Goal: Task Accomplishment & Management: Manage account settings

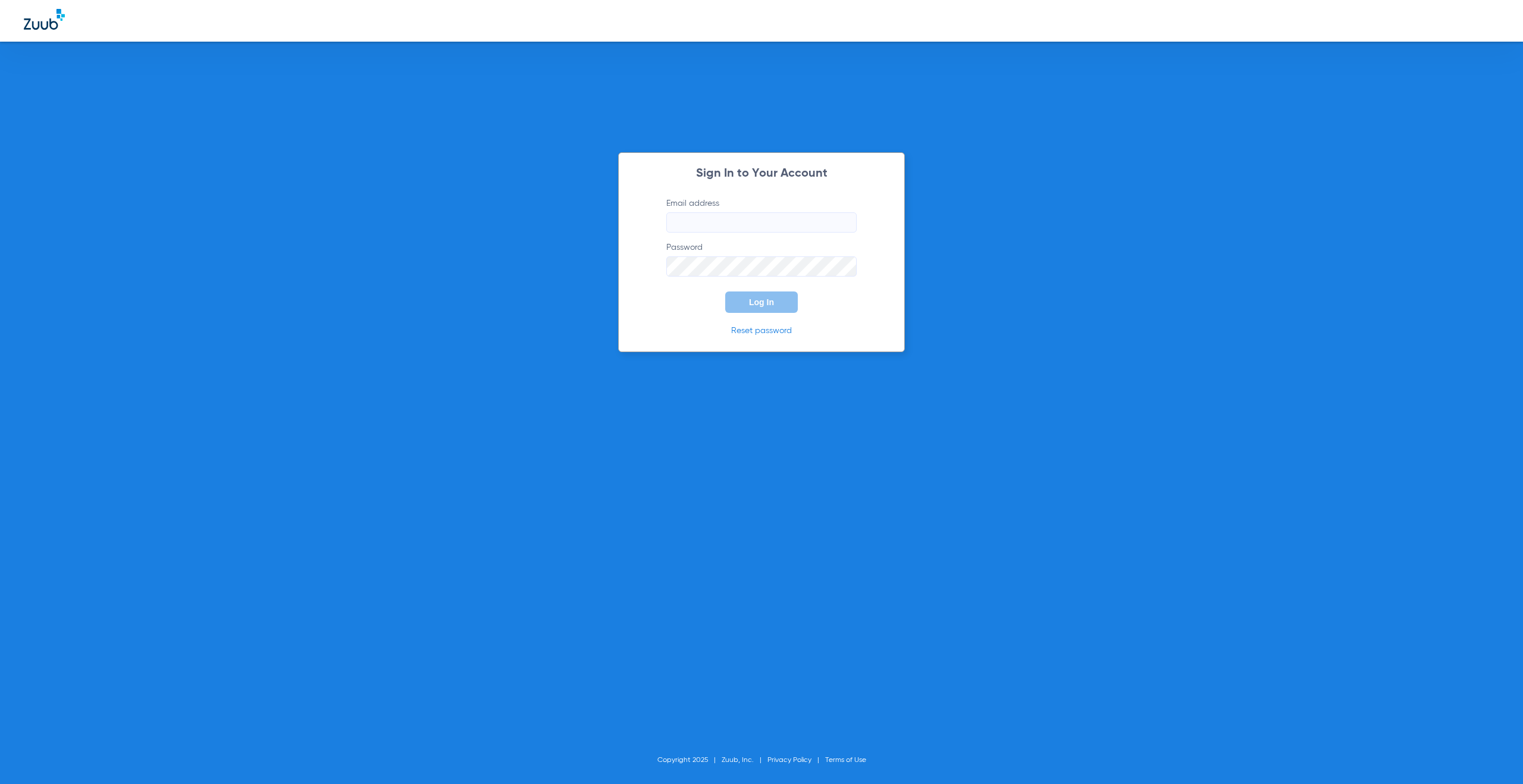
click at [760, 215] on input "Email address" at bounding box center [762, 222] width 190 height 20
type input "[EMAIL_ADDRESS][DOMAIN_NAME]"
click at [745, 304] on button "Log In" at bounding box center [761, 302] width 72 height 21
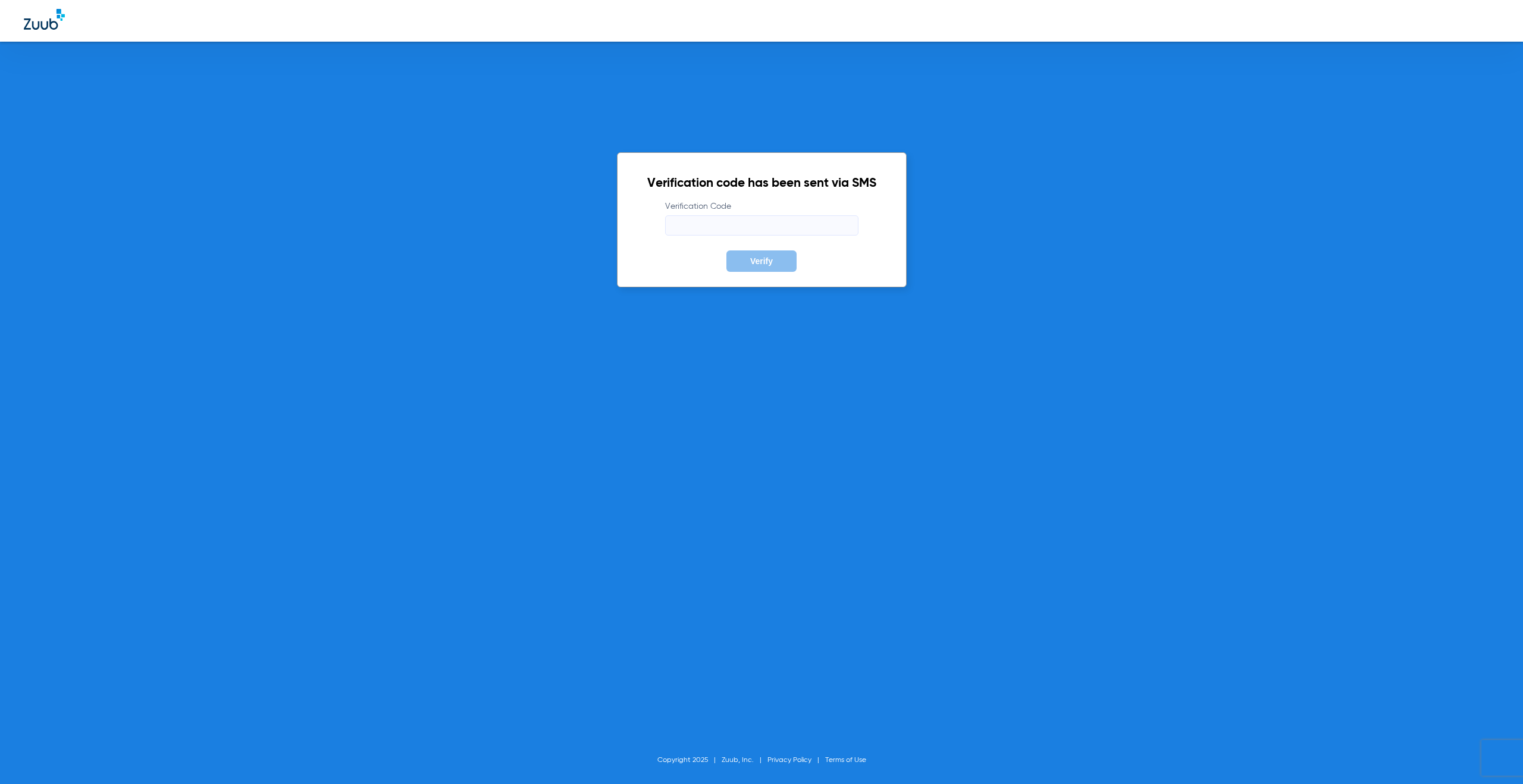
click at [686, 222] on input "Verification Code" at bounding box center [762, 225] width 194 height 20
paste input "724128"
type input "724128"
click at [780, 263] on button "Verify" at bounding box center [761, 261] width 70 height 21
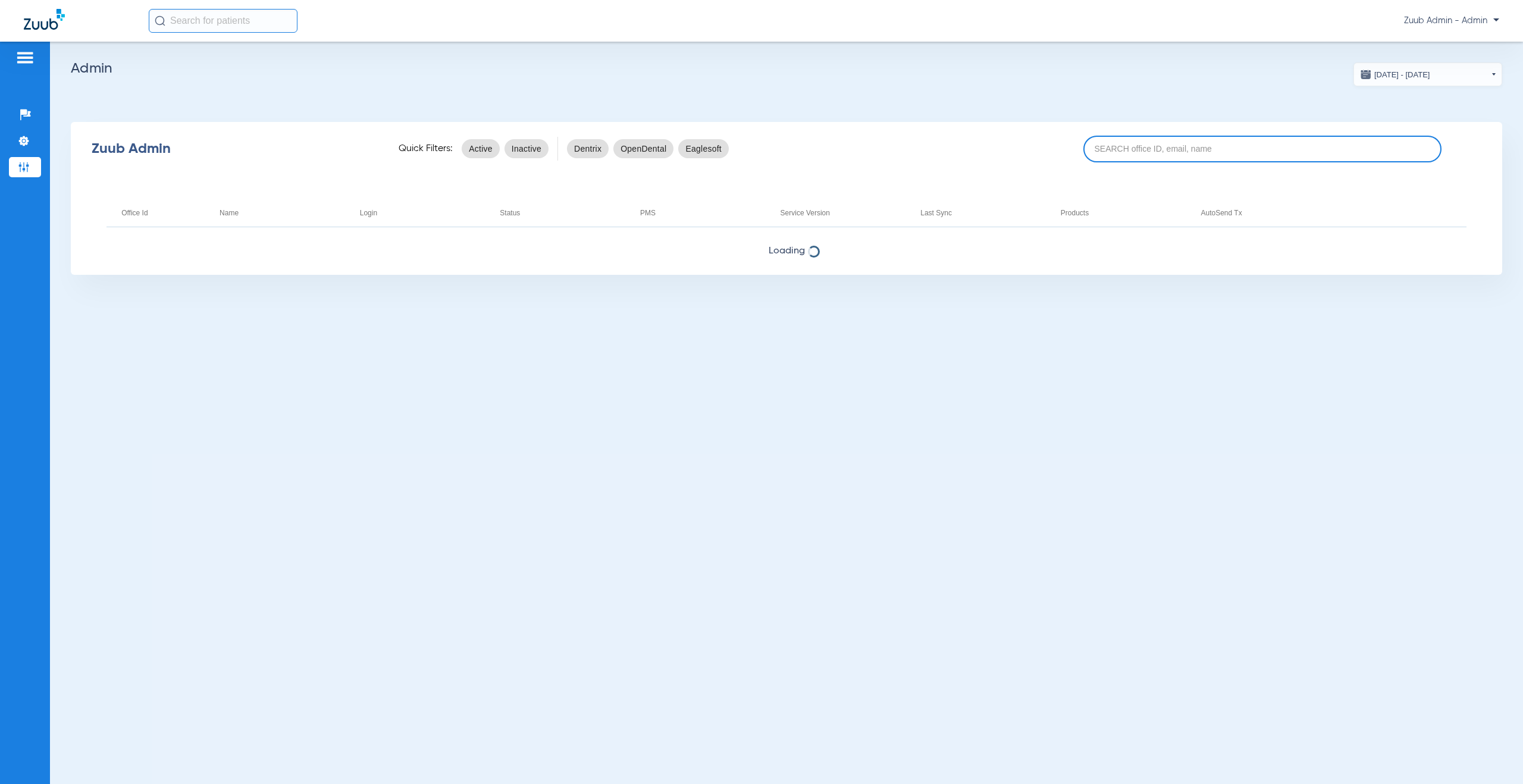
click at [1160, 148] on input at bounding box center [1262, 149] width 358 height 27
paste input "17006997"
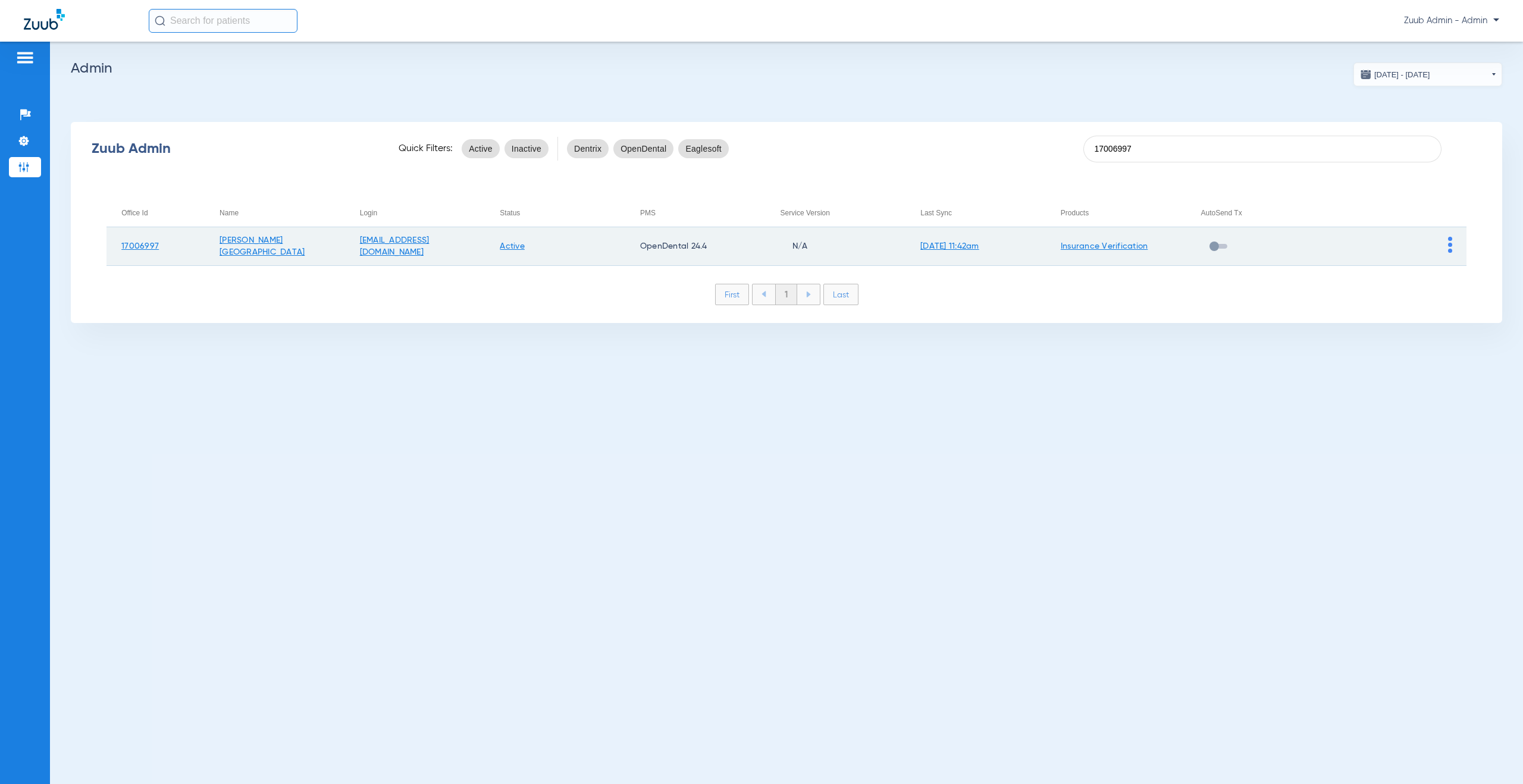
type input "17006997"
click at [1450, 246] on img at bounding box center [1450, 244] width 4 height 16
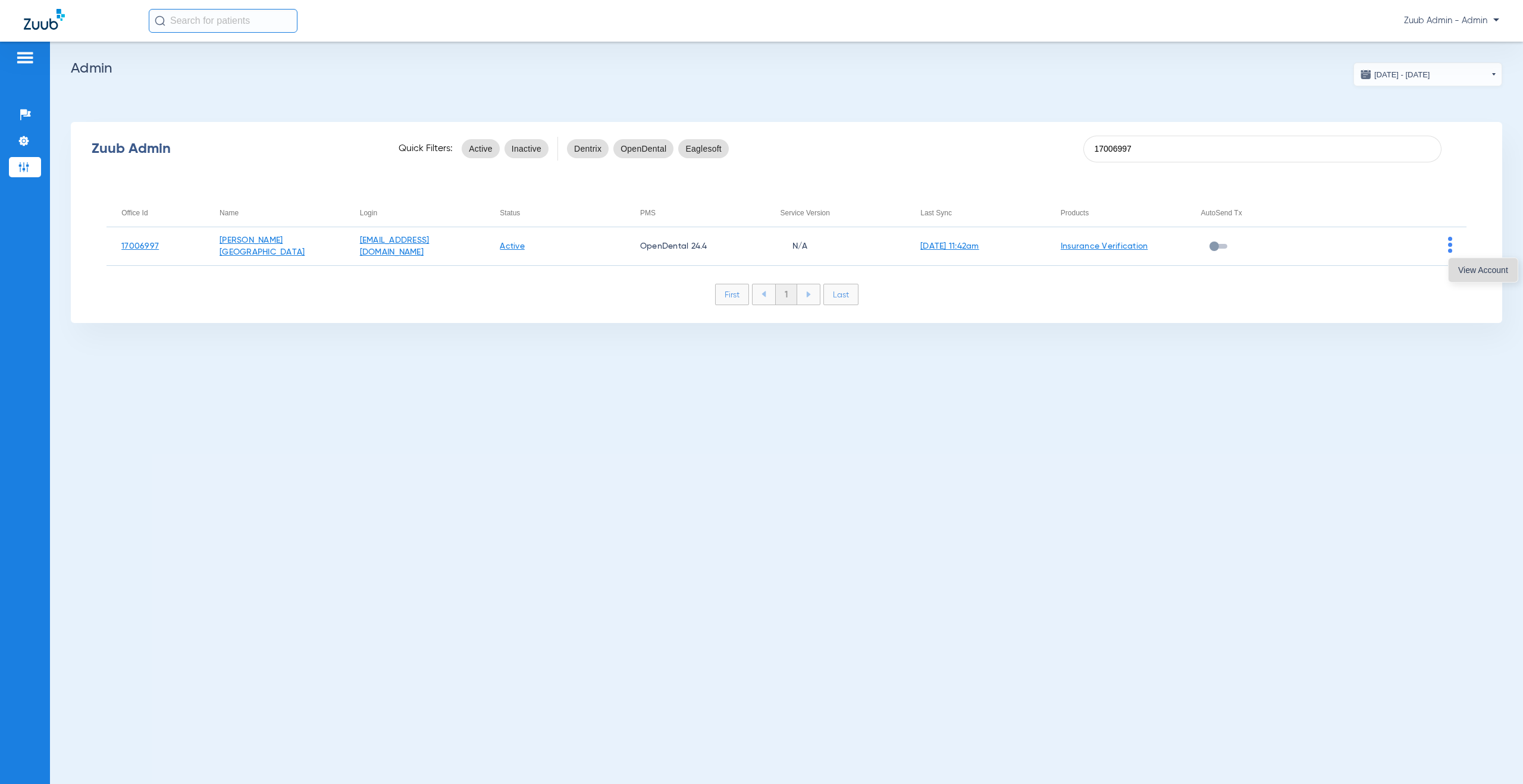
click at [1453, 270] on button "View Account" at bounding box center [1483, 270] width 69 height 24
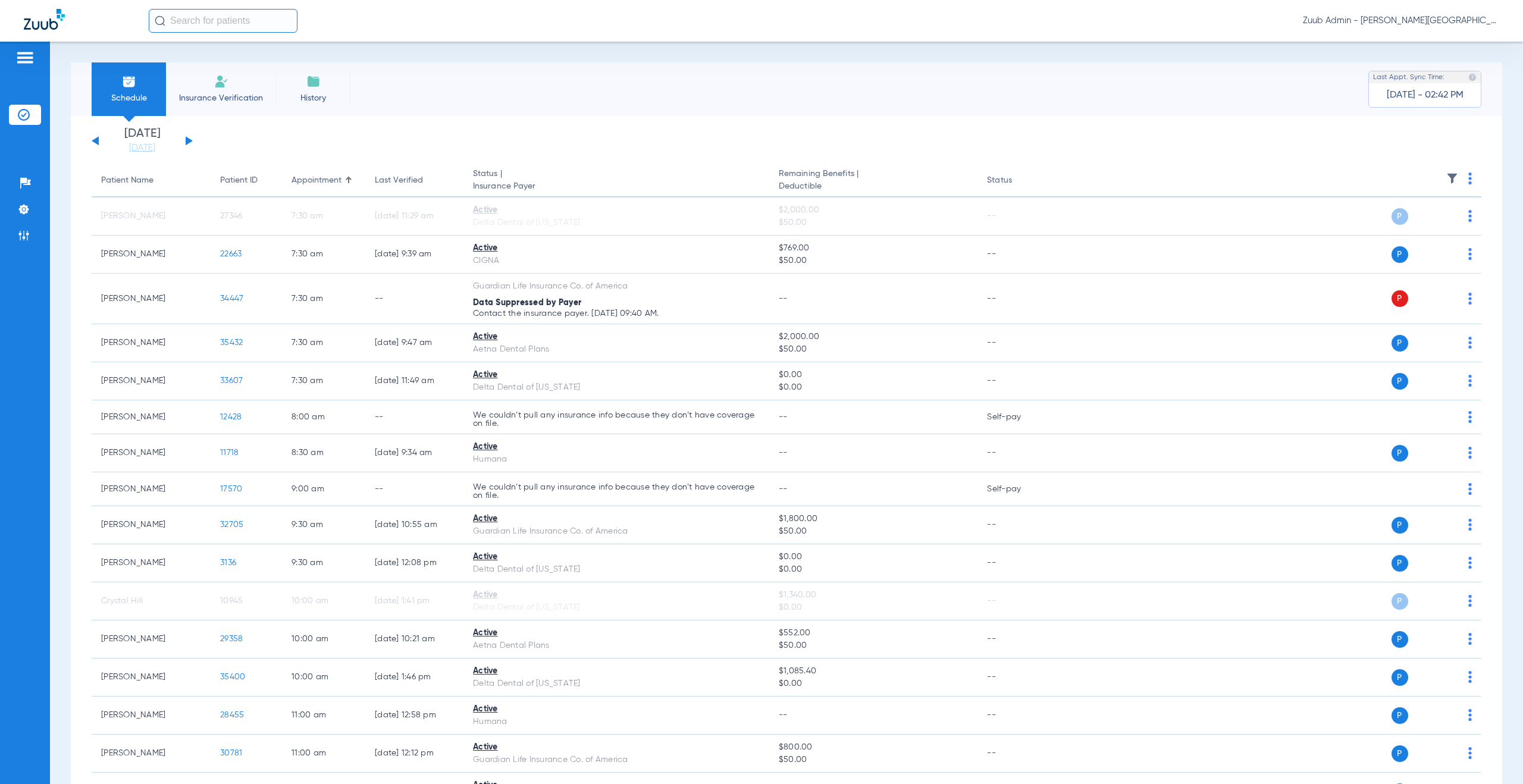
click at [187, 139] on button at bounding box center [189, 140] width 7 height 9
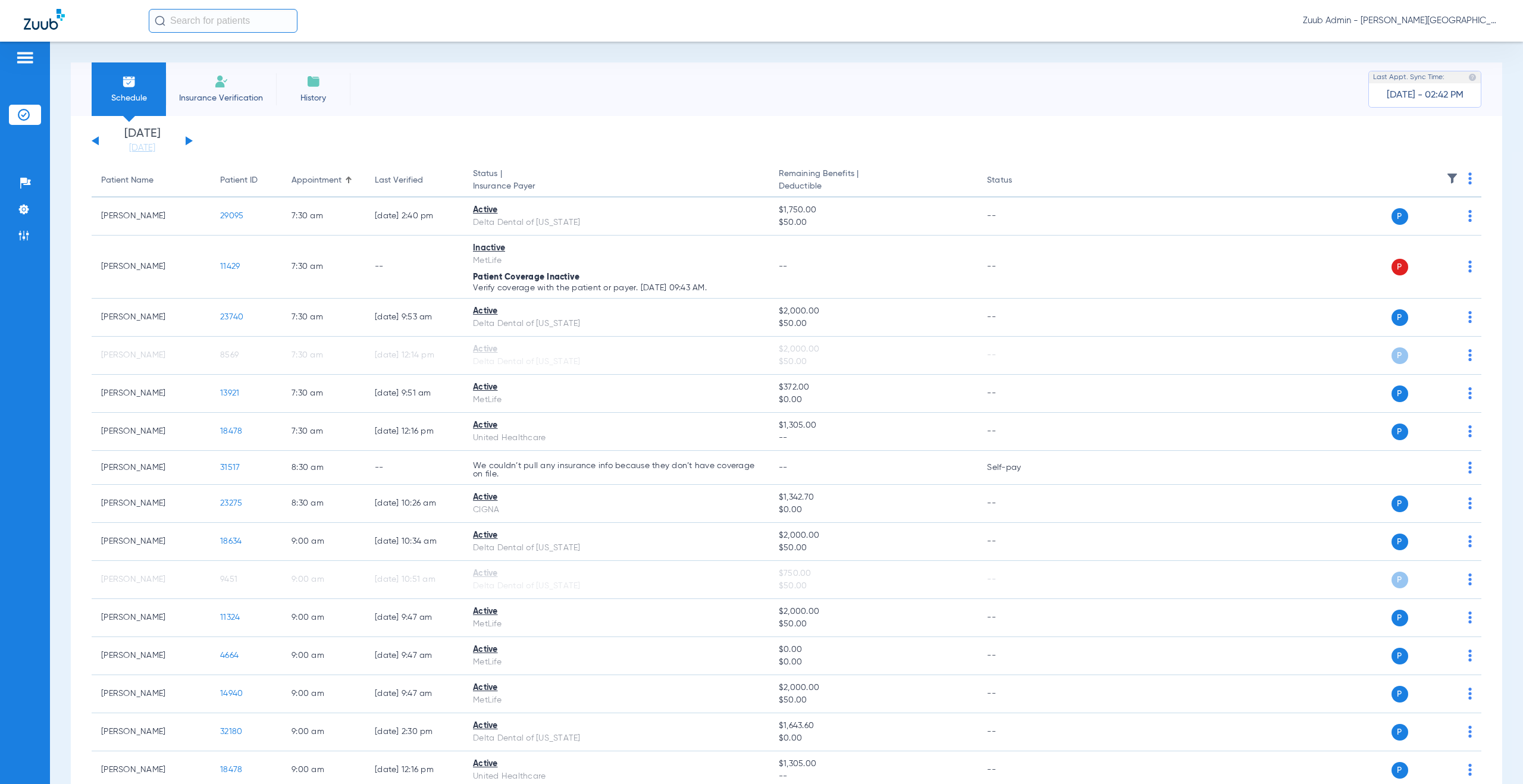
click at [190, 139] on button at bounding box center [189, 140] width 7 height 9
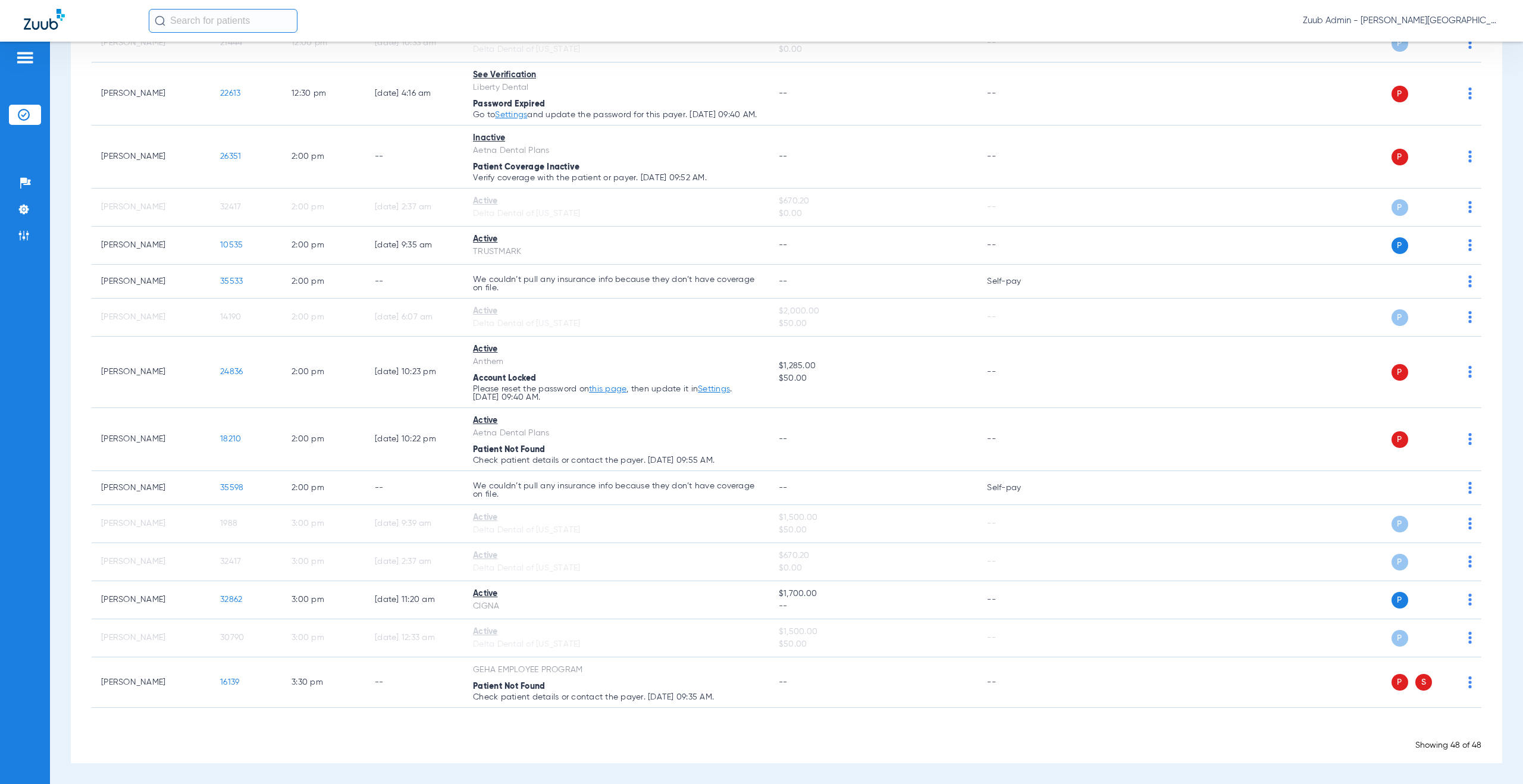
scroll to position [1505, 0]
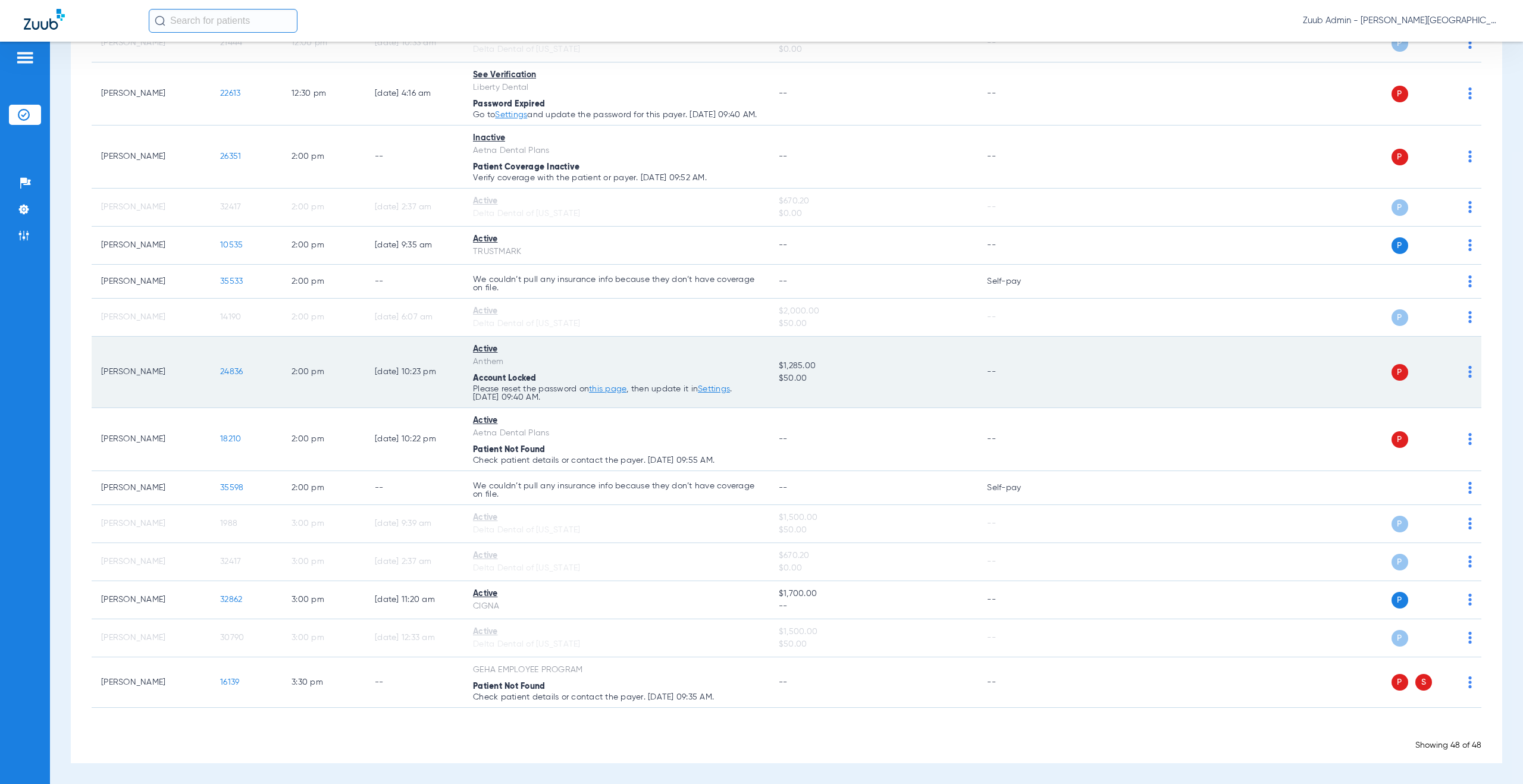
click at [1468, 372] on img at bounding box center [1470, 371] width 3 height 12
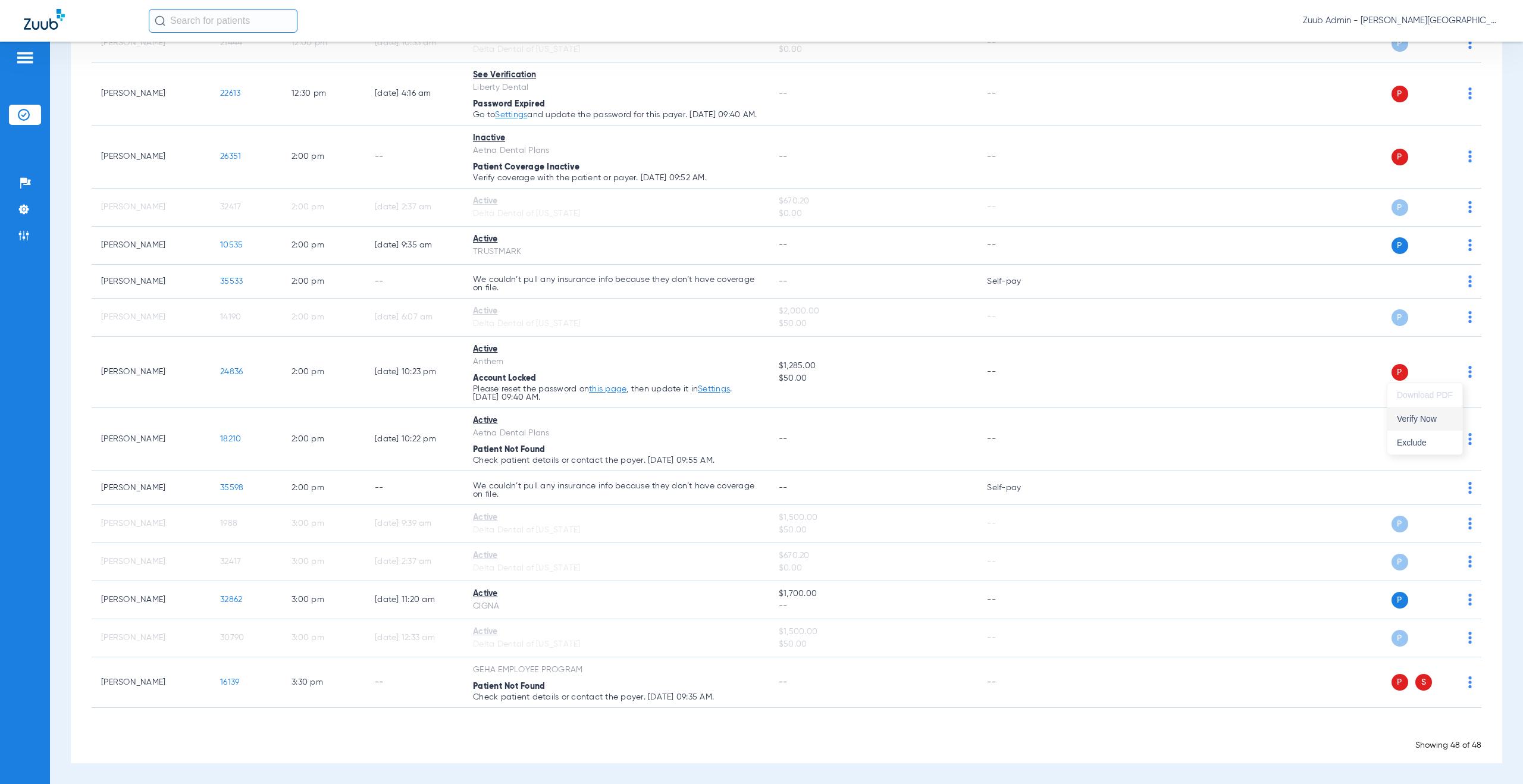
click at [1427, 418] on span "Verify Now" at bounding box center [1425, 418] width 56 height 8
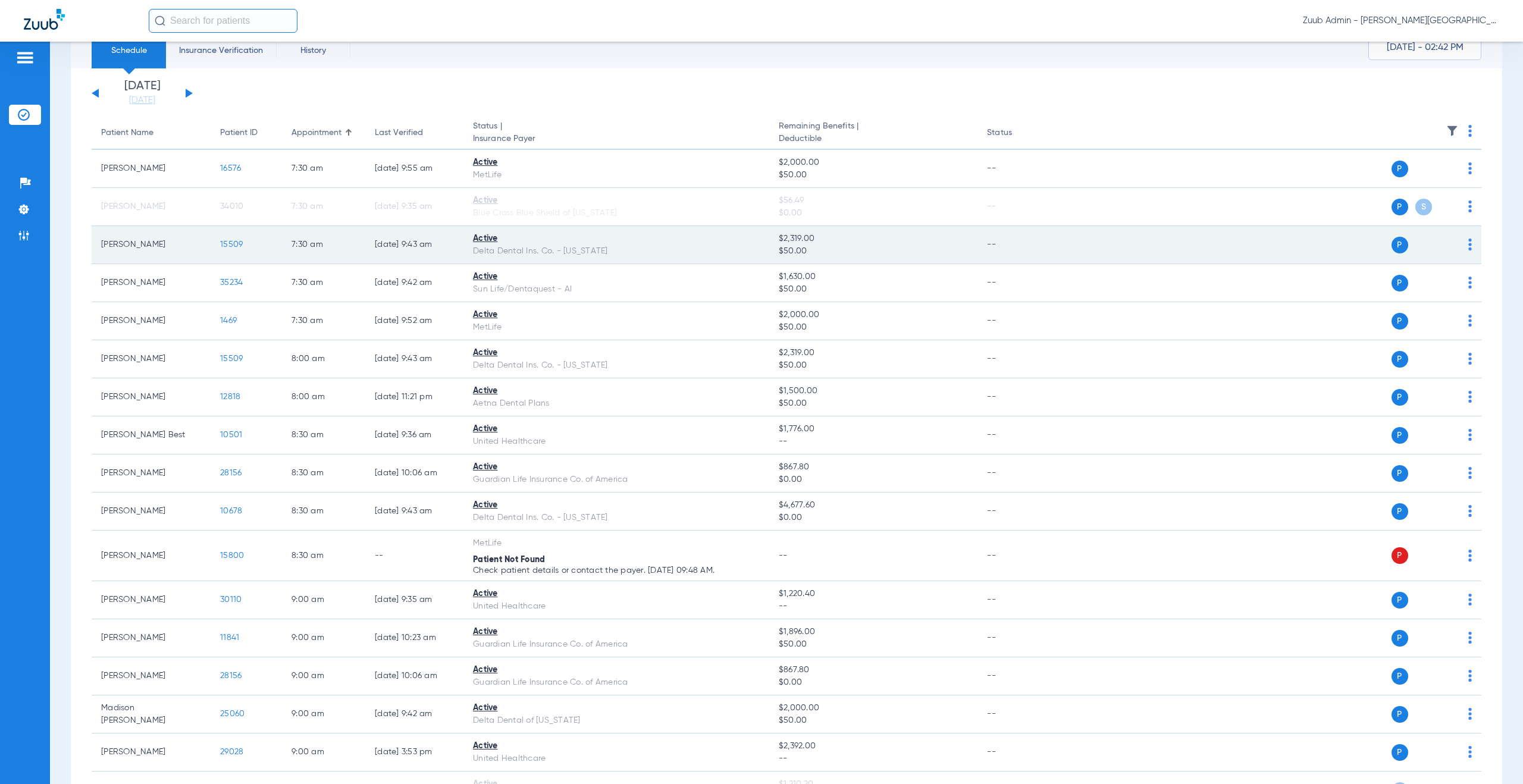
scroll to position [0, 0]
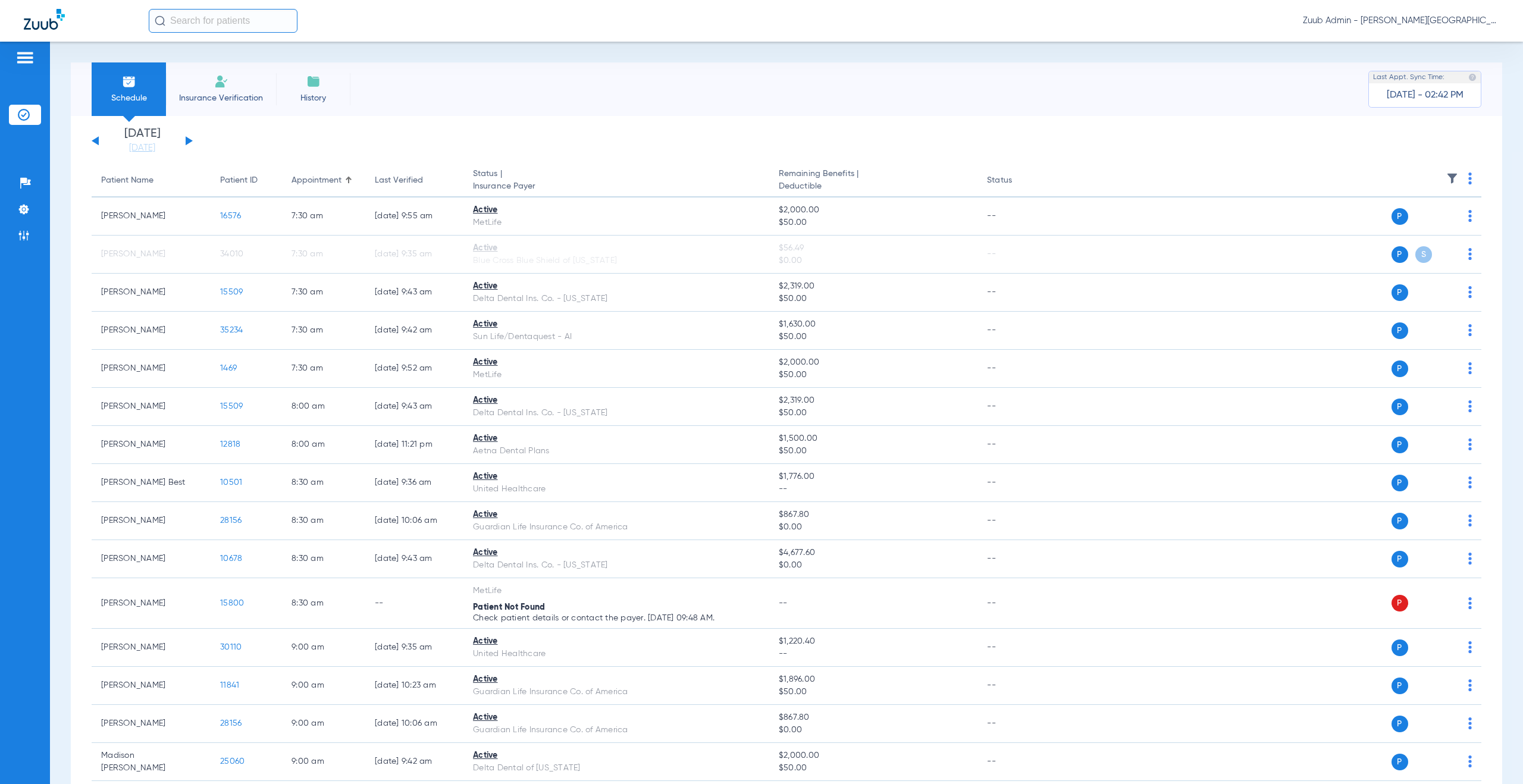
click at [189, 141] on button at bounding box center [189, 140] width 7 height 9
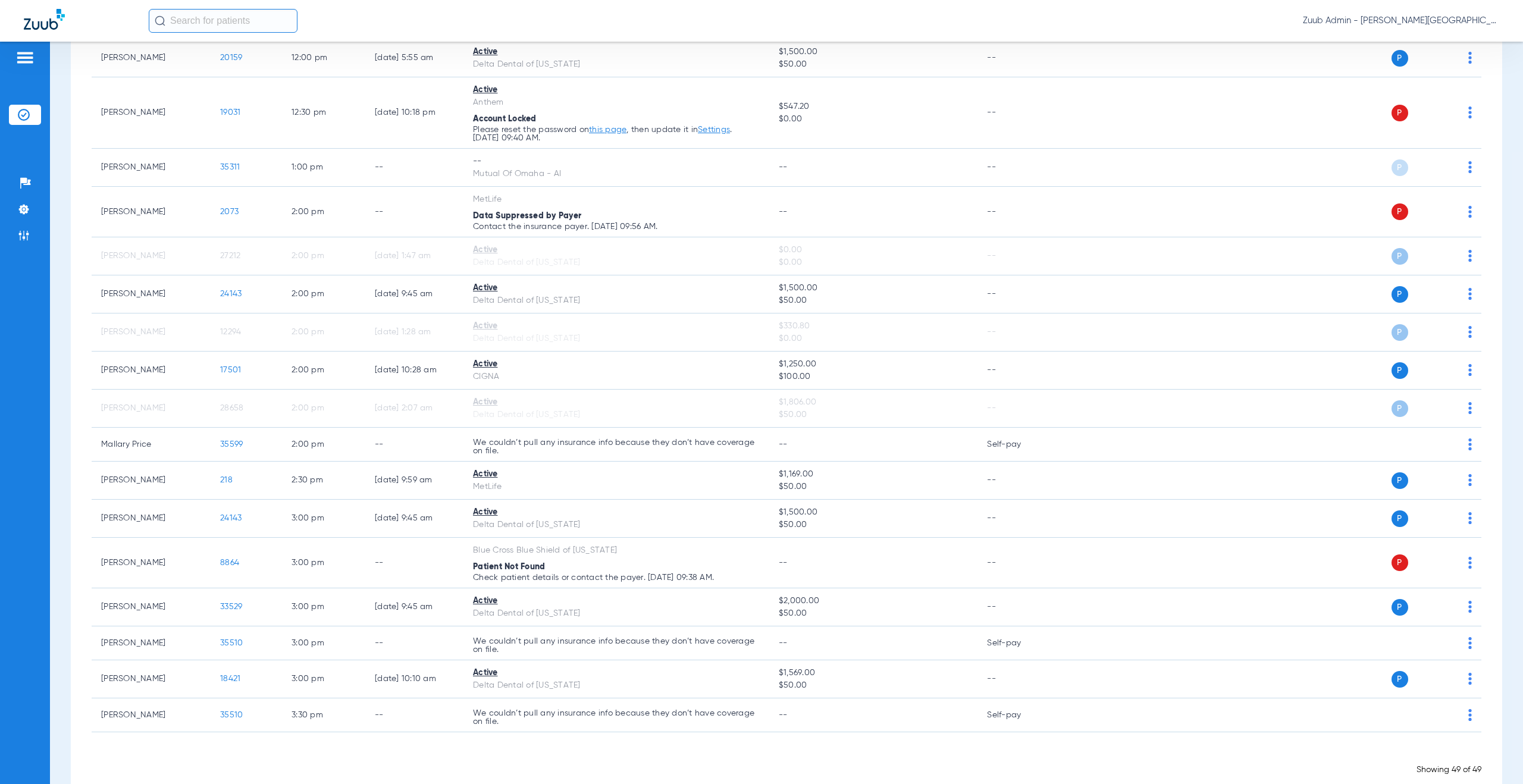
scroll to position [1579, 0]
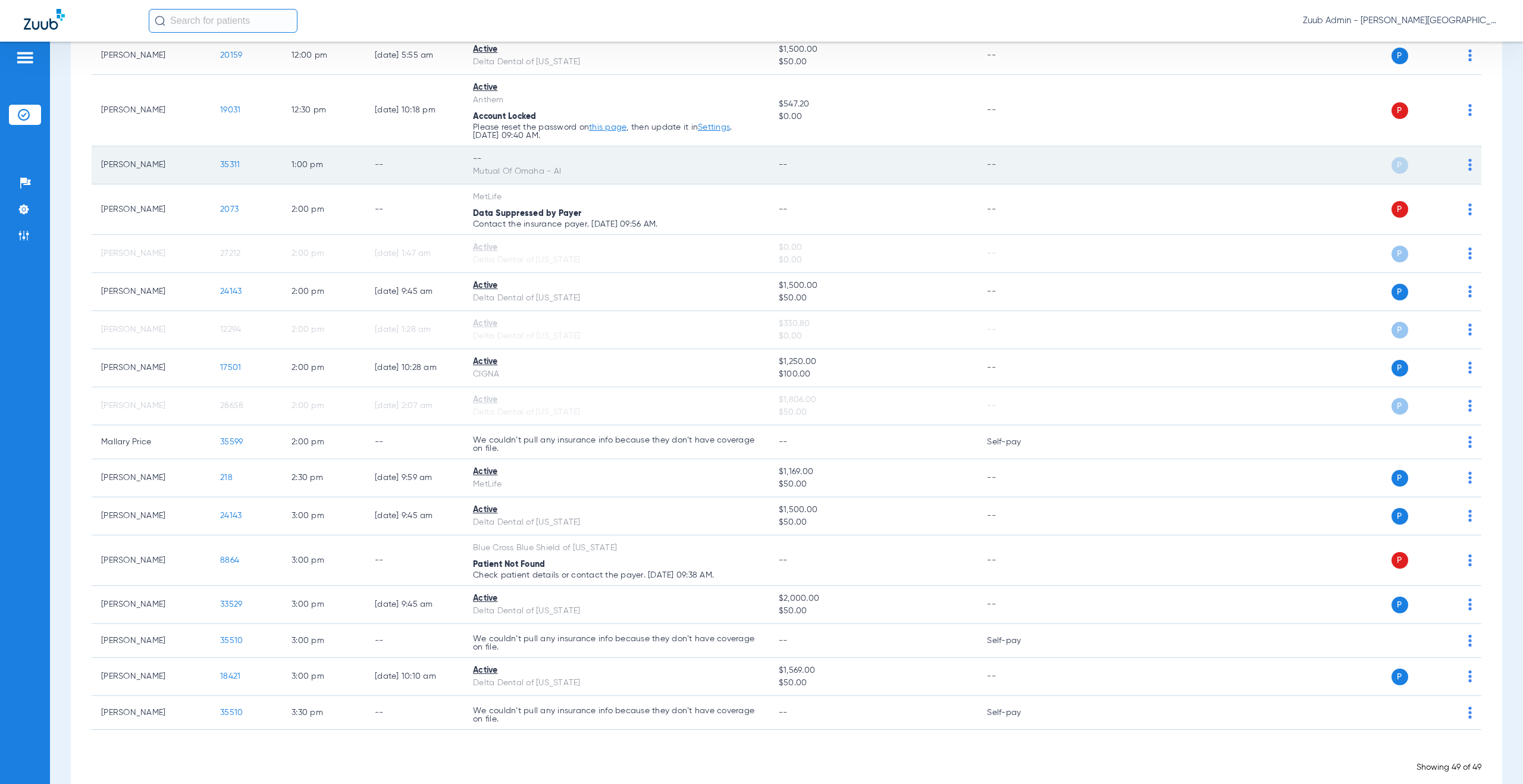
click at [1468, 167] on img at bounding box center [1470, 164] width 3 height 12
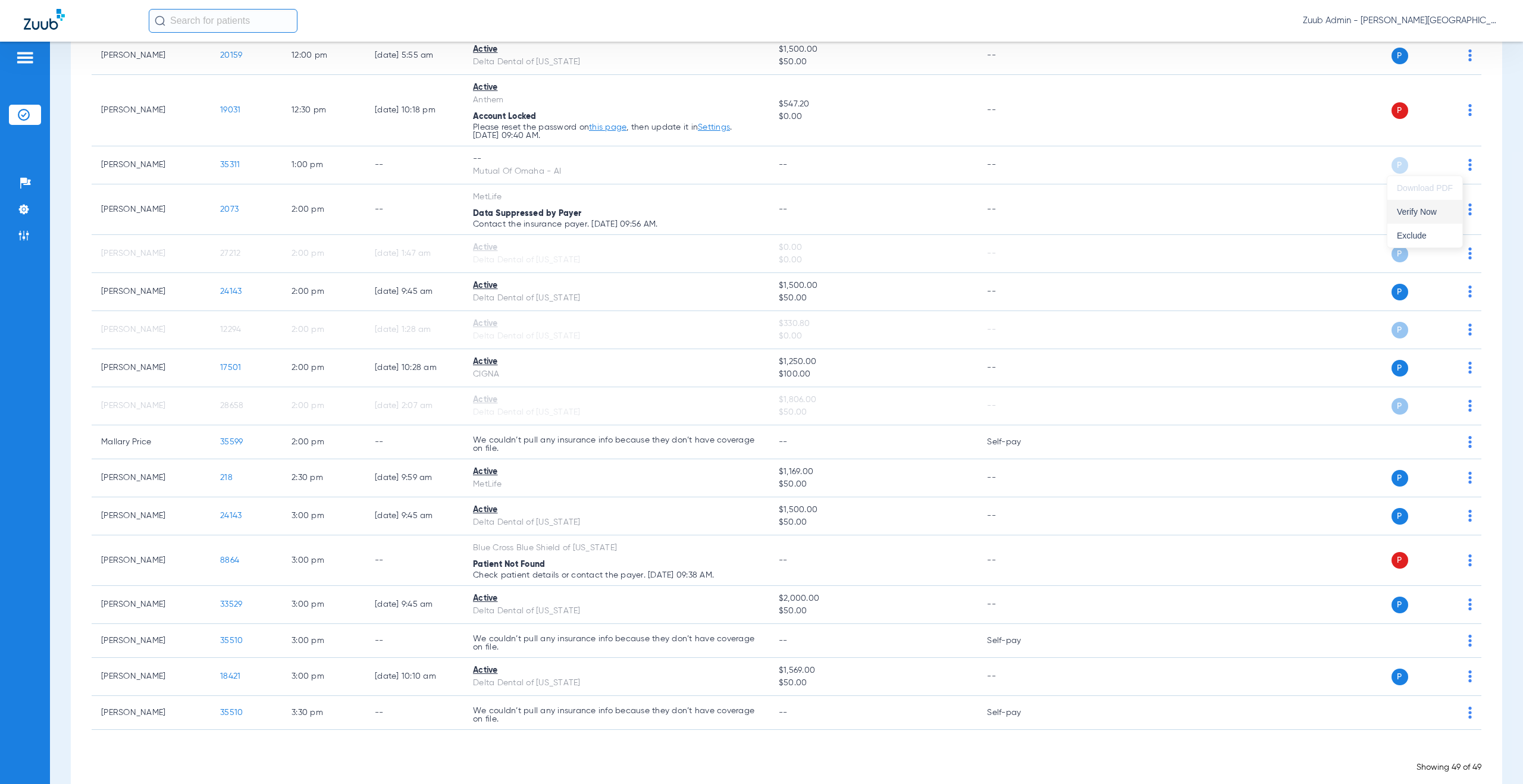
click at [1431, 213] on span "Verify Now" at bounding box center [1425, 212] width 56 height 8
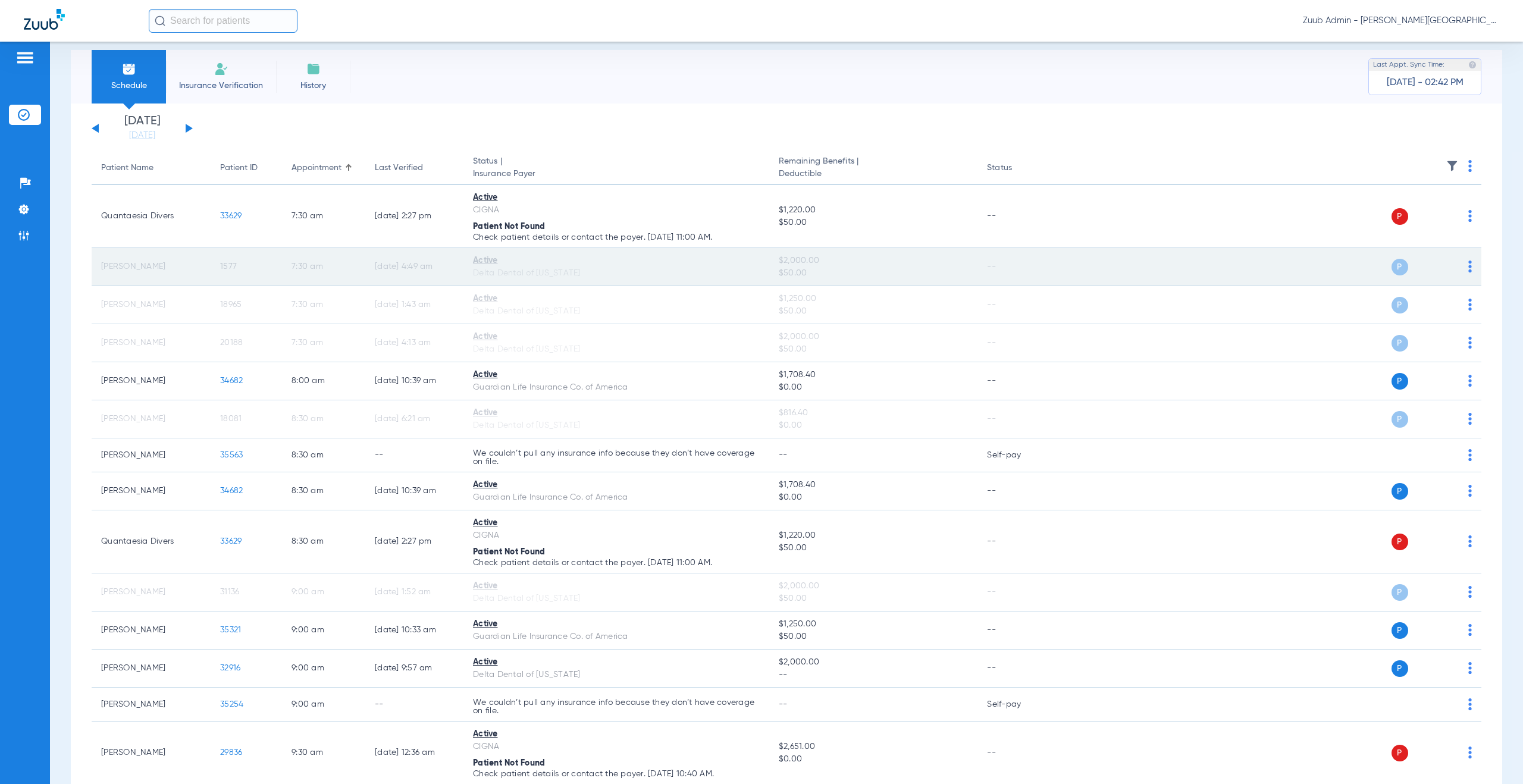
scroll to position [0, 0]
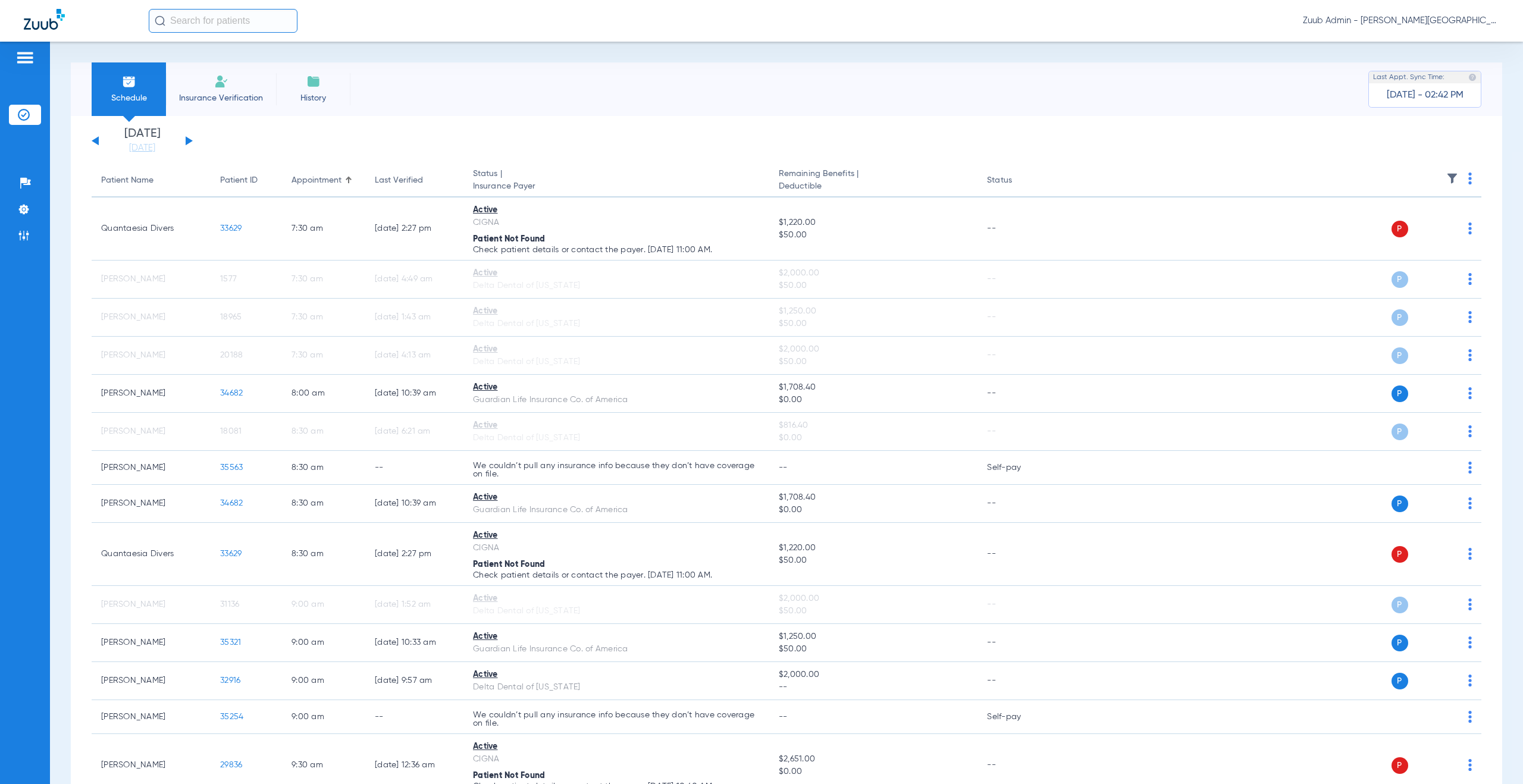
click at [189, 141] on button at bounding box center [189, 140] width 7 height 9
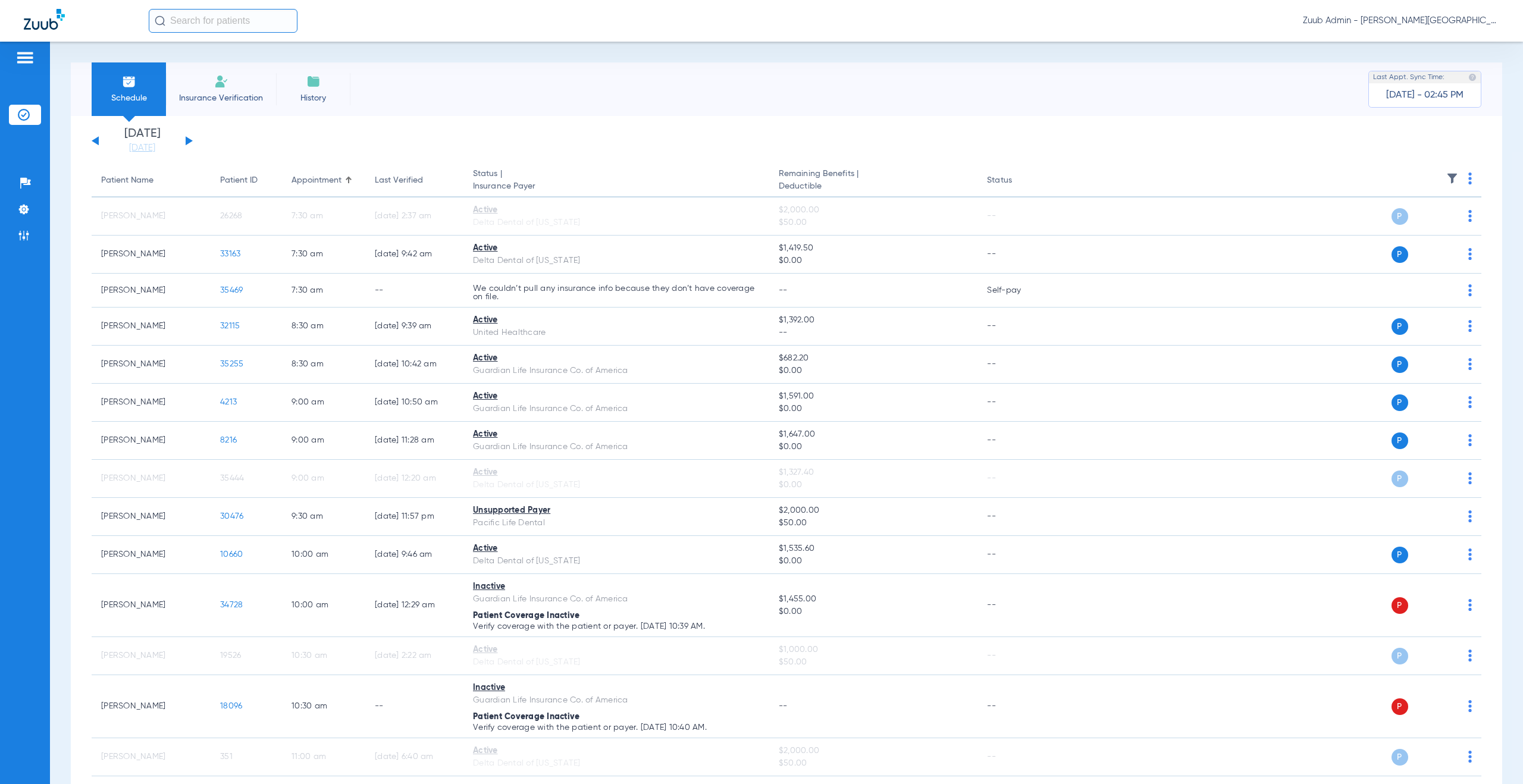
click at [143, 136] on li "Friday 08-15-2025" at bounding box center [142, 140] width 71 height 26
click at [136, 143] on link "[DATE]" at bounding box center [142, 148] width 71 height 12
click at [183, 295] on td "18" at bounding box center [176, 298] width 32 height 24
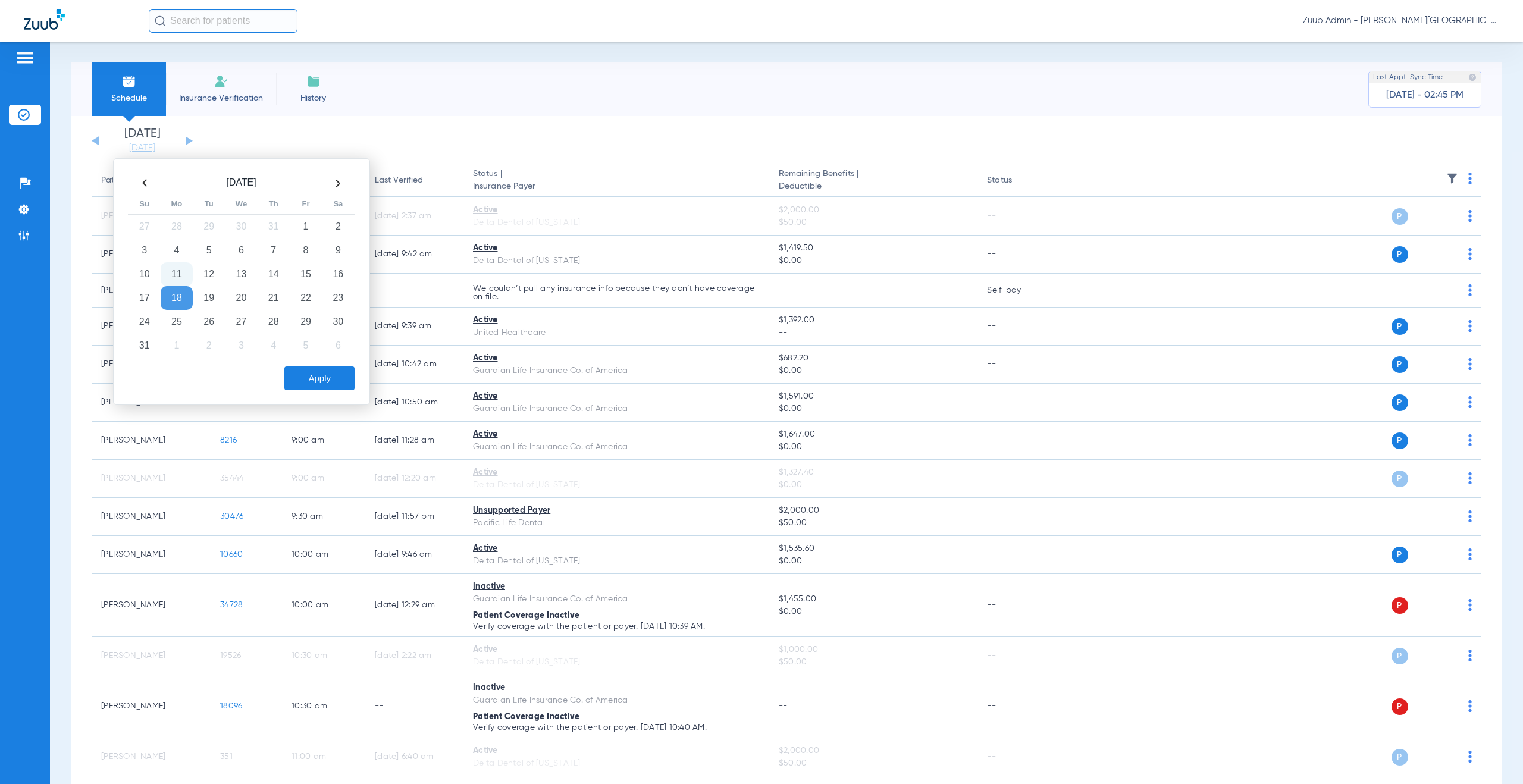
click at [336, 386] on button "Apply" at bounding box center [319, 379] width 70 height 24
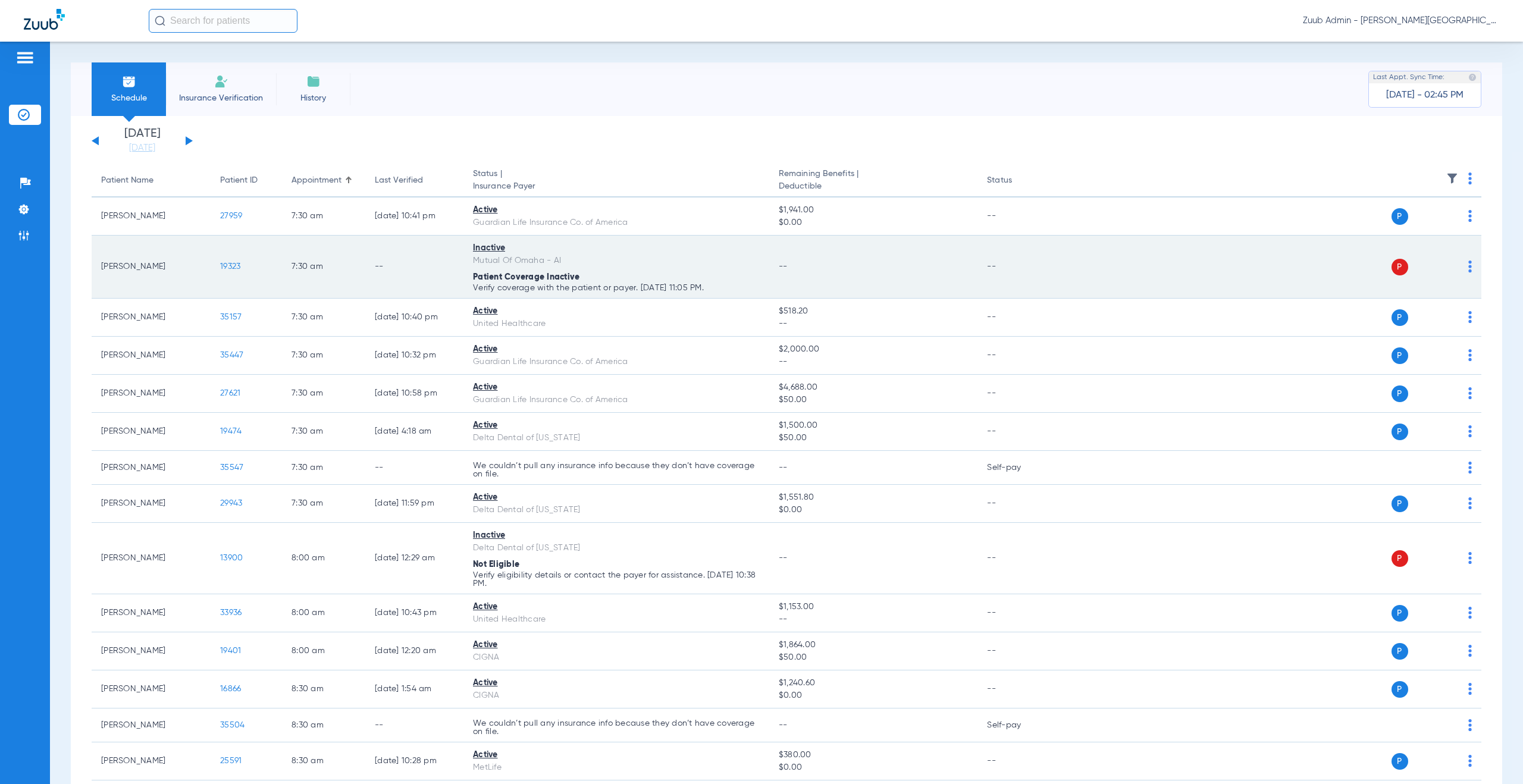
click at [1468, 267] on img at bounding box center [1470, 266] width 3 height 12
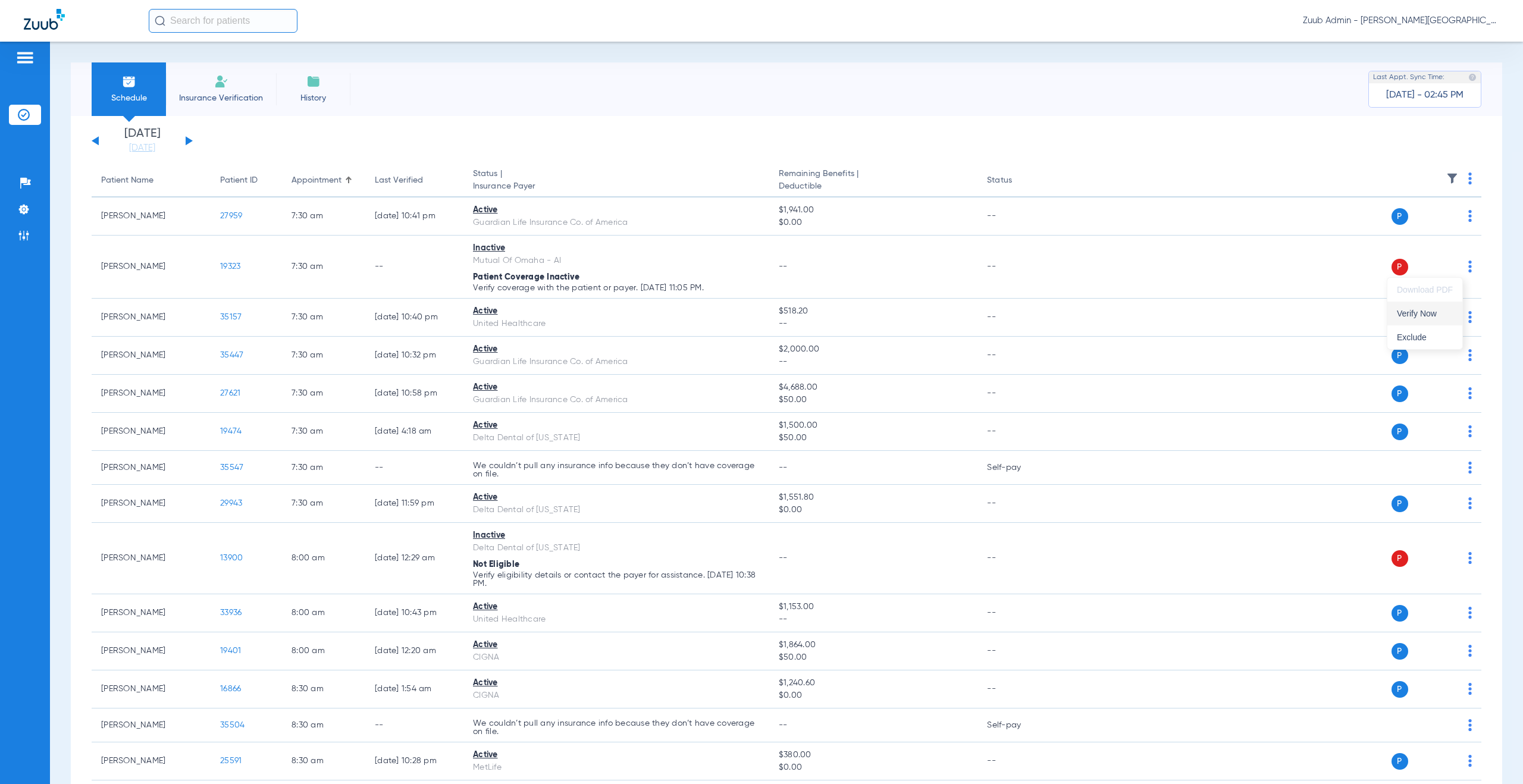
click at [1425, 313] on span "Verify Now" at bounding box center [1425, 313] width 56 height 8
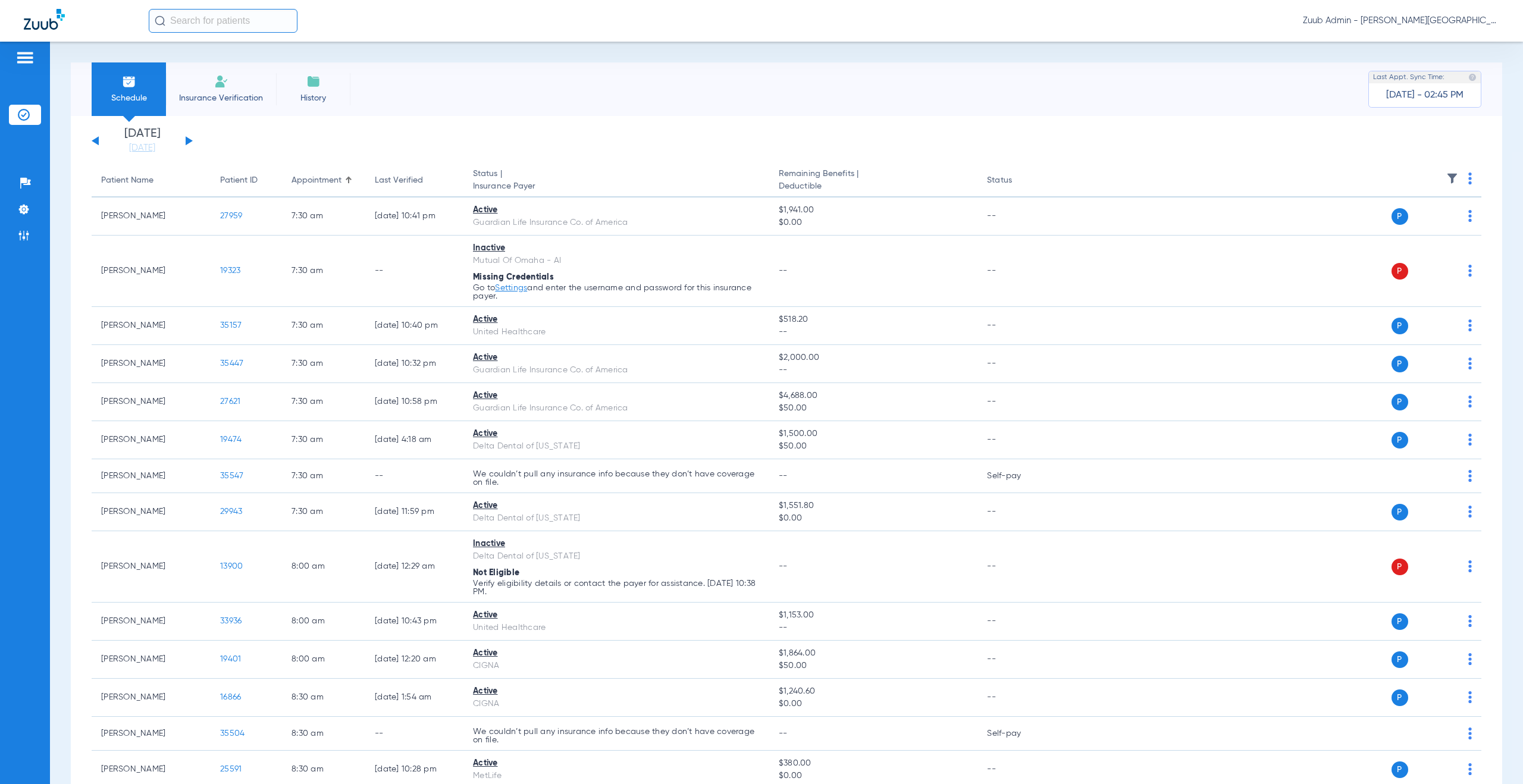
click at [187, 140] on button at bounding box center [189, 140] width 7 height 9
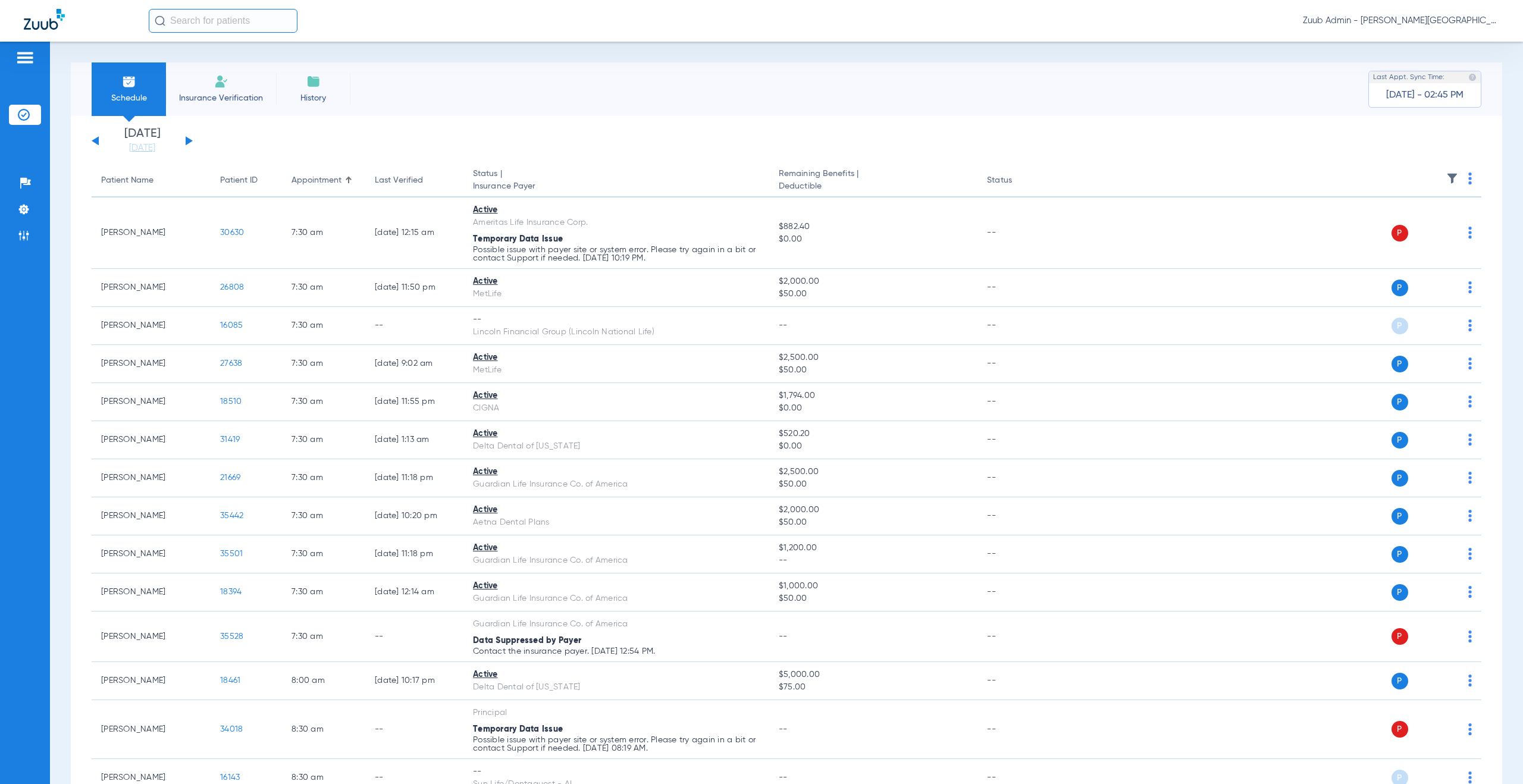
click at [187, 141] on button at bounding box center [189, 140] width 7 height 9
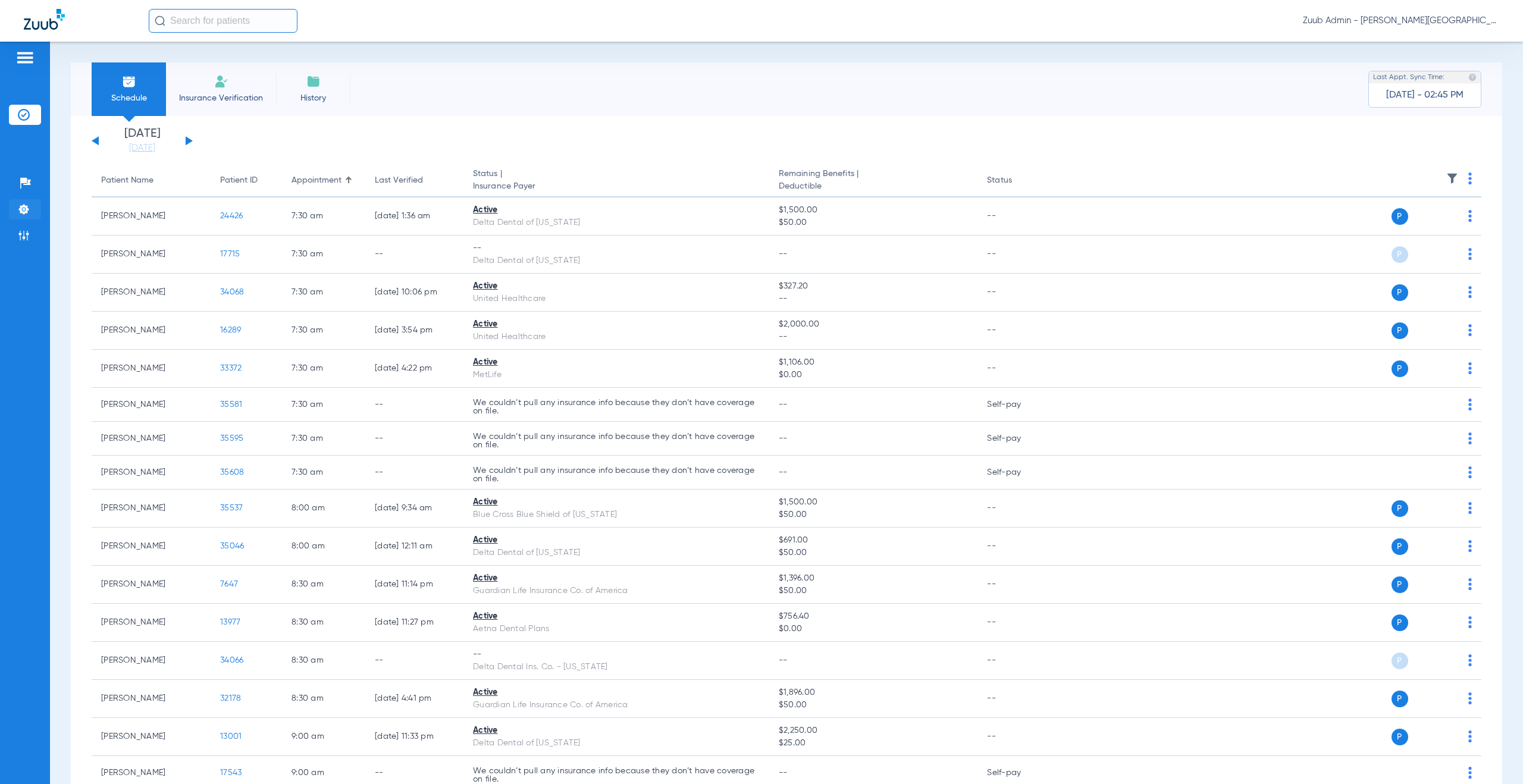
click at [25, 211] on img at bounding box center [23, 209] width 12 height 12
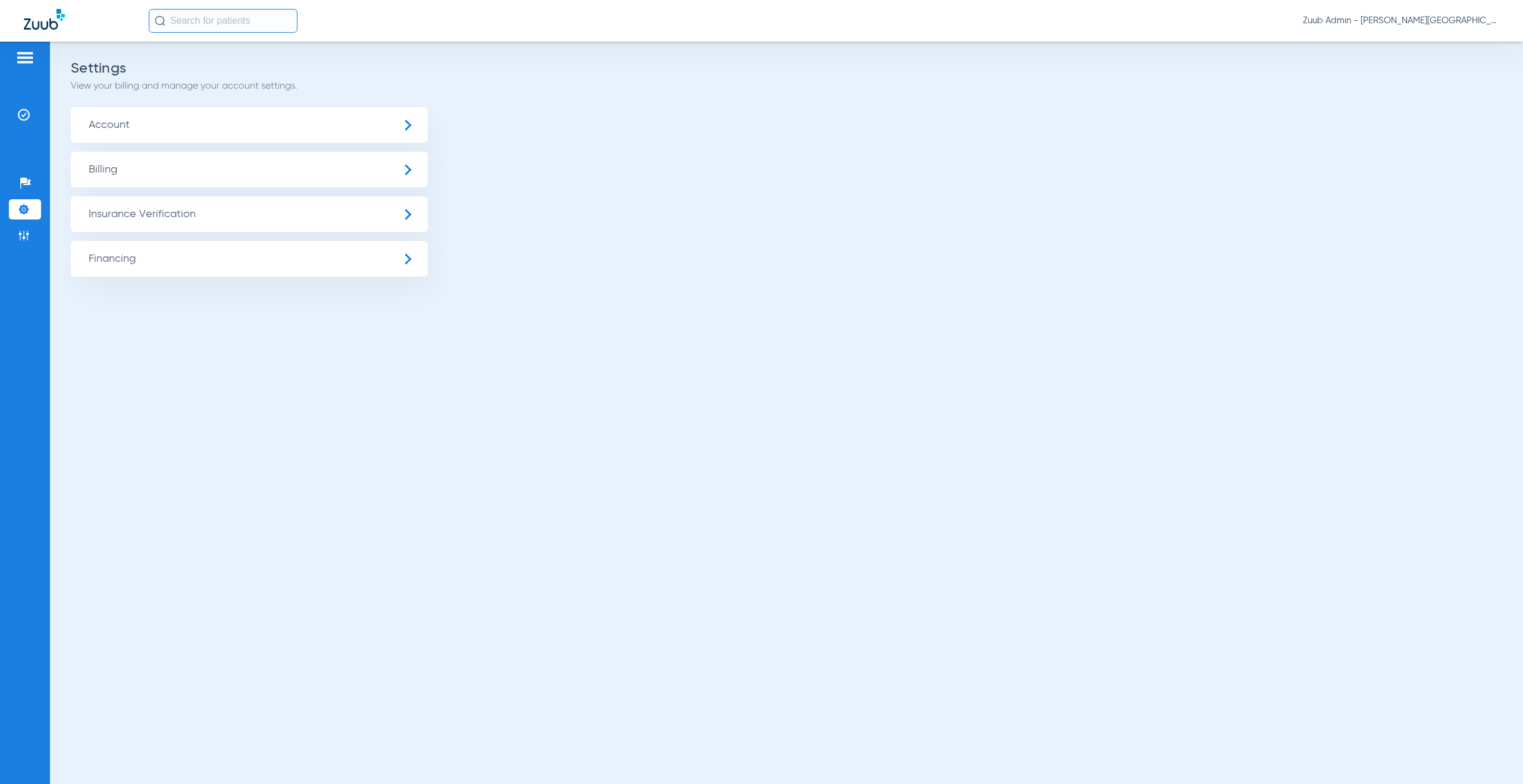
click at [181, 211] on span "Insurance Verification" at bounding box center [249, 213] width 357 height 36
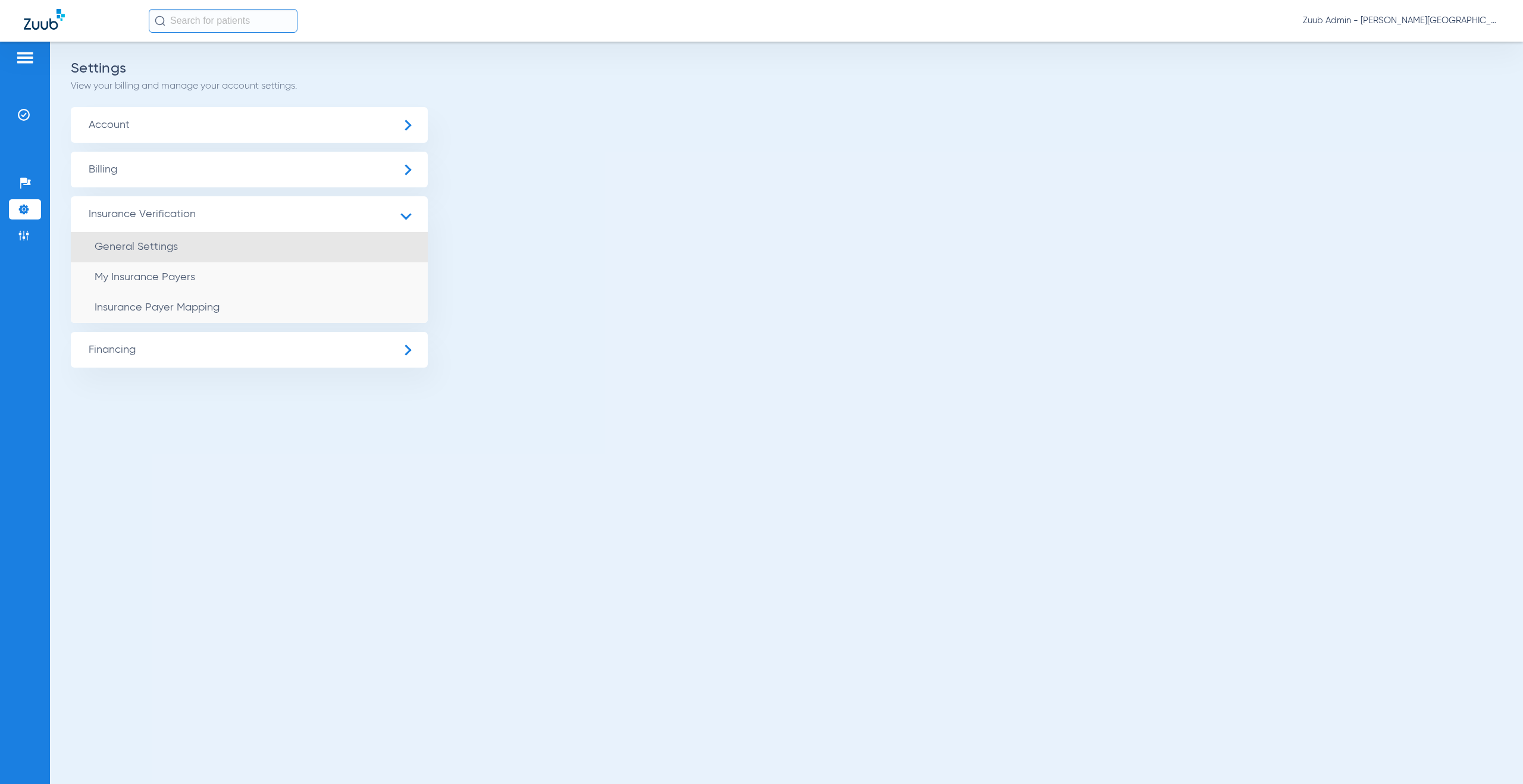
click at [188, 253] on li "General Settings" at bounding box center [249, 247] width 357 height 30
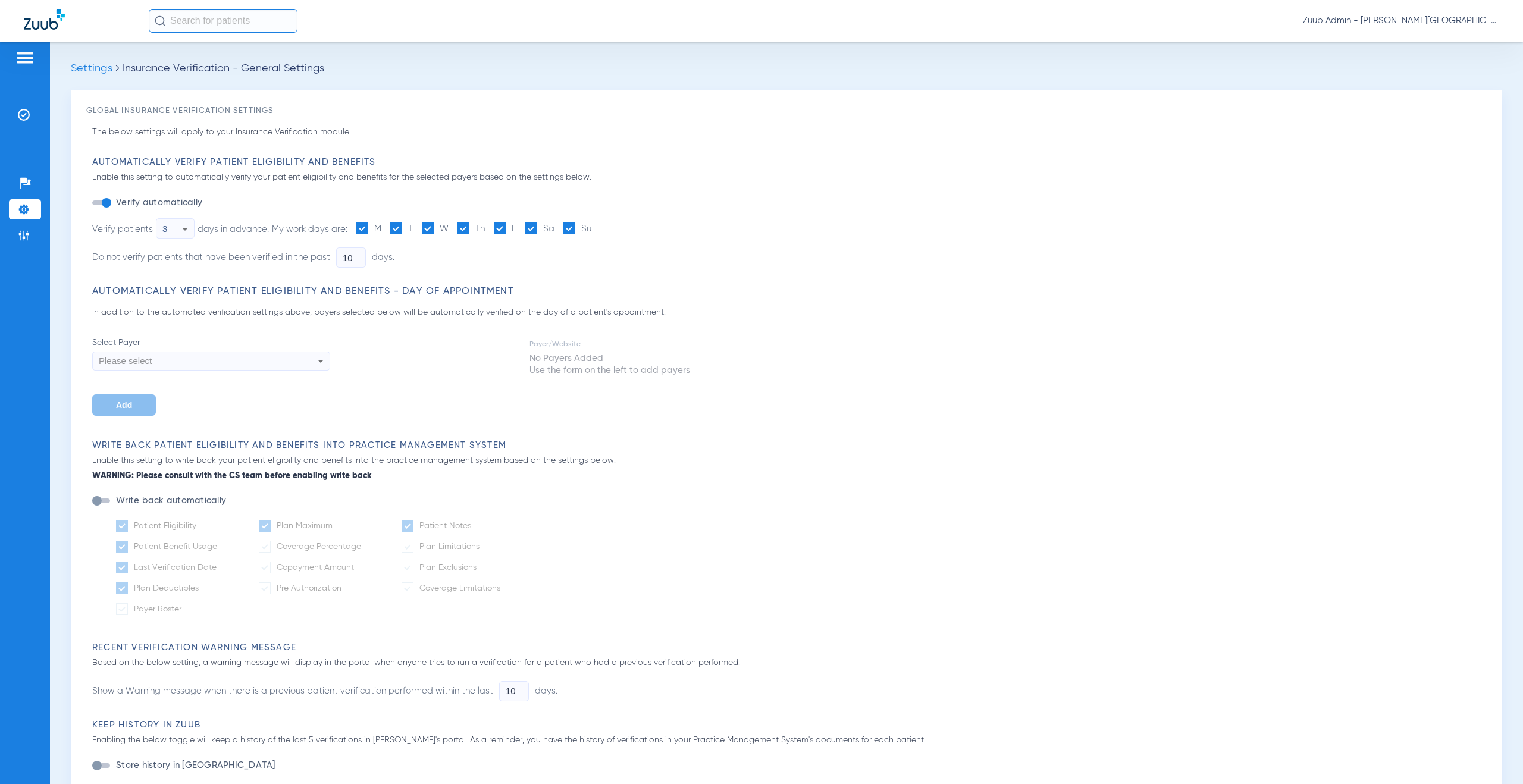
type input "5"
type input "1"
click at [32, 118] on li "Insurance Verification" at bounding box center [25, 114] width 32 height 20
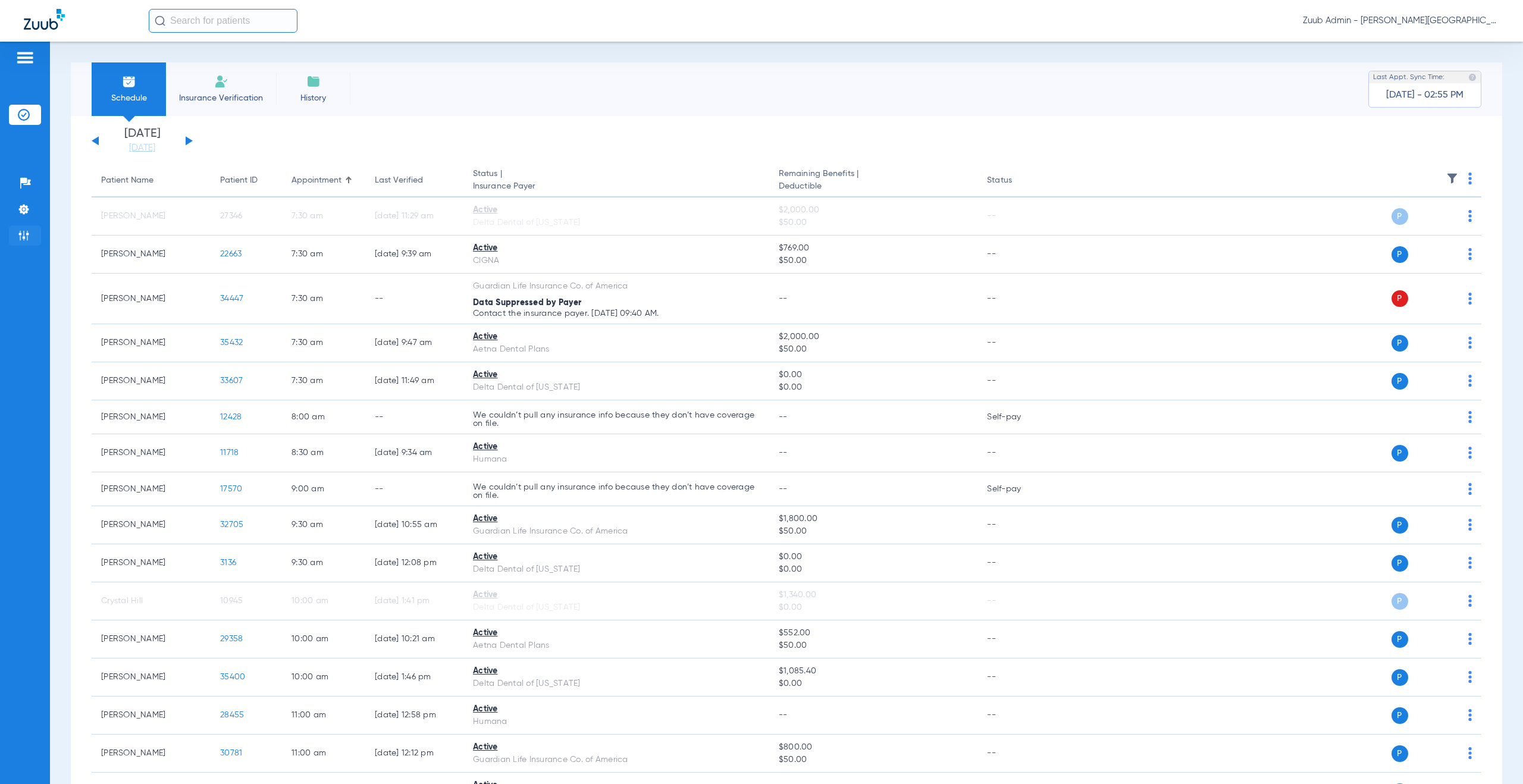
click at [24, 233] on img at bounding box center [23, 235] width 12 height 12
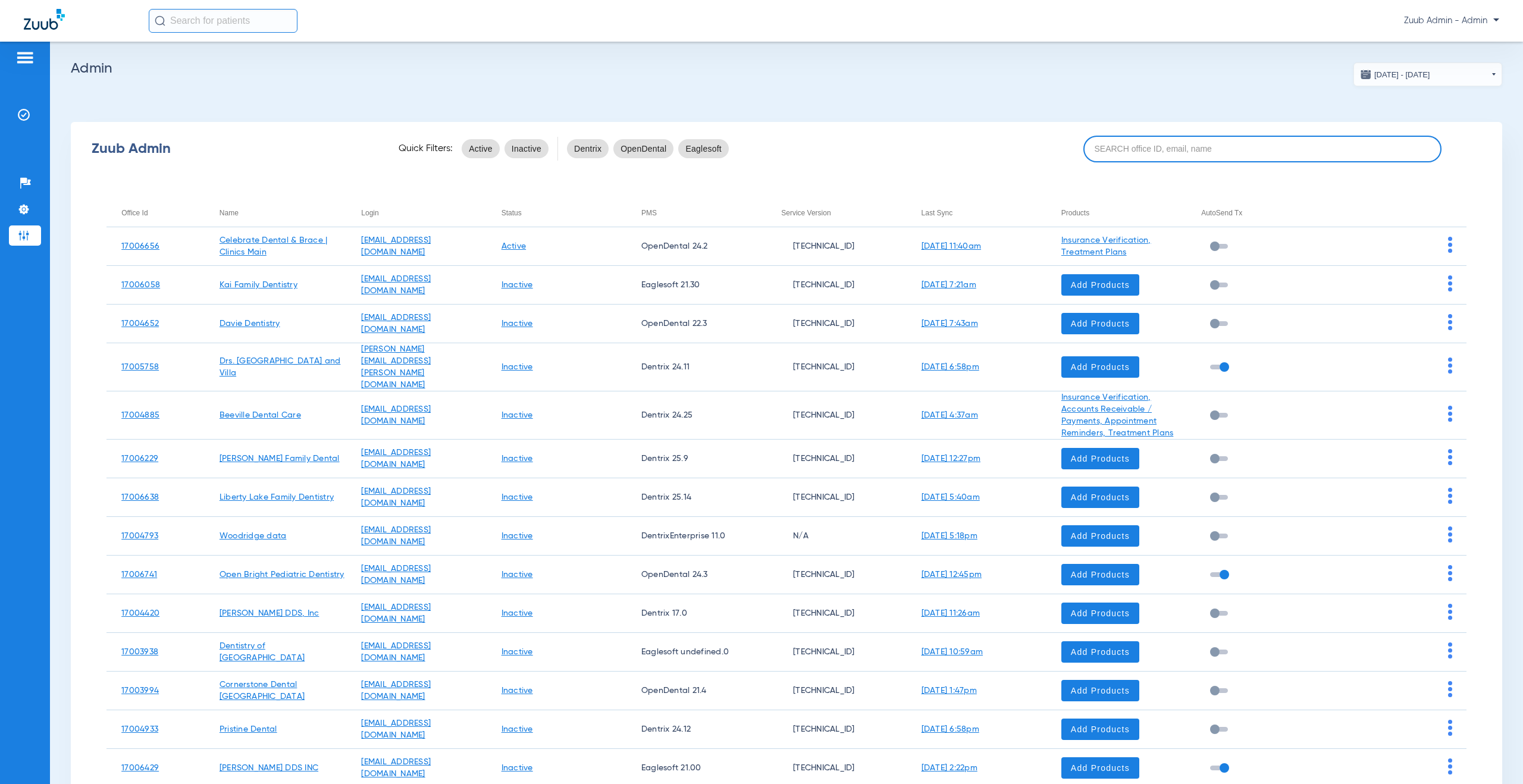
click at [1121, 144] on input at bounding box center [1262, 149] width 358 height 27
paste input "17006998"
click at [1115, 148] on input "17006998" at bounding box center [1262, 149] width 358 height 27
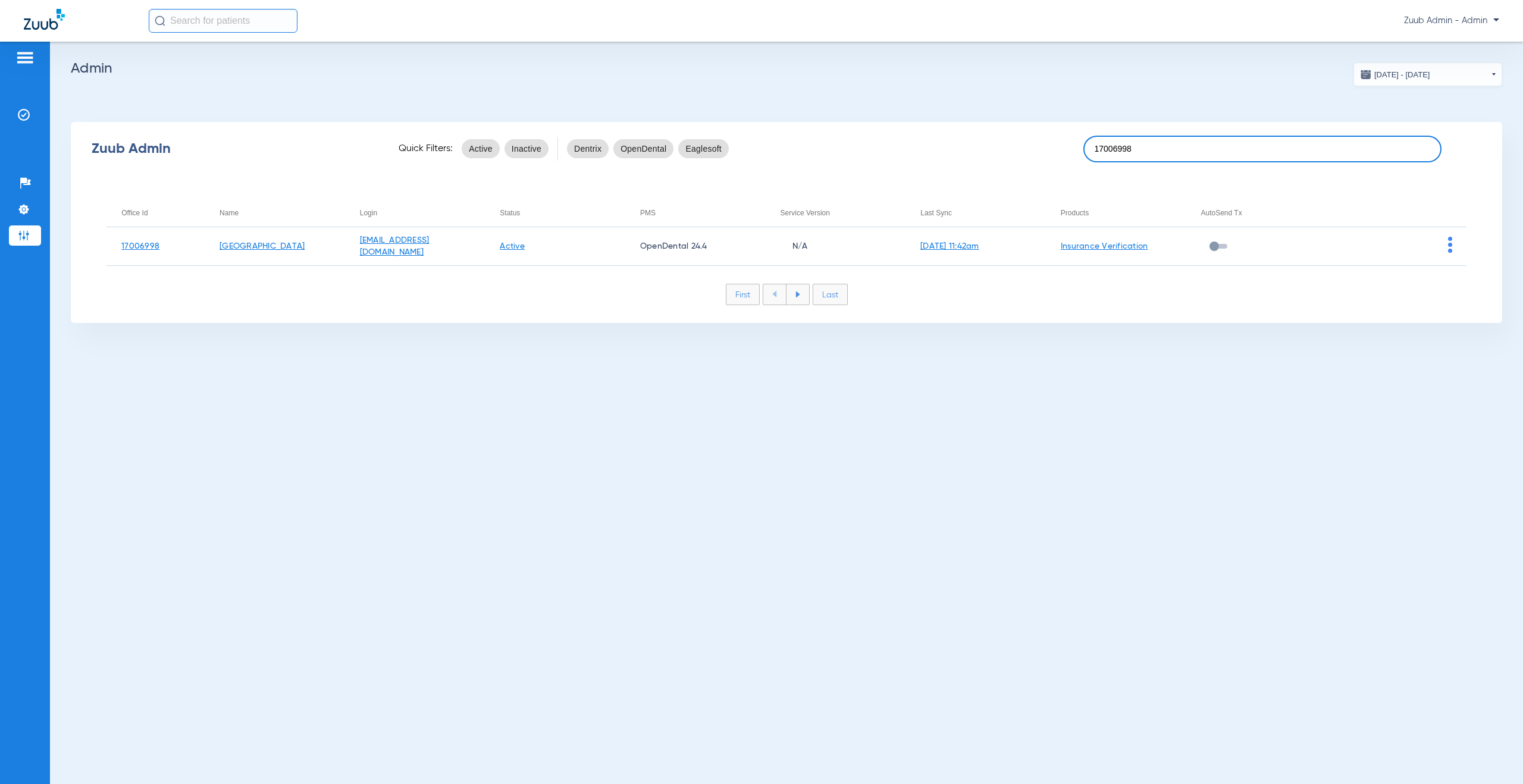
paste input "17006998"
drag, startPoint x: 1193, startPoint y: 151, endPoint x: 1064, endPoint y: 147, distance: 129.1
click at [1064, 147] on div "Zuub Admin Quick Filters: Active Inactive Dentrix OpenDental Eaglesoft 17006170…" at bounding box center [786, 148] width 1432 height 48
paste input
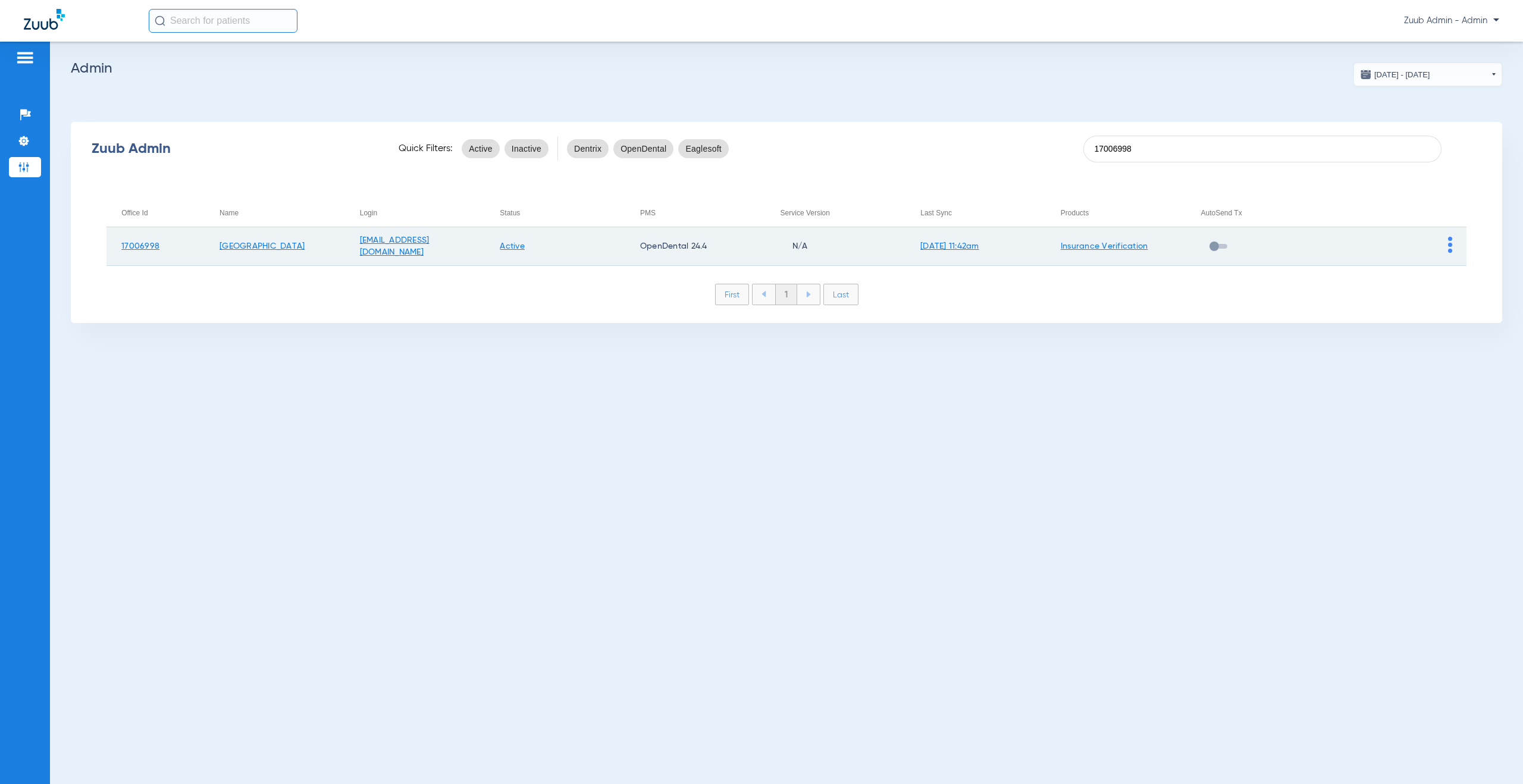
type input "17006998"
click at [1451, 244] on img at bounding box center [1450, 244] width 4 height 16
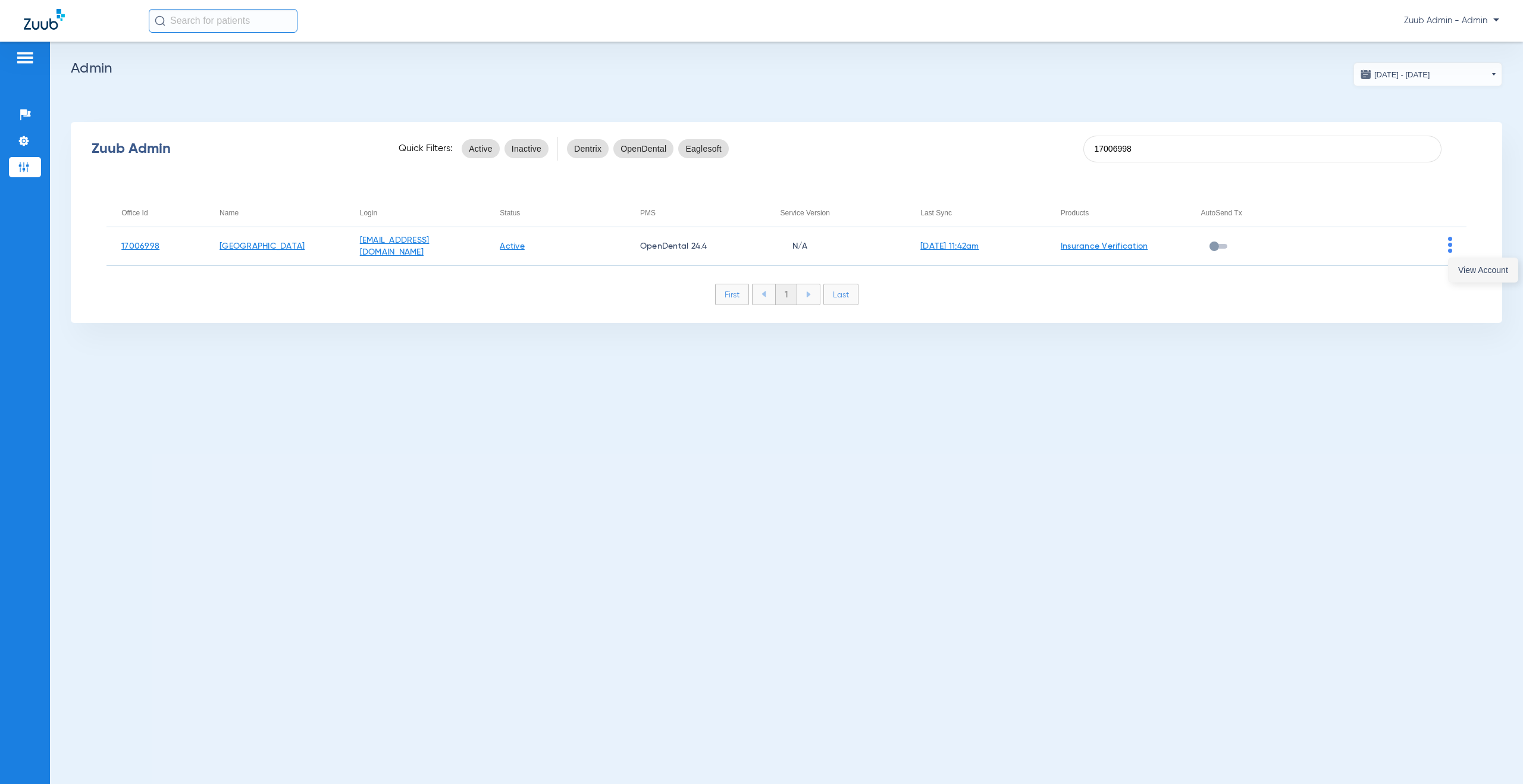
click at [1456, 265] on button "View Account" at bounding box center [1483, 270] width 69 height 24
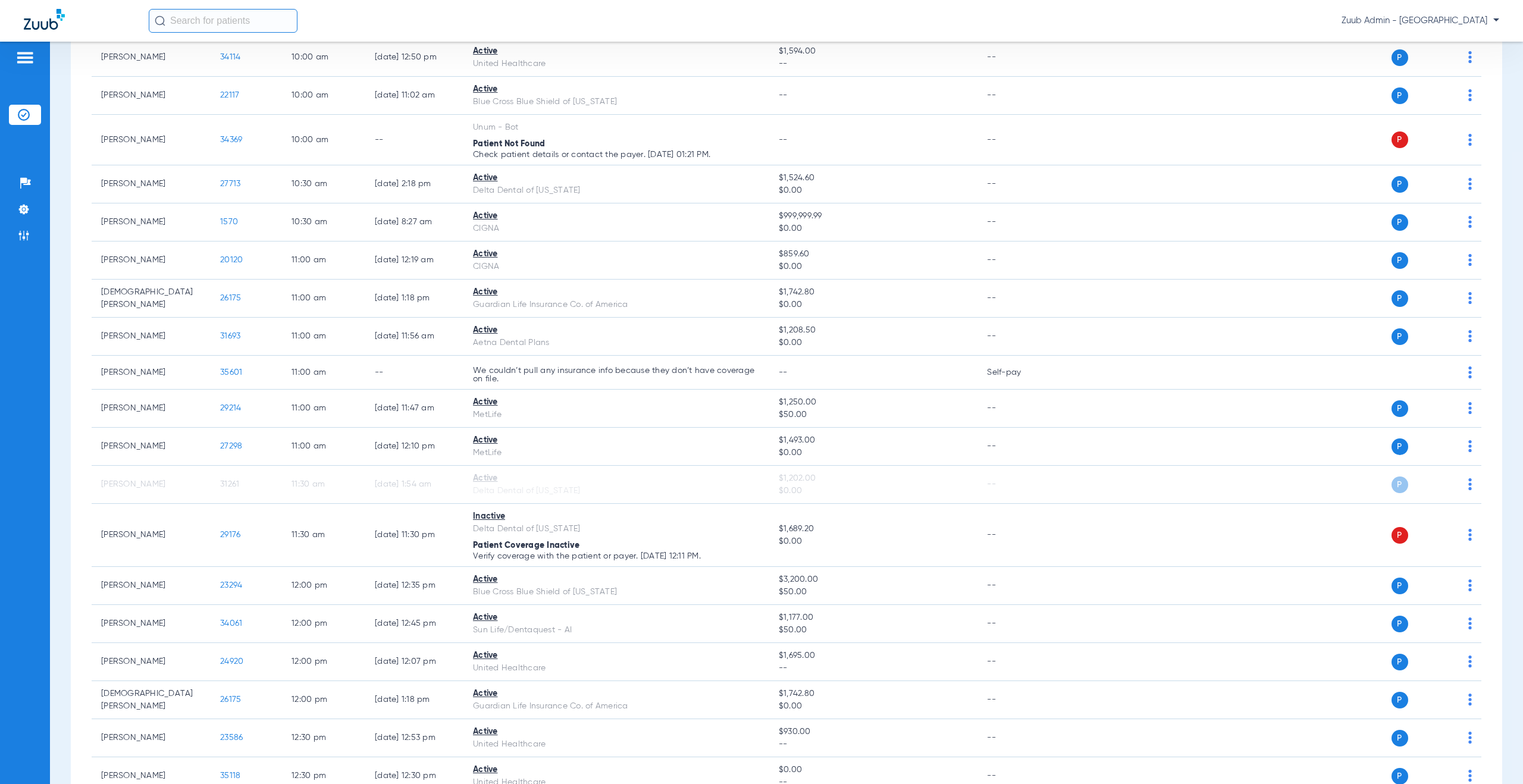
scroll to position [1441, 0]
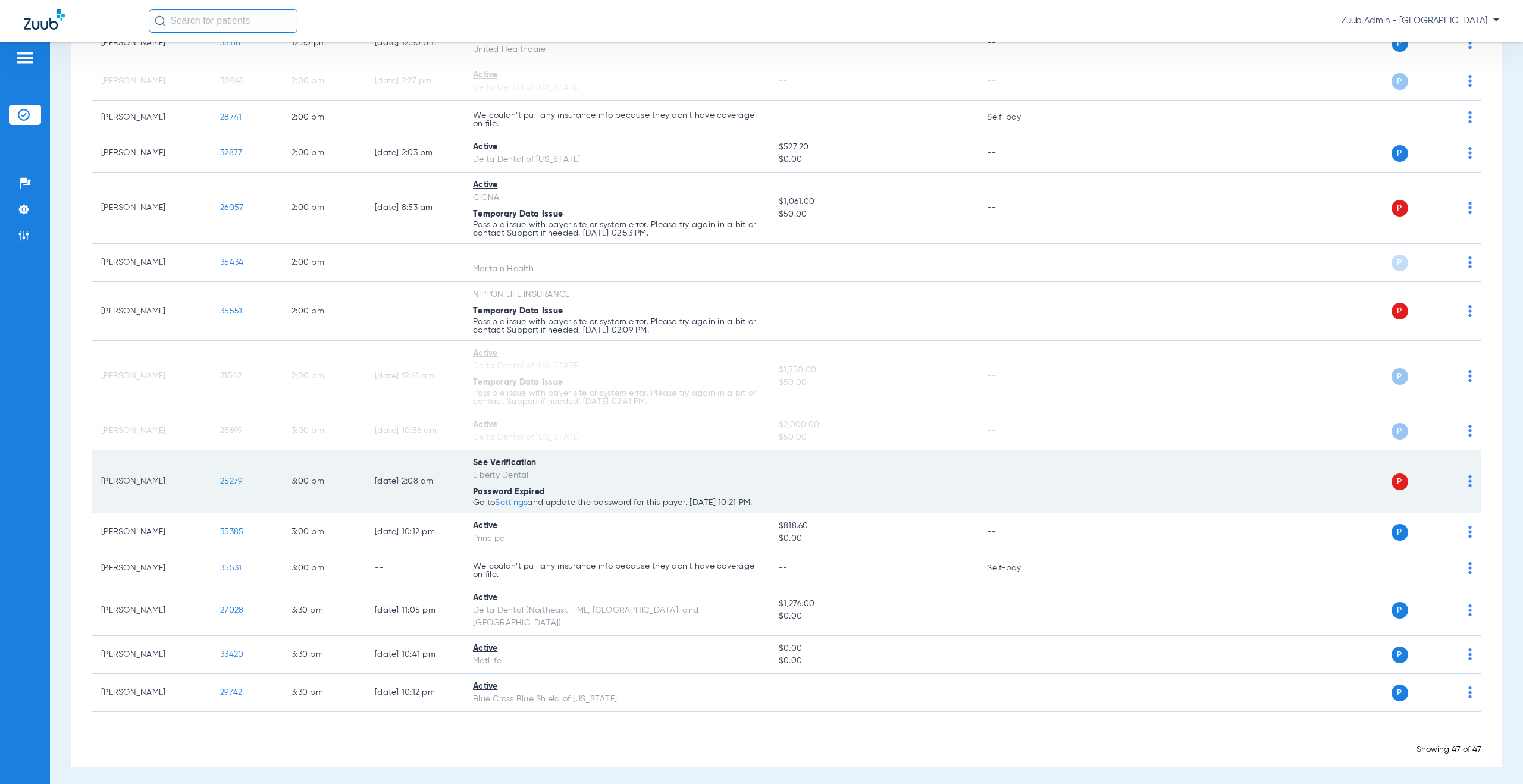
click at [1468, 486] on img at bounding box center [1470, 481] width 3 height 12
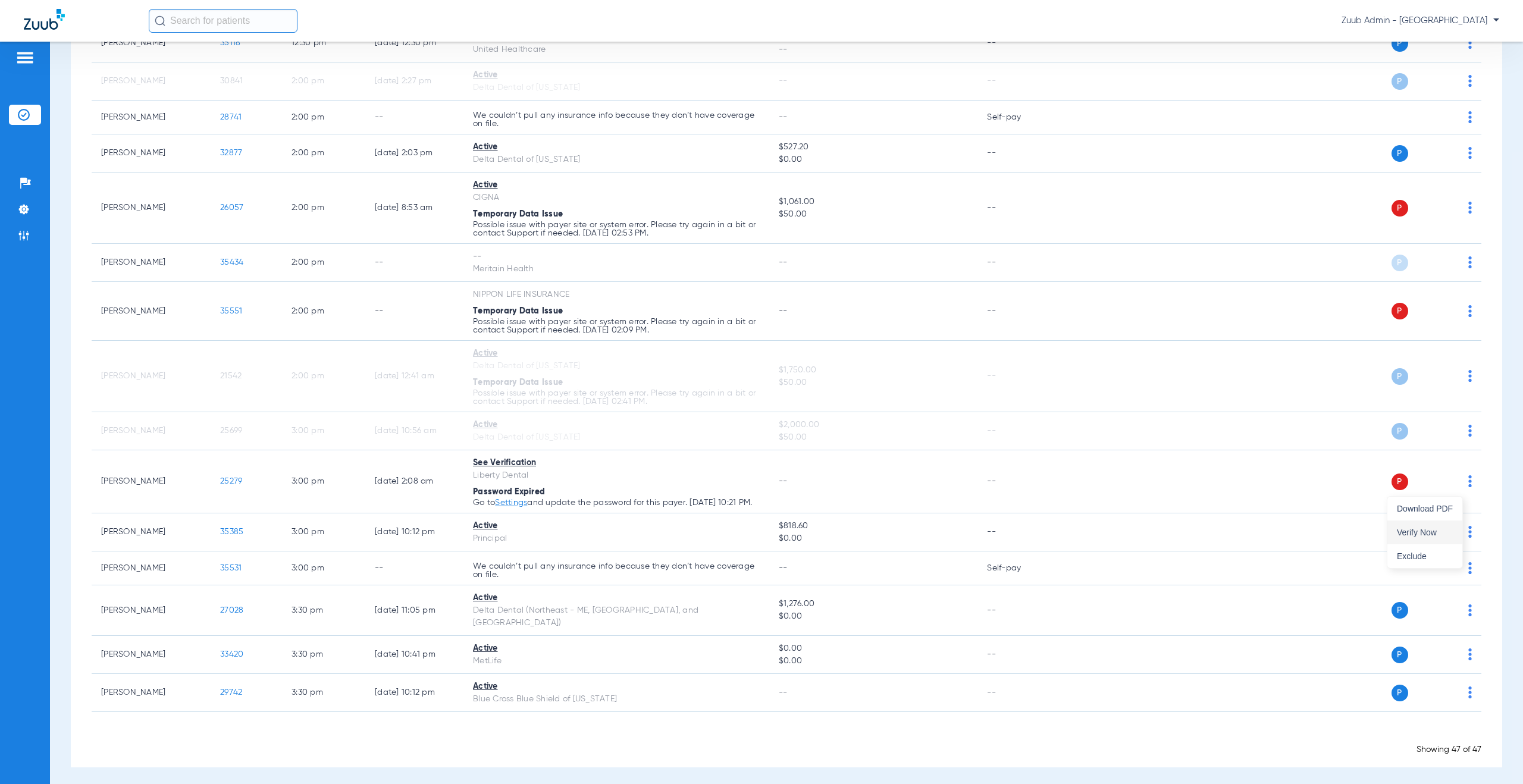
click at [1438, 534] on span "Verify Now" at bounding box center [1425, 532] width 56 height 8
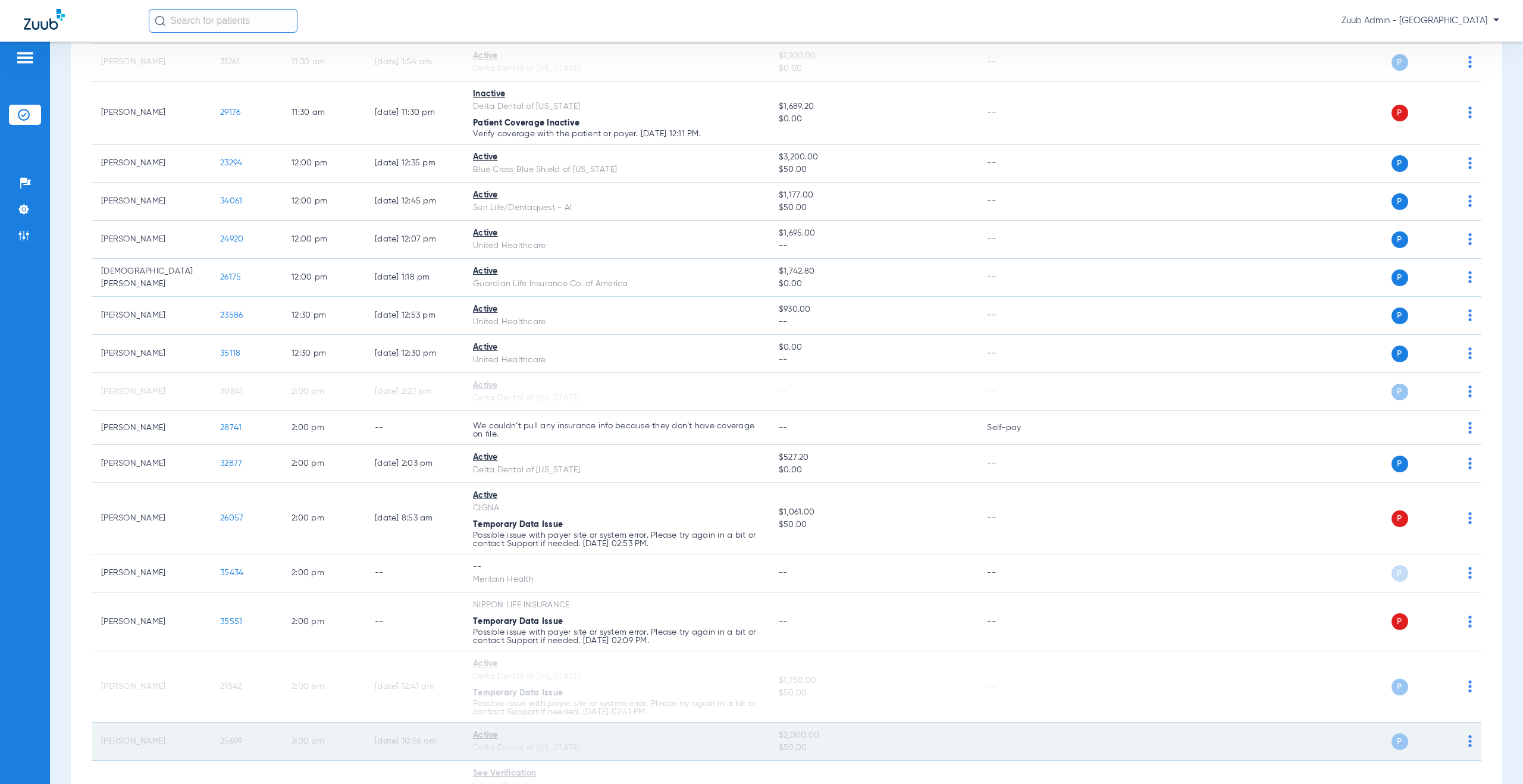
scroll to position [1386, 0]
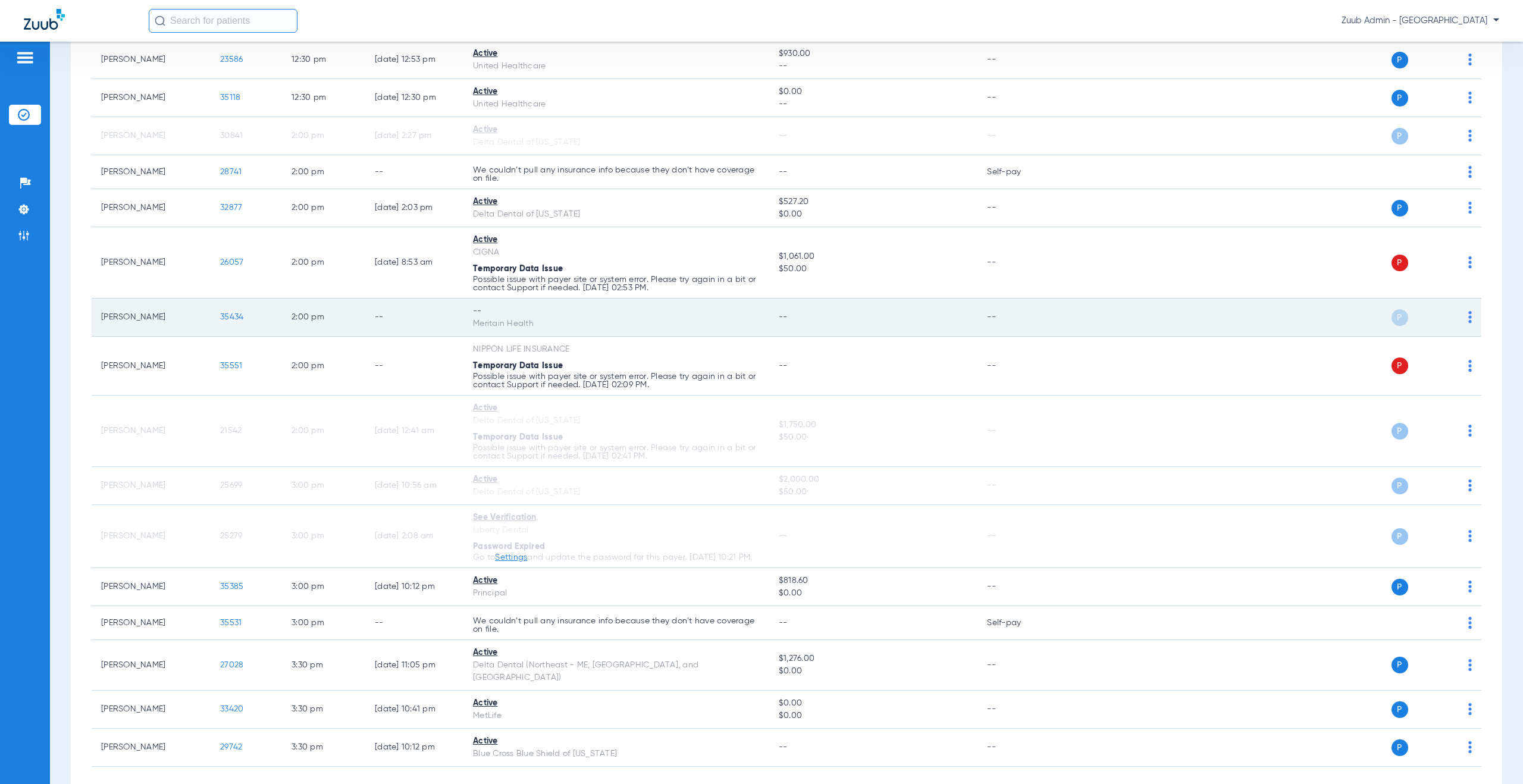
click at [1463, 315] on td "P S" at bounding box center [1270, 317] width 424 height 38
click at [1468, 318] on img at bounding box center [1470, 317] width 3 height 12
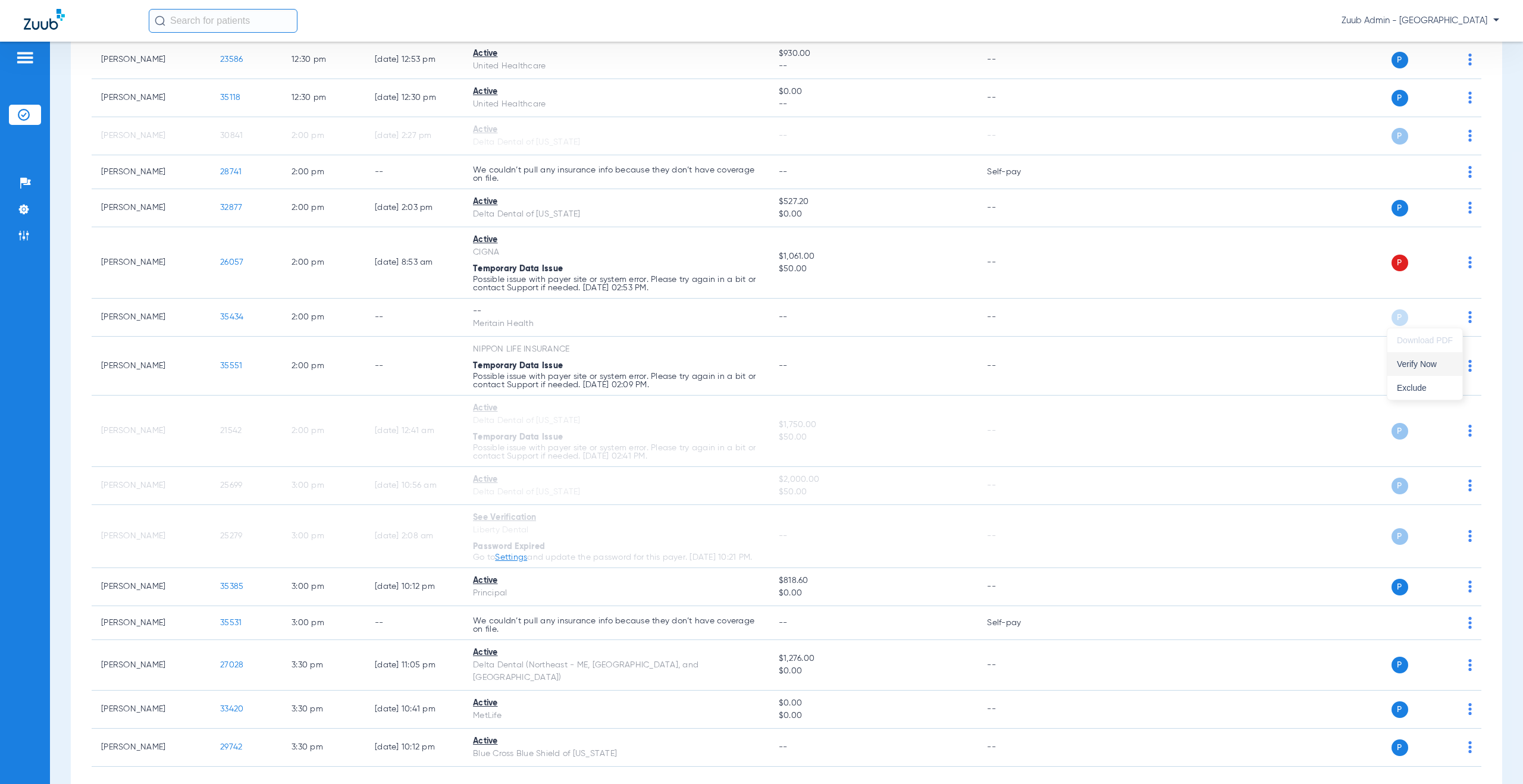
click at [1442, 355] on button "Verify Now" at bounding box center [1425, 364] width 75 height 24
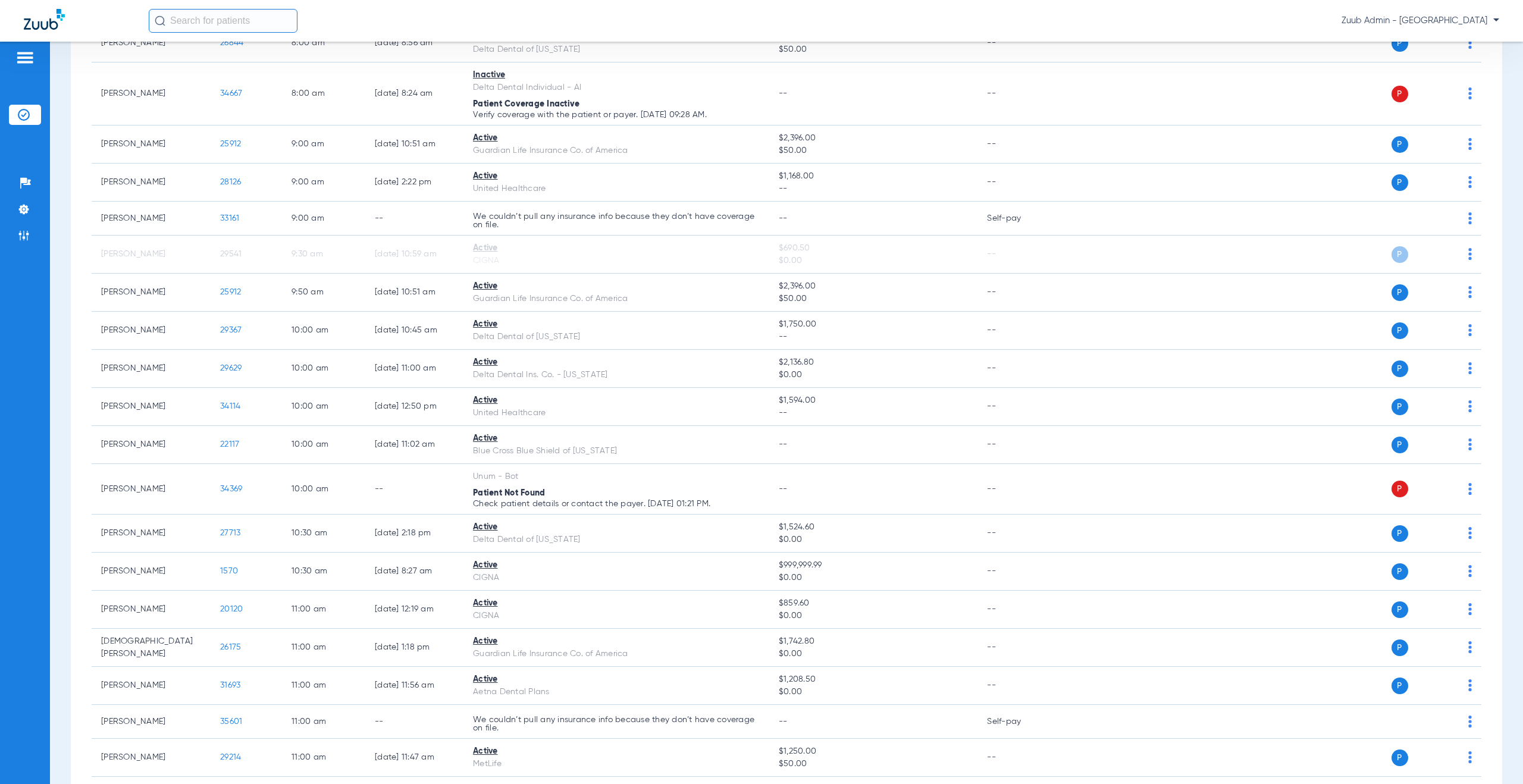
scroll to position [0, 0]
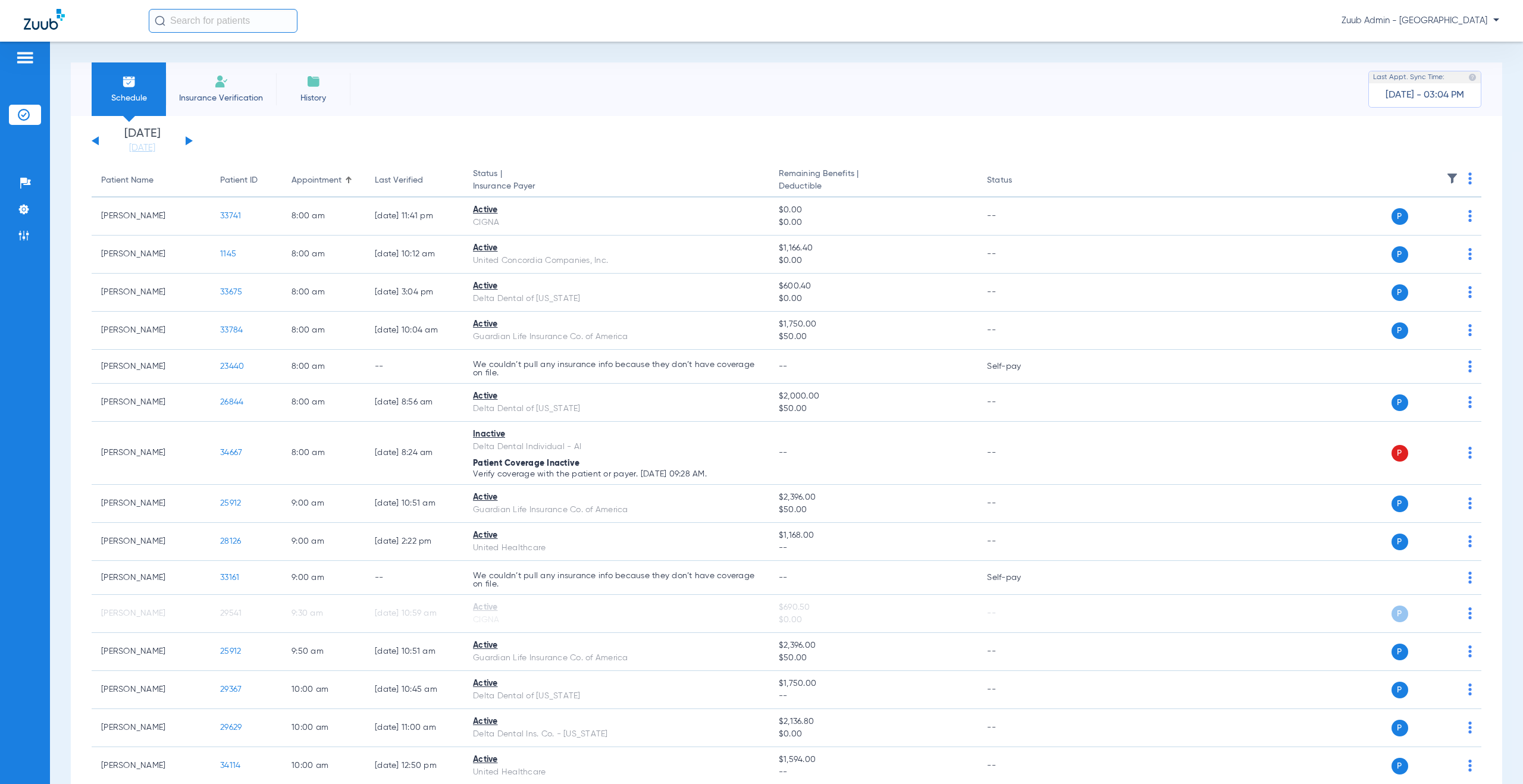
click at [193, 141] on app-single-date-navigator "Saturday 06-07-2025 Sunday 06-08-2025 Monday 06-09-2025 Tuesday 06-10-2025 Wedn…" at bounding box center [786, 140] width 1390 height 26
click at [190, 140] on button at bounding box center [189, 140] width 7 height 9
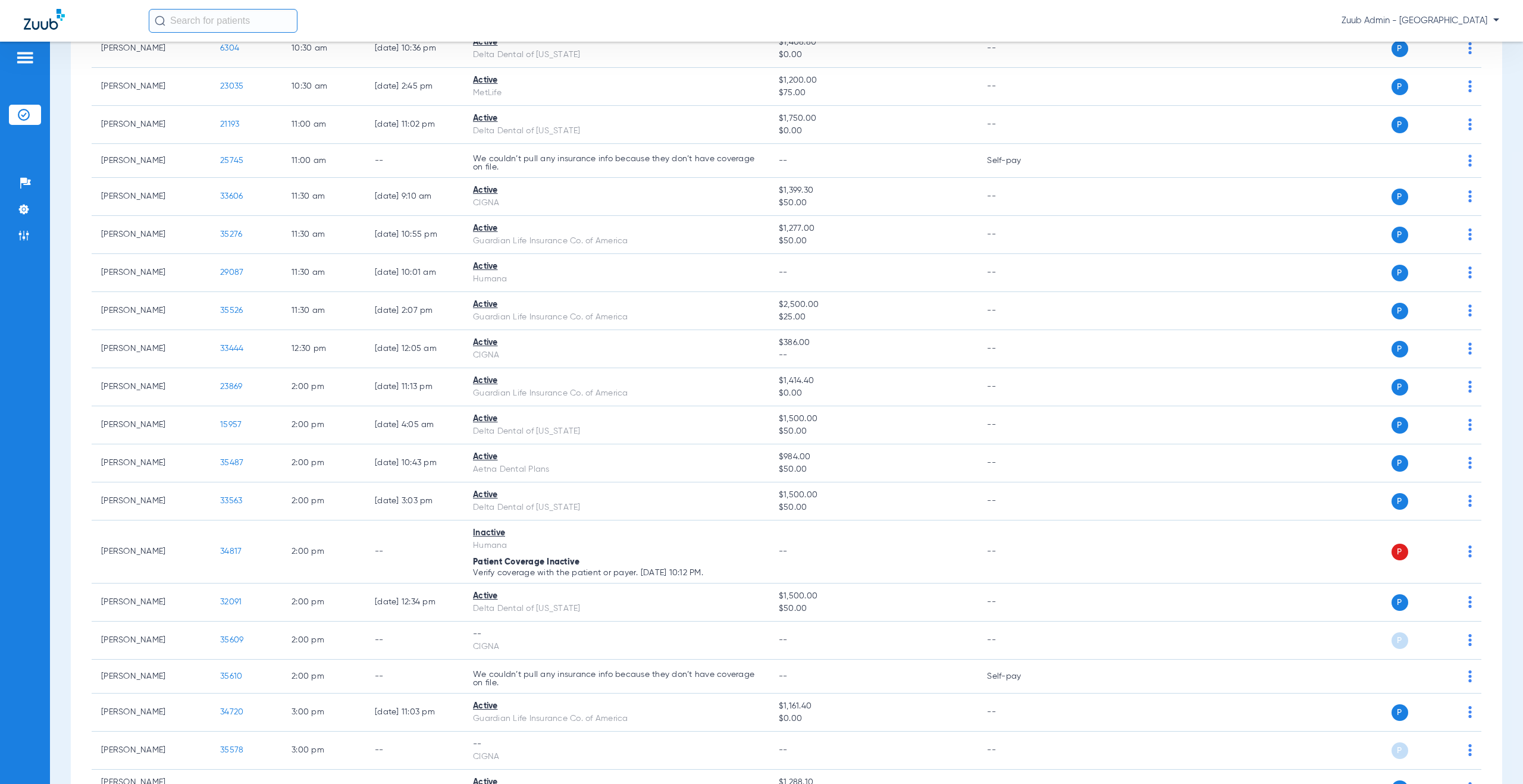
scroll to position [1163, 0]
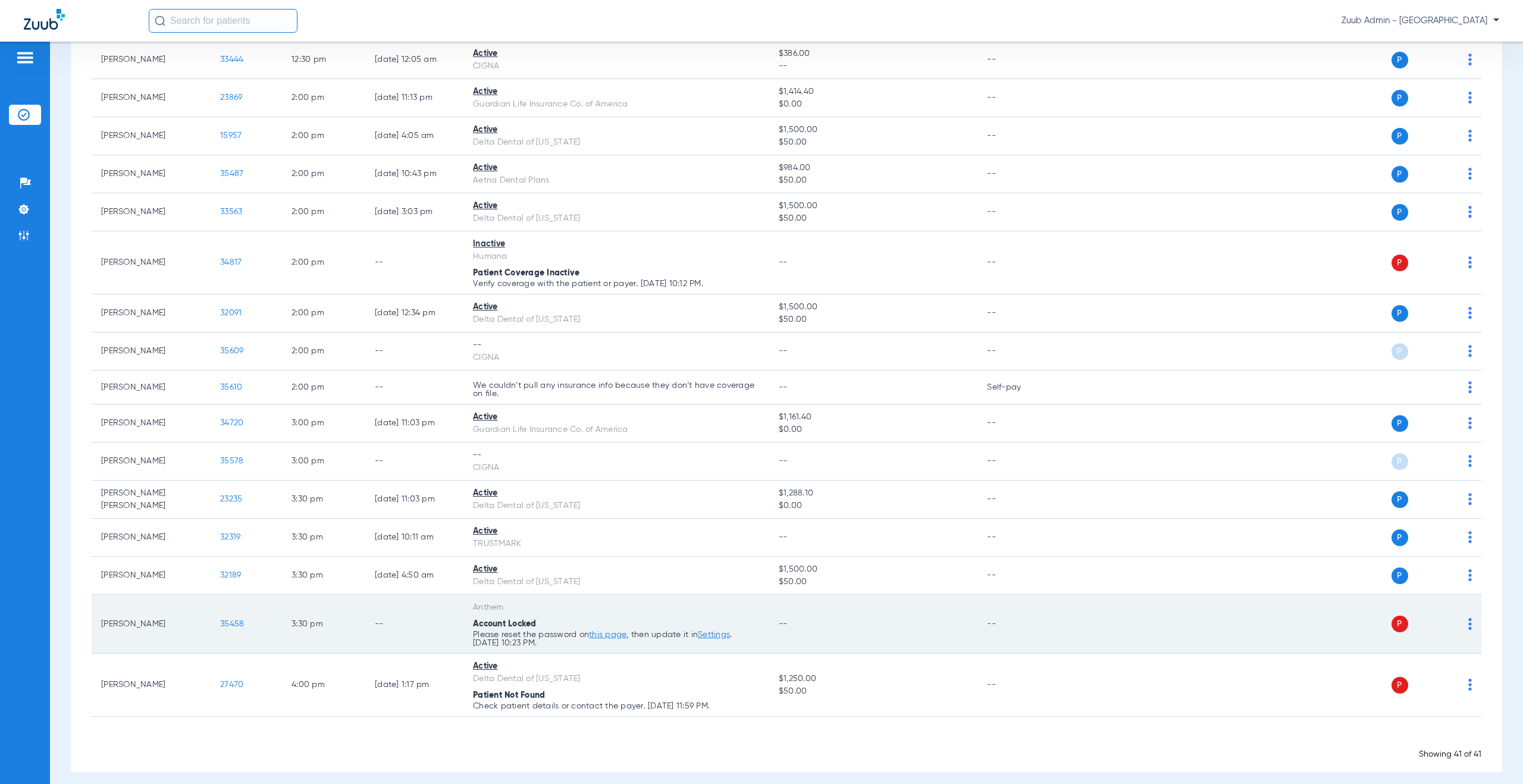
click at [1468, 622] on img at bounding box center [1470, 624] width 3 height 12
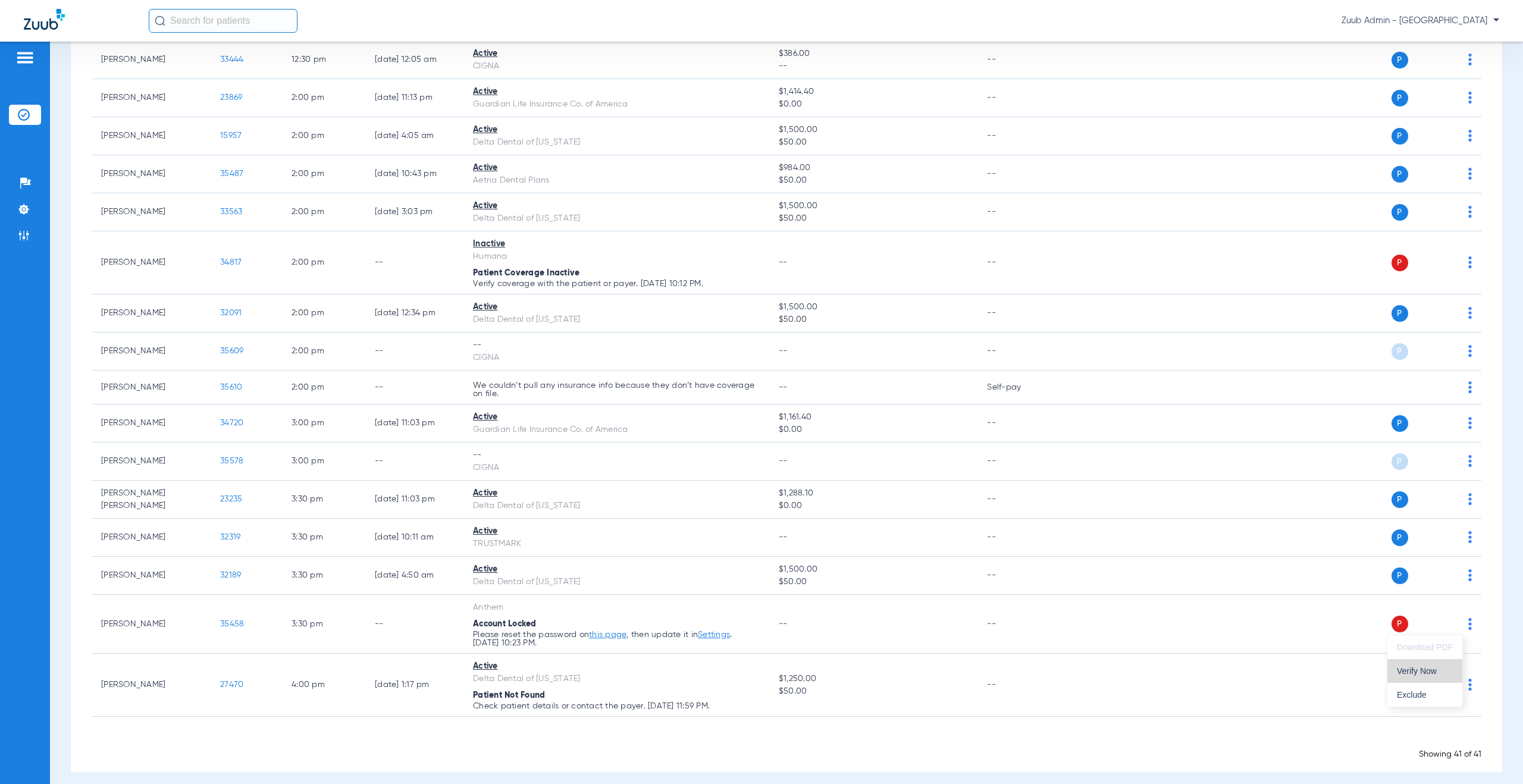
click at [1425, 674] on span "Verify Now" at bounding box center [1425, 671] width 56 height 8
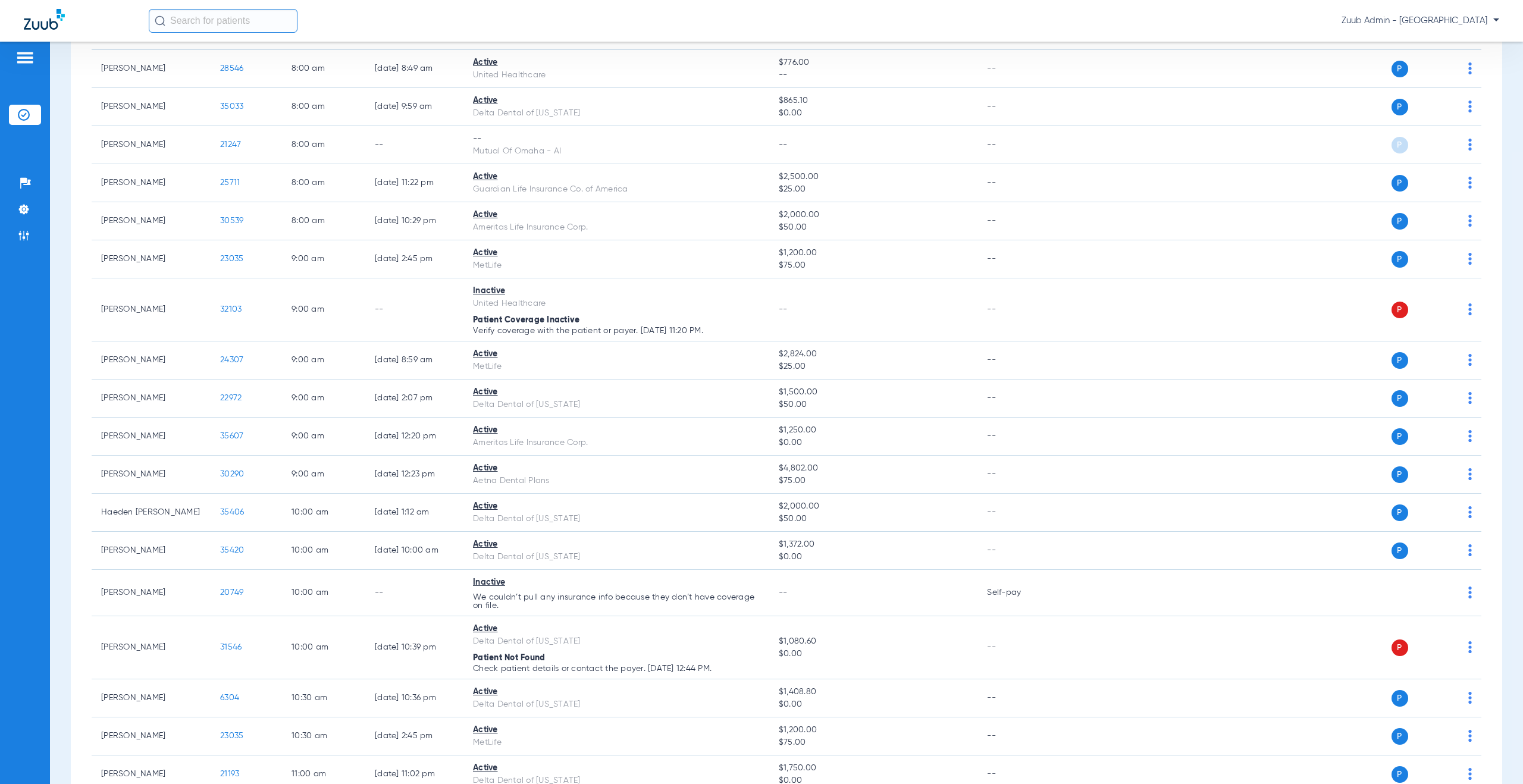
scroll to position [0, 0]
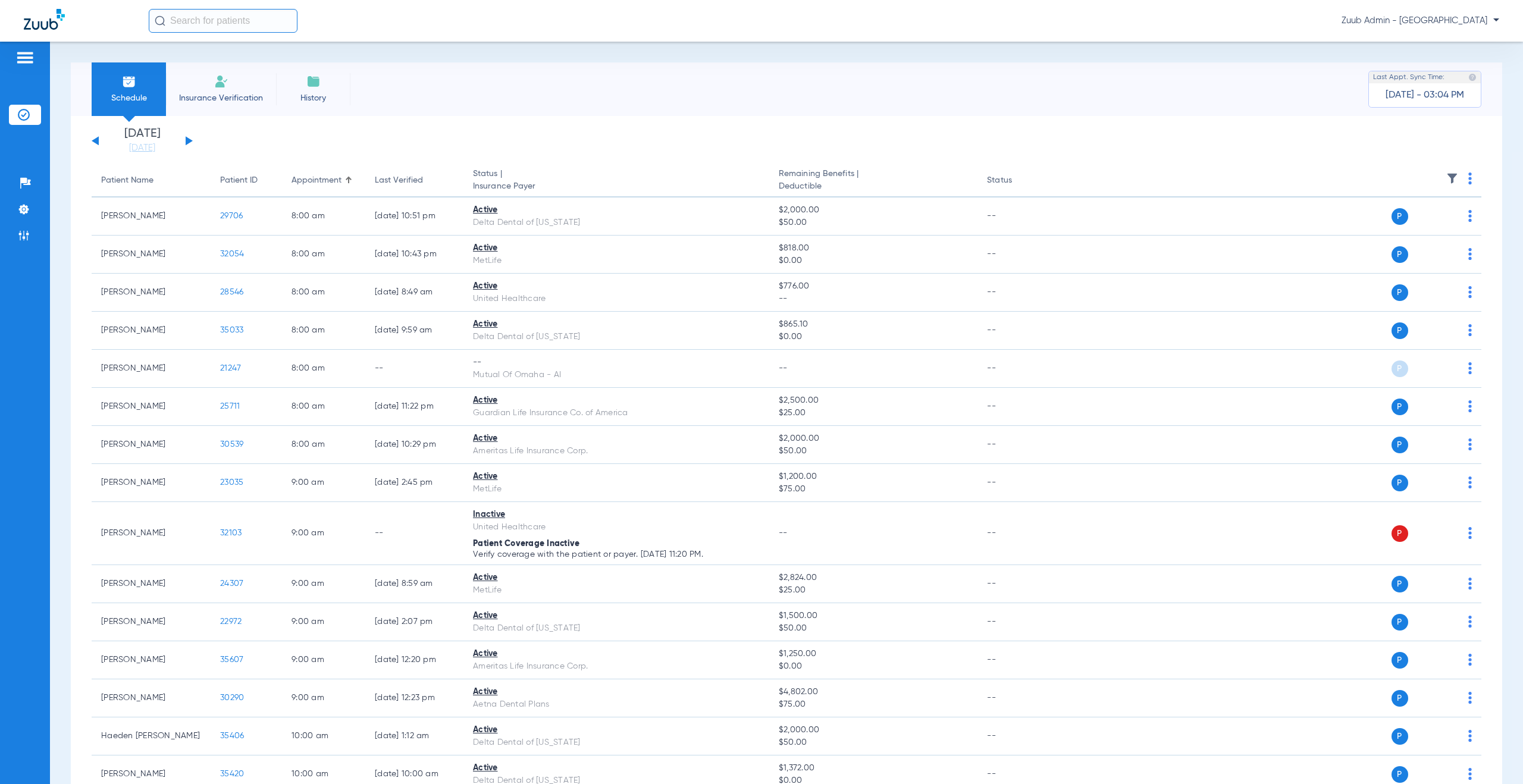
click at [190, 141] on button at bounding box center [189, 140] width 7 height 9
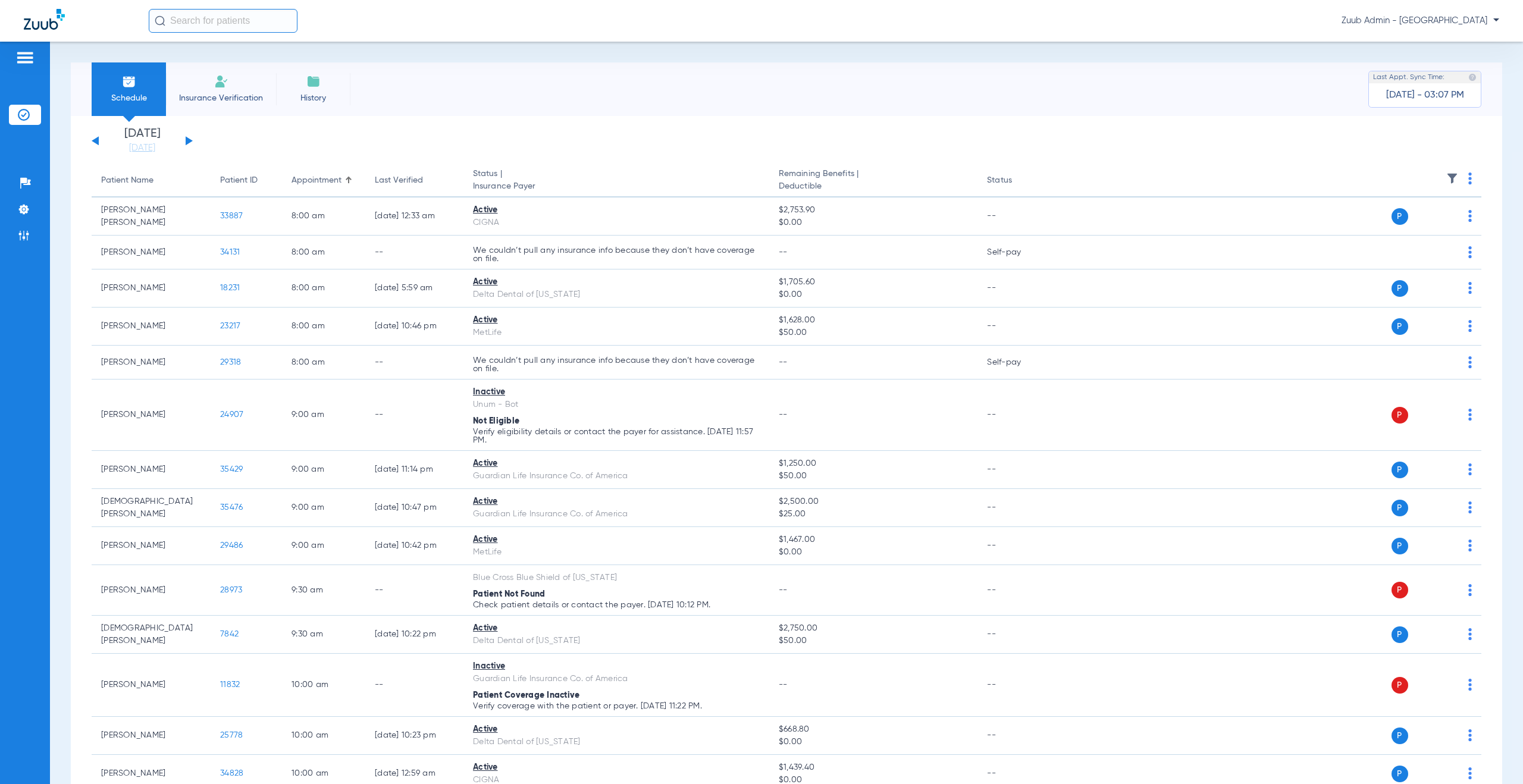
click at [187, 143] on button at bounding box center [189, 140] width 7 height 9
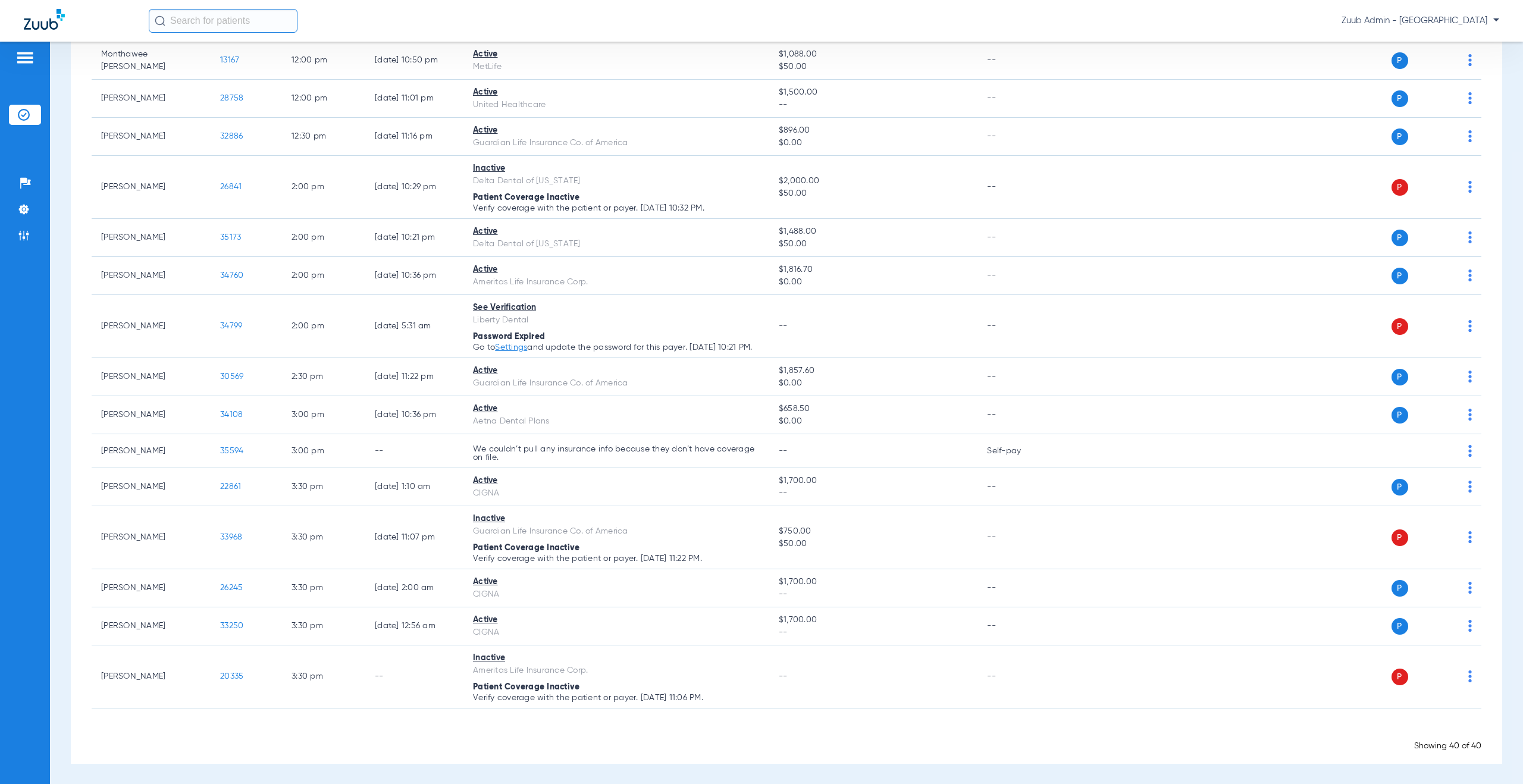
scroll to position [1200, 0]
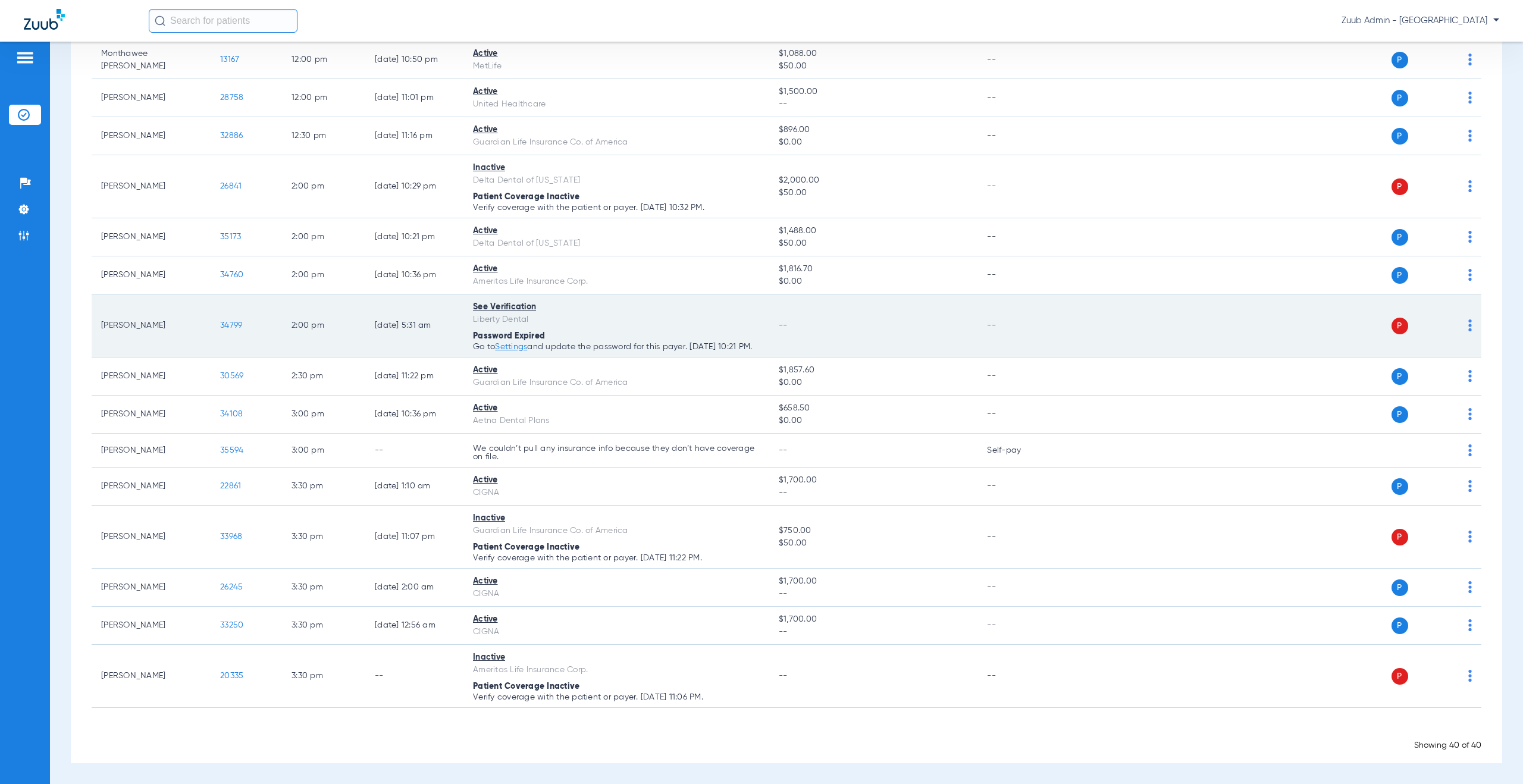
click at [1468, 321] on img at bounding box center [1470, 325] width 3 height 12
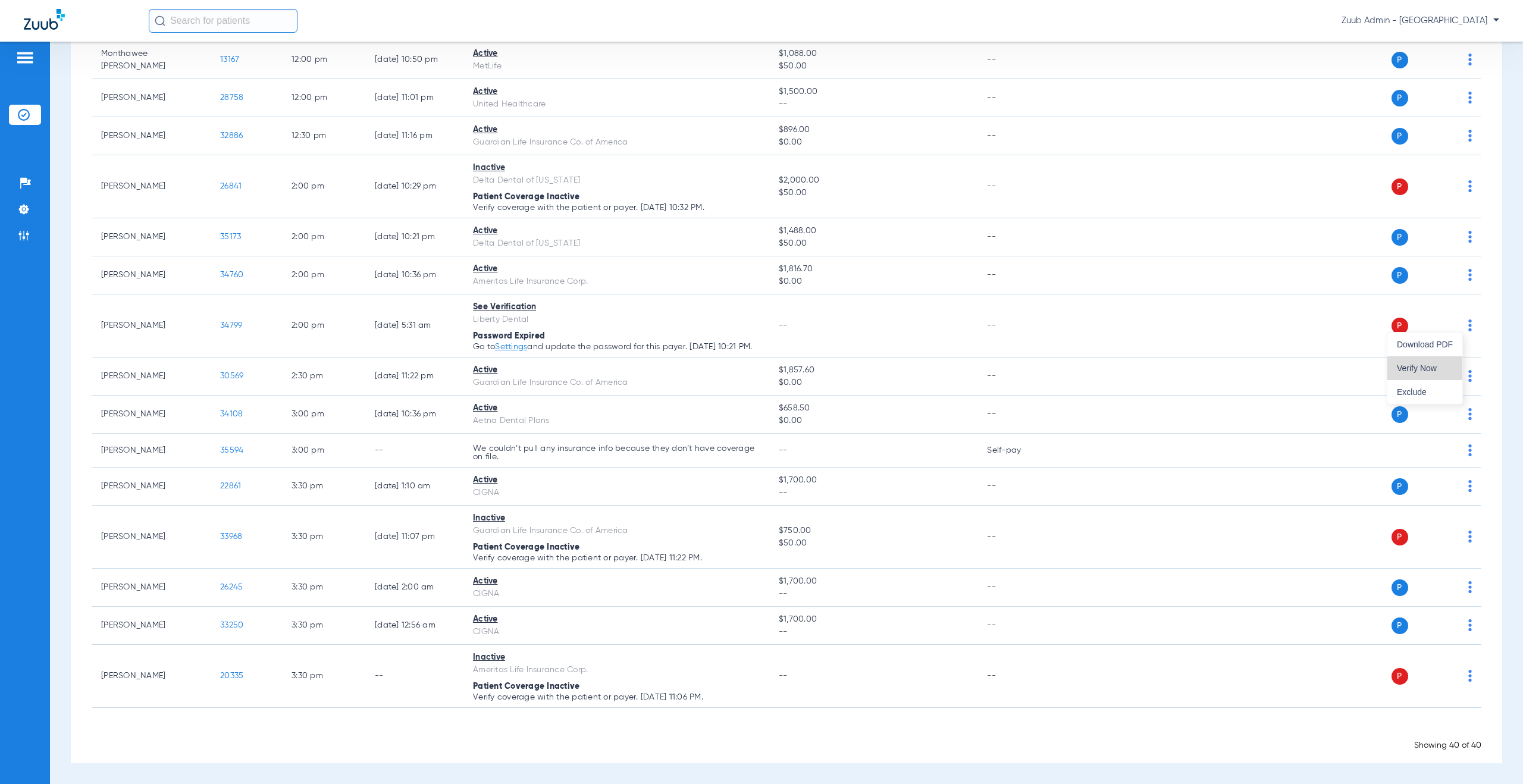
click at [1439, 369] on span "Verify Now" at bounding box center [1425, 368] width 56 height 8
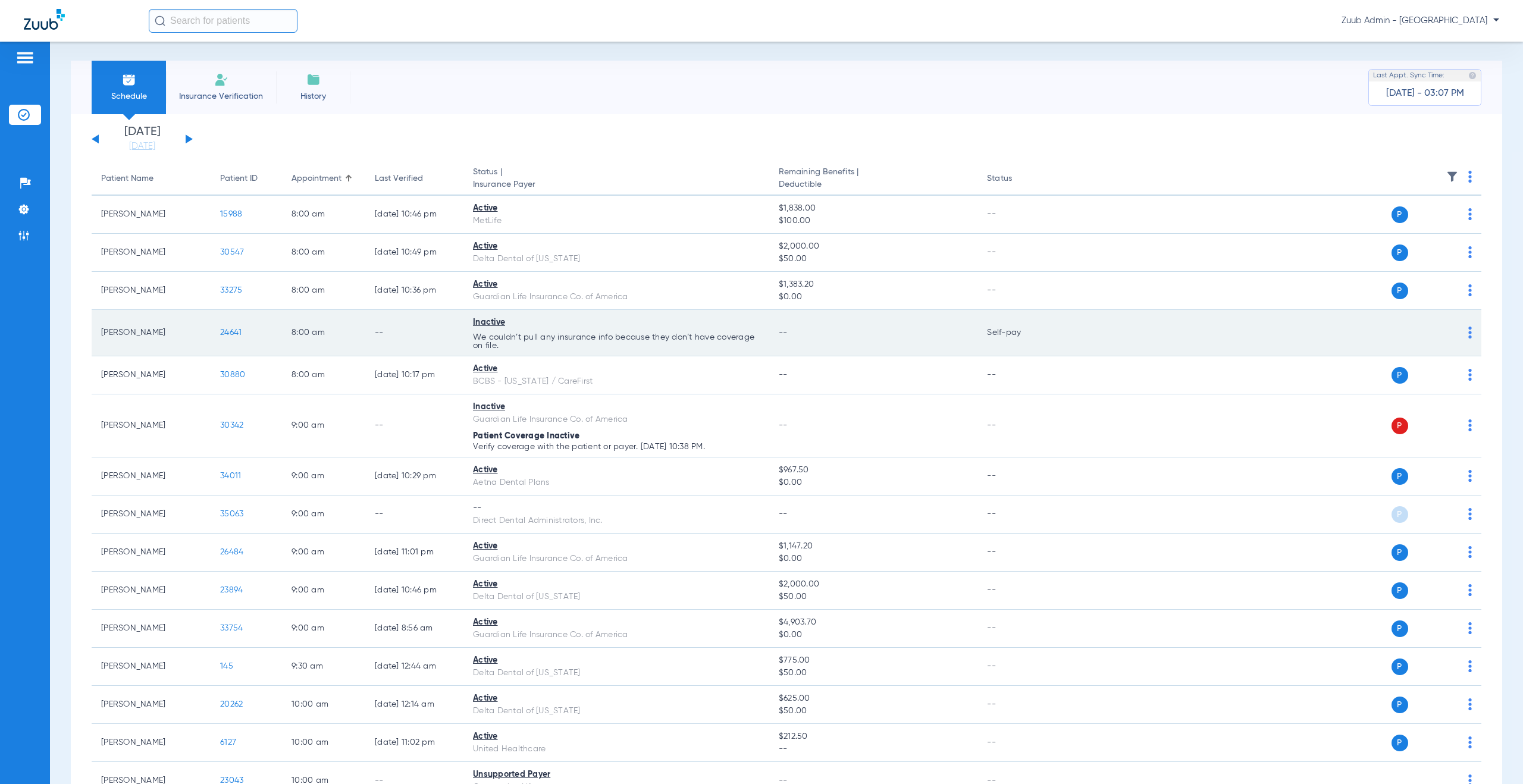
scroll to position [0, 0]
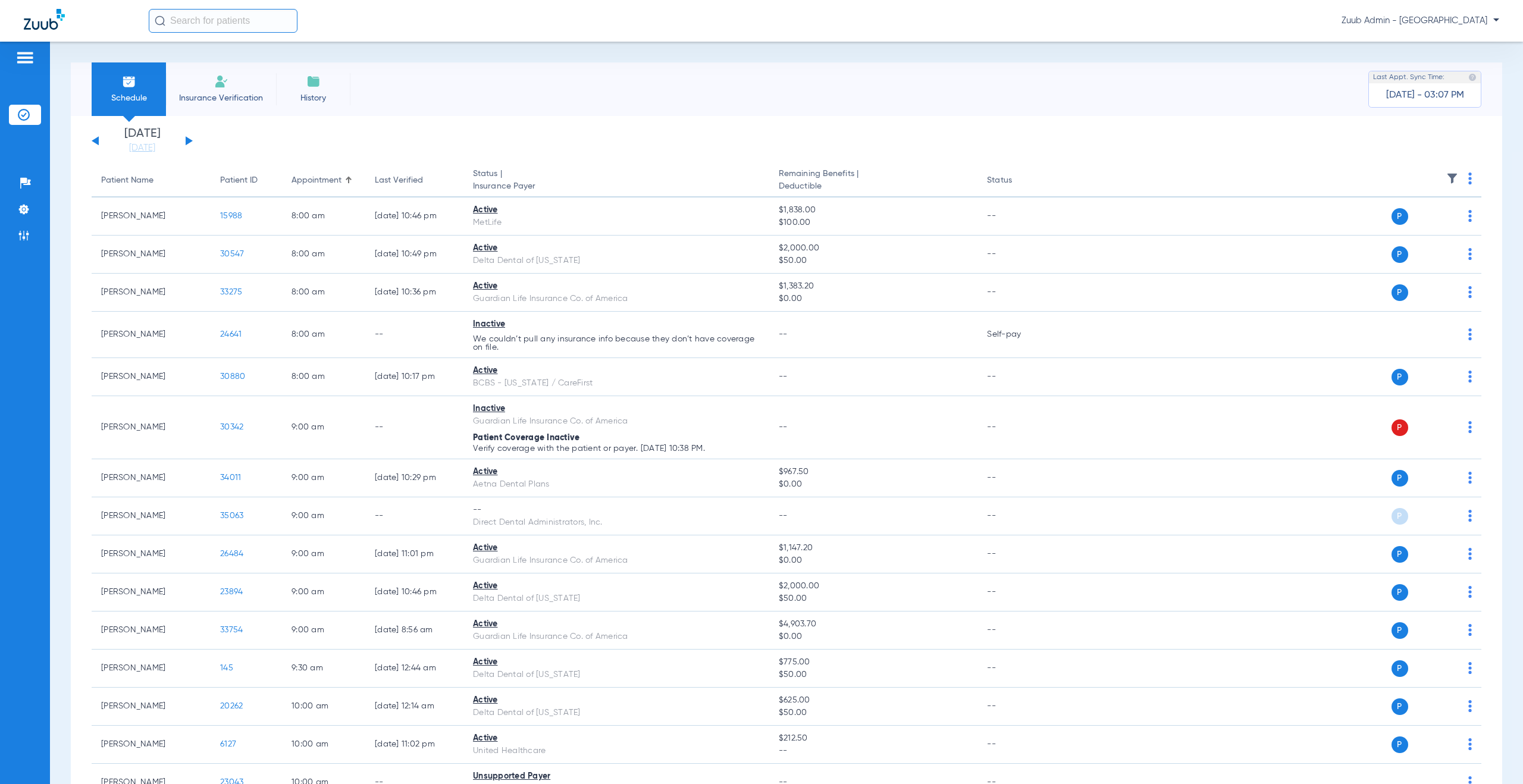
click at [187, 138] on button at bounding box center [189, 140] width 7 height 9
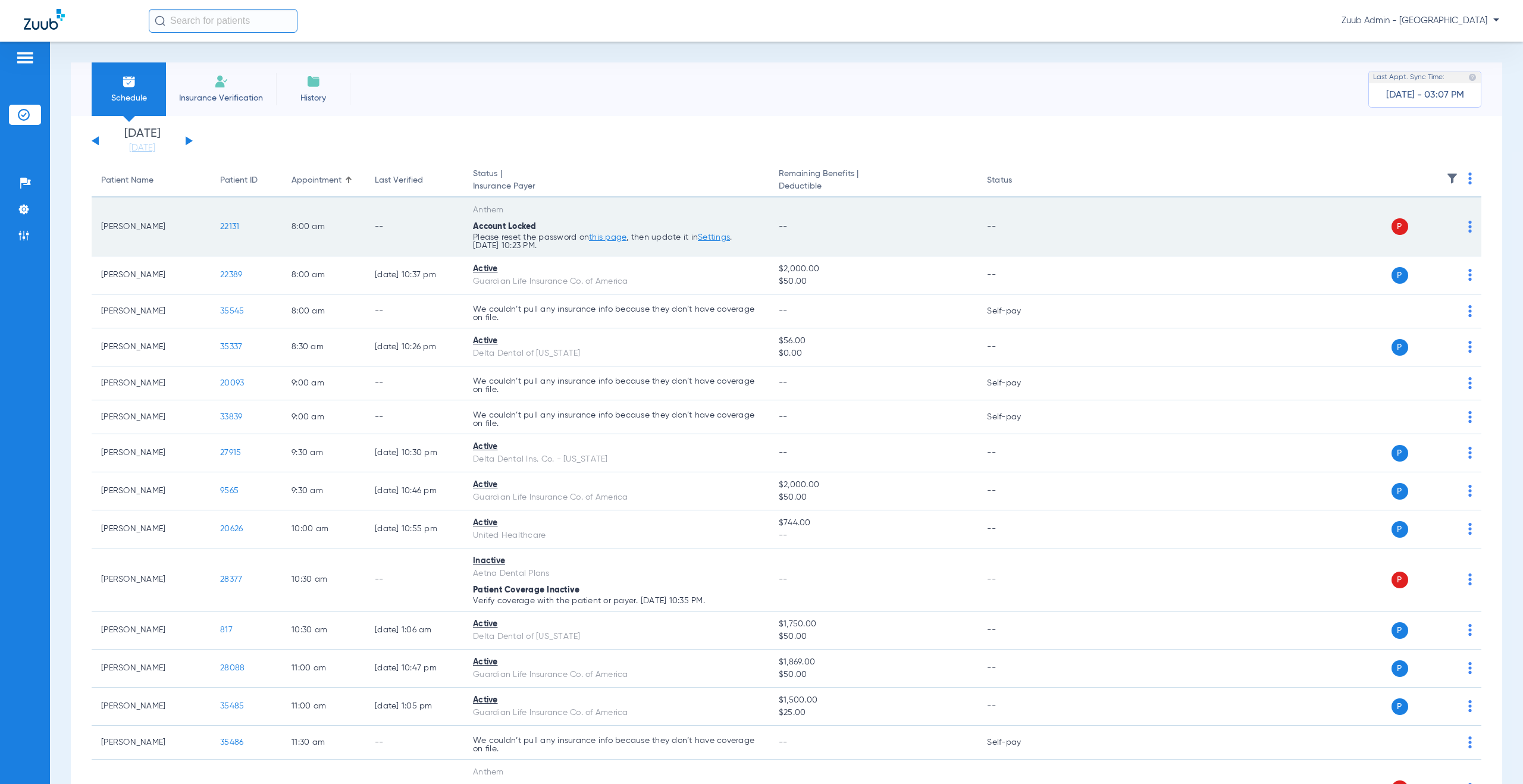
click at [1468, 224] on img at bounding box center [1470, 226] width 3 height 12
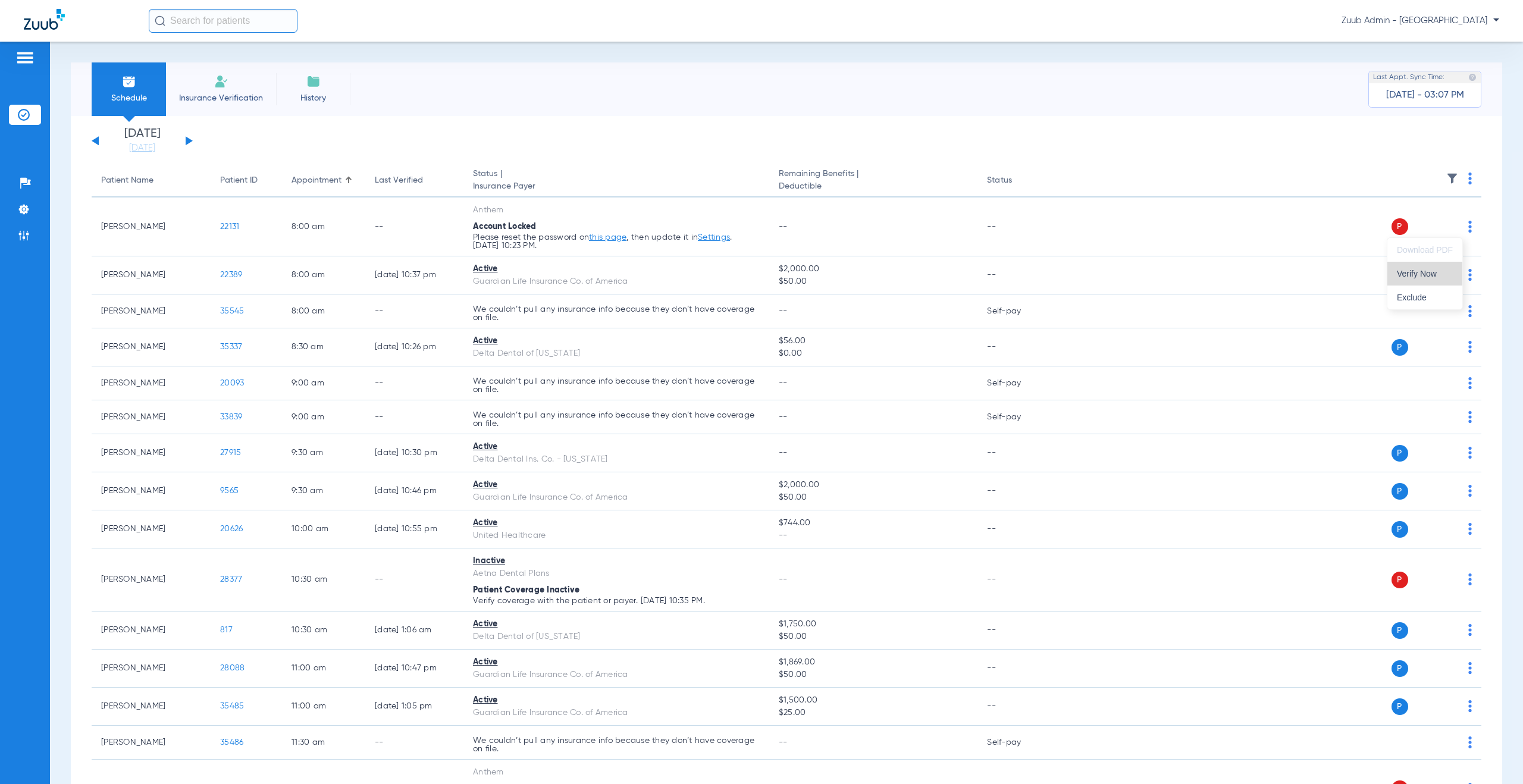
click at [1440, 279] on button "Verify Now" at bounding box center [1425, 274] width 75 height 24
click at [29, 233] on img at bounding box center [23, 235] width 12 height 12
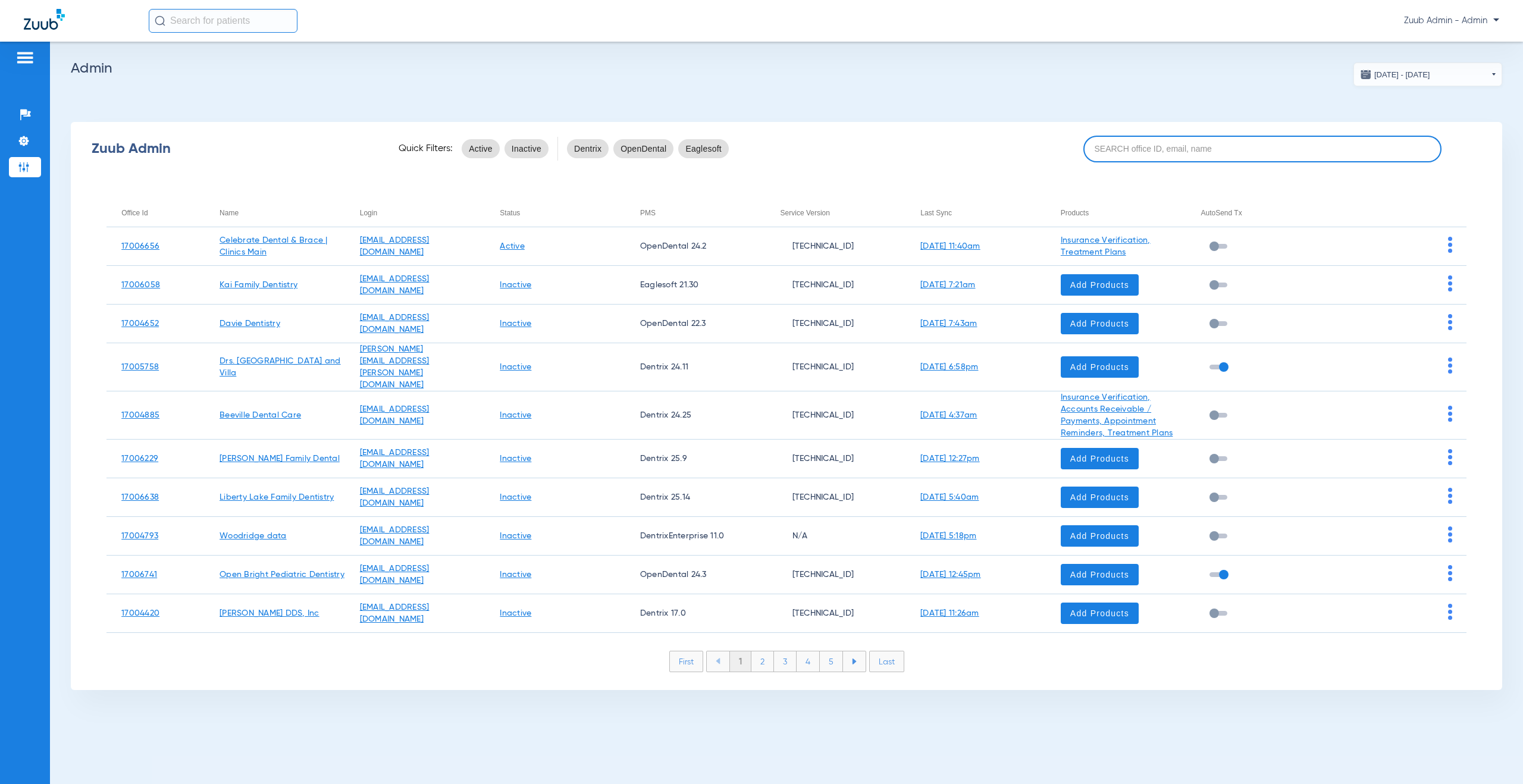
click at [1125, 152] on input at bounding box center [1262, 149] width 358 height 27
paste input "17006999"
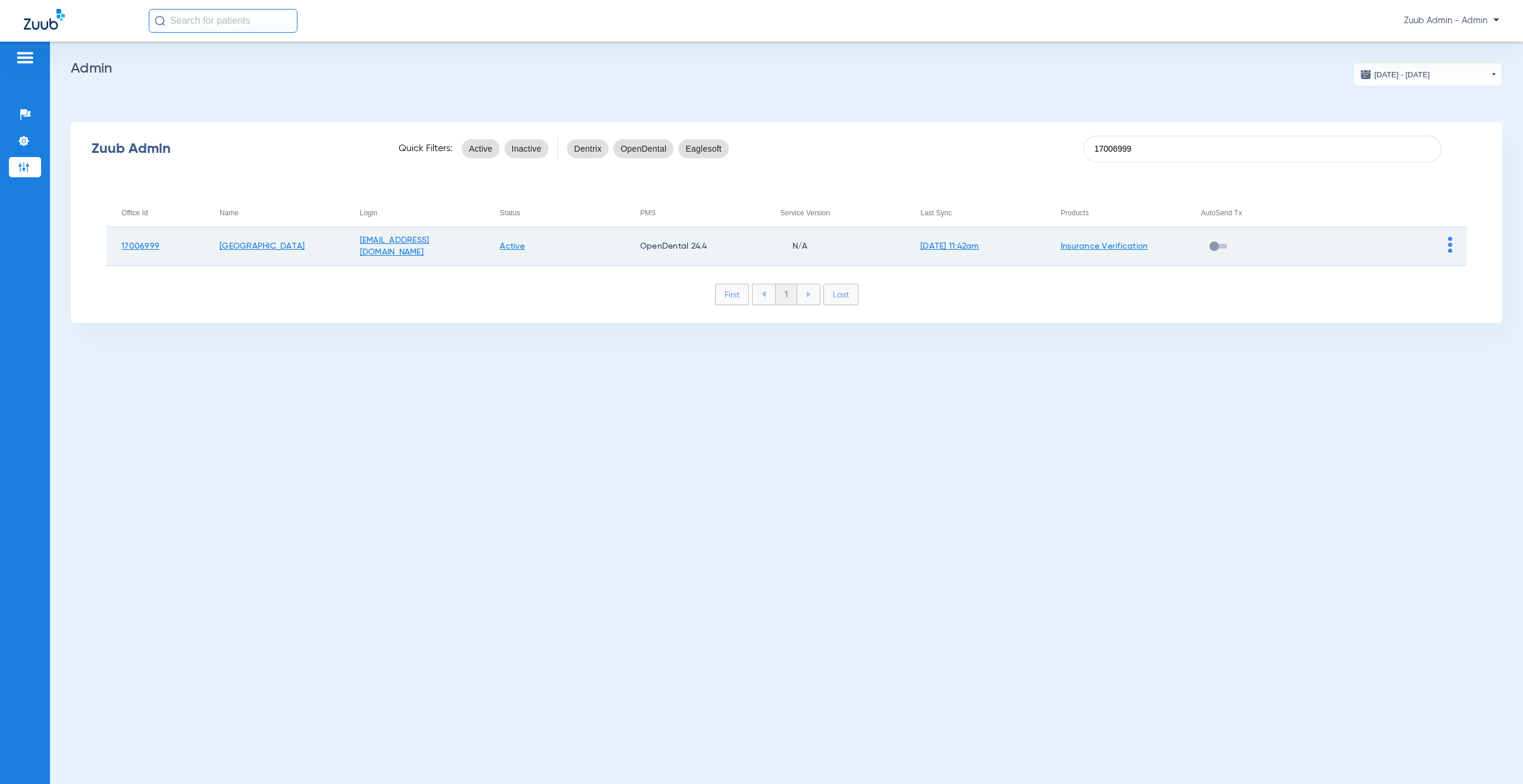
type input "17006999"
click at [1450, 246] on img at bounding box center [1450, 244] width 4 height 16
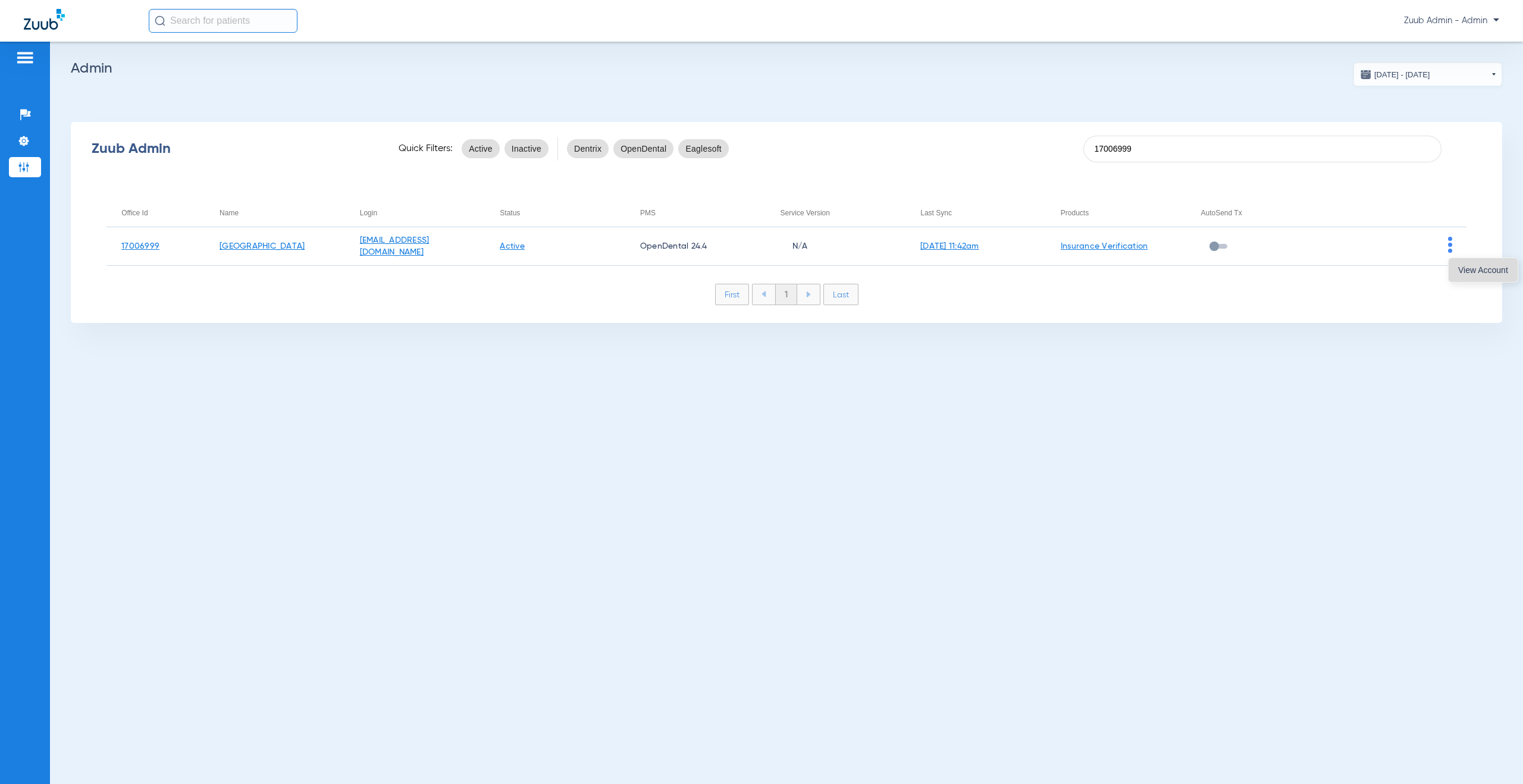
click at [1456, 272] on button "View Account" at bounding box center [1483, 270] width 69 height 24
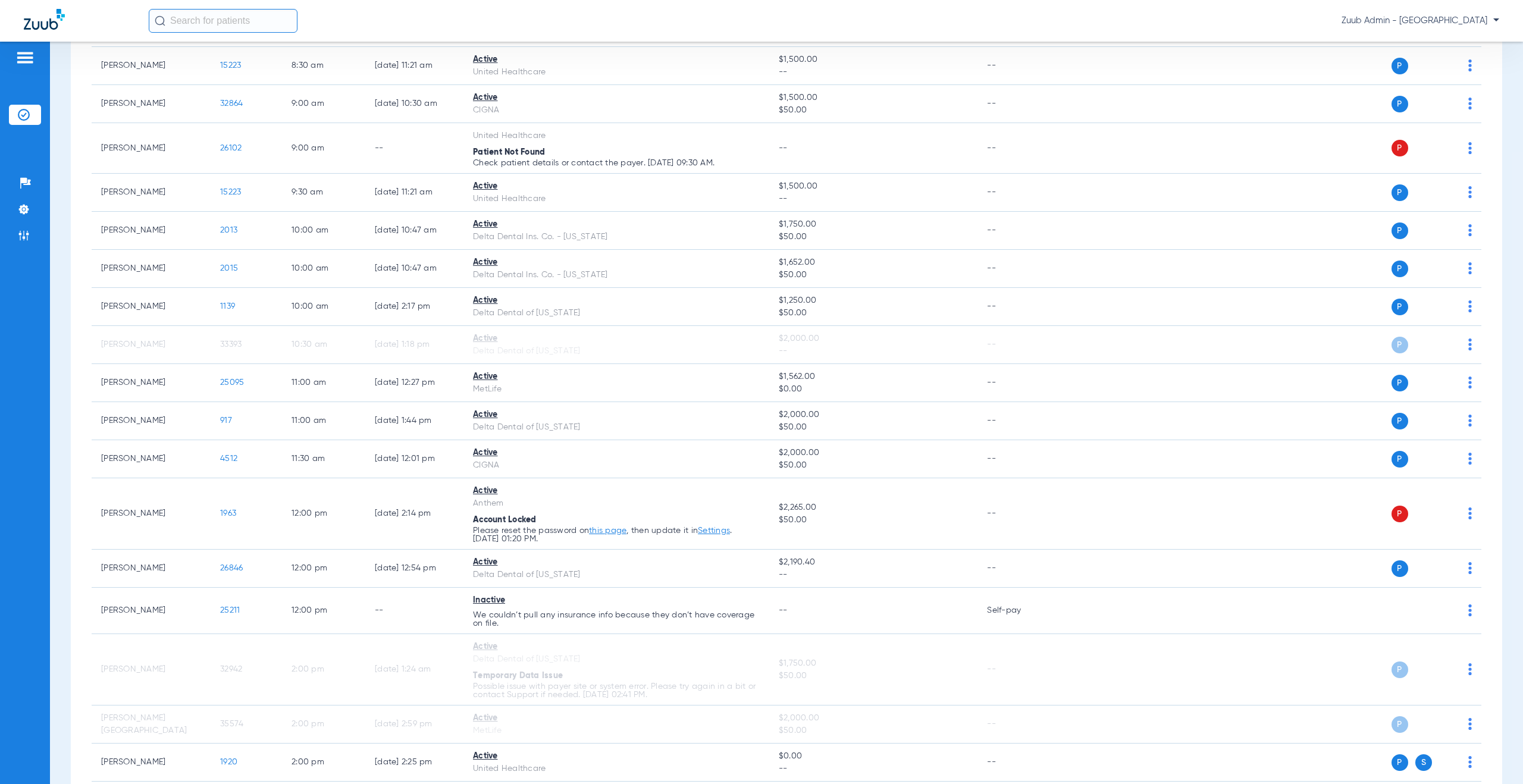
scroll to position [465, 0]
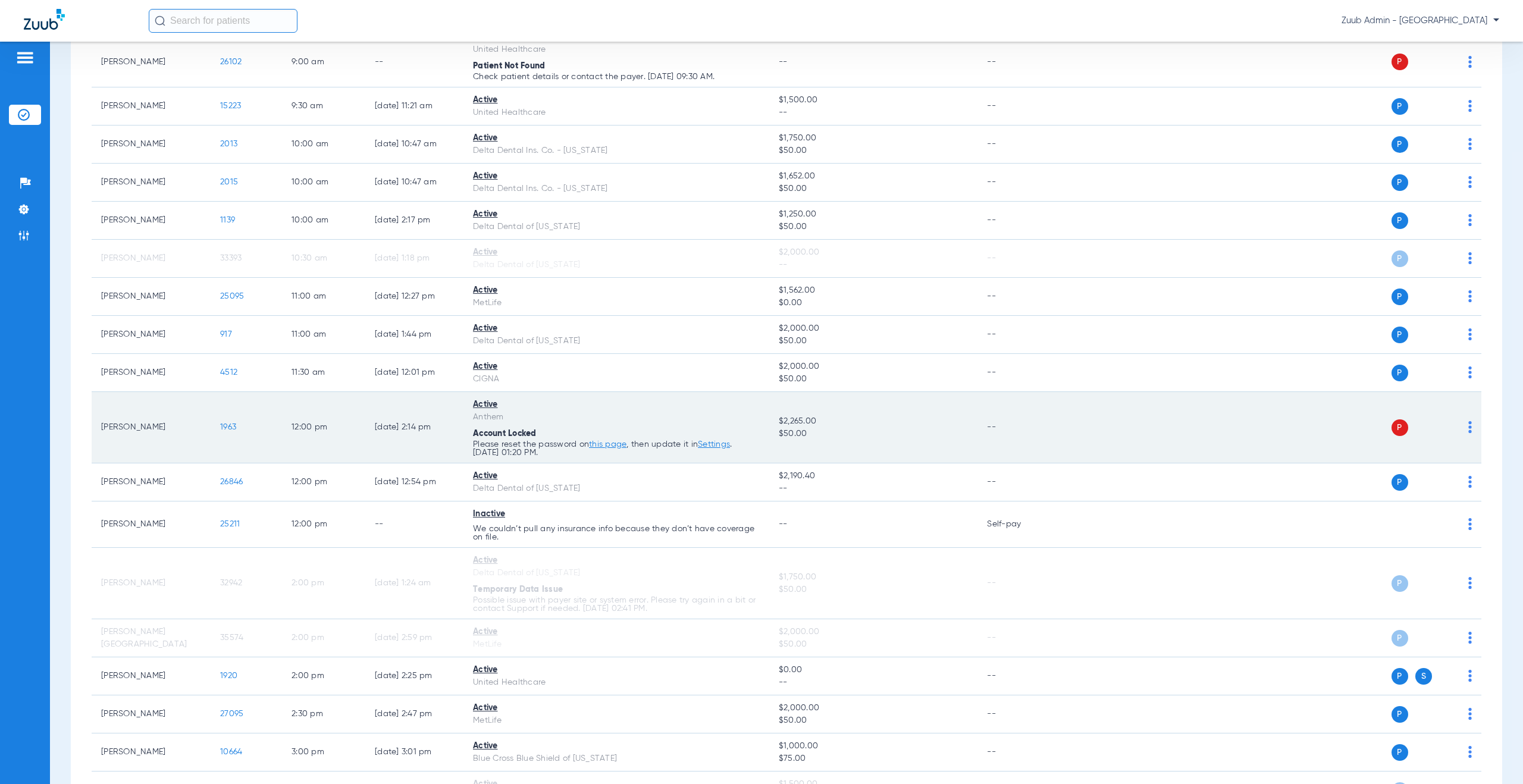
click at [1468, 425] on img at bounding box center [1470, 427] width 3 height 12
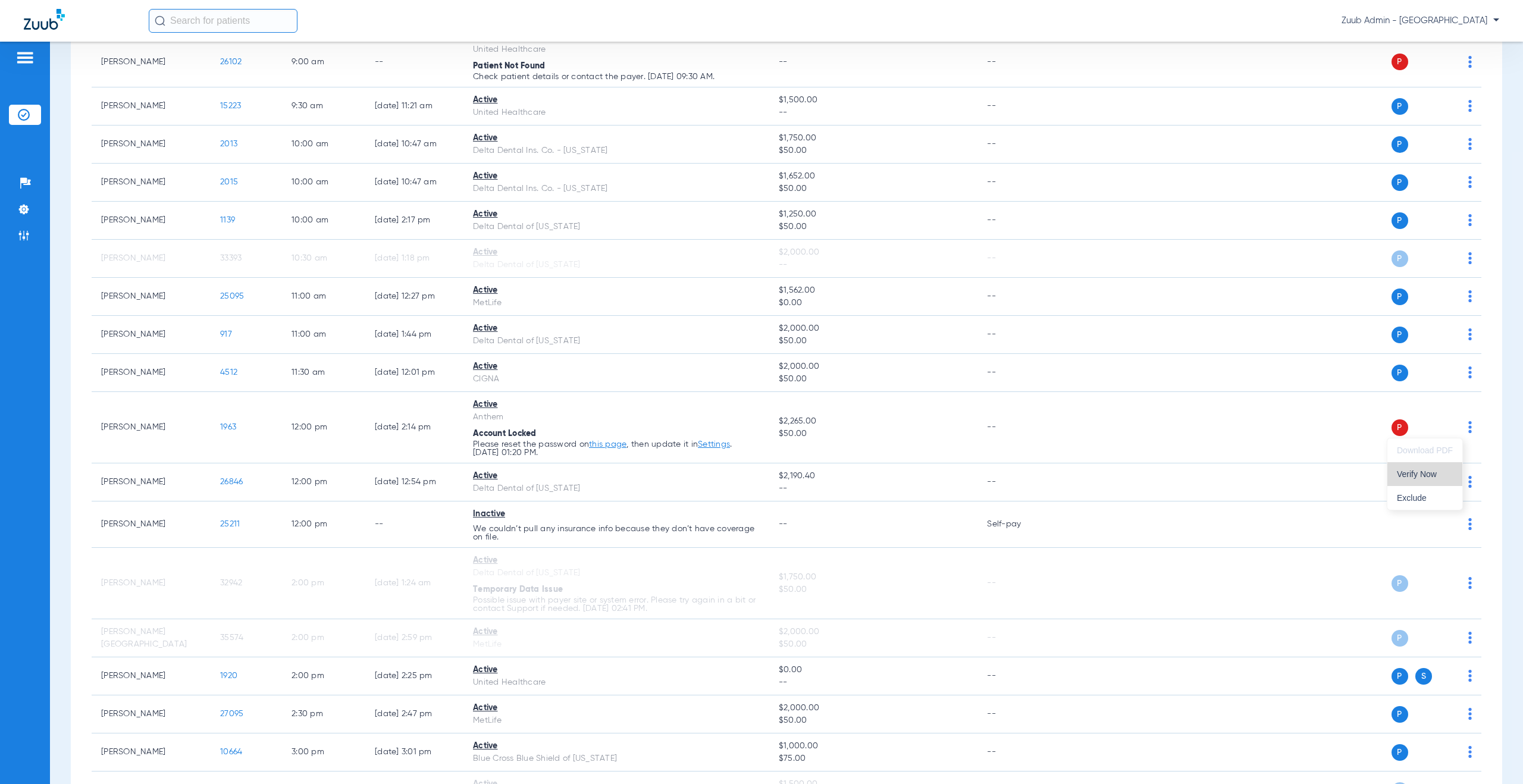
click at [1422, 474] on span "Verify Now" at bounding box center [1425, 474] width 56 height 8
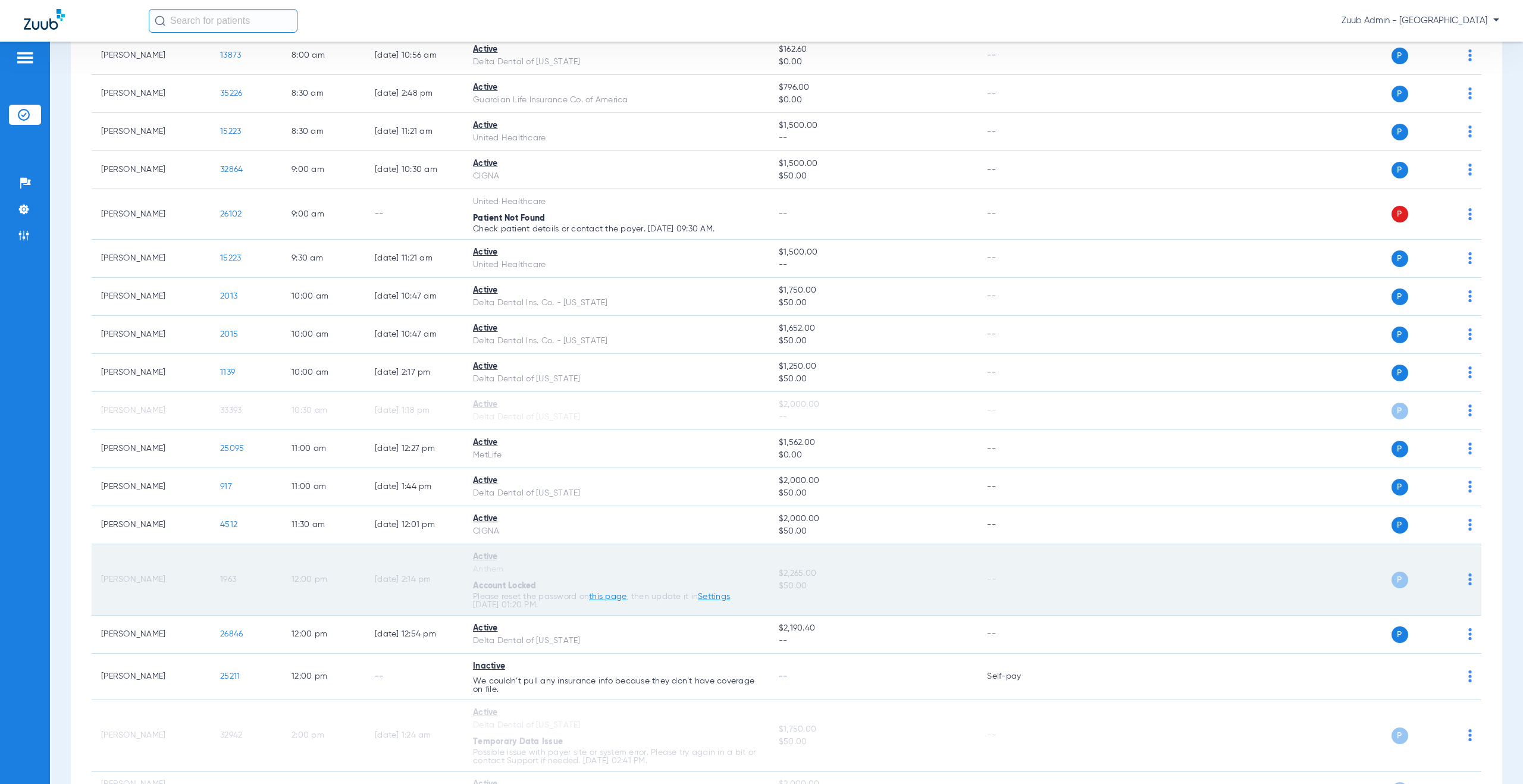
scroll to position [0, 0]
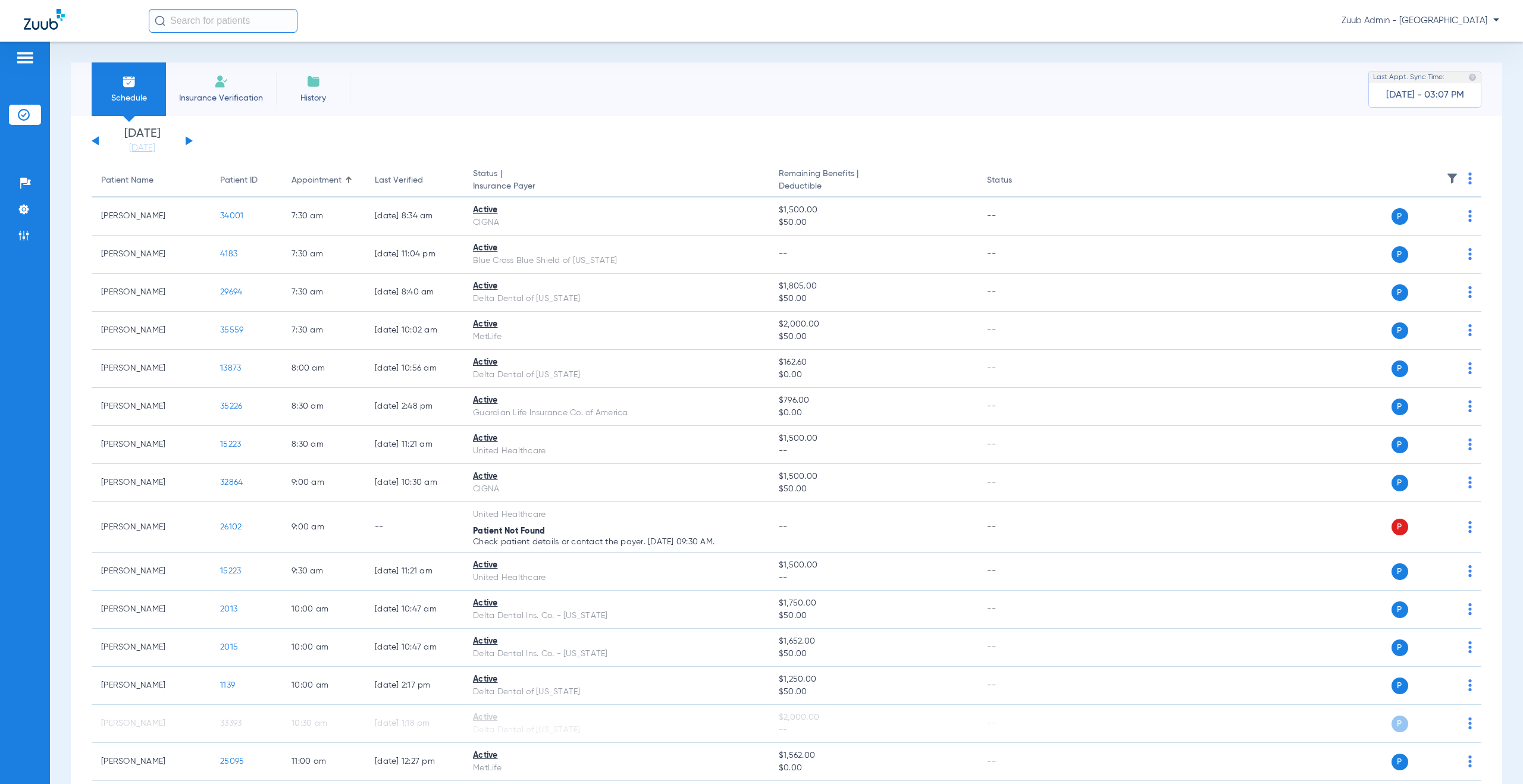
click at [186, 140] on button at bounding box center [189, 140] width 7 height 9
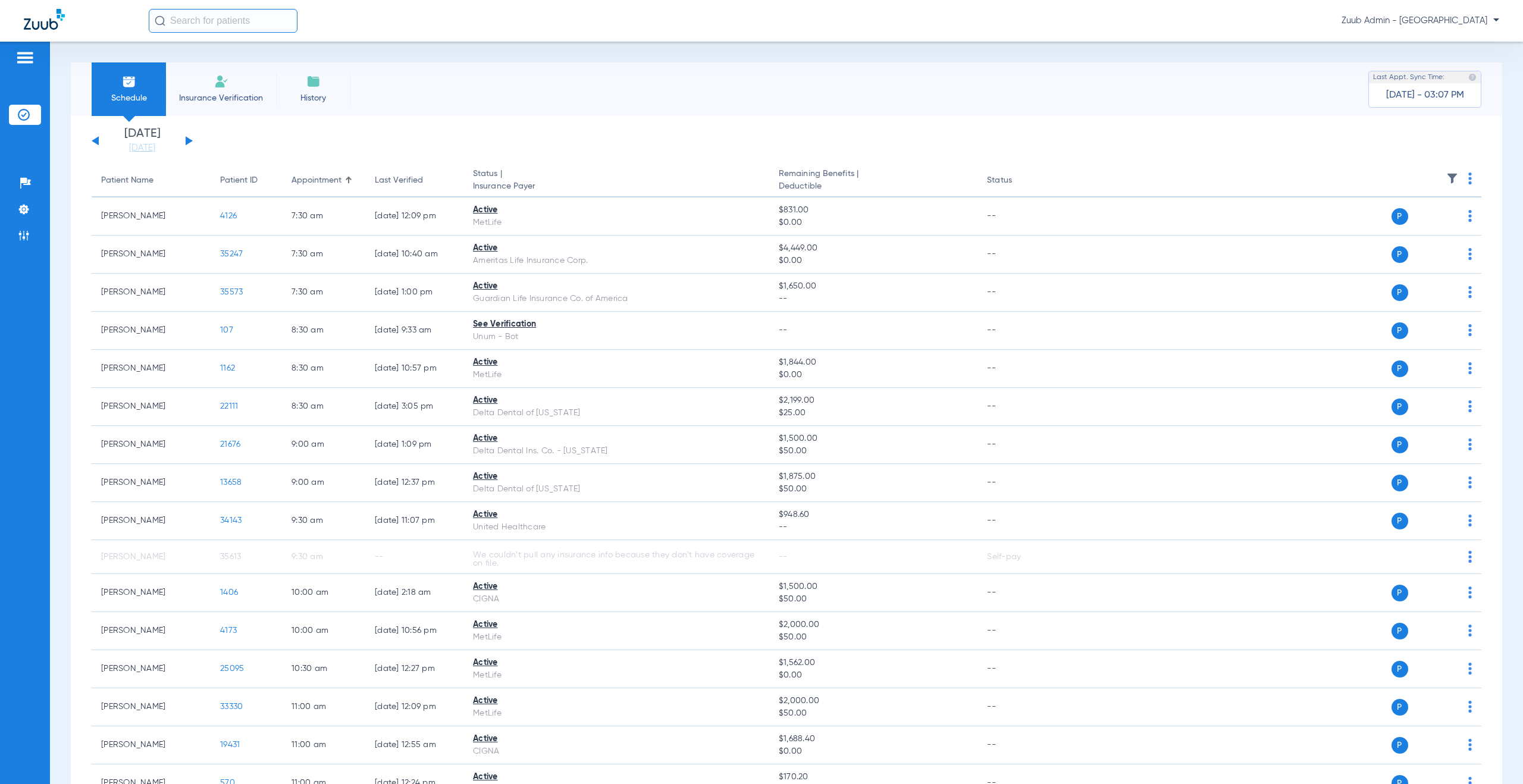
click at [189, 140] on button at bounding box center [189, 140] width 7 height 9
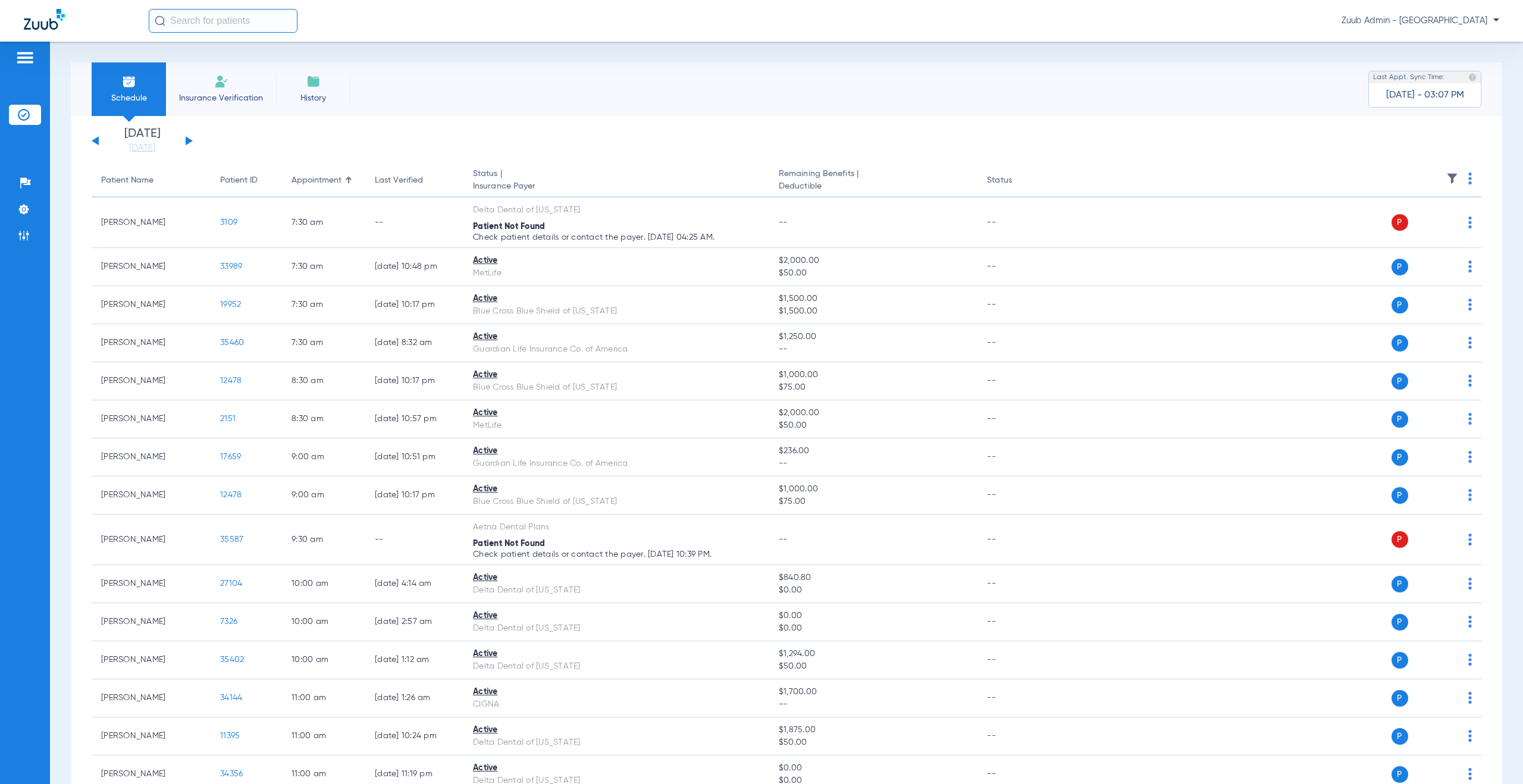
click at [188, 140] on button at bounding box center [189, 140] width 7 height 9
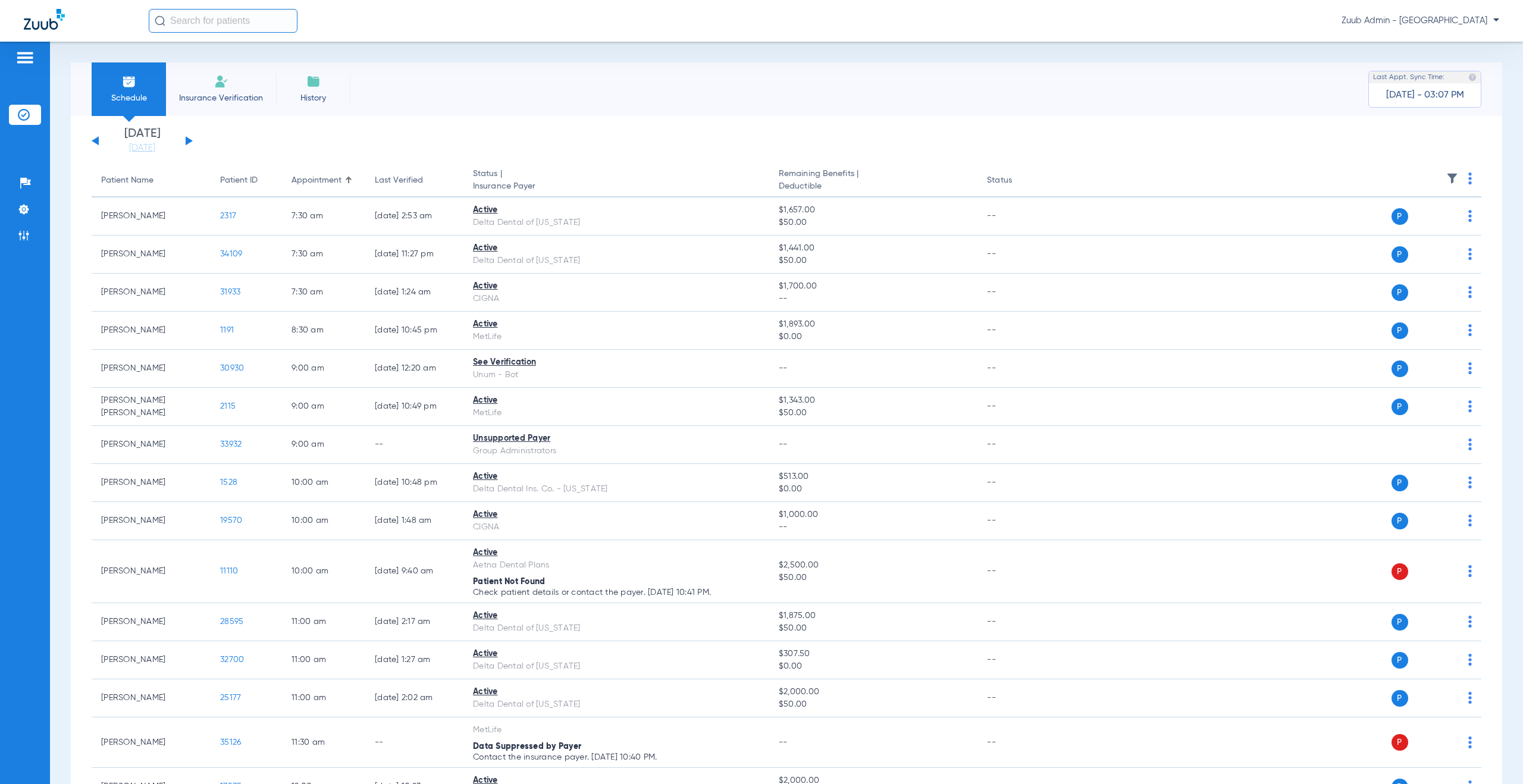
click at [187, 139] on button at bounding box center [189, 140] width 7 height 9
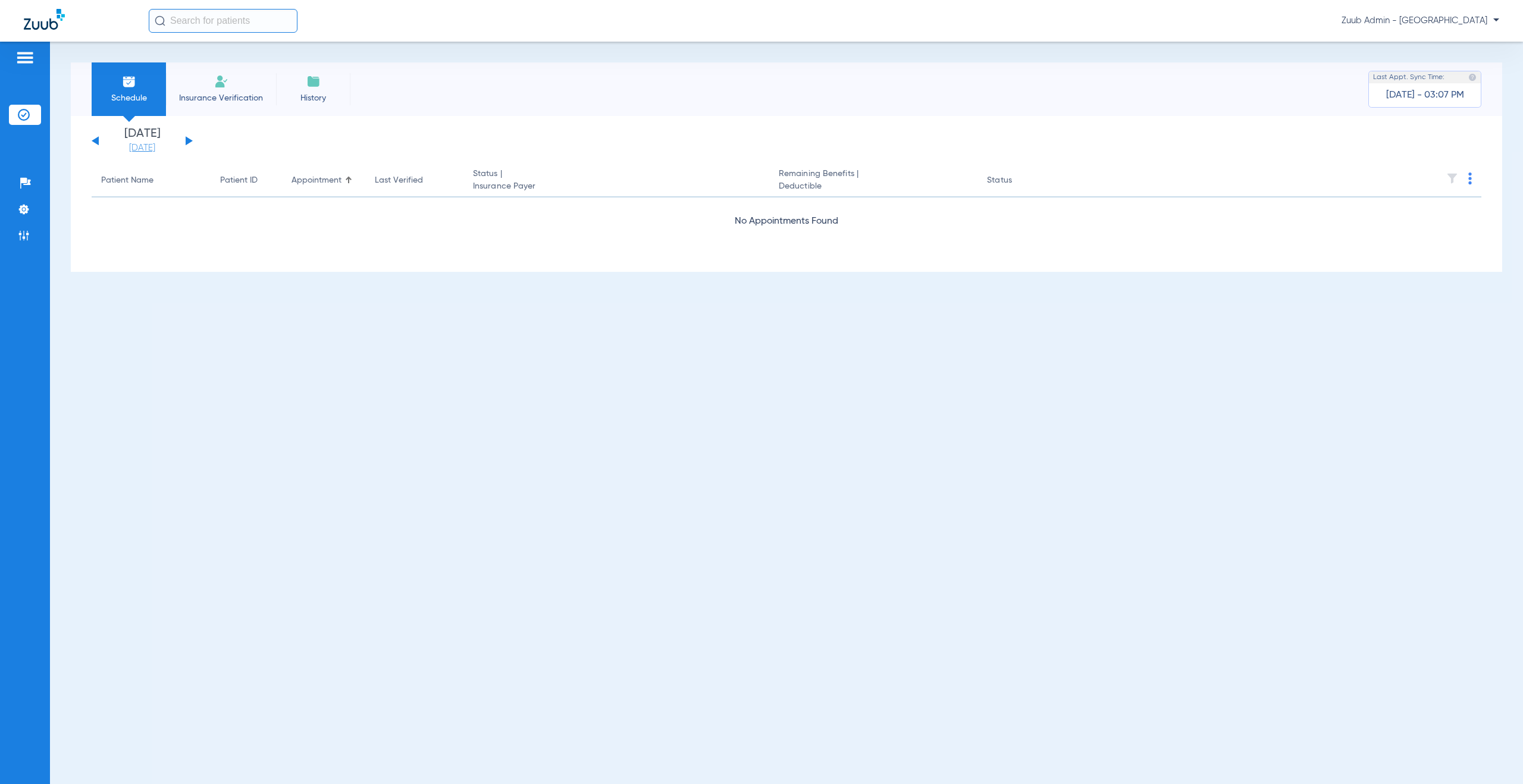
click at [135, 149] on link "[DATE]" at bounding box center [142, 148] width 71 height 12
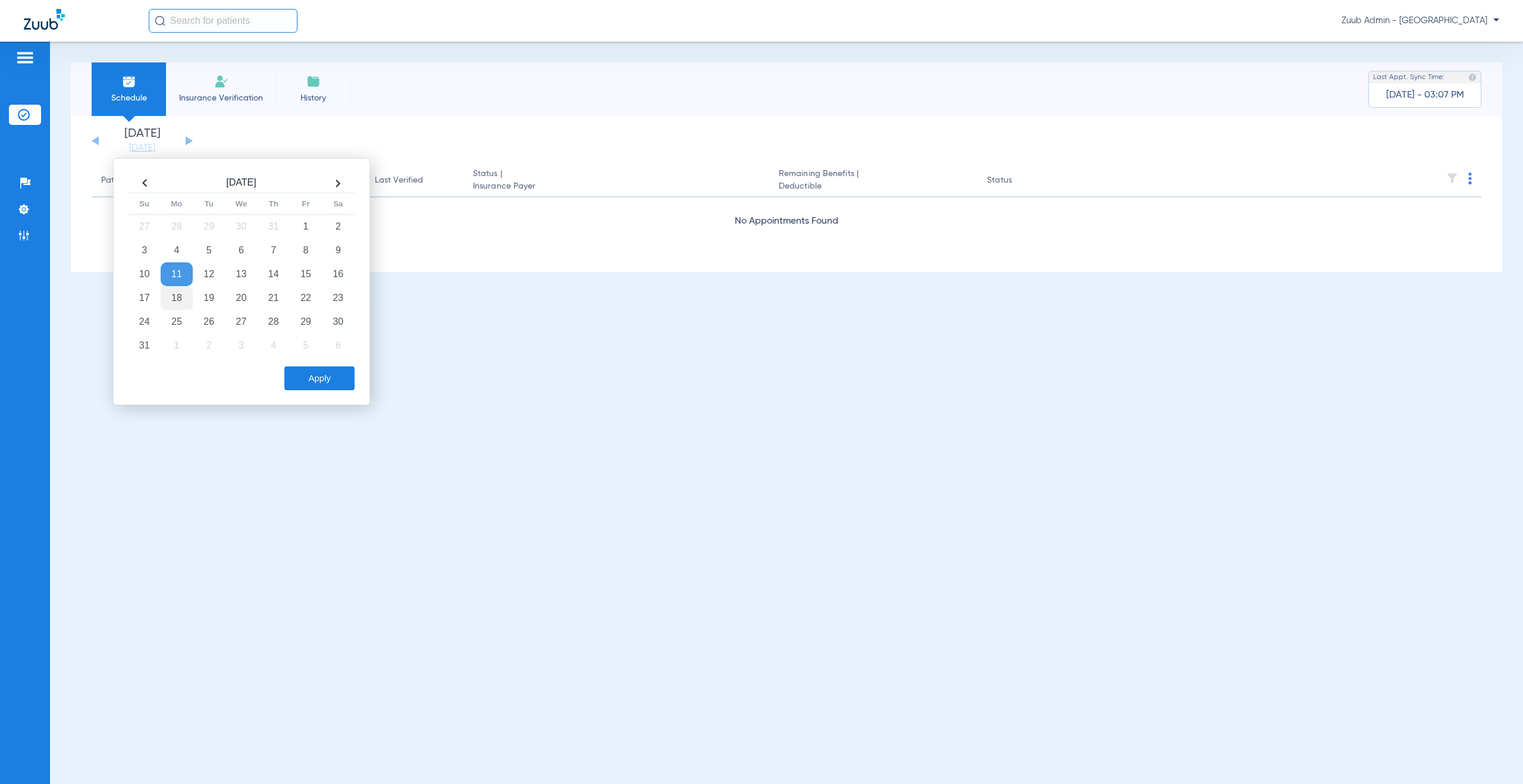
click at [183, 294] on td "18" at bounding box center [176, 298] width 32 height 24
click at [325, 375] on button "Apply" at bounding box center [319, 379] width 70 height 24
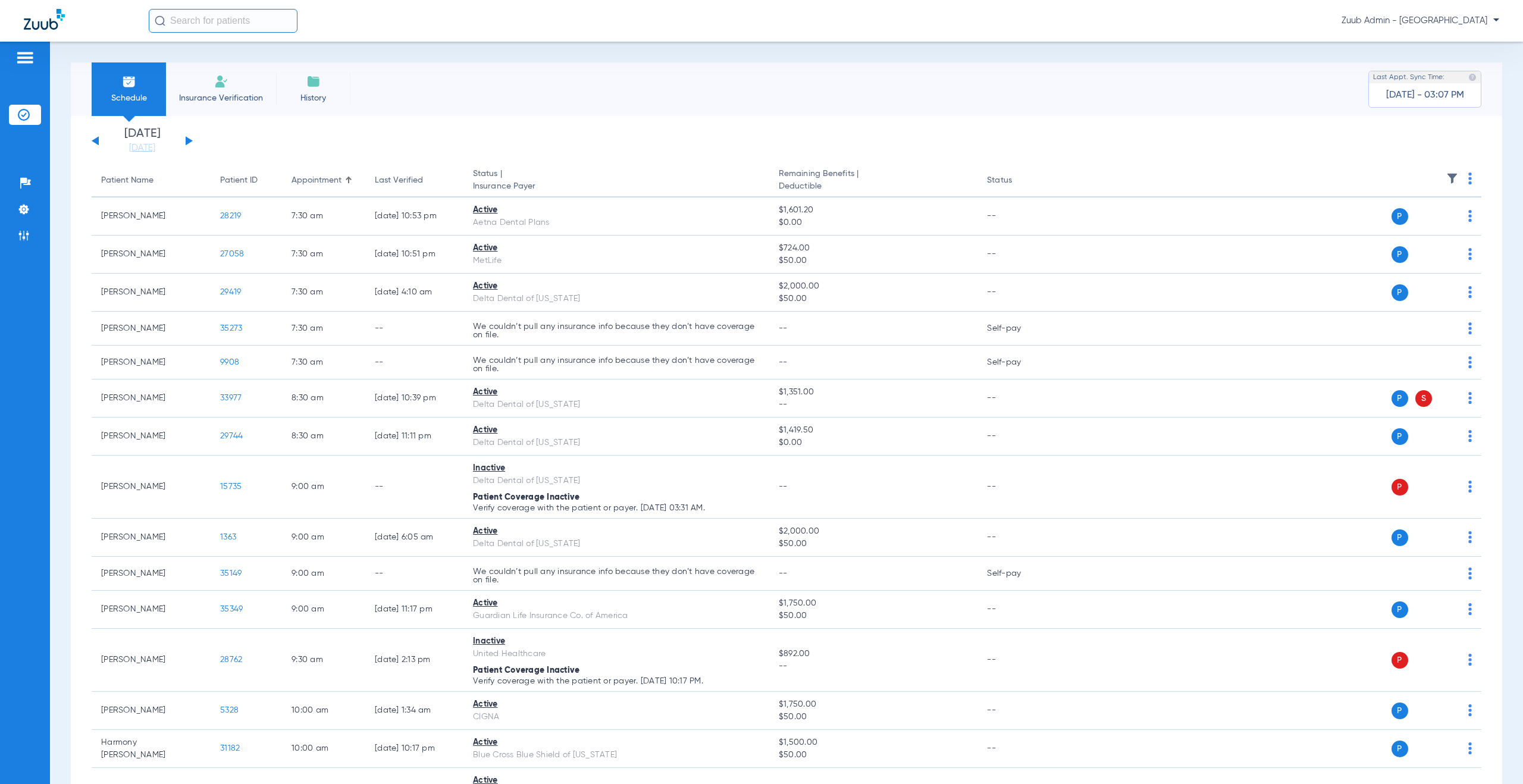
click at [189, 141] on button at bounding box center [189, 140] width 7 height 9
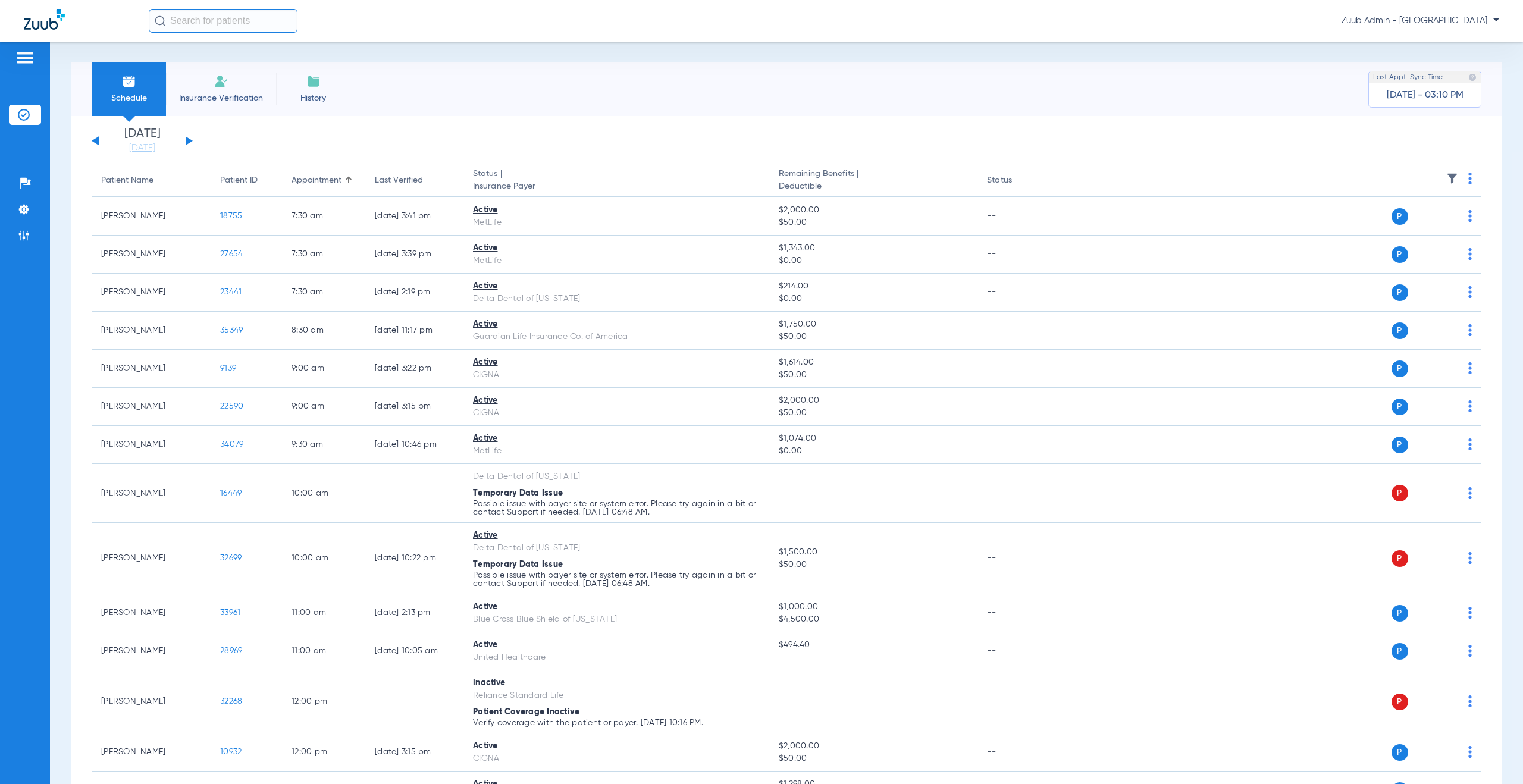
click at [187, 144] on button at bounding box center [189, 140] width 7 height 9
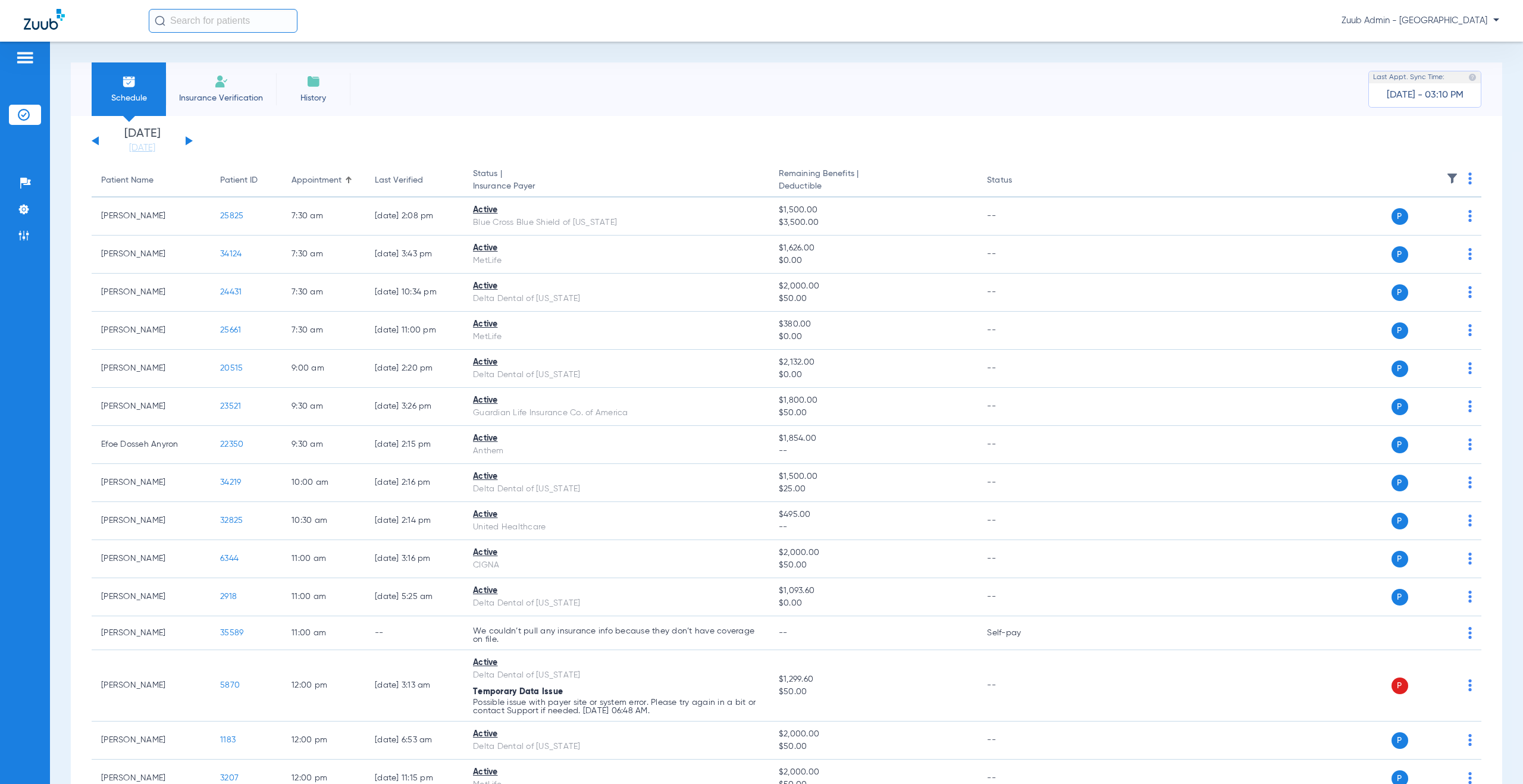
click at [187, 141] on button at bounding box center [189, 140] width 7 height 9
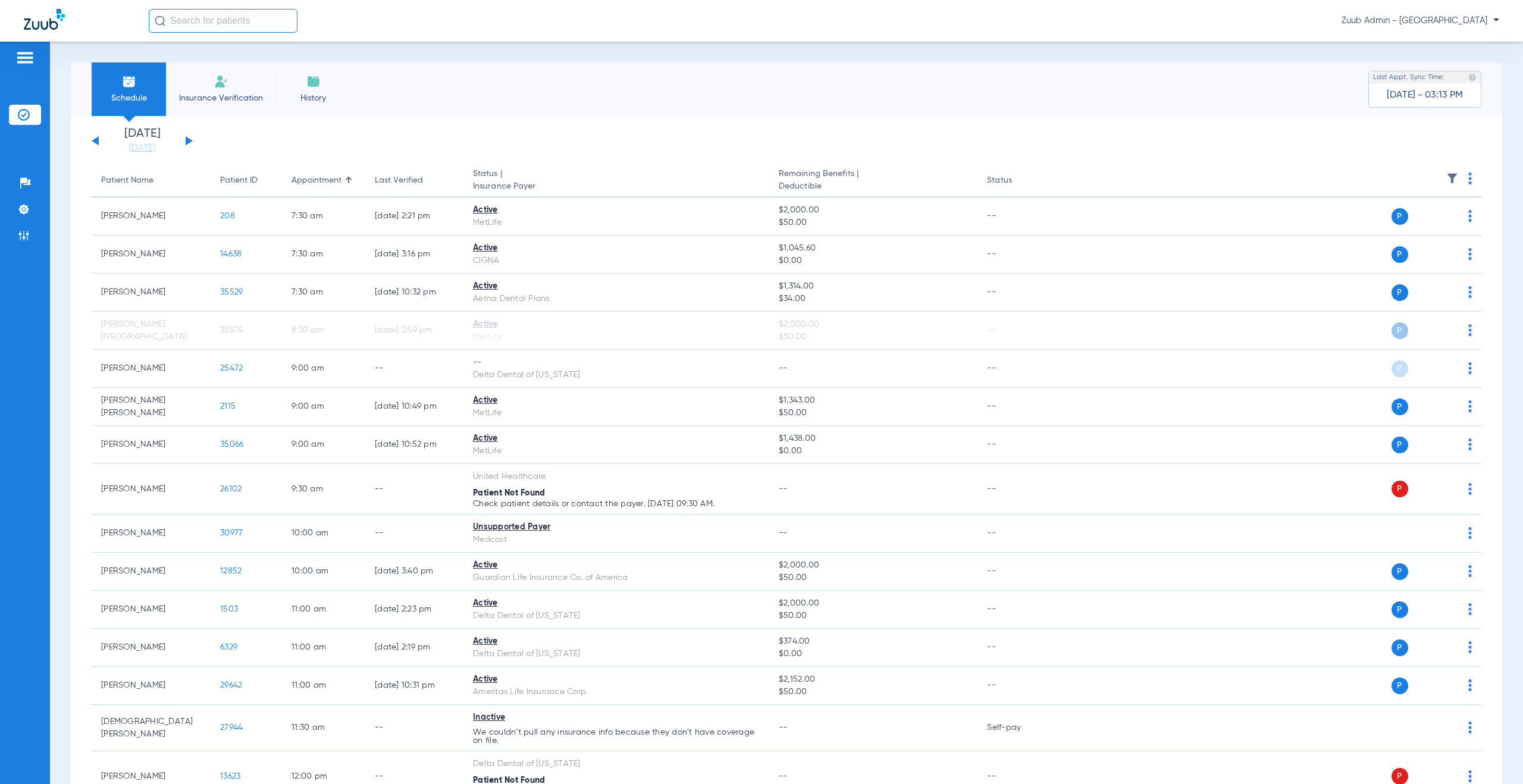
click at [188, 141] on button at bounding box center [189, 140] width 7 height 9
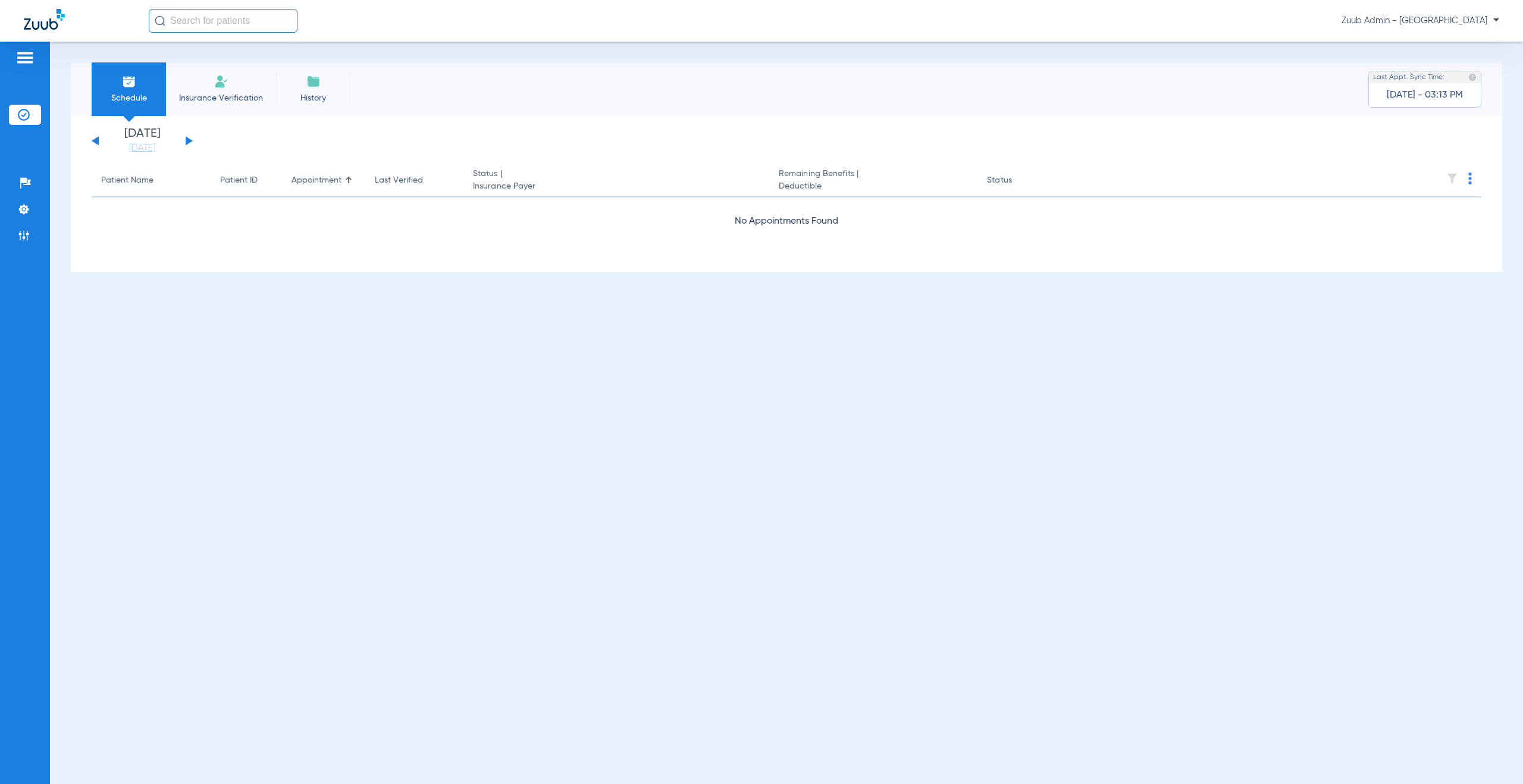
click at [188, 141] on button at bounding box center [189, 140] width 7 height 9
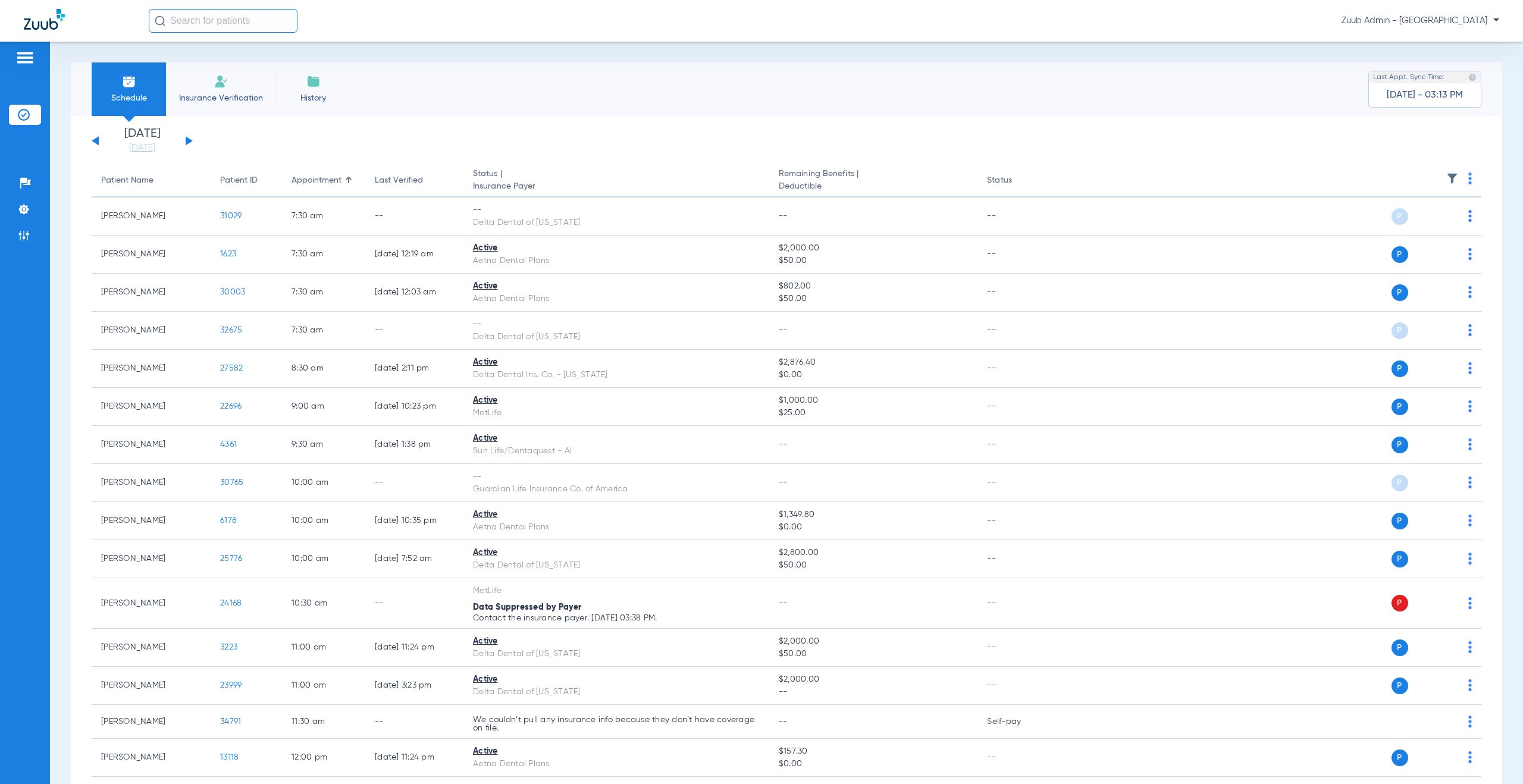
click at [188, 141] on button at bounding box center [189, 140] width 7 height 9
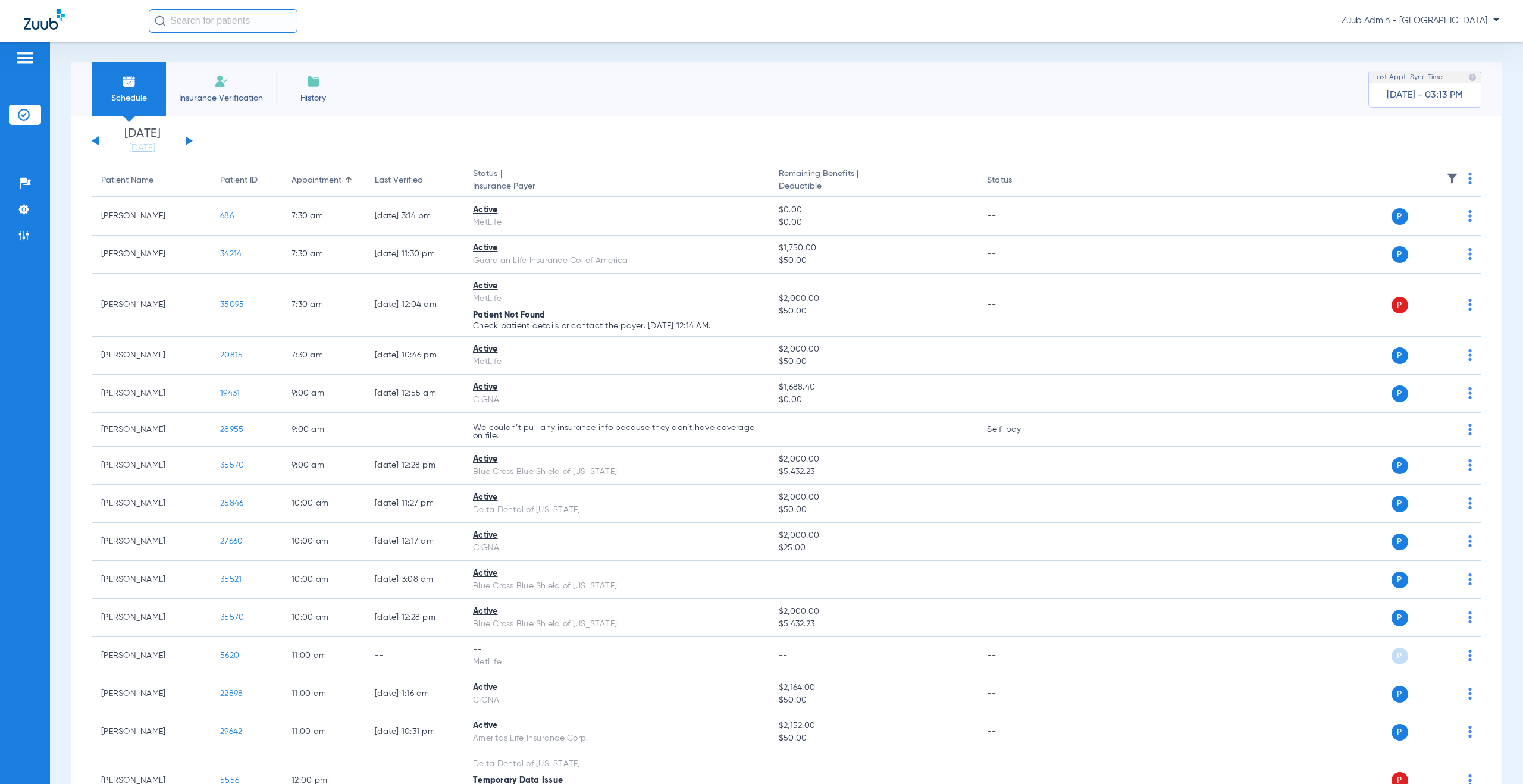
click at [188, 138] on button at bounding box center [189, 140] width 7 height 9
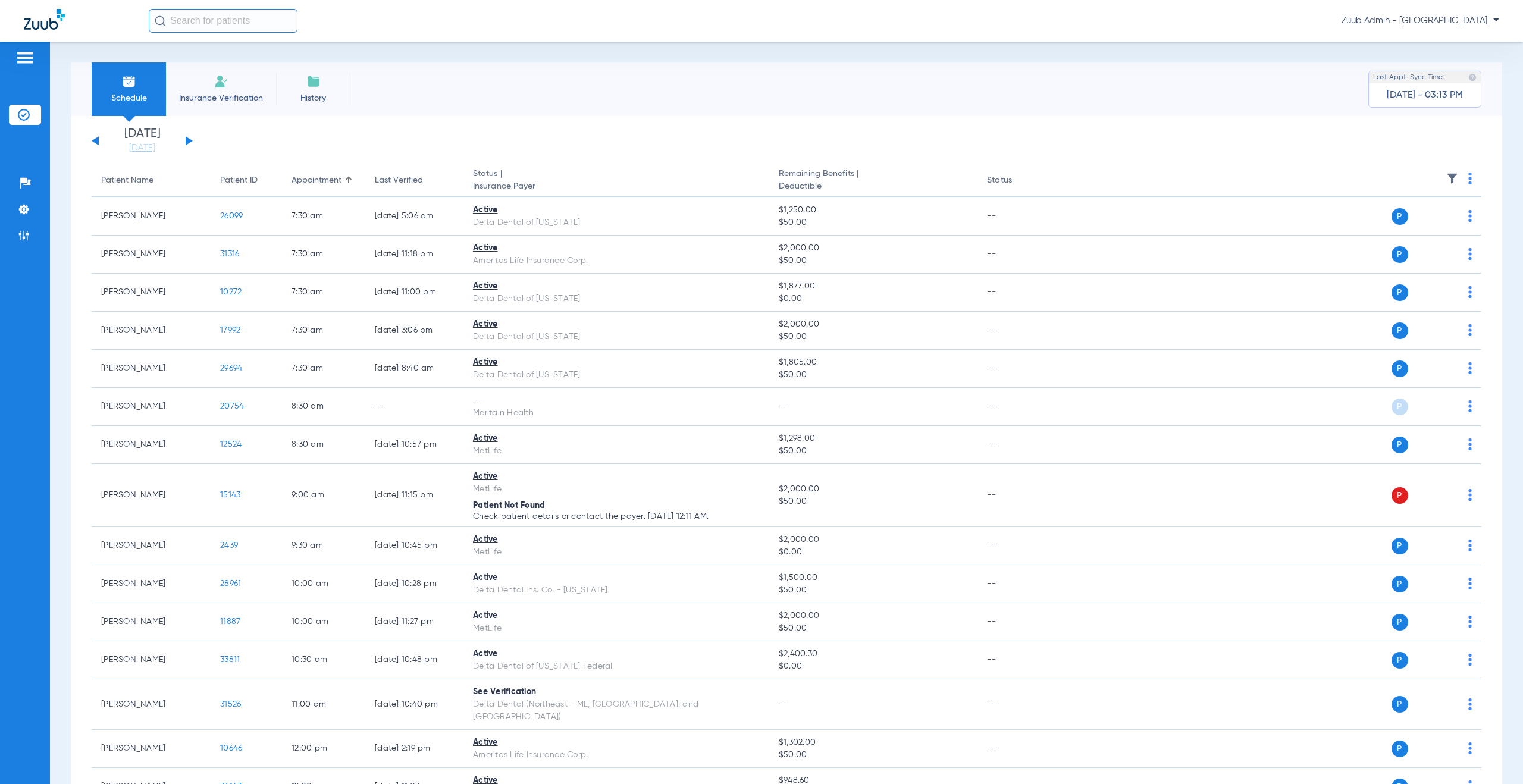
click at [187, 143] on button at bounding box center [189, 140] width 7 height 9
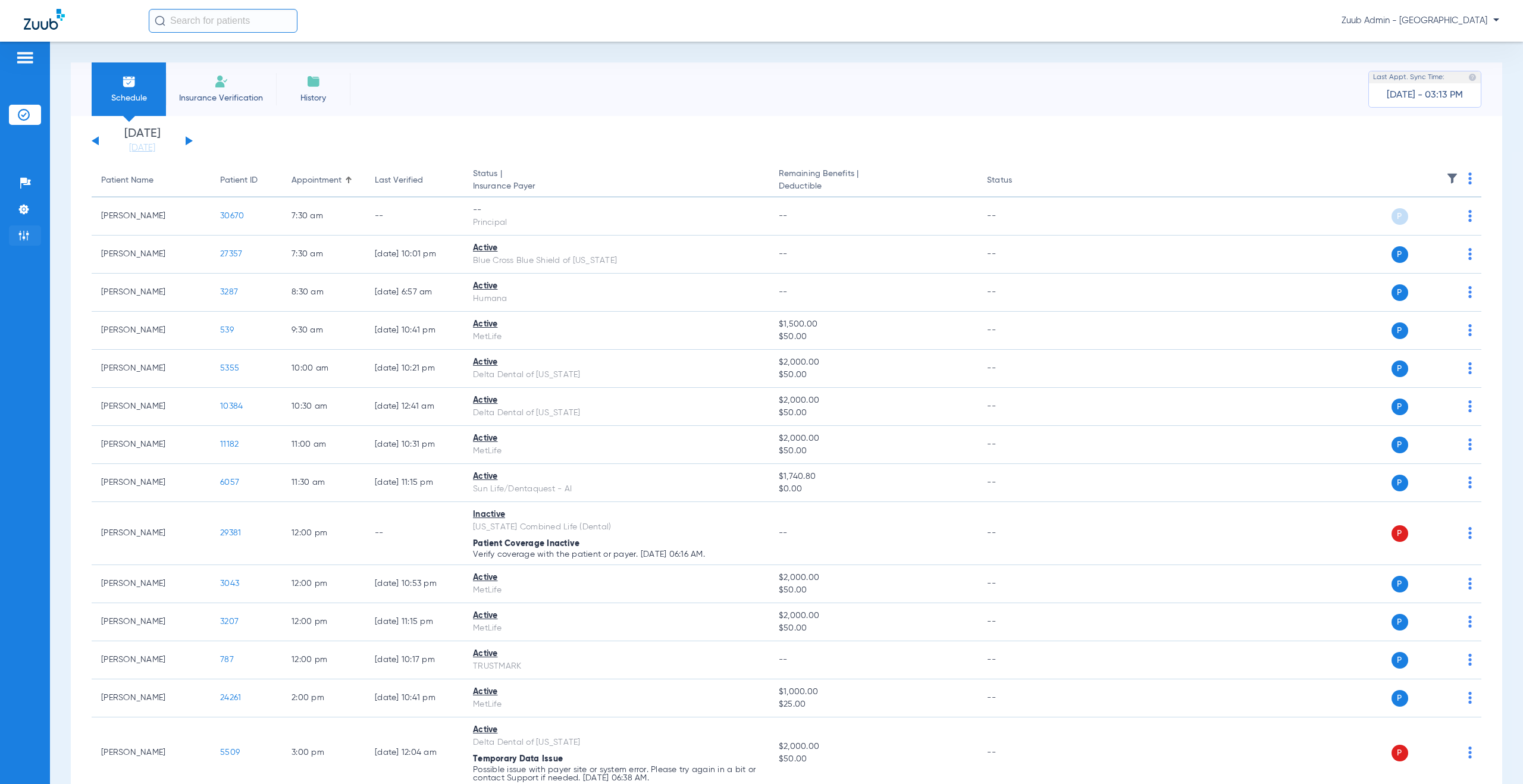
click at [29, 235] on img at bounding box center [23, 235] width 12 height 12
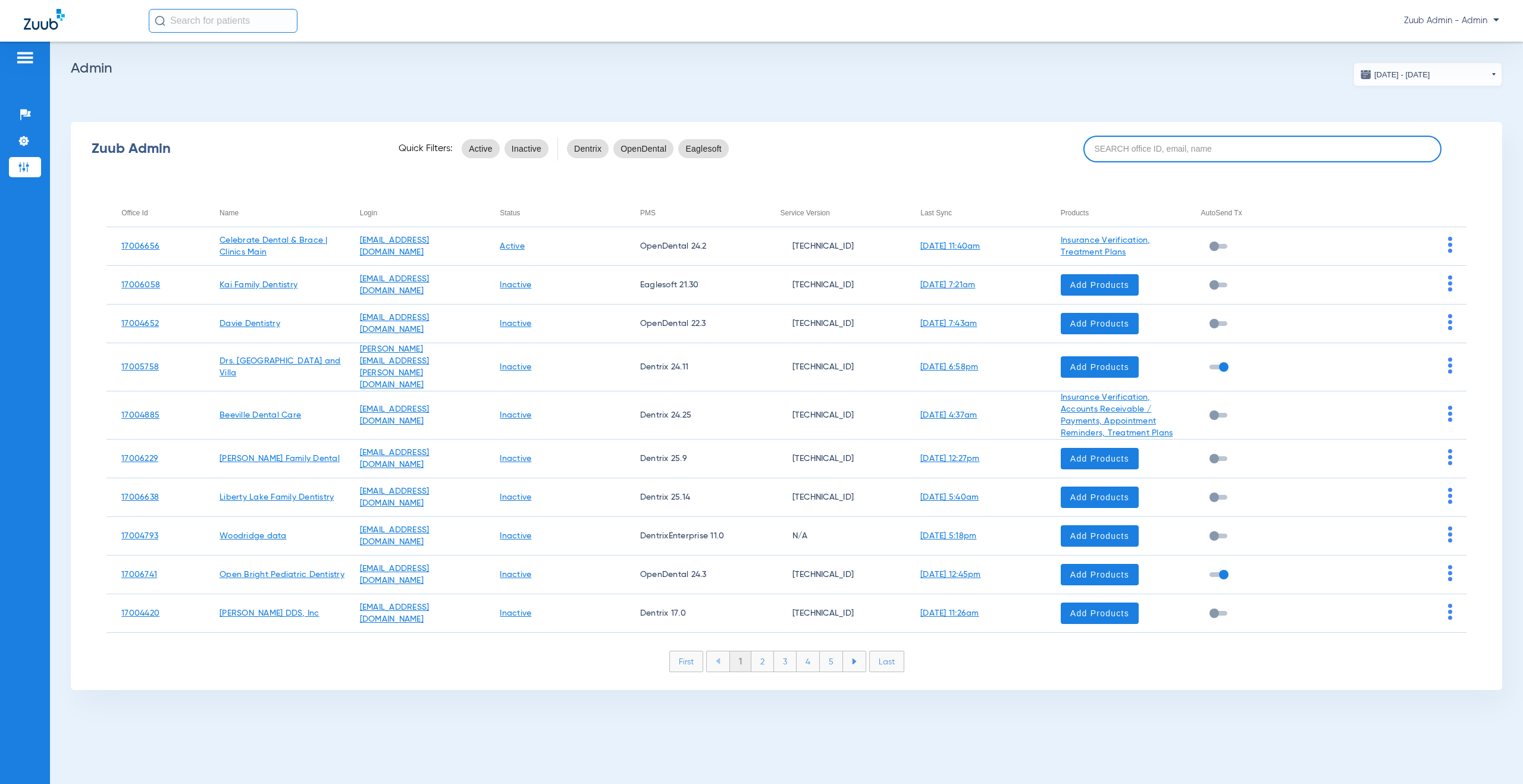
click at [1111, 158] on input at bounding box center [1262, 149] width 358 height 27
paste input "17005940"
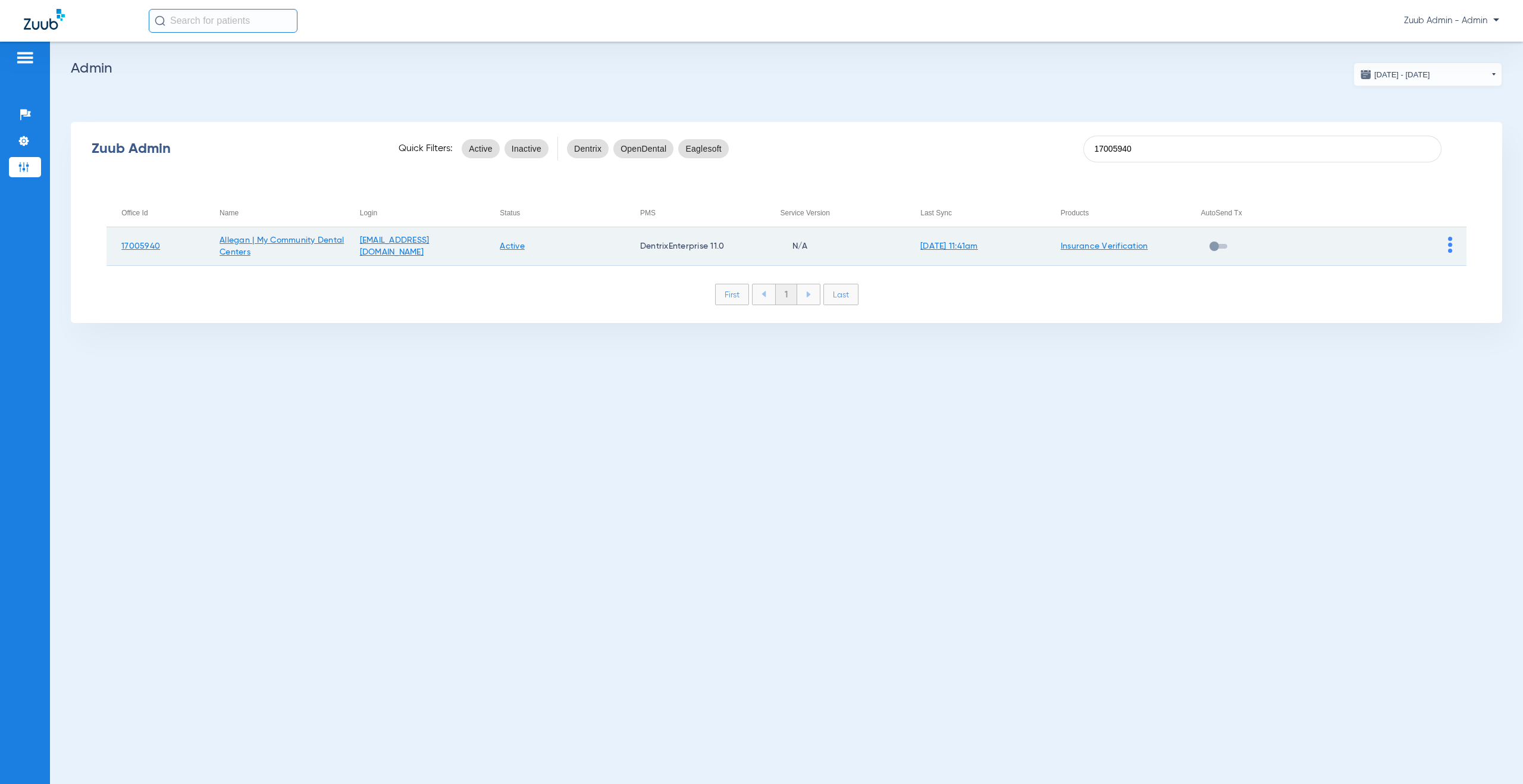
type input "17005940"
click at [1451, 245] on img at bounding box center [1450, 244] width 4 height 16
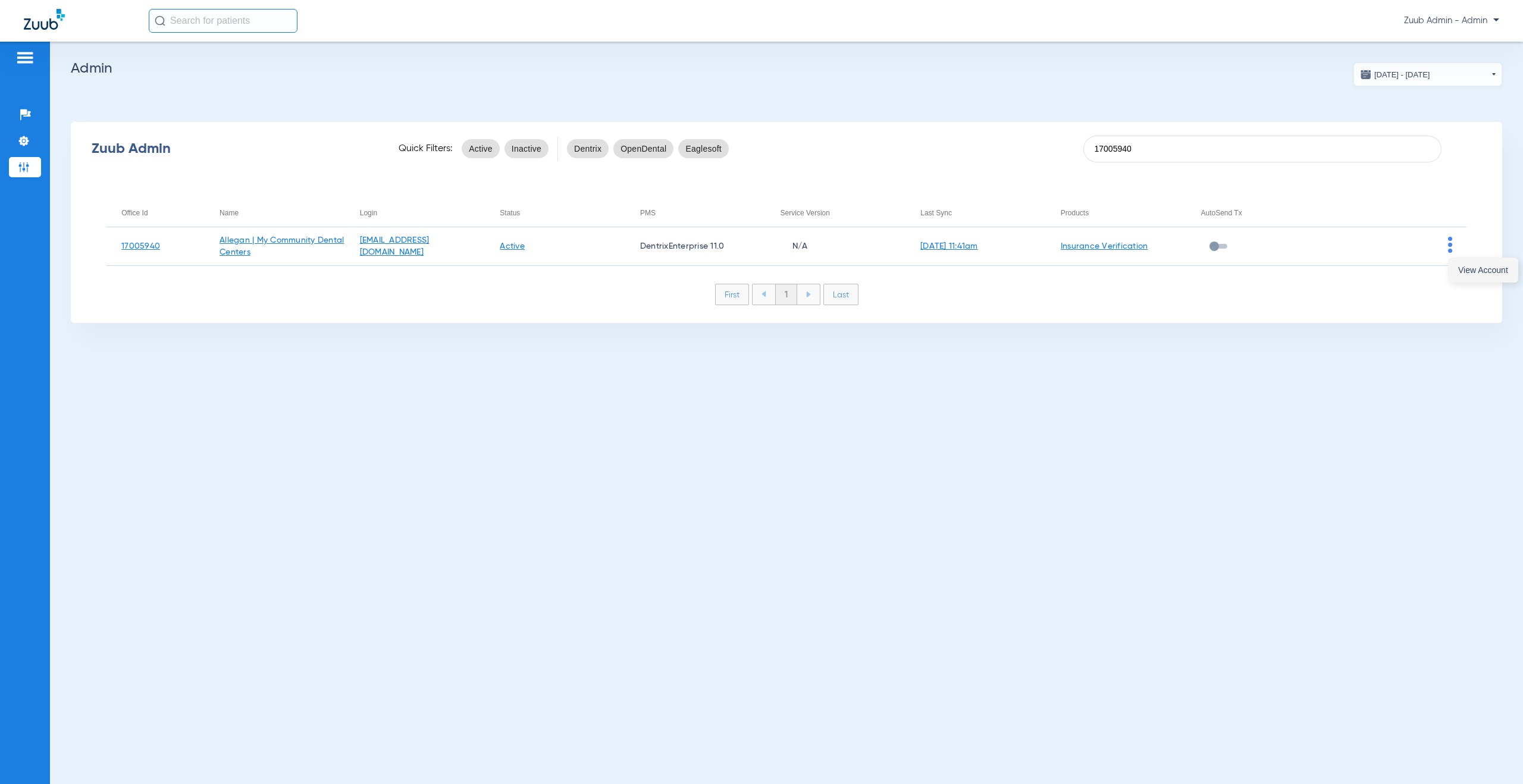
click at [1471, 274] on span "View Account" at bounding box center [1483, 270] width 50 height 8
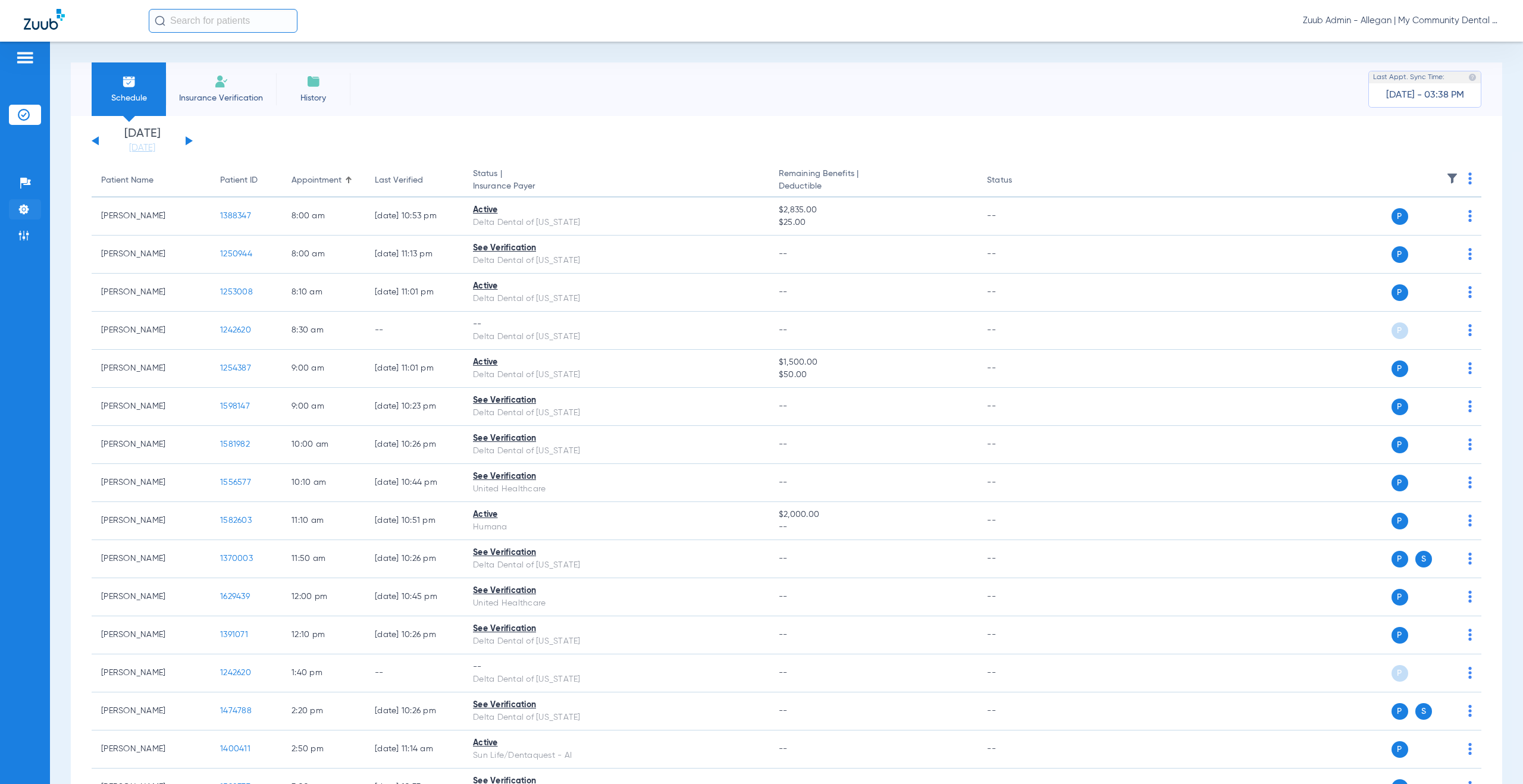
click at [22, 206] on img at bounding box center [23, 209] width 12 height 12
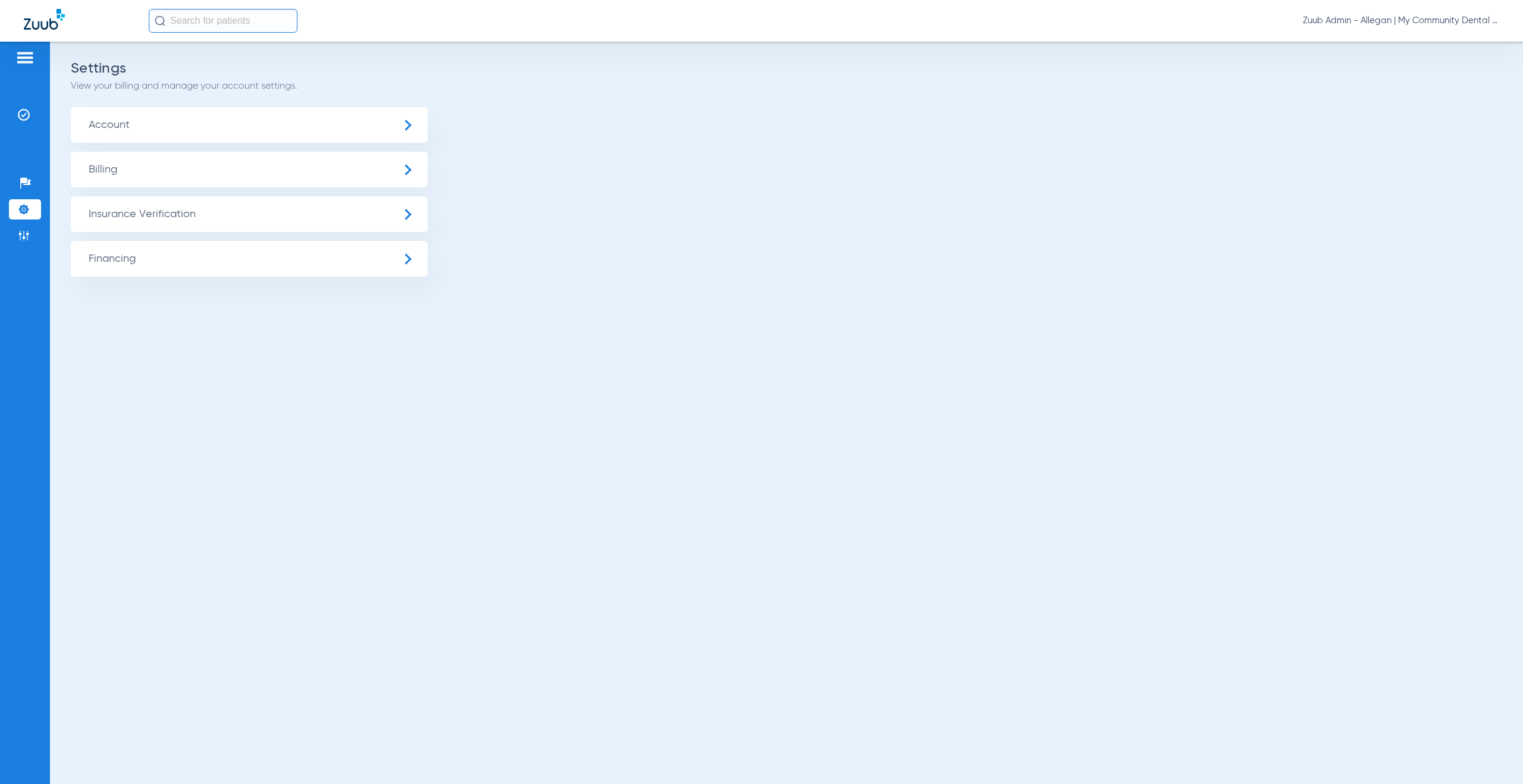
click at [184, 208] on span "Insurance Verification" at bounding box center [249, 213] width 357 height 36
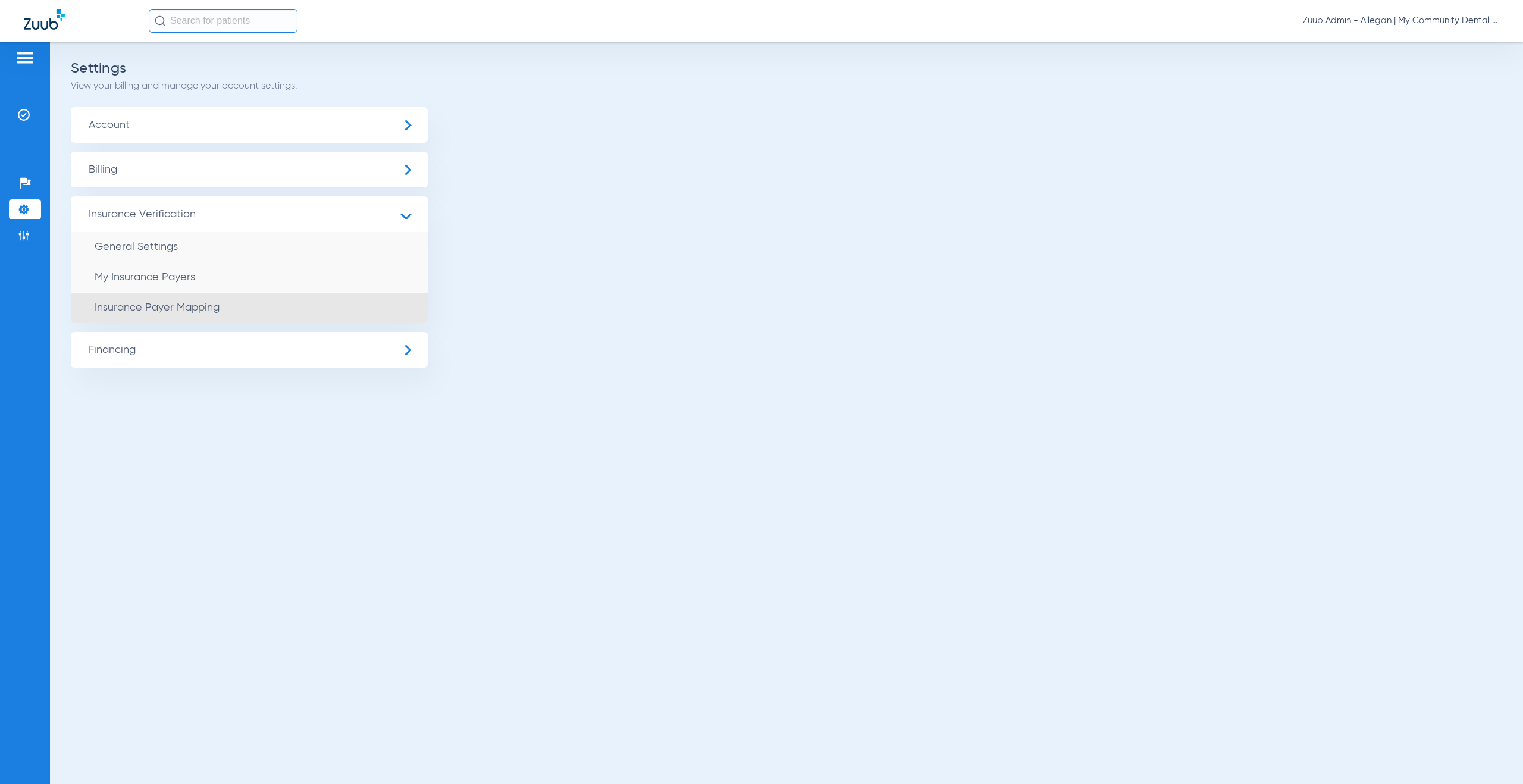
click at [177, 307] on span "Insurance Payer Mapping" at bounding box center [156, 307] width 125 height 10
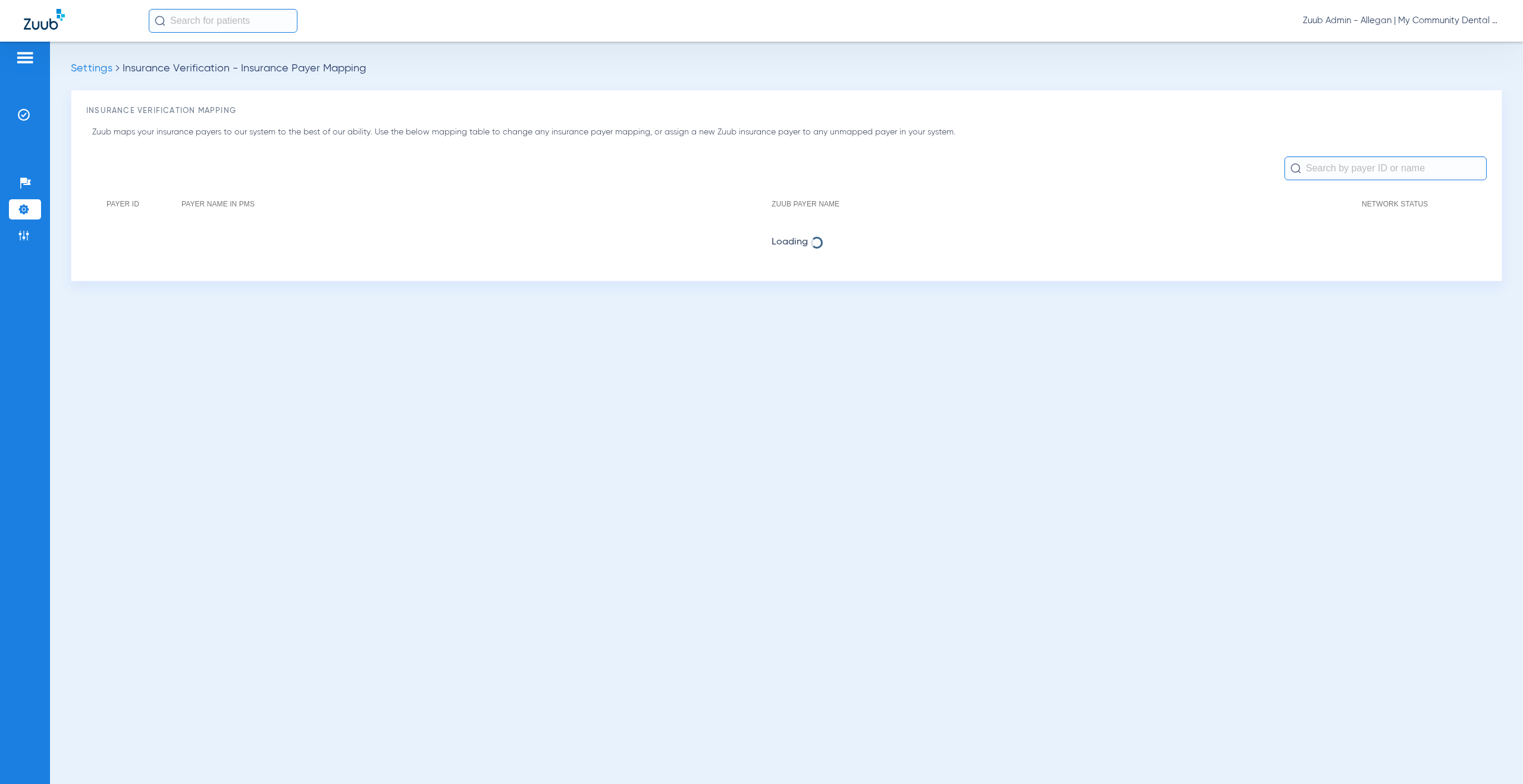
click at [1316, 175] on input "text" at bounding box center [1385, 168] width 202 height 24
type input "gp133"
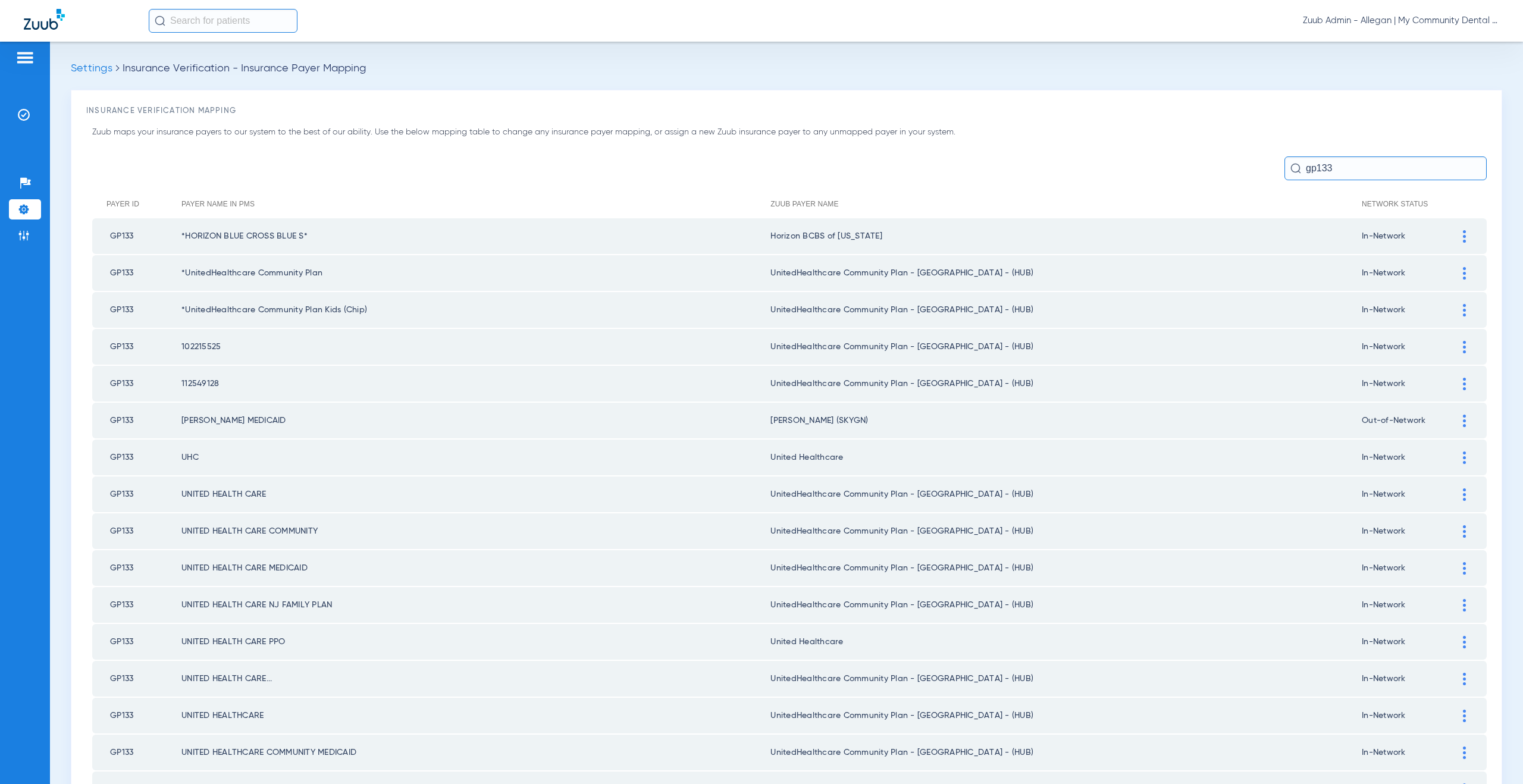
drag, startPoint x: 968, startPoint y: 272, endPoint x: 767, endPoint y: 276, distance: 201.0
click at [771, 276] on td "UnitedHealthcare Community Plan - [GEOGRAPHIC_DATA] - (HUB)" at bounding box center [1066, 273] width 591 height 36
copy td "UnitedHealthcare Community Plan - [GEOGRAPHIC_DATA] - (HUB)"
click at [1463, 237] on img at bounding box center [1464, 236] width 3 height 13
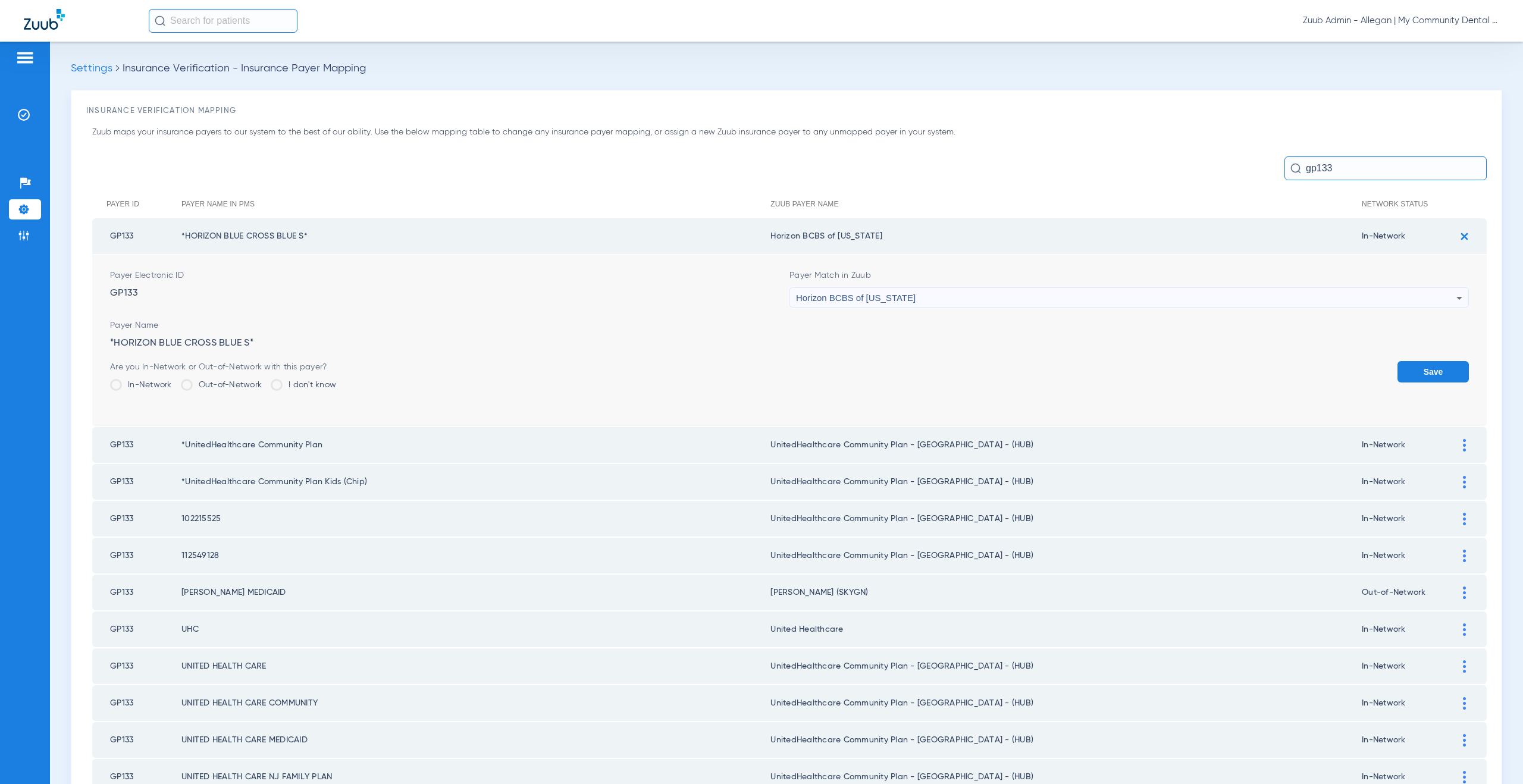
click at [832, 297] on span "Horizon BCBS of [US_STATE]" at bounding box center [856, 298] width 120 height 10
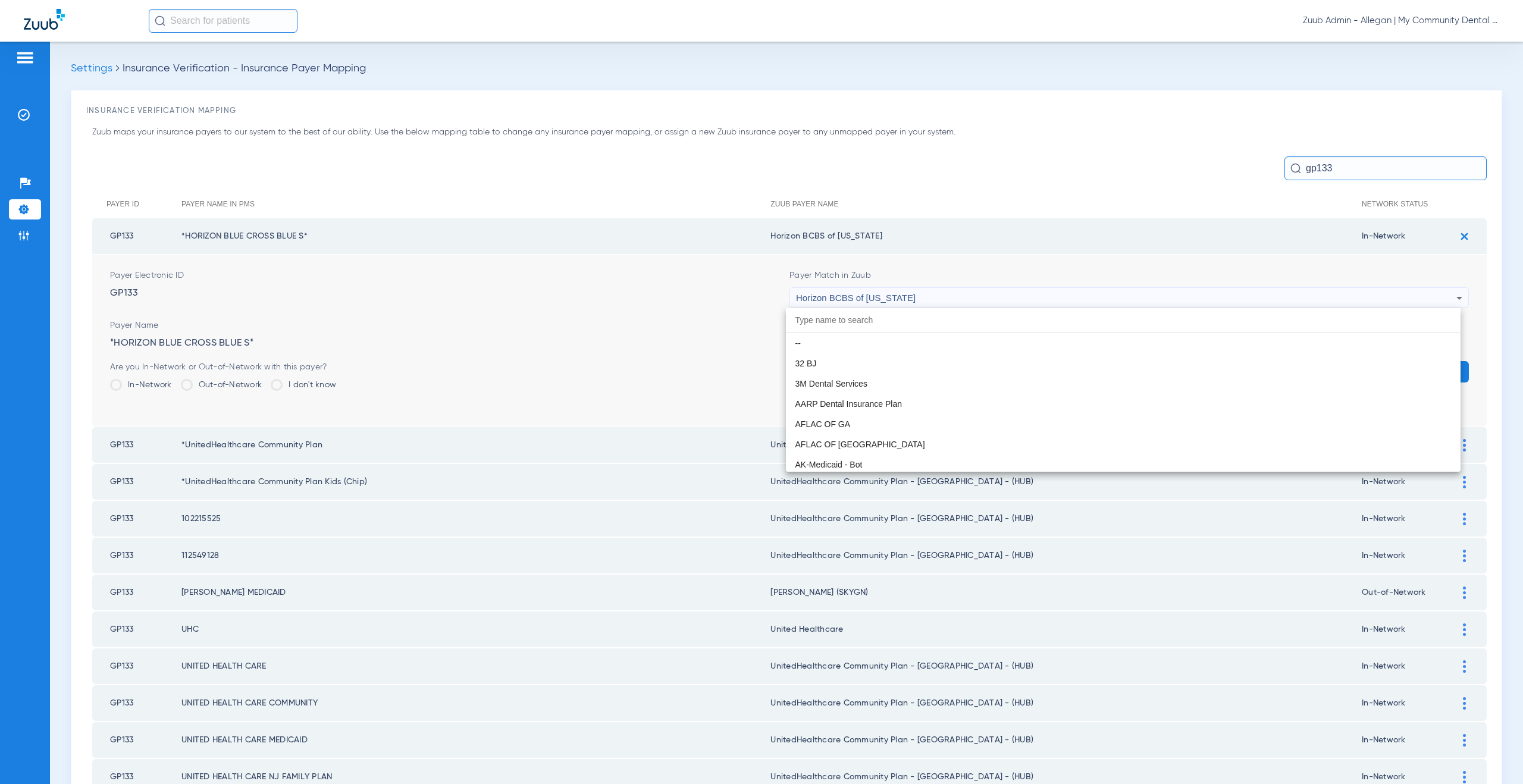
scroll to position [4553, 0]
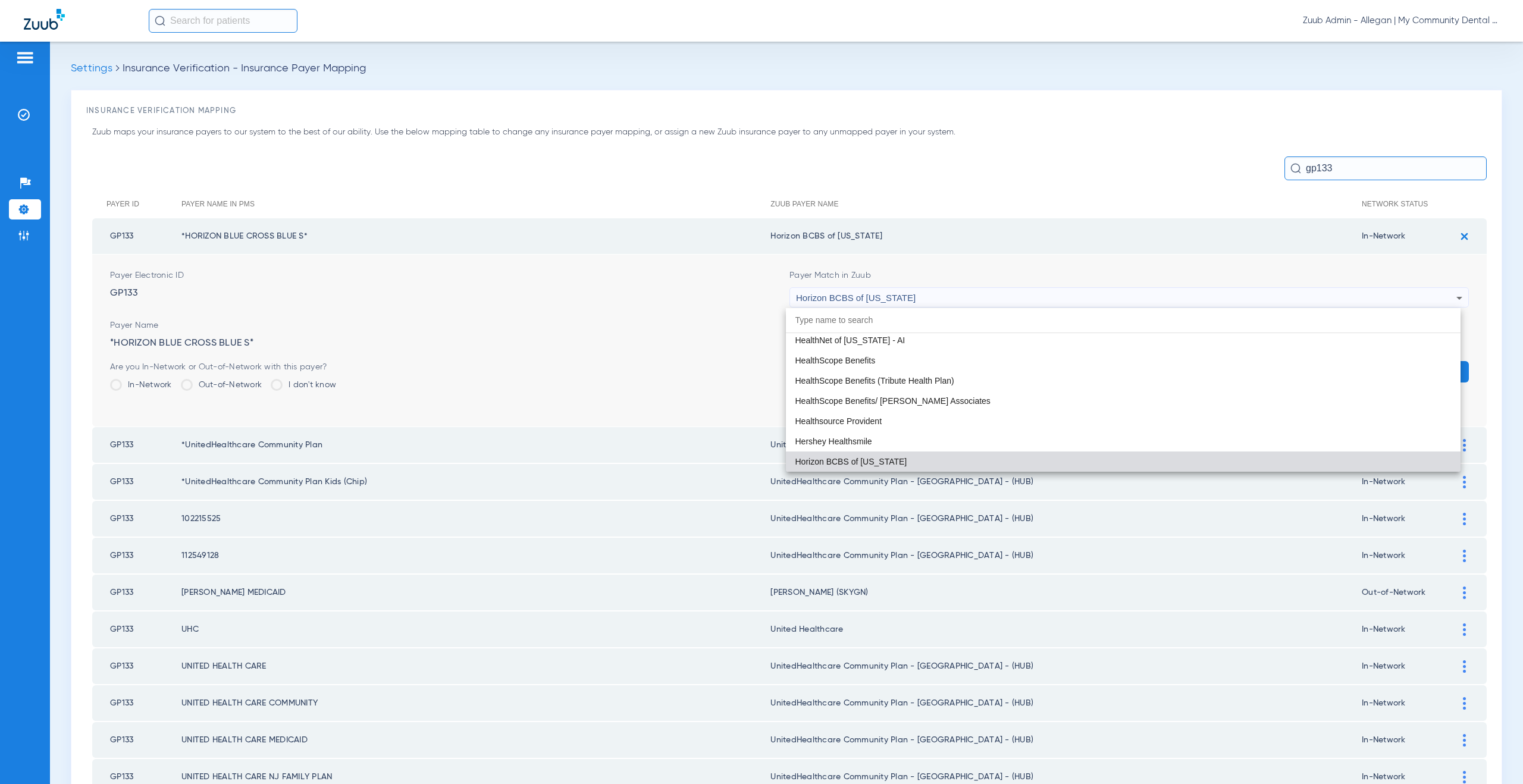
paste input "UnitedHealthcare Community Plan - [GEOGRAPHIC_DATA] - (HUB)"
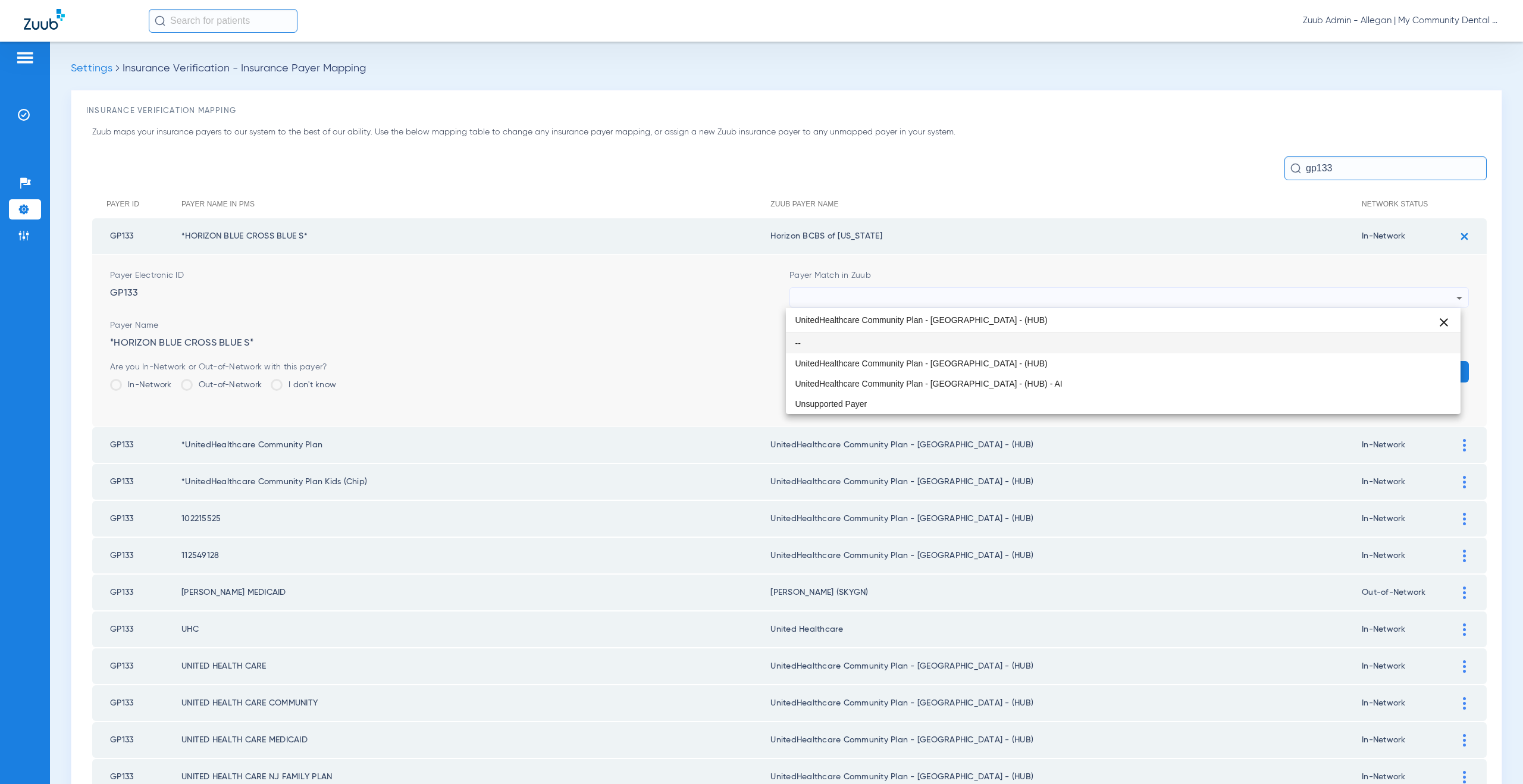
scroll to position [0, 0]
type input "UnitedHealthcare Community Plan - [GEOGRAPHIC_DATA] - (HUB)"
click at [871, 361] on span "UnitedHealthcare Community Plan - [GEOGRAPHIC_DATA] - (HUB)" at bounding box center [921, 363] width 252 height 8
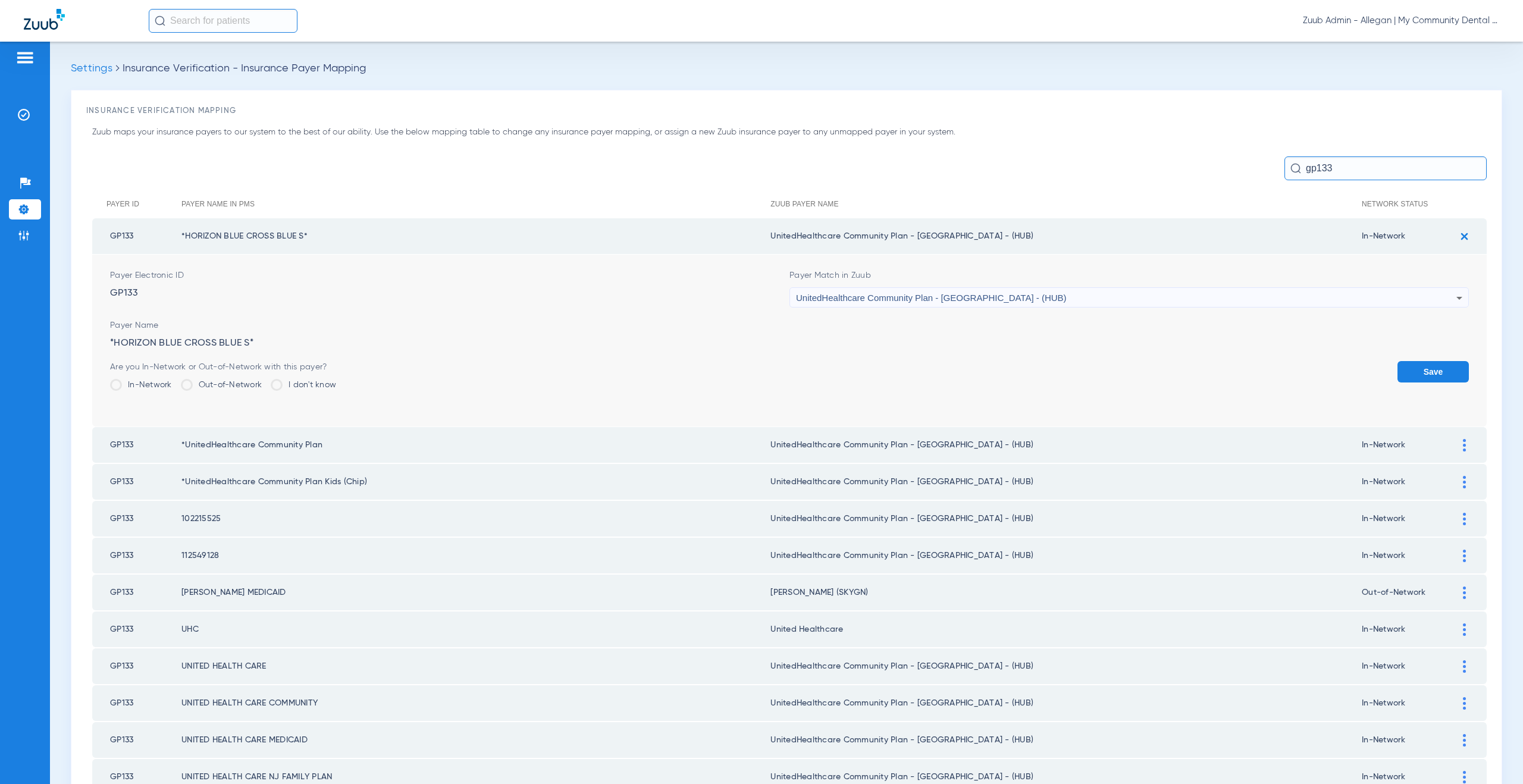
click at [1427, 374] on button "Save" at bounding box center [1433, 371] width 71 height 21
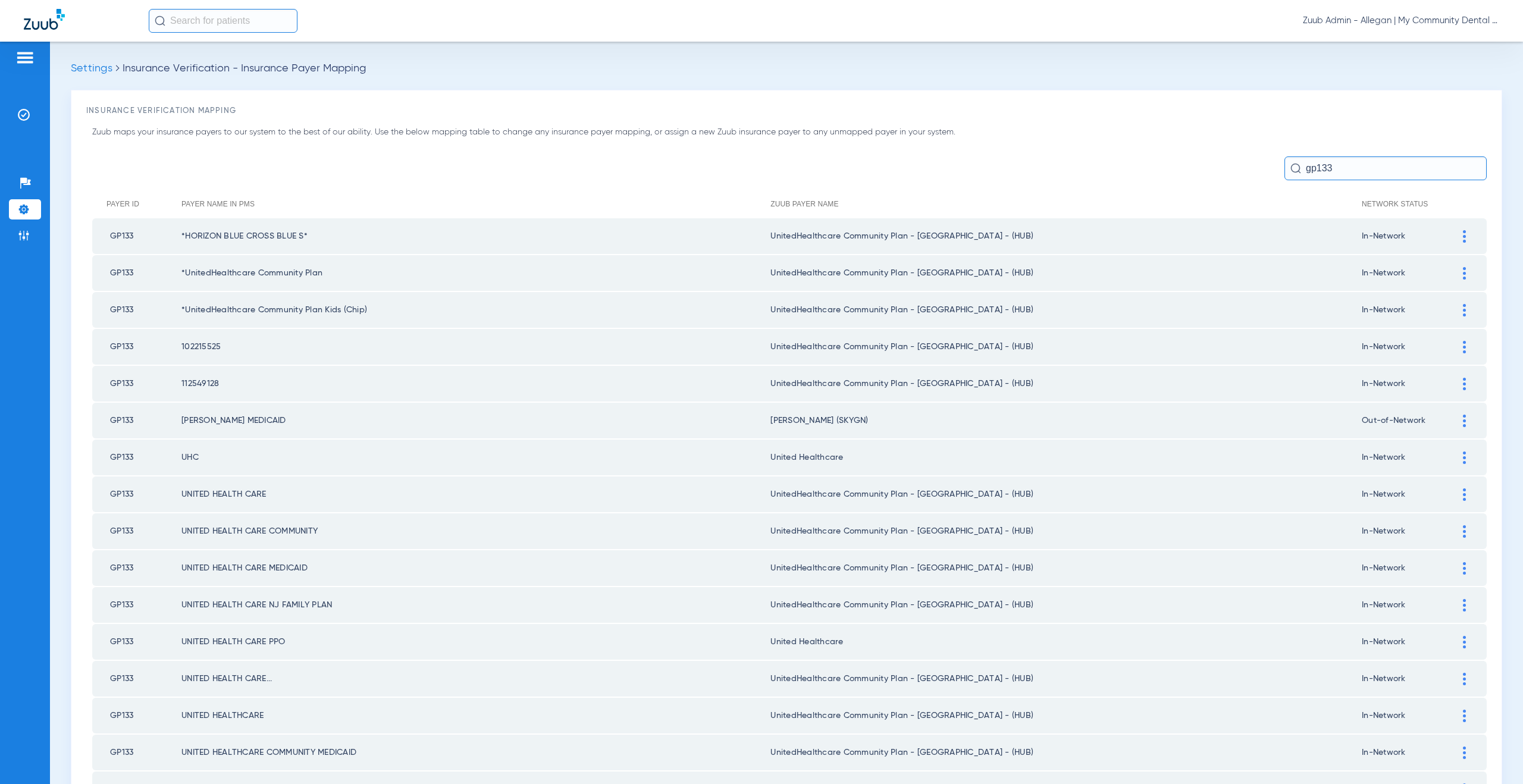
click at [1458, 419] on div at bounding box center [1464, 421] width 21 height 13
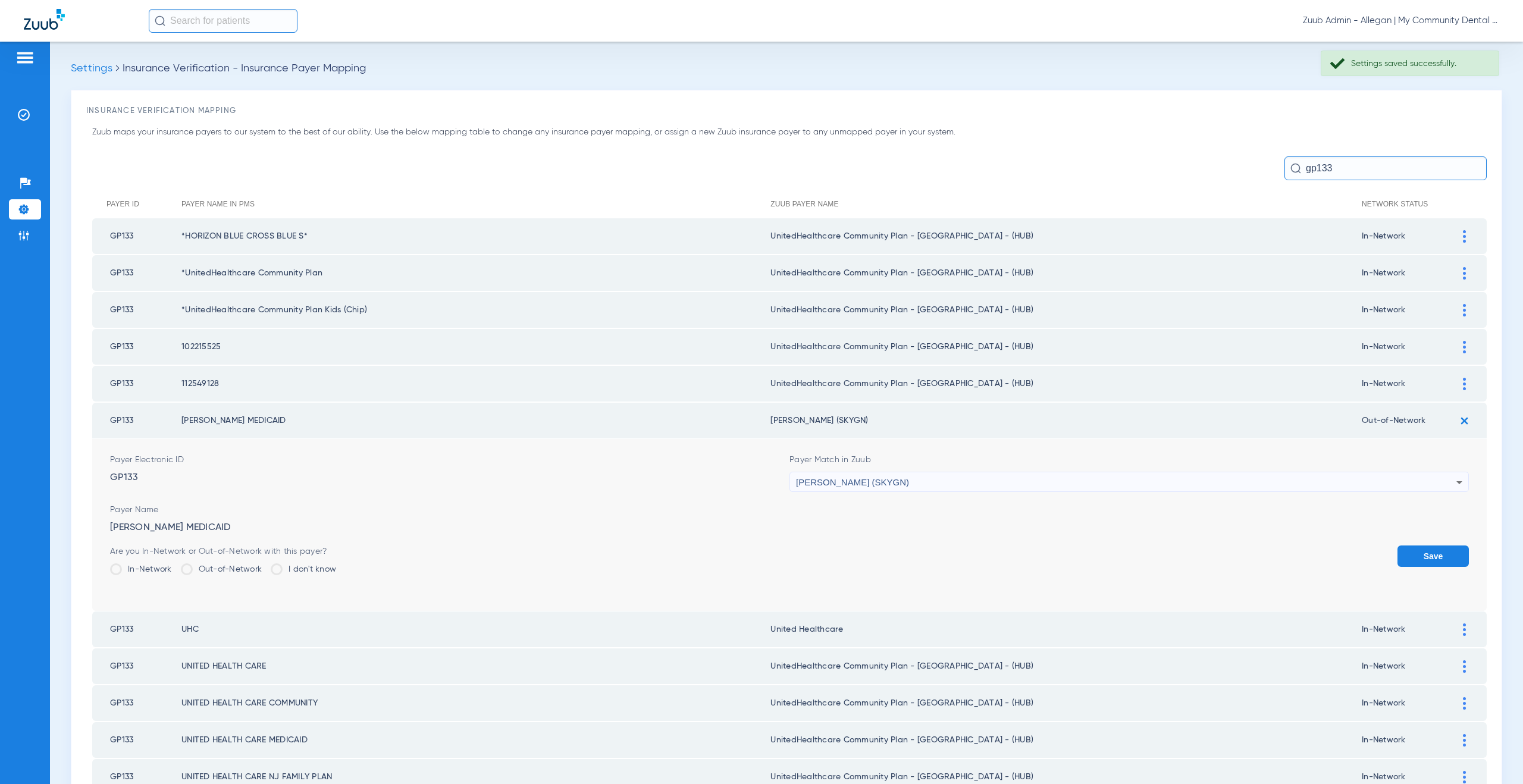
click at [880, 480] on div "[PERSON_NAME] (SKYGN)" at bounding box center [1126, 482] width 660 height 20
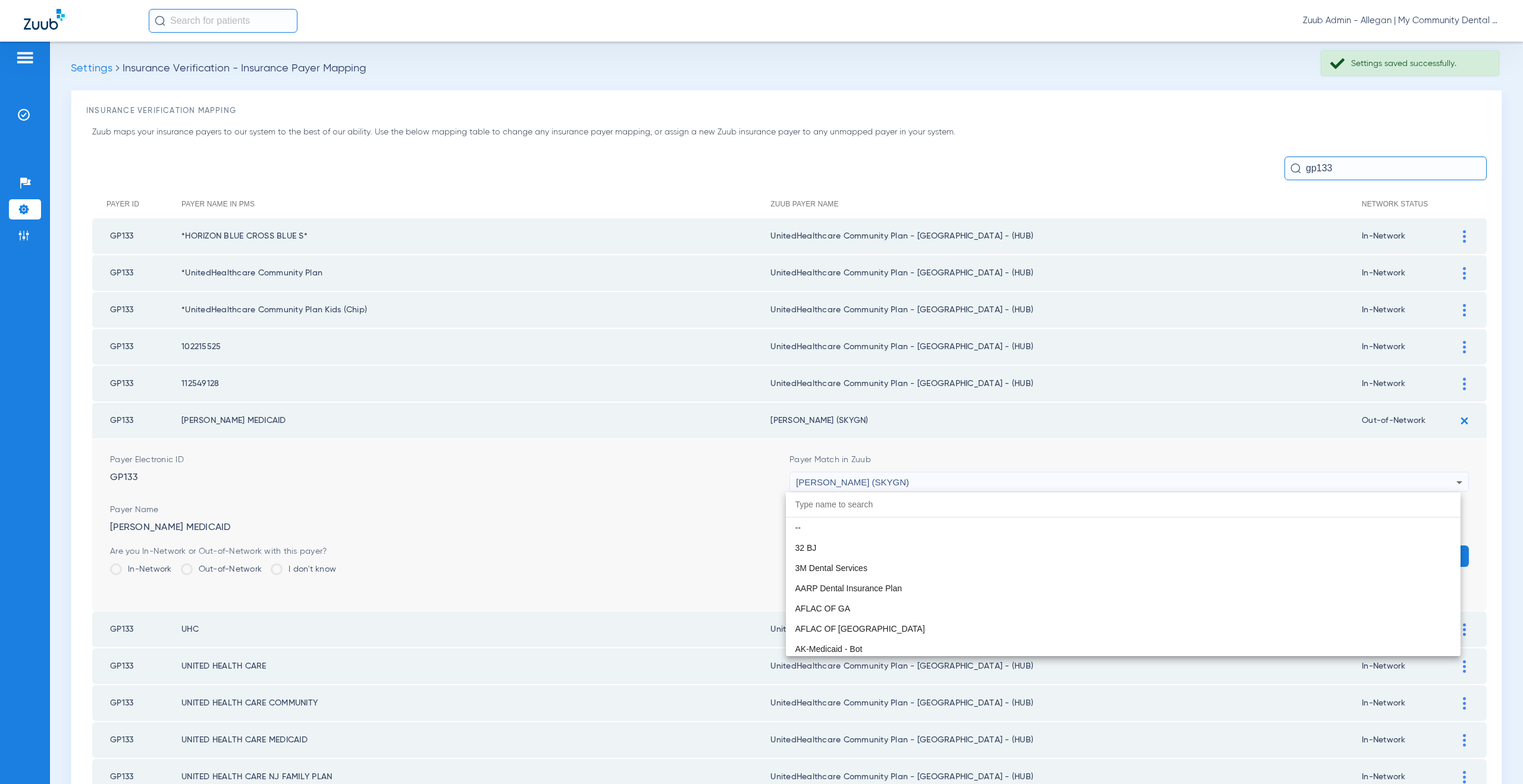
scroll to position [6435, 0]
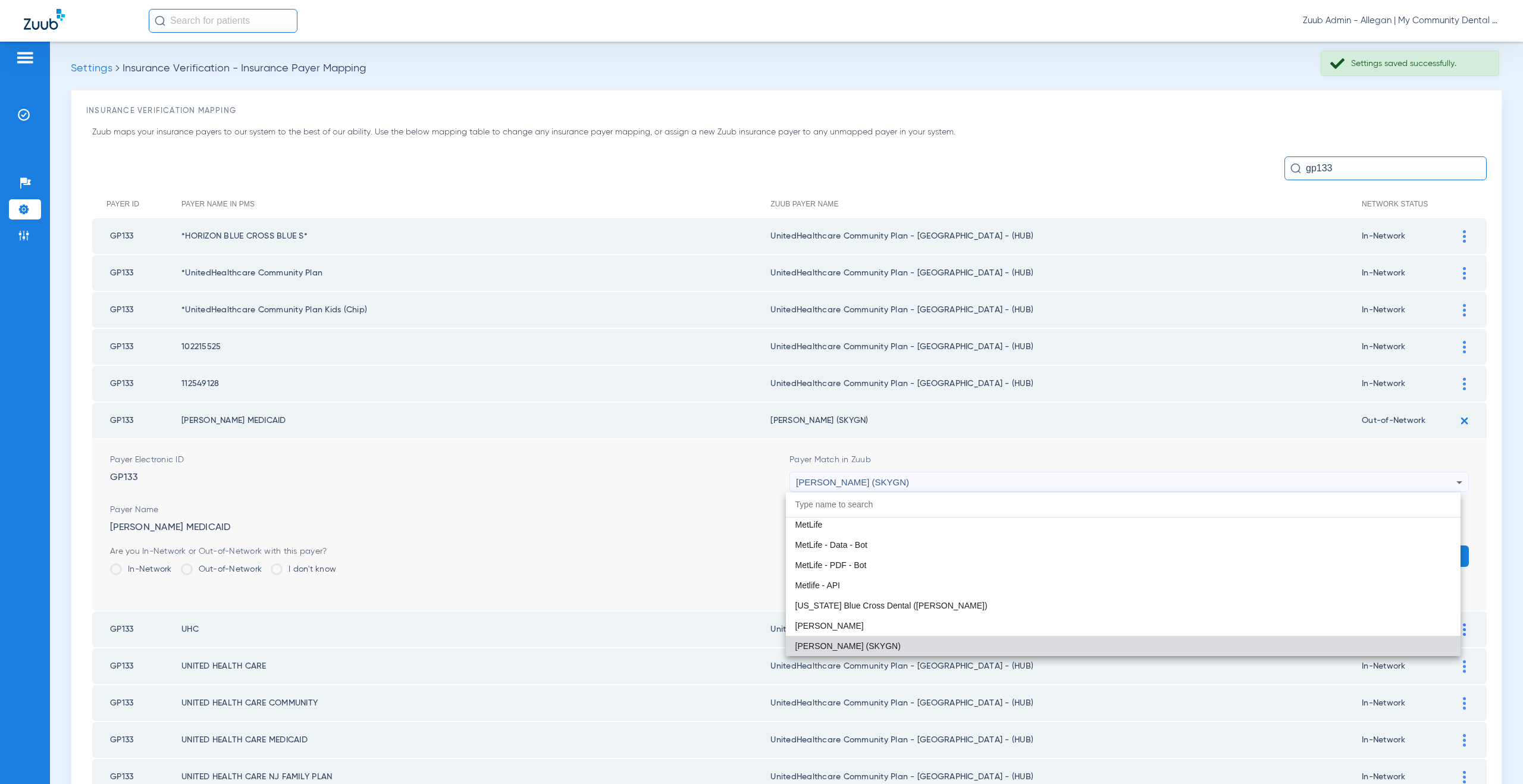
click at [610, 482] on div at bounding box center [761, 392] width 1523 height 784
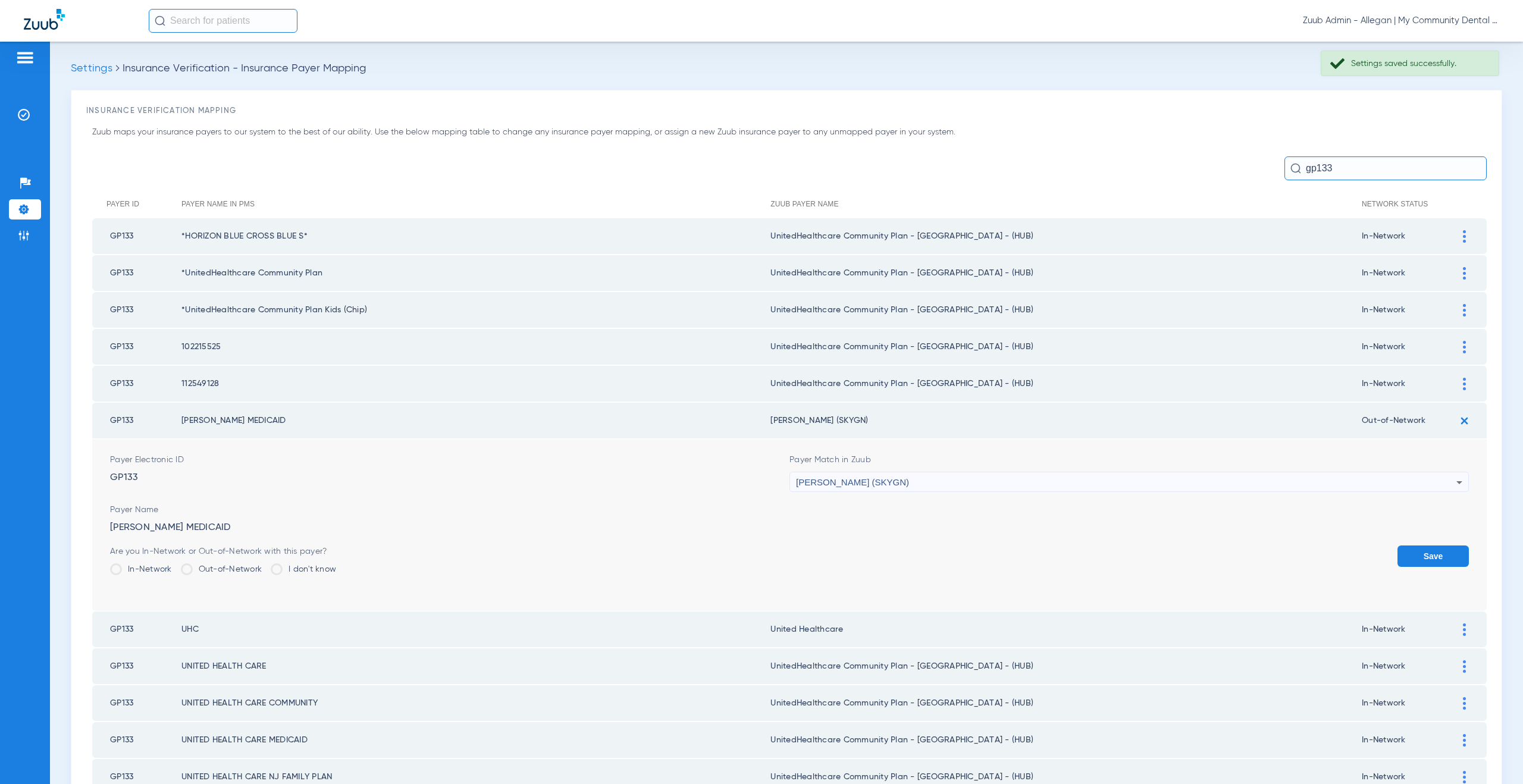
click at [1423, 554] on button "Save" at bounding box center [1433, 555] width 71 height 21
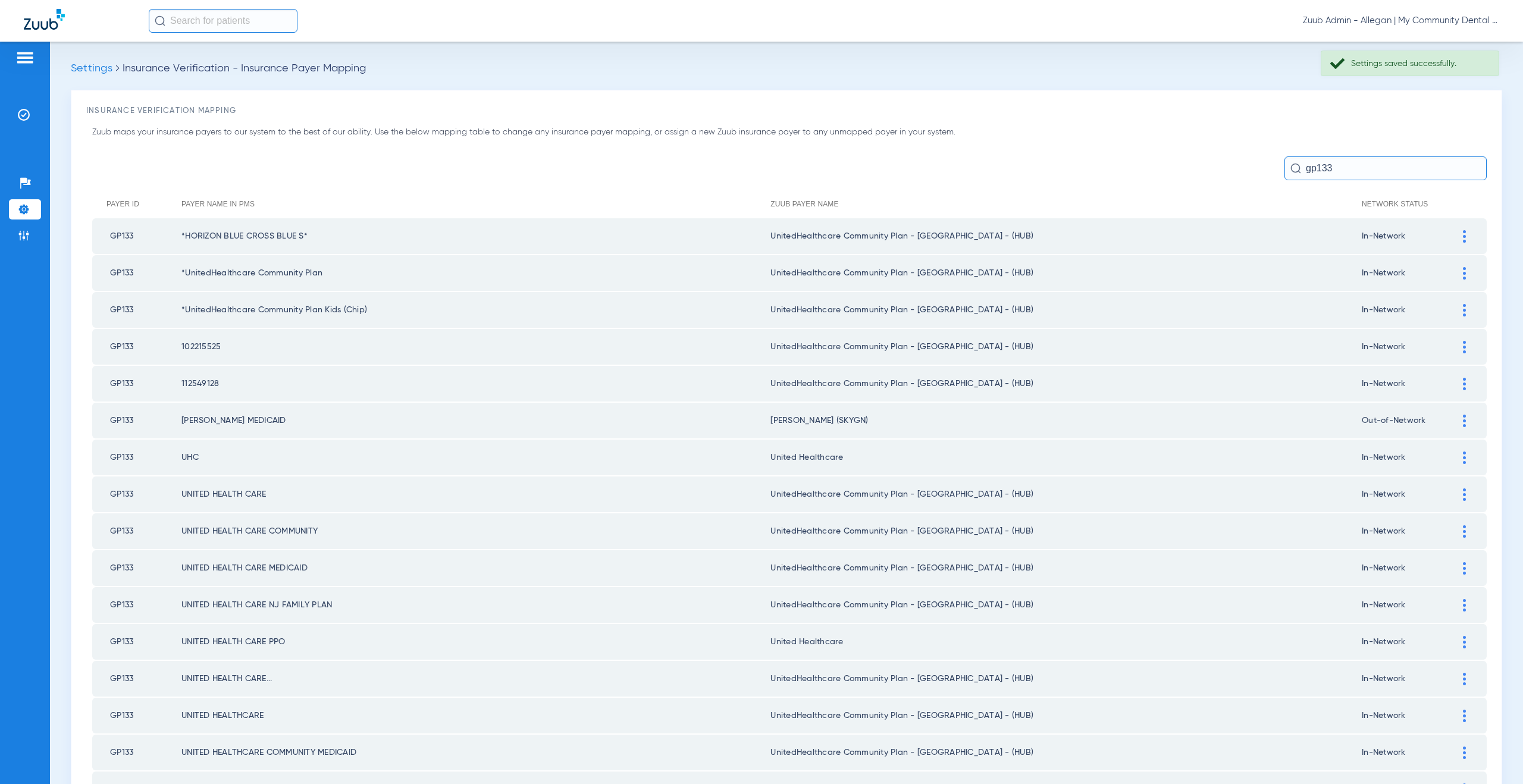
click at [1463, 462] on img at bounding box center [1464, 458] width 3 height 13
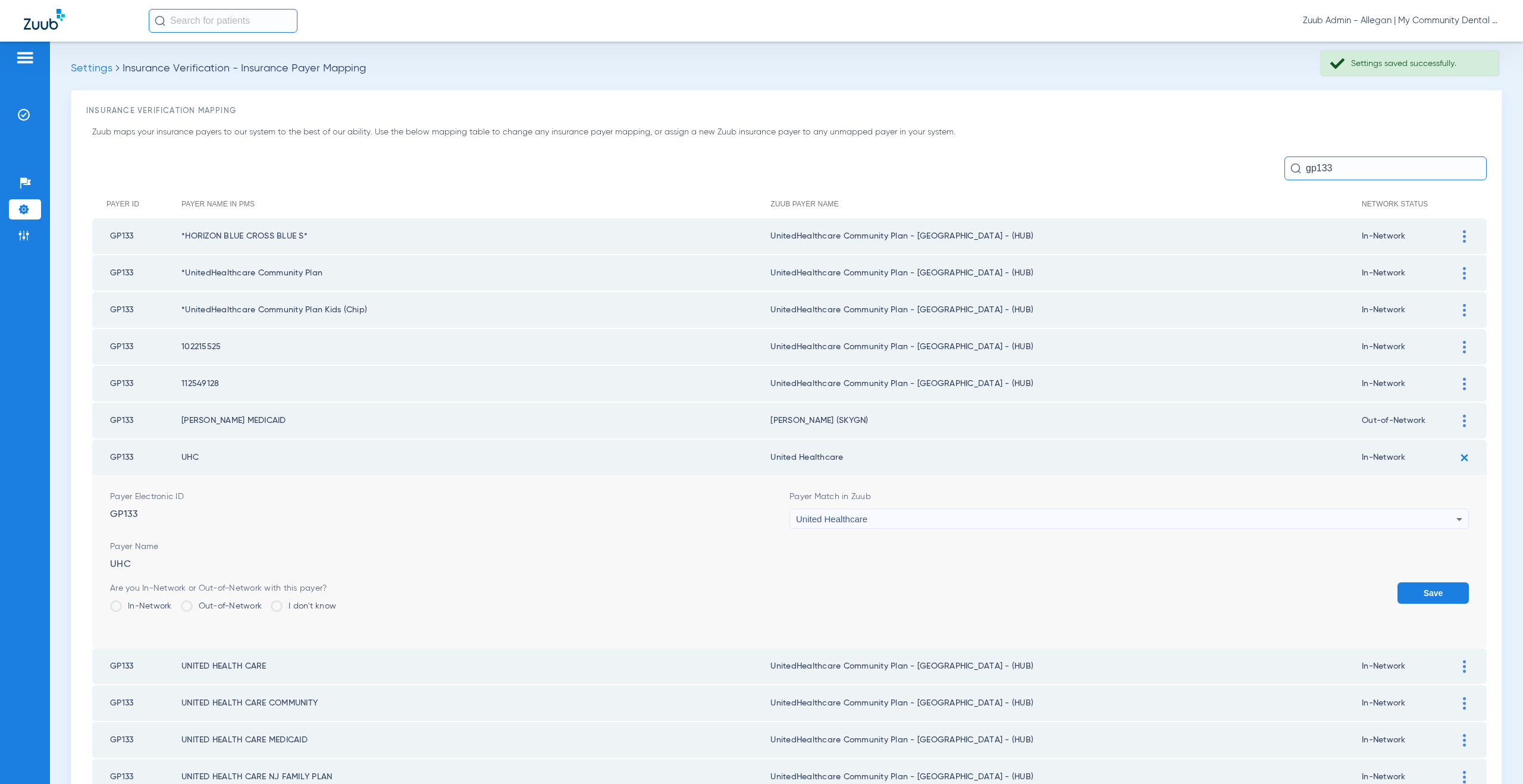
click at [909, 523] on div "United Healthcare" at bounding box center [1126, 519] width 660 height 20
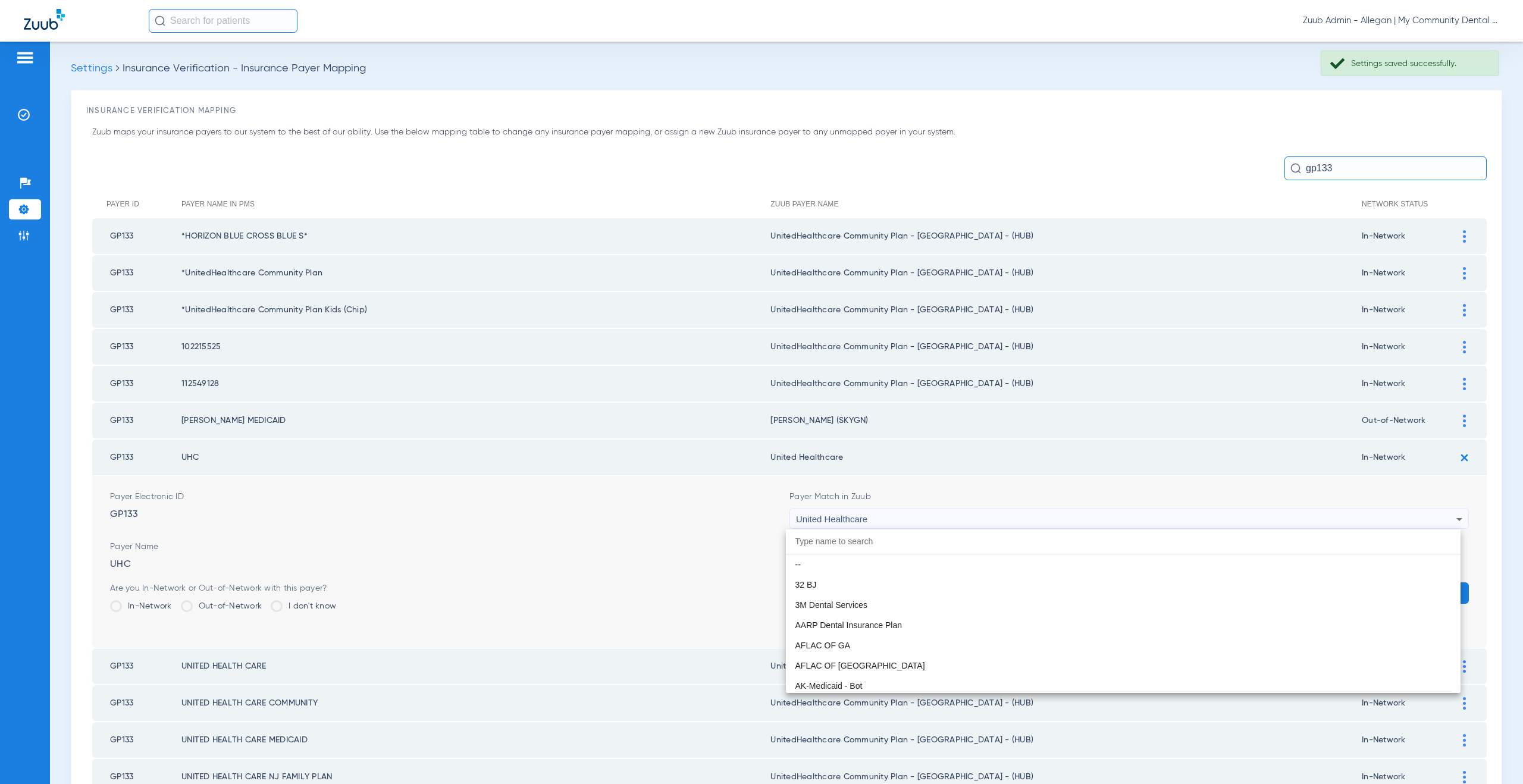
scroll to position [0, 0]
paste input "UnitedHealthcare Community Plan - [GEOGRAPHIC_DATA] - (HUB)"
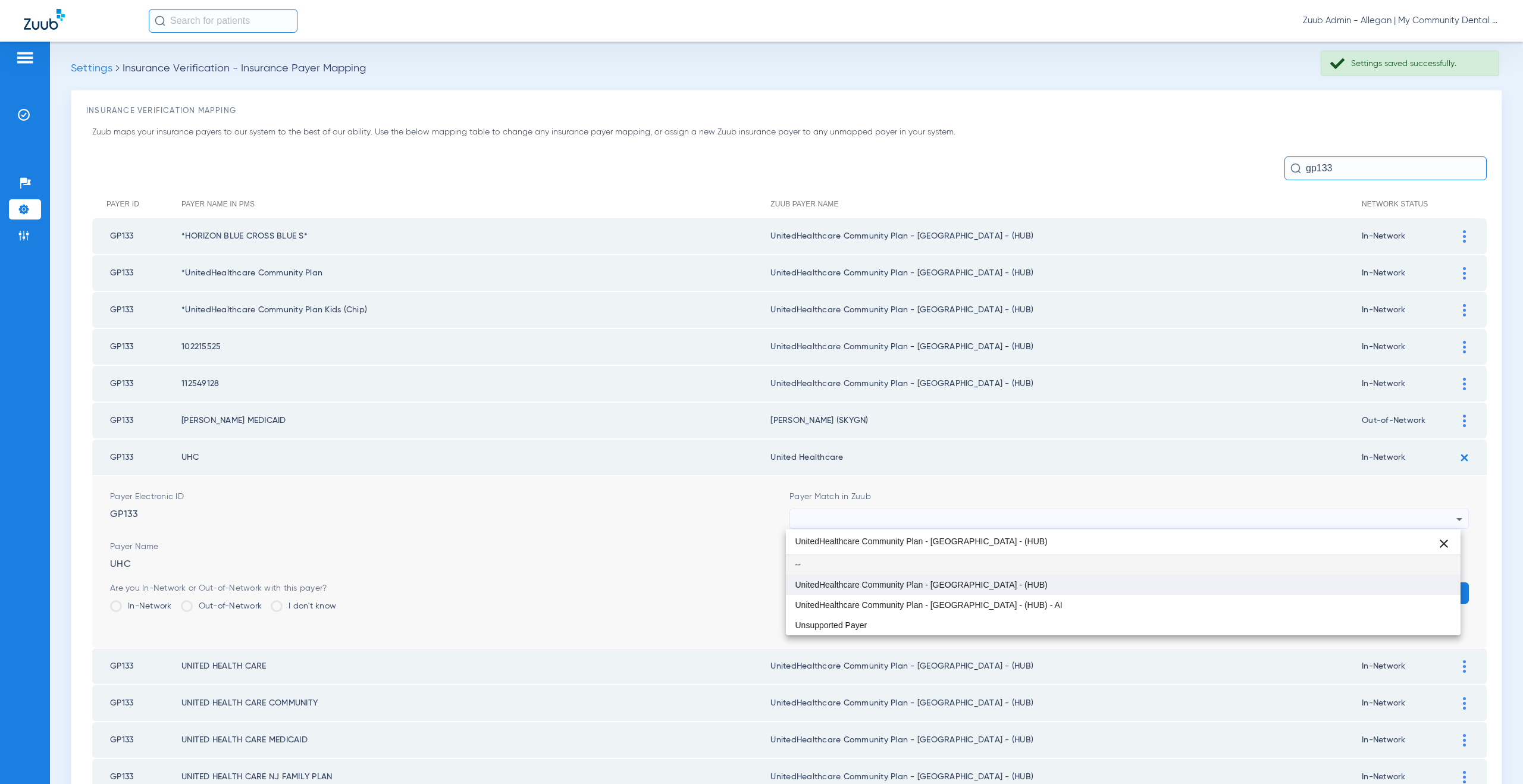
type input "UnitedHealthcare Community Plan - [GEOGRAPHIC_DATA] - (HUB)"
click at [904, 578] on mat-option "UnitedHealthcare Community Plan - [GEOGRAPHIC_DATA] - (HUB)" at bounding box center [1123, 584] width 675 height 20
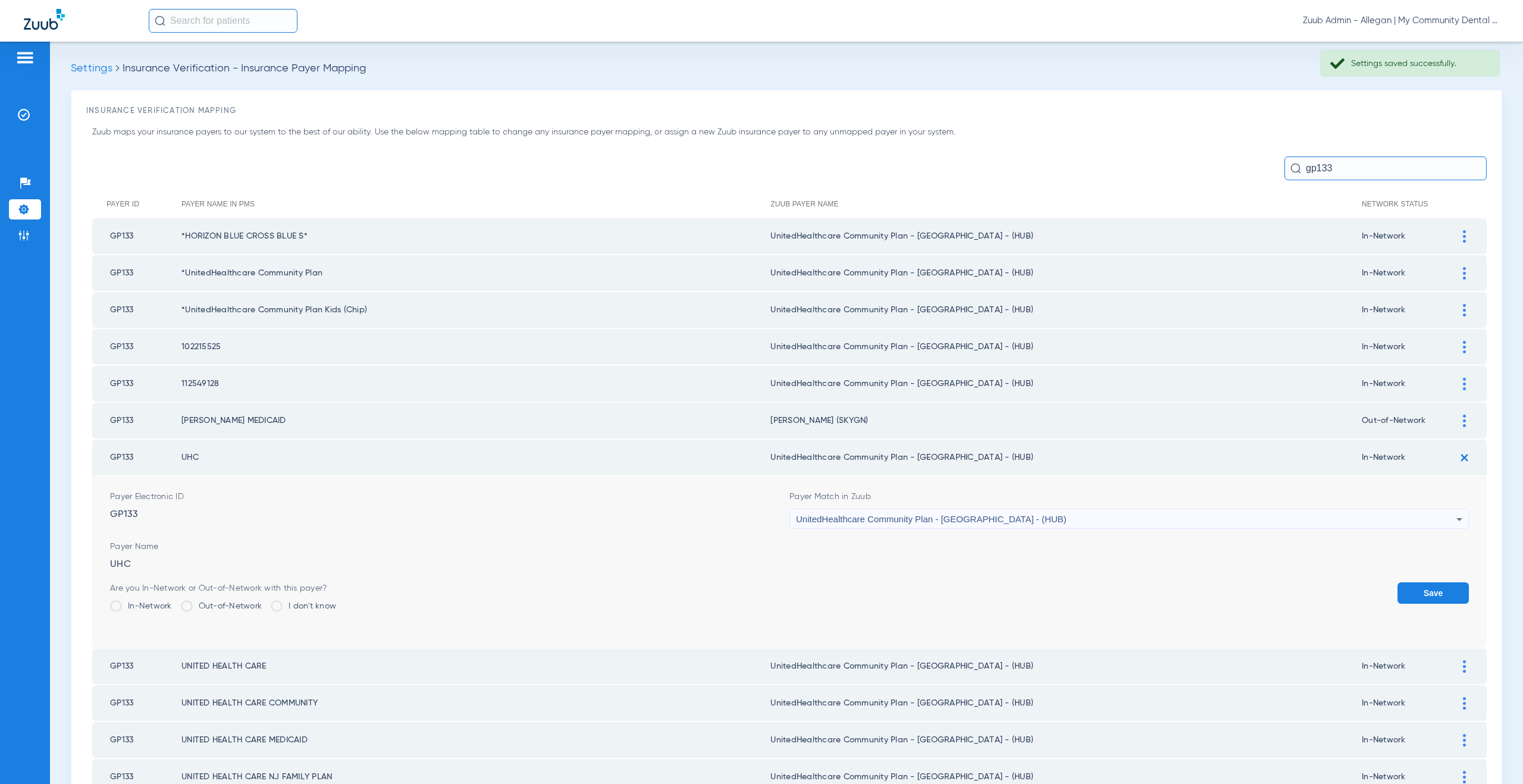
click at [1408, 587] on button "Save" at bounding box center [1433, 593] width 71 height 21
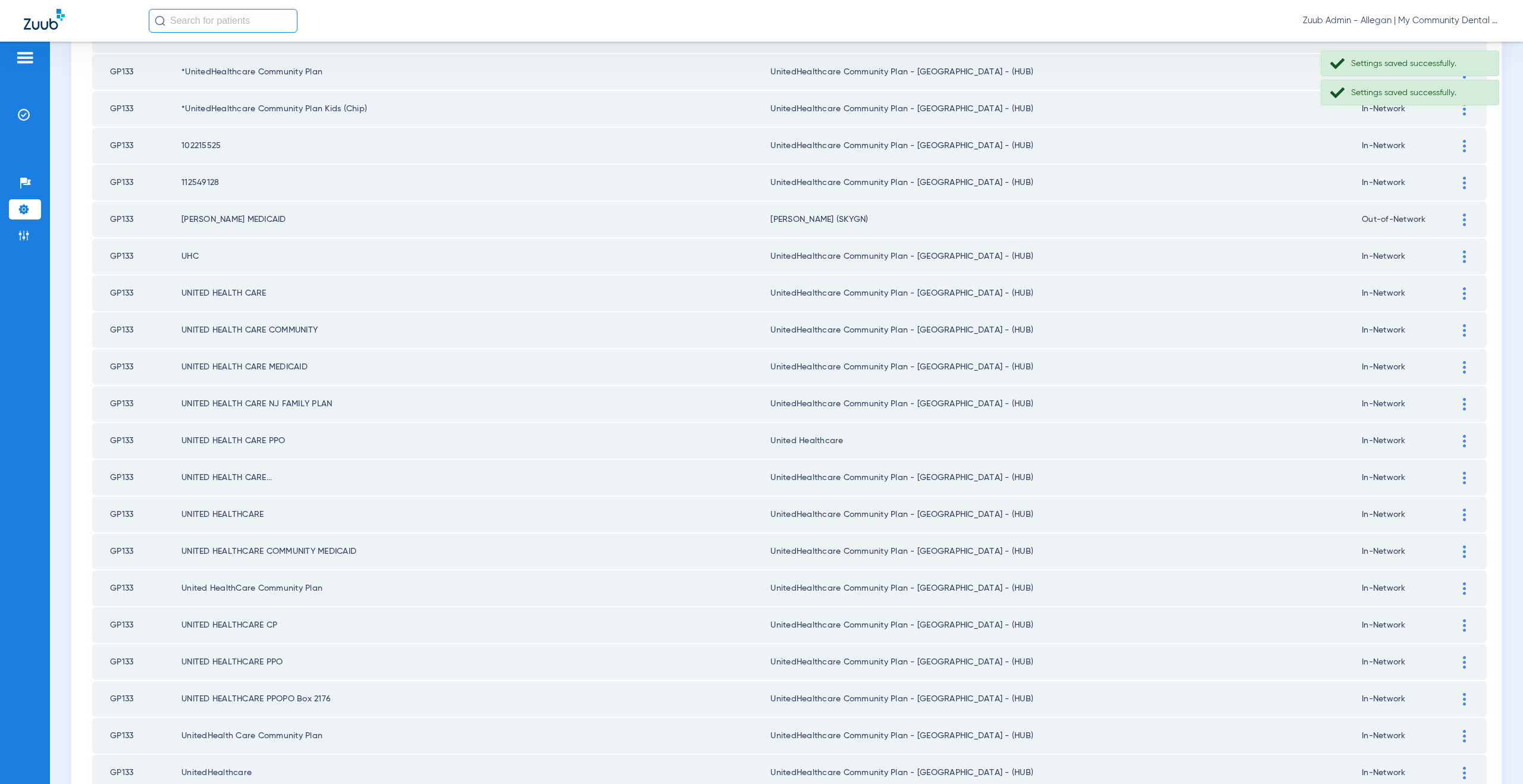
scroll to position [271, 0]
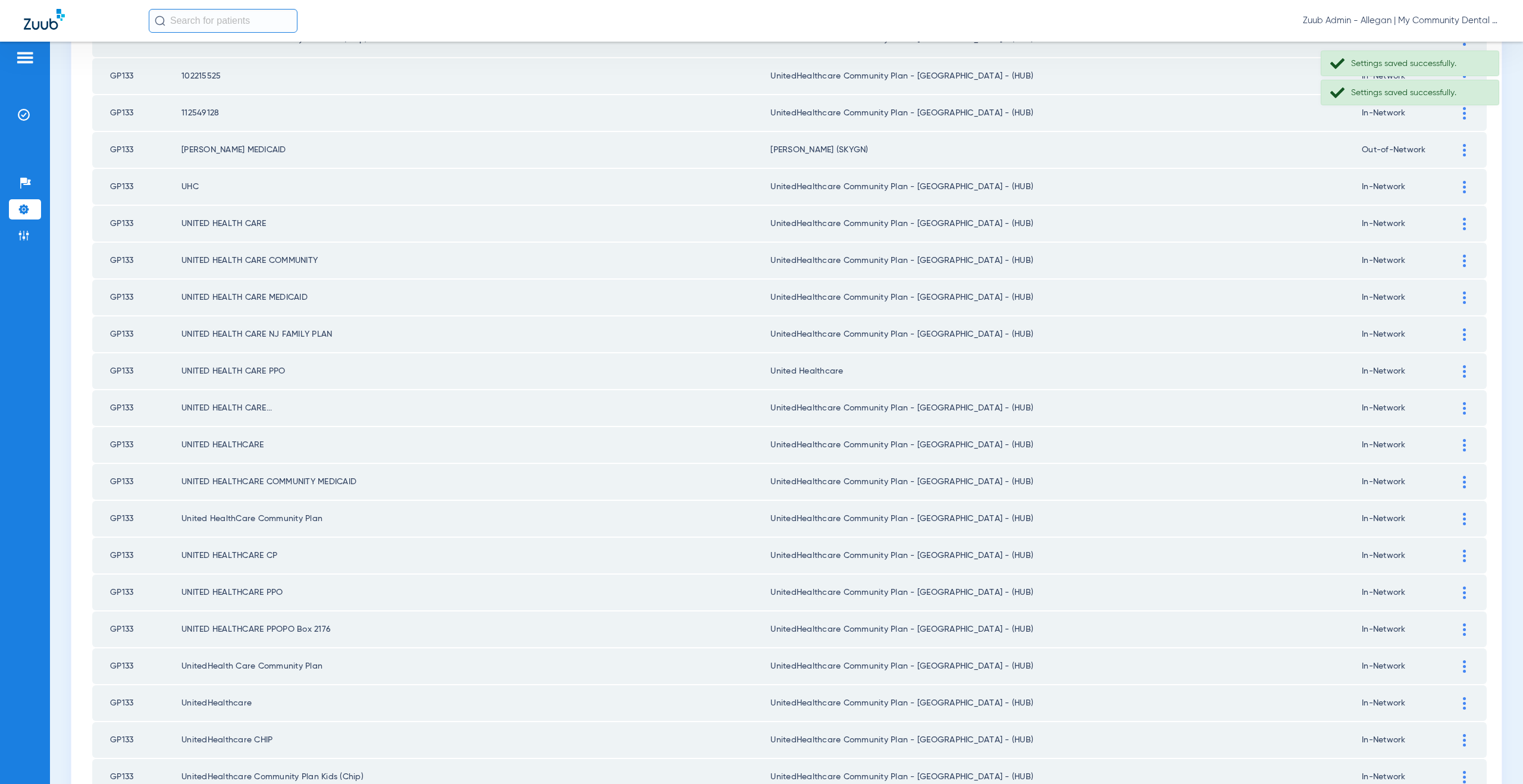
click at [1460, 367] on div at bounding box center [1464, 371] width 21 height 13
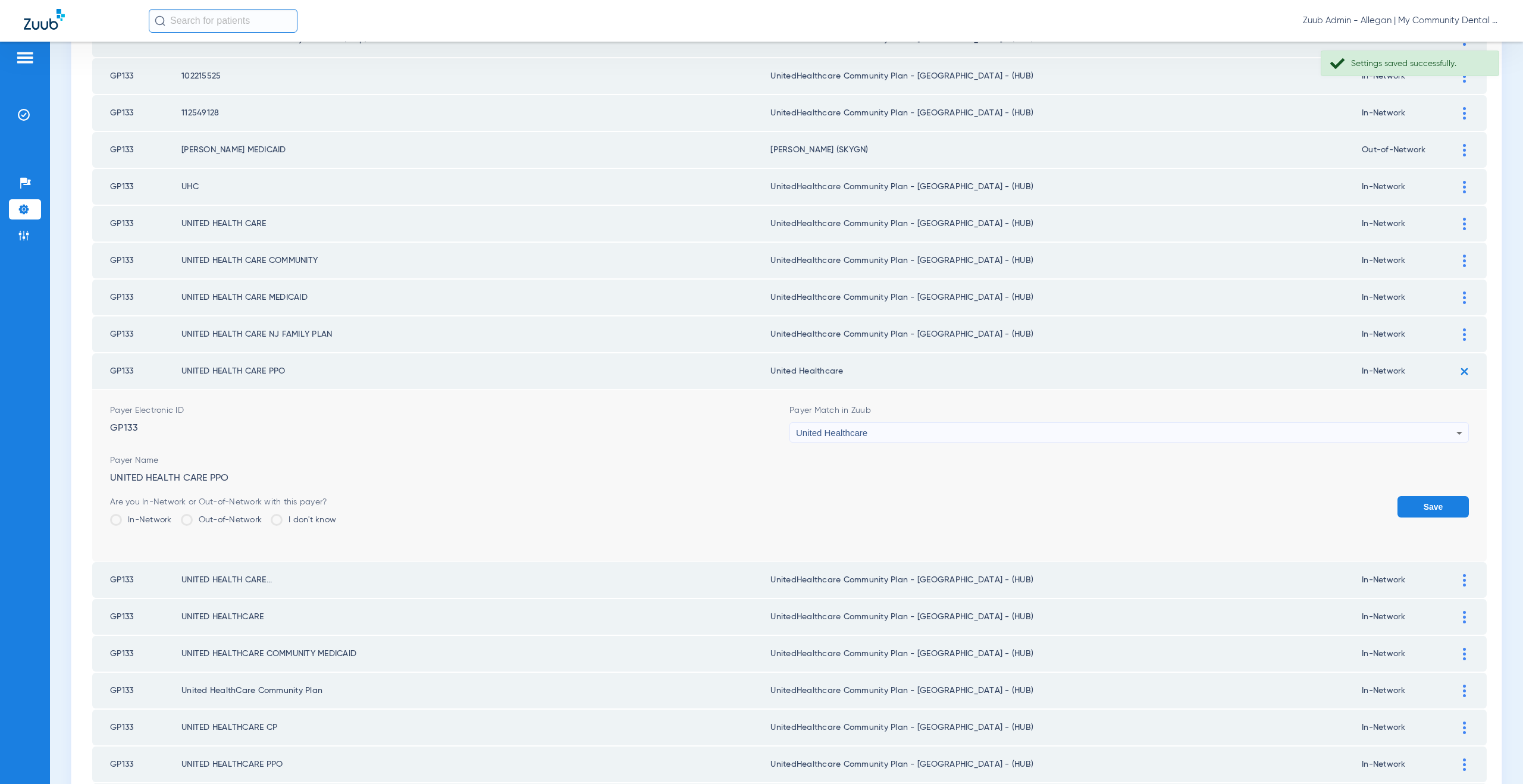
click at [813, 434] on span "United Healthcare" at bounding box center [832, 432] width 71 height 10
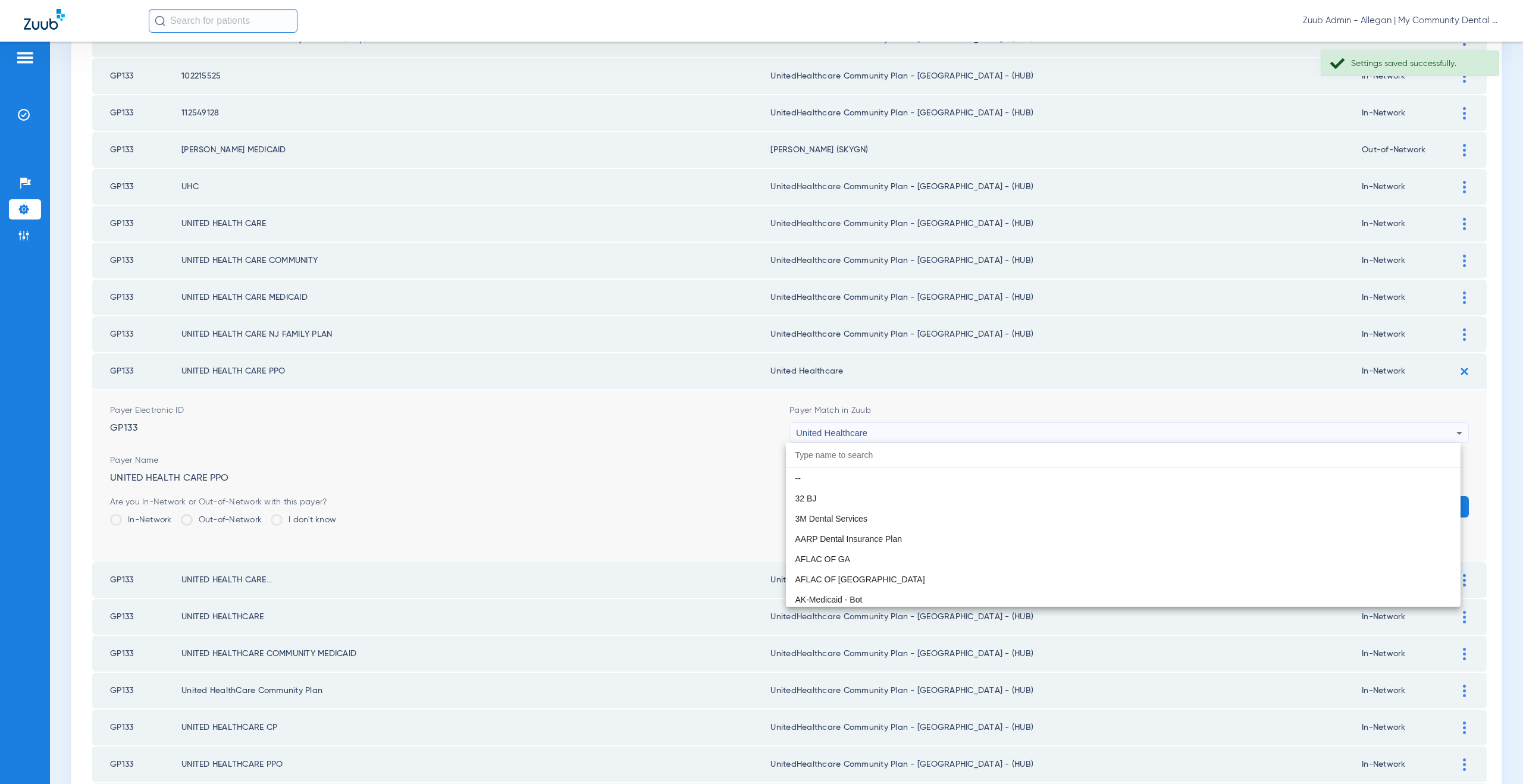
scroll to position [7607, 0]
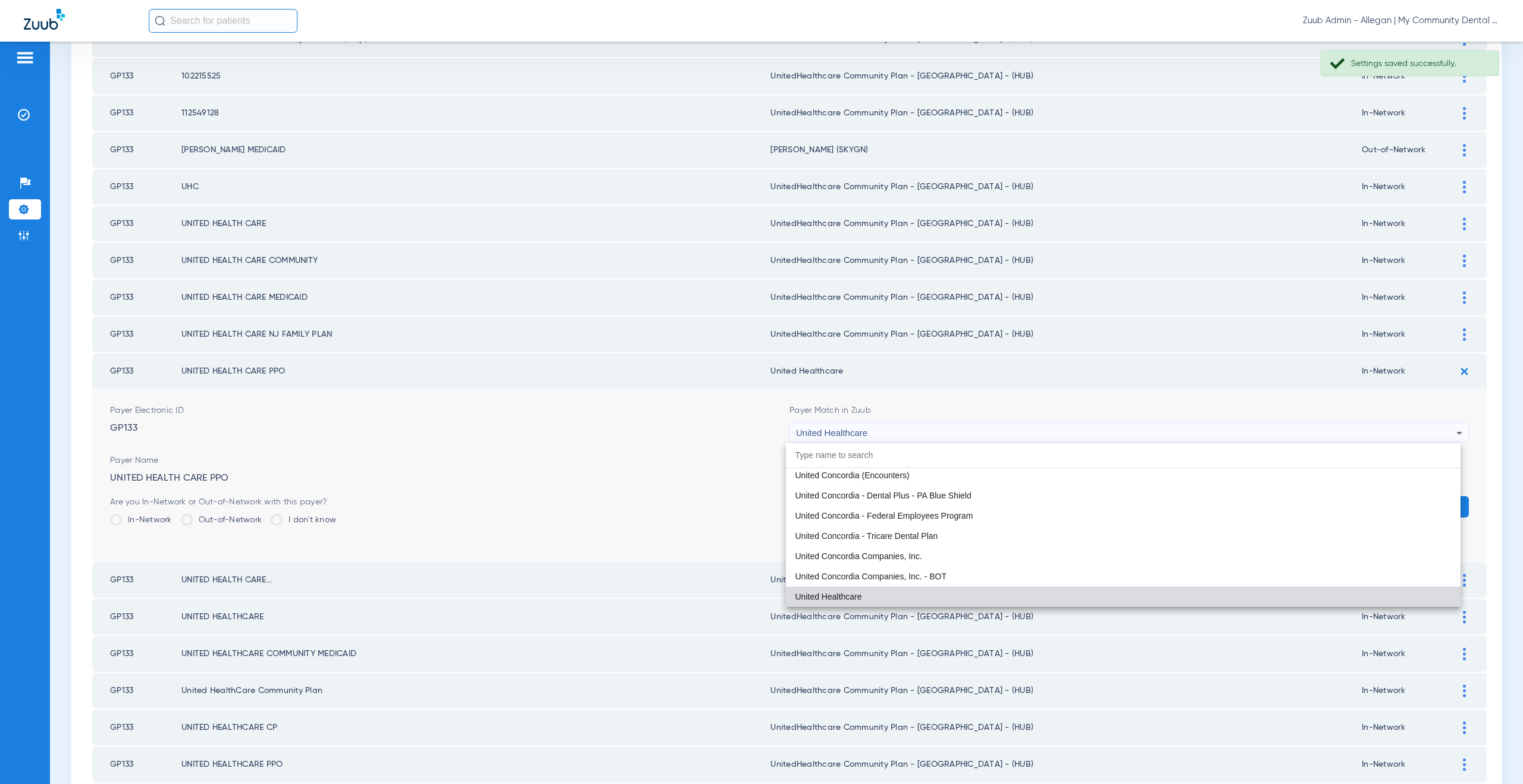
paste input "UnitedHealthcare Community Plan - [GEOGRAPHIC_DATA] - (HUB)"
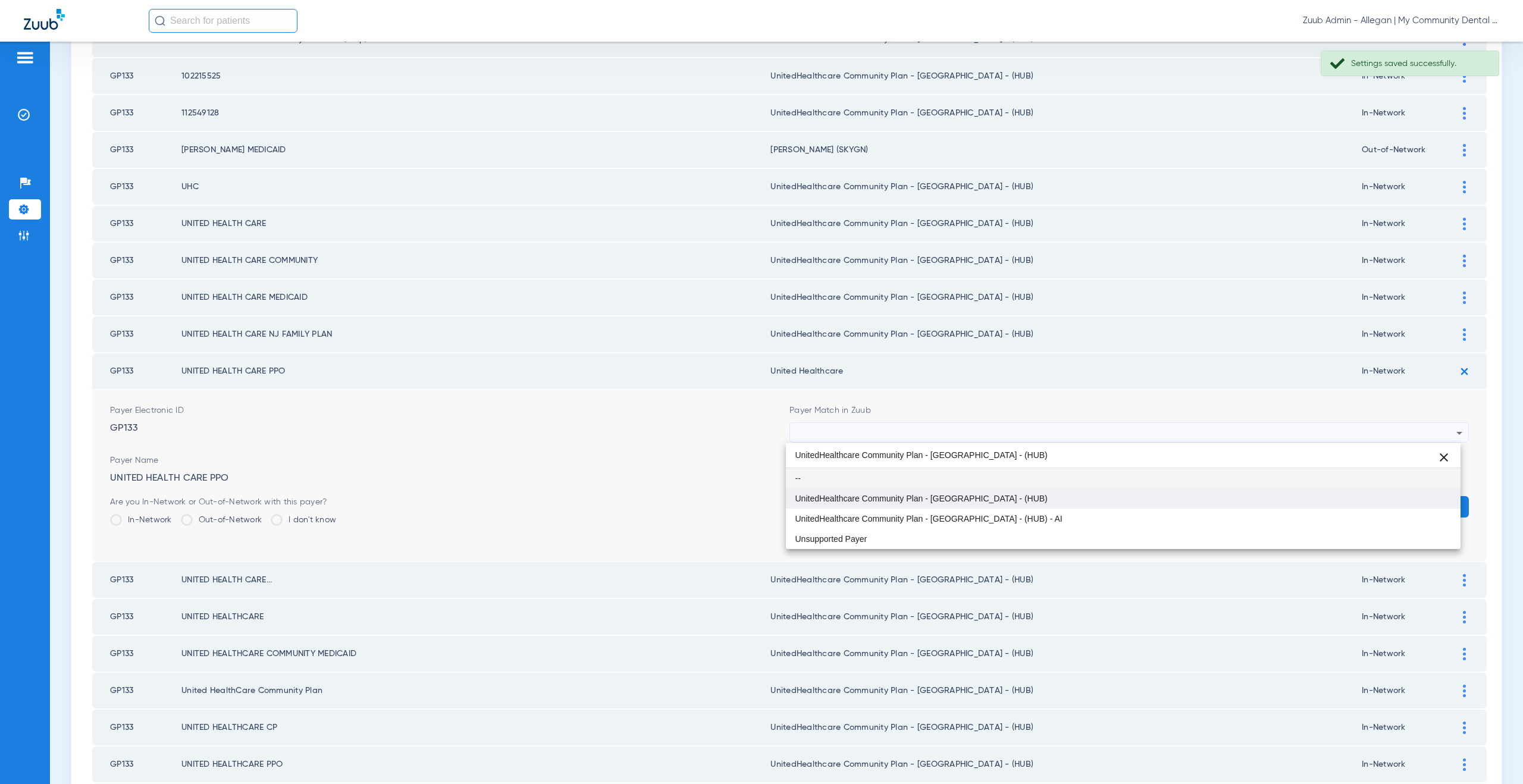
scroll to position [0, 0]
type input "UnitedHealthcare Community Plan - [GEOGRAPHIC_DATA] - (HUB)"
click at [865, 492] on mat-option "UnitedHealthcare Community Plan - [GEOGRAPHIC_DATA] - (HUB)" at bounding box center [1123, 498] width 675 height 20
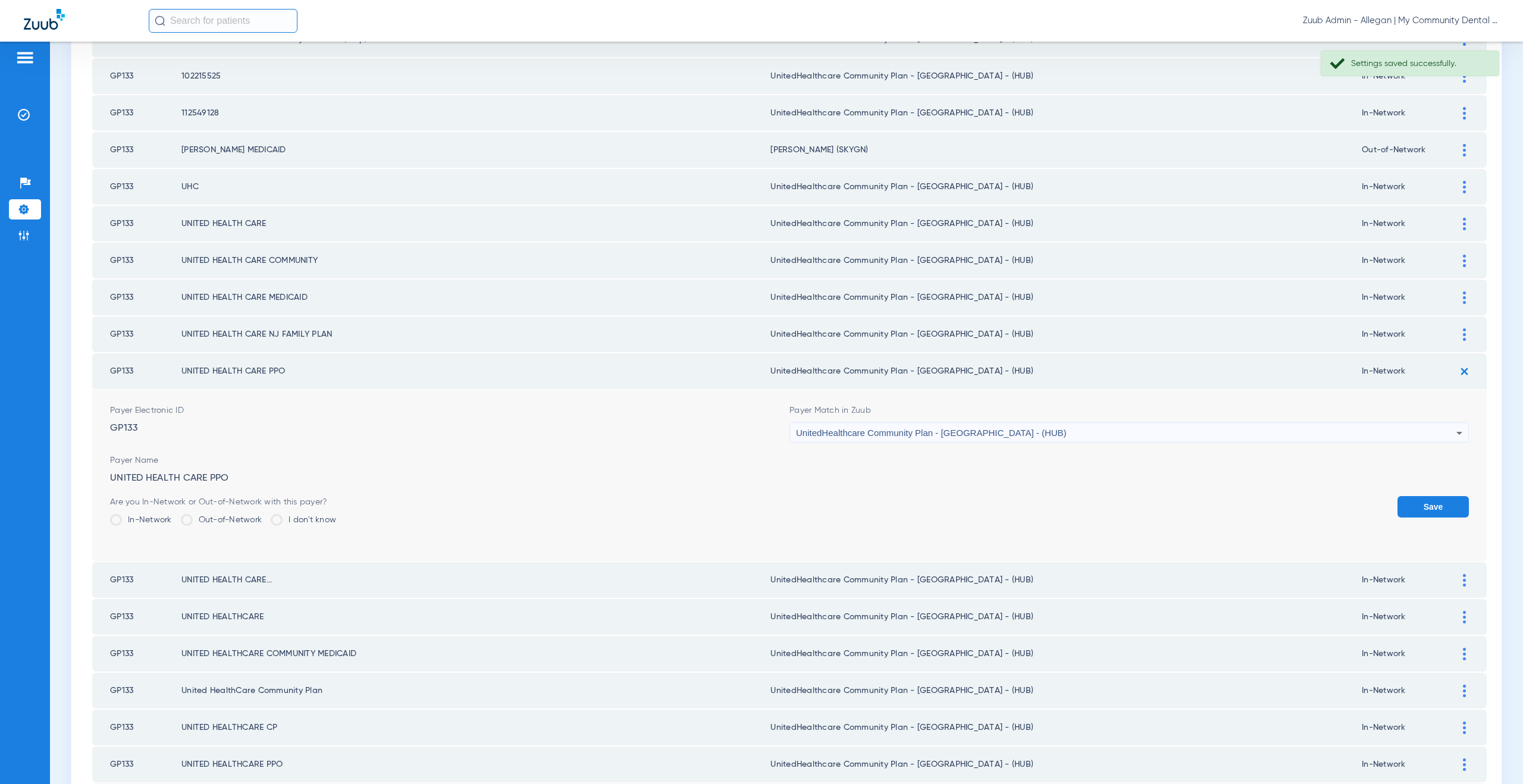
click at [1398, 498] on button "Save" at bounding box center [1433, 506] width 71 height 21
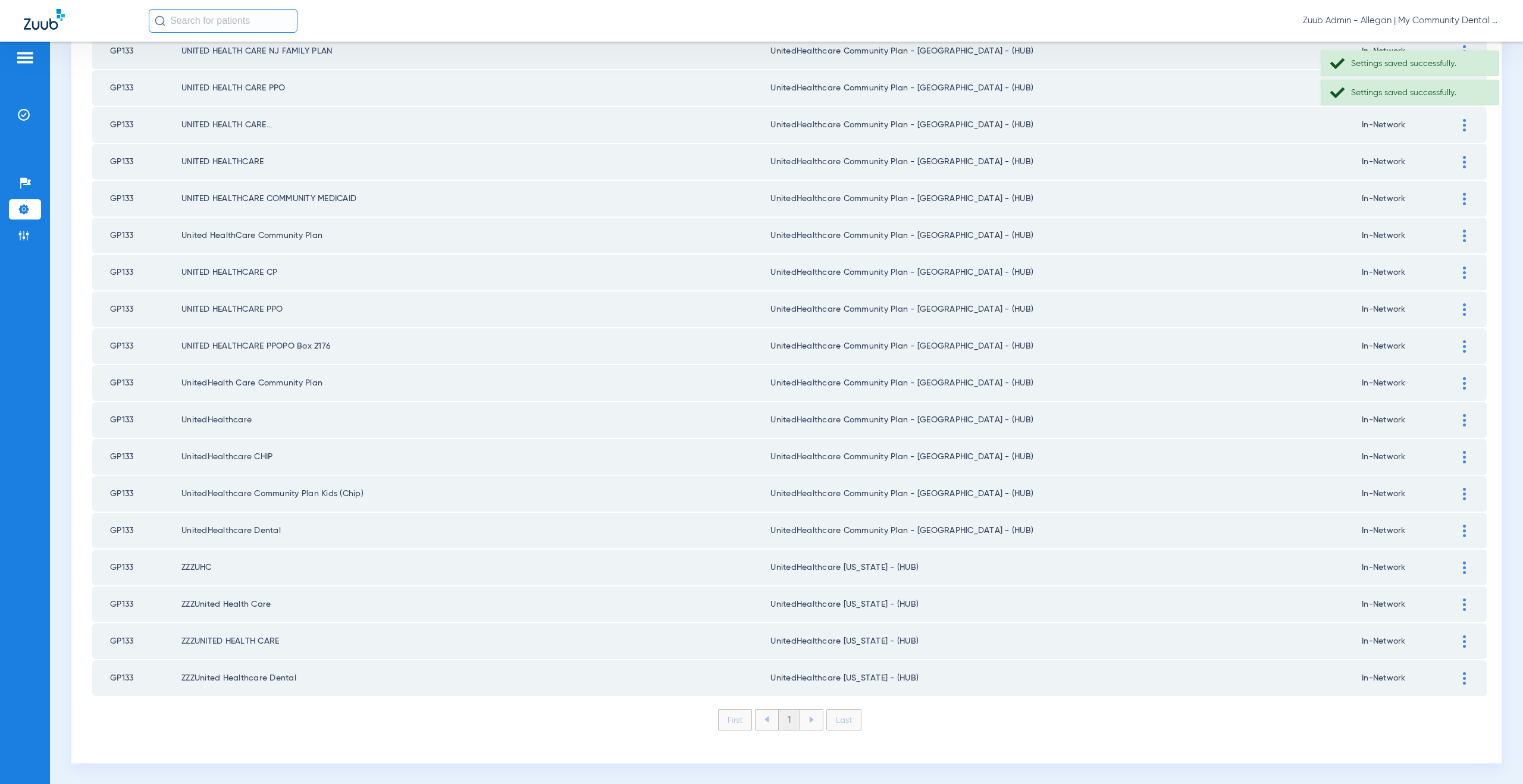
scroll to position [555, 0]
click at [1463, 566] on img at bounding box center [1464, 567] width 3 height 13
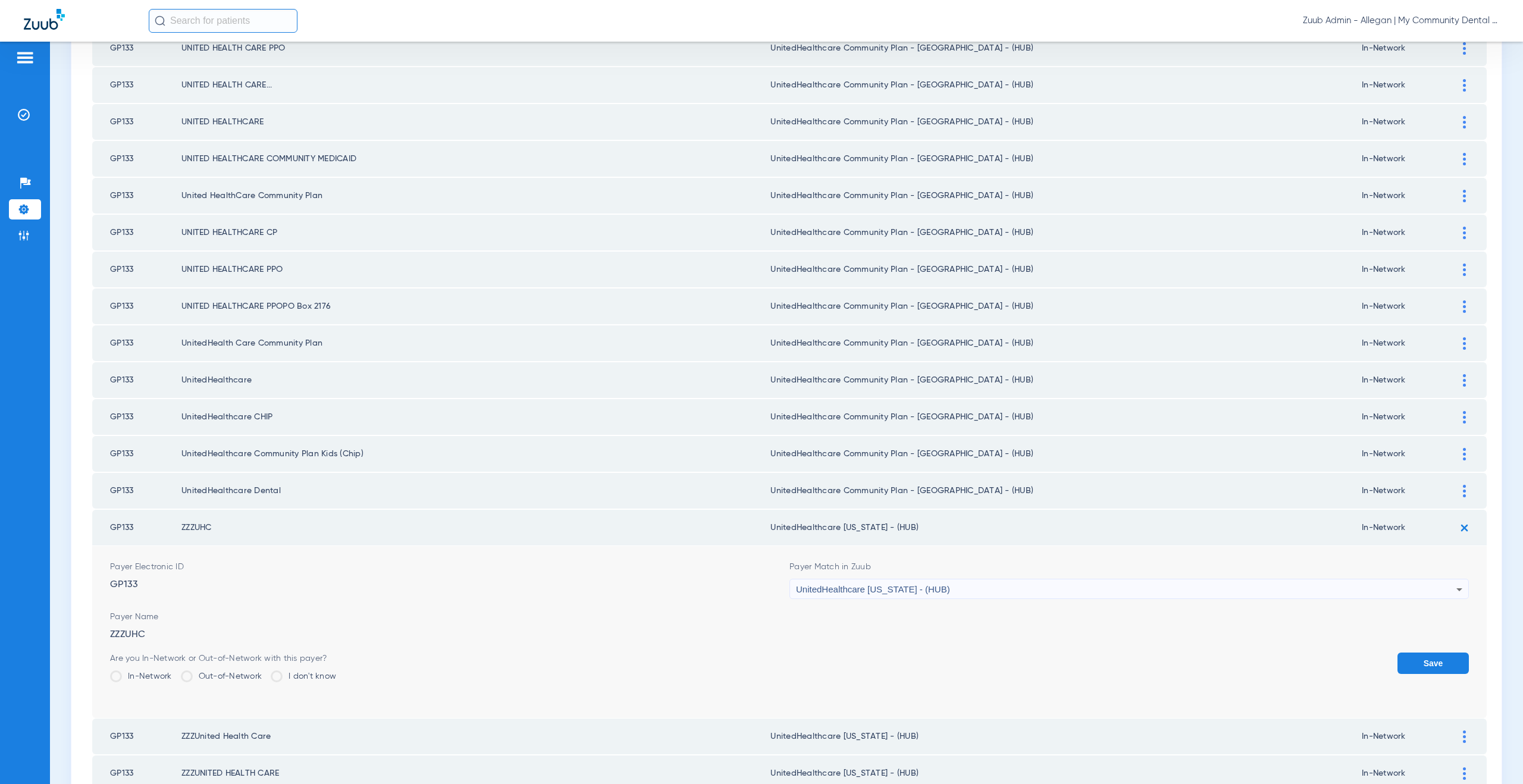
scroll to position [594, 0]
drag, startPoint x: 913, startPoint y: 528, endPoint x: 762, endPoint y: 528, distance: 151.0
click at [762, 528] on tr "GP133 ZZZUHC UnitedHealthcare Michigan - (HUB) In-Network" at bounding box center [789, 527] width 1394 height 36
copy tr "UnitedHealthcare [US_STATE] - (HUB)"
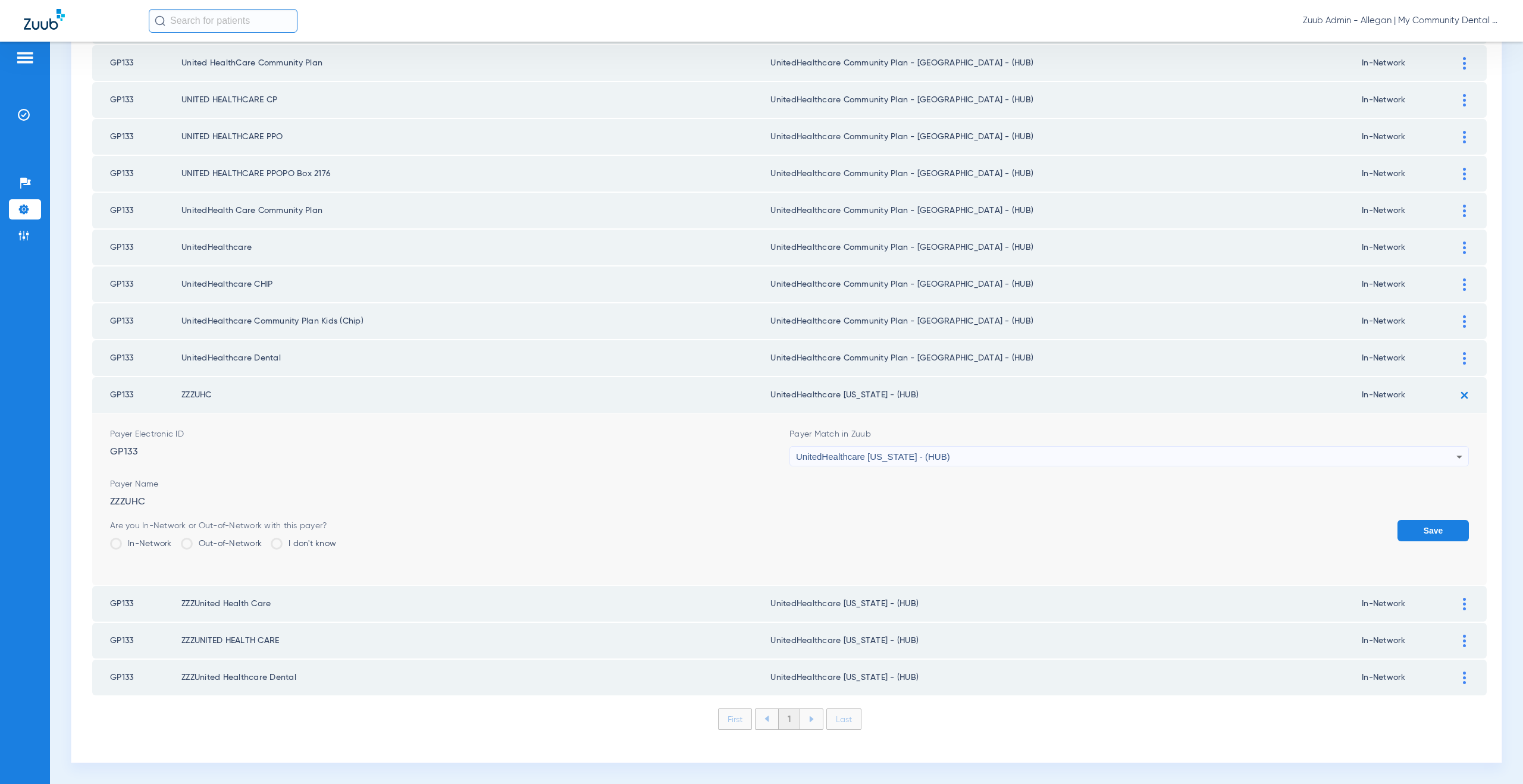
click at [1409, 531] on button "Save" at bounding box center [1433, 530] width 71 height 21
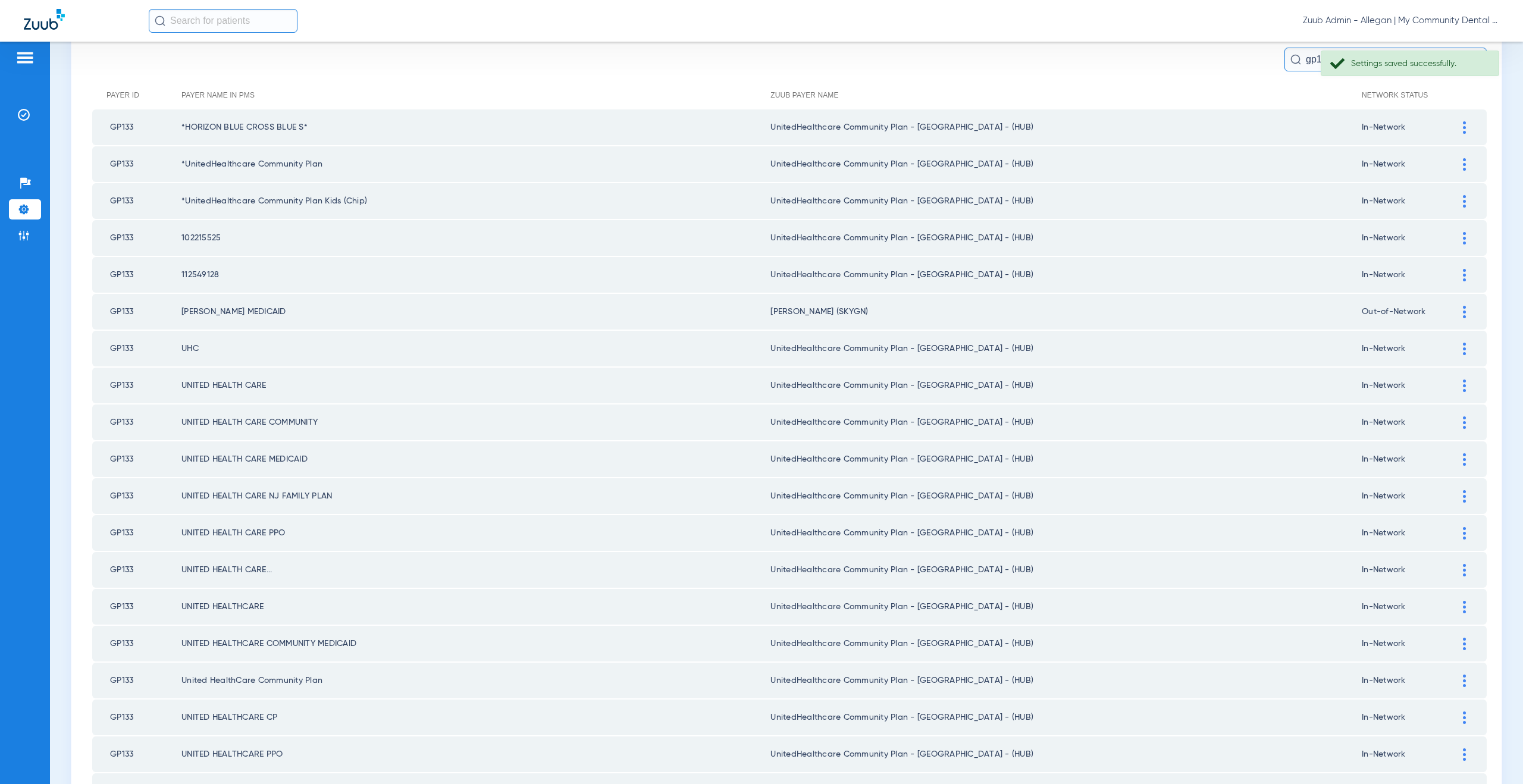
scroll to position [0, 0]
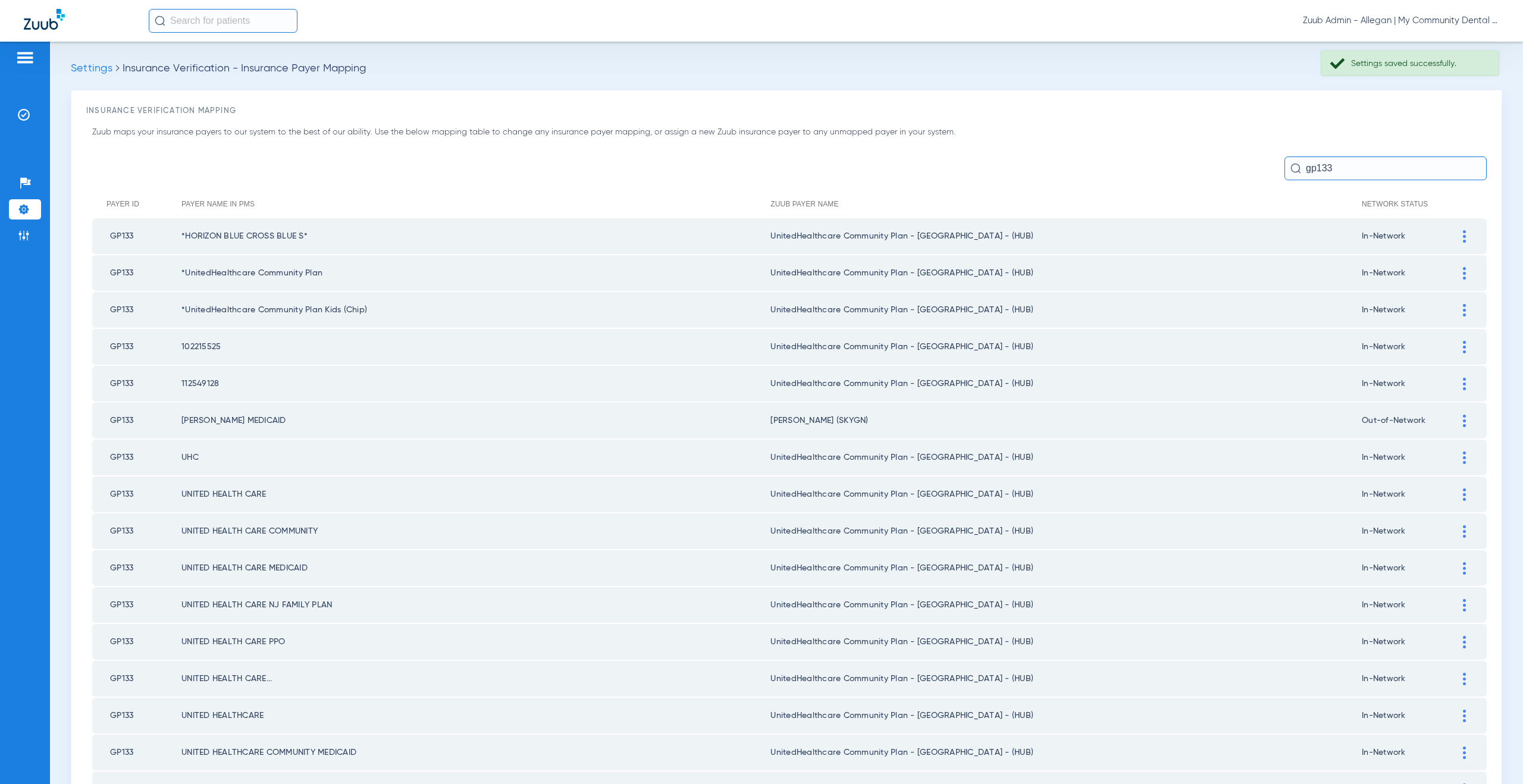
click at [1462, 234] on div at bounding box center [1464, 236] width 21 height 13
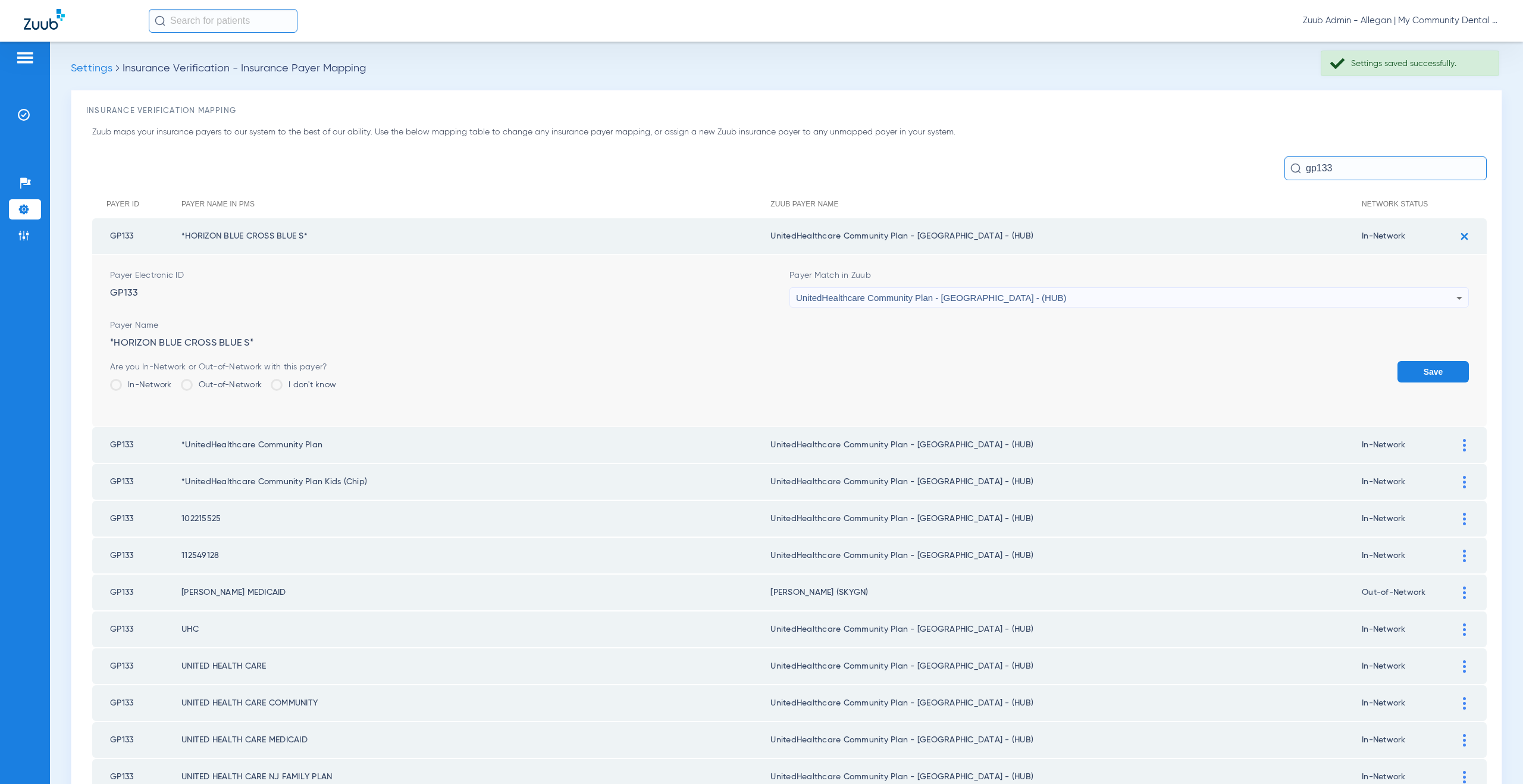
click at [837, 299] on span "UnitedHealthcare Community Plan - NJ - (HUB)" at bounding box center [931, 298] width 271 height 10
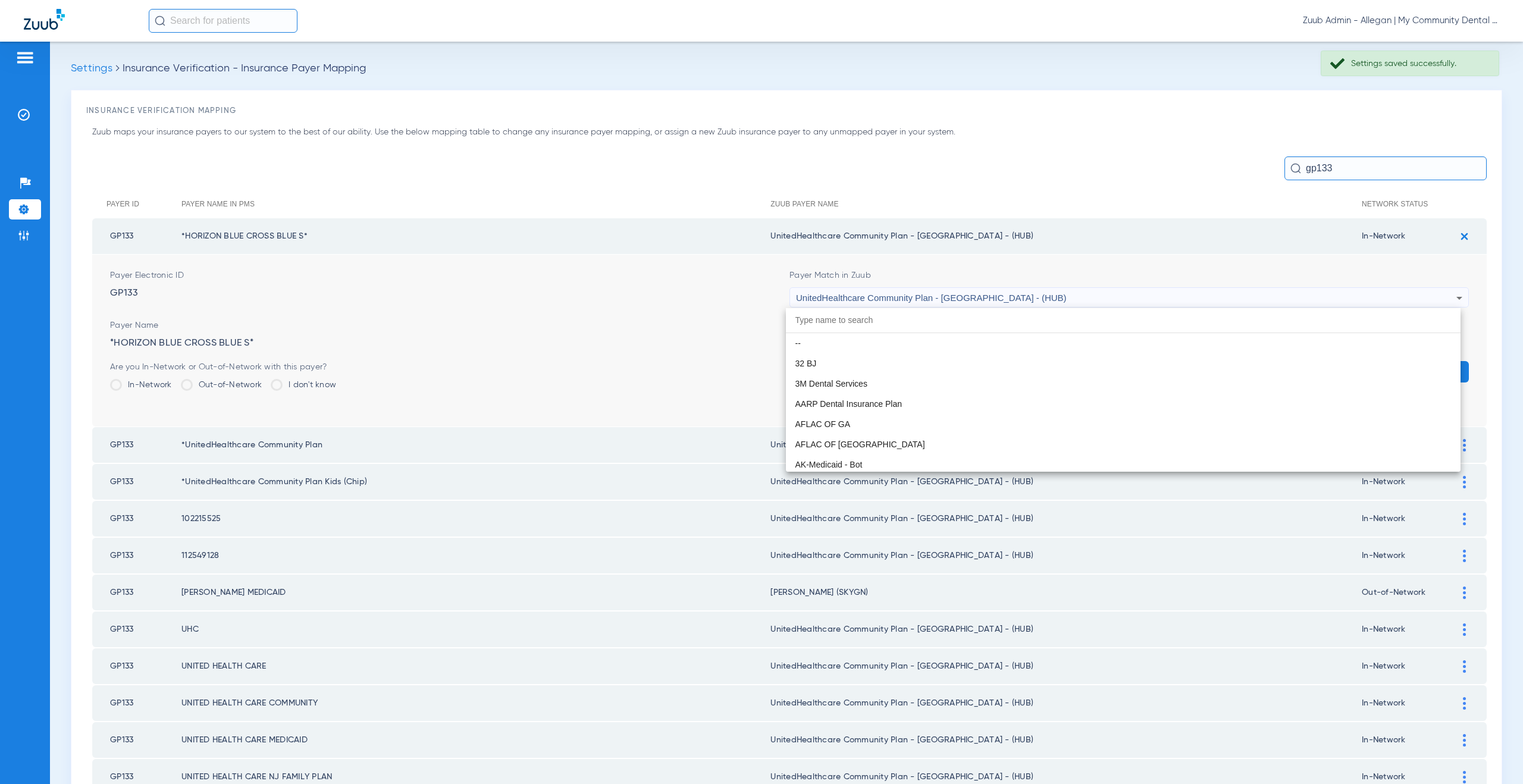
scroll to position [7911, 0]
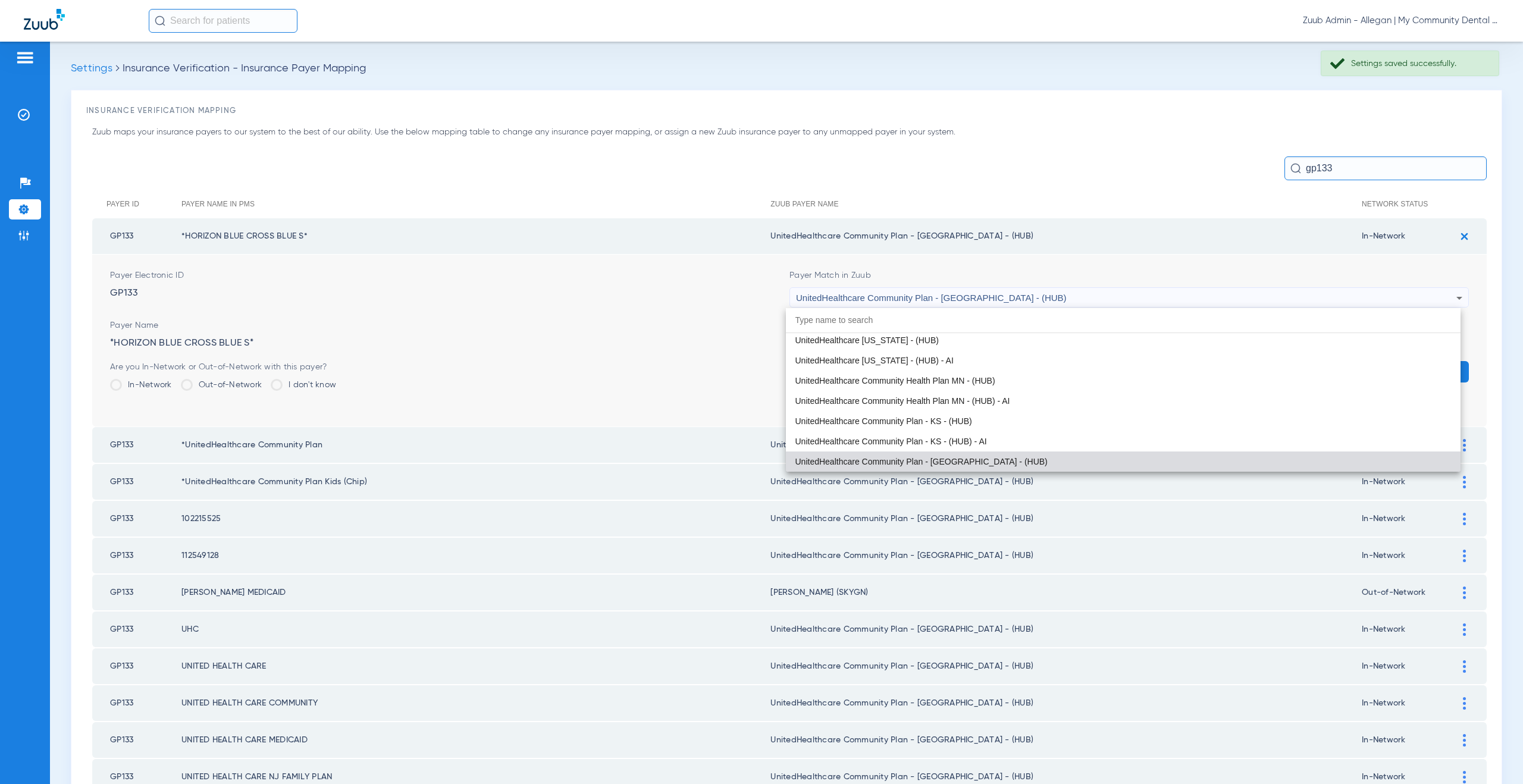
paste input "UnitedHealthcare [US_STATE] - (HUB)"
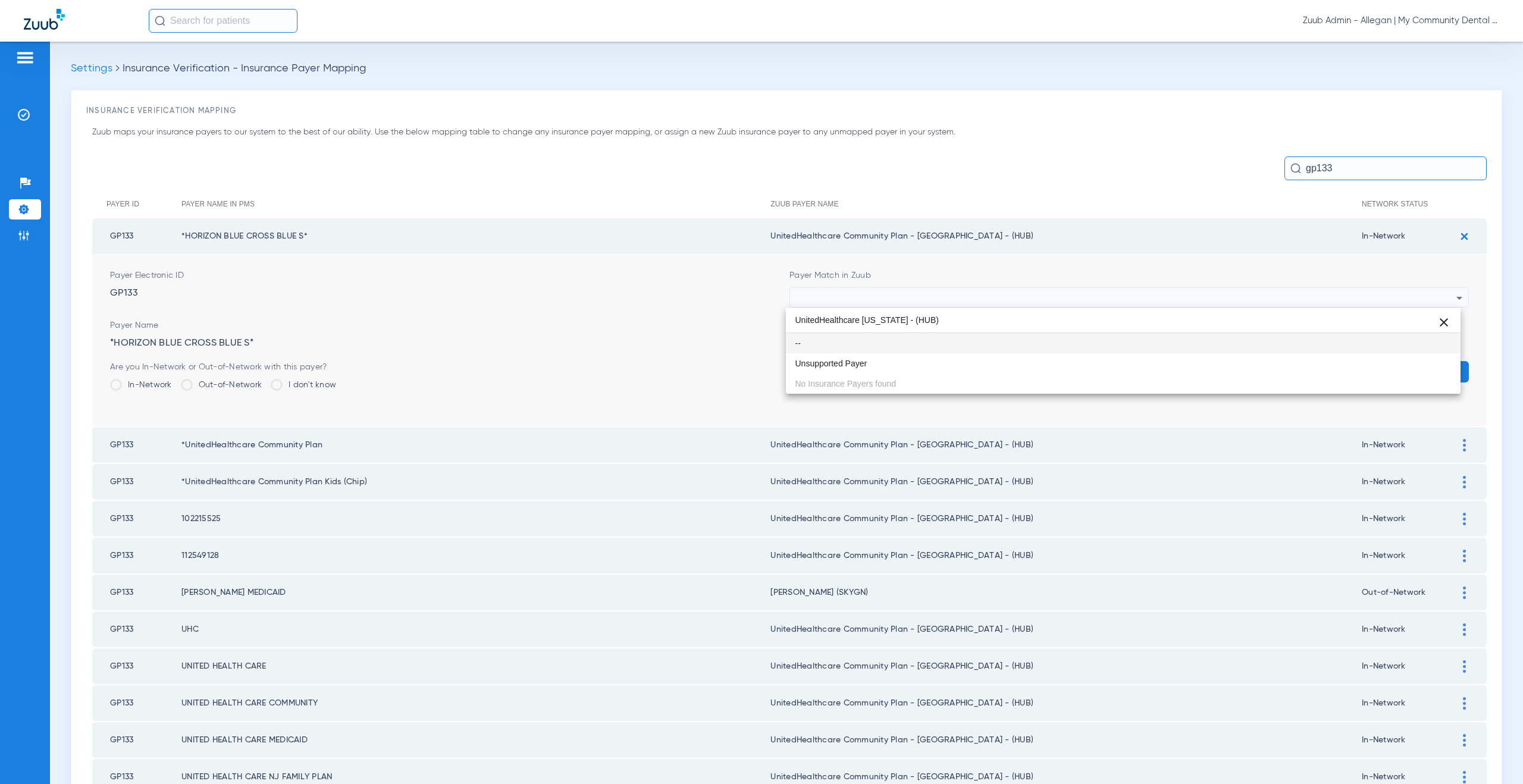
click at [903, 320] on input "UnitedHealthcare [US_STATE] - (HUB)" at bounding box center [1123, 320] width 675 height 25
drag, startPoint x: 819, startPoint y: 319, endPoint x: 737, endPoint y: 317, distance: 82.0
click at [737, 317] on div "UnitedHealthcare Michigan - (HUB) close -- Unsupported Payer No Insurance Payer…" at bounding box center [761, 392] width 1523 height 784
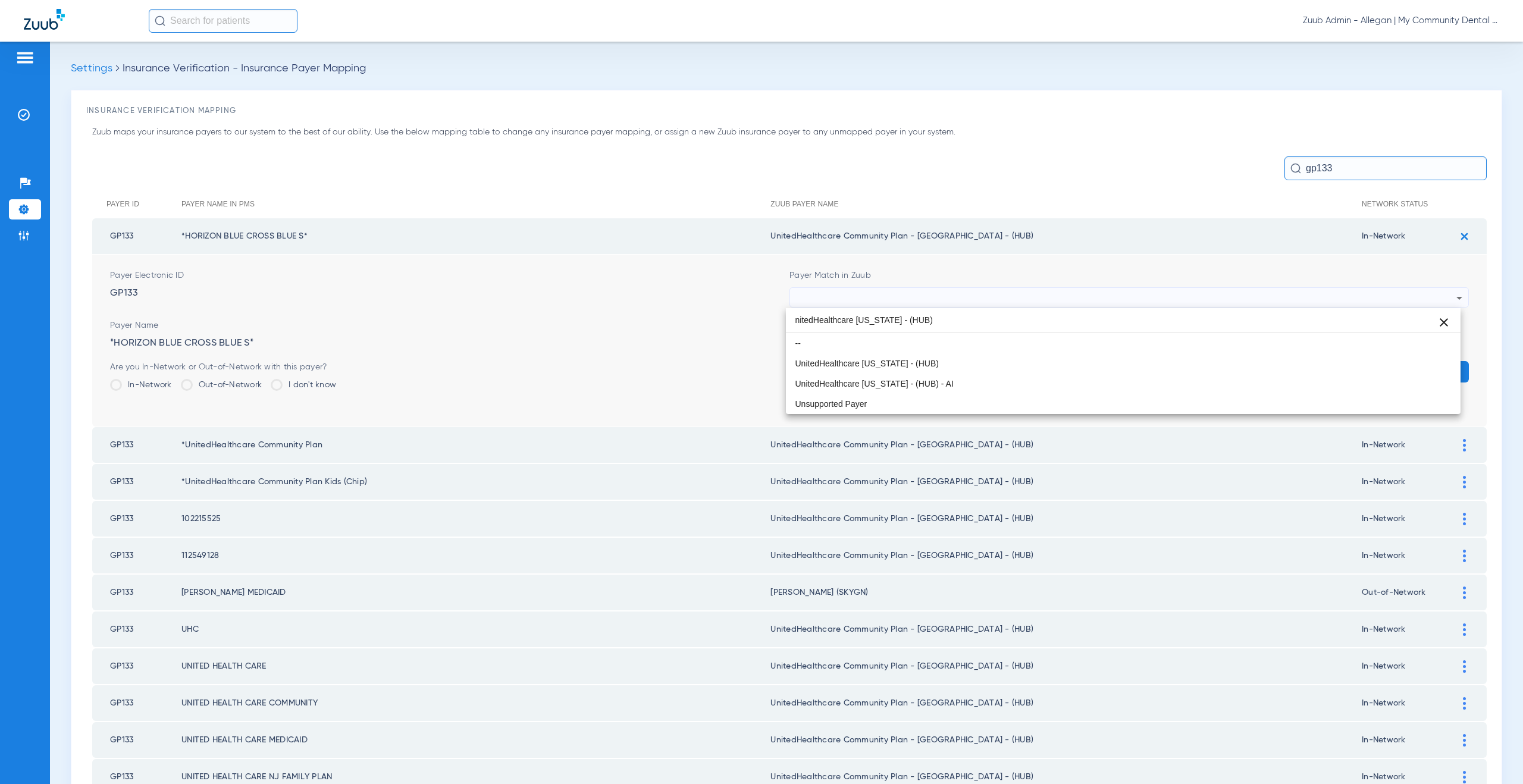
drag, startPoint x: 880, startPoint y: 320, endPoint x: 786, endPoint y: 318, distance: 94.0
click at [786, 318] on input "nitedHealthcare Michigan - (HUB)" at bounding box center [1123, 320] width 675 height 25
type input "nitedHealthcare Michigan - (HUB)"
click at [945, 370] on mat-option "UnitedHealthcare [US_STATE] - (HUB)" at bounding box center [1123, 363] width 675 height 20
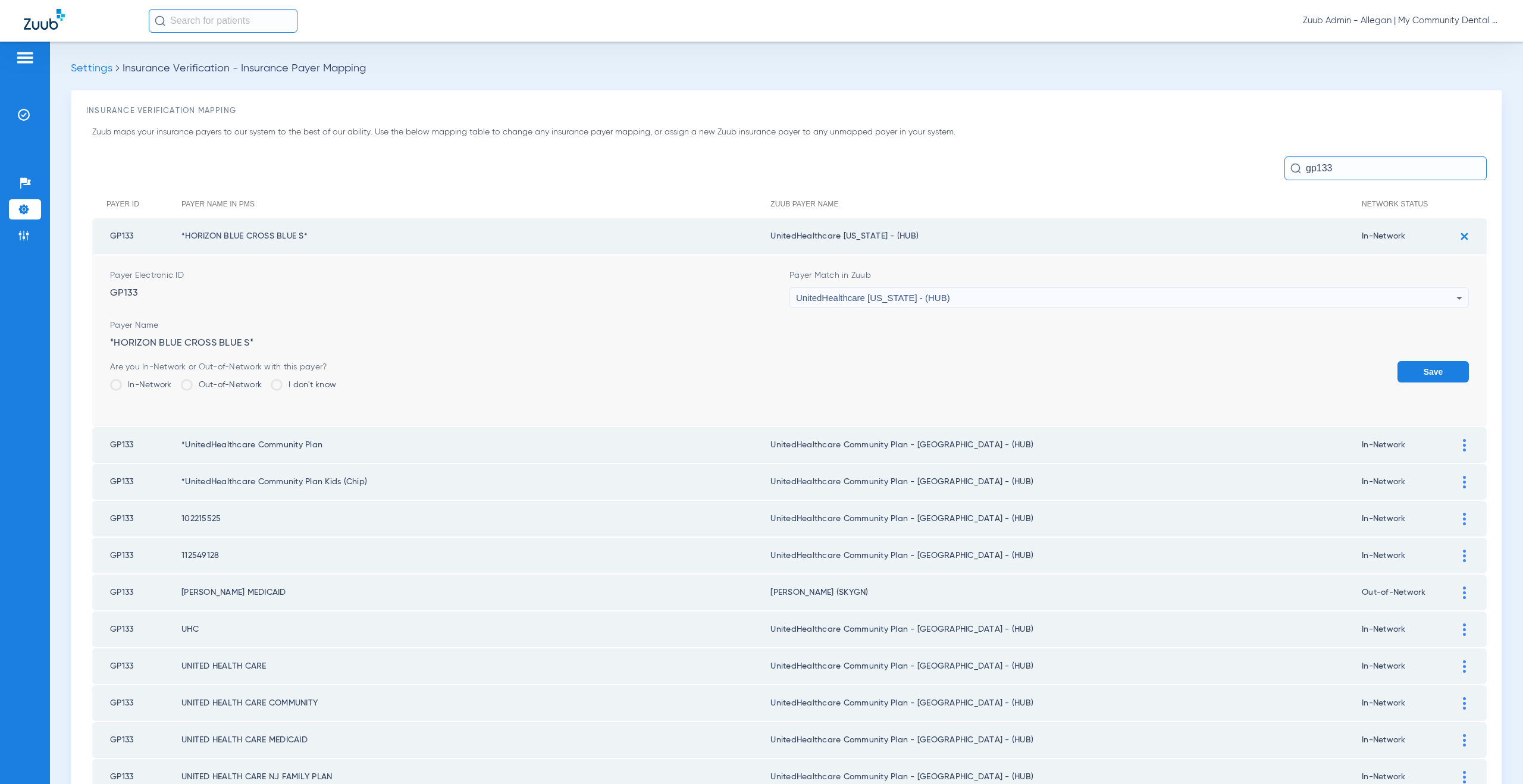
click at [1410, 368] on button "Save" at bounding box center [1433, 371] width 71 height 21
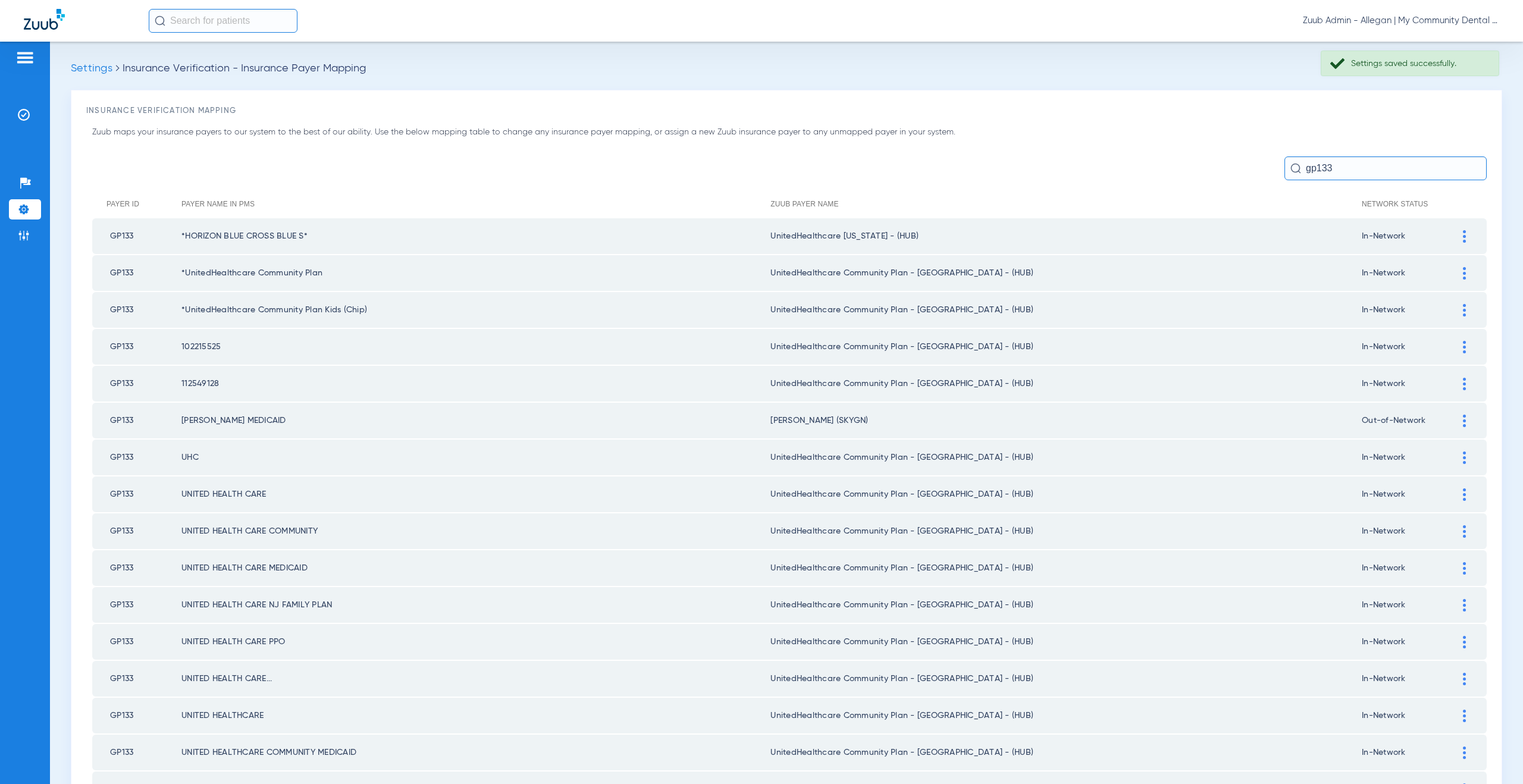
click at [1463, 277] on img at bounding box center [1464, 274] width 3 height 13
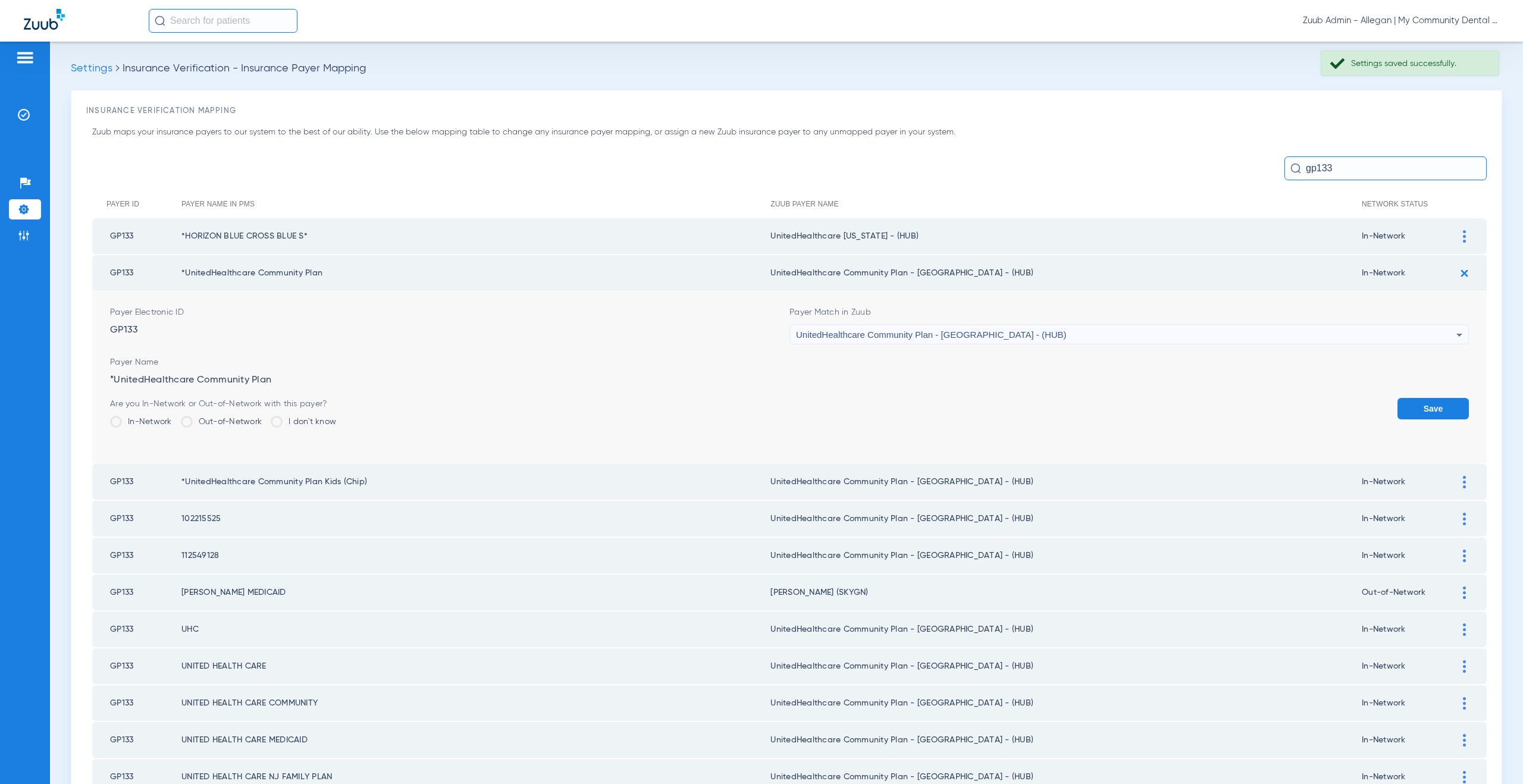
click at [895, 339] on span "UnitedHealthcare Community Plan - NJ - (HUB)" at bounding box center [931, 334] width 271 height 10
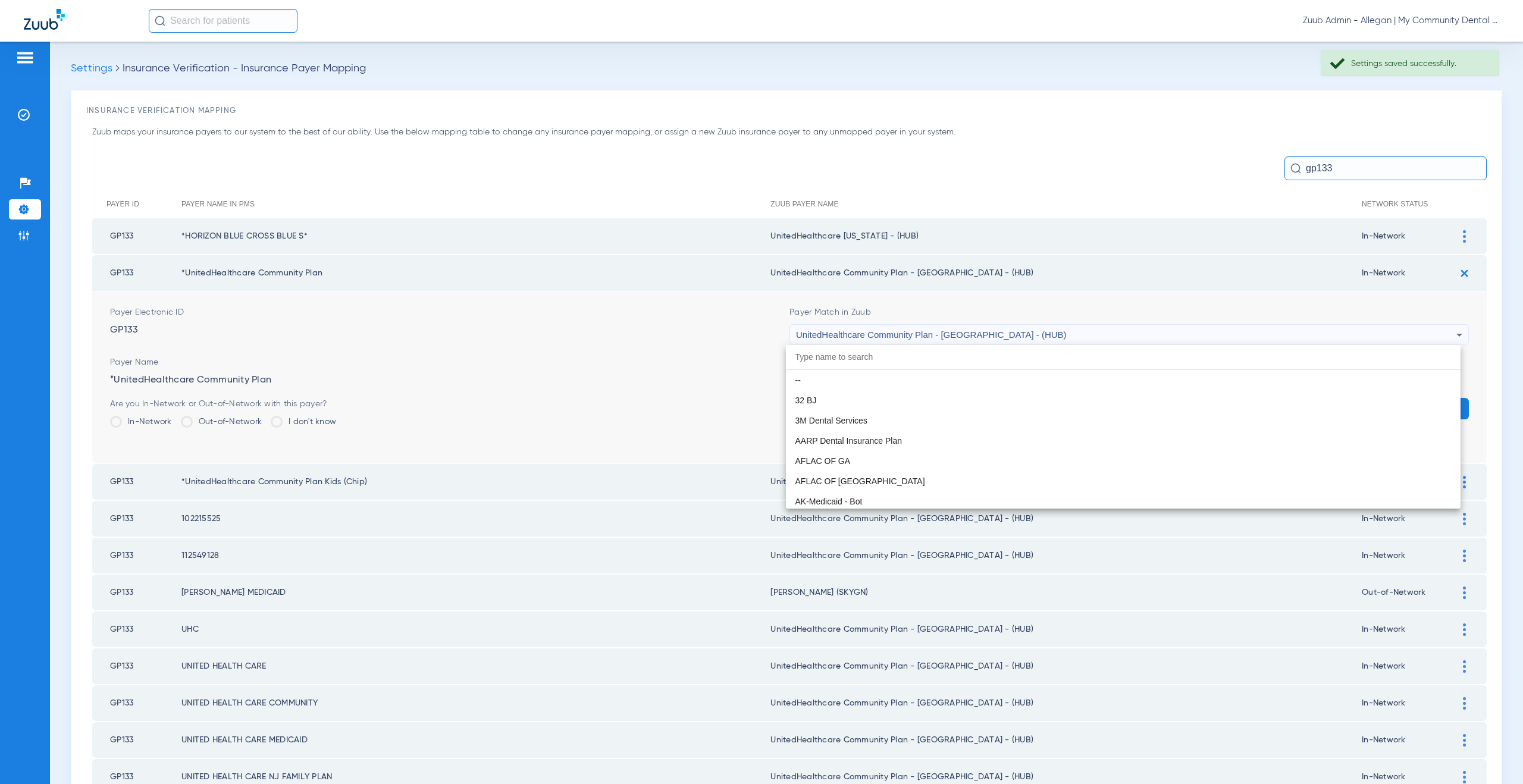
scroll to position [7911, 0]
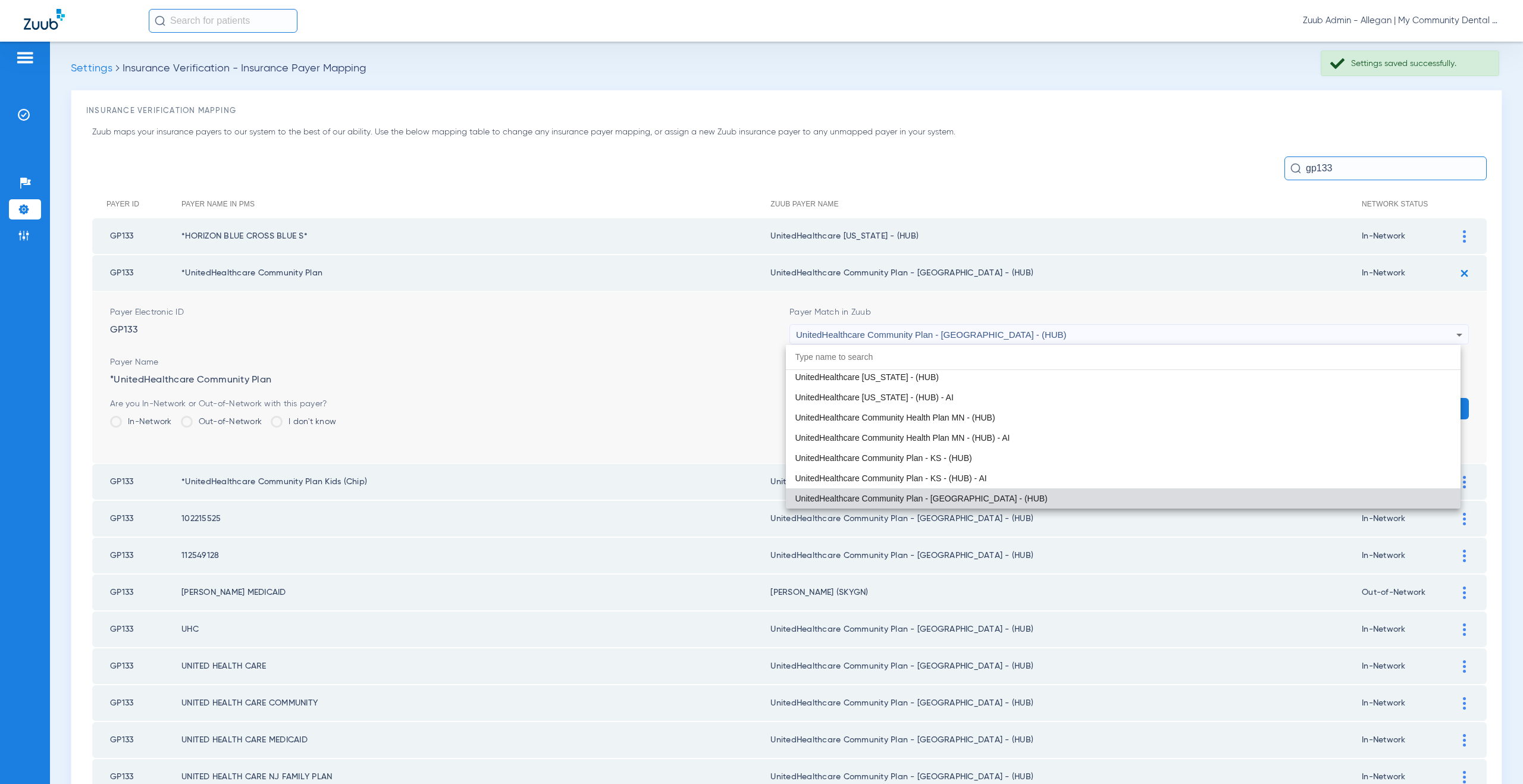
paste input "nitedHealthcare Michigan - (HUB)"
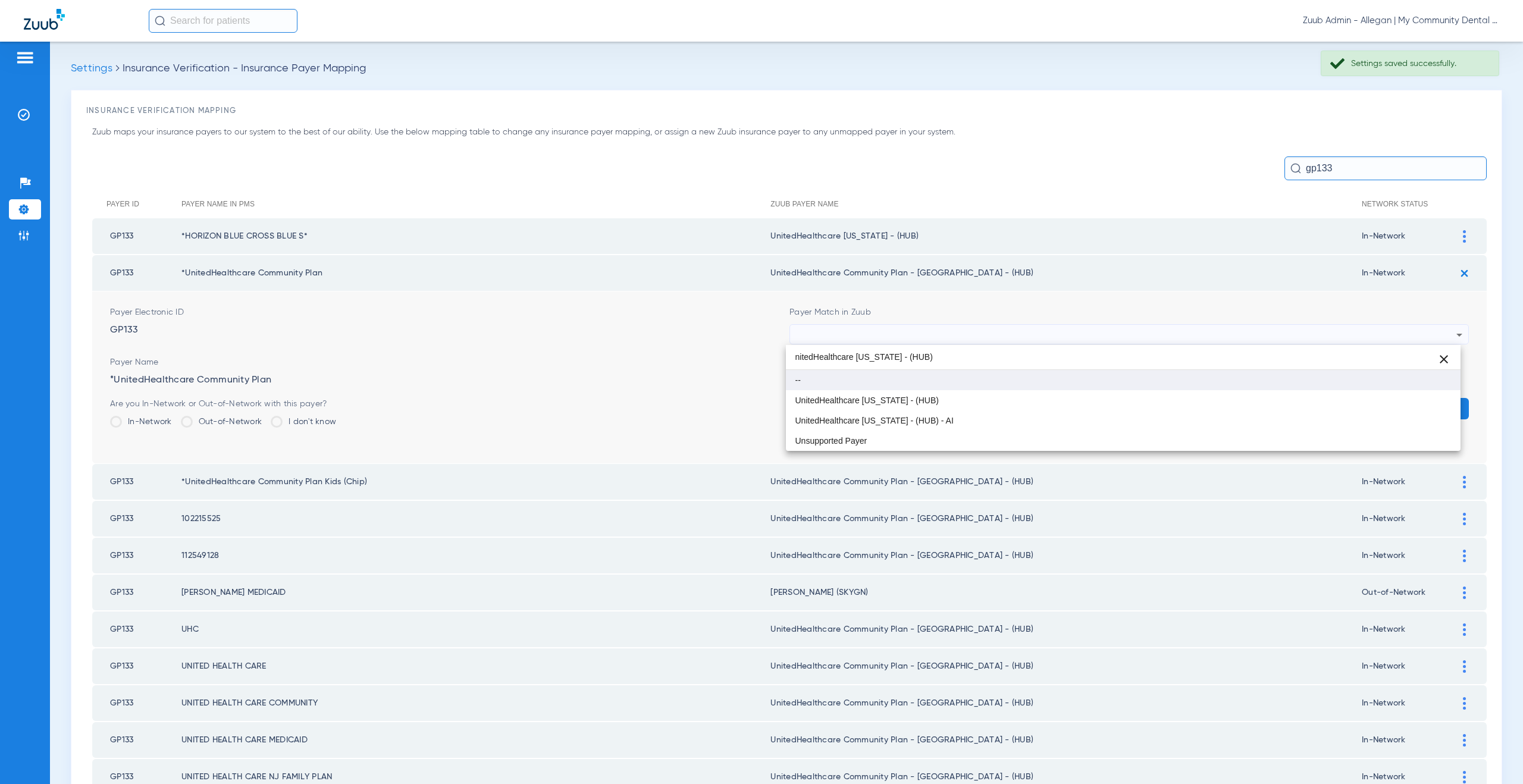
scroll to position [0, 0]
type input "nitedHealthcare Michigan - (HUB)"
click at [892, 401] on span "UnitedHealthcare [US_STATE] - (HUB)" at bounding box center [867, 400] width 144 height 8
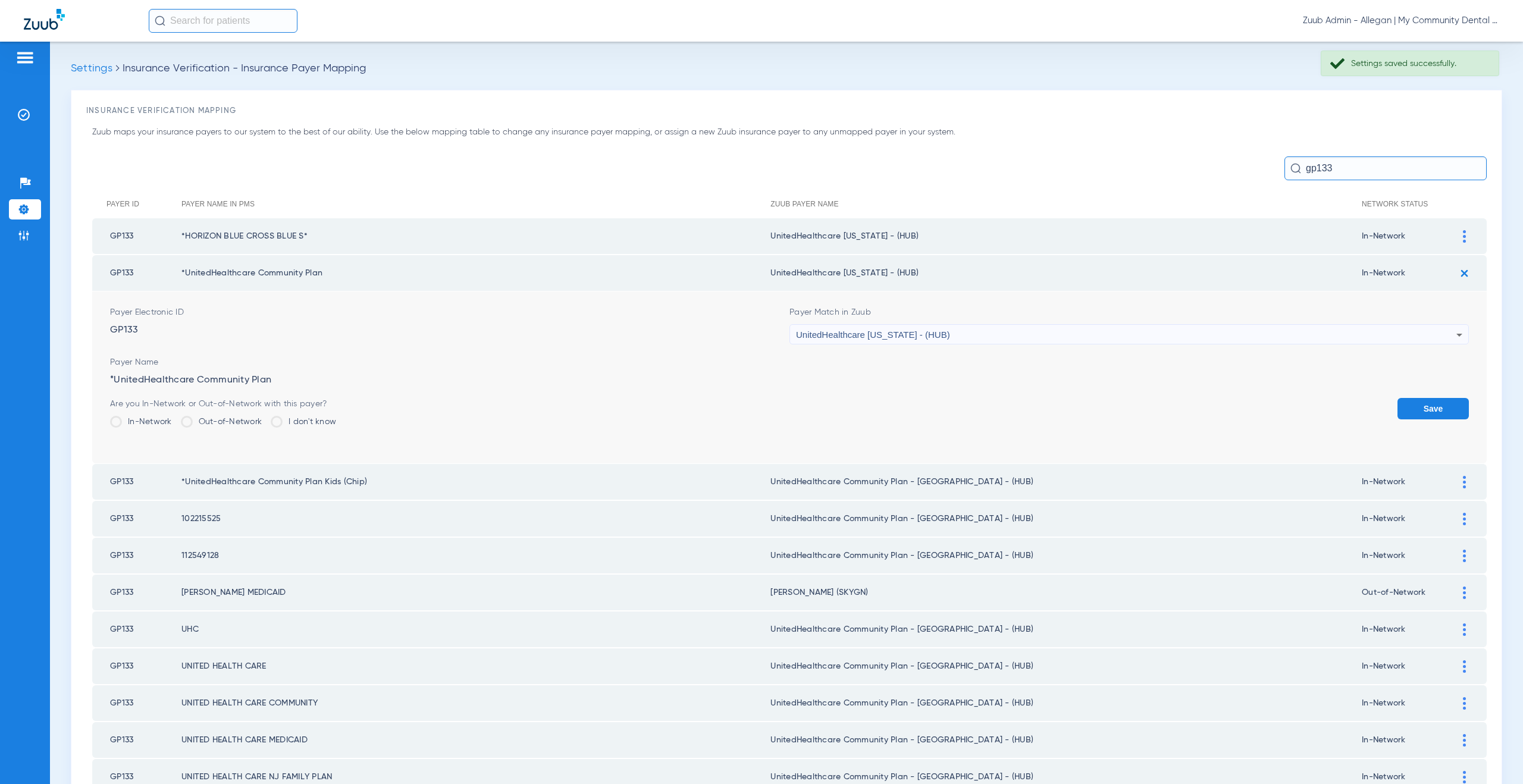
click at [1436, 405] on button "Save" at bounding box center [1433, 409] width 71 height 21
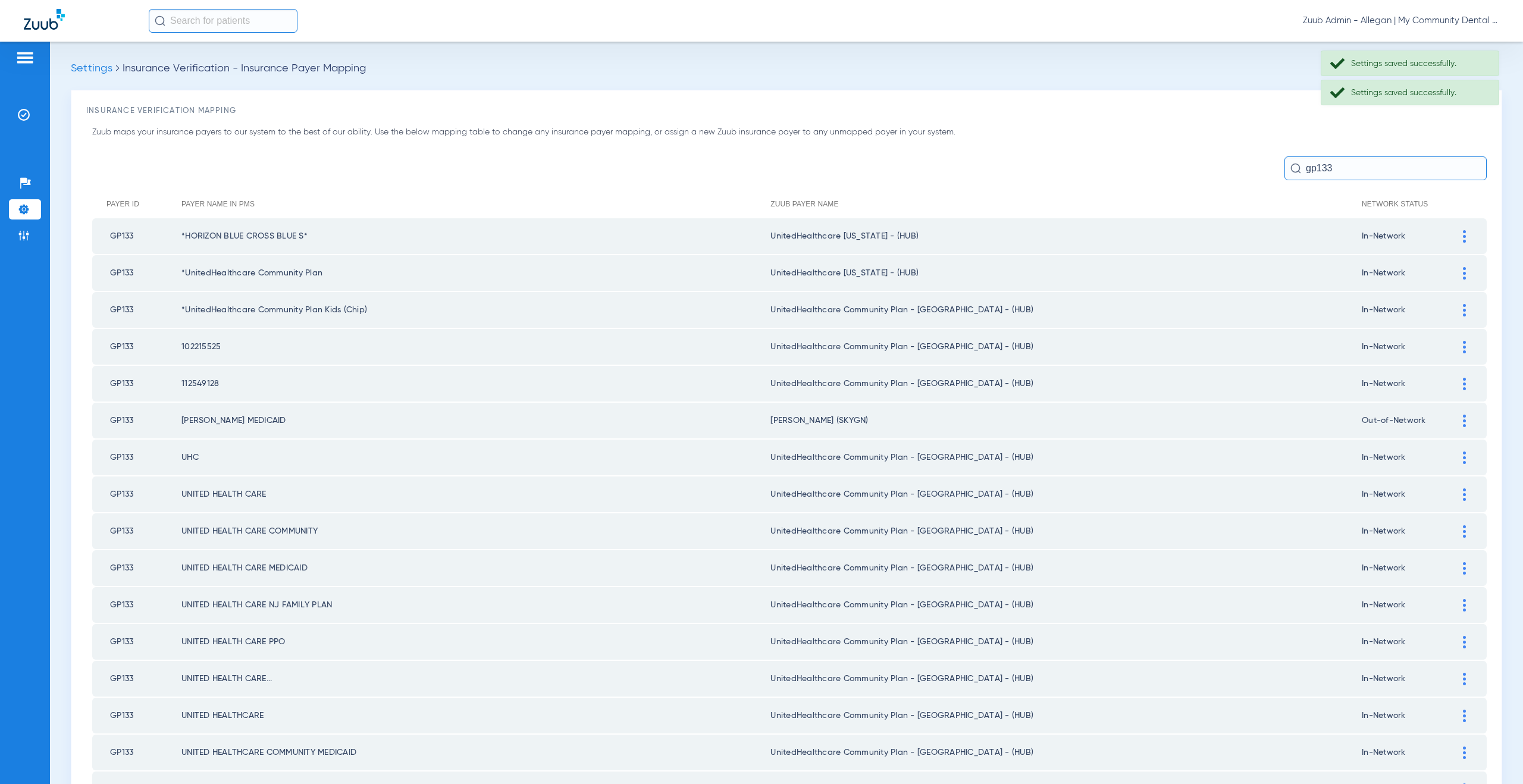
click at [1454, 302] on td at bounding box center [1470, 309] width 33 height 36
click at [1458, 307] on div at bounding box center [1464, 310] width 21 height 13
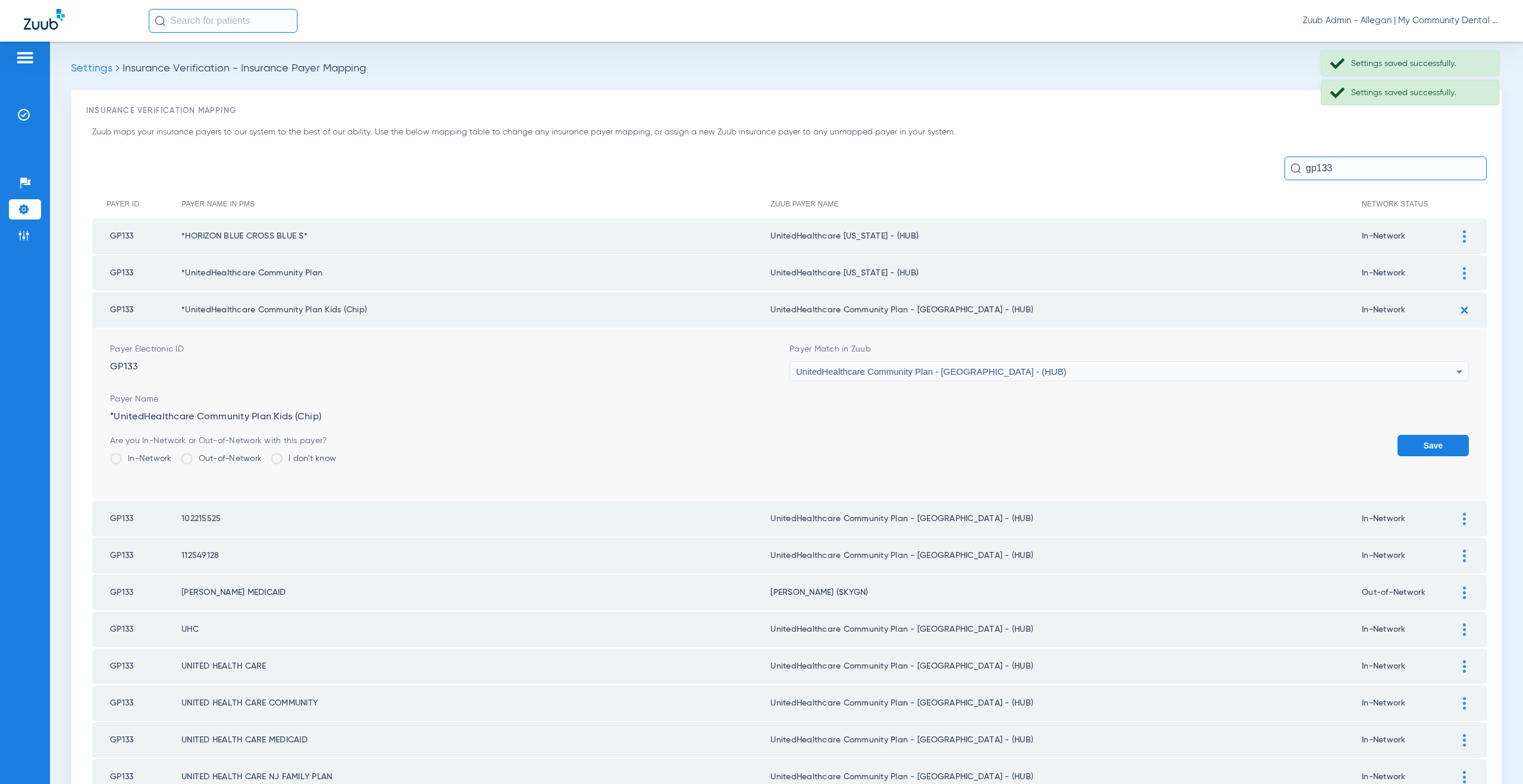
click at [880, 371] on span "UnitedHealthcare Community Plan - NJ - (HUB)" at bounding box center [931, 371] width 271 height 10
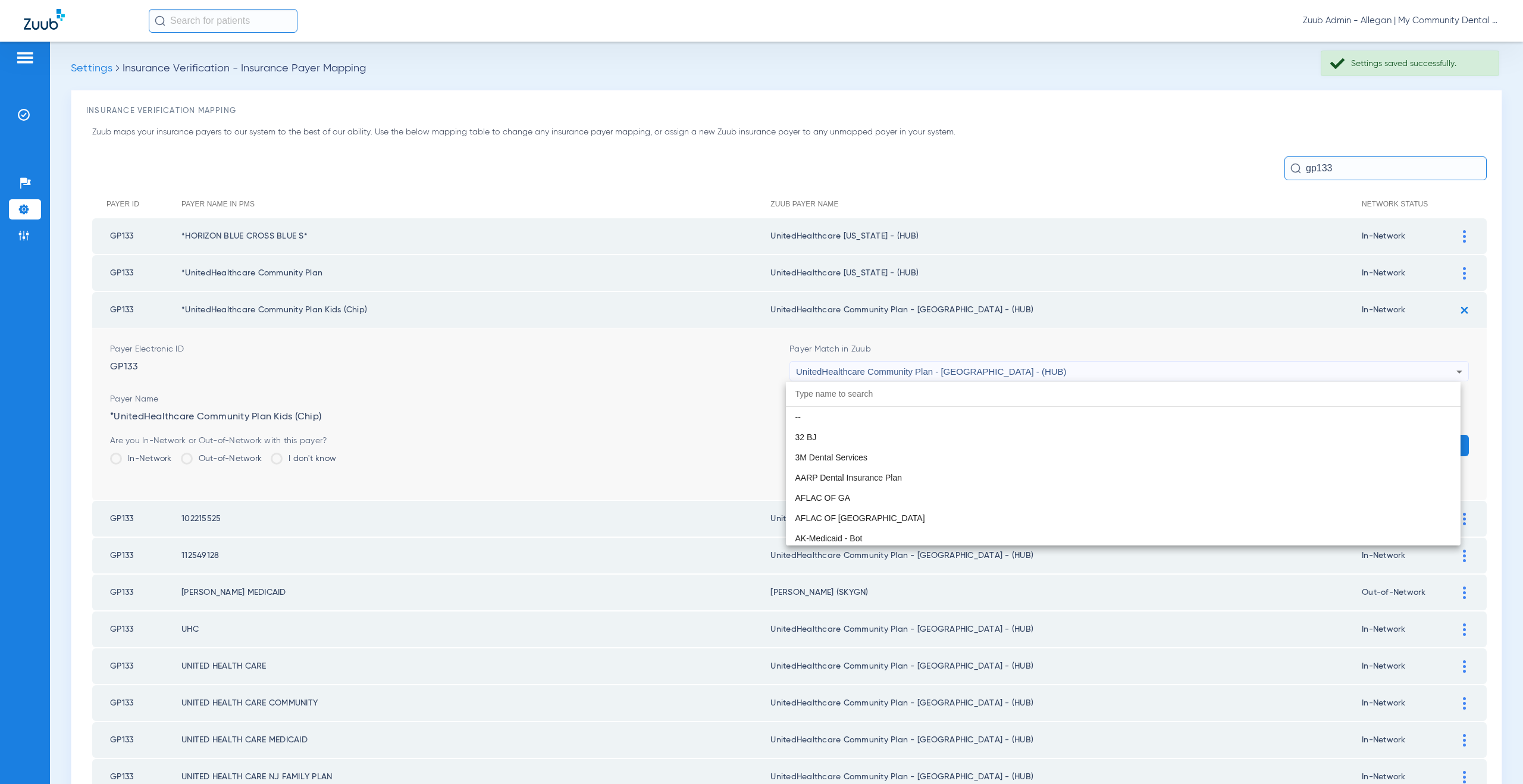
scroll to position [7911, 0]
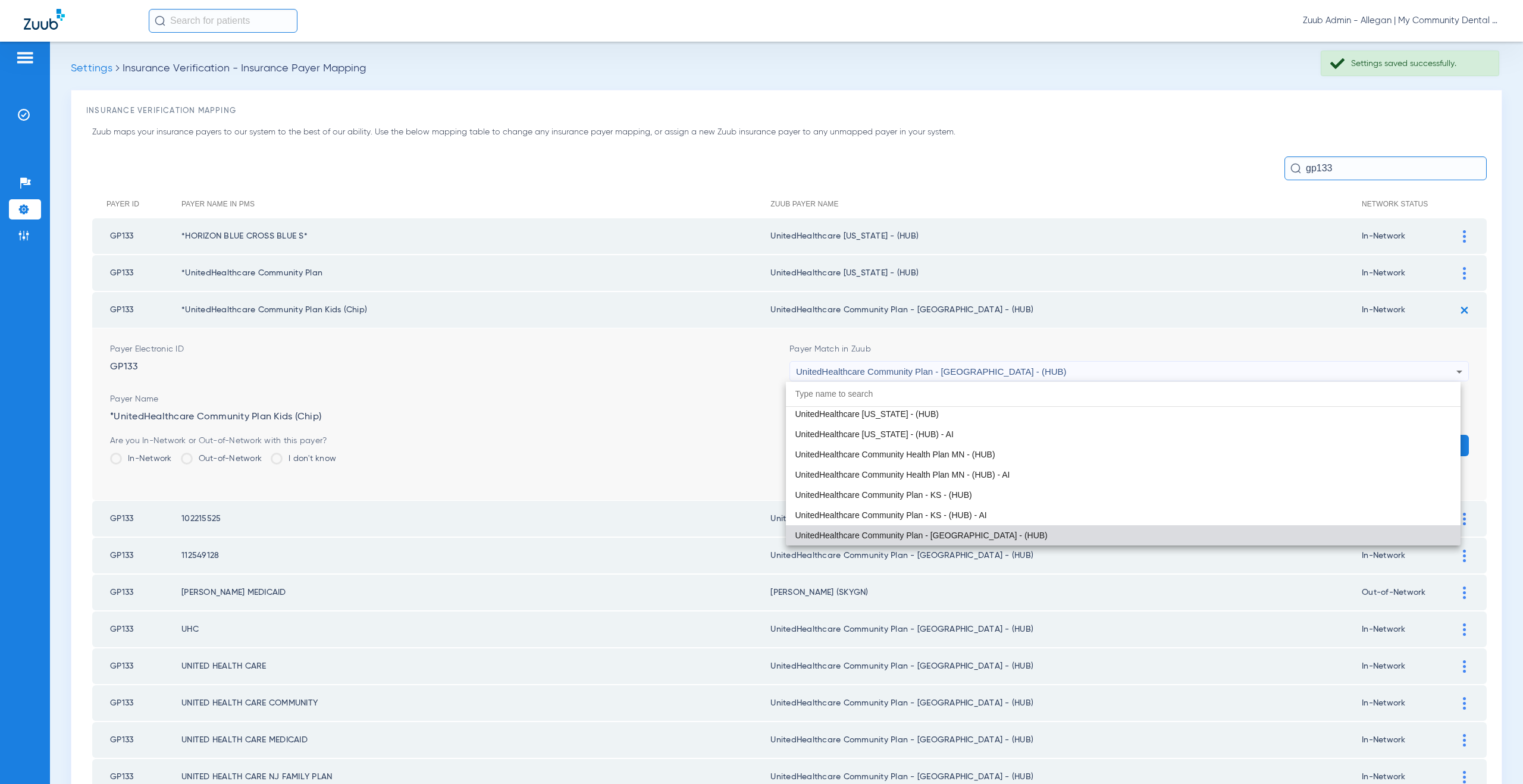
paste input "nitedHealthcare Michigan - (HUB)"
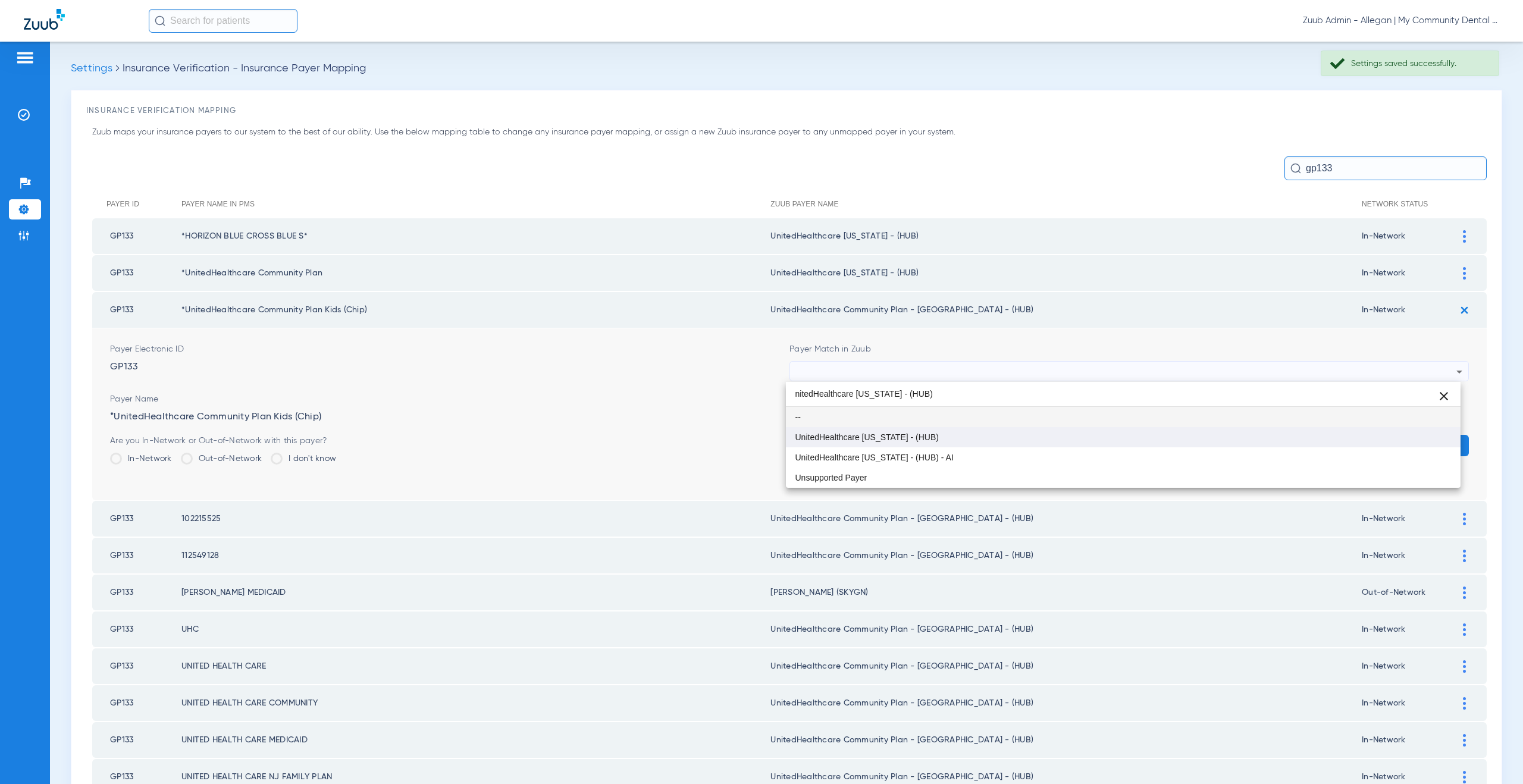
type input "nitedHealthcare Michigan - (HUB)"
click at [883, 440] on span "UnitedHealthcare [US_STATE] - (HUB)" at bounding box center [867, 437] width 144 height 8
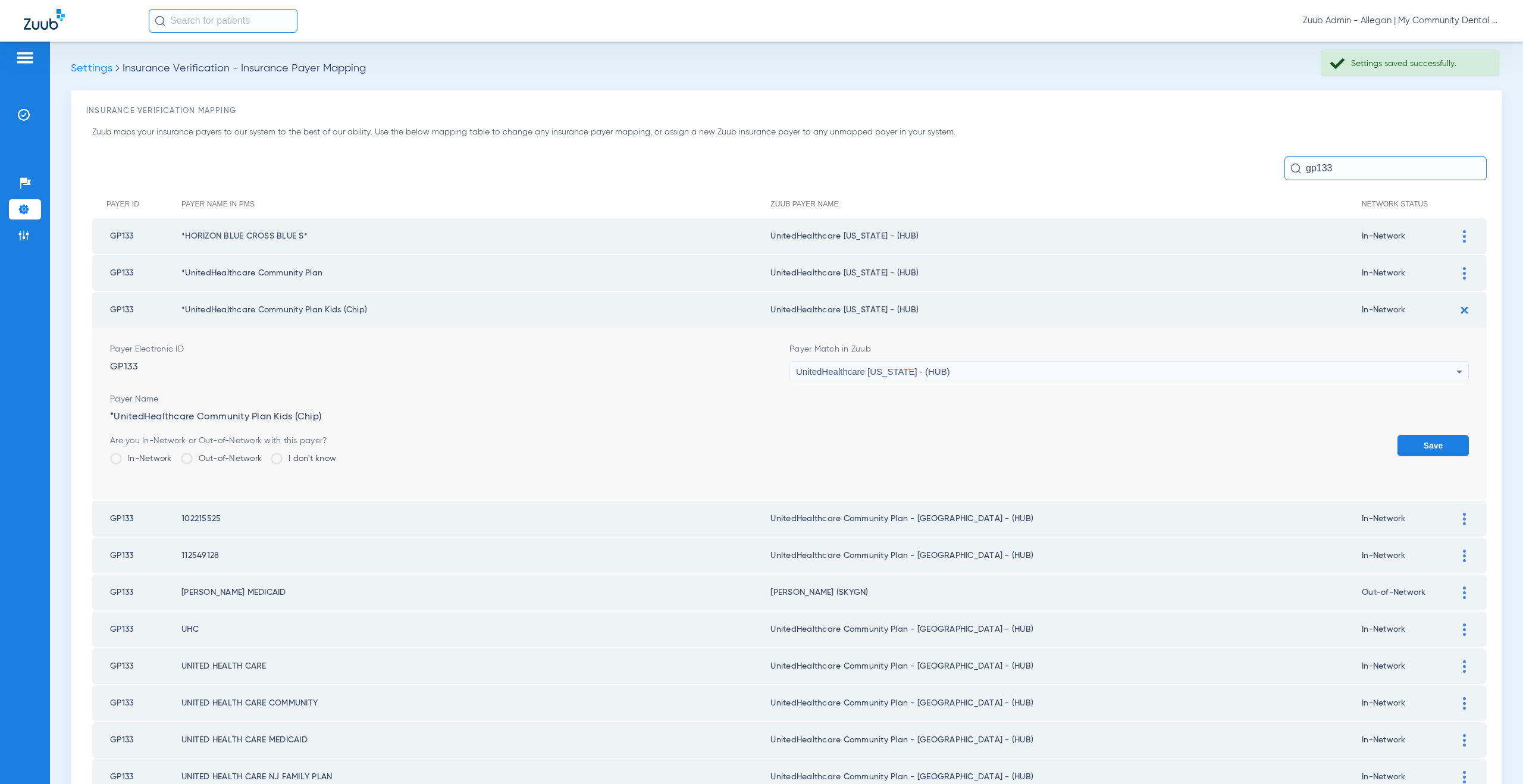
click at [1437, 444] on button "Save" at bounding box center [1433, 445] width 71 height 21
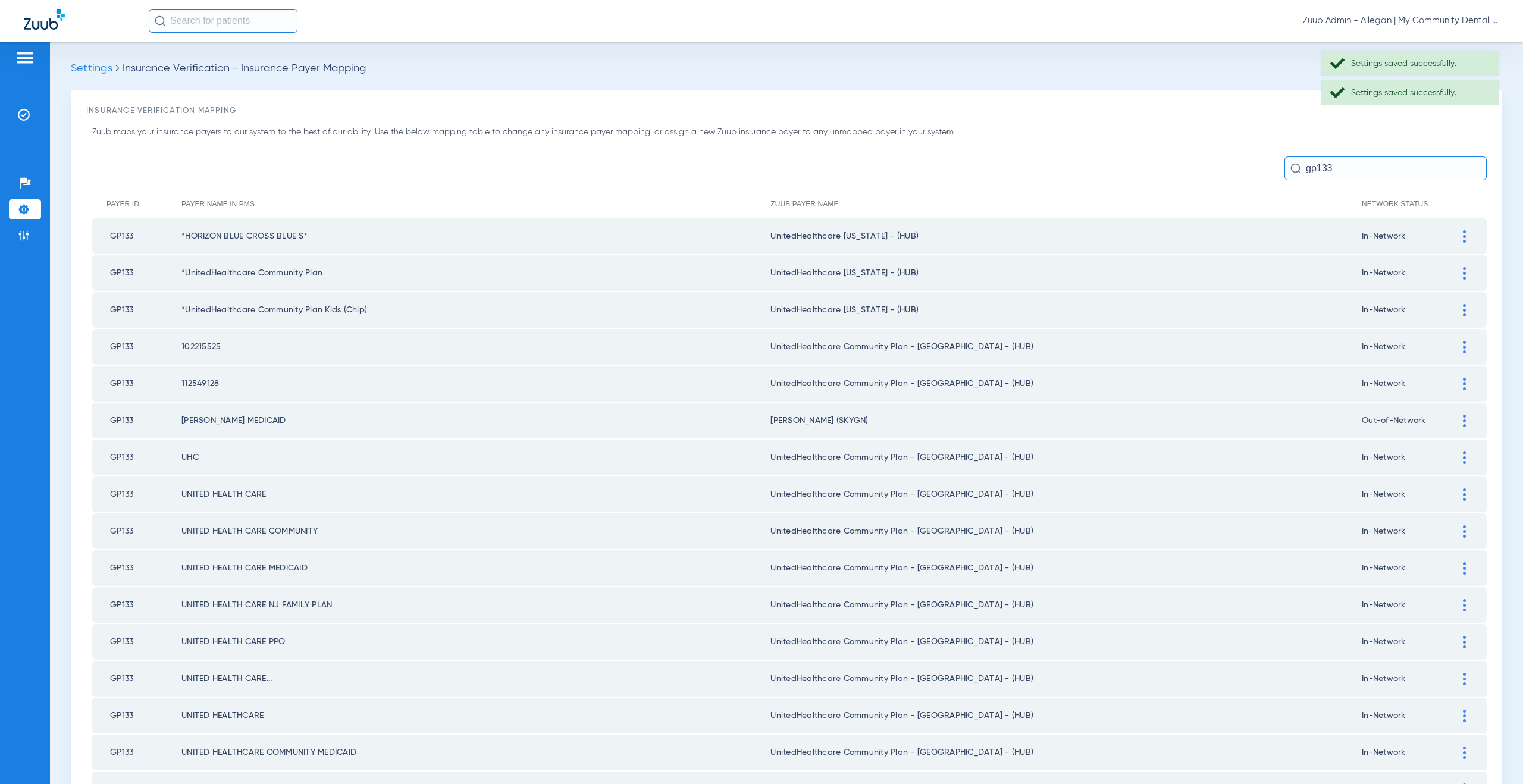
click at [1458, 342] on div at bounding box center [1464, 348] width 21 height 13
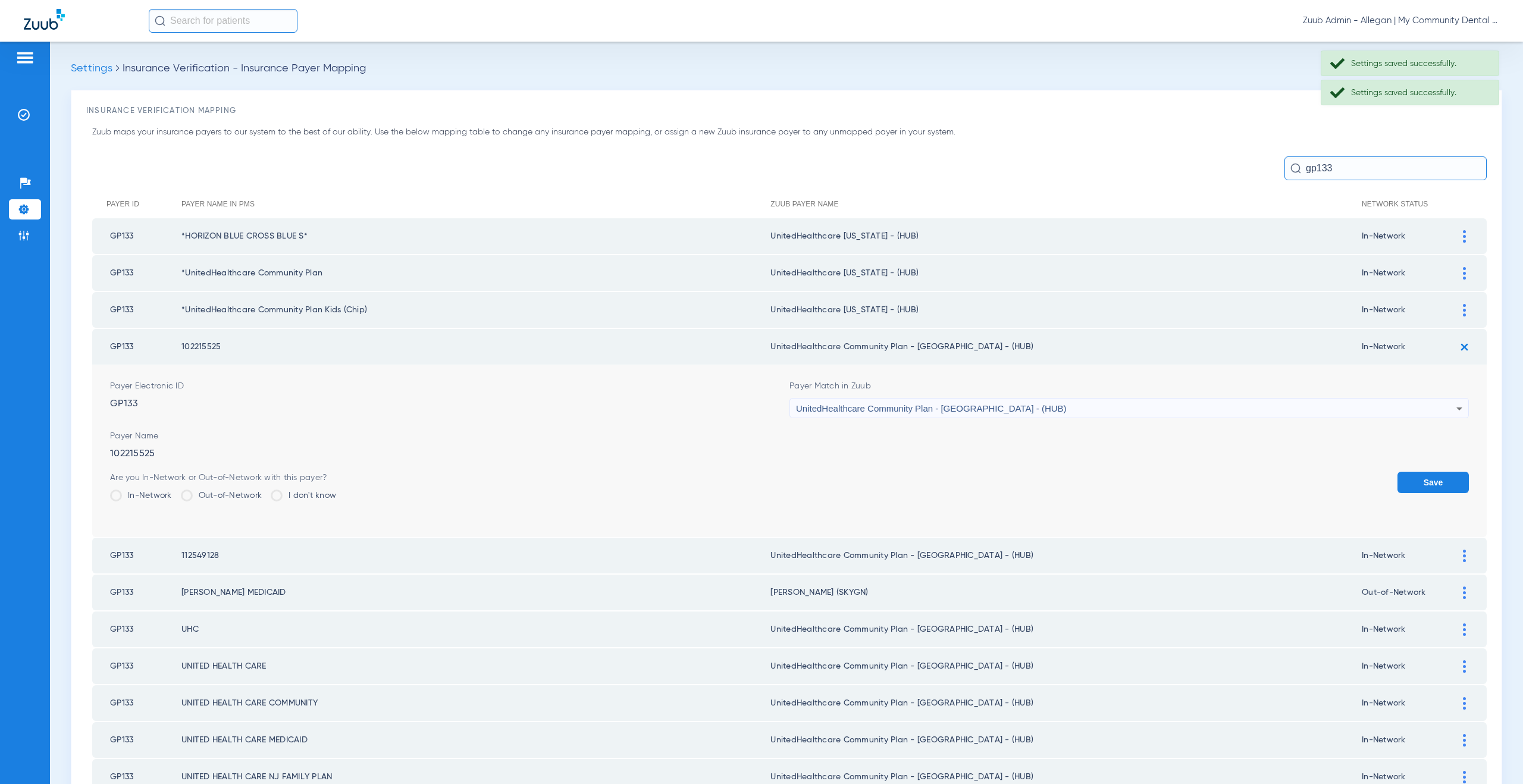
click at [903, 409] on span "UnitedHealthcare Community Plan - NJ - (HUB)" at bounding box center [931, 408] width 271 height 10
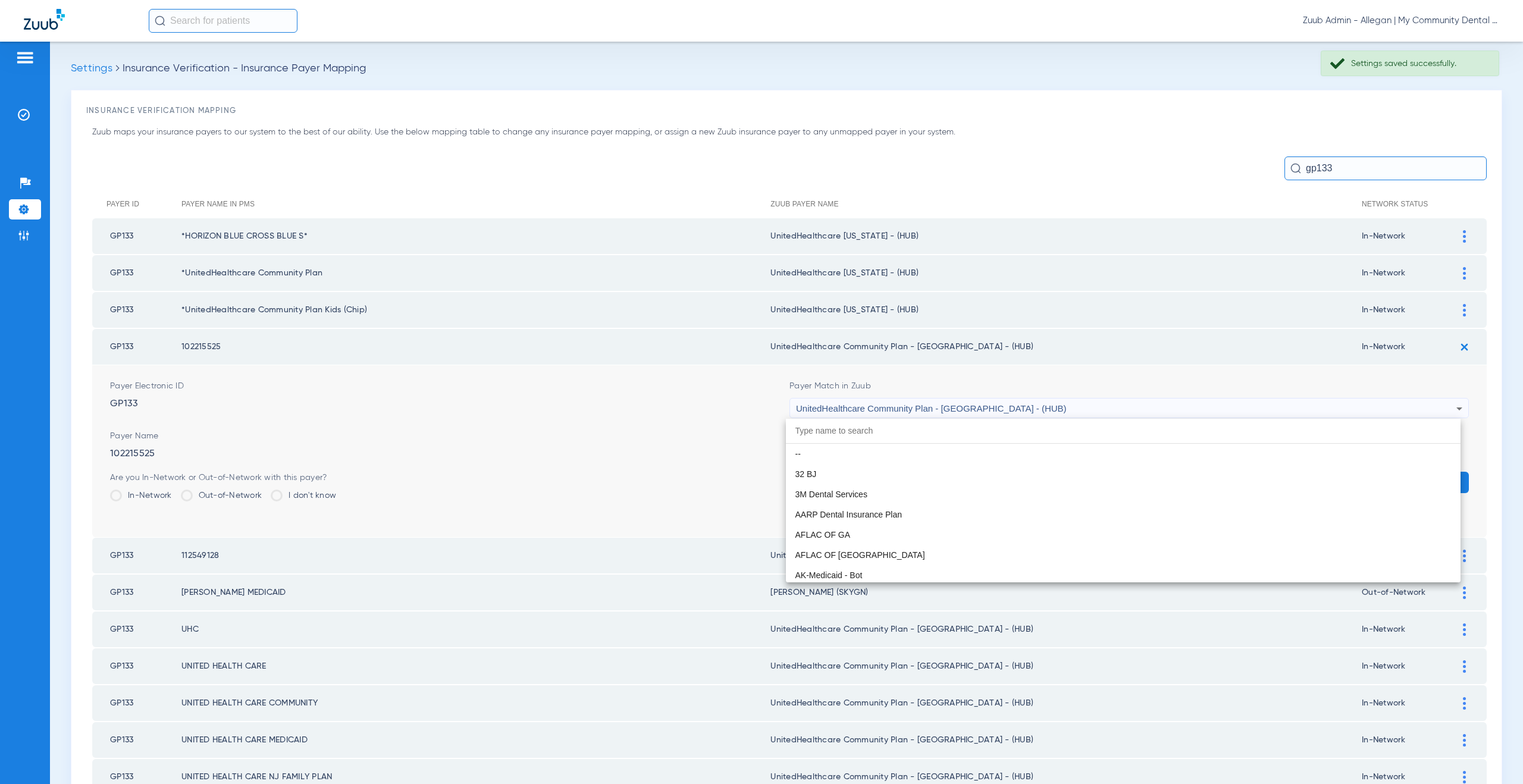
scroll to position [7911, 0]
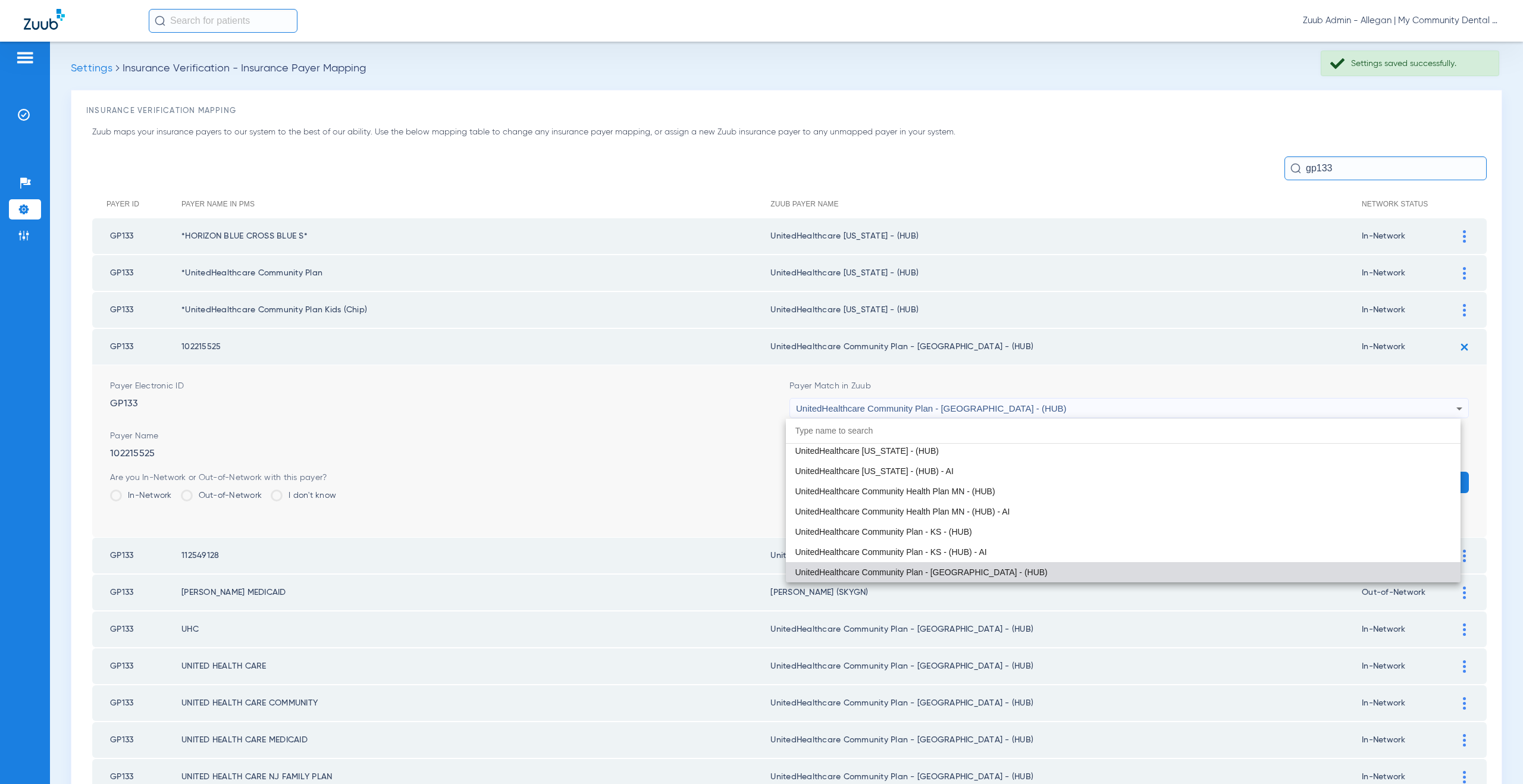
paste input "nitedHealthcare Michigan - (HUB)"
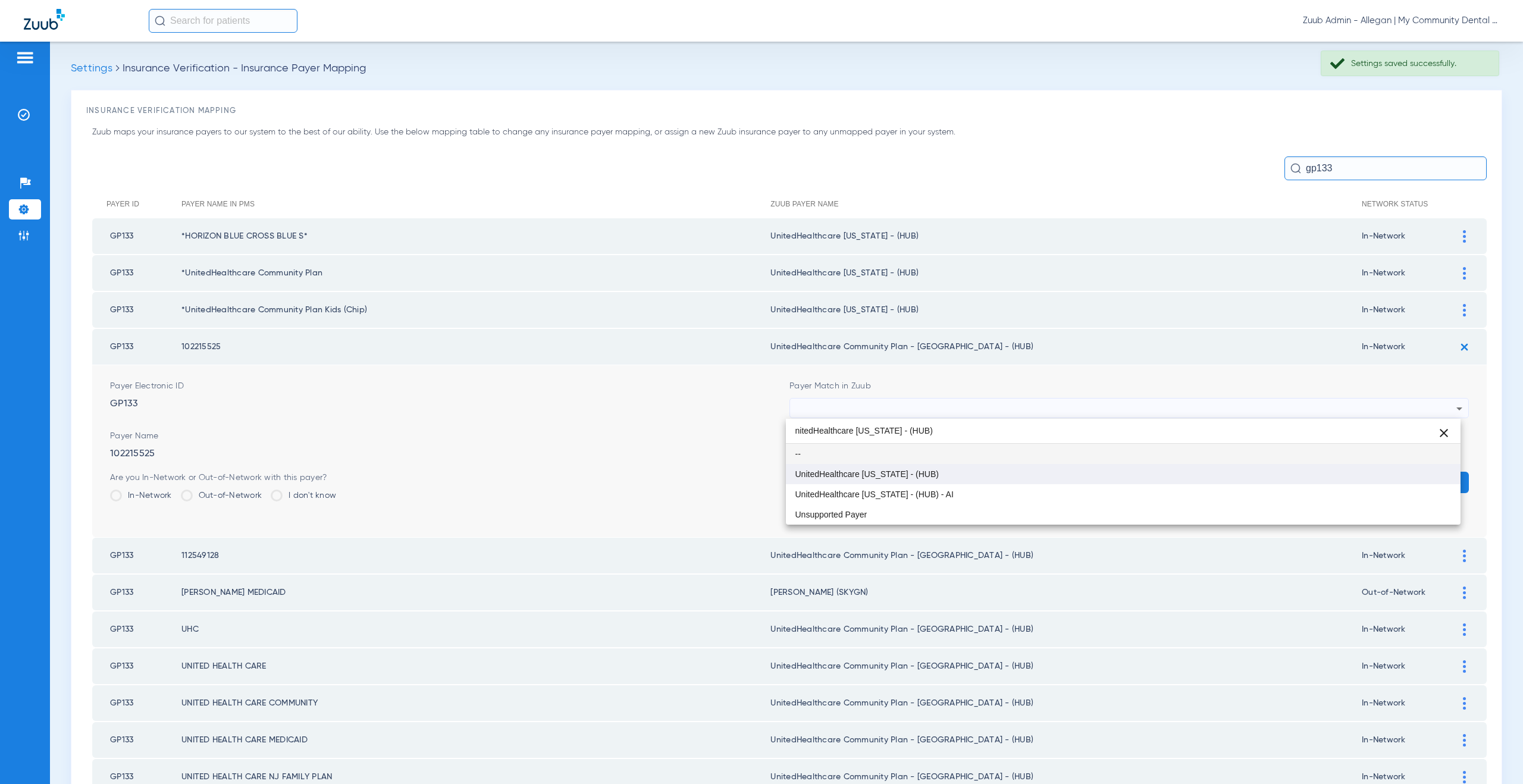
type input "nitedHealthcare Michigan - (HUB)"
click at [902, 467] on mat-option "UnitedHealthcare [US_STATE] - (HUB)" at bounding box center [1123, 474] width 675 height 20
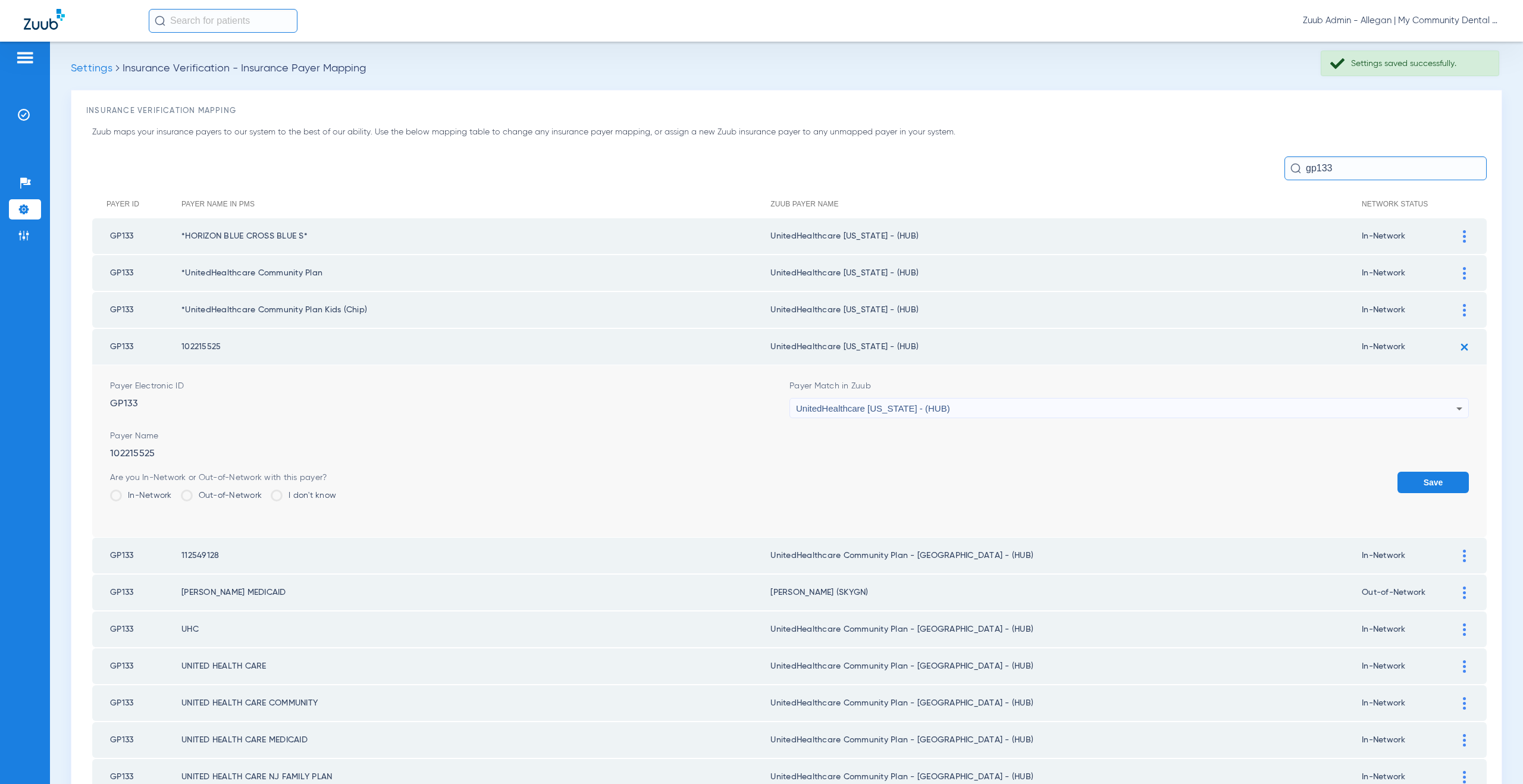
click at [1432, 481] on button "Save" at bounding box center [1433, 482] width 71 height 21
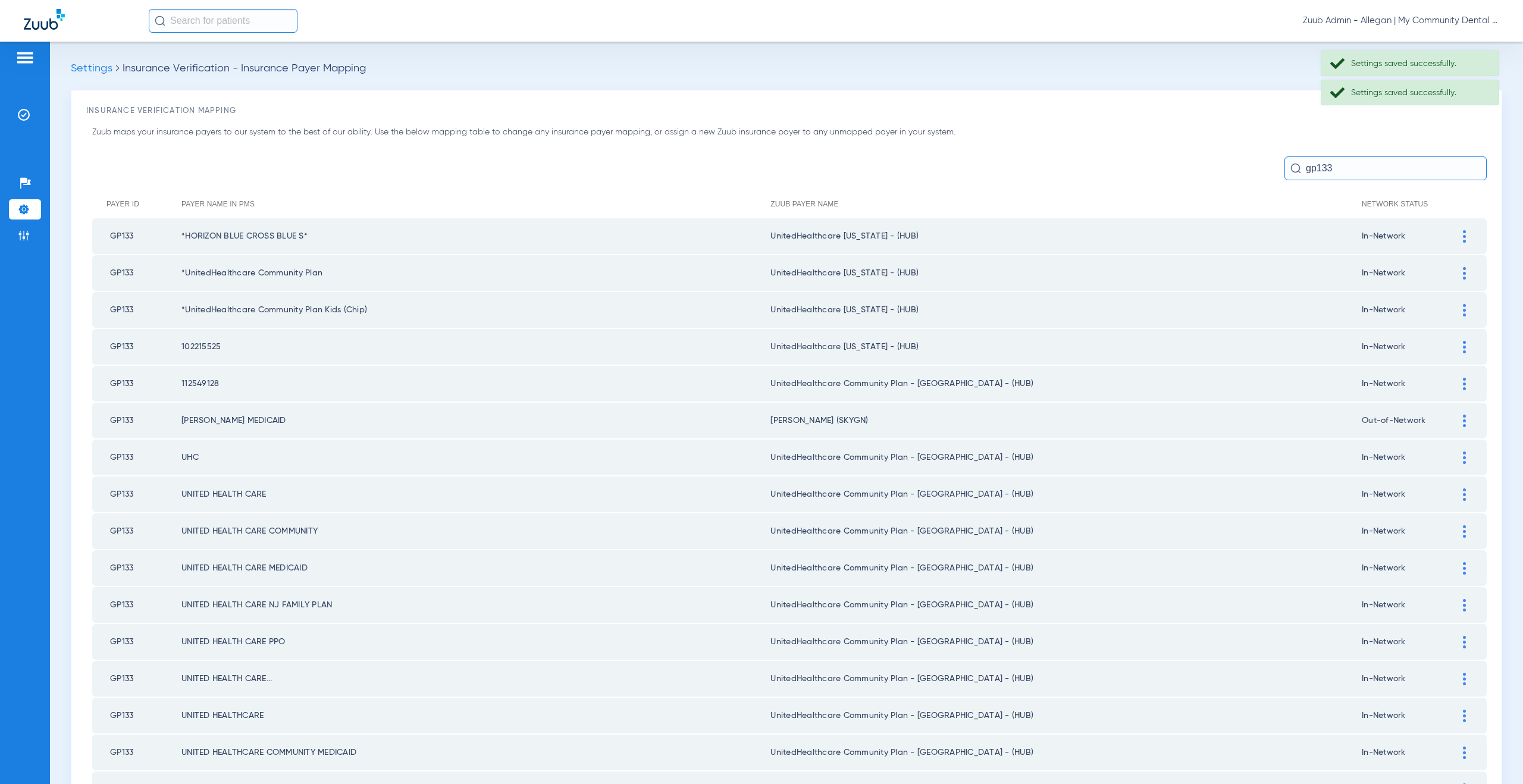
click at [1454, 384] on div at bounding box center [1464, 384] width 21 height 13
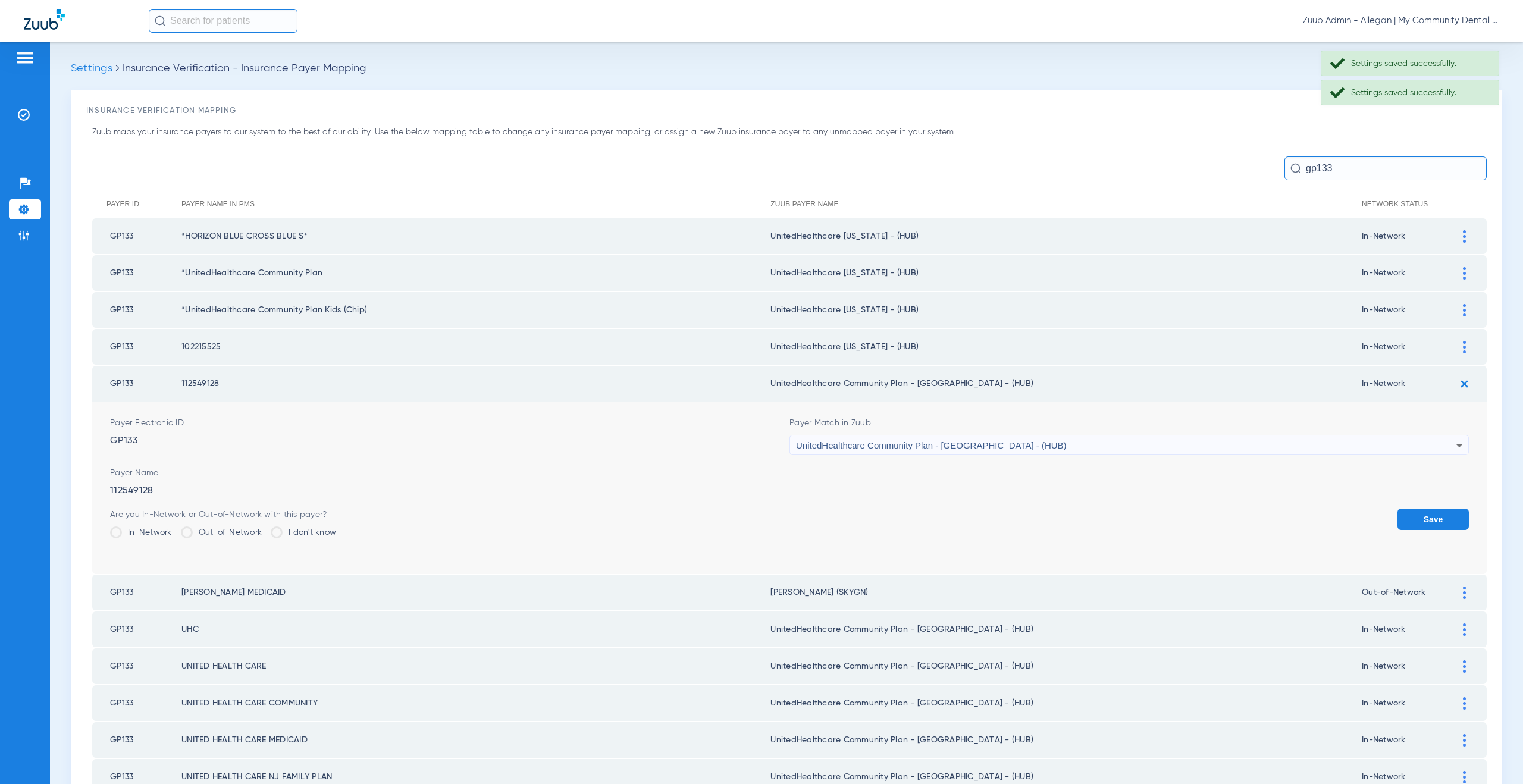
click at [889, 452] on div "UnitedHealthcare Community Plan - NJ - (HUB)" at bounding box center [1126, 445] width 660 height 20
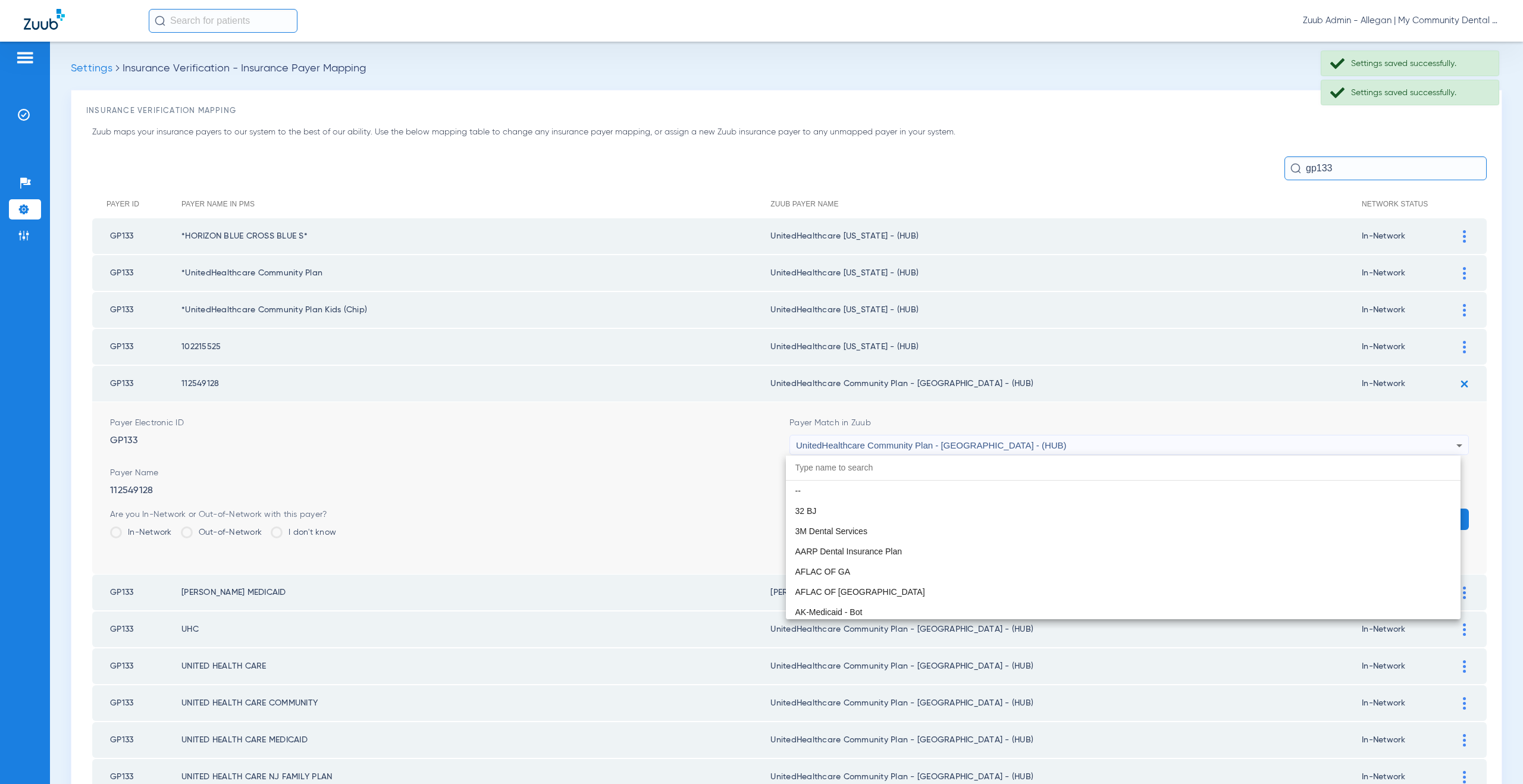
scroll to position [7911, 0]
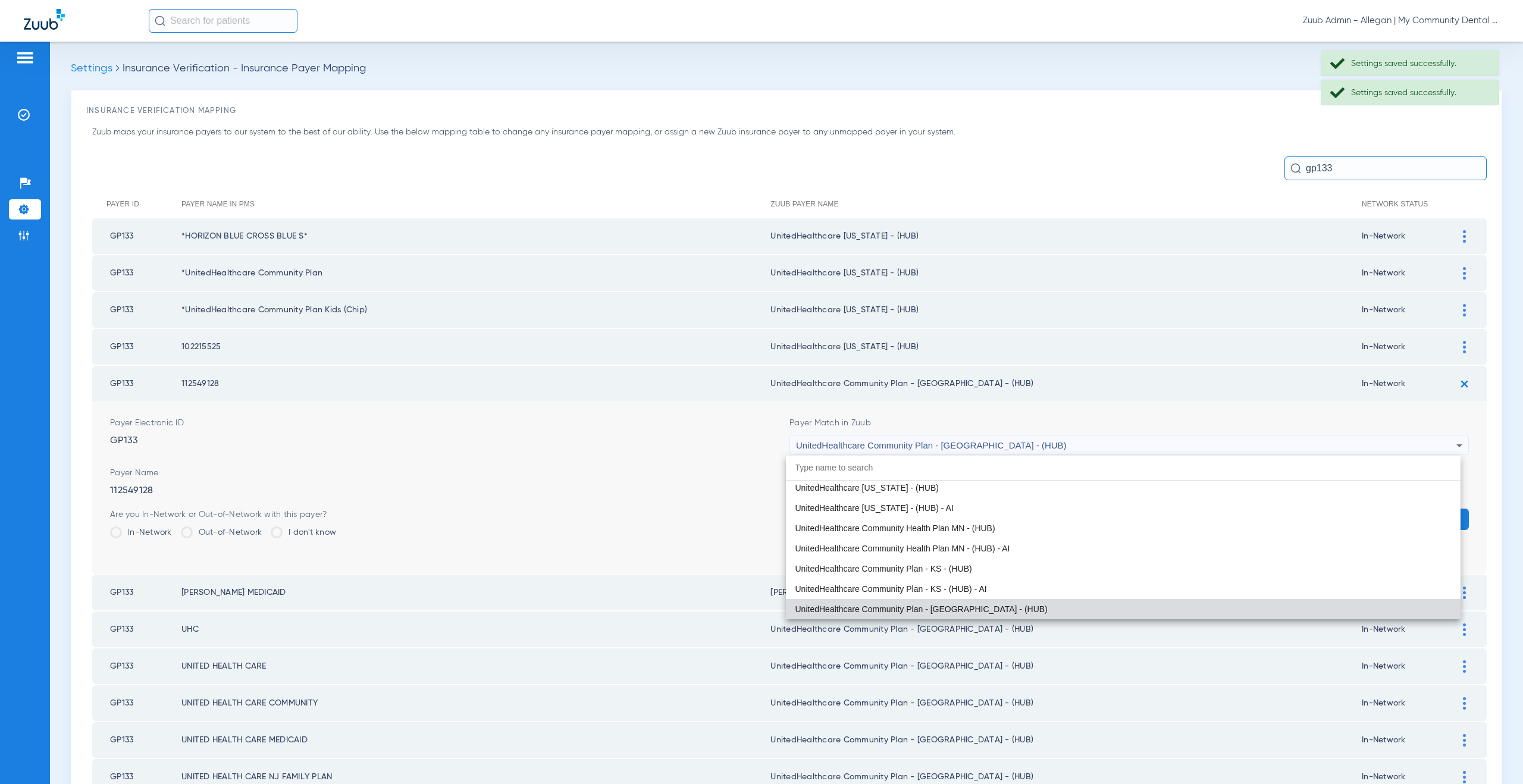
paste input "nitedHealthcare Michigan - (HUB)"
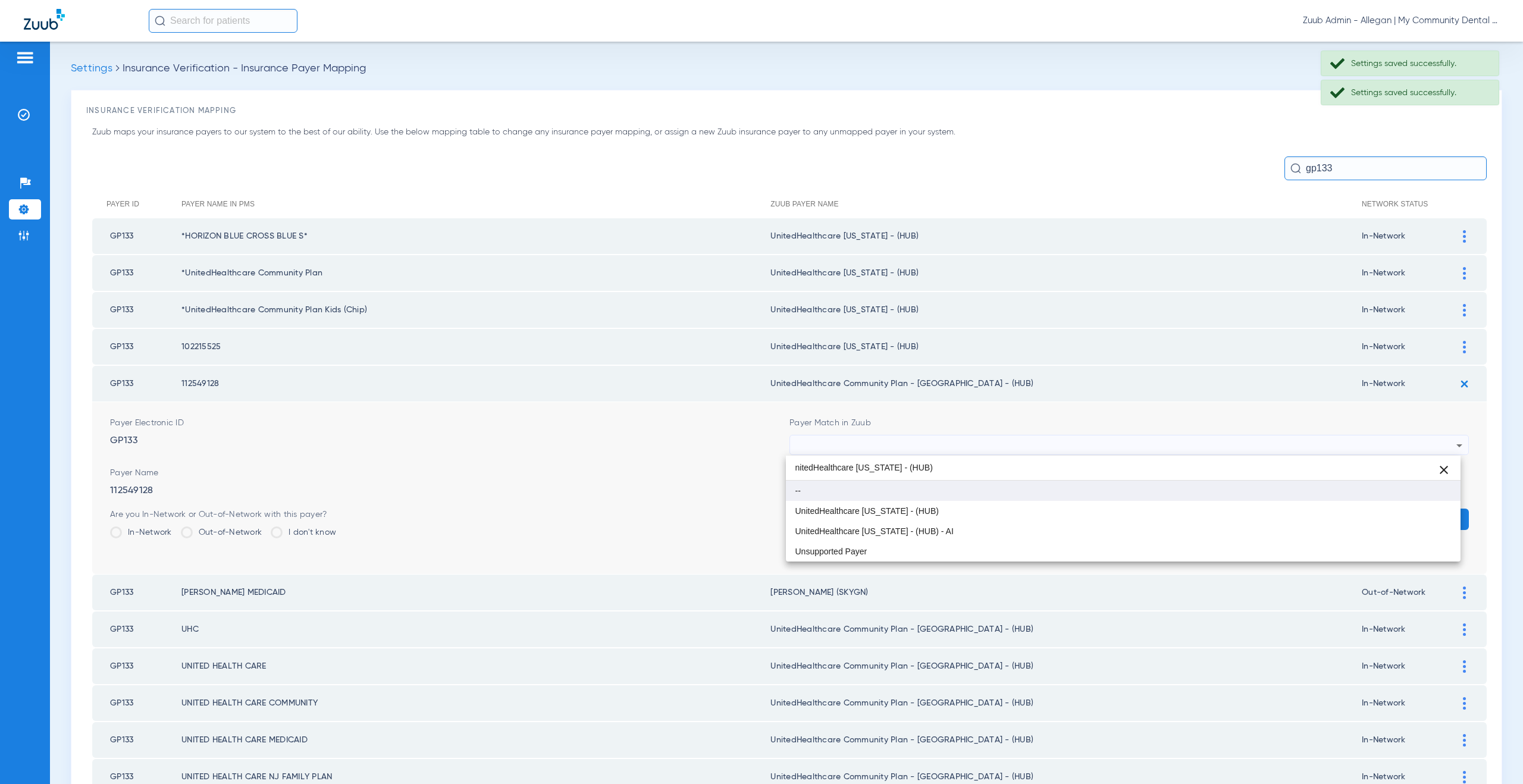
scroll to position [0, 0]
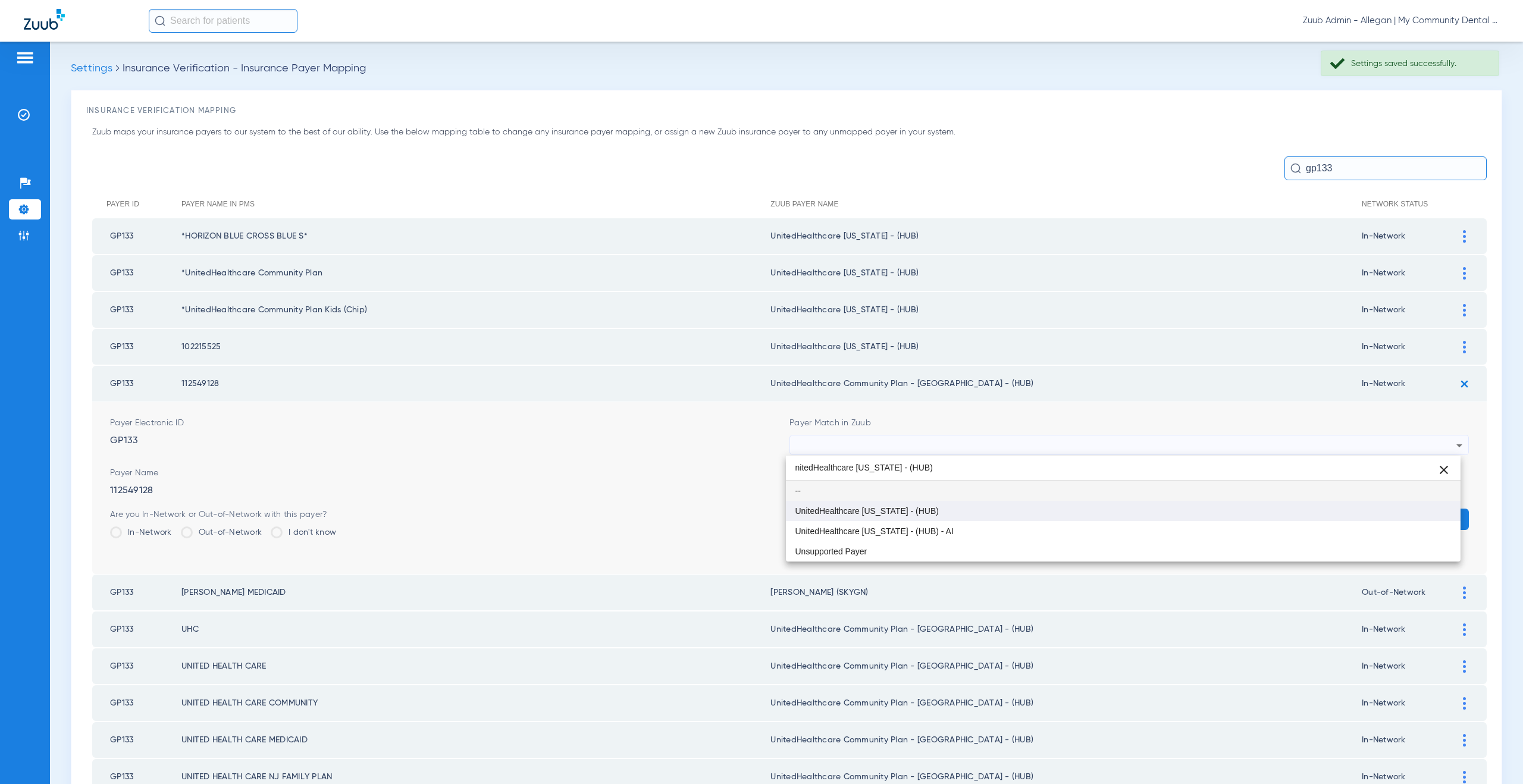
type input "nitedHealthcare Michigan - (HUB)"
click at [898, 505] on mat-option "UnitedHealthcare [US_STATE] - (HUB)" at bounding box center [1123, 510] width 675 height 20
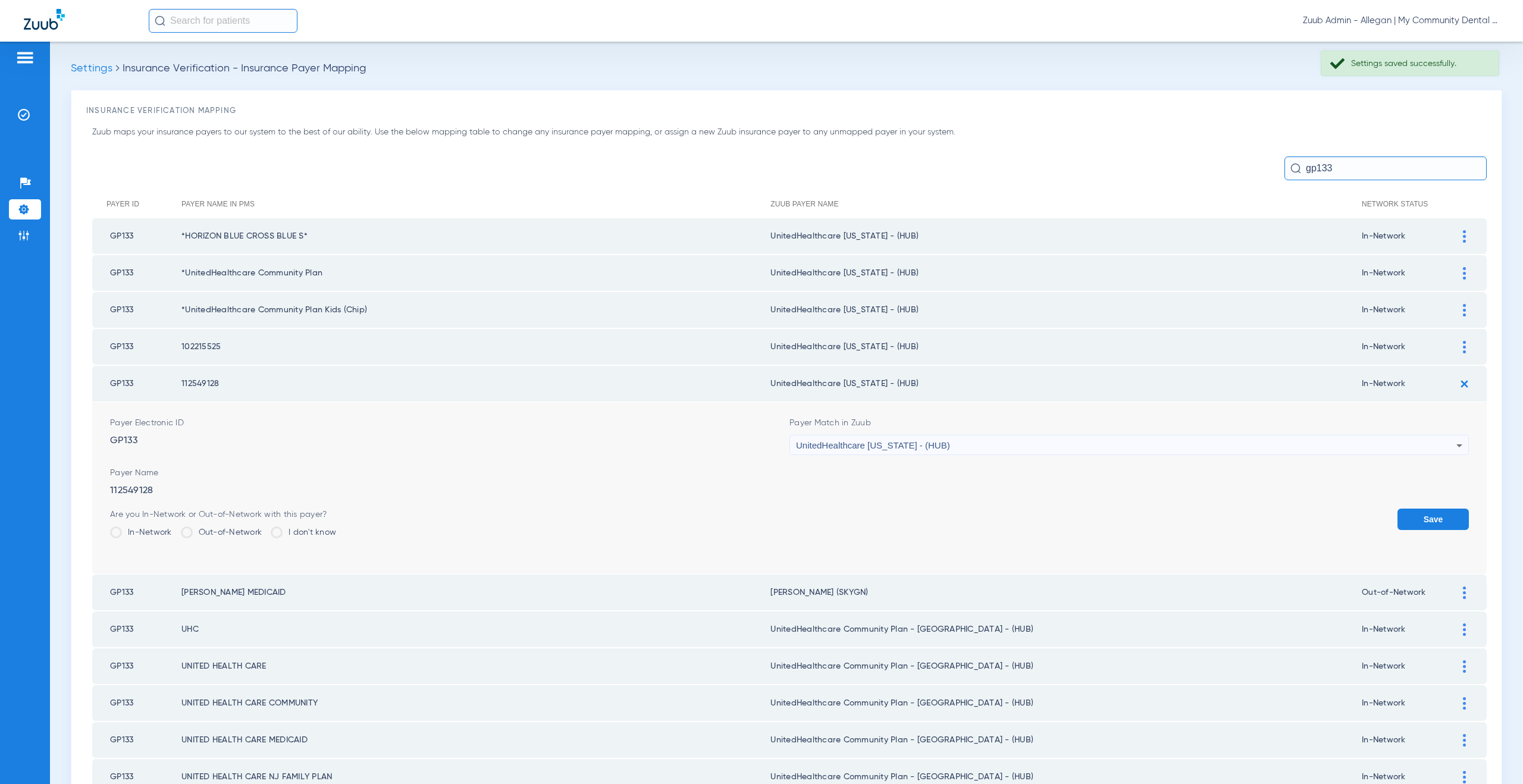
click at [1456, 507] on form "Payer Electronic ID GP133 Payer Match in Zuub UnitedHealthcare Michigan - (HUB)…" at bounding box center [790, 488] width 1359 height 172
click at [1440, 512] on button "Save" at bounding box center [1433, 519] width 71 height 21
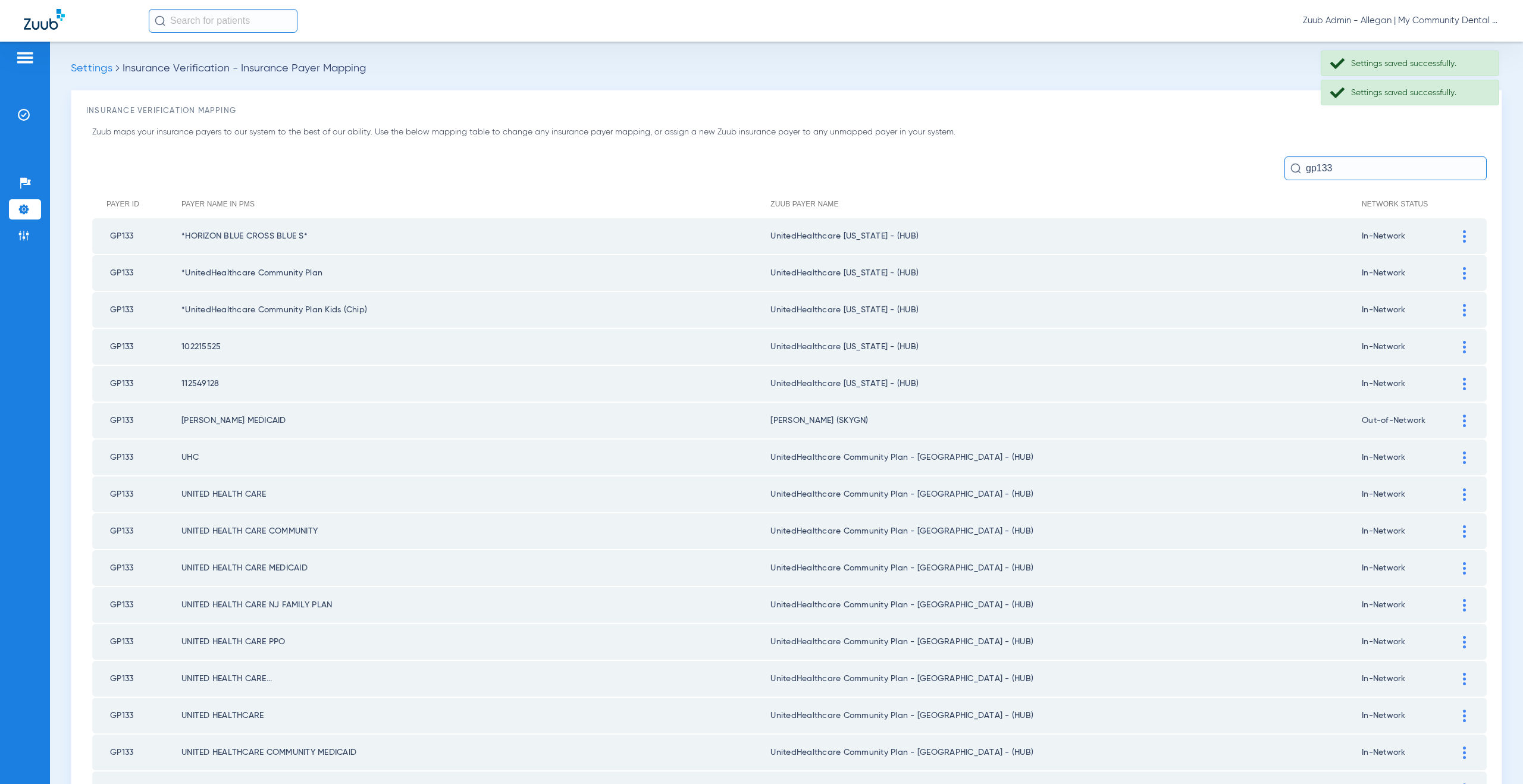
click at [1463, 460] on img at bounding box center [1464, 458] width 3 height 13
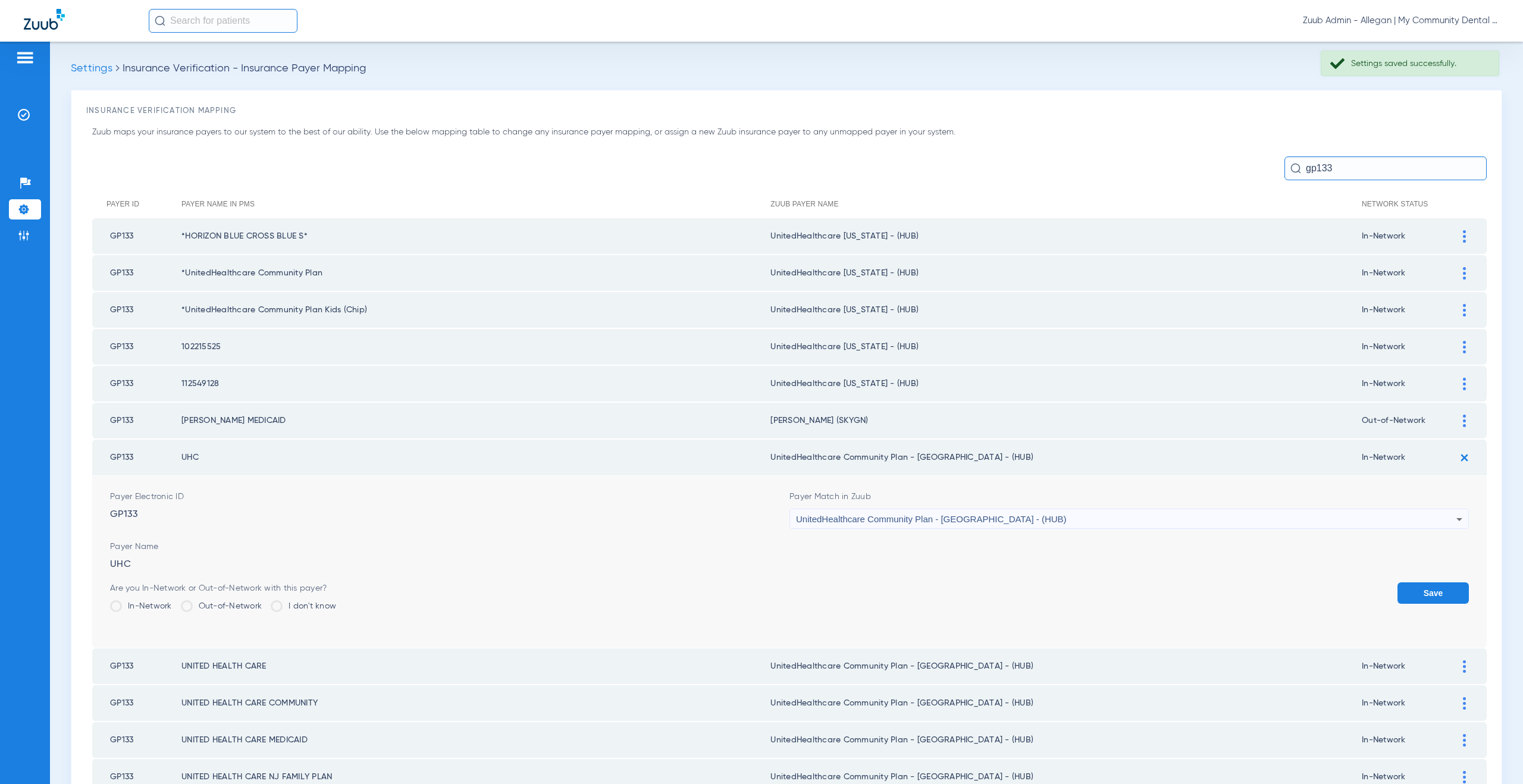
click at [910, 524] on div "UnitedHealthcare Community Plan - NJ - (HUB)" at bounding box center [1126, 519] width 660 height 20
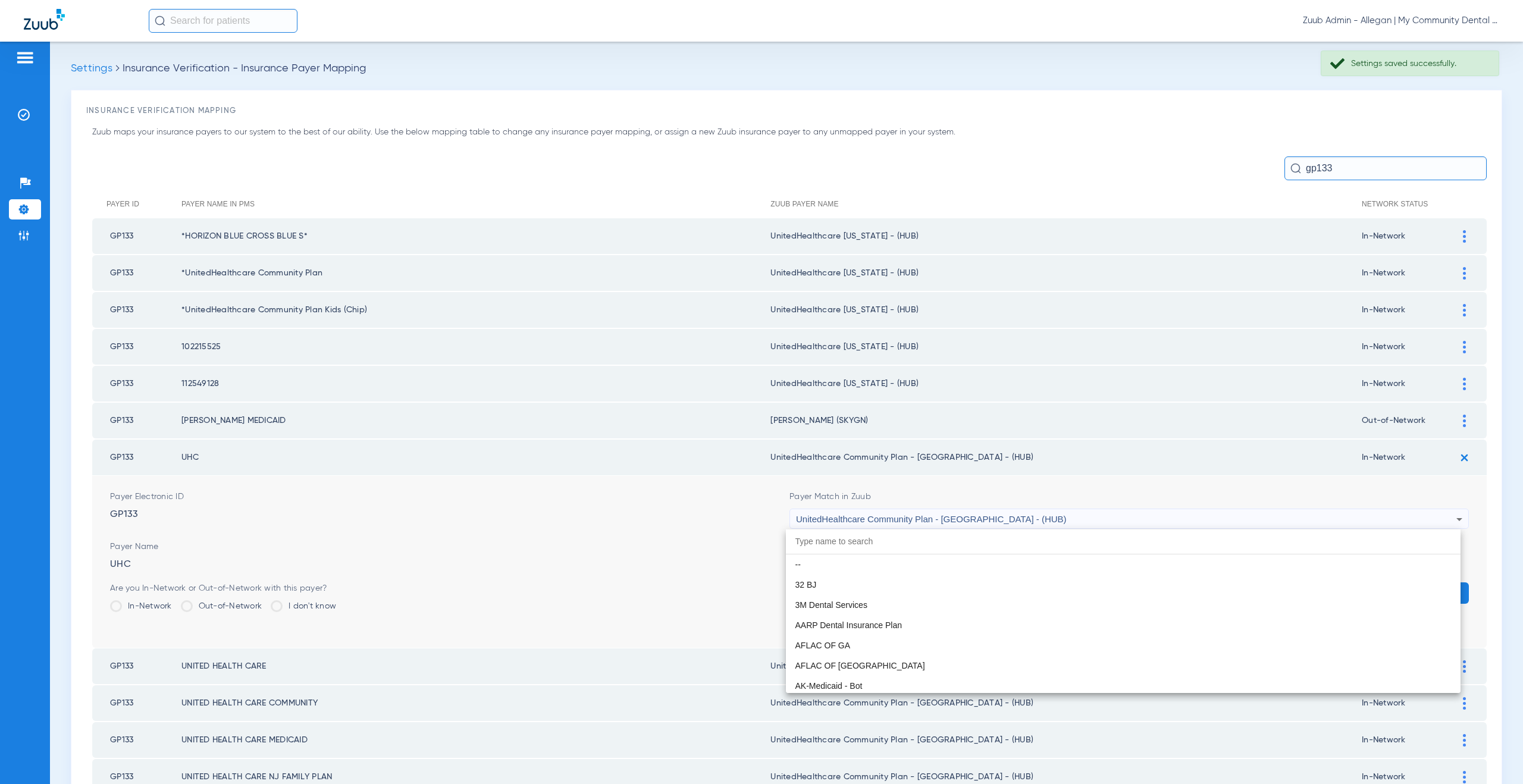
scroll to position [7911, 0]
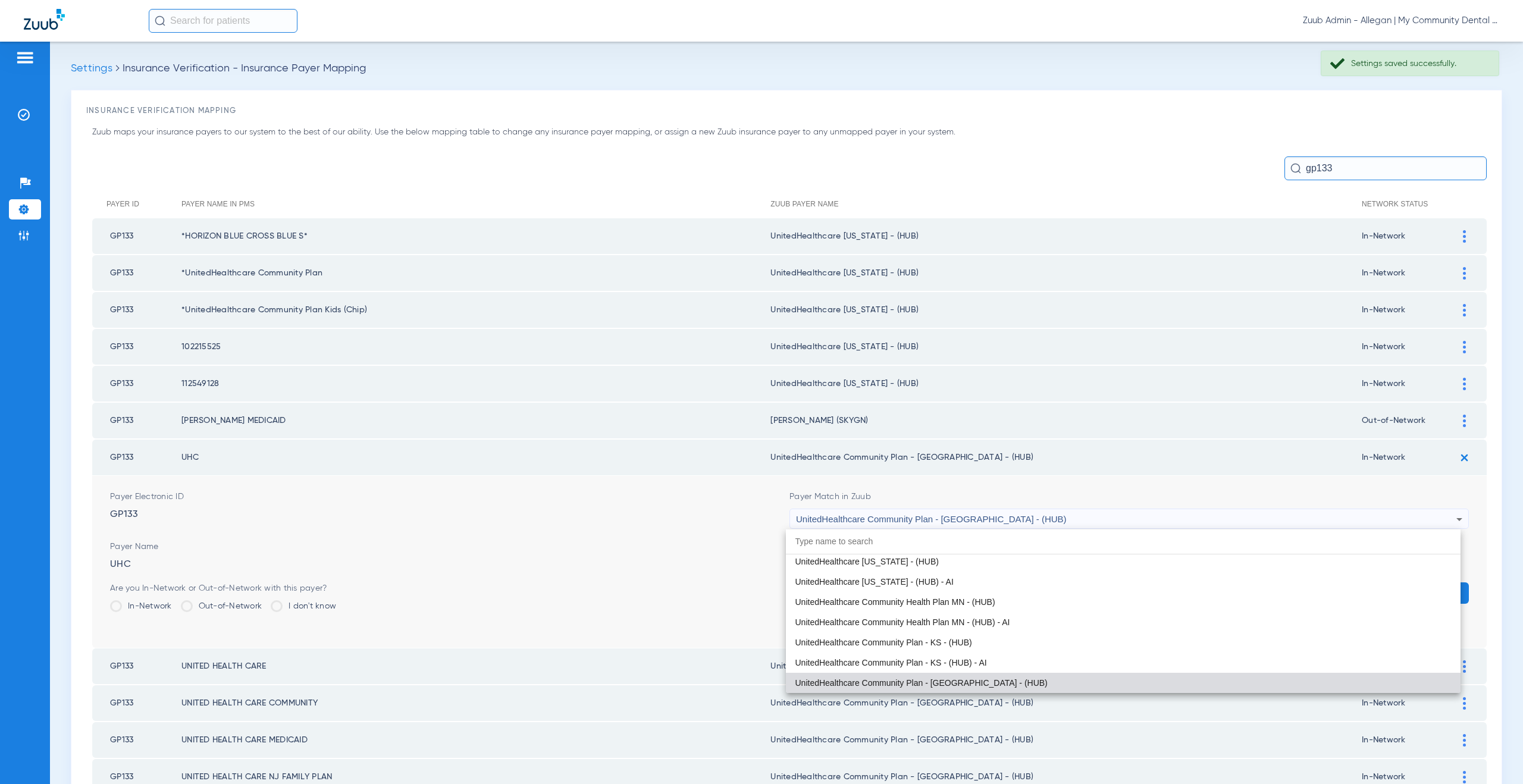
paste input "nitedHealthcare Michigan - (HUB)"
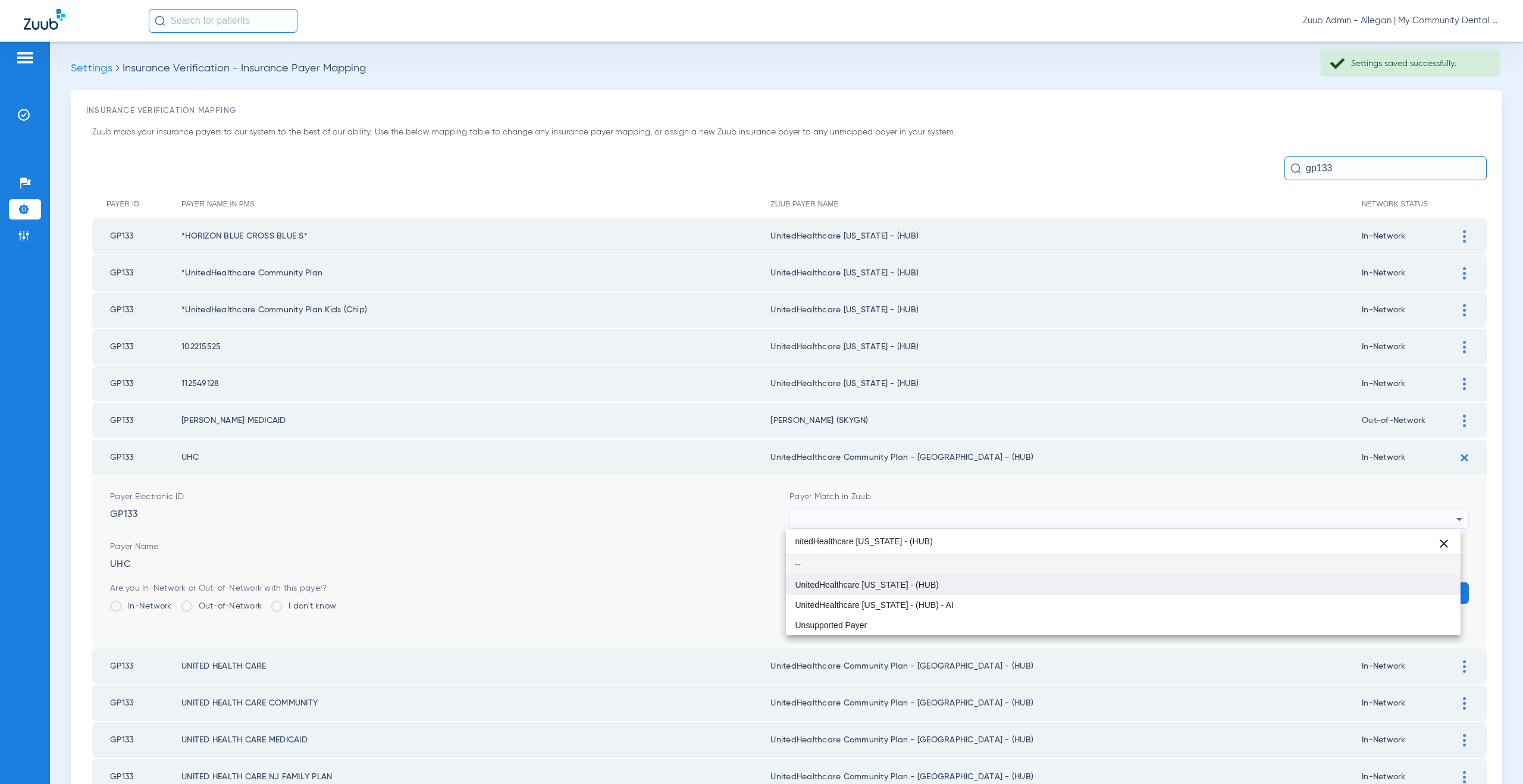
scroll to position [0, 0]
type input "nitedHealthcare Michigan - (HUB)"
click at [915, 587] on span "UnitedHealthcare [US_STATE] - (HUB)" at bounding box center [867, 585] width 144 height 8
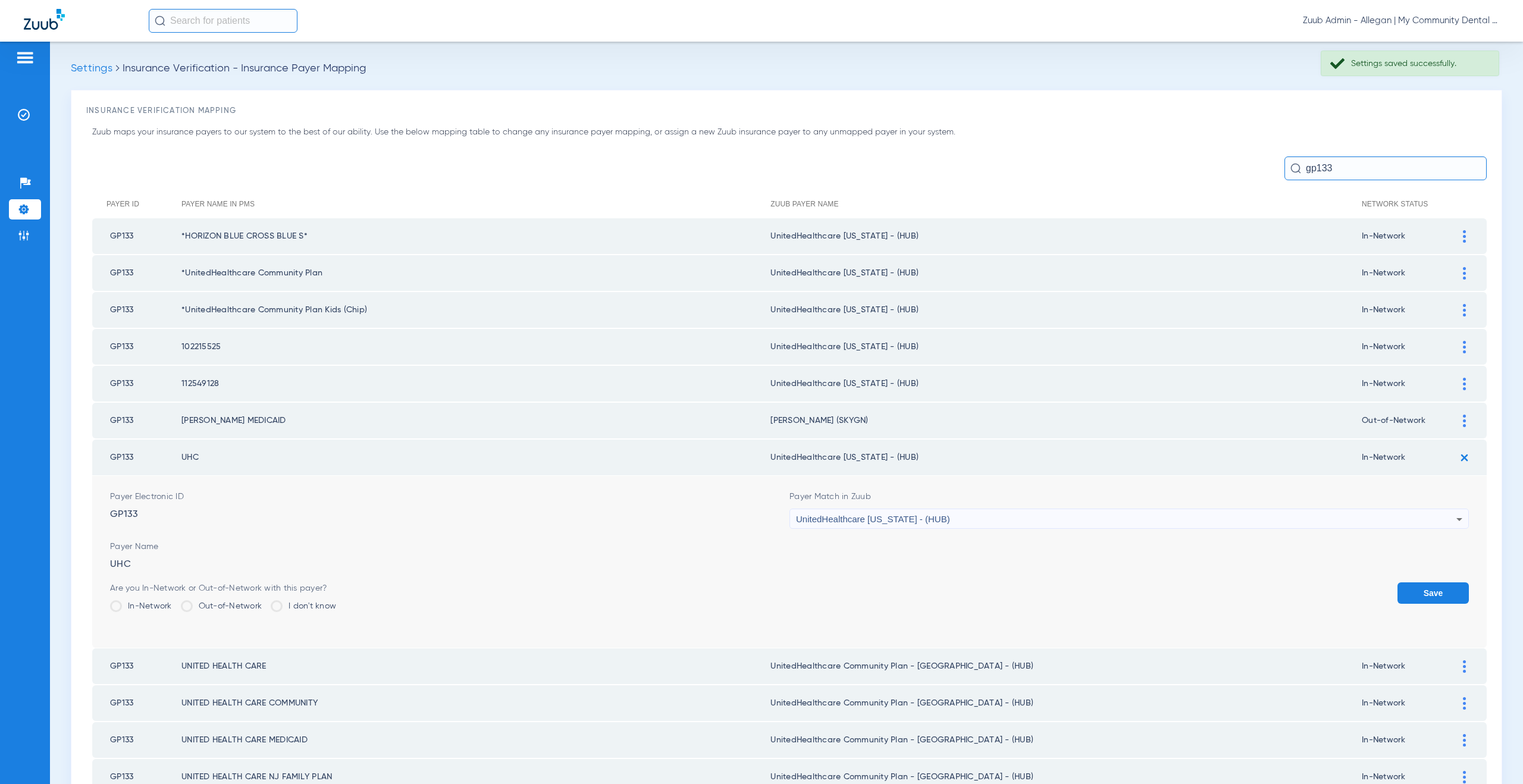
click at [1457, 589] on button "Save" at bounding box center [1433, 593] width 71 height 21
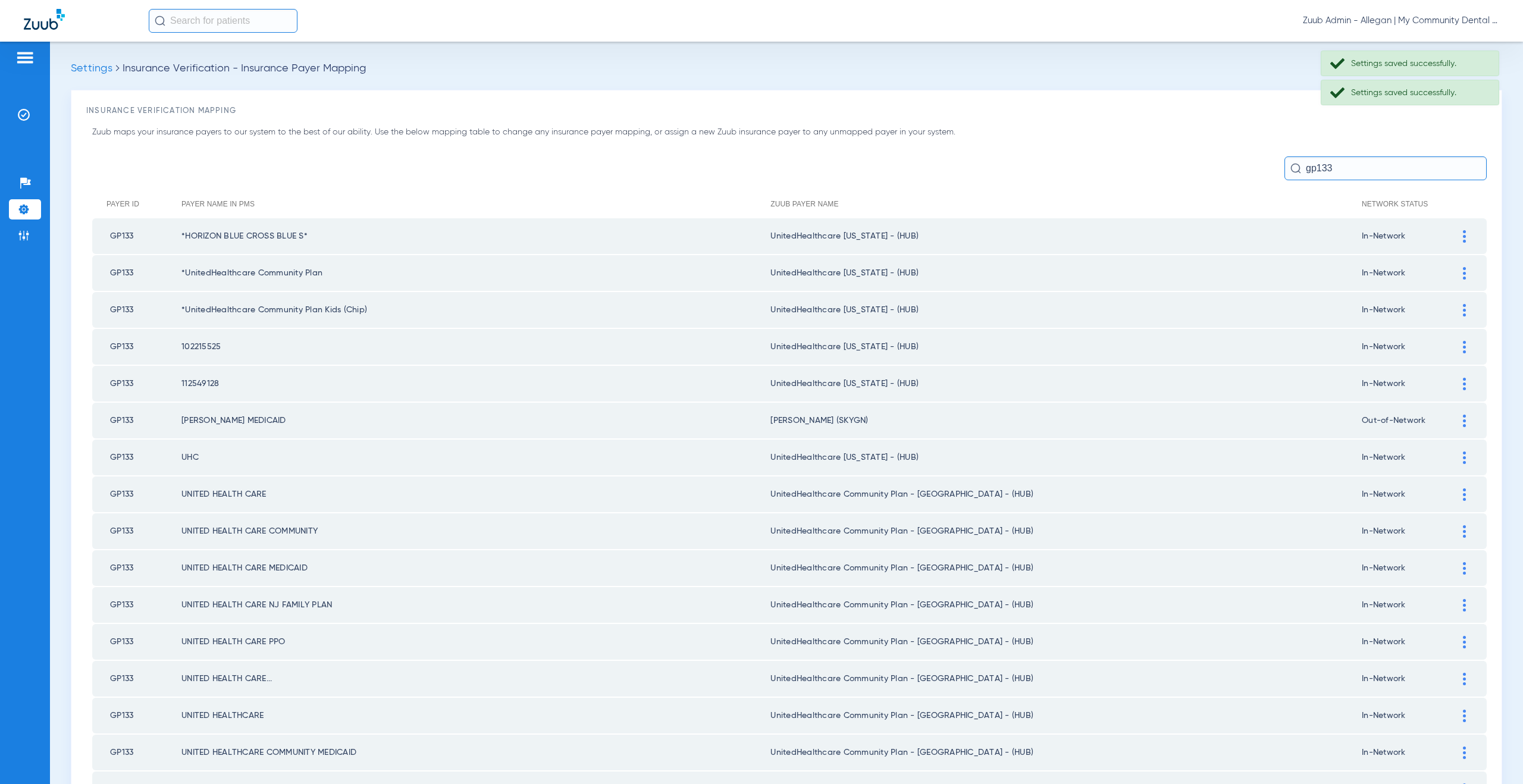
click at [1463, 496] on img at bounding box center [1464, 494] width 3 height 13
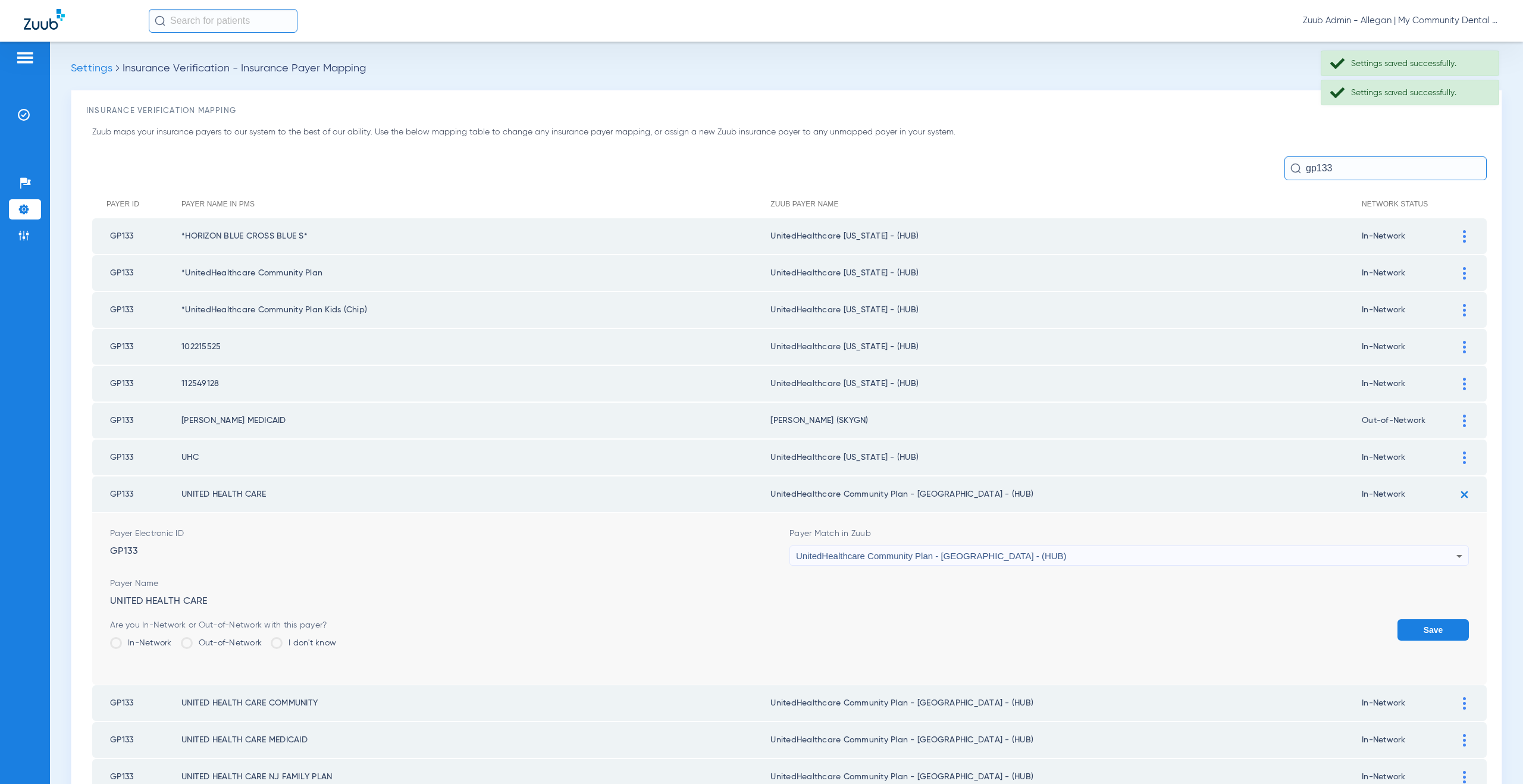
click at [935, 559] on span "UnitedHealthcare Community Plan - NJ - (HUB)" at bounding box center [931, 555] width 271 height 10
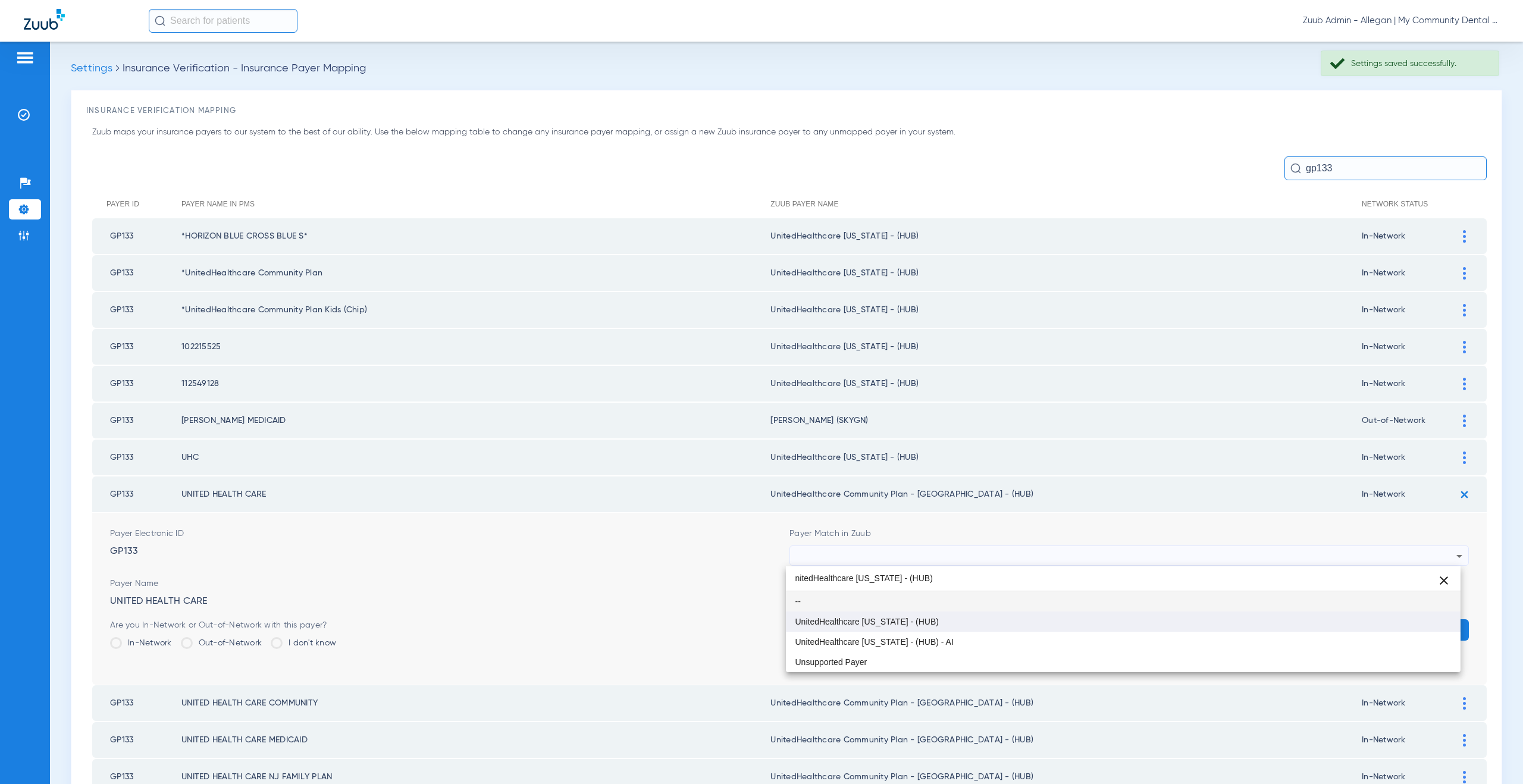
type input "nitedHealthcare Michigan - (HUB)"
click at [917, 626] on span "UnitedHealthcare [US_STATE] - (HUB)" at bounding box center [867, 621] width 144 height 8
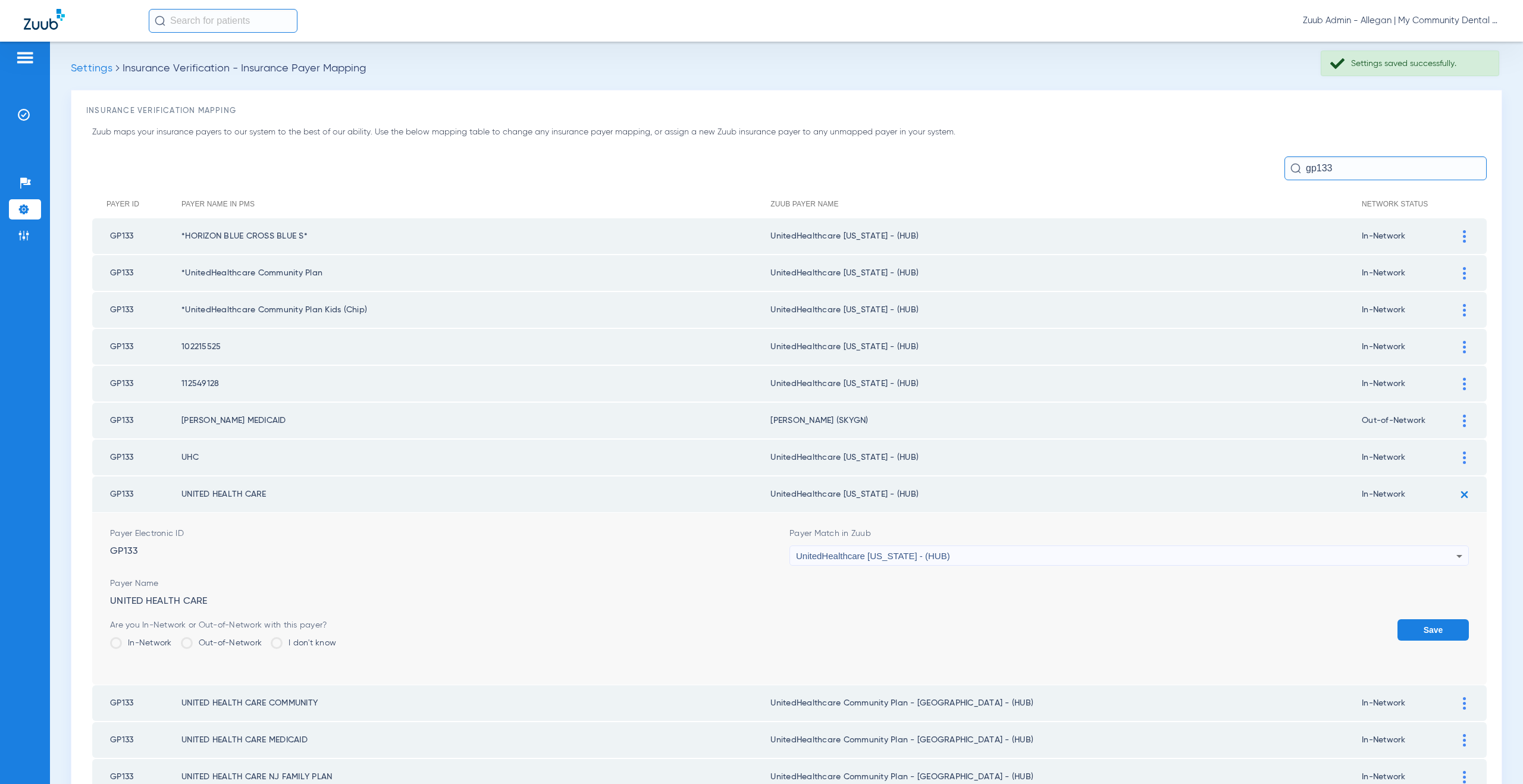
click at [1409, 626] on button "Save" at bounding box center [1433, 629] width 71 height 21
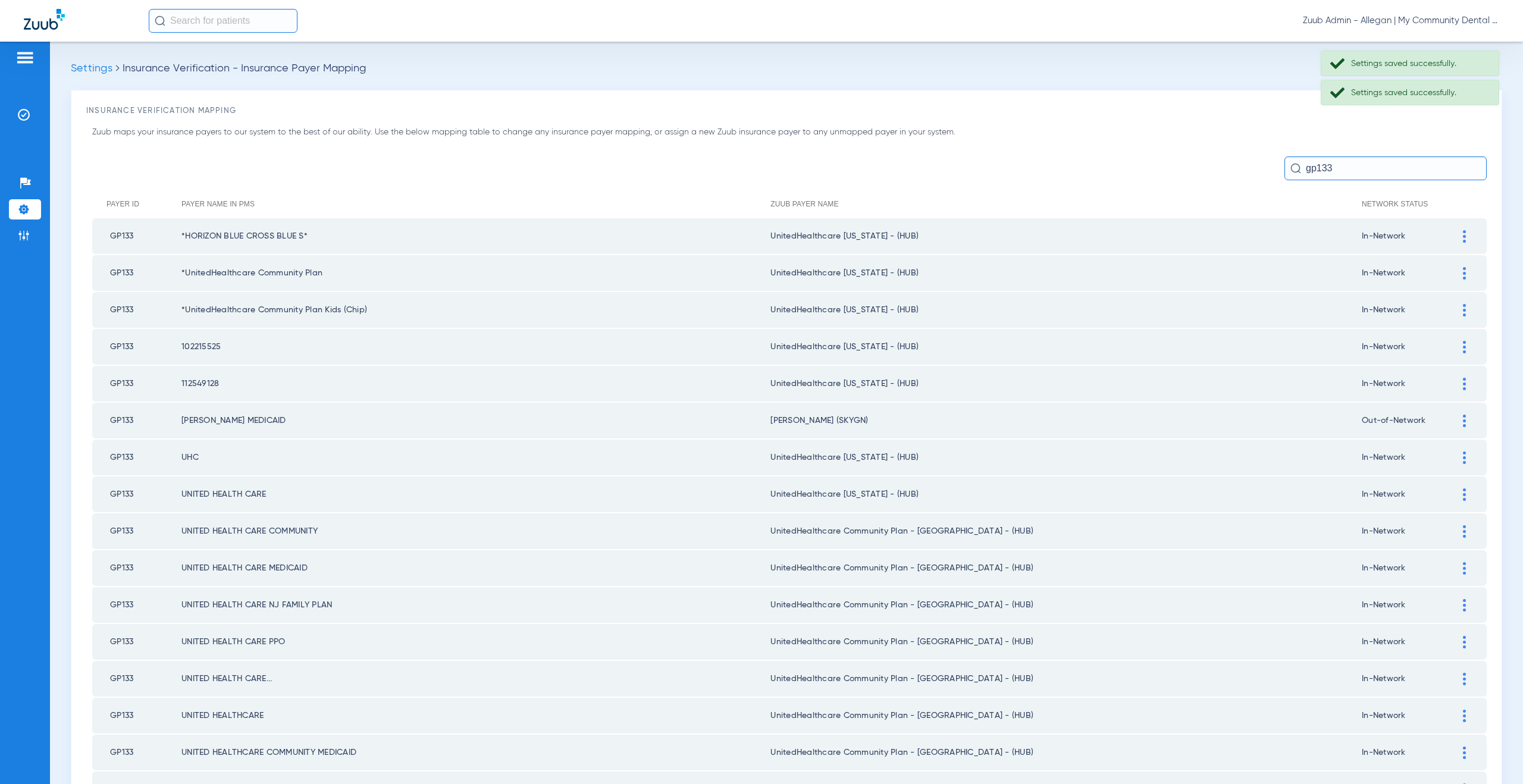
click at [1454, 535] on div at bounding box center [1464, 532] width 21 height 13
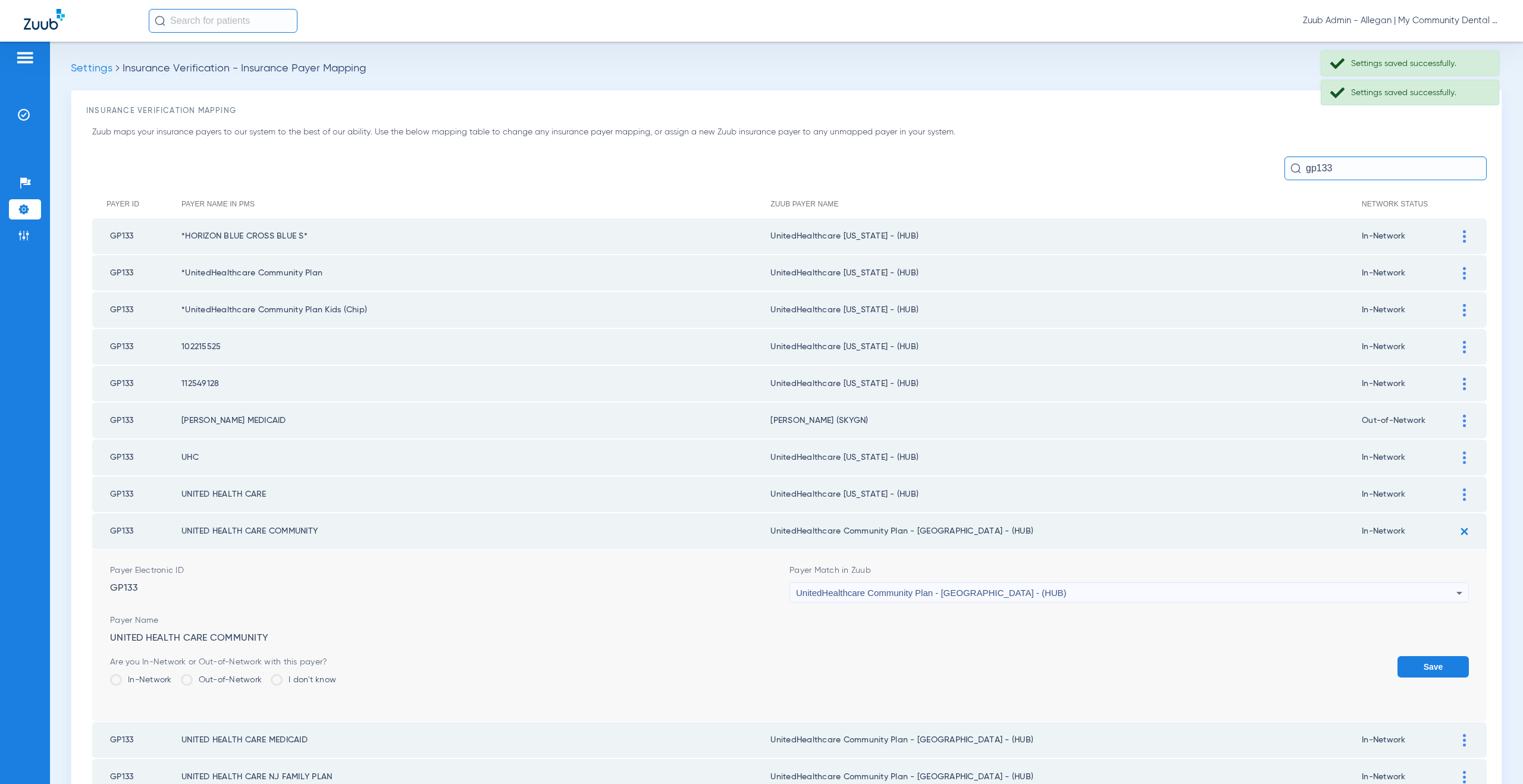
click at [957, 589] on span "UnitedHealthcare Community Plan - NJ - (HUB)" at bounding box center [931, 593] width 271 height 10
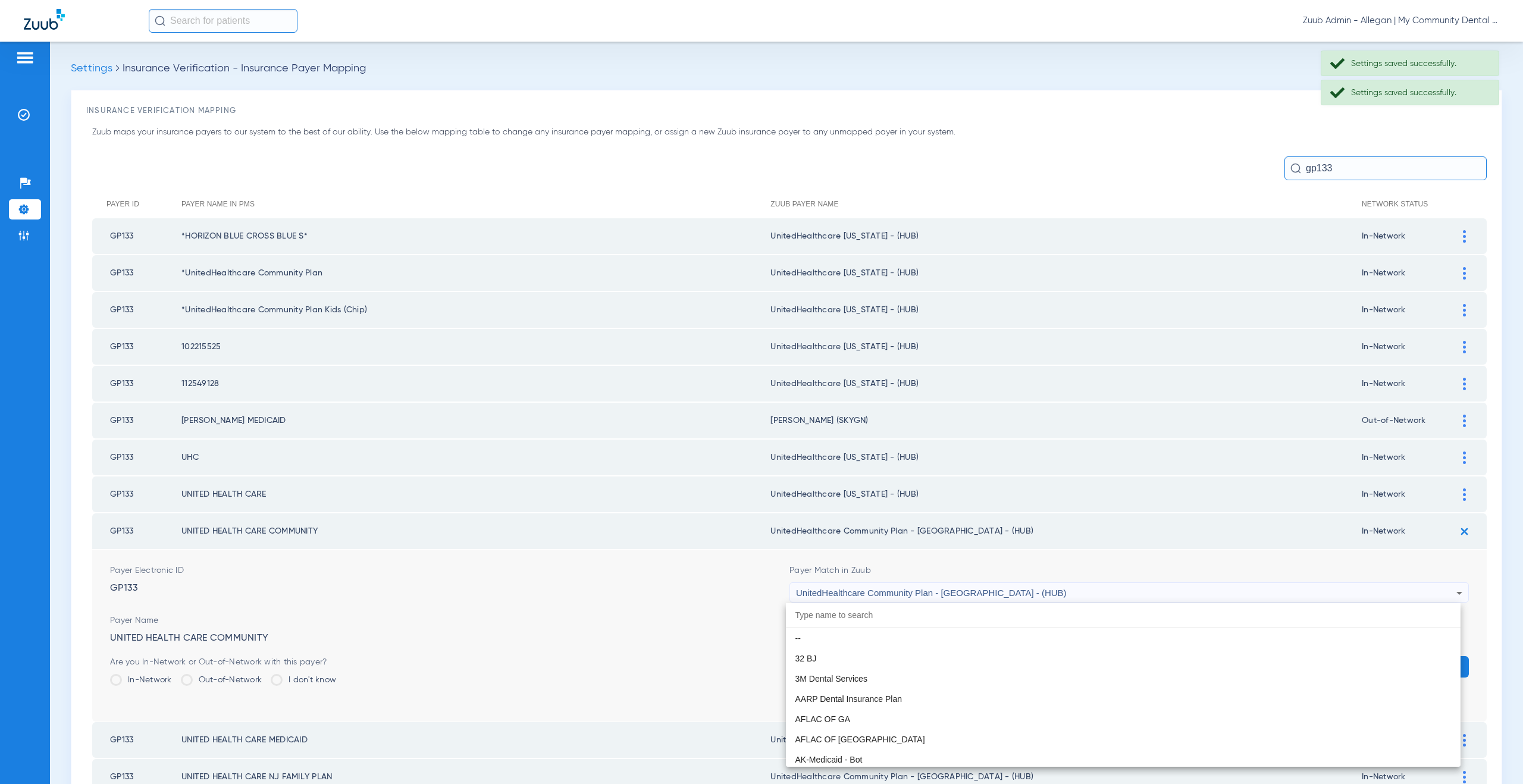
scroll to position [7911, 0]
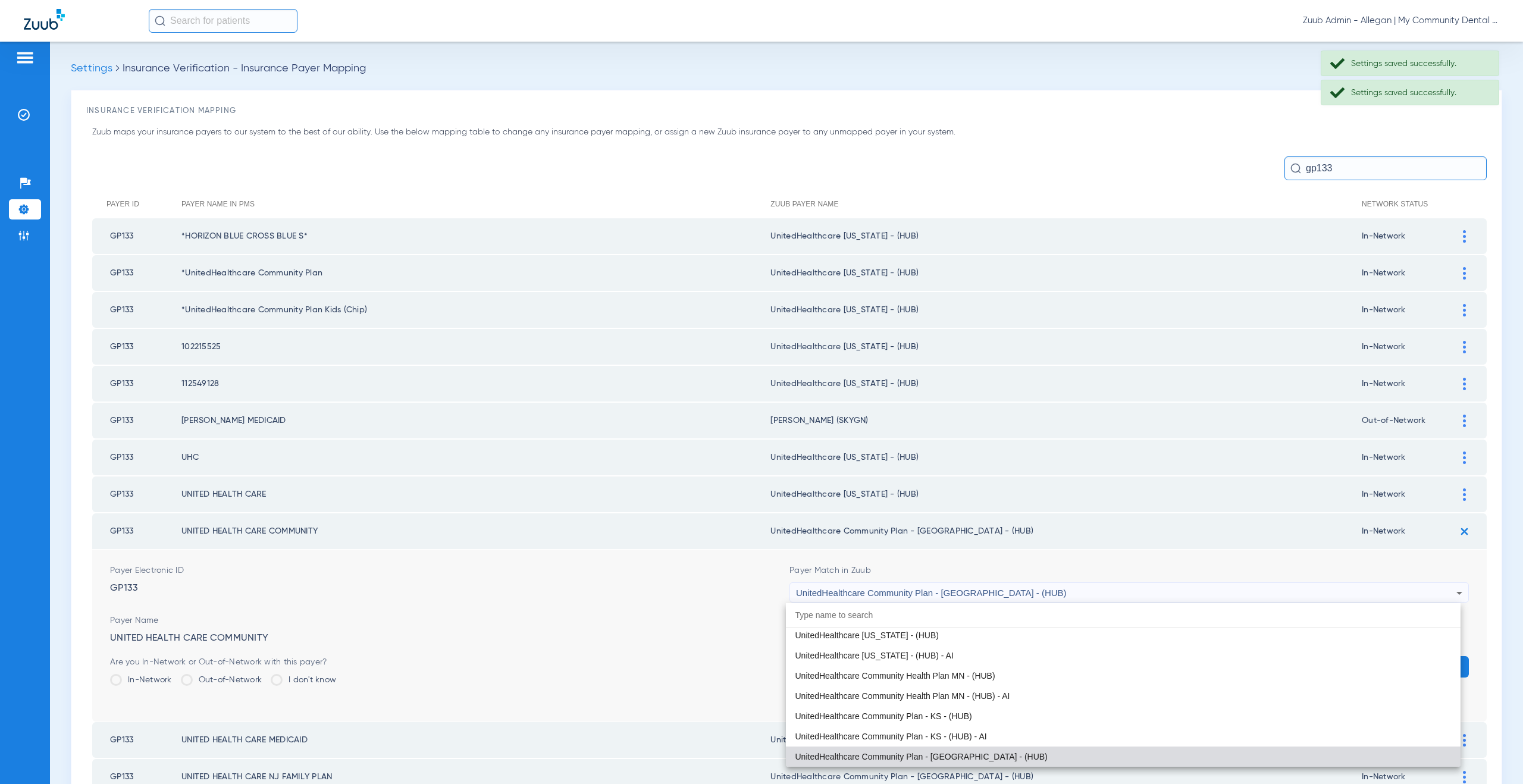
paste input "nitedHealthcare Michigan - (HUB)"
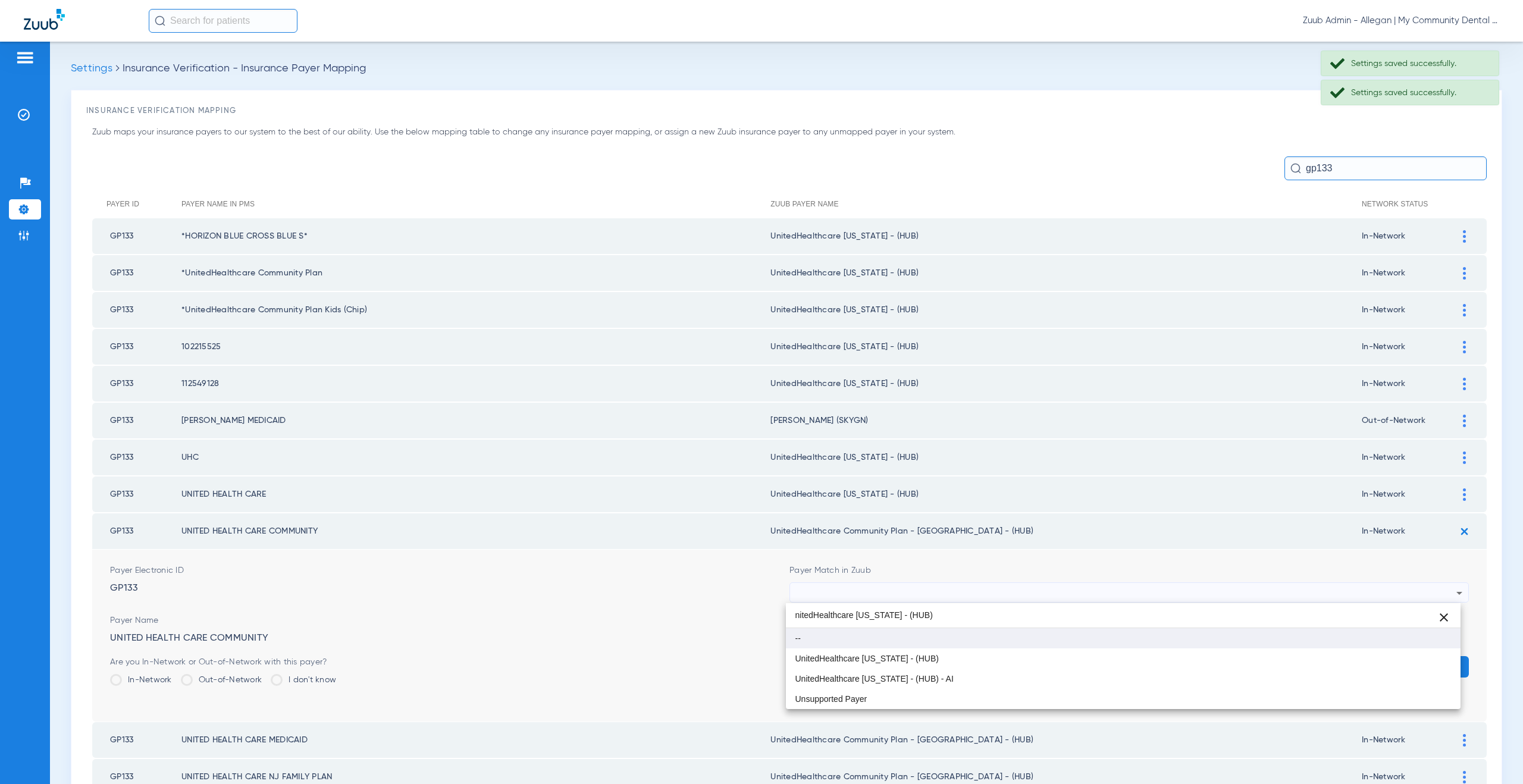
scroll to position [0, 0]
type input "nitedHealthcare Michigan - (HUB)"
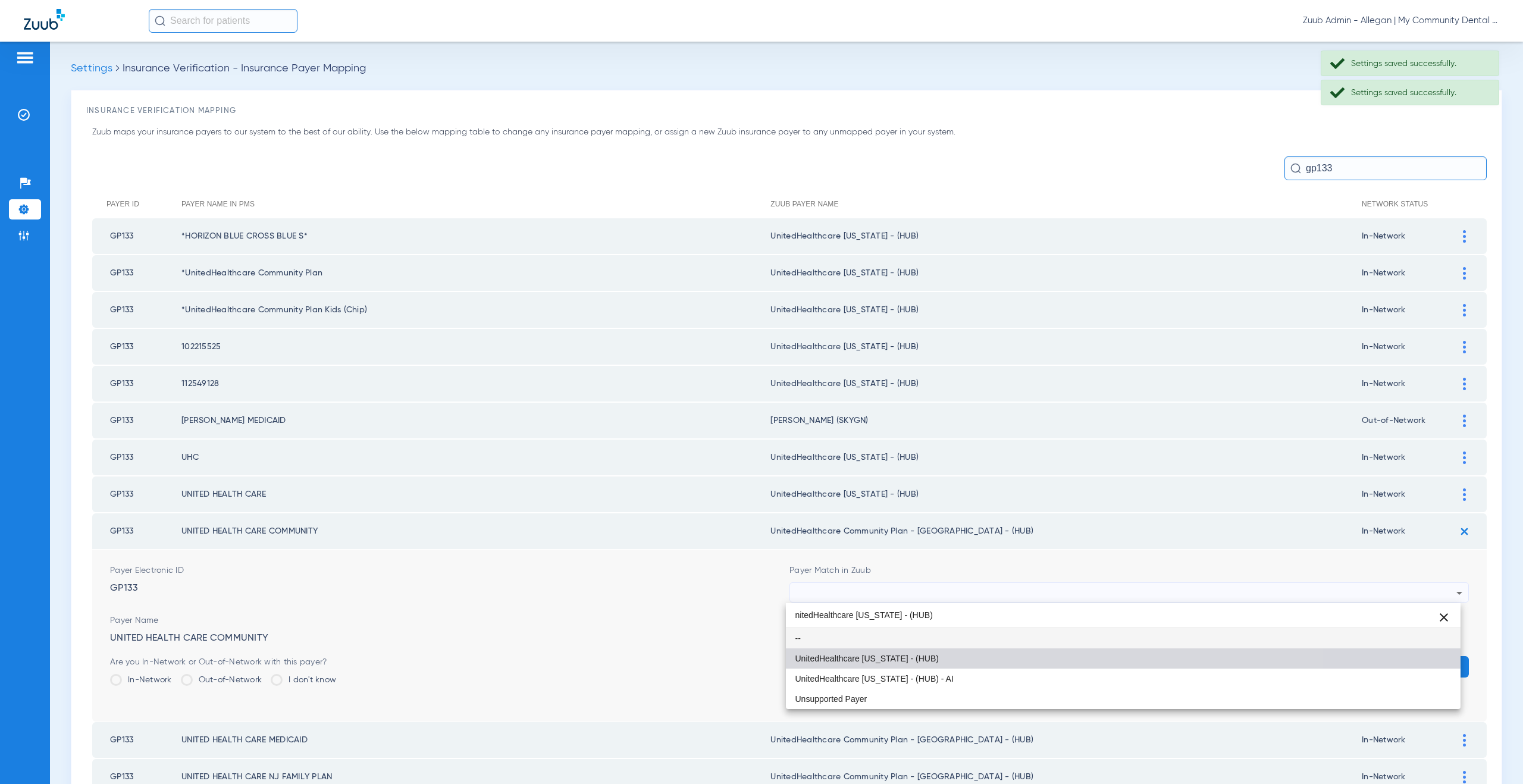
click at [938, 654] on mat-option "UnitedHealthcare [US_STATE] - (HUB)" at bounding box center [1123, 658] width 675 height 20
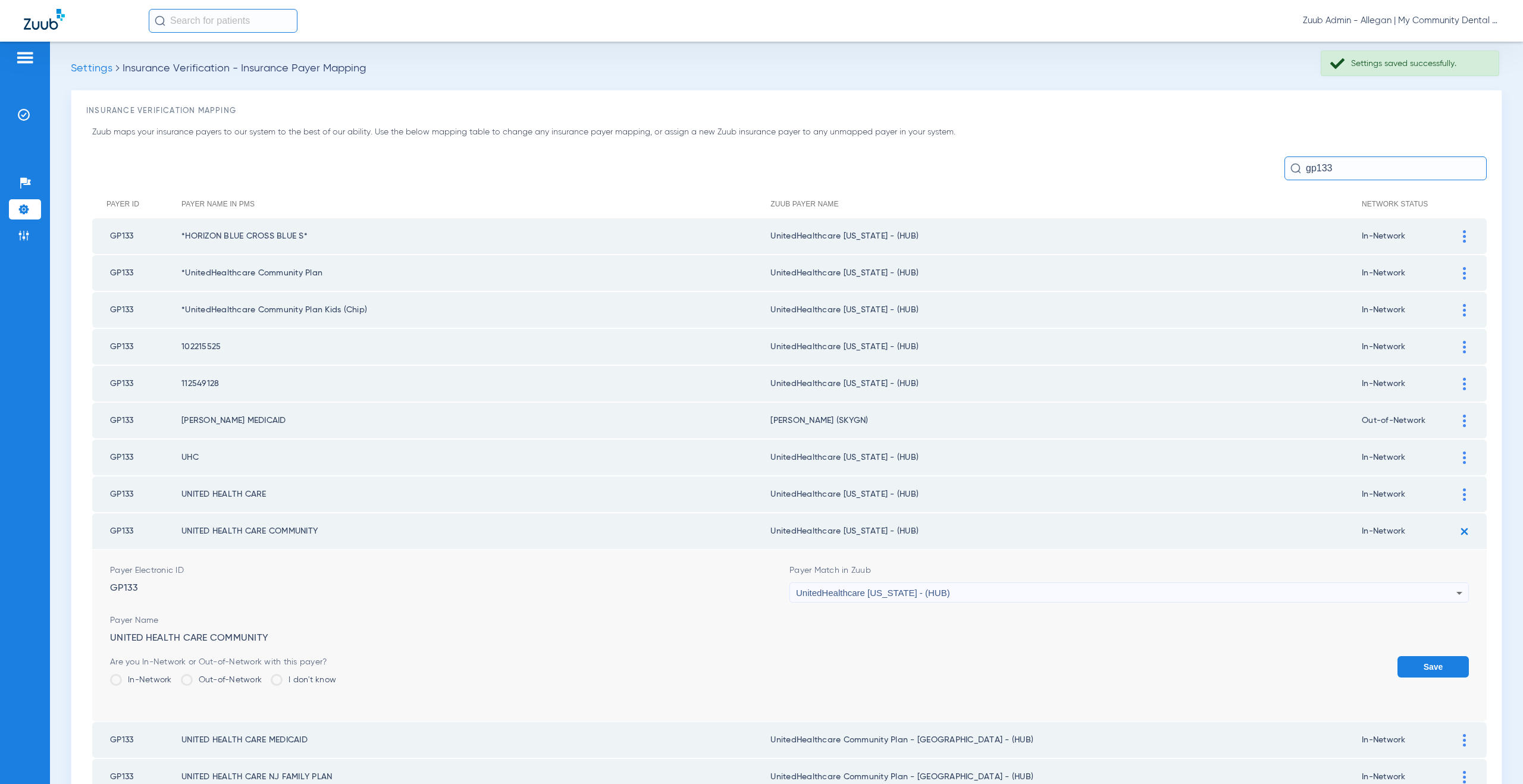
drag, startPoint x: 1406, startPoint y: 667, endPoint x: 1436, endPoint y: 619, distance: 56.6
click at [1407, 664] on button "Save" at bounding box center [1433, 667] width 71 height 21
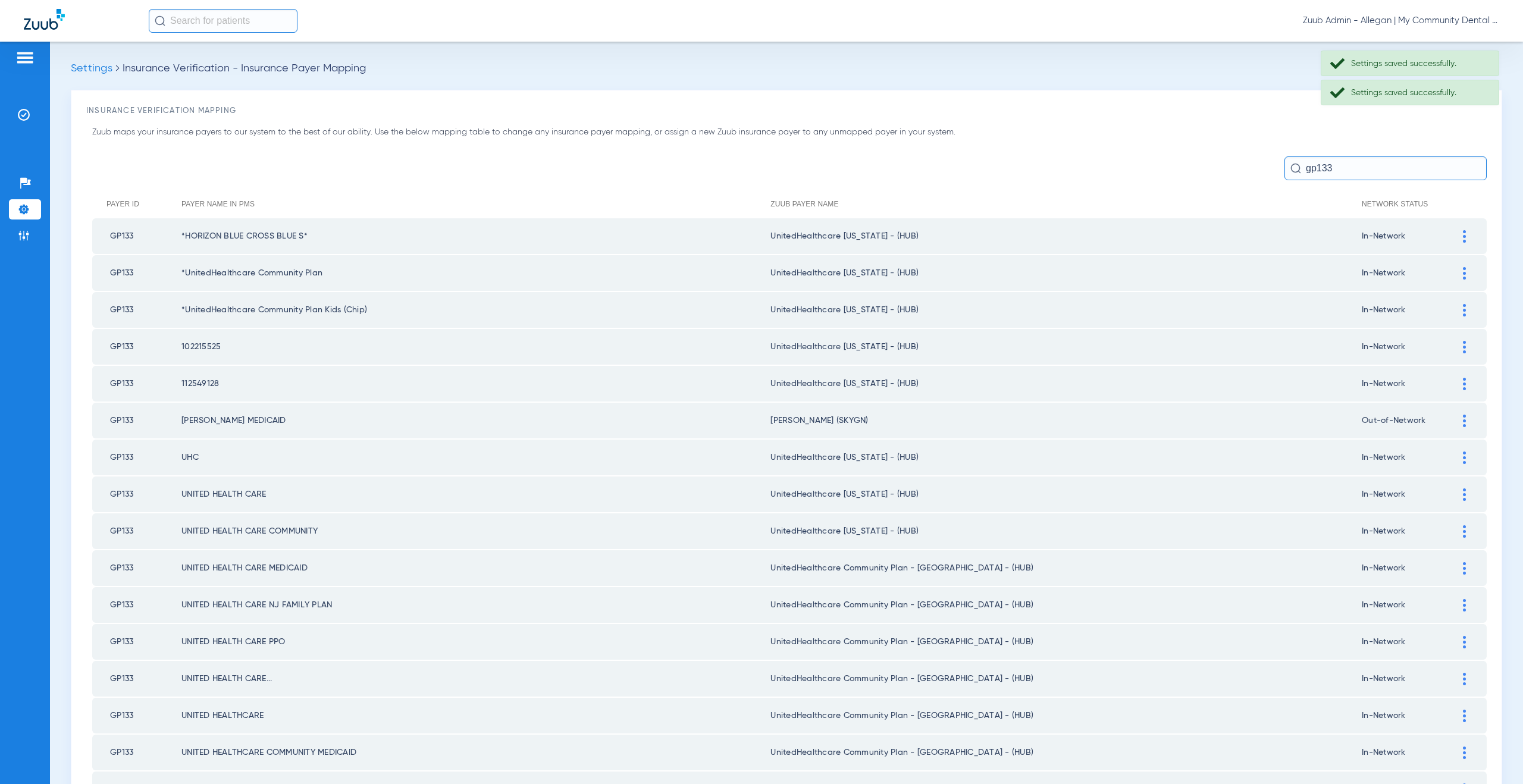
click at [1454, 567] on div at bounding box center [1464, 568] width 21 height 13
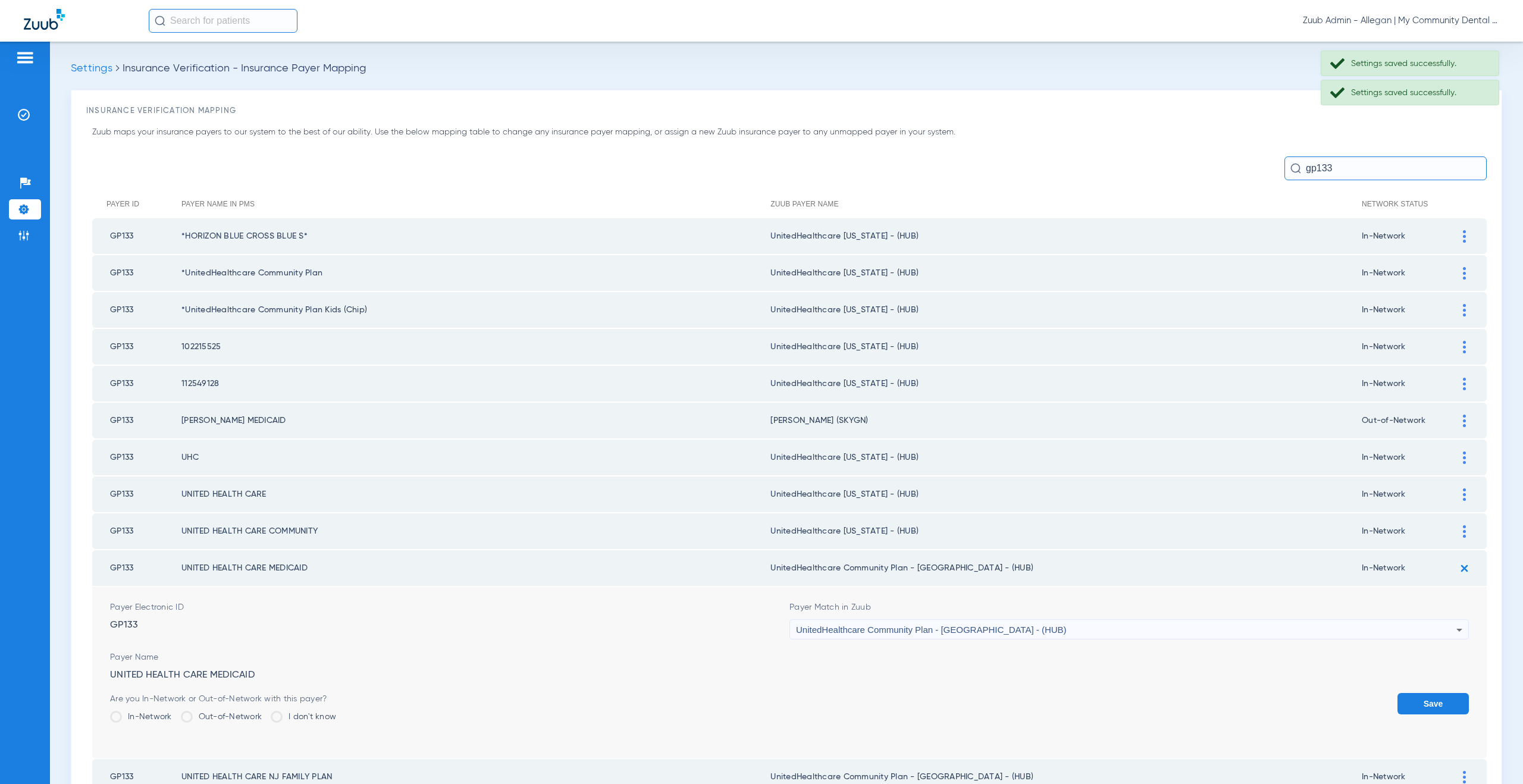
click at [944, 631] on span "UnitedHealthcare Community Plan - NJ - (HUB)" at bounding box center [931, 629] width 271 height 10
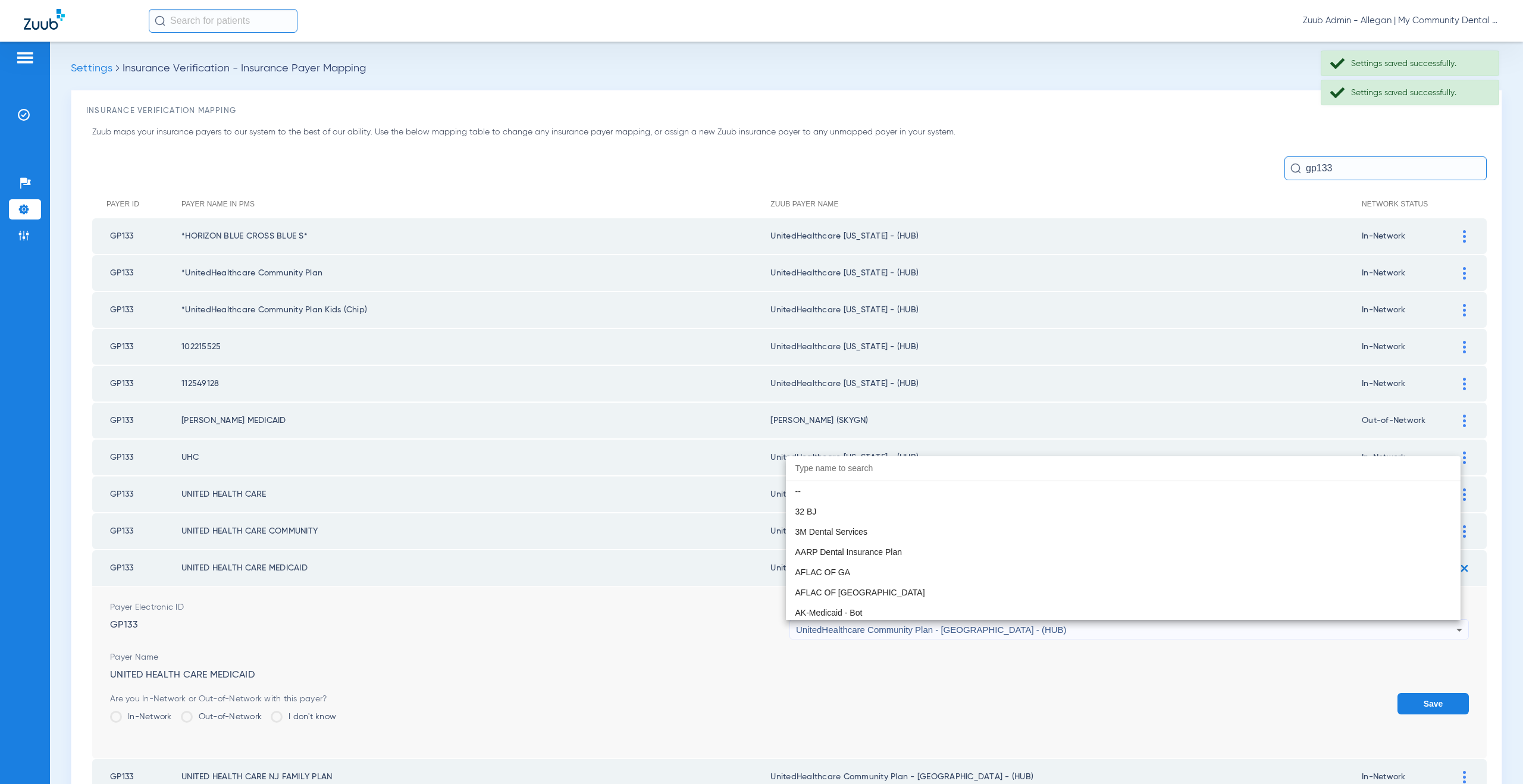
scroll to position [7911, 0]
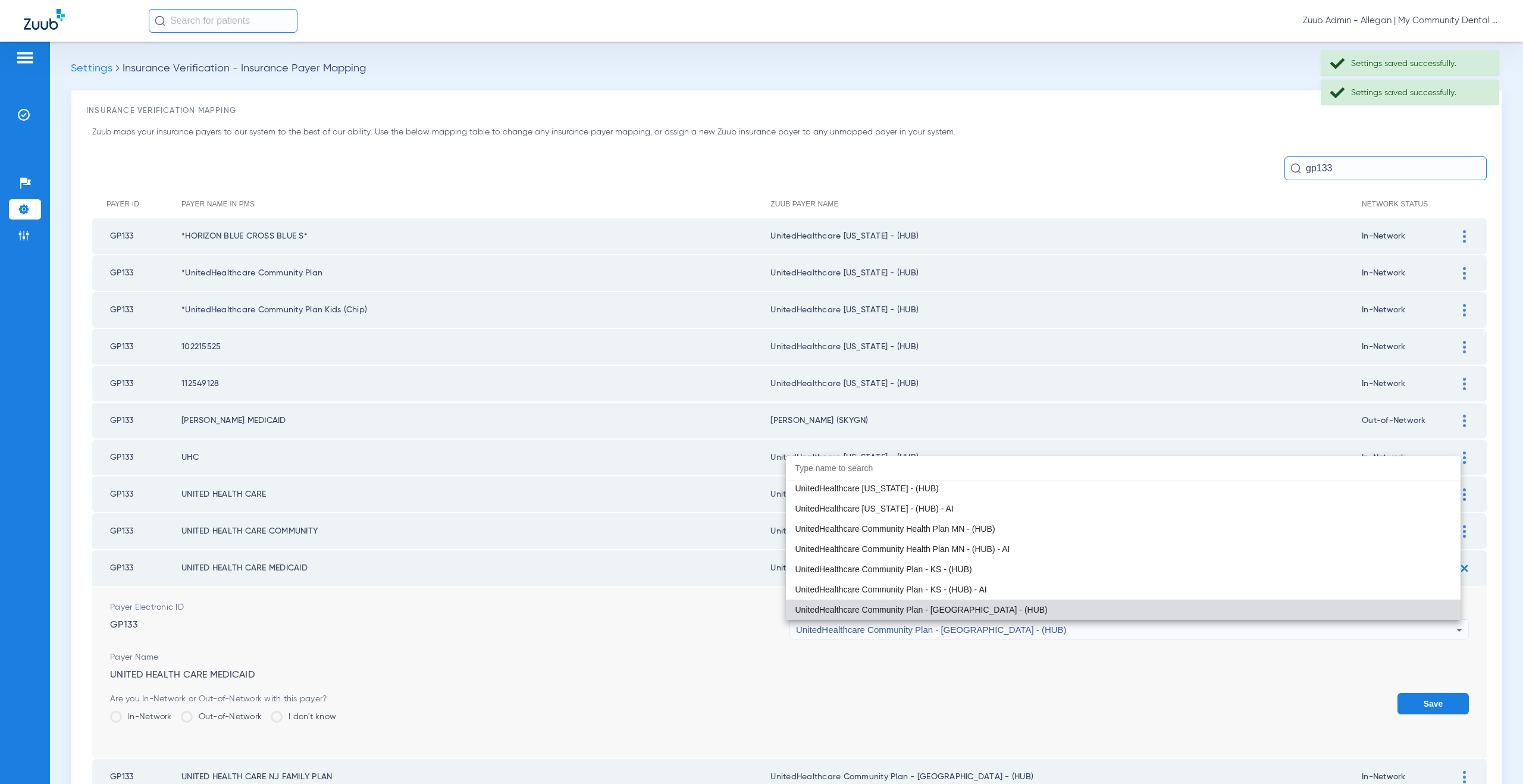
paste input "nitedHealthcare Michigan - (HUB)"
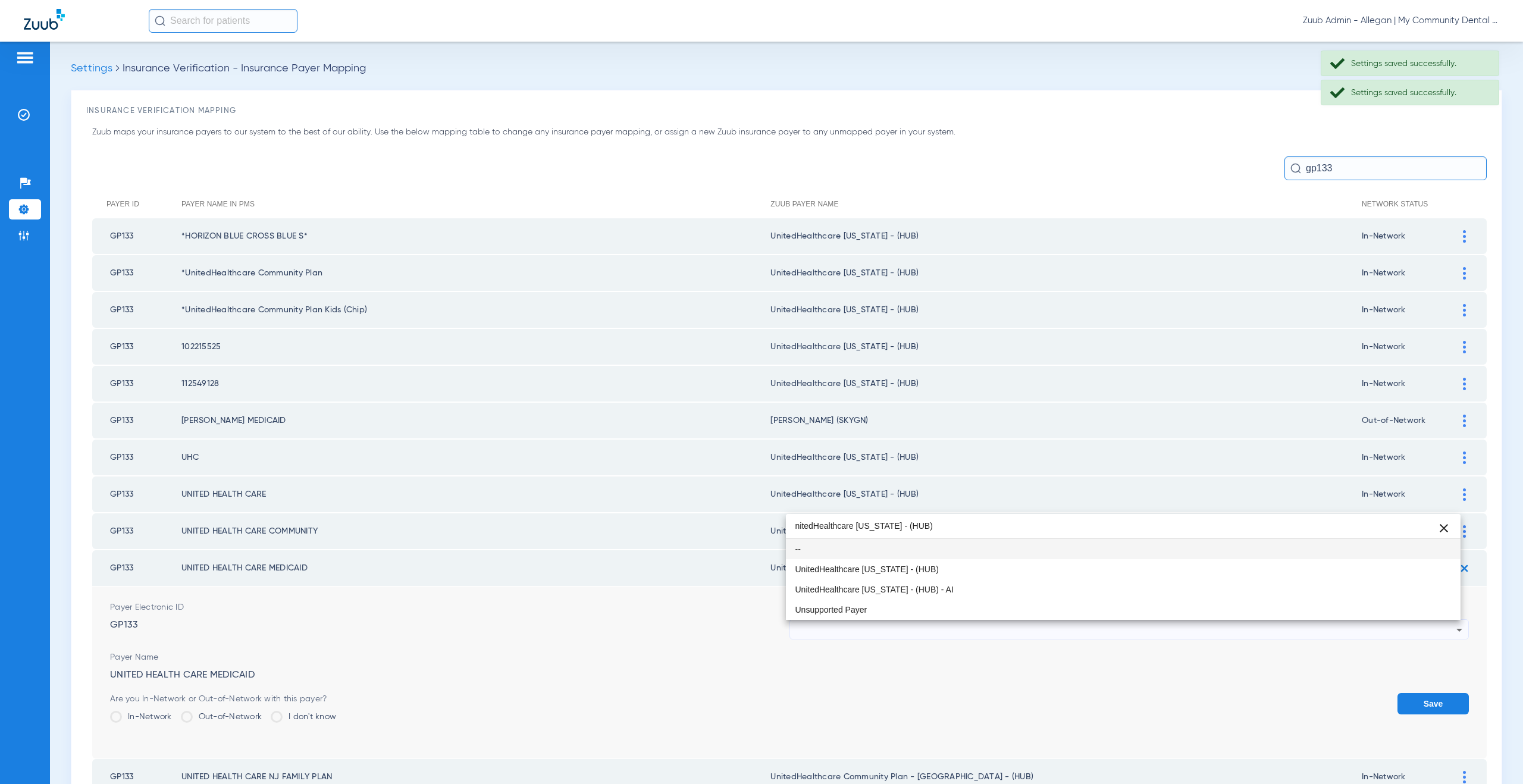
scroll to position [0, 0]
type input "nitedHealthcare Michigan - (HUB)"
click at [912, 578] on mat-option "UnitedHealthcare [US_STATE] - (HUB)" at bounding box center [1123, 569] width 675 height 20
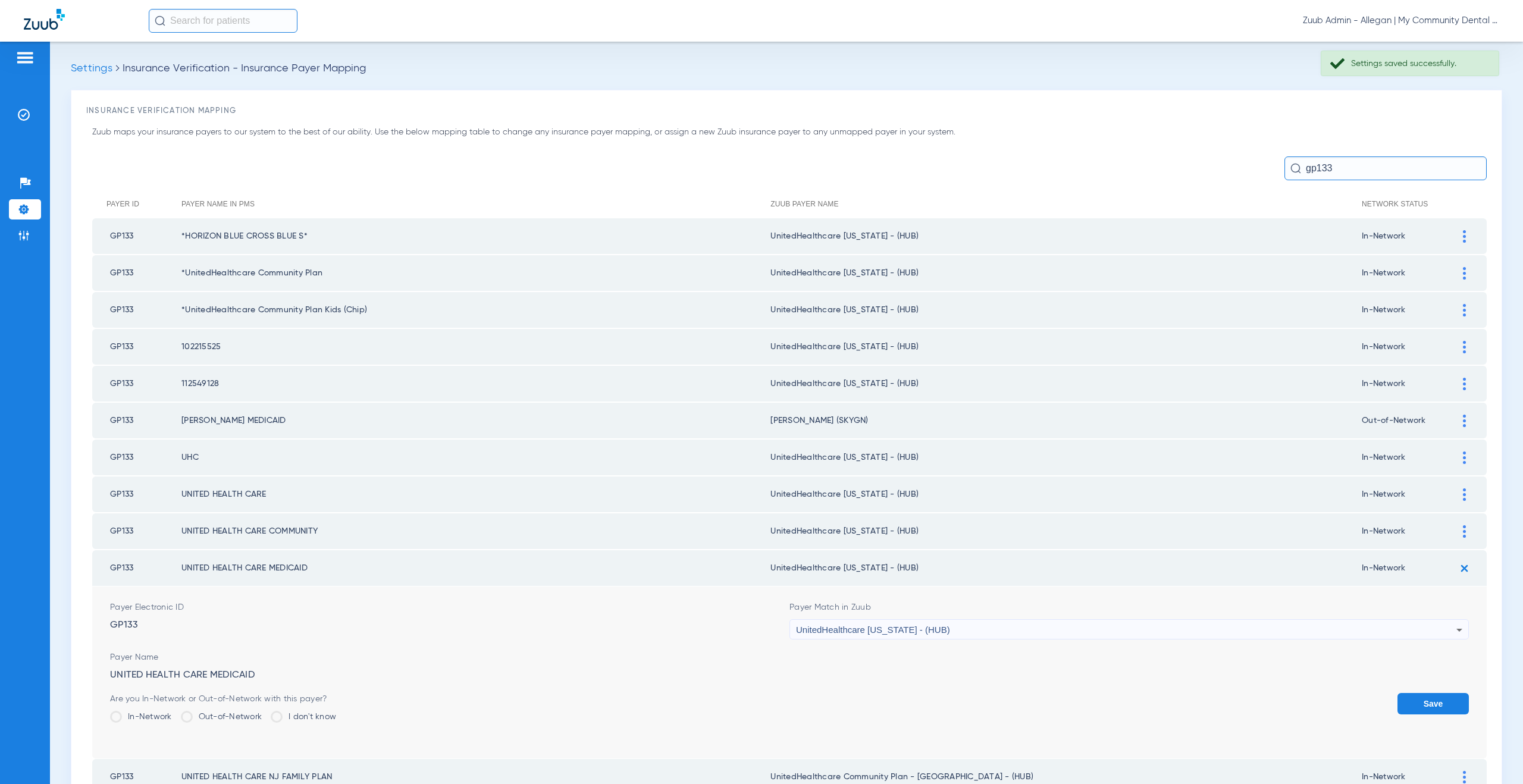
click at [1416, 703] on button "Save" at bounding box center [1433, 703] width 71 height 21
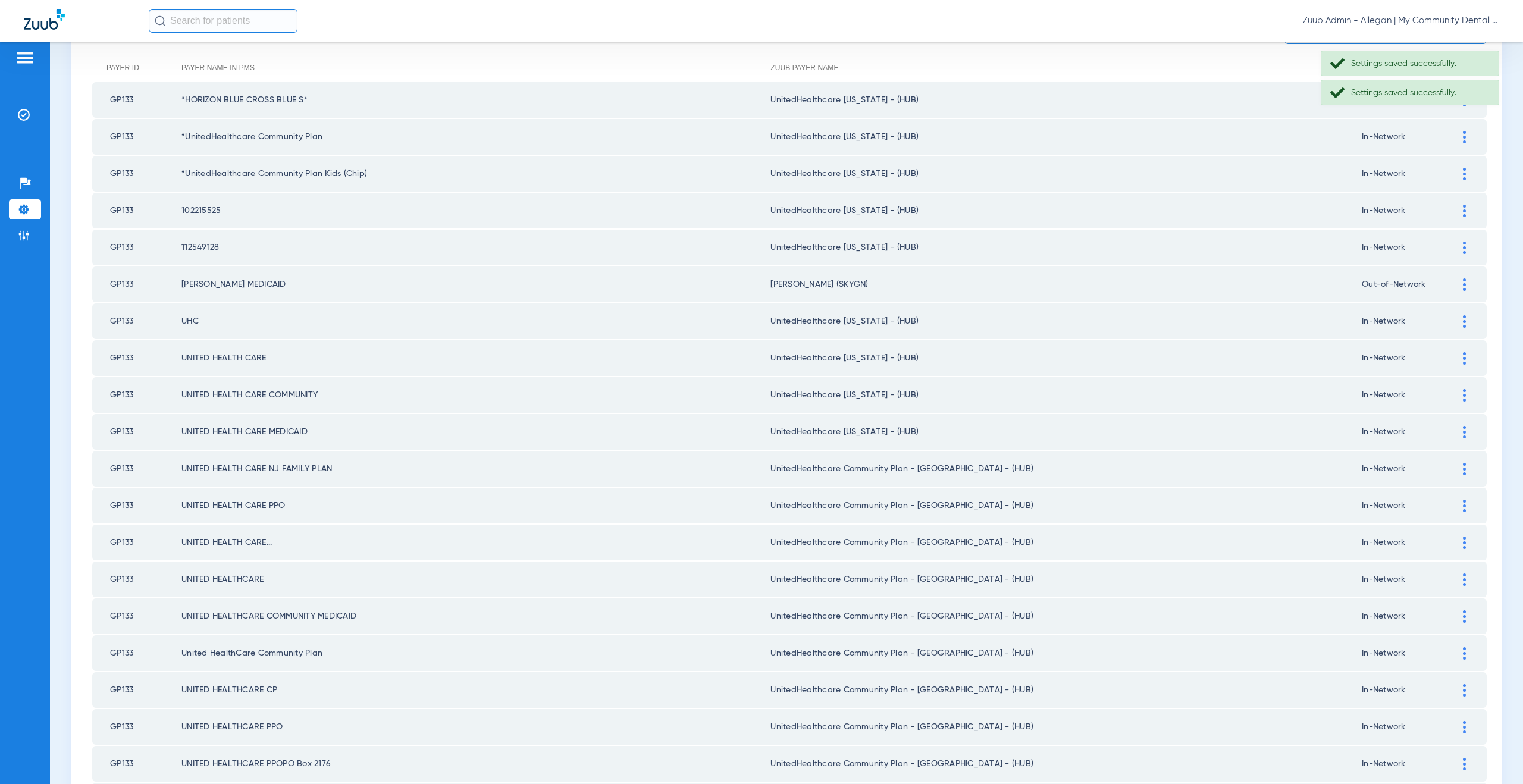
scroll to position [190, 0]
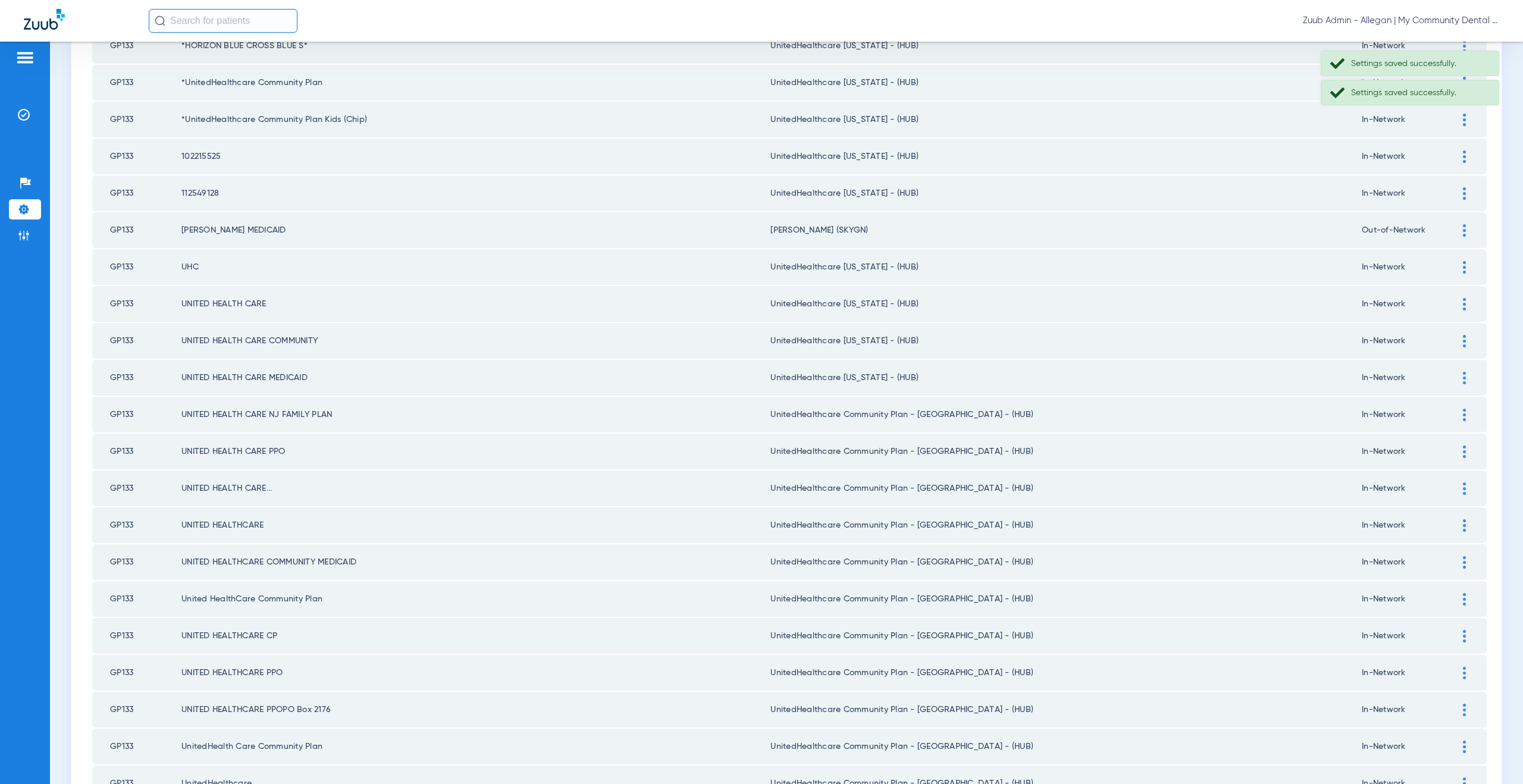
click at [1454, 418] on div at bounding box center [1464, 415] width 21 height 13
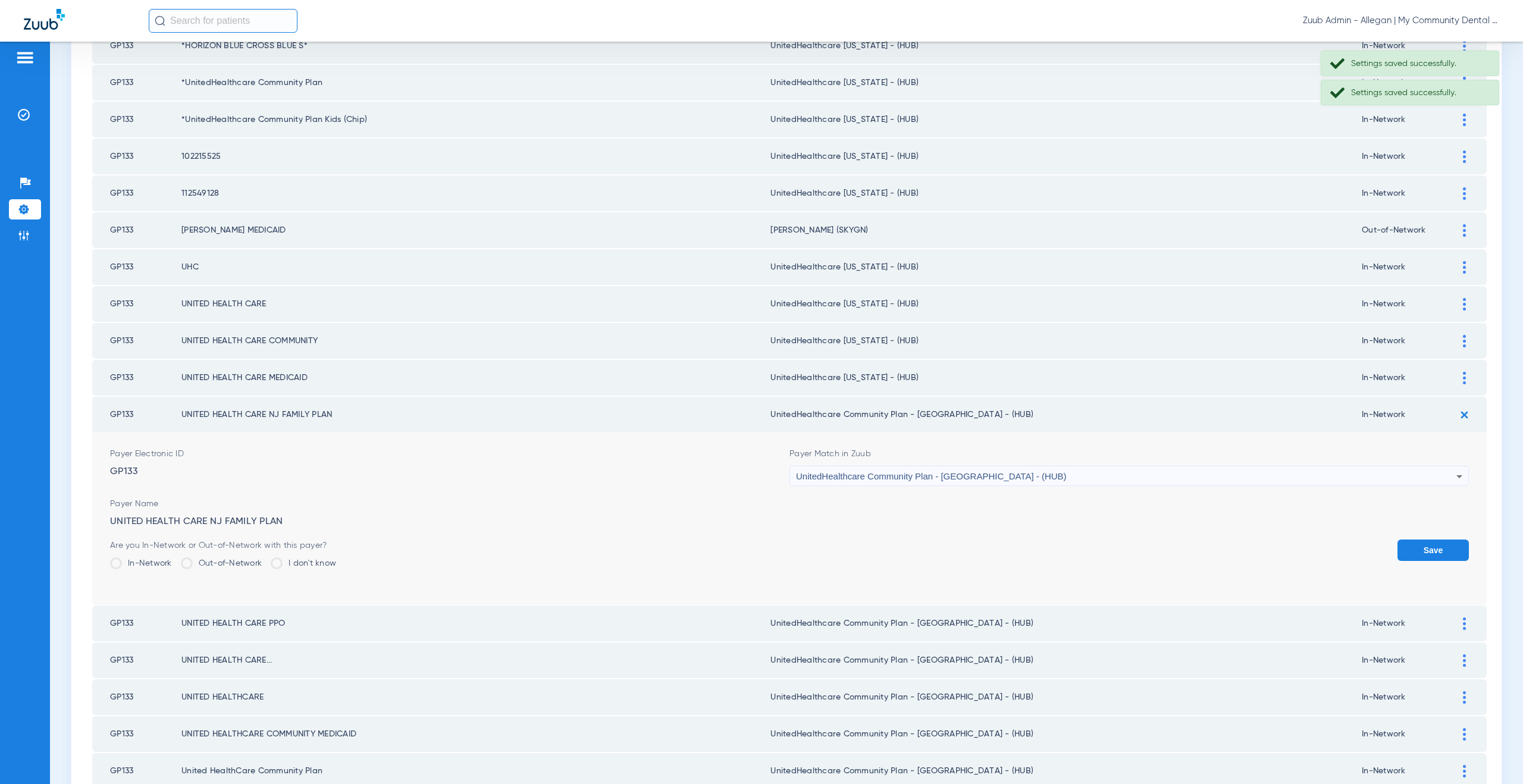
click at [928, 463] on div "Payer Match in Zuub UnitedHealthcare Community Plan - NJ - (HUB)" at bounding box center [1129, 467] width 679 height 38
click at [923, 477] on span "UnitedHealthcare Community Plan - NJ - (HUB)" at bounding box center [931, 476] width 271 height 10
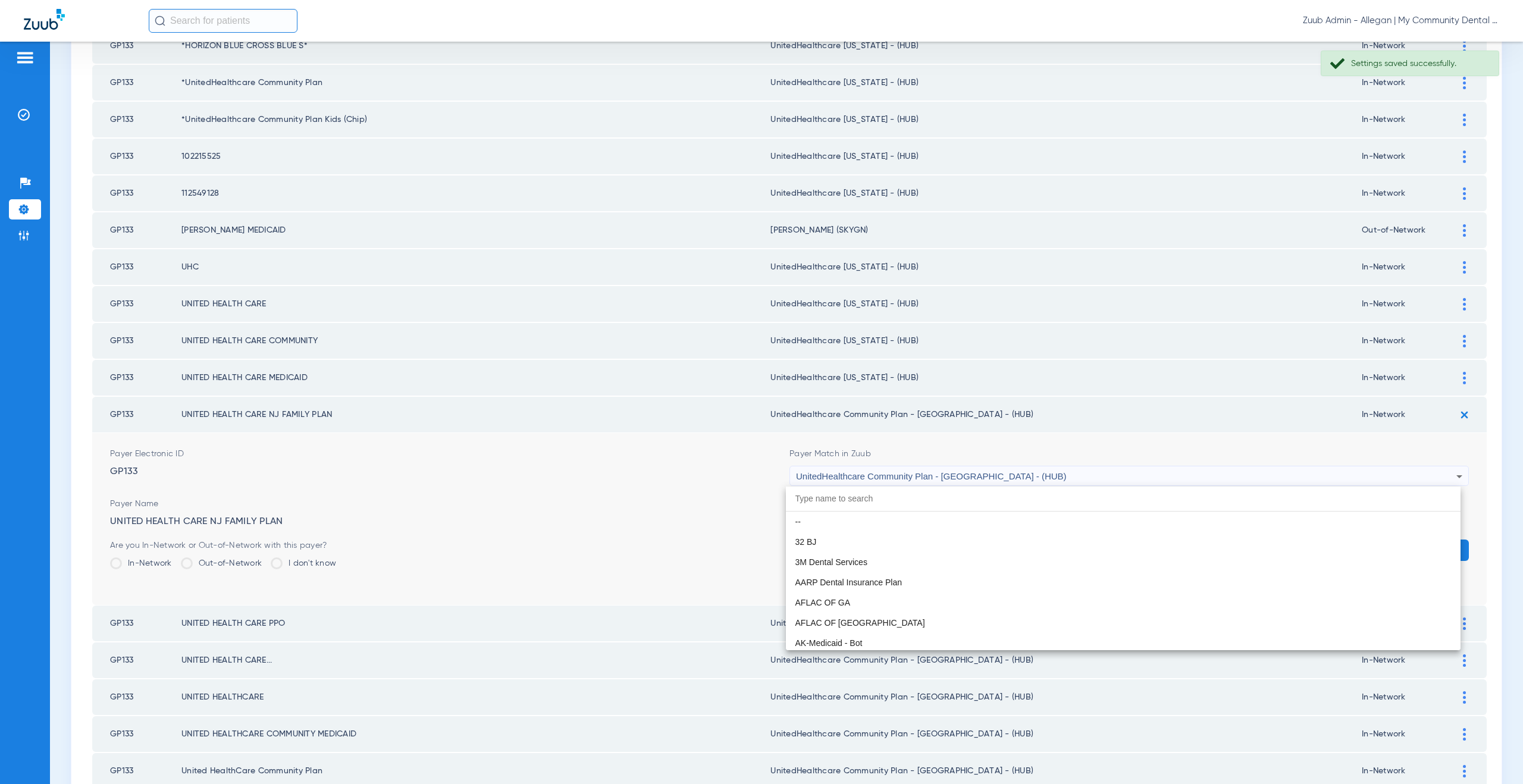
scroll to position [7911, 0]
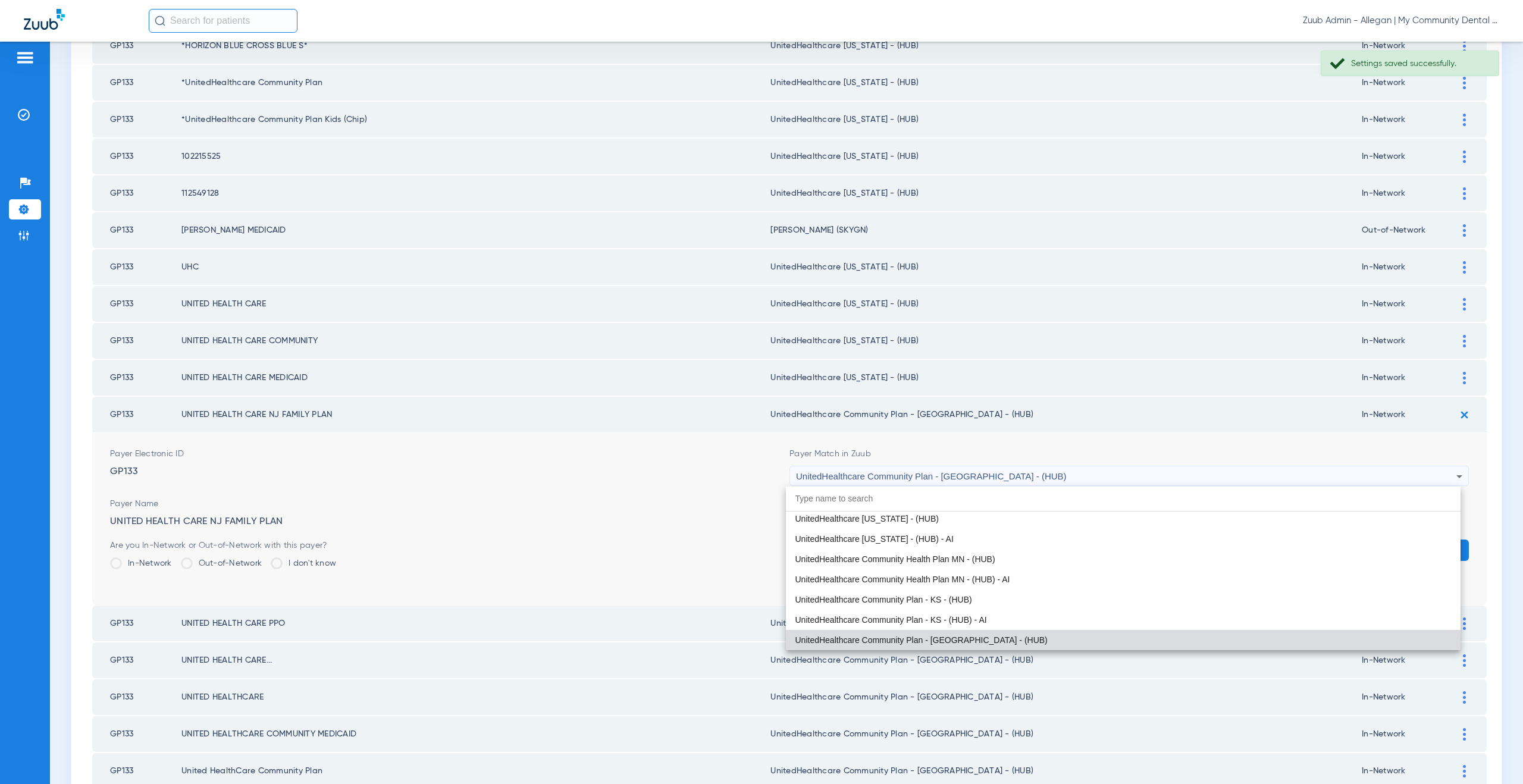
paste input "nitedHealthcare Michigan - (HUB)"
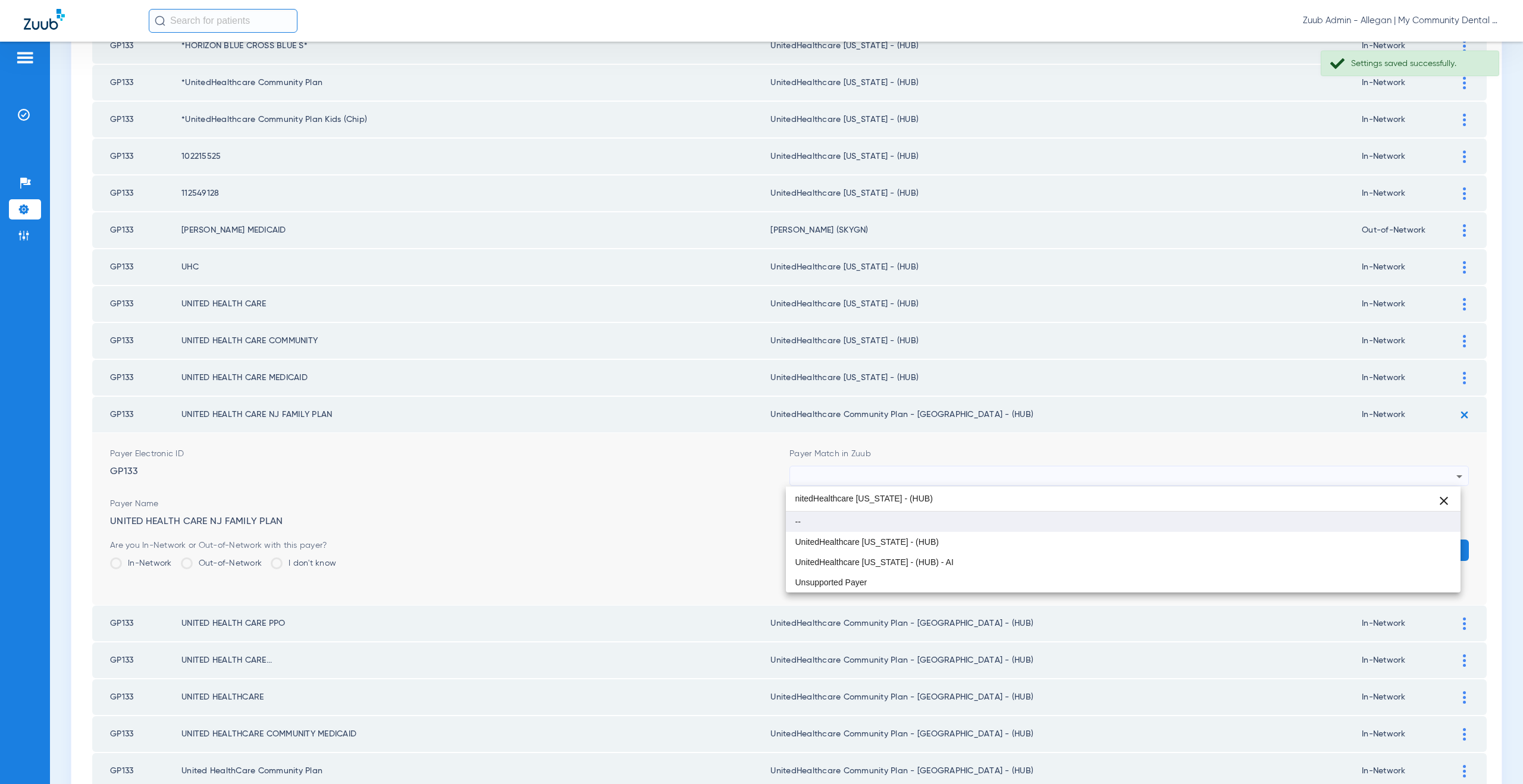
scroll to position [0, 0]
type input "nitedHealthcare Michigan - (HUB)"
click at [917, 536] on mat-option "UnitedHealthcare [US_STATE] - (HUB)" at bounding box center [1123, 541] width 675 height 20
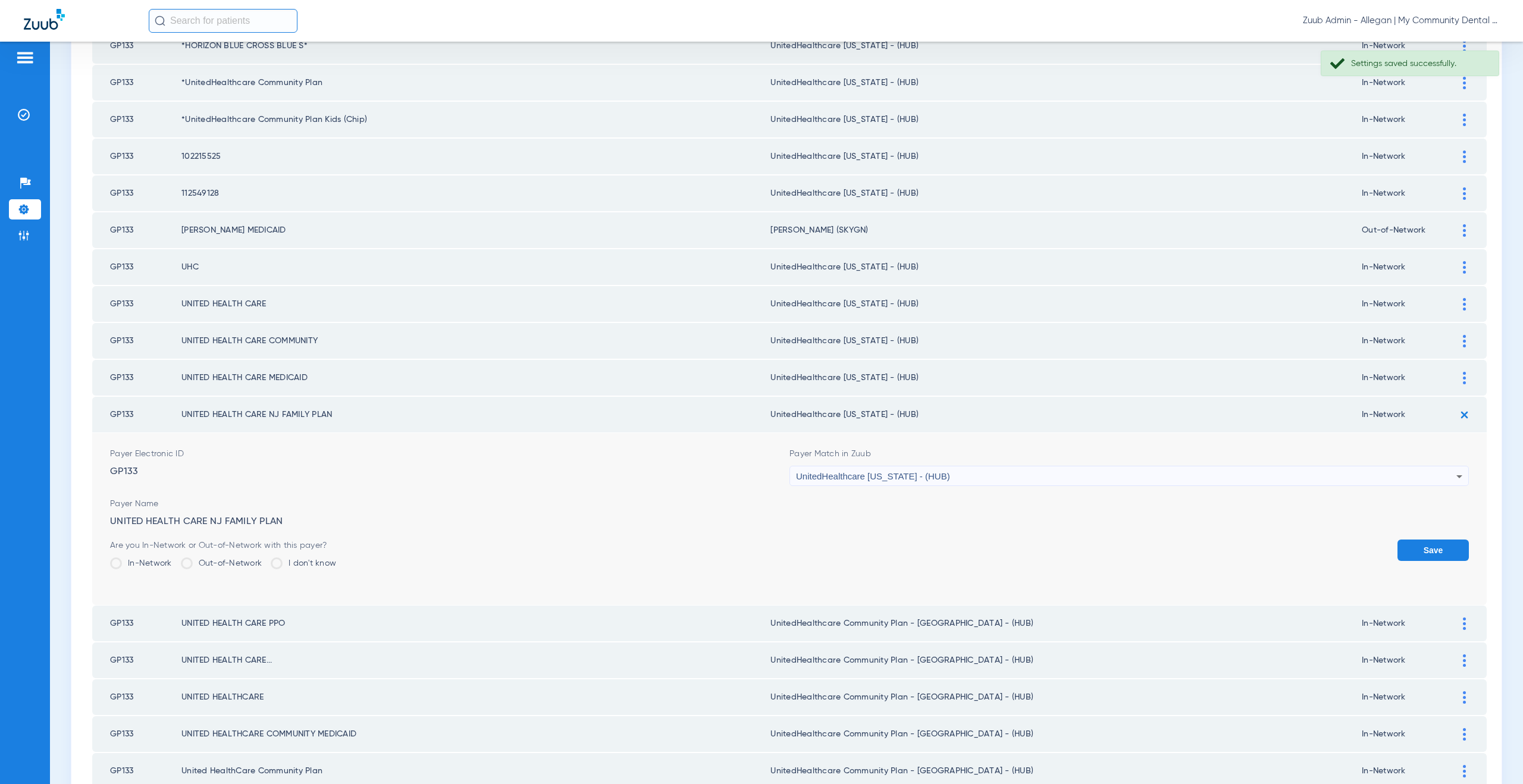
click at [1432, 540] on button "Save" at bounding box center [1433, 550] width 71 height 21
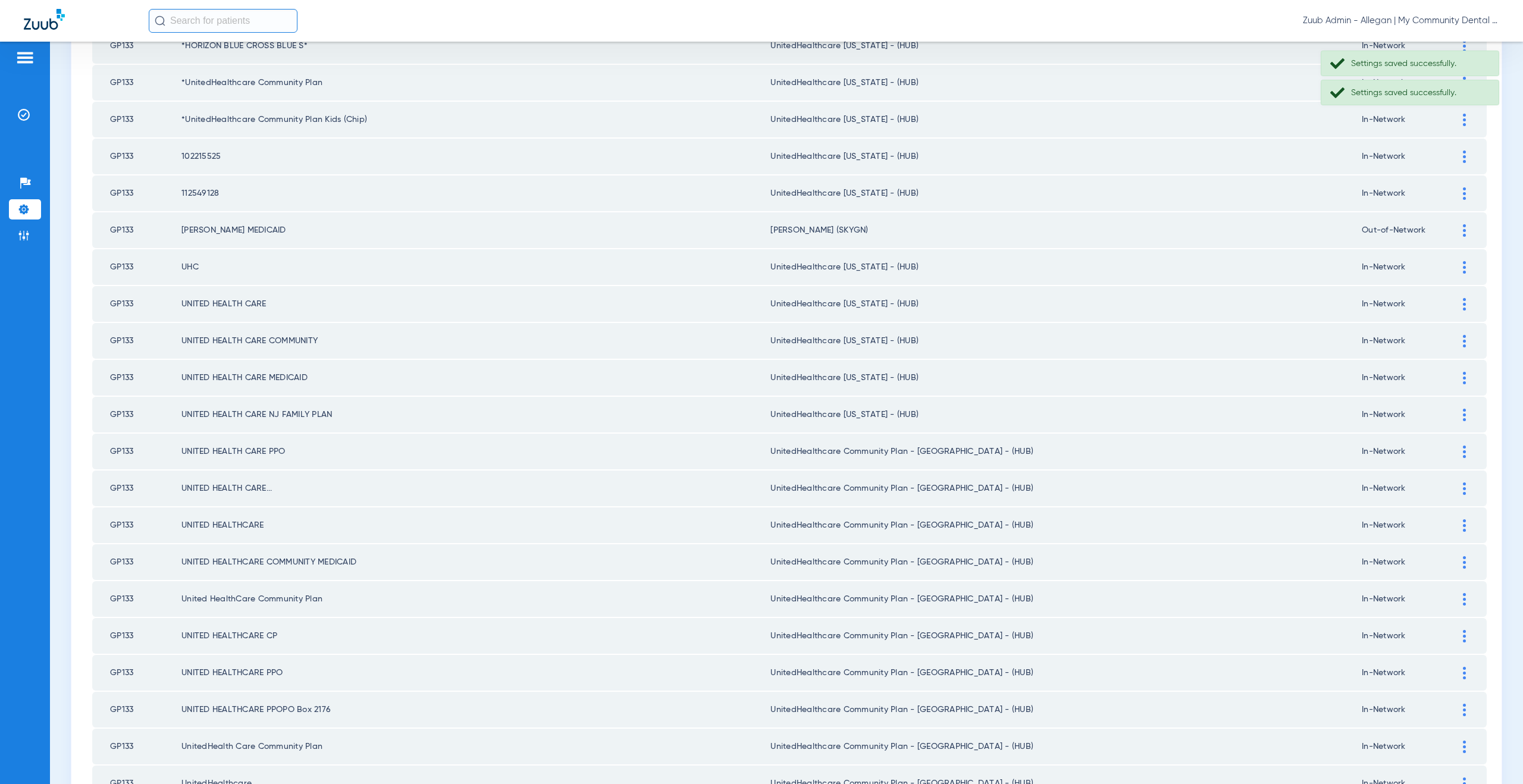
click at [1463, 456] on img at bounding box center [1464, 452] width 3 height 13
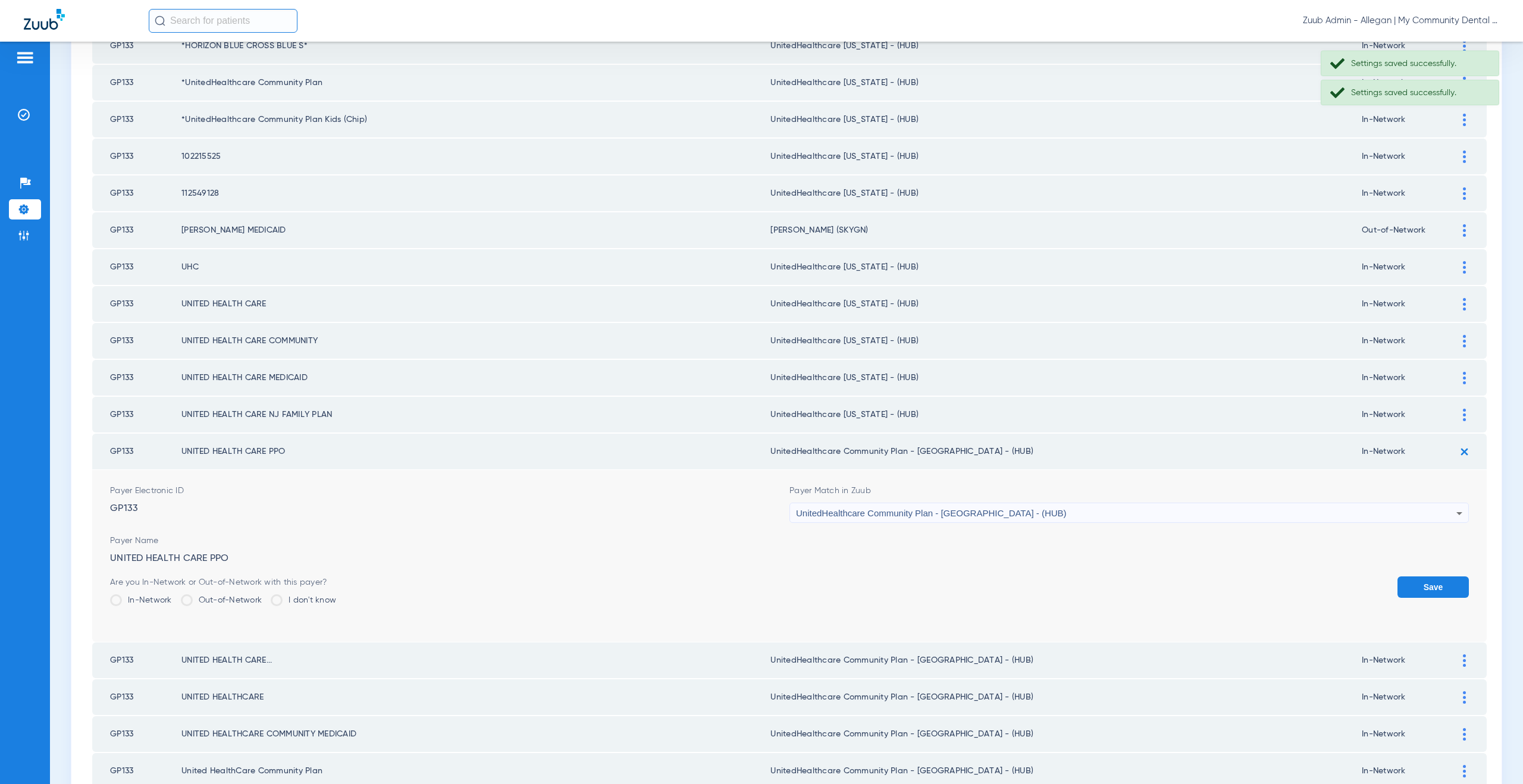
click at [892, 517] on span "UnitedHealthcare Community Plan - NJ - (HUB)" at bounding box center [931, 513] width 271 height 10
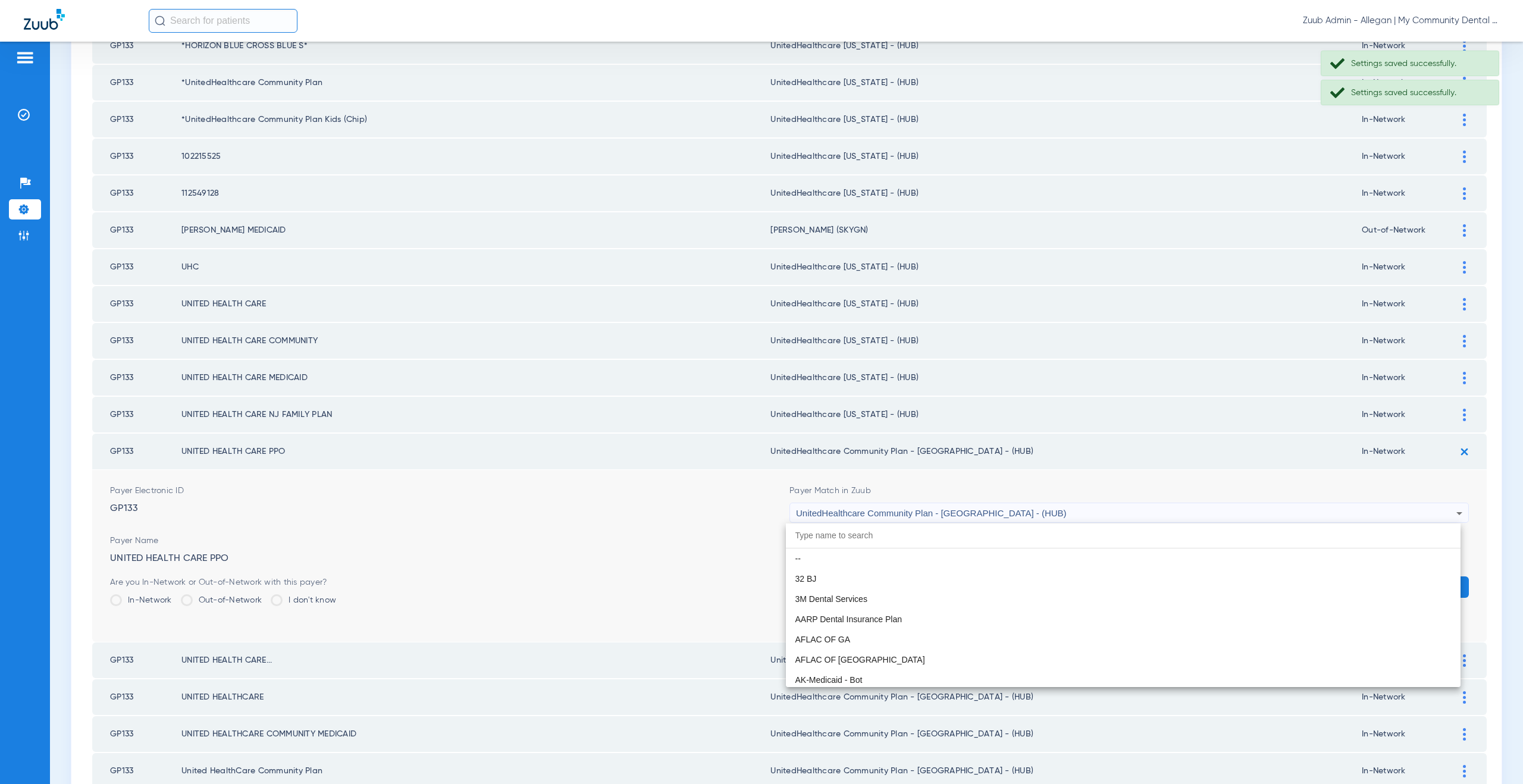
scroll to position [7911, 0]
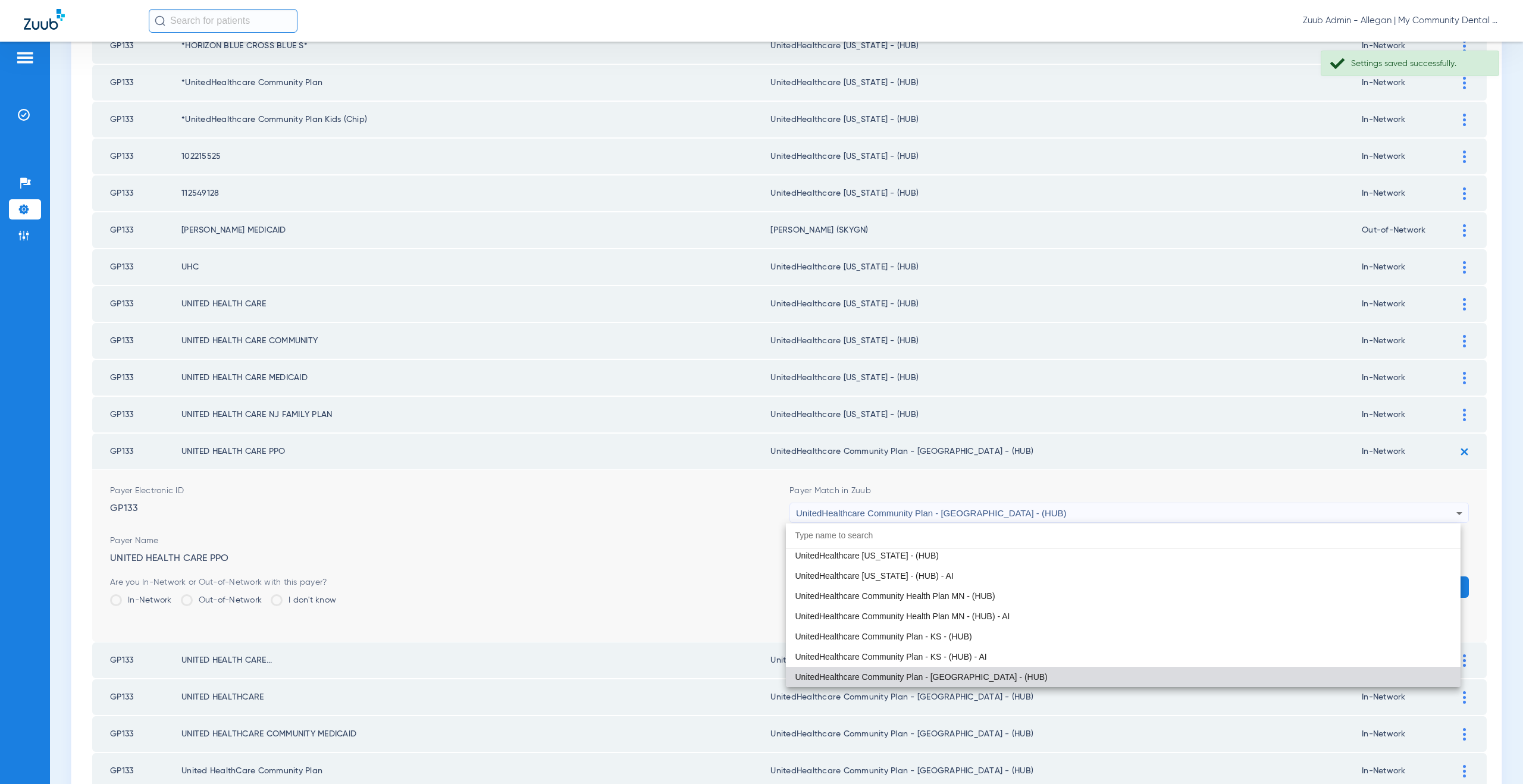
paste input "nitedHealthcare Michigan - (HUB)"
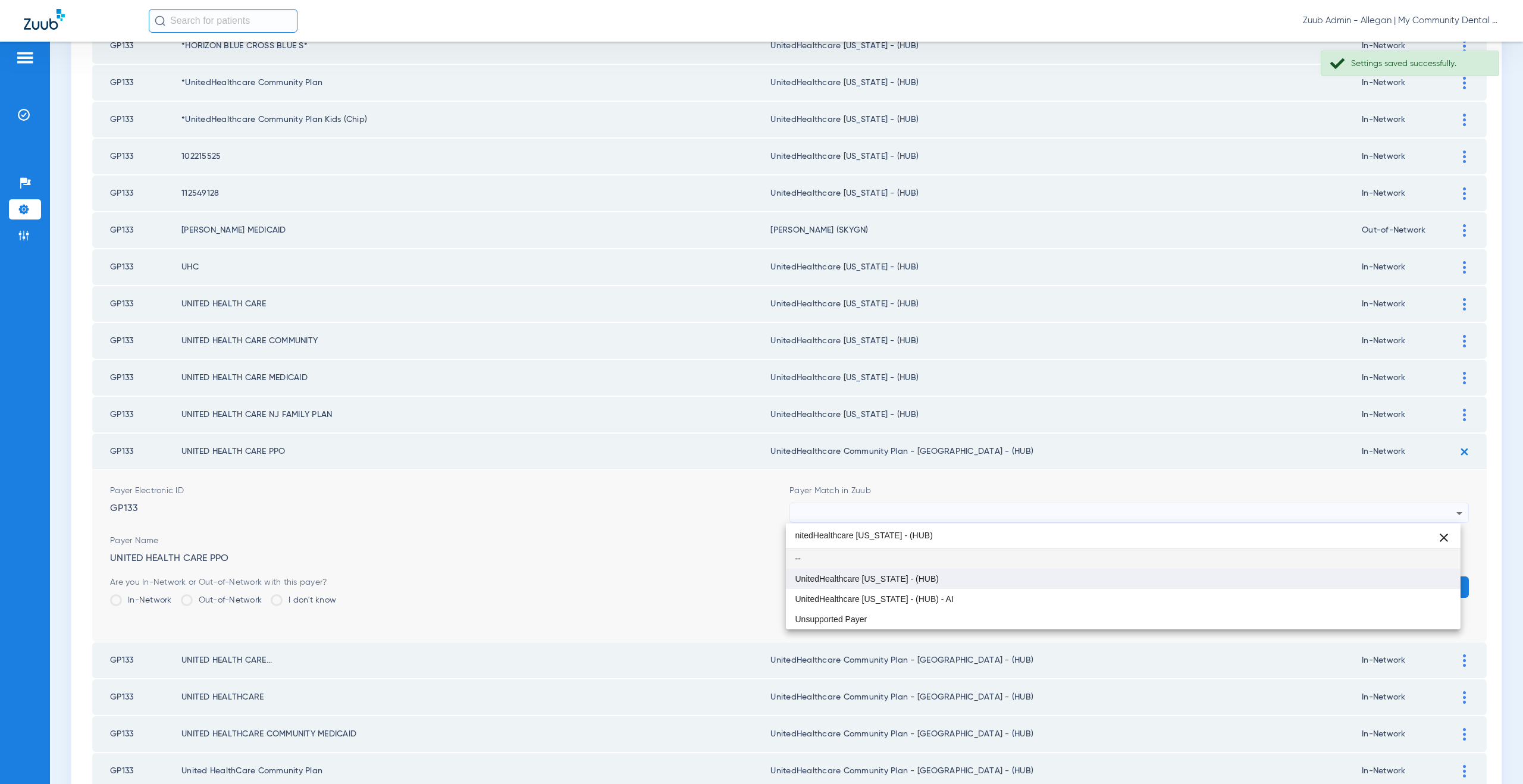
type input "nitedHealthcare Michigan - (HUB)"
drag, startPoint x: 899, startPoint y: 576, endPoint x: 1020, endPoint y: 579, distance: 121.0
click at [899, 576] on span "UnitedHealthcare [US_STATE] - (HUB)" at bounding box center [867, 578] width 144 height 8
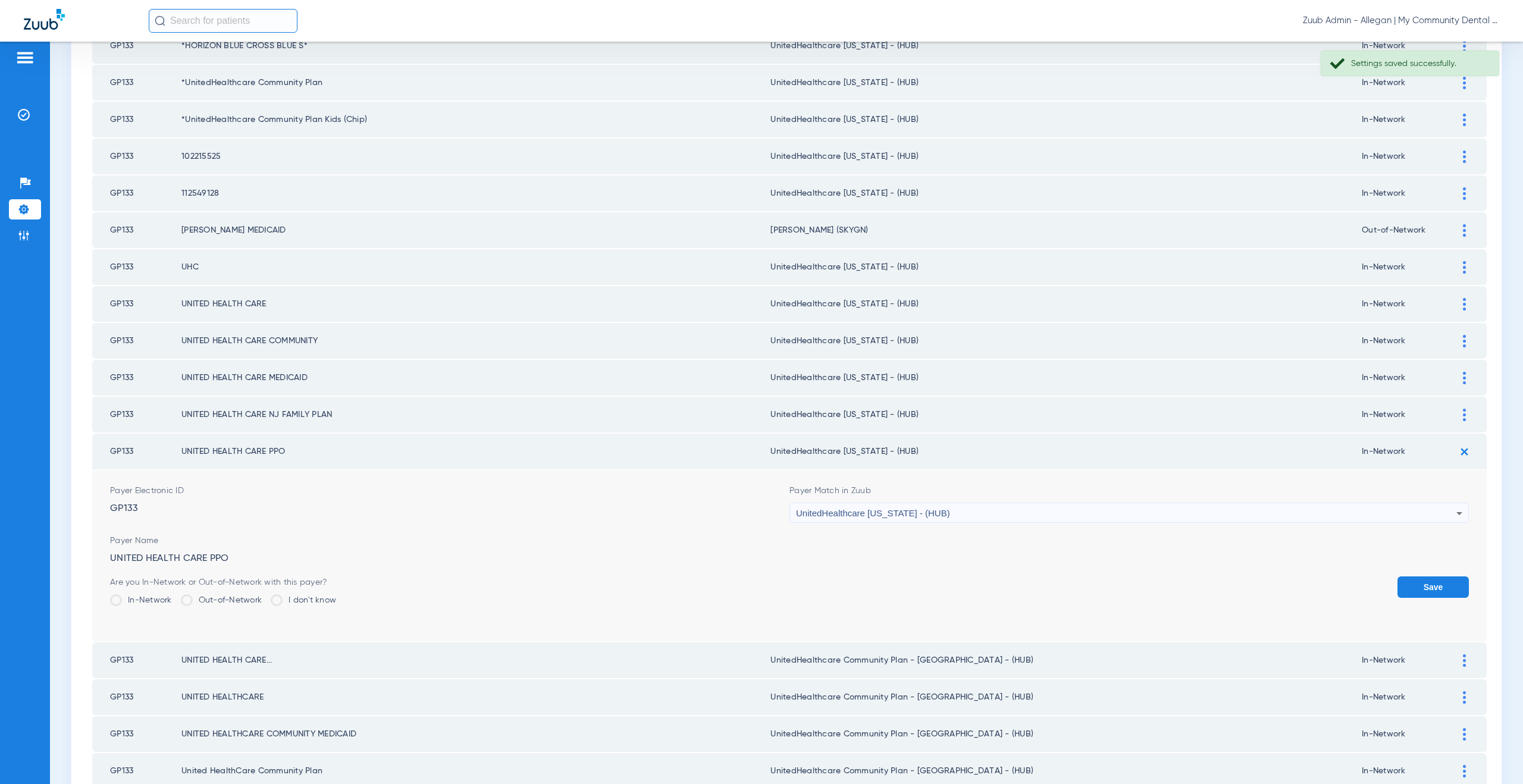
click at [1409, 589] on button "Save" at bounding box center [1433, 586] width 71 height 21
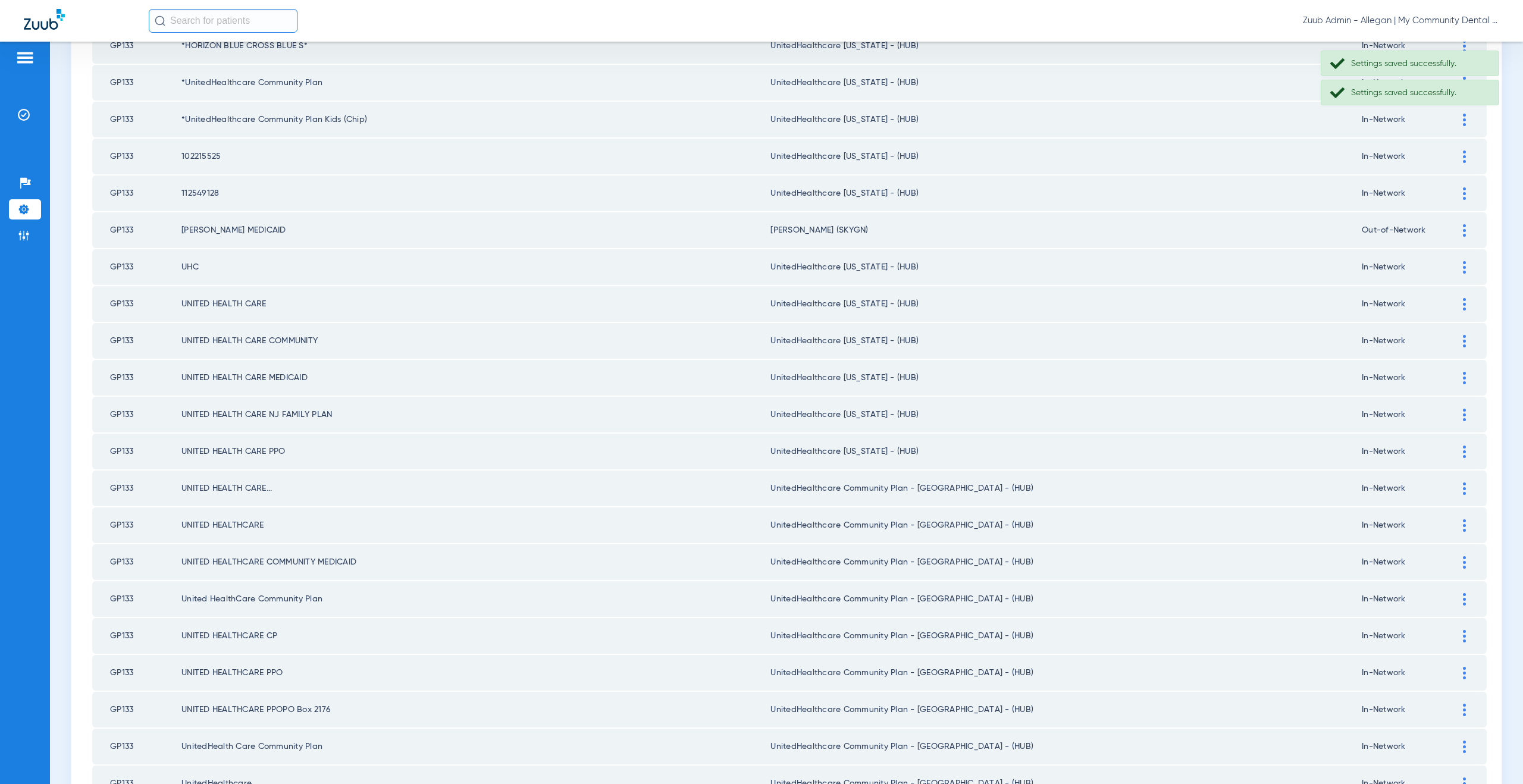
click at [1454, 486] on div at bounding box center [1464, 489] width 21 height 13
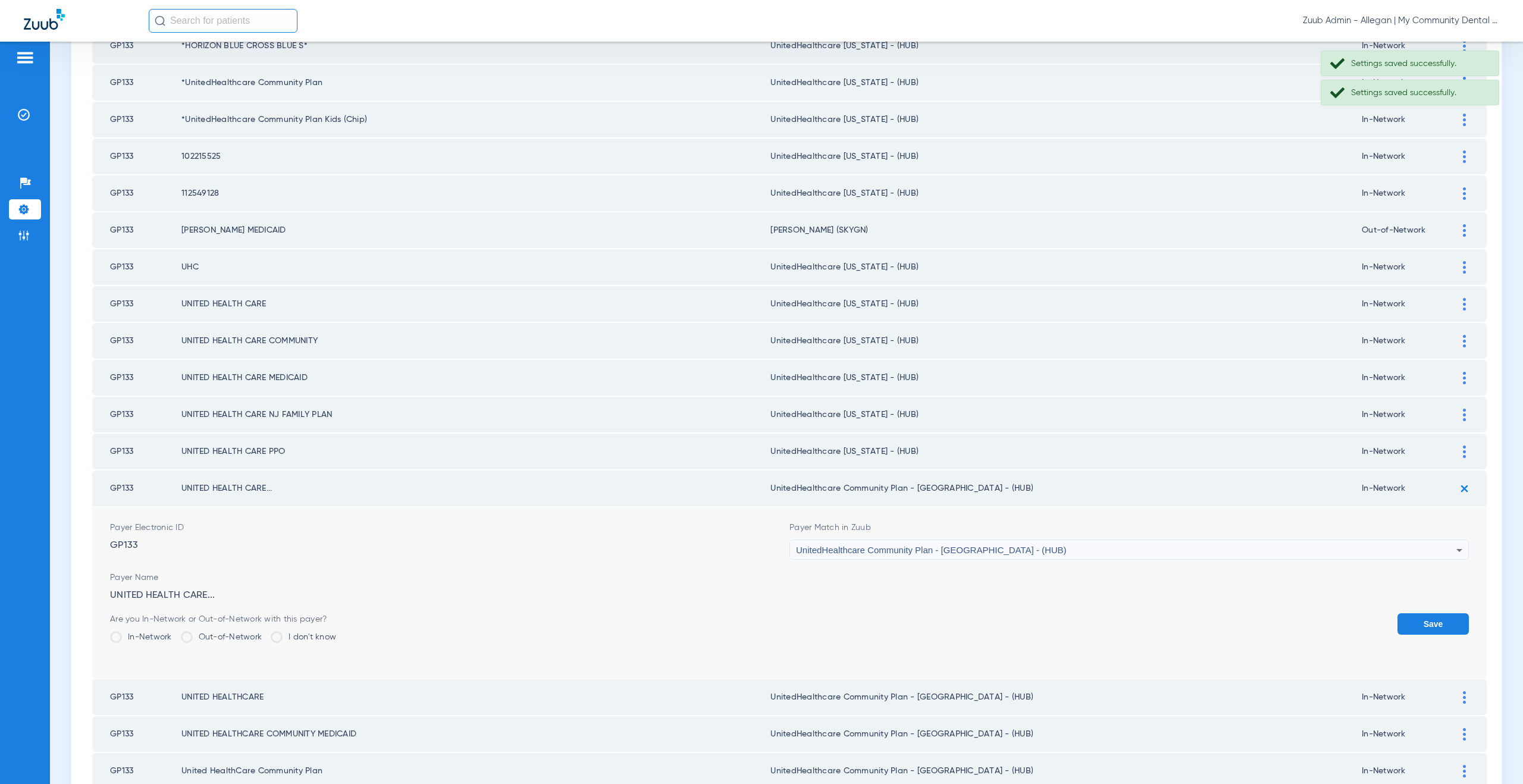
click at [863, 559] on div "UnitedHealthcare Community Plan - NJ - (HUB)" at bounding box center [1126, 550] width 660 height 20
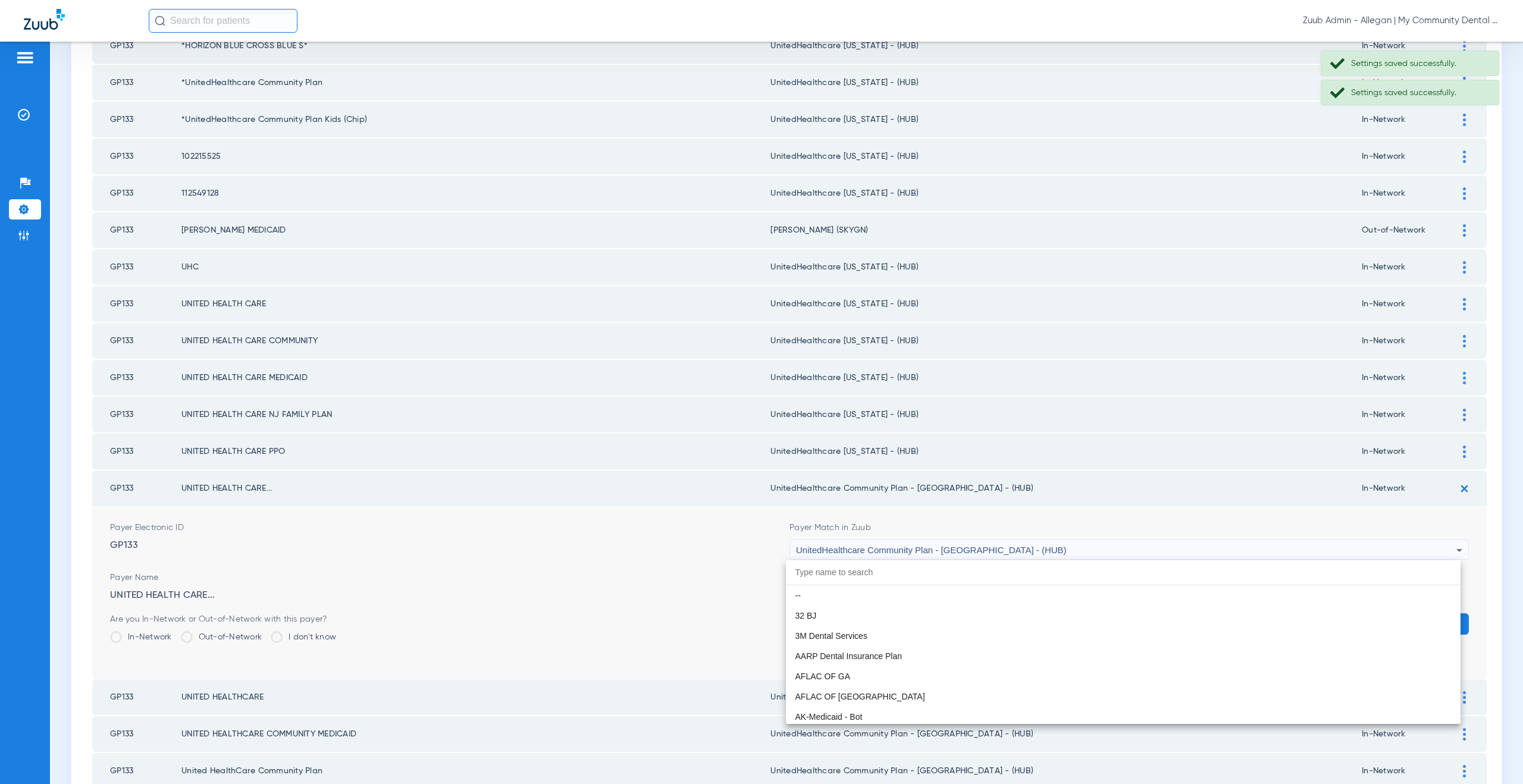
scroll to position [7911, 0]
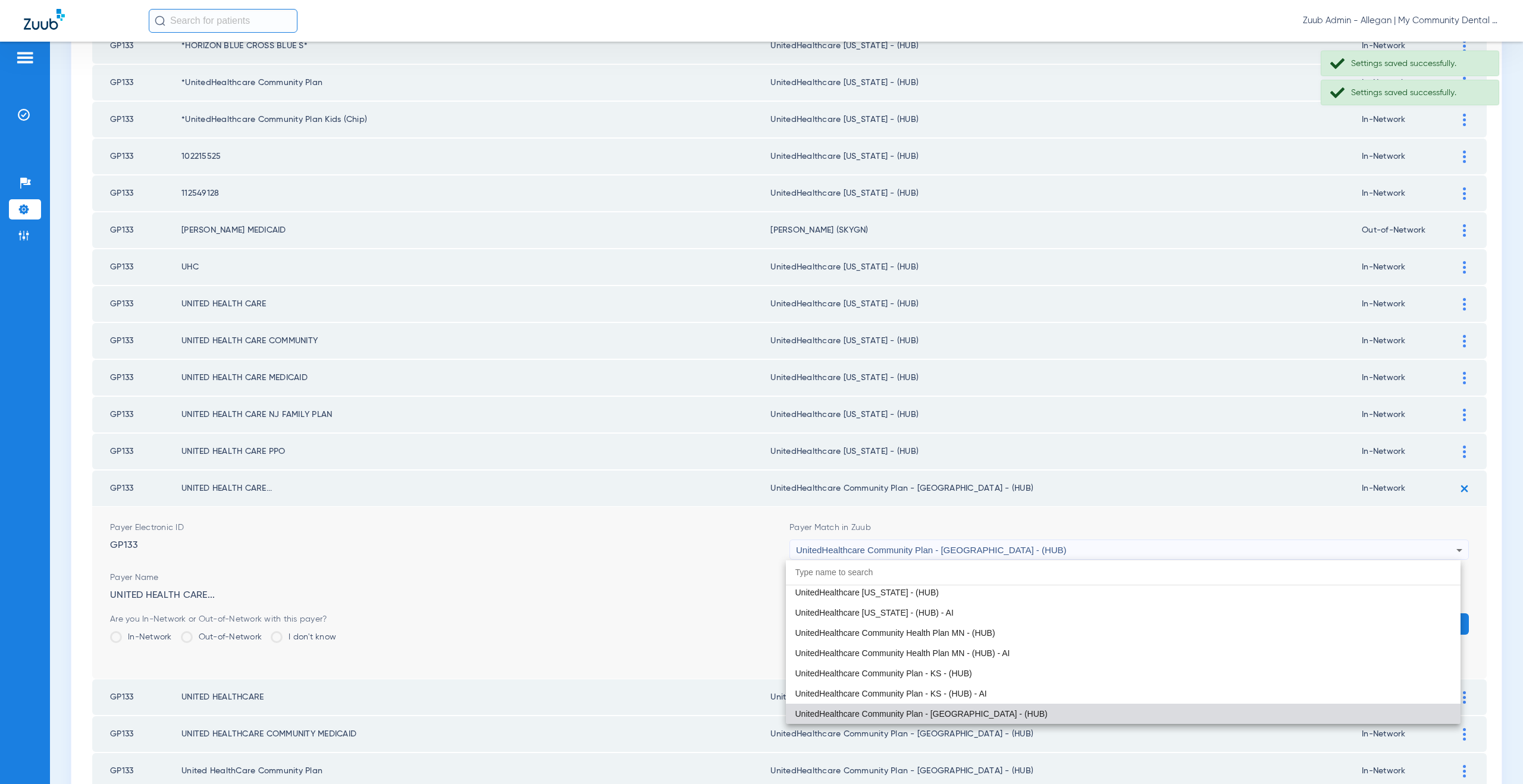
paste input "nitedHealthcare Michigan - (HUB)"
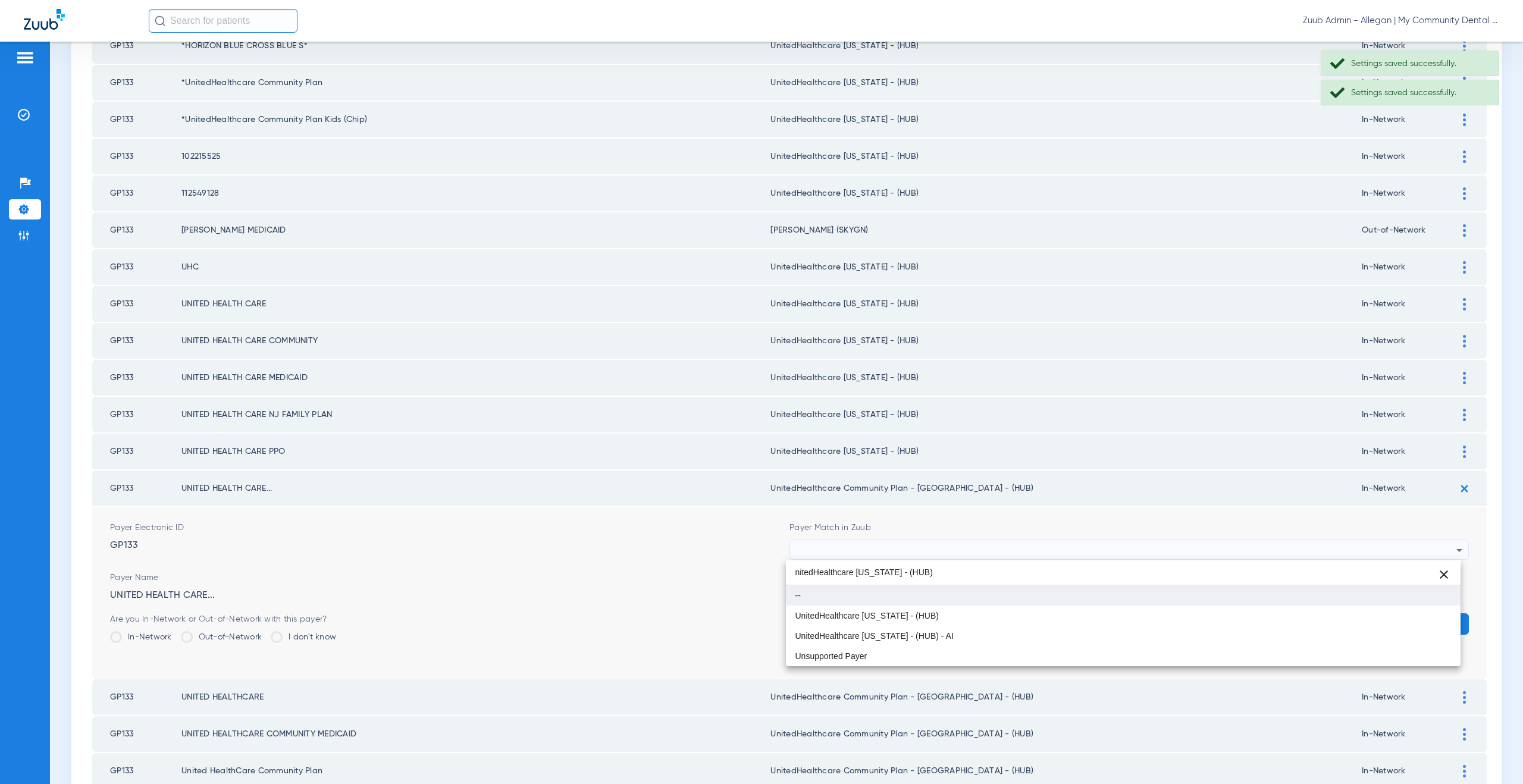
scroll to position [0, 0]
type input "nitedHealthcare Michigan - (HUB)"
click at [871, 617] on span "UnitedHealthcare [US_STATE] - (HUB)" at bounding box center [867, 616] width 144 height 8
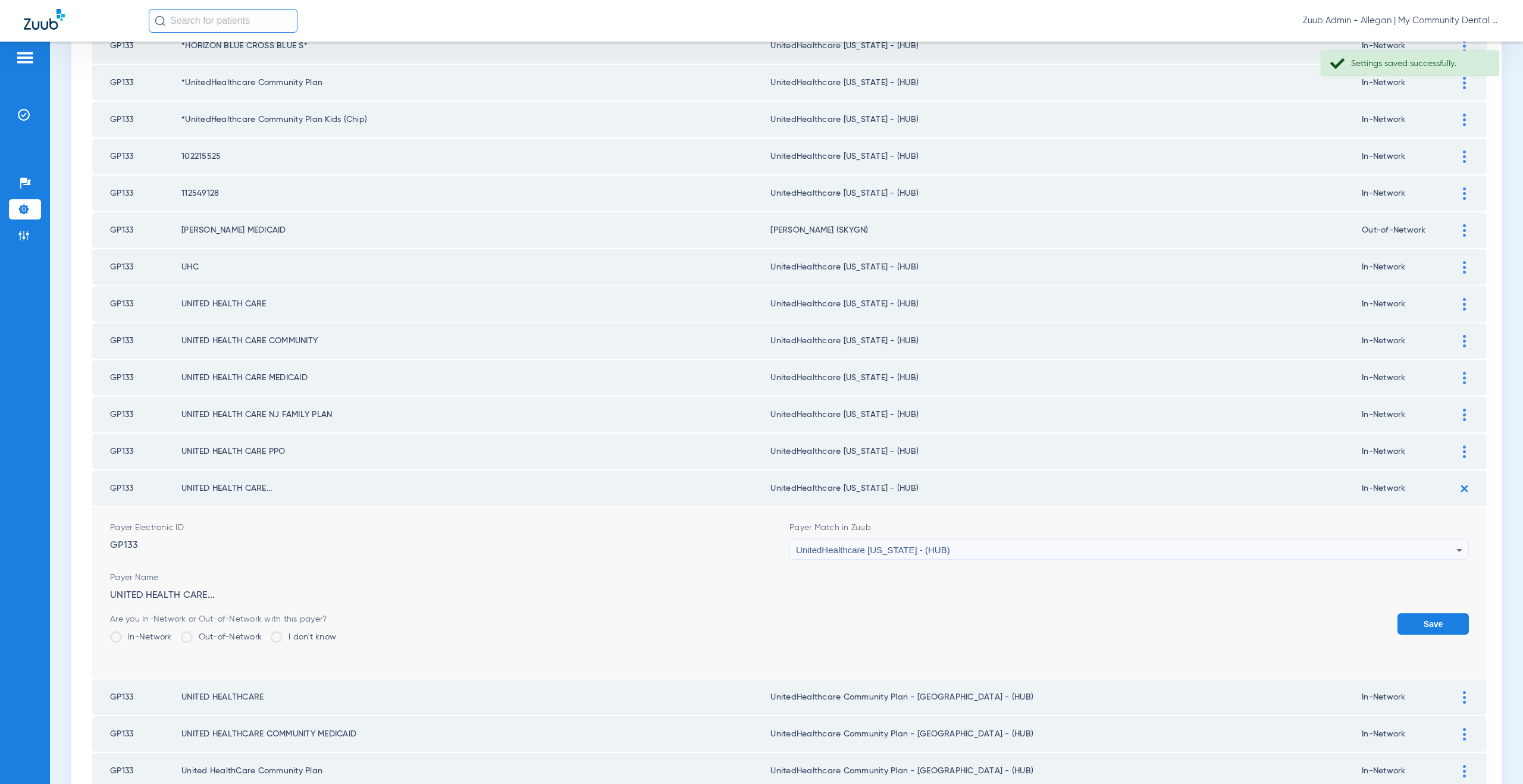
click at [1431, 625] on button "Save" at bounding box center [1433, 624] width 71 height 21
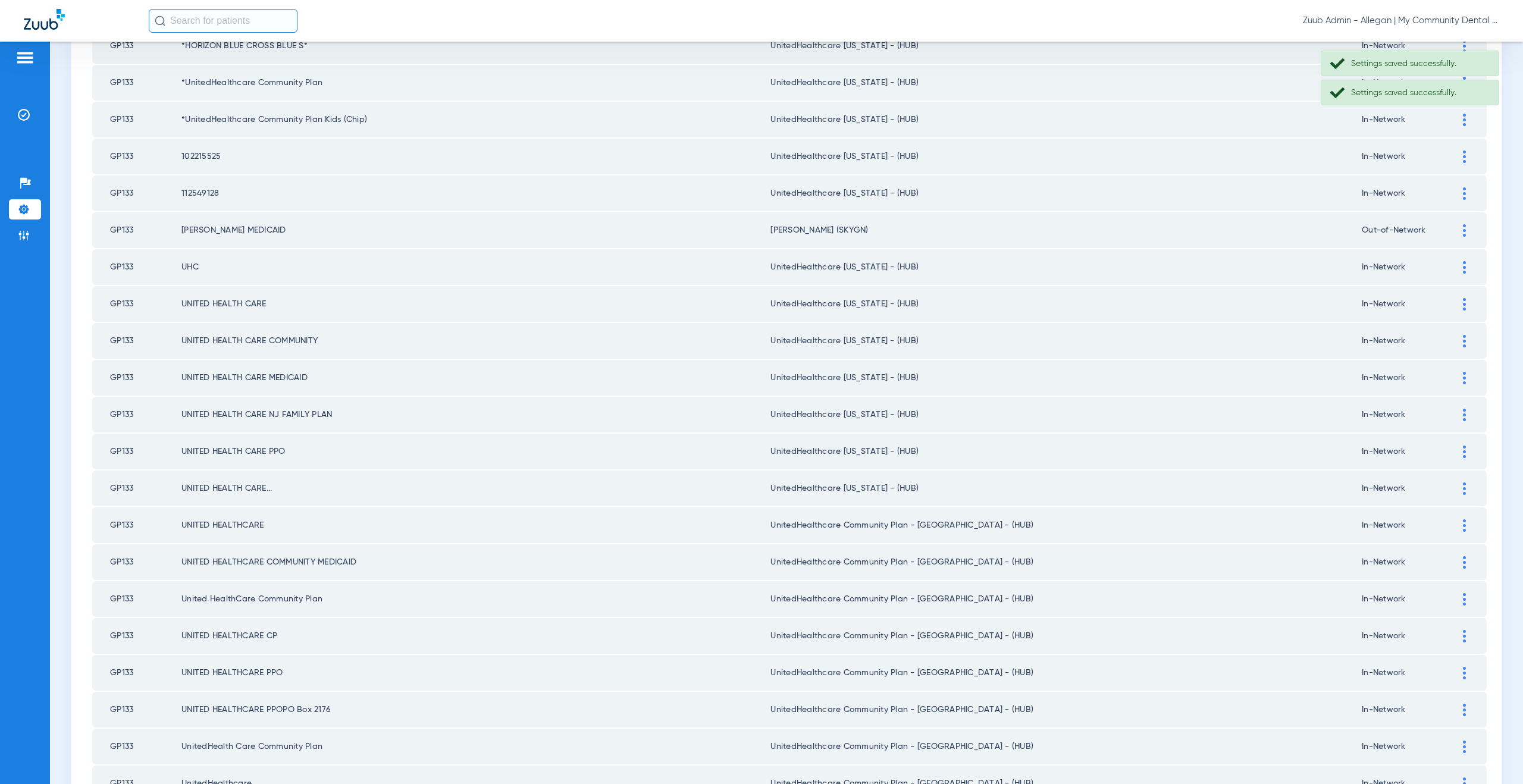
click at [1463, 526] on img at bounding box center [1464, 525] width 3 height 13
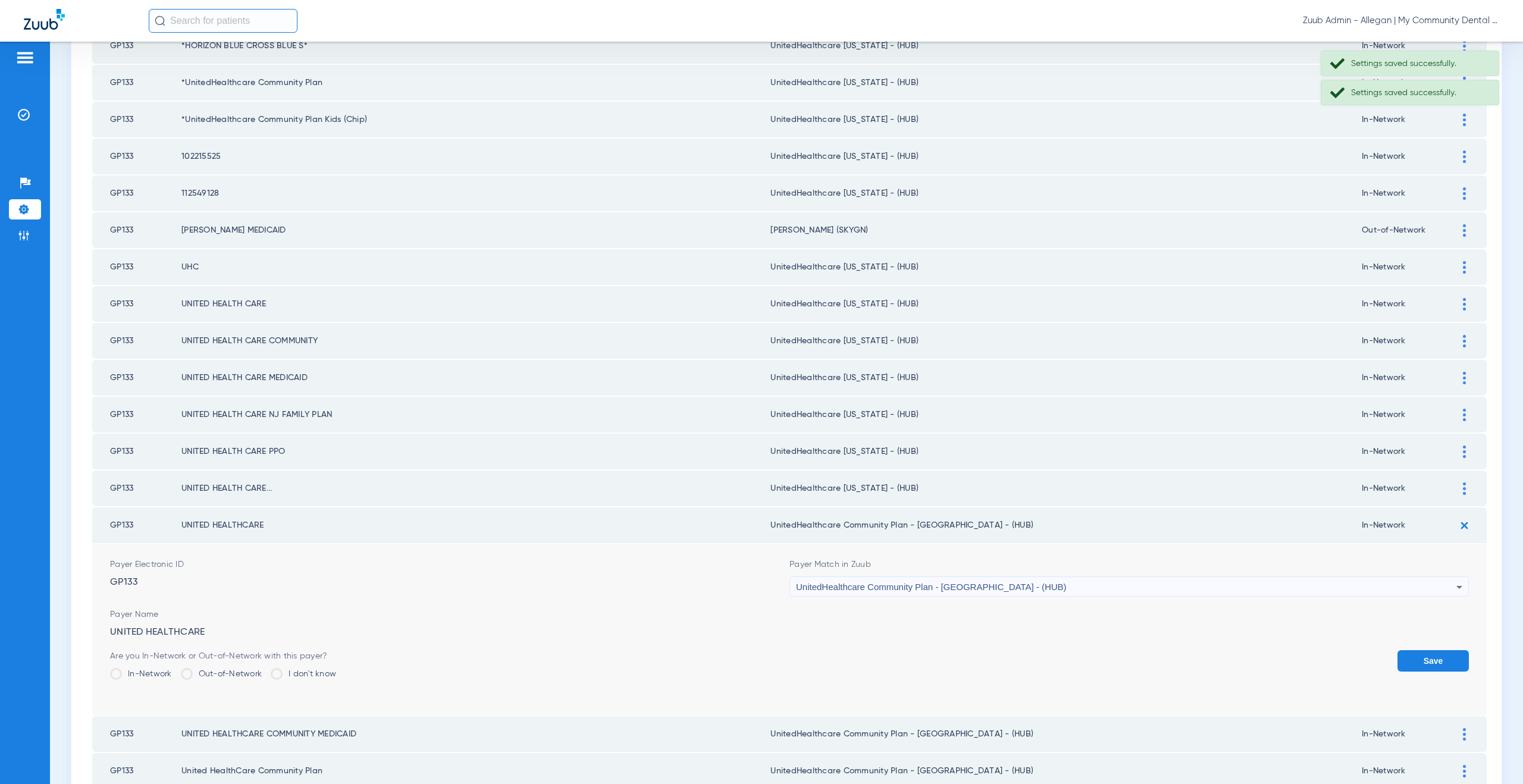
click at [895, 584] on span "UnitedHealthcare Community Plan - NJ - (HUB)" at bounding box center [931, 586] width 271 height 10
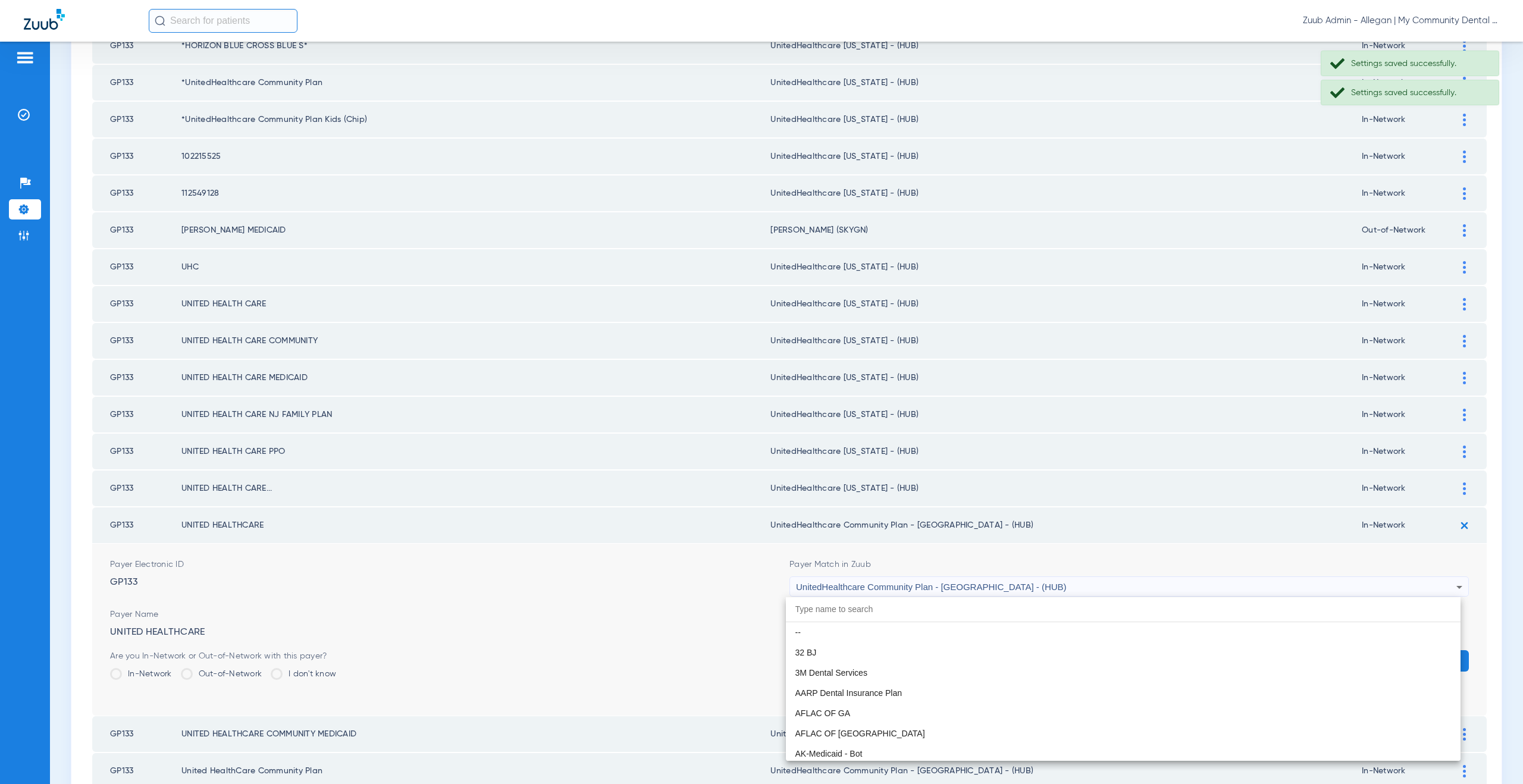
scroll to position [7911, 0]
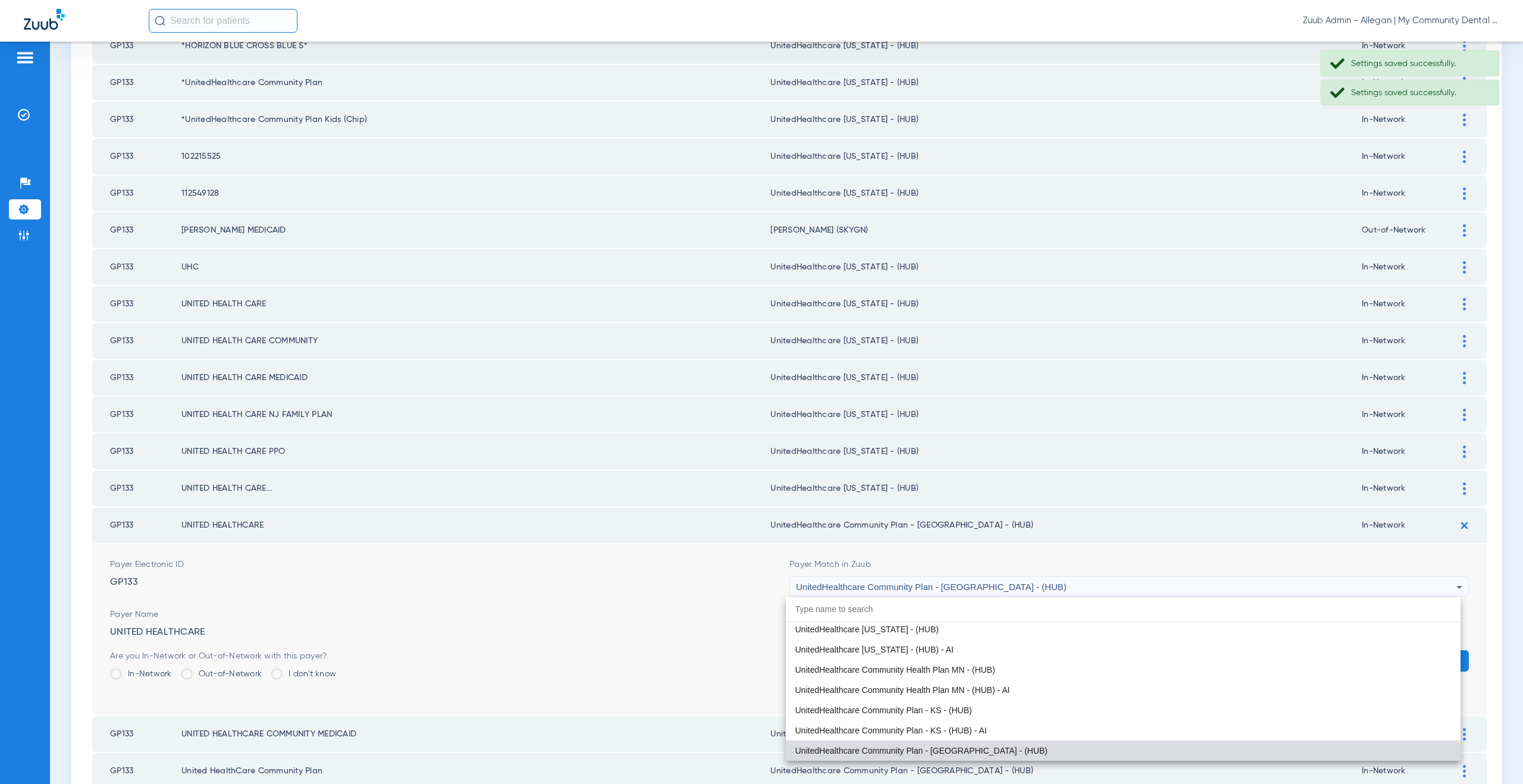
paste input "nitedHealthcare Michigan - (HUB)"
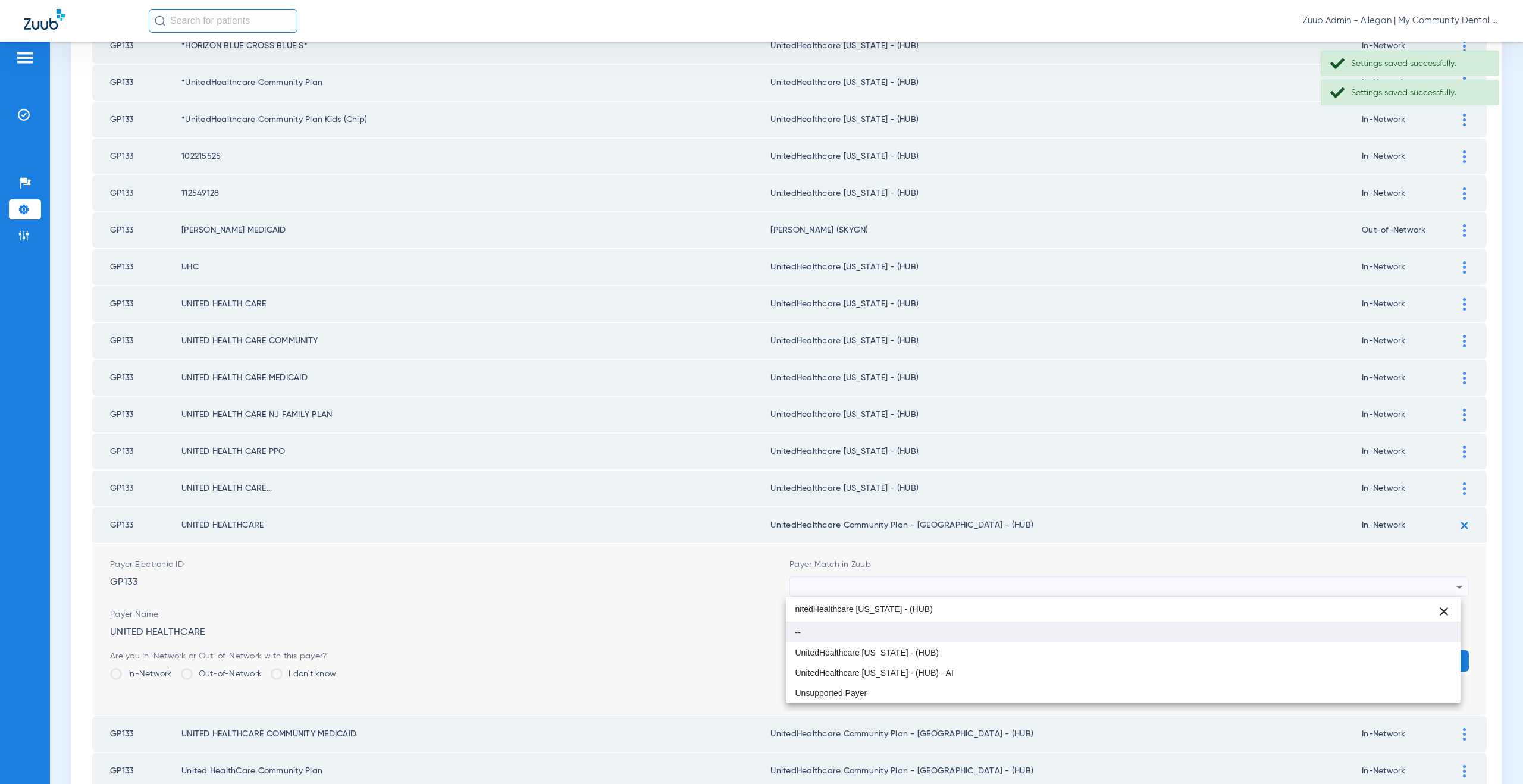
scroll to position [0, 0]
type input "nitedHealthcare Michigan - (HUB)"
click at [883, 652] on span "UnitedHealthcare [US_STATE] - (HUB)" at bounding box center [867, 652] width 144 height 8
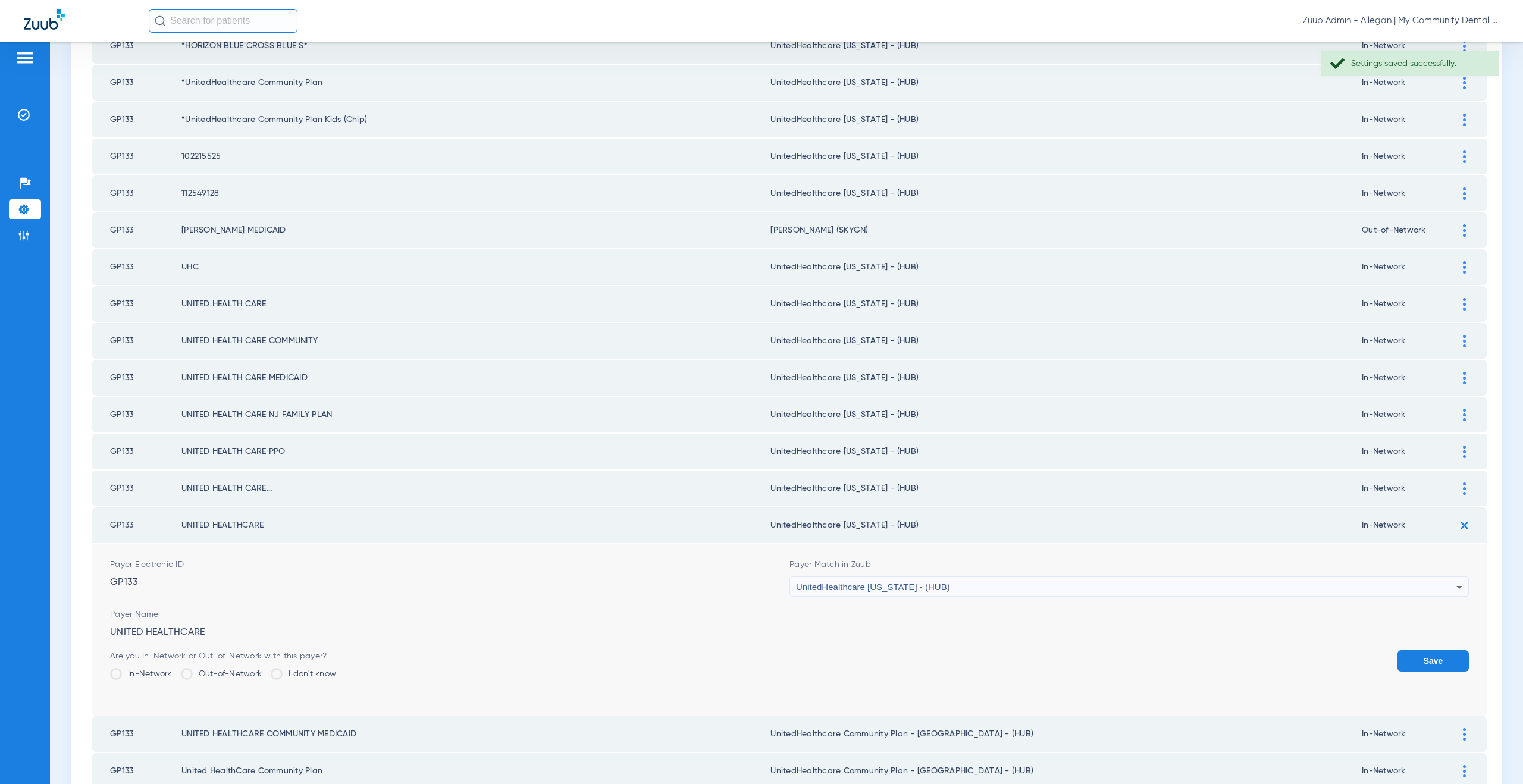
click at [1399, 657] on button "Save" at bounding box center [1433, 660] width 71 height 21
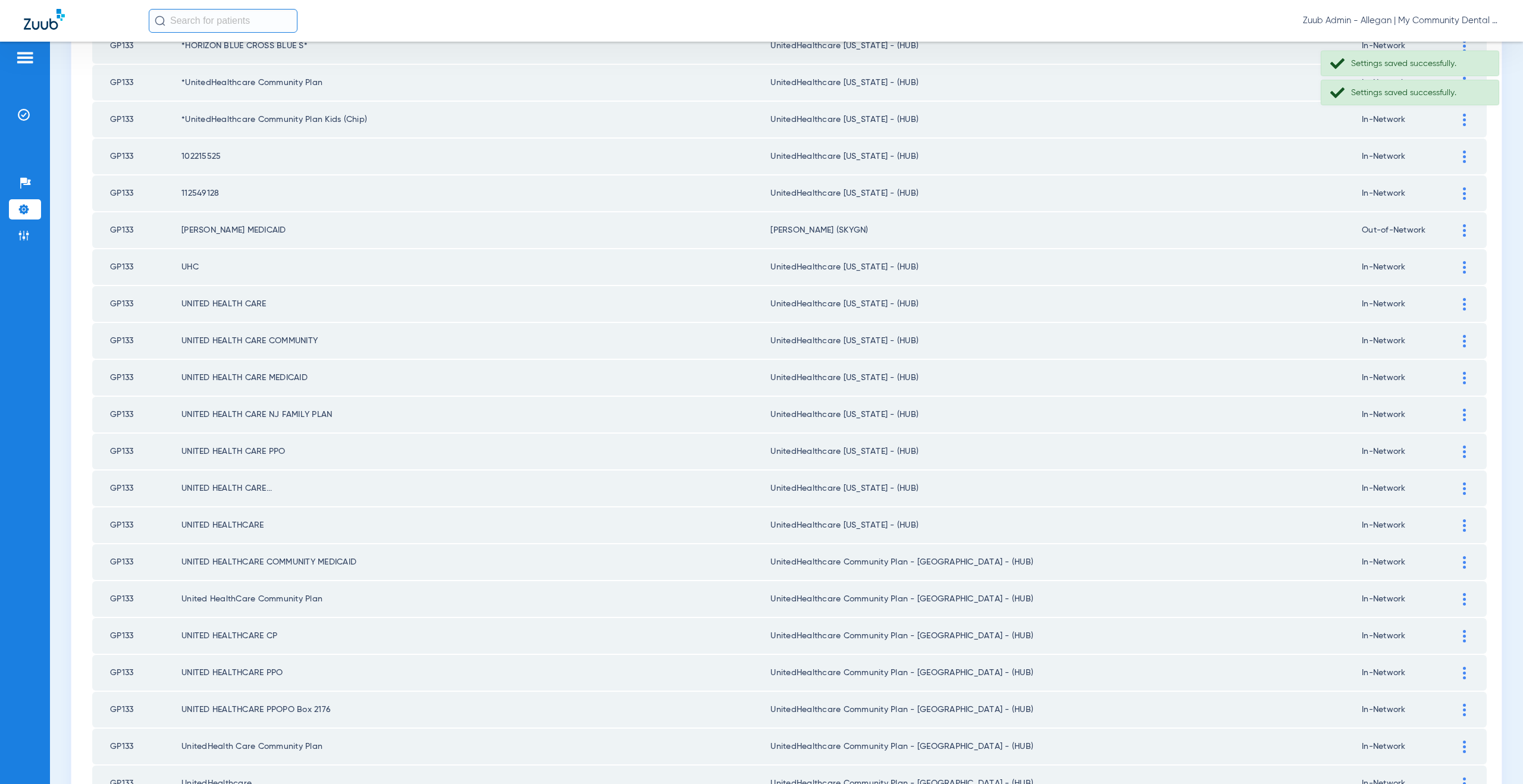
click at [1463, 561] on img at bounding box center [1464, 563] width 3 height 13
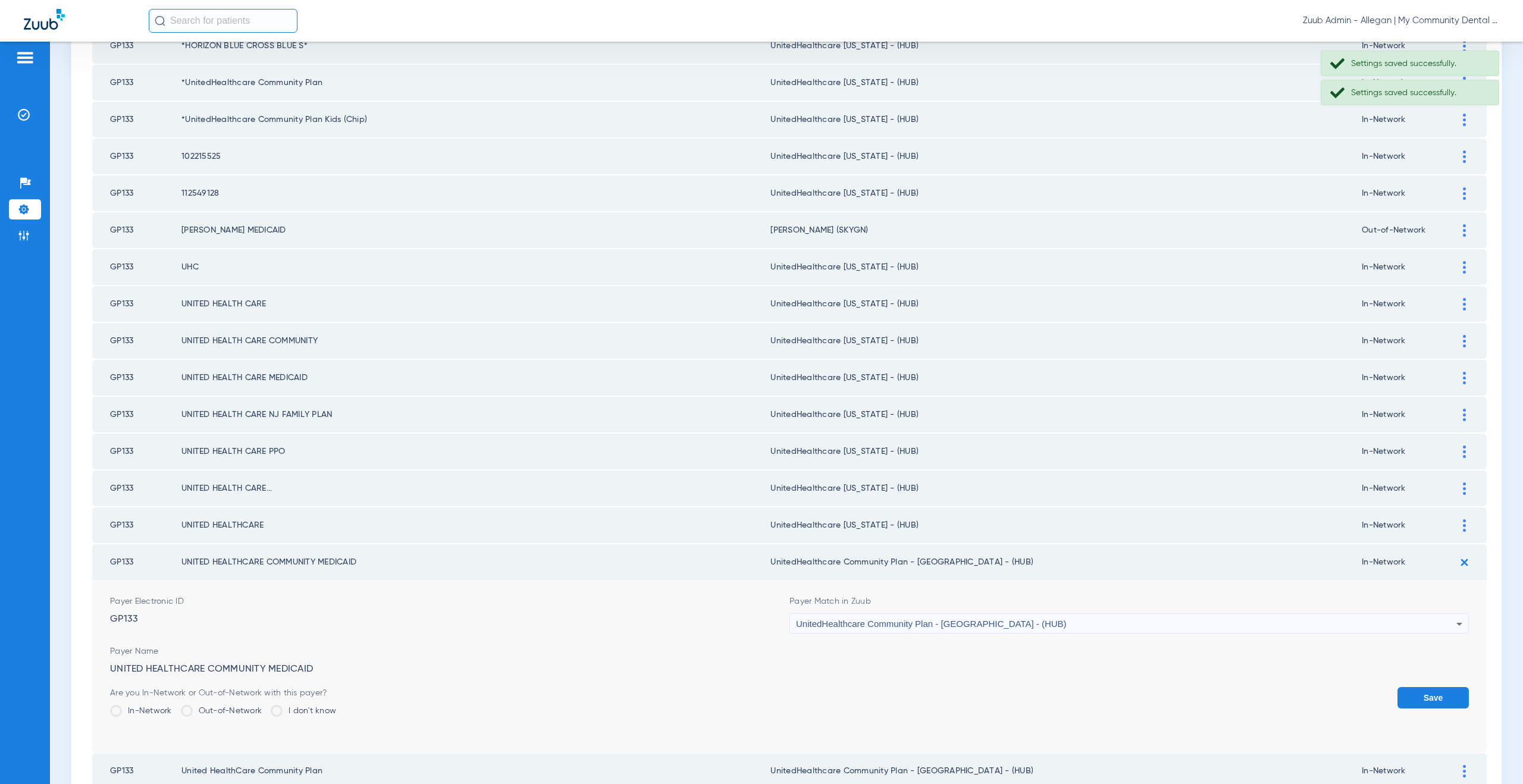
click at [918, 621] on span "UnitedHealthcare Community Plan - NJ - (HUB)" at bounding box center [931, 624] width 271 height 10
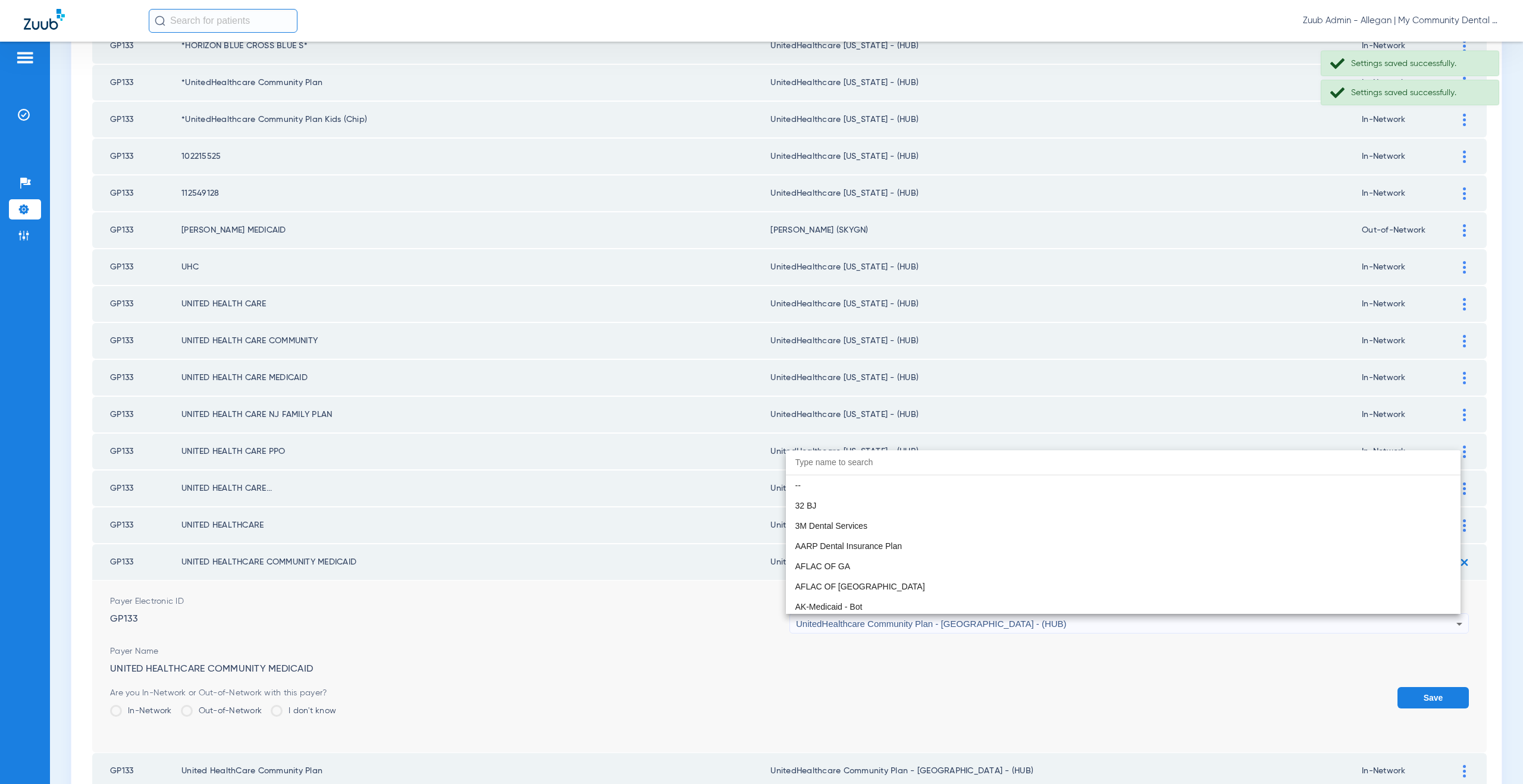
scroll to position [7911, 0]
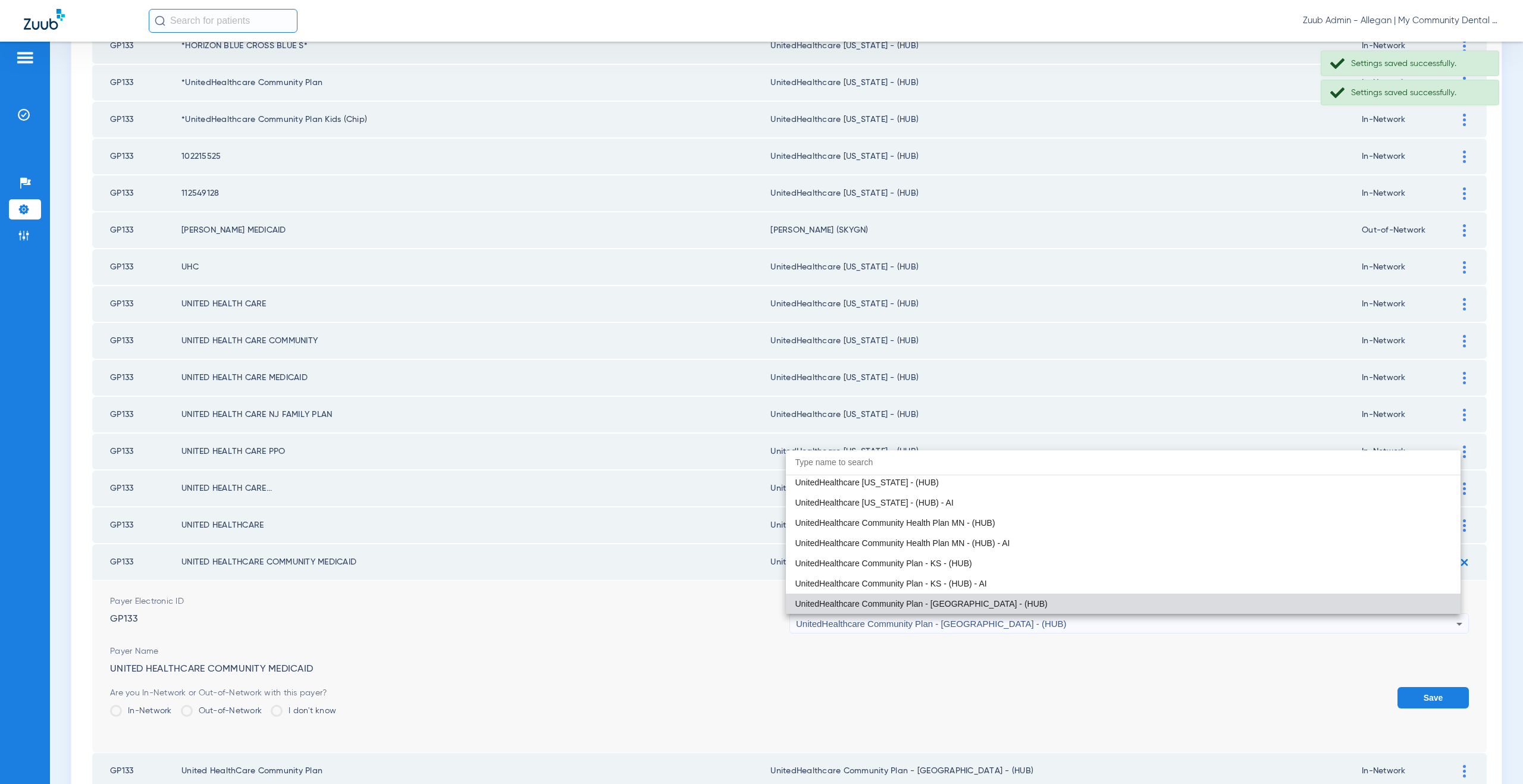
paste input "nitedHealthcare Michigan - (HUB)"
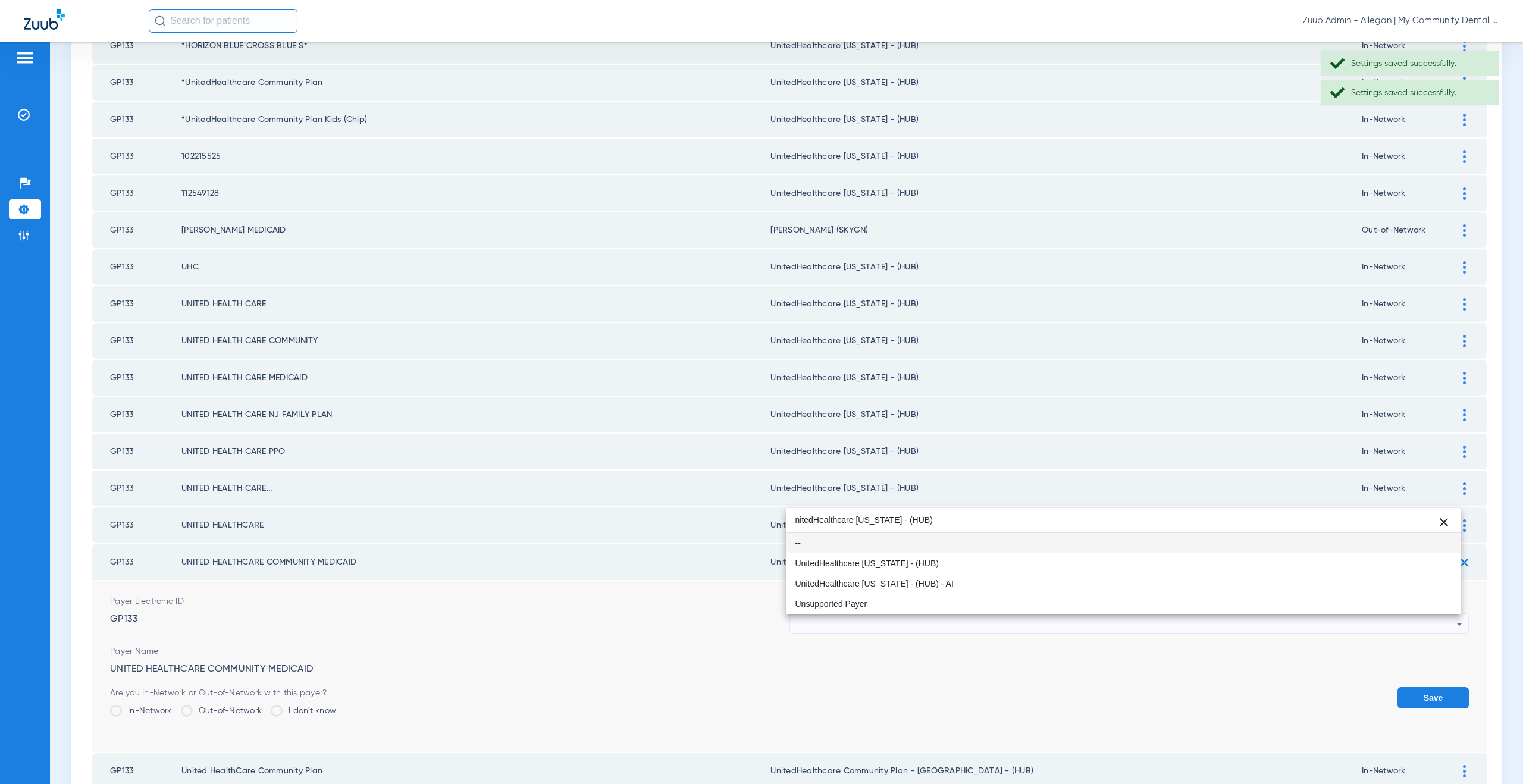
scroll to position [0, 0]
type input "nitedHealthcare Michigan - (HUB)"
click at [850, 567] on span "UnitedHealthcare [US_STATE] - (HUB)" at bounding box center [867, 563] width 144 height 8
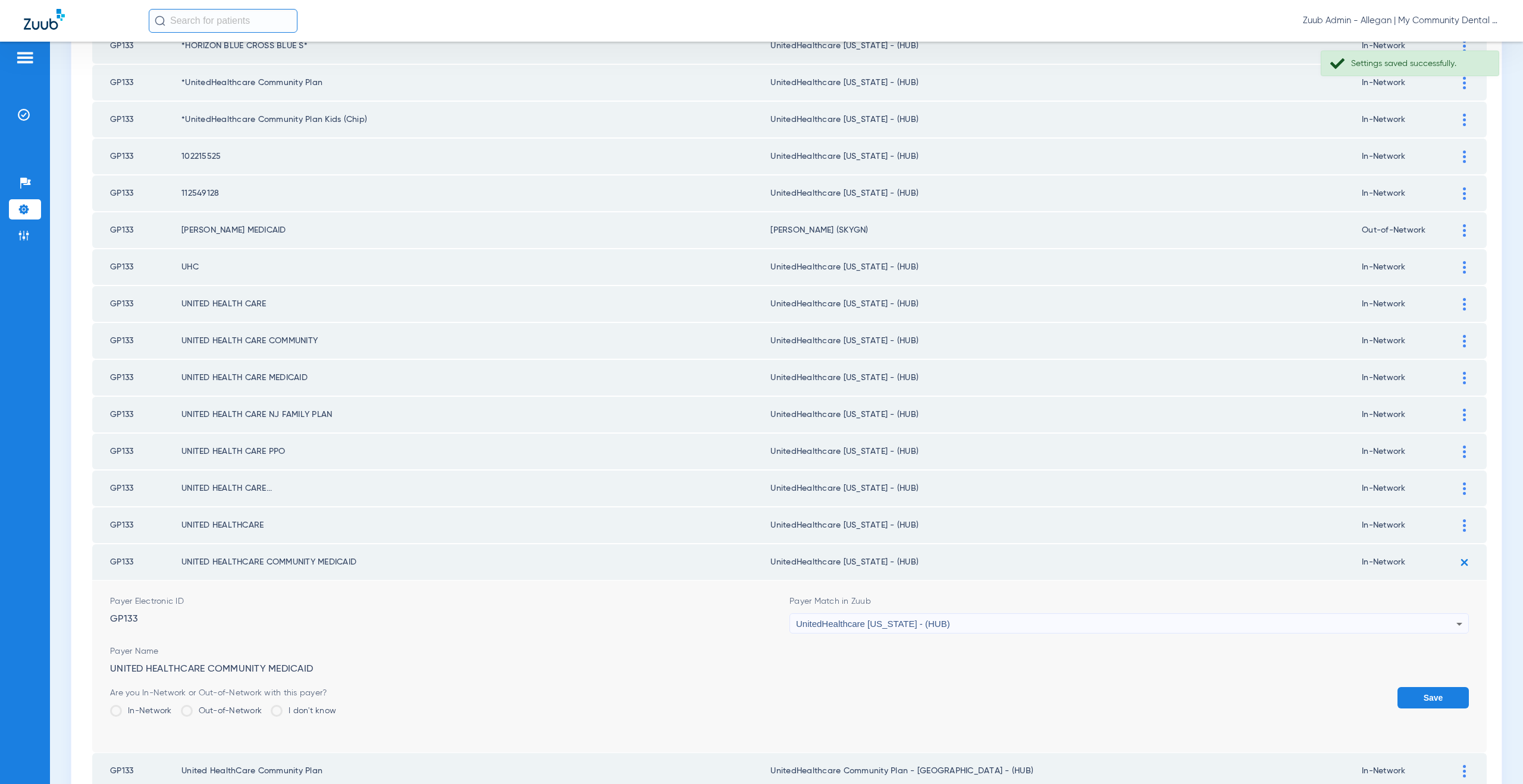
click at [1410, 694] on button "Save" at bounding box center [1433, 698] width 71 height 21
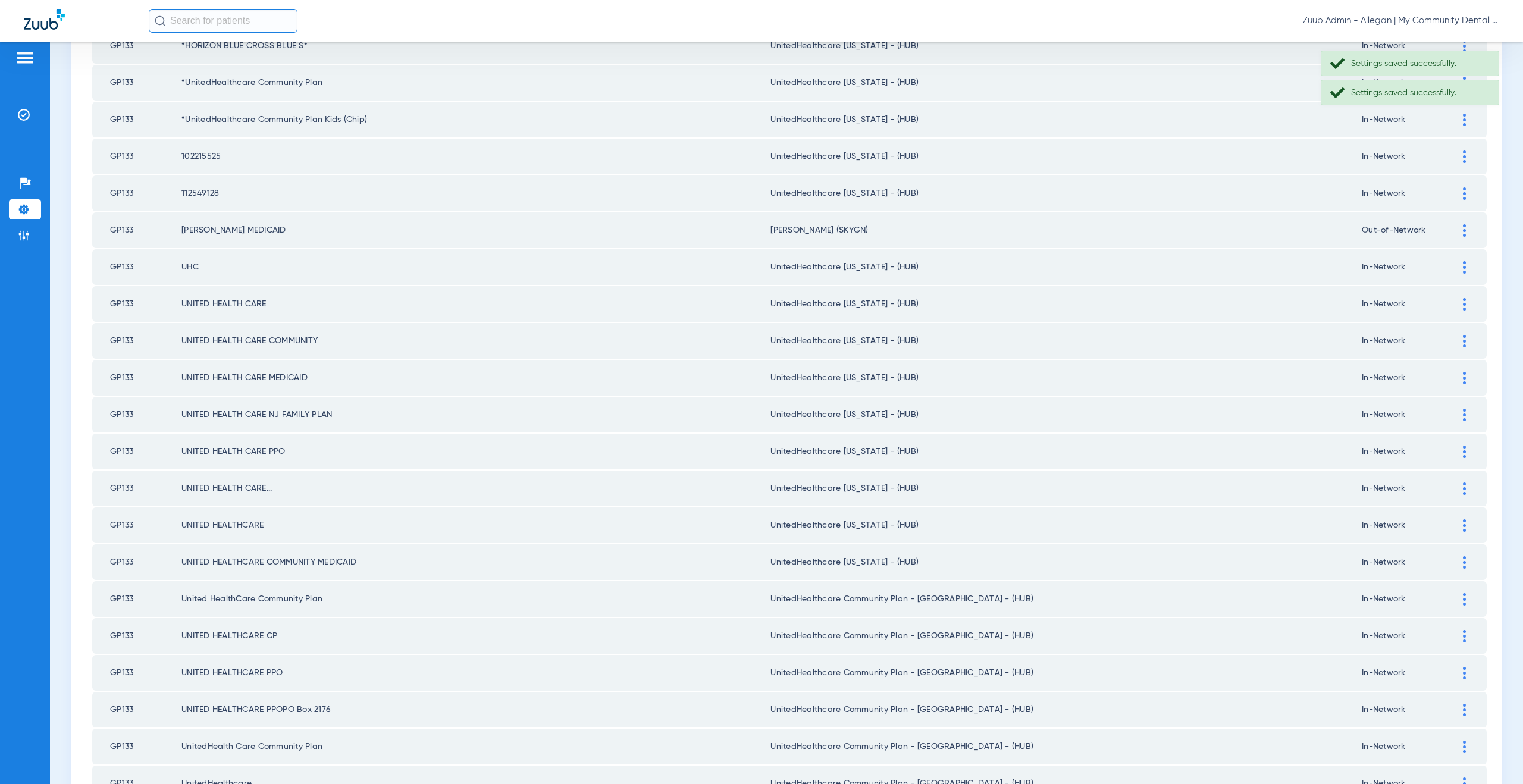
click at [1463, 597] on img at bounding box center [1464, 599] width 3 height 13
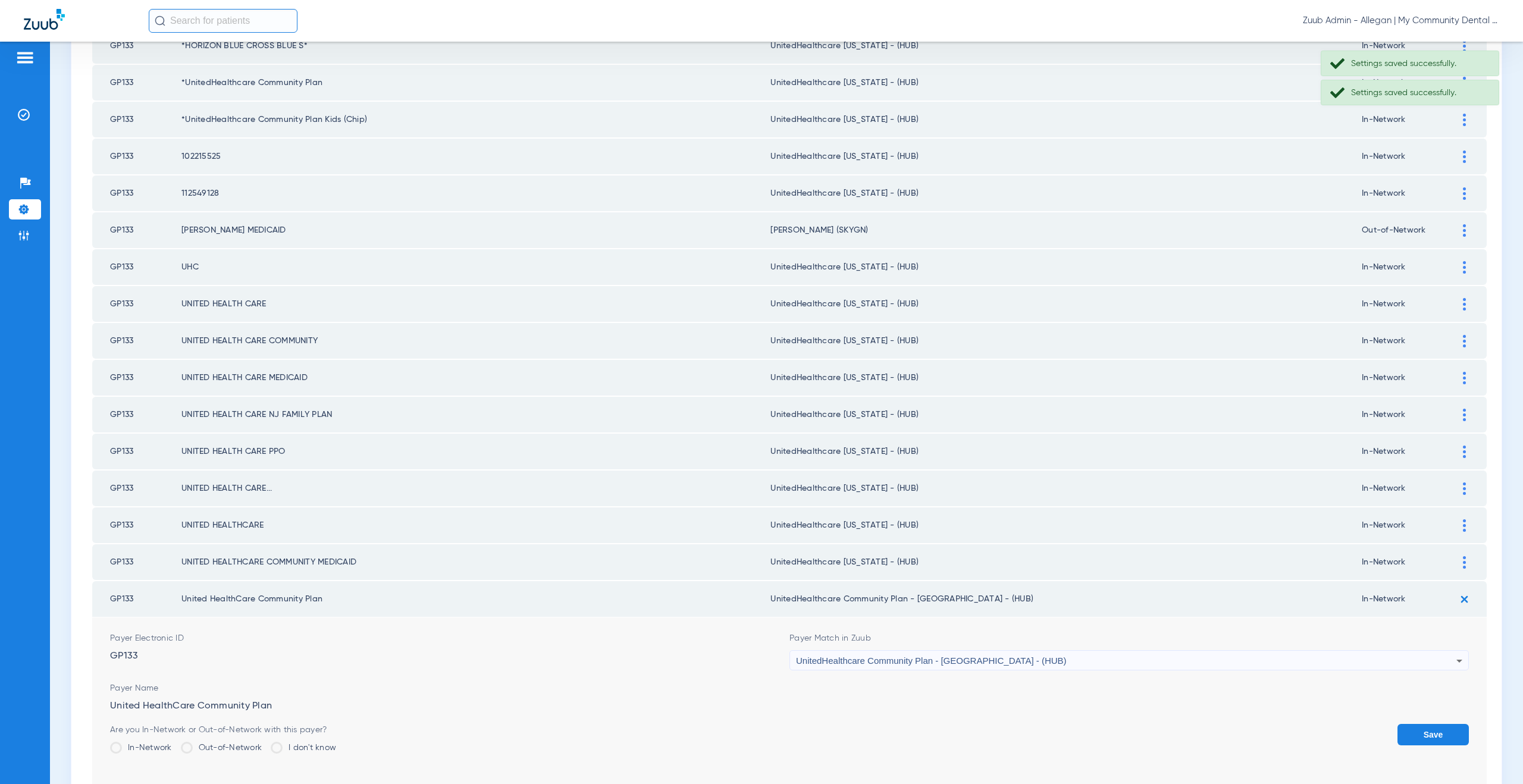
click at [863, 661] on span "UnitedHealthcare Community Plan - NJ - (HUB)" at bounding box center [931, 660] width 271 height 10
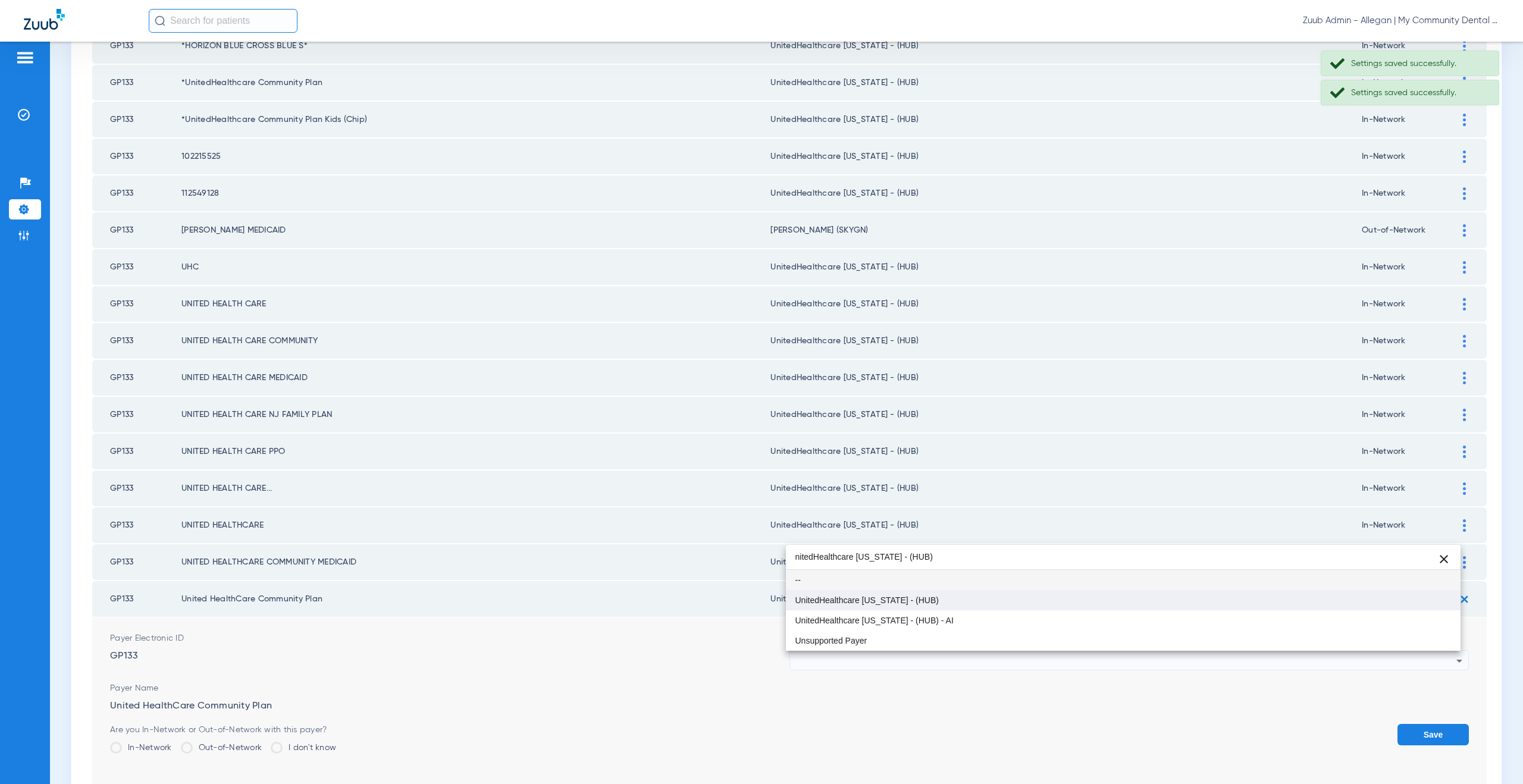
type input "nitedHealthcare Michigan - (HUB)"
click at [859, 602] on span "UnitedHealthcare [US_STATE] - (HUB)" at bounding box center [867, 600] width 144 height 8
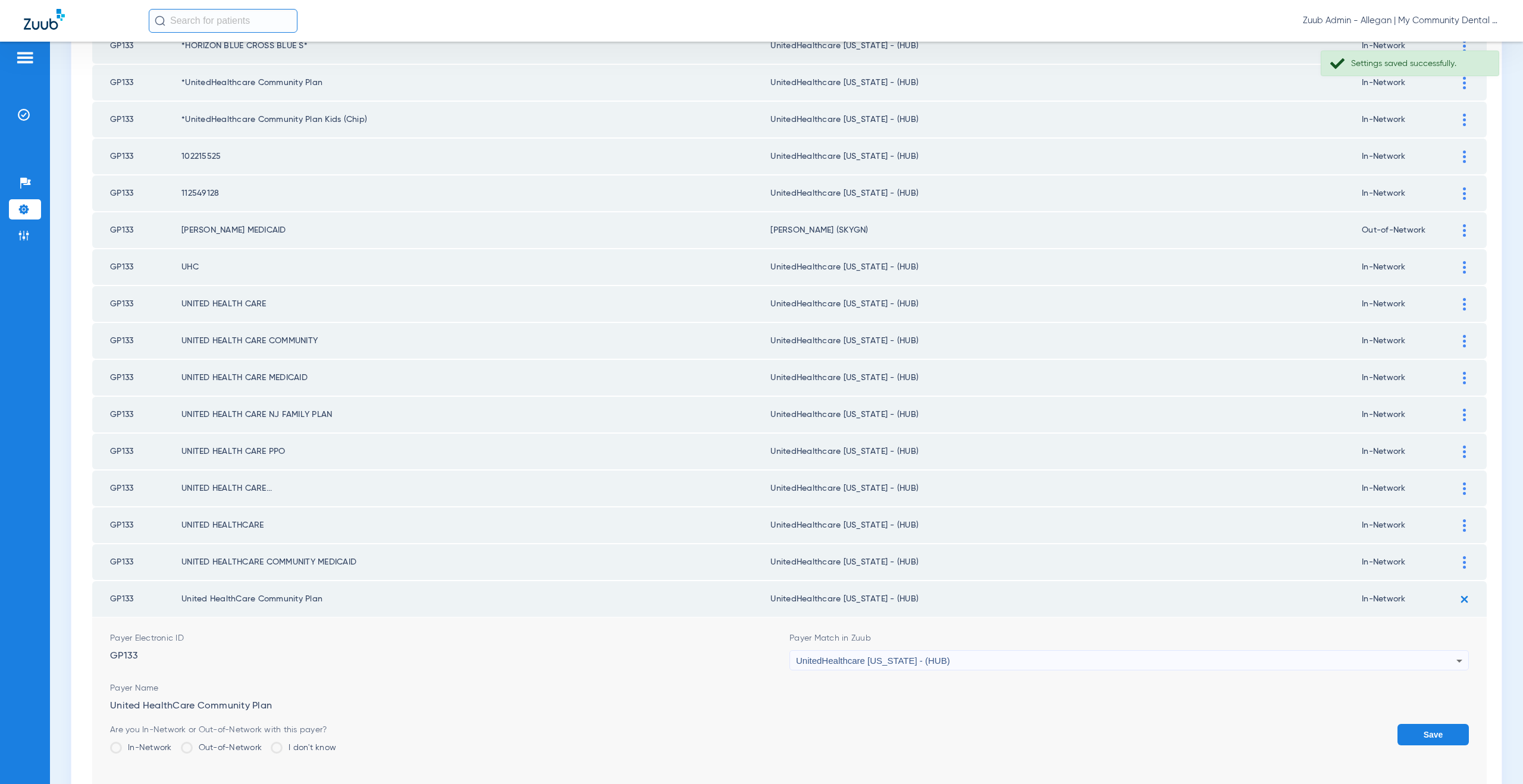
click at [1412, 738] on button "Save" at bounding box center [1433, 734] width 71 height 21
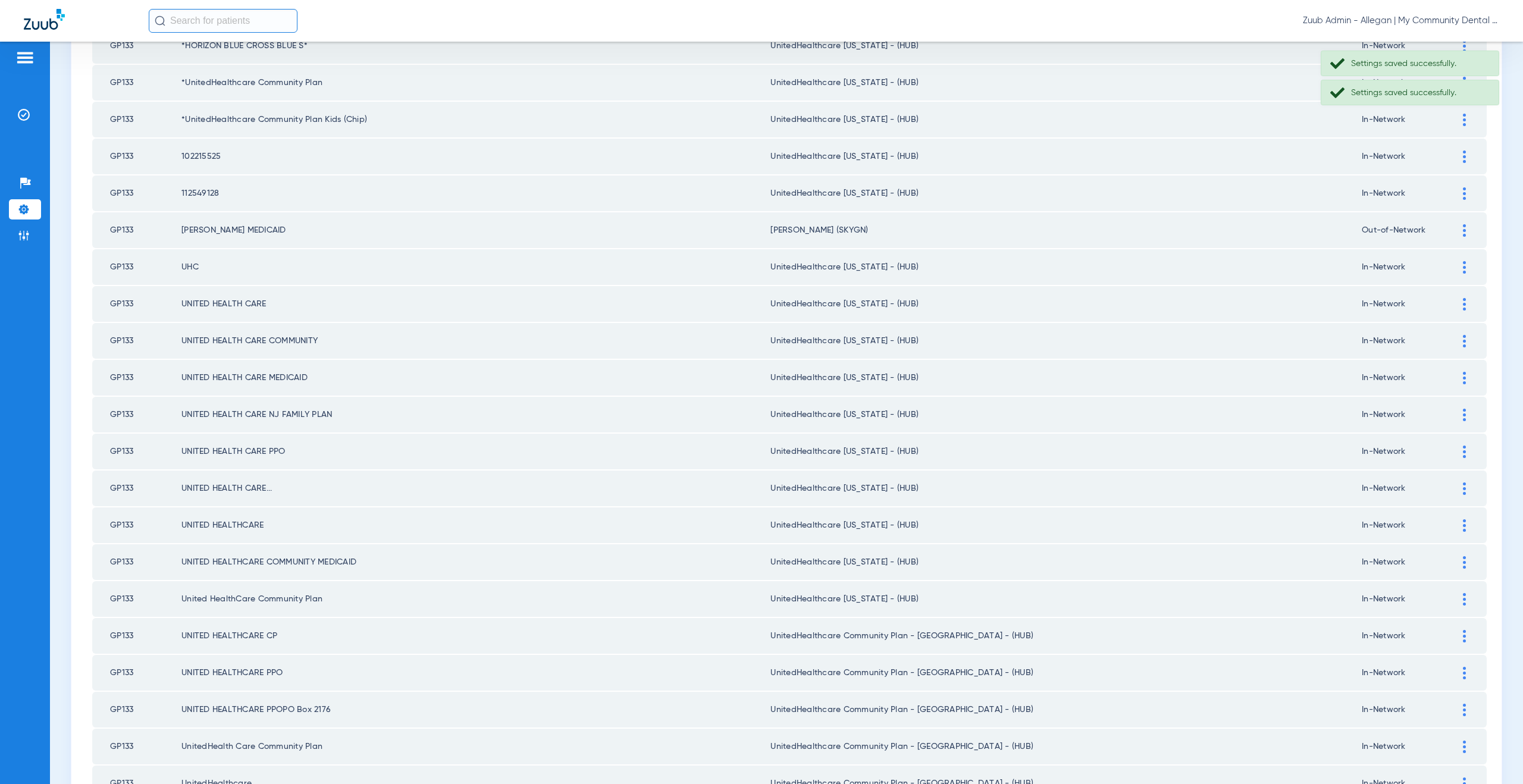
click at [1463, 633] on img at bounding box center [1464, 636] width 3 height 13
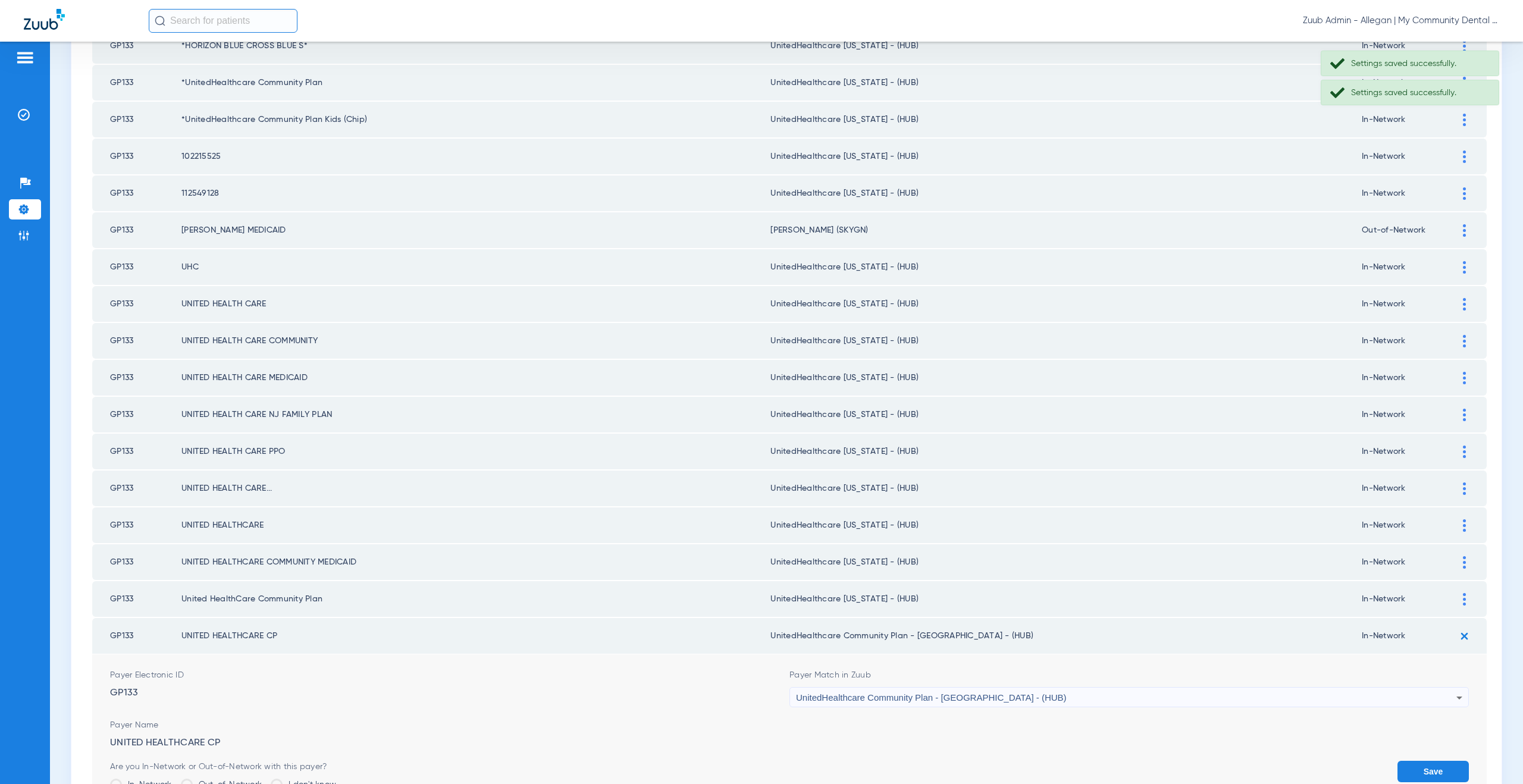
click at [924, 695] on span "UnitedHealthcare Community Plan - NJ - (HUB)" at bounding box center [931, 698] width 271 height 10
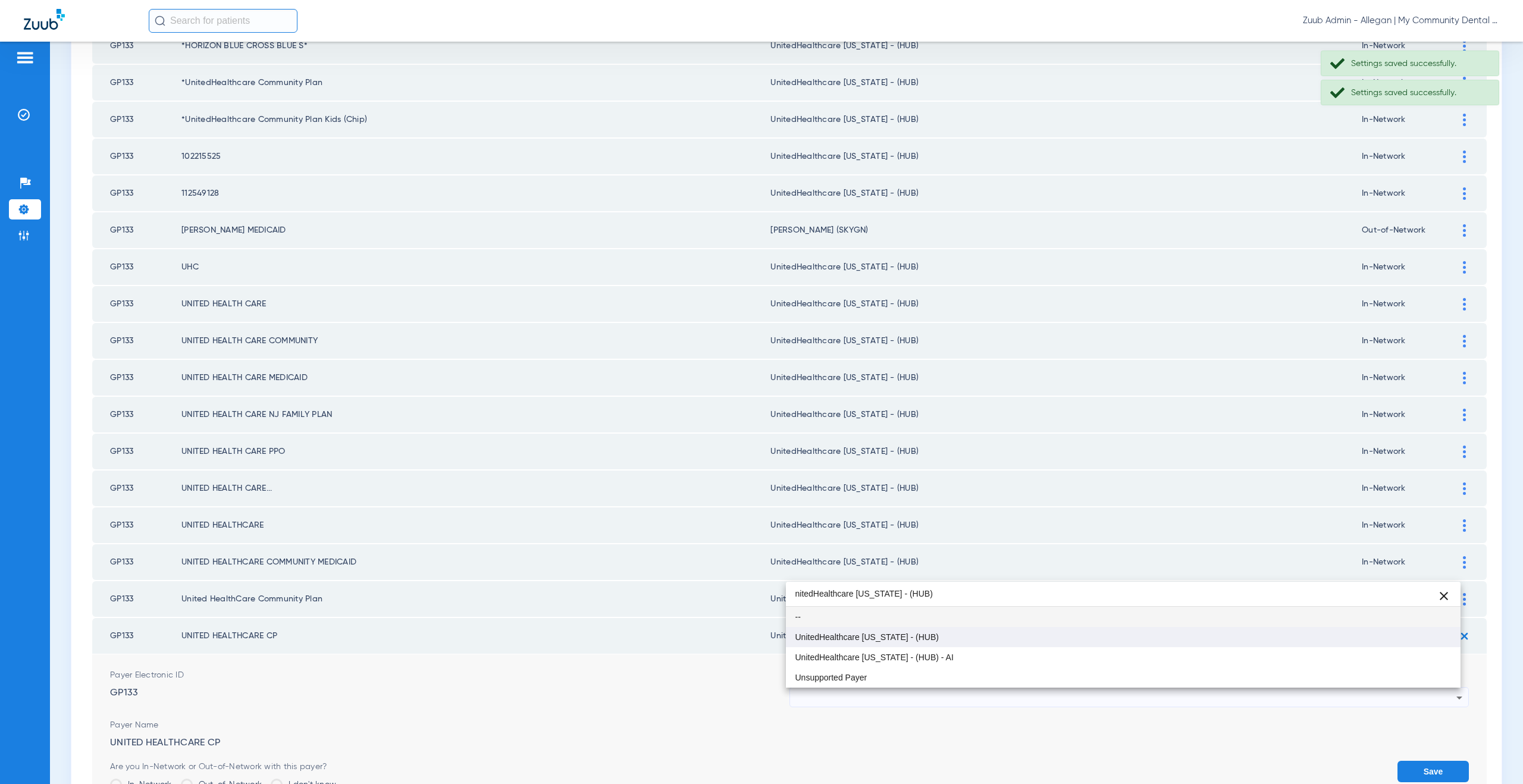
type input "nitedHealthcare Michigan - (HUB)"
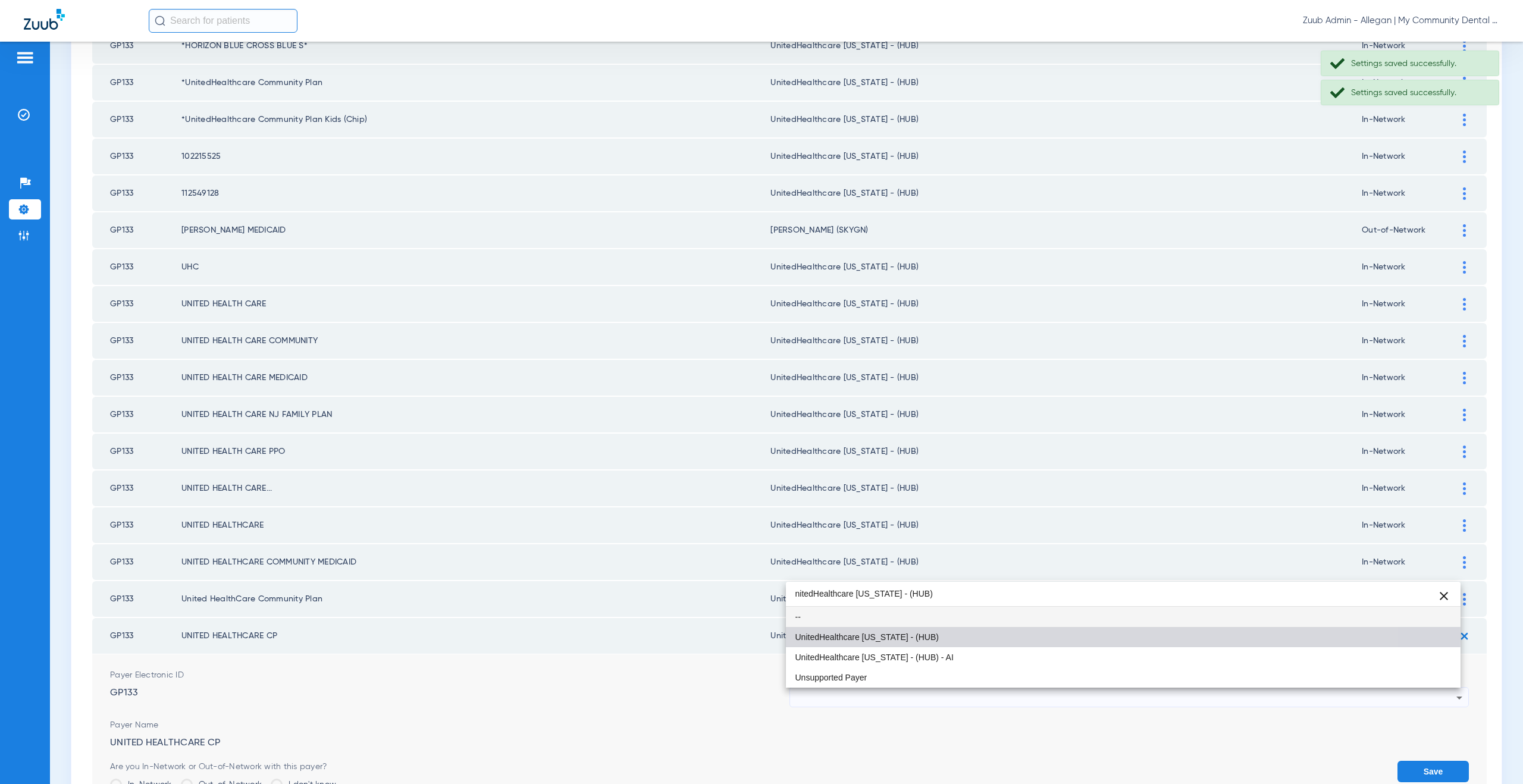
click at [900, 637] on span "UnitedHealthcare [US_STATE] - (HUB)" at bounding box center [867, 637] width 144 height 8
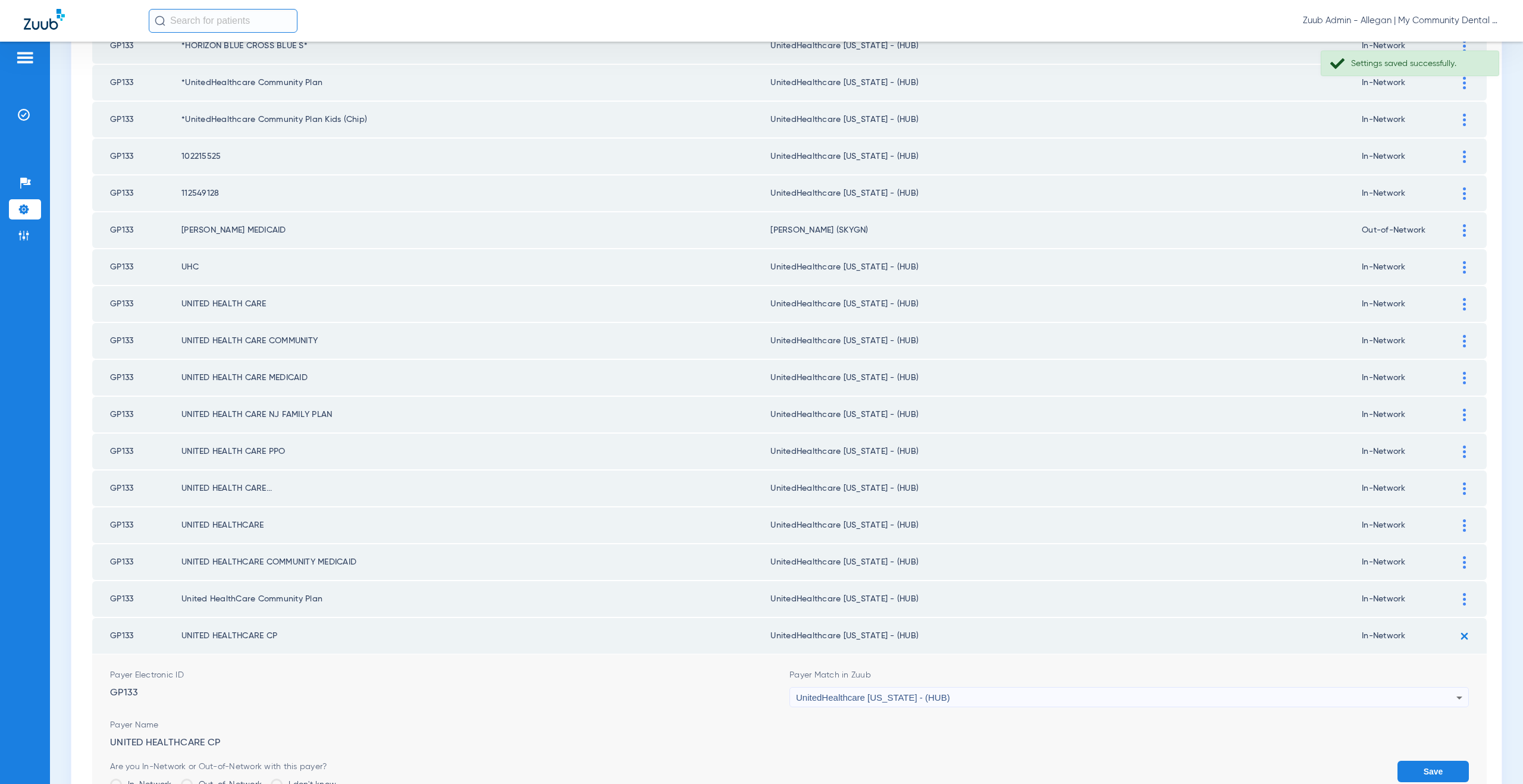
click at [1407, 773] on button "Save" at bounding box center [1433, 771] width 71 height 21
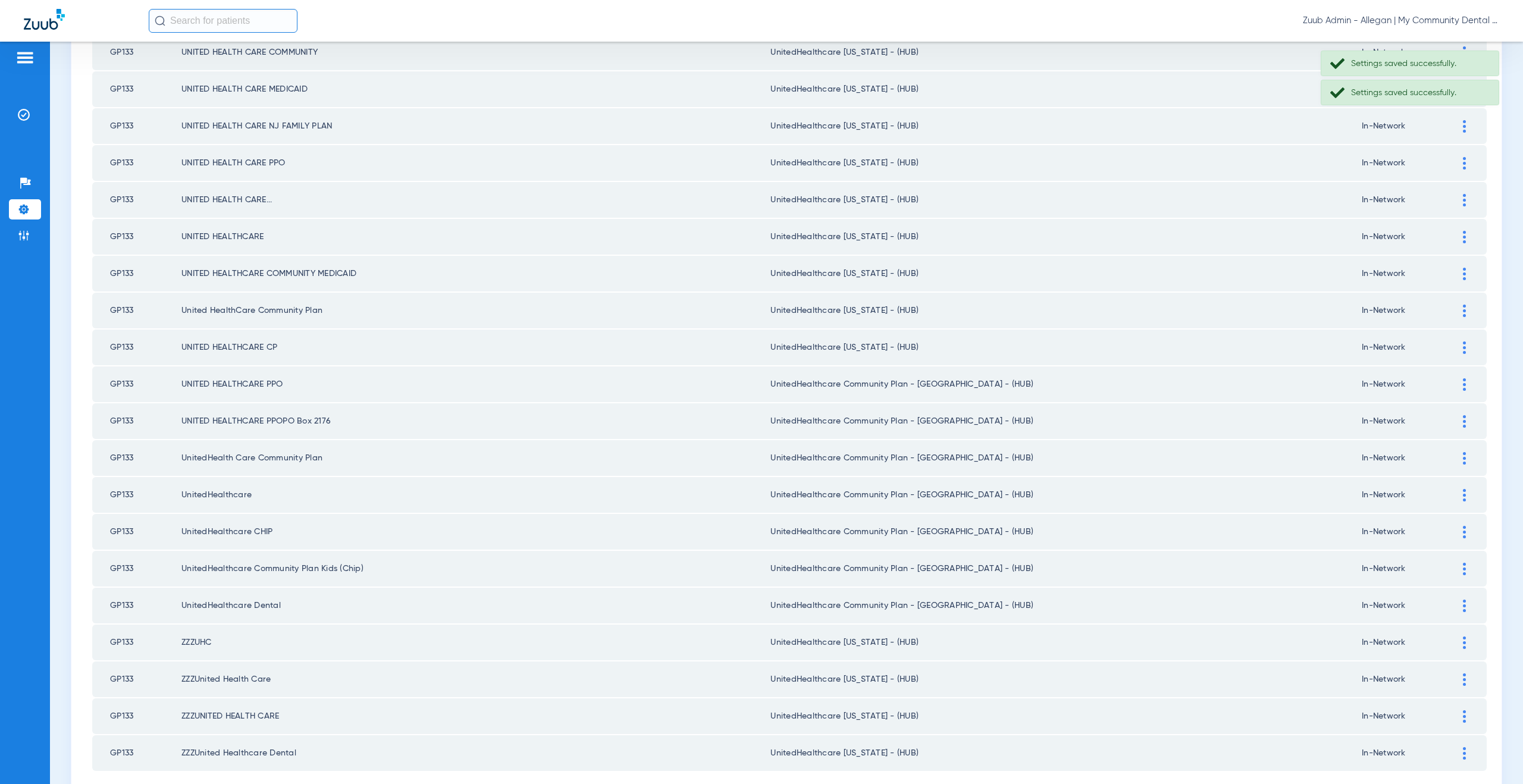
click at [1454, 382] on div at bounding box center [1464, 385] width 21 height 13
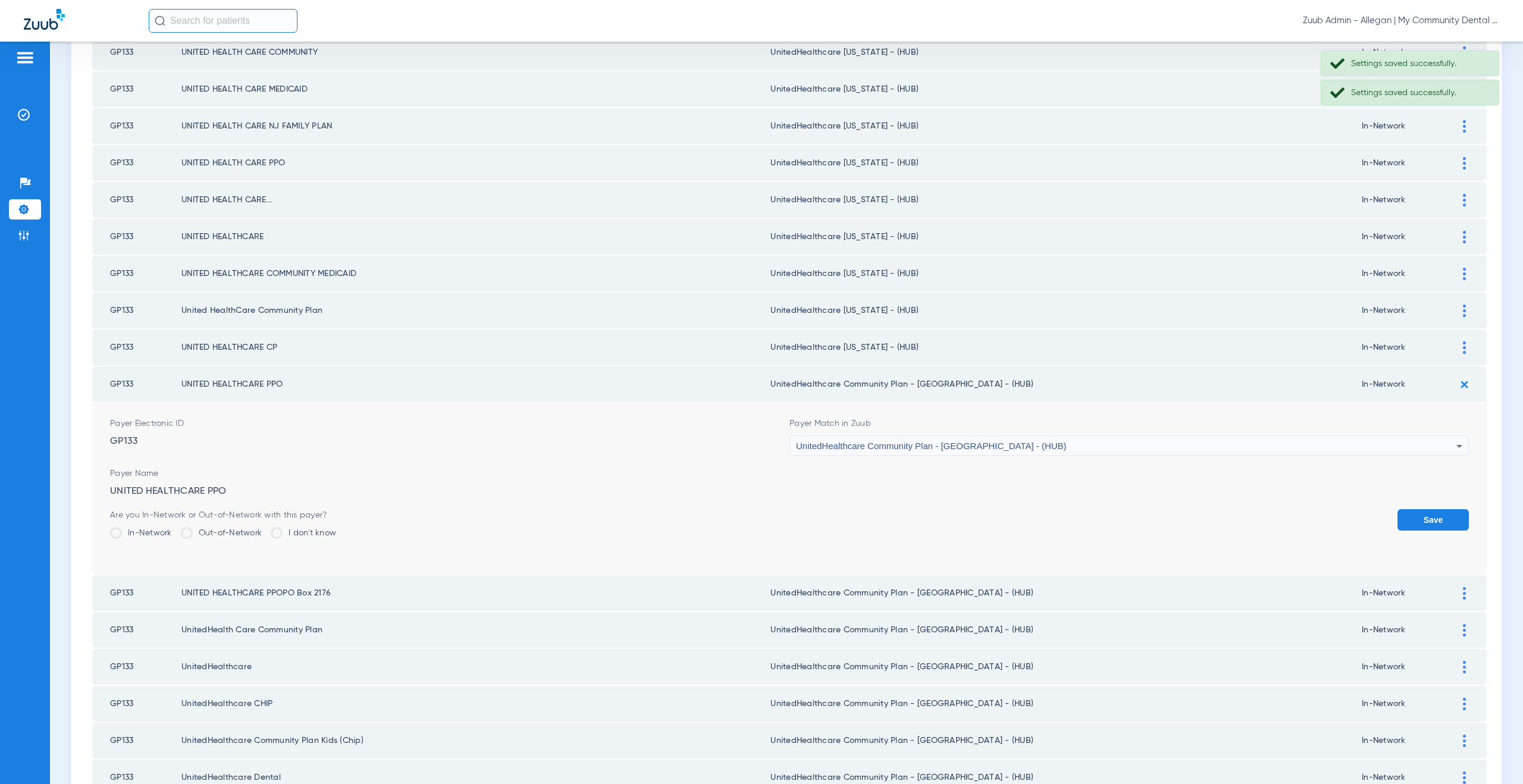
click at [881, 450] on span "UnitedHealthcare Community Plan - NJ - (HUB)" at bounding box center [931, 445] width 271 height 10
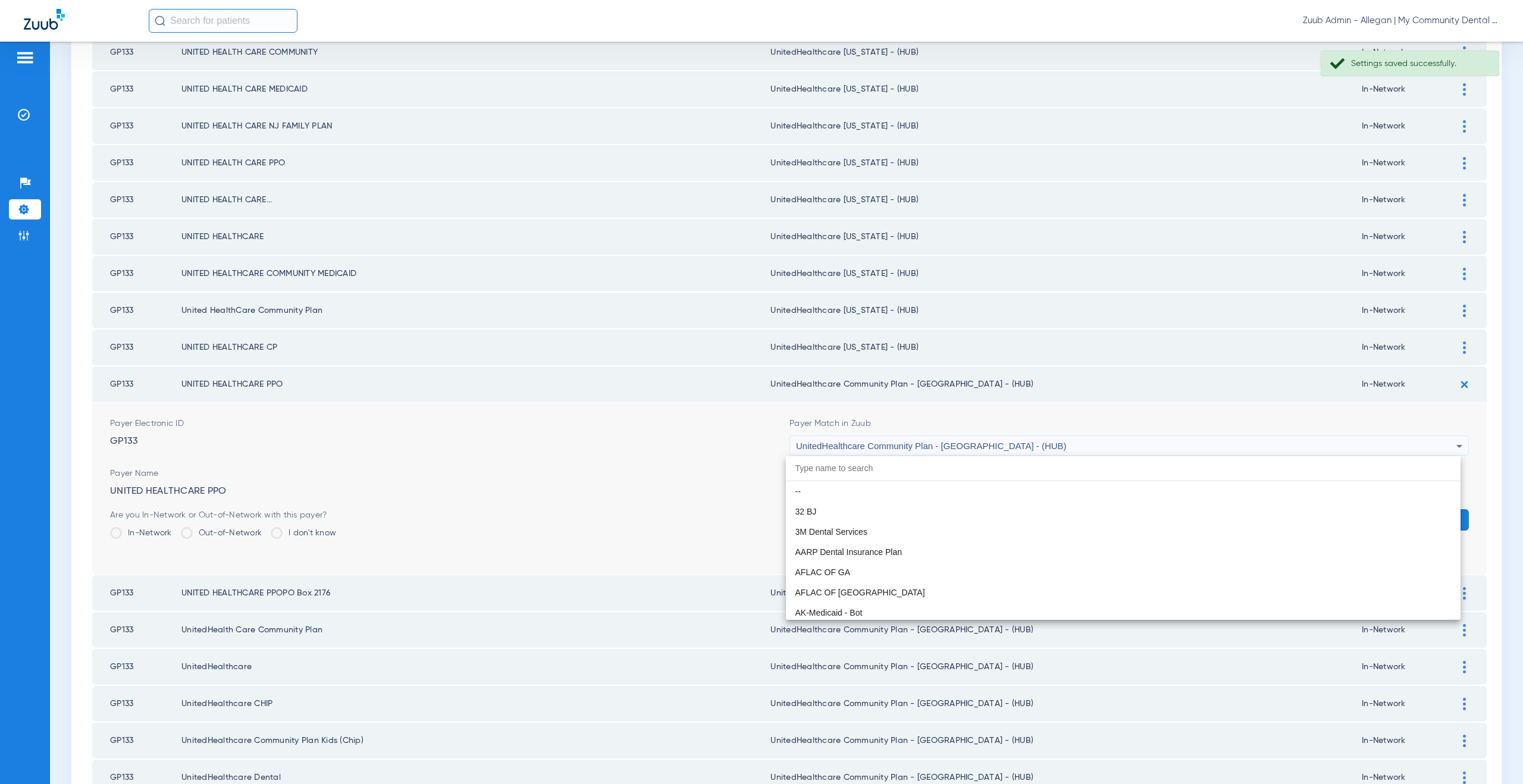
scroll to position [7911, 0]
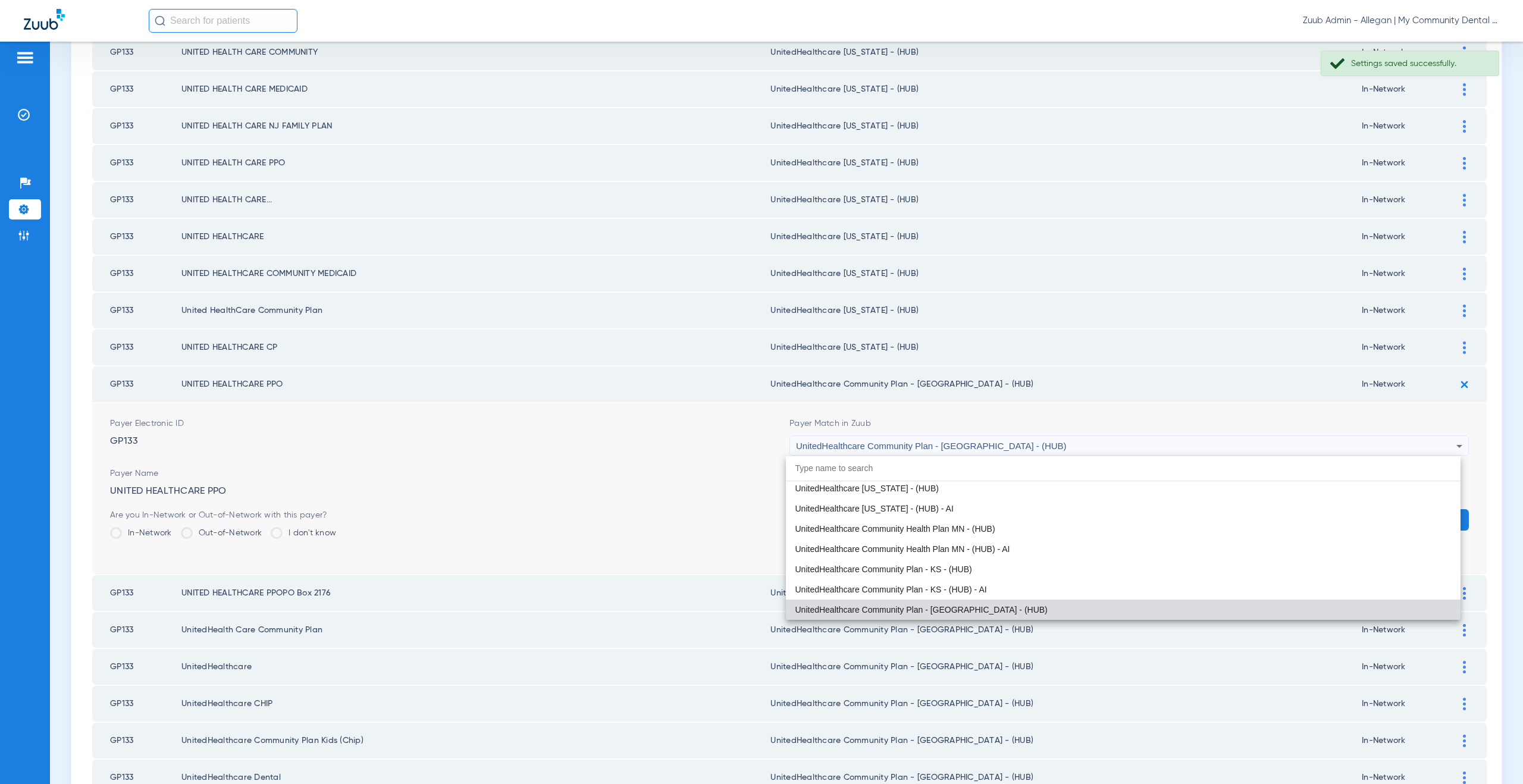
paste input "nitedHealthcare Michigan - (HUB)"
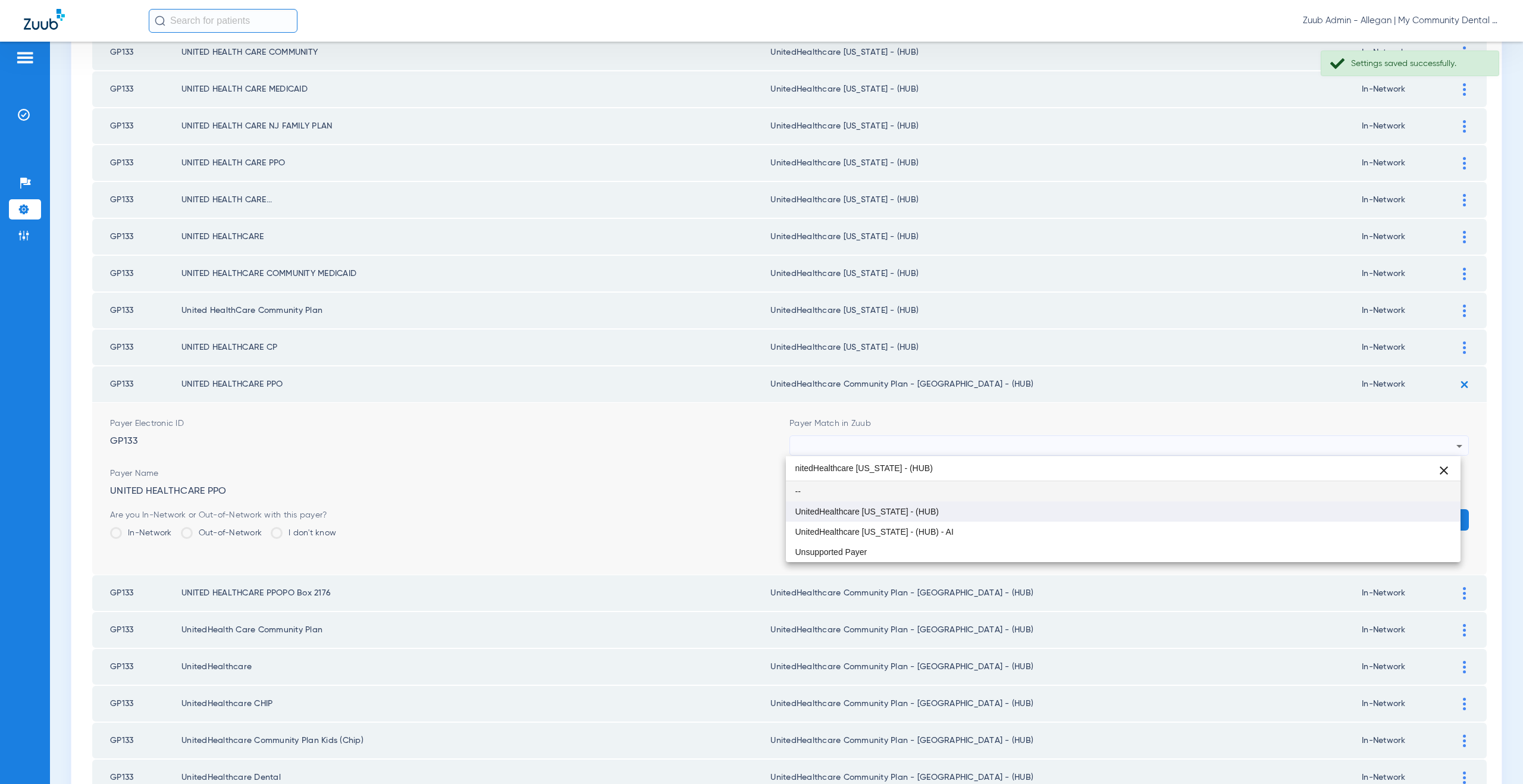
type input "nitedHealthcare Michigan - (HUB)"
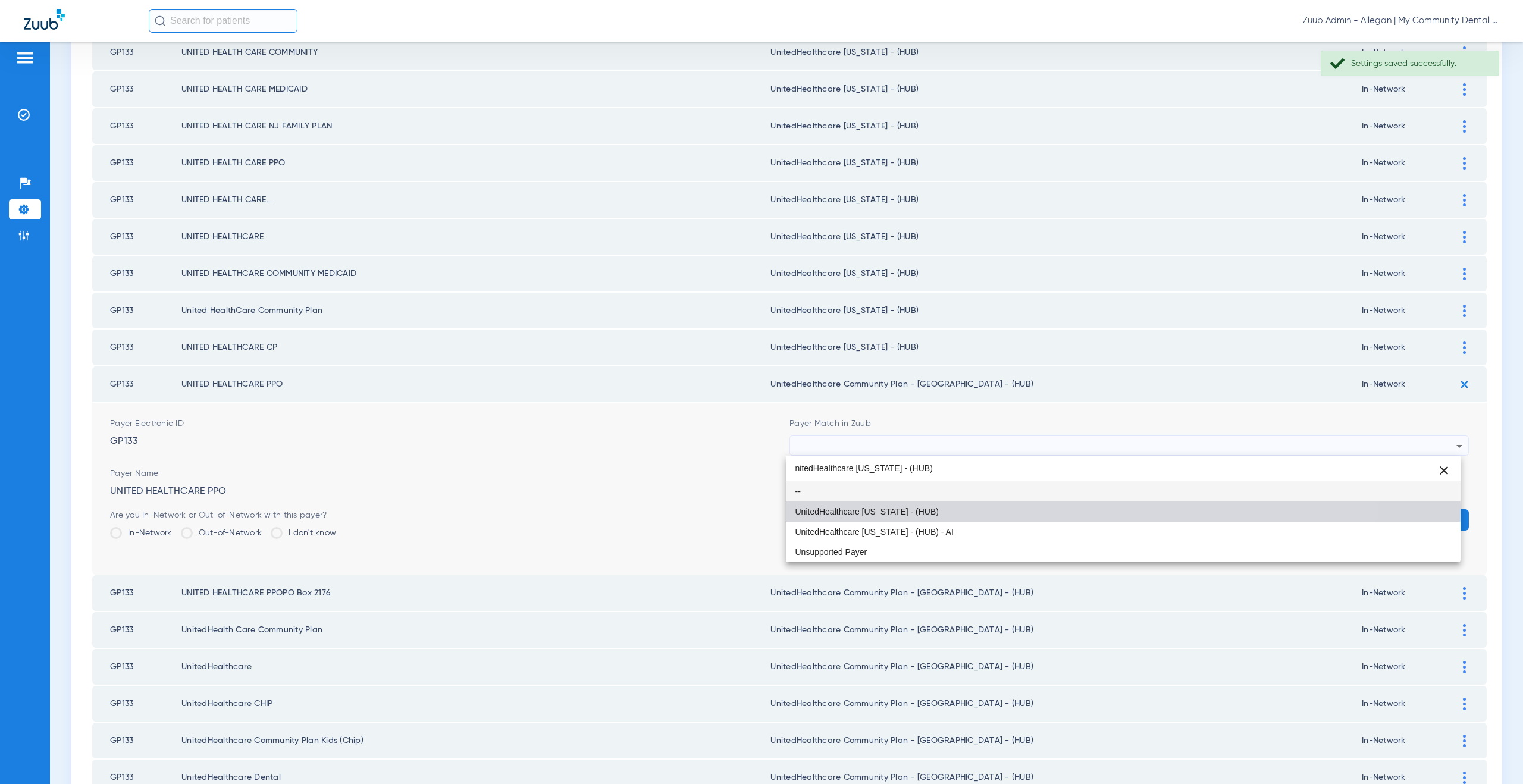
click at [890, 508] on span "UnitedHealthcare [US_STATE] - (HUB)" at bounding box center [867, 511] width 144 height 8
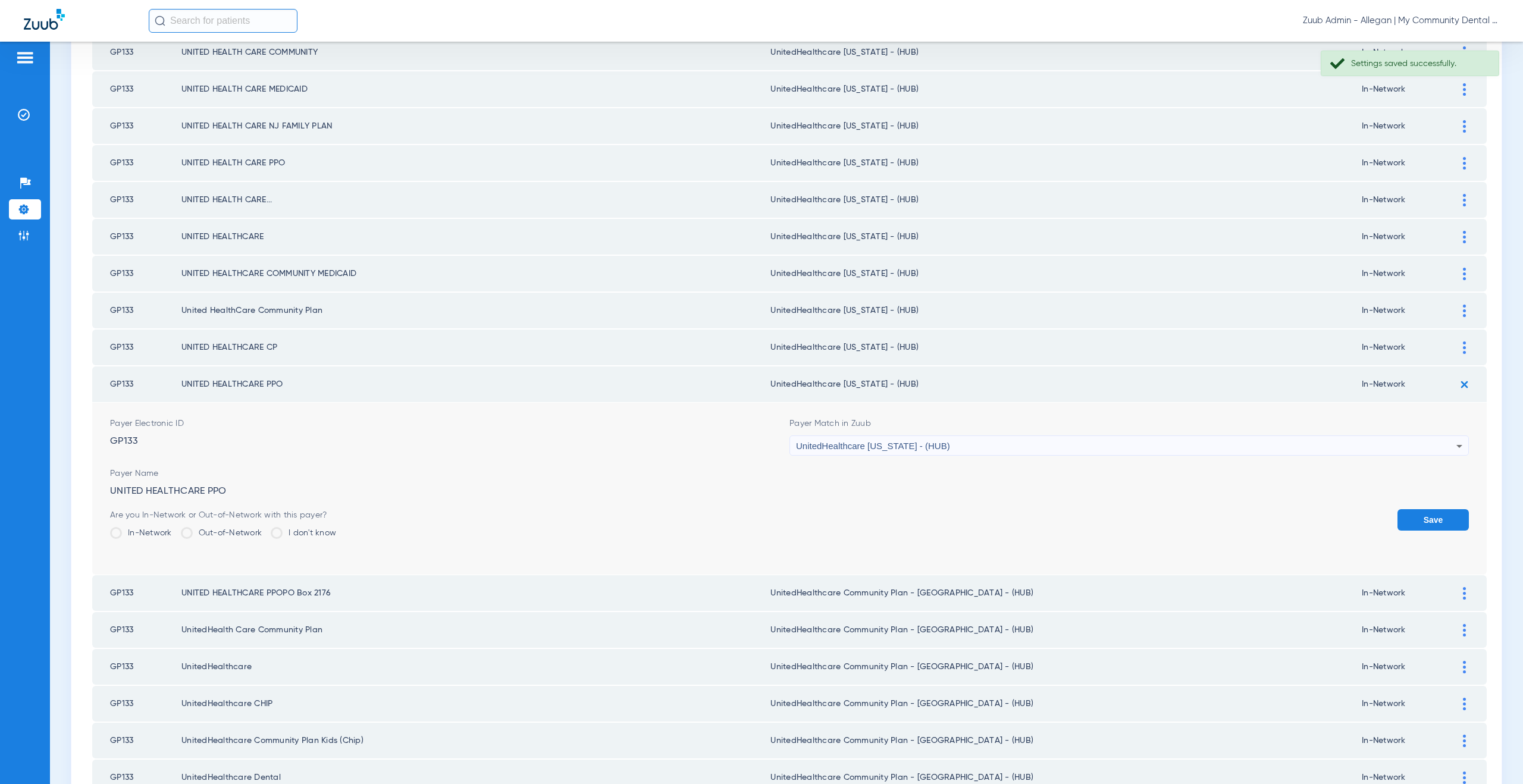
click at [1403, 531] on div "Save" at bounding box center [1433, 528] width 71 height 39
drag, startPoint x: 1429, startPoint y: 524, endPoint x: 1460, endPoint y: 469, distance: 63.1
click at [1429, 521] on button "Save" at bounding box center [1433, 520] width 71 height 21
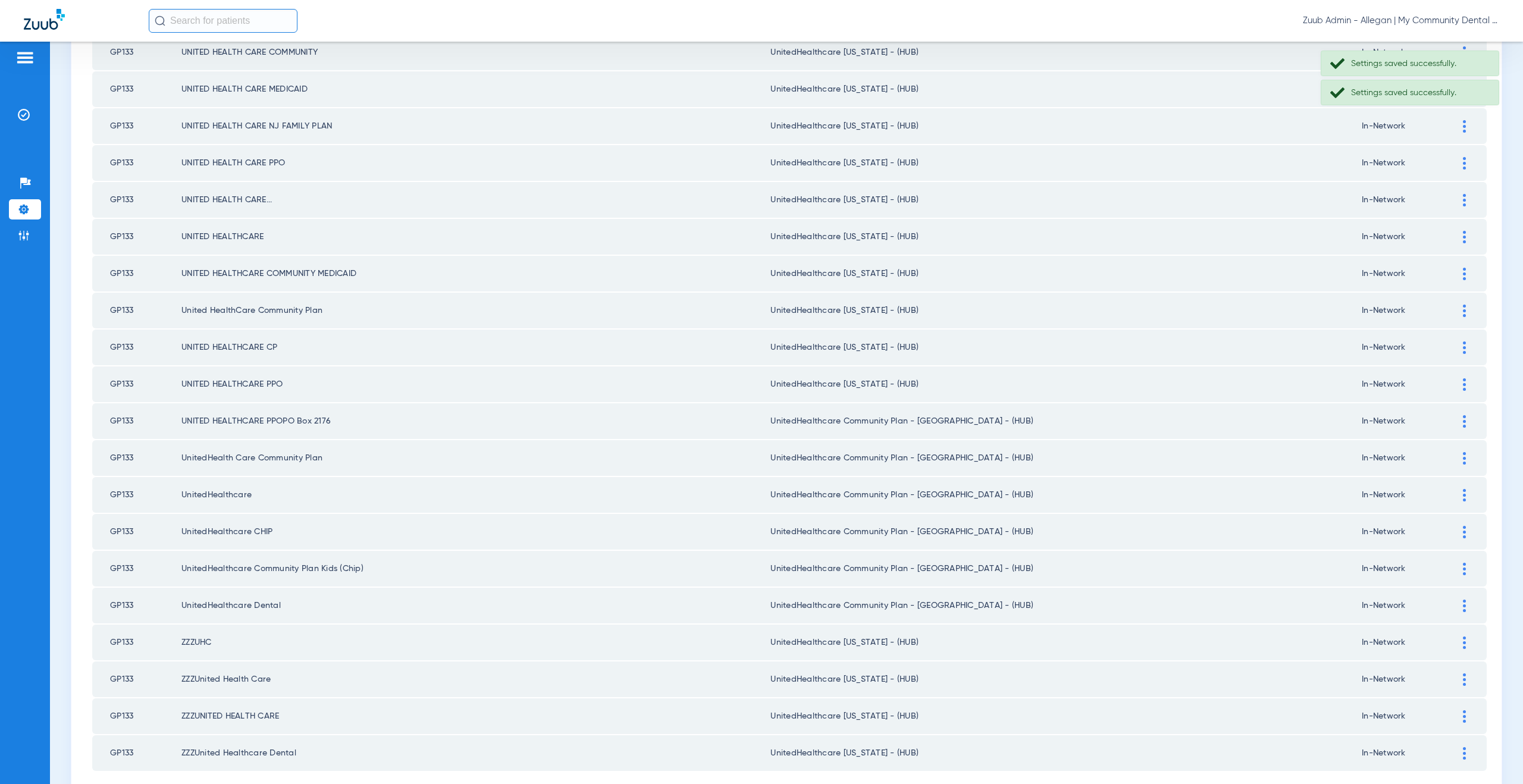
click at [1457, 425] on div at bounding box center [1464, 421] width 21 height 13
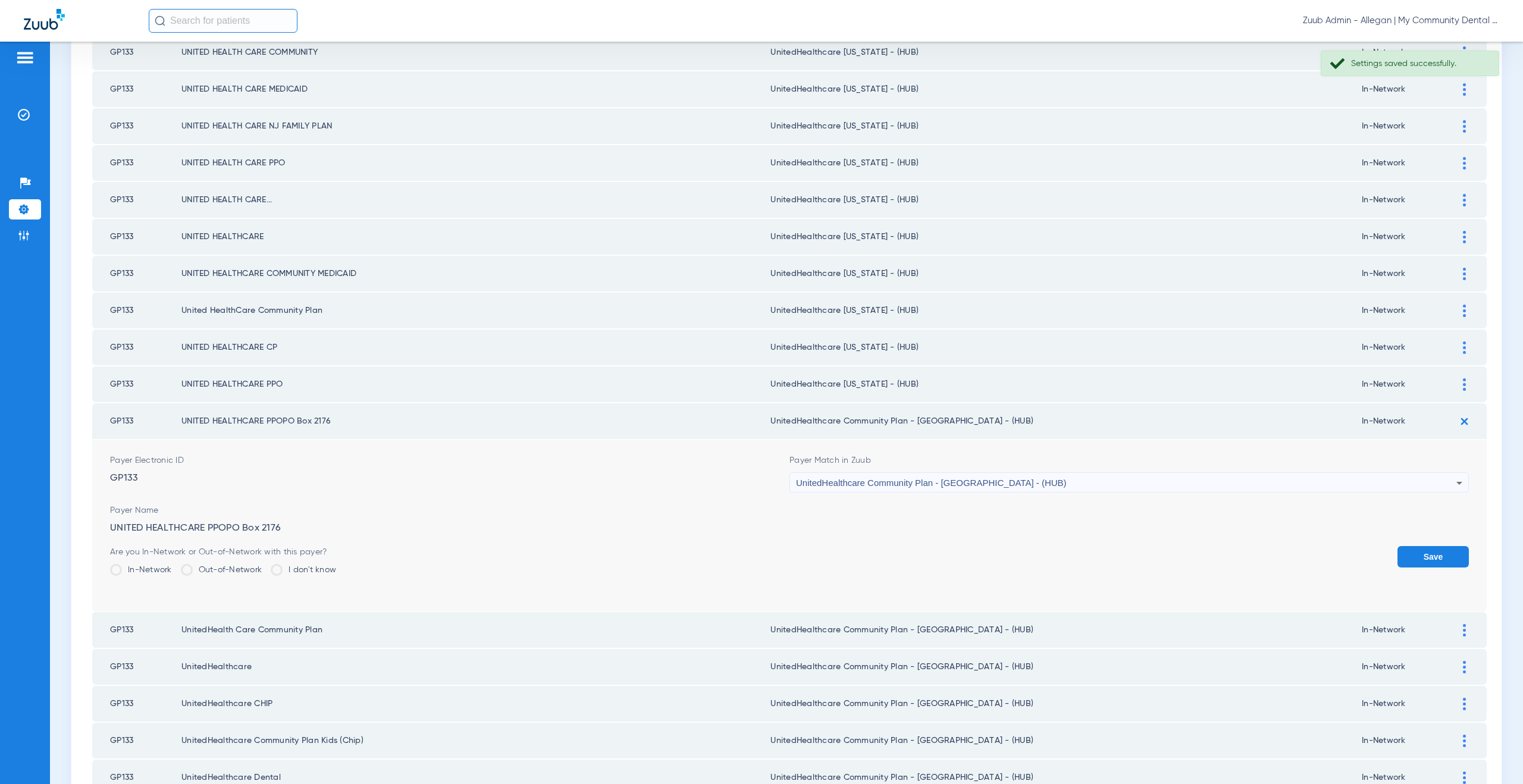
click at [954, 483] on span "UnitedHealthcare Community Plan - NJ - (HUB)" at bounding box center [931, 482] width 271 height 10
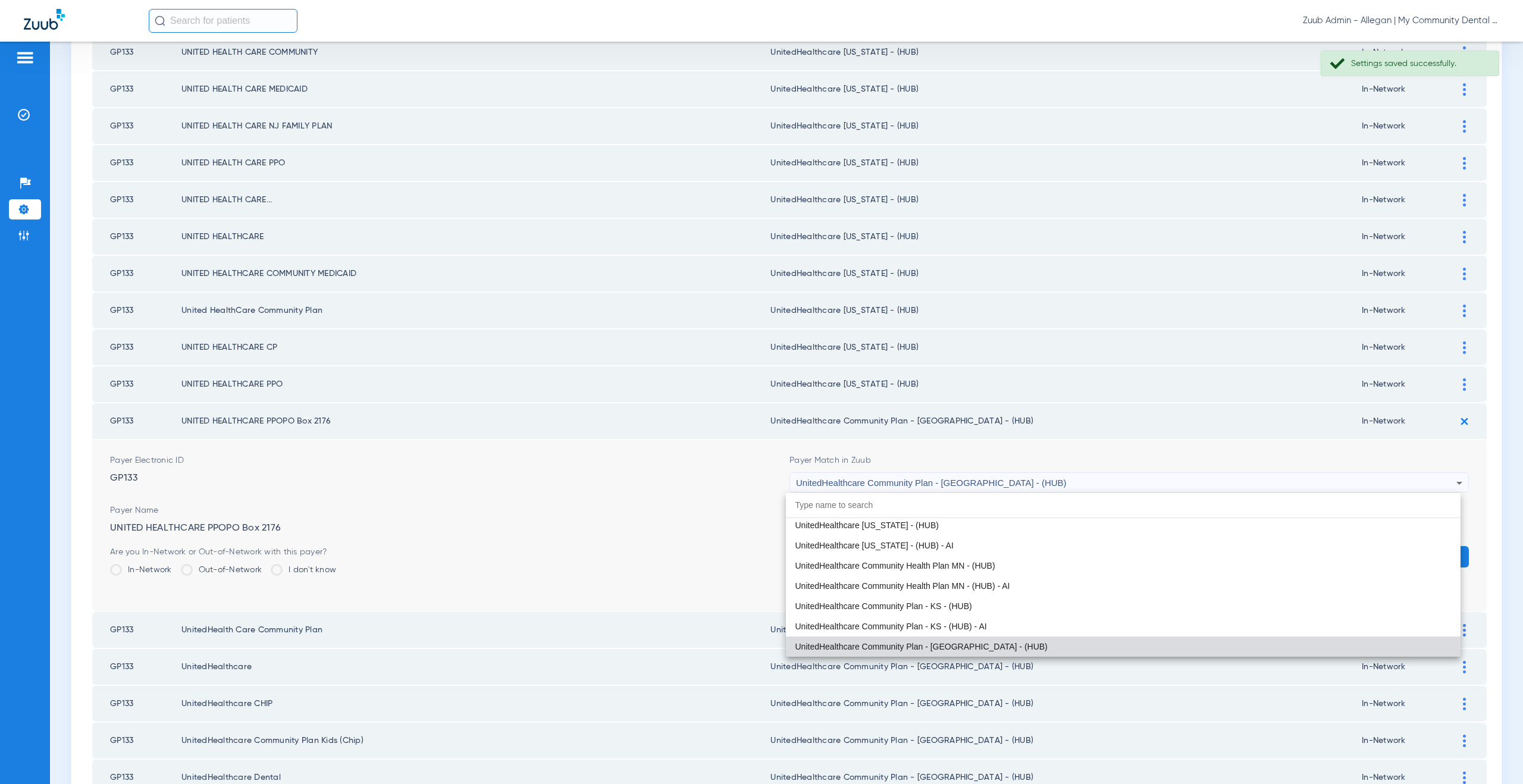
paste input "nitedHealthcare Michigan - (HUB)"
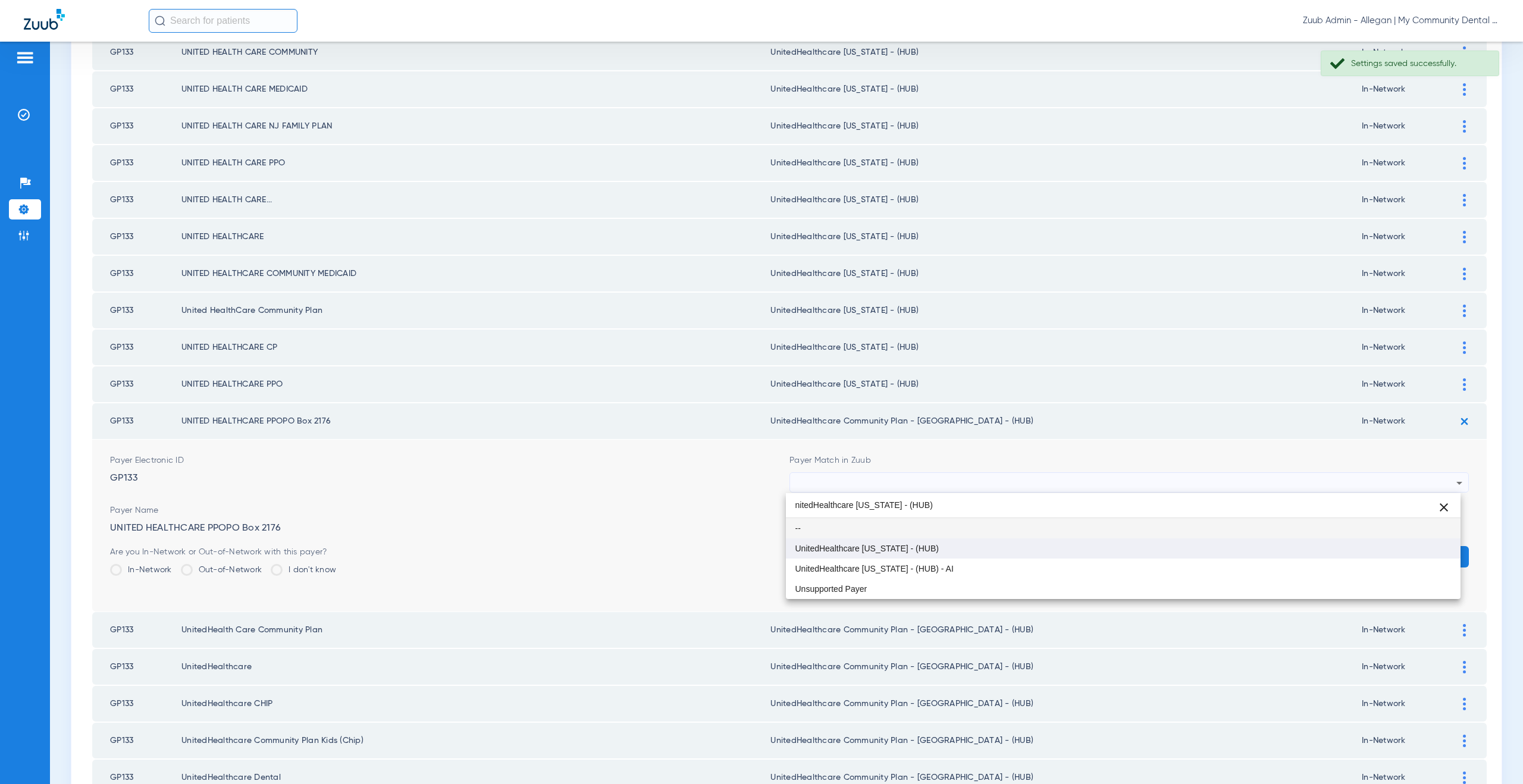
type input "nitedHealthcare Michigan - (HUB)"
click at [947, 550] on mat-option "UnitedHealthcare [US_STATE] - (HUB)" at bounding box center [1123, 548] width 675 height 20
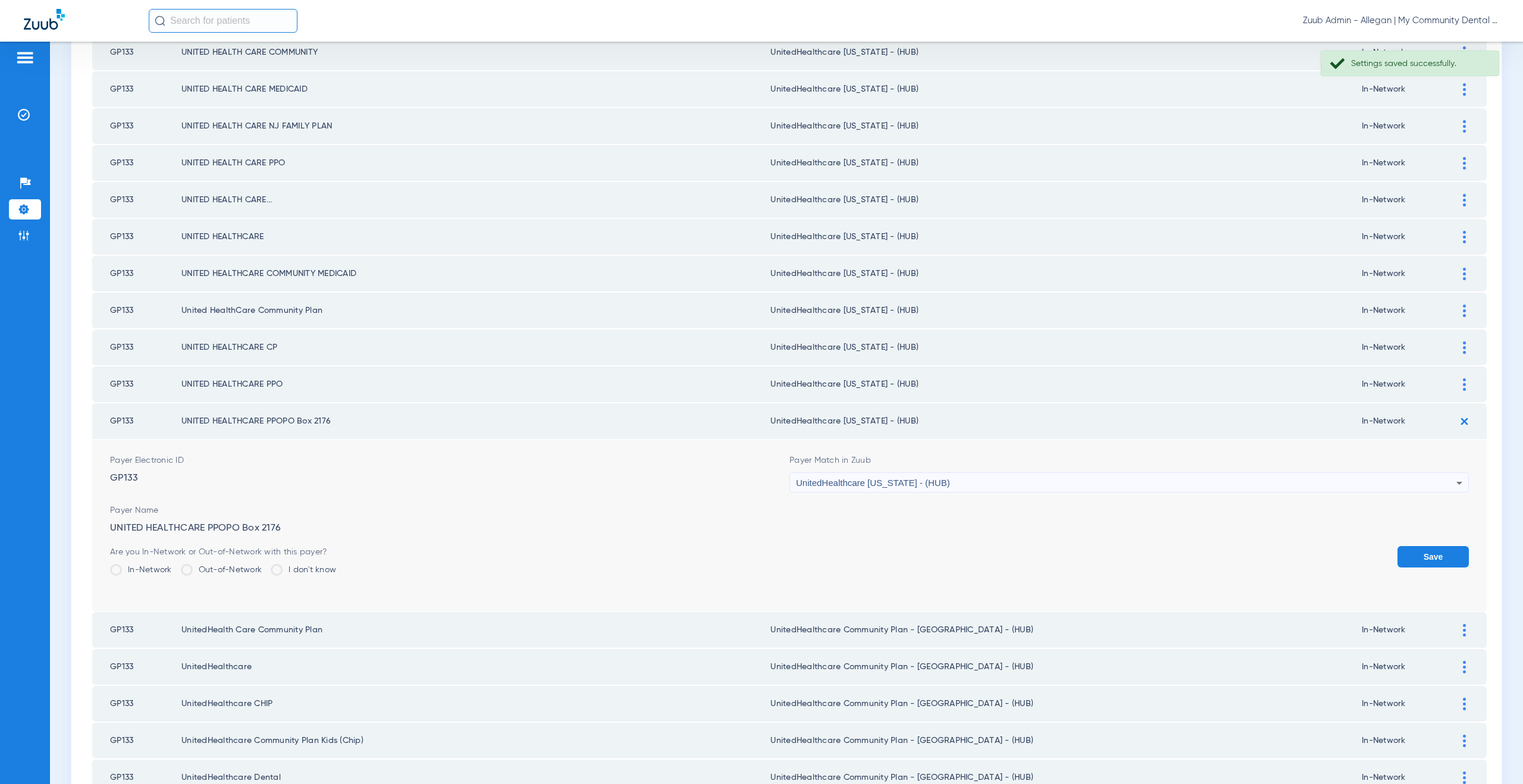
click at [1401, 555] on button "Save" at bounding box center [1433, 556] width 71 height 21
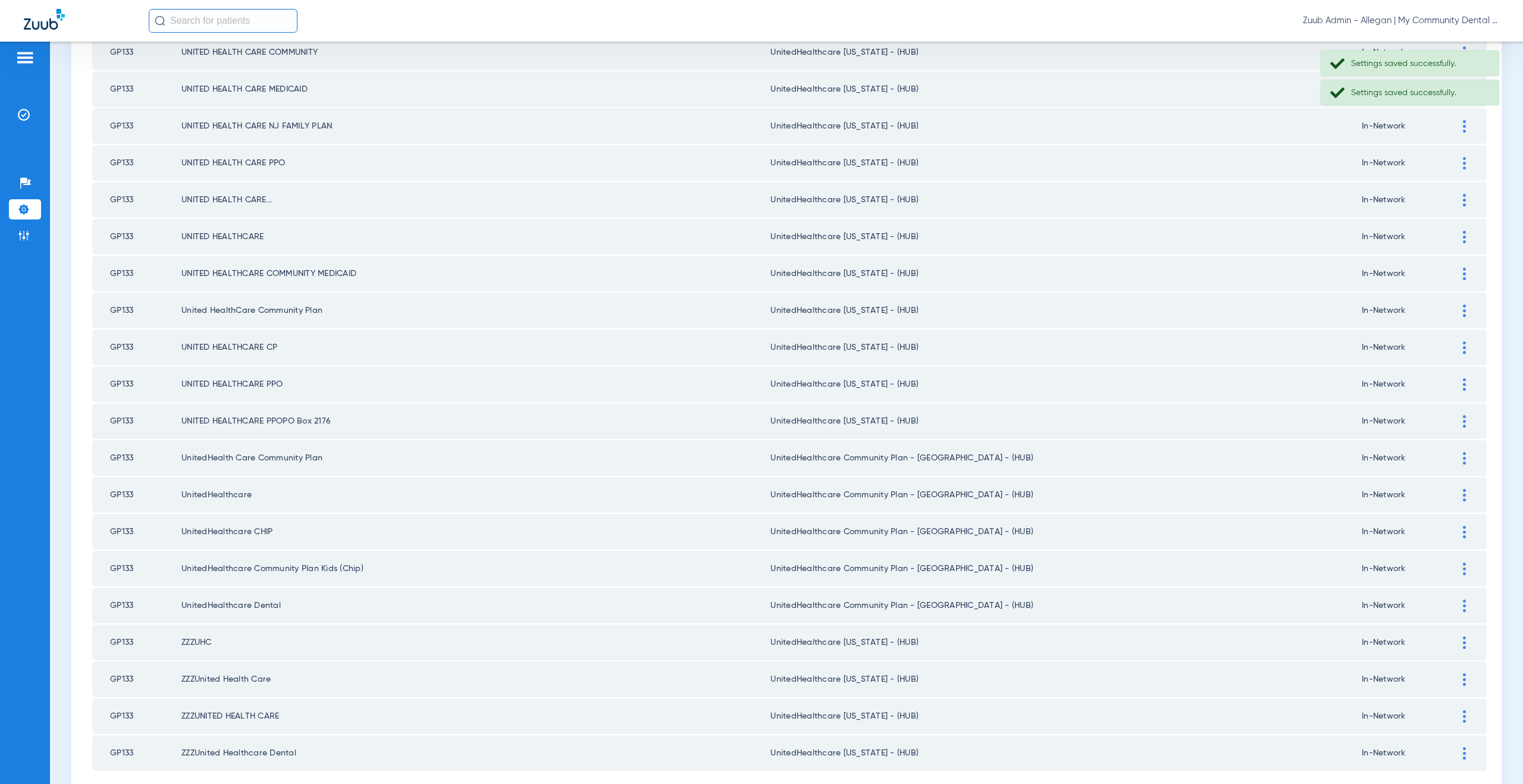
click at [1463, 460] on img at bounding box center [1464, 459] width 3 height 13
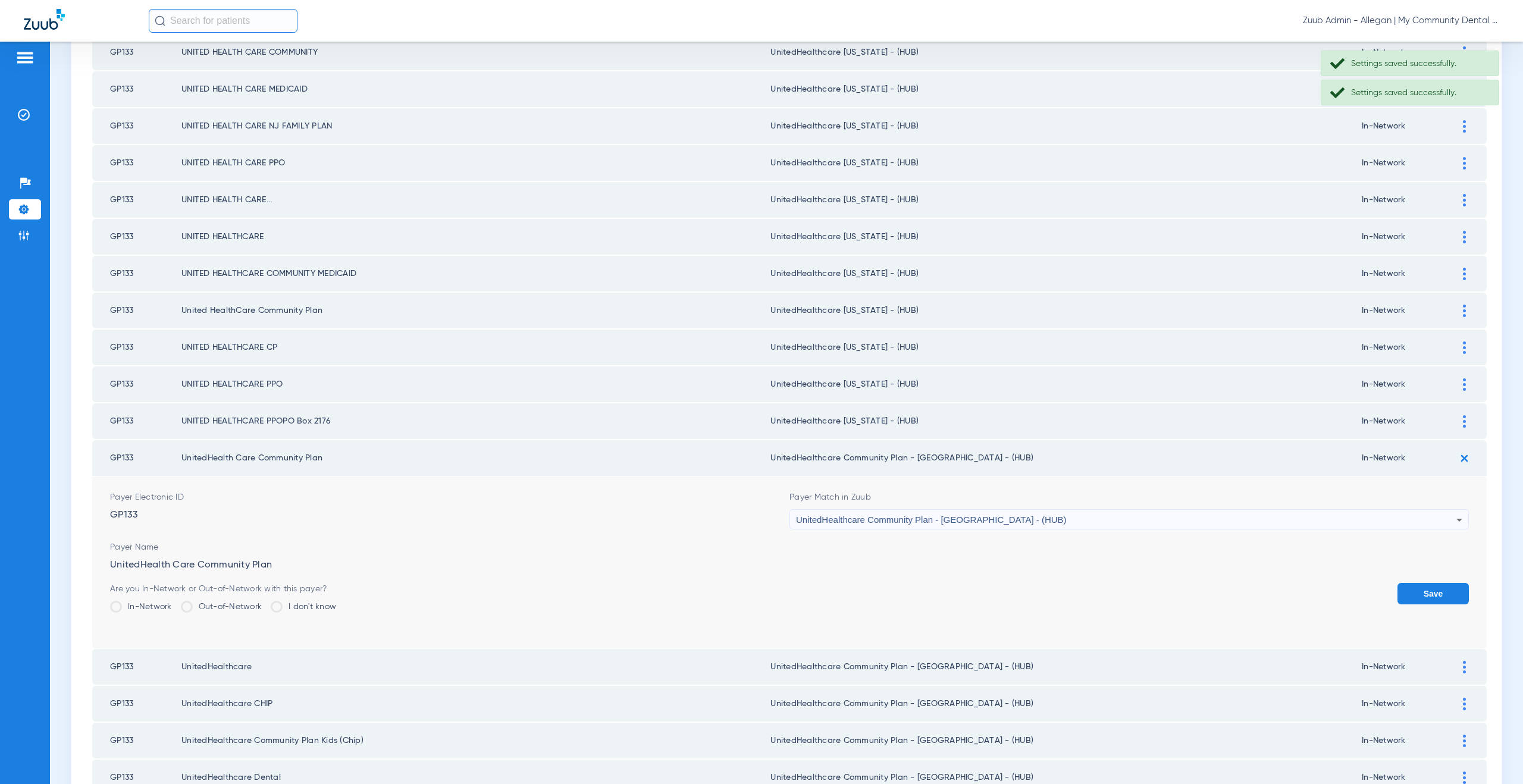
click at [933, 520] on span "UnitedHealthcare Community Plan - NJ - (HUB)" at bounding box center [931, 519] width 271 height 10
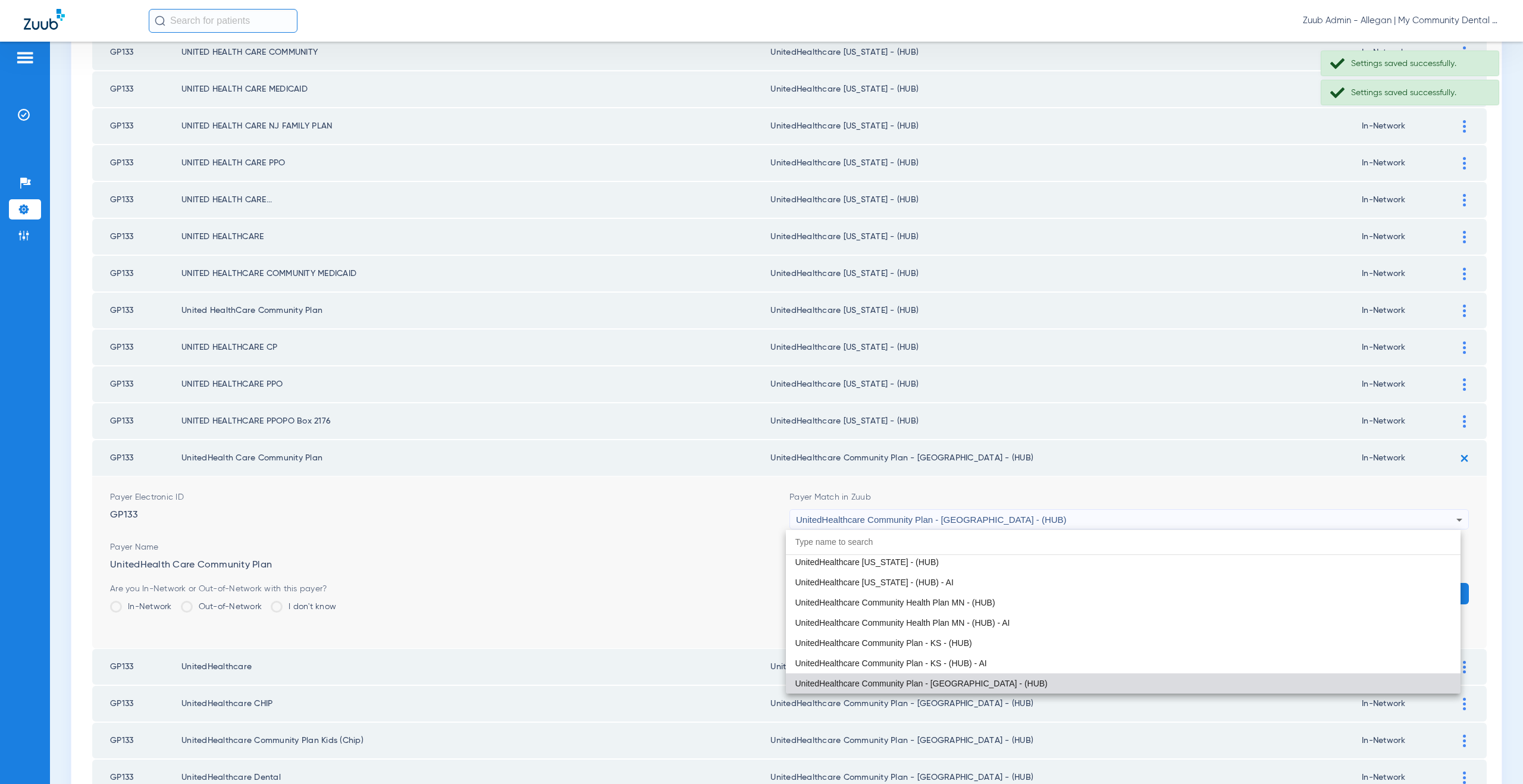
paste input "nitedHealthcare Michigan - (HUB)"
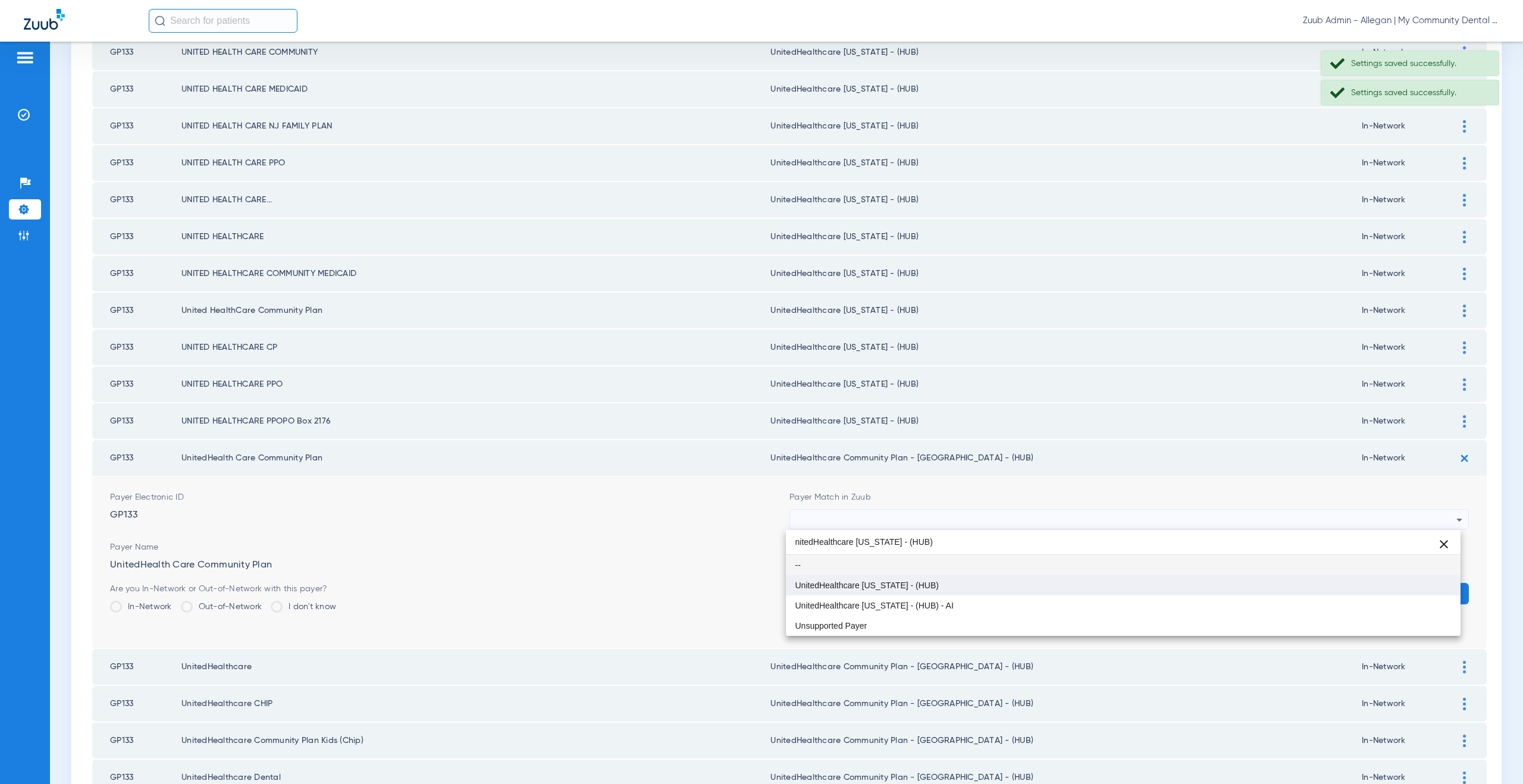
type input "nitedHealthcare Michigan - (HUB)"
click at [907, 582] on span "UnitedHealthcare [US_STATE] - (HUB)" at bounding box center [867, 585] width 144 height 8
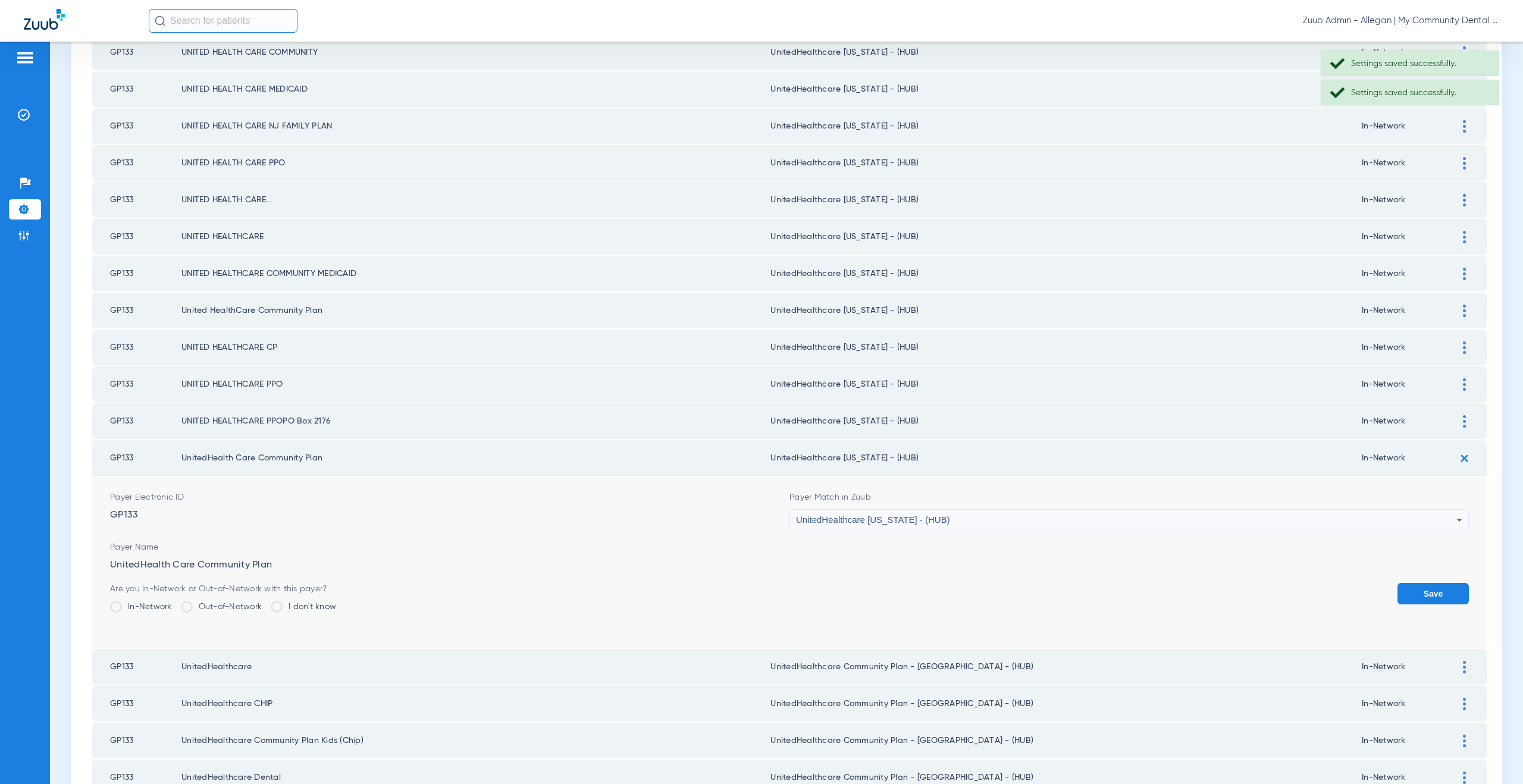
click at [1424, 598] on button "Save" at bounding box center [1433, 594] width 71 height 21
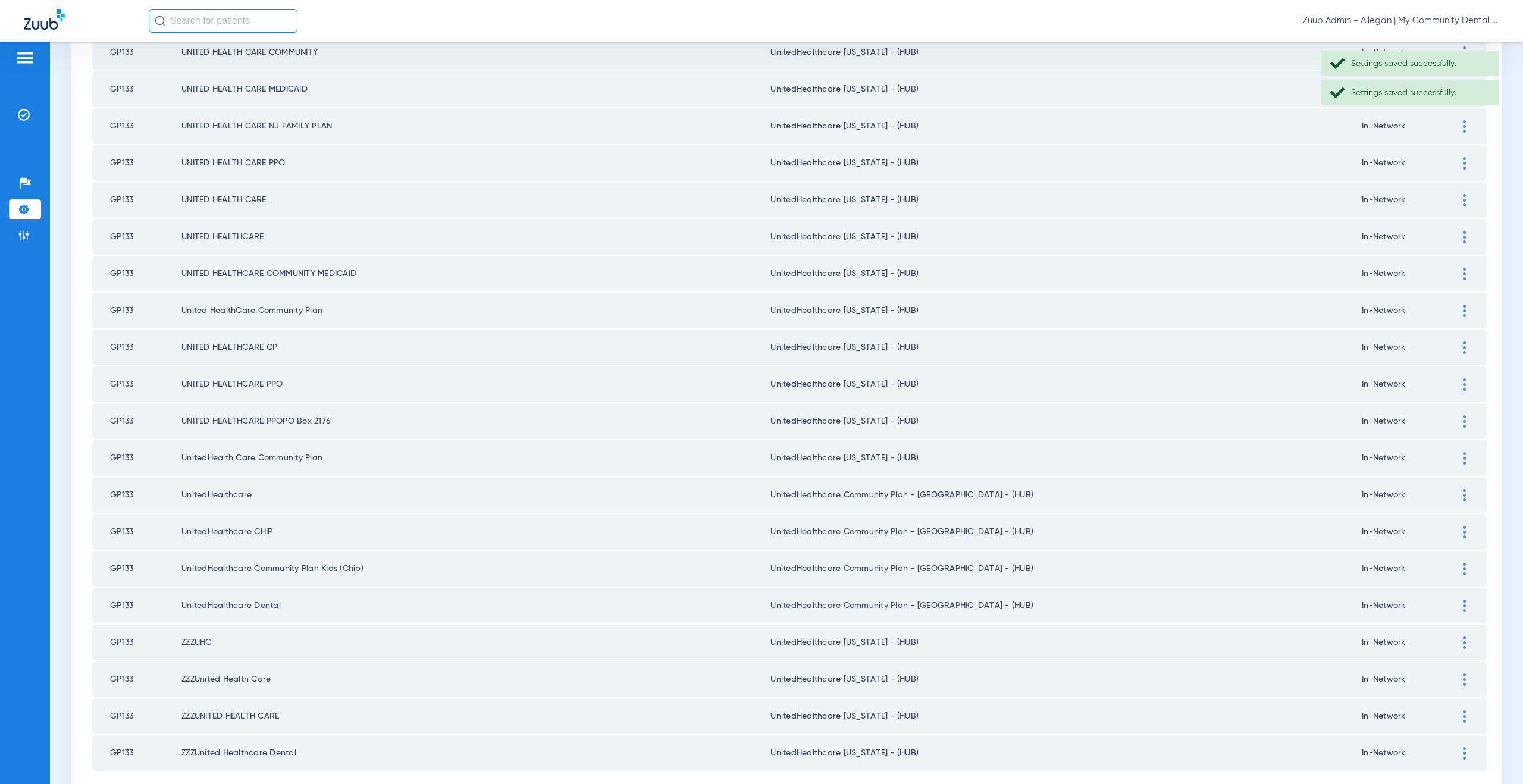
click at [1454, 496] on div at bounding box center [1464, 495] width 21 height 13
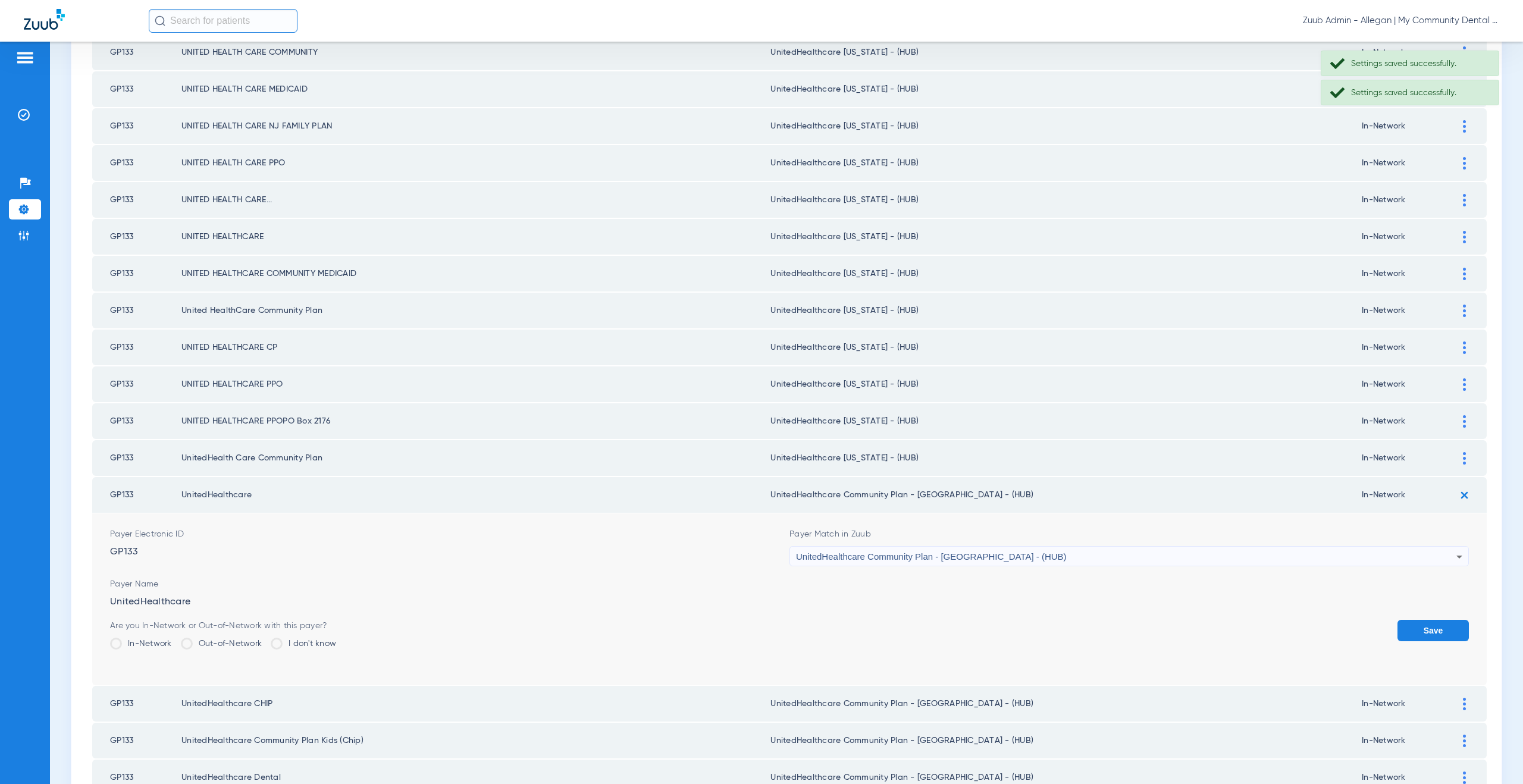
click at [880, 559] on span "UnitedHealthcare Community Plan - NJ - (HUB)" at bounding box center [931, 556] width 271 height 10
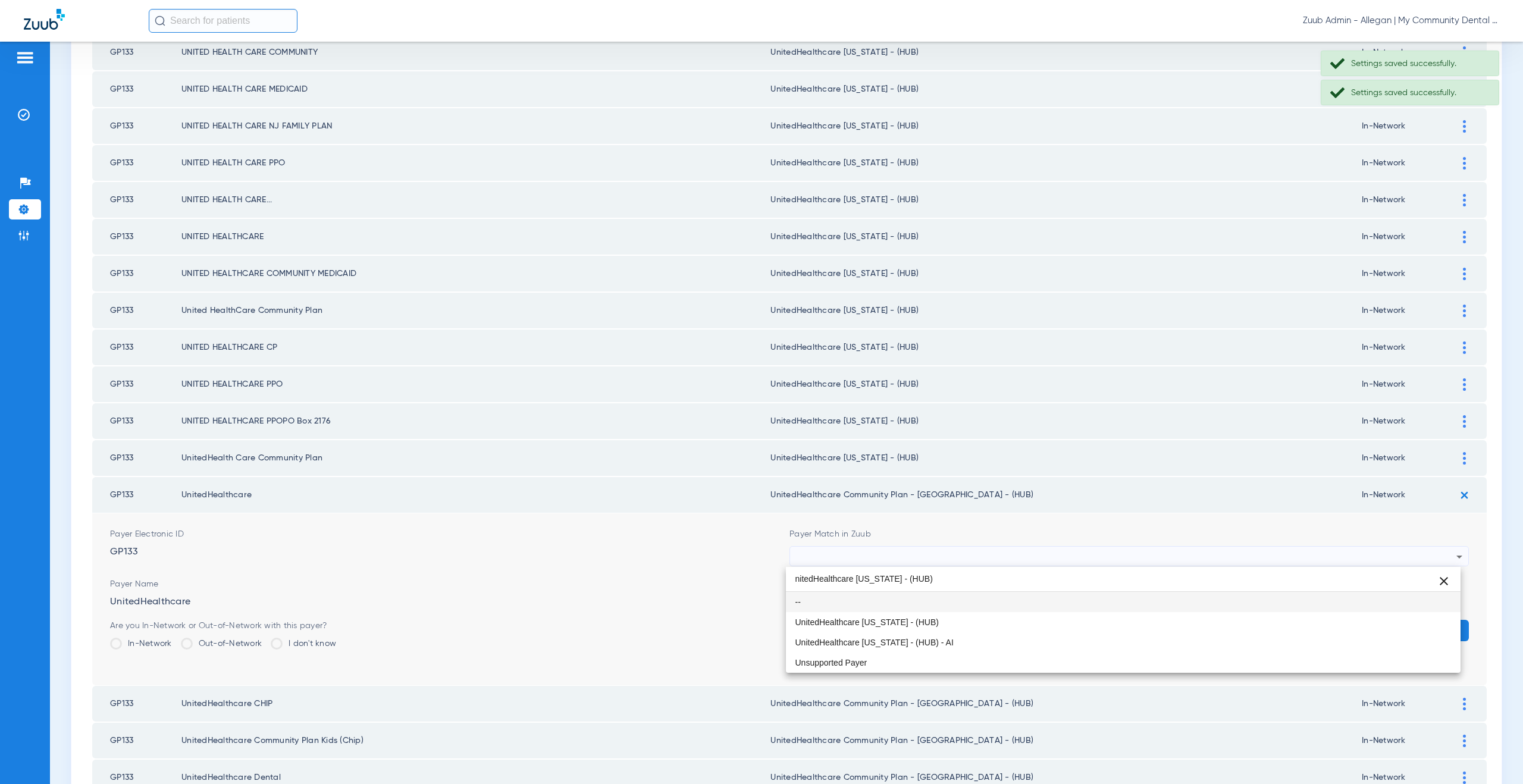
type input "nitedHealthcare Michigan - (HUB)"
click at [873, 618] on span "UnitedHealthcare [US_STATE] - (HUB)" at bounding box center [867, 622] width 144 height 8
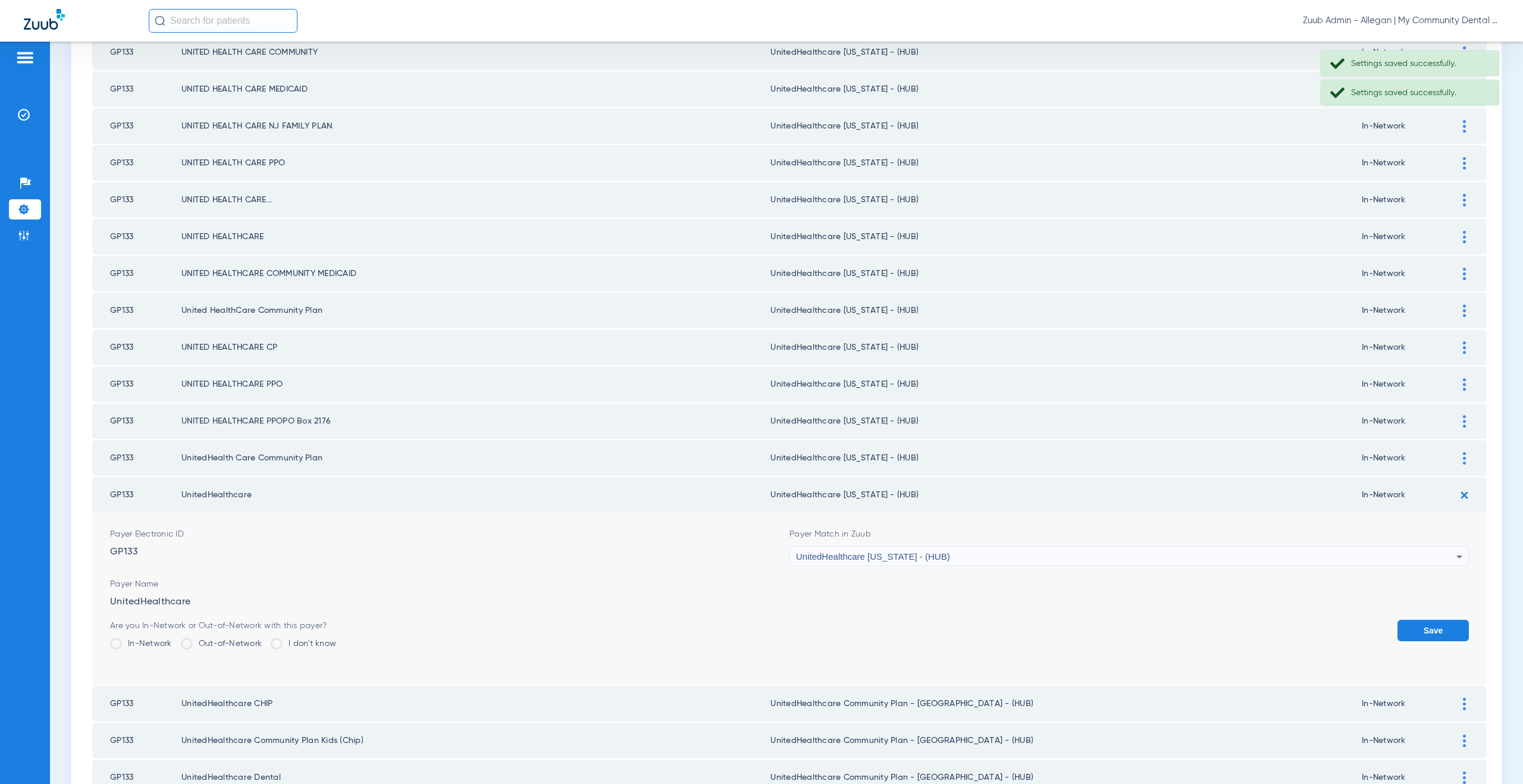
click at [1430, 628] on button "Save" at bounding box center [1433, 630] width 71 height 21
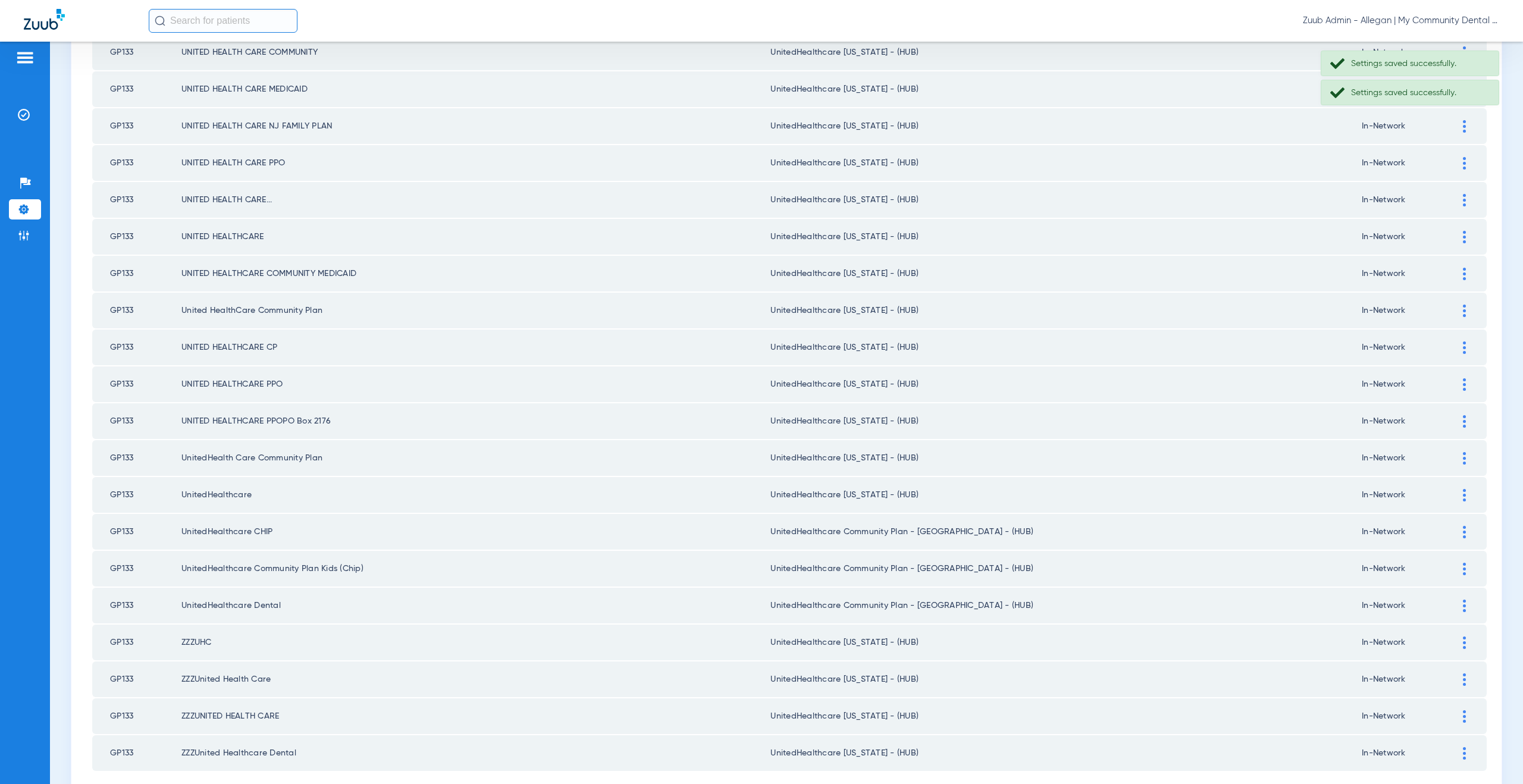
click at [1463, 536] on img at bounding box center [1464, 532] width 3 height 13
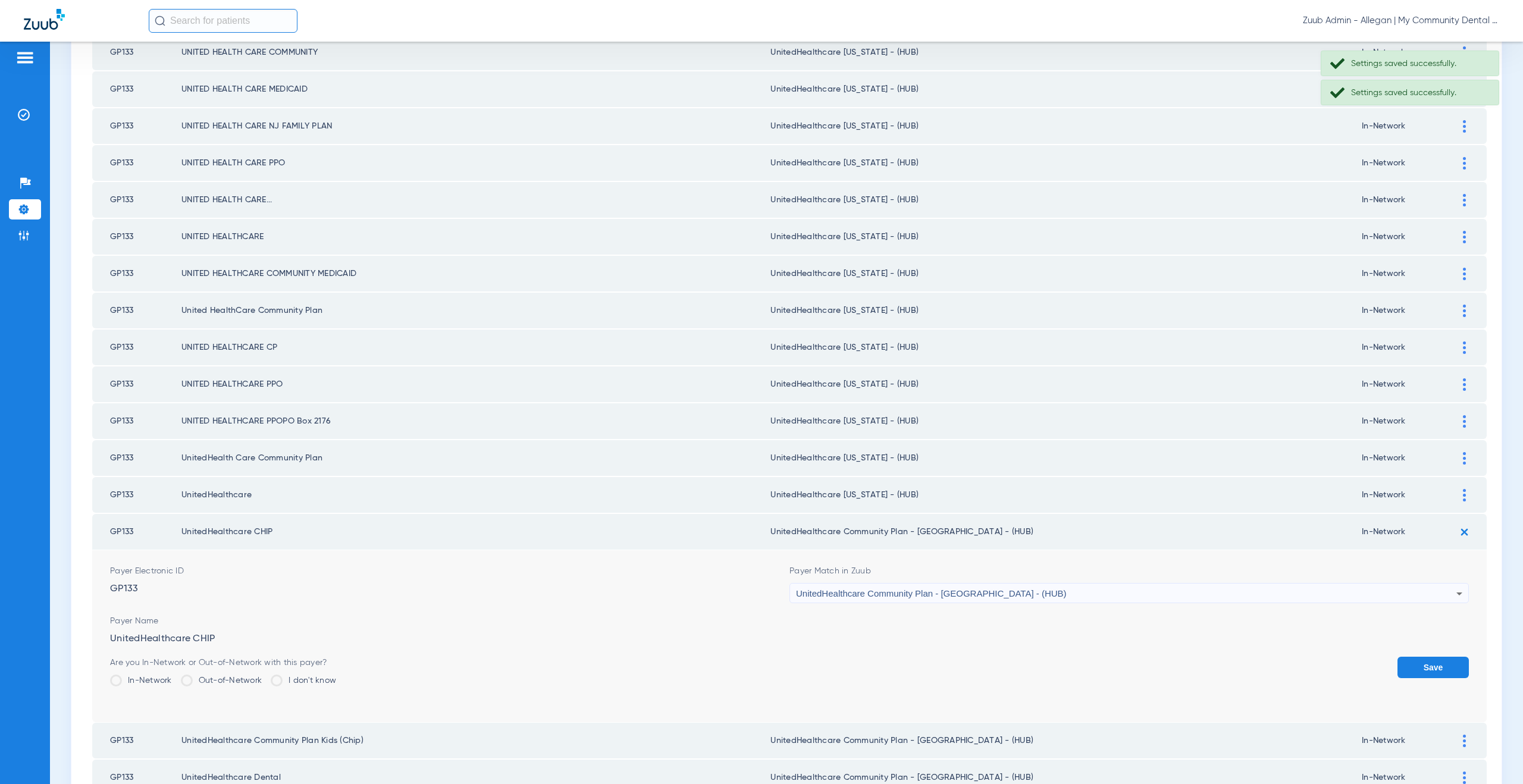
click at [909, 590] on span "UnitedHealthcare Community Plan - NJ - (HUB)" at bounding box center [931, 593] width 271 height 10
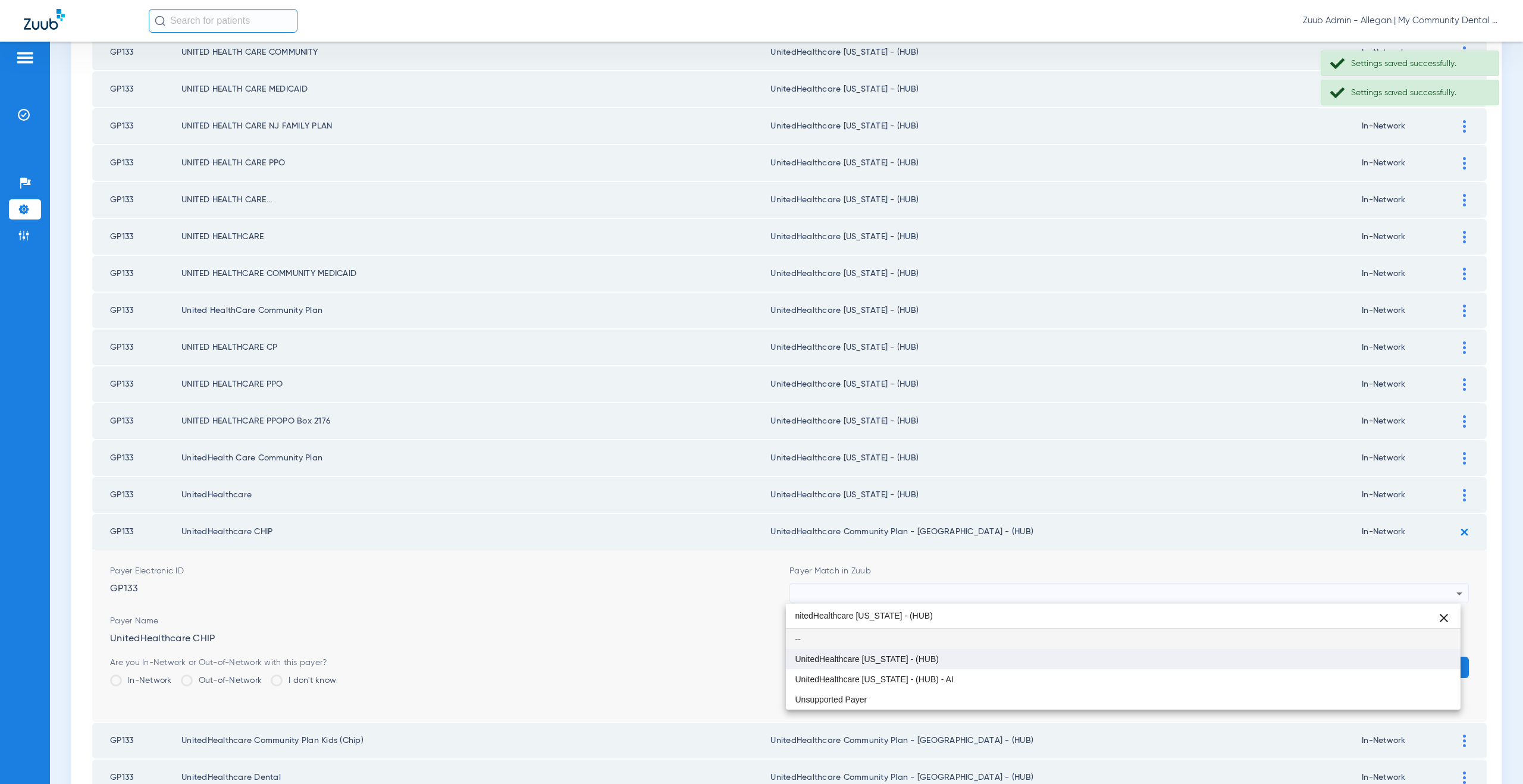
type input "nitedHealthcare Michigan - (HUB)"
drag, startPoint x: 894, startPoint y: 653, endPoint x: 923, endPoint y: 652, distance: 29.0
click at [896, 653] on mat-option "UnitedHealthcare [US_STATE] - (HUB)" at bounding box center [1123, 659] width 675 height 20
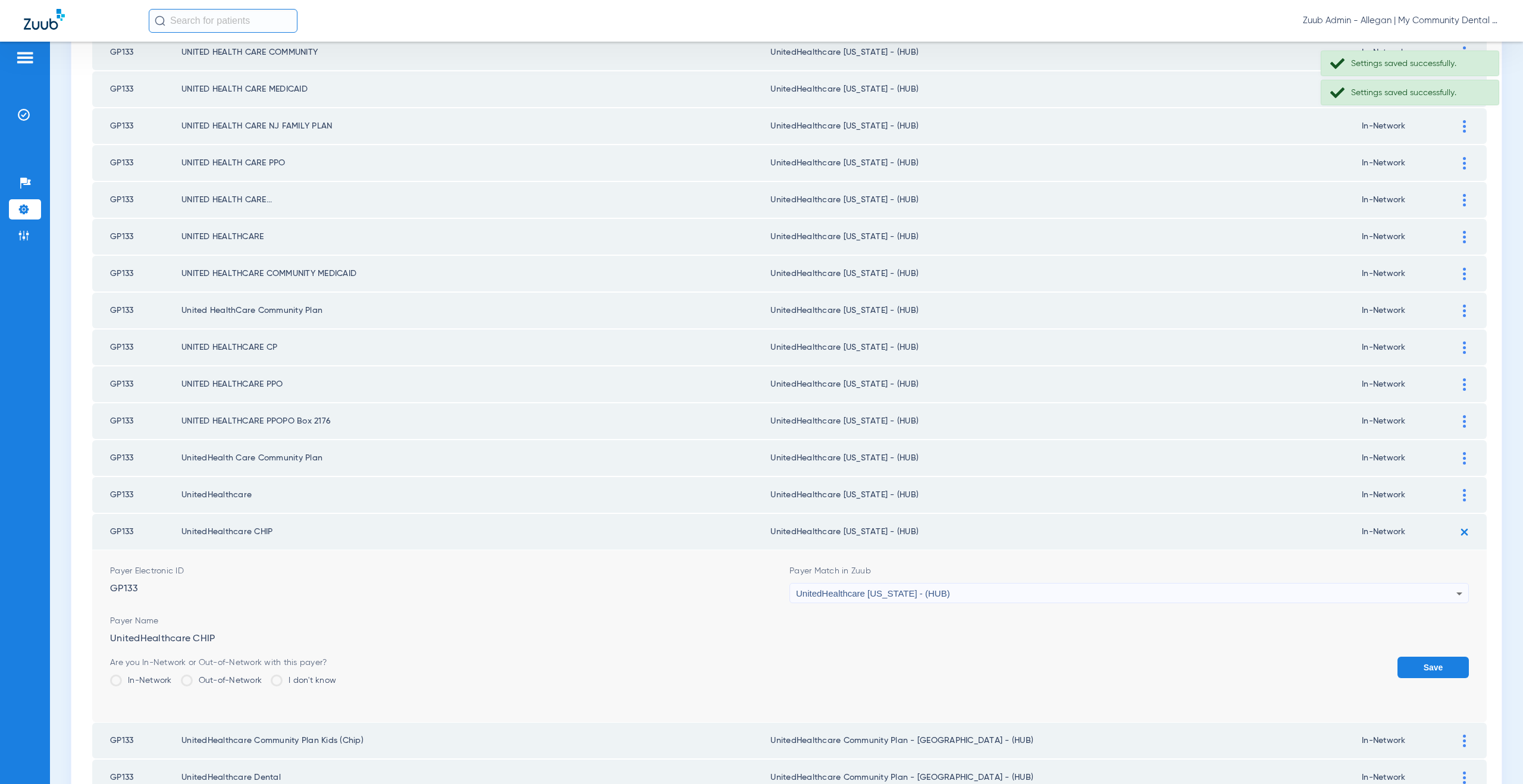
click at [1417, 659] on button "Save" at bounding box center [1433, 667] width 71 height 21
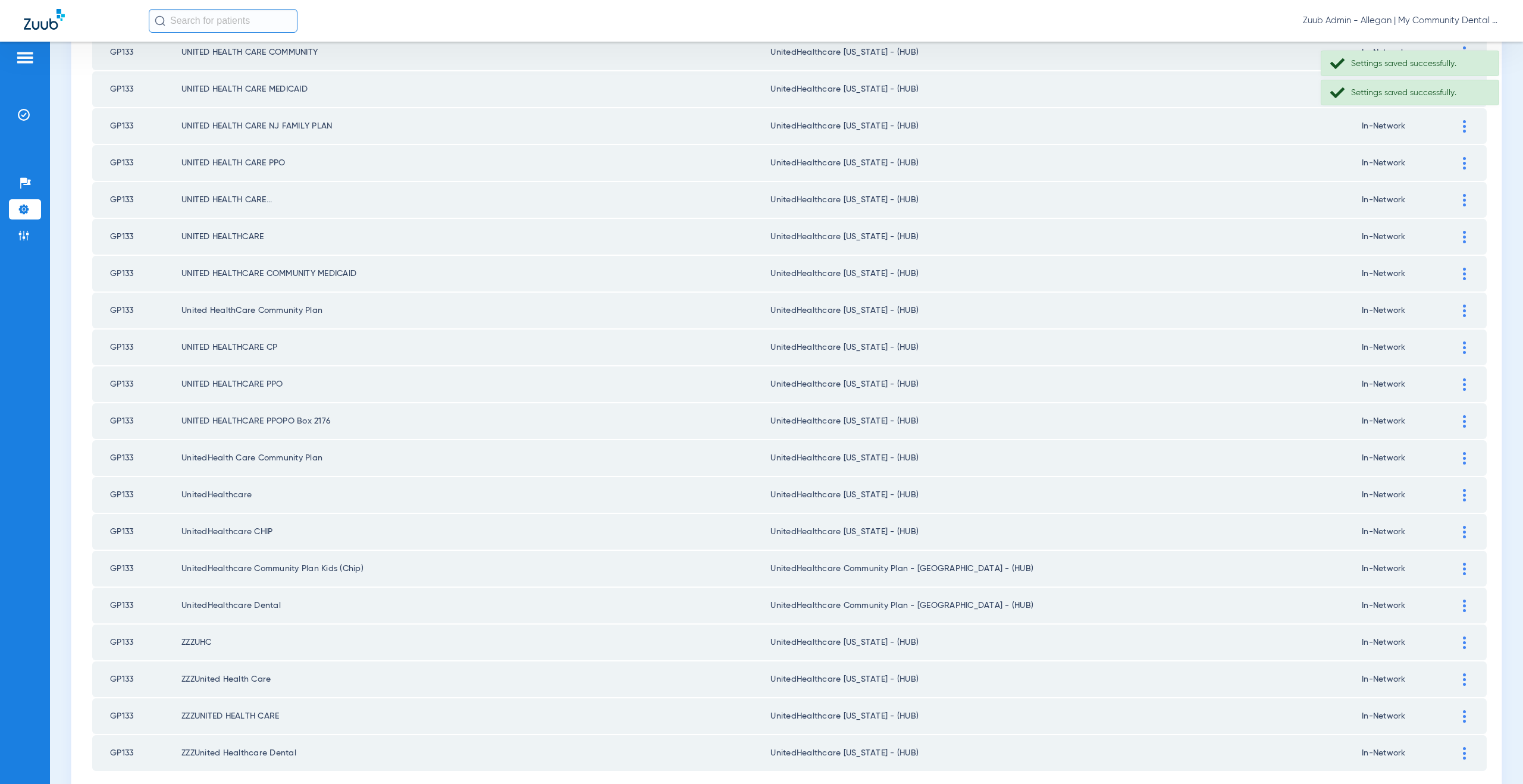
click at [1463, 567] on img at bounding box center [1464, 569] width 3 height 13
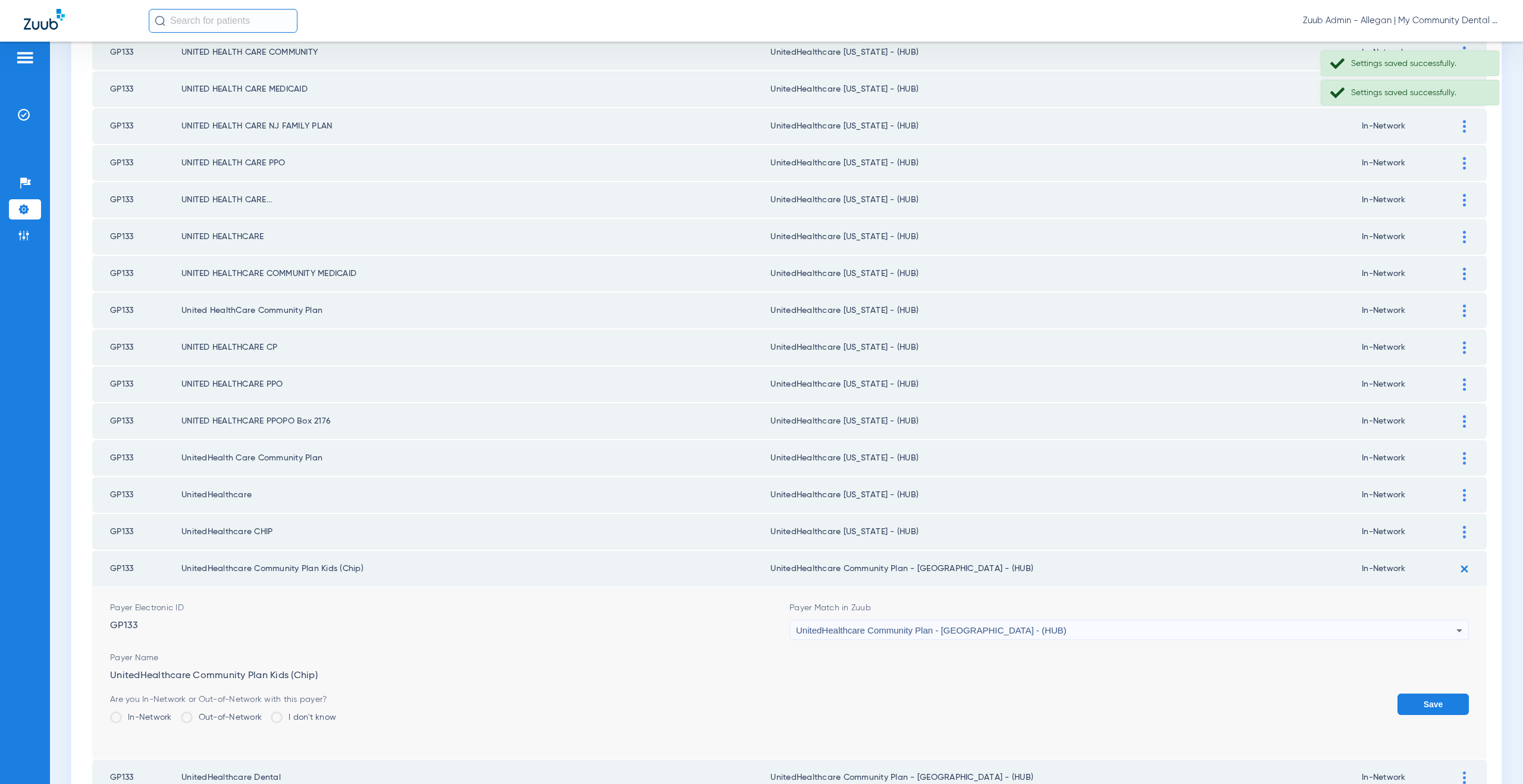
click at [878, 637] on div "UnitedHealthcare Community Plan - NJ - (HUB)" at bounding box center [1126, 630] width 660 height 20
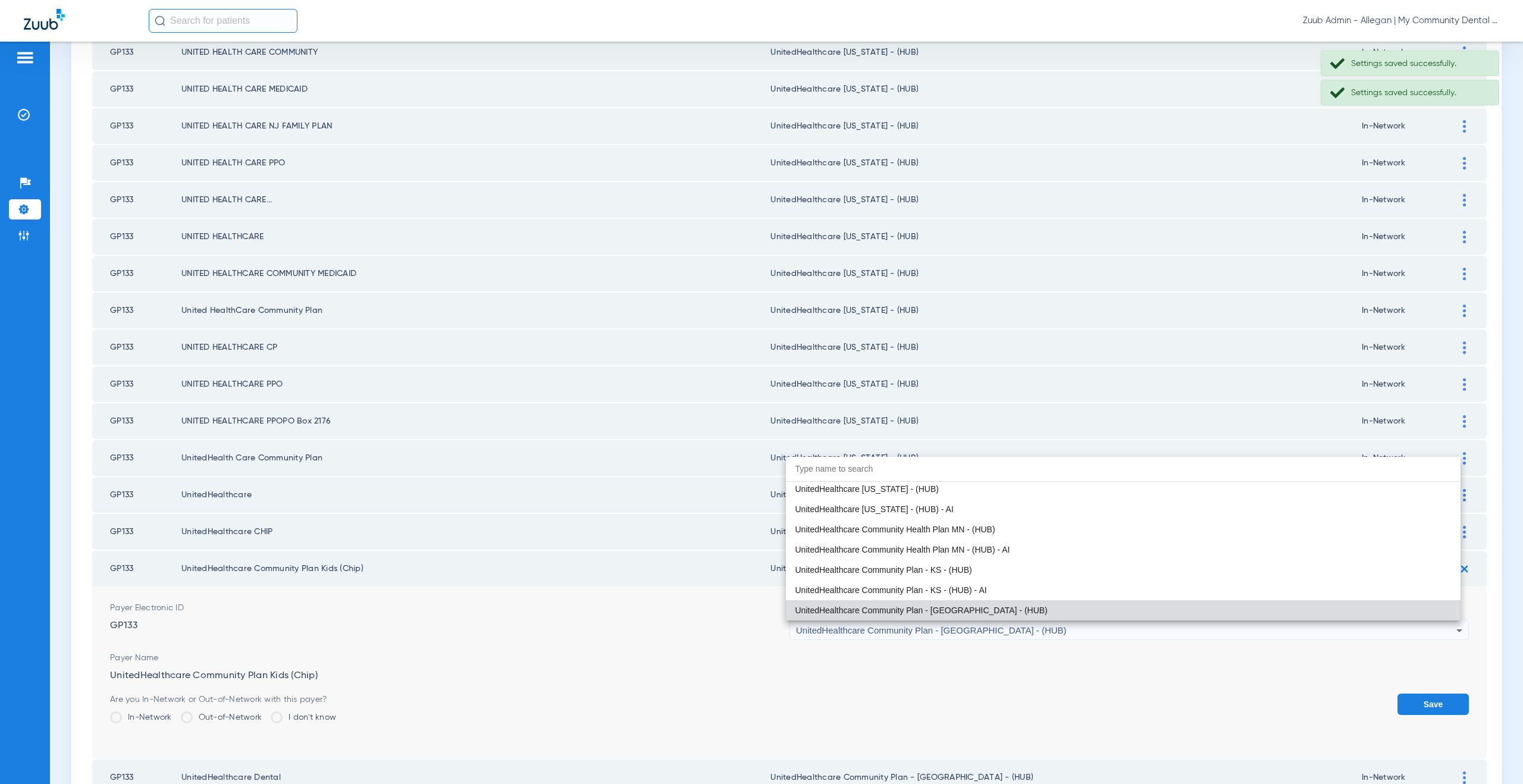
paste input "nitedHealthcare Michigan - (HUB)"
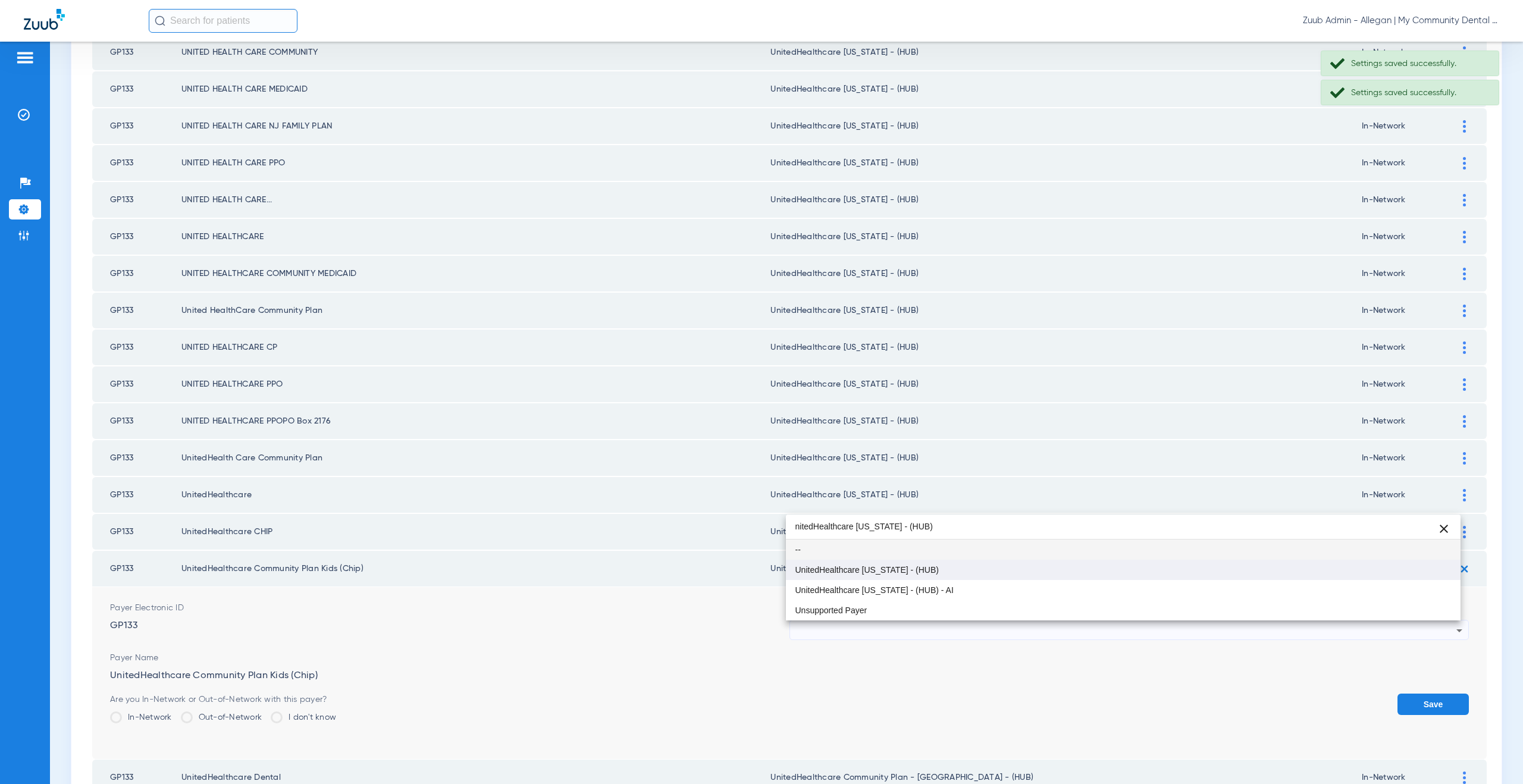
type input "nitedHealthcare Michigan - (HUB)"
click at [868, 574] on span "UnitedHealthcare [US_STATE] - (HUB)" at bounding box center [867, 570] width 144 height 8
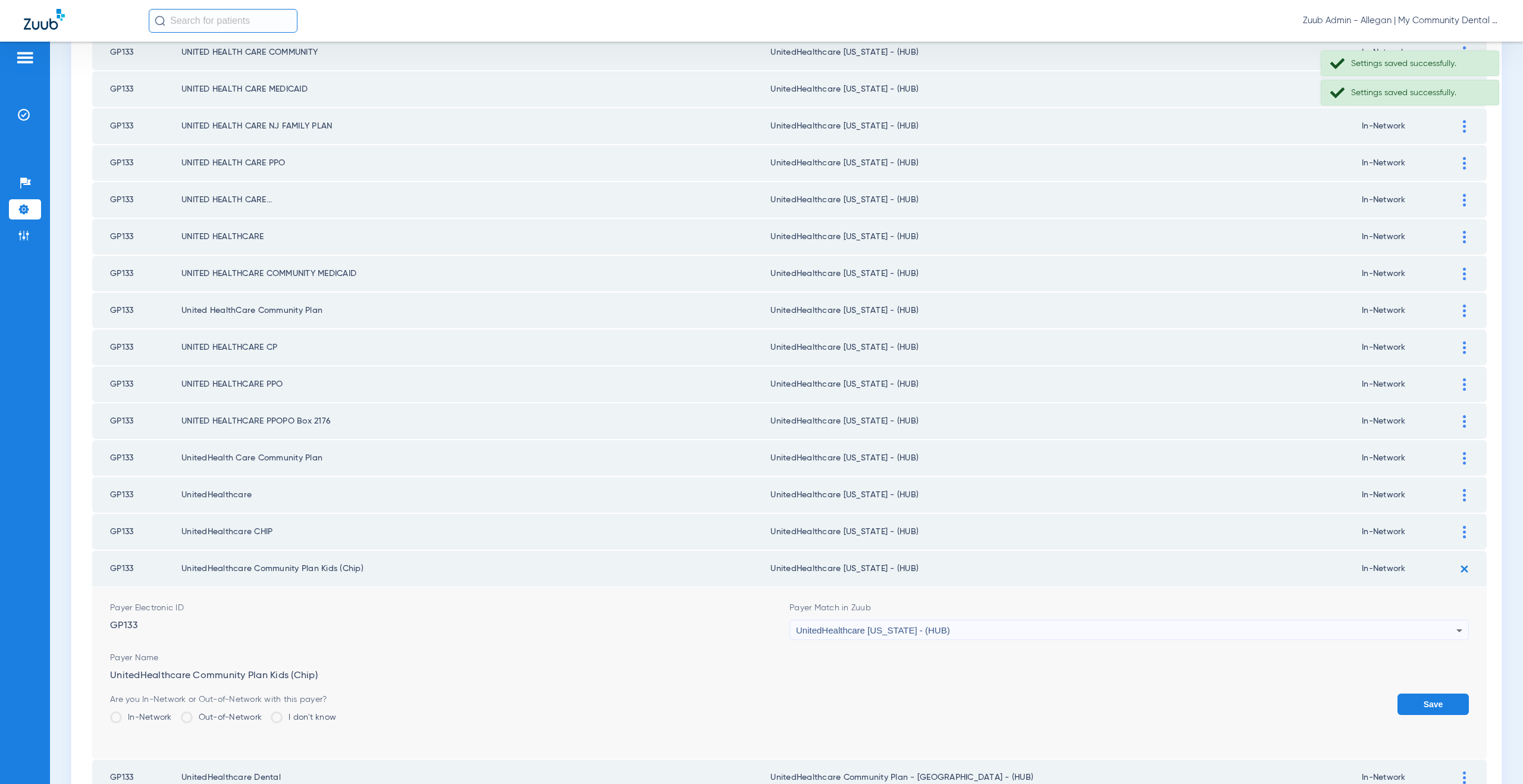
click at [1424, 696] on button "Save" at bounding box center [1433, 704] width 71 height 21
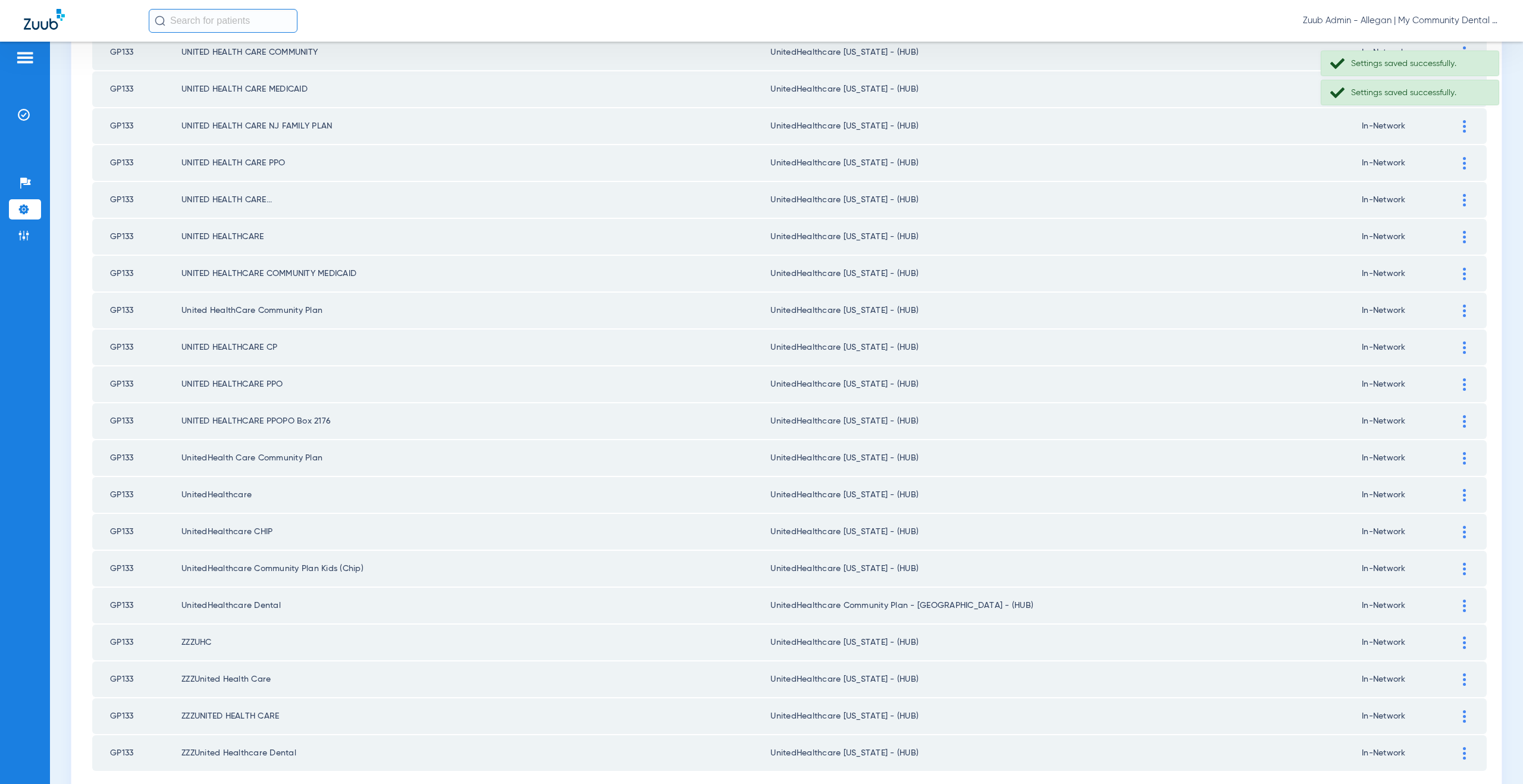
click at [1463, 606] on img at bounding box center [1464, 606] width 3 height 13
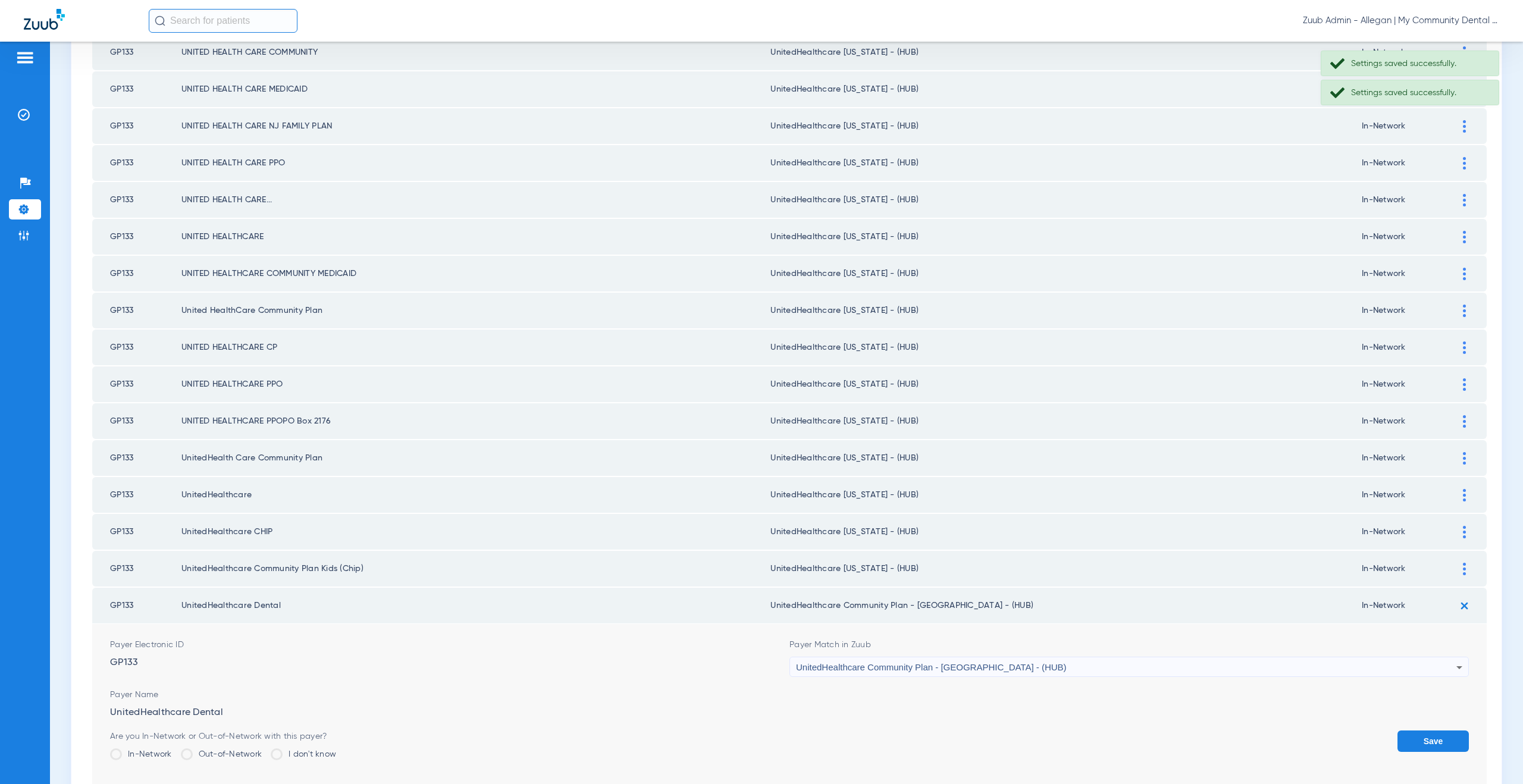
click at [894, 667] on span "UnitedHealthcare Community Plan - NJ - (HUB)" at bounding box center [931, 667] width 271 height 10
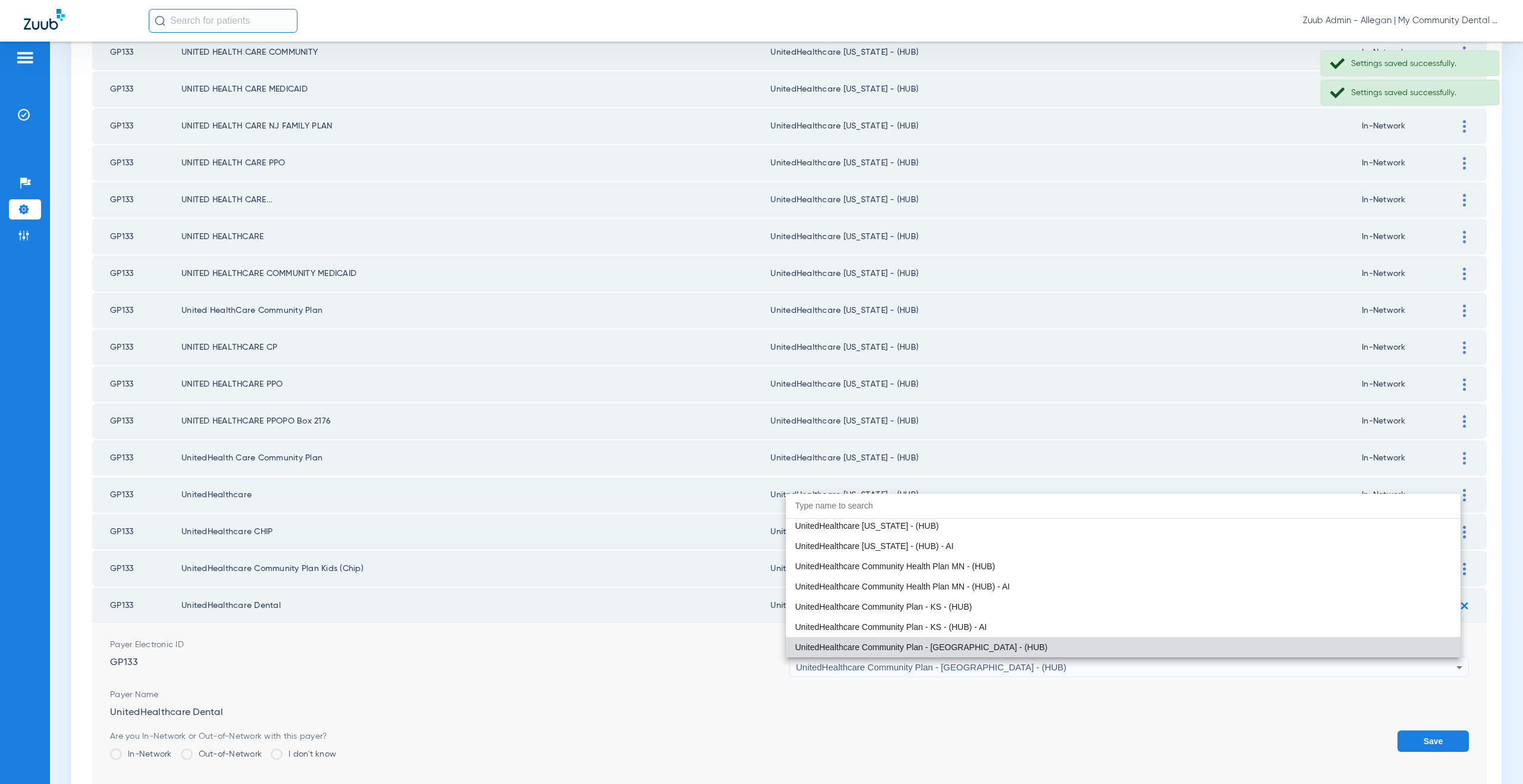
paste input "nitedHealthcare Michigan - (HUB)"
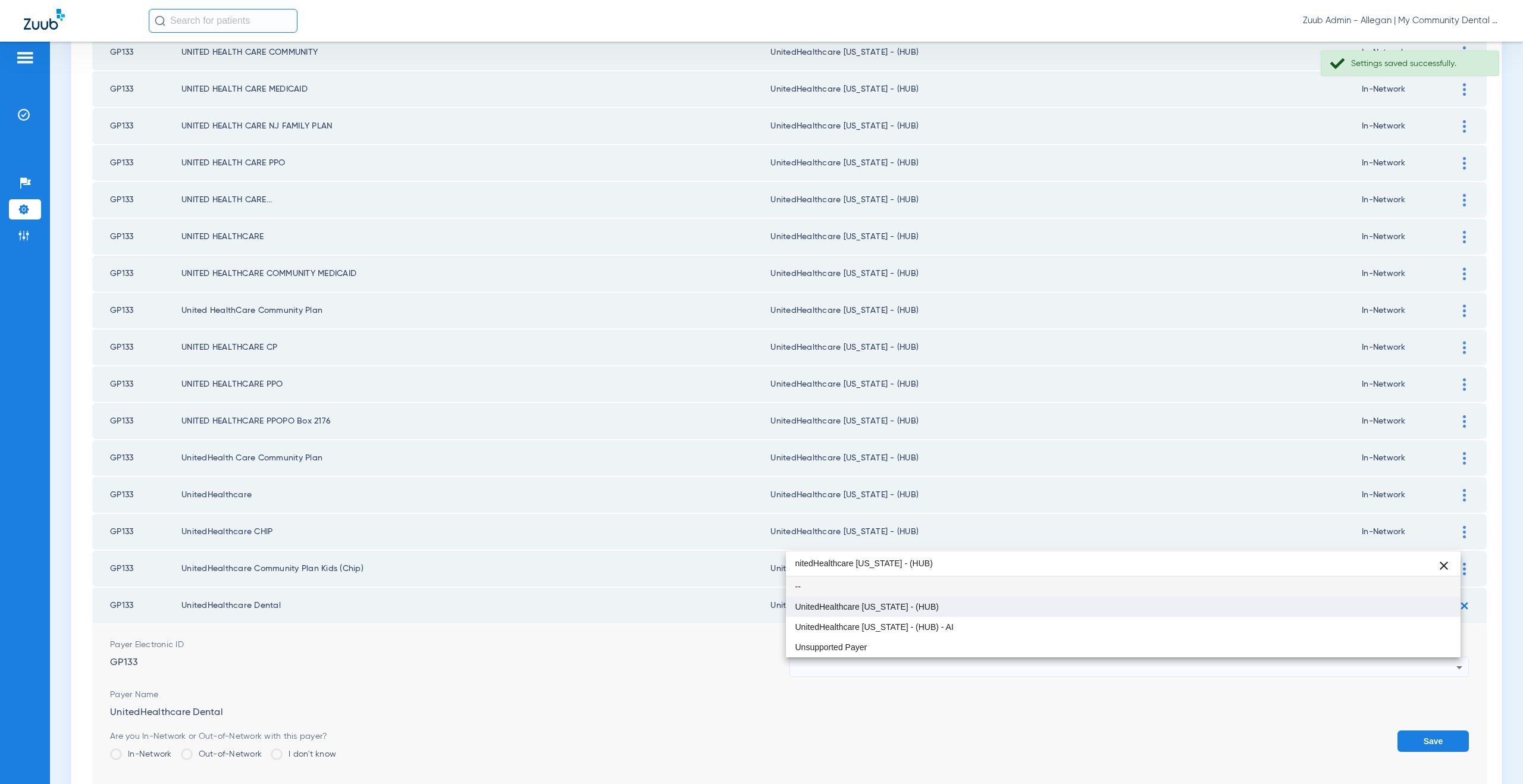
type input "nitedHealthcare Michigan - (HUB)"
click at [885, 609] on span "UnitedHealthcare [US_STATE] - (HUB)" at bounding box center [867, 606] width 144 height 8
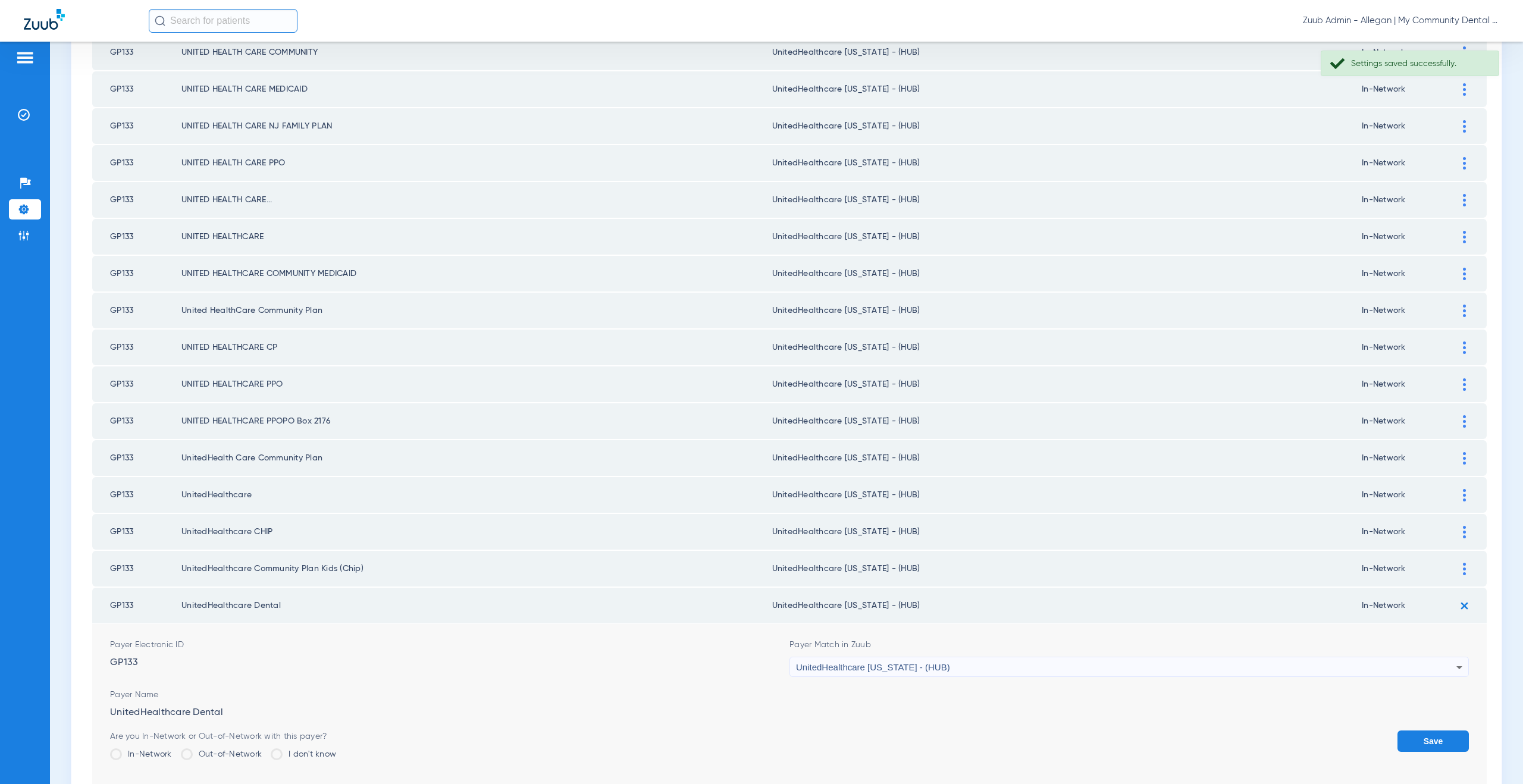
click at [1417, 750] on button "Save" at bounding box center [1433, 741] width 71 height 21
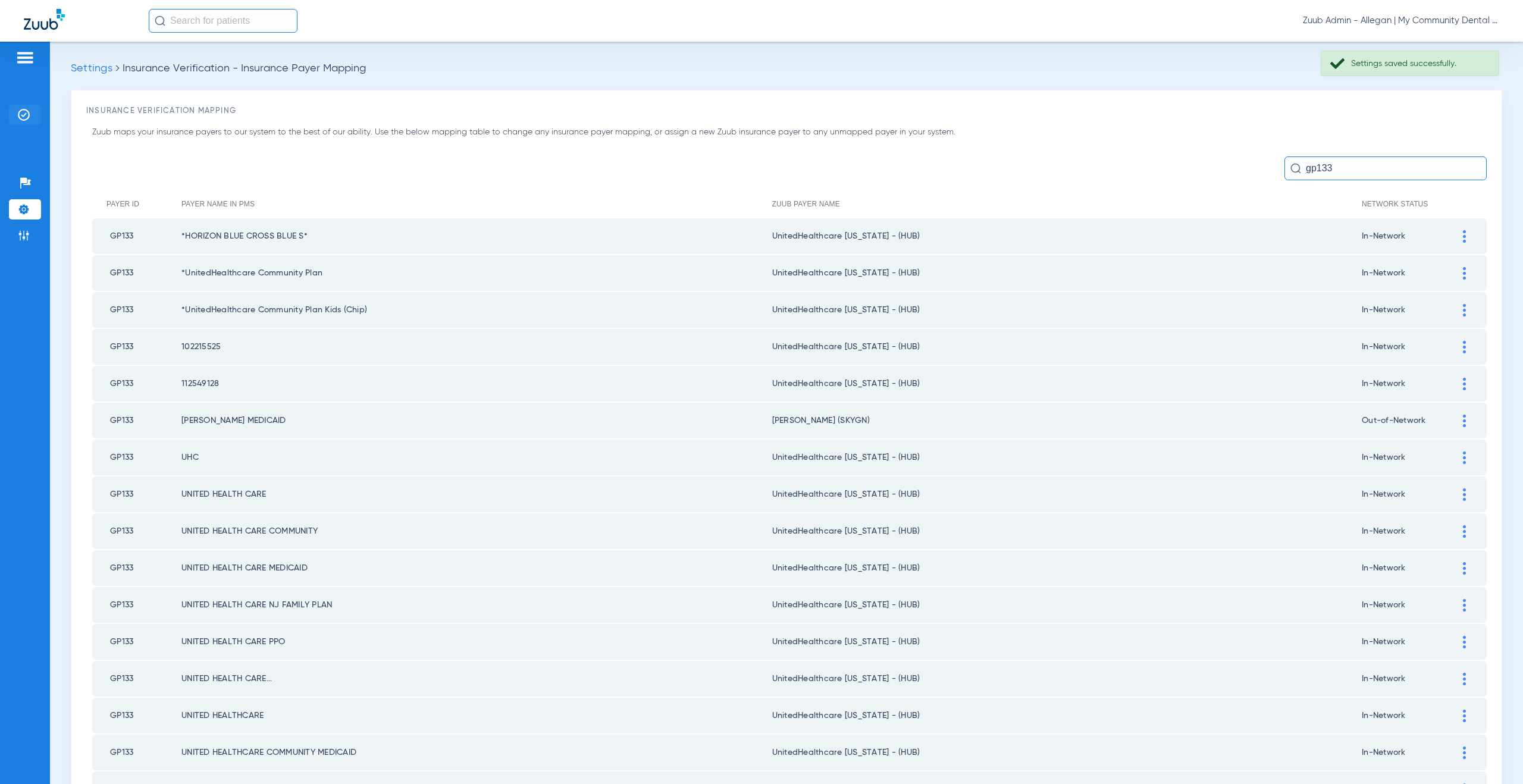
click at [29, 106] on li "Insurance Verification" at bounding box center [25, 114] width 32 height 20
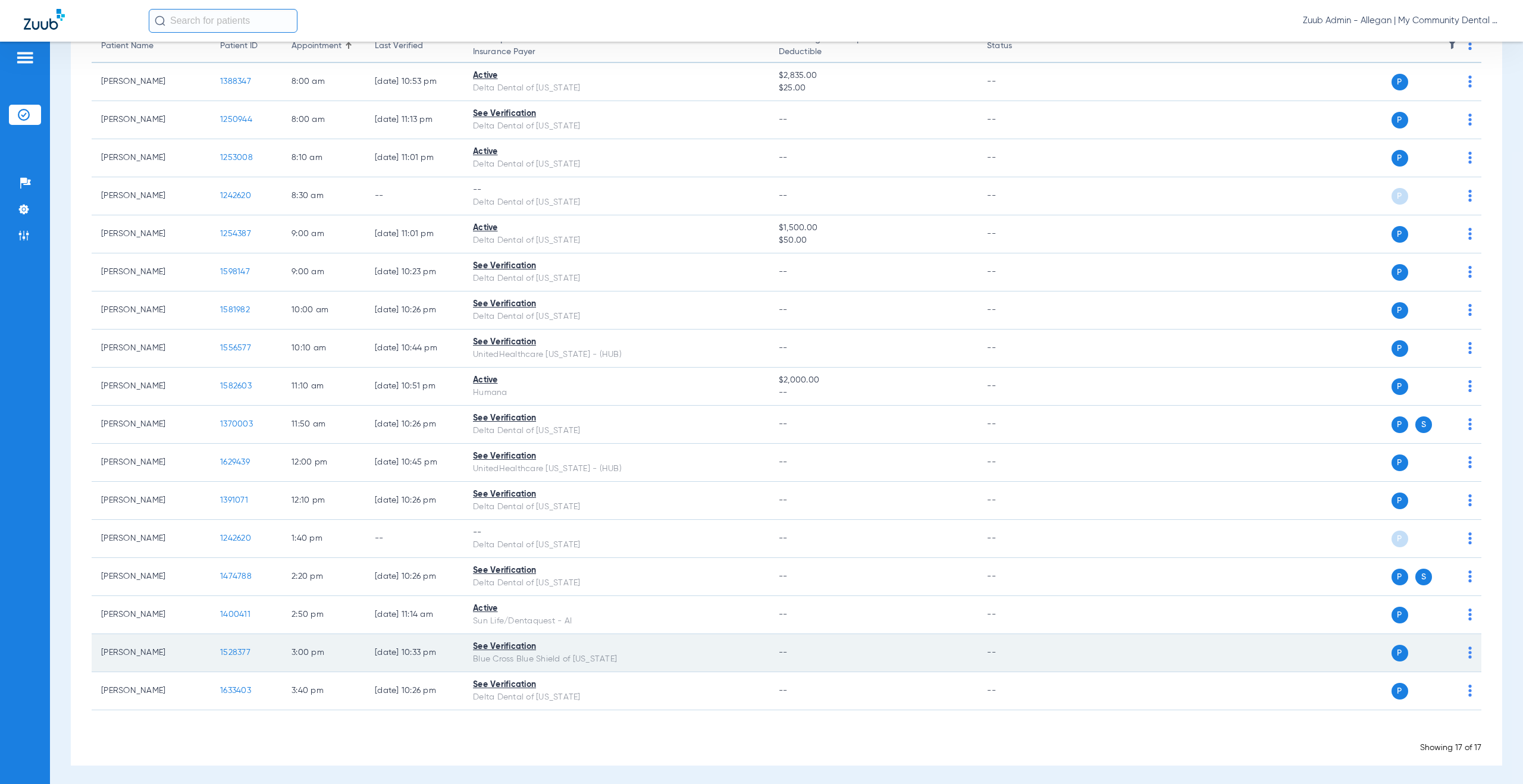
click at [237, 649] on span "1528377" at bounding box center [235, 652] width 30 height 8
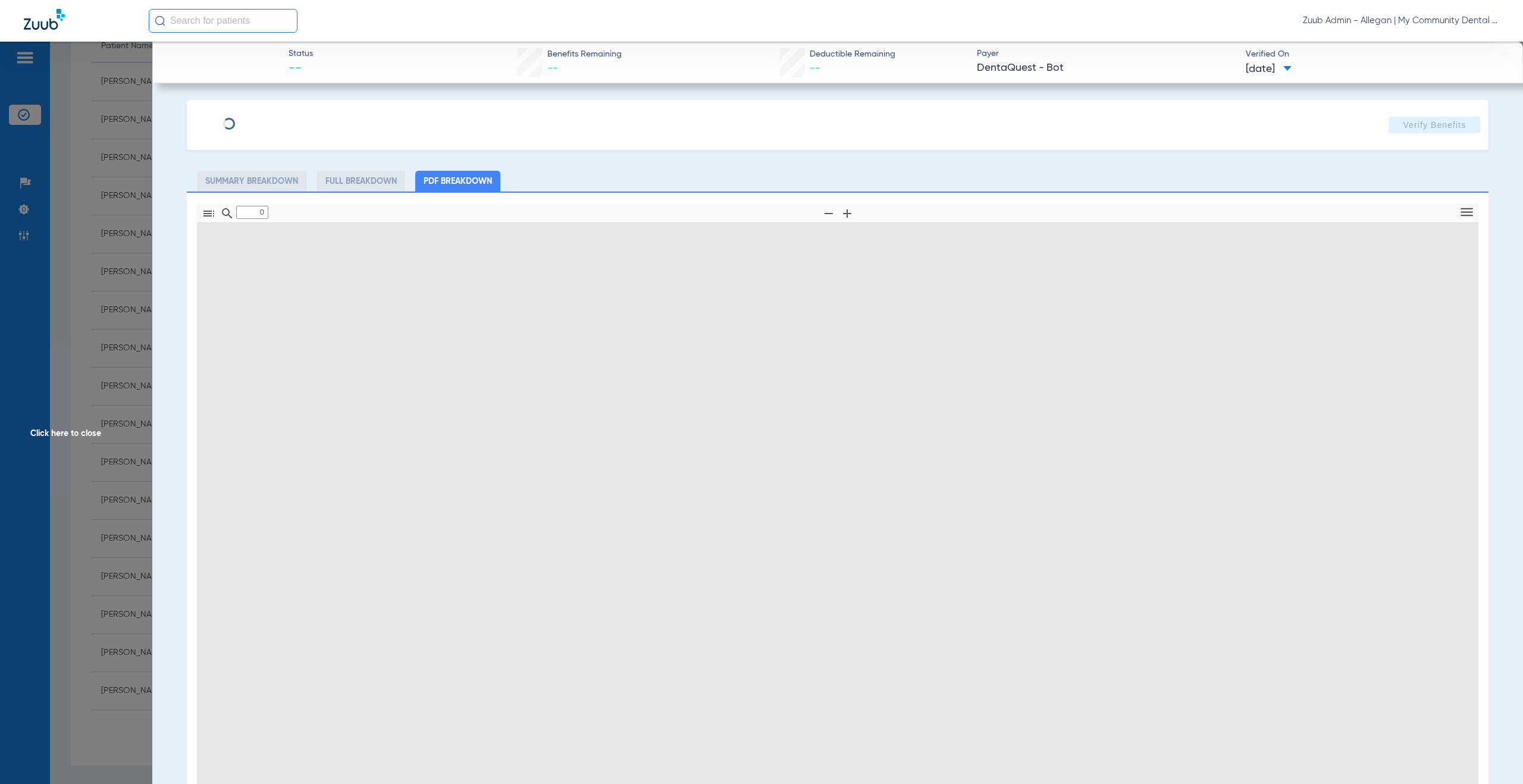
type input "1"
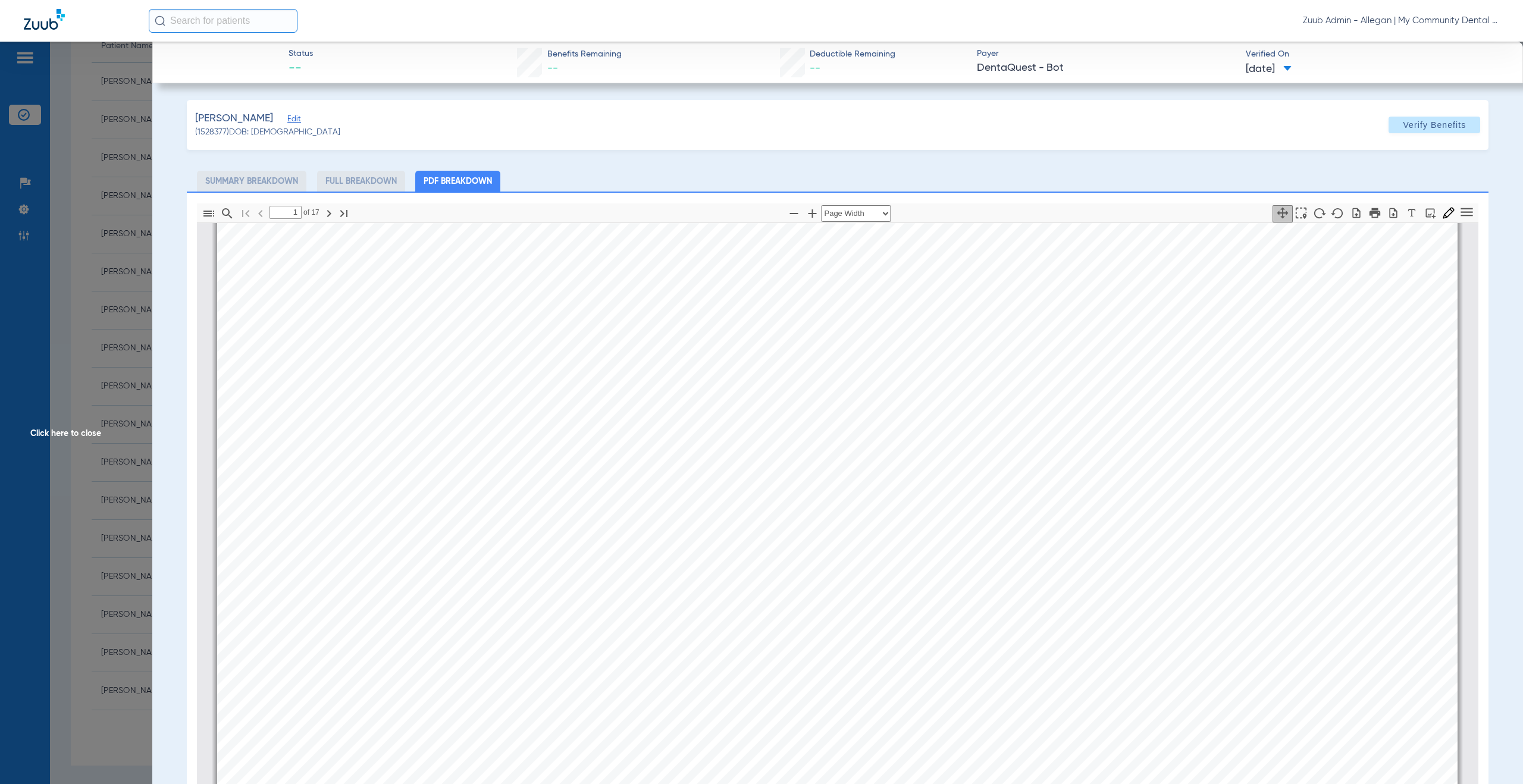
click at [68, 437] on span "Click here to close" at bounding box center [76, 433] width 152 height 784
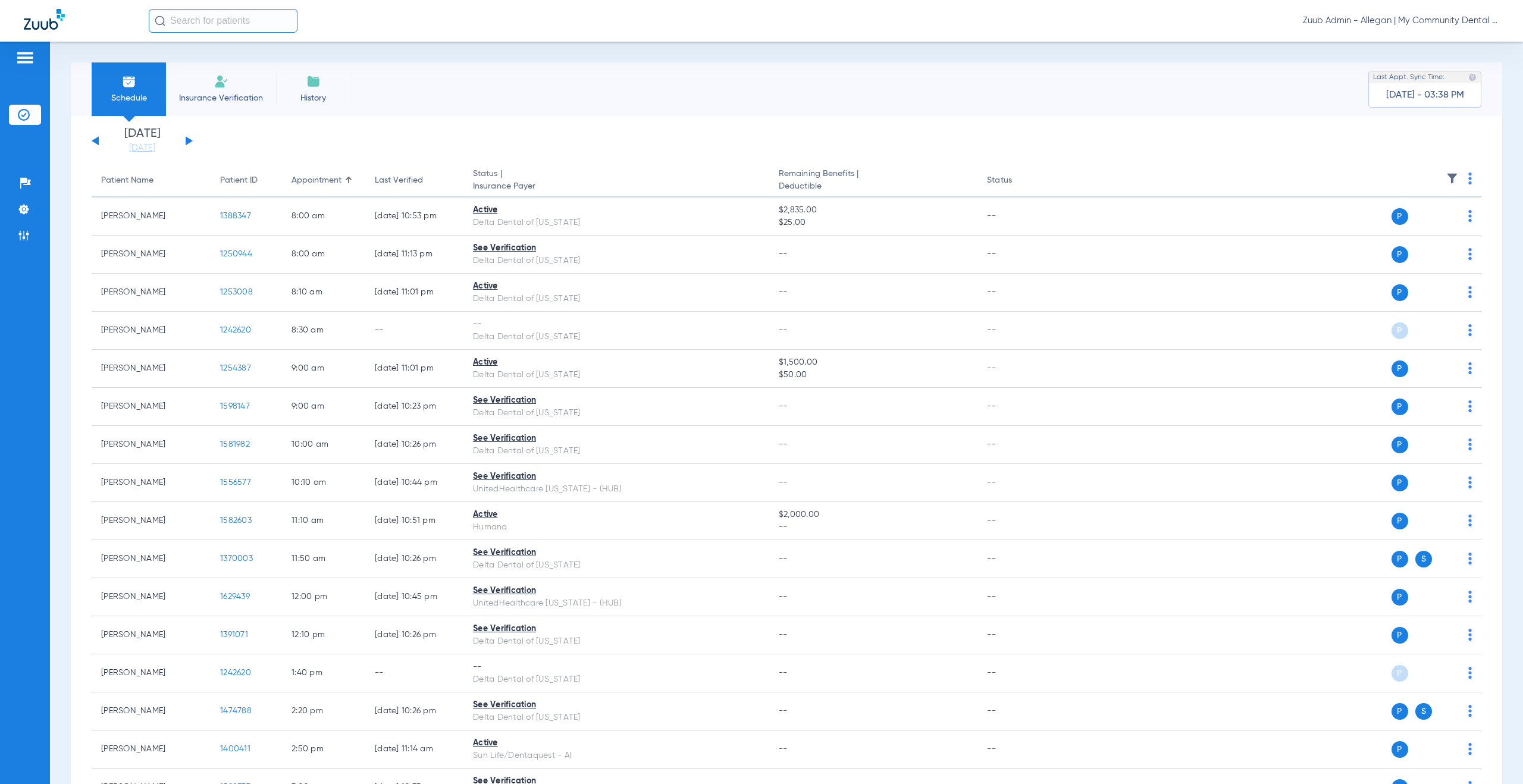
click at [187, 141] on button at bounding box center [189, 140] width 7 height 9
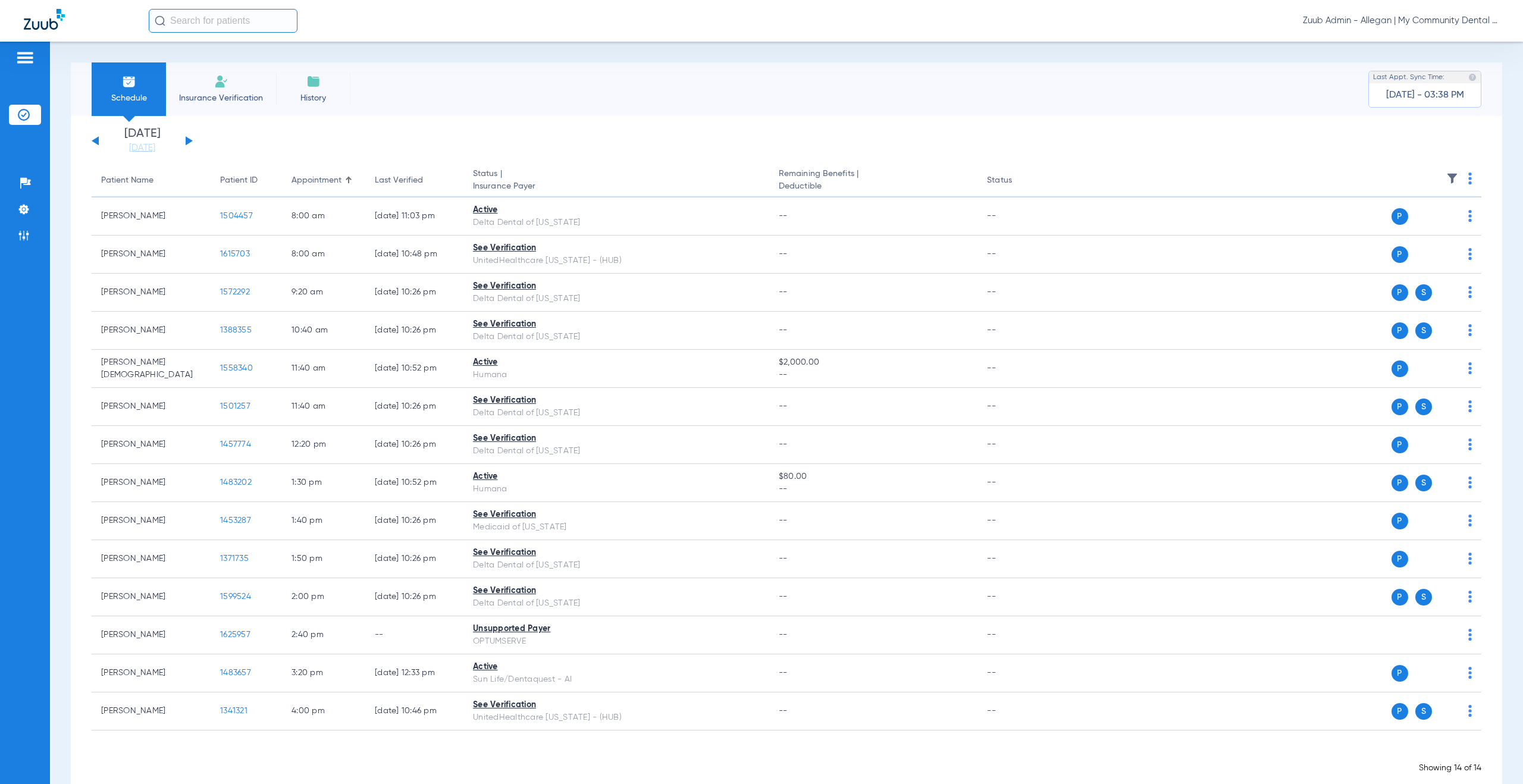
click at [187, 145] on div "Saturday 06-07-2025 Sunday 06-08-2025 Monday 06-09-2025 Tuesday 06-10-2025 Wedn…" at bounding box center [141, 140] width 101 height 26
click at [189, 141] on button at bounding box center [189, 140] width 7 height 9
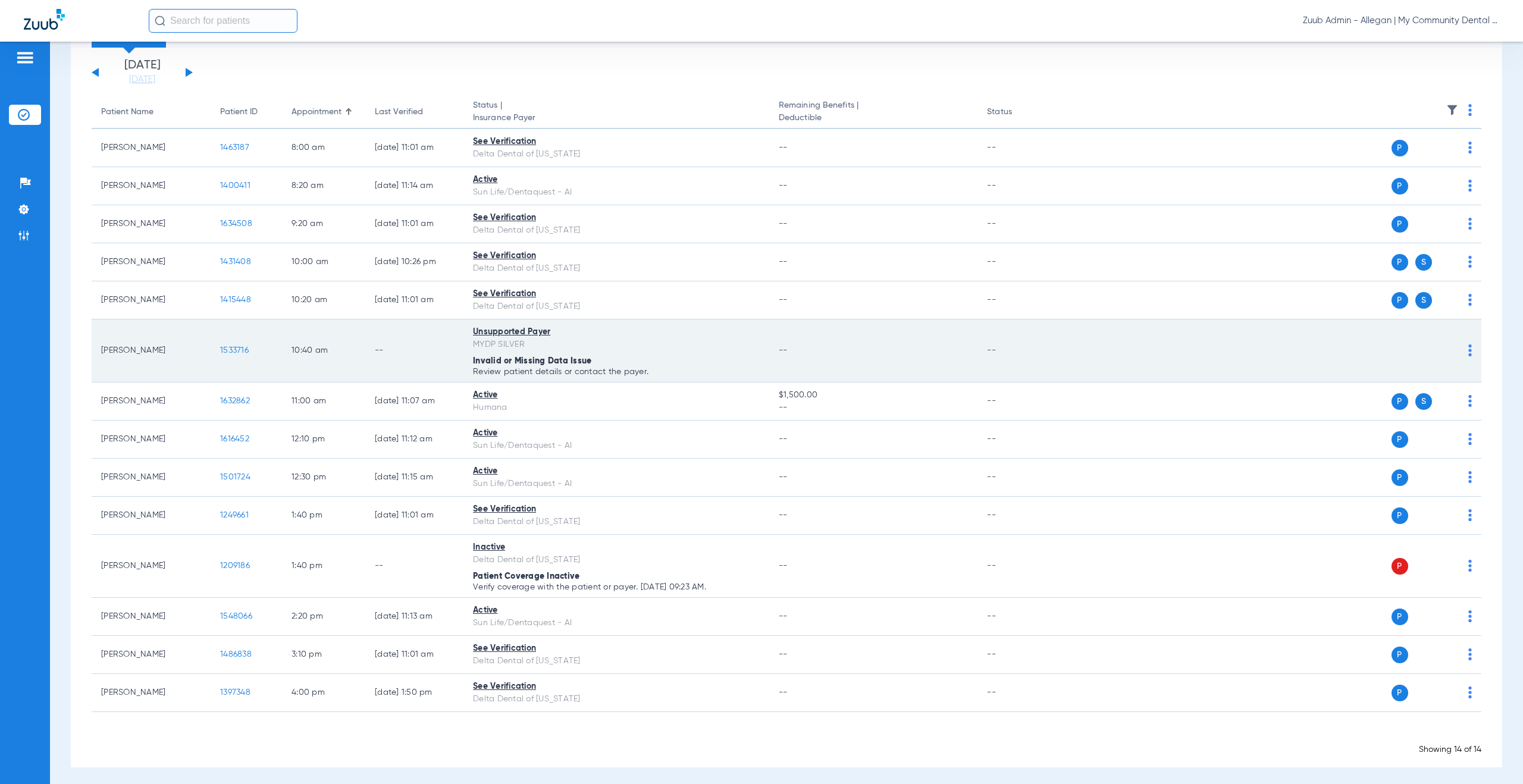
scroll to position [72, 0]
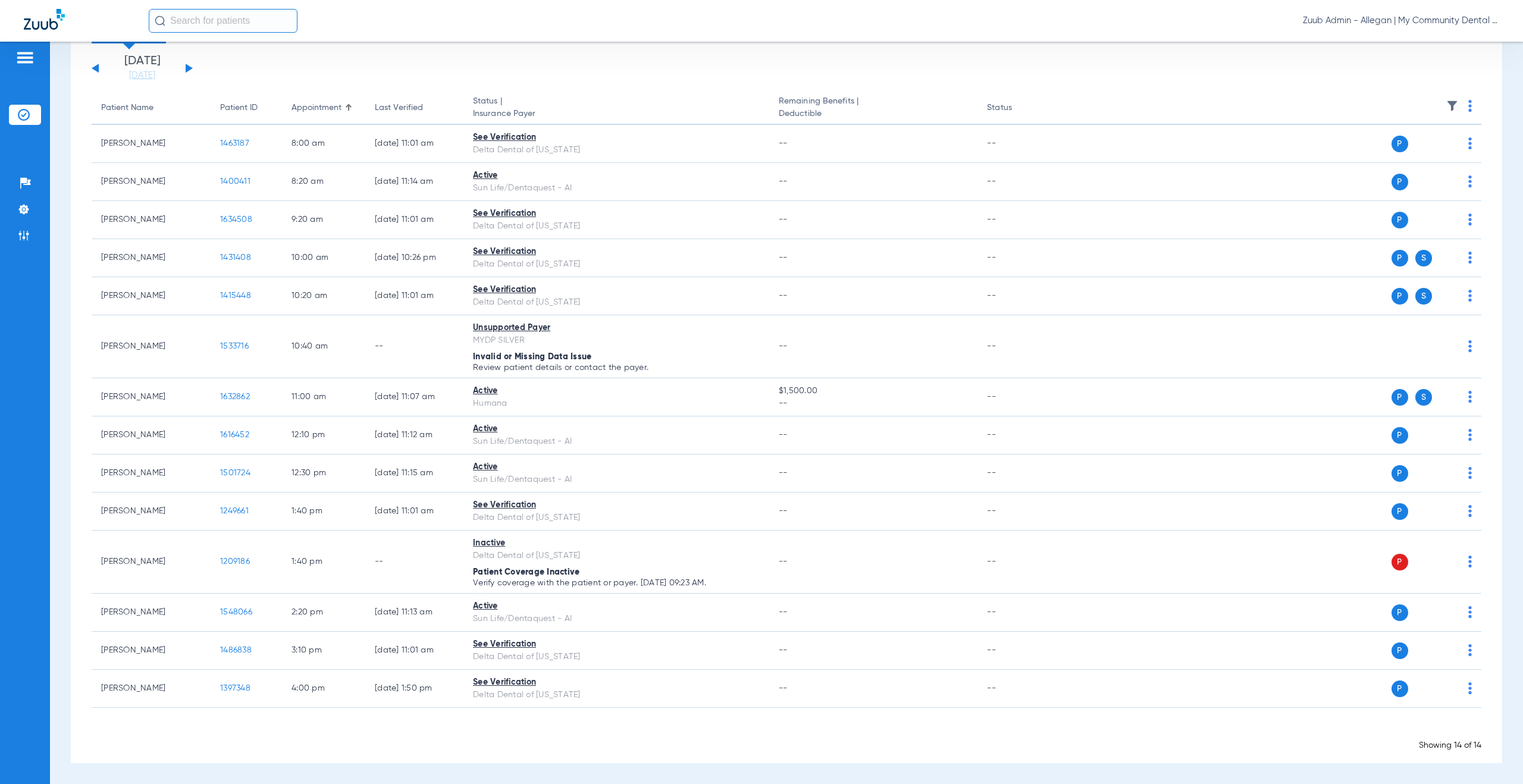
click at [189, 68] on button at bounding box center [189, 67] width 7 height 9
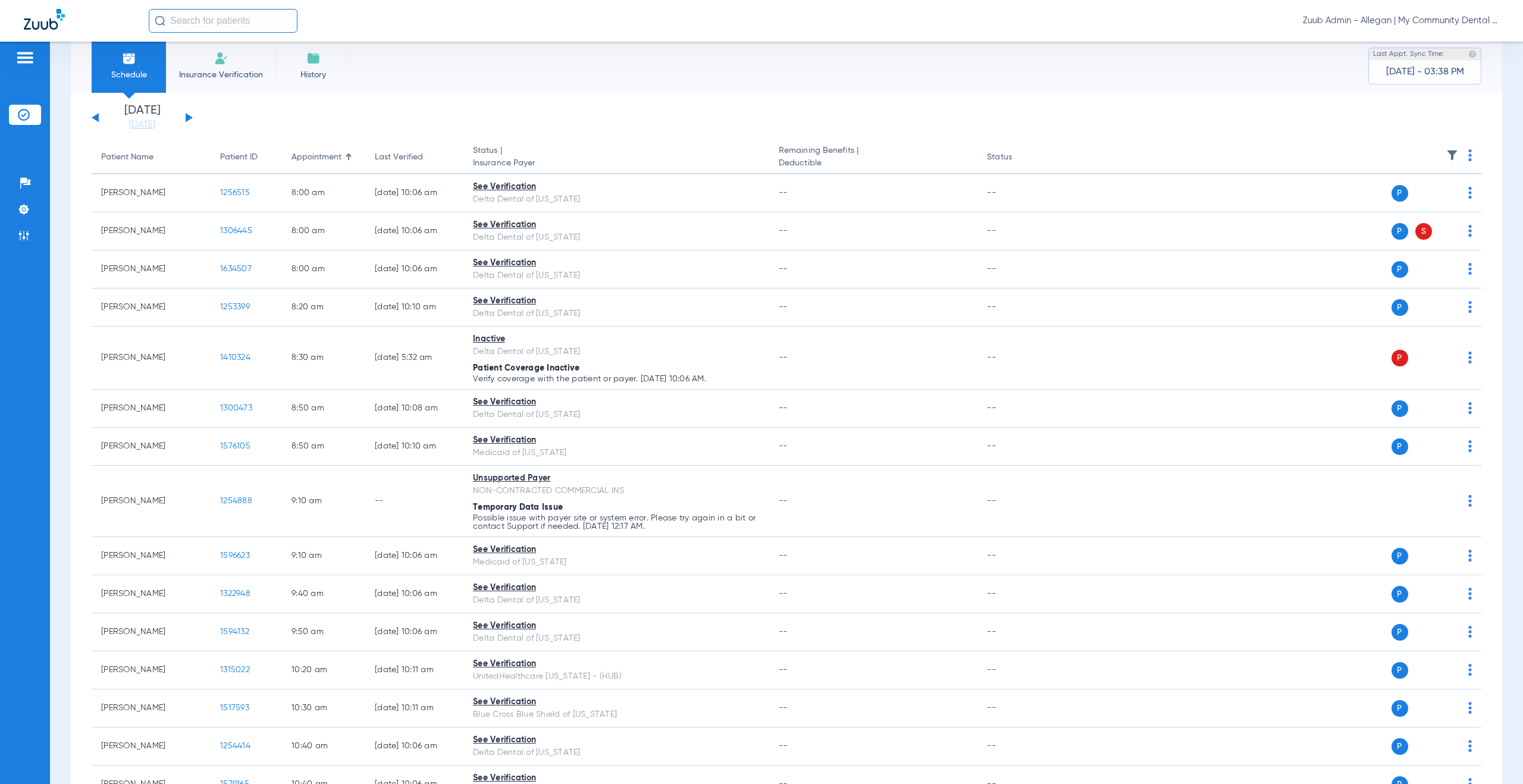
scroll to position [22, 0]
click at [186, 119] on button at bounding box center [189, 118] width 7 height 9
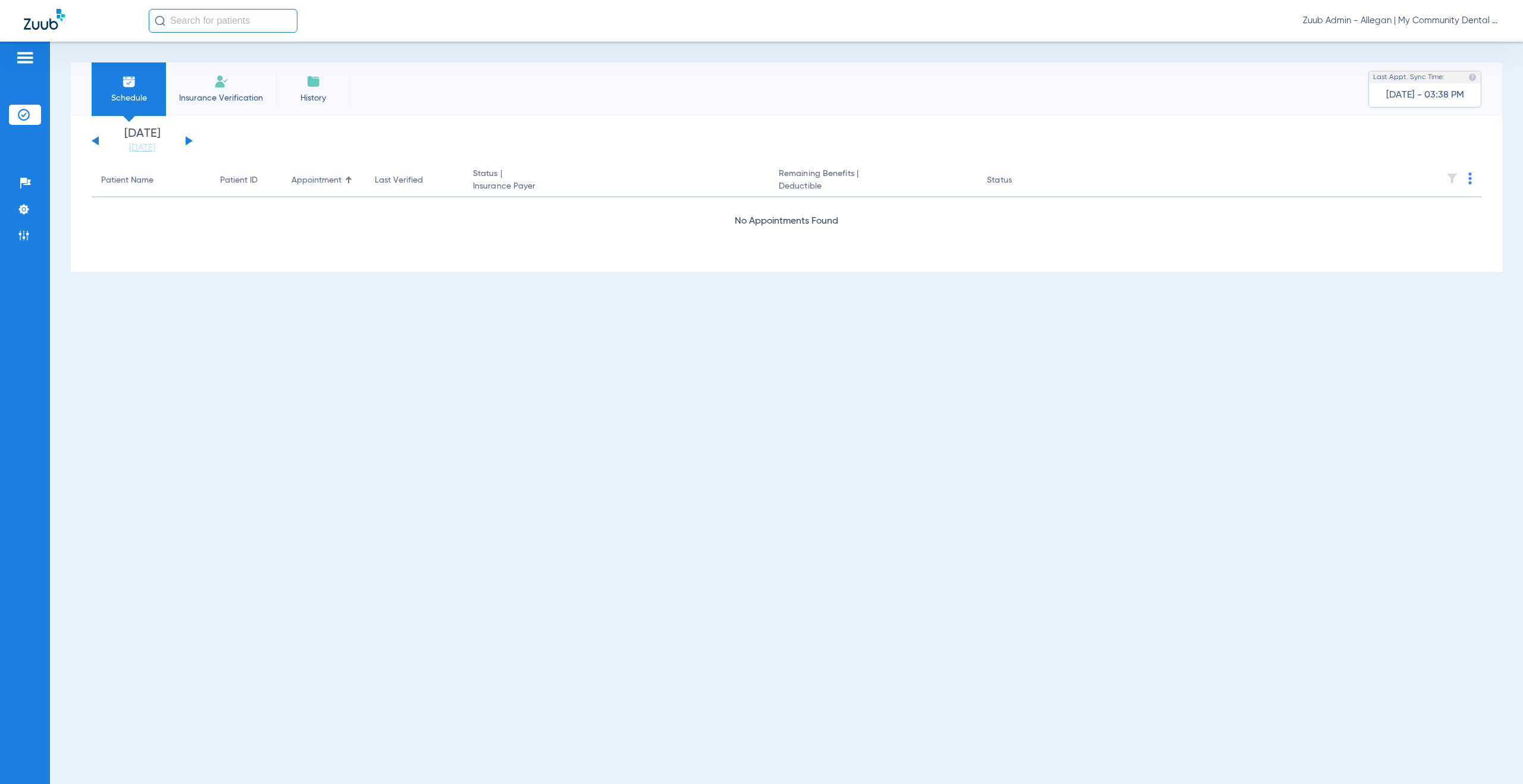
click at [188, 142] on button at bounding box center [189, 140] width 7 height 9
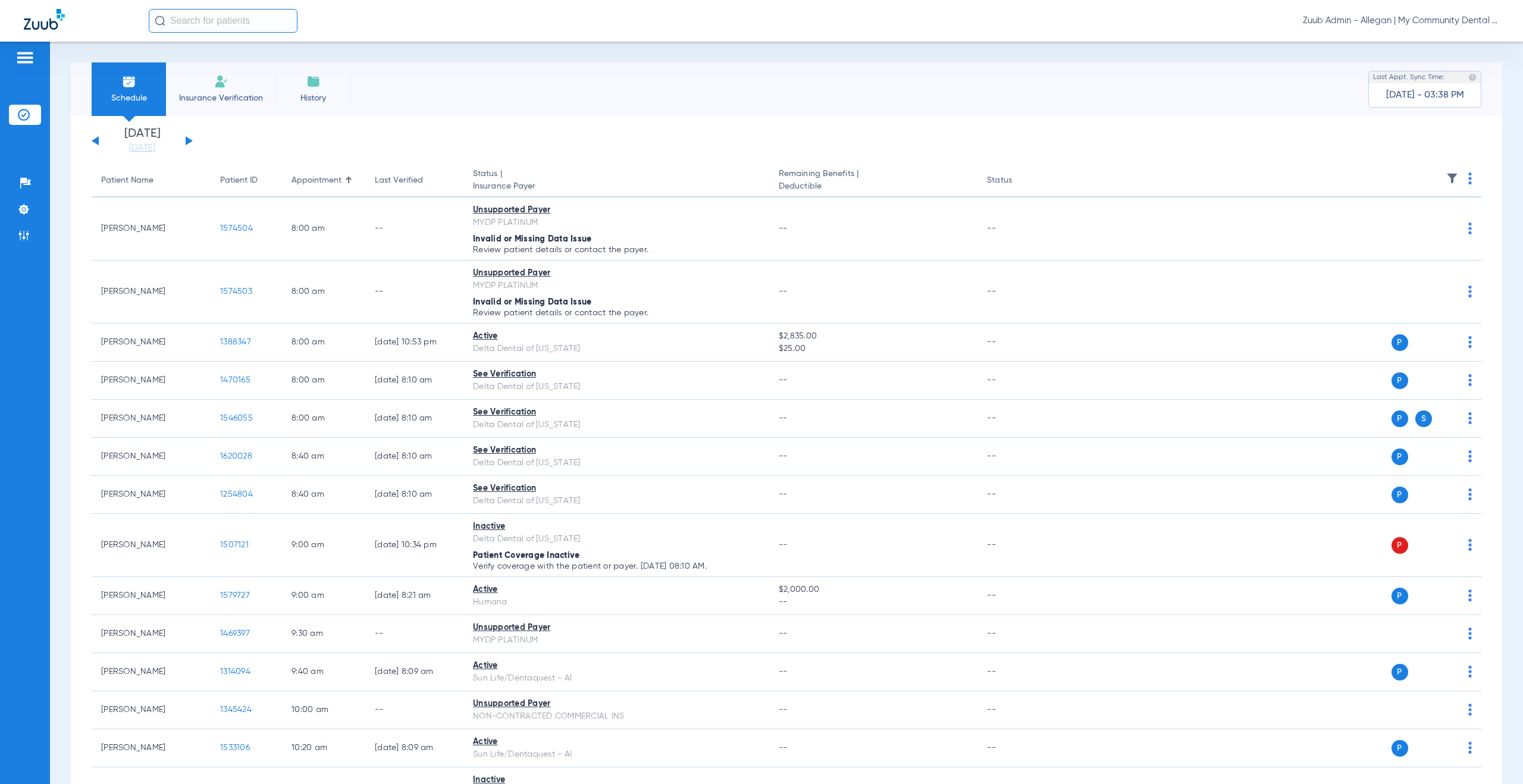
click at [187, 144] on button at bounding box center [189, 140] width 7 height 9
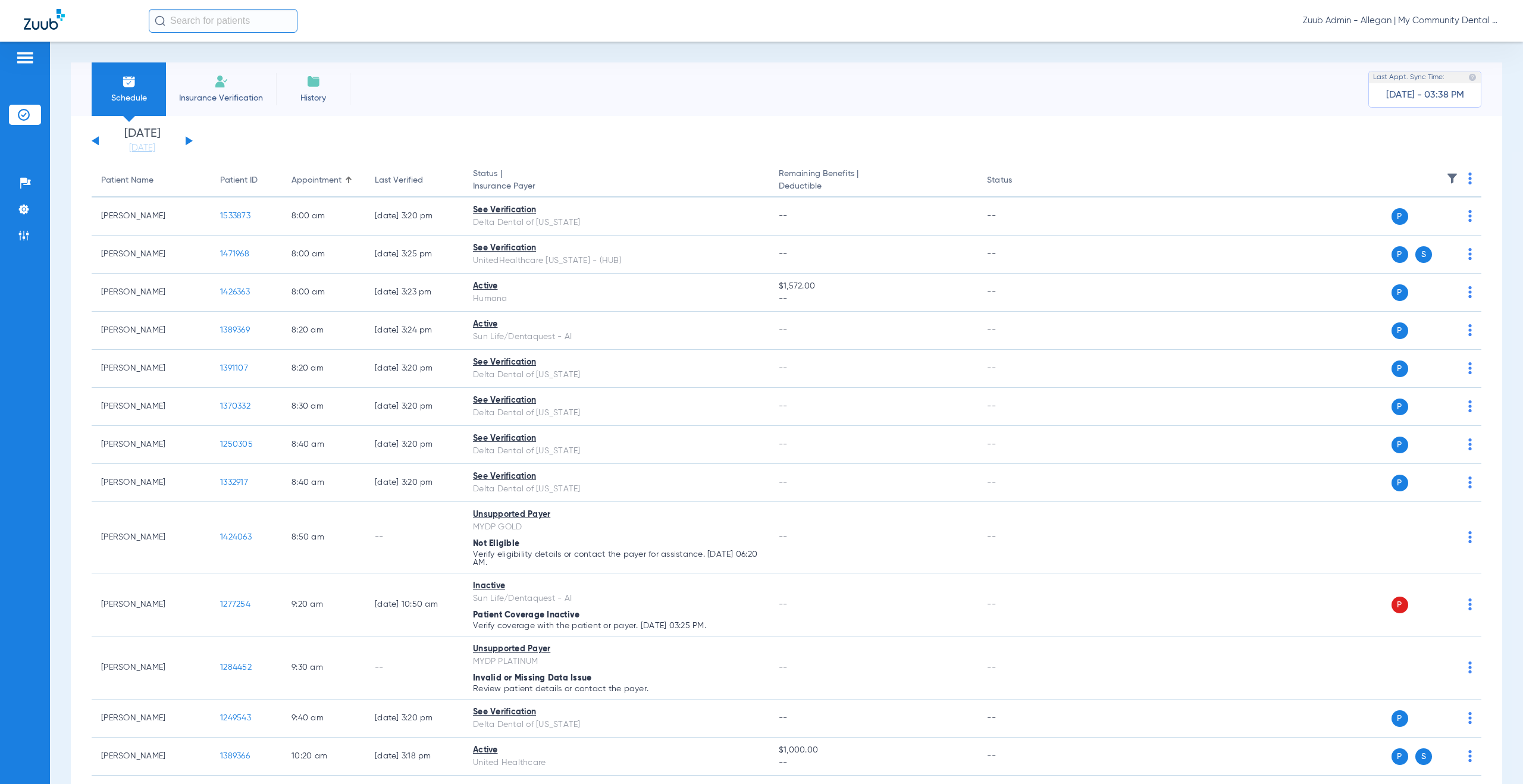
click at [1446, 177] on img at bounding box center [1452, 178] width 12 height 12
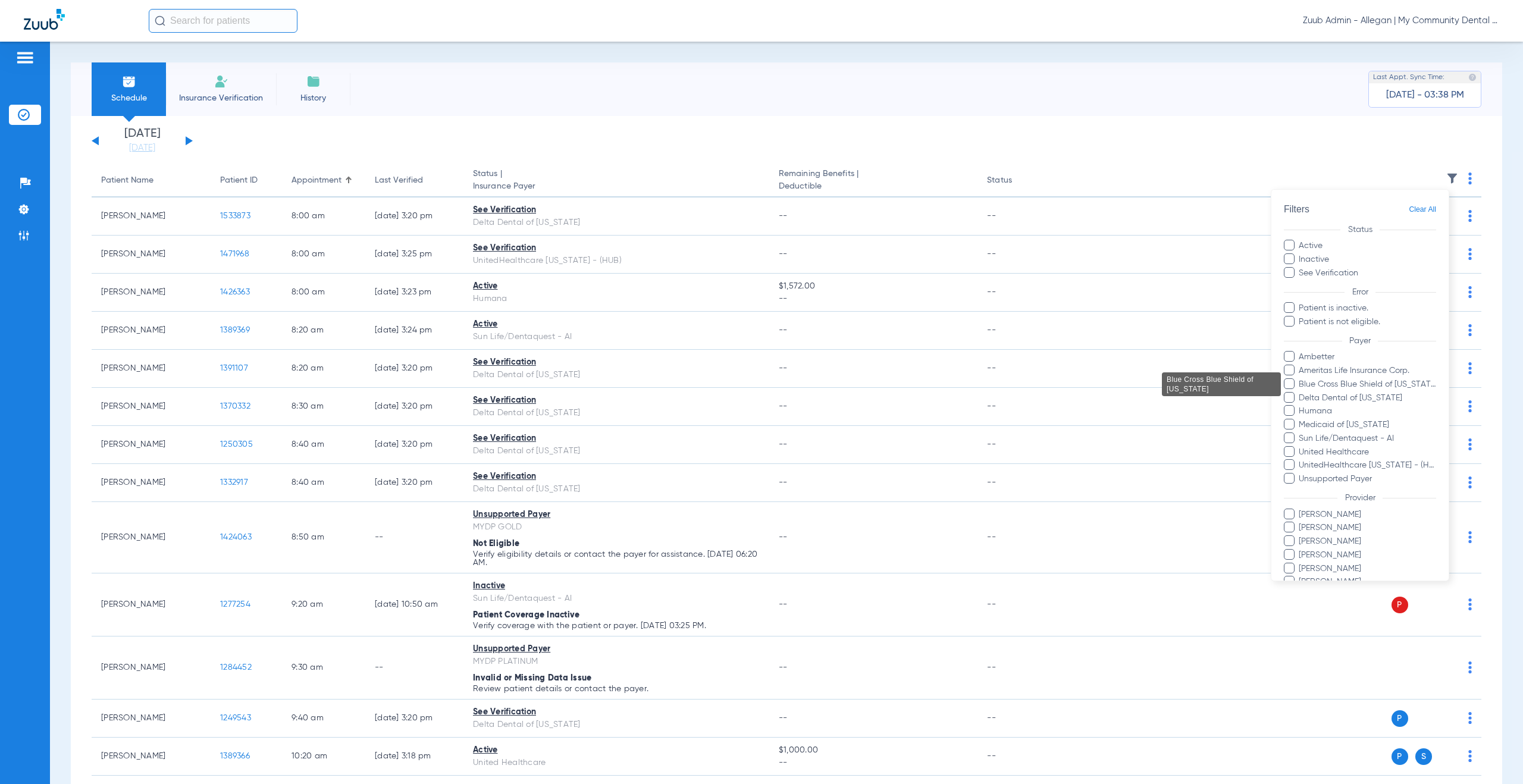
click at [1385, 379] on span "Blue Cross Blue Shield of Michigan" at bounding box center [1367, 384] width 138 height 13
click at [1301, 392] on input "Blue Cross Blue Shield of Michigan" at bounding box center [1301, 392] width 0 height 0
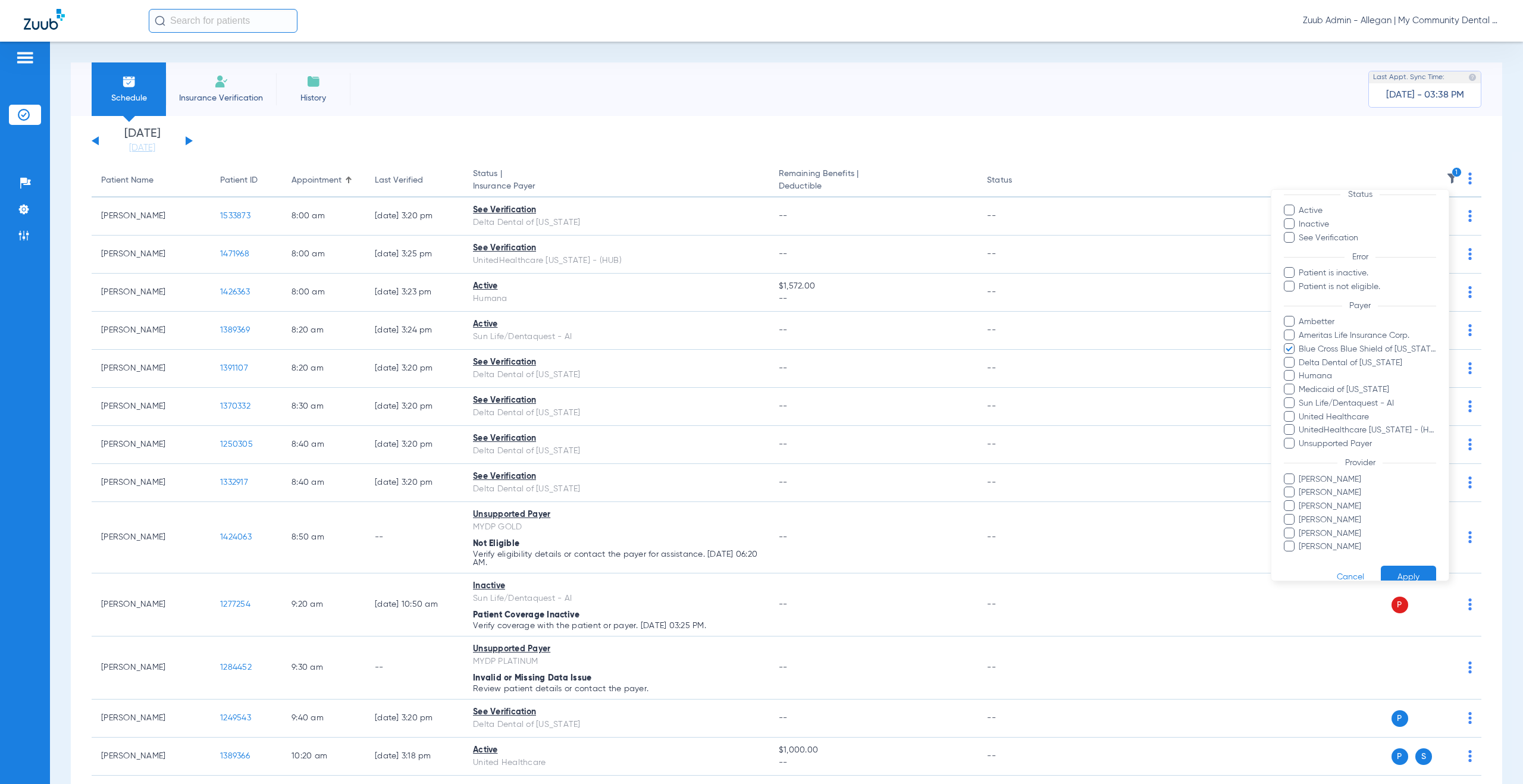
scroll to position [56, 0]
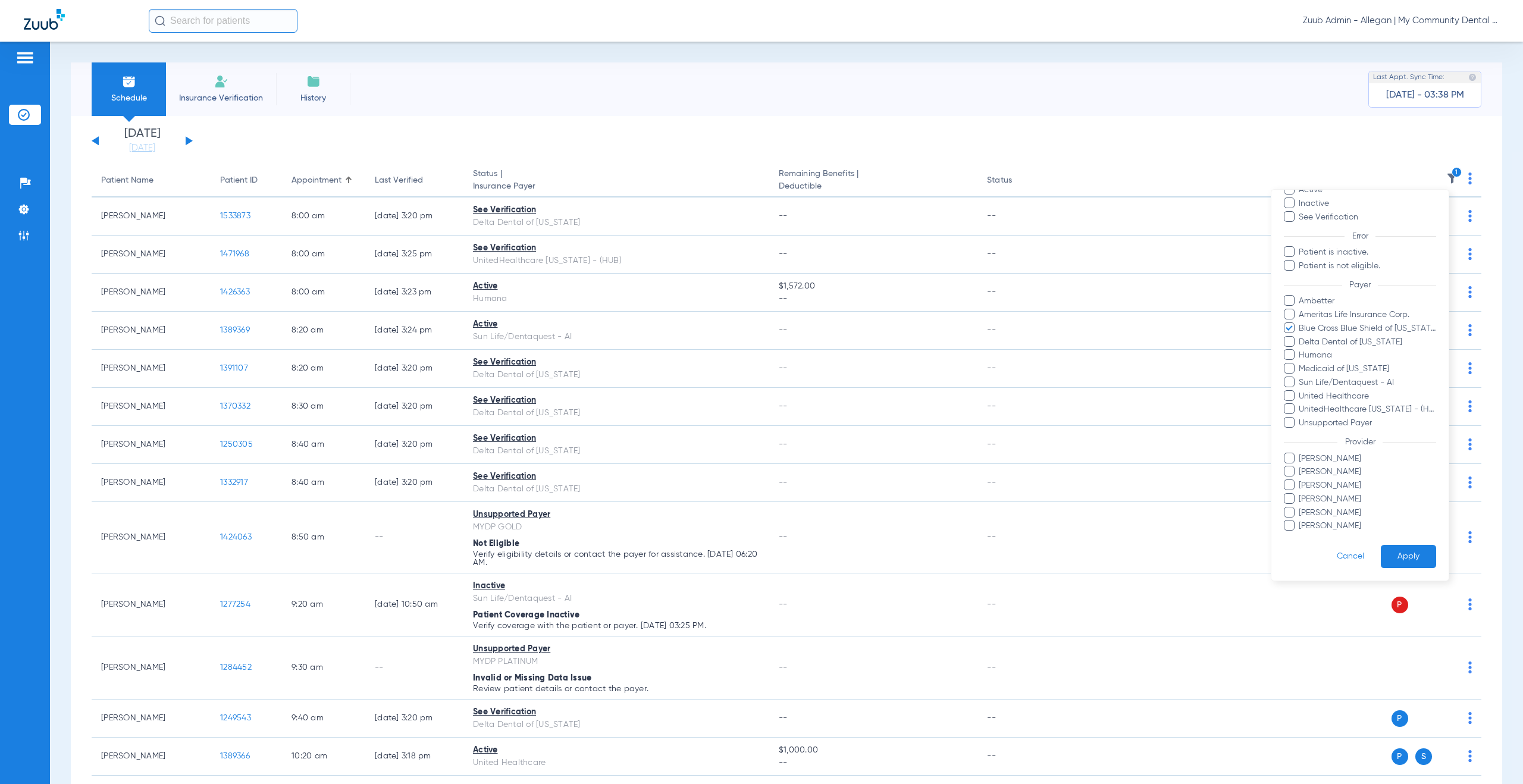
click at [1392, 551] on button "Apply" at bounding box center [1409, 556] width 56 height 23
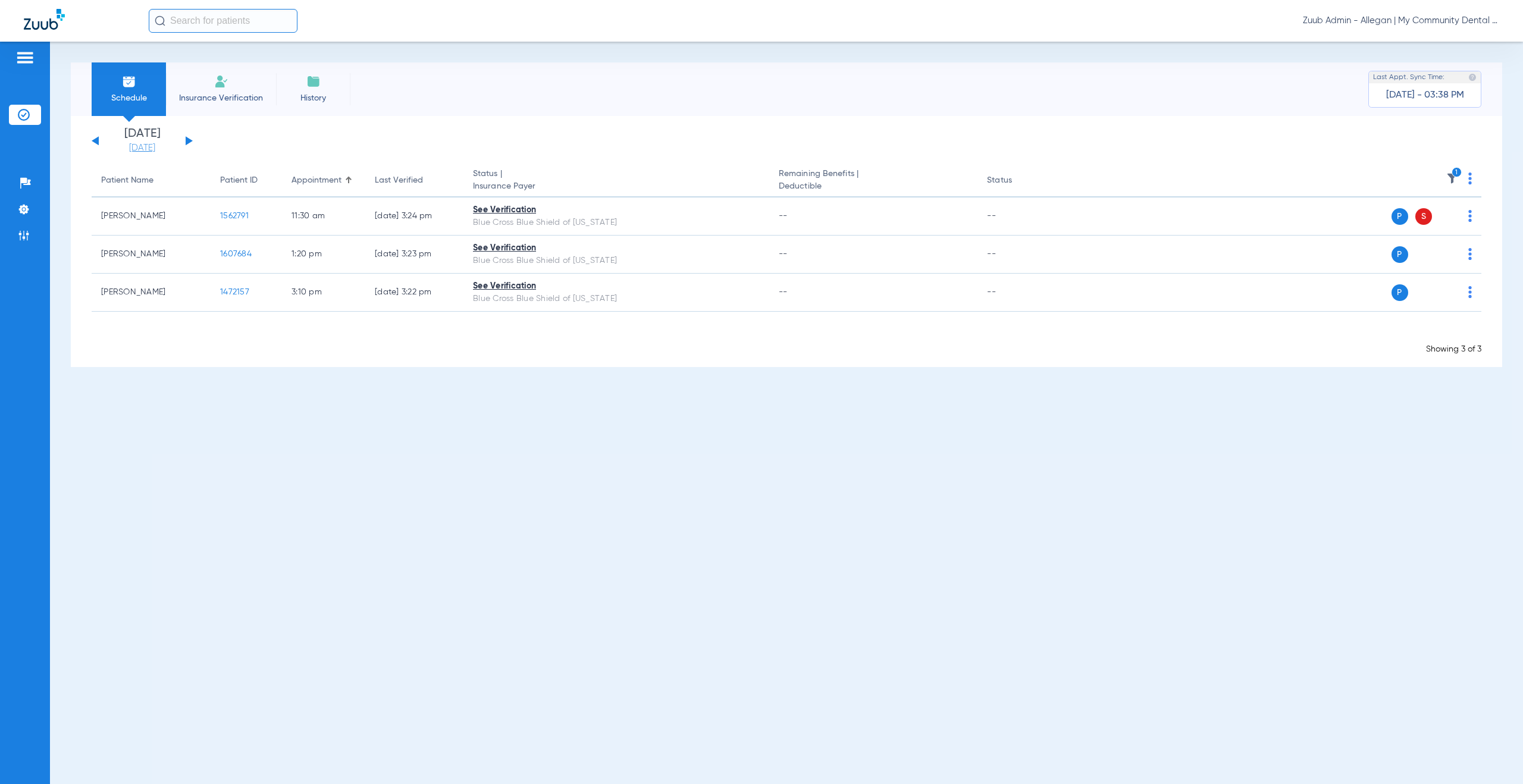
click at [137, 148] on link "[DATE]" at bounding box center [142, 148] width 71 height 12
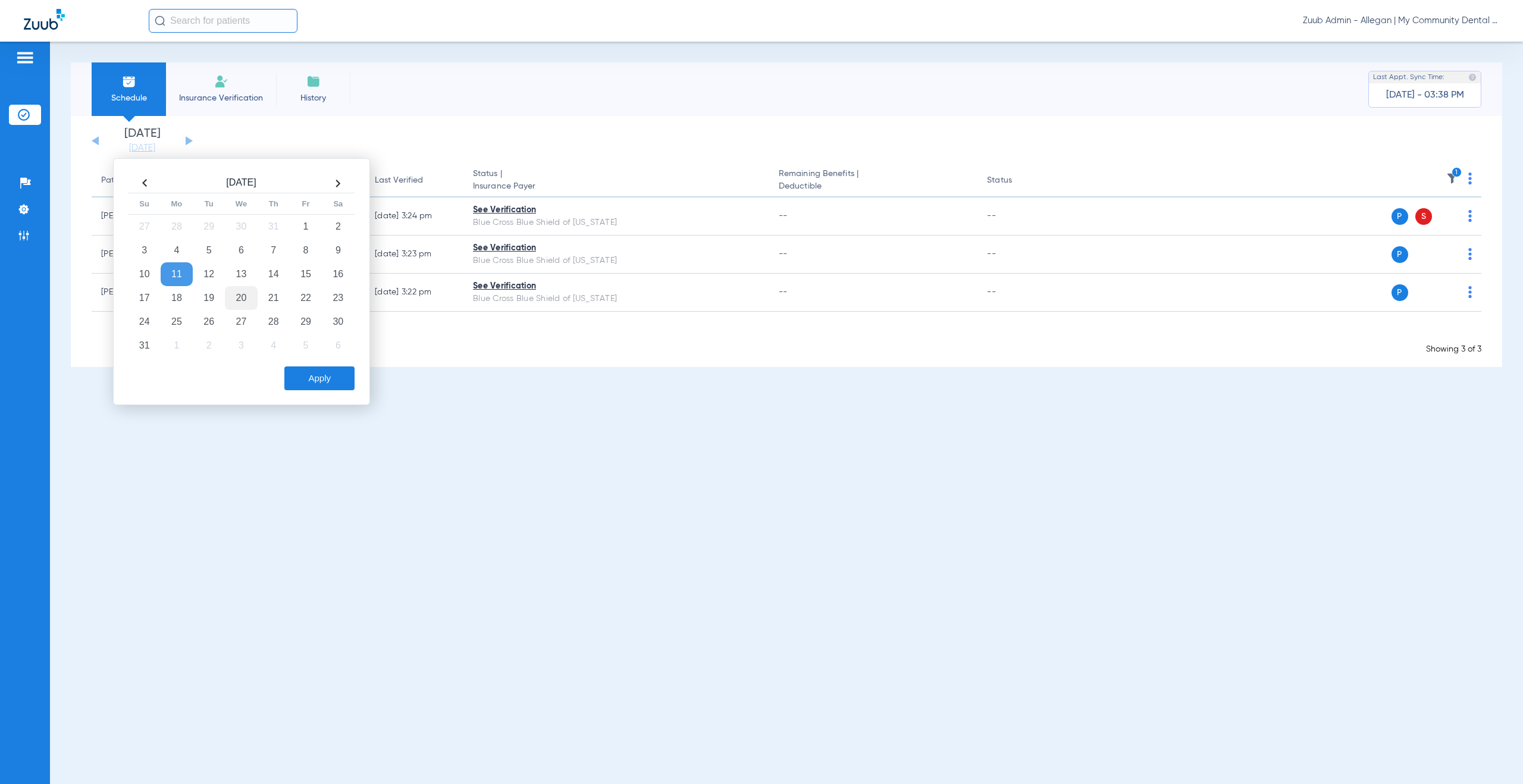
click at [233, 294] on td "20" at bounding box center [240, 298] width 32 height 24
click at [310, 376] on button "Apply" at bounding box center [319, 379] width 70 height 24
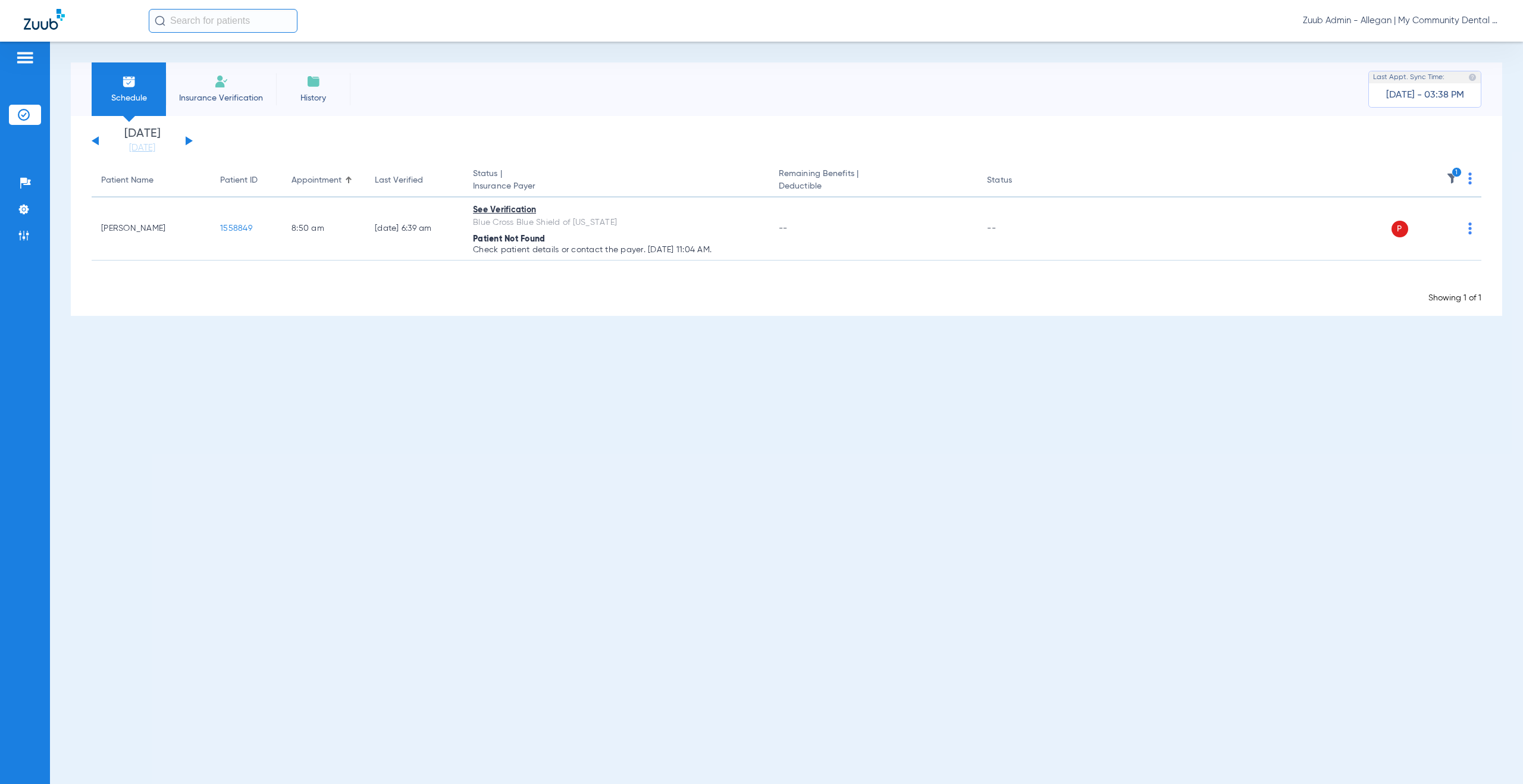
click at [187, 142] on button at bounding box center [189, 140] width 7 height 9
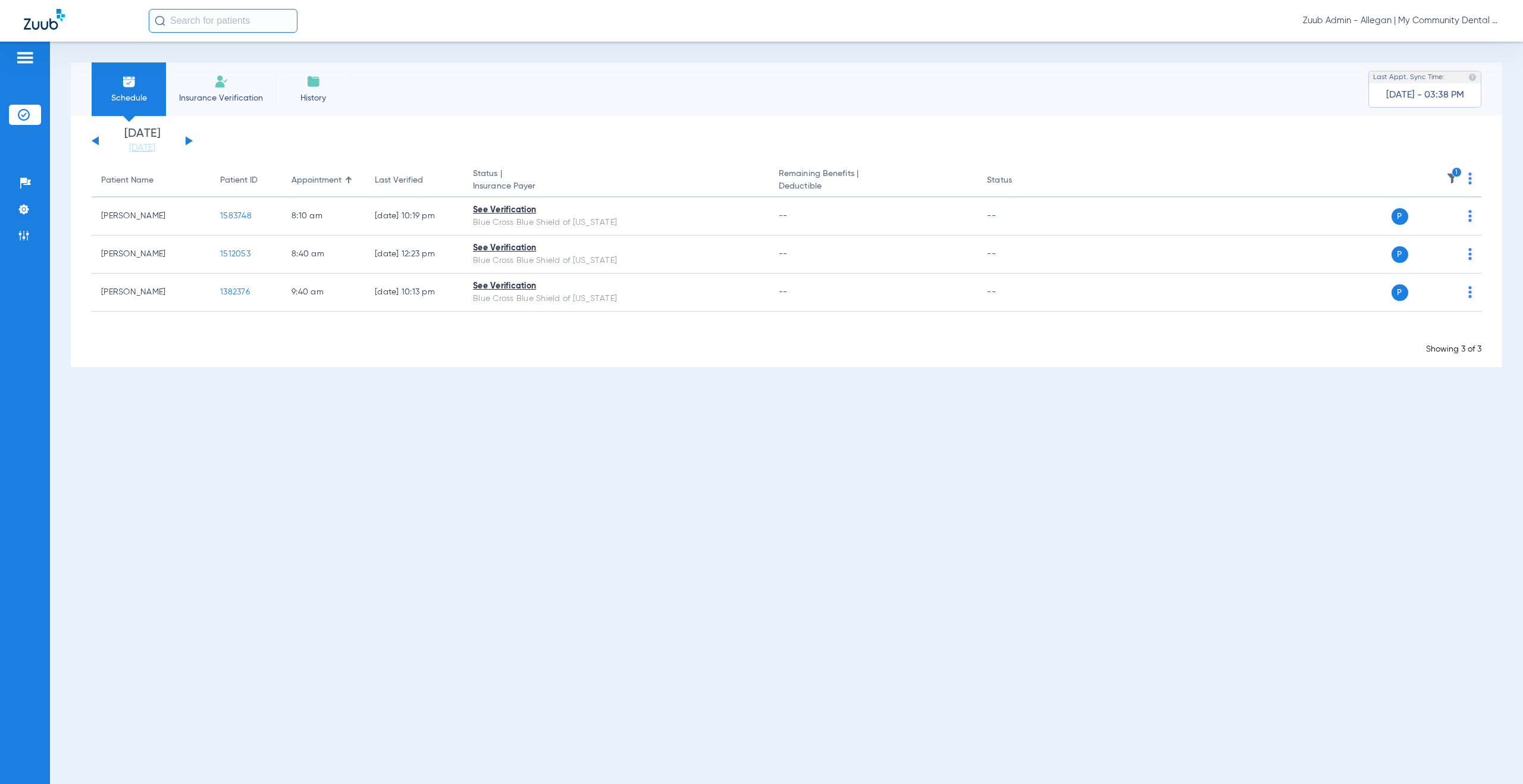
click at [187, 142] on button at bounding box center [189, 140] width 7 height 9
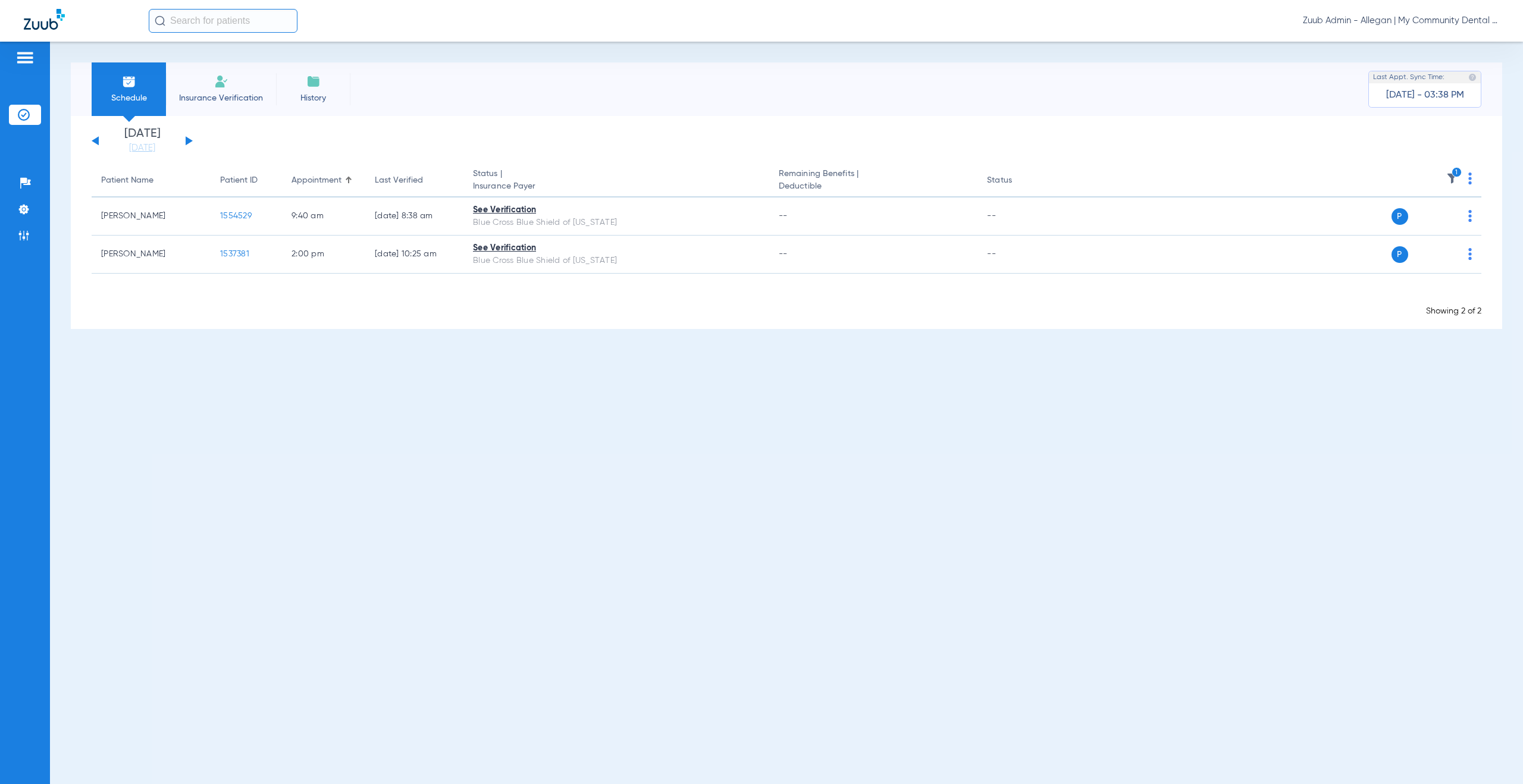
click at [1471, 180] on img at bounding box center [1470, 178] width 3 height 12
click at [1417, 268] on div at bounding box center [761, 392] width 1523 height 784
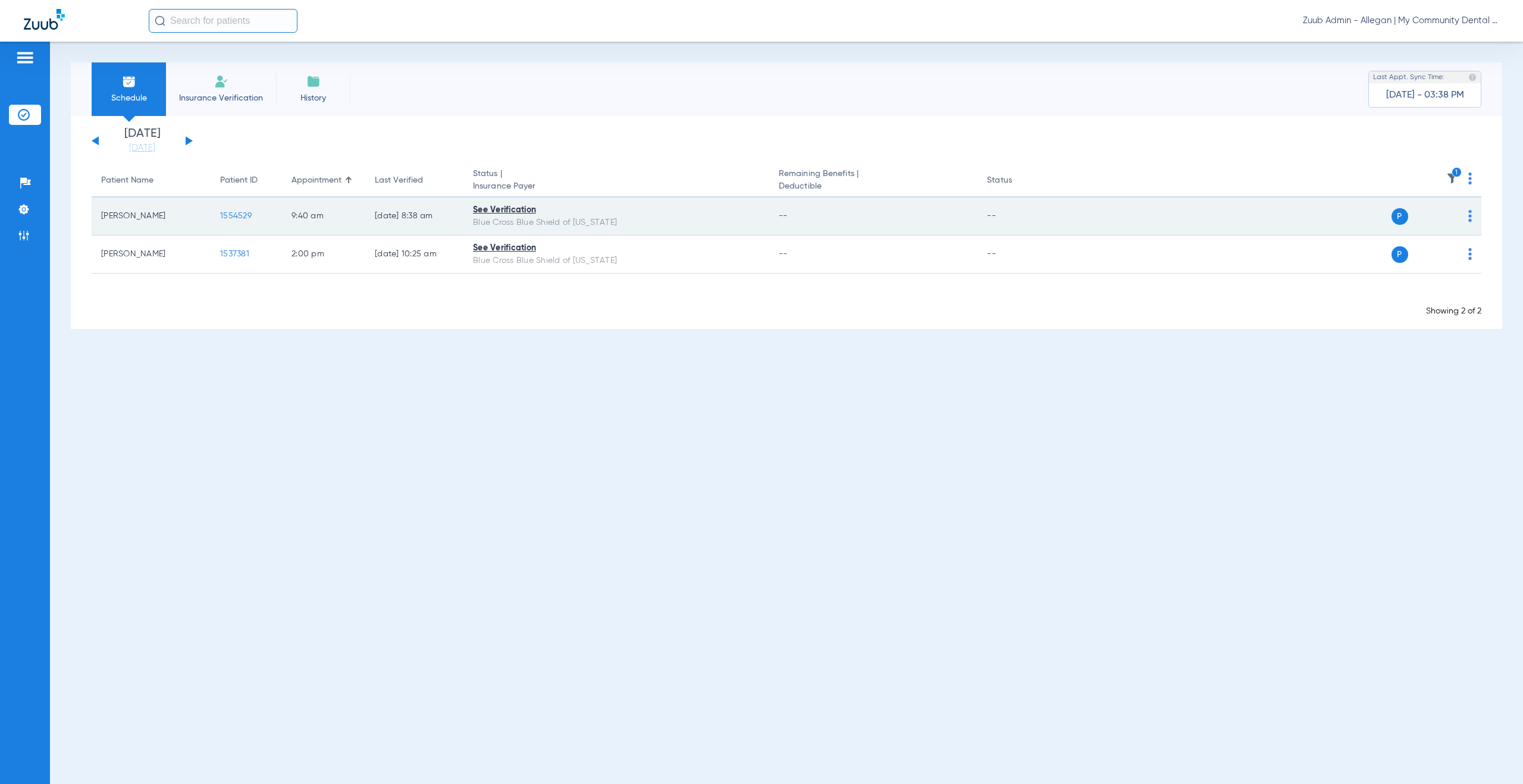
click at [1472, 217] on td "P S" at bounding box center [1270, 217] width 424 height 38
click at [1470, 217] on img at bounding box center [1470, 216] width 3 height 12
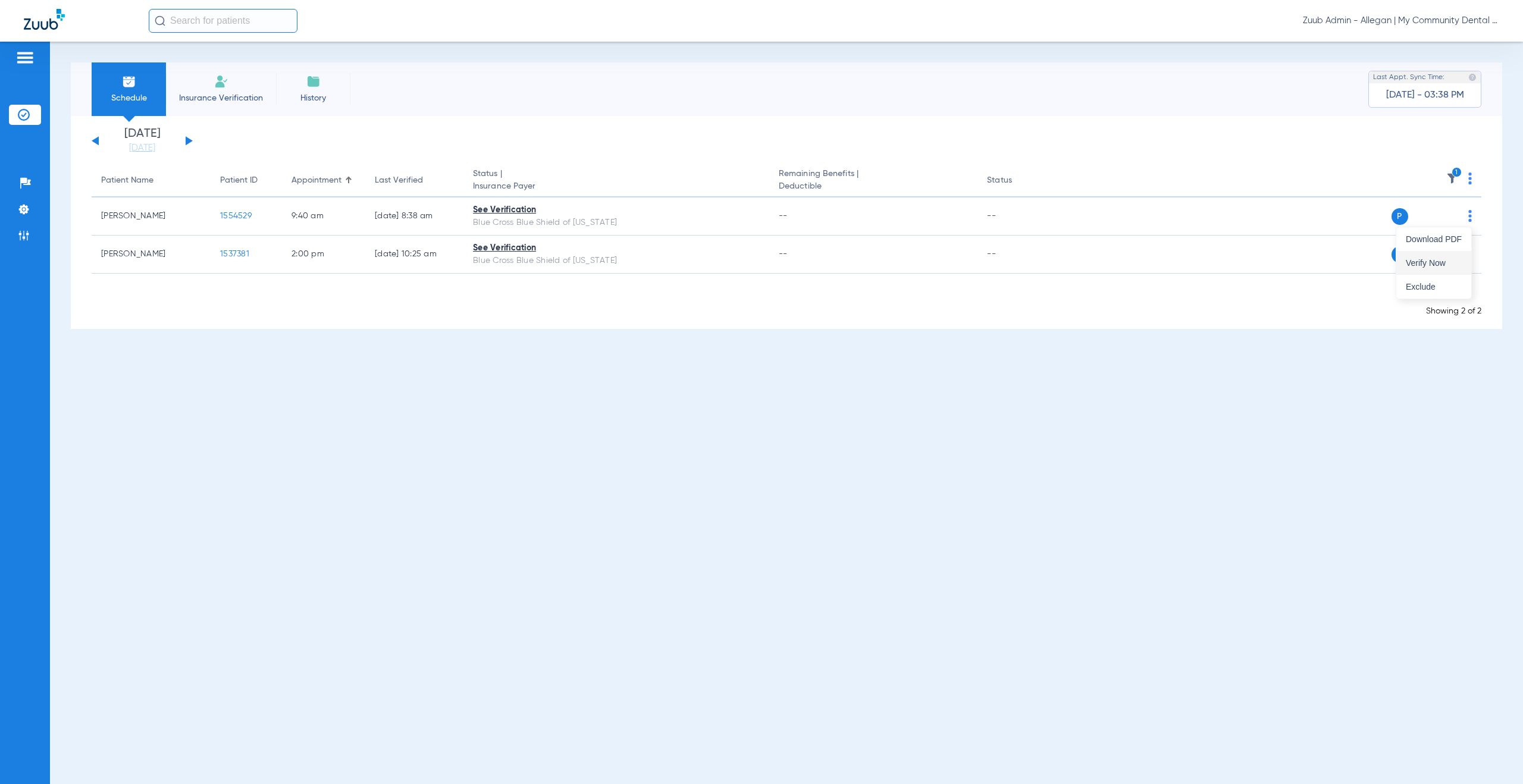
click at [1409, 262] on span "Verify Now" at bounding box center [1433, 263] width 56 height 8
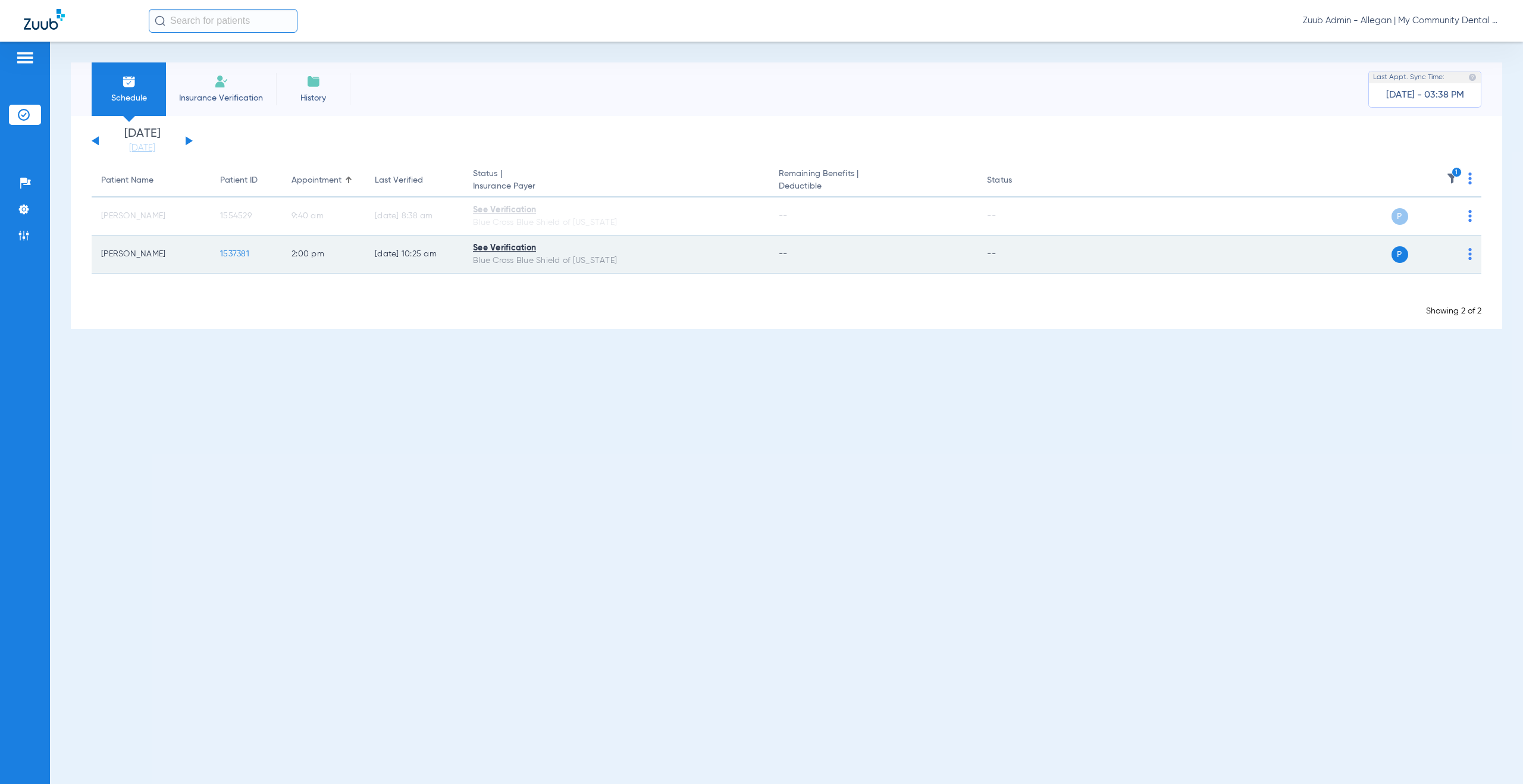
click at [1469, 253] on img at bounding box center [1470, 254] width 3 height 12
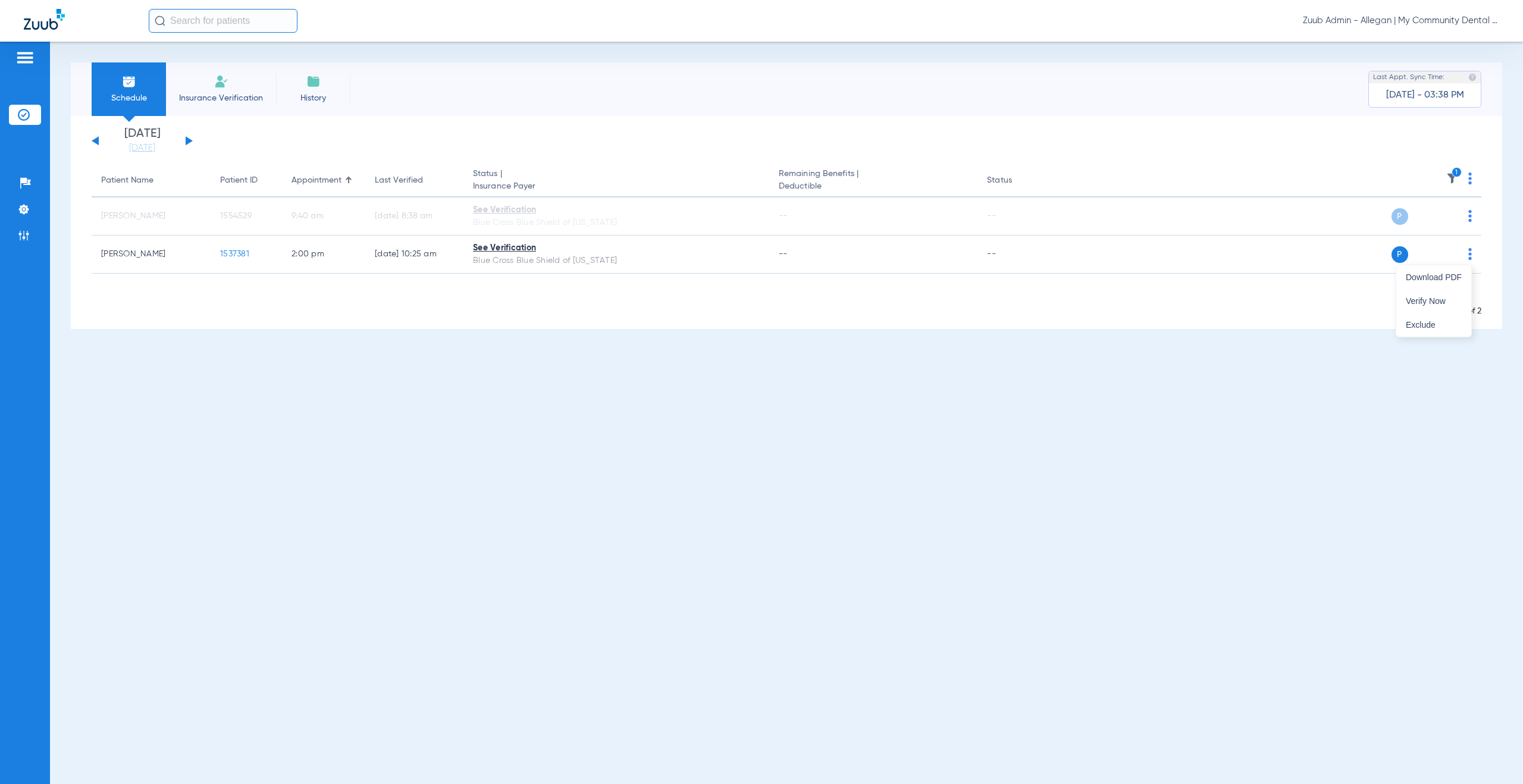
drag, startPoint x: 1431, startPoint y: 295, endPoint x: 1313, endPoint y: 301, distance: 118.2
click at [1430, 295] on button "Verify Now" at bounding box center [1433, 301] width 75 height 24
click at [187, 140] on button at bounding box center [189, 140] width 7 height 9
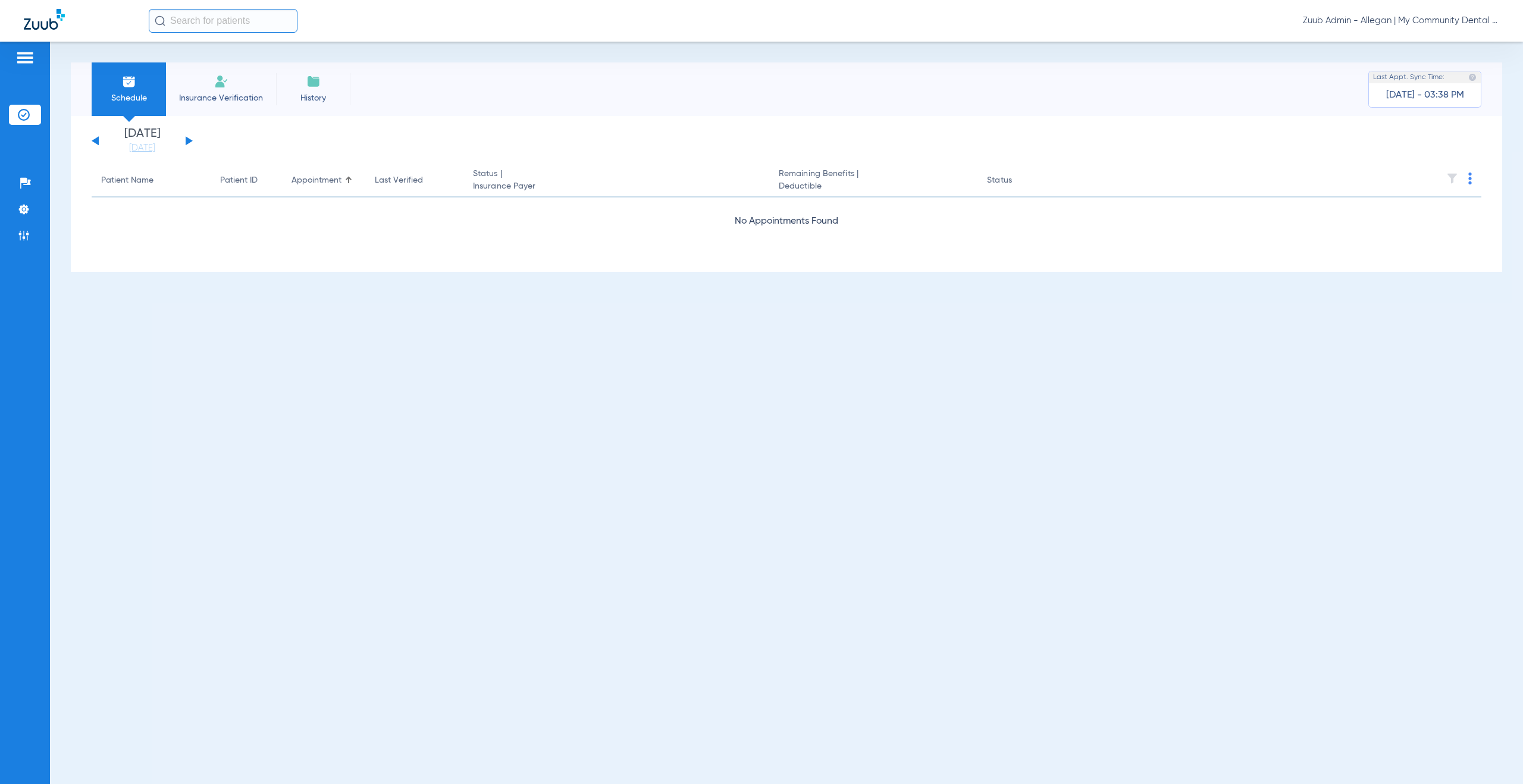
click at [187, 140] on button at bounding box center [189, 140] width 7 height 9
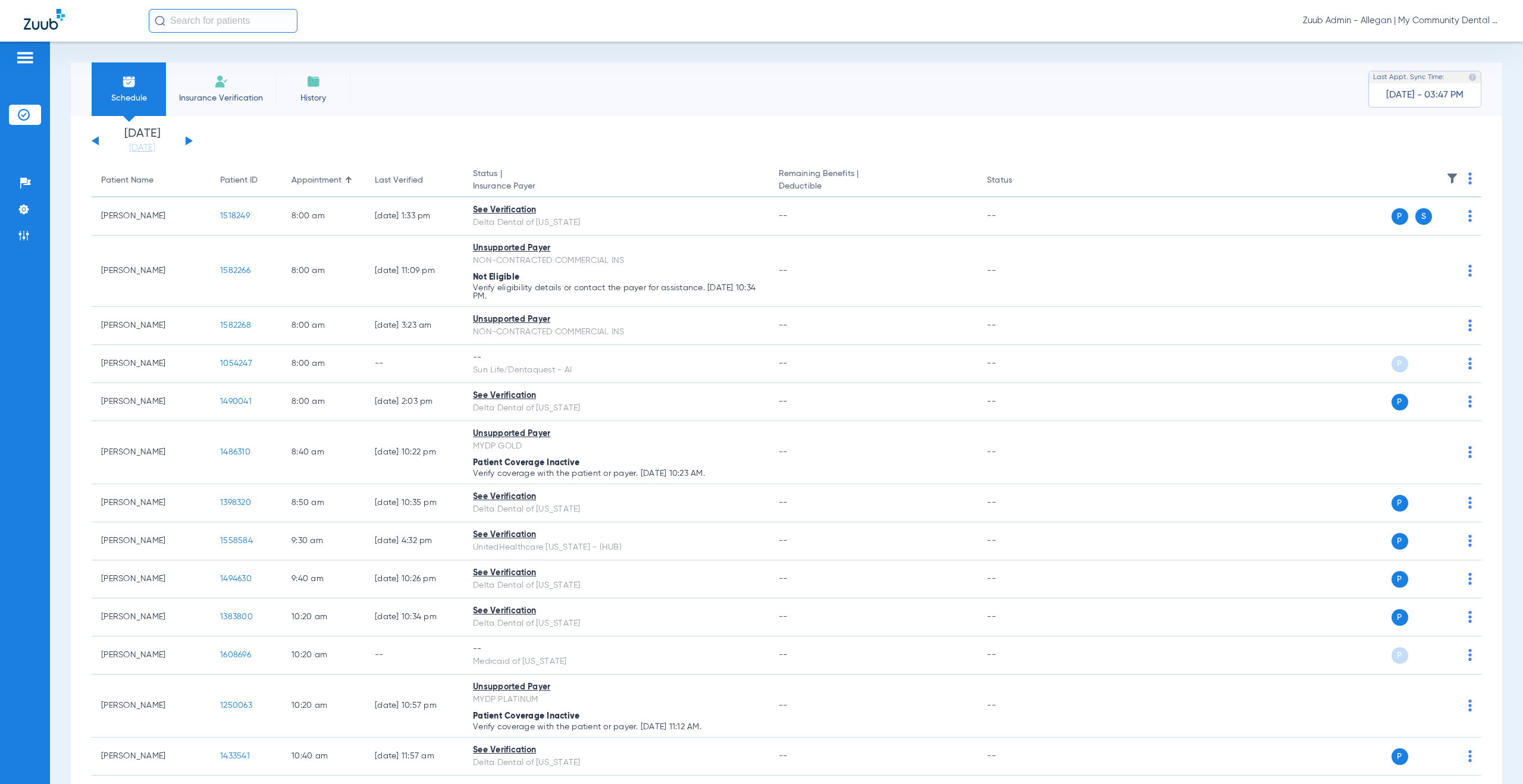
click at [1448, 175] on img at bounding box center [1452, 178] width 12 height 12
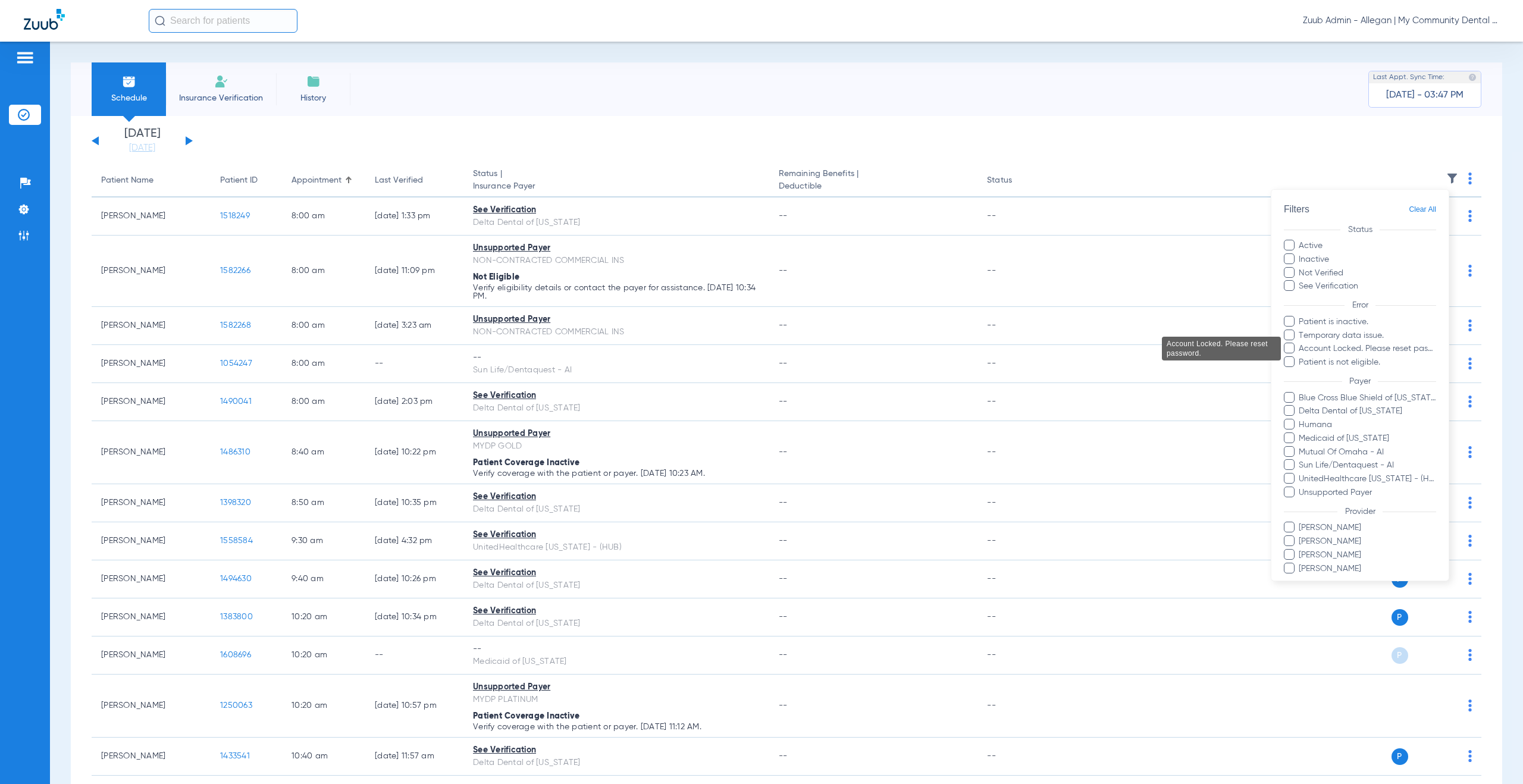
click at [1356, 346] on span "Account Locked. Please reset password." at bounding box center [1367, 349] width 138 height 13
click at [1301, 357] on input "Account Locked. Please reset password." at bounding box center [1301, 357] width 0 height 0
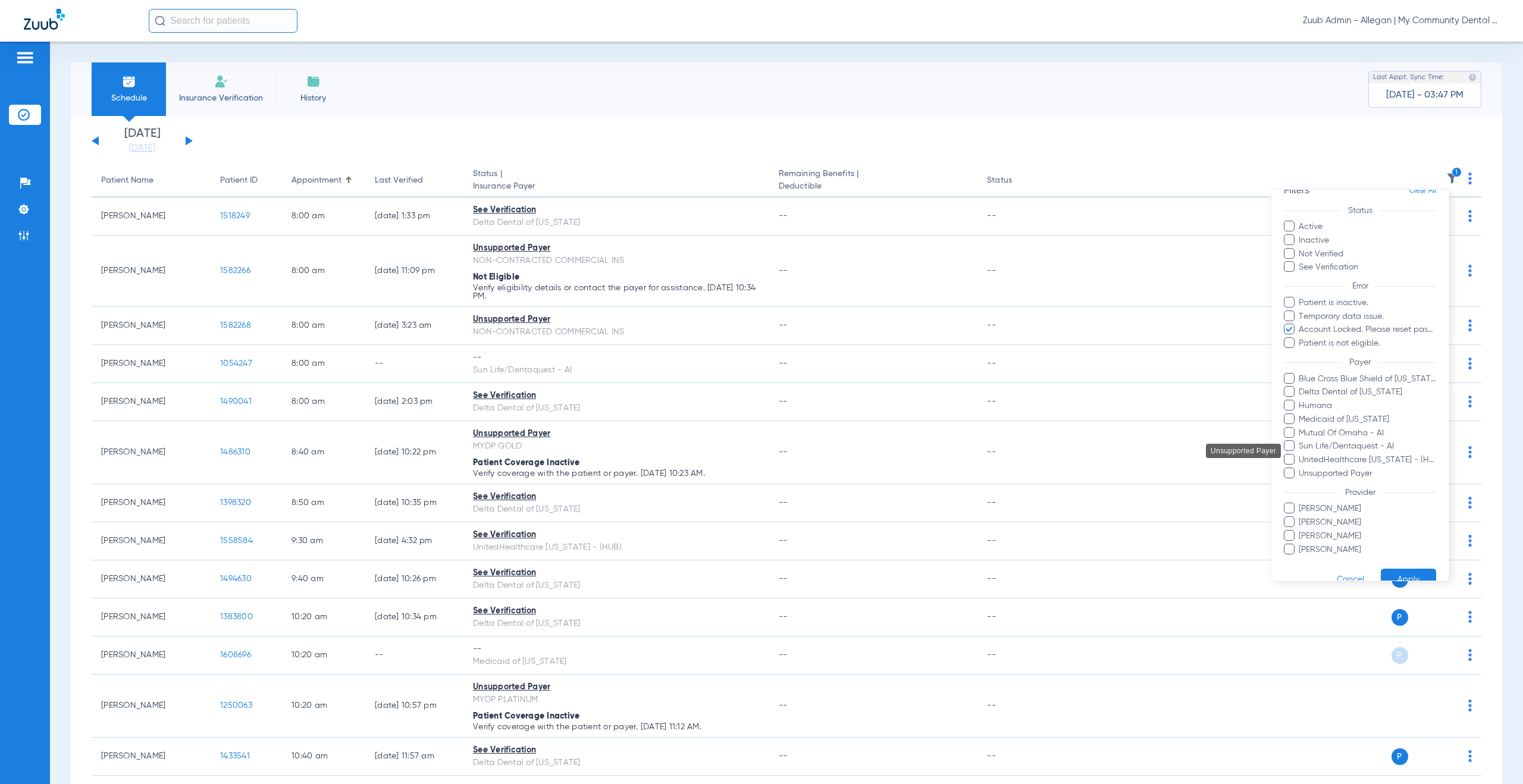
scroll to position [42, 0]
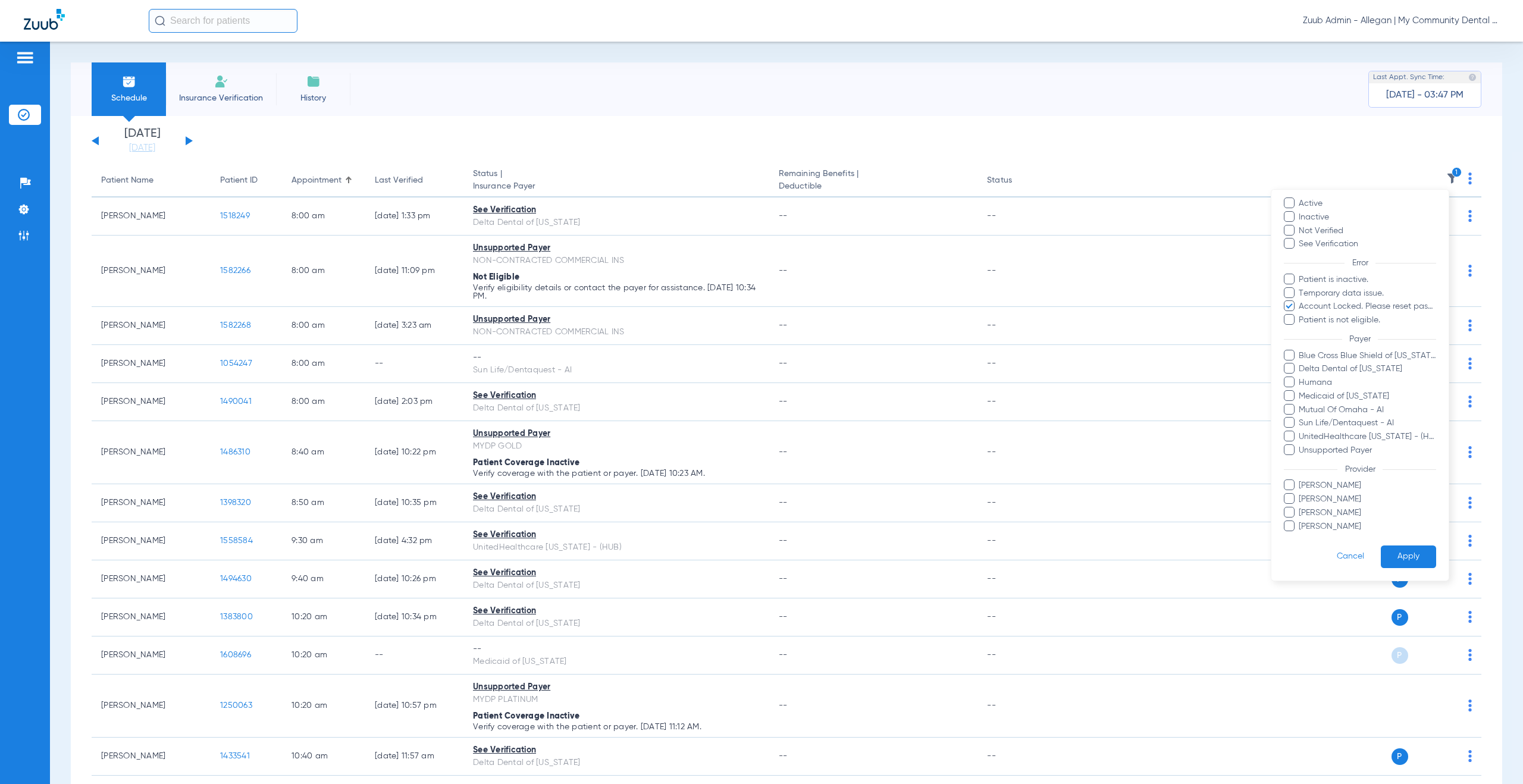
click at [1406, 564] on button "Apply" at bounding box center [1409, 556] width 56 height 23
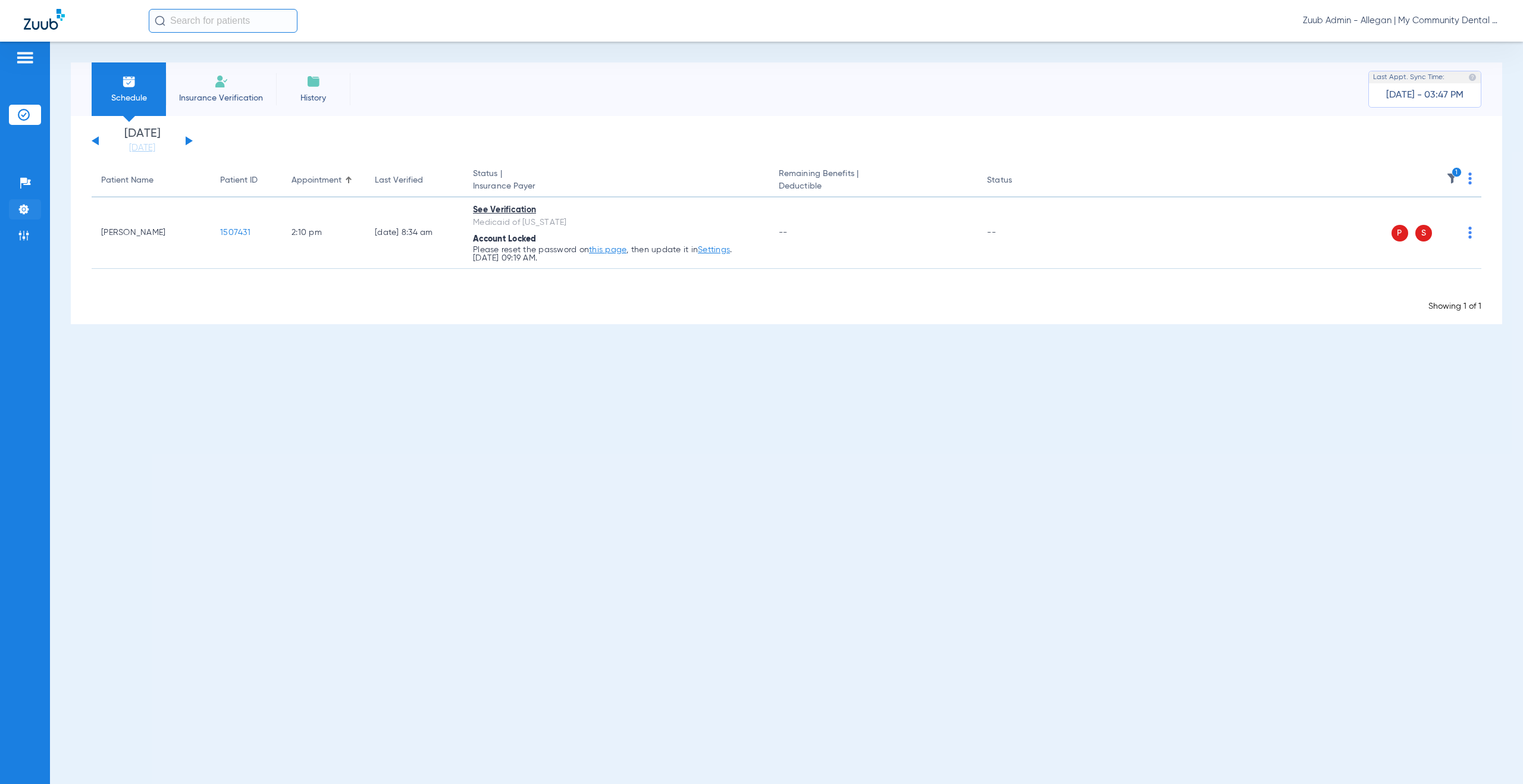
click at [22, 209] on img at bounding box center [23, 209] width 12 height 12
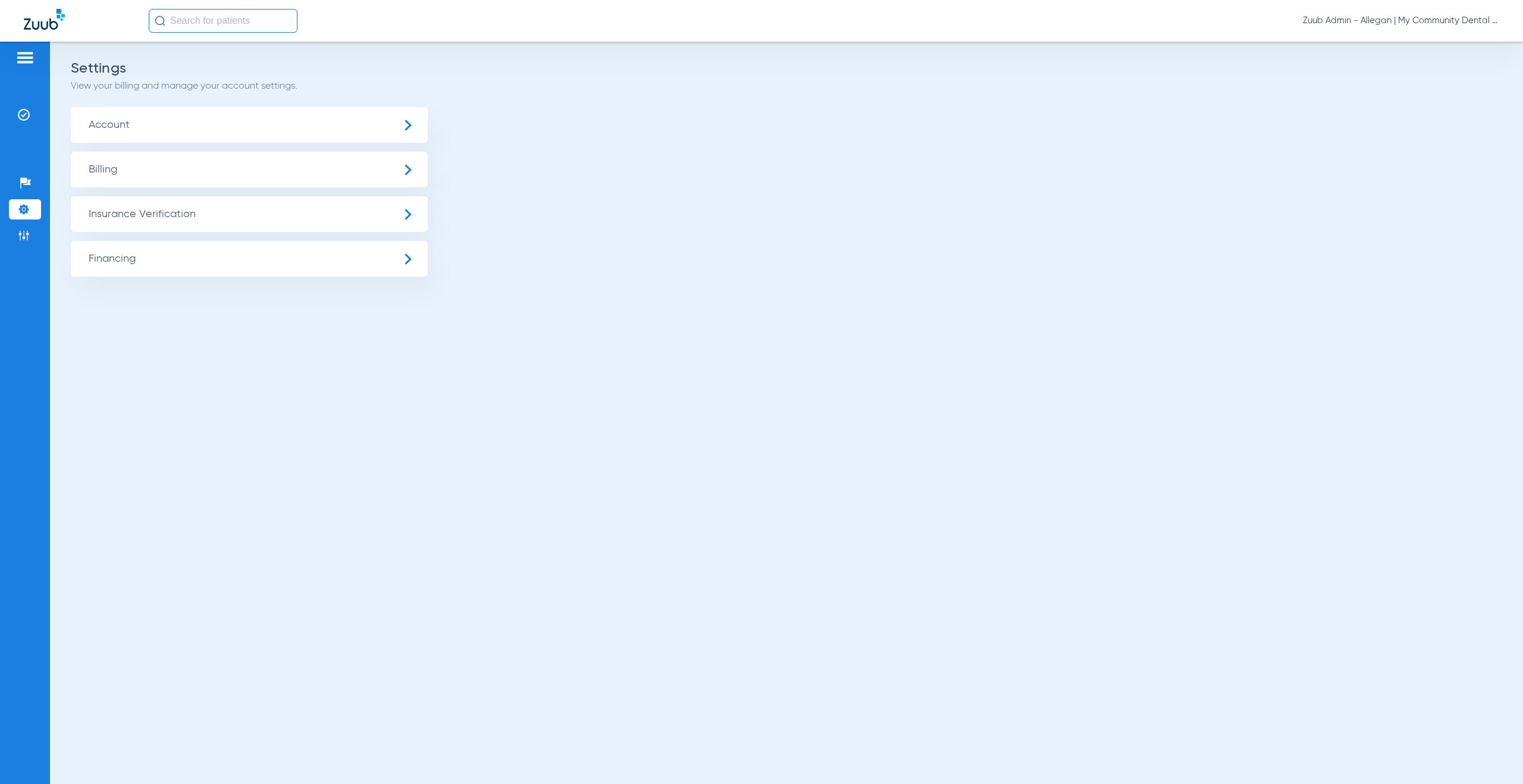
click at [137, 220] on span "Insurance Verification" at bounding box center [249, 213] width 357 height 36
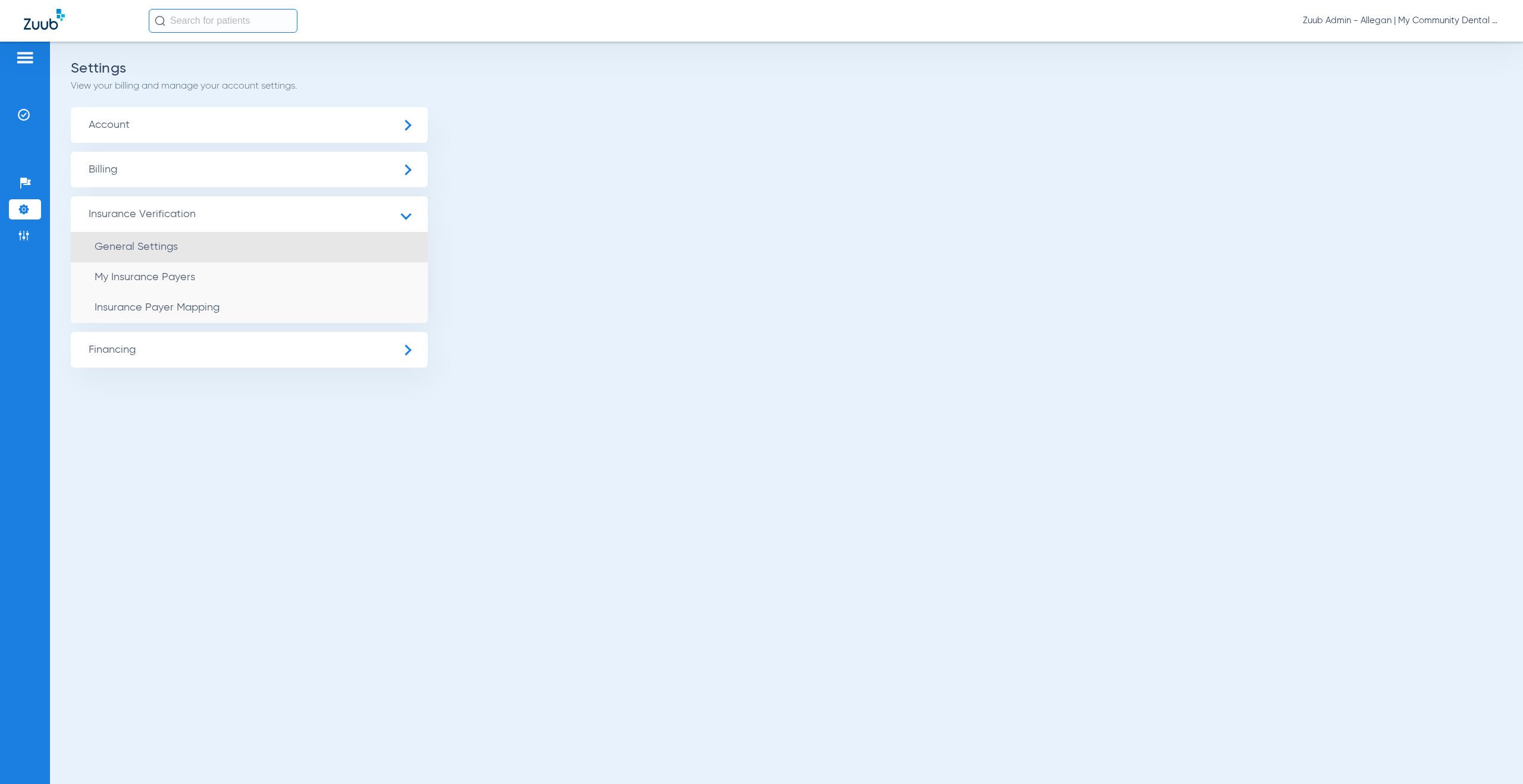
click at [156, 248] on span "General Settings" at bounding box center [136, 246] width 83 height 10
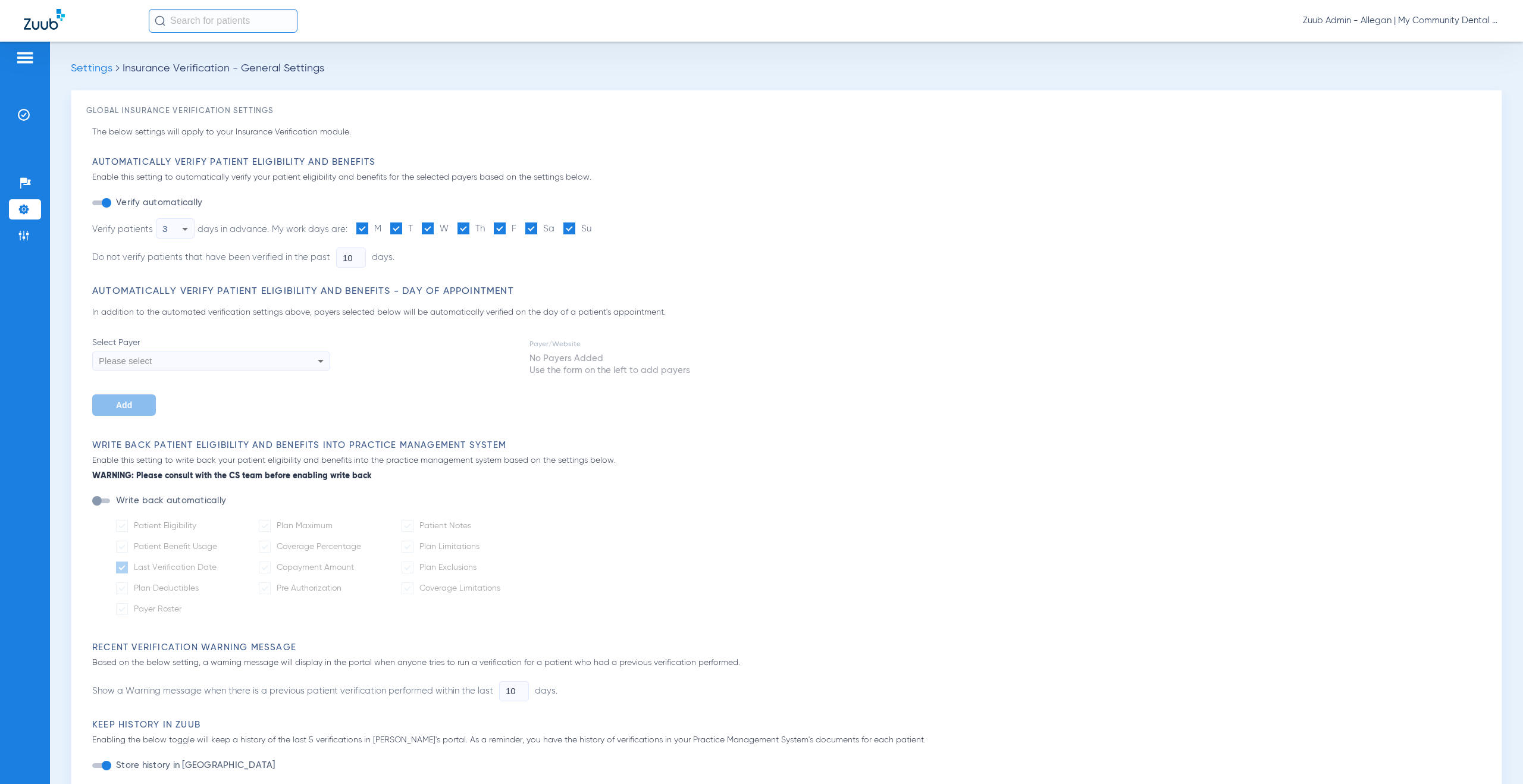
type input "0"
type input "1"
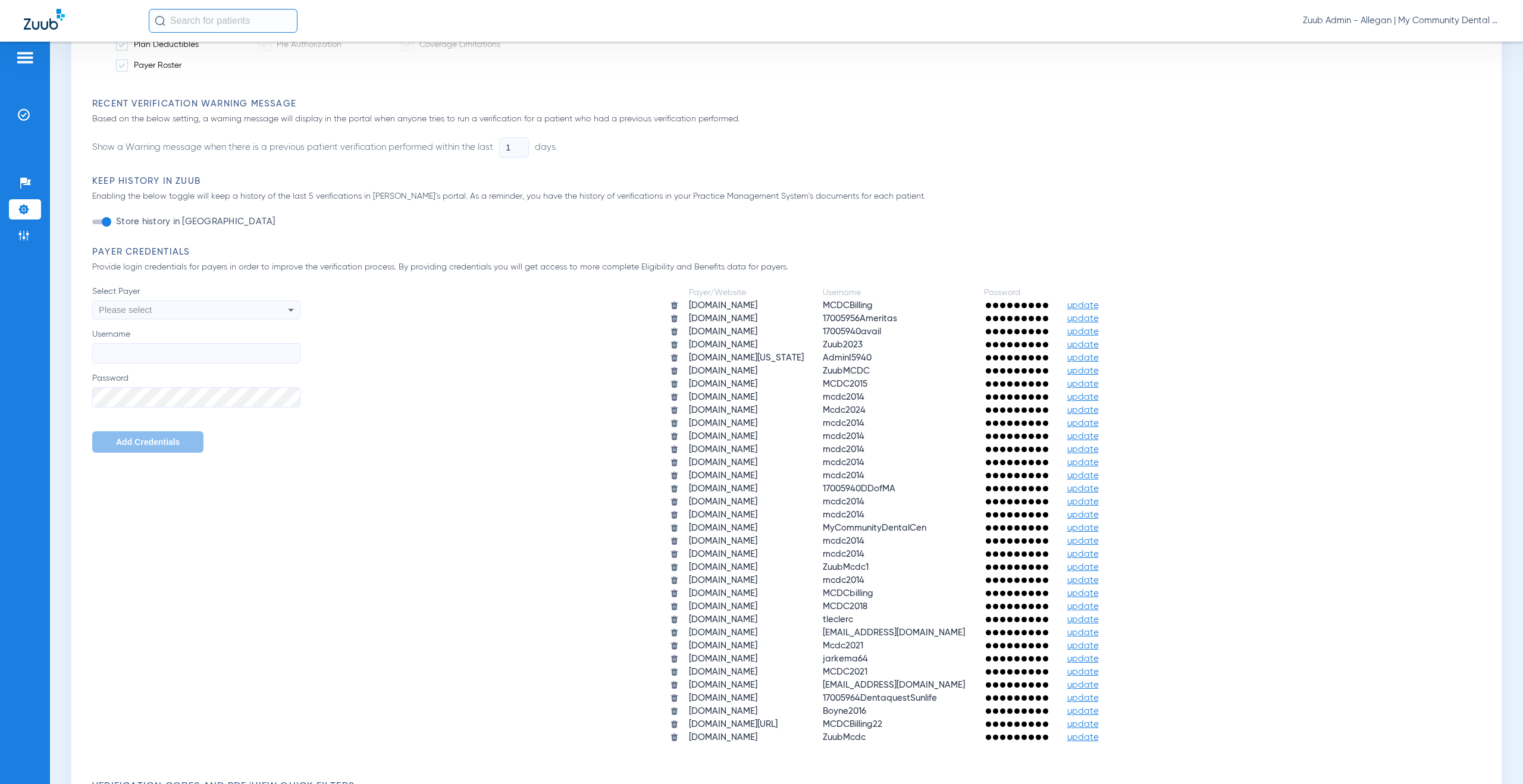
drag, startPoint x: 725, startPoint y: 359, endPoint x: 631, endPoint y: 360, distance: 94.0
click at [680, 360] on td "milogintp.michigan.gov" at bounding box center [746, 358] width 133 height 12
copy td "milogintp.michigan.gov"
click at [15, 112] on li "Insurance Verification" at bounding box center [25, 114] width 32 height 20
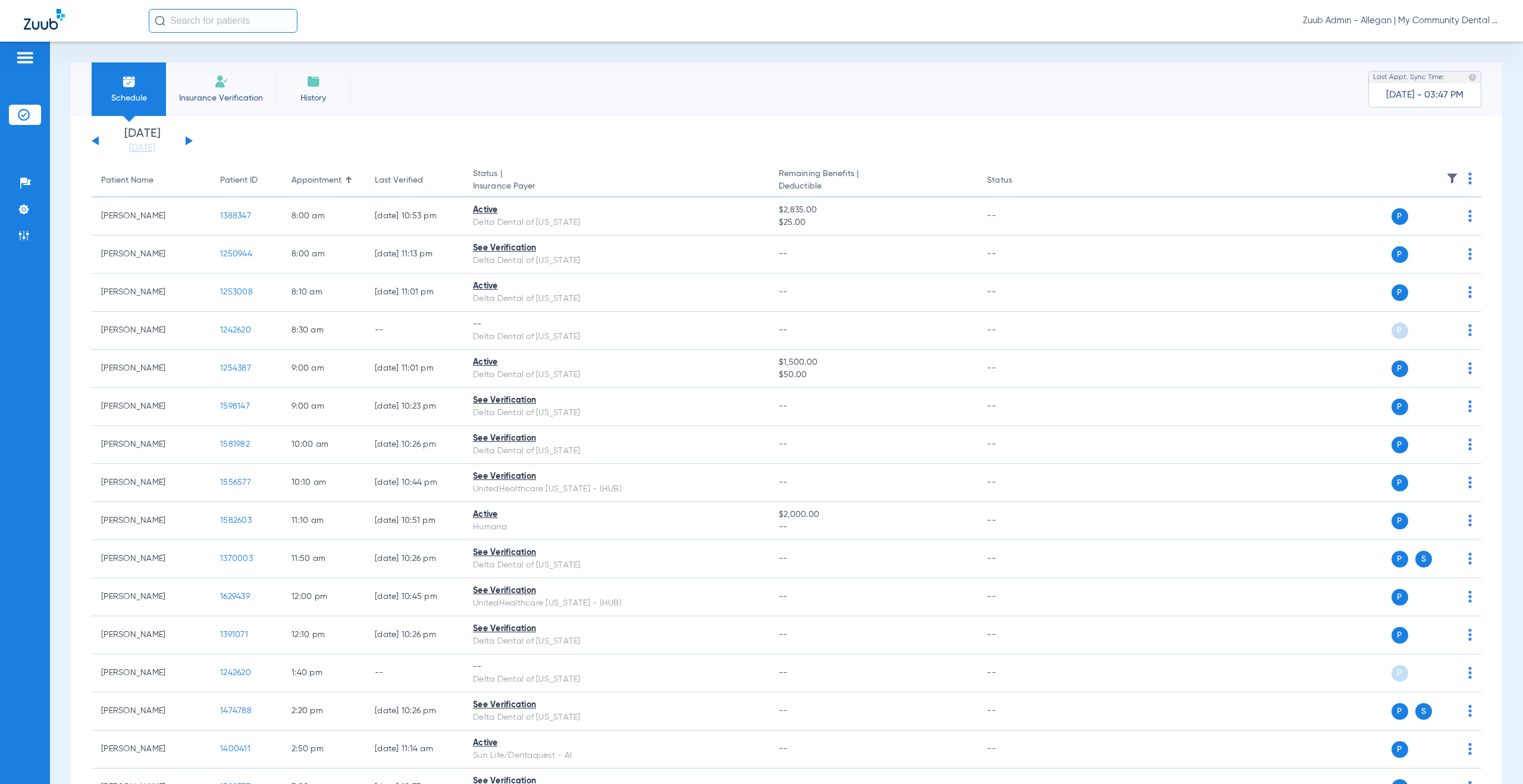
click at [187, 140] on button at bounding box center [189, 140] width 7 height 9
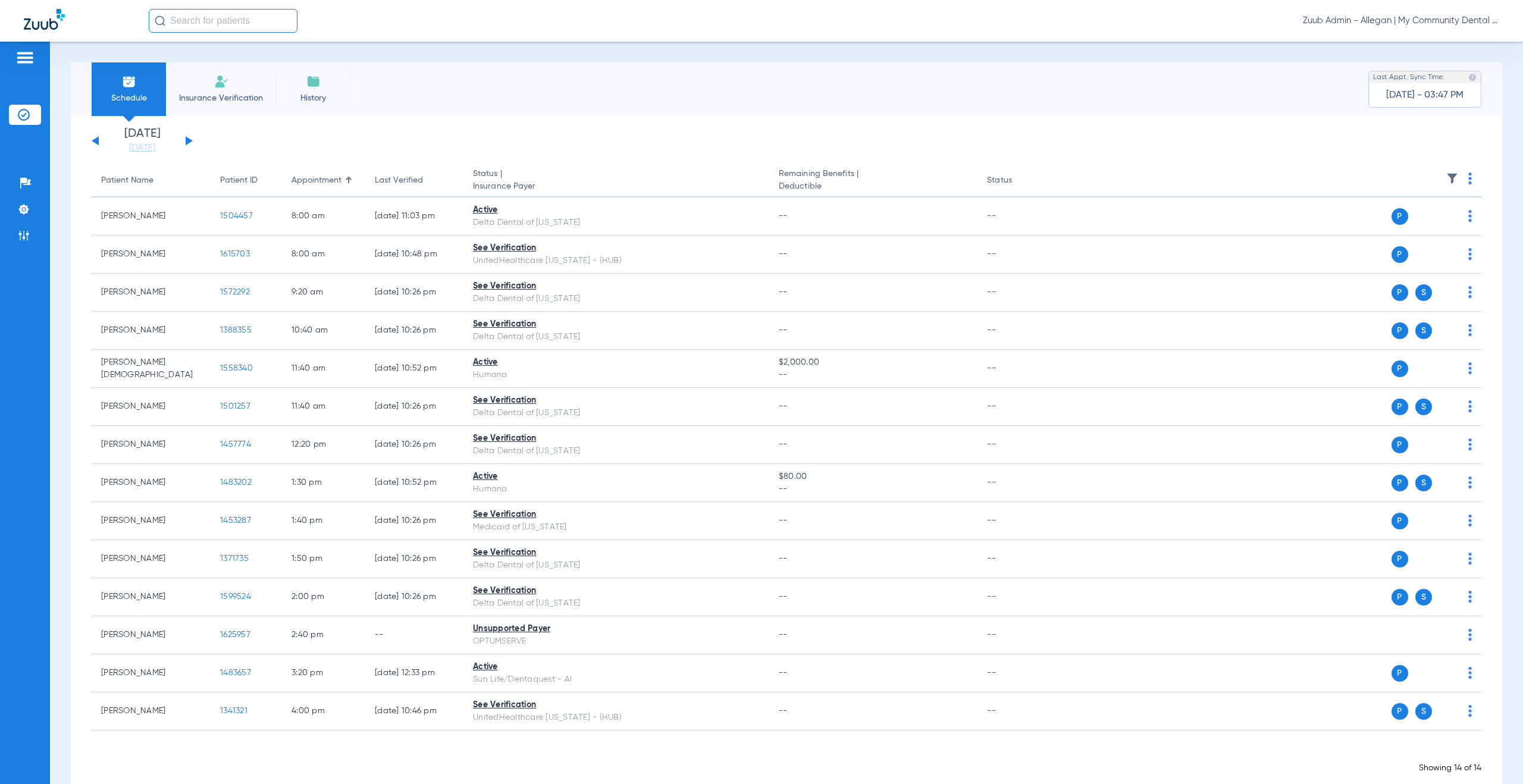
click at [187, 140] on button at bounding box center [189, 140] width 7 height 9
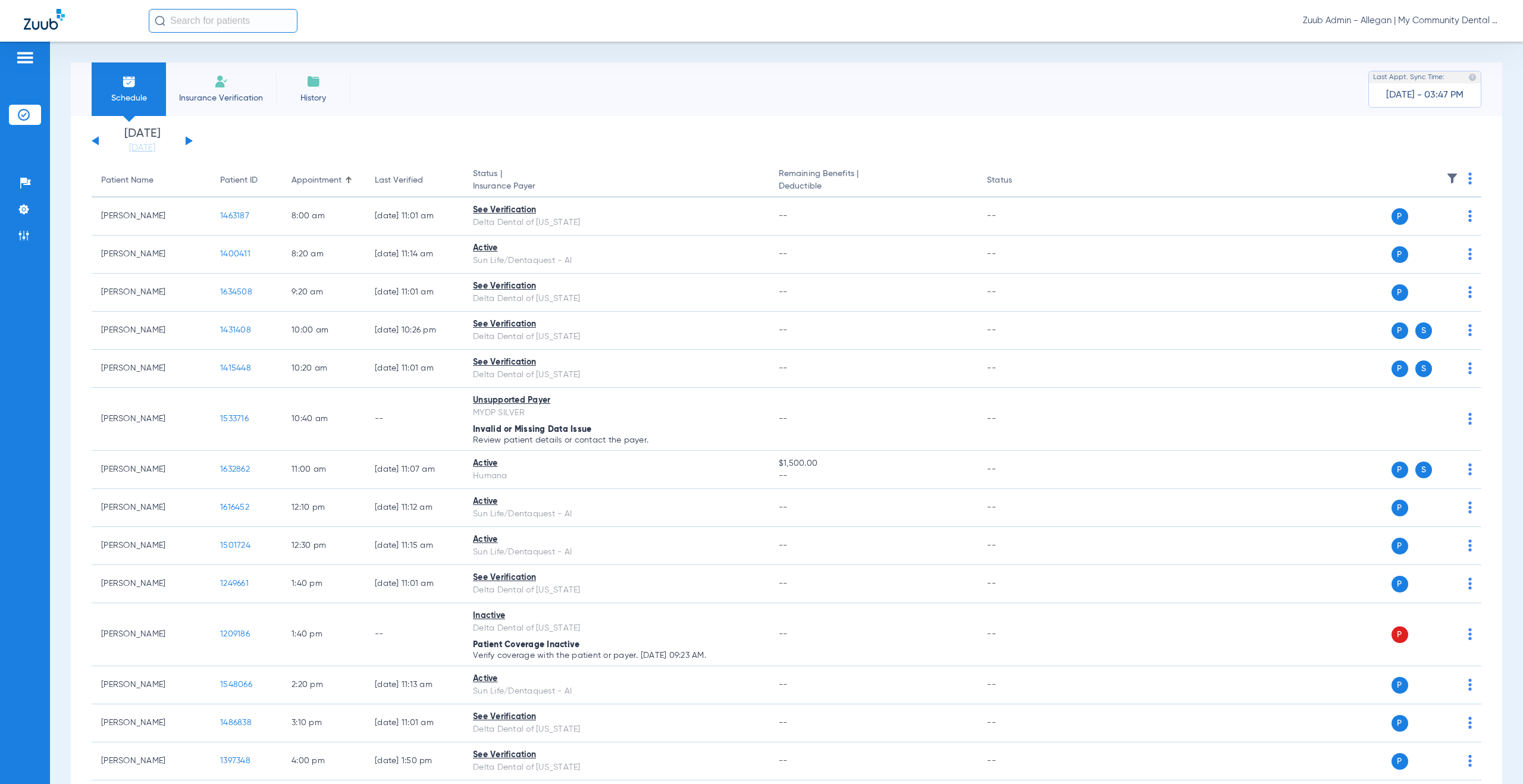
click at [1446, 175] on img at bounding box center [1452, 178] width 12 height 12
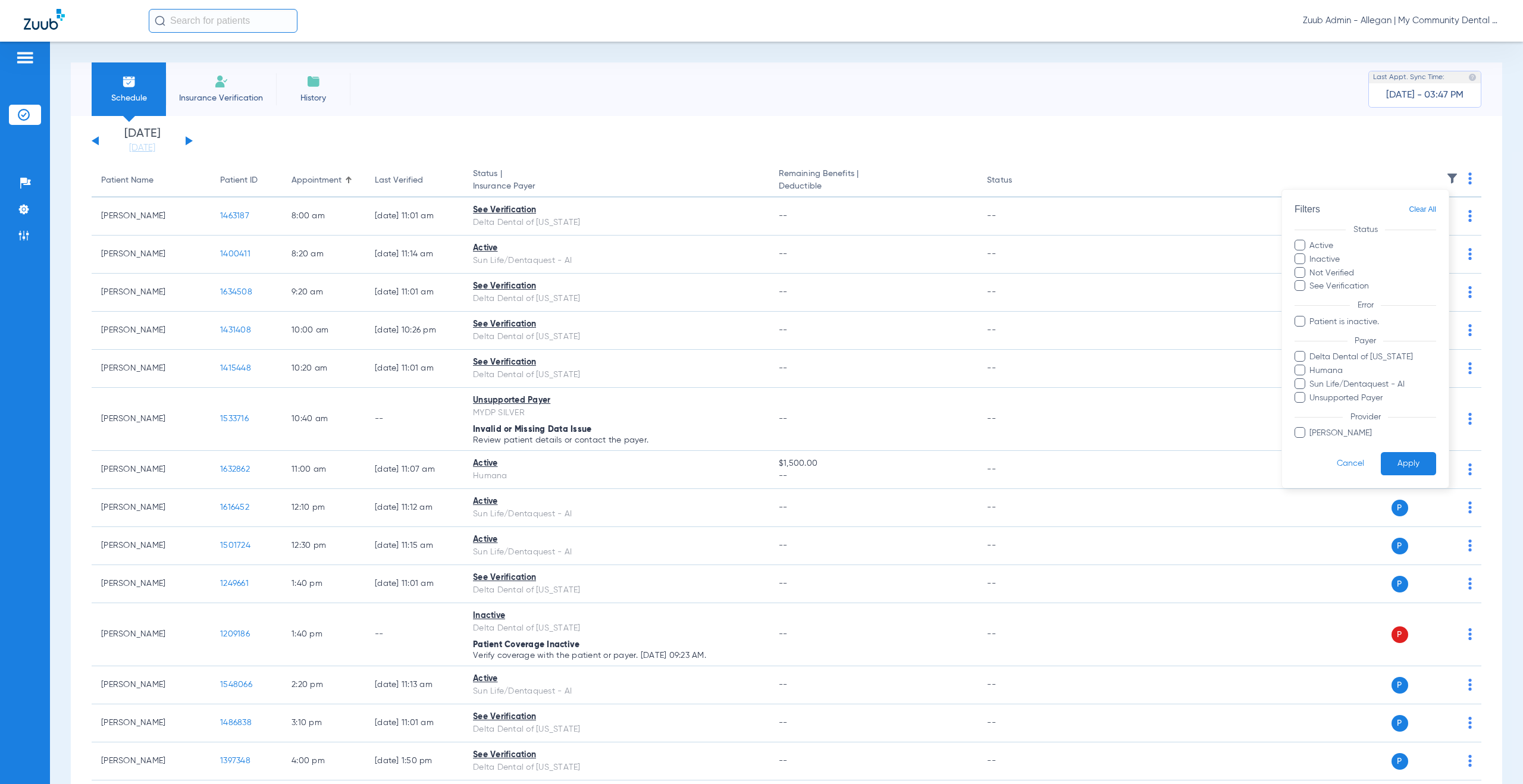
click at [188, 164] on div at bounding box center [761, 392] width 1523 height 784
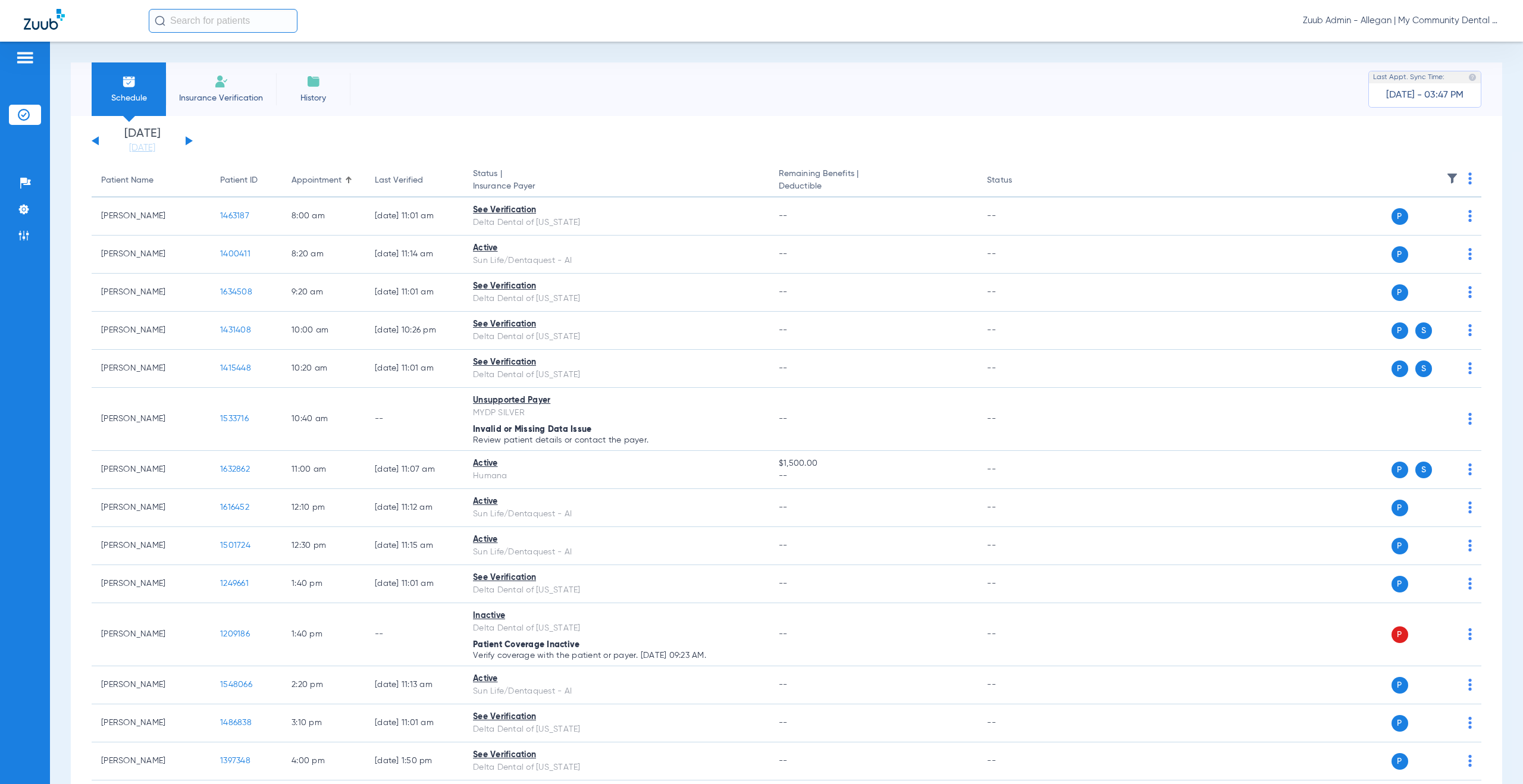
click at [190, 140] on button at bounding box center [189, 140] width 7 height 9
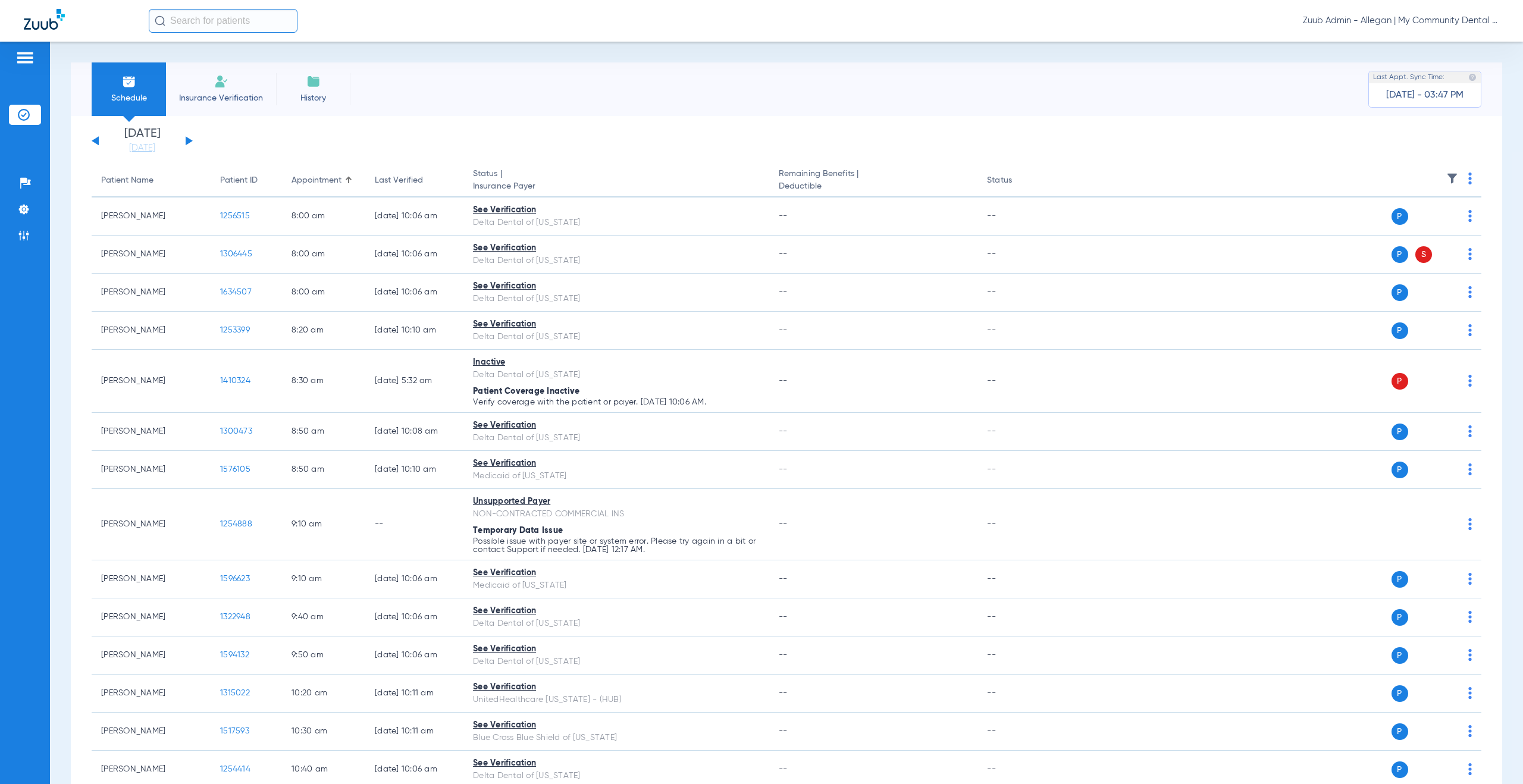
click at [1446, 177] on img at bounding box center [1452, 178] width 12 height 12
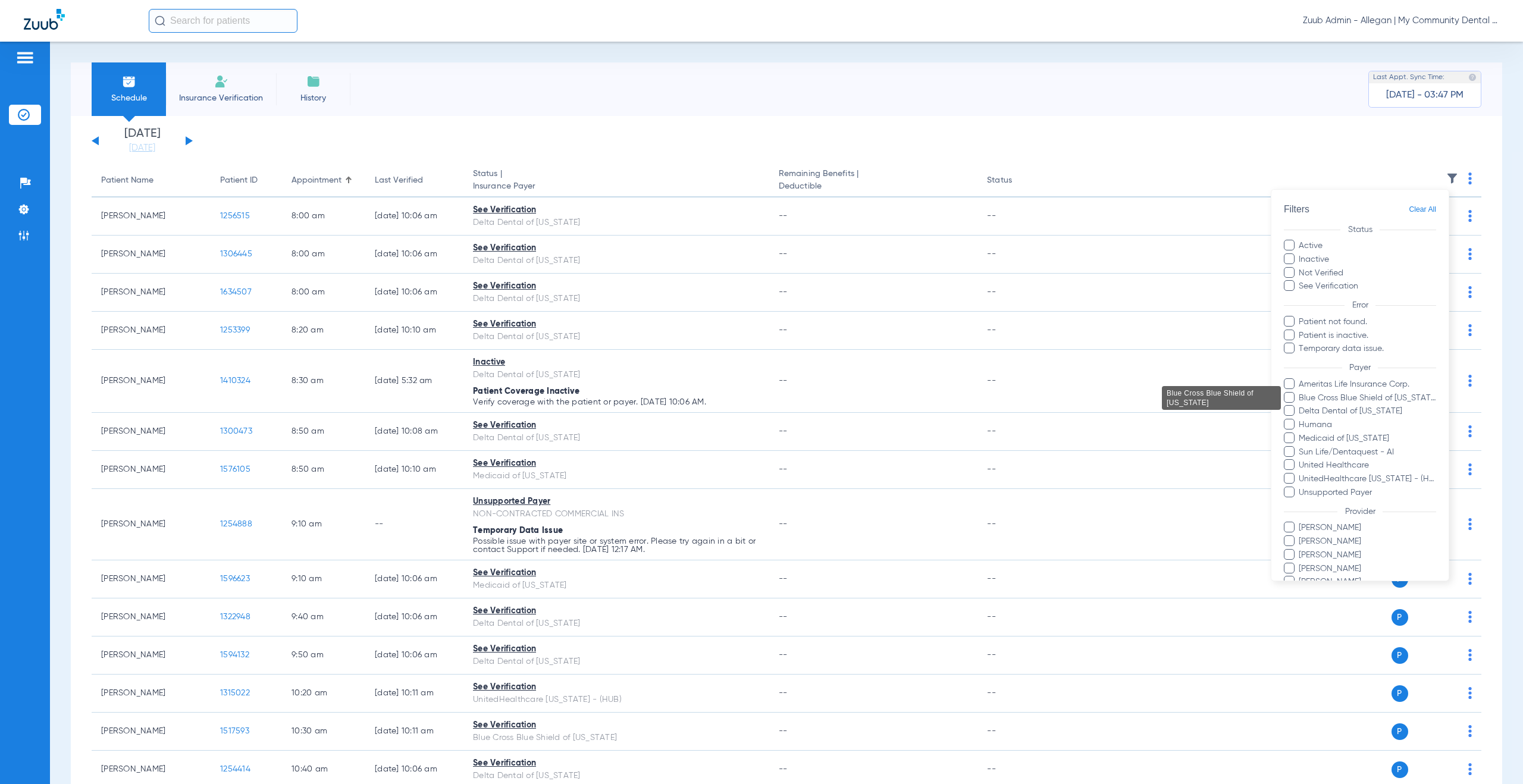
click at [1379, 397] on span "Blue Cross Blue Shield of Michigan" at bounding box center [1367, 398] width 138 height 13
click at [1301, 405] on input "Blue Cross Blue Shield of Michigan" at bounding box center [1301, 405] width 0 height 0
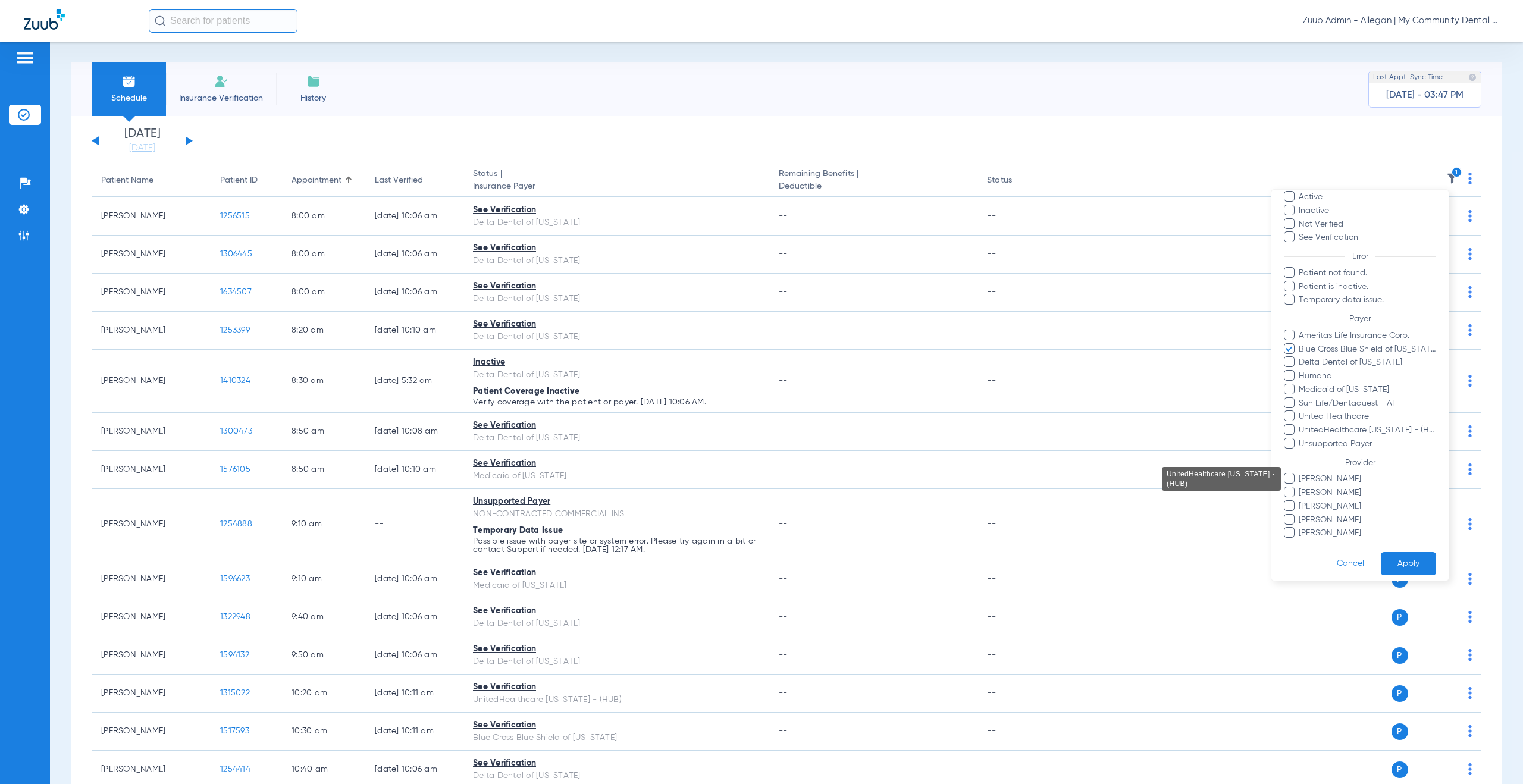
scroll to position [56, 0]
click at [1397, 563] on button "Apply" at bounding box center [1409, 556] width 56 height 23
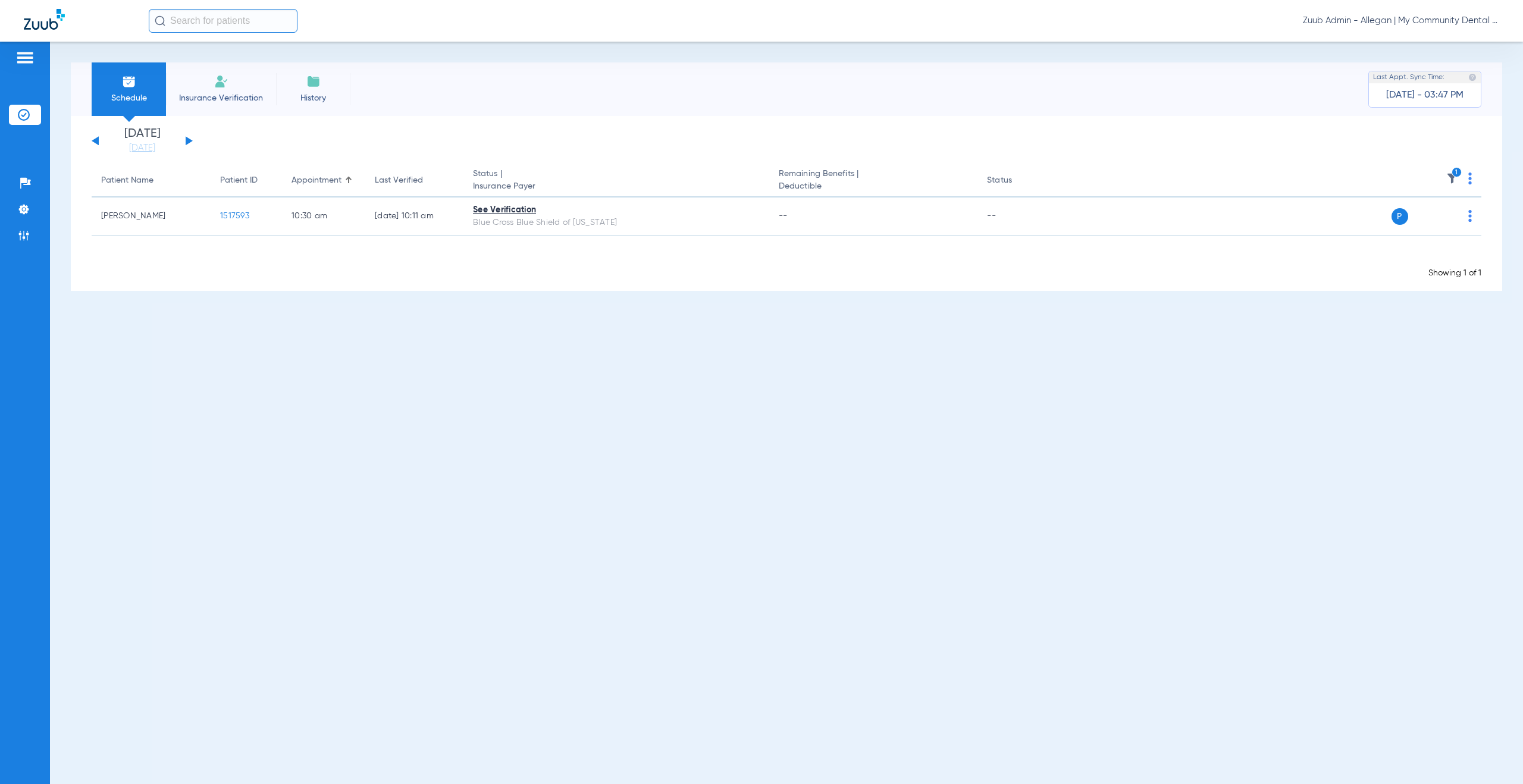
click at [186, 141] on button at bounding box center [189, 140] width 7 height 9
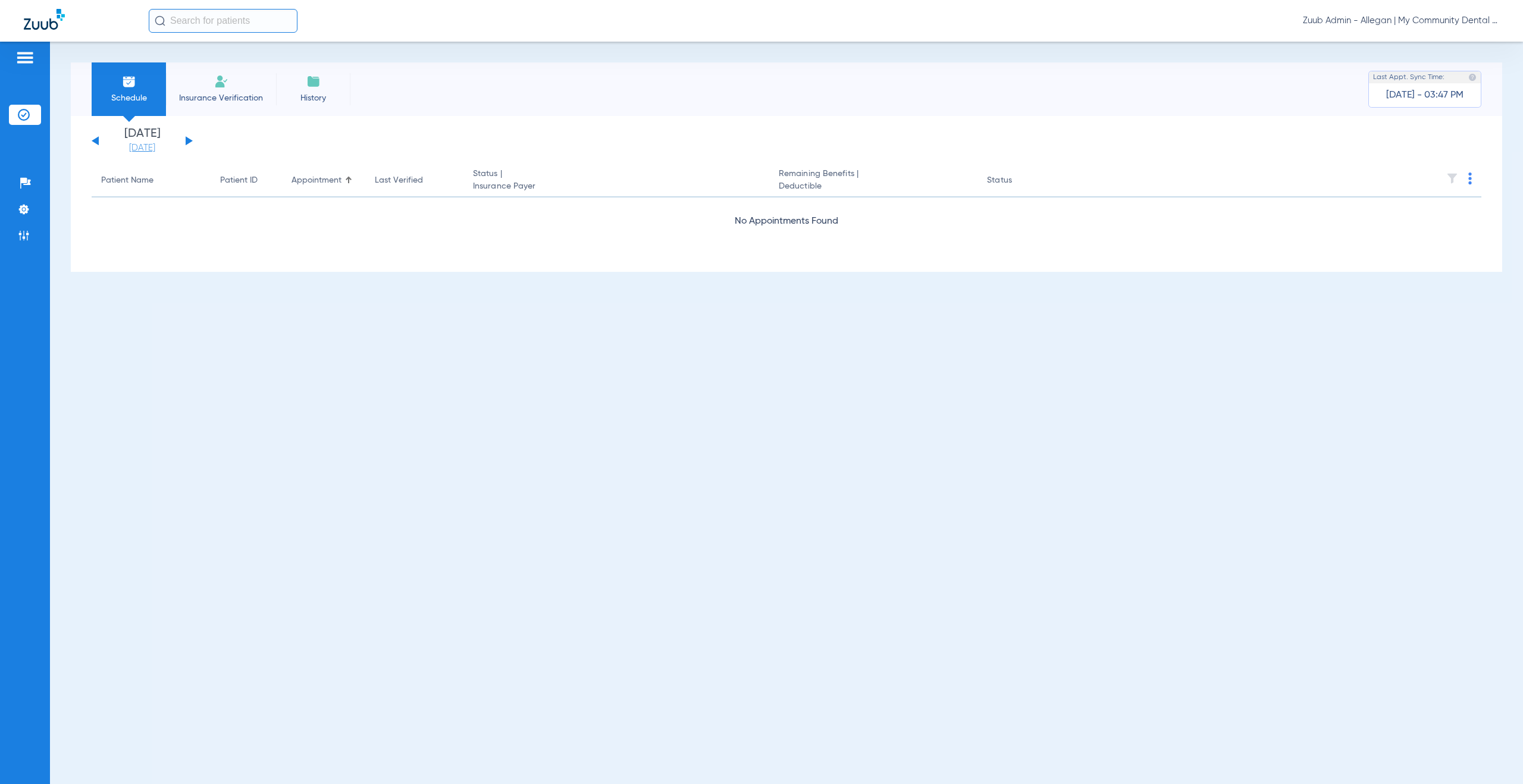
click at [137, 150] on link "[DATE]" at bounding box center [142, 148] width 71 height 12
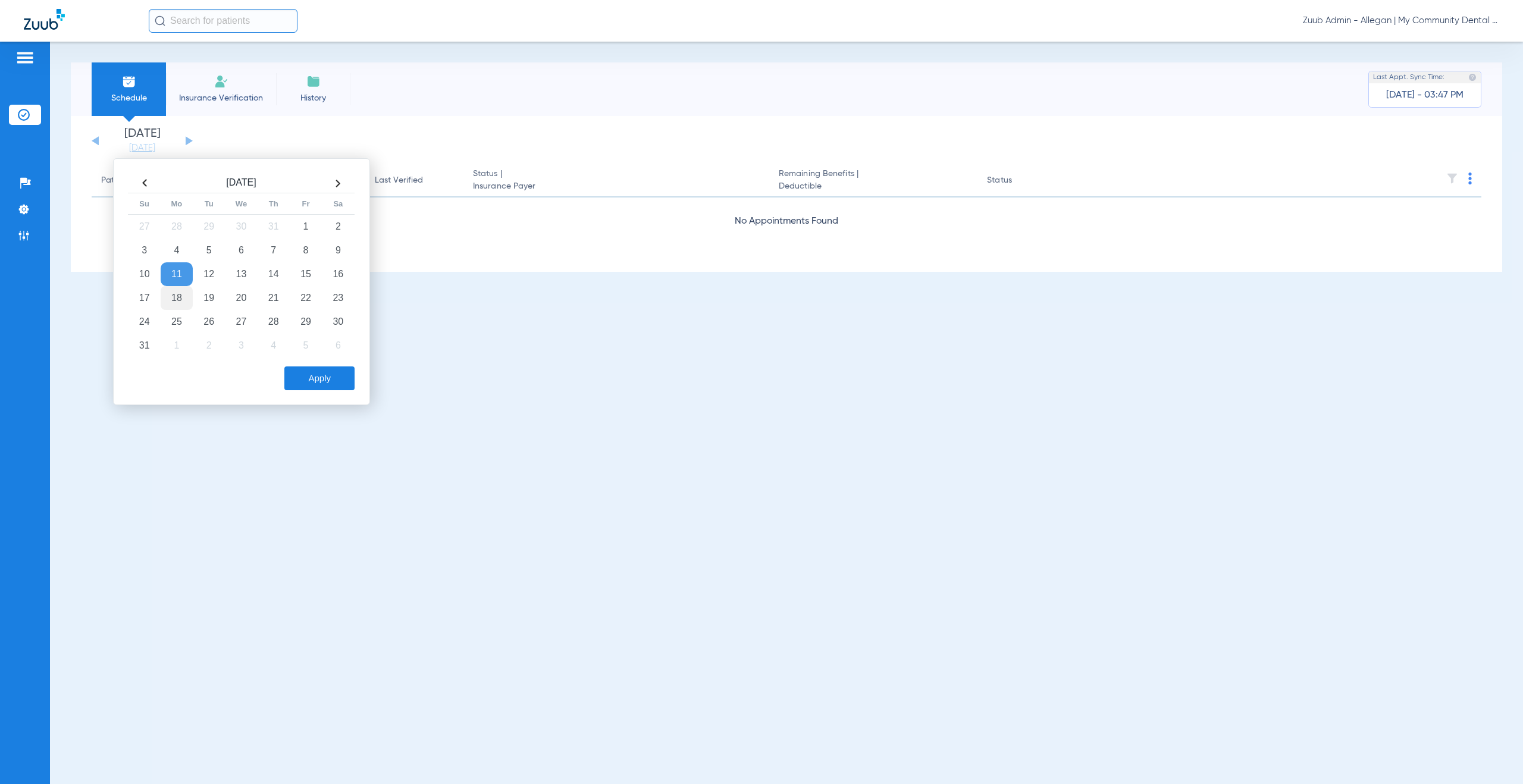
click at [175, 296] on td "18" at bounding box center [176, 298] width 32 height 24
drag, startPoint x: 329, startPoint y: 382, endPoint x: 425, endPoint y: 348, distance: 101.8
click at [329, 380] on button "Apply" at bounding box center [319, 379] width 70 height 24
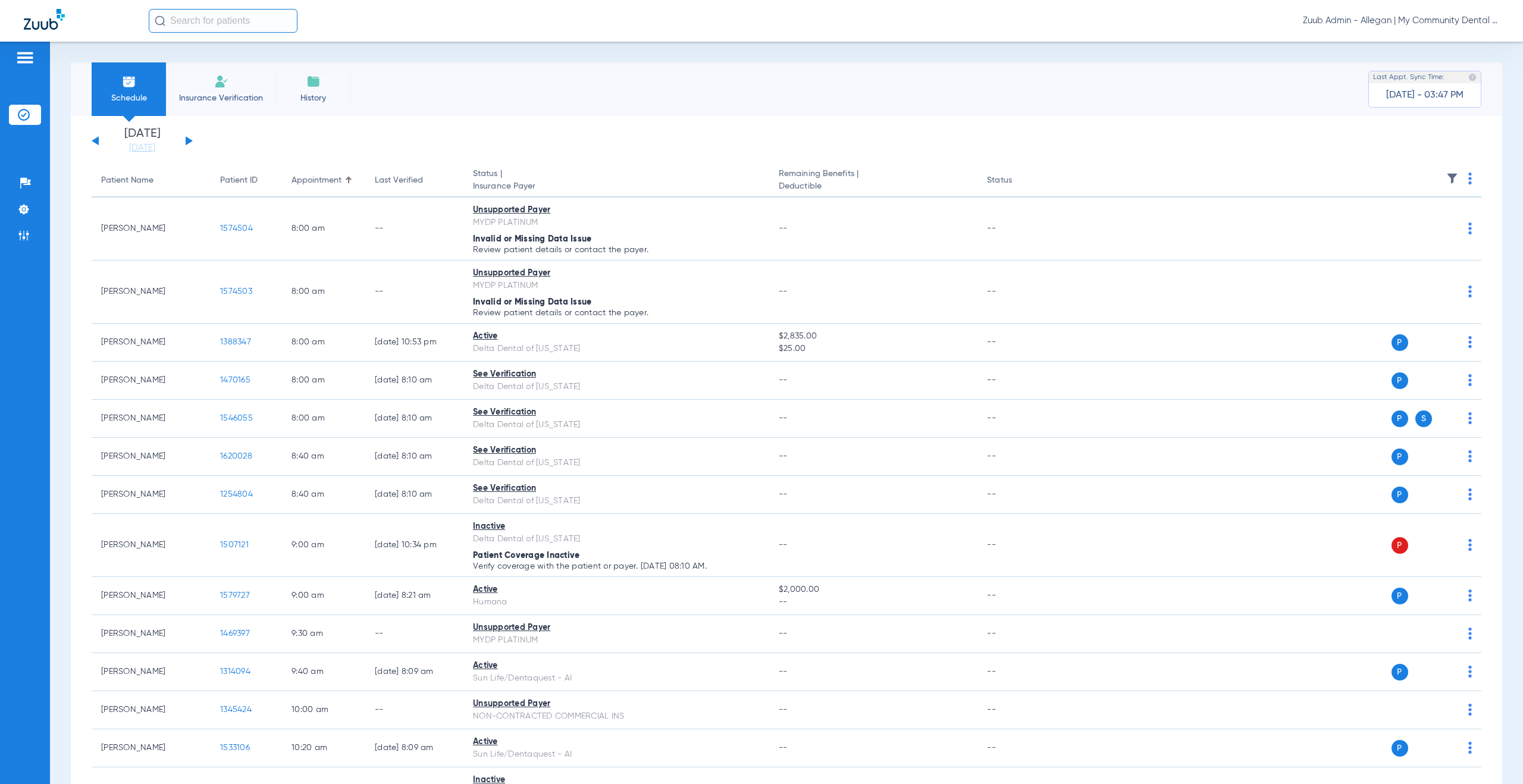
click at [1446, 179] on img at bounding box center [1452, 178] width 12 height 12
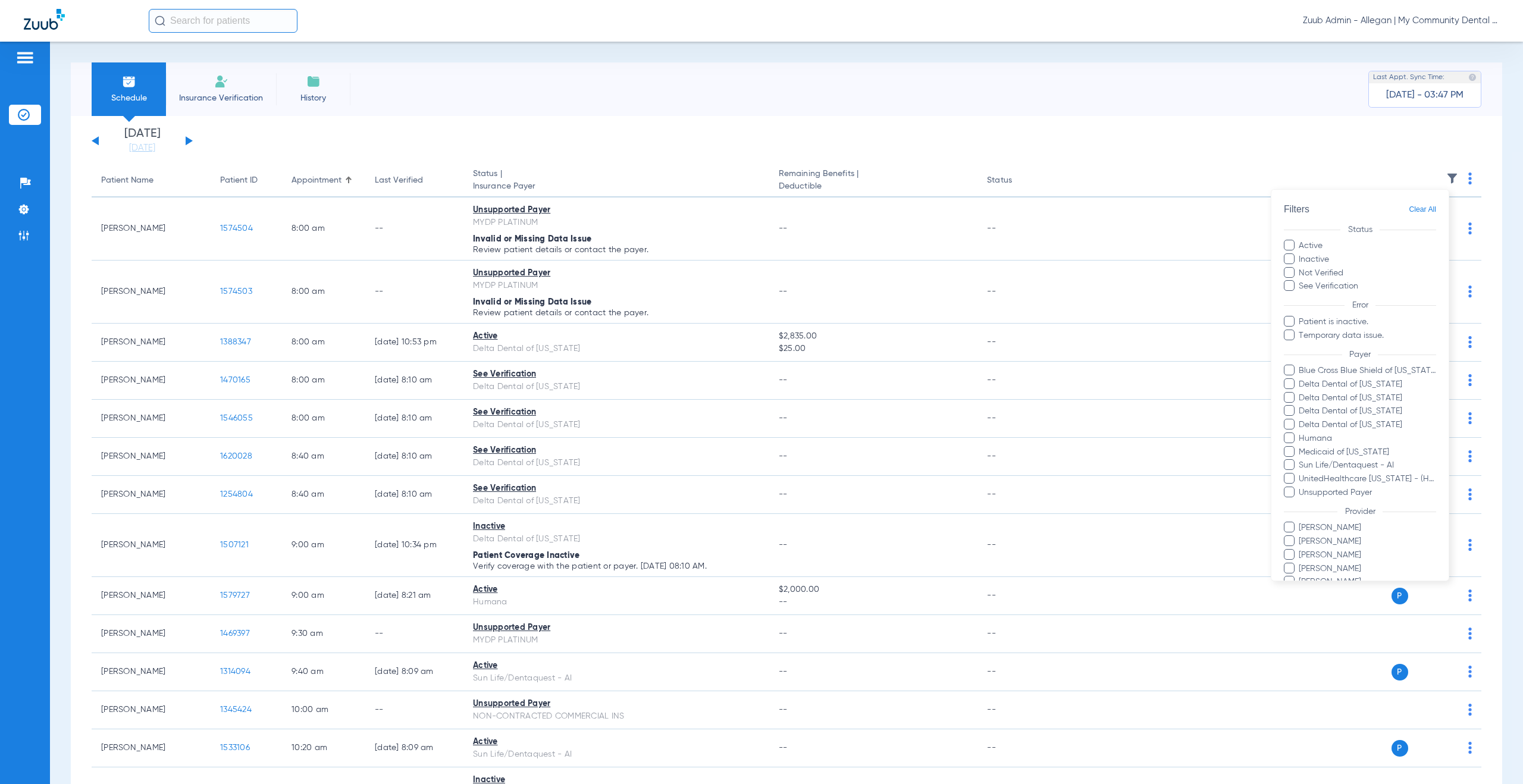
click at [1344, 363] on form "Filters Clear All Status Active Inactive Not Verified See Verification Error Pa…" at bounding box center [1360, 413] width 177 height 447
click at [1344, 366] on span "Blue Cross Blue Shield of Michigan" at bounding box center [1367, 371] width 138 height 13
click at [1301, 379] on input "Blue Cross Blue Shield of Michigan" at bounding box center [1301, 379] width 0 height 0
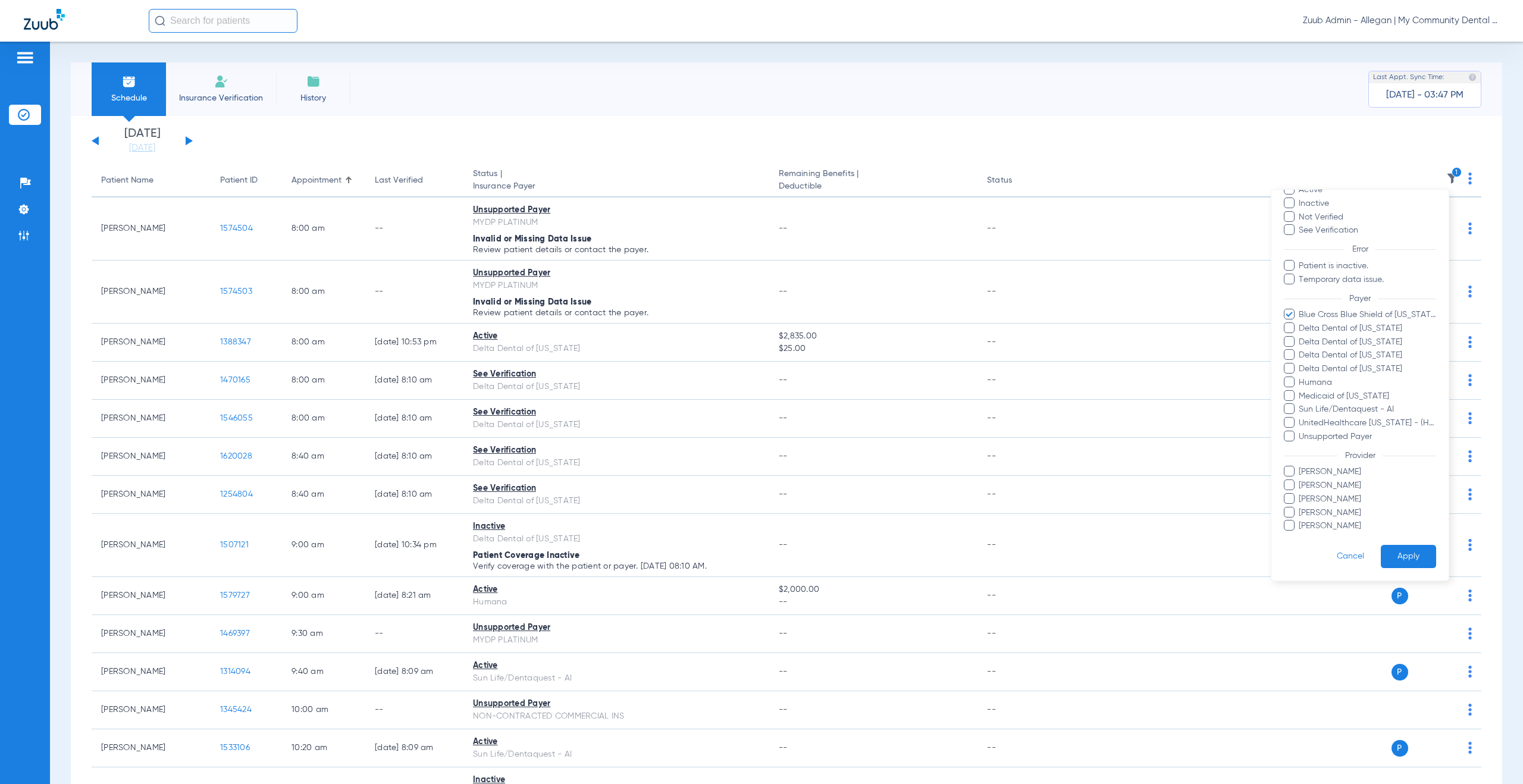
click at [1401, 567] on button "Apply" at bounding box center [1409, 556] width 56 height 23
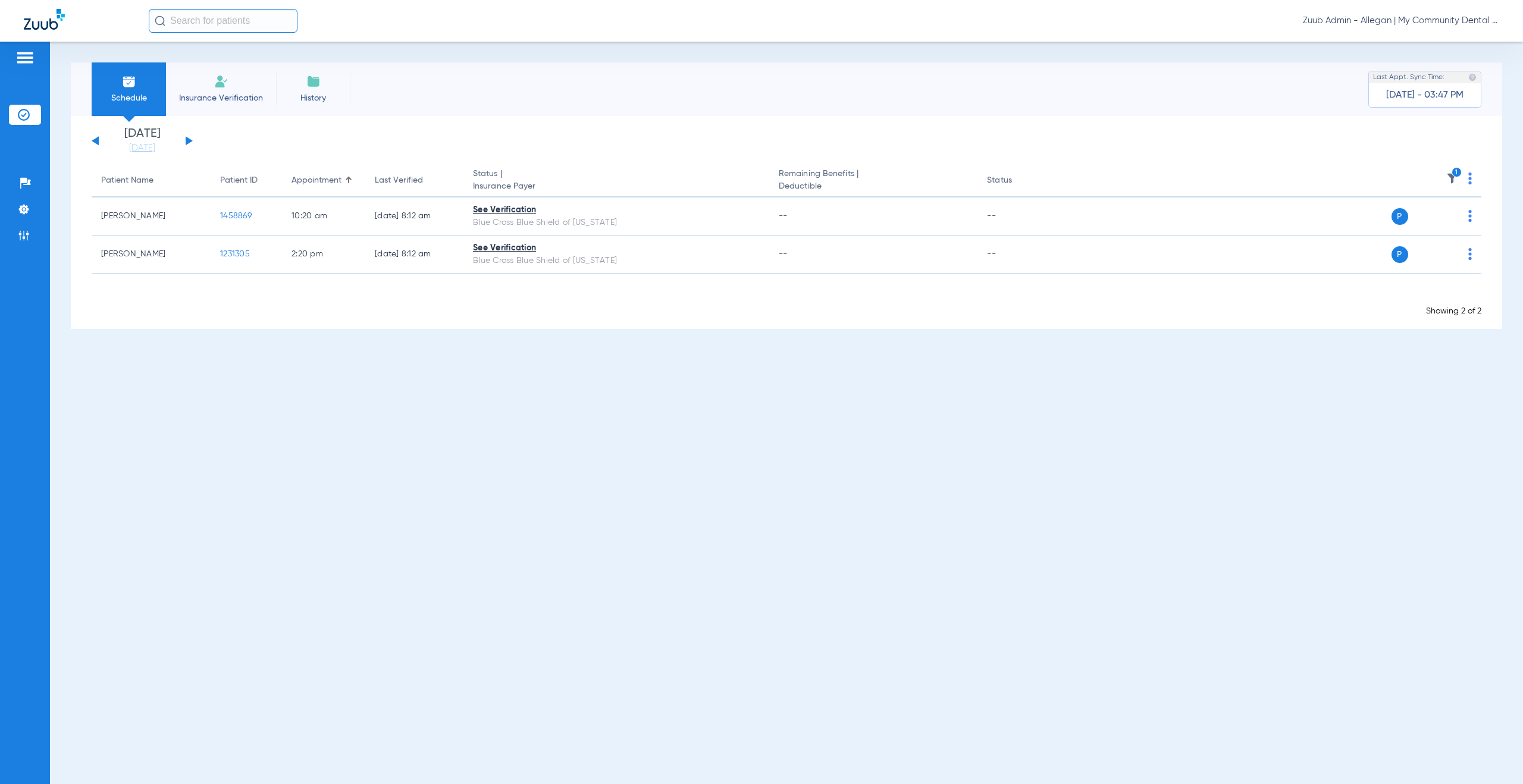
click at [186, 141] on button at bounding box center [189, 140] width 7 height 9
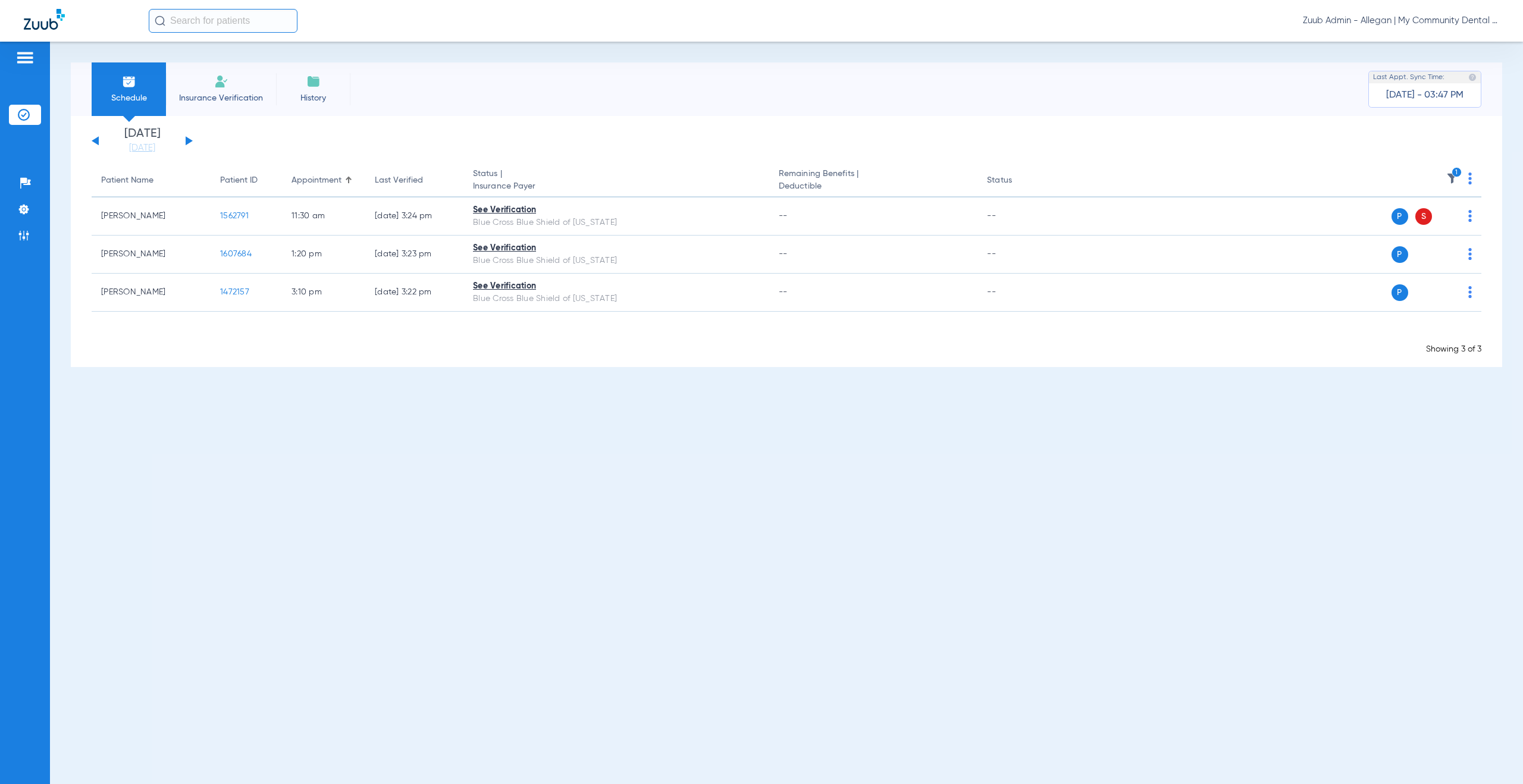
click at [186, 141] on button at bounding box center [189, 140] width 7 height 9
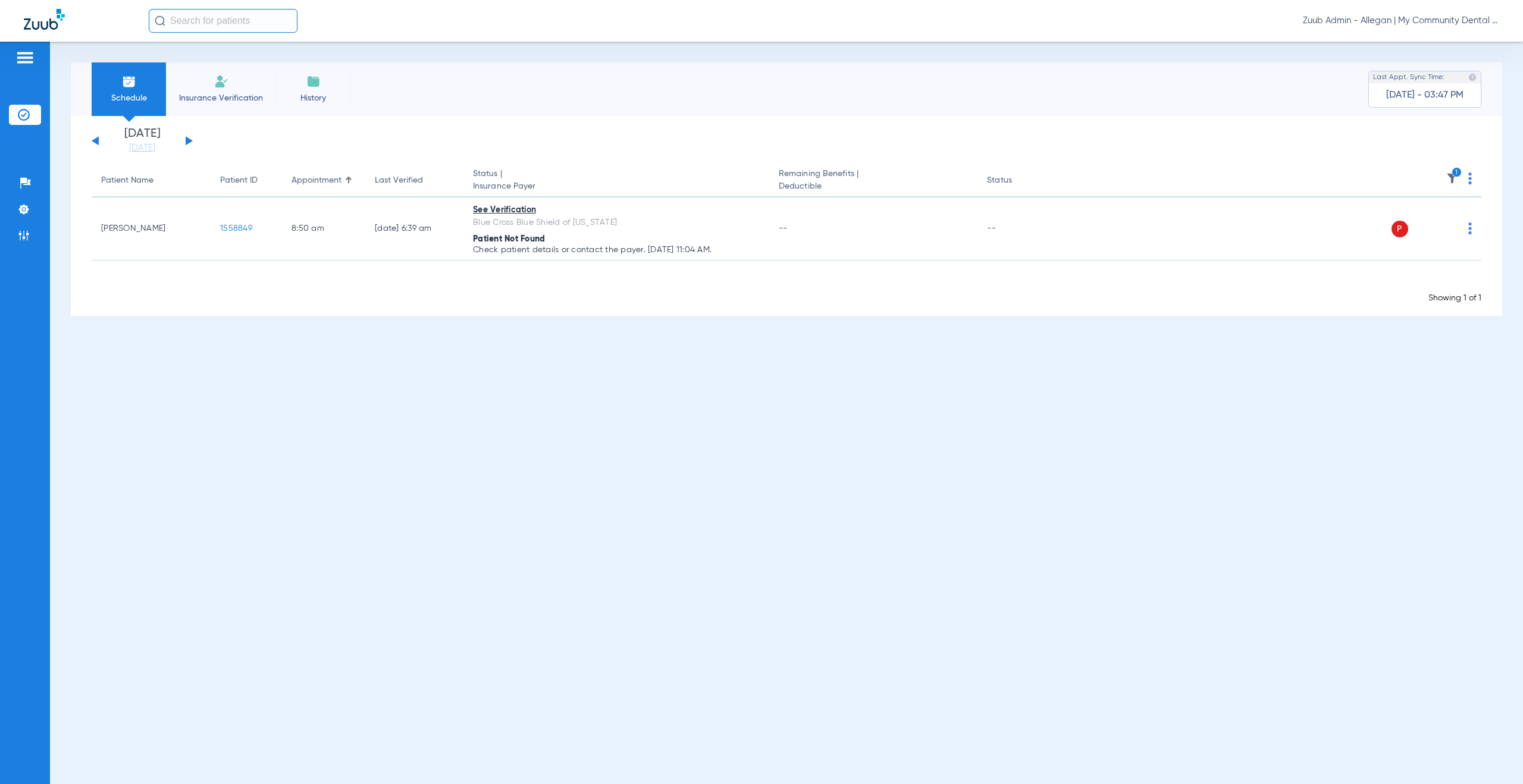
click at [189, 140] on button at bounding box center [189, 140] width 7 height 9
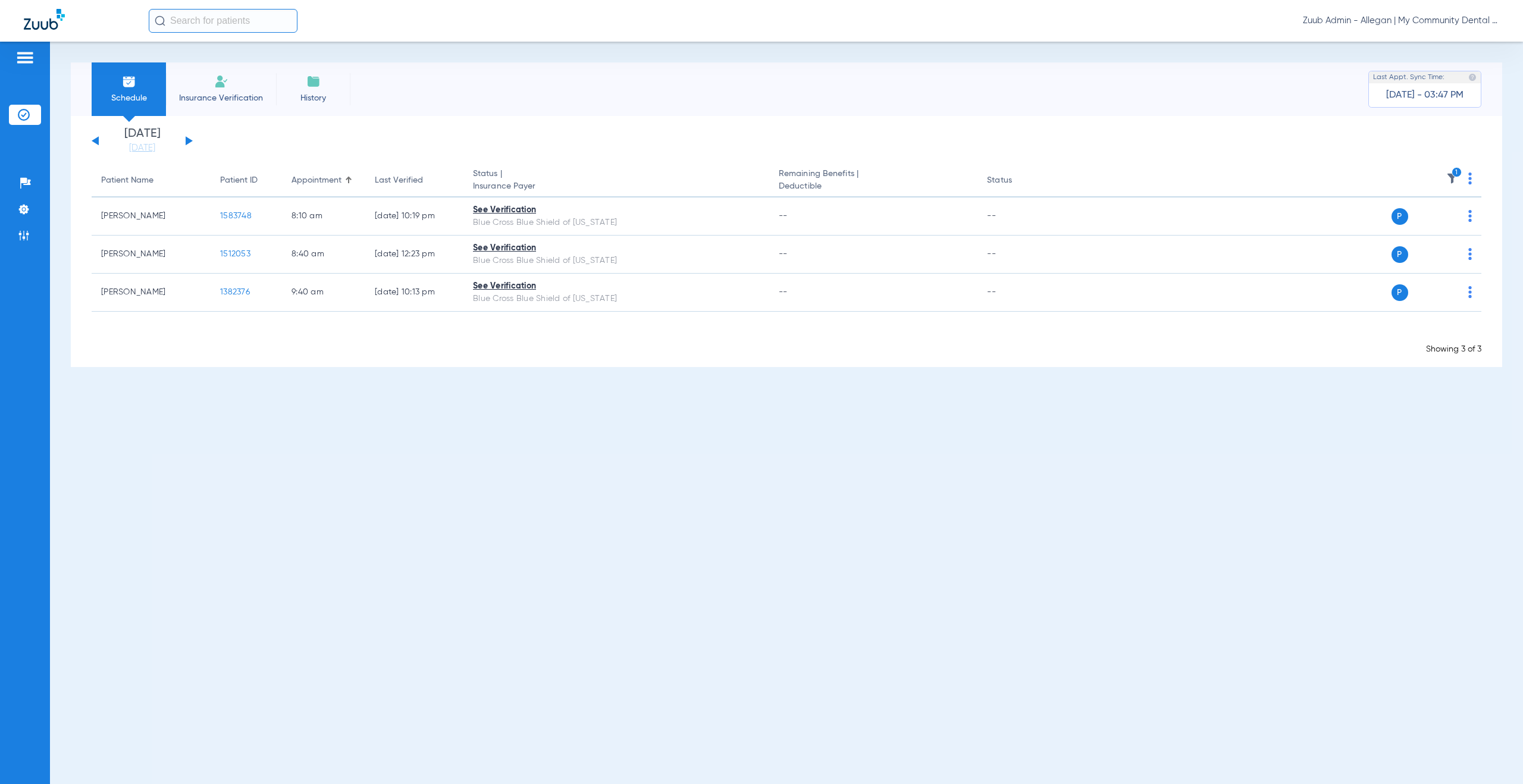
click at [189, 143] on button at bounding box center [189, 140] width 7 height 9
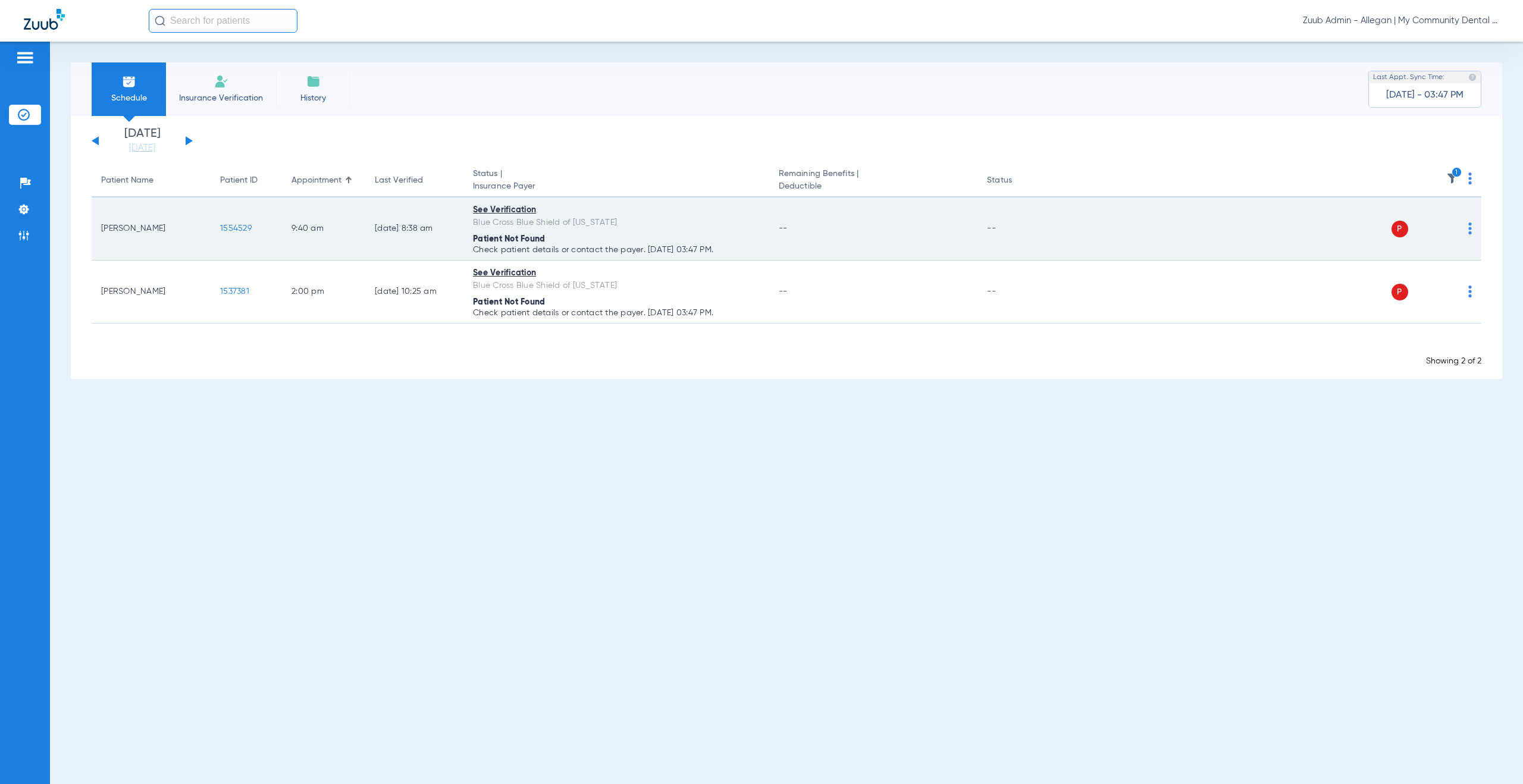
click at [233, 227] on span "1554529" at bounding box center [236, 229] width 32 height 8
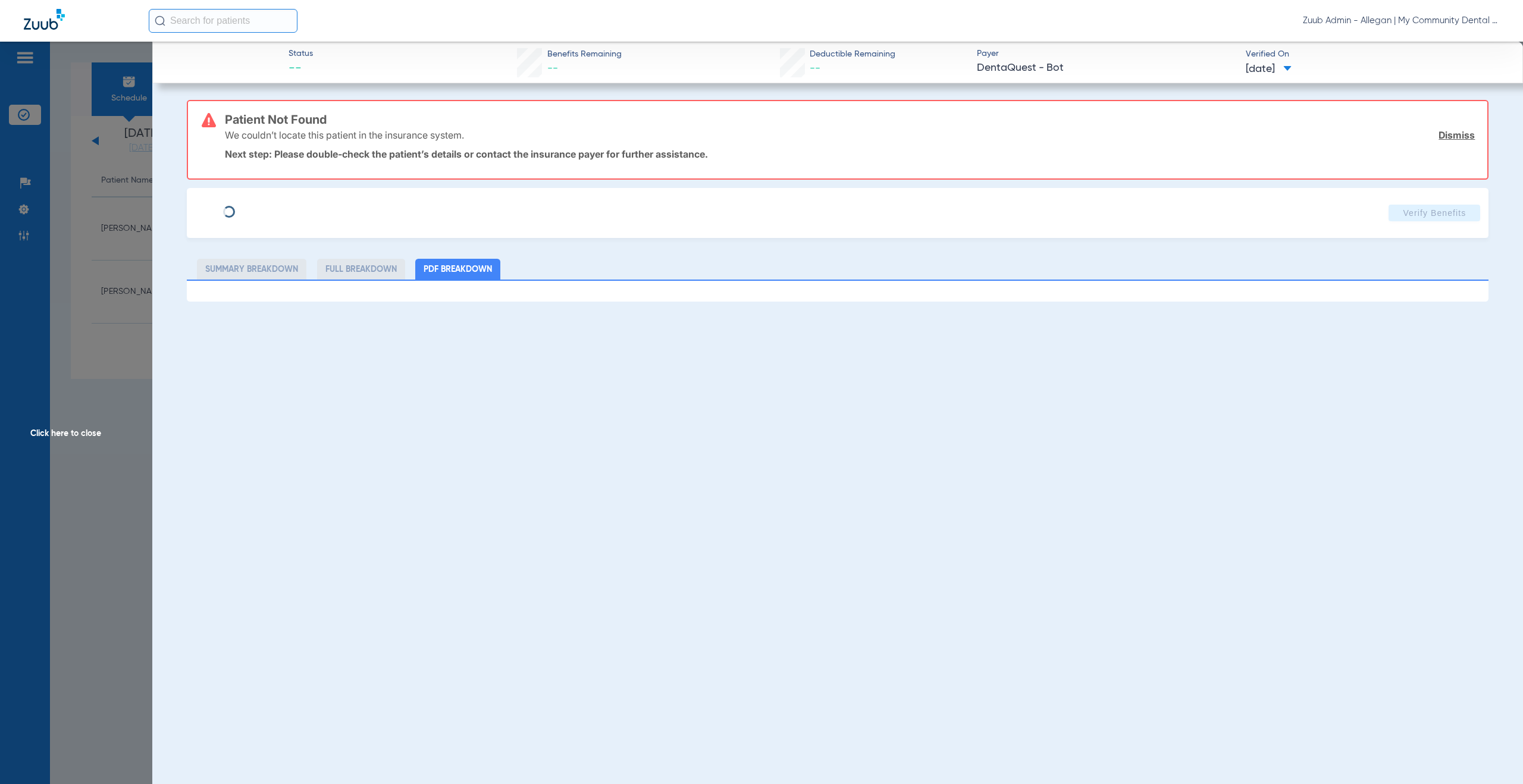
type input "Avalon"
type input "Stewart"
type input "05/19/2021"
type input "1261020526"
type input "1234"
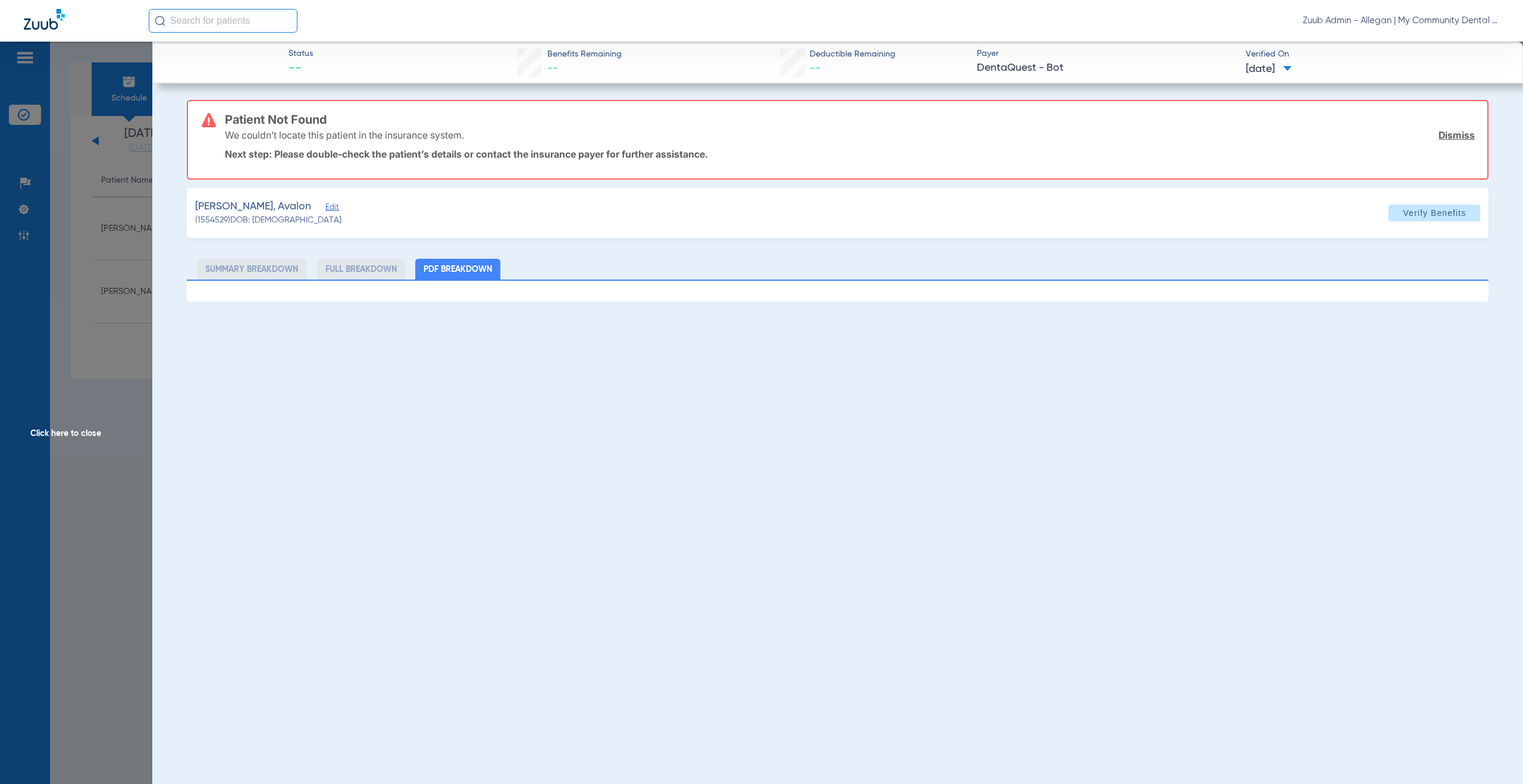
click at [325, 206] on span "Edit" at bounding box center [330, 209] width 10 height 11
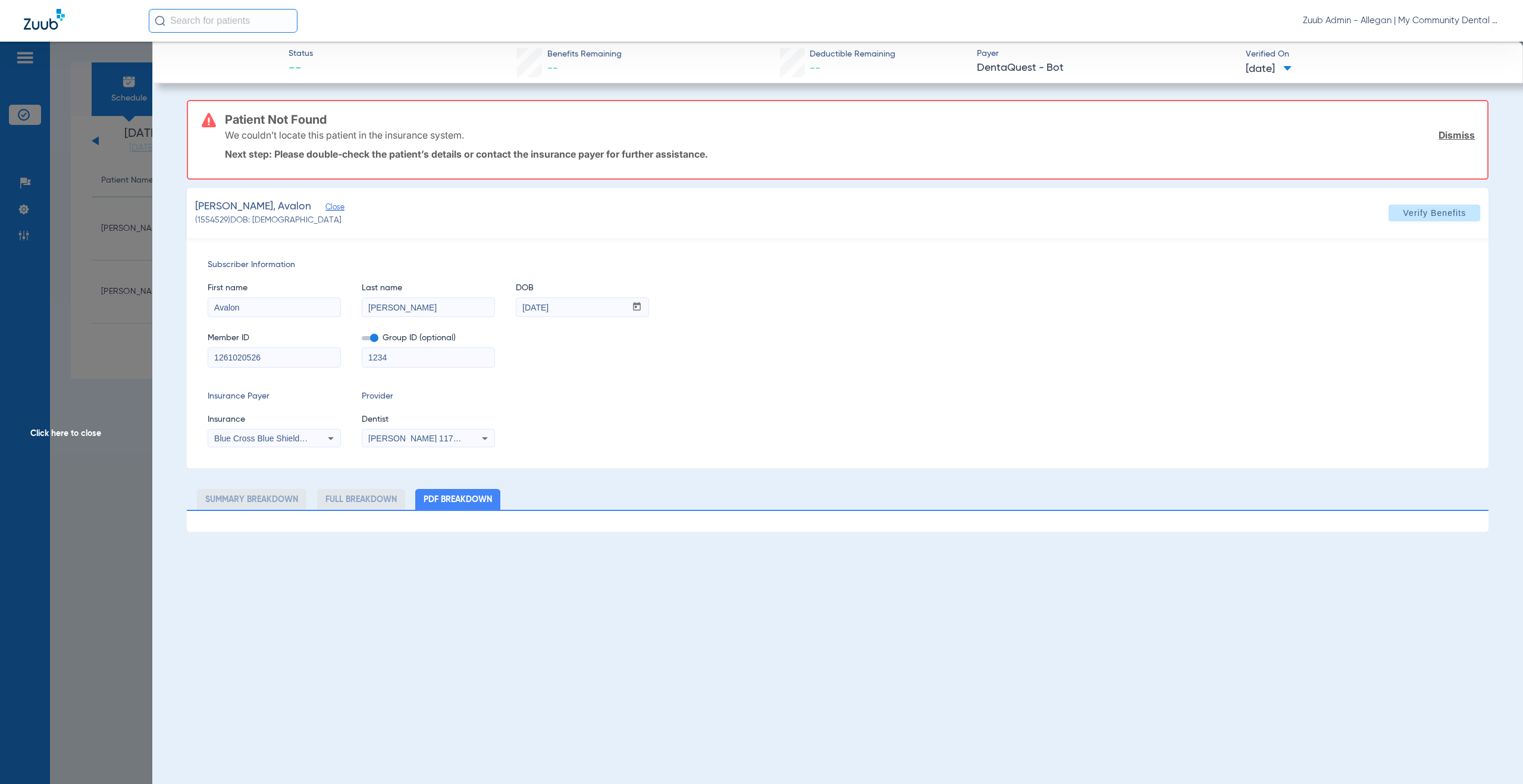
click at [329, 440] on icon at bounding box center [331, 438] width 14 height 14
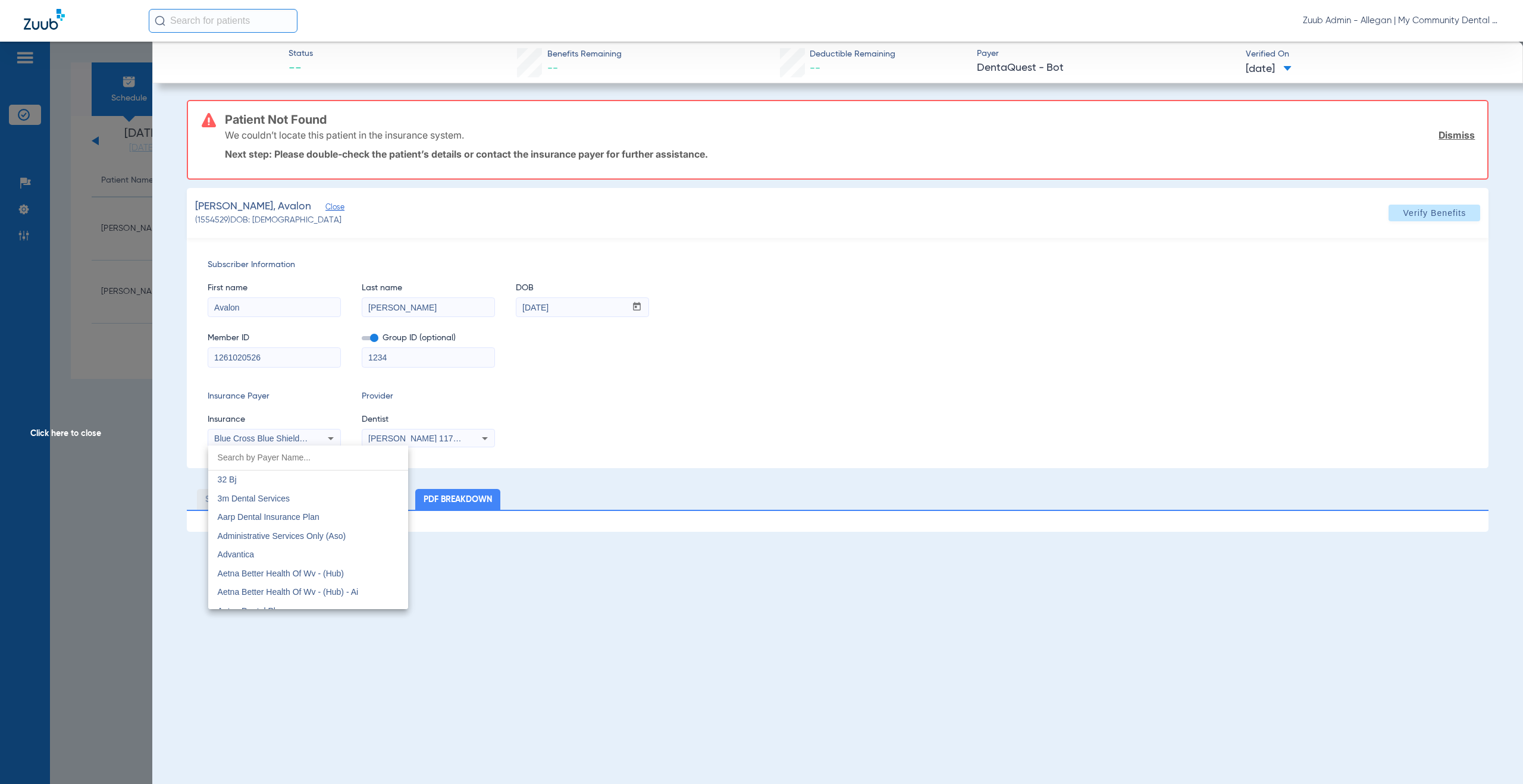
scroll to position [1061, 0]
click at [714, 425] on div at bounding box center [761, 392] width 1523 height 784
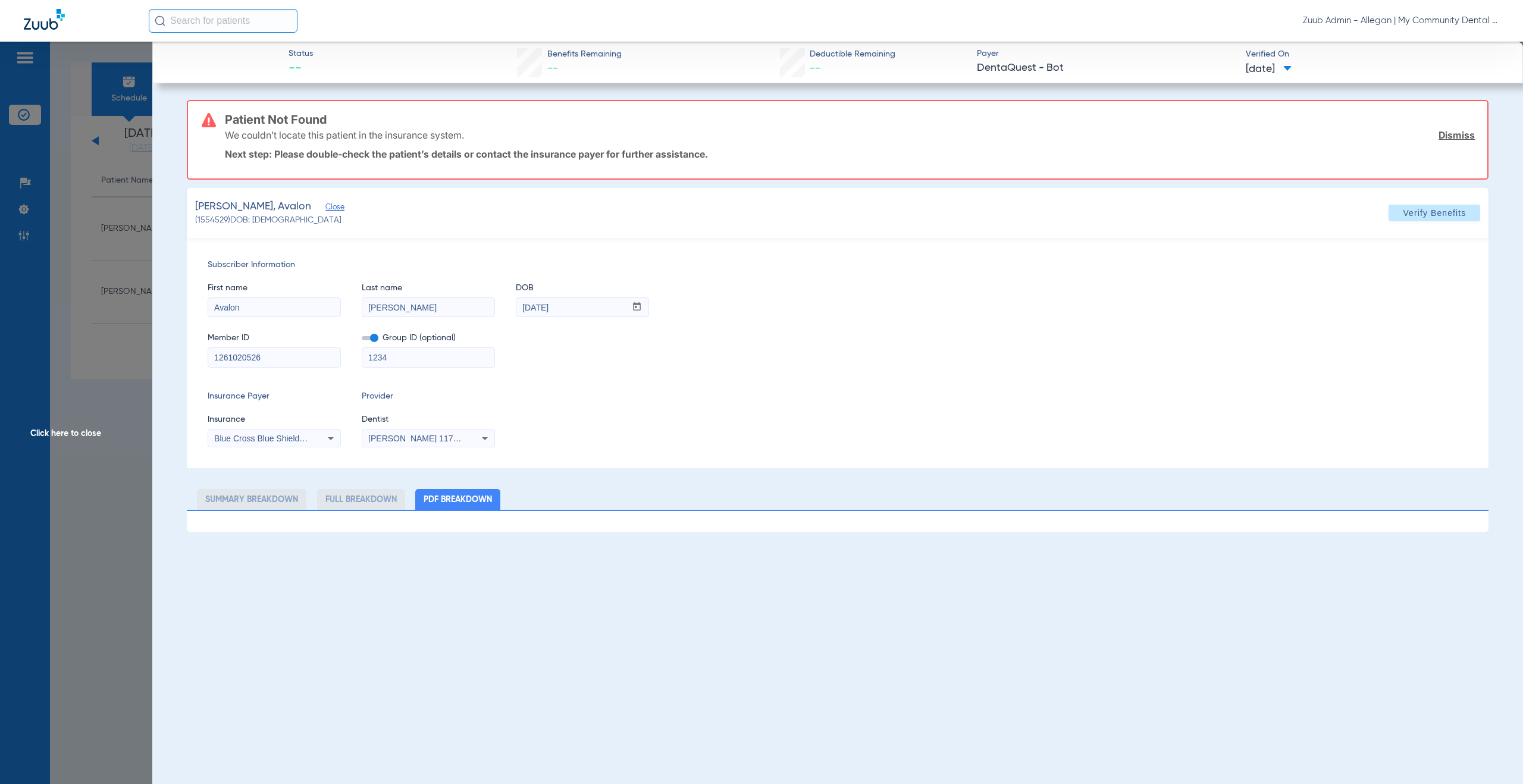
click at [285, 440] on span "Blue Cross Blue Shield Of Michigan" at bounding box center [287, 438] width 145 height 10
type input "anthem"
click at [248, 479] on mat-option "Anthem" at bounding box center [308, 480] width 200 height 19
click at [1429, 214] on span "Verify Benefits" at bounding box center [1434, 213] width 63 height 10
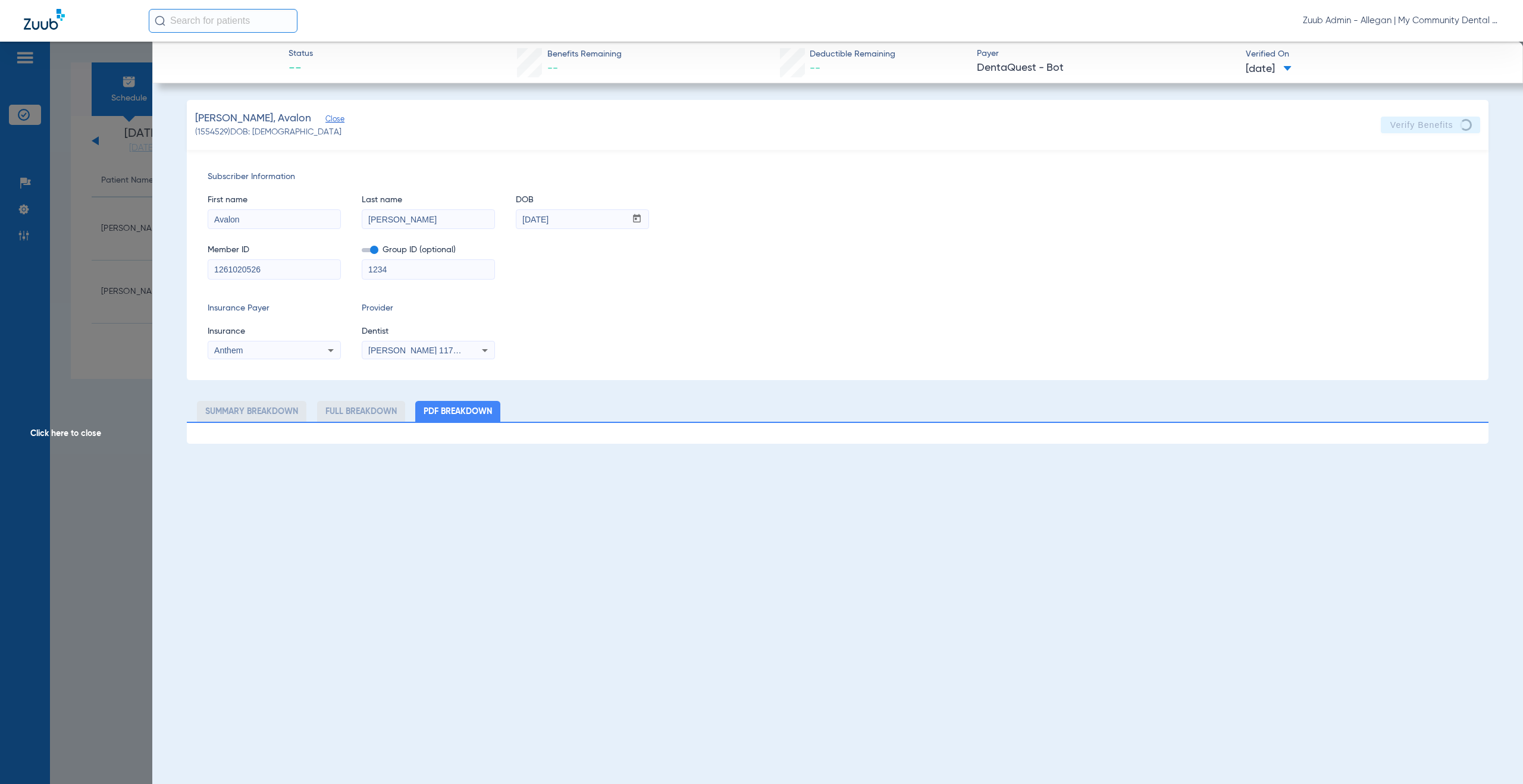
click at [59, 431] on span "Click here to close" at bounding box center [76, 433] width 152 height 784
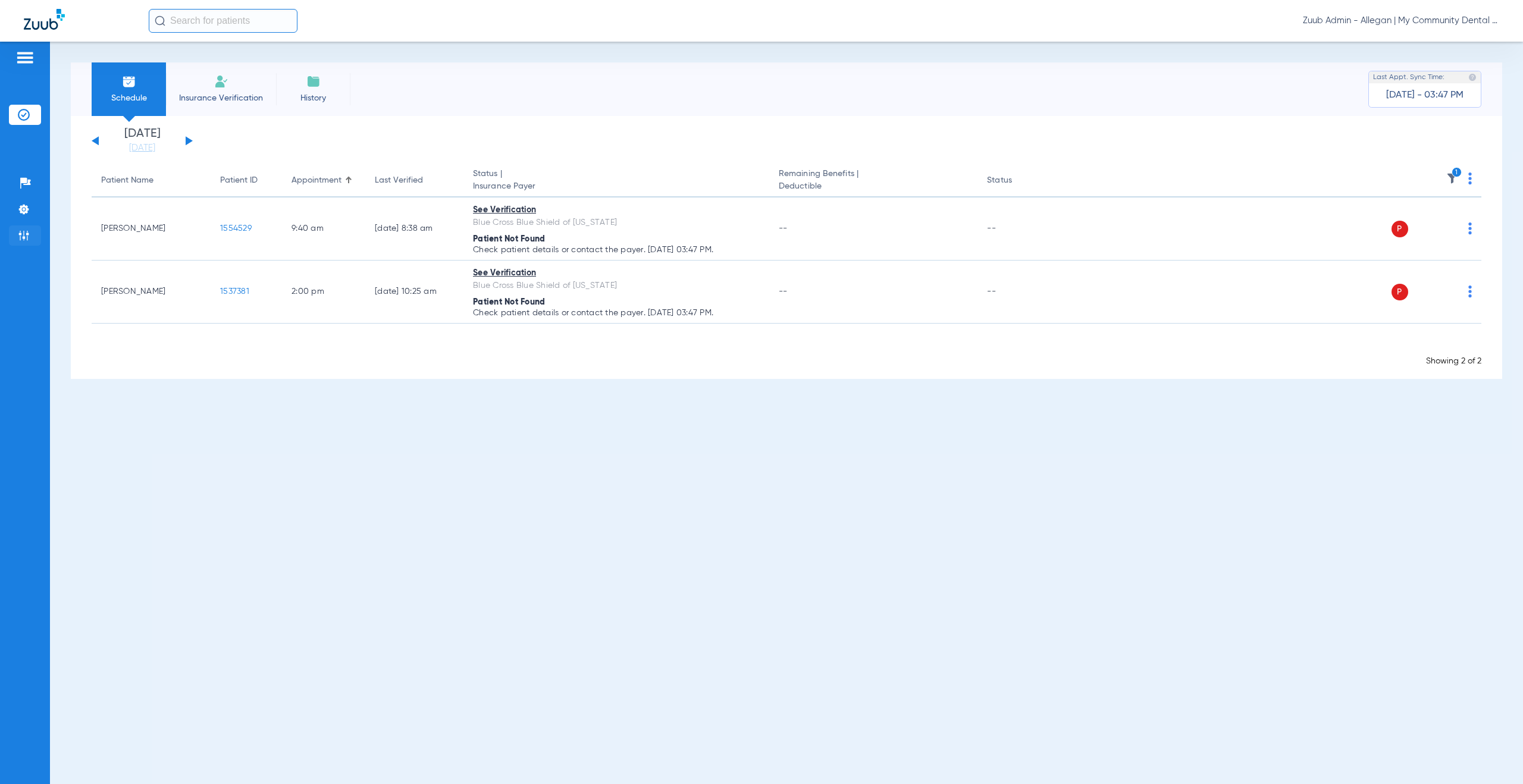
click at [27, 241] on li "Admin" at bounding box center [25, 235] width 32 height 20
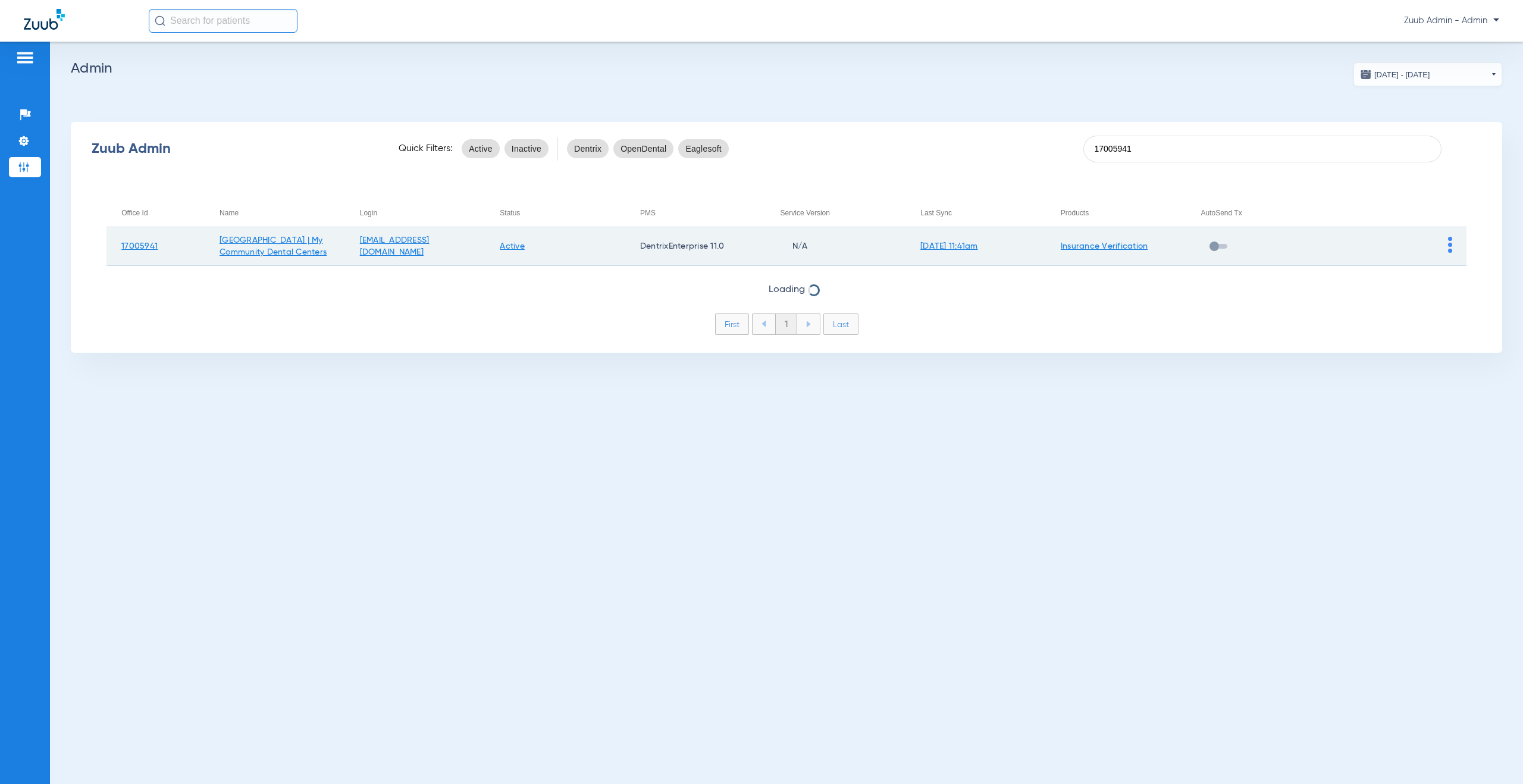
type input "17005941"
click at [1451, 242] on img at bounding box center [1450, 244] width 4 height 16
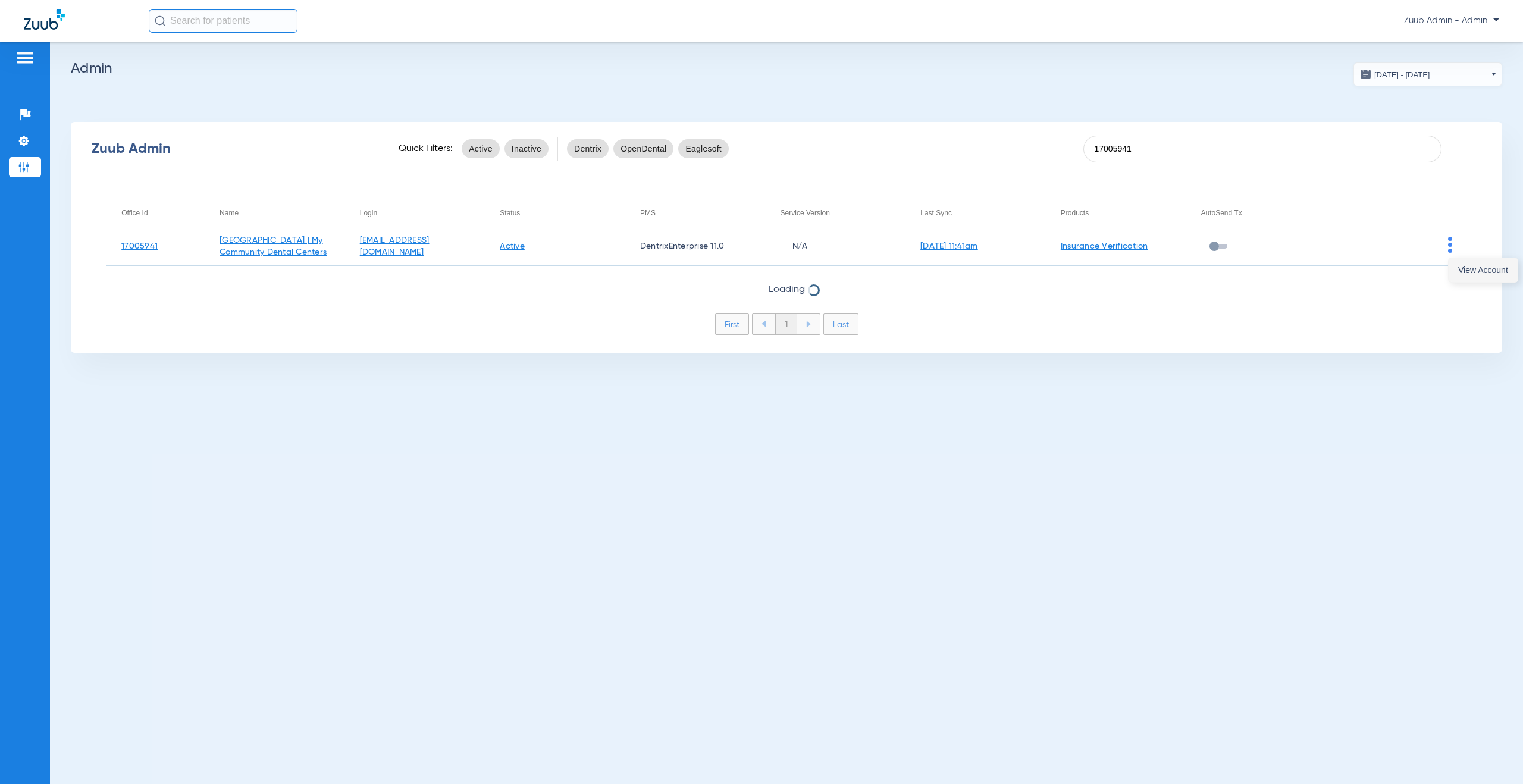
click at [1465, 270] on span "View Account" at bounding box center [1483, 270] width 50 height 8
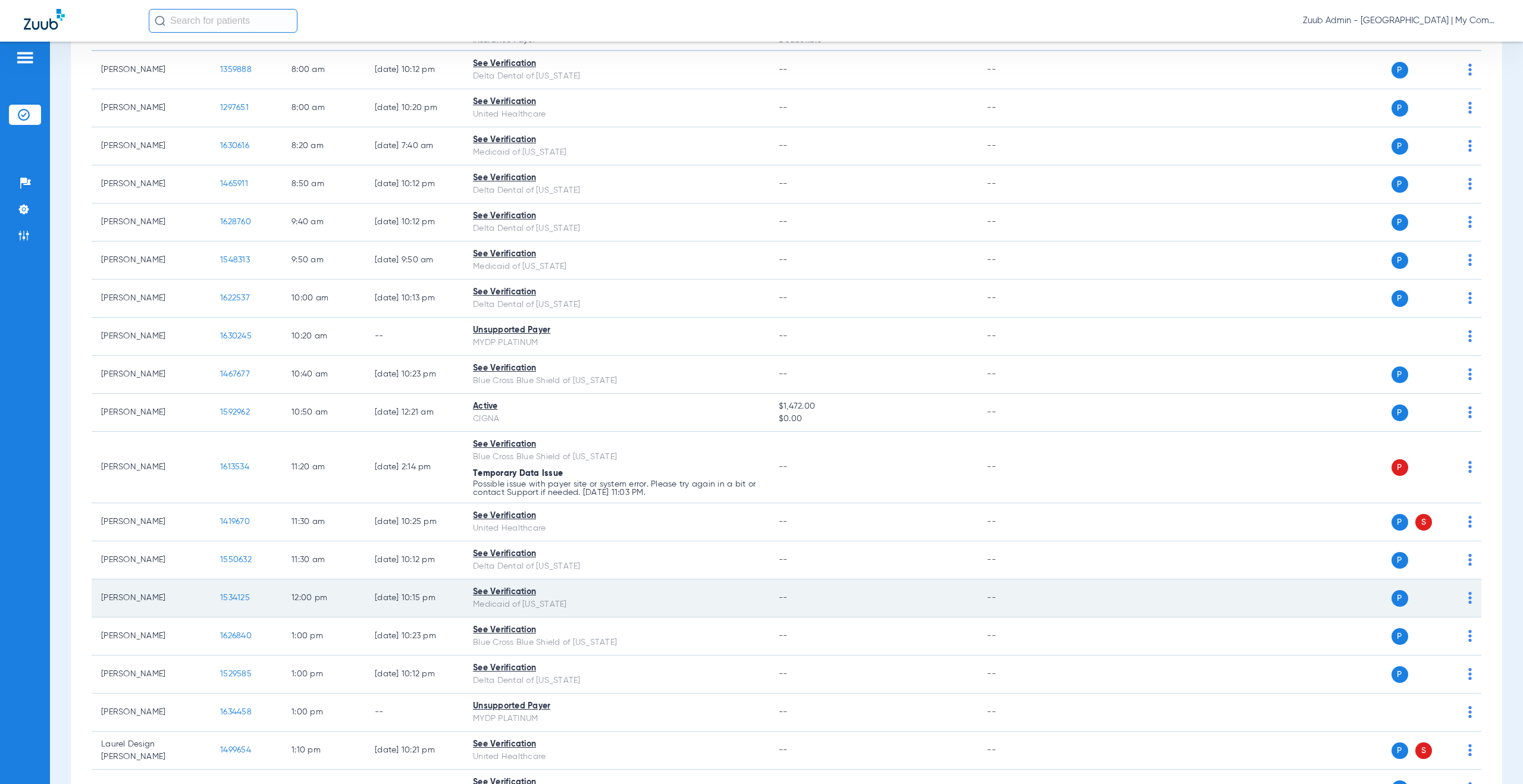
scroll to position [206, 0]
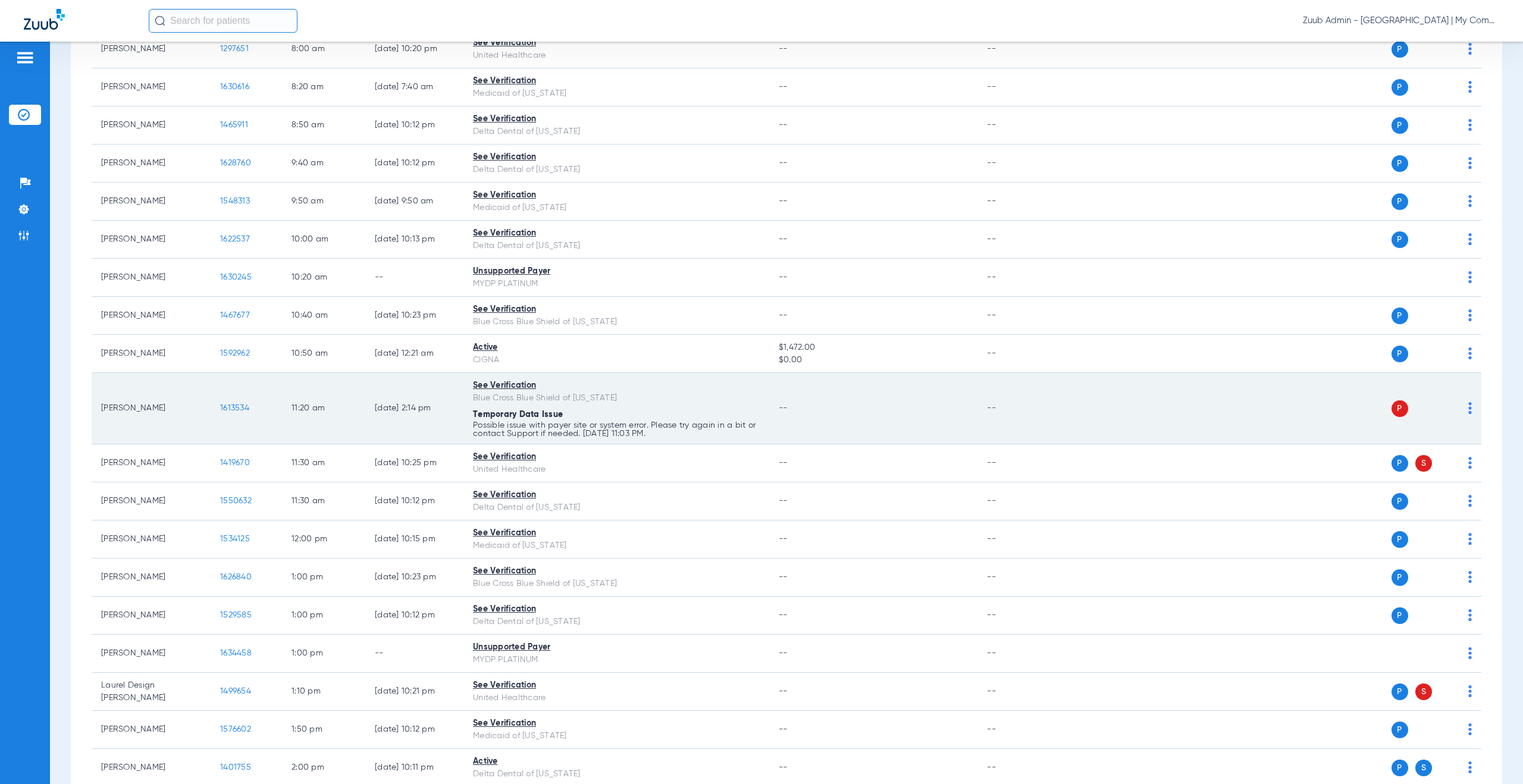
click at [233, 407] on span "1613534" at bounding box center [234, 408] width 29 height 8
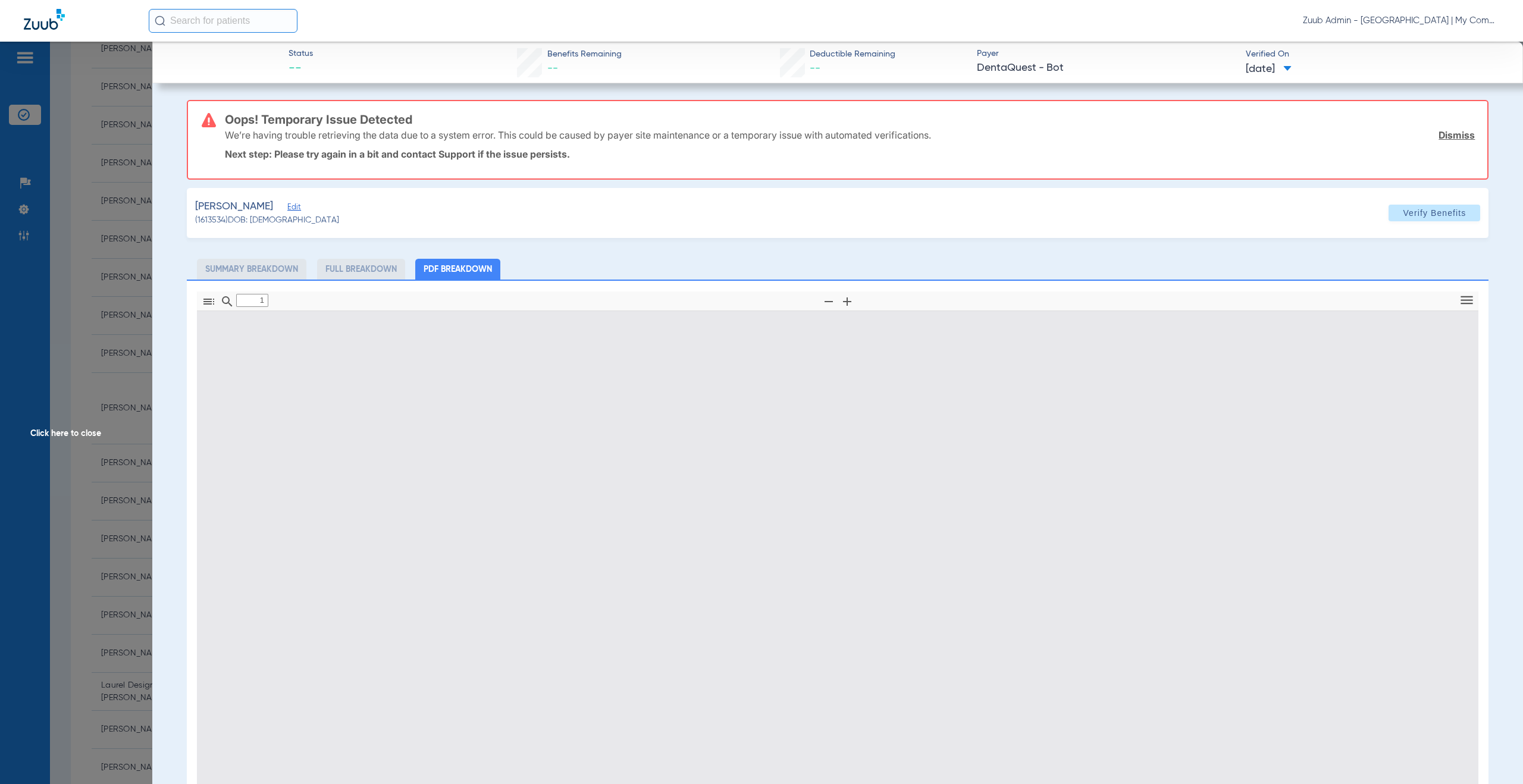
type input "Kayla"
type input "Conor"
type input "[DATE]"
type input "923167409"
type input "0070170840001010"
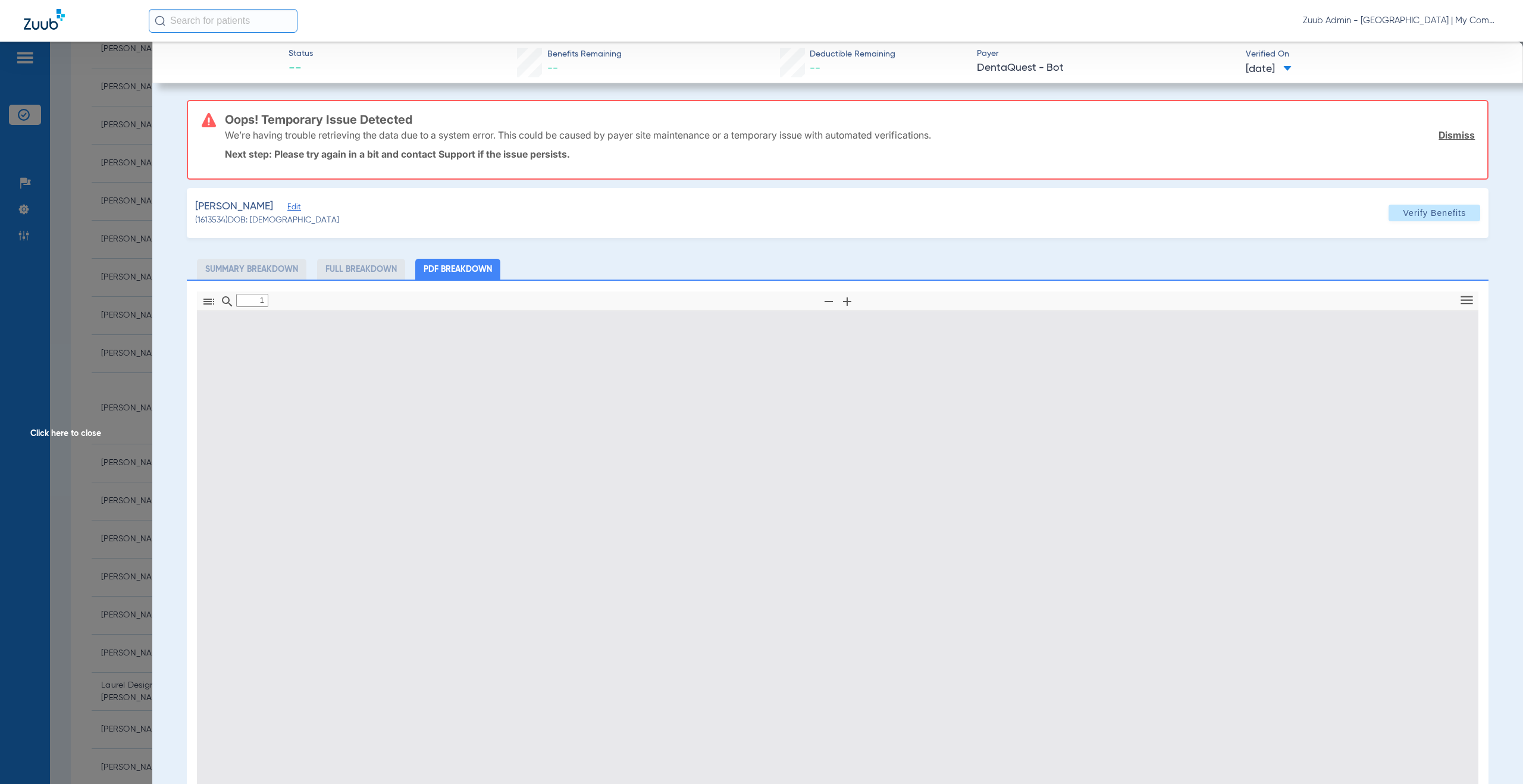
type input "0"
select select "page-width"
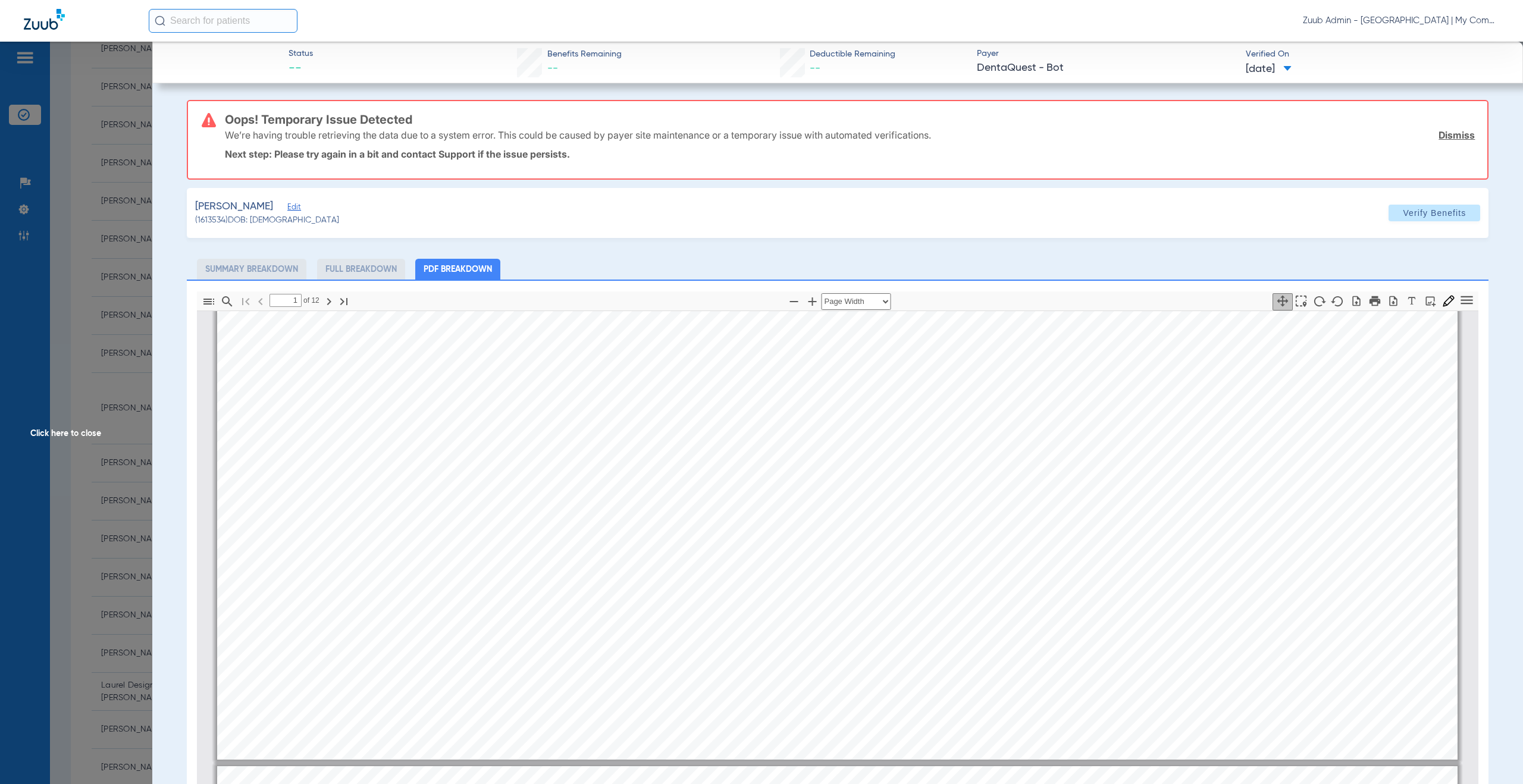
scroll to position [512, 0]
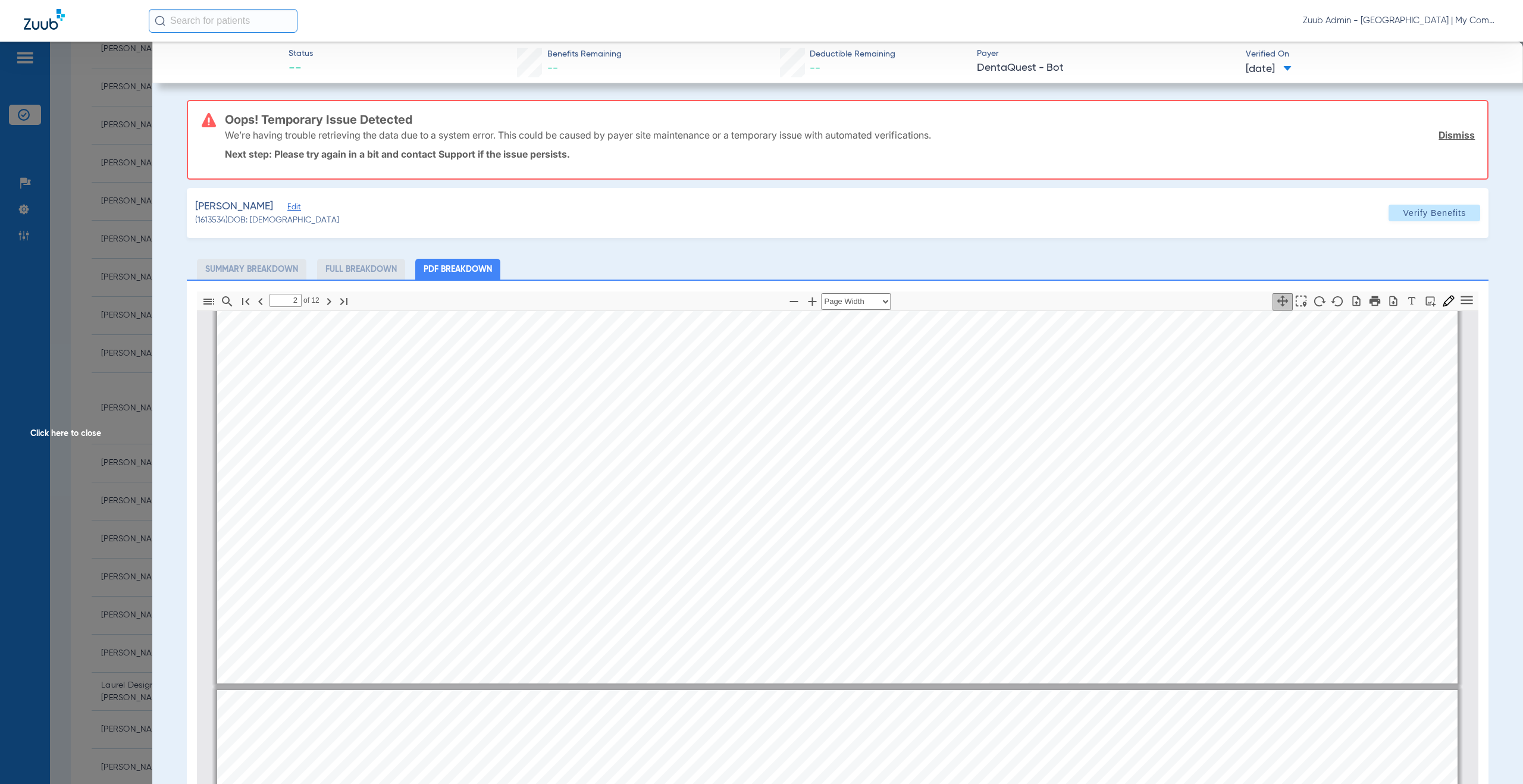
type input "1"
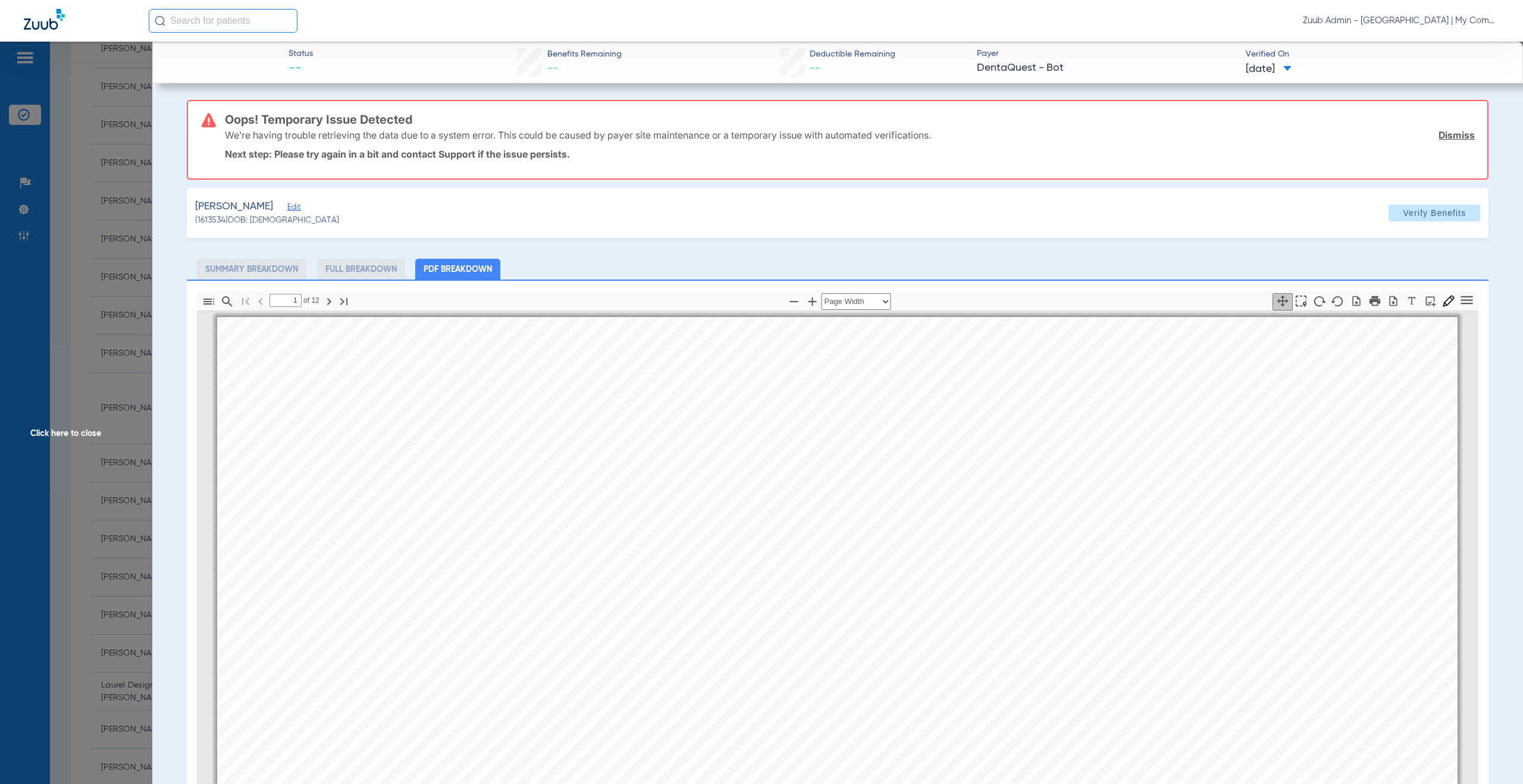
click at [287, 208] on span "Edit" at bounding box center [292, 209] width 10 height 11
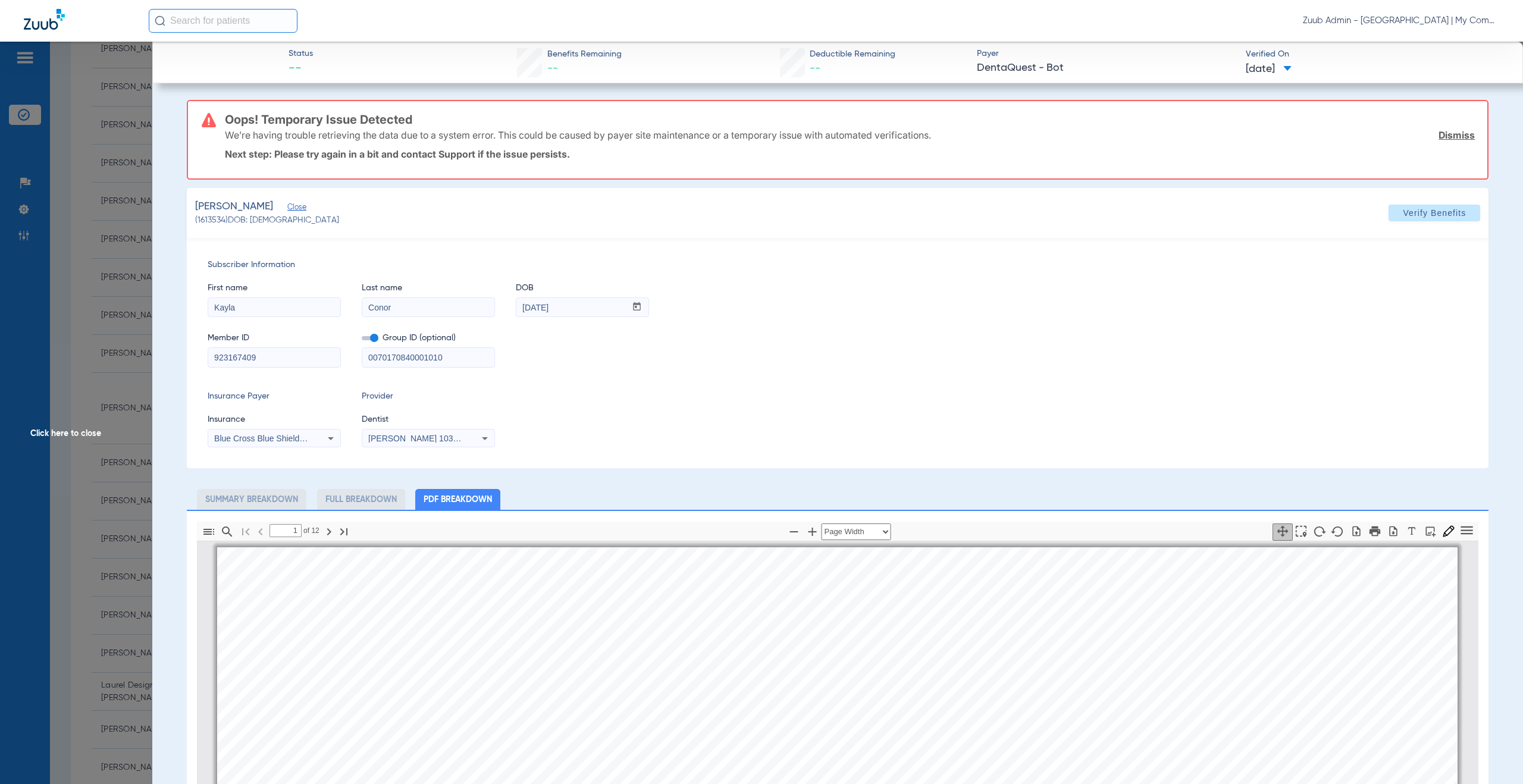
click at [327, 440] on icon at bounding box center [331, 438] width 14 height 14
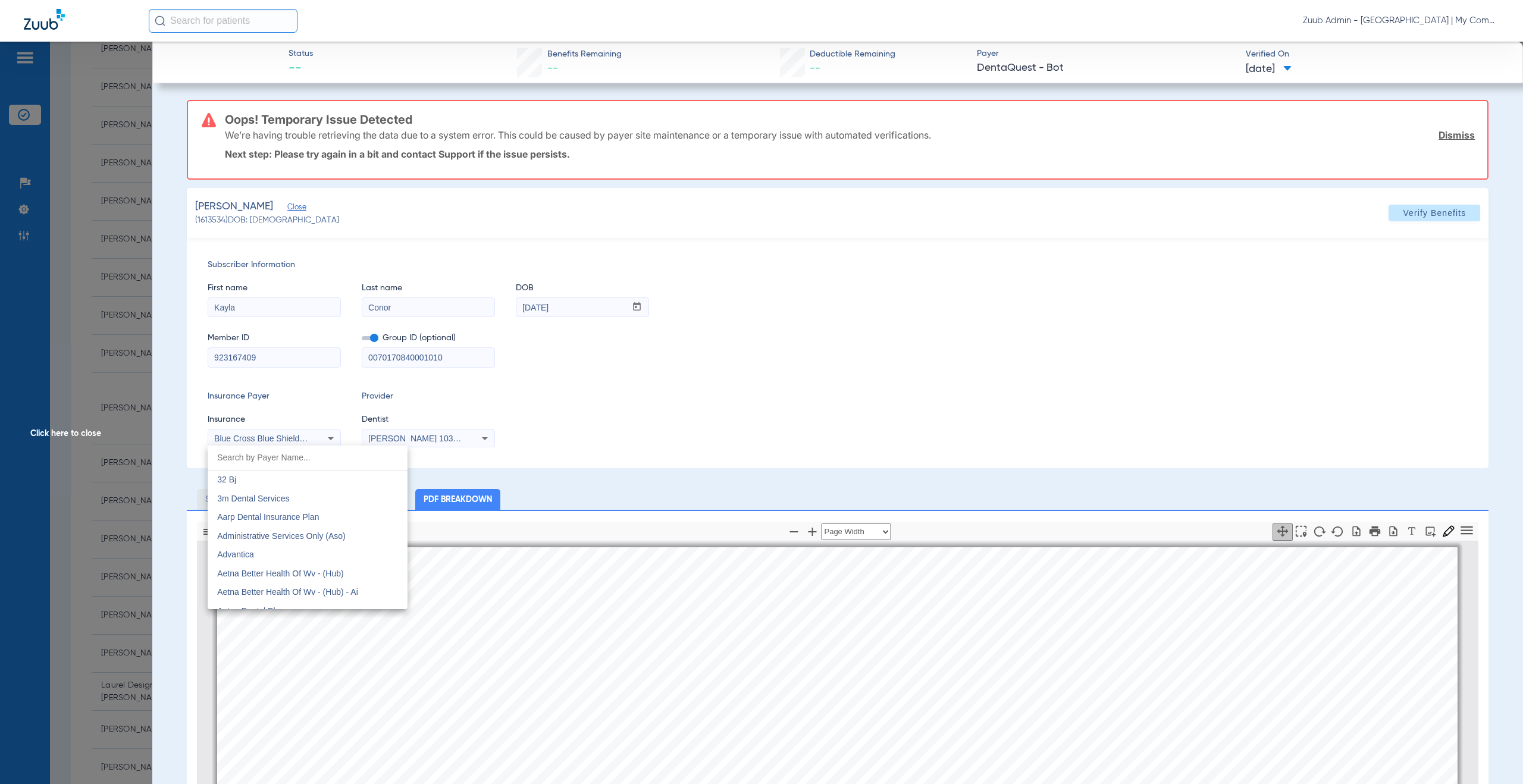
scroll to position [1061, 0]
click at [679, 433] on div at bounding box center [761, 392] width 1523 height 784
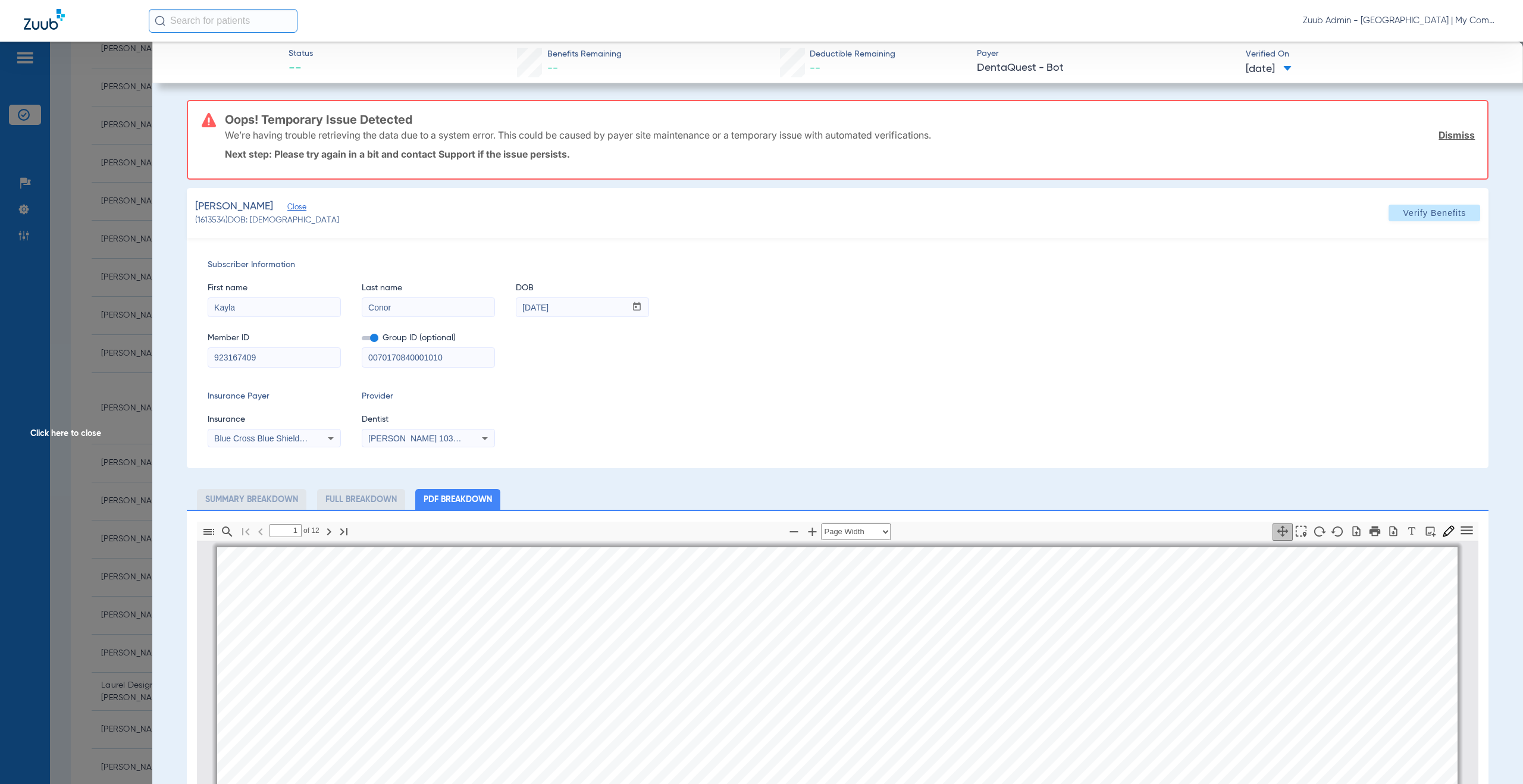
click at [63, 434] on span "Click here to close" at bounding box center [76, 433] width 152 height 784
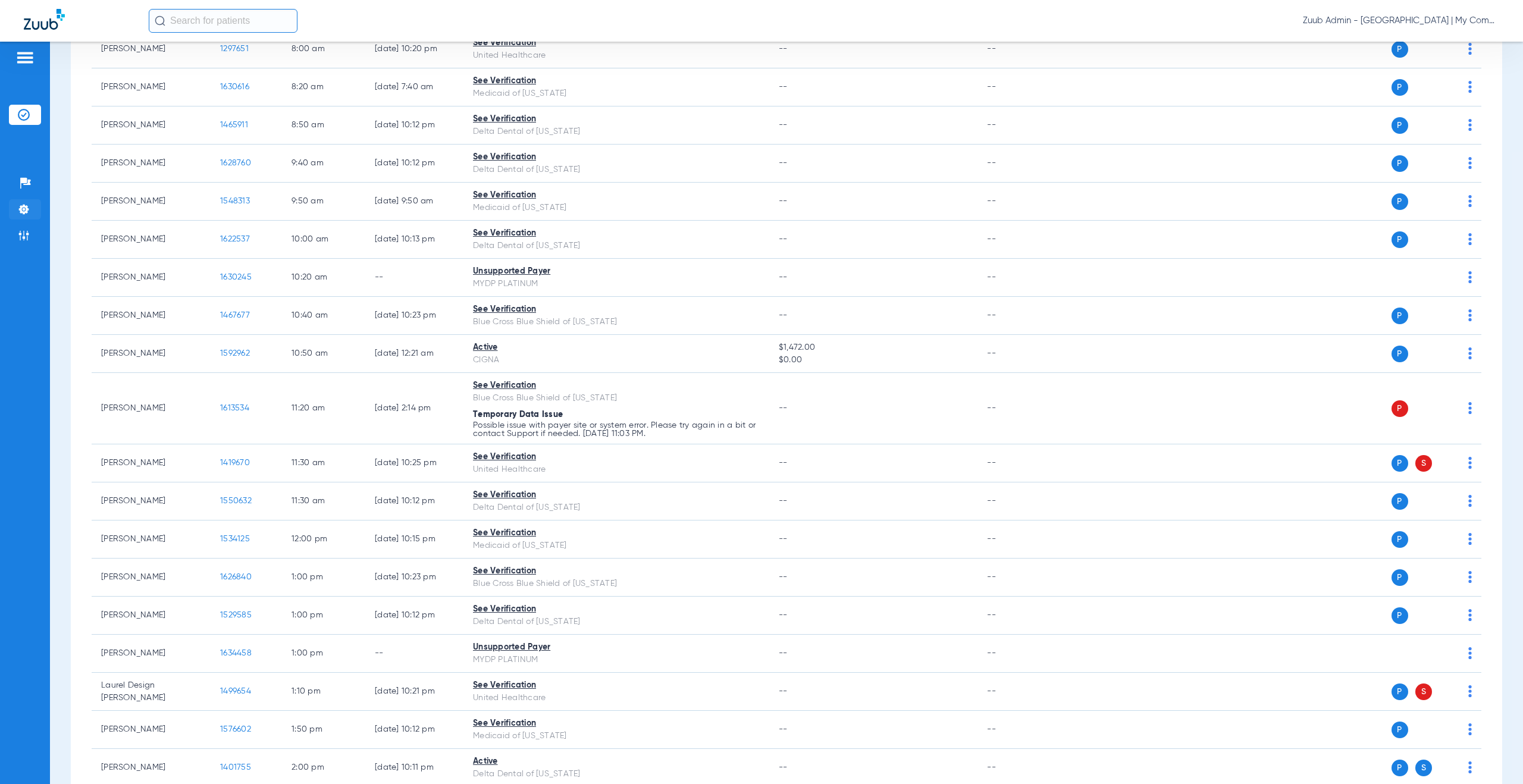
click at [22, 209] on img at bounding box center [23, 209] width 12 height 12
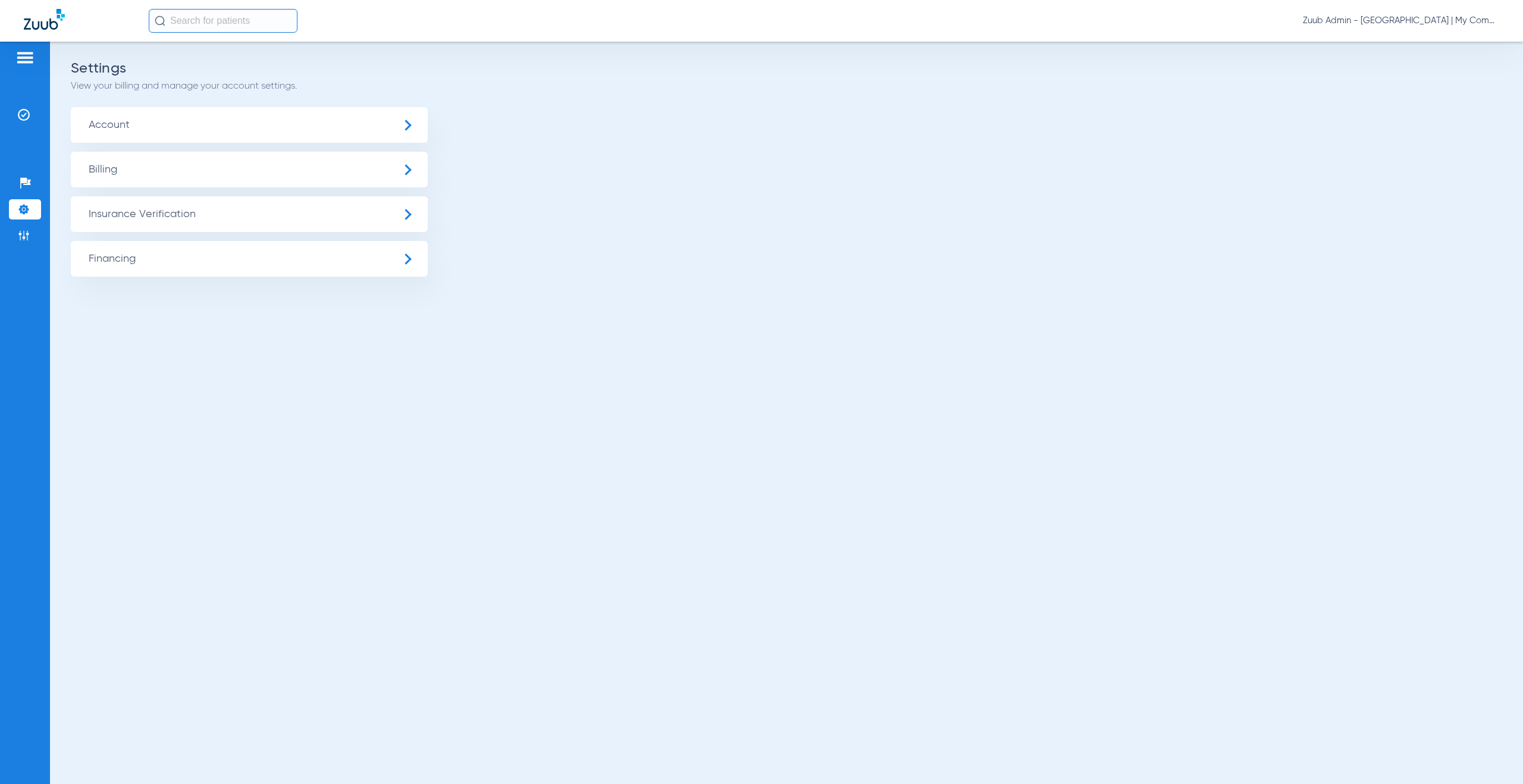
click at [353, 217] on span "Insurance Verification" at bounding box center [249, 213] width 357 height 36
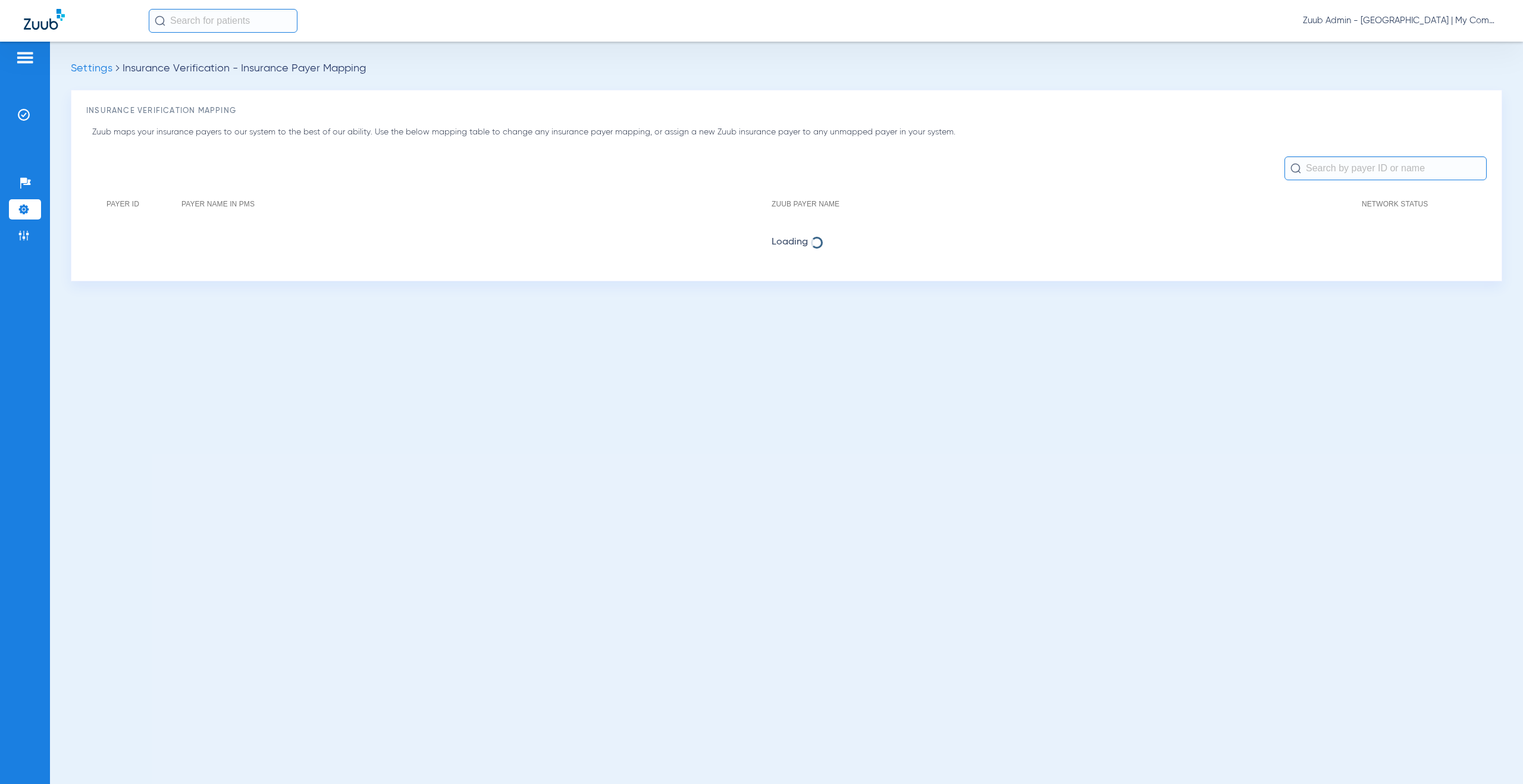
click at [1322, 167] on input "text" at bounding box center [1385, 168] width 202 height 24
type input "m"
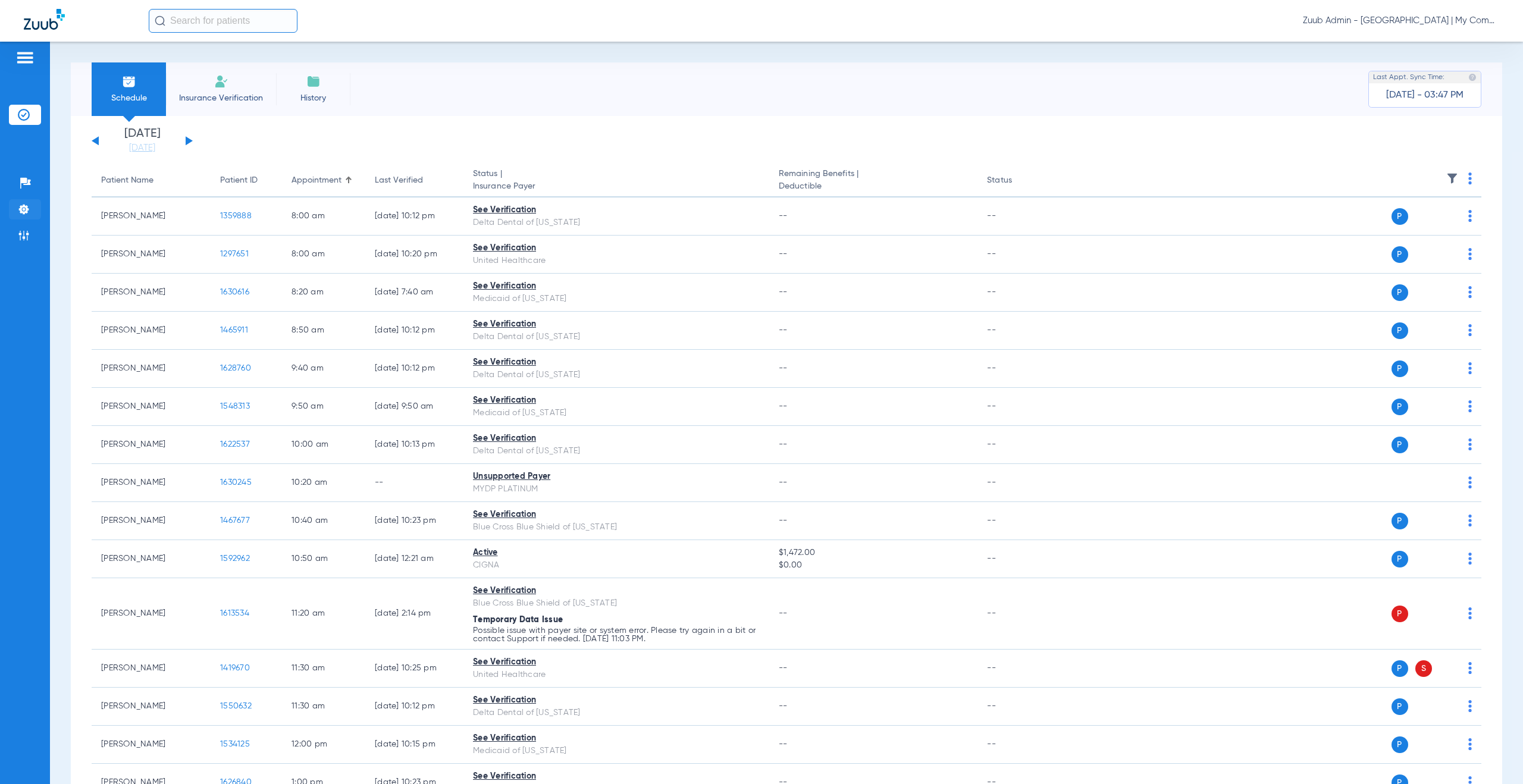
click at [20, 209] on img at bounding box center [23, 209] width 12 height 12
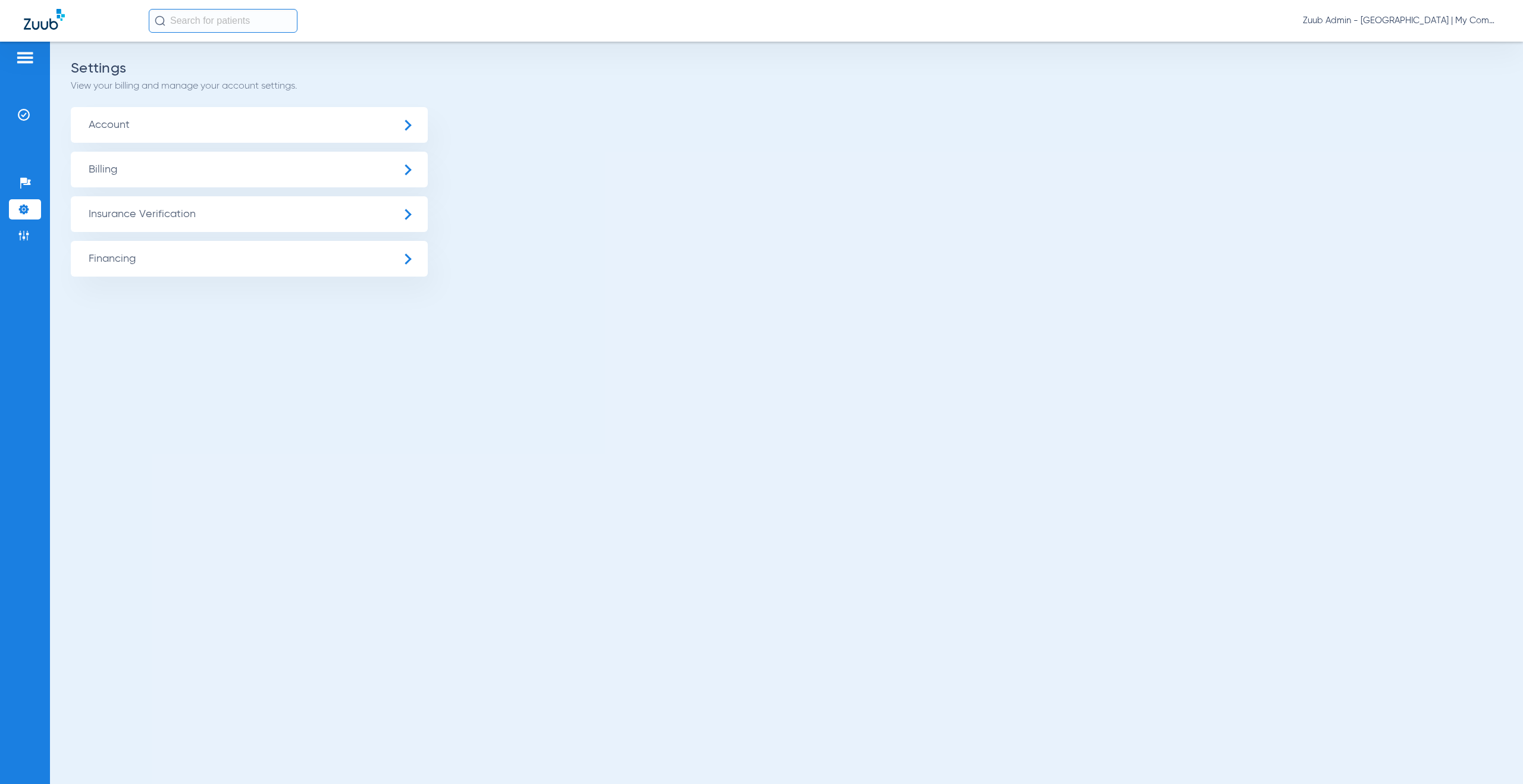
click at [141, 219] on span "Insurance Verification" at bounding box center [249, 213] width 357 height 36
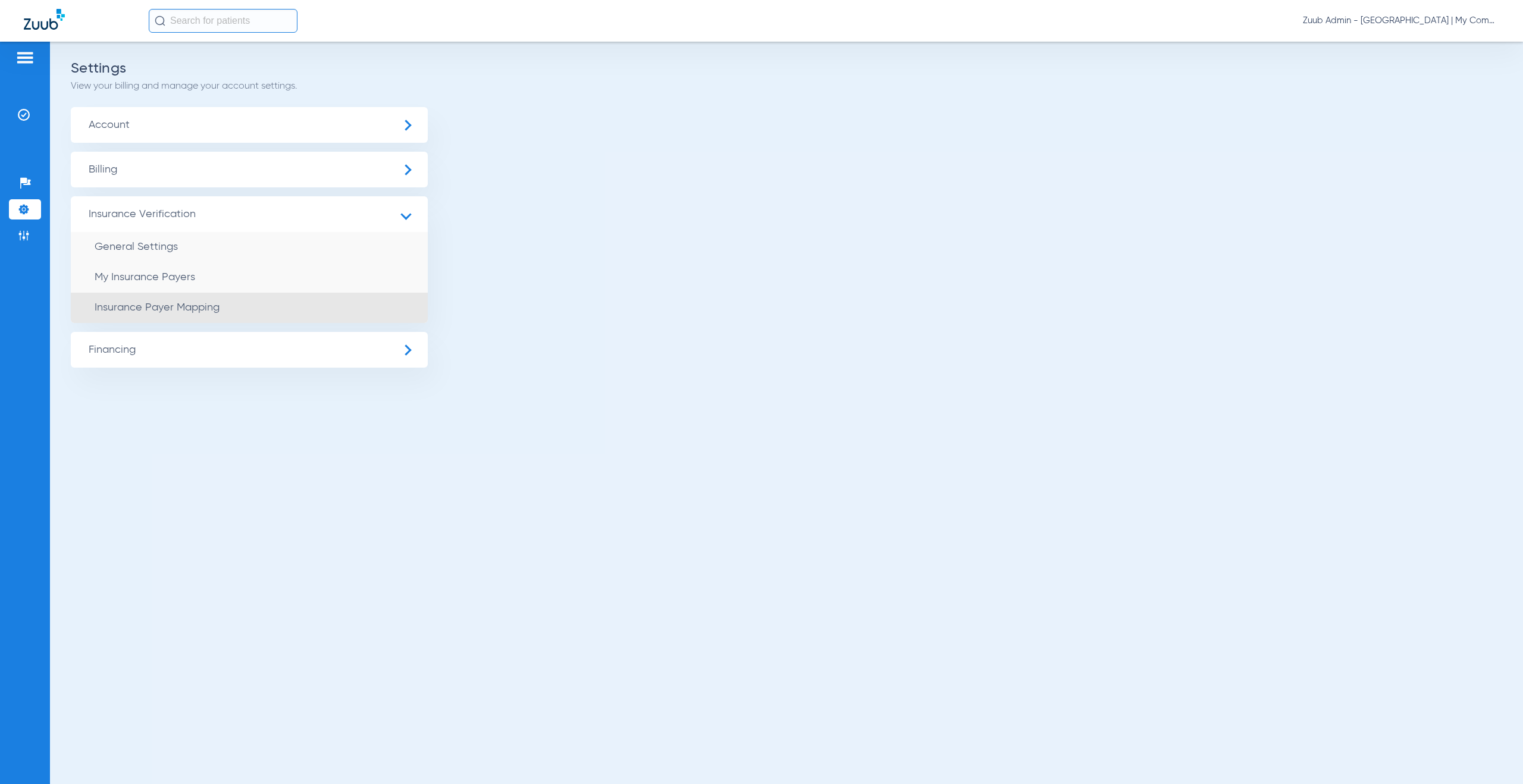
click at [220, 312] on li "Insurance Payer Mapping" at bounding box center [249, 308] width 357 height 30
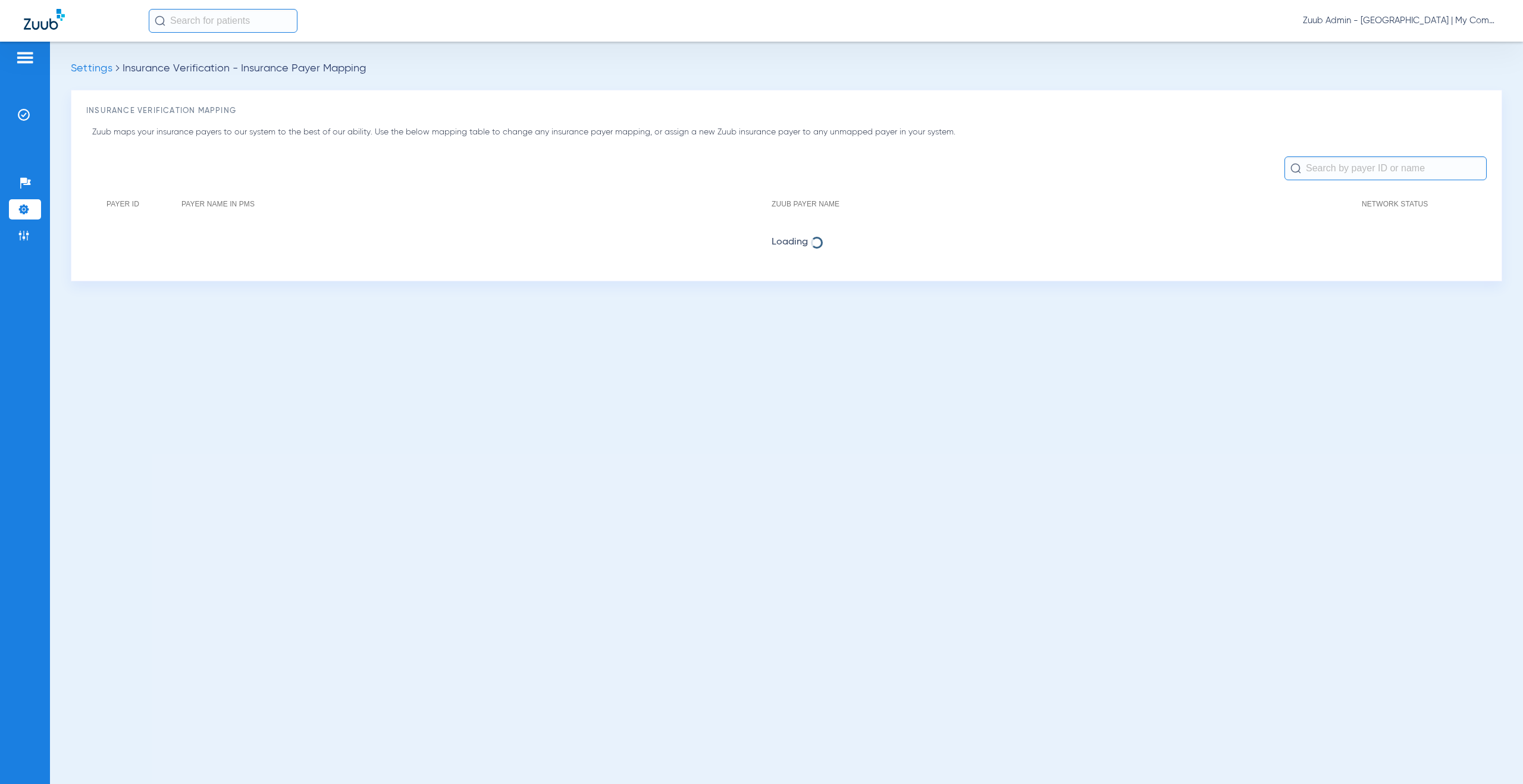
click at [1313, 169] on input "text" at bounding box center [1385, 168] width 202 height 24
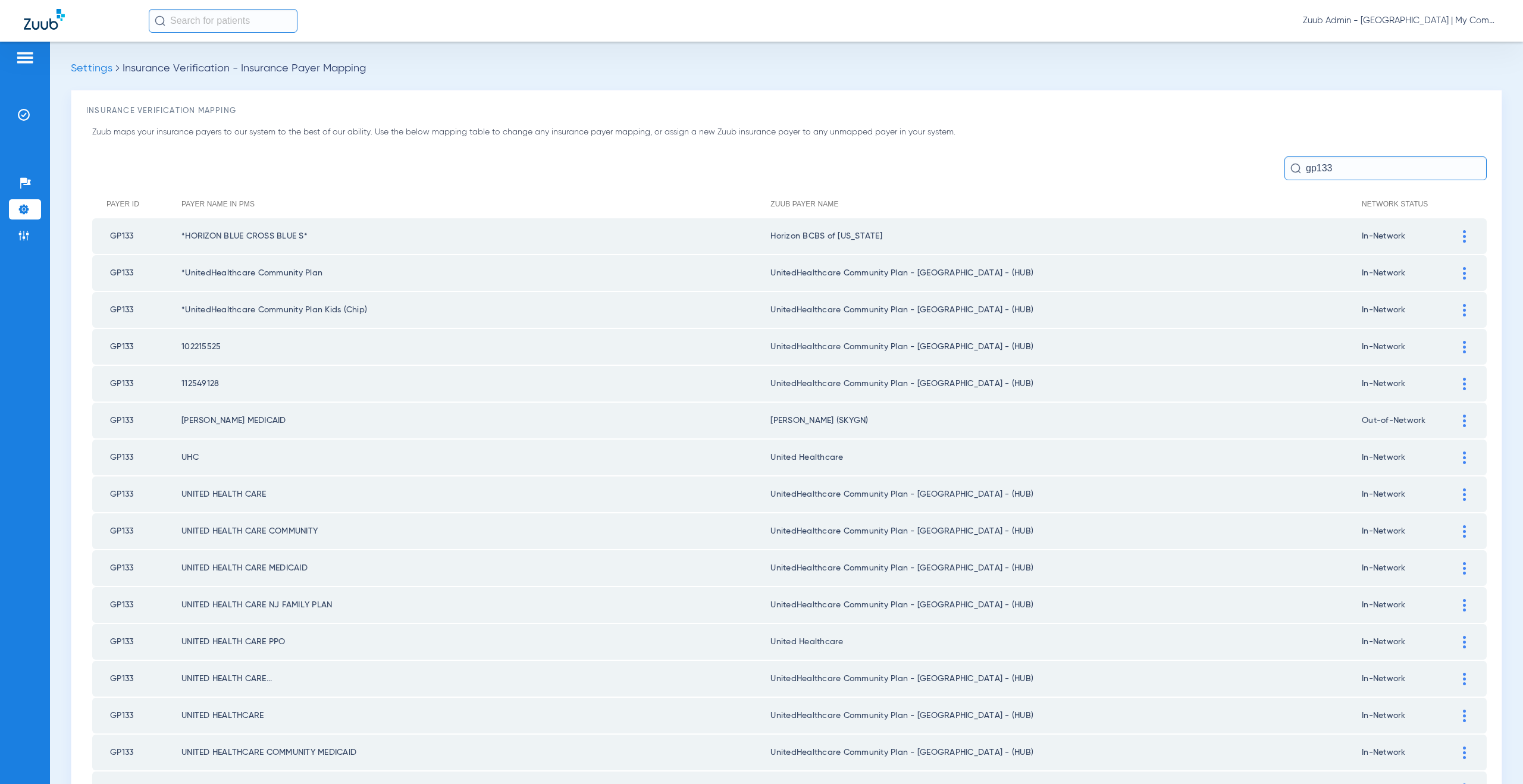
type input "gp133"
click at [1457, 270] on div at bounding box center [1464, 274] width 21 height 13
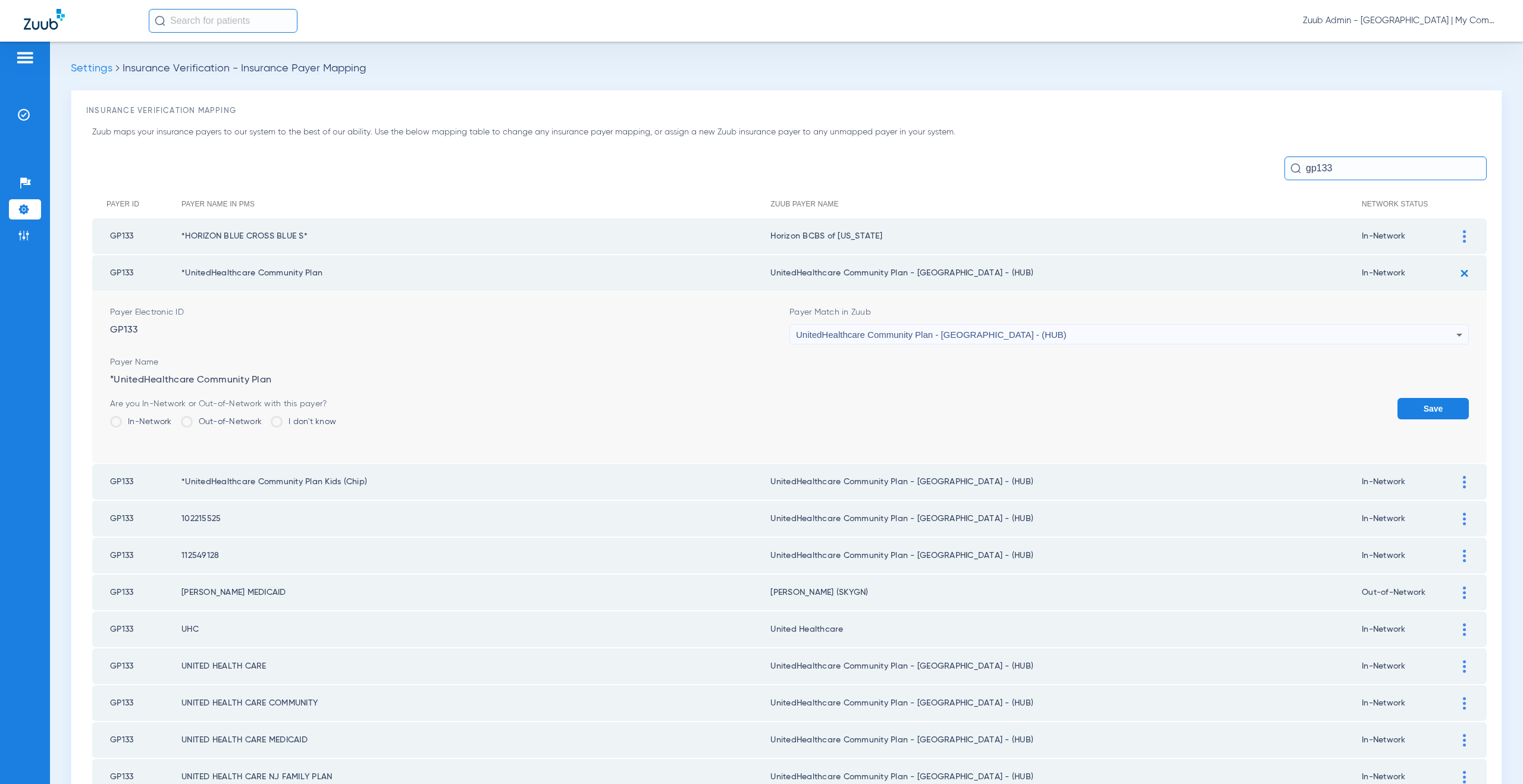
click at [902, 338] on span "UnitedHealthcare Community Plan - NJ - (HUB)" at bounding box center [931, 334] width 271 height 10
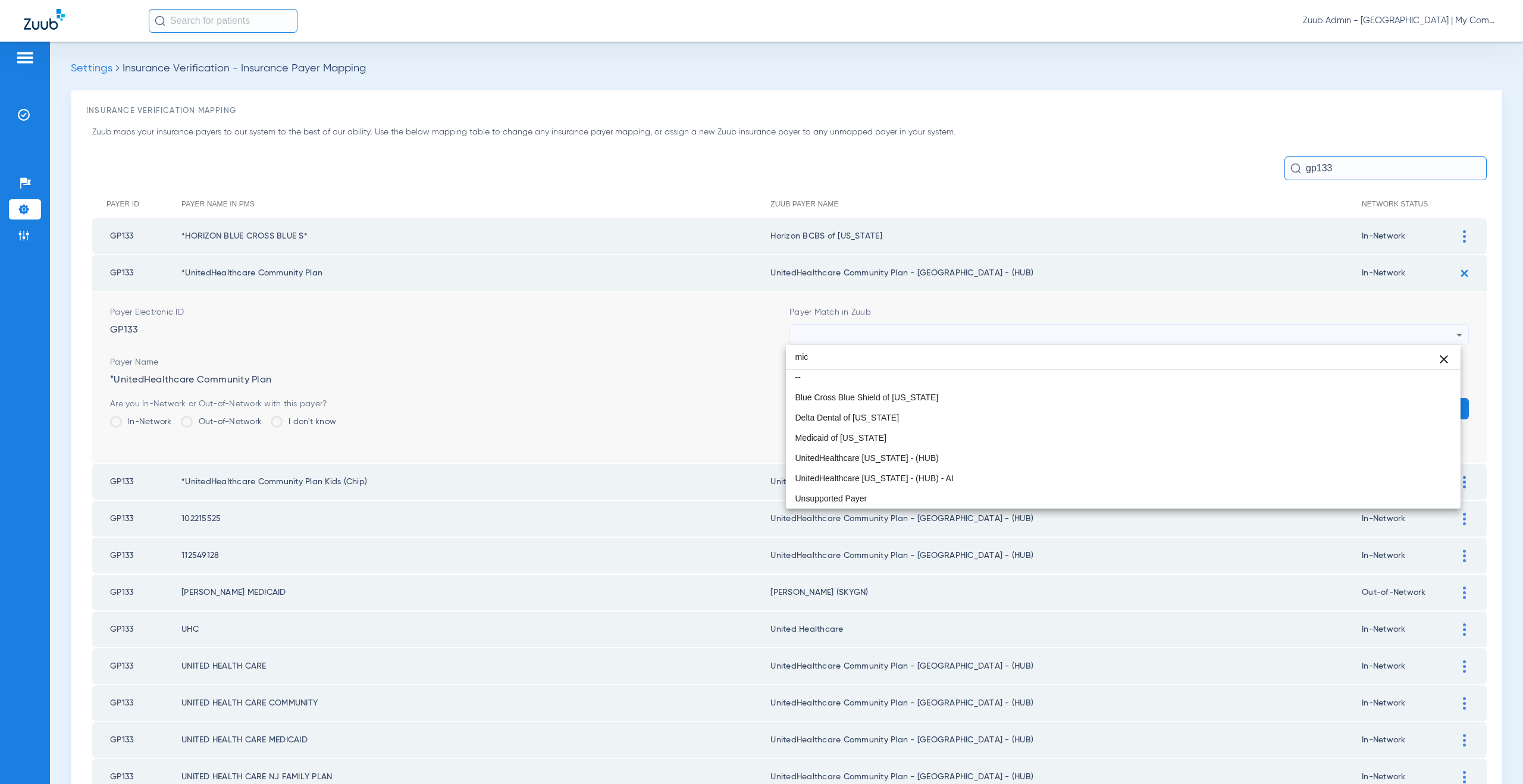
scroll to position [3, 0]
type input "mich"
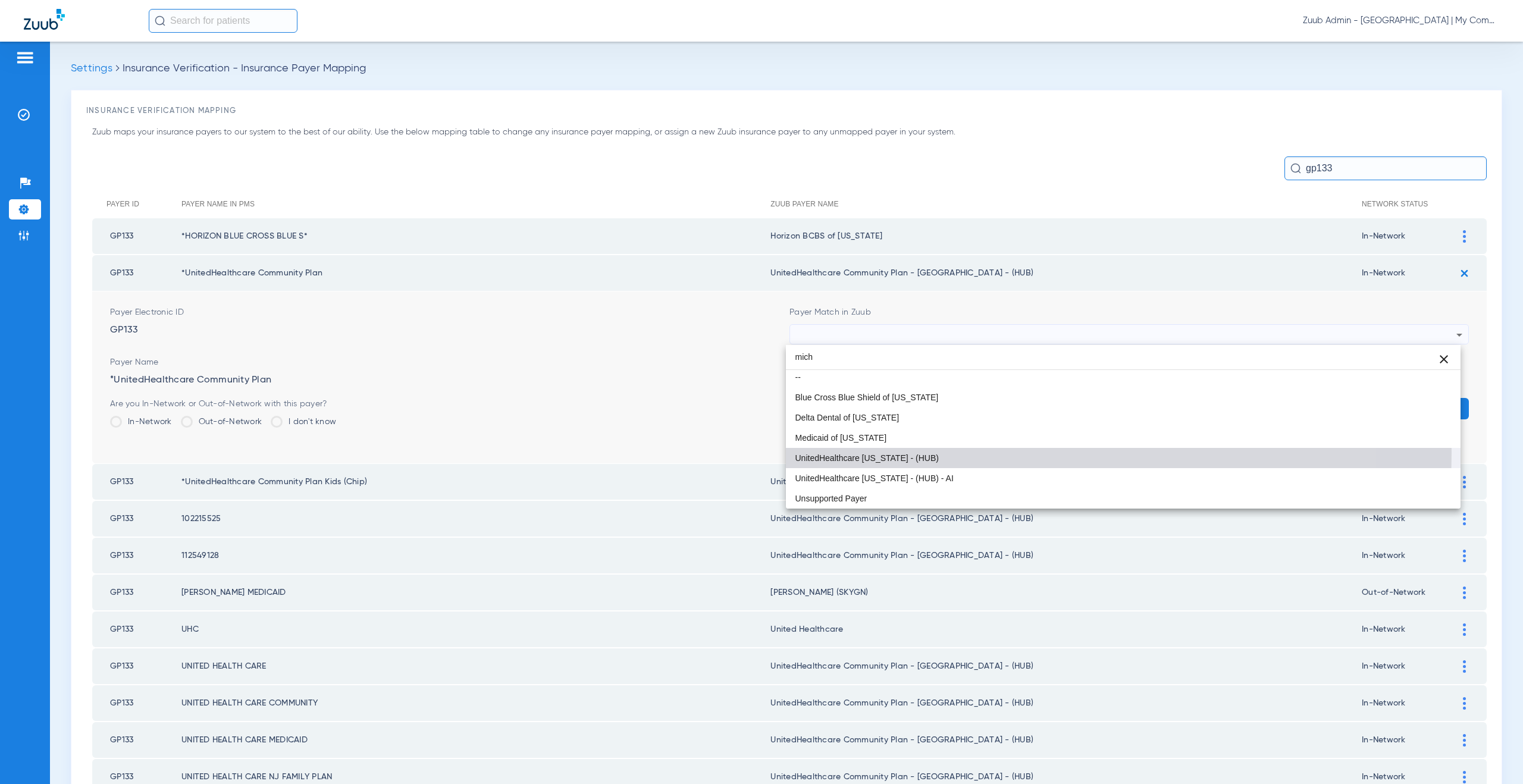
click at [885, 454] on span "UnitedHealthcare [US_STATE] - (HUB)" at bounding box center [867, 458] width 144 height 8
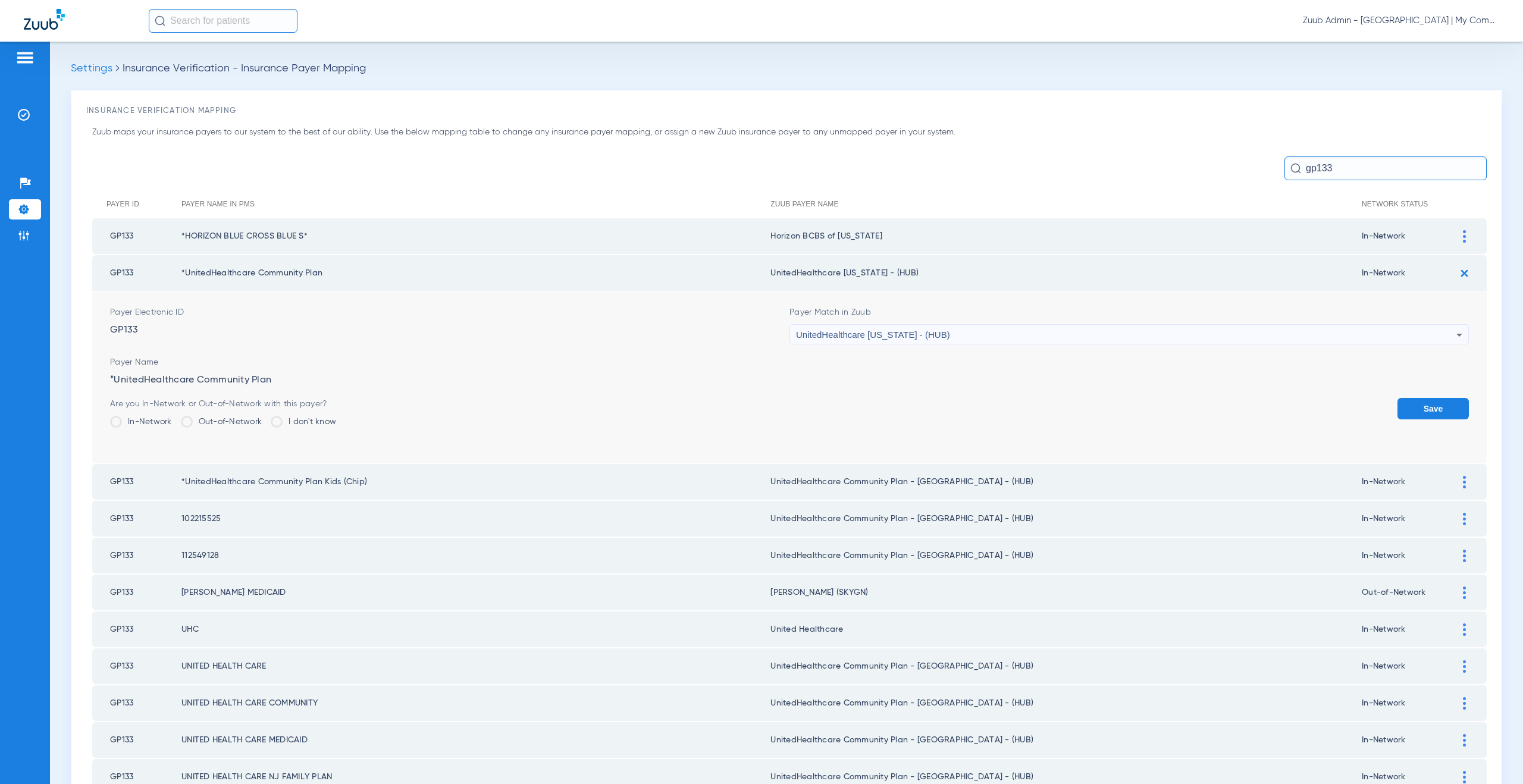
drag, startPoint x: 917, startPoint y: 273, endPoint x: 781, endPoint y: 268, distance: 136.1
click at [781, 268] on td "UnitedHealthcare [US_STATE] - (HUB)" at bounding box center [1066, 273] width 591 height 36
copy td "tedHealthcare Michigan - (HUB)"
click at [1429, 402] on button "Save" at bounding box center [1433, 409] width 71 height 21
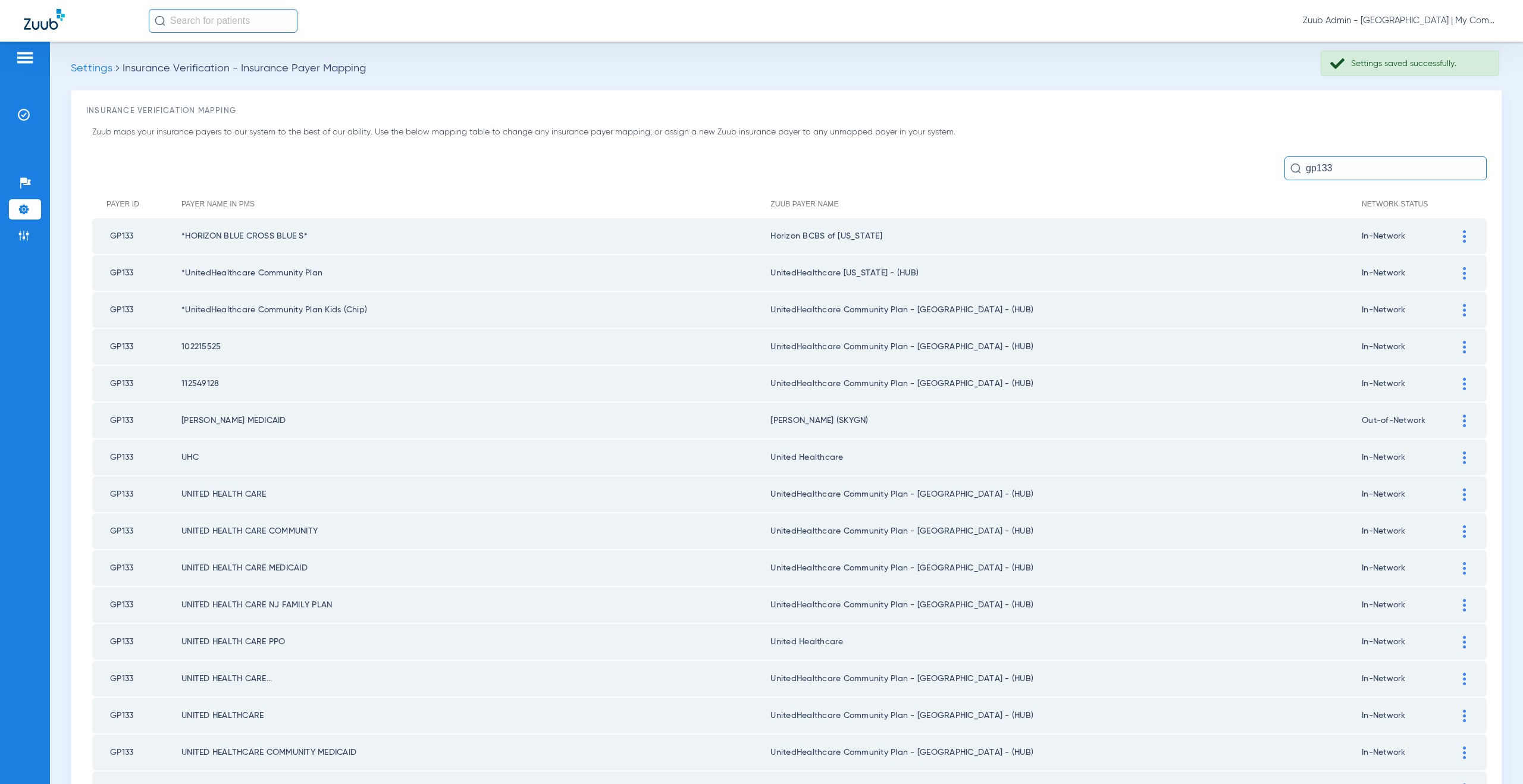
click at [1454, 304] on div at bounding box center [1464, 310] width 21 height 13
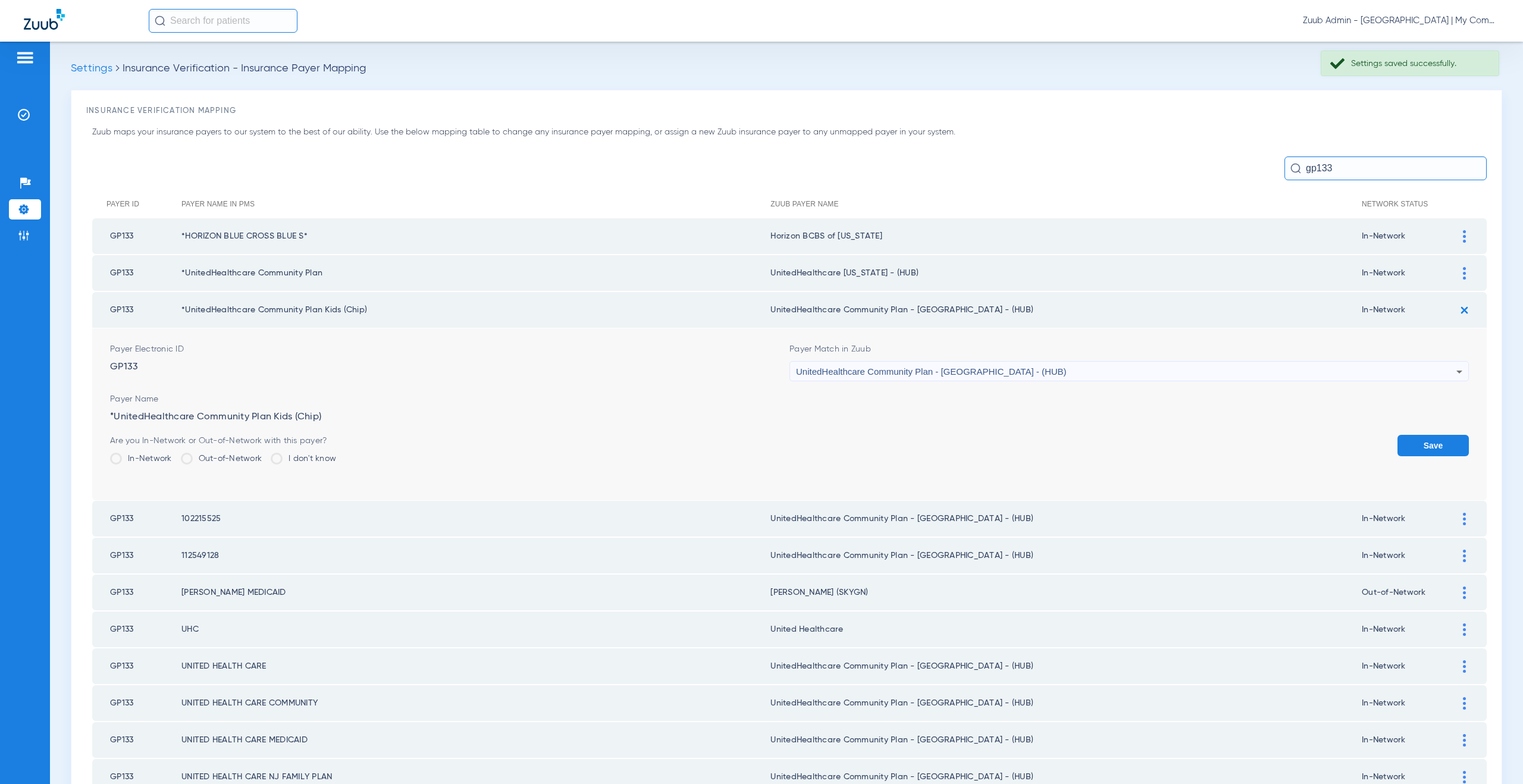
click at [906, 374] on span "UnitedHealthcare Community Plan - [GEOGRAPHIC_DATA] - (HUB)" at bounding box center [931, 371] width 271 height 10
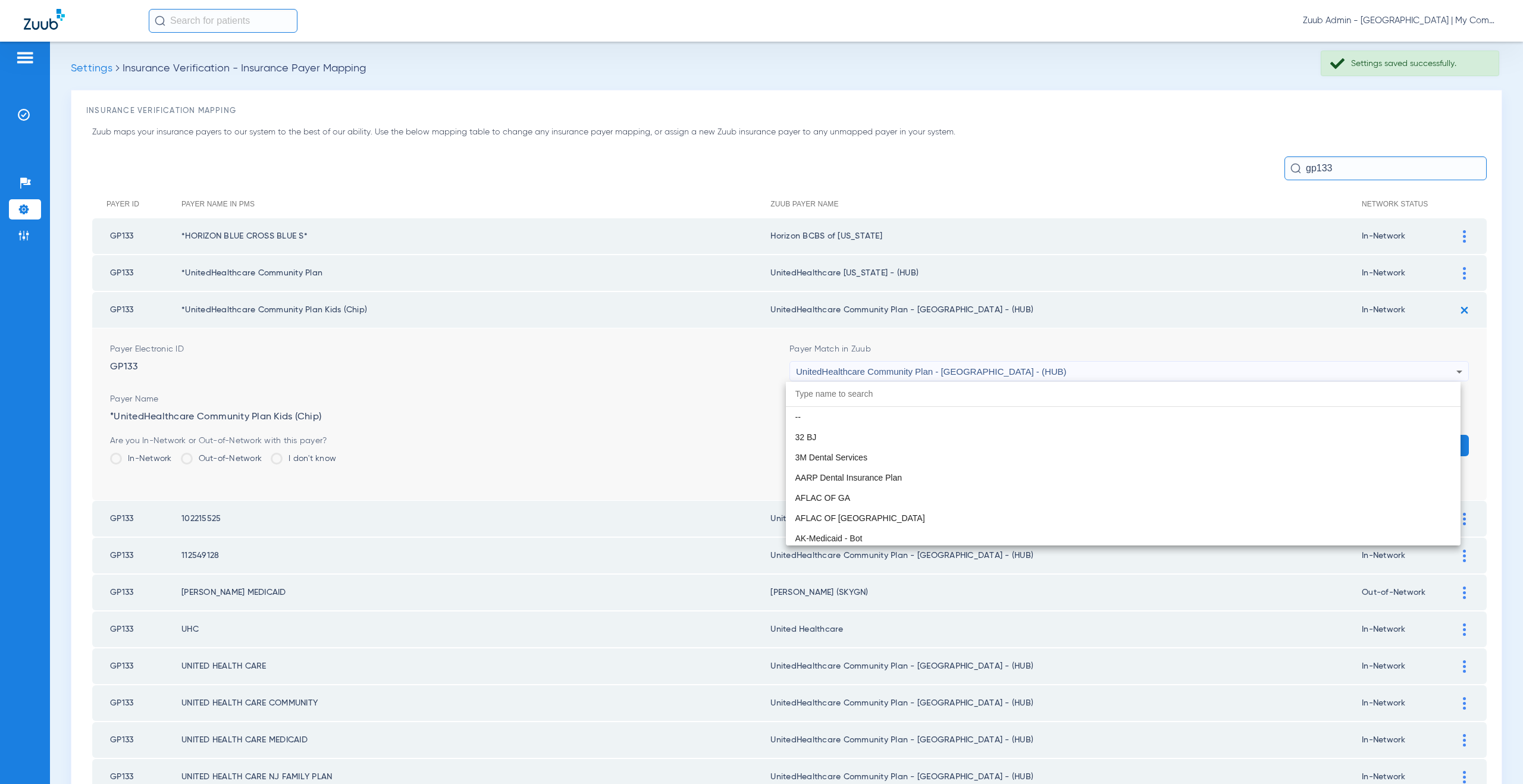
scroll to position [7911, 0]
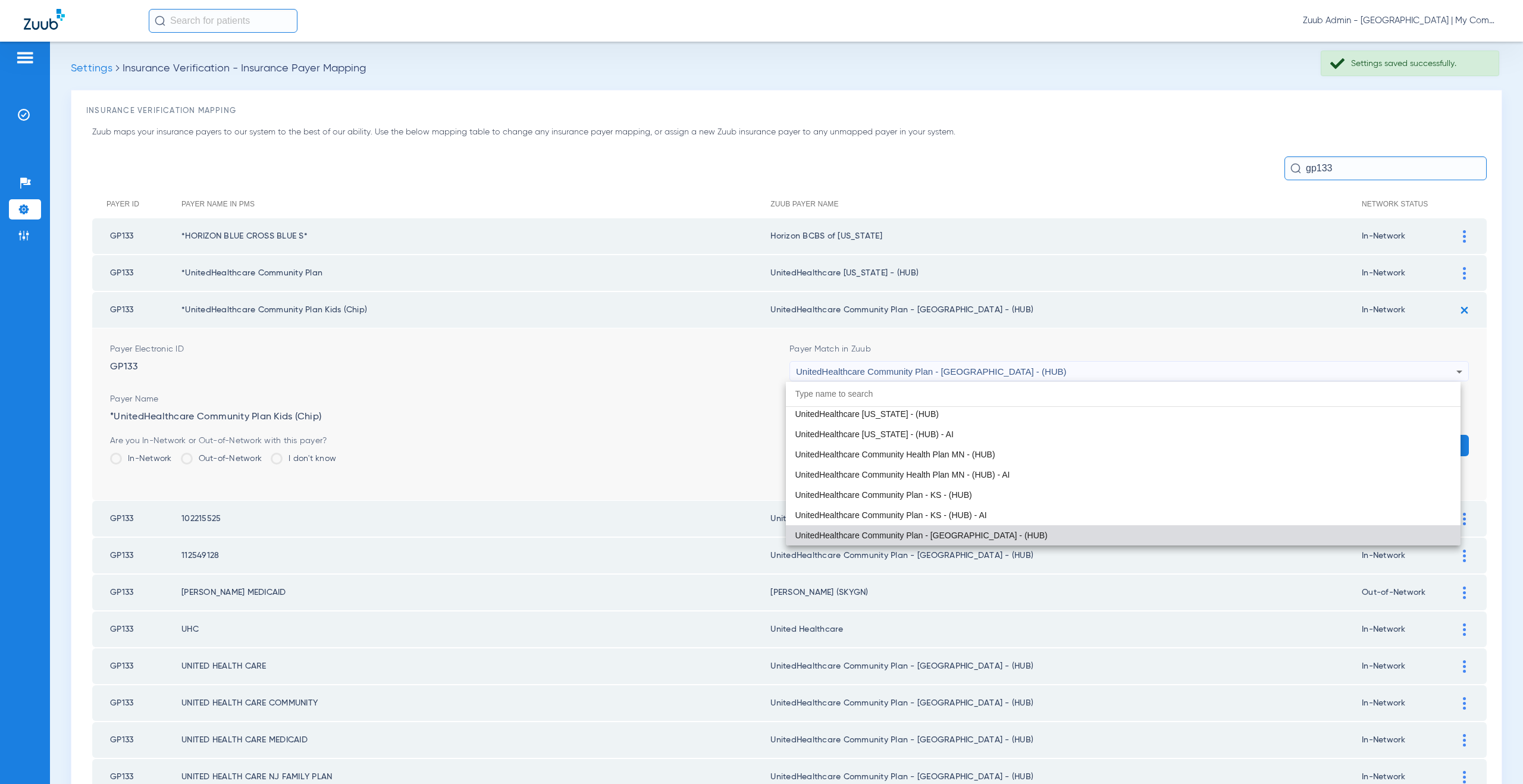
paste input "tedHealthcare Michigan - (HUB)"
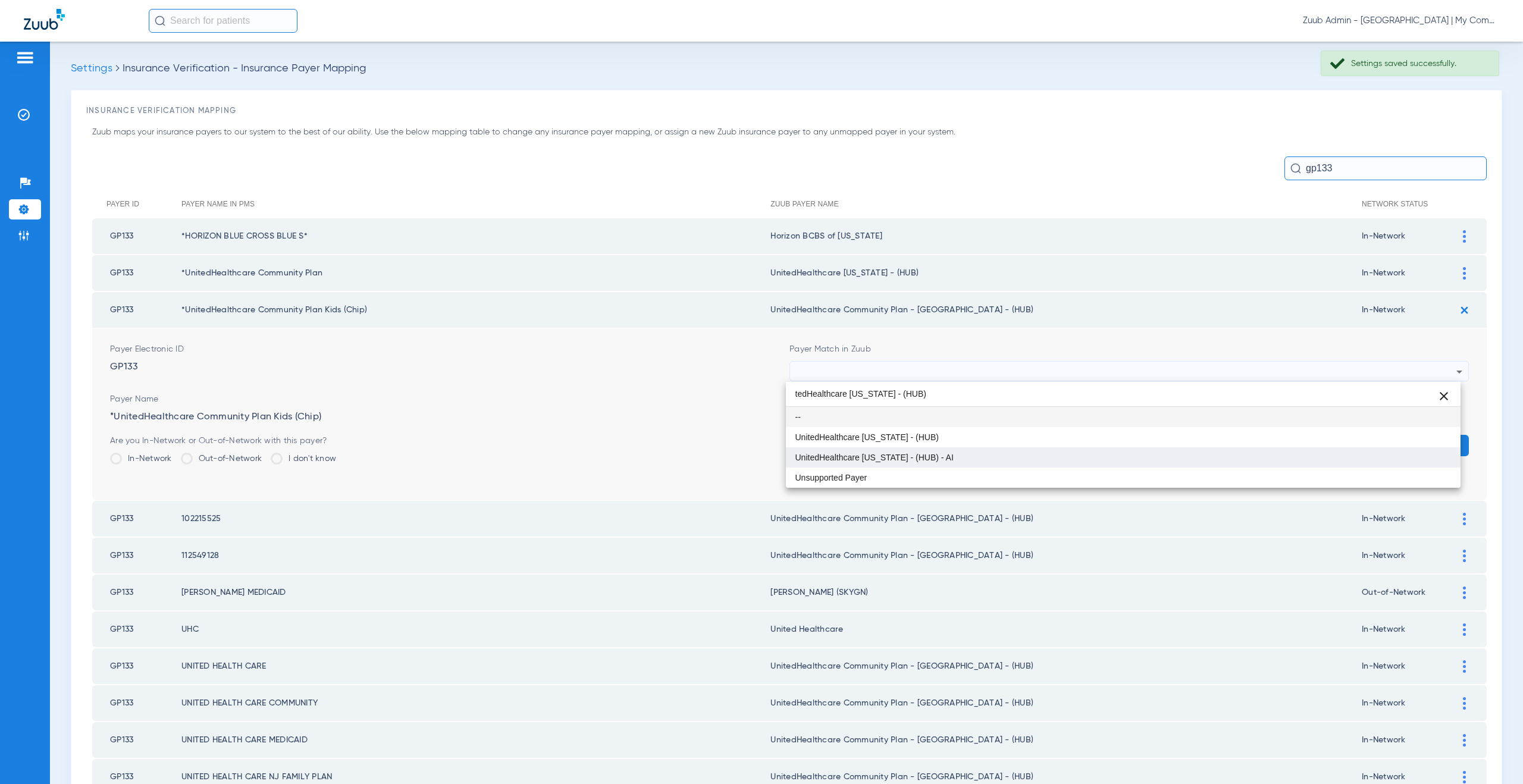
scroll to position [0, 0]
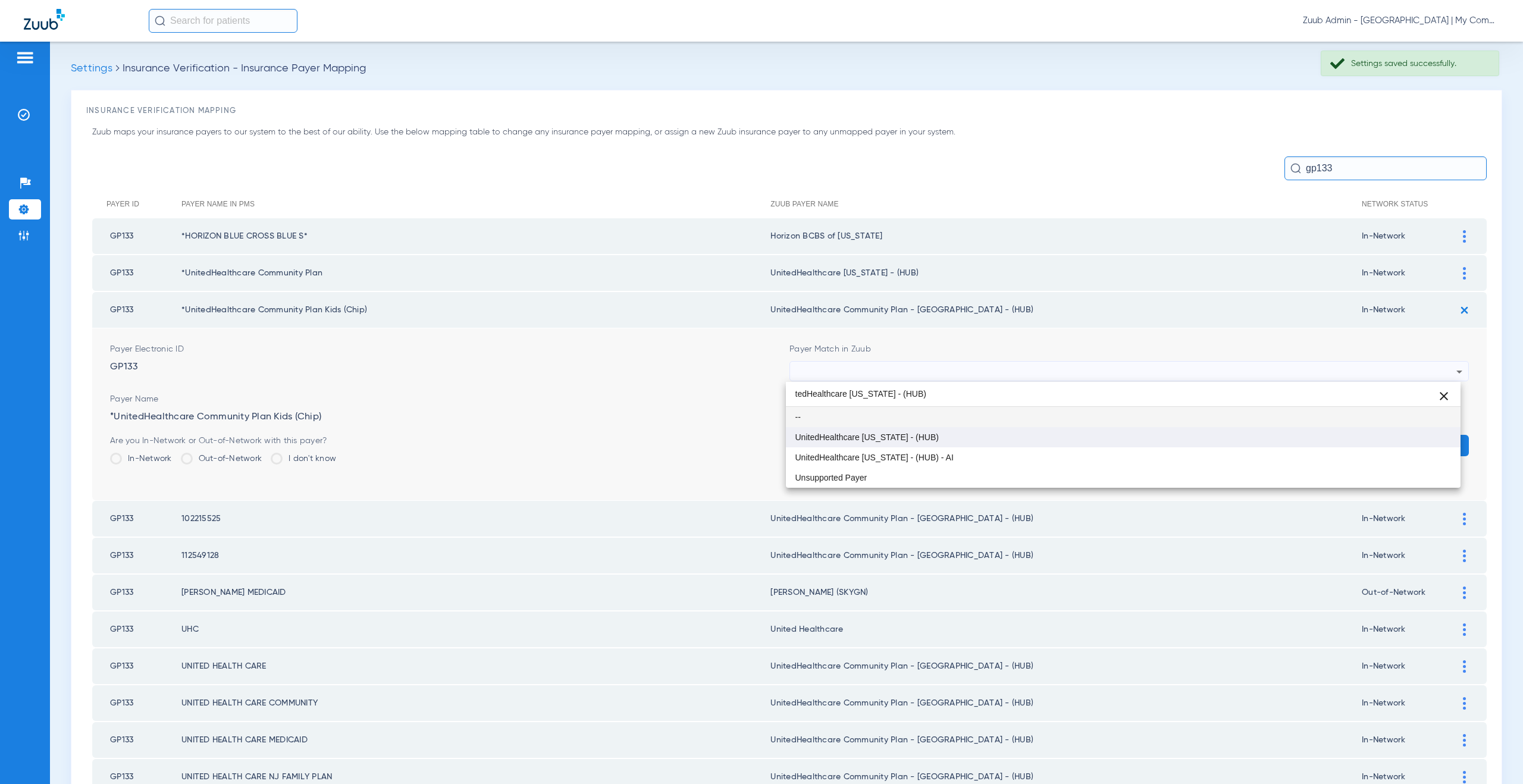
type input "tedHealthcare Michigan - (HUB)"
click at [903, 440] on span "UnitedHealthcare [US_STATE] - (HUB)" at bounding box center [867, 437] width 144 height 8
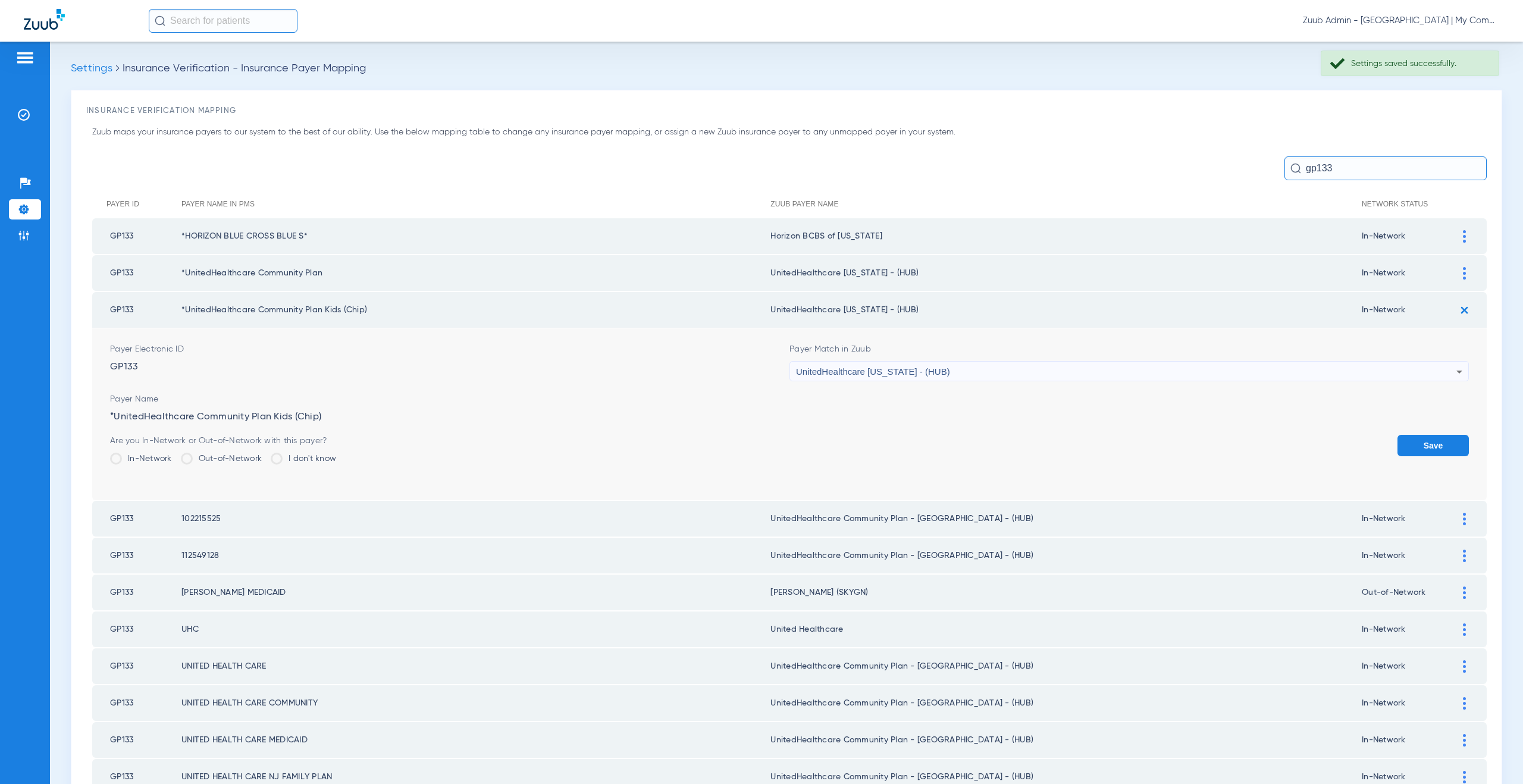
click at [1437, 437] on button "Save" at bounding box center [1433, 445] width 71 height 21
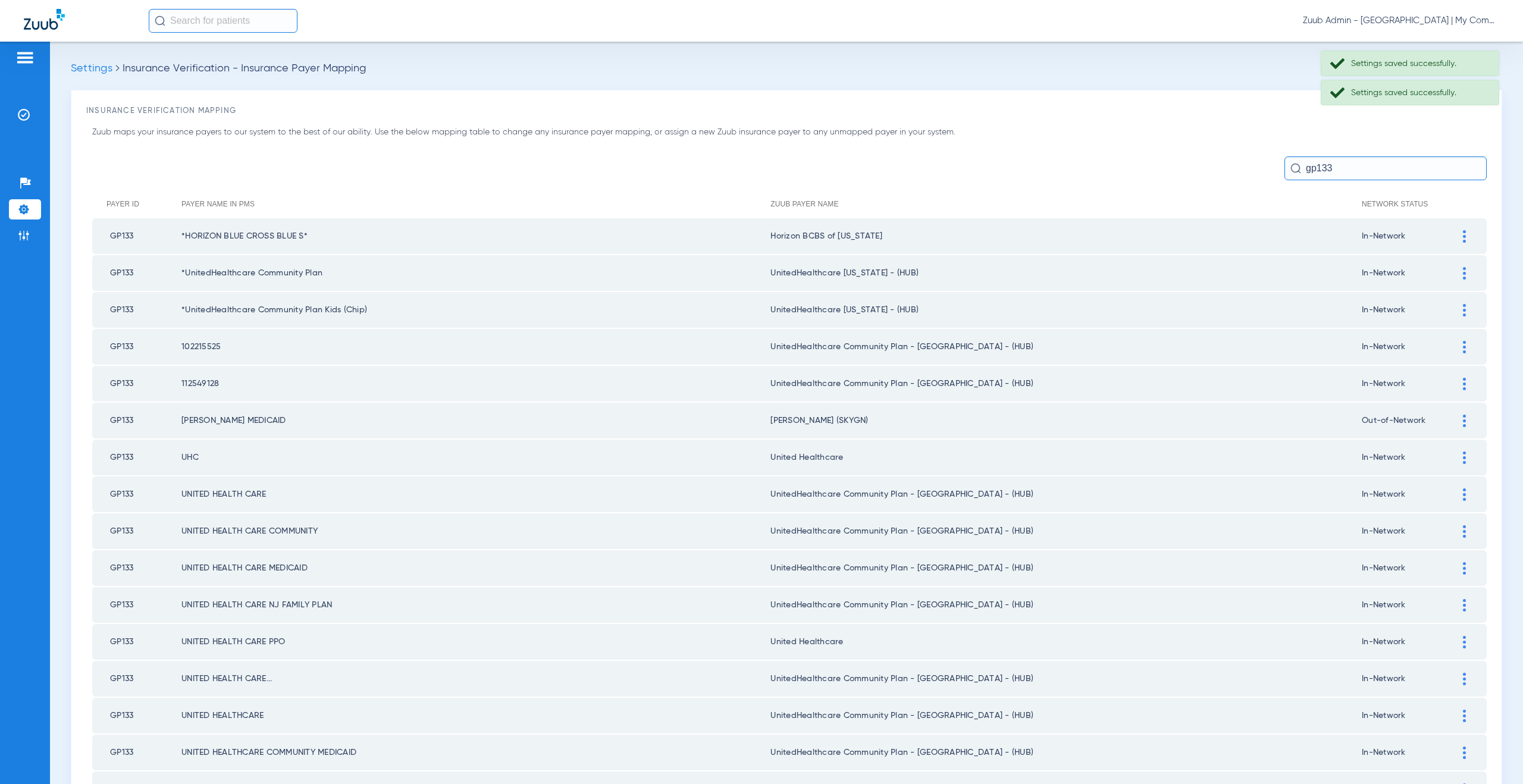
click at [1454, 348] on div at bounding box center [1464, 348] width 21 height 13
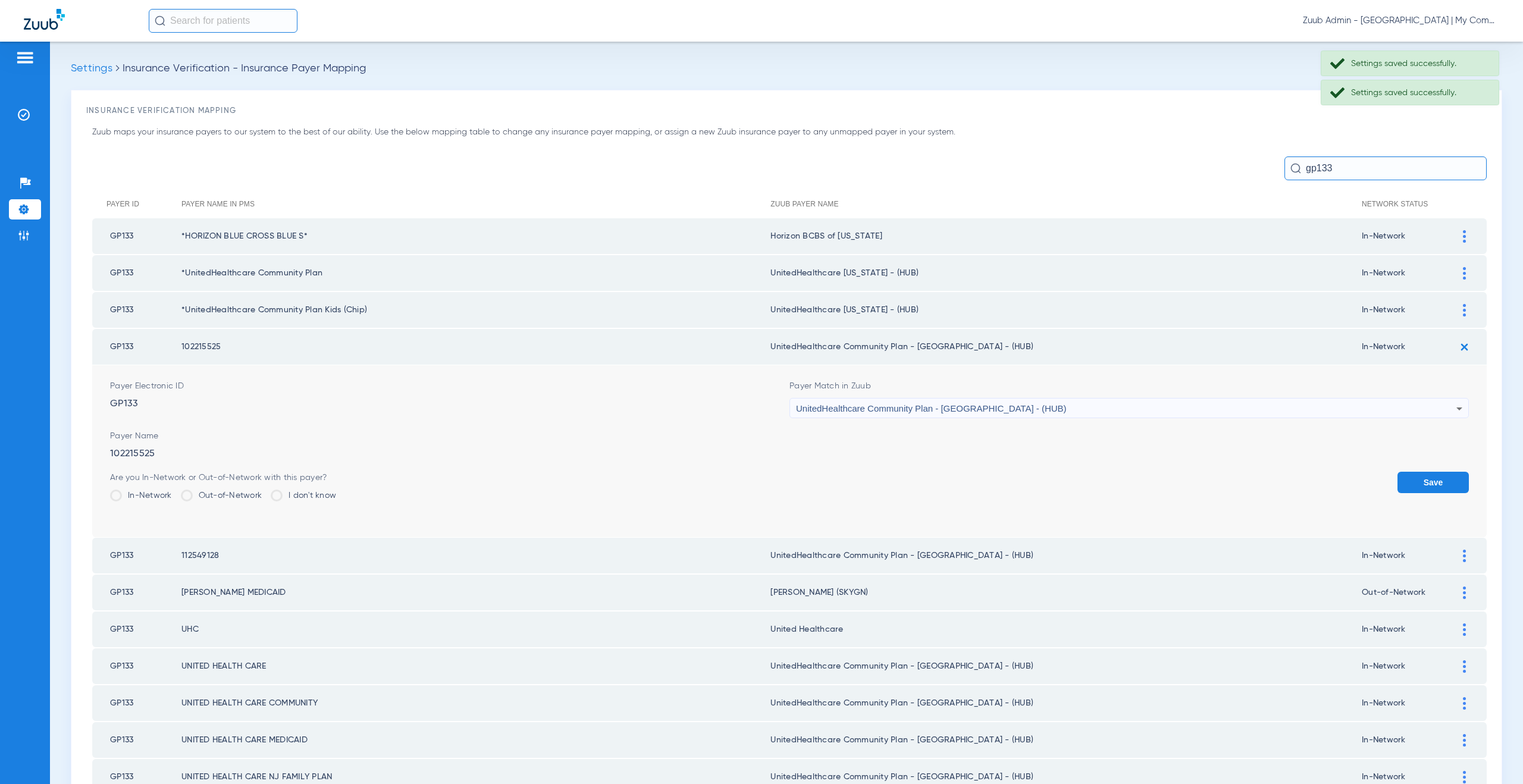
click at [878, 404] on span "UnitedHealthcare Community Plan - [GEOGRAPHIC_DATA] - (HUB)" at bounding box center [931, 408] width 271 height 10
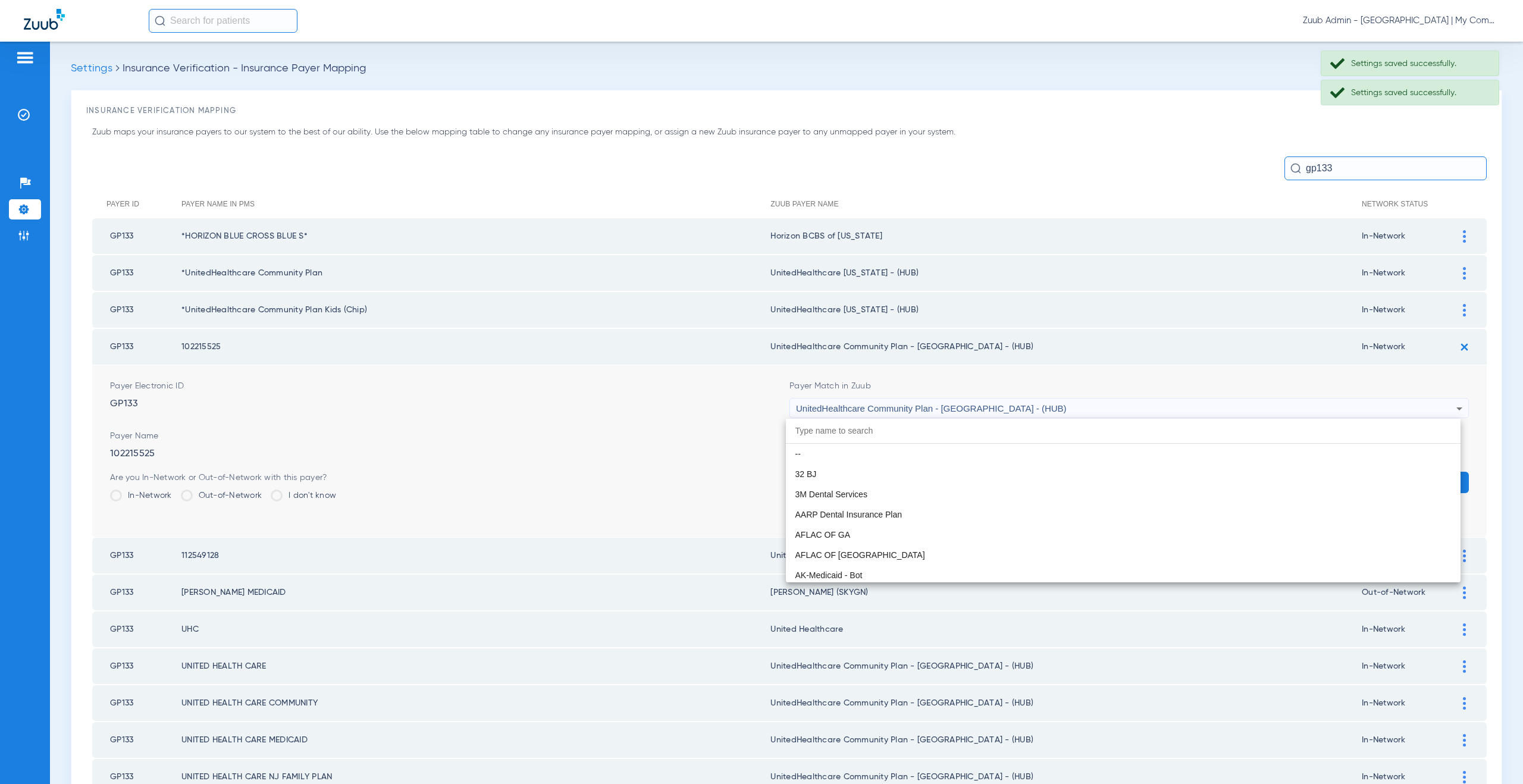
scroll to position [7911, 0]
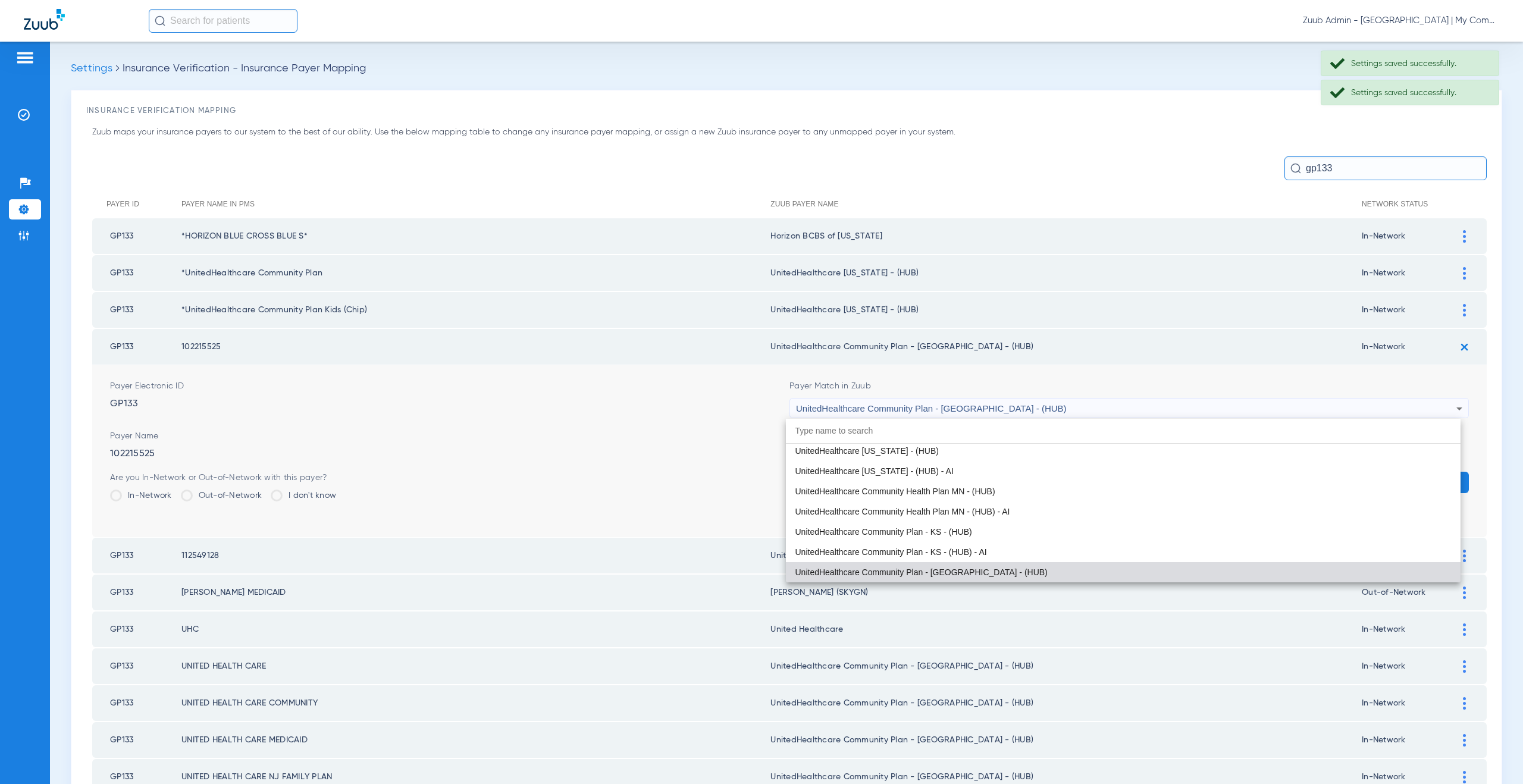
paste input "tedHealthcare Michigan - (HUB)"
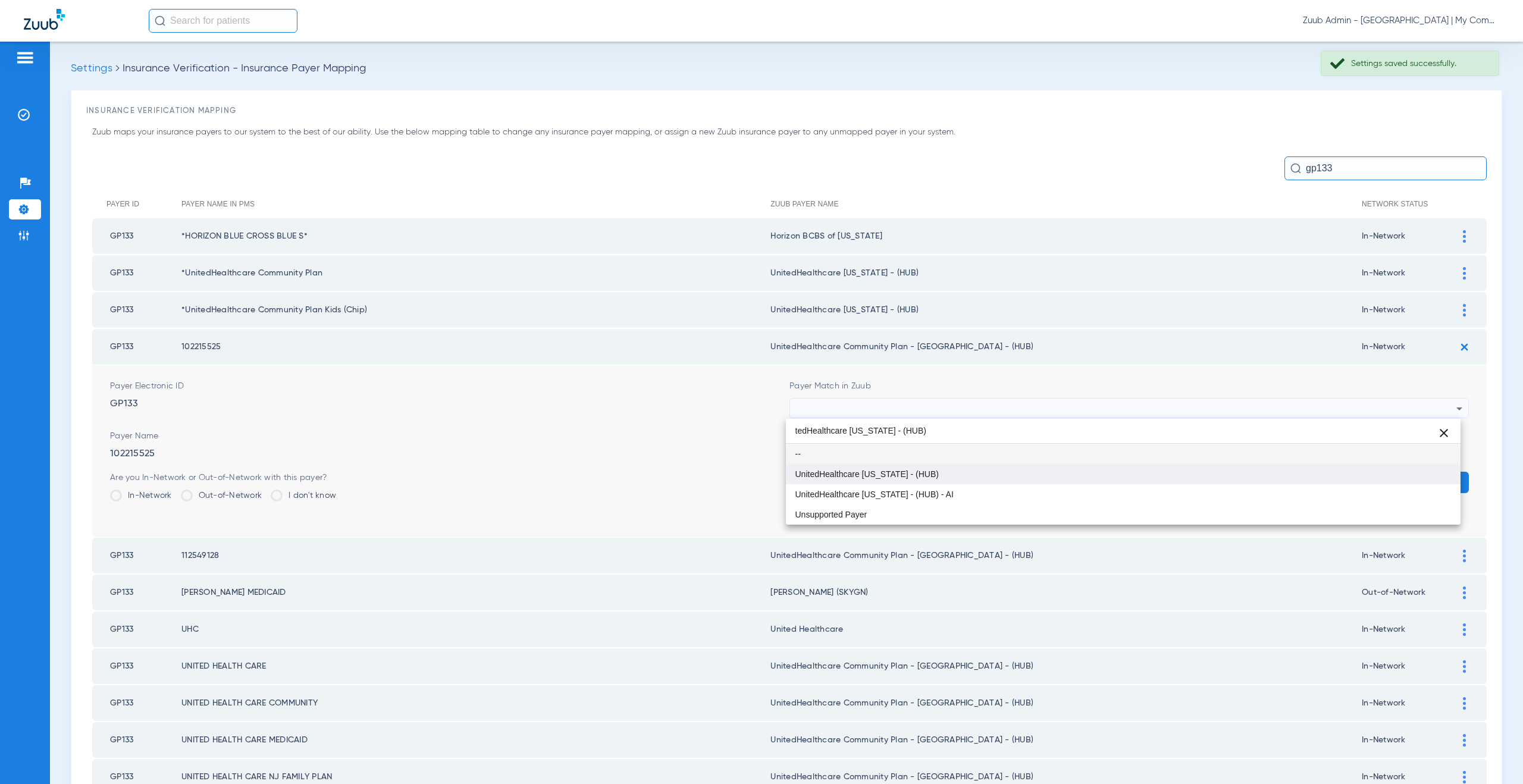
type input "tedHealthcare Michigan - (HUB)"
click at [903, 474] on span "UnitedHealthcare [US_STATE] - (HUB)" at bounding box center [867, 474] width 144 height 8
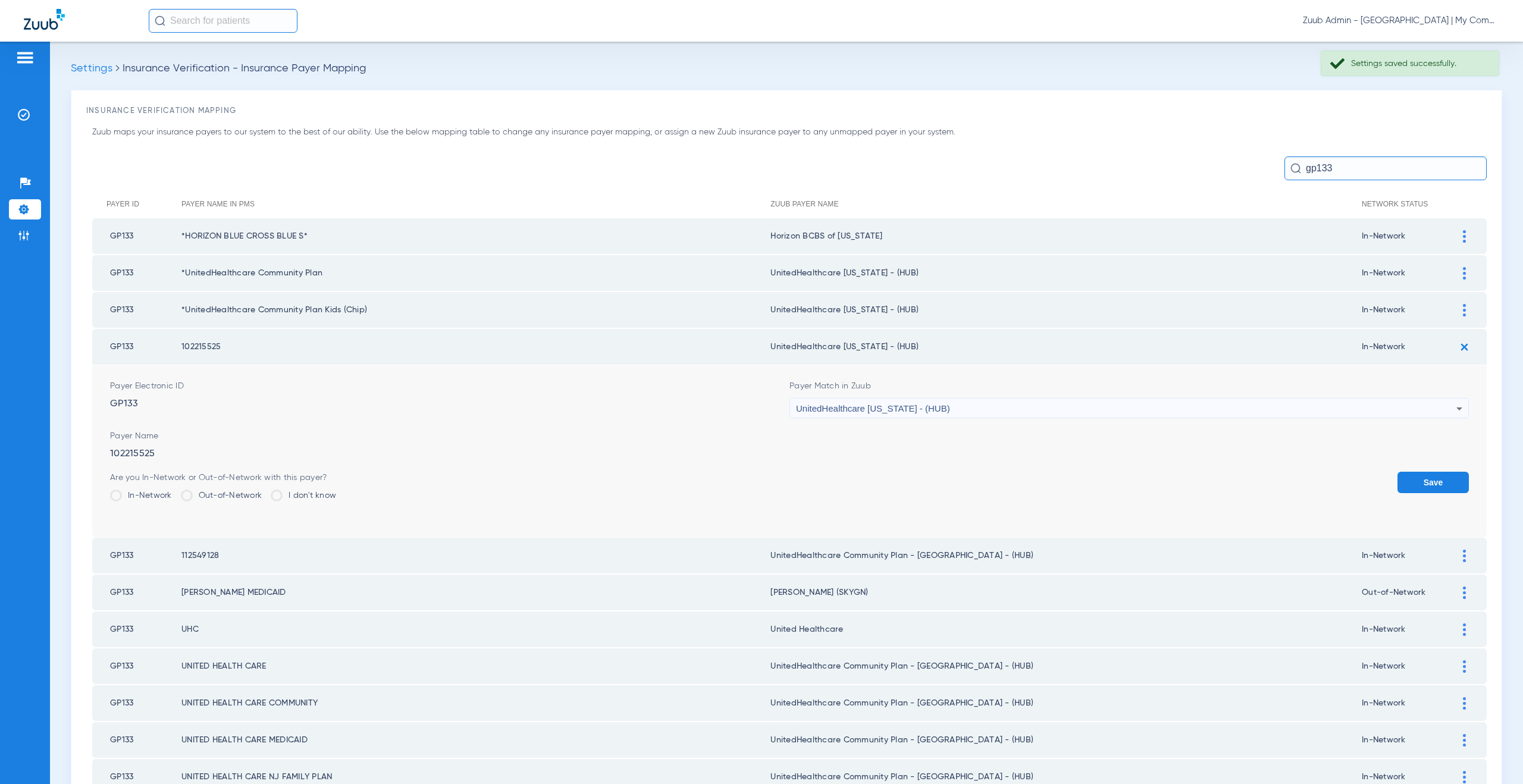
click at [1410, 483] on button "Save" at bounding box center [1433, 482] width 71 height 21
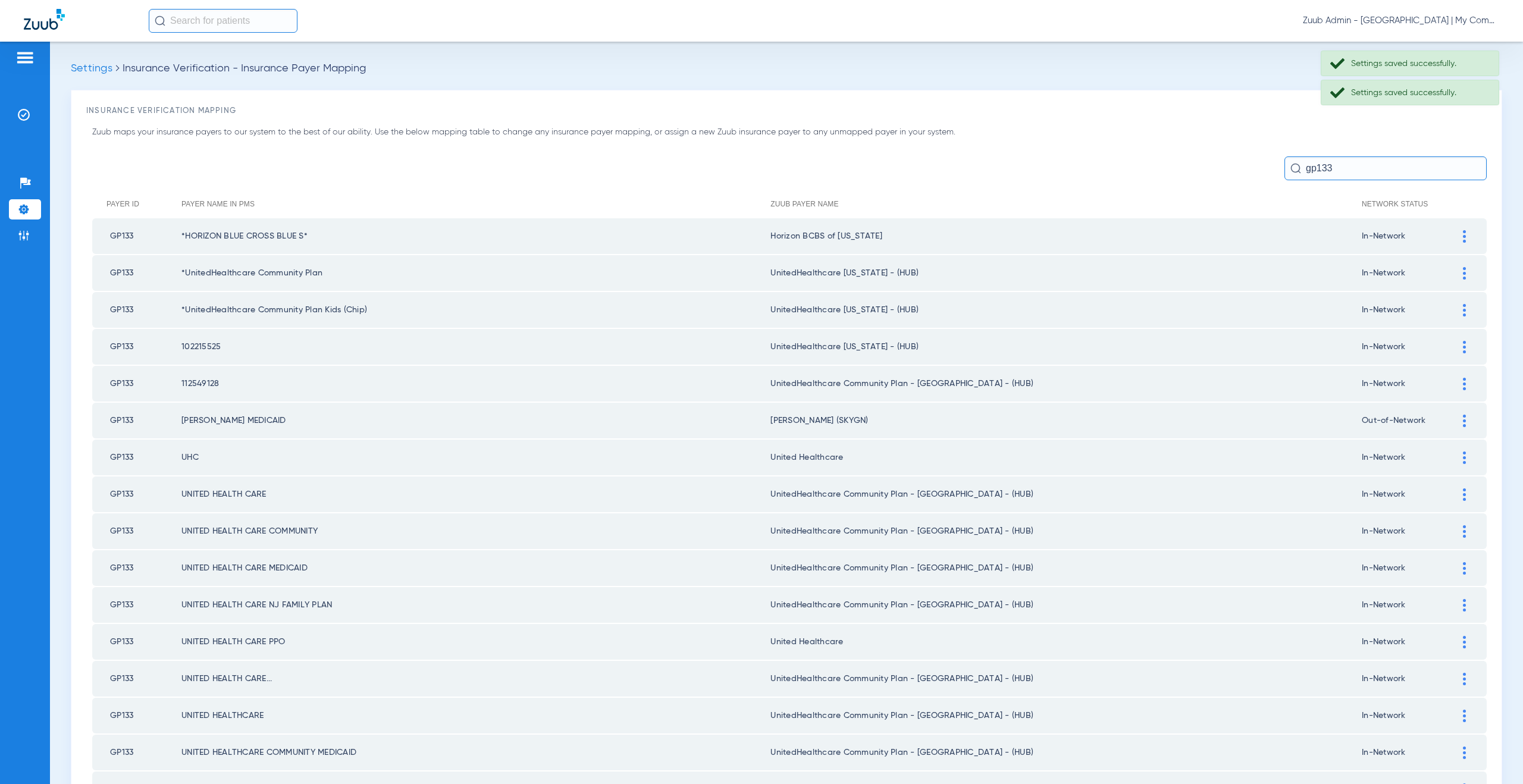
click at [1463, 388] on img at bounding box center [1464, 384] width 3 height 13
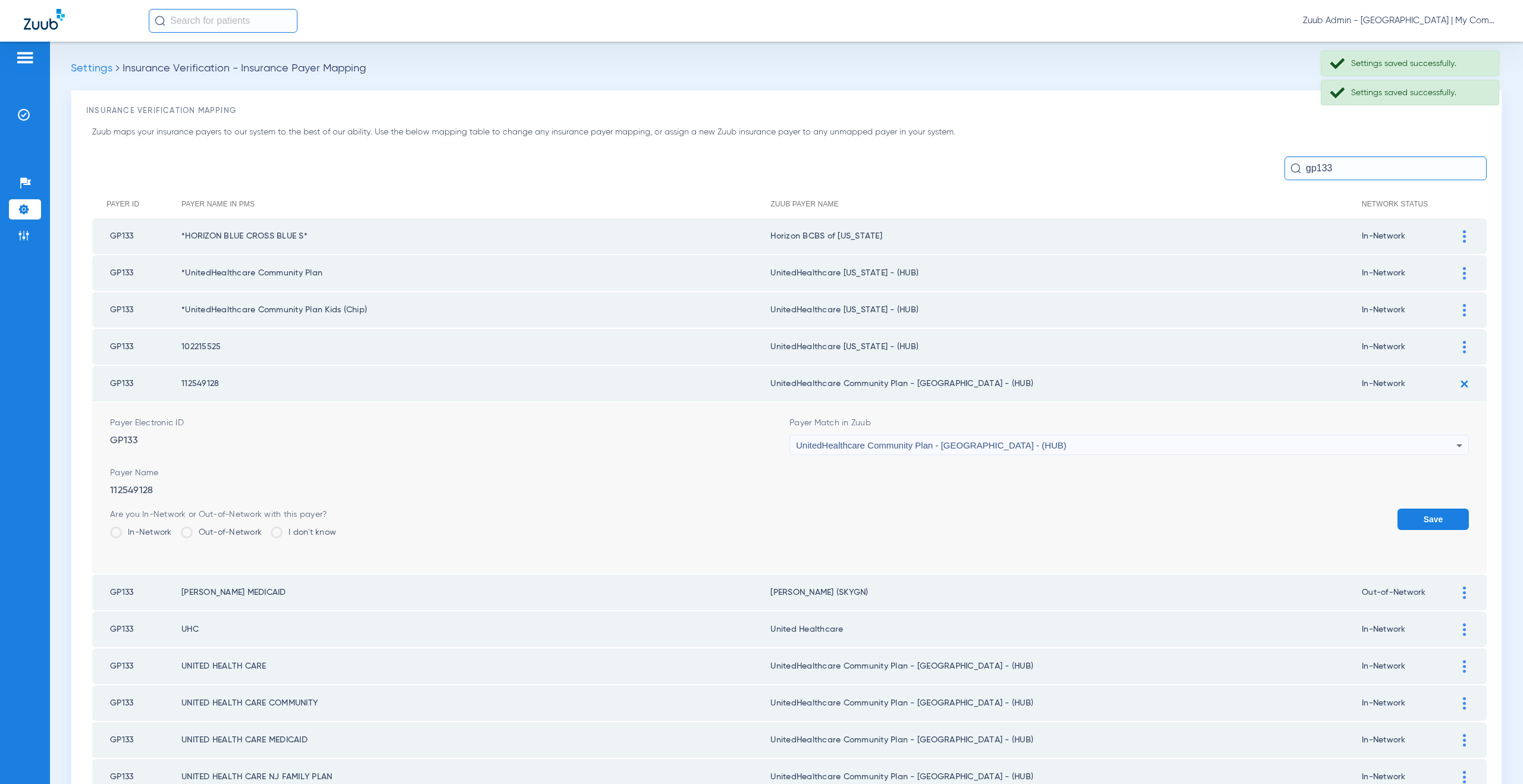
click at [873, 446] on span "UnitedHealthcare Community Plan - [GEOGRAPHIC_DATA] - (HUB)" at bounding box center [931, 445] width 271 height 10
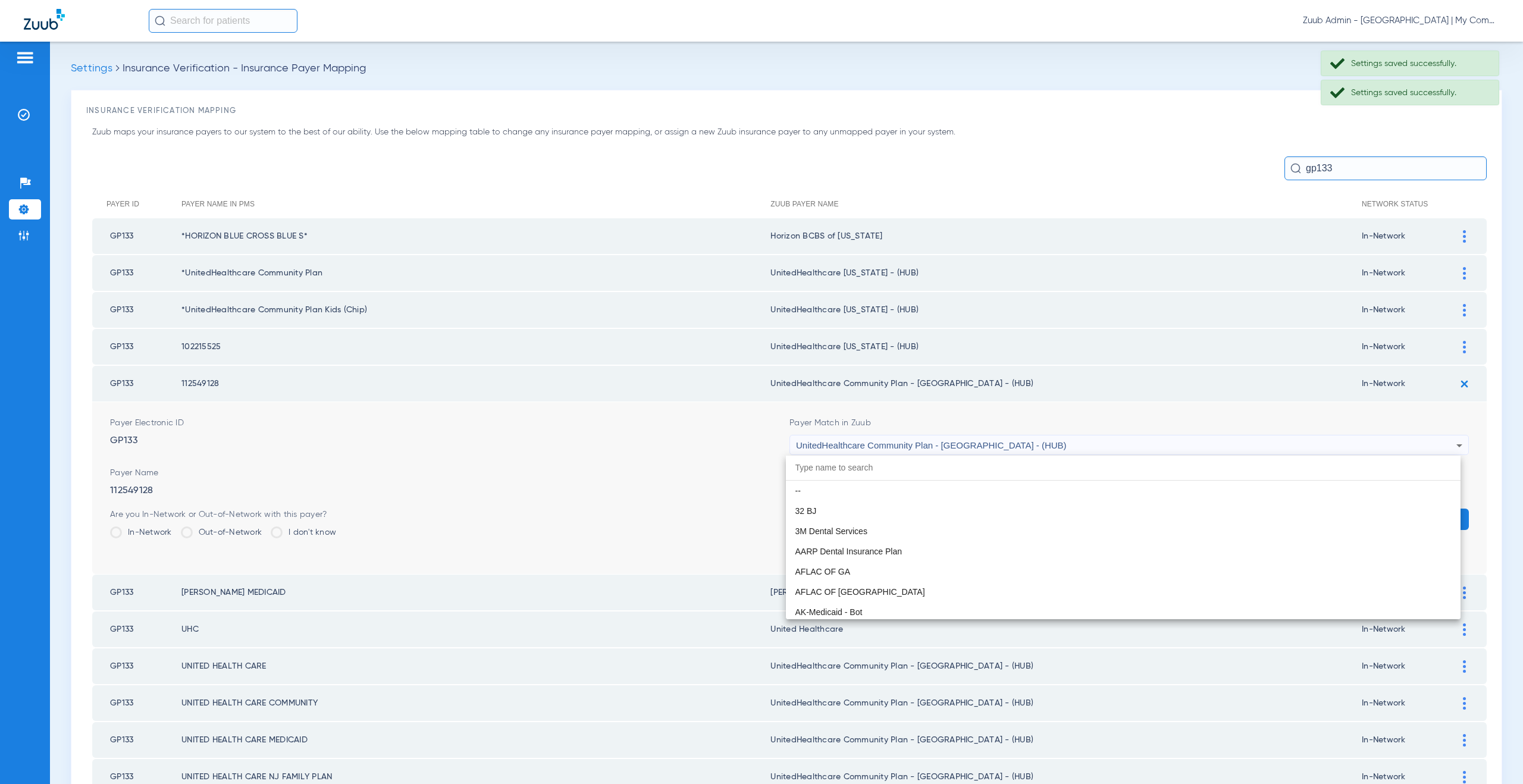
scroll to position [7911, 0]
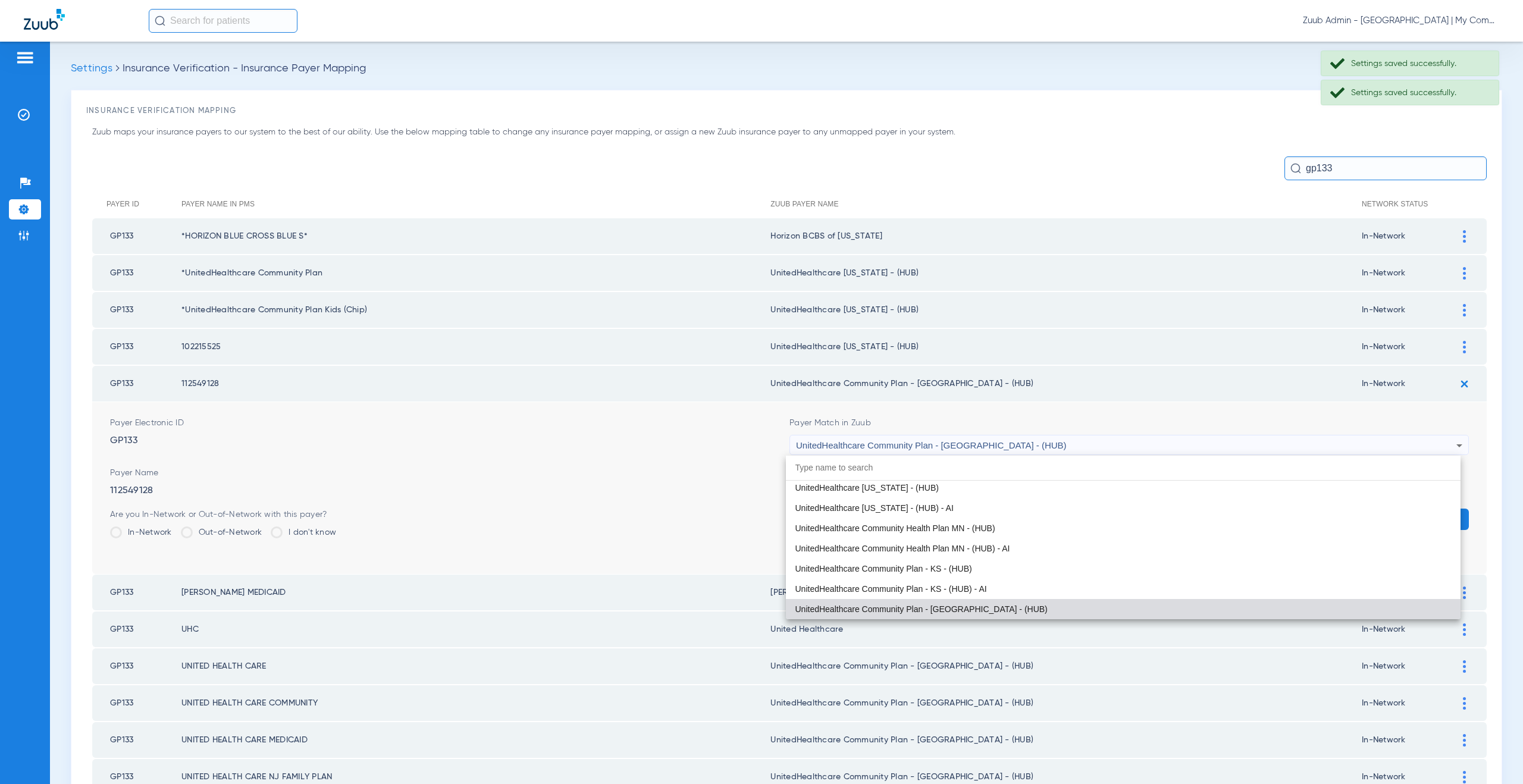
paste input "tedHealthcare Michigan - (HUB)"
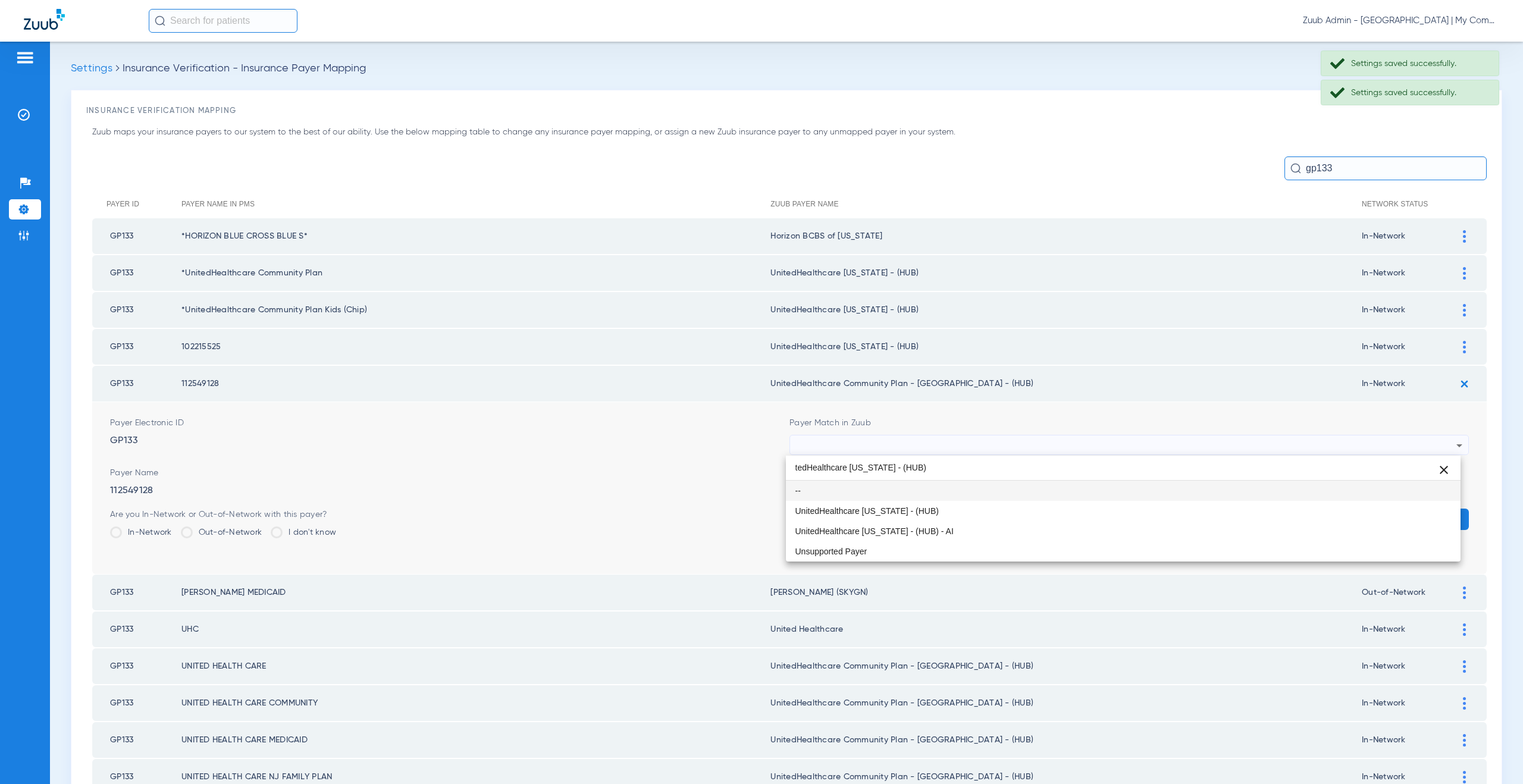
scroll to position [0, 0]
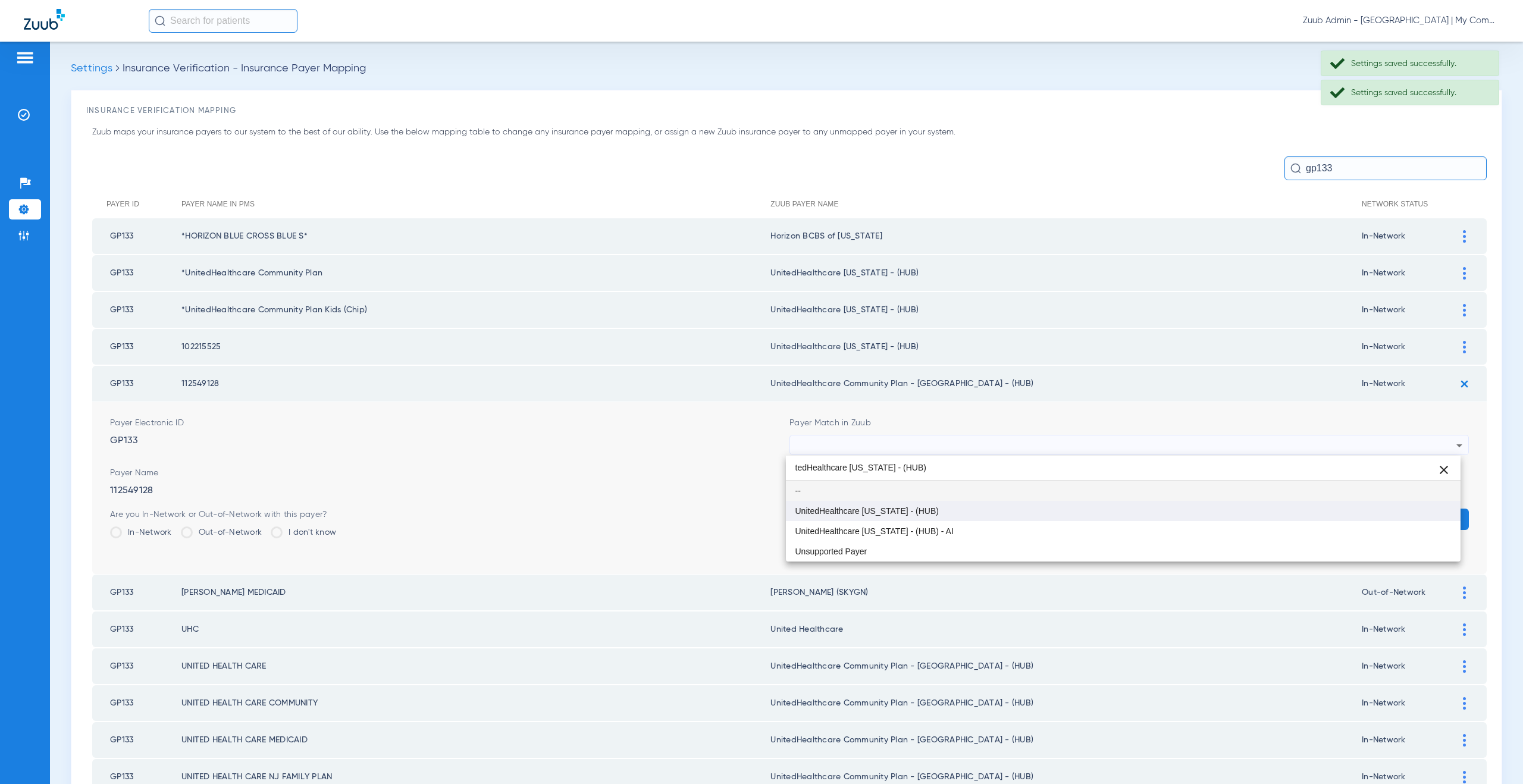
type input "tedHealthcare Michigan - (HUB)"
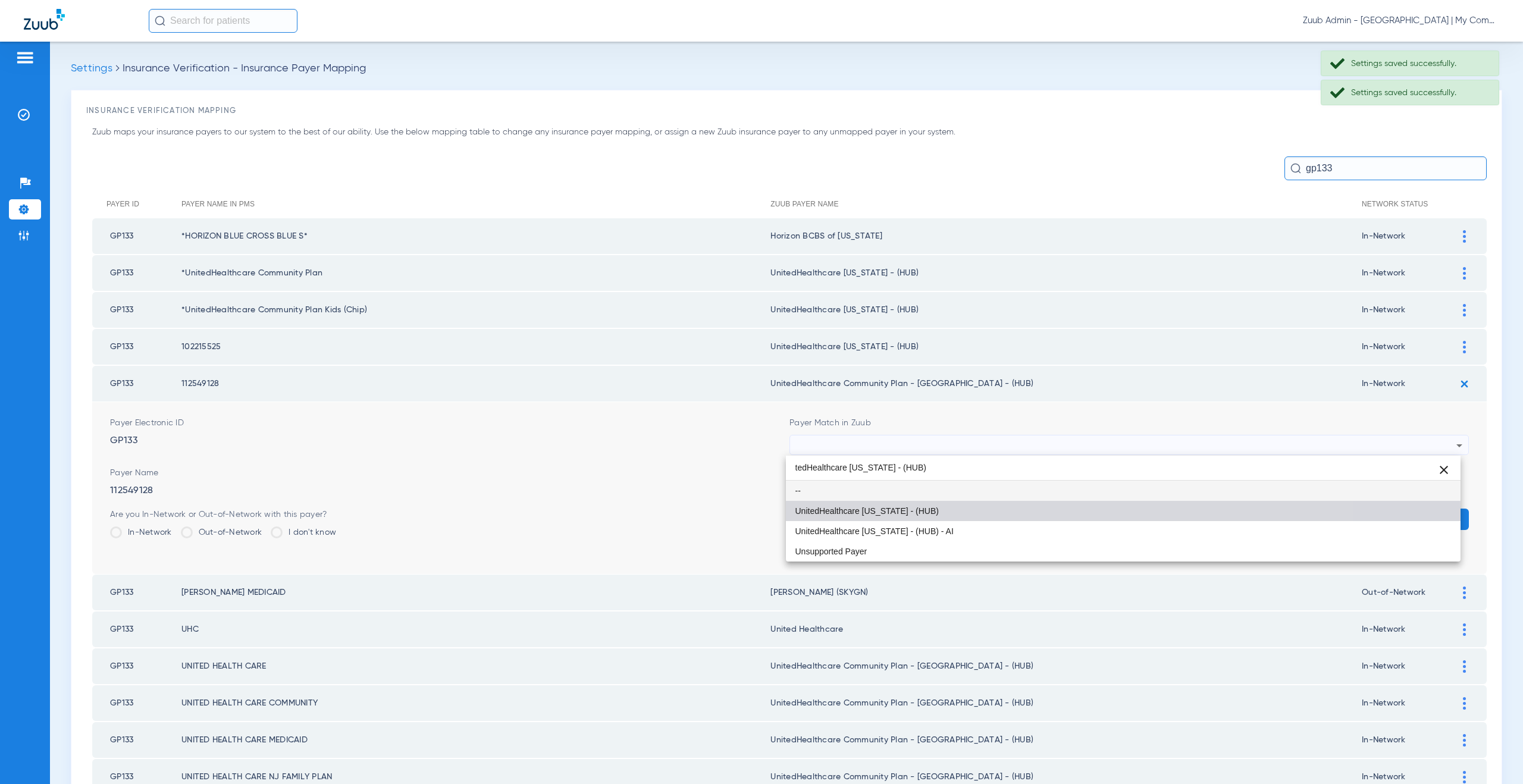
click at [878, 510] on span "UnitedHealthcare [US_STATE] - (HUB)" at bounding box center [867, 511] width 144 height 8
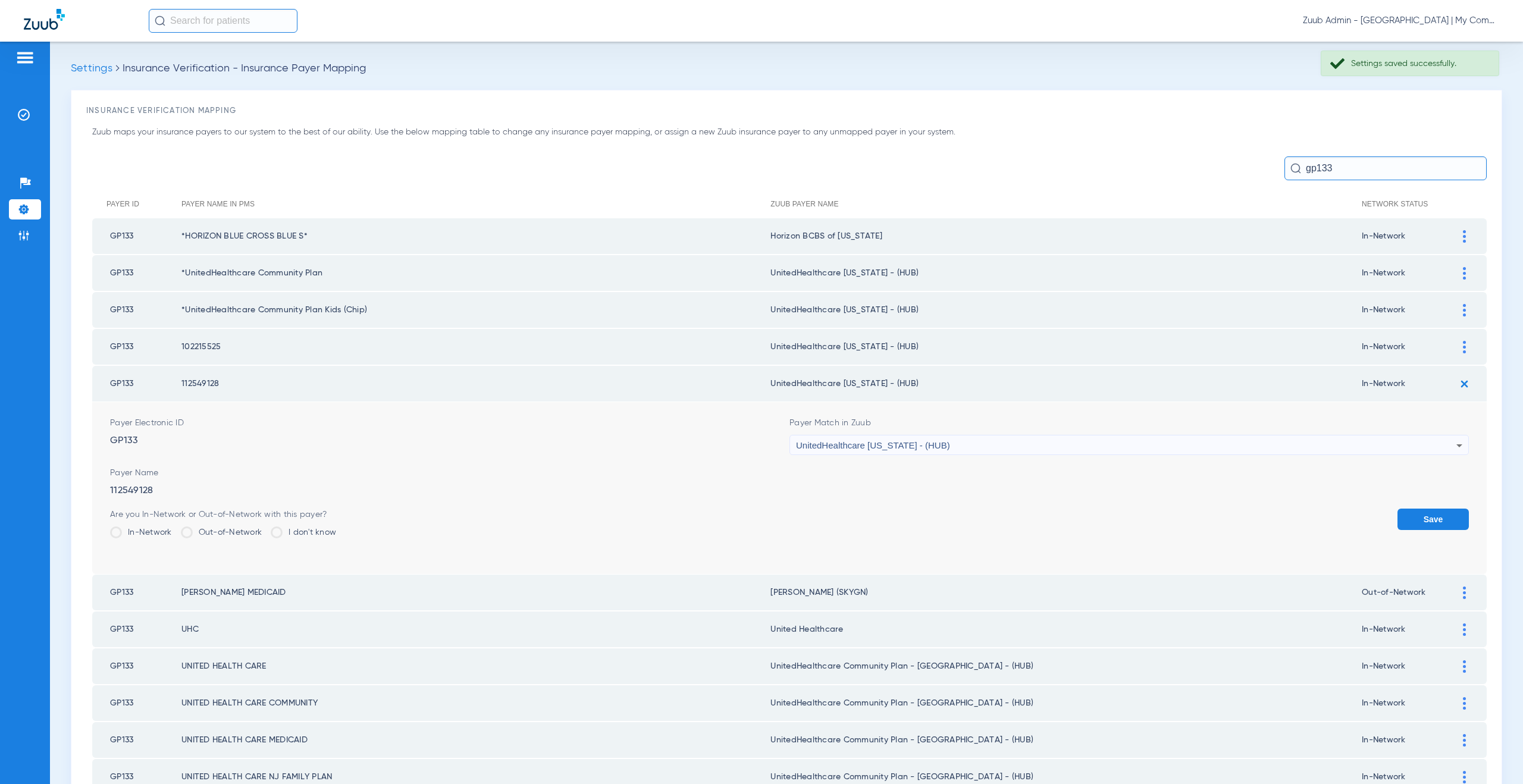
click at [1423, 514] on button "Save" at bounding box center [1433, 519] width 71 height 21
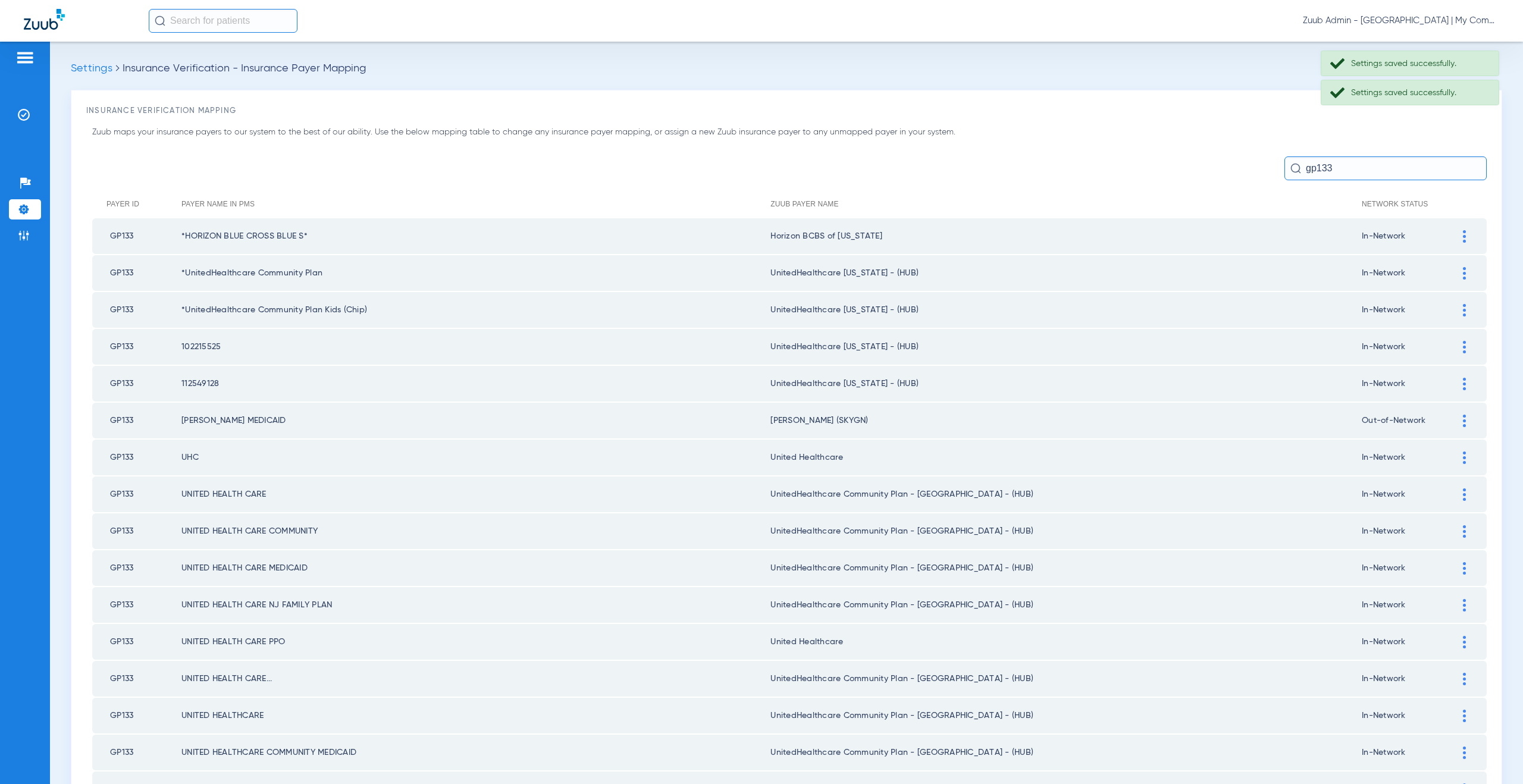
click at [1454, 452] on div at bounding box center [1464, 458] width 21 height 13
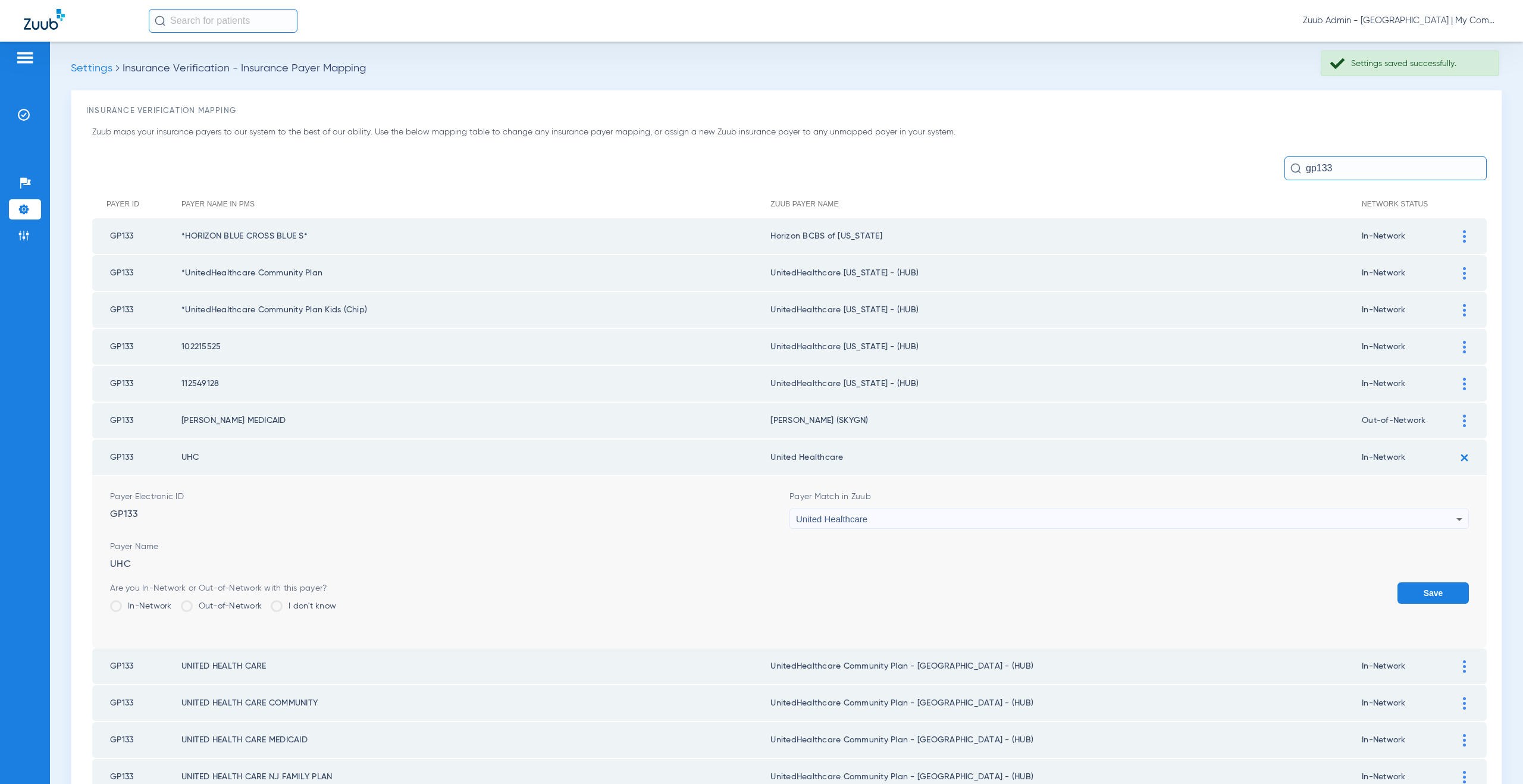
click at [861, 517] on span "United Healthcare" at bounding box center [832, 519] width 71 height 10
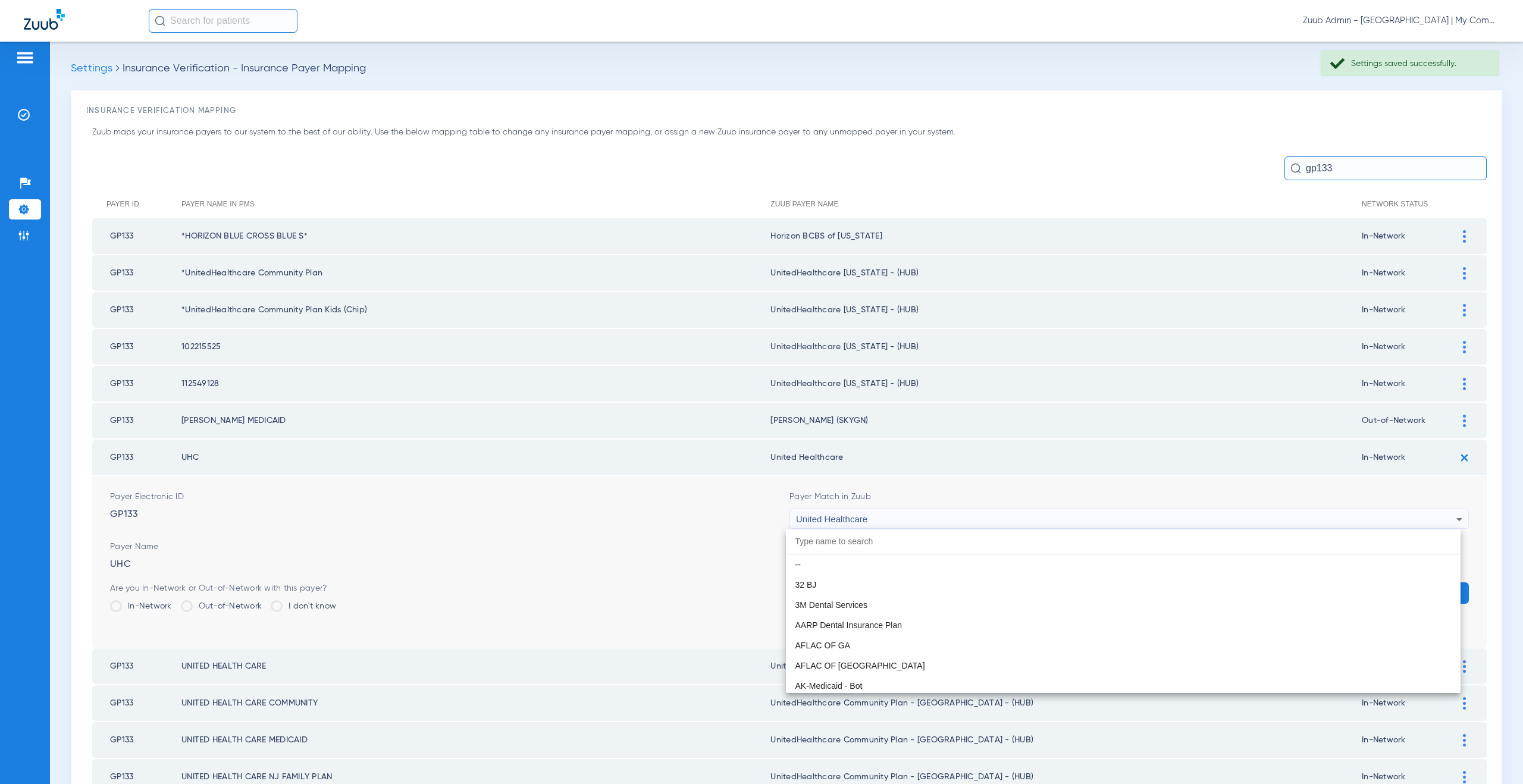
paste input "tedHealthcare Michigan - (HUB)"
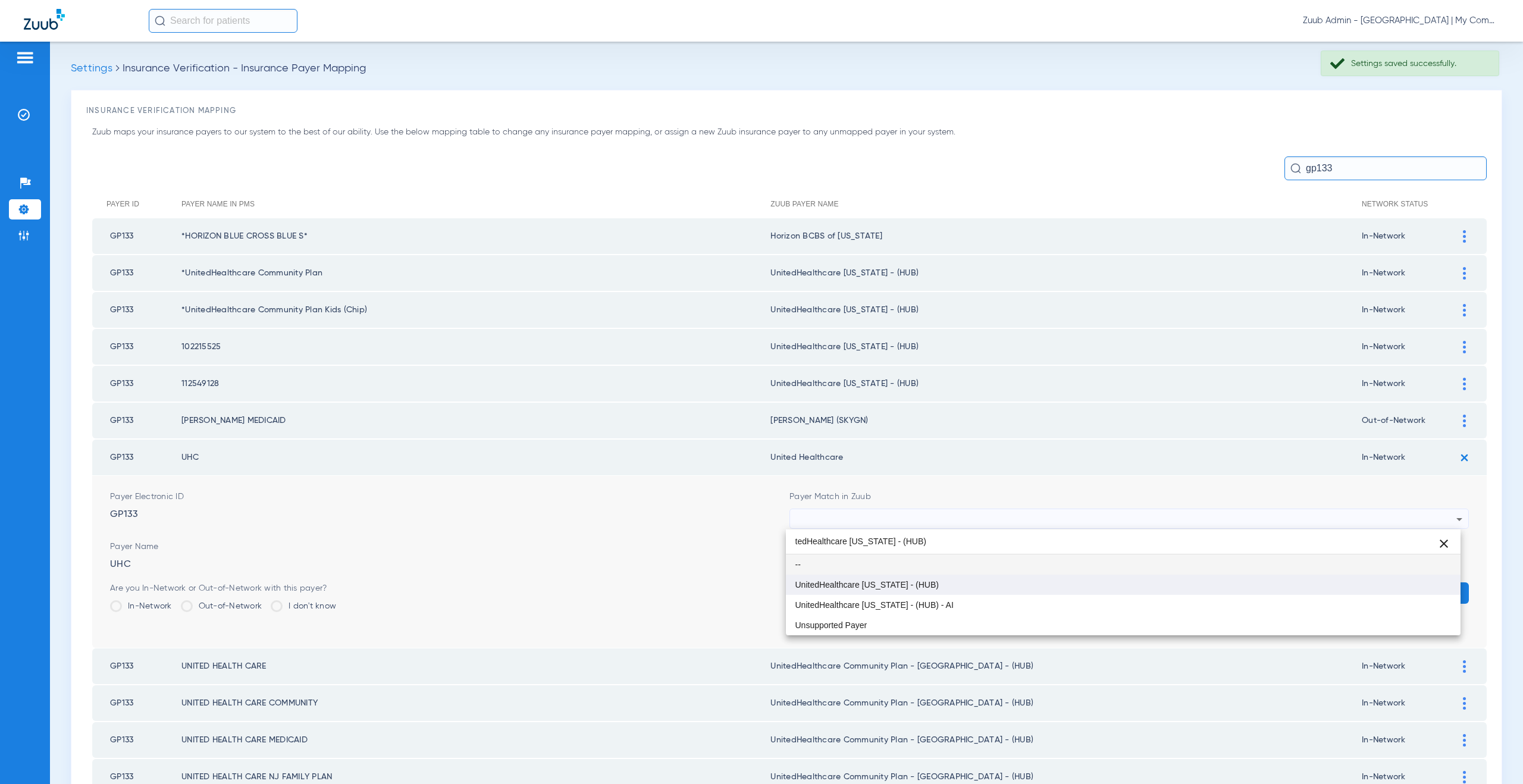
type input "tedHealthcare Michigan - (HUB)"
click at [887, 576] on mat-option "UnitedHealthcare [US_STATE] - (HUB)" at bounding box center [1123, 584] width 675 height 20
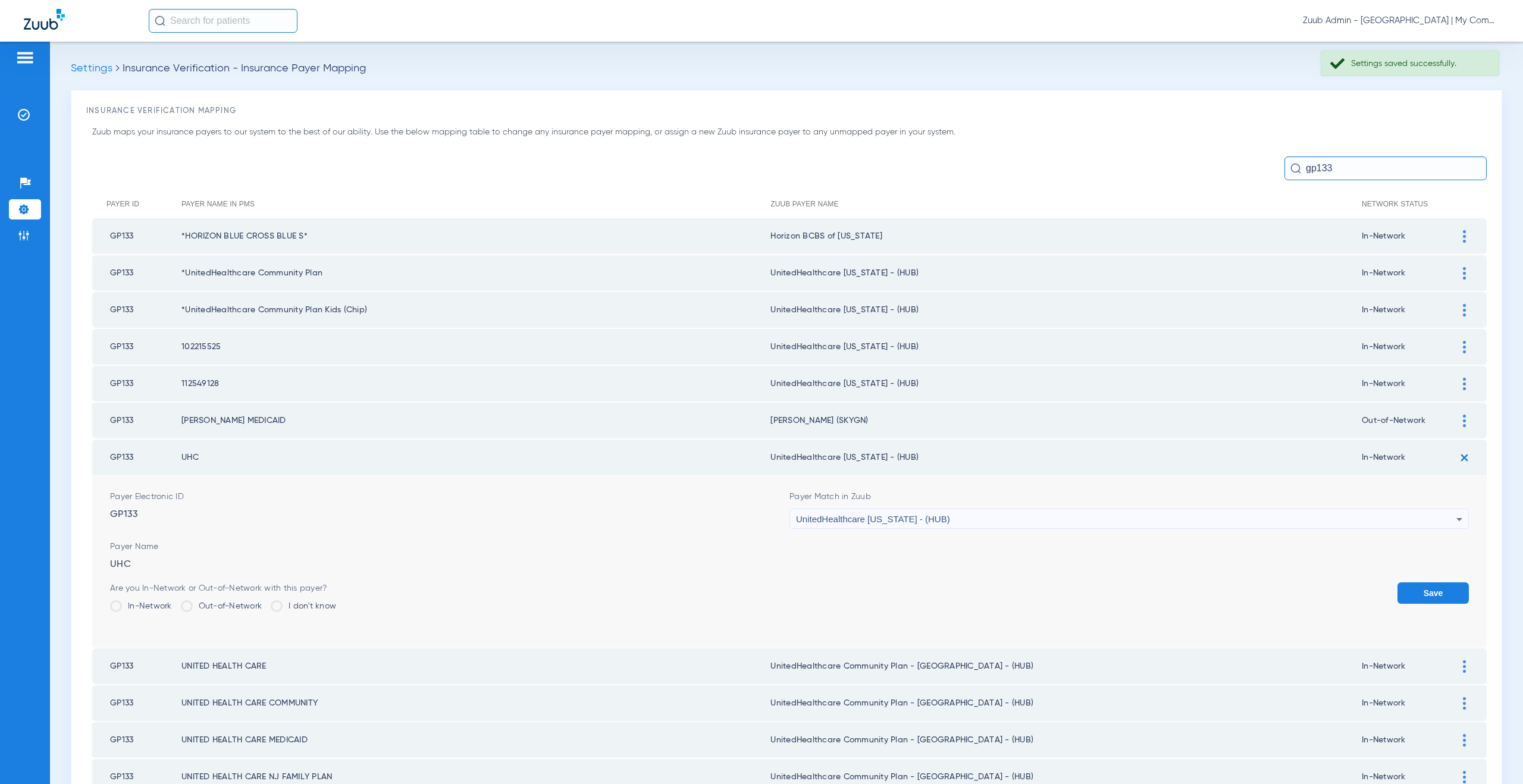
click at [1422, 596] on button "Save" at bounding box center [1433, 593] width 71 height 21
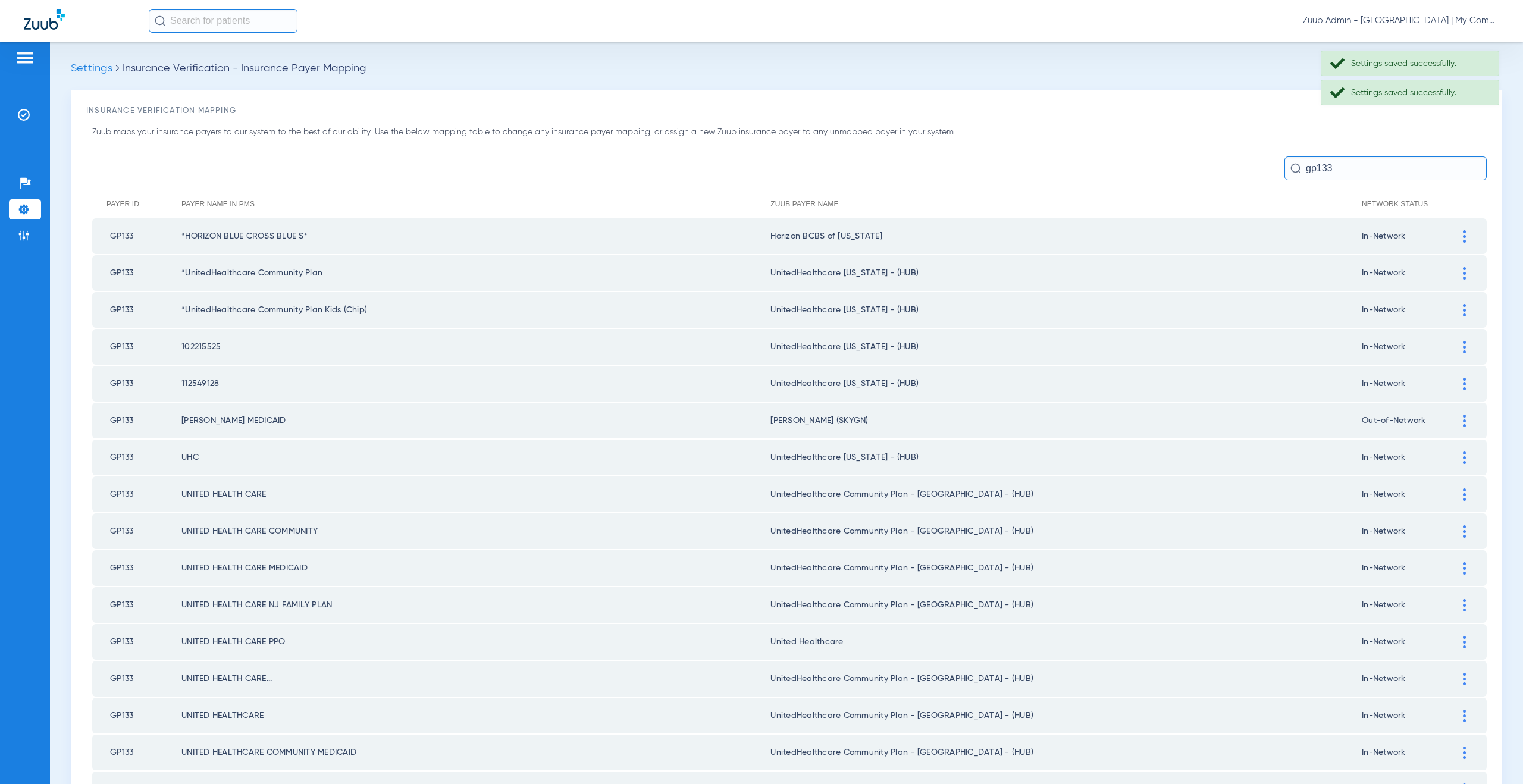
click at [1457, 487] on td at bounding box center [1470, 494] width 33 height 36
click at [1454, 501] on td at bounding box center [1470, 494] width 33 height 36
click at [1454, 490] on div at bounding box center [1464, 494] width 21 height 13
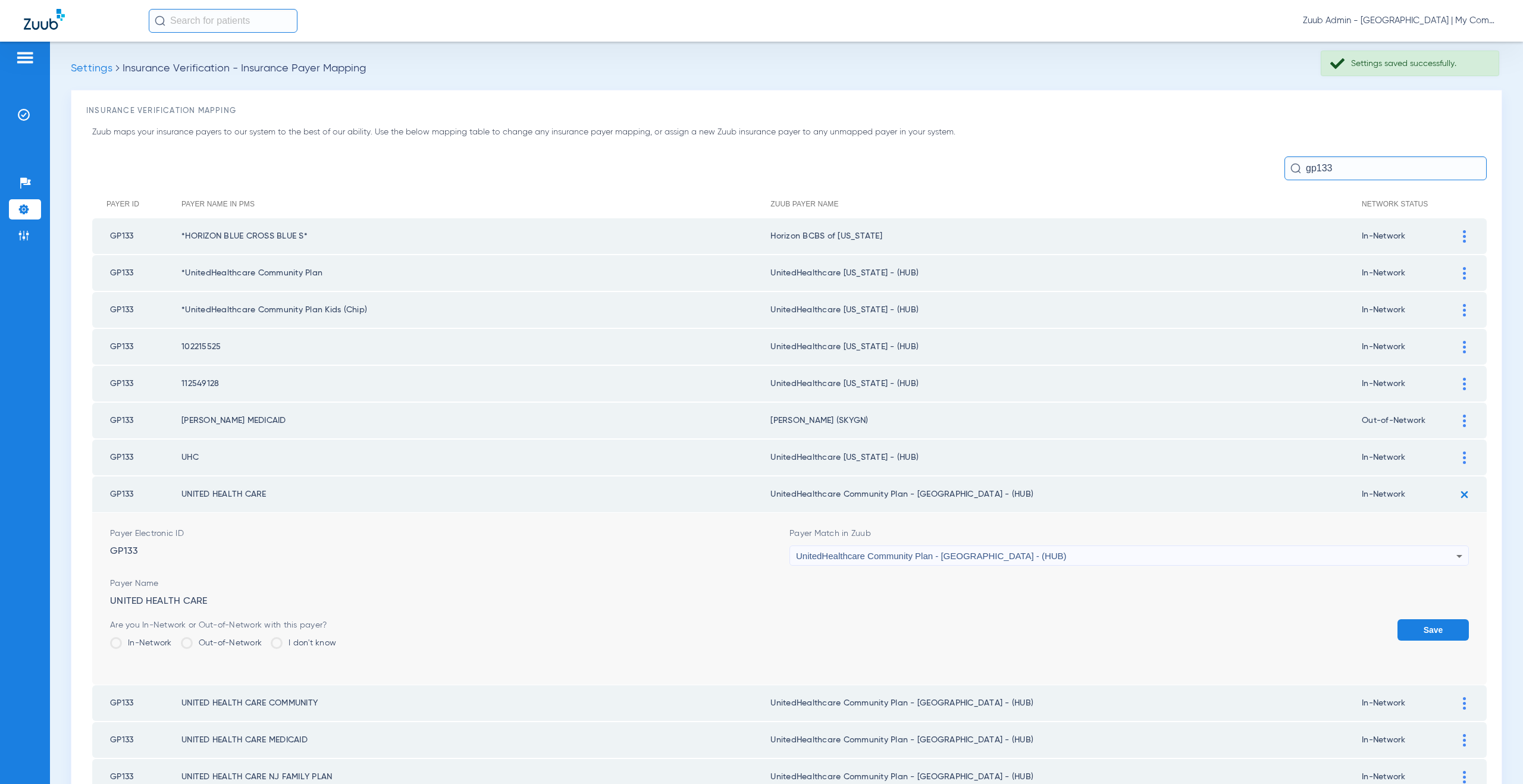
click at [948, 554] on span "UnitedHealthcare Community Plan - NJ - (HUB)" at bounding box center [931, 555] width 271 height 10
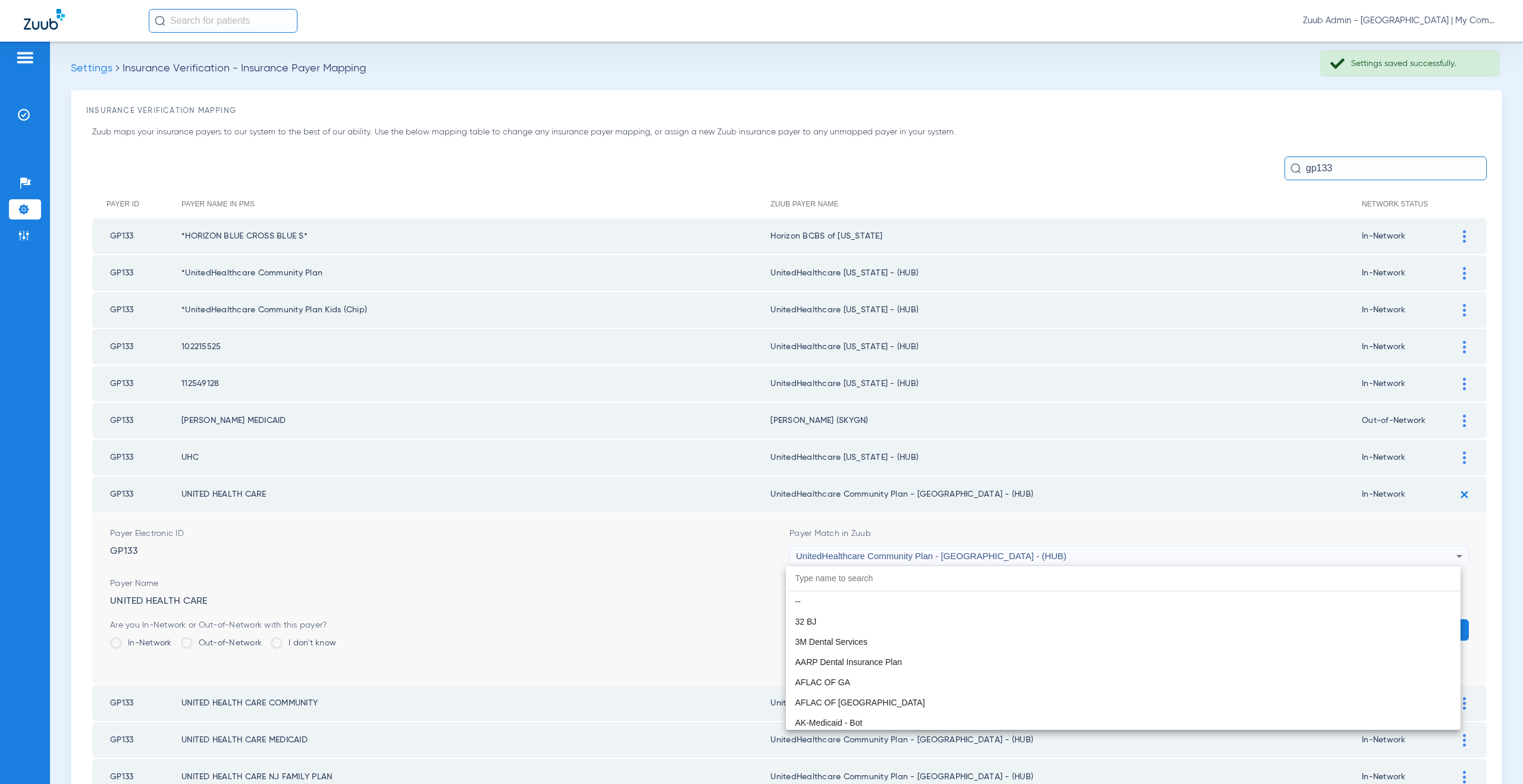
scroll to position [7911, 0]
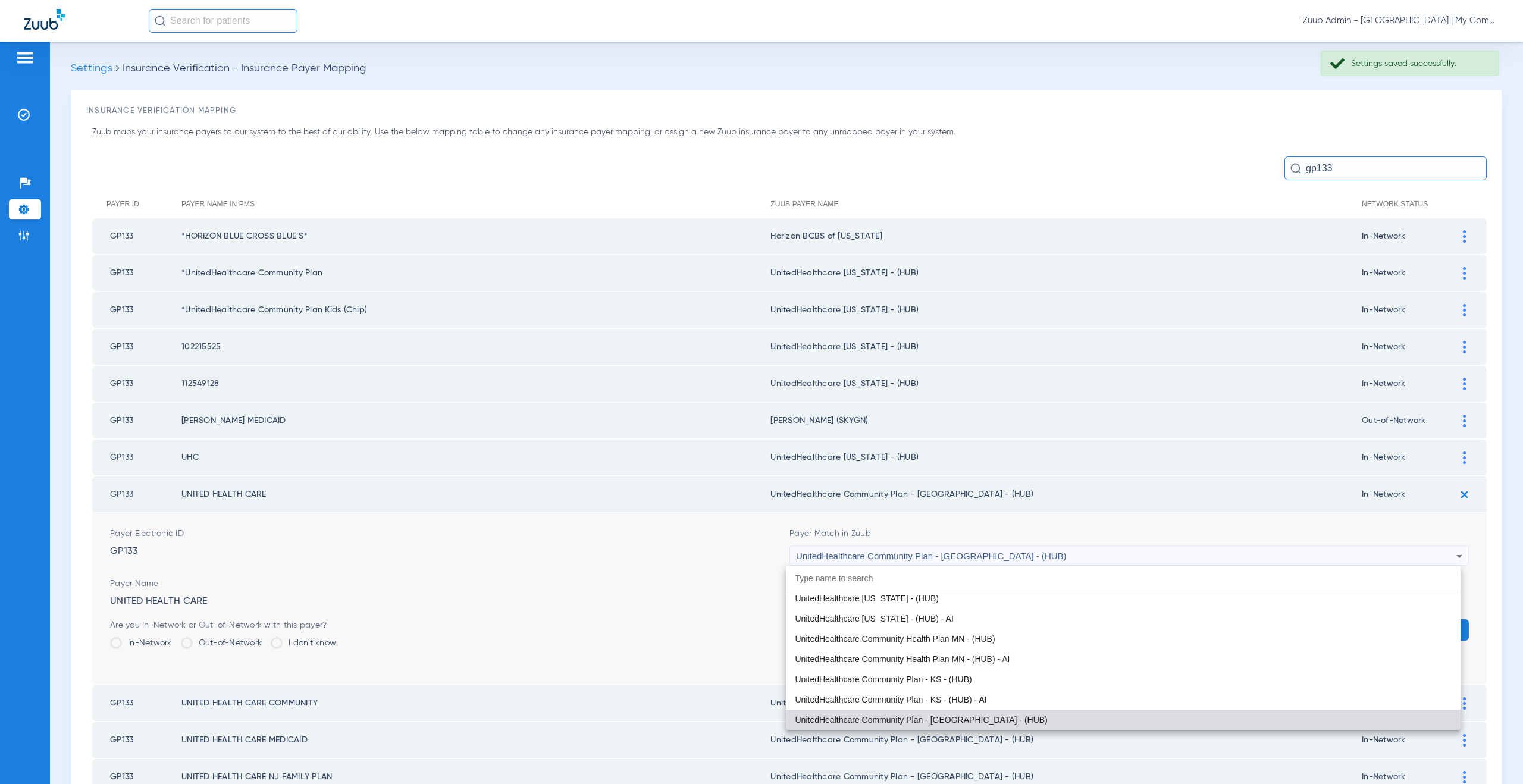
paste input "tedHealthcare Michigan - (HUB)"
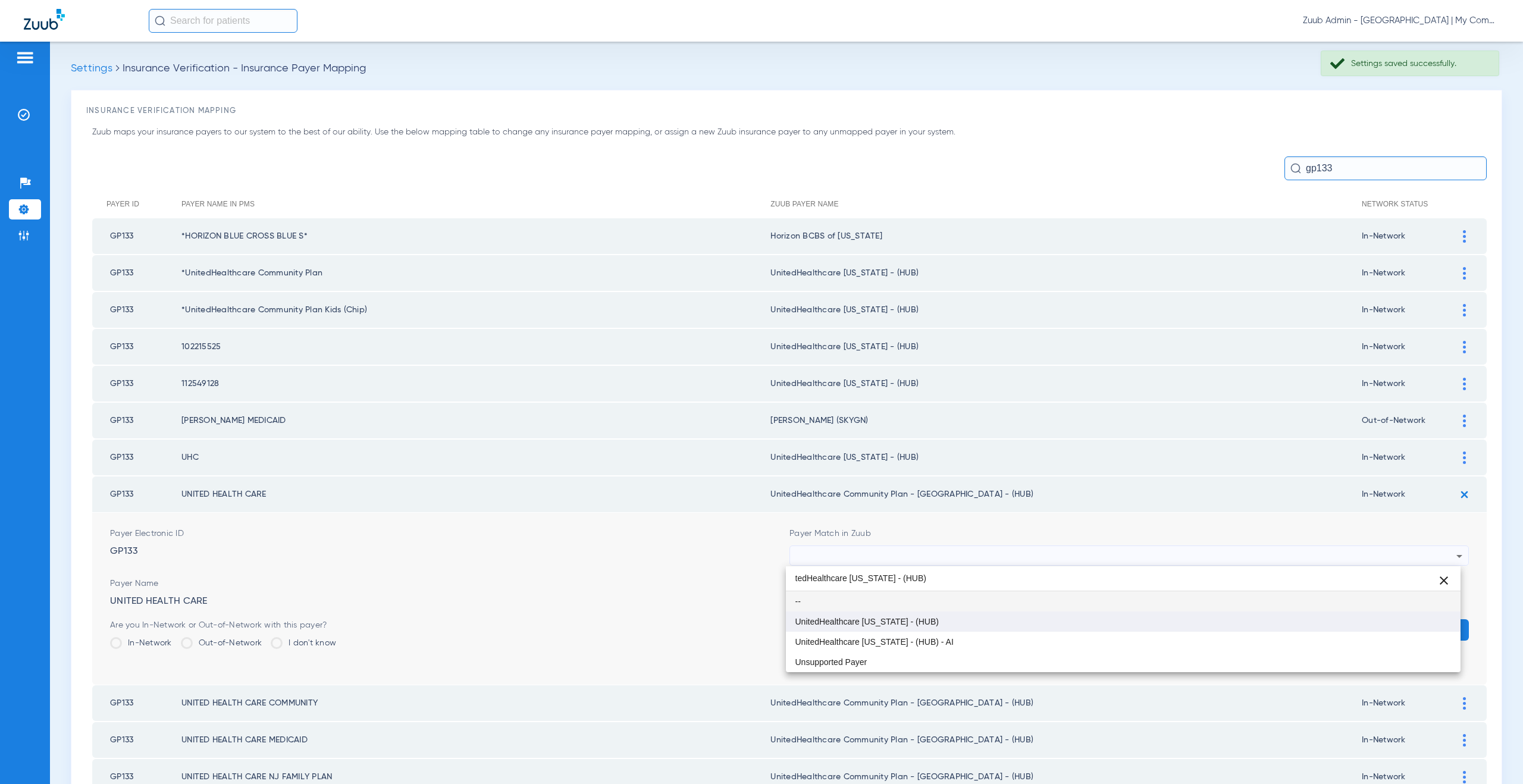
type input "tedHealthcare Michigan - (HUB)"
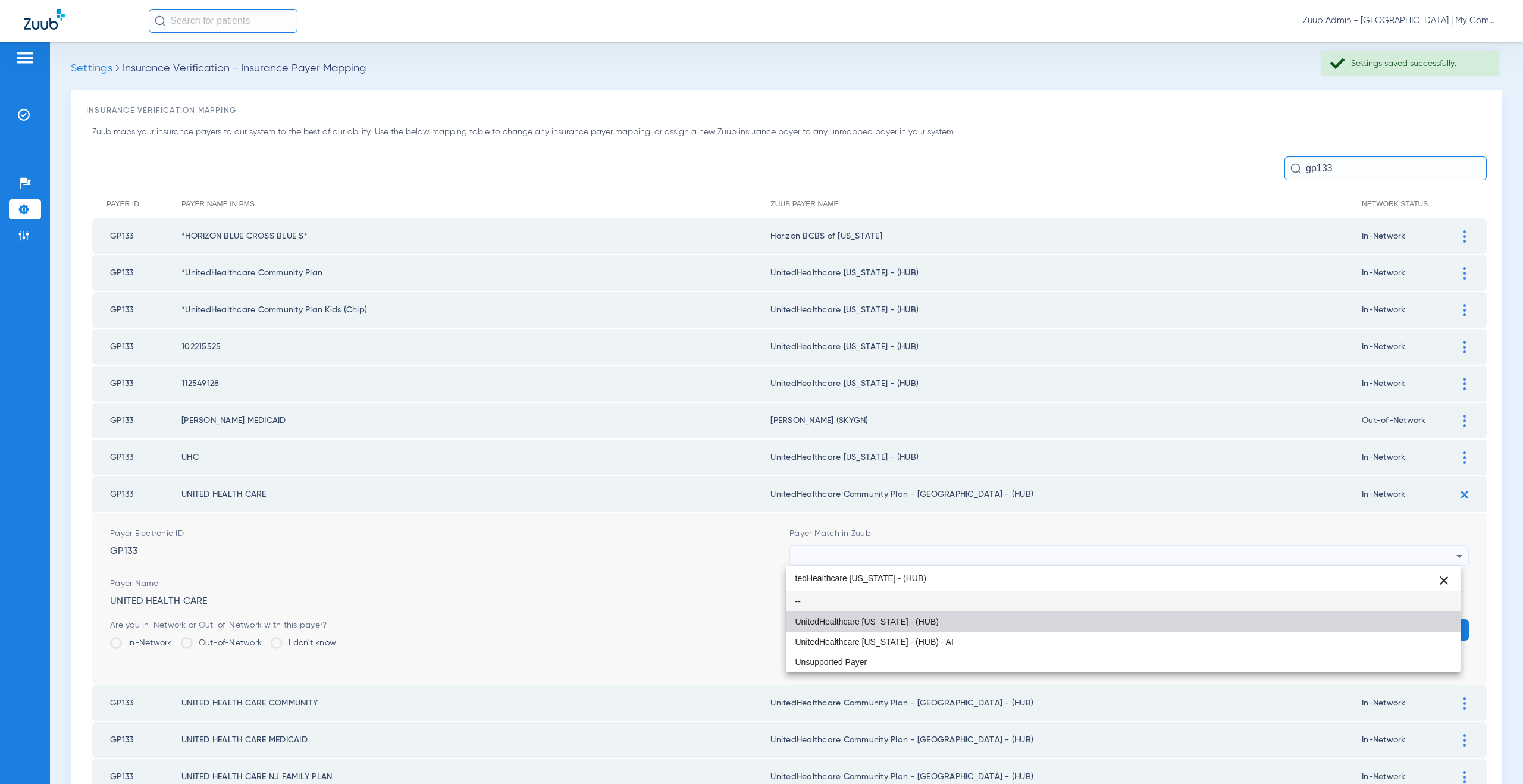
click at [904, 616] on mat-option "UnitedHealthcare [US_STATE] - (HUB)" at bounding box center [1123, 621] width 675 height 20
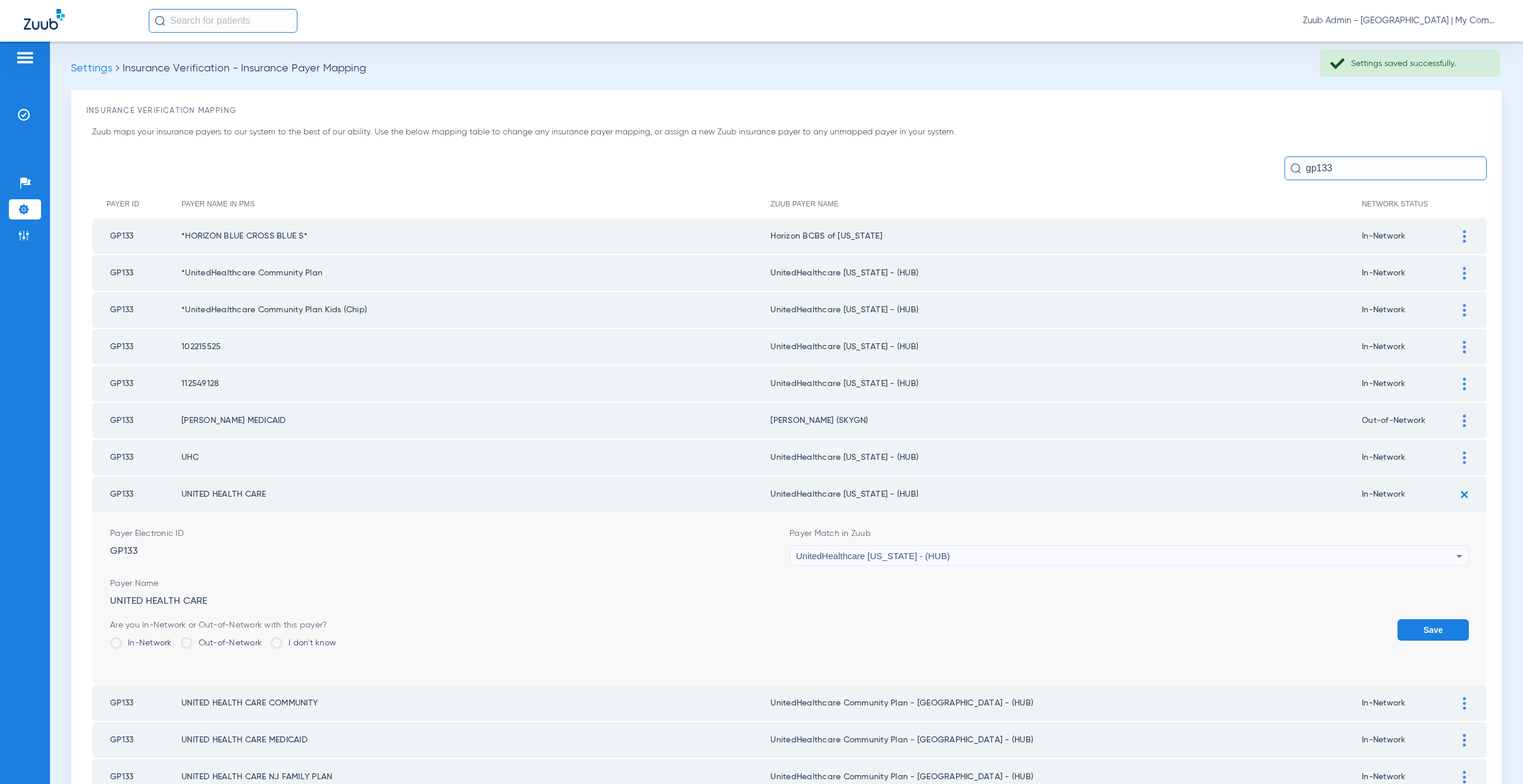
click at [1405, 621] on button "Save" at bounding box center [1433, 629] width 71 height 21
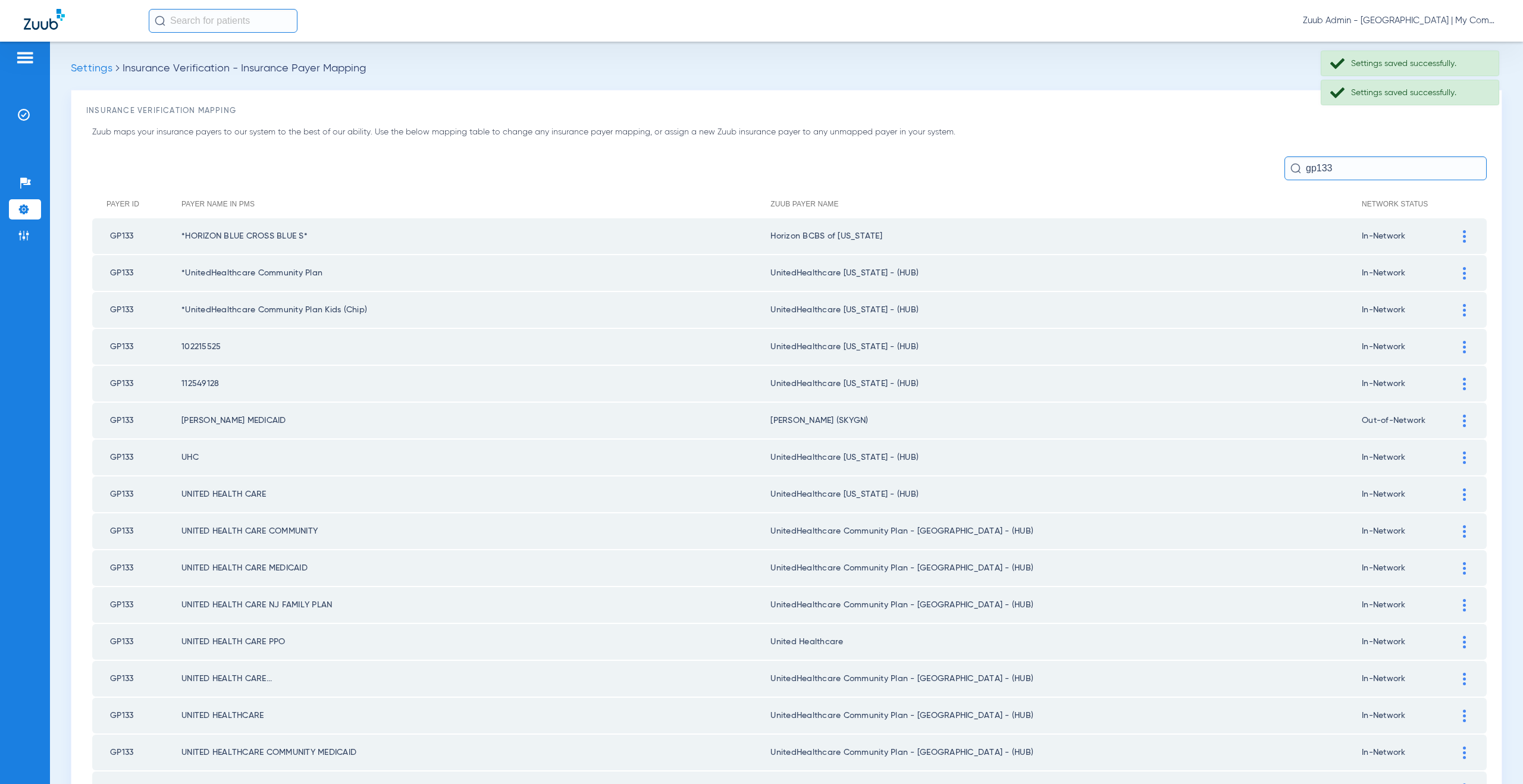
click at [1463, 536] on img at bounding box center [1464, 532] width 3 height 13
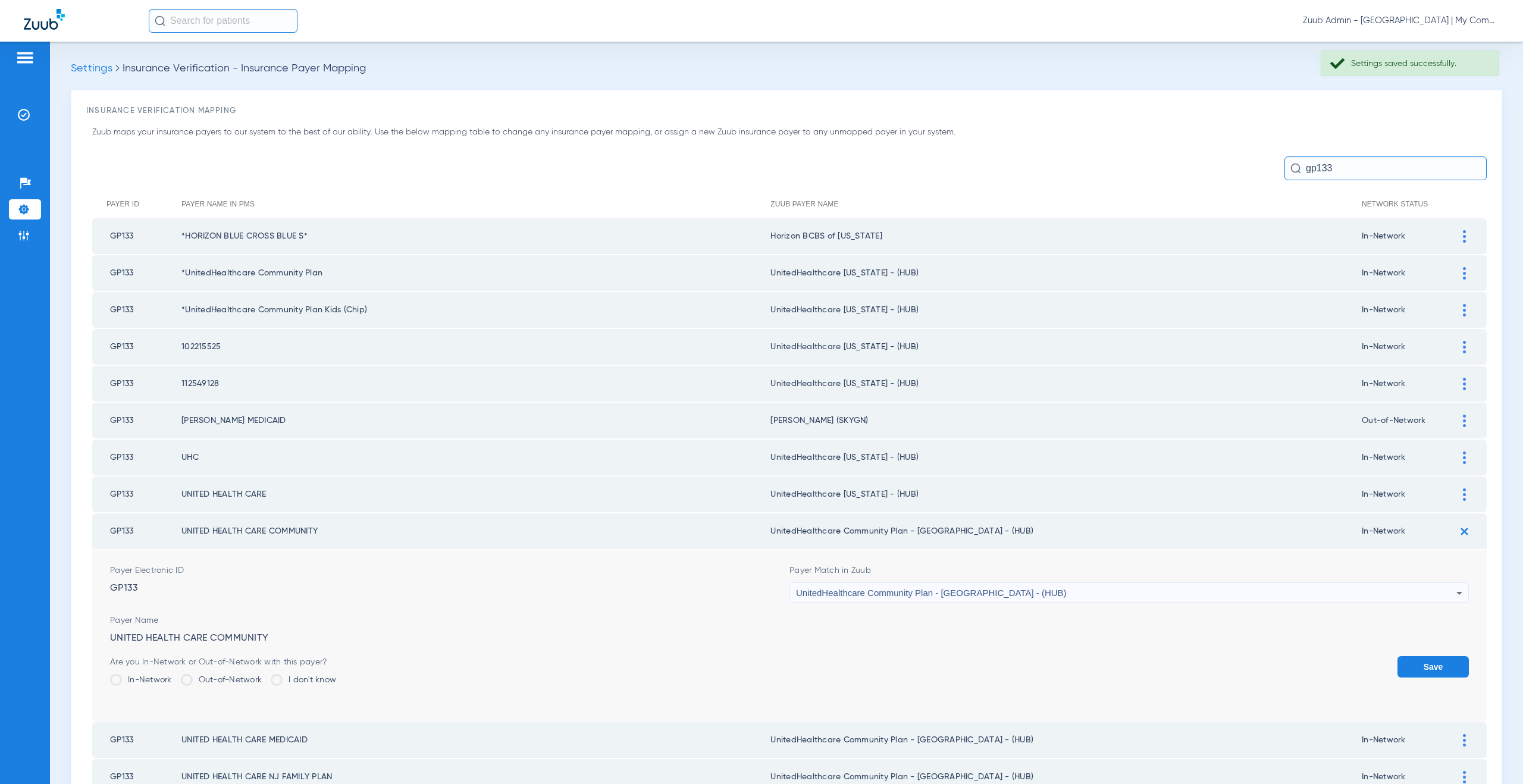
click at [961, 598] on div "UnitedHealthcare Community Plan - NJ - (HUB)" at bounding box center [1126, 593] width 660 height 20
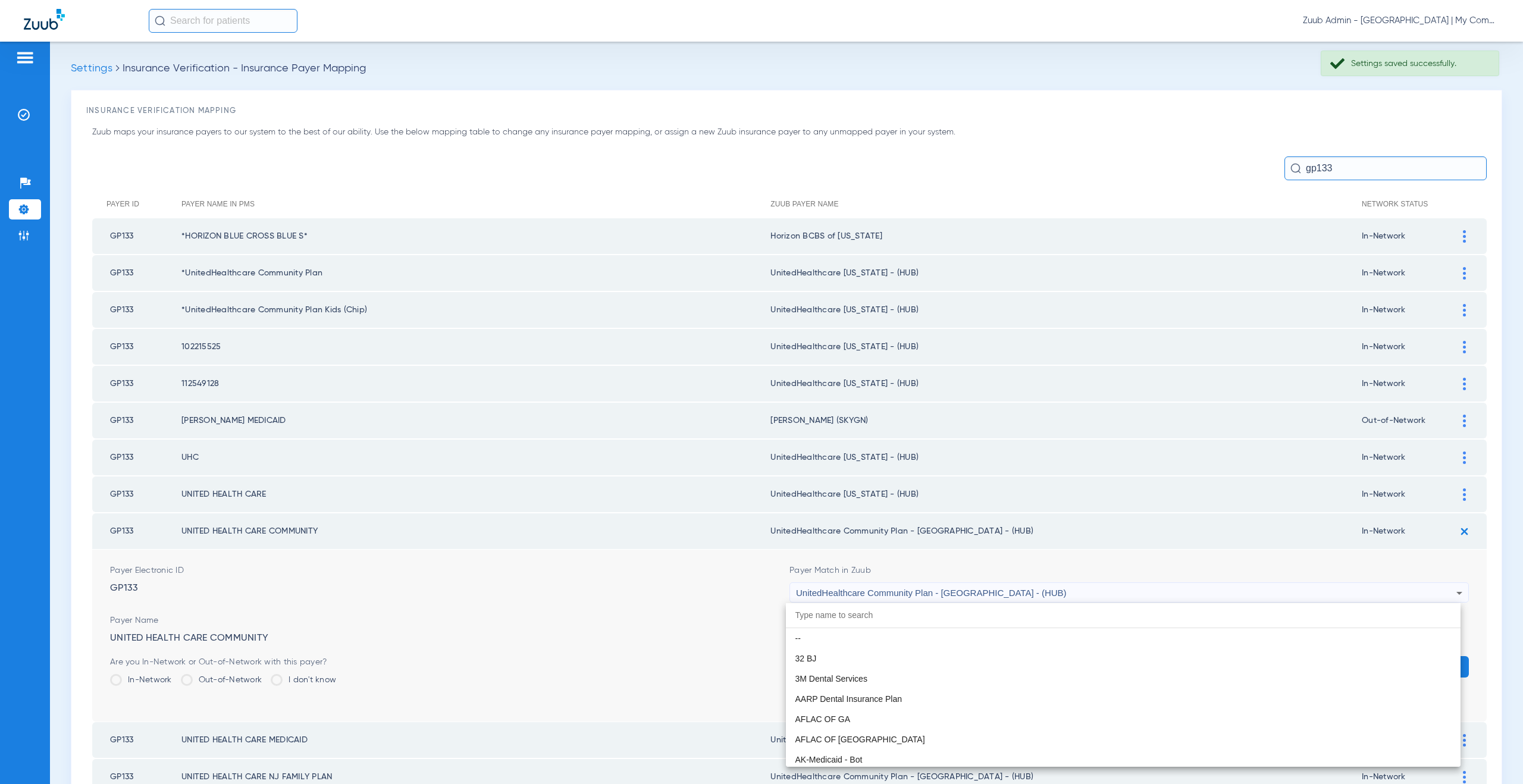
scroll to position [7911, 0]
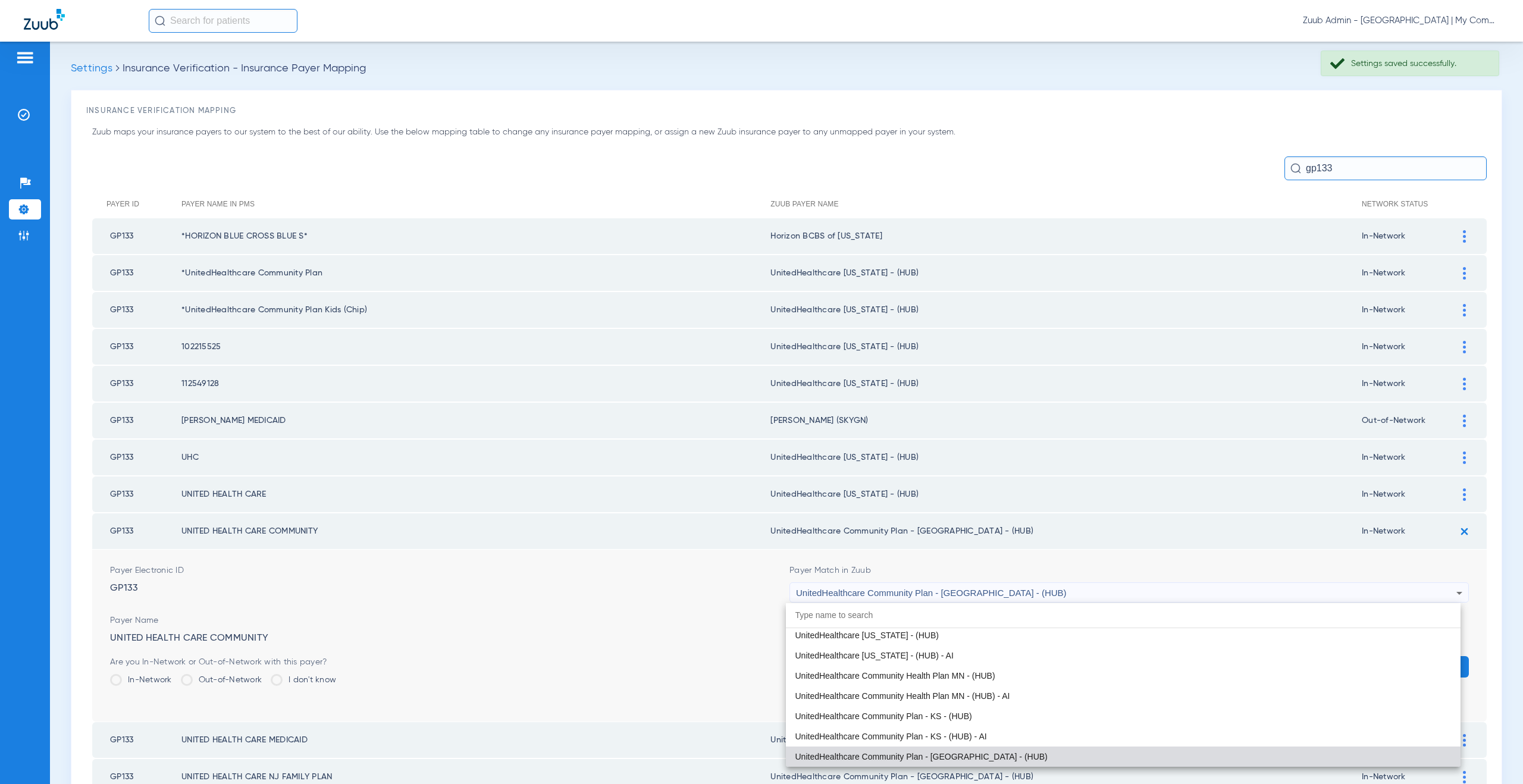
paste input "tedHealthcare Michigan - (HUB)"
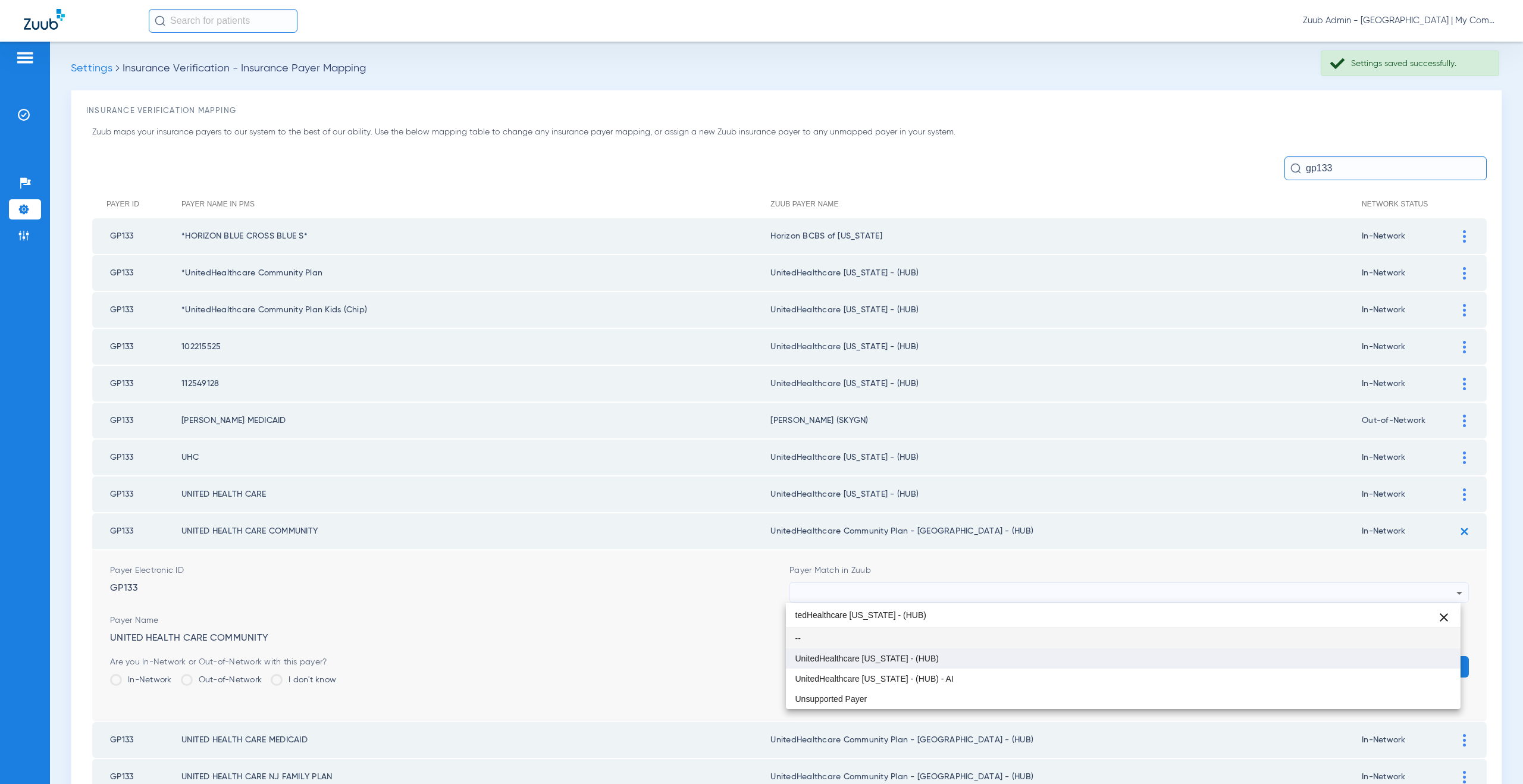
type input "tedHealthcare Michigan - (HUB)"
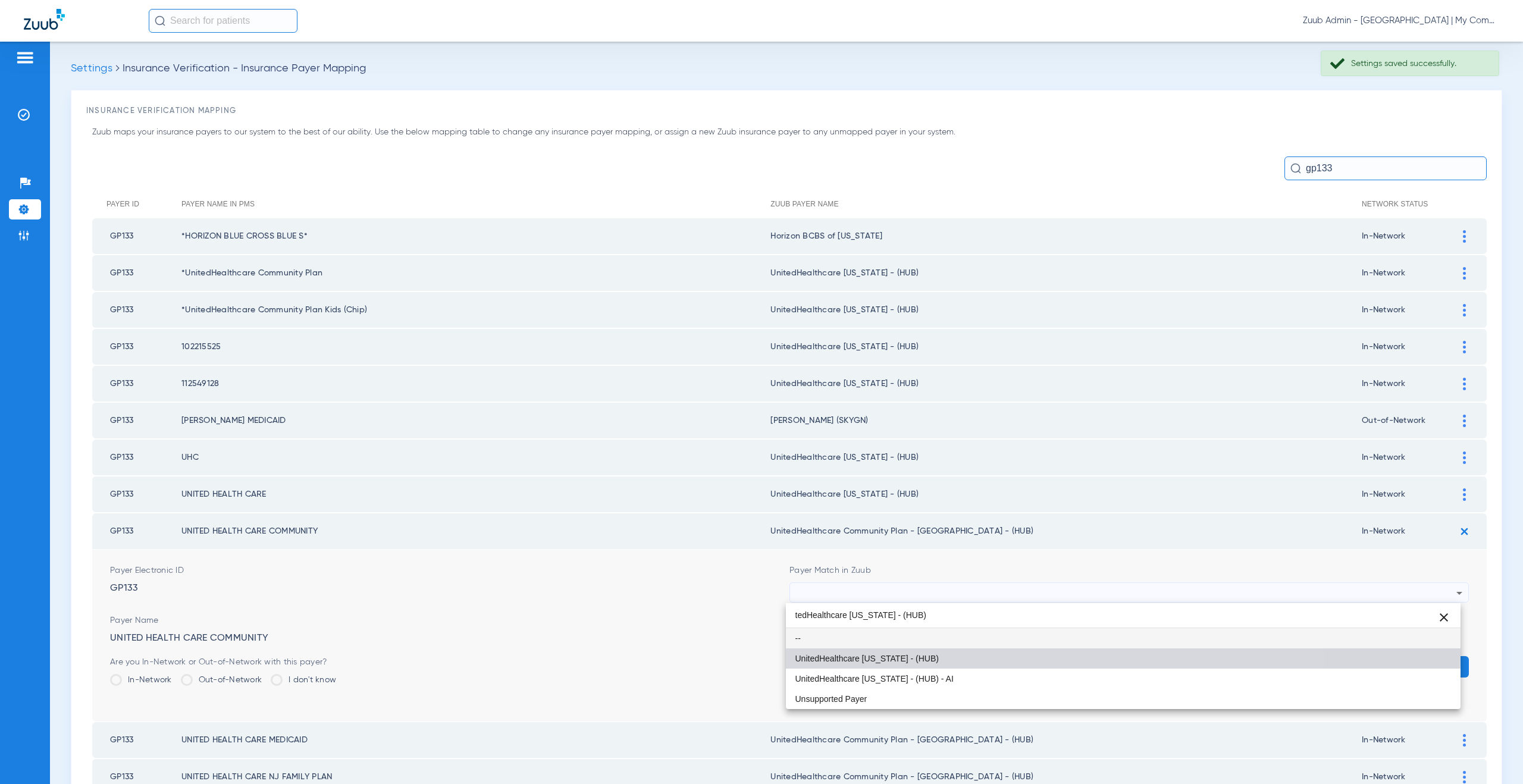
click at [939, 652] on mat-option "UnitedHealthcare [US_STATE] - (HUB)" at bounding box center [1123, 658] width 675 height 20
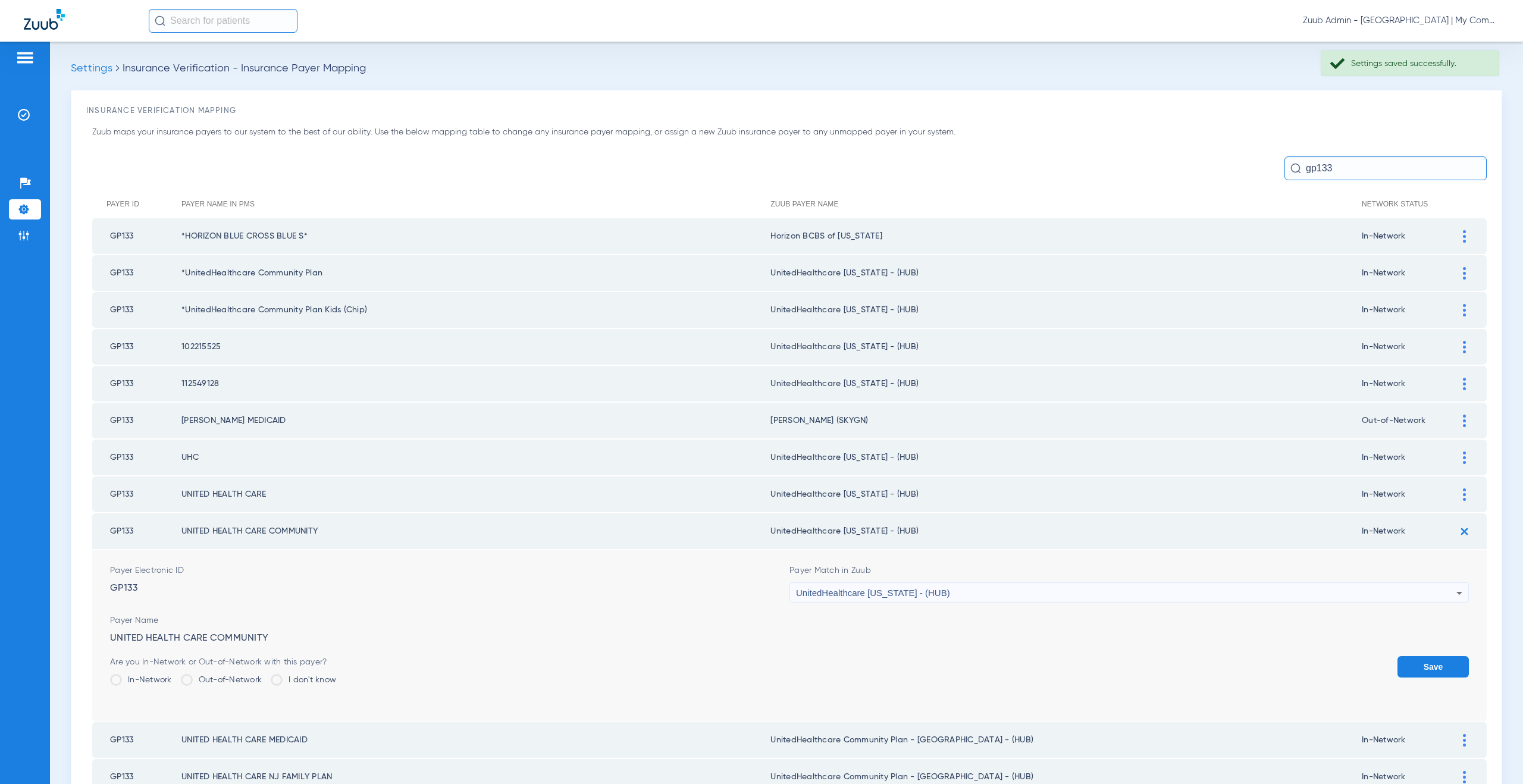
click at [1420, 667] on button "Save" at bounding box center [1433, 667] width 71 height 21
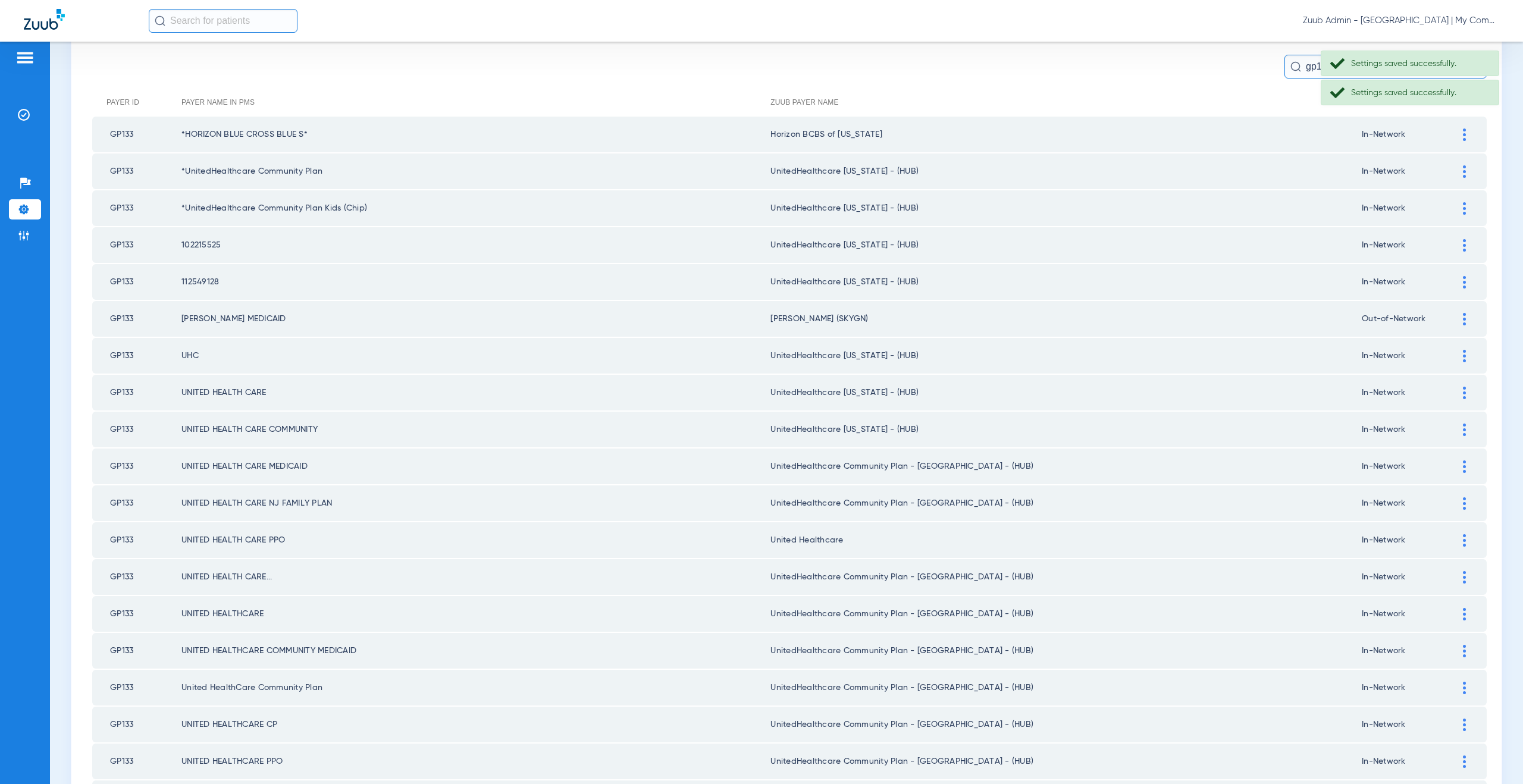
scroll to position [167, 0]
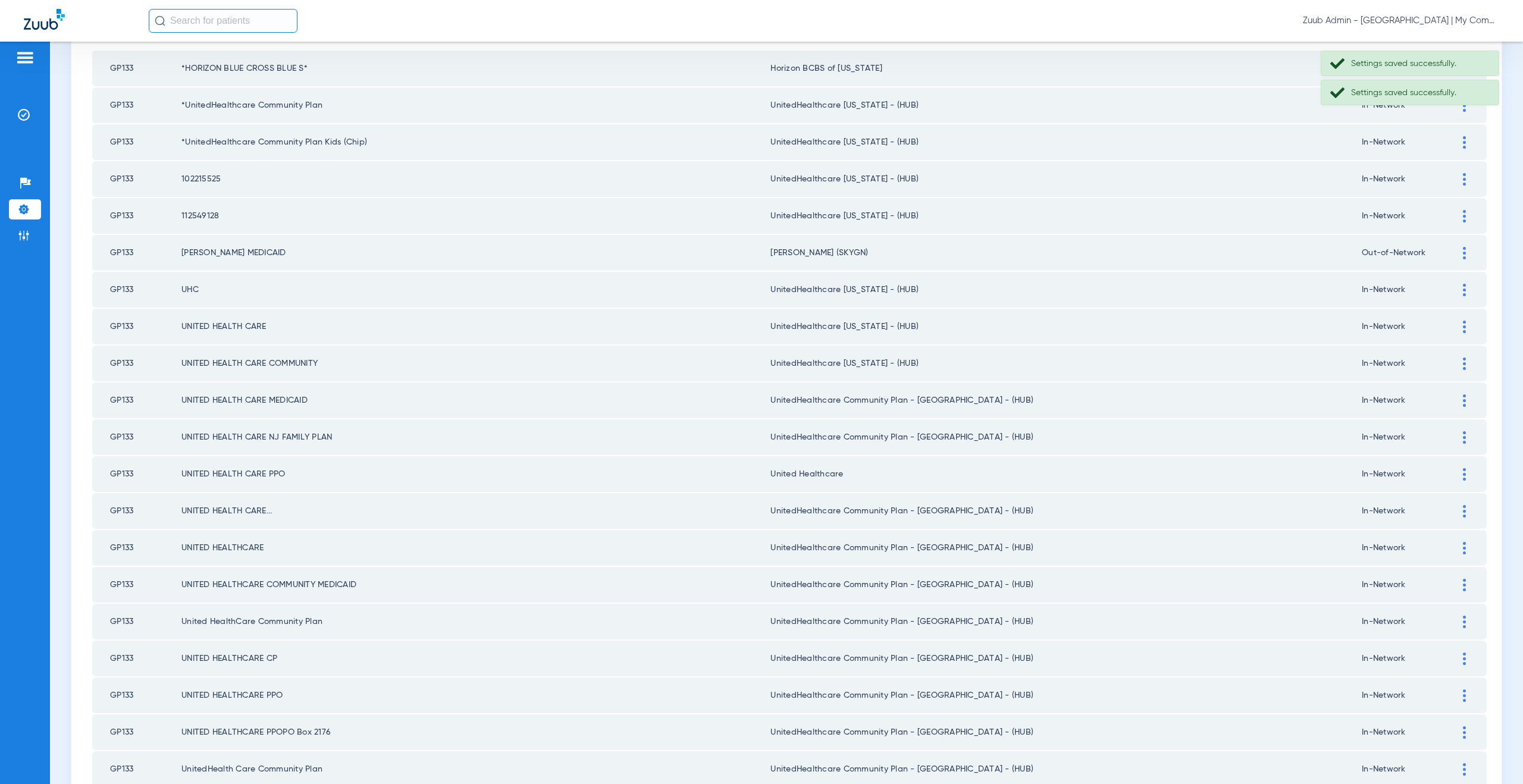
click at [1460, 404] on div at bounding box center [1464, 401] width 21 height 13
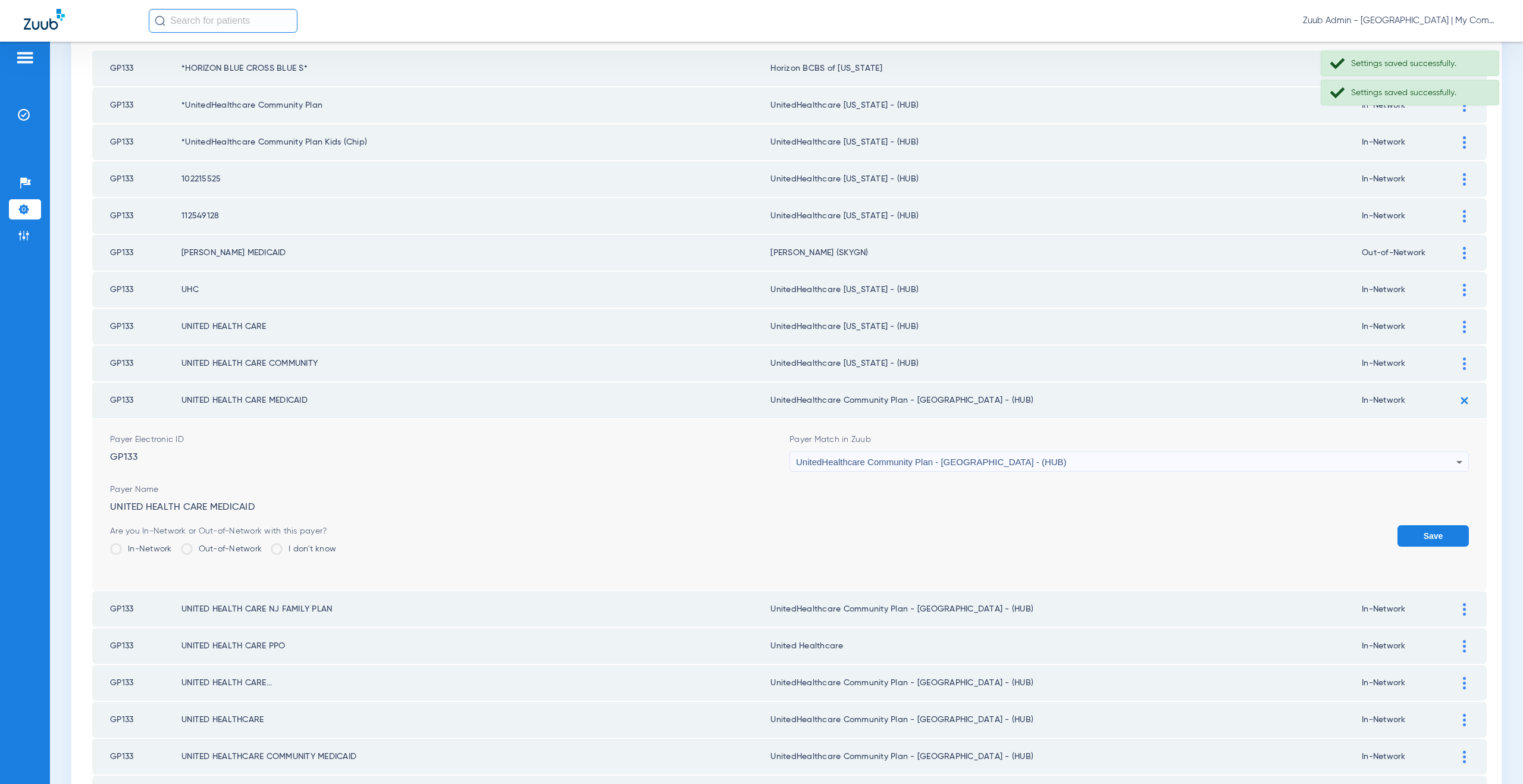
click at [904, 458] on span "UnitedHealthcare Community Plan - NJ - (HUB)" at bounding box center [931, 462] width 271 height 10
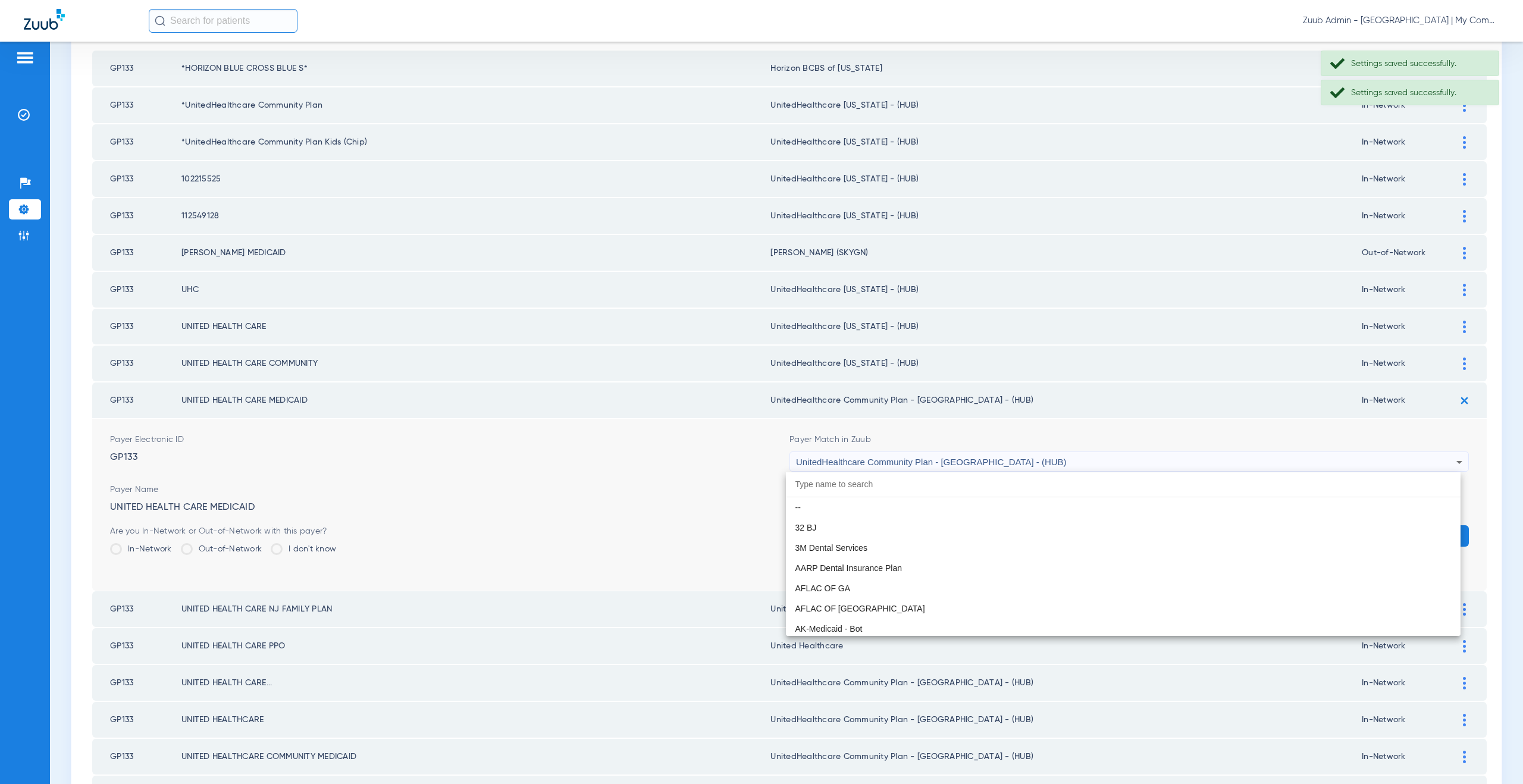
scroll to position [7911, 0]
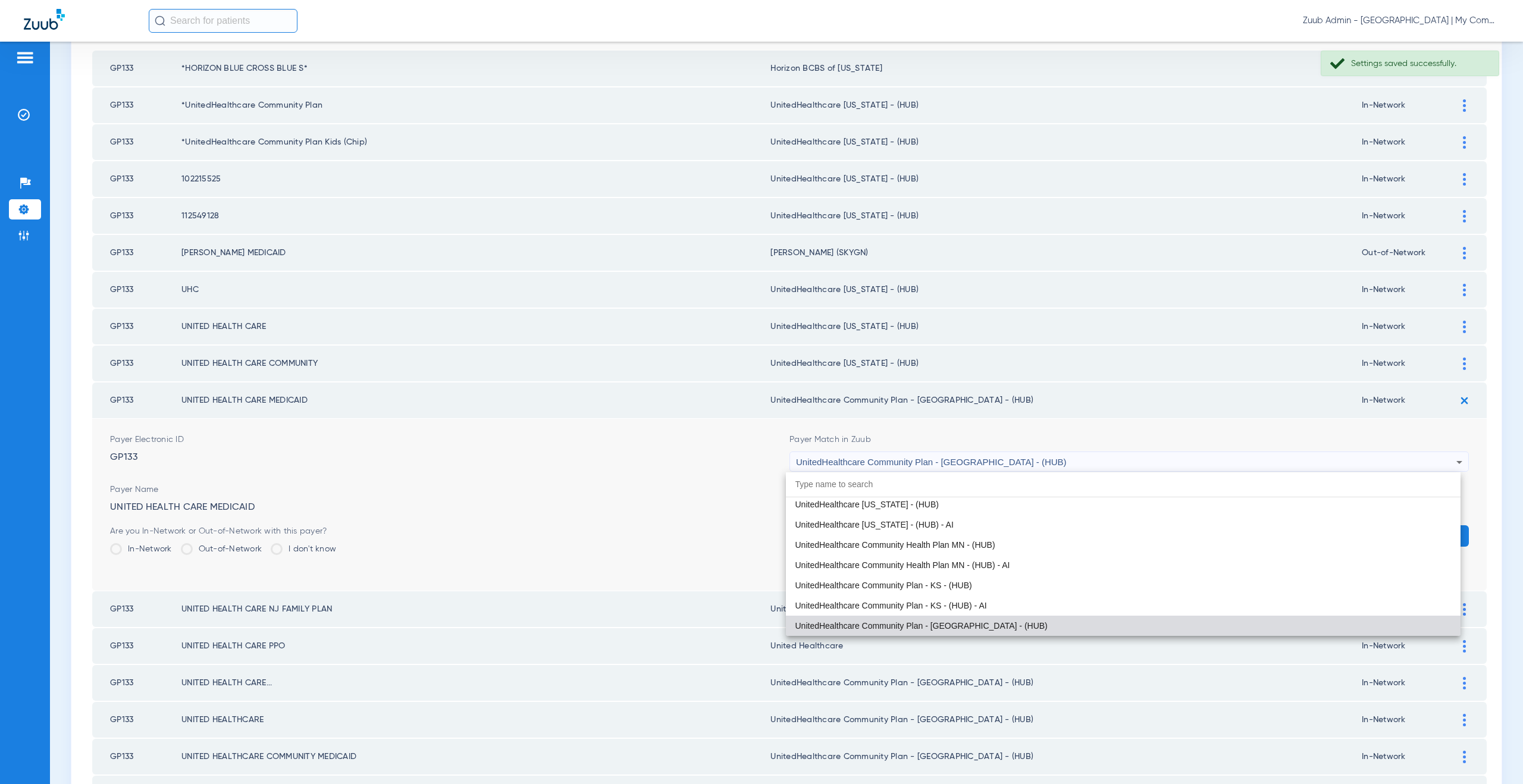
click at [915, 495] on input "dropdown search" at bounding box center [1123, 484] width 675 height 25
paste input "tedHealthcare Michigan - (HUB)"
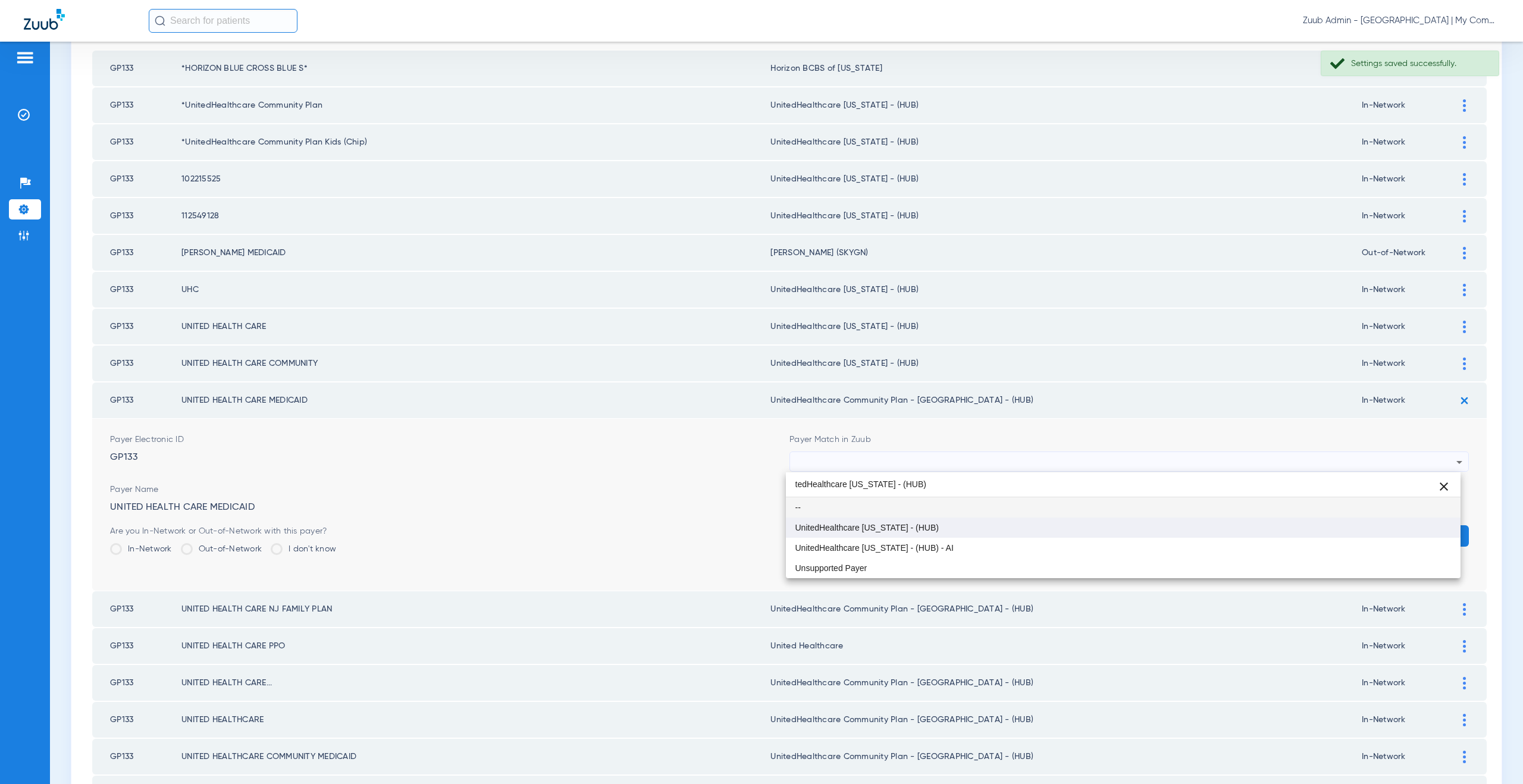
type input "tedHealthcare Michigan - (HUB)"
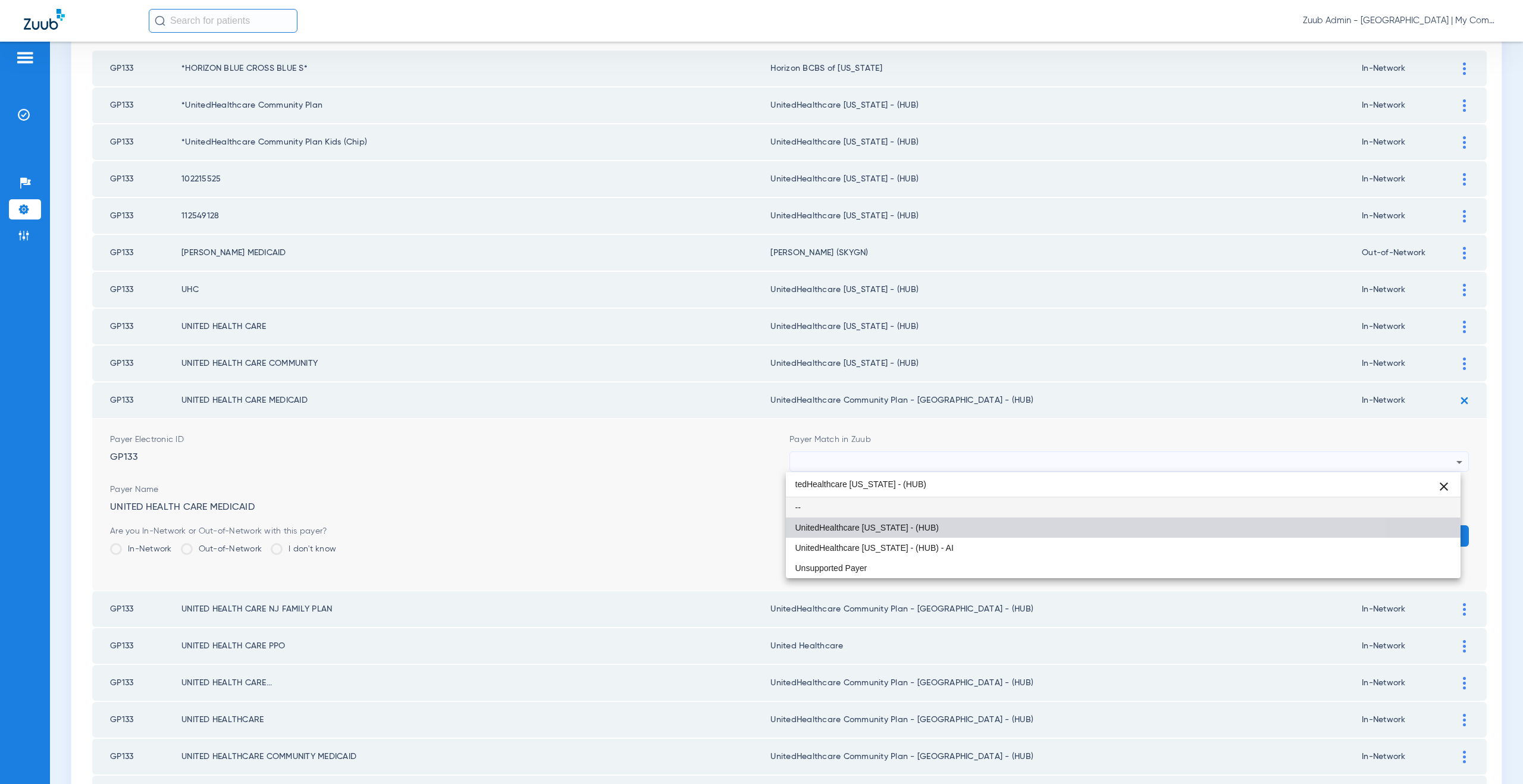
click at [894, 535] on mat-option "UnitedHealthcare [US_STATE] - (HUB)" at bounding box center [1123, 527] width 675 height 20
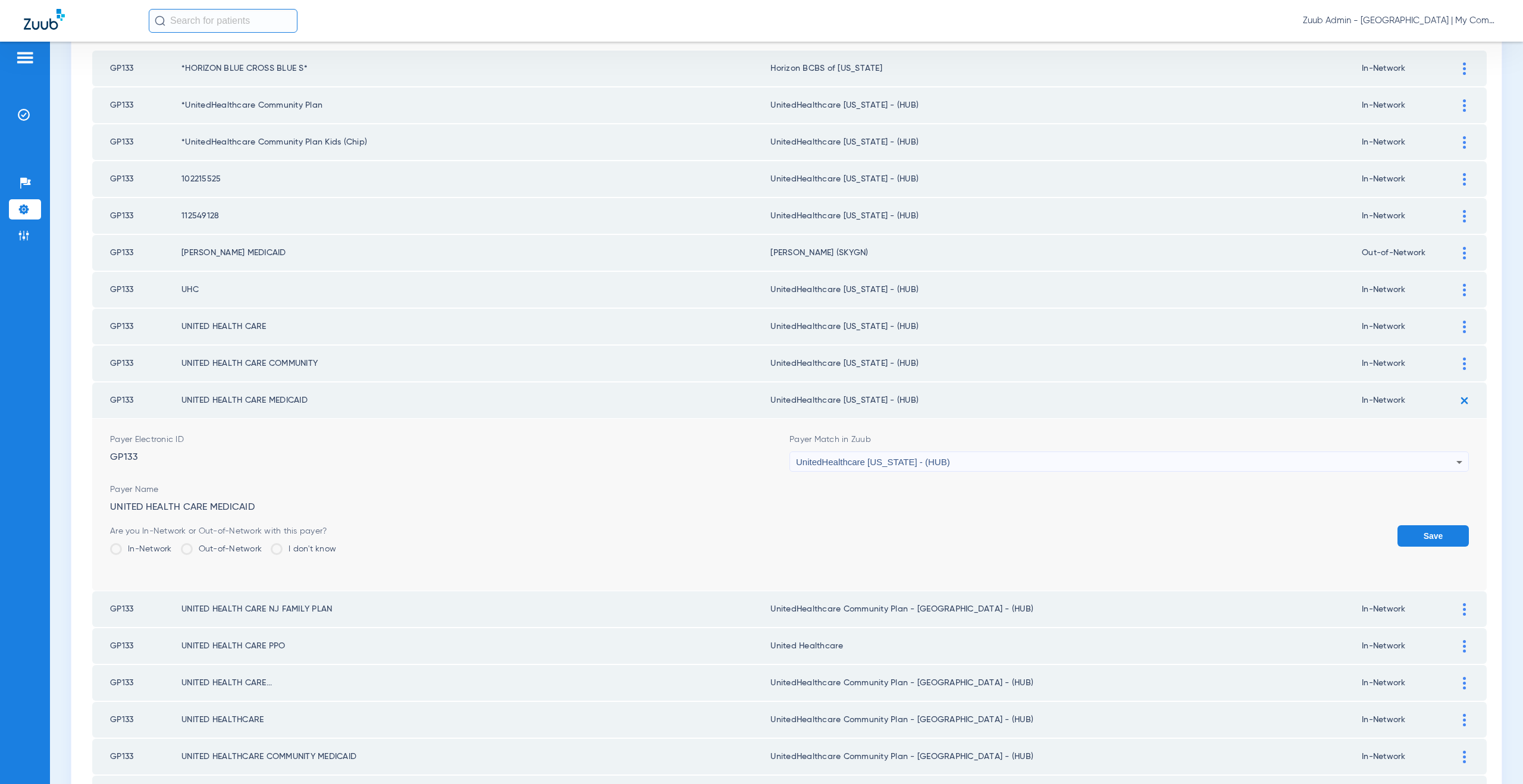
click at [1432, 533] on button "Save" at bounding box center [1433, 536] width 71 height 21
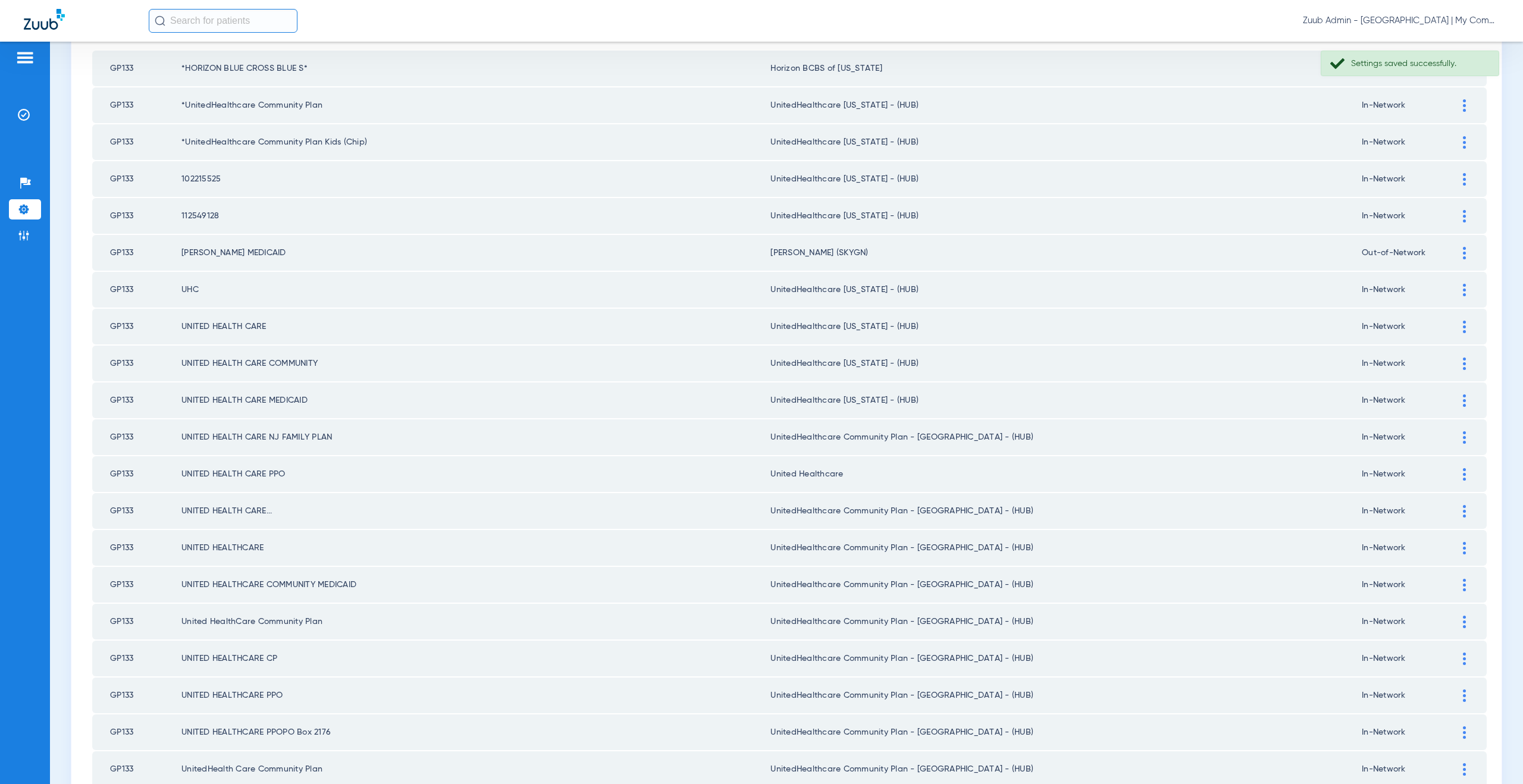
click at [1463, 434] on img at bounding box center [1464, 437] width 3 height 13
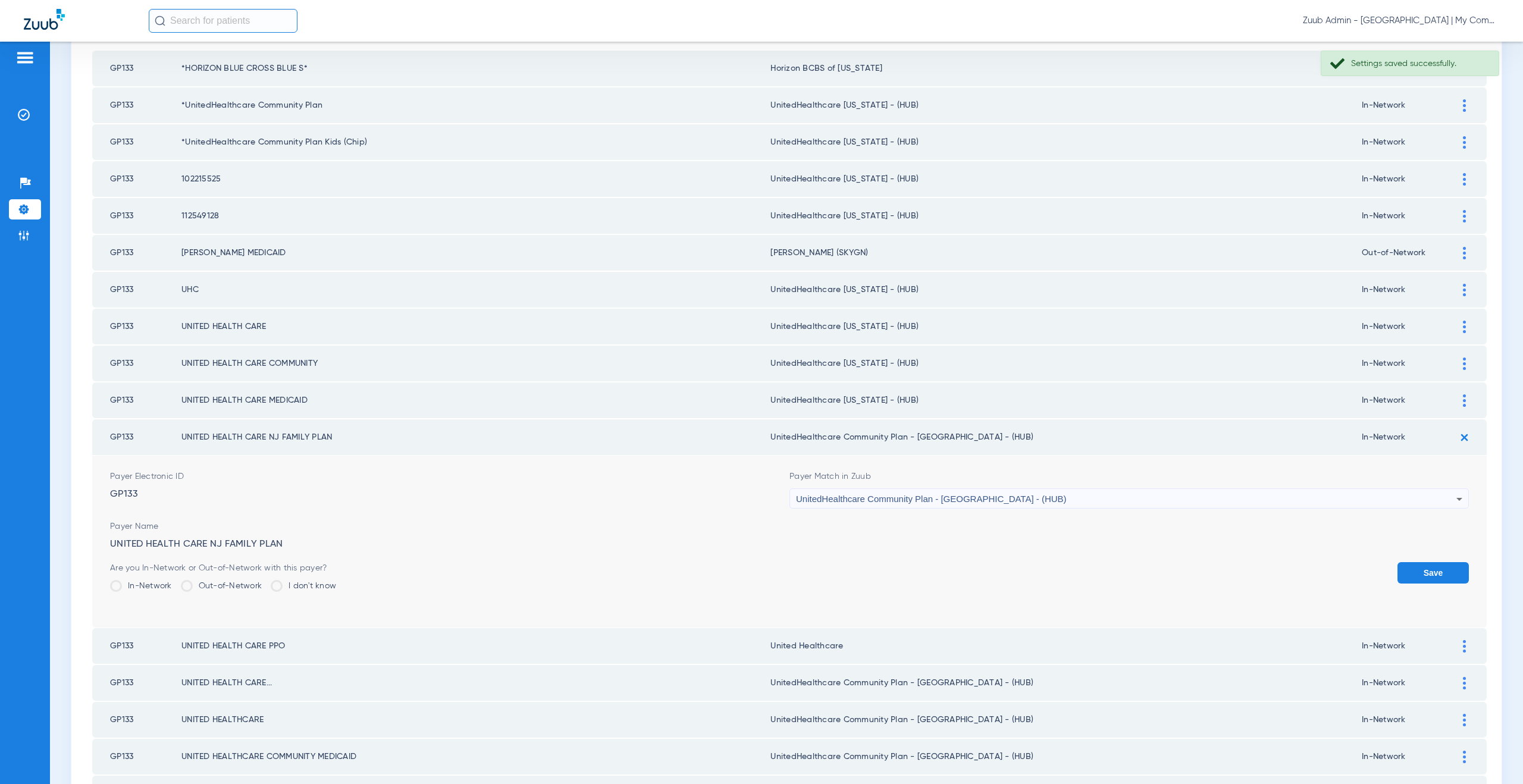
click at [956, 492] on div "UnitedHealthcare Community Plan - NJ - (HUB)" at bounding box center [1126, 498] width 660 height 20
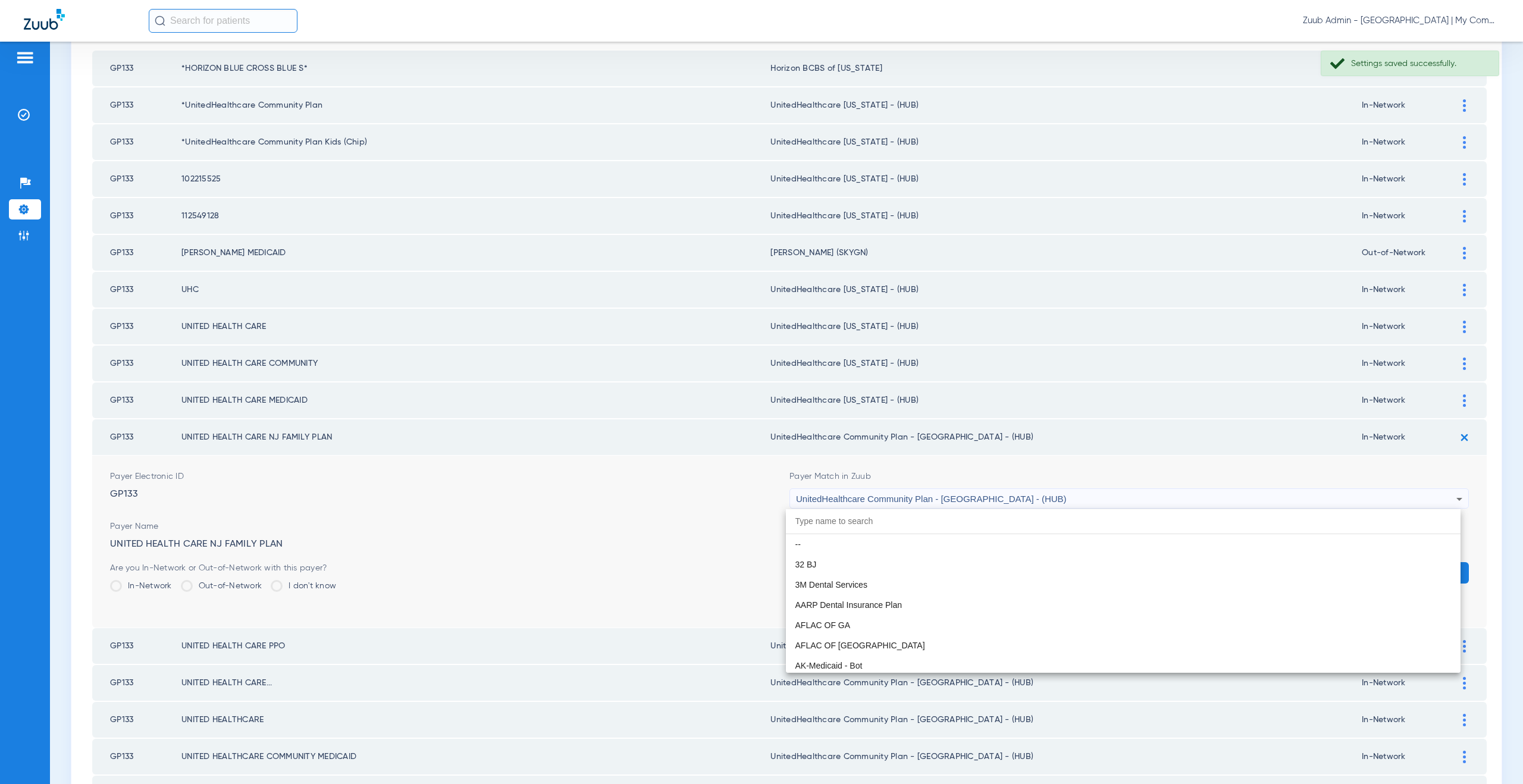
scroll to position [7911, 0]
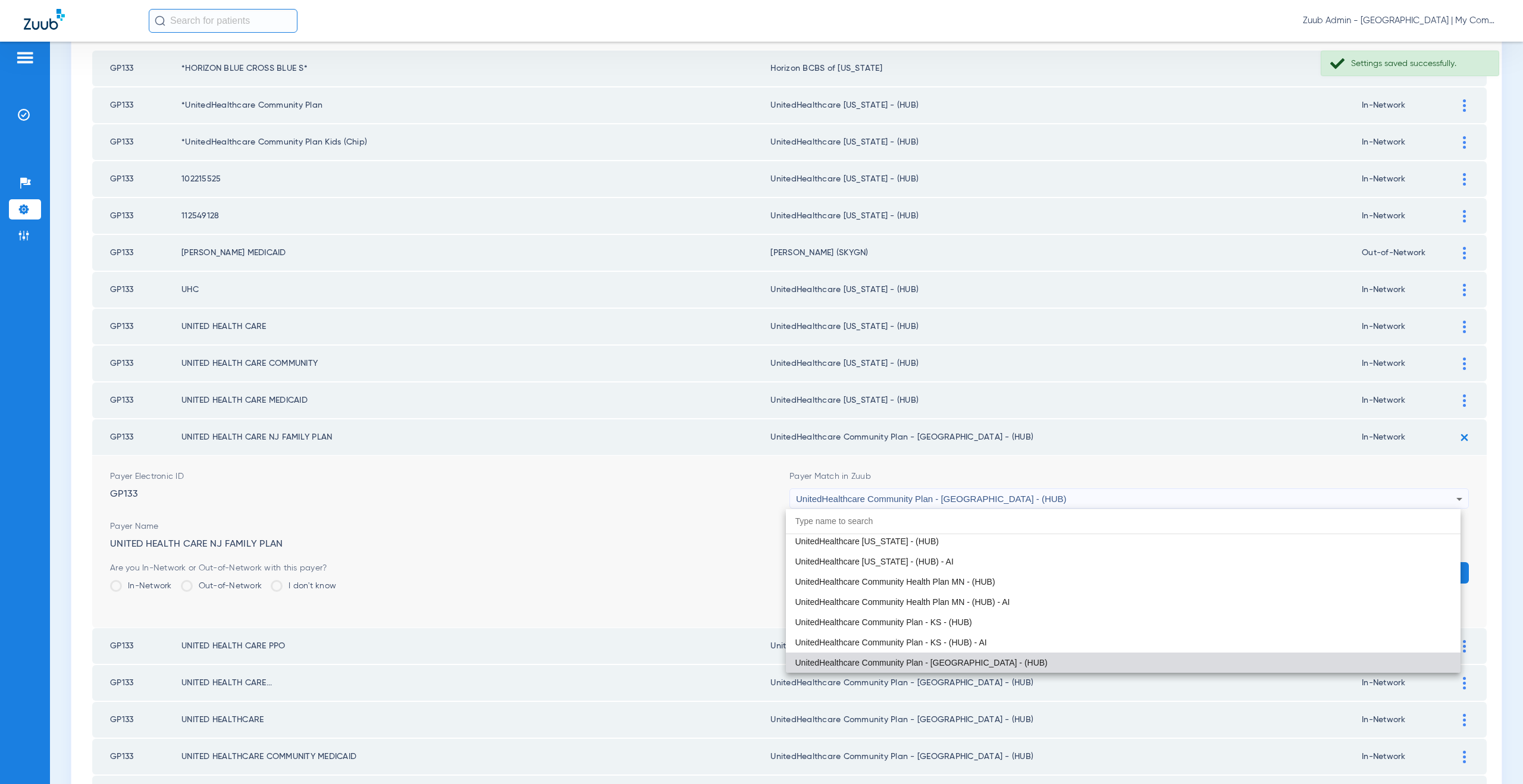
paste input "tedHealthcare Michigan - (HUB)"
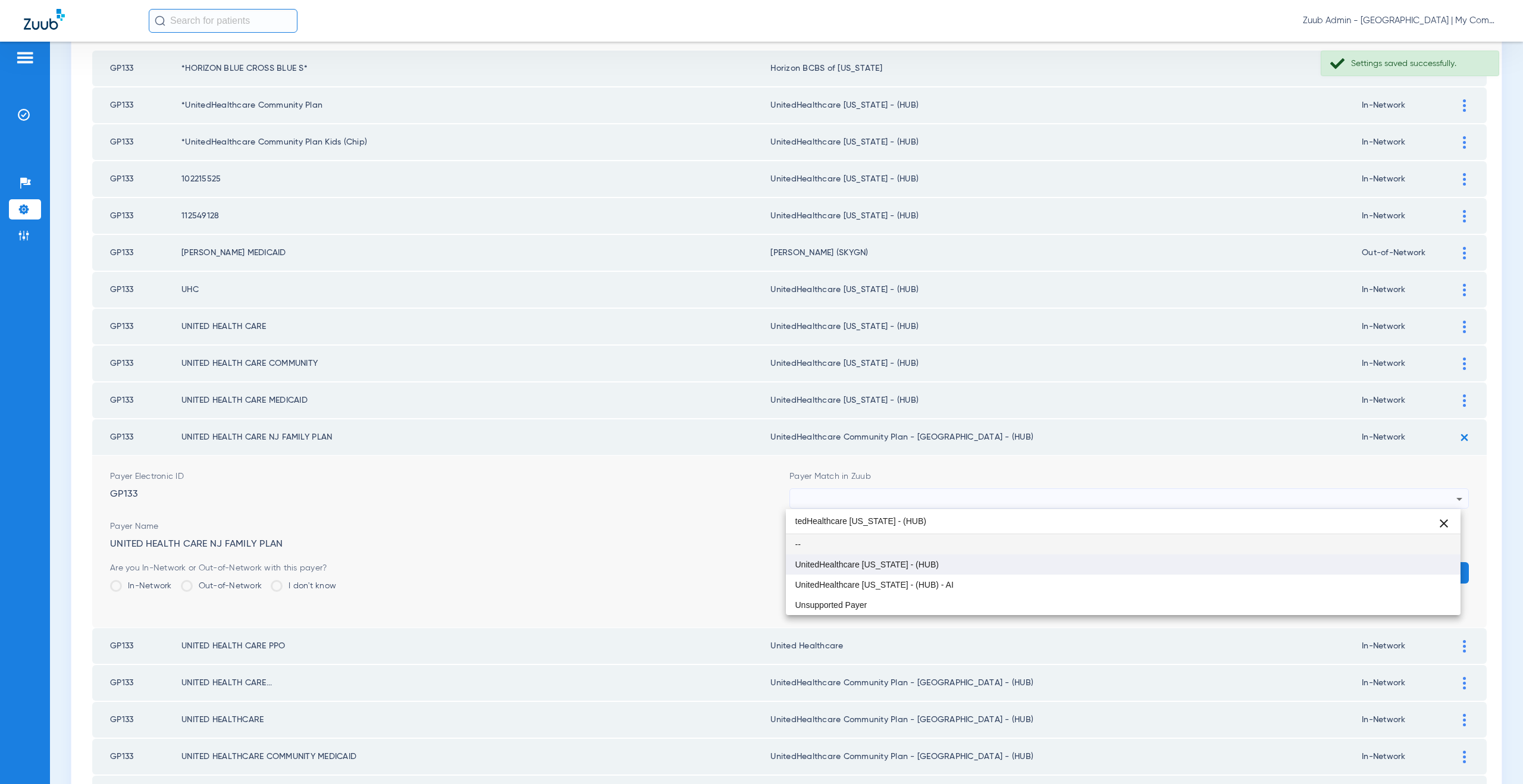
type input "tedHealthcare Michigan - (HUB)"
click at [940, 564] on mat-option "UnitedHealthcare [US_STATE] - (HUB)" at bounding box center [1123, 564] width 675 height 20
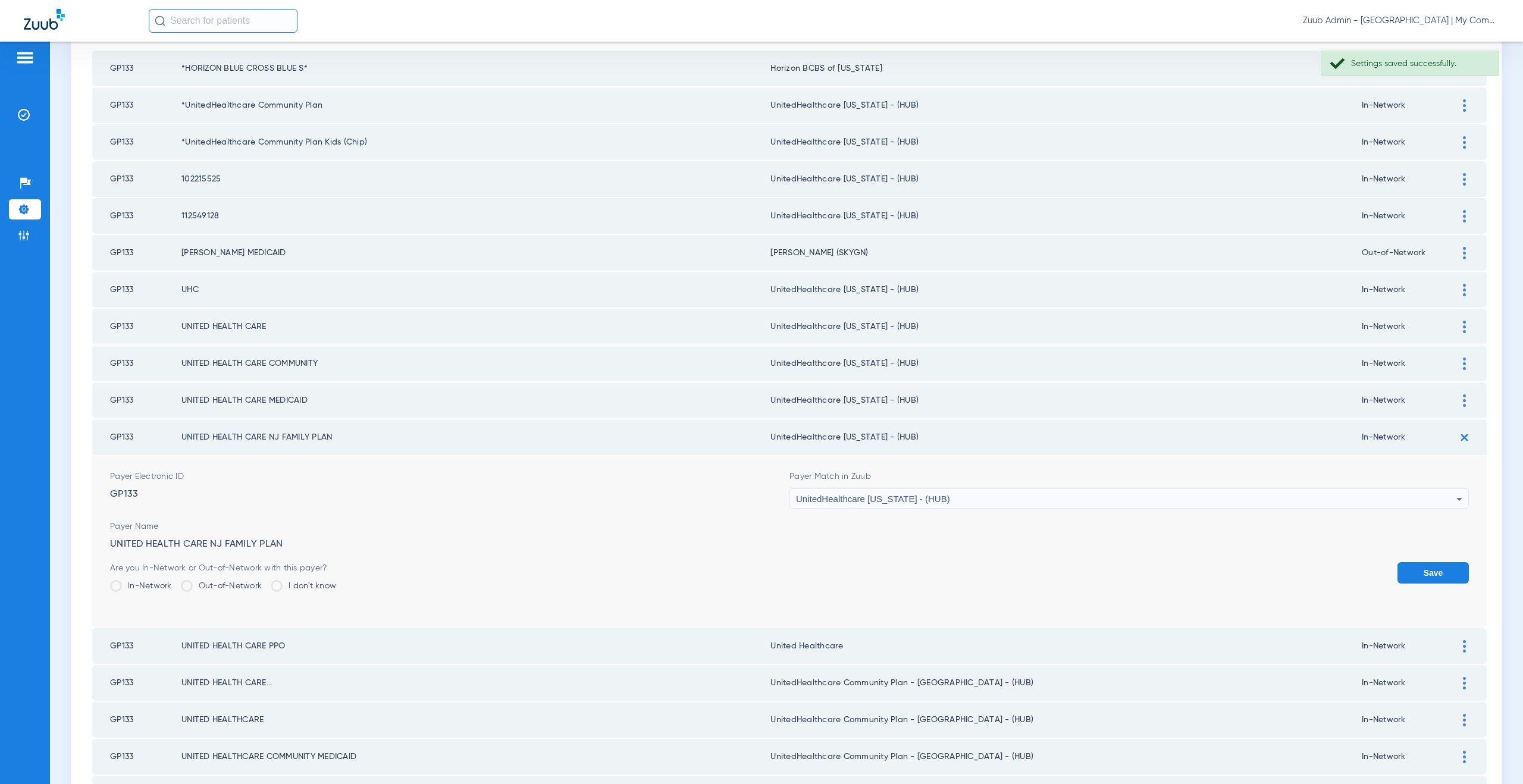
click at [1435, 564] on button "Save" at bounding box center [1433, 572] width 71 height 21
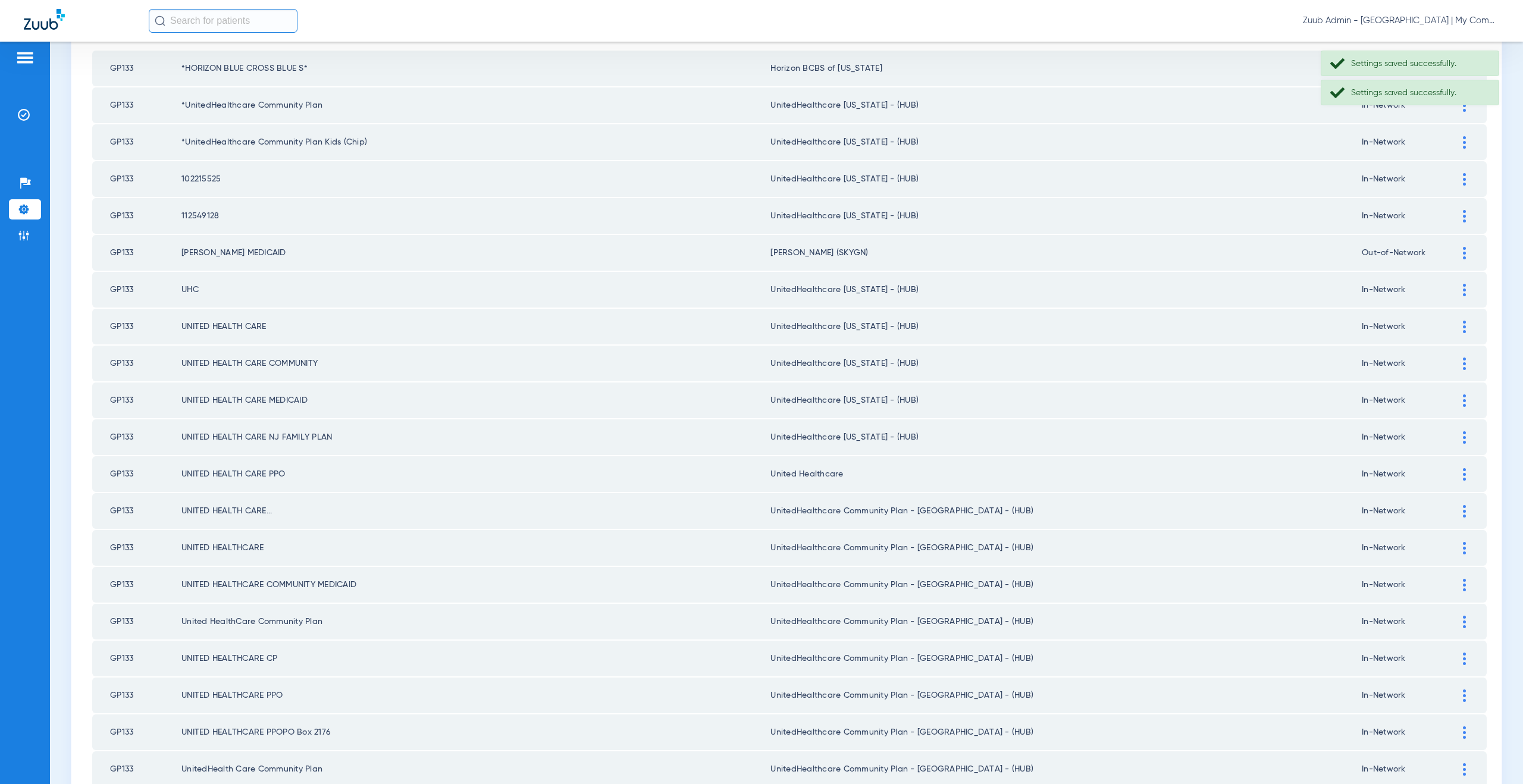
click at [1464, 480] on div at bounding box center [1464, 475] width 21 height 13
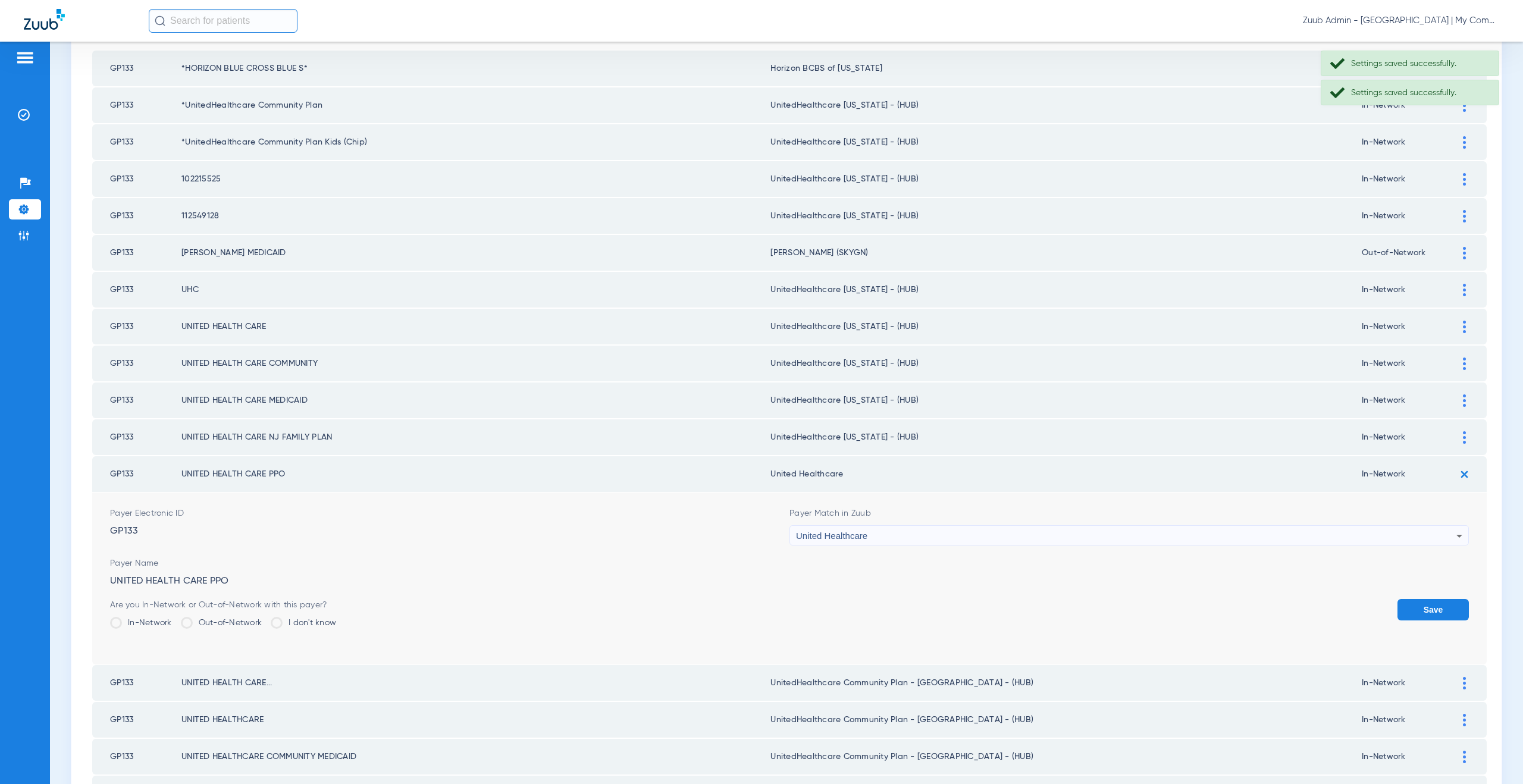
click at [1460, 475] on img at bounding box center [1464, 474] width 20 height 20
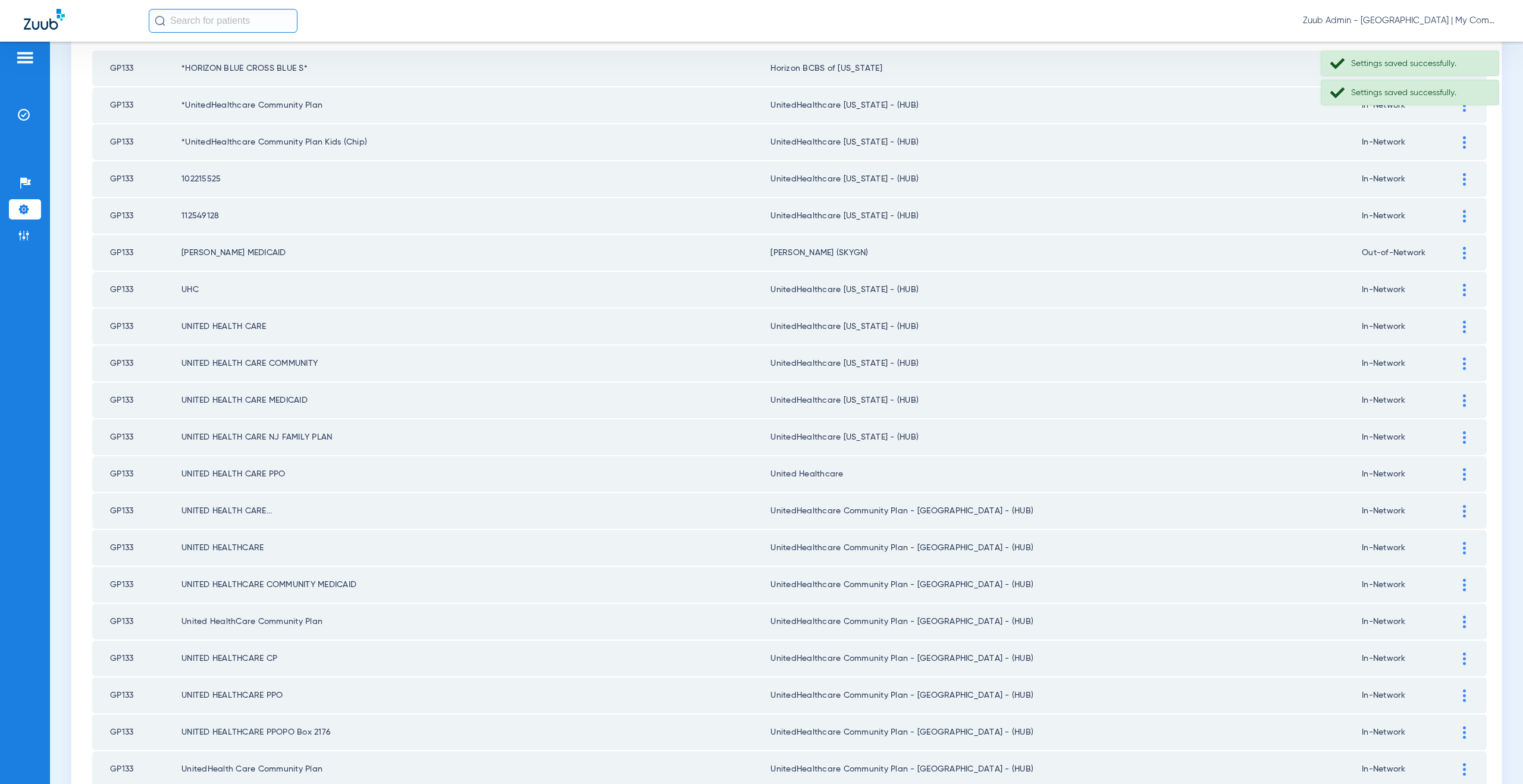
click at [1454, 474] on div at bounding box center [1464, 475] width 21 height 13
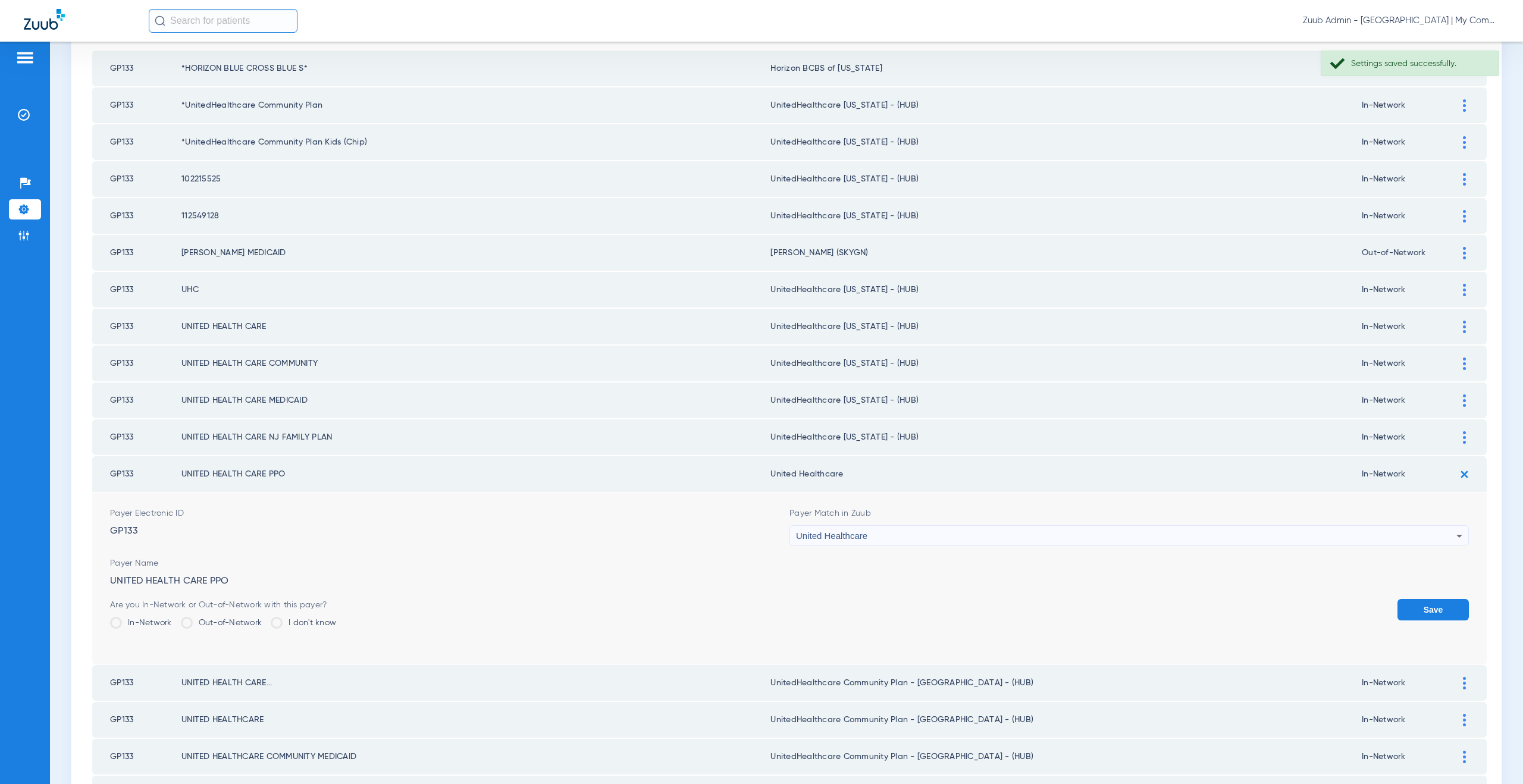
click at [925, 536] on div "United Healthcare" at bounding box center [1126, 536] width 660 height 20
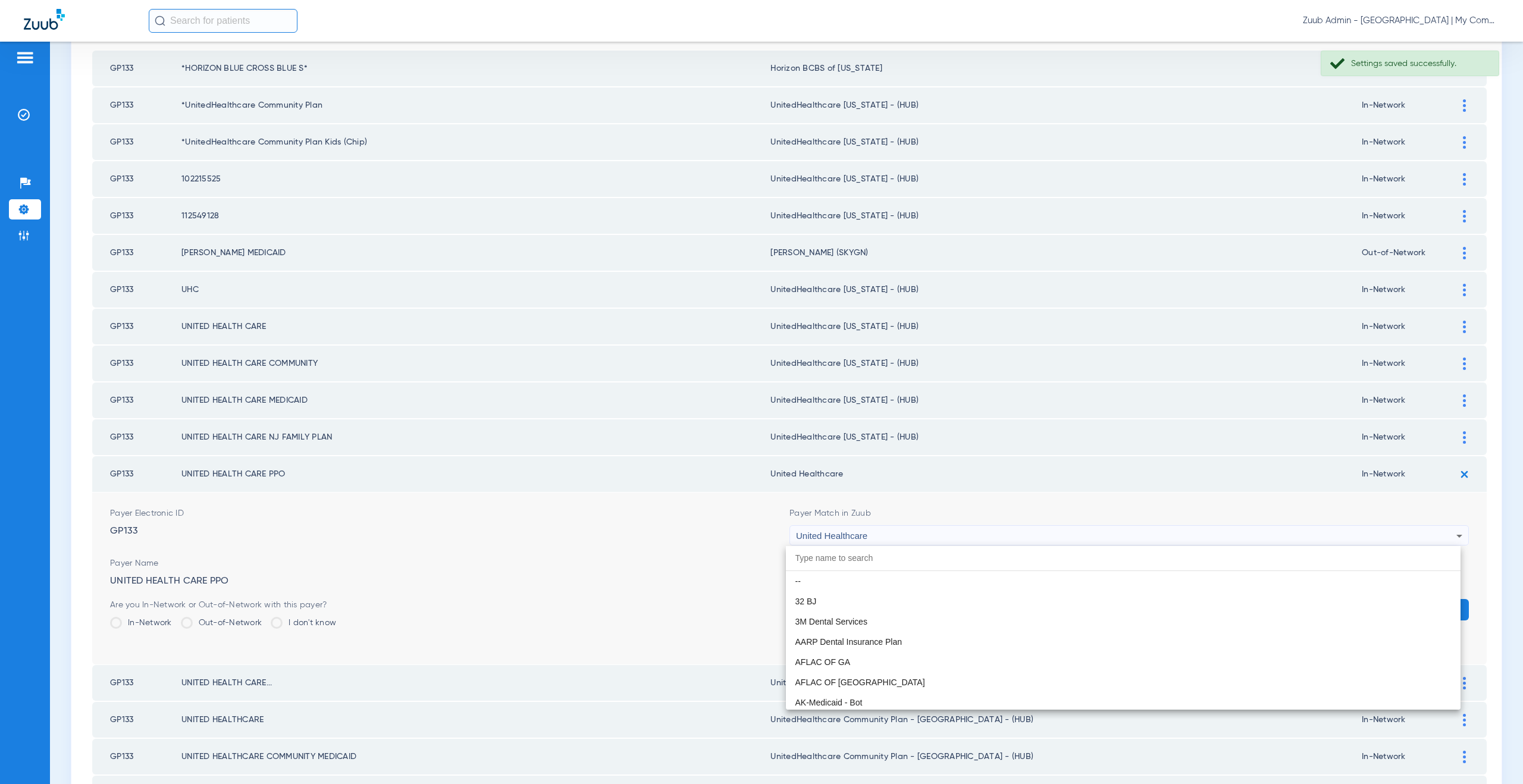
scroll to position [7607, 0]
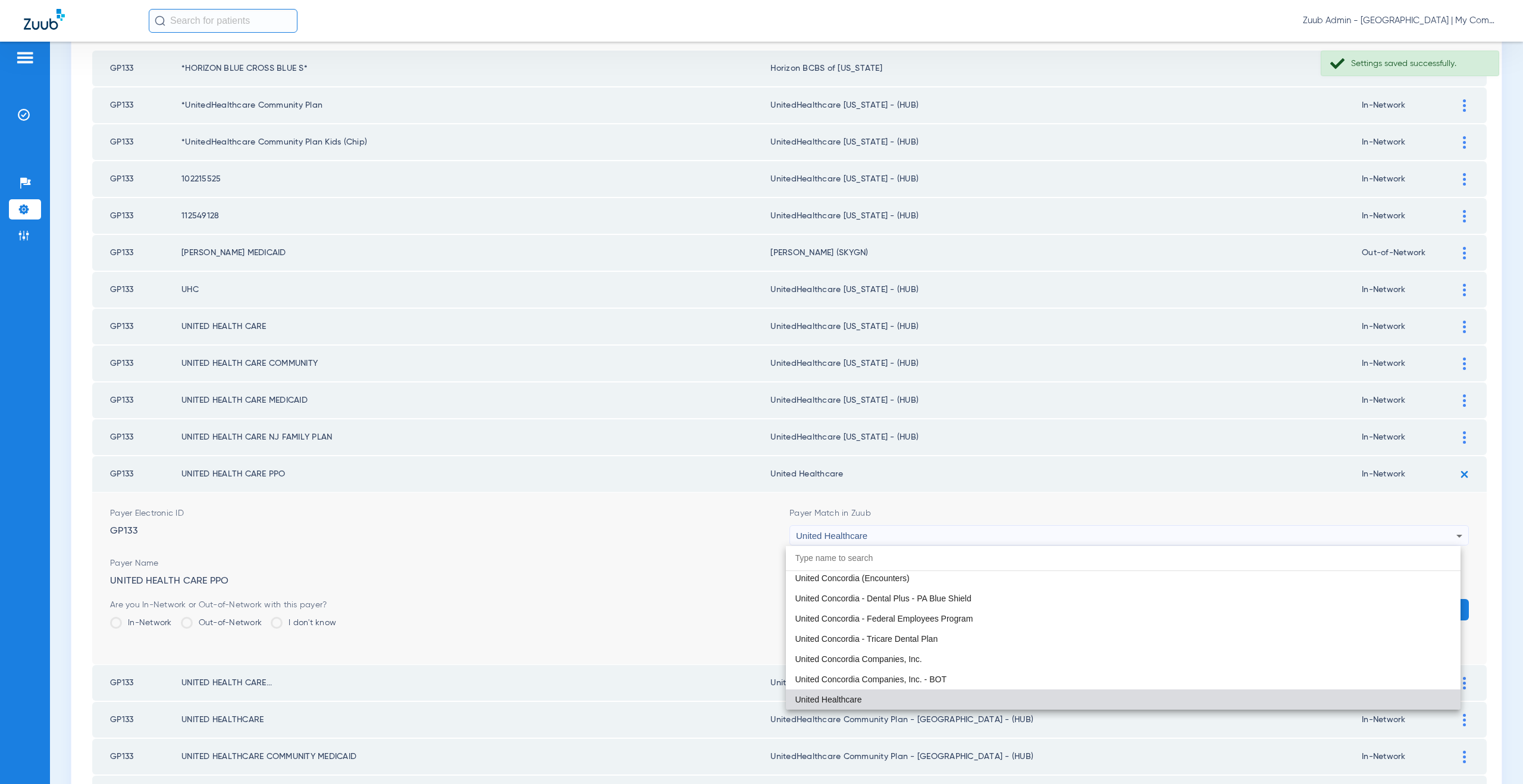
paste input "tedHealthcare Michigan - (HUB)"
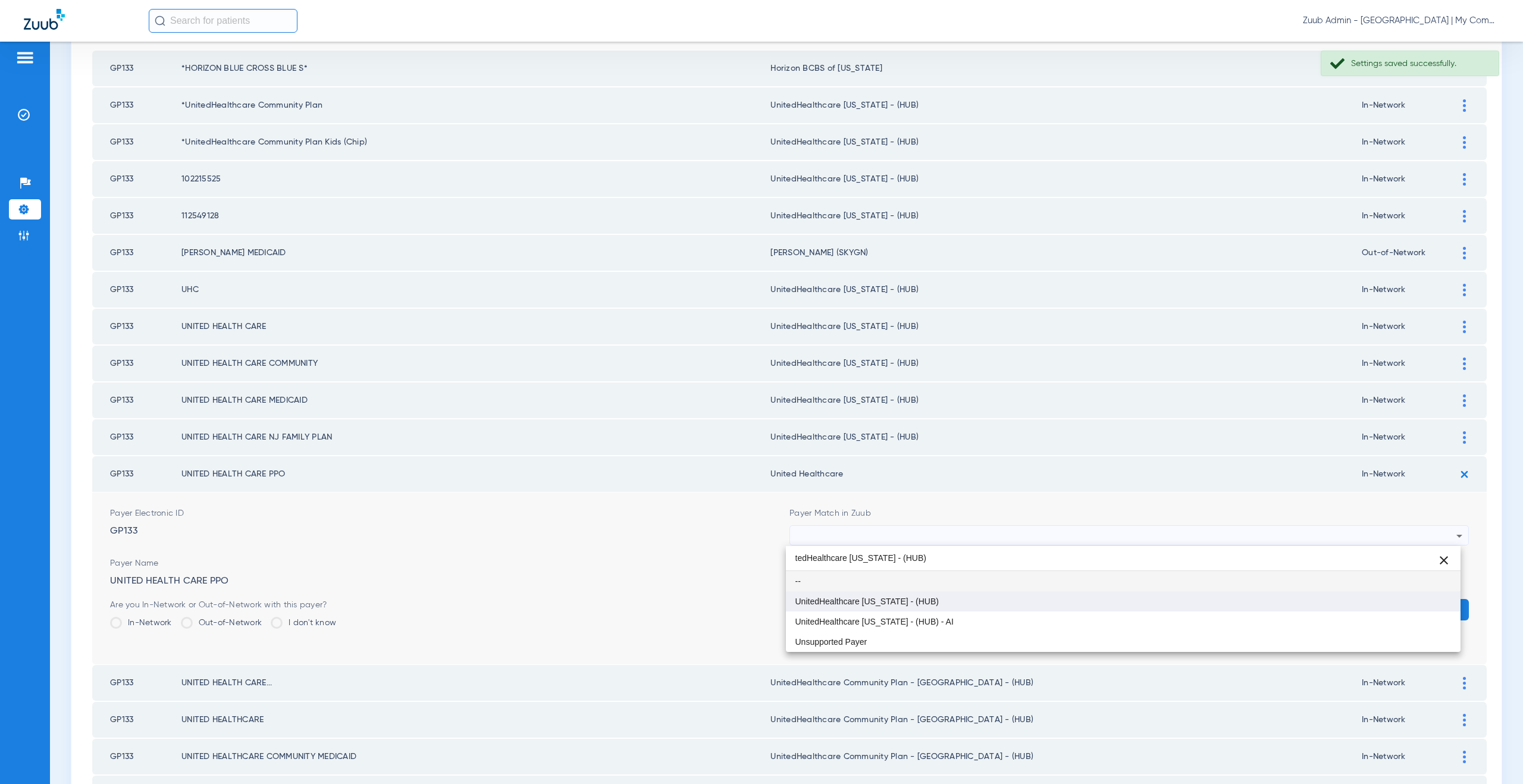
type input "tedHealthcare Michigan - (HUB)"
click at [902, 604] on span "UnitedHealthcare [US_STATE] - (HUB)" at bounding box center [867, 601] width 144 height 8
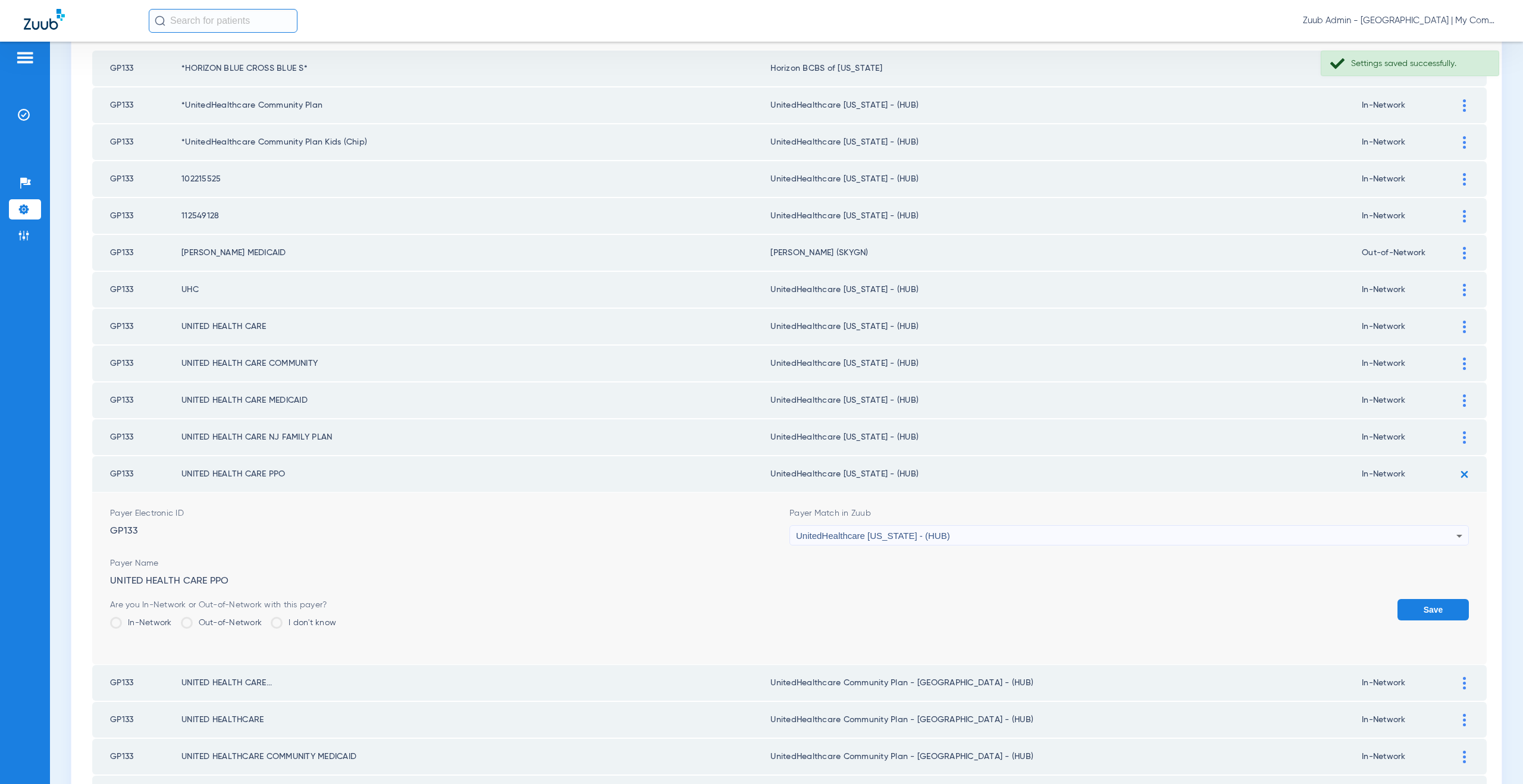
click at [1411, 602] on button "Save" at bounding box center [1433, 609] width 71 height 21
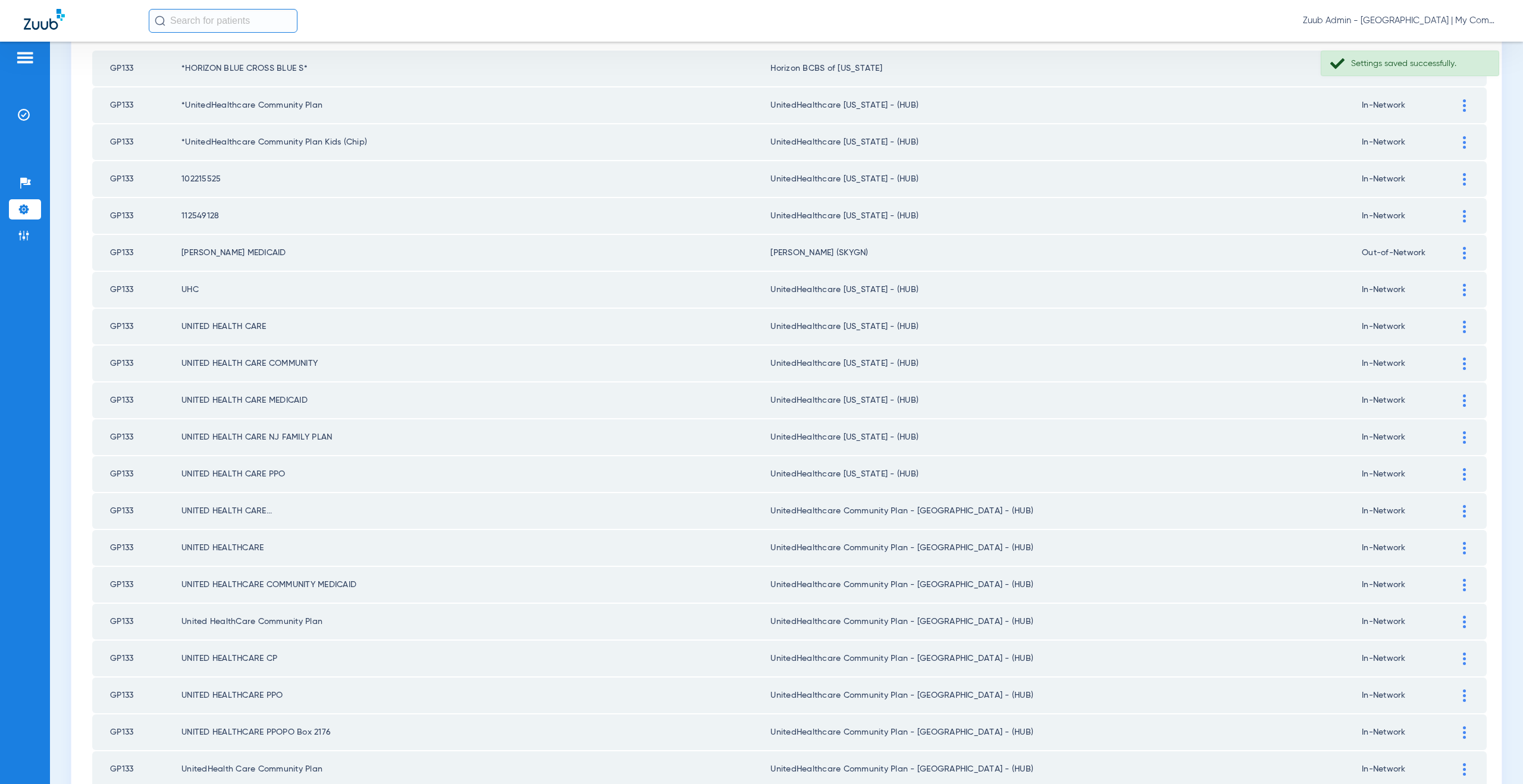
click at [1458, 509] on div at bounding box center [1464, 511] width 21 height 13
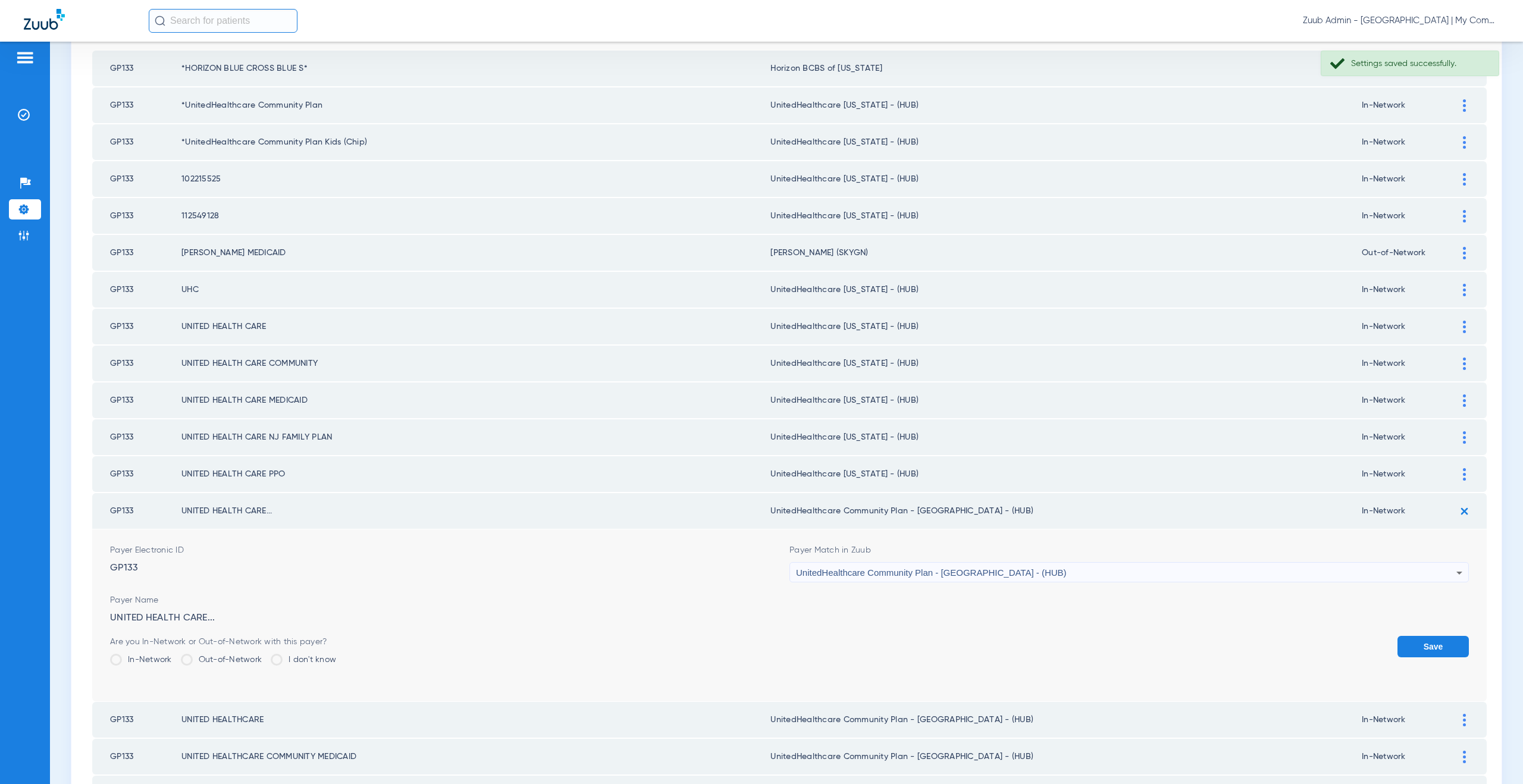
click at [933, 569] on span "UnitedHealthcare Community Plan - NJ - (HUB)" at bounding box center [931, 572] width 271 height 10
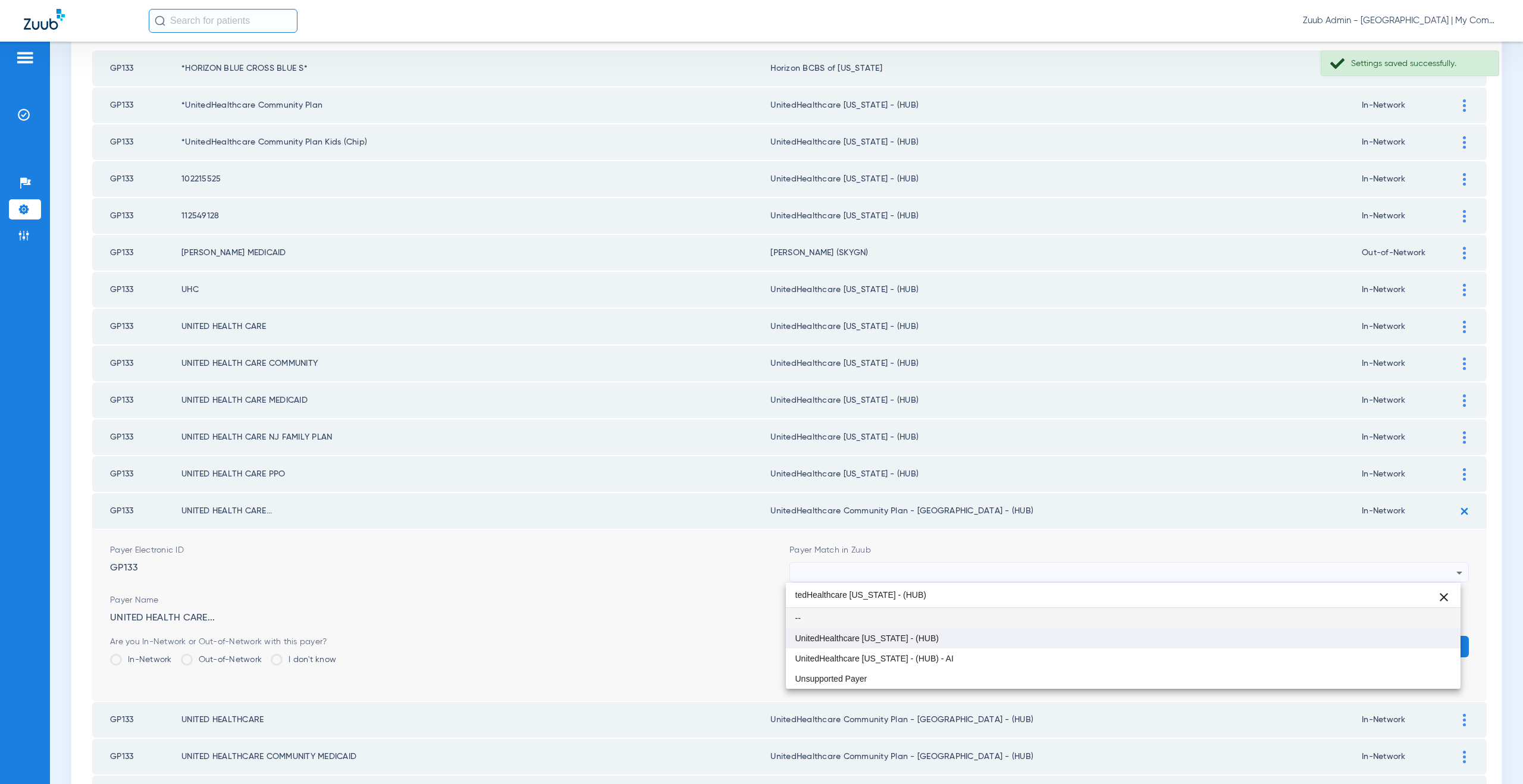
type input "tedHealthcare Michigan - (HUB)"
click at [921, 638] on span "UnitedHealthcare [US_STATE] - (HUB)" at bounding box center [867, 638] width 144 height 8
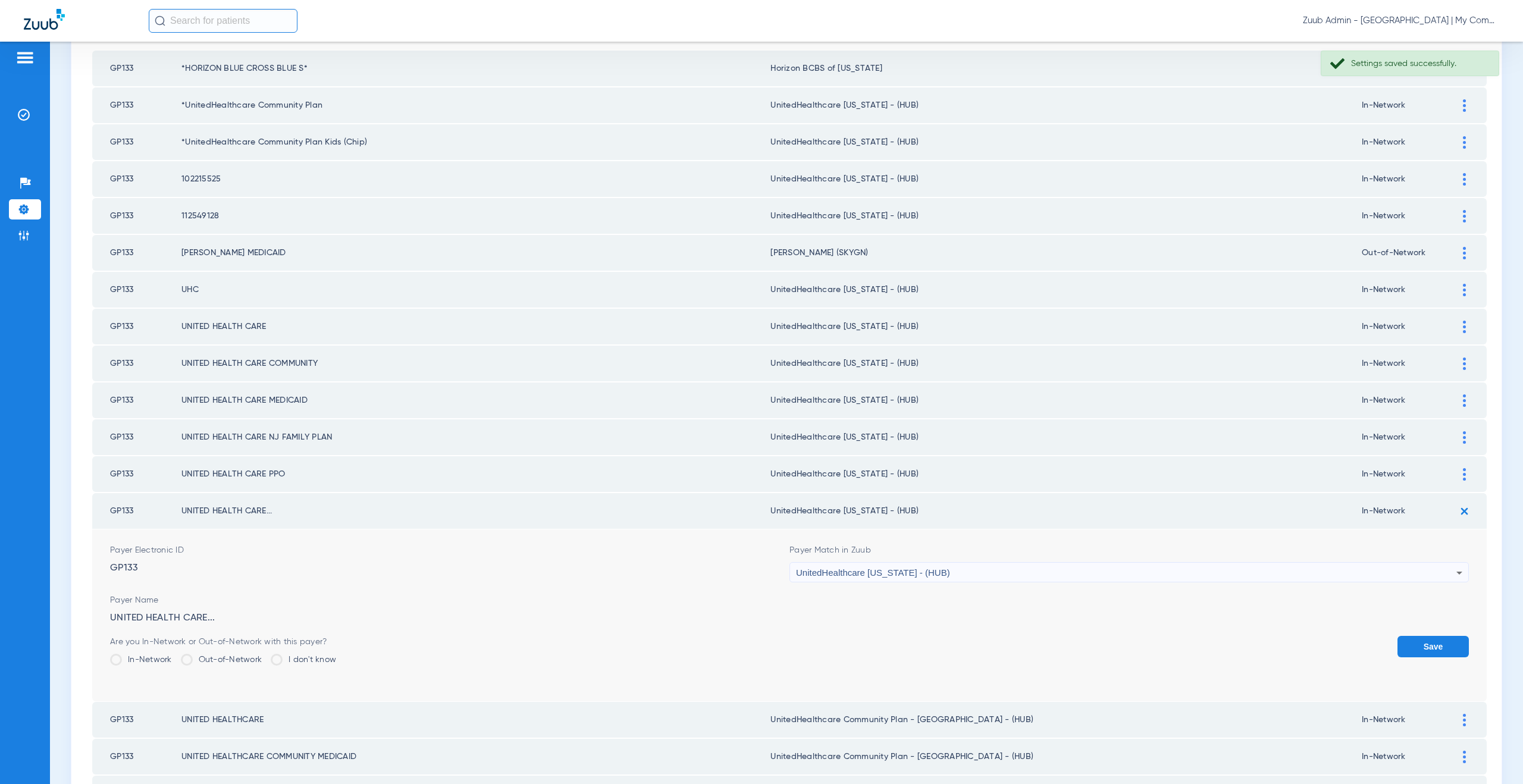
click at [1400, 639] on button "Save" at bounding box center [1433, 646] width 71 height 21
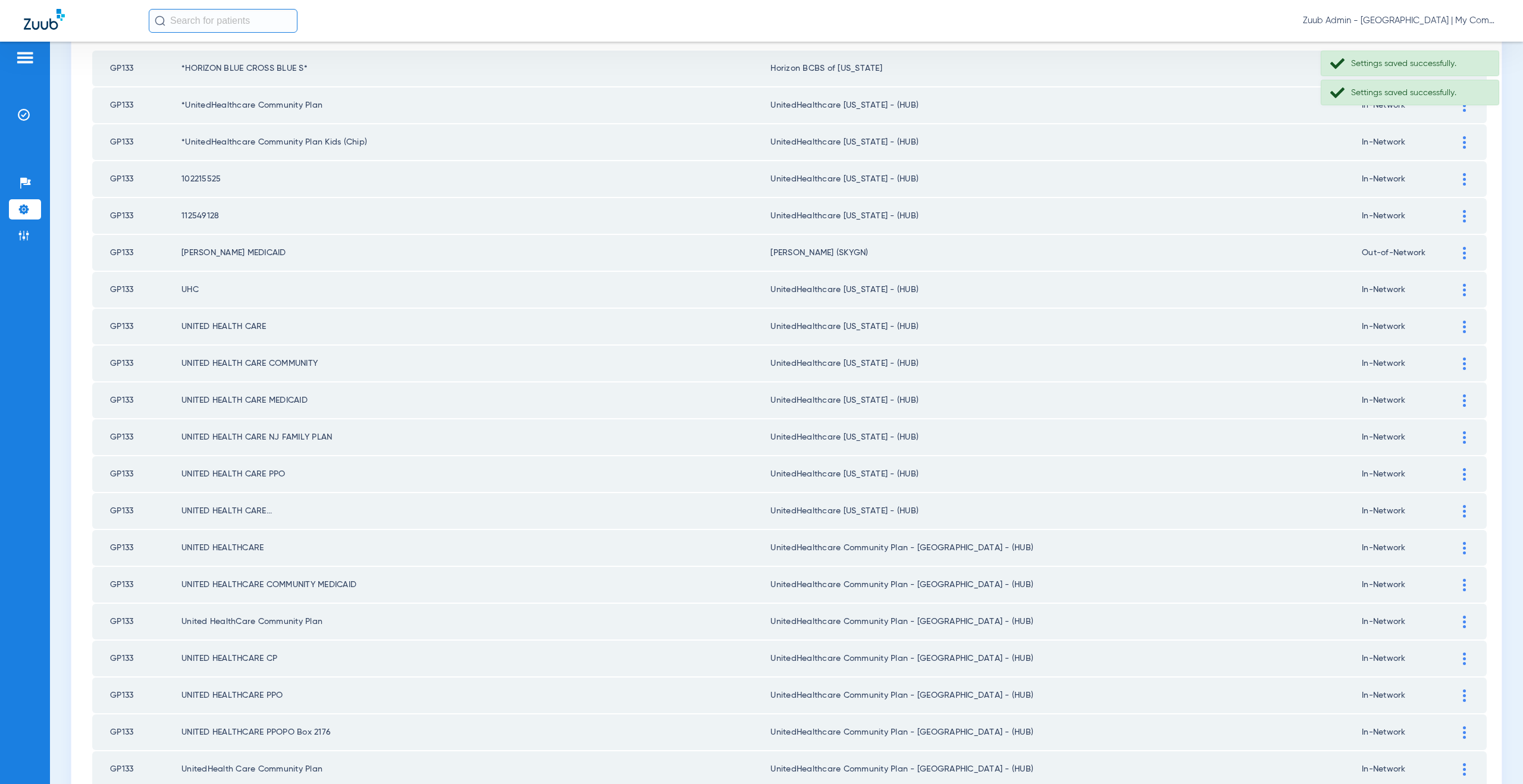
click at [1458, 549] on div at bounding box center [1464, 548] width 21 height 13
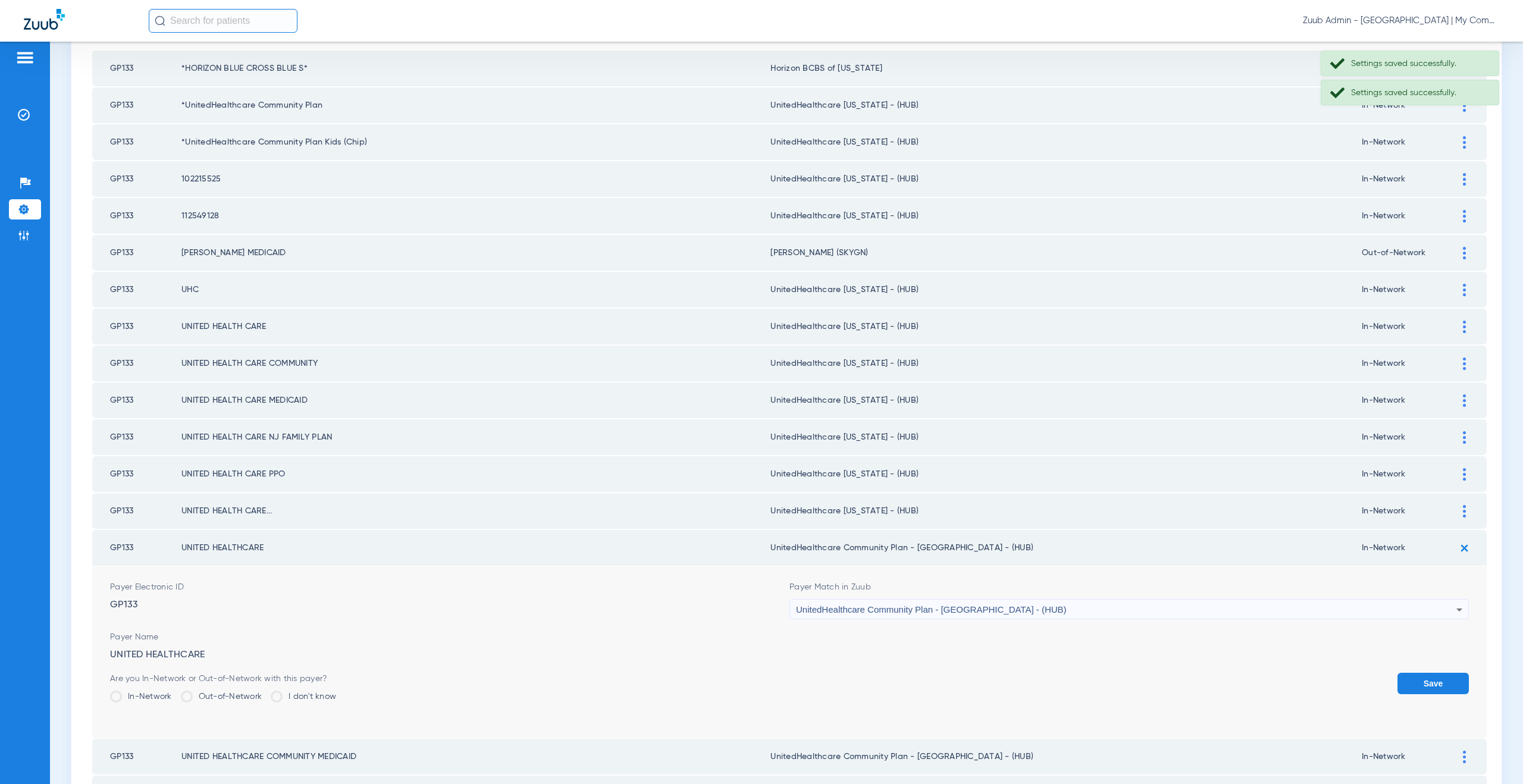
click at [939, 609] on span "UnitedHealthcare Community Plan - NJ - (HUB)" at bounding box center [931, 609] width 271 height 10
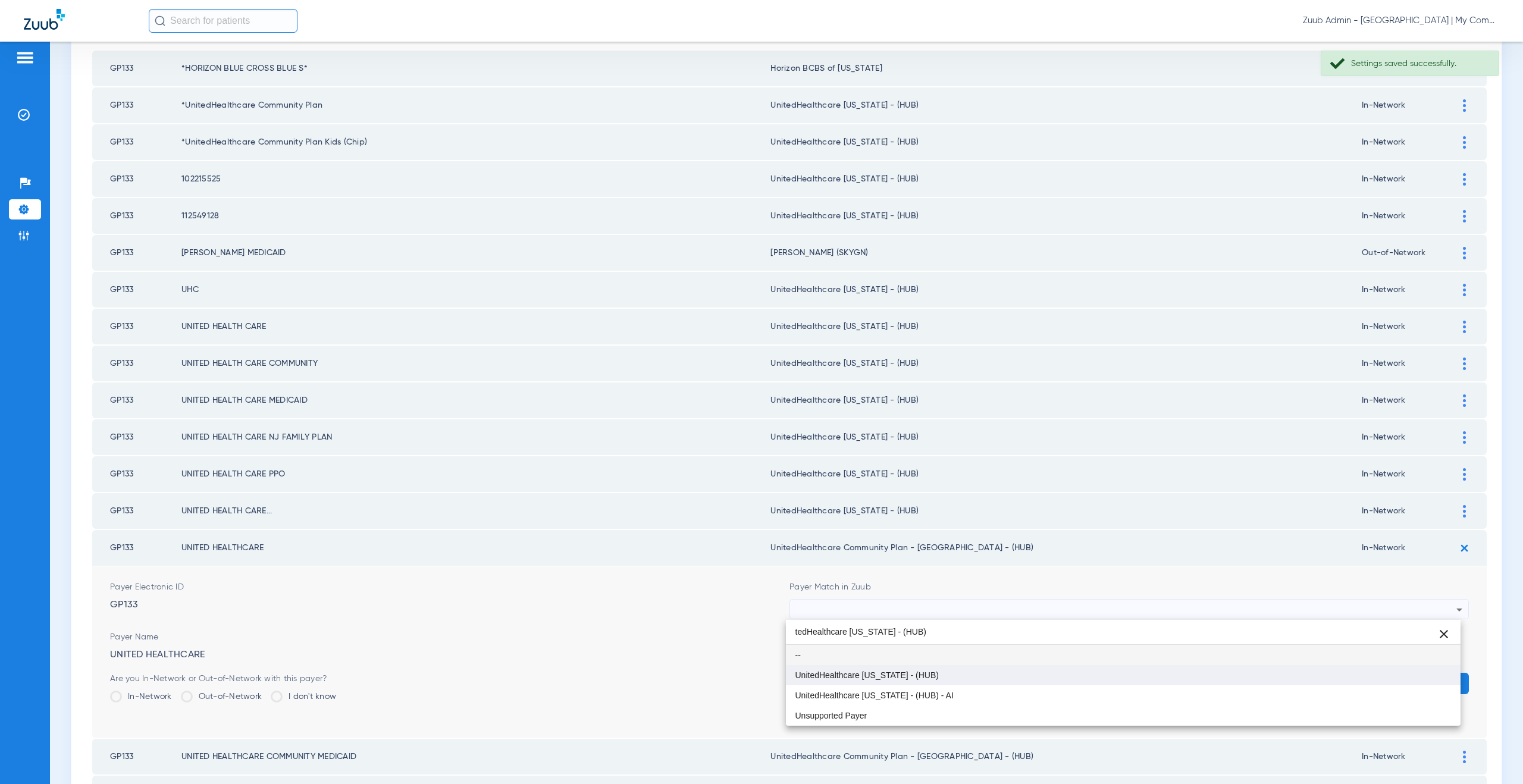
type input "tedHealthcare Michigan - (HUB)"
click at [923, 671] on span "UnitedHealthcare [US_STATE] - (HUB)" at bounding box center [867, 675] width 144 height 8
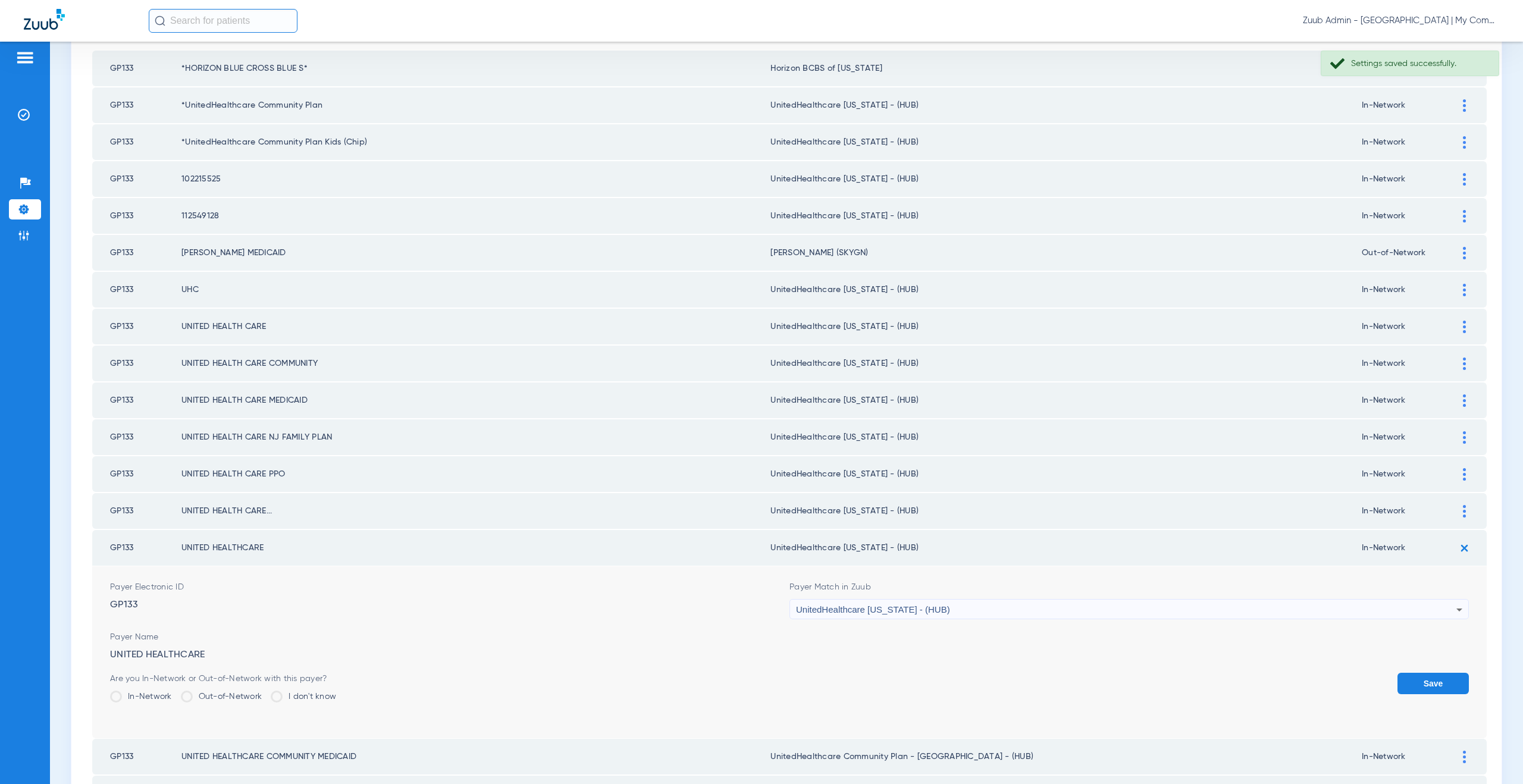
drag, startPoint x: 1409, startPoint y: 682, endPoint x: 1423, endPoint y: 667, distance: 20.5
click at [1410, 680] on button "Save" at bounding box center [1433, 683] width 71 height 21
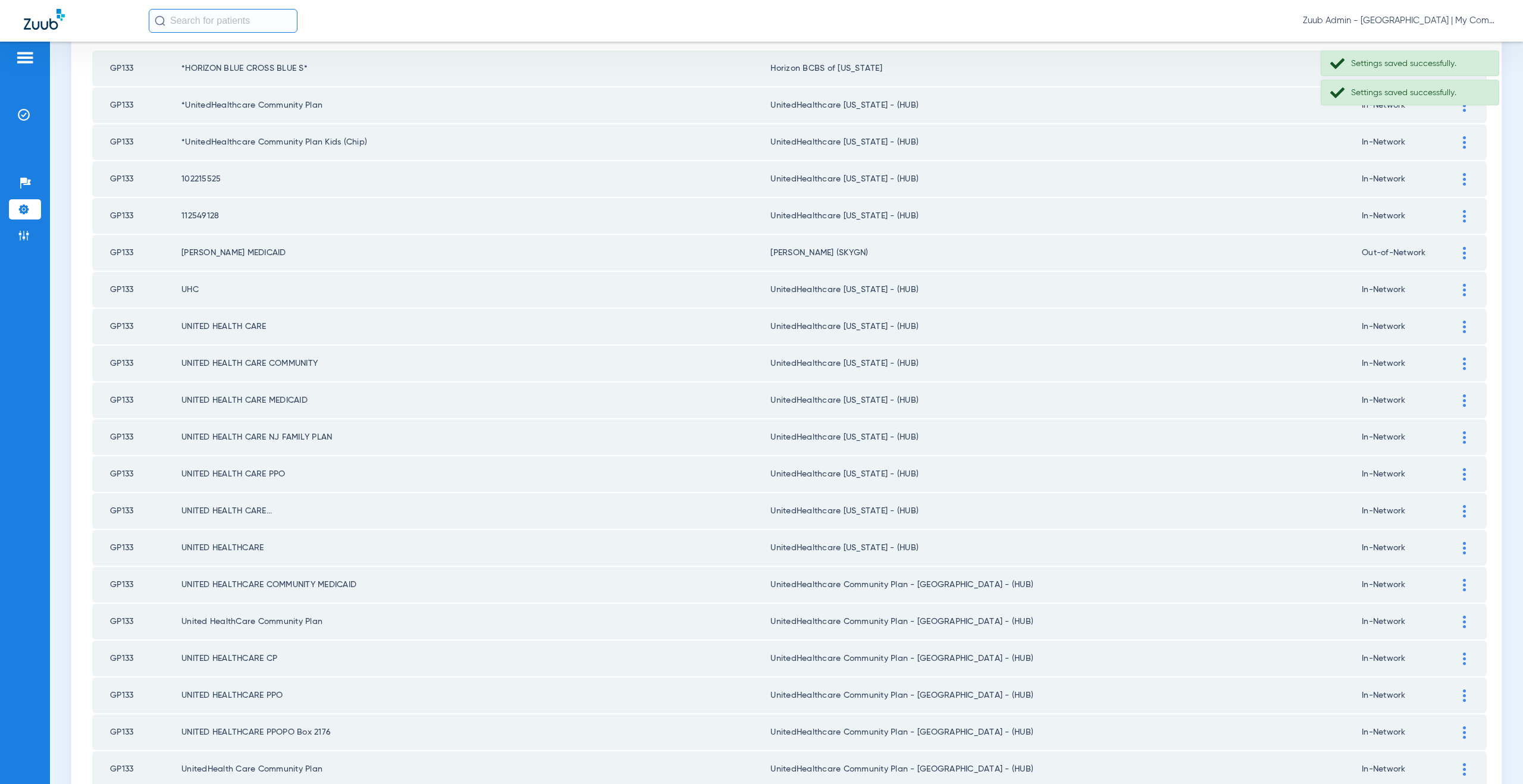
click at [1463, 581] on img at bounding box center [1464, 585] width 3 height 13
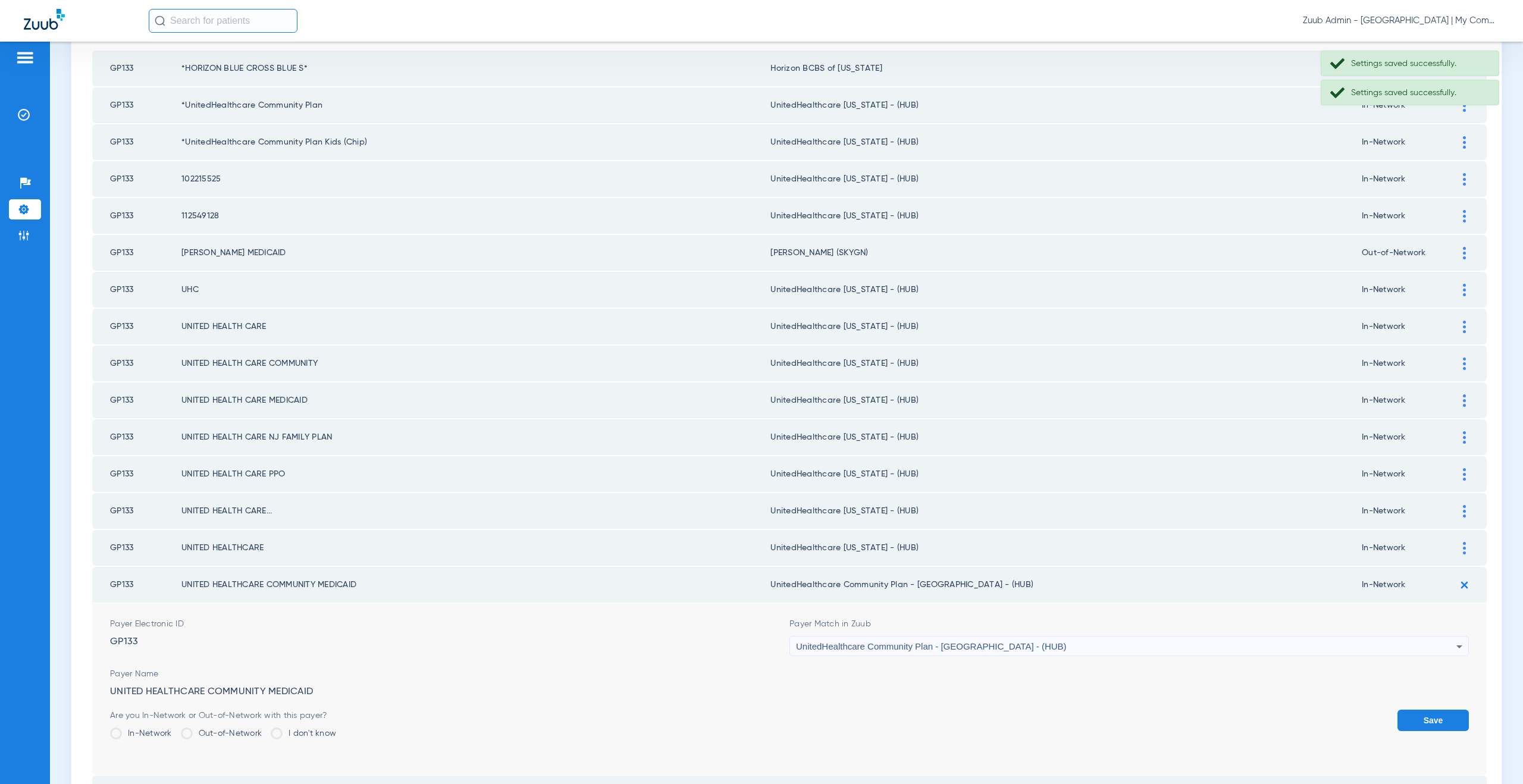
click at [983, 652] on div "UnitedHealthcare Community Plan - NJ - (HUB)" at bounding box center [1126, 646] width 660 height 20
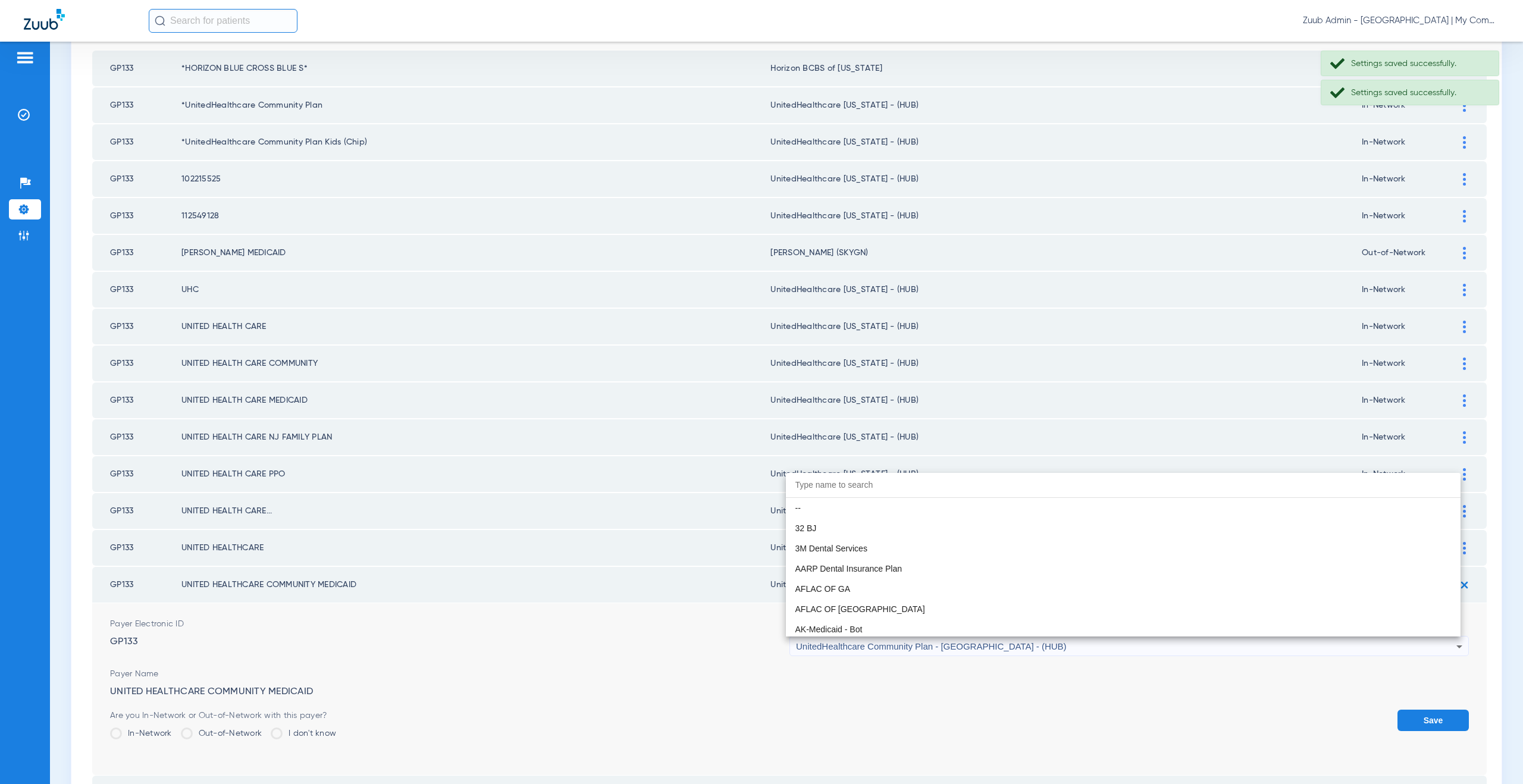
scroll to position [7911, 0]
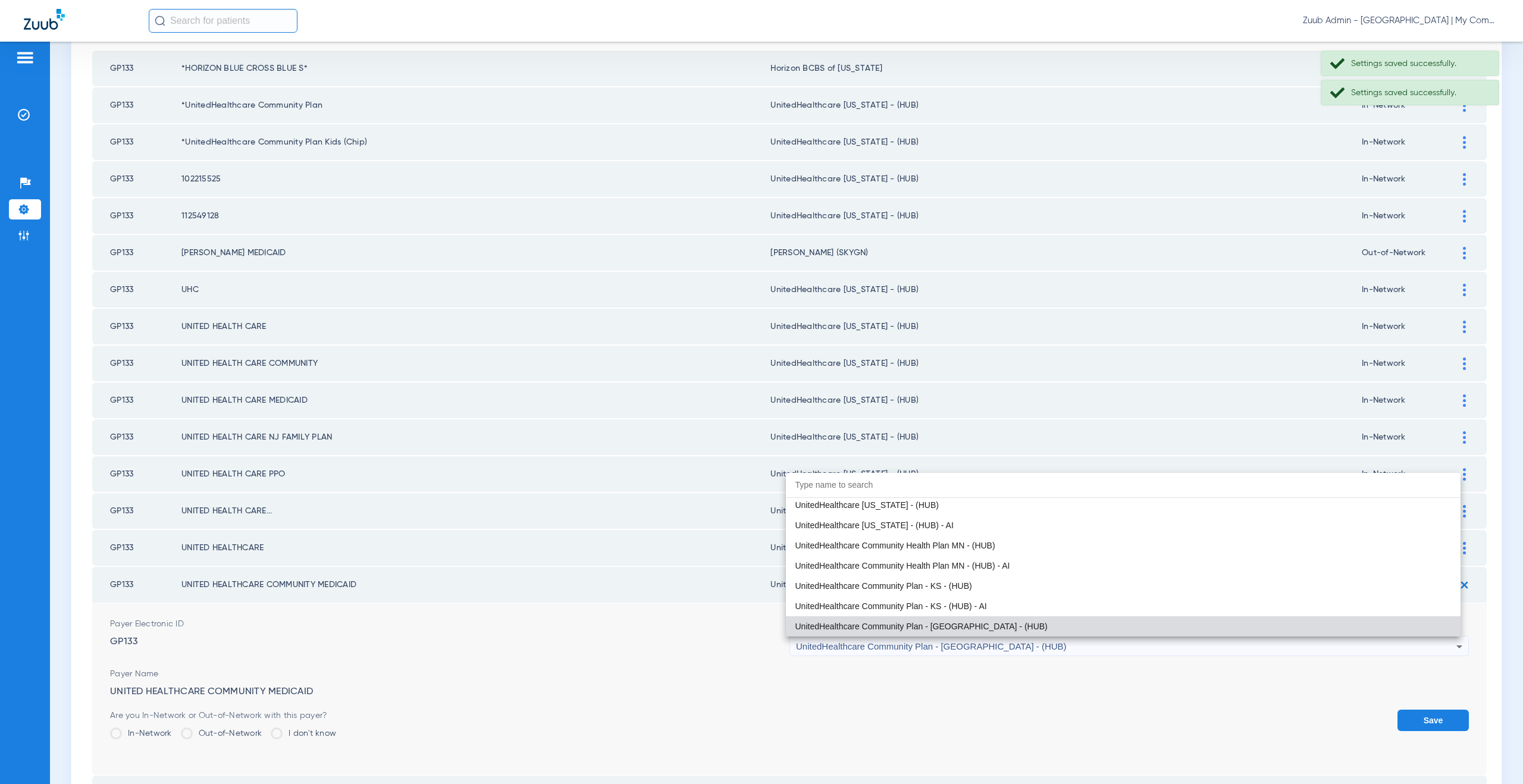
paste input "tedHealthcare Michigan - (HUB)"
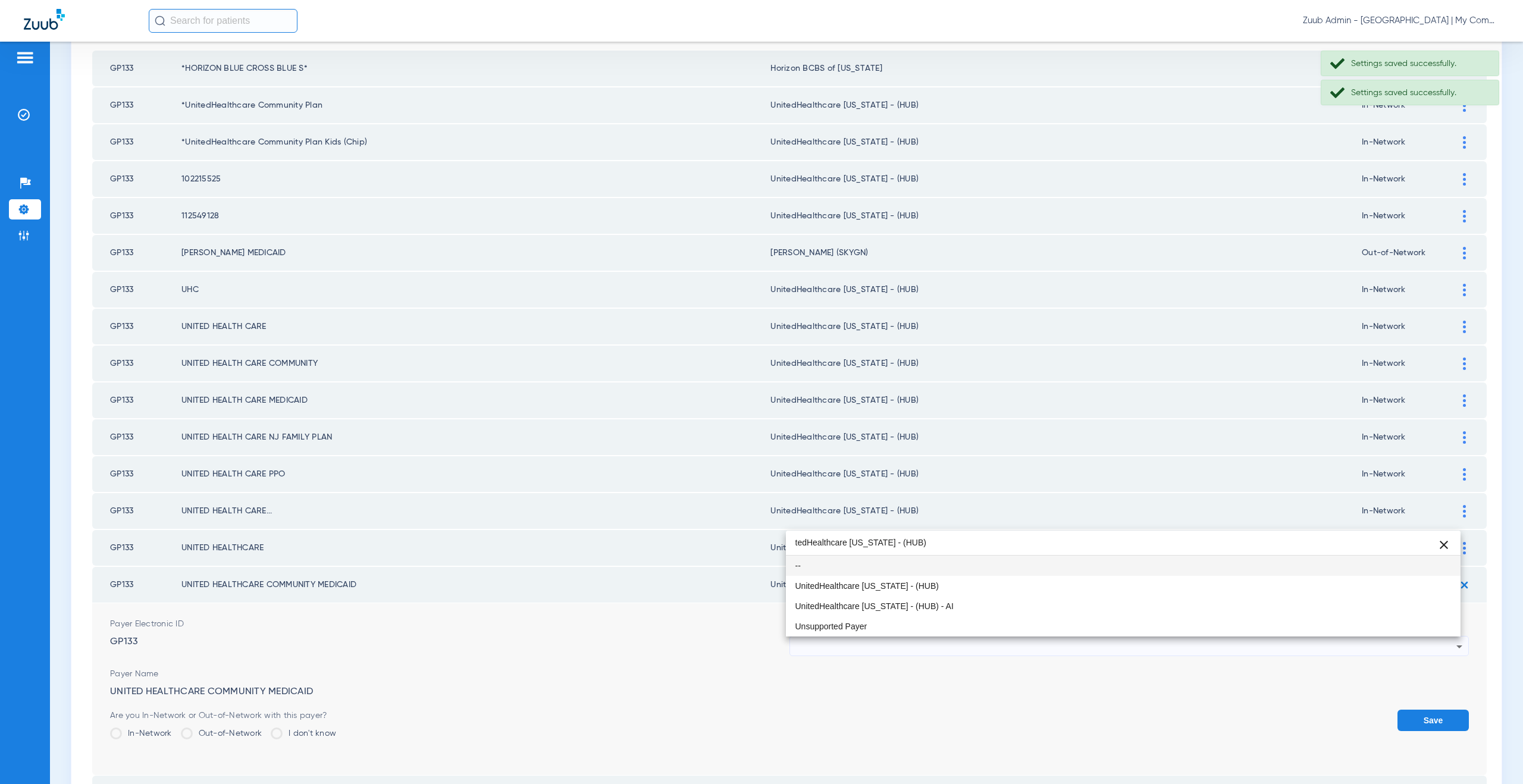
scroll to position [0, 0]
type input "tedHealthcare Michigan - (HUB)"
click at [887, 582] on span "UnitedHealthcare [US_STATE] - (HUB)" at bounding box center [867, 586] width 144 height 8
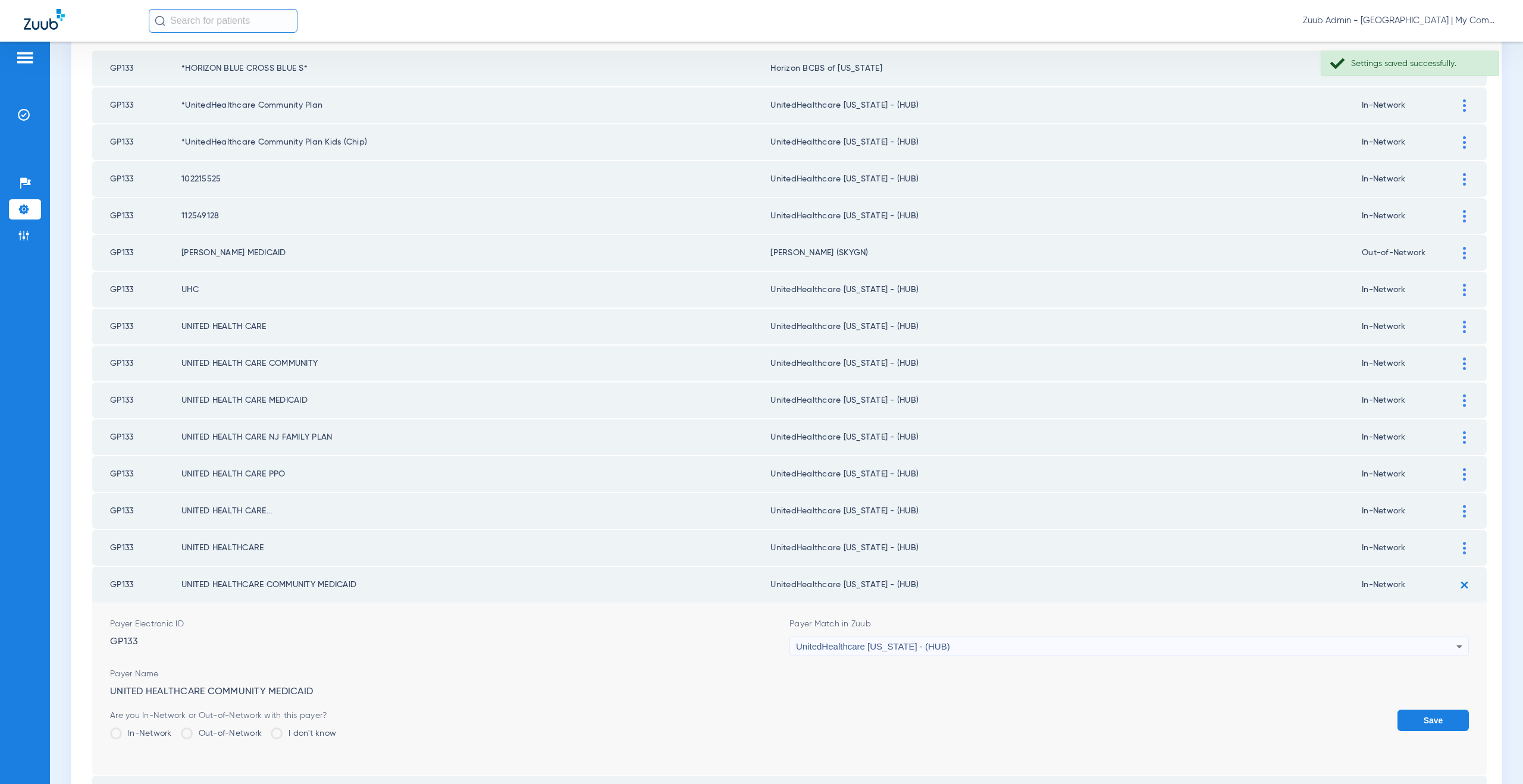
click at [1429, 719] on button "Save" at bounding box center [1433, 720] width 71 height 21
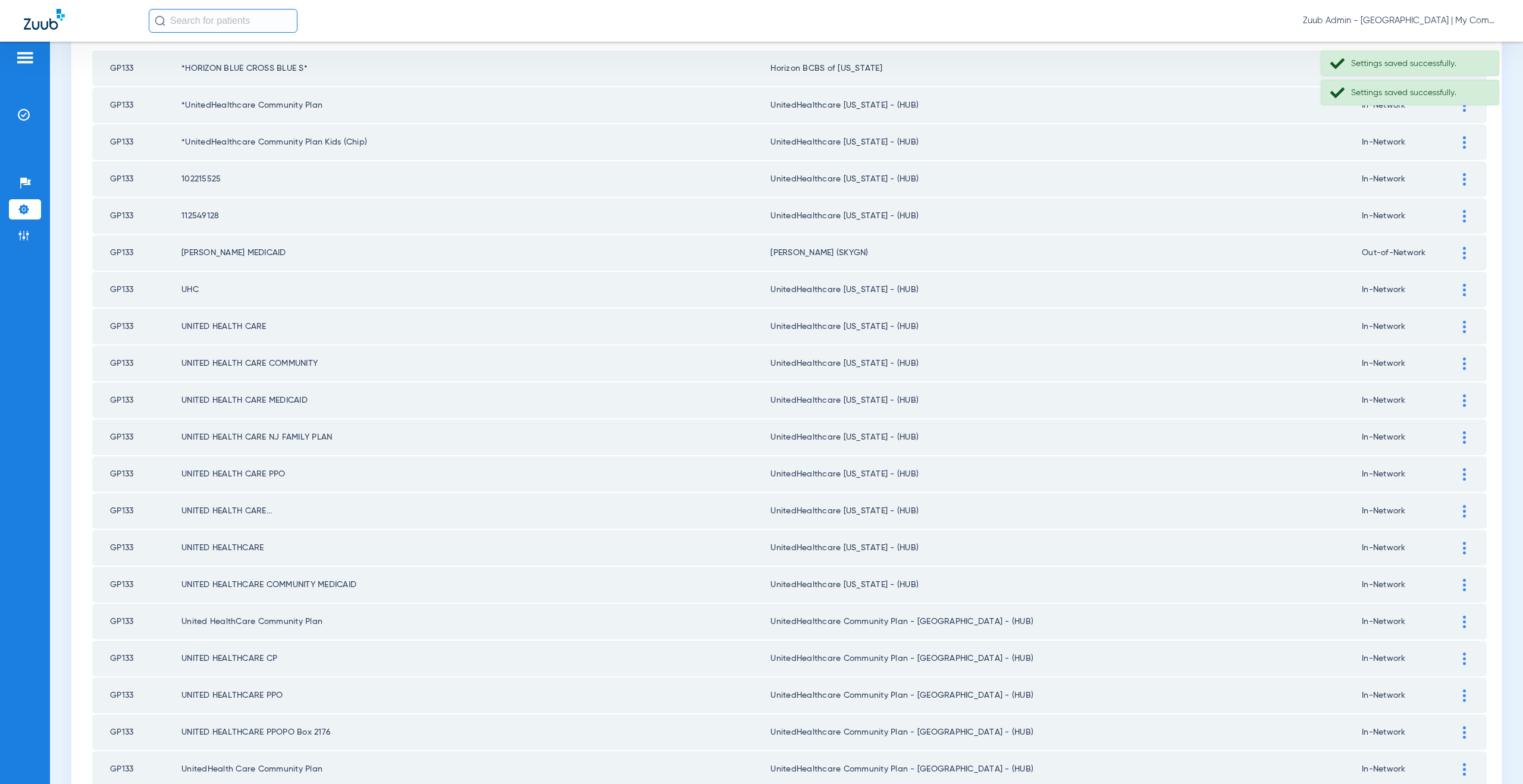
click at [1463, 624] on img at bounding box center [1464, 622] width 3 height 13
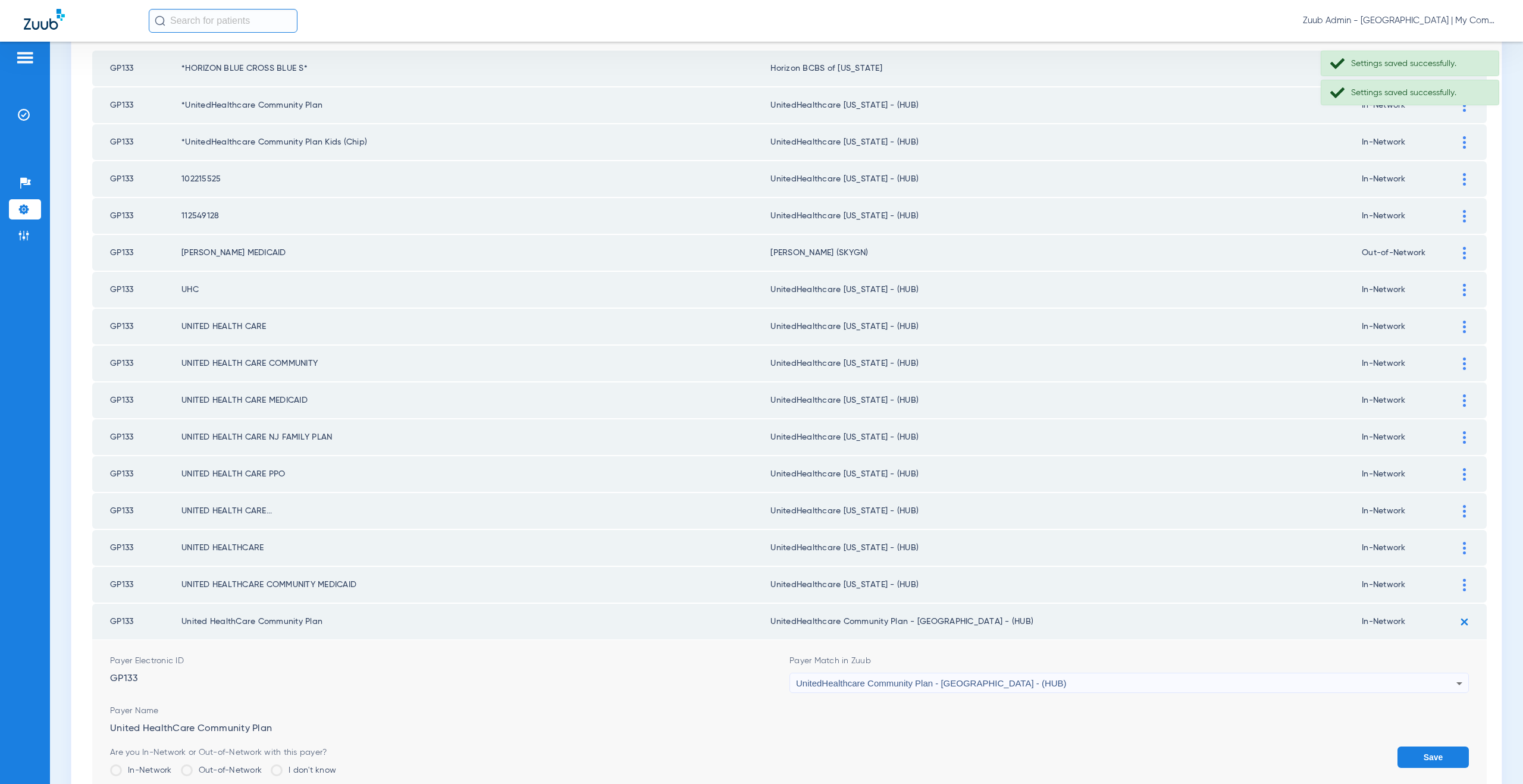
click at [968, 676] on div "UnitedHealthcare Community Plan - NJ - (HUB)" at bounding box center [1126, 683] width 660 height 20
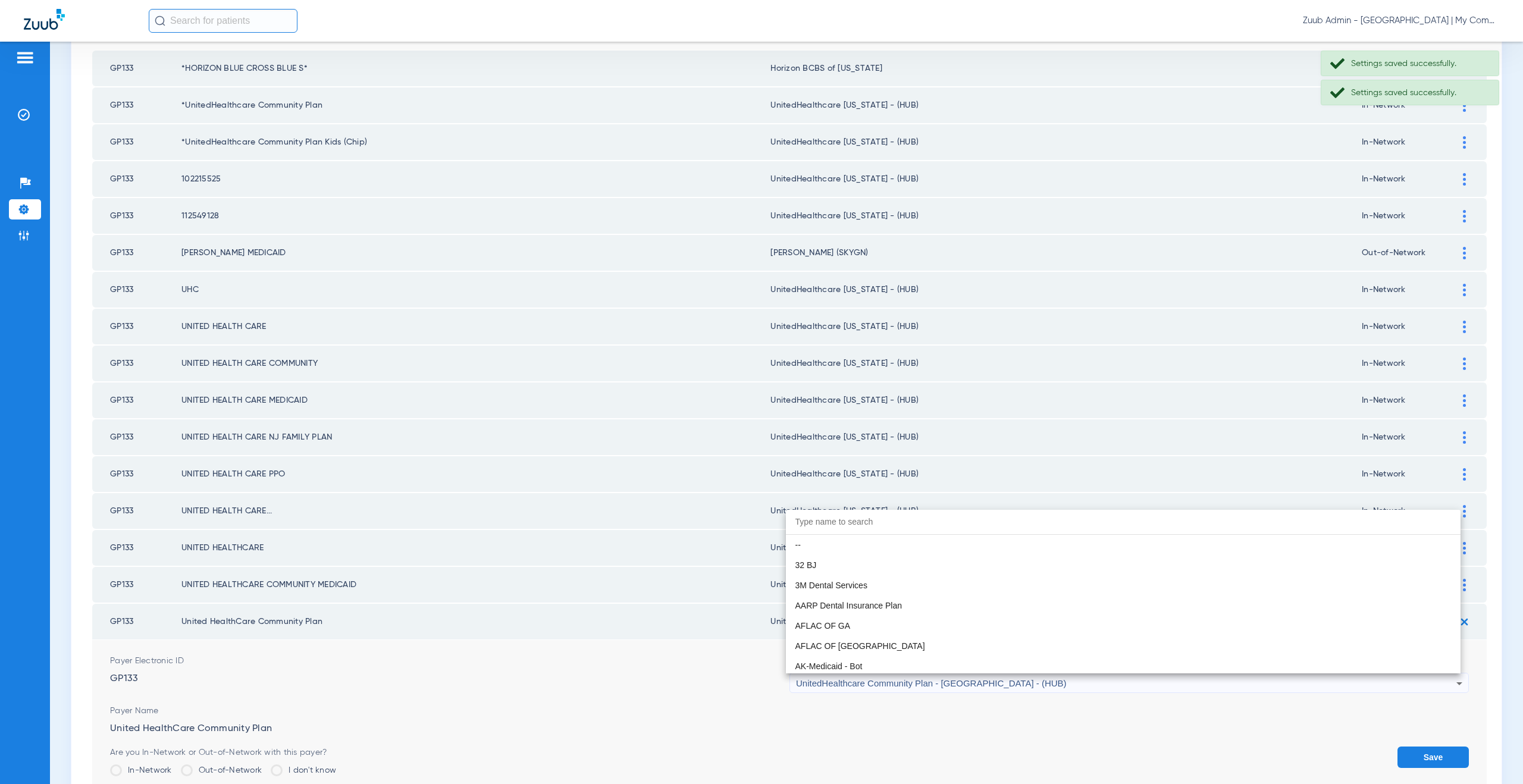
scroll to position [7911, 0]
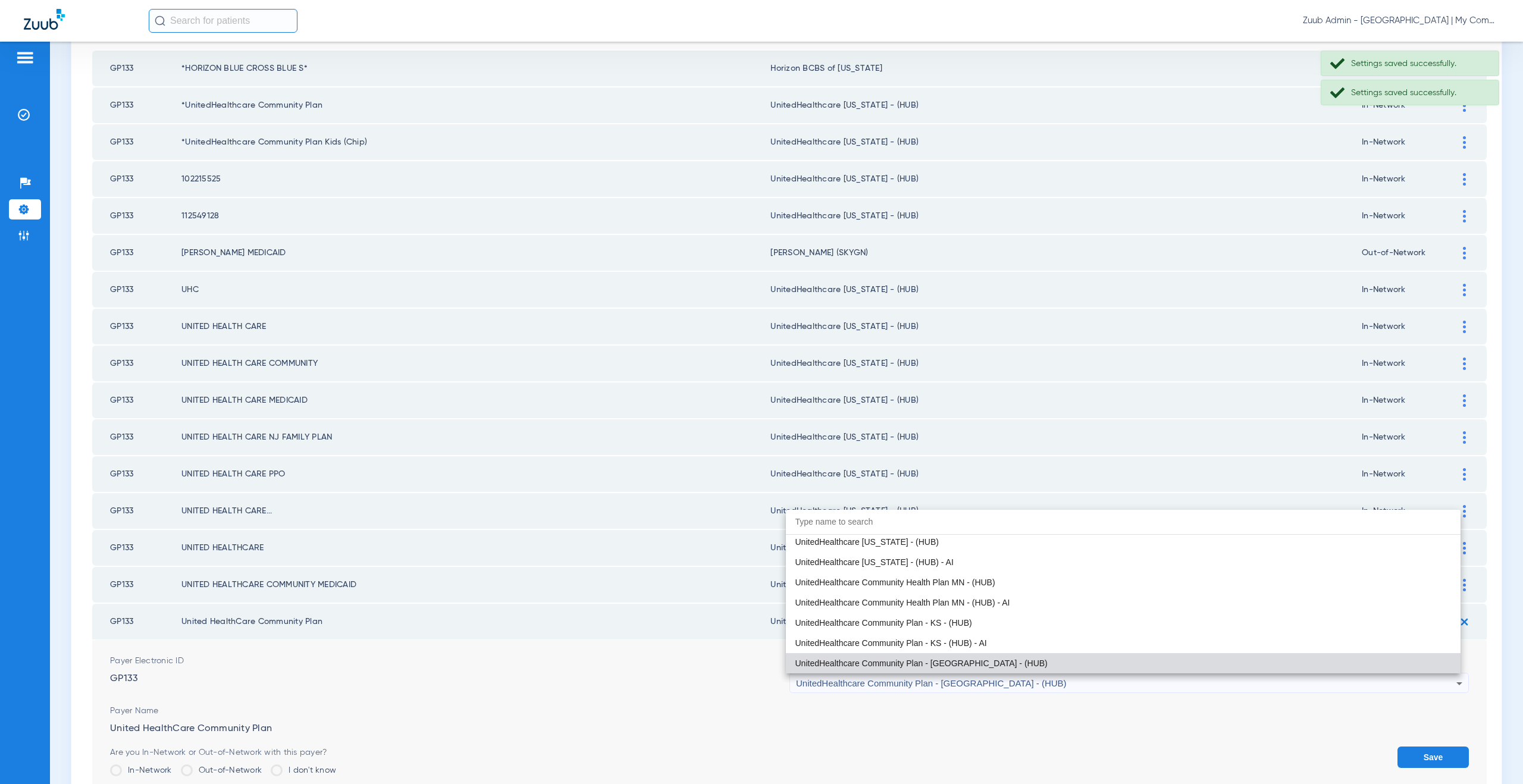
paste input "tedHealthcare Michigan - (HUB)"
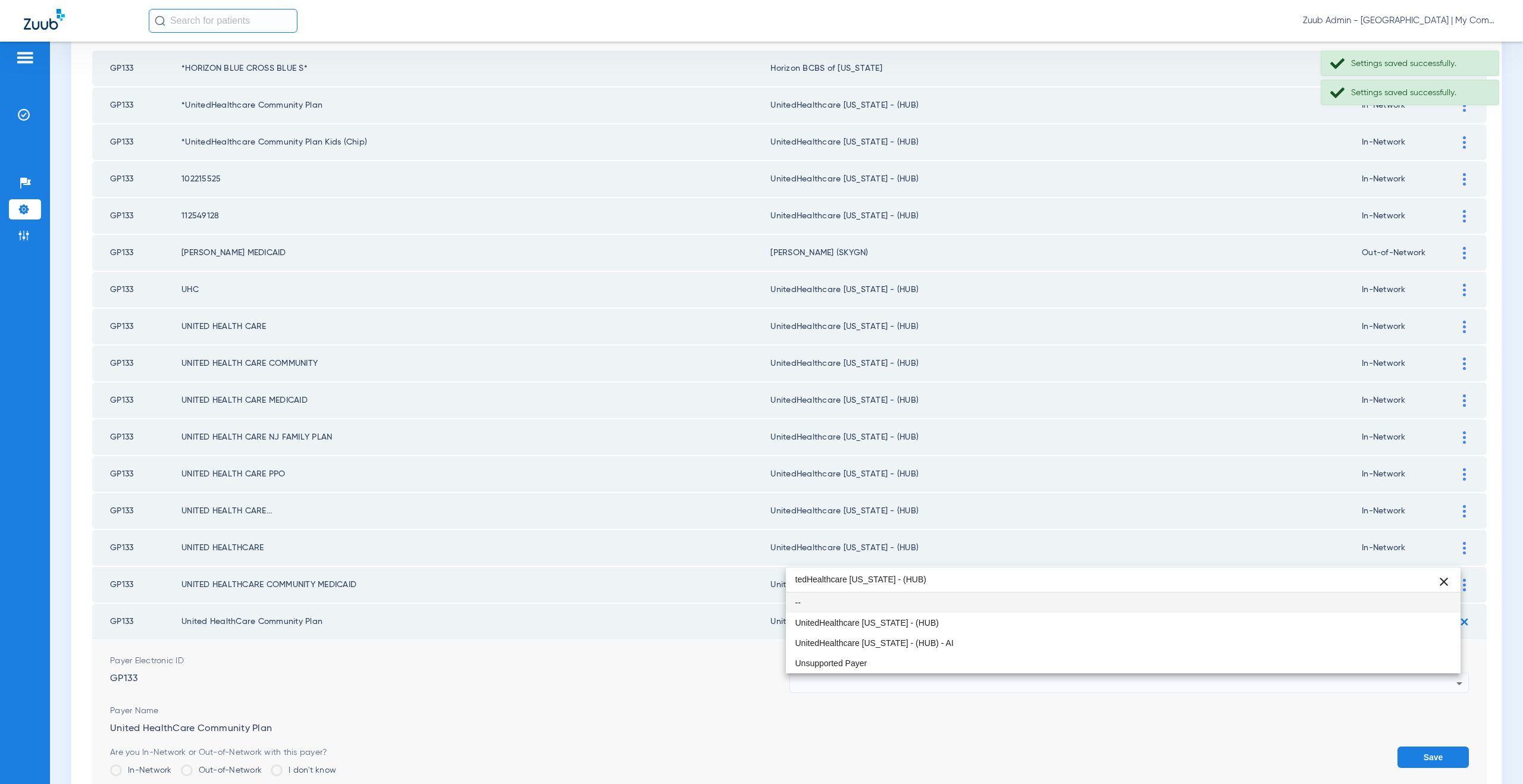
scroll to position [0, 0]
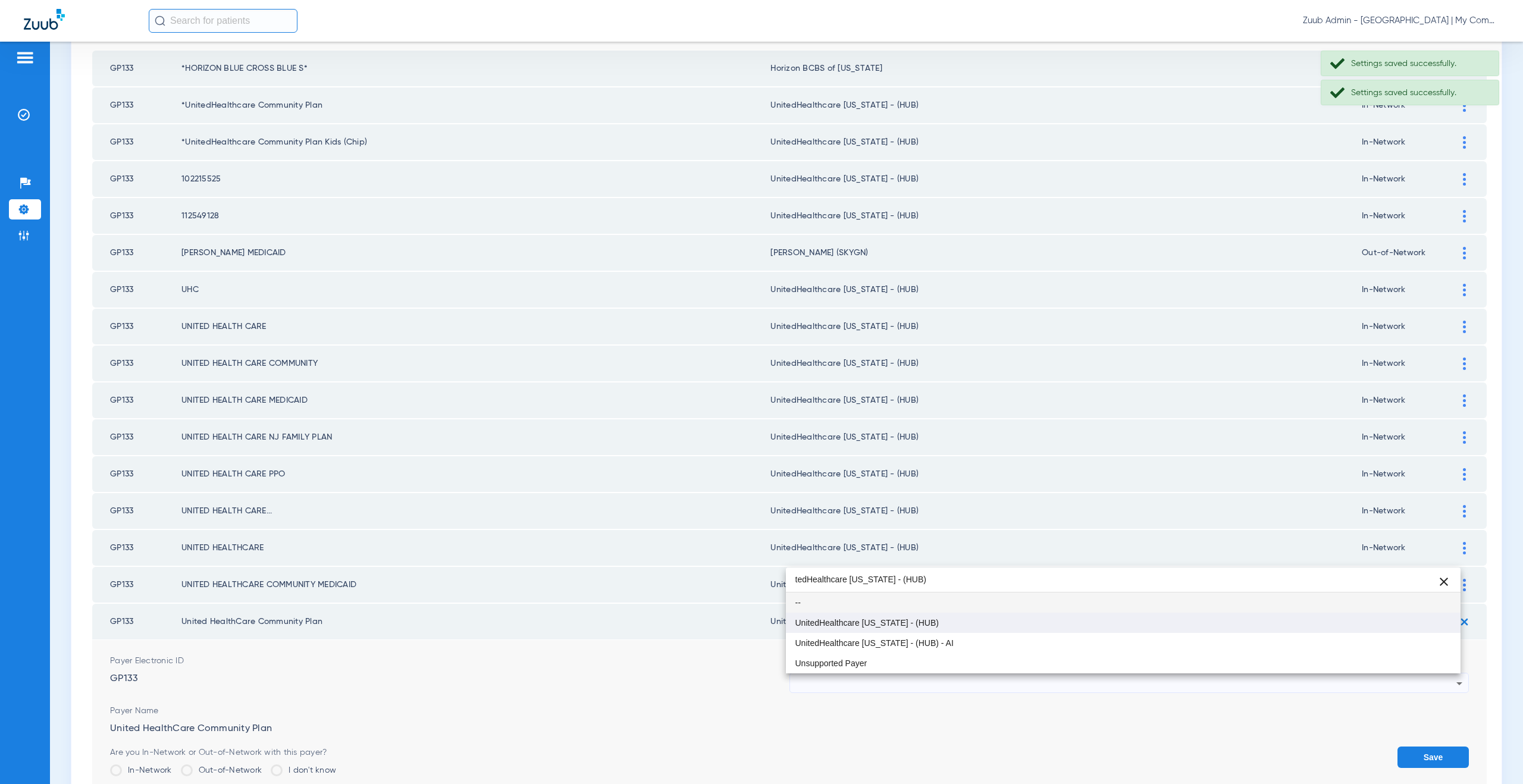
type input "tedHealthcare Michigan - (HUB)"
click at [908, 621] on span "UnitedHealthcare [US_STATE] - (HUB)" at bounding box center [867, 623] width 144 height 8
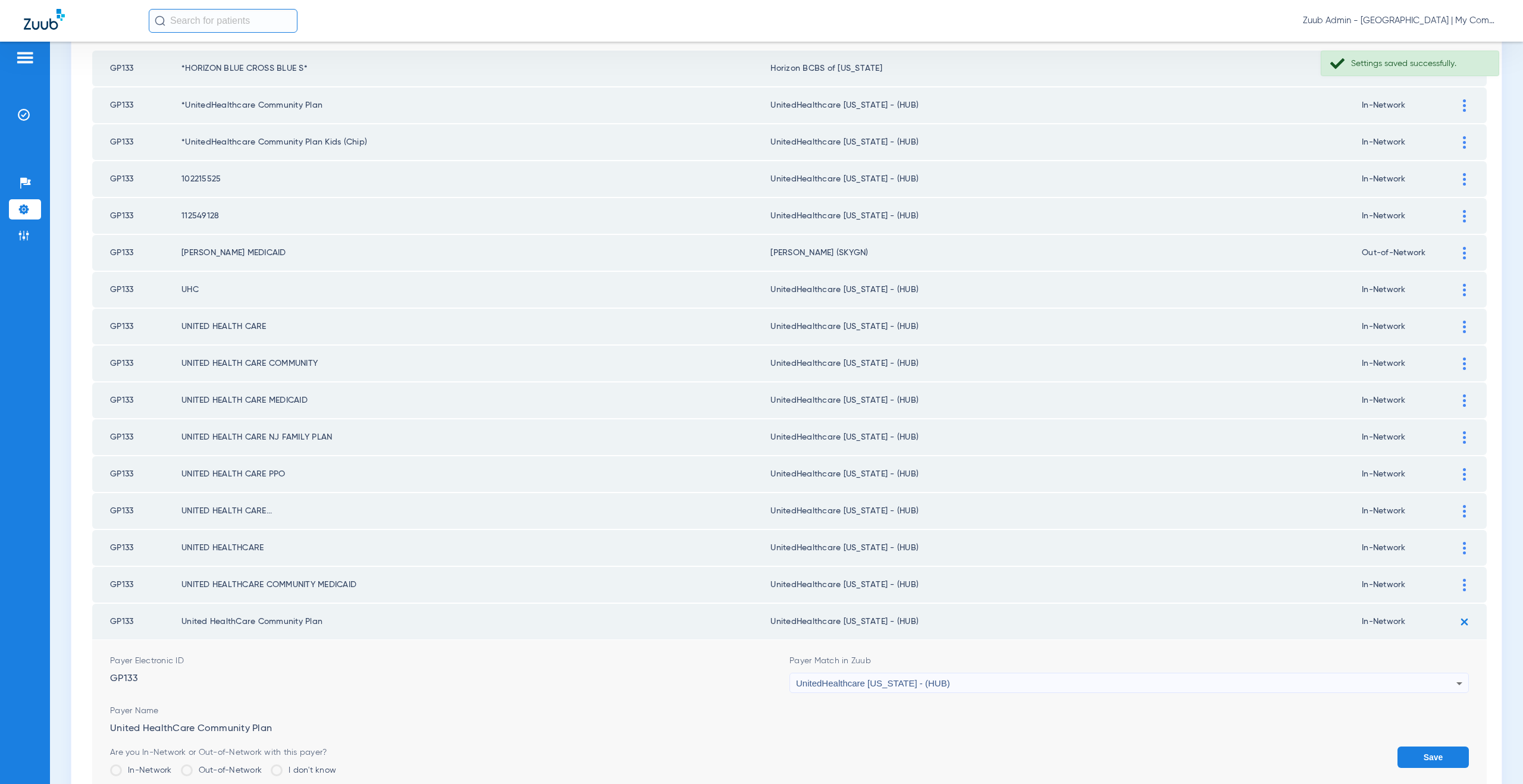
click at [1413, 758] on button "Save" at bounding box center [1433, 757] width 71 height 21
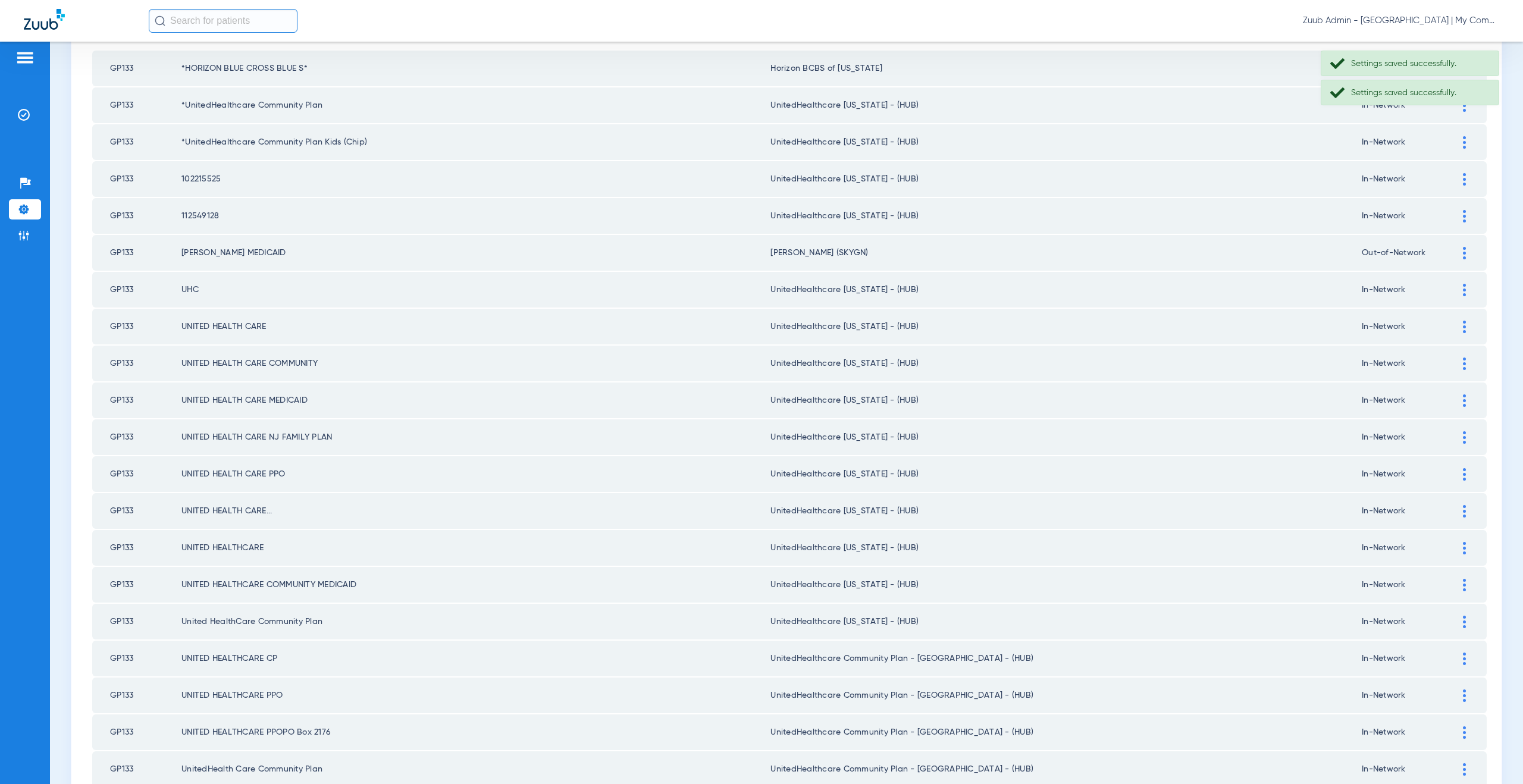
click at [1463, 661] on img at bounding box center [1464, 659] width 3 height 13
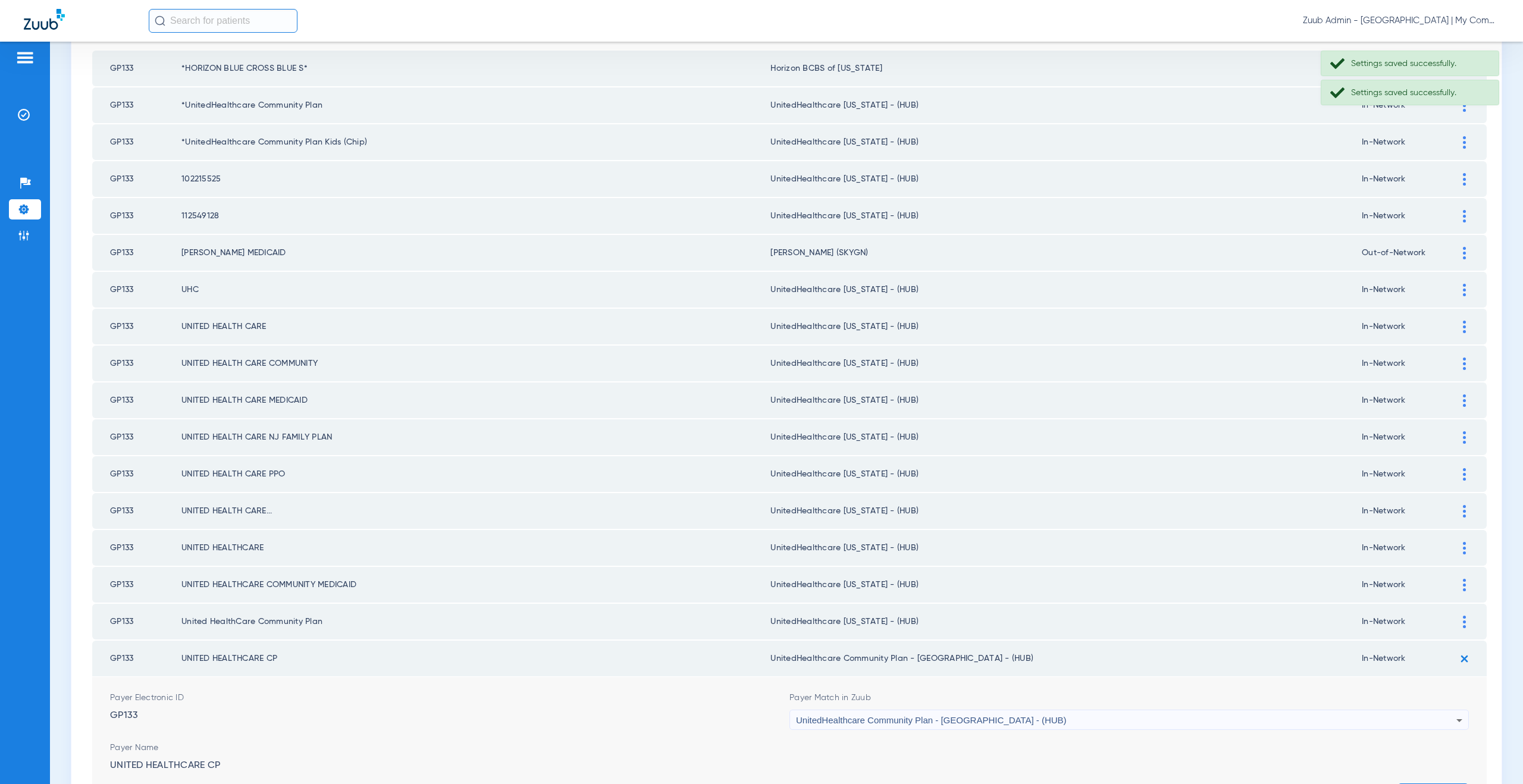
click at [992, 717] on div "UnitedHealthcare Community Plan - NJ - (HUB)" at bounding box center [1126, 720] width 660 height 20
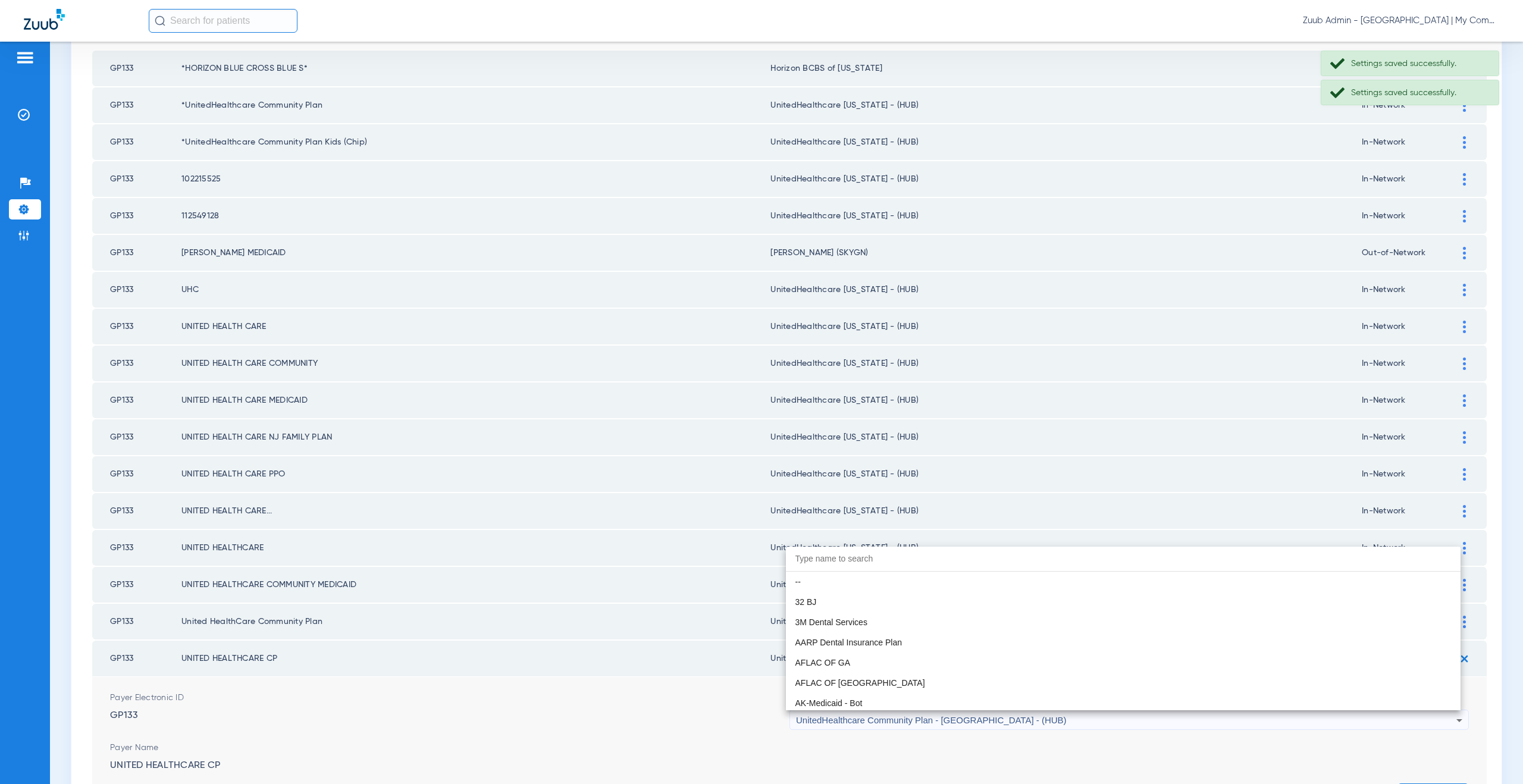
scroll to position [7911, 0]
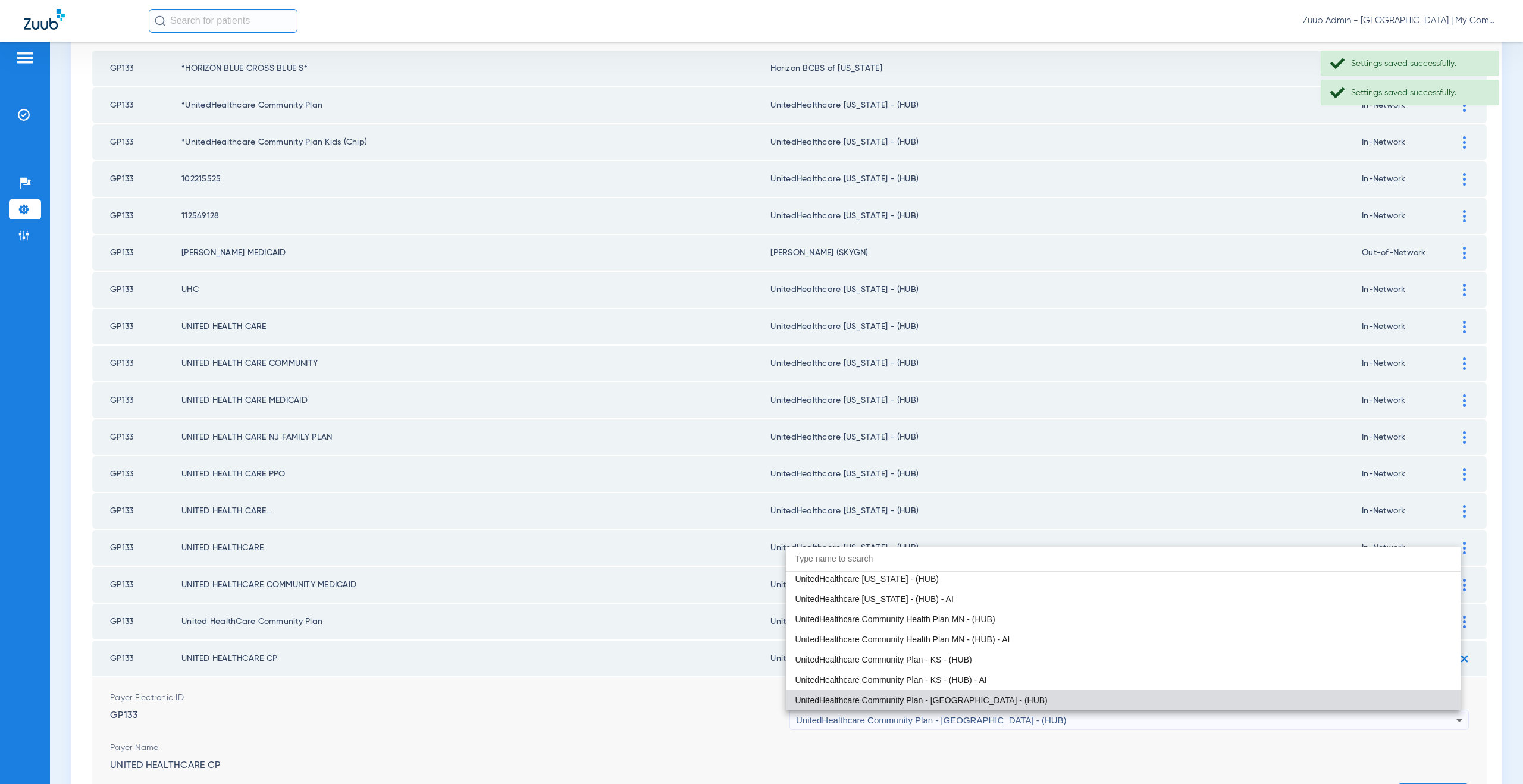
paste input "tedHealthcare Michigan - (HUB)"
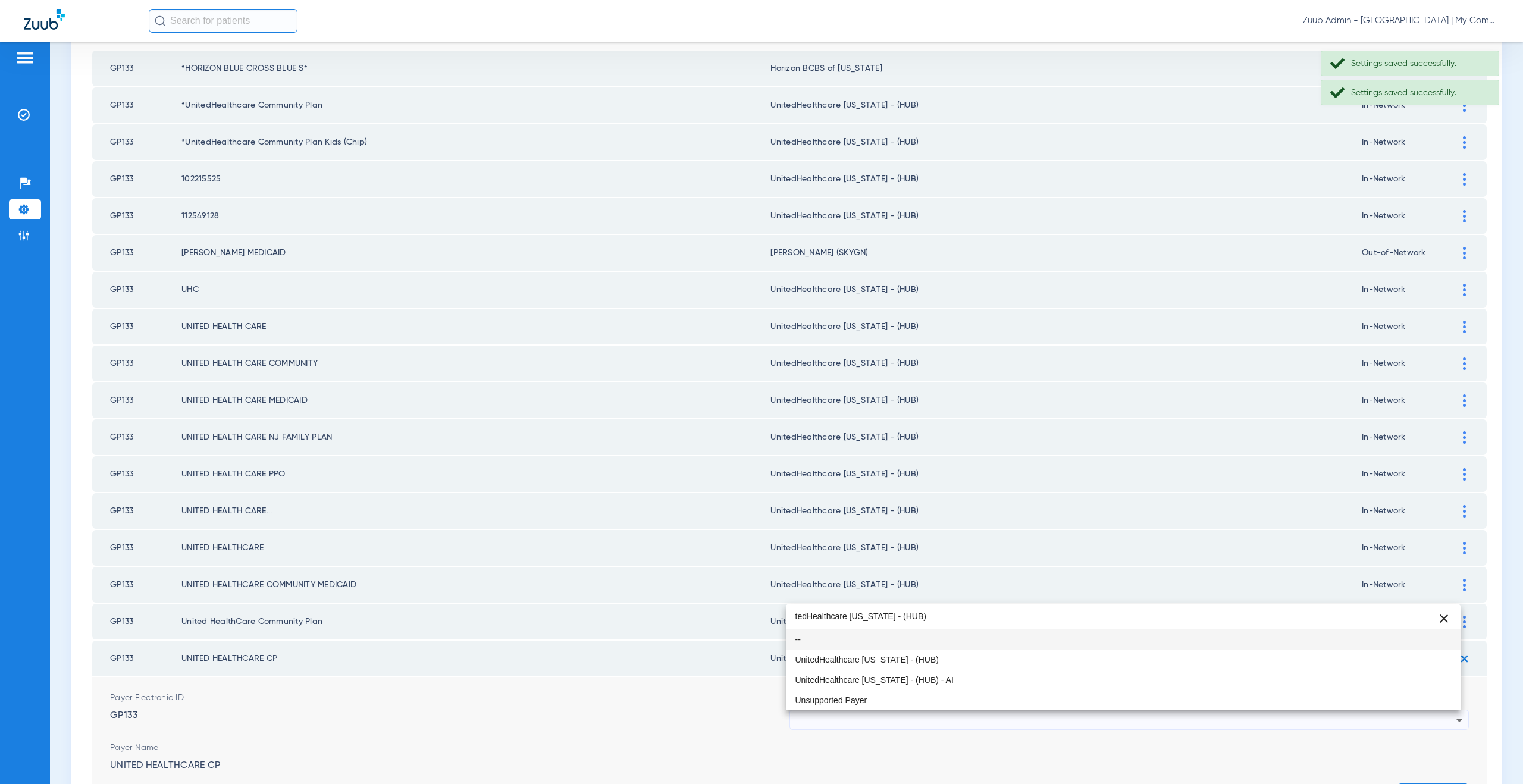
scroll to position [0, 0]
type input "tedHealthcare Michigan - (HUB)"
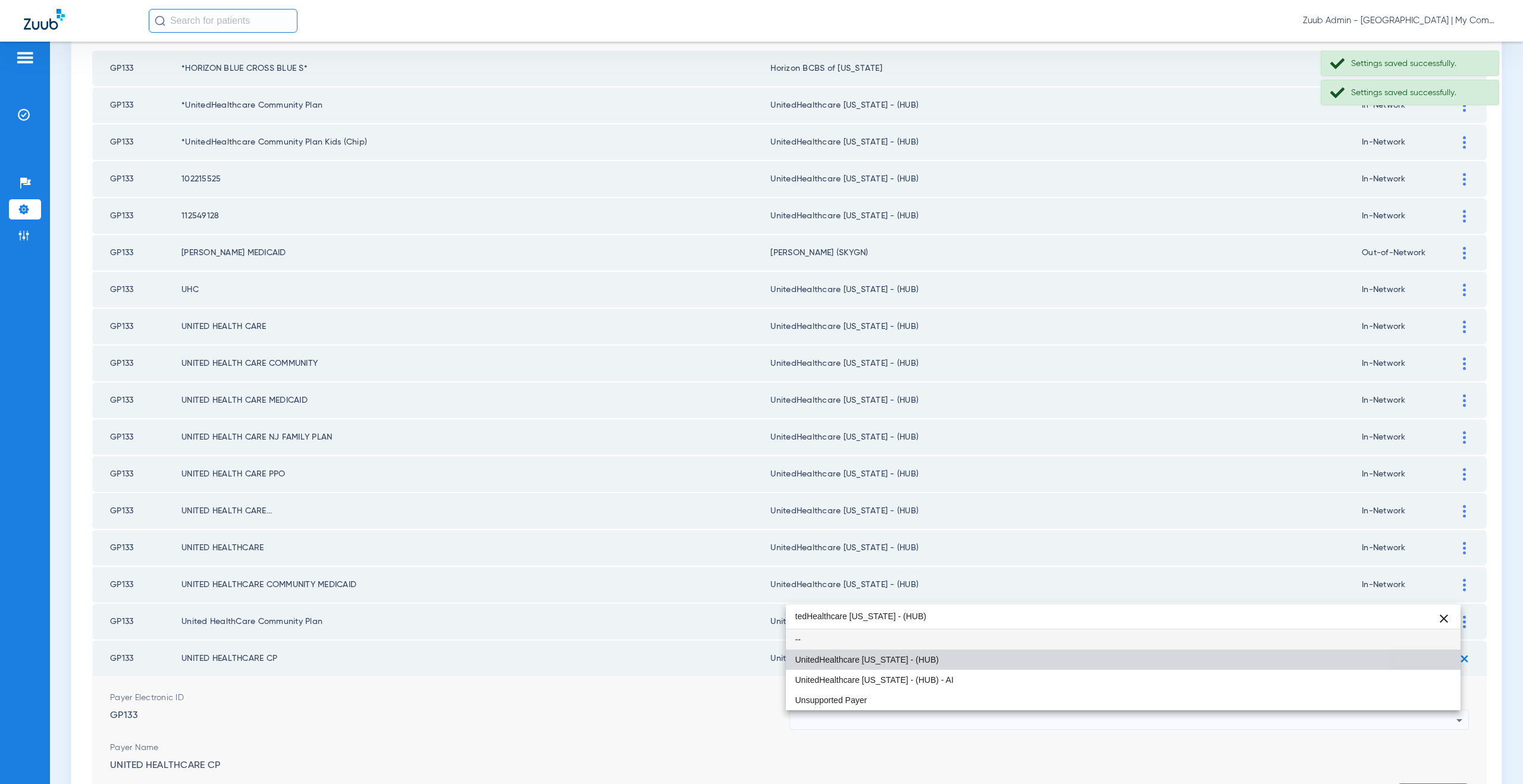
click at [897, 668] on mat-option "UnitedHealthcare [US_STATE] - (HUB)" at bounding box center [1123, 659] width 675 height 20
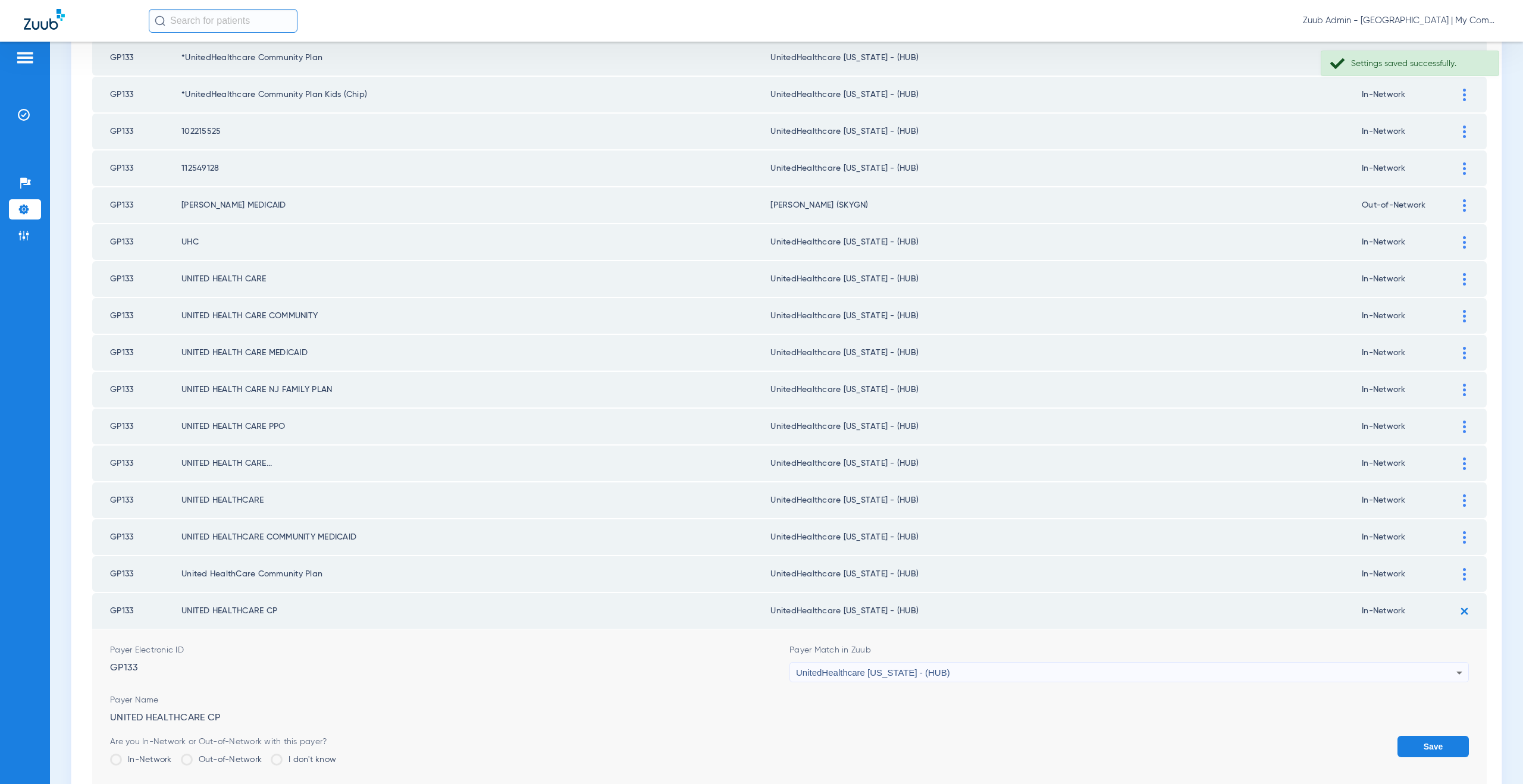
scroll to position [396, 0]
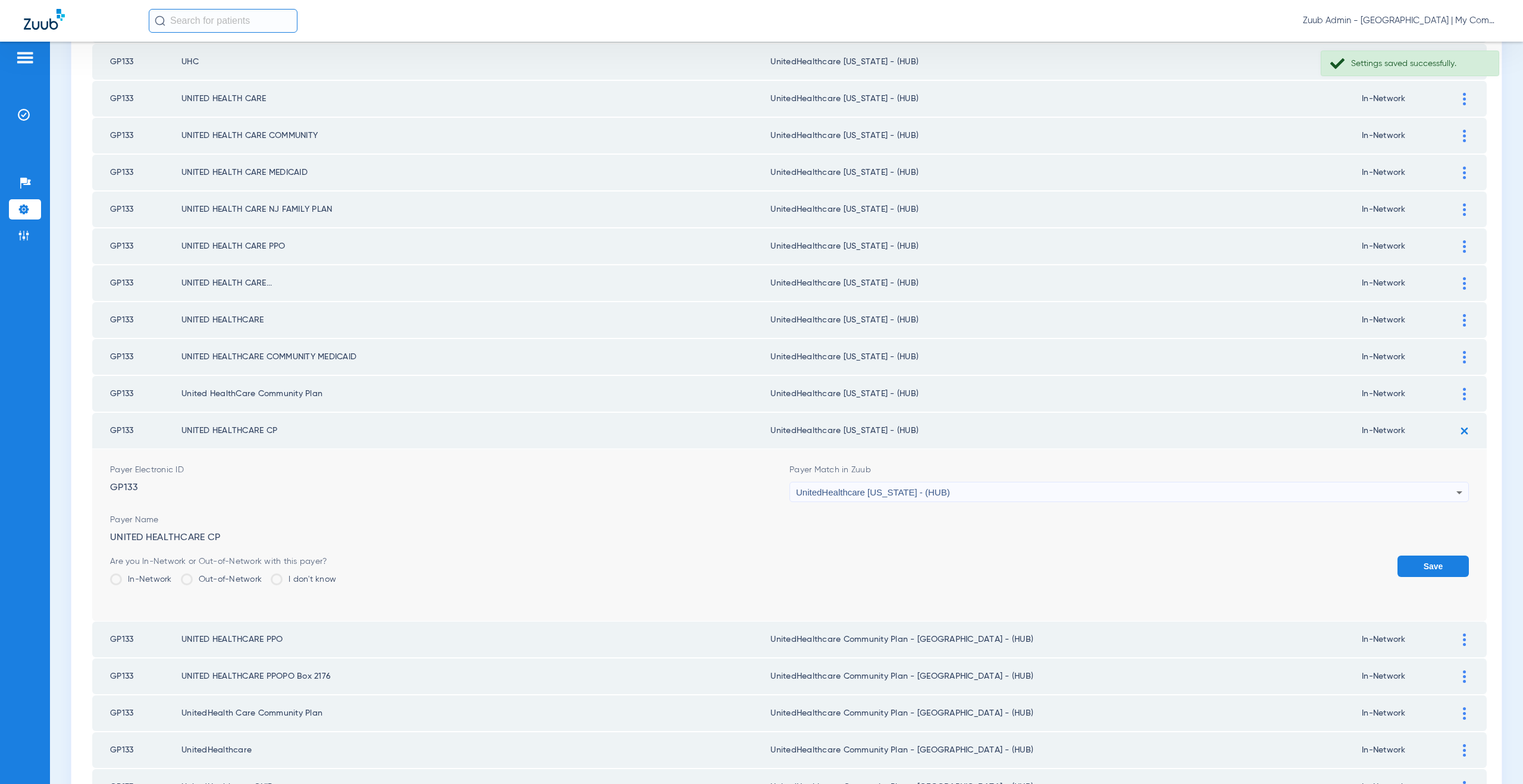
click at [1444, 563] on button "Save" at bounding box center [1433, 566] width 71 height 21
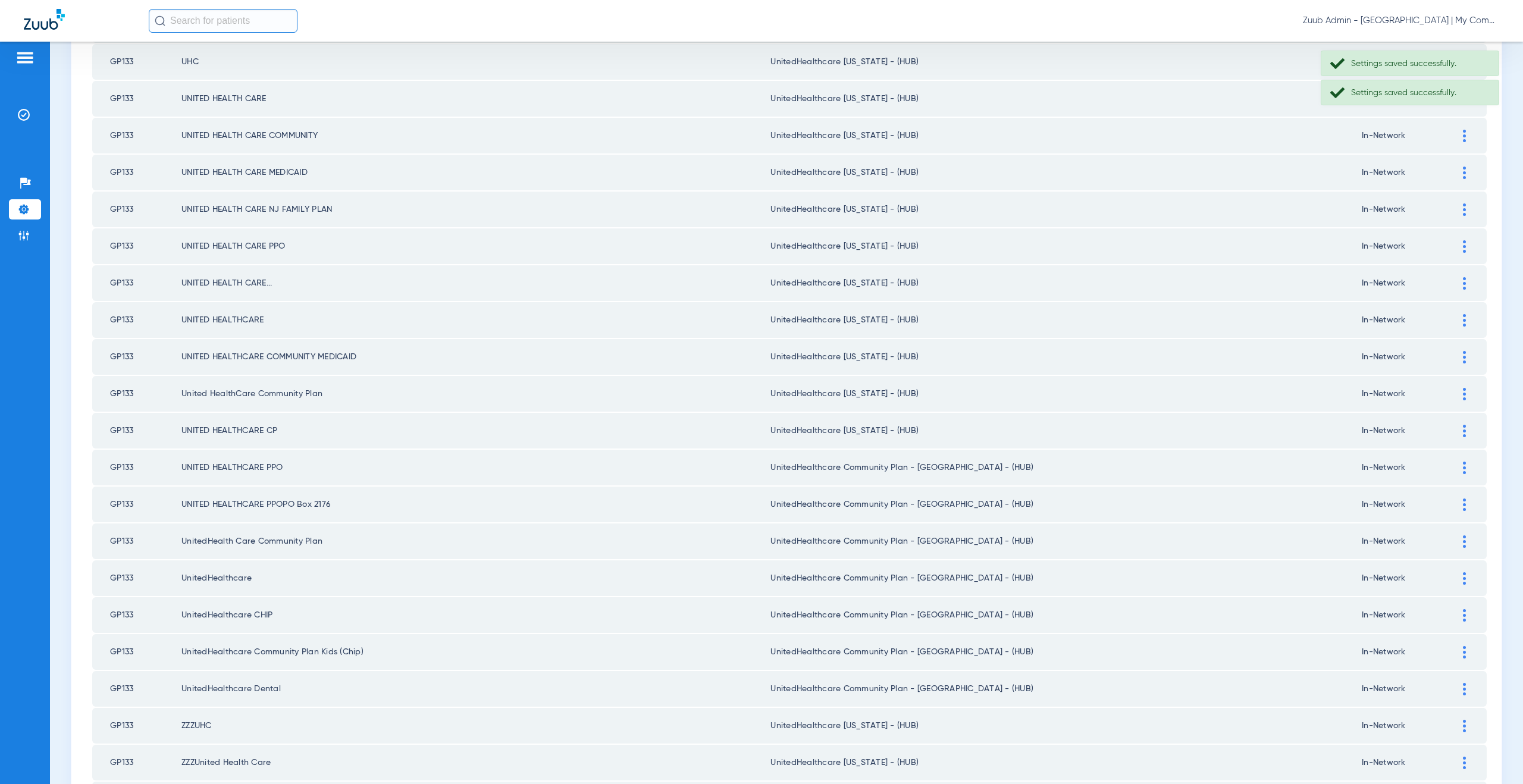
click at [1463, 467] on img at bounding box center [1464, 468] width 3 height 13
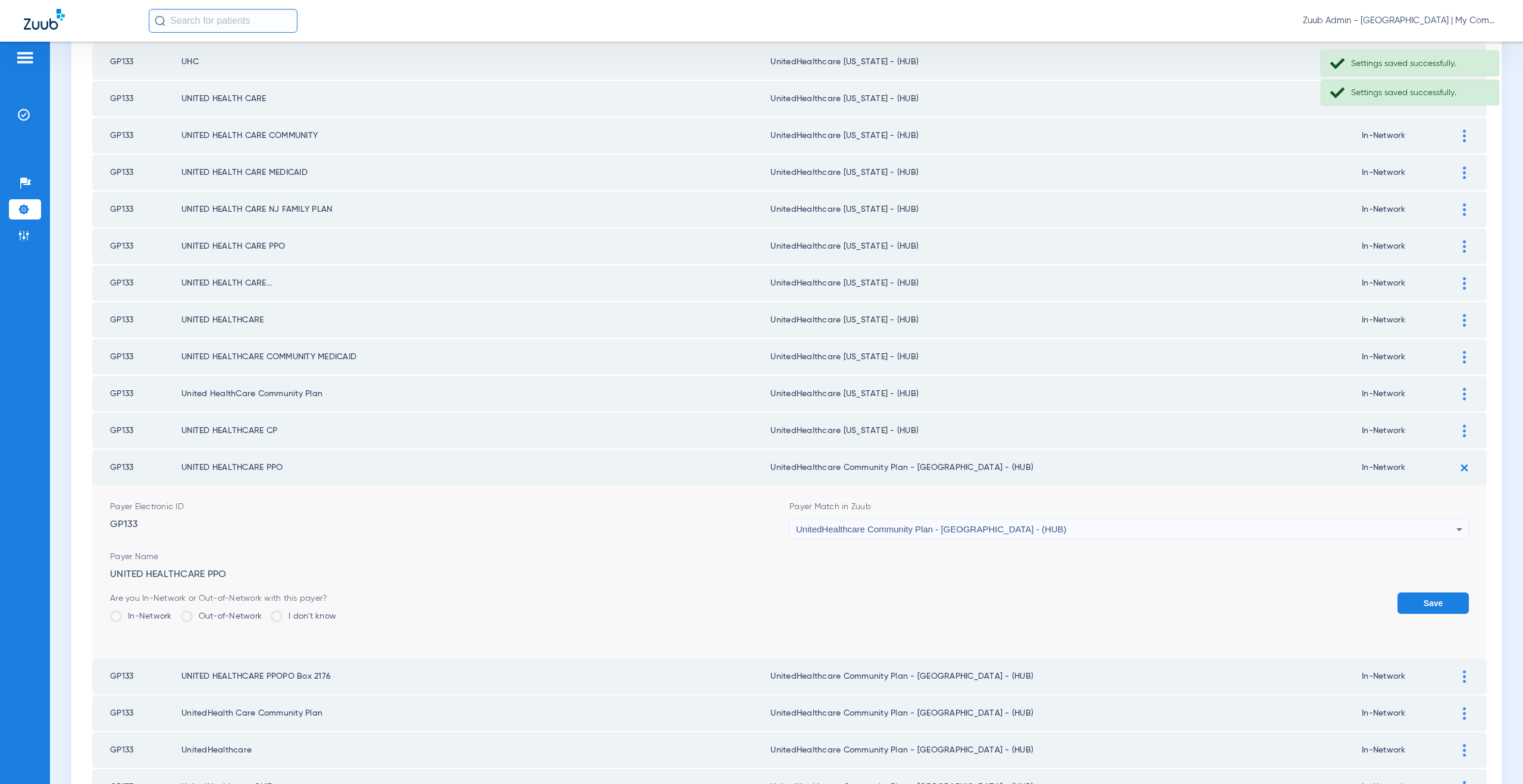
click at [906, 532] on span "UnitedHealthcare Community Plan - NJ - (HUB)" at bounding box center [931, 528] width 271 height 10
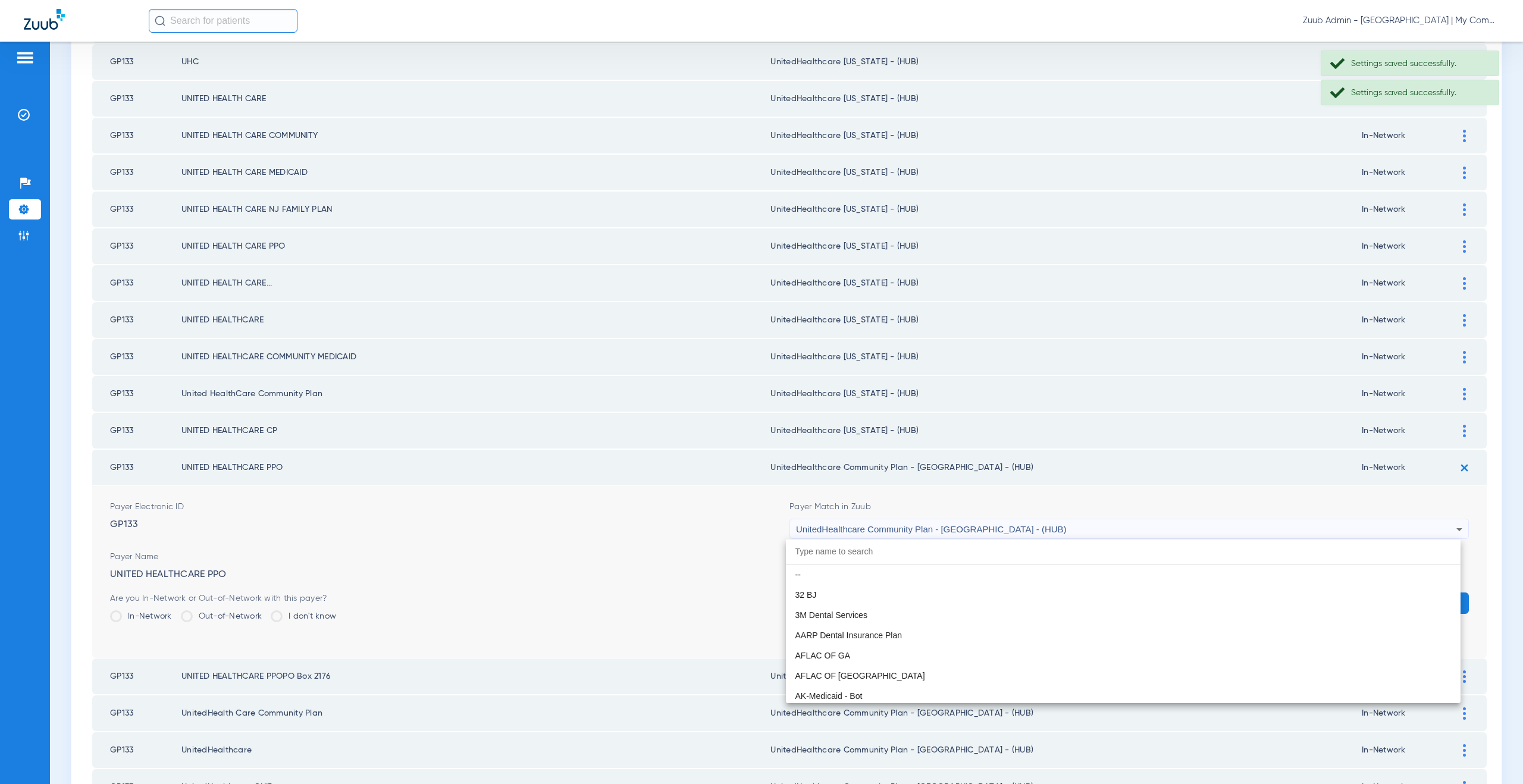
scroll to position [7911, 0]
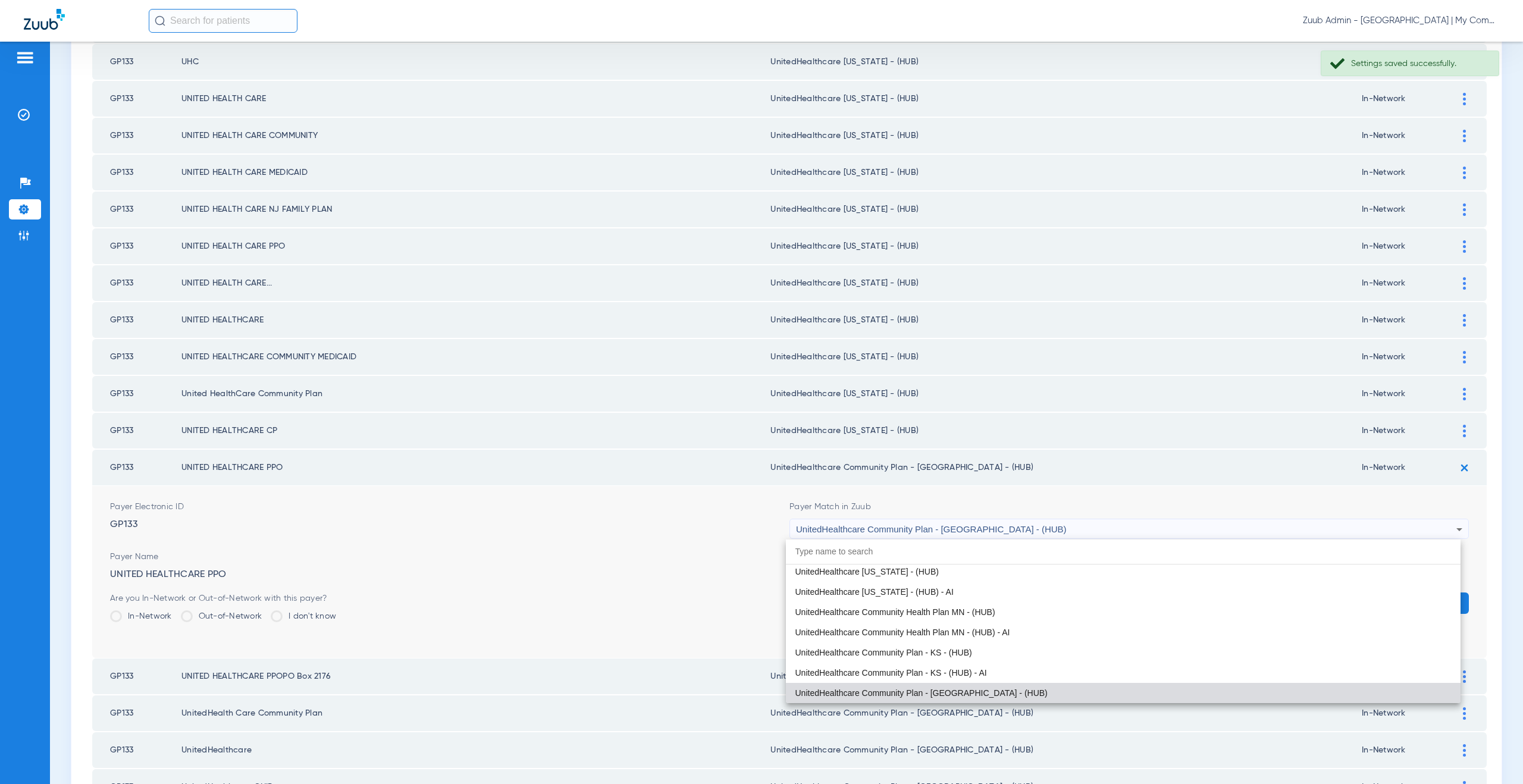
paste input "tedHealthcare Michigan - (HUB)"
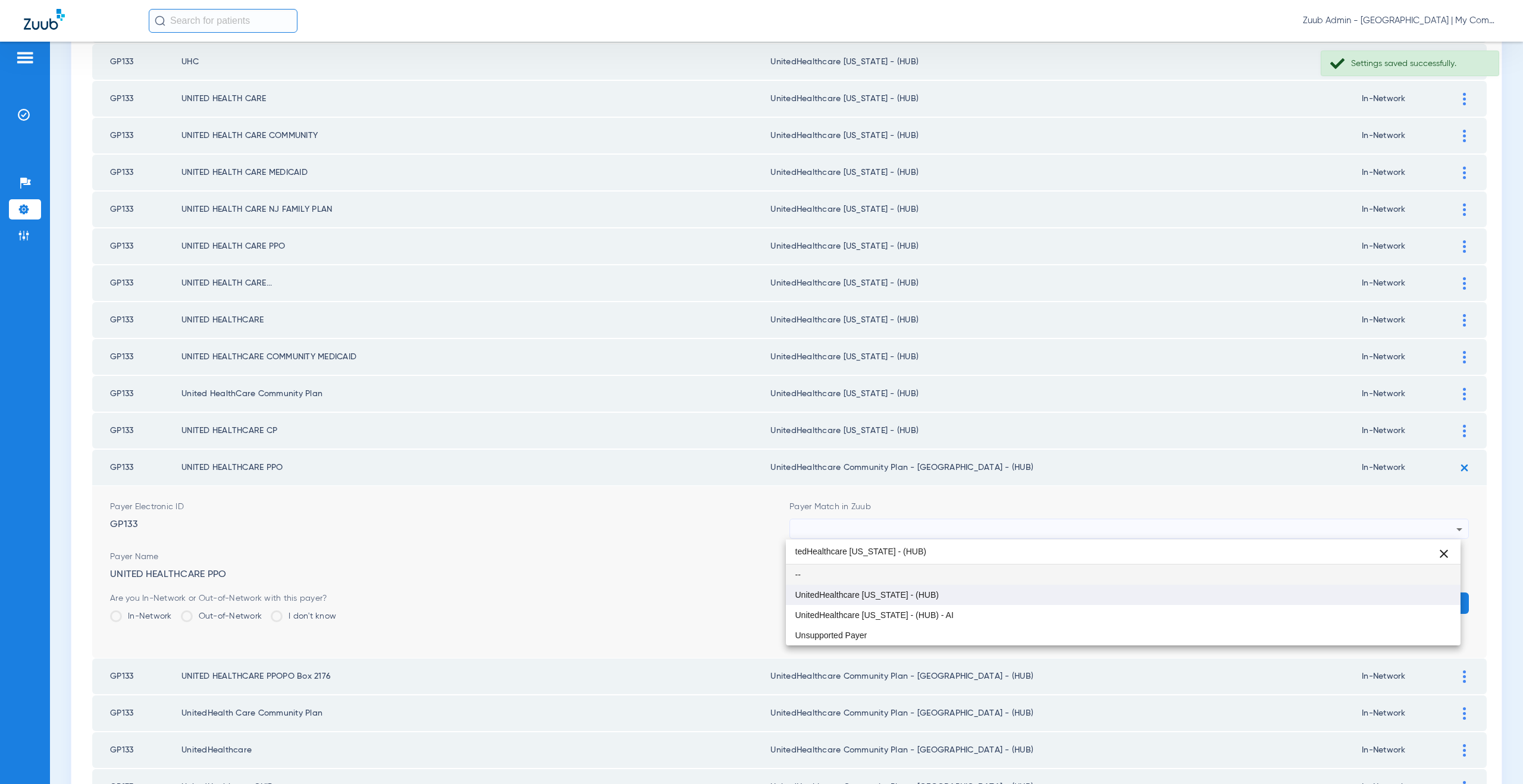
type input "tedHealthcare Michigan - (HUB)"
click at [888, 593] on span "UnitedHealthcare [US_STATE] - (HUB)" at bounding box center [867, 594] width 144 height 8
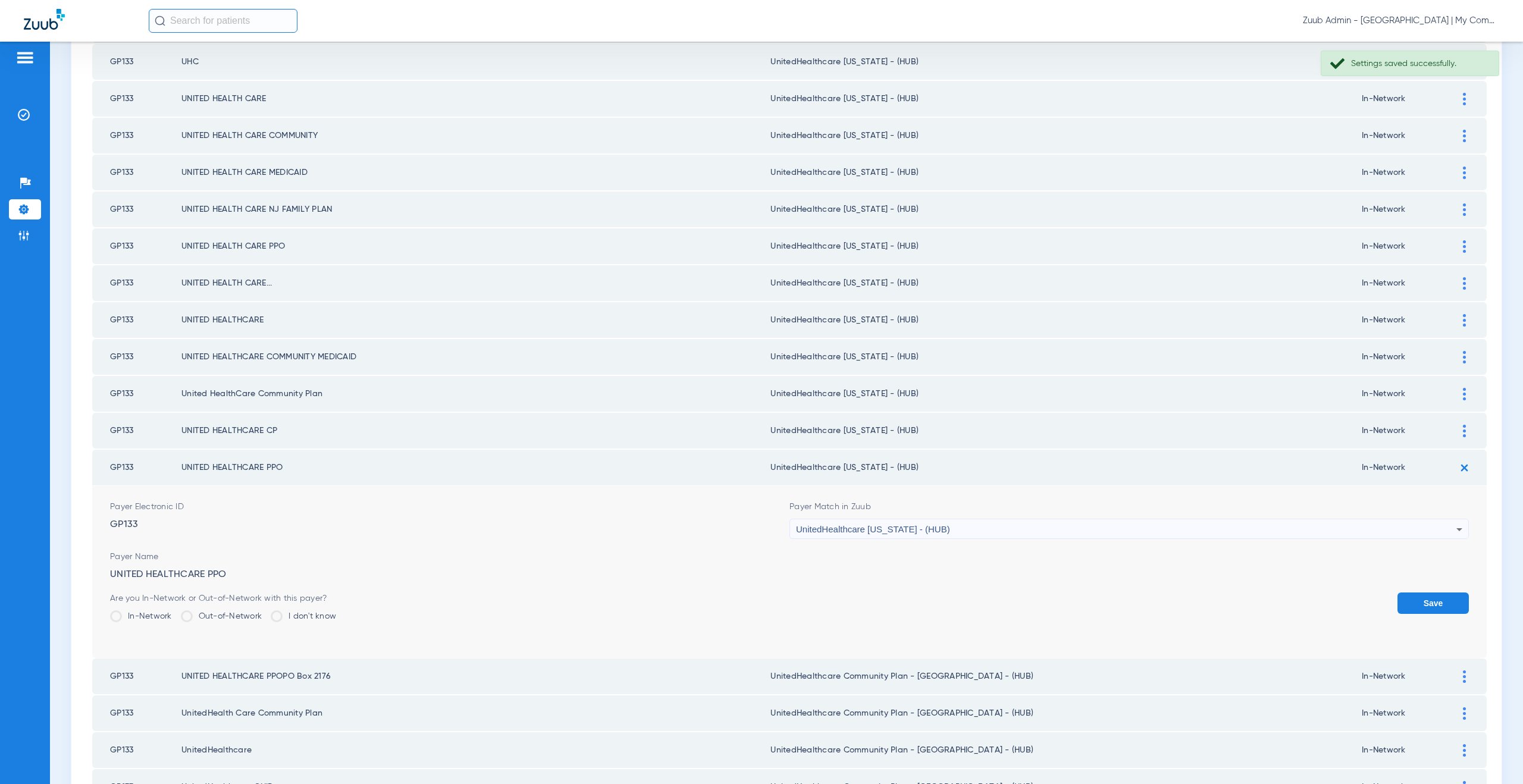
click at [1398, 597] on button "Save" at bounding box center [1433, 603] width 71 height 21
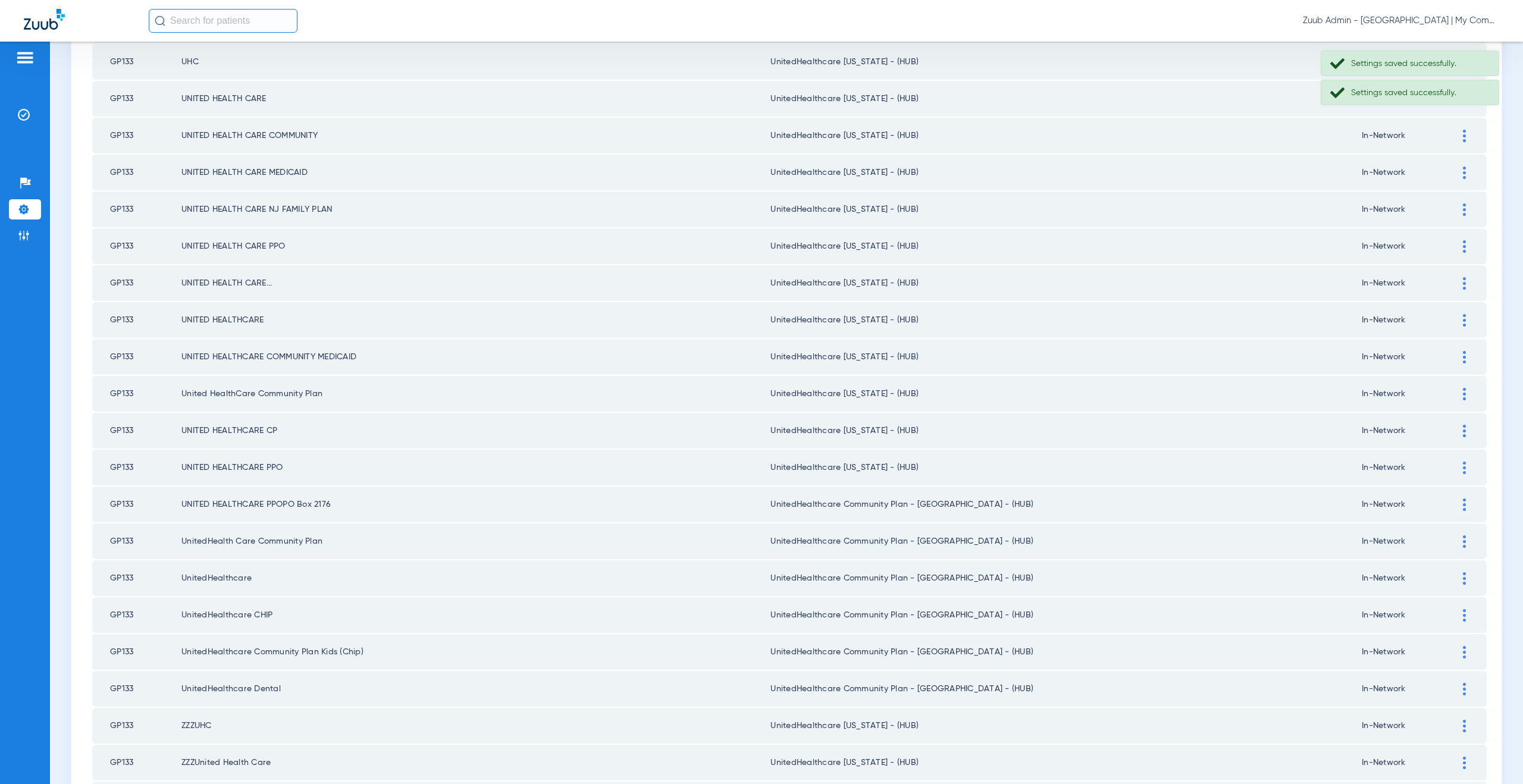
click at [1463, 507] on img at bounding box center [1464, 505] width 3 height 13
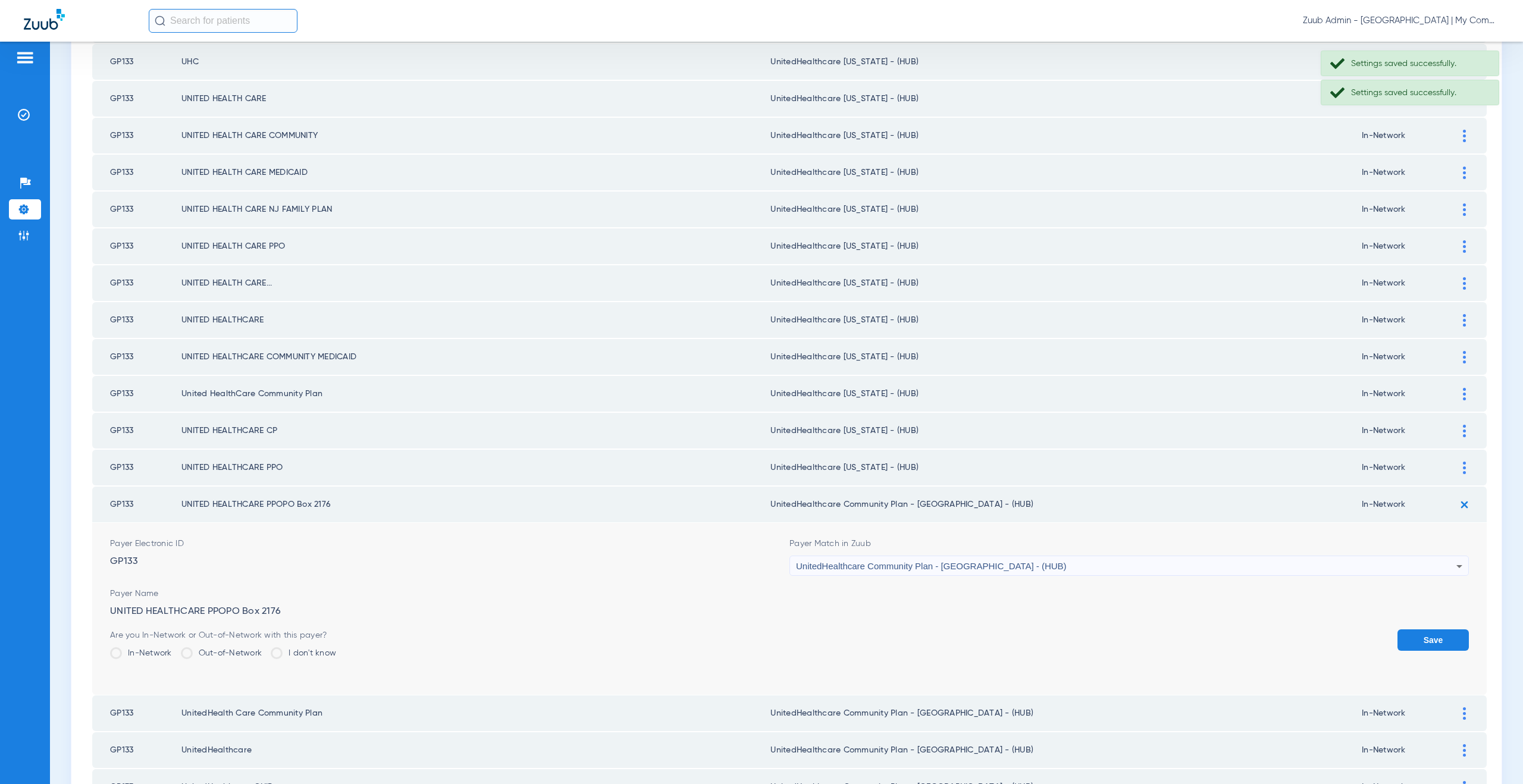
click at [898, 574] on div "UnitedHealthcare Community Plan - NJ - (HUB)" at bounding box center [1126, 566] width 660 height 20
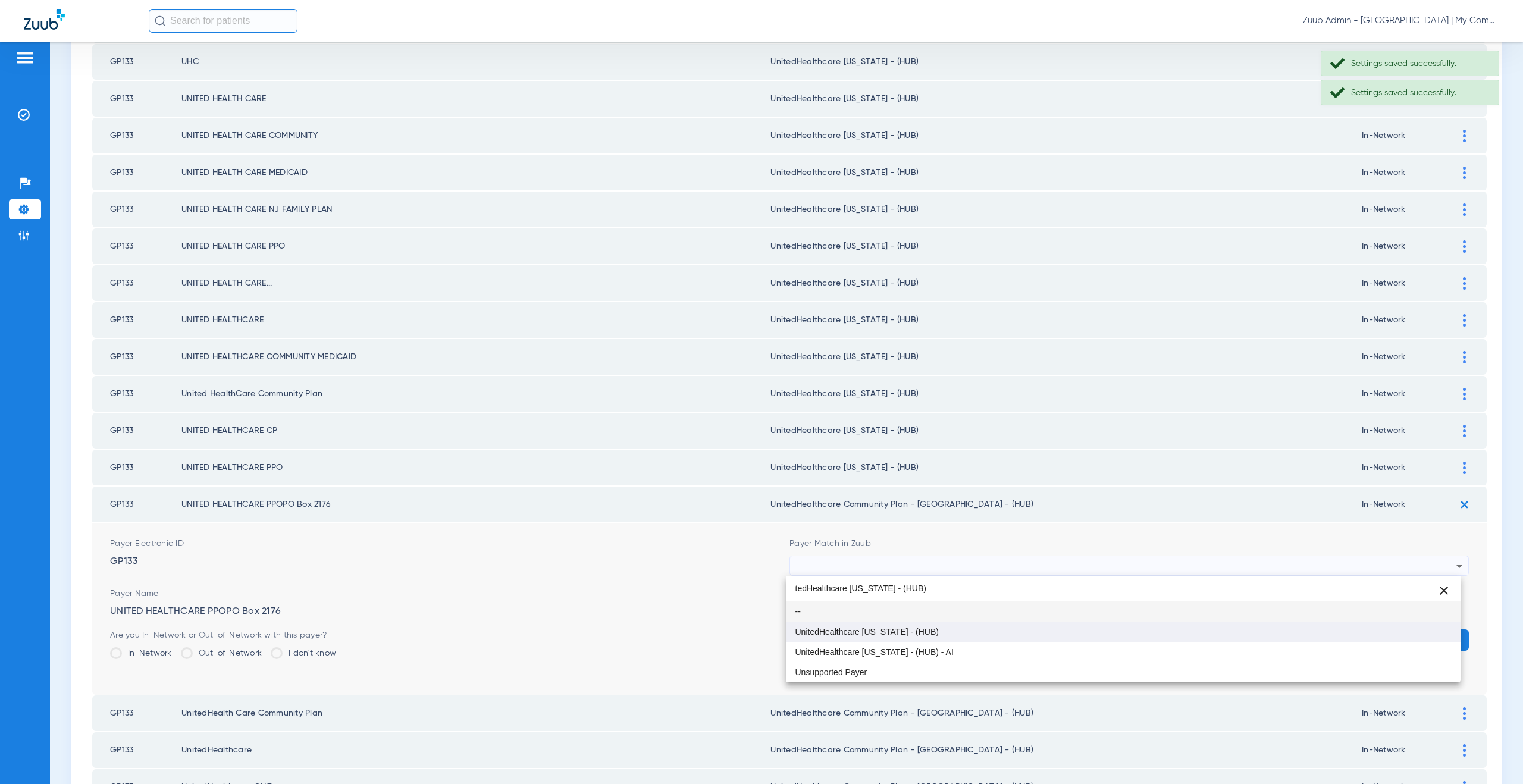
type input "tedHealthcare Michigan - (HUB)"
click at [908, 632] on span "UnitedHealthcare [US_STATE] - (HUB)" at bounding box center [867, 632] width 144 height 8
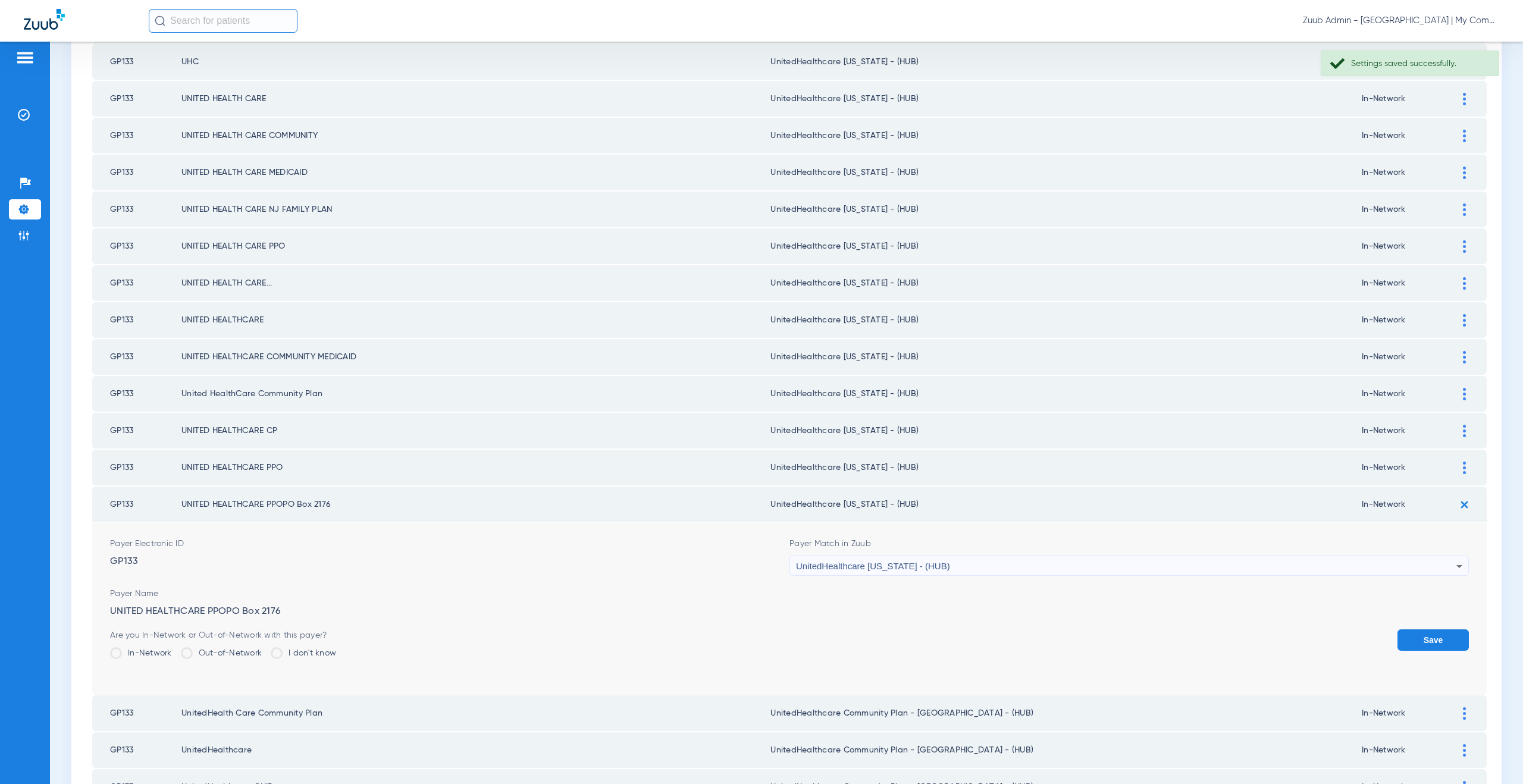
click at [1471, 640] on td "Payer Electronic ID GP133 Payer Match in Zuub UnitedHealthcare Michigan - (HUB)…" at bounding box center [789, 609] width 1394 height 172
click at [1436, 640] on button "Save" at bounding box center [1433, 640] width 71 height 21
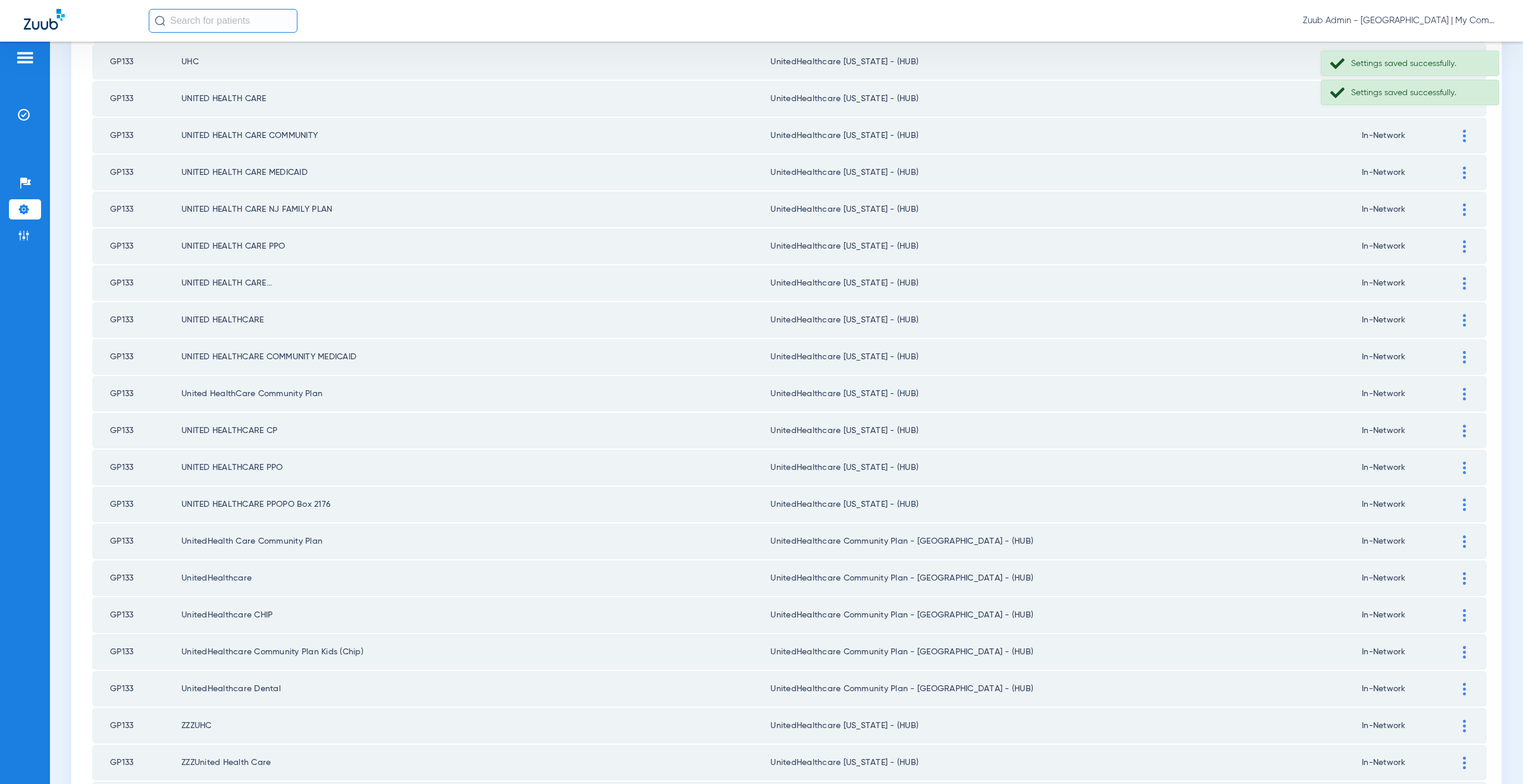
click at [1454, 544] on div at bounding box center [1464, 542] width 21 height 13
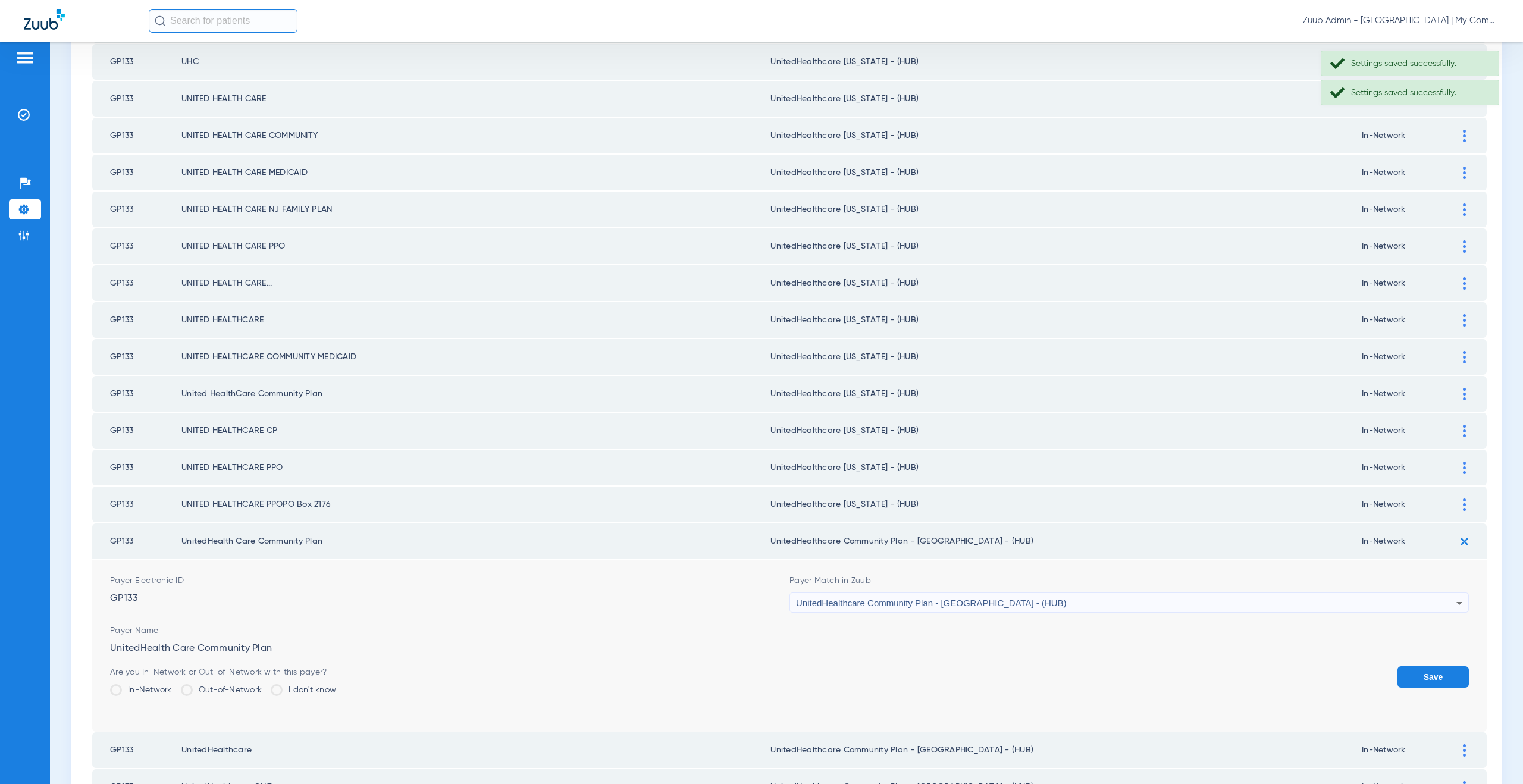
click at [942, 594] on div "UnitedHealthcare Community Plan - NJ - (HUB)" at bounding box center [1126, 602] width 660 height 20
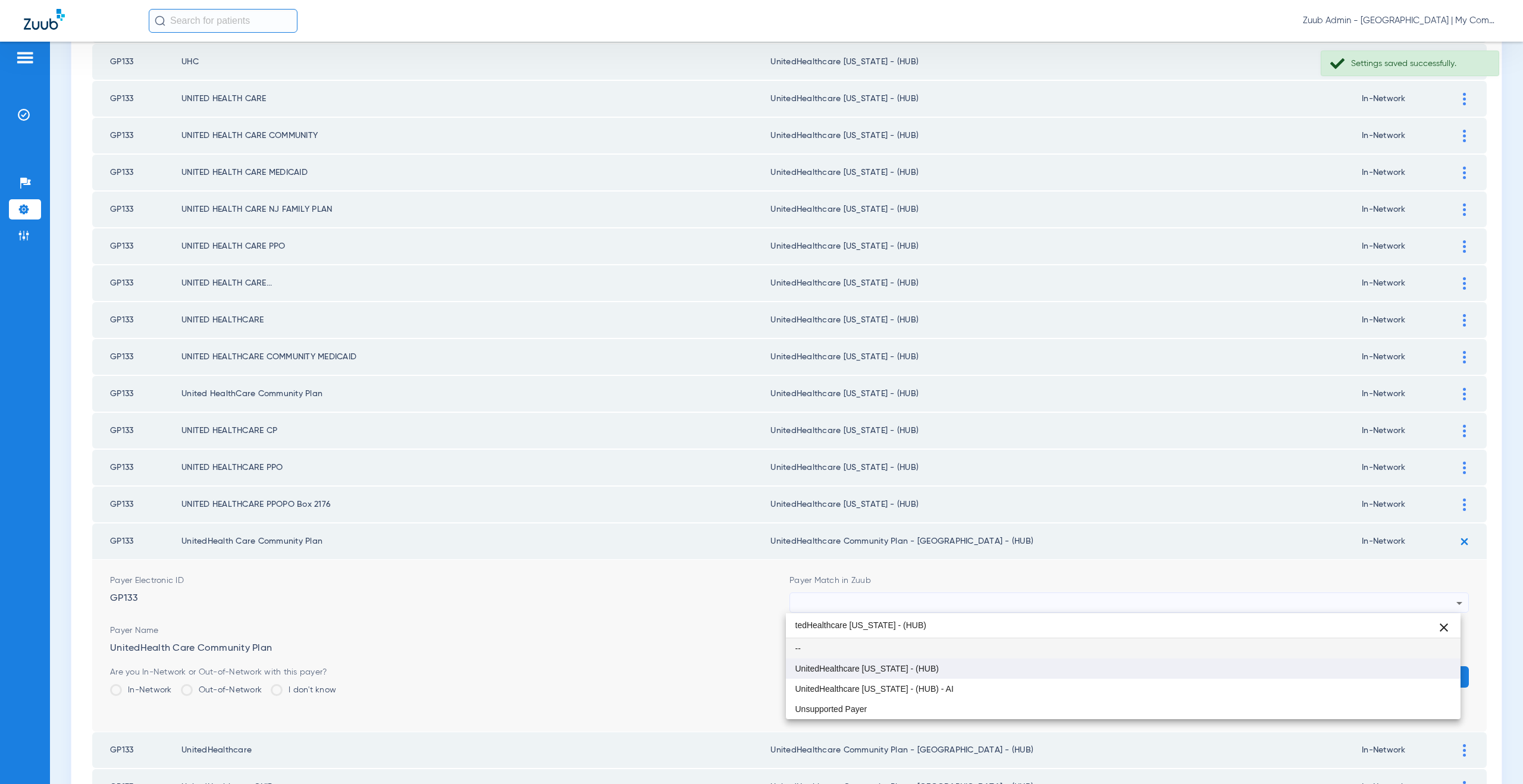
type input "tedHealthcare Michigan - (HUB)"
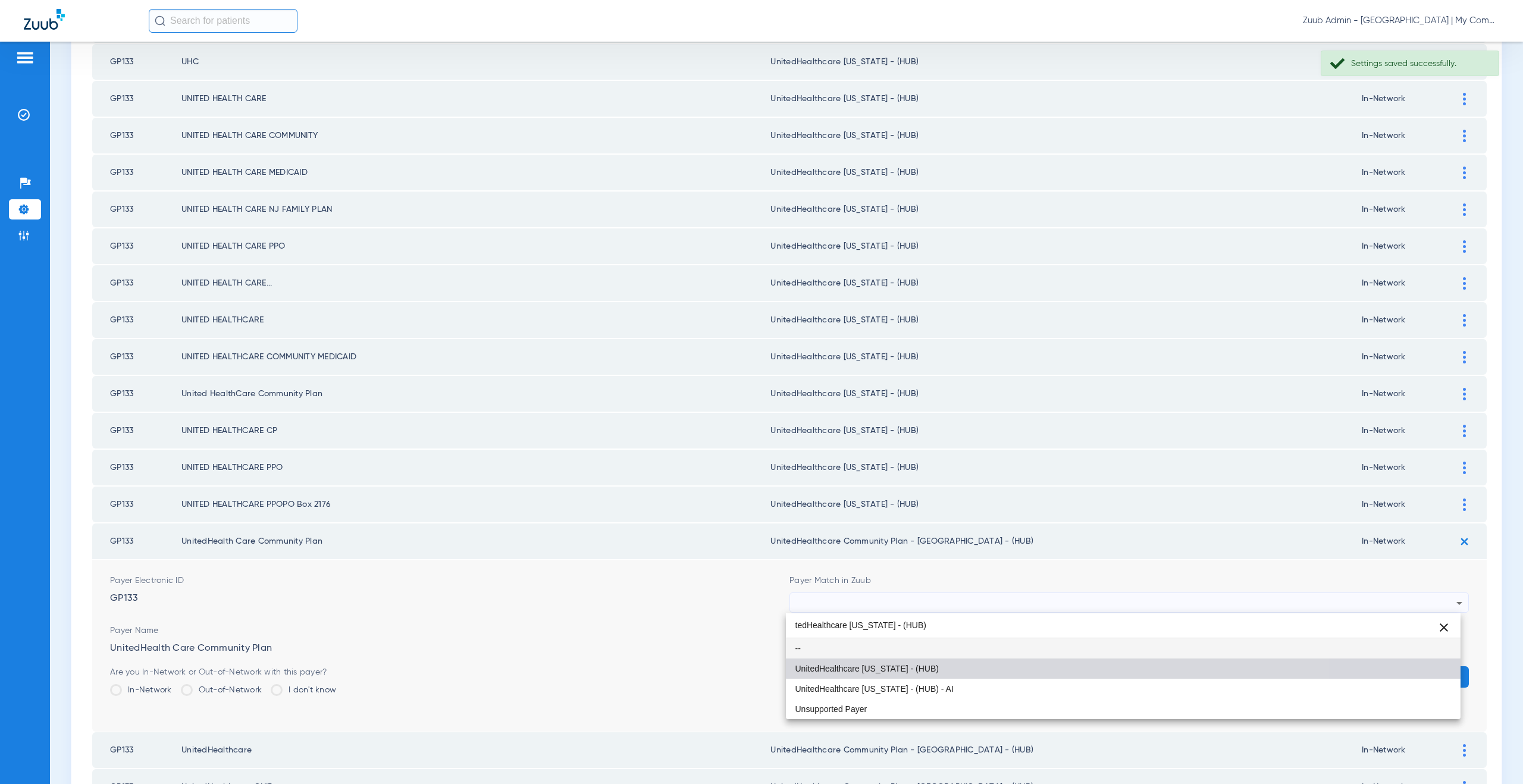
click at [941, 669] on mat-option "UnitedHealthcare [US_STATE] - (HUB)" at bounding box center [1123, 668] width 675 height 20
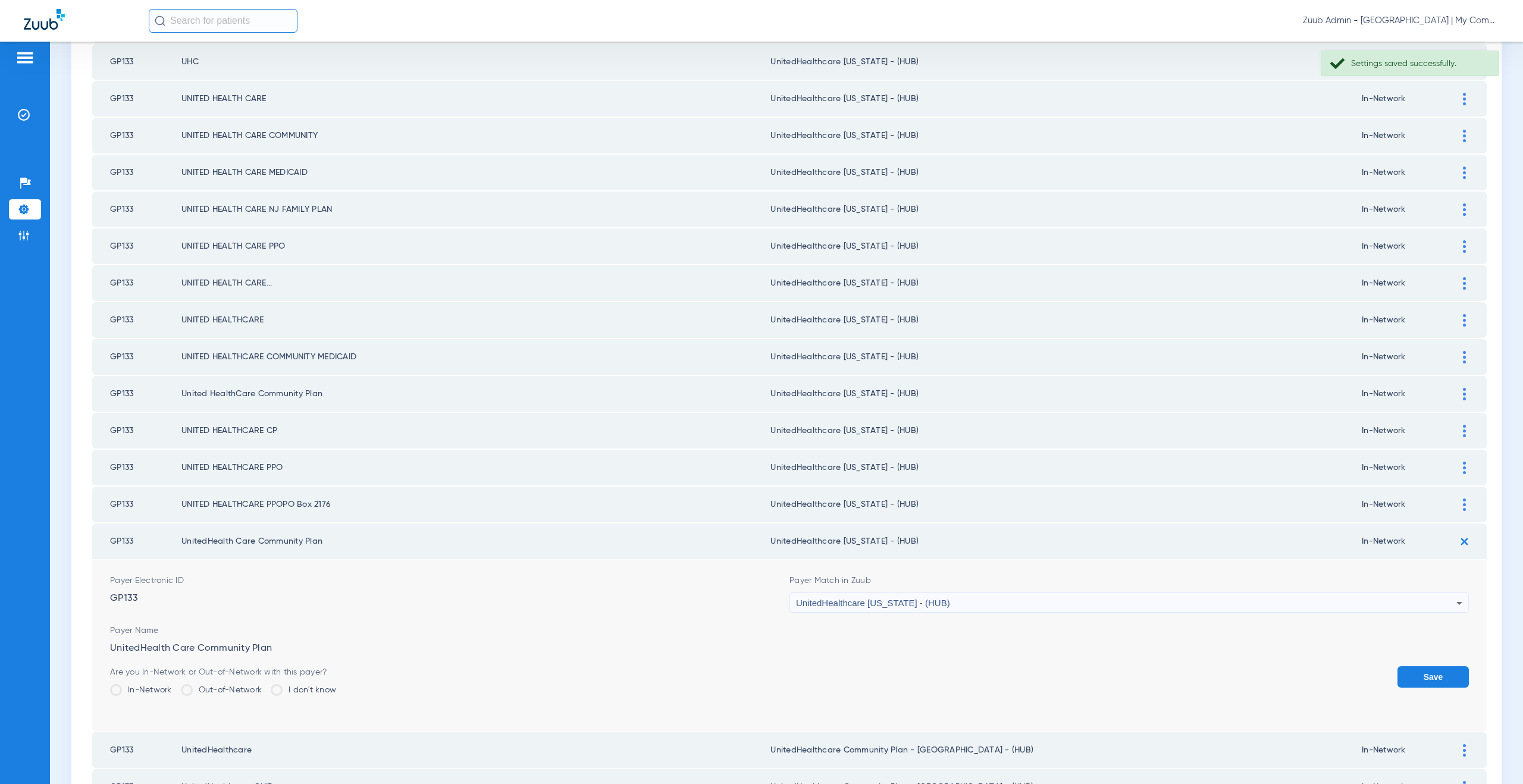
click at [1398, 679] on button "Save" at bounding box center [1433, 677] width 71 height 21
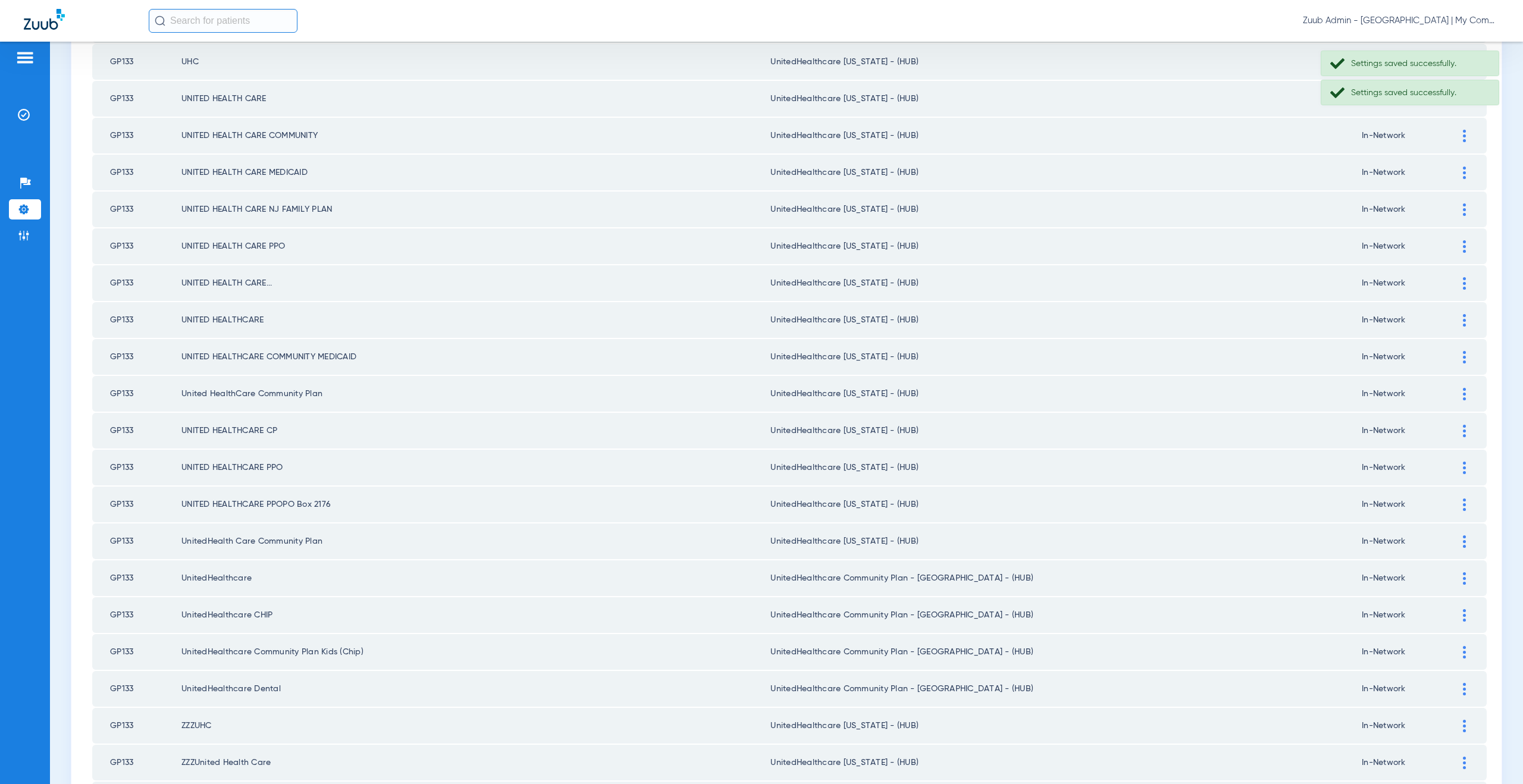
click at [1460, 579] on div at bounding box center [1464, 578] width 21 height 13
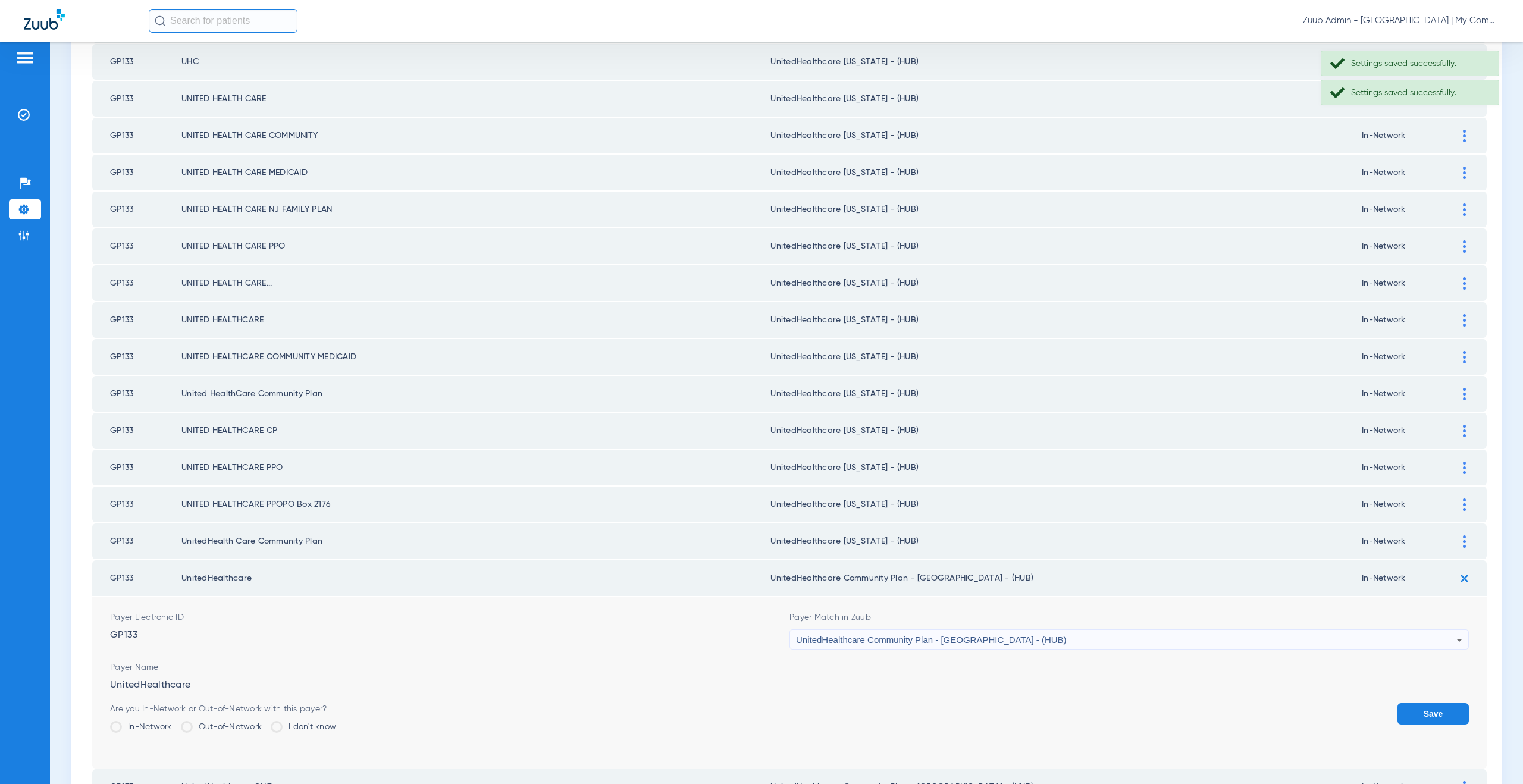
click at [956, 640] on span "UnitedHealthcare Community Plan - NJ - (HUB)" at bounding box center [931, 640] width 271 height 10
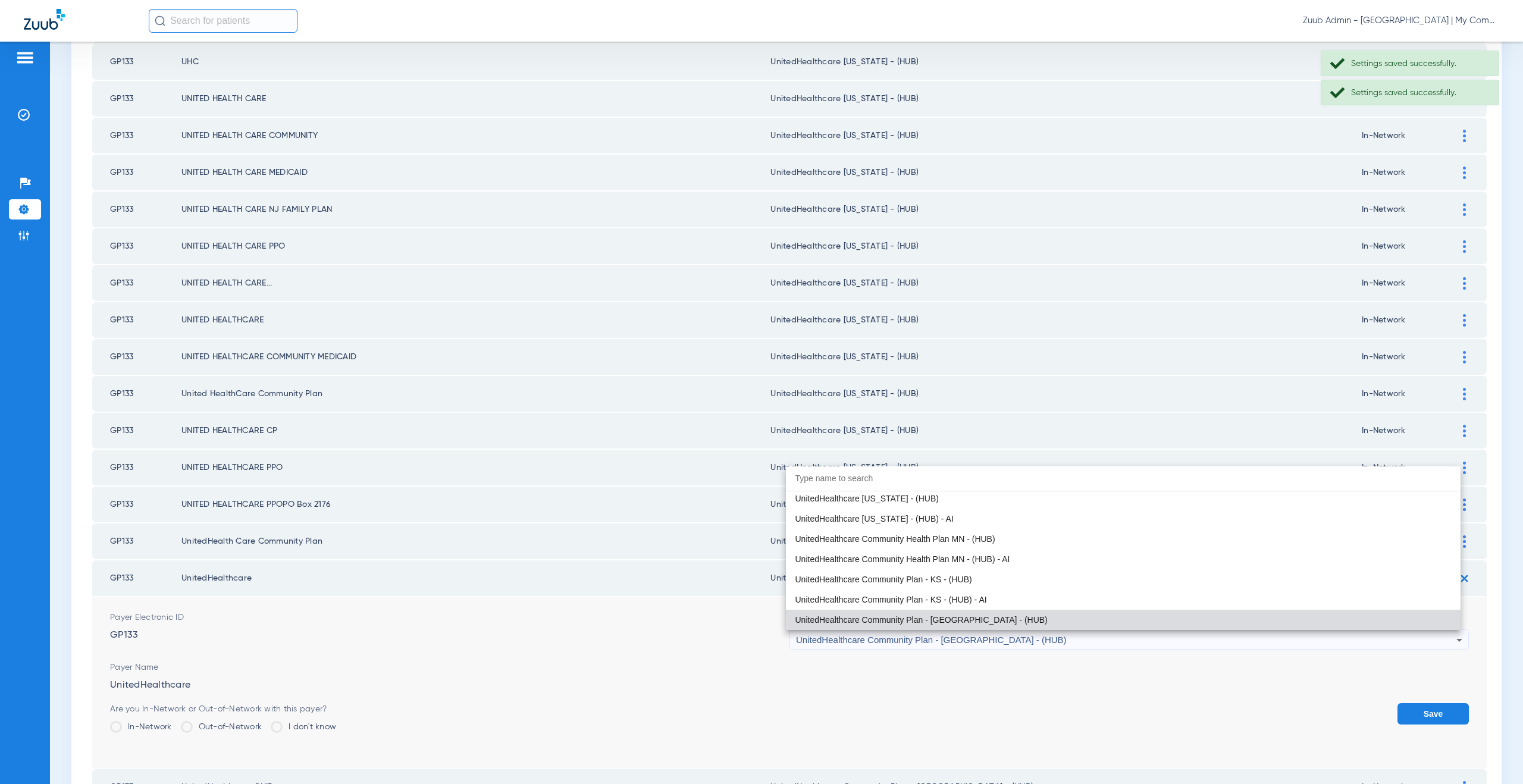
paste input "tedHealthcare Michigan - (HUB)"
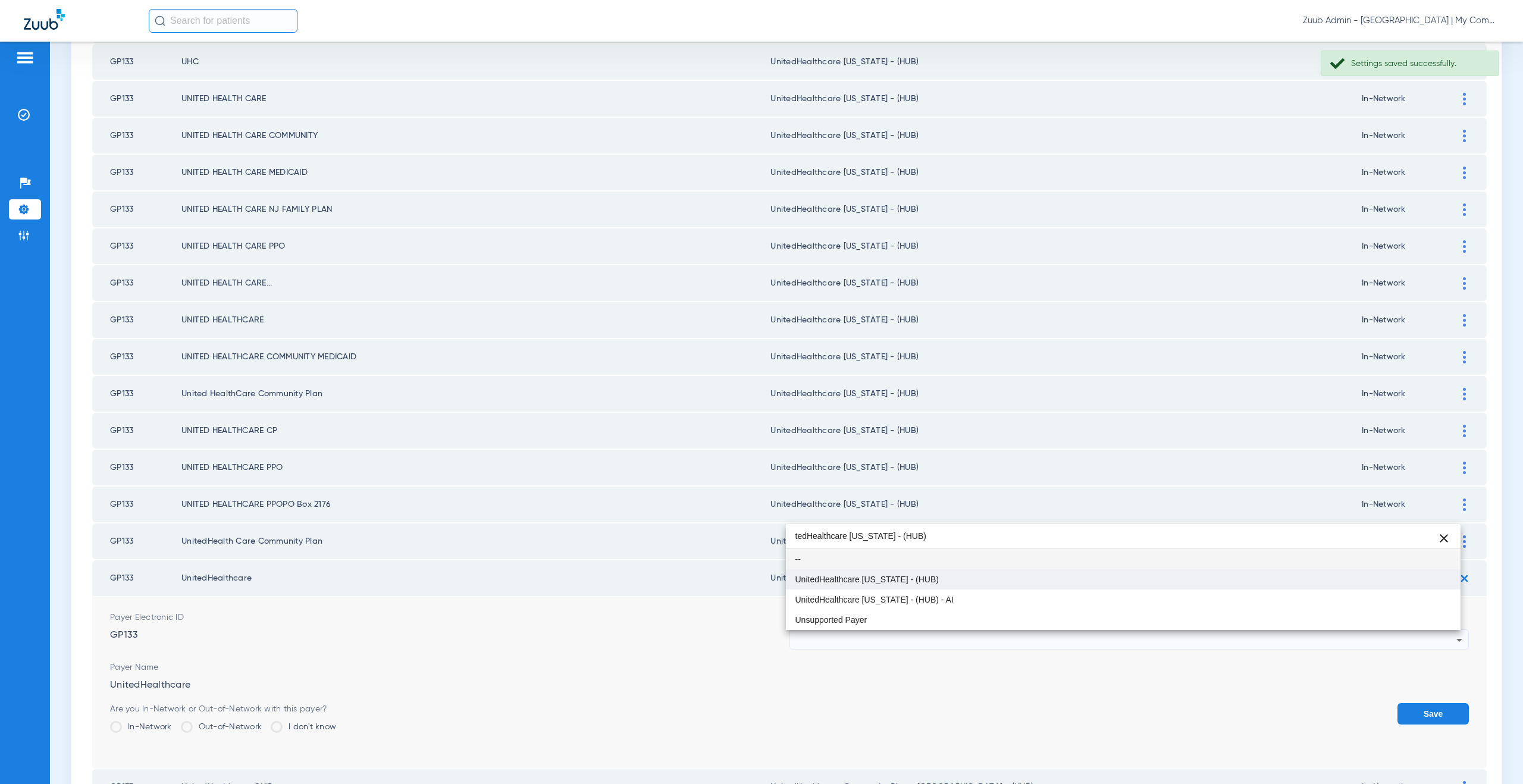
type input "tedHealthcare Michigan - (HUB)"
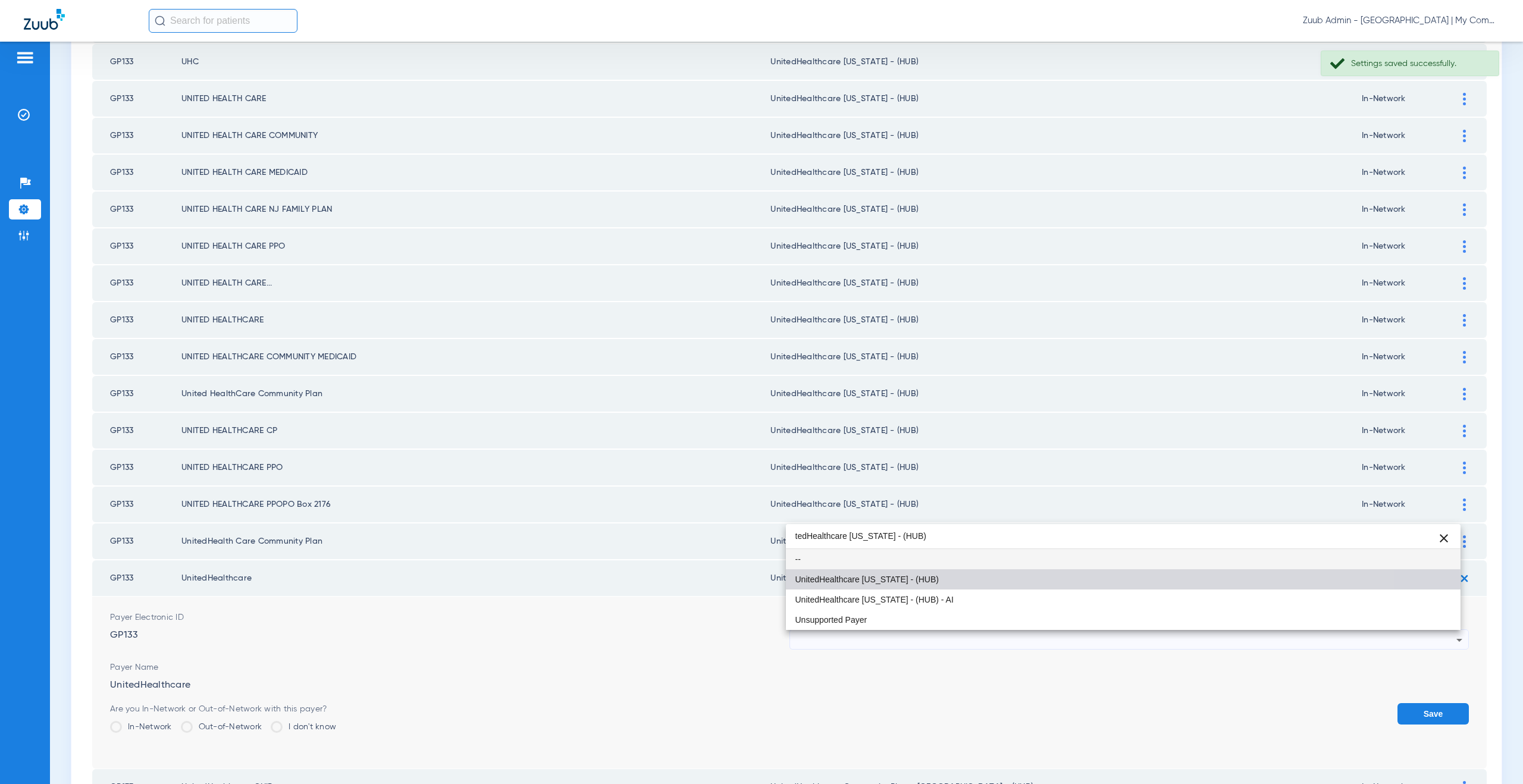
click at [898, 583] on span "UnitedHealthcare [US_STATE] - (HUB)" at bounding box center [867, 579] width 144 height 8
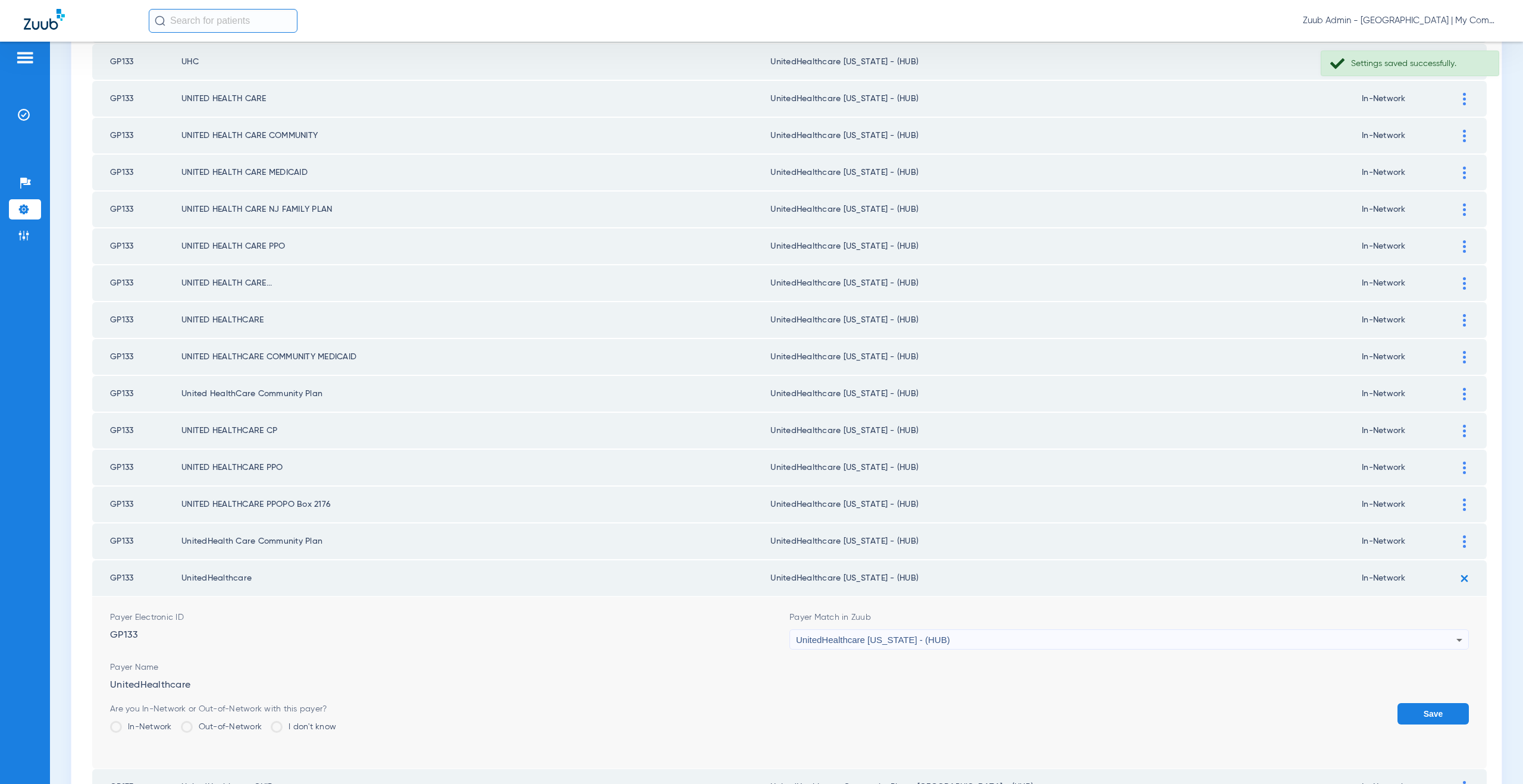
click at [1415, 709] on button "Save" at bounding box center [1433, 713] width 71 height 21
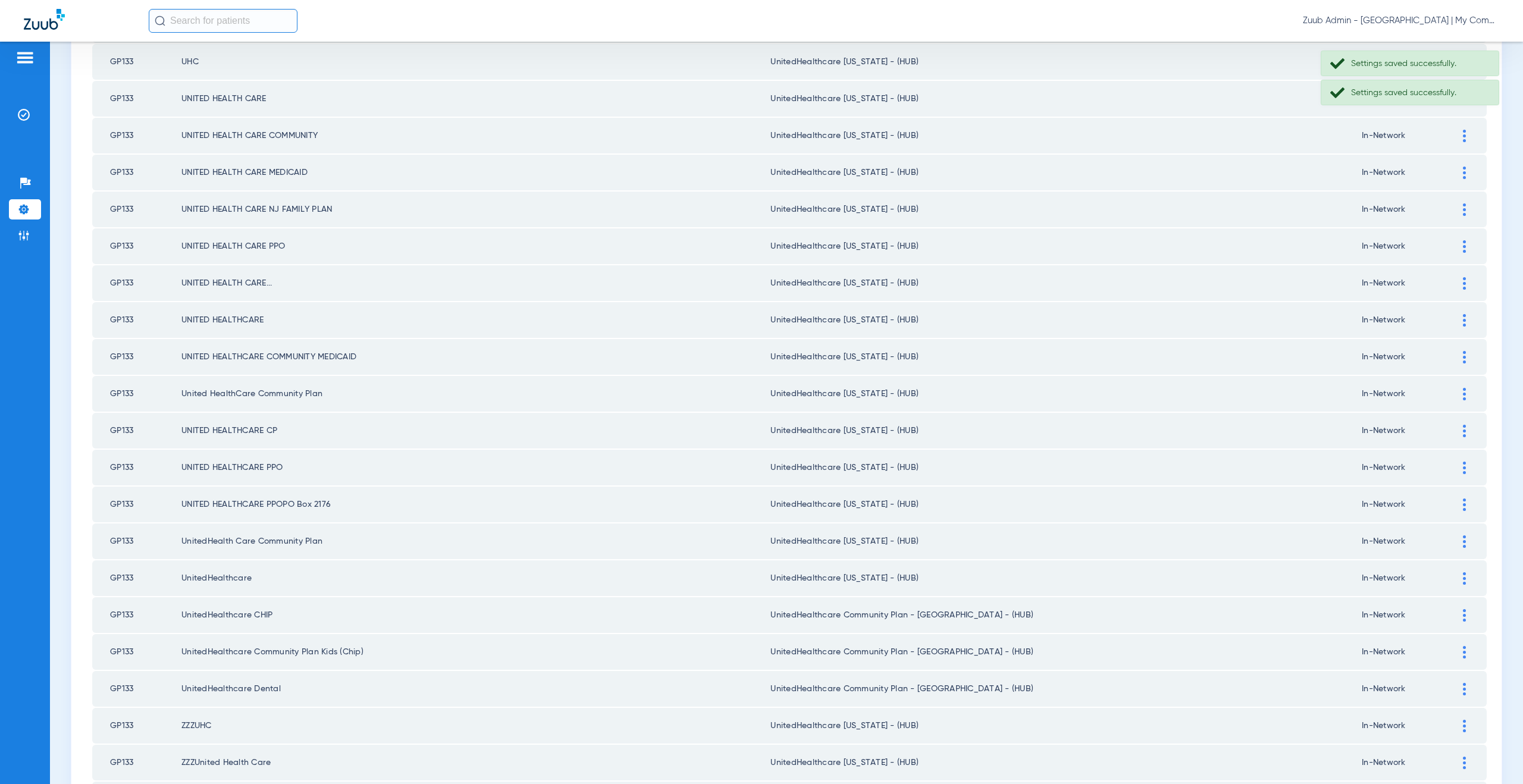
click at [1463, 616] on img at bounding box center [1464, 616] width 3 height 13
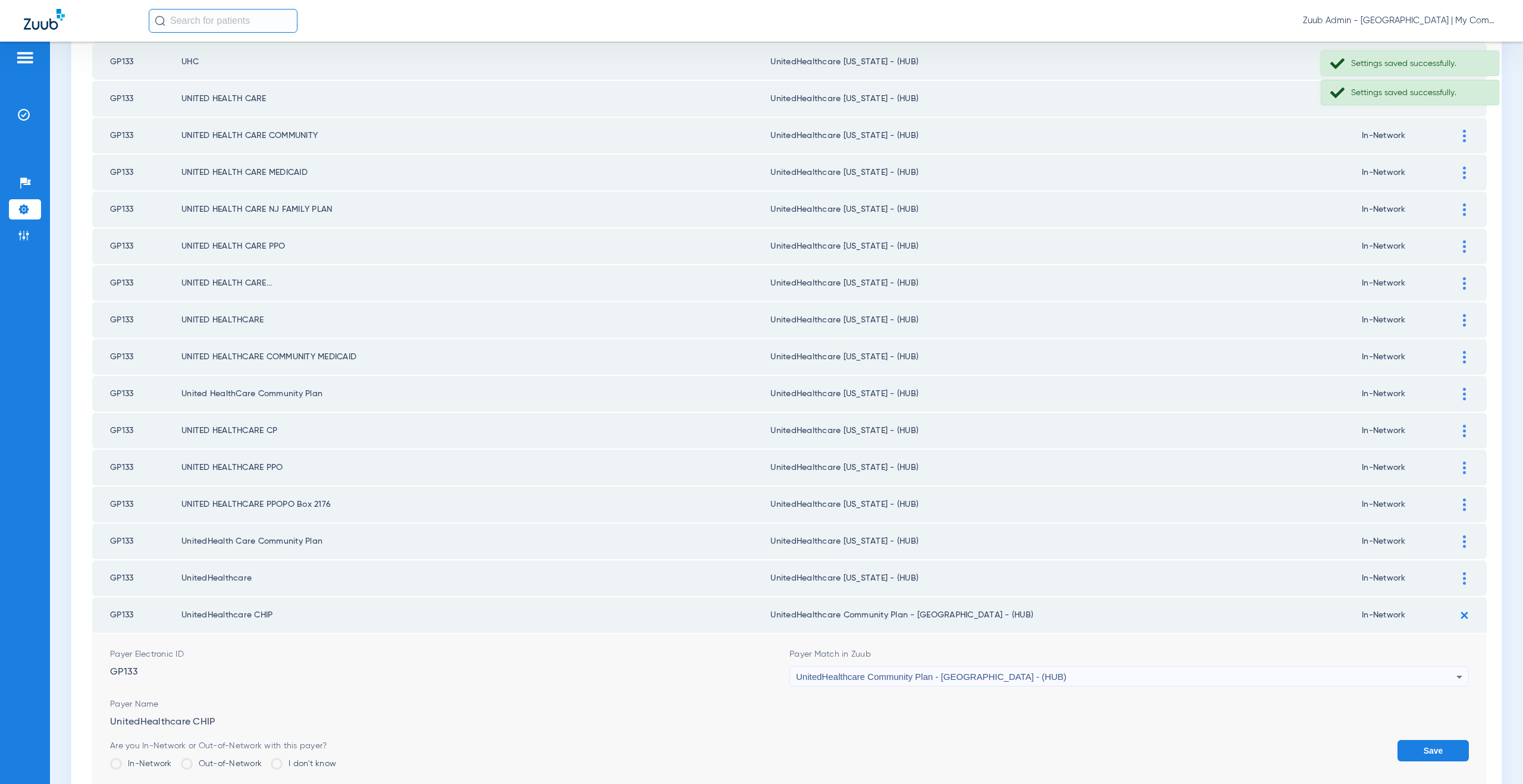
click at [938, 683] on div "UnitedHealthcare Community Plan - NJ - (HUB)" at bounding box center [1126, 676] width 660 height 20
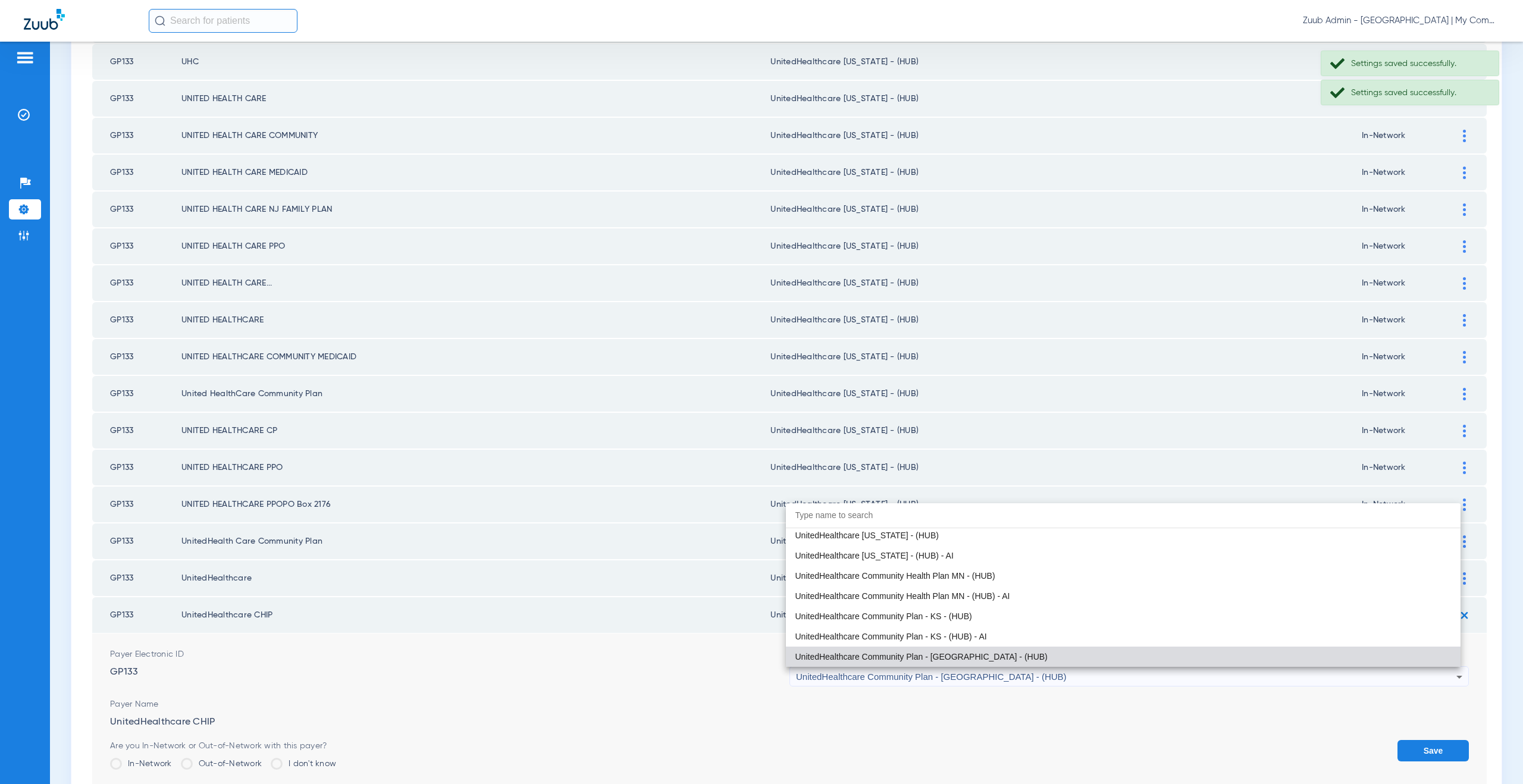
paste input "tedHealthcare Michigan - (HUB)"
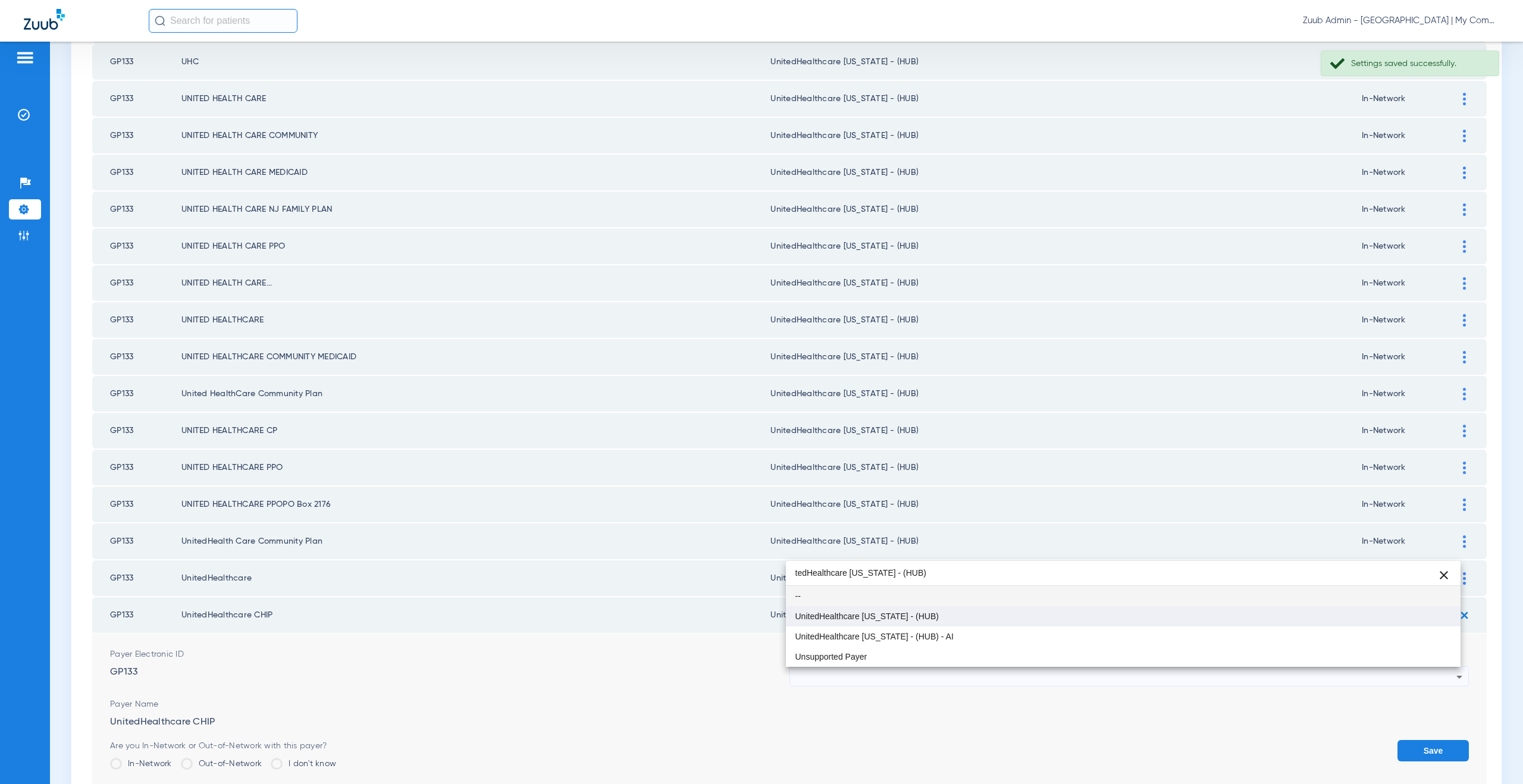
type input "tedHealthcare Michigan - (HUB)"
click at [894, 622] on mat-option "UnitedHealthcare [US_STATE] - (HUB)" at bounding box center [1123, 616] width 675 height 20
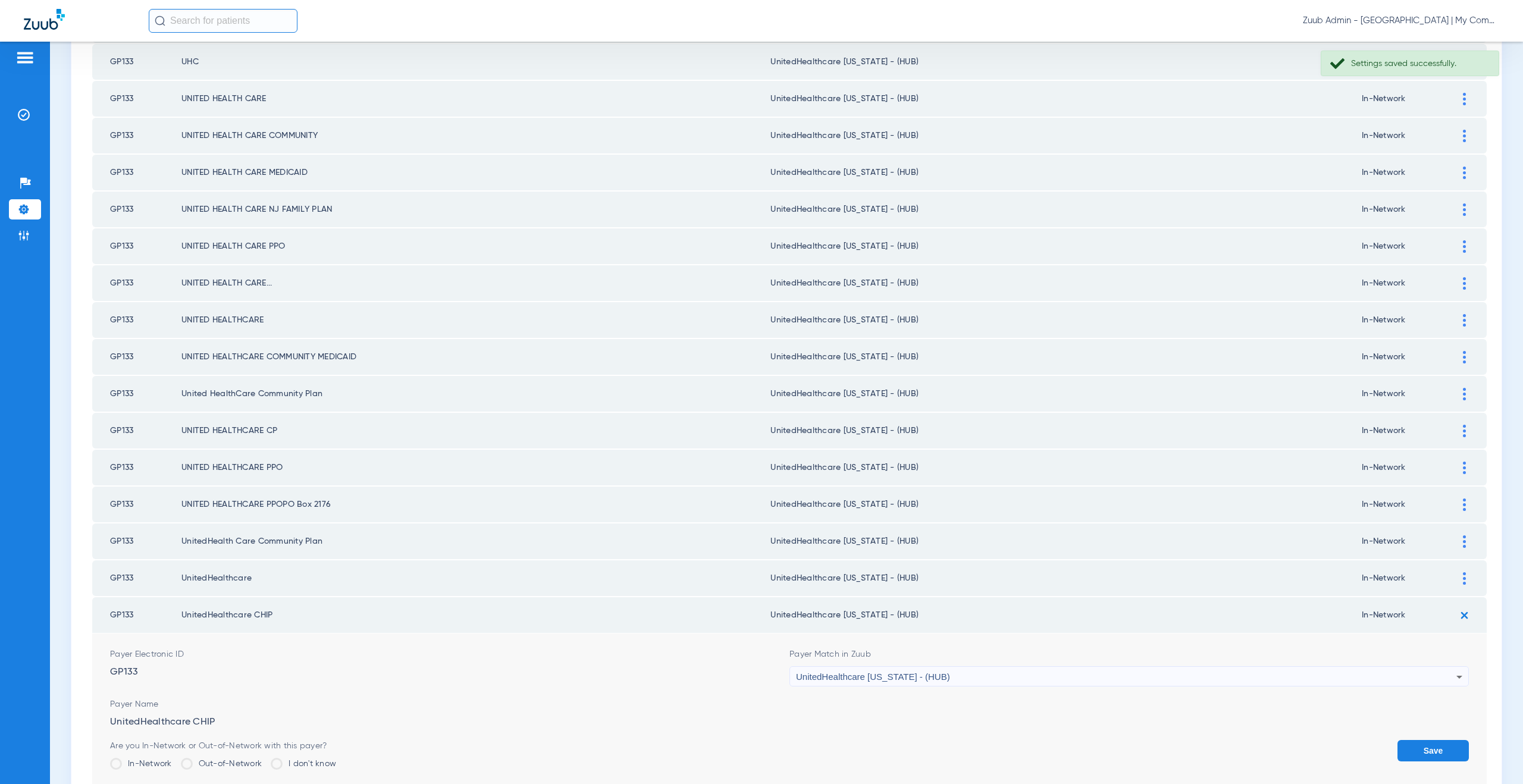
click at [1401, 741] on button "Save" at bounding box center [1433, 751] width 71 height 21
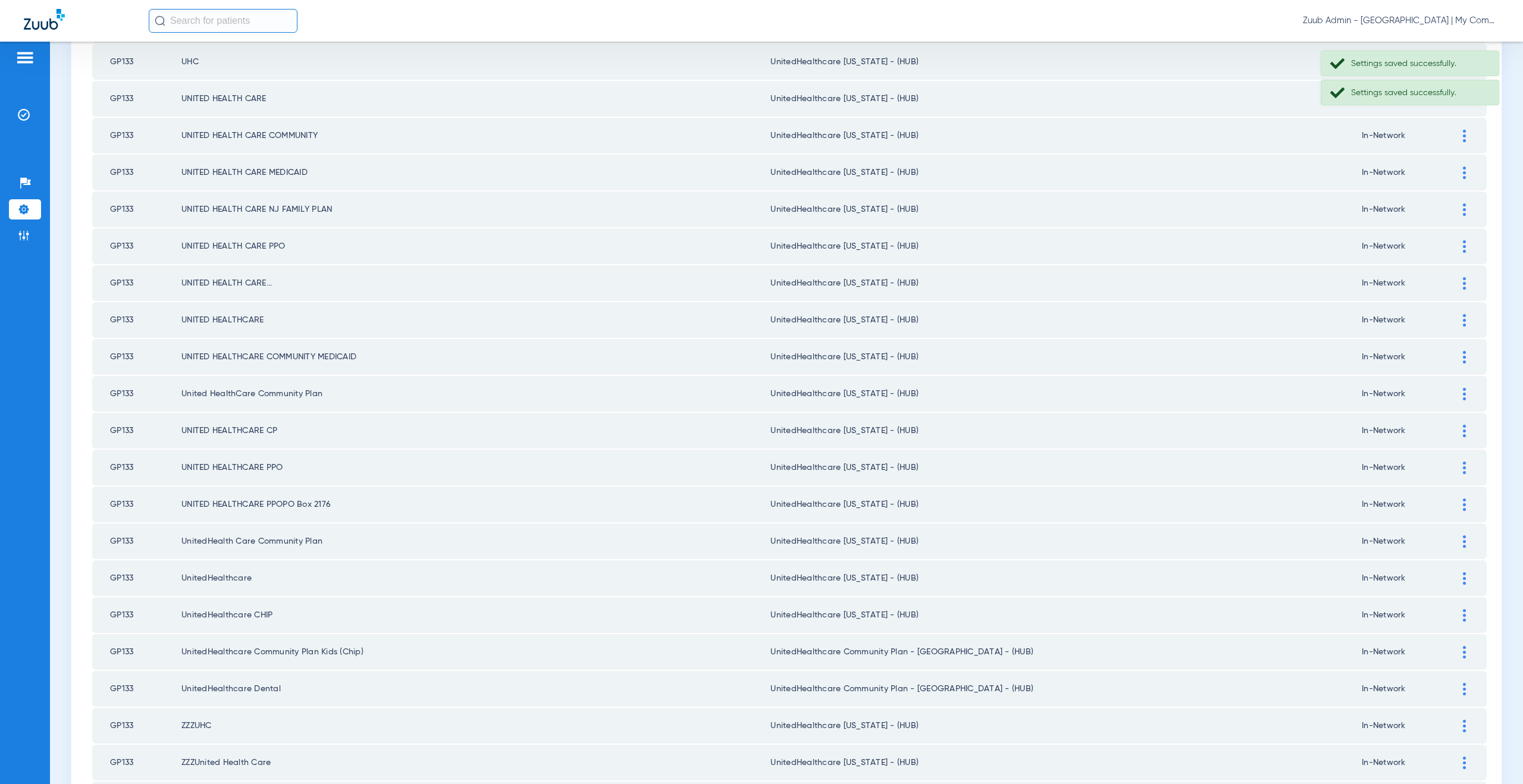
click at [1454, 659] on td at bounding box center [1470, 651] width 33 height 36
click at [1454, 653] on div at bounding box center [1464, 652] width 21 height 13
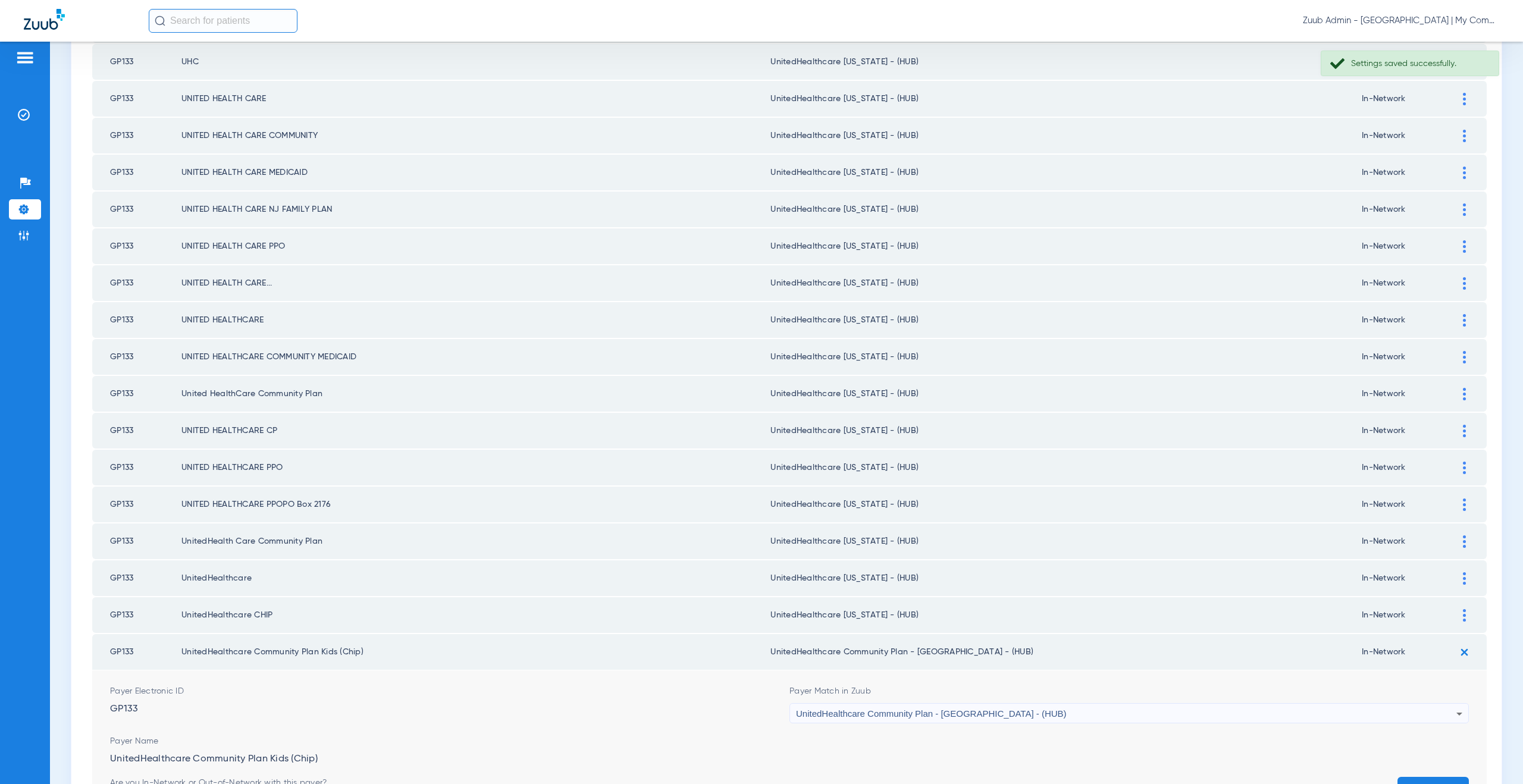
click at [905, 712] on span "UnitedHealthcare Community Plan - NJ - (HUB)" at bounding box center [931, 713] width 271 height 10
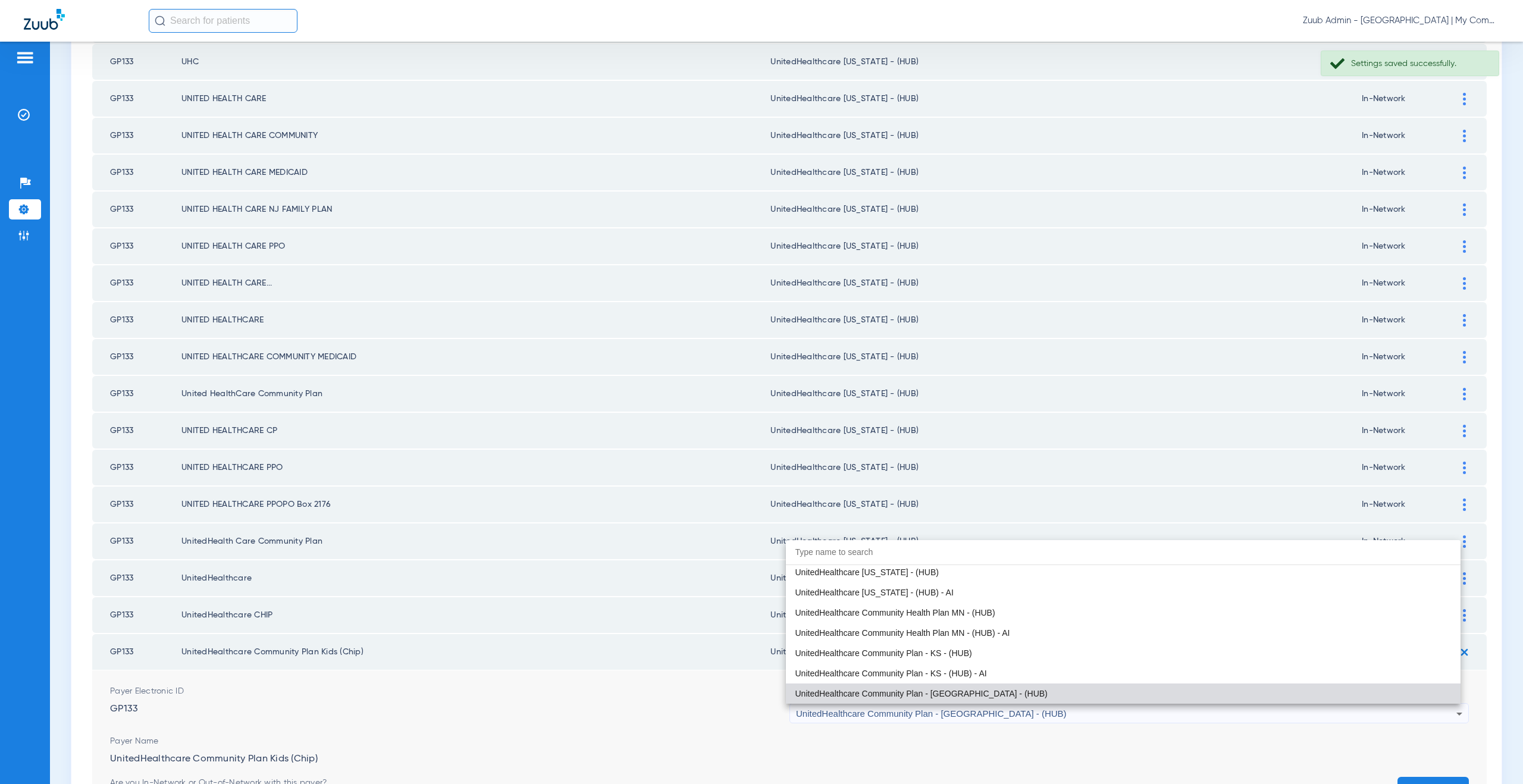
paste input "tedHealthcare Michigan - (HUB)"
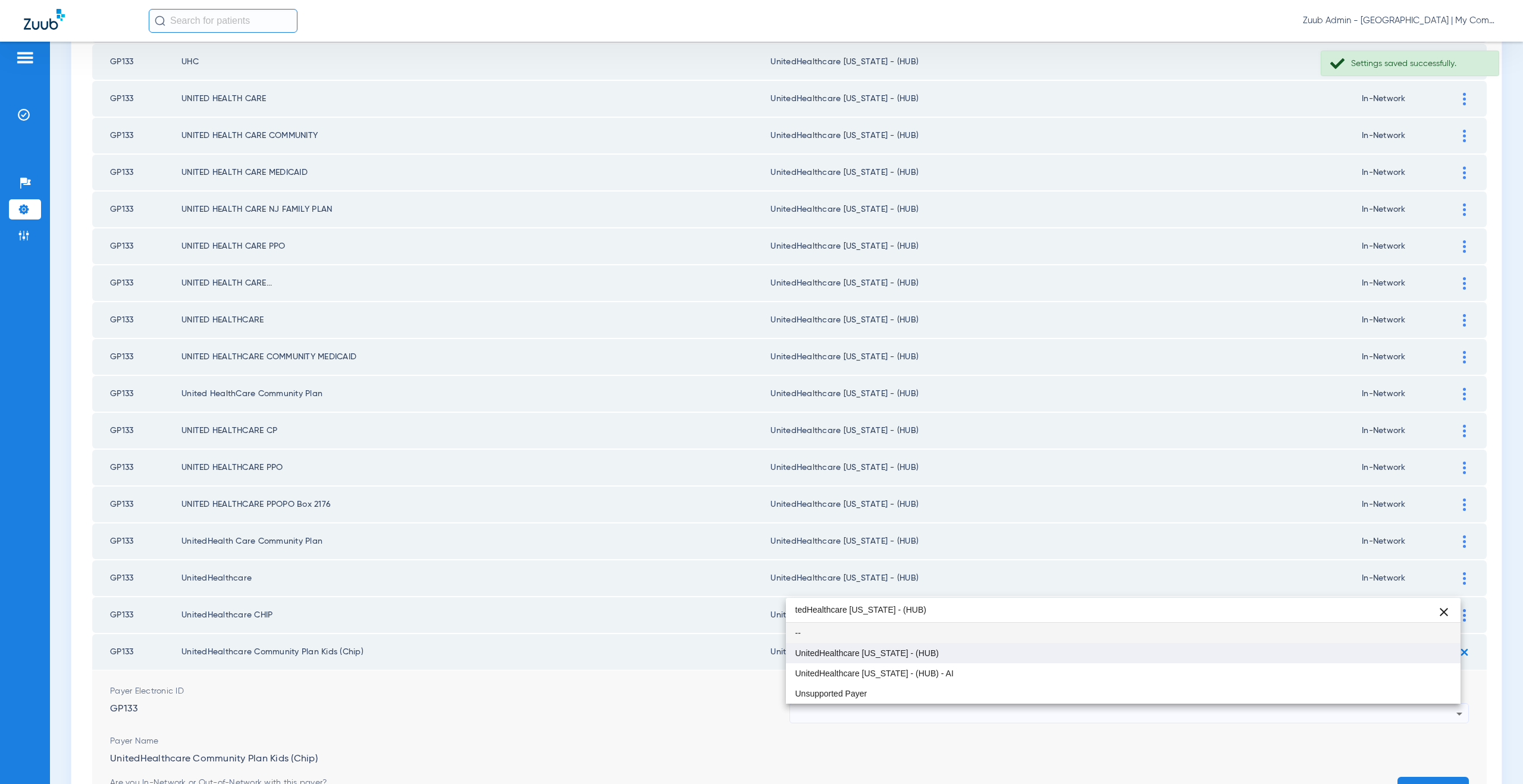
type input "tedHealthcare Michigan - (HUB)"
click at [881, 660] on mat-option "UnitedHealthcare [US_STATE] - (HUB)" at bounding box center [1123, 652] width 675 height 20
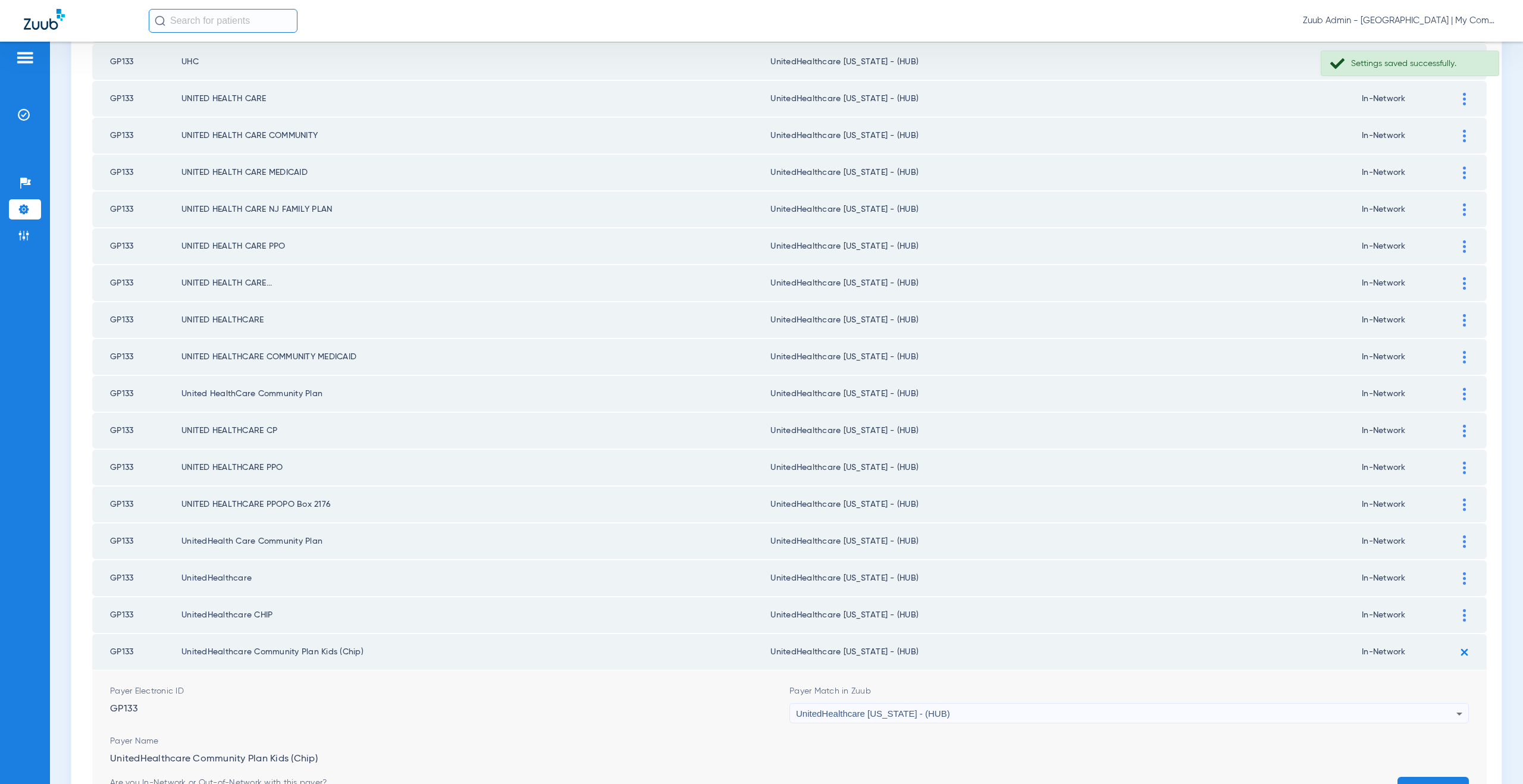
click at [1417, 778] on button "Save" at bounding box center [1433, 787] width 71 height 21
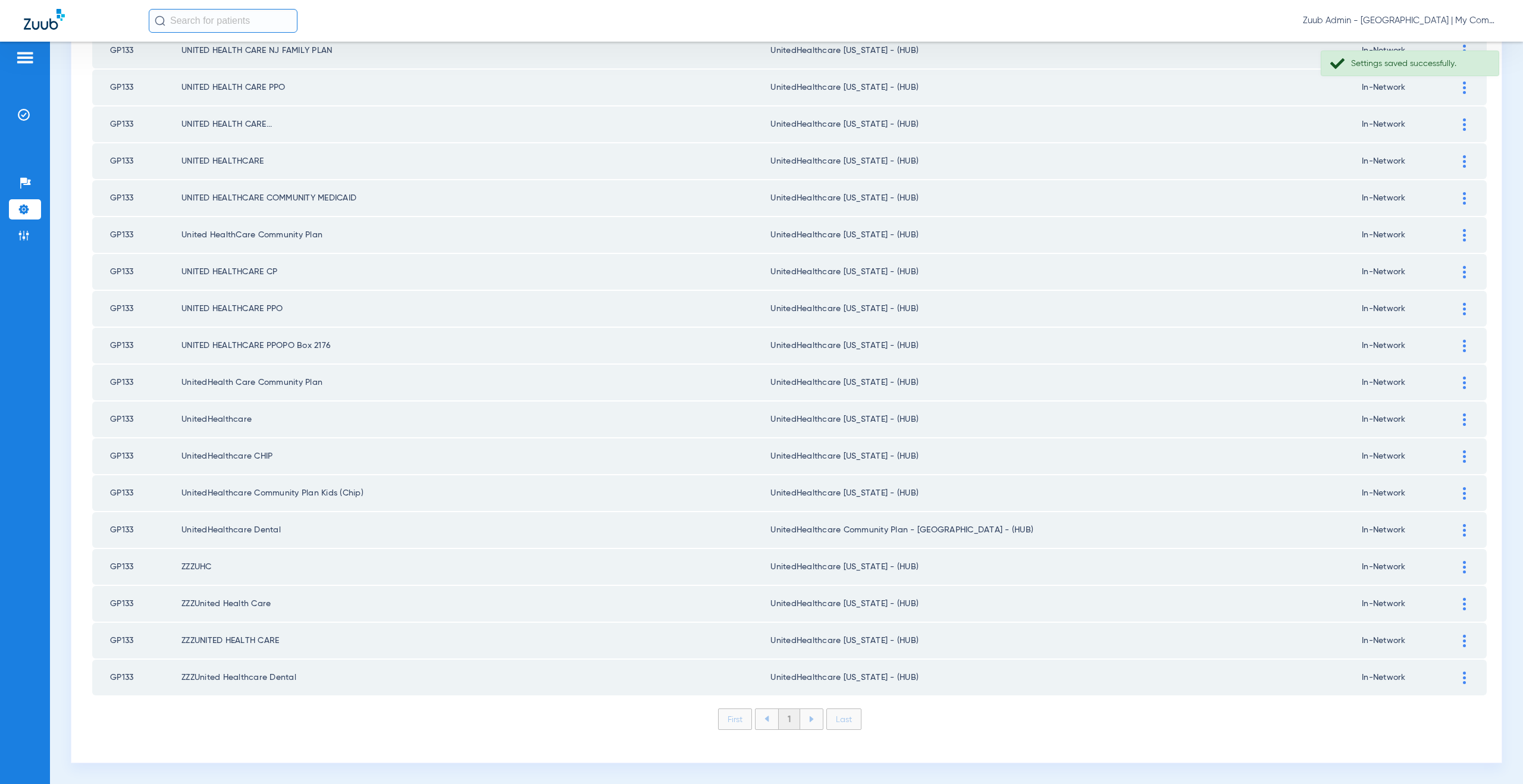
click at [1457, 526] on div at bounding box center [1464, 530] width 21 height 13
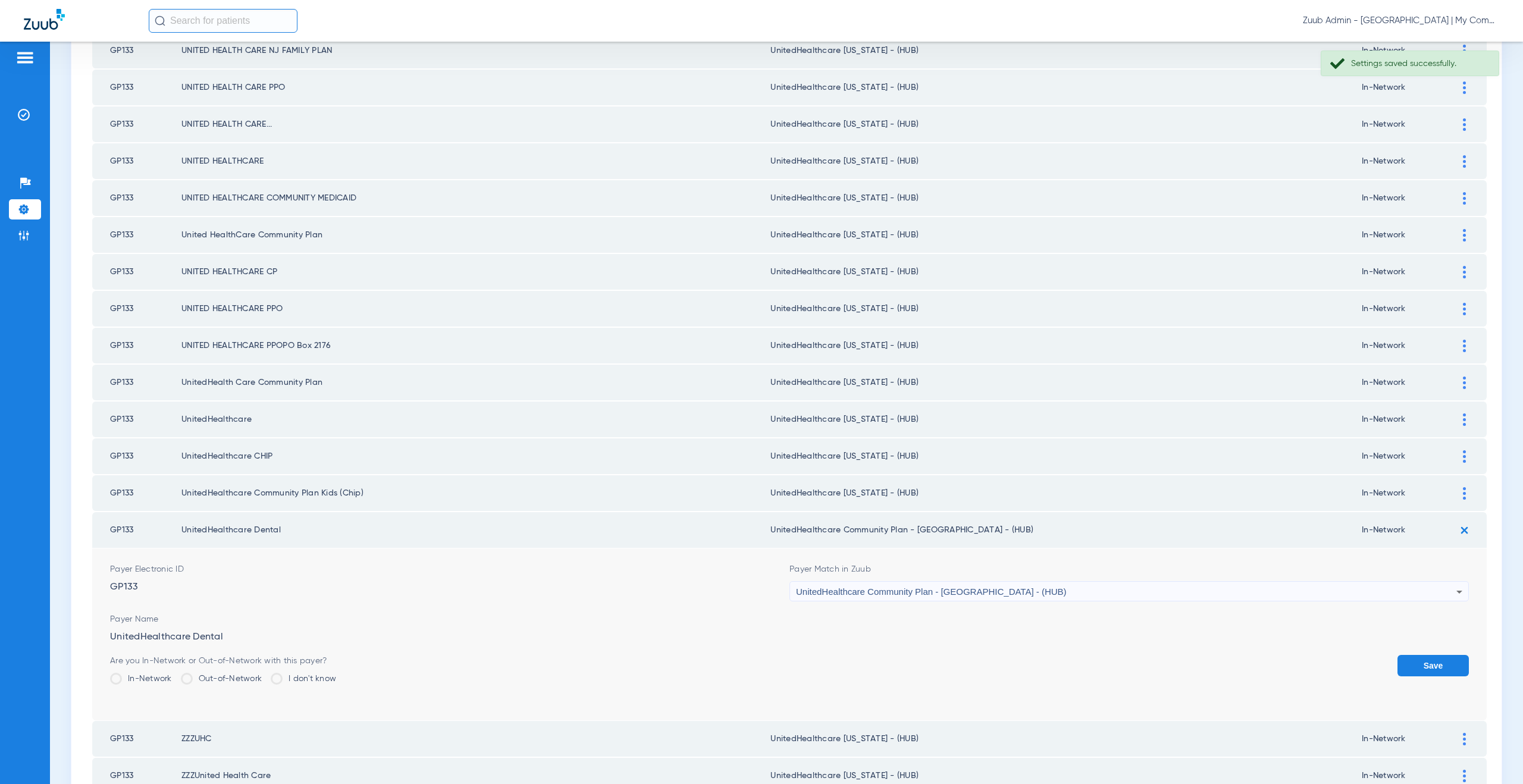
click at [973, 590] on span "UnitedHealthcare Community Plan - NJ - (HUB)" at bounding box center [931, 591] width 271 height 10
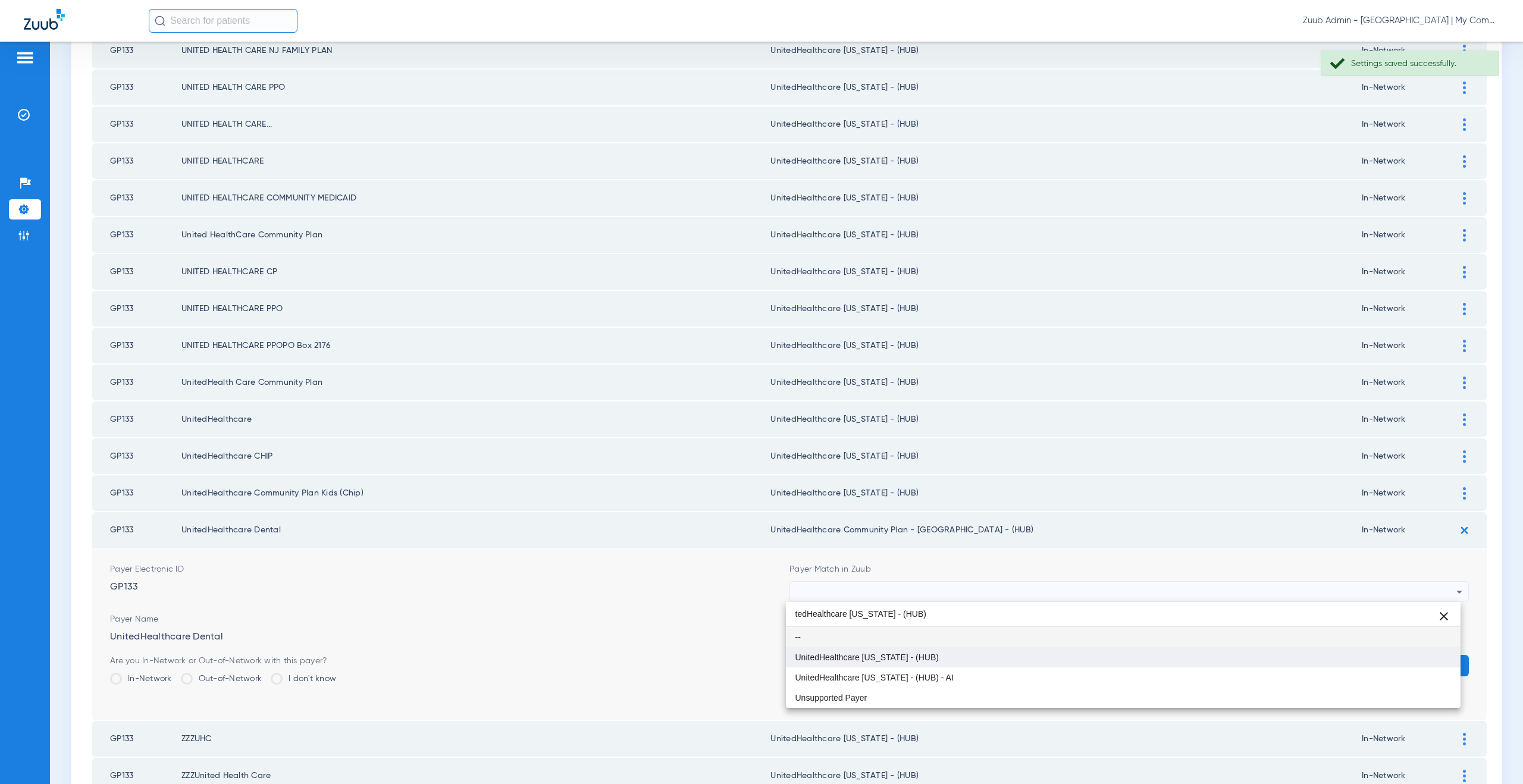
type input "tedHealthcare Michigan - (HUB)"
click at [926, 650] on mat-option "UnitedHealthcare [US_STATE] - (HUB)" at bounding box center [1123, 657] width 675 height 20
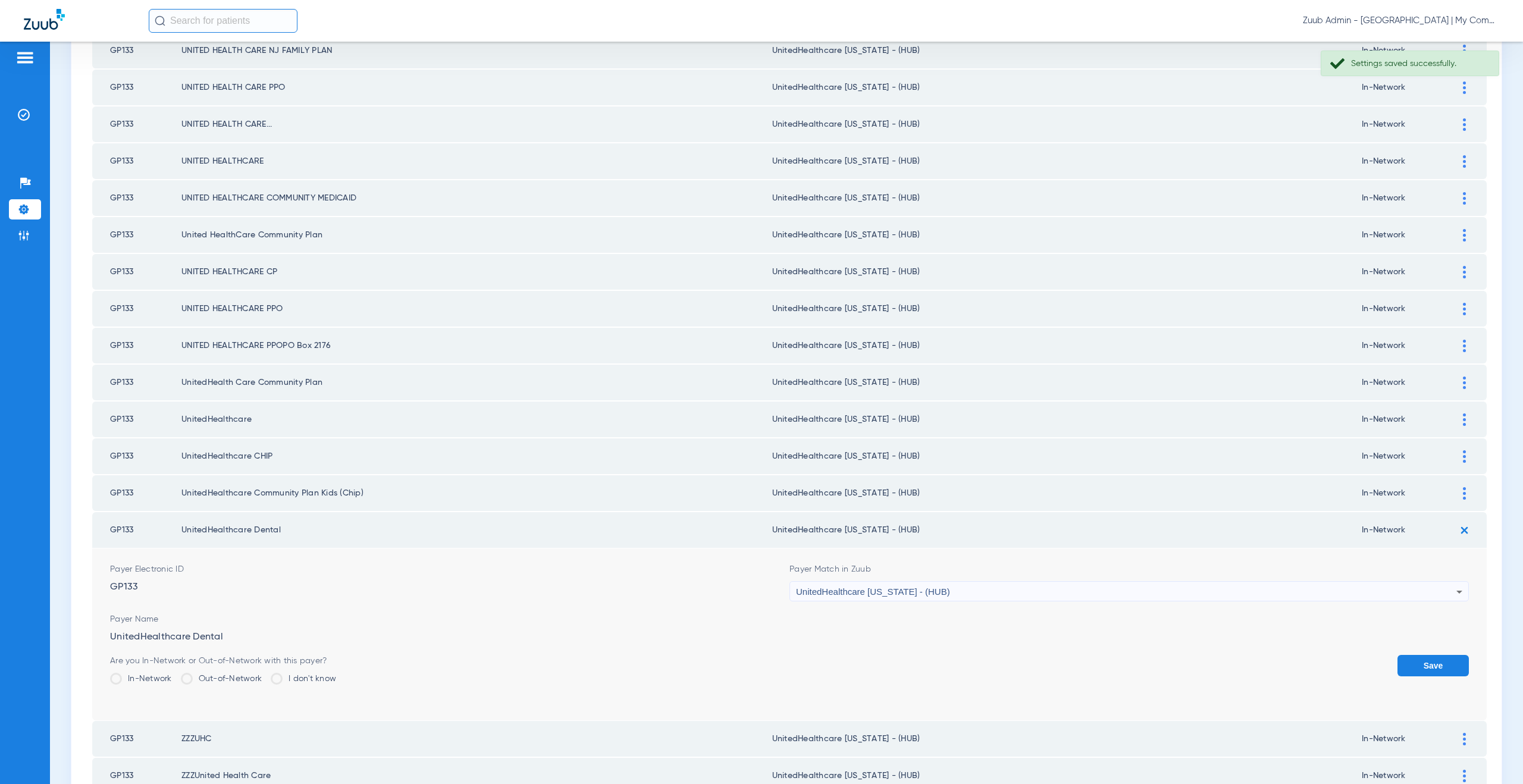
click at [1425, 663] on button "Save" at bounding box center [1433, 665] width 71 height 21
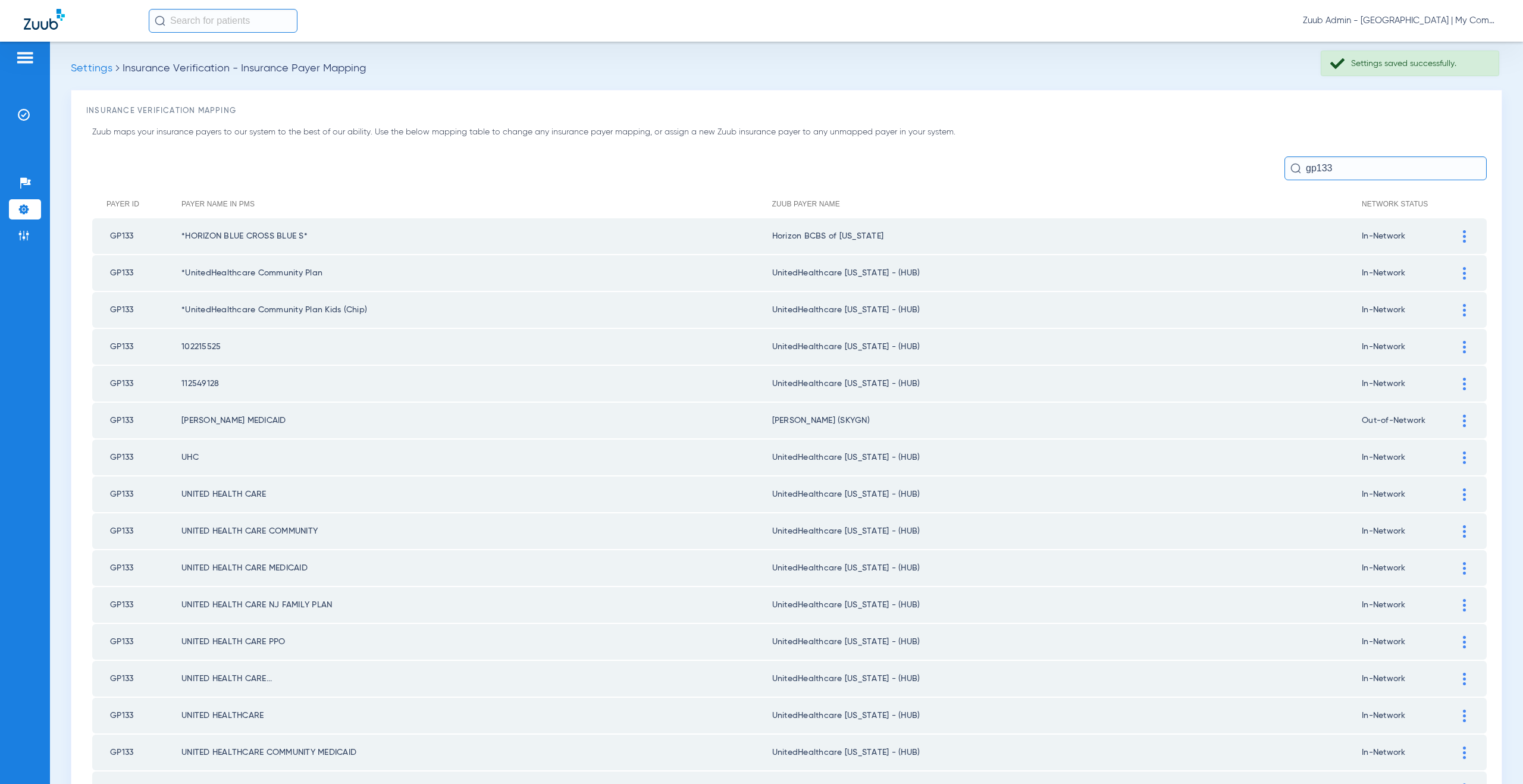
drag, startPoint x: 1334, startPoint y: 170, endPoint x: 1284, endPoint y: 170, distance: 50.0
click at [1284, 170] on div "gp133" at bounding box center [1385, 168] width 202 height 24
drag, startPoint x: 1344, startPoint y: 173, endPoint x: 1286, endPoint y: 167, distance: 58.3
click at [1286, 167] on div "gp133" at bounding box center [1385, 168] width 202 height 24
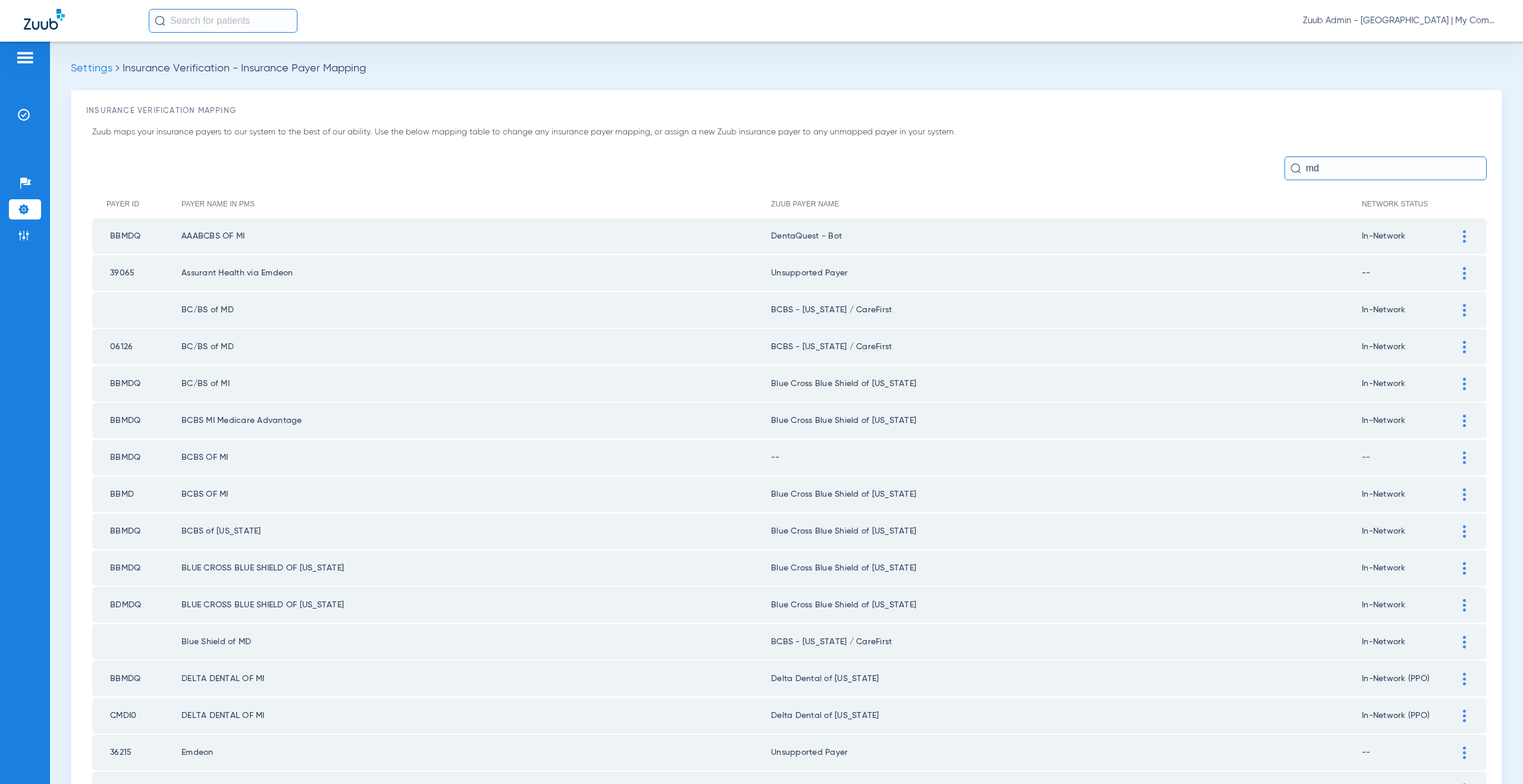
type input "m"
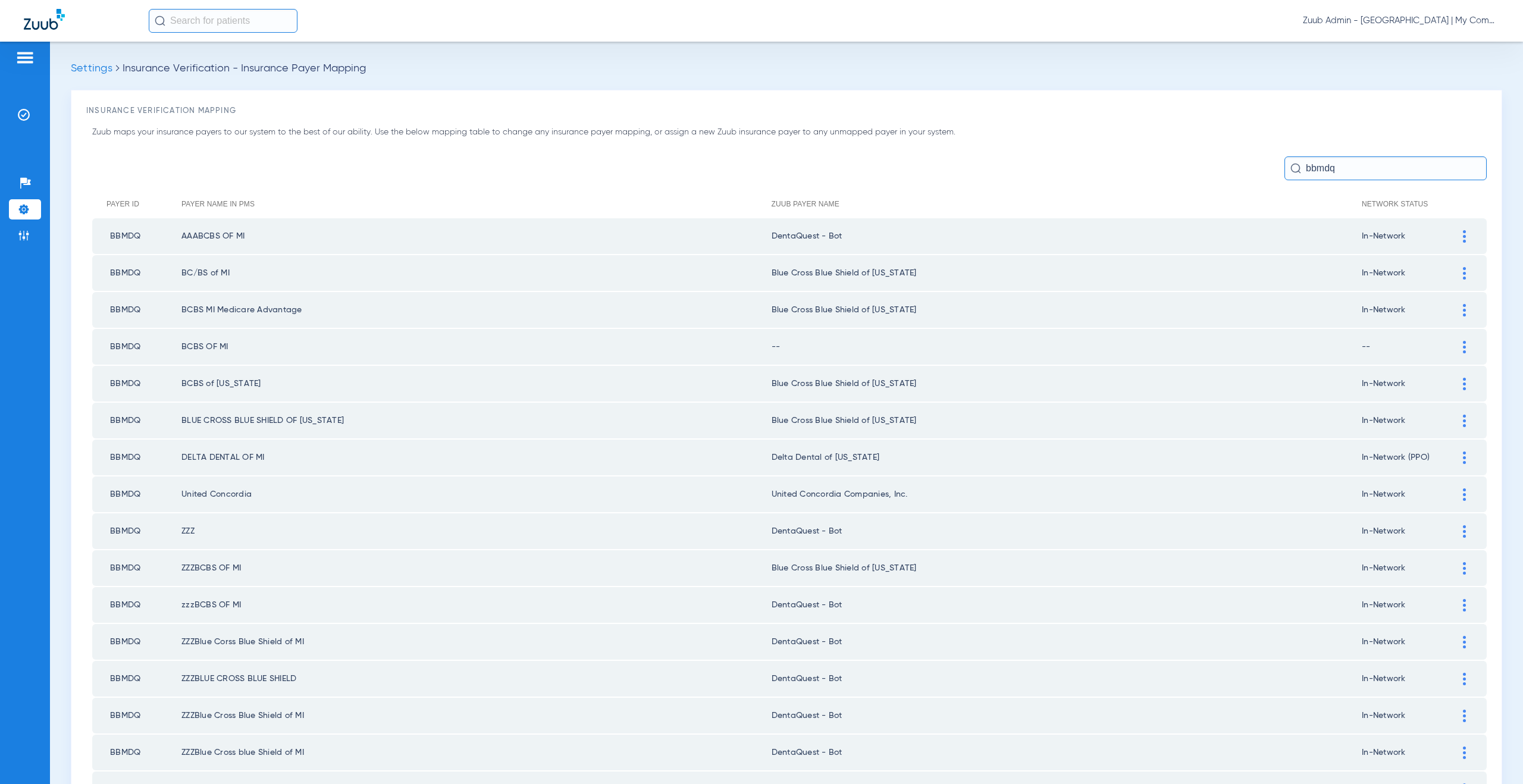
type input "bbmdq"
click at [1454, 236] on div at bounding box center [1464, 236] width 21 height 13
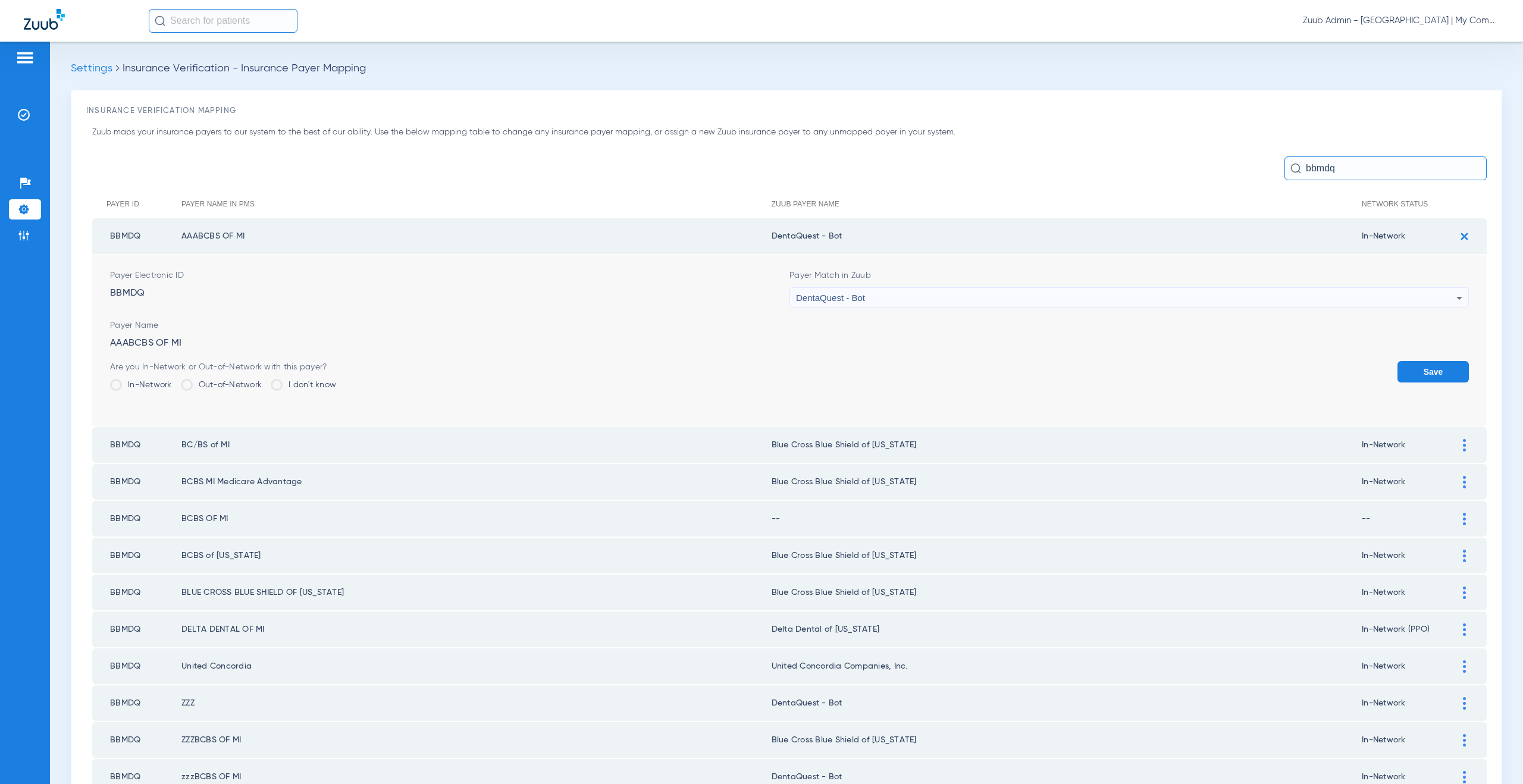
click at [861, 301] on div "DentaQuest - Bot" at bounding box center [1126, 298] width 660 height 20
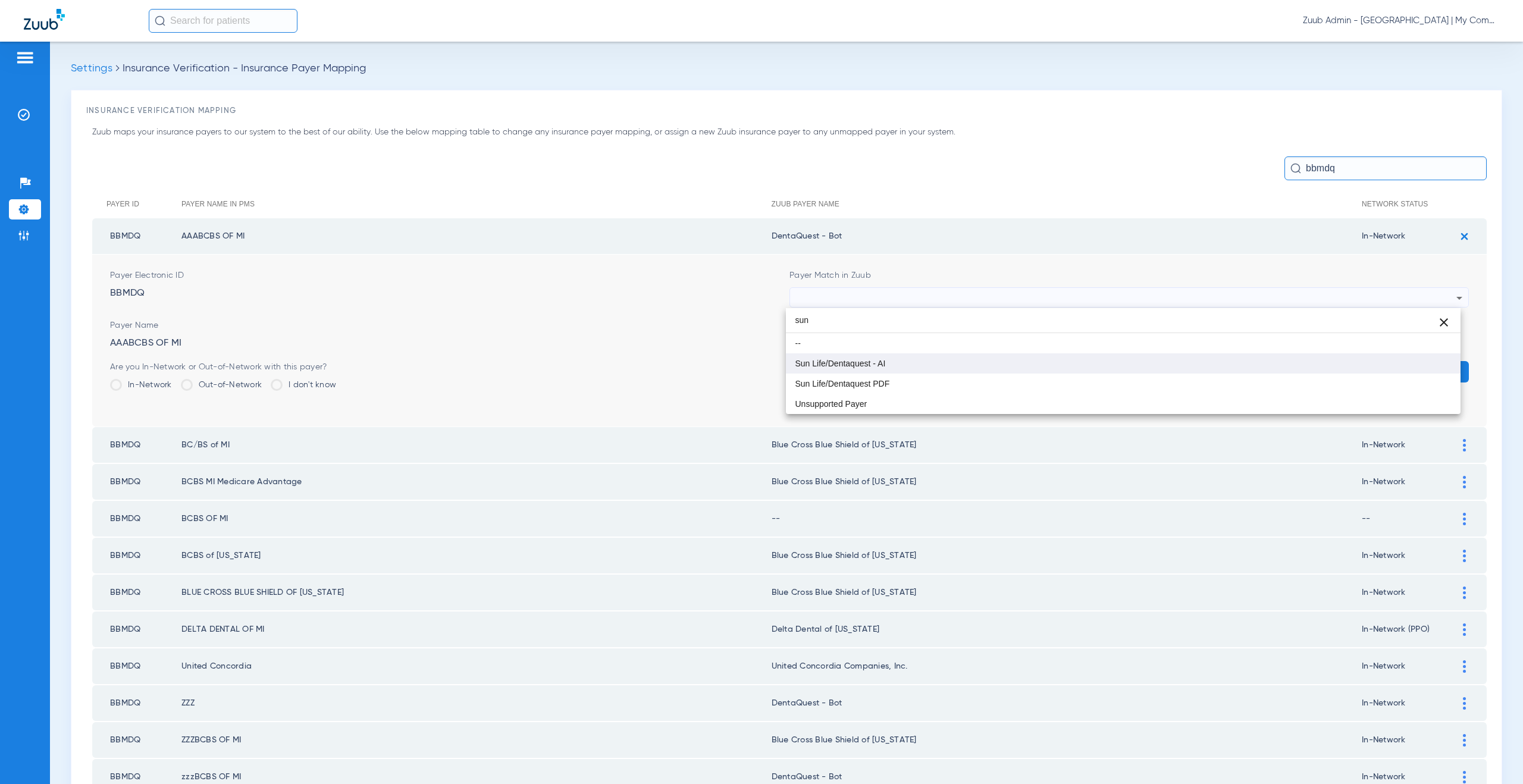
type input "sun"
click at [856, 360] on span "Sun Life/Dentaquest - AI" at bounding box center [840, 363] width 90 height 8
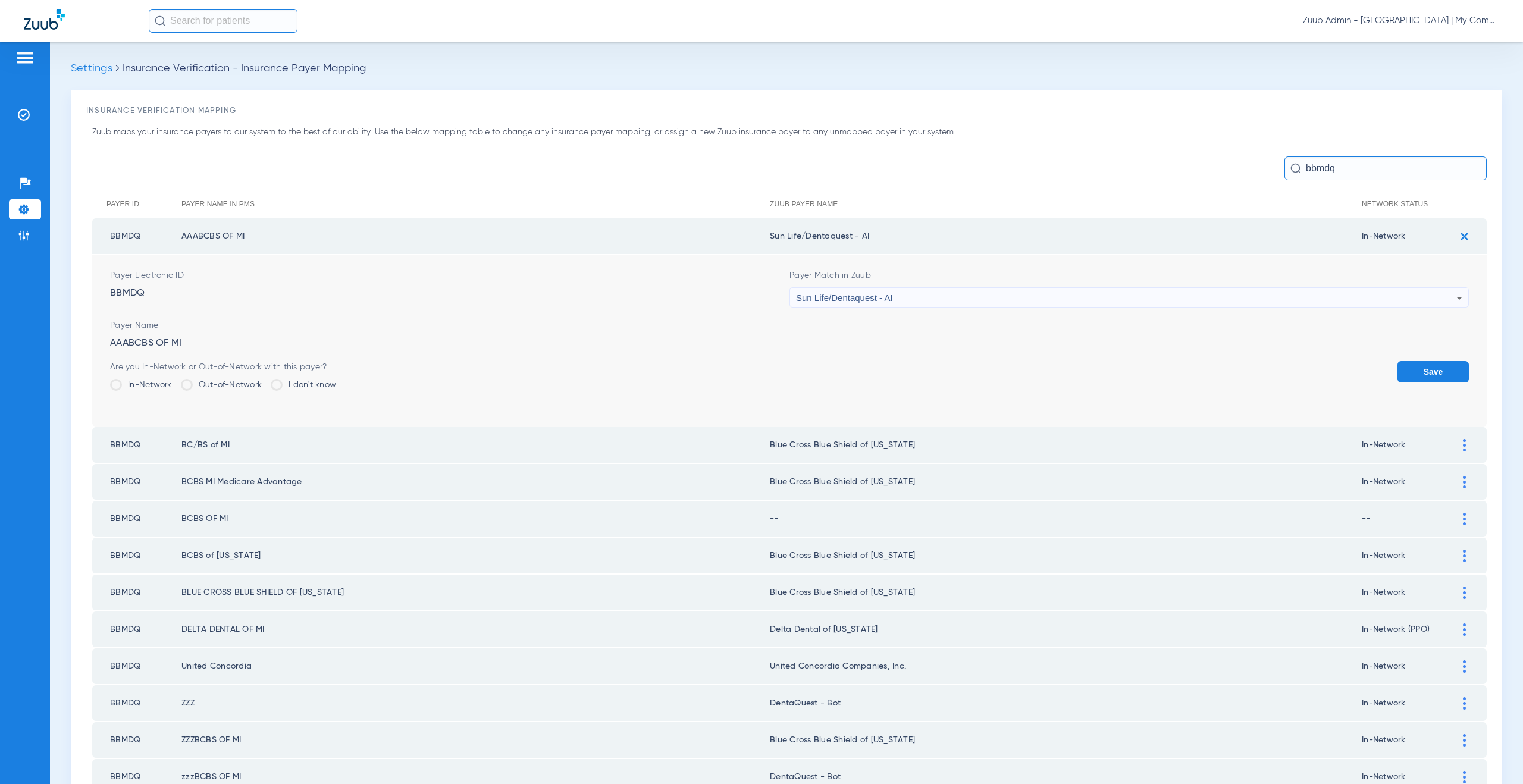
drag, startPoint x: 877, startPoint y: 236, endPoint x: 771, endPoint y: 234, distance: 106.0
click at [771, 234] on td "Sun Life/Dentaquest - AI" at bounding box center [1066, 236] width 592 height 36
copy td "un Life/Dentaquest - AI"
click at [1413, 371] on button "Save" at bounding box center [1433, 371] width 71 height 21
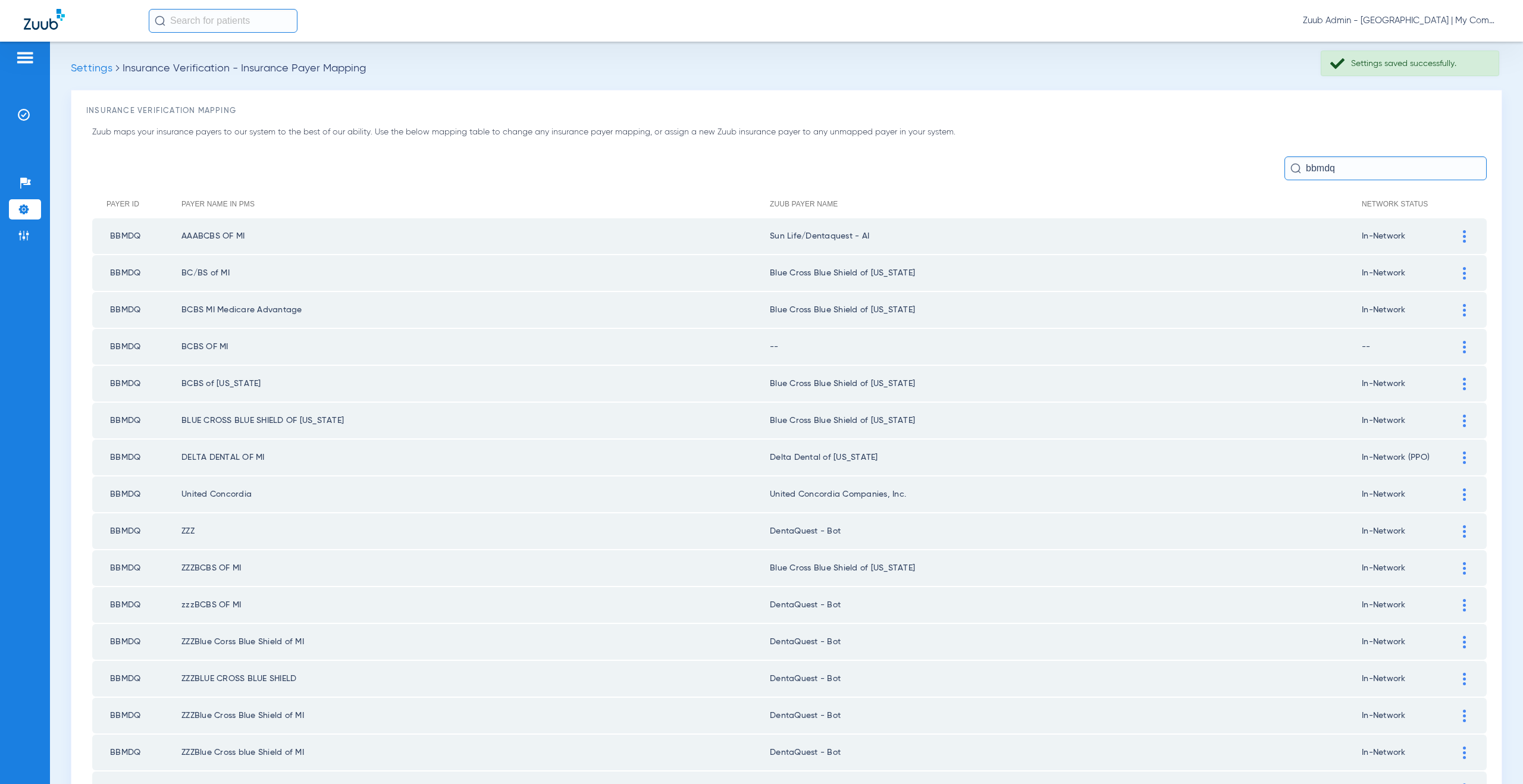
click at [1463, 271] on img at bounding box center [1464, 274] width 3 height 13
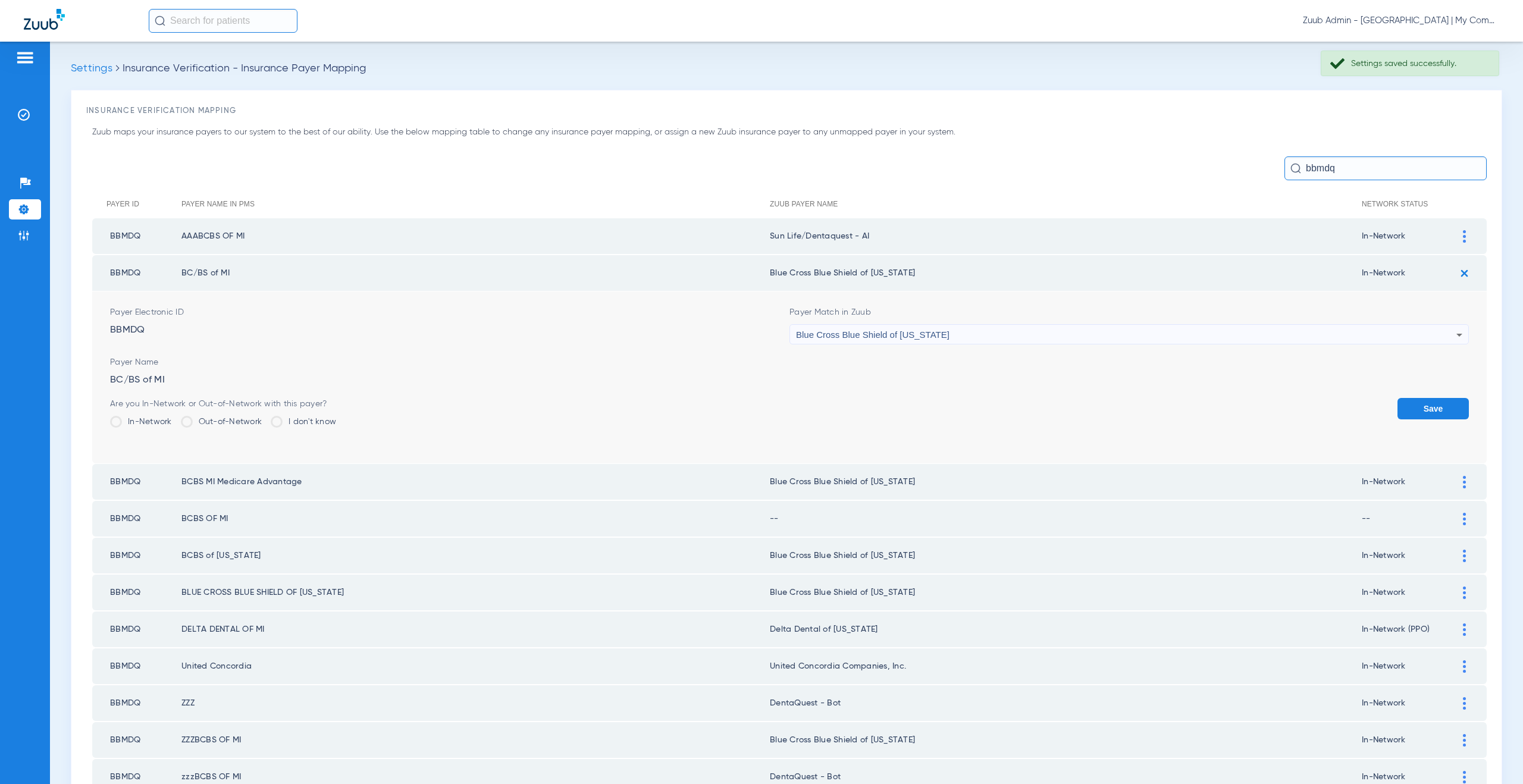
click at [877, 330] on span "Blue Cross Blue Shield of Michigan" at bounding box center [872, 334] width 153 height 10
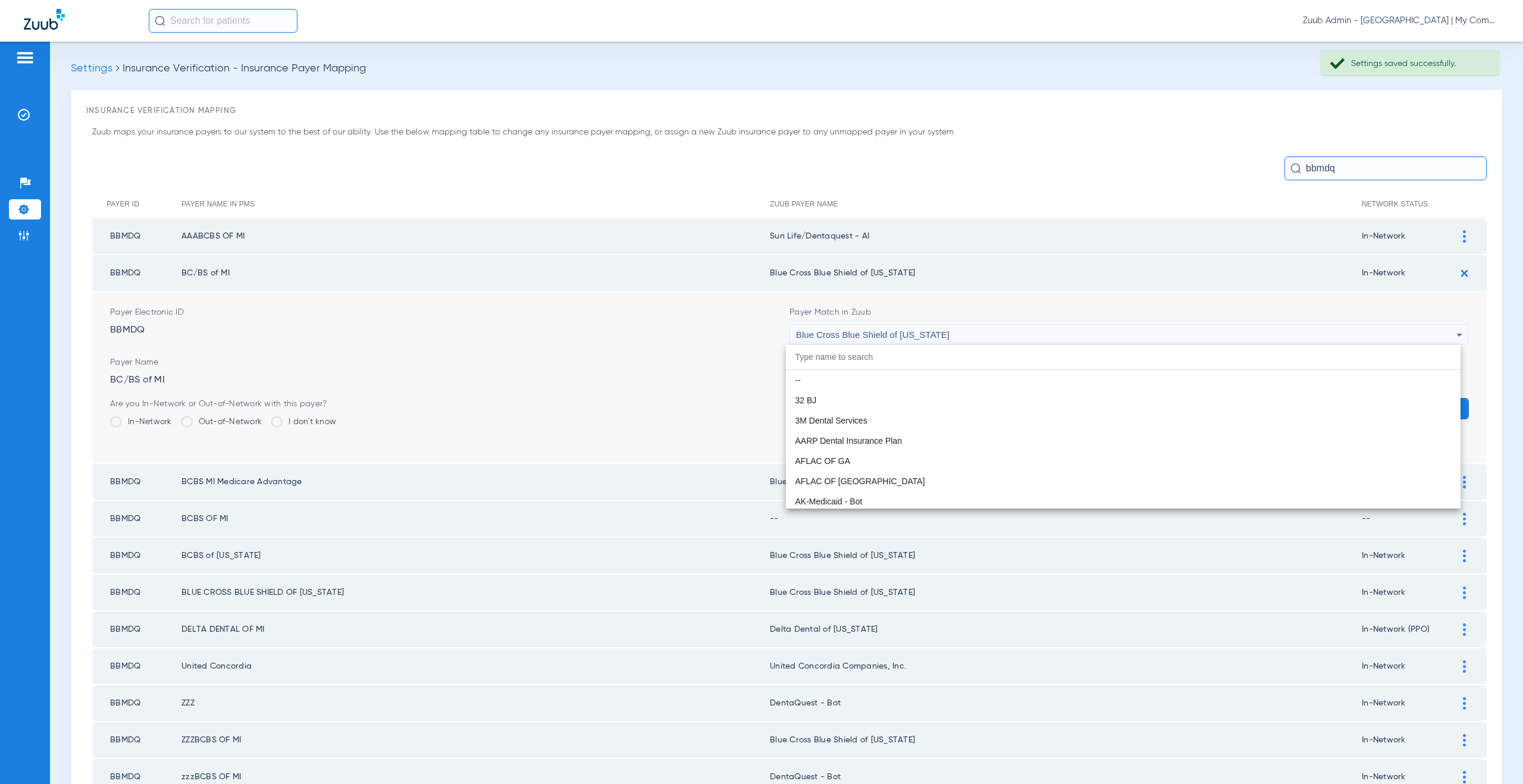
scroll to position [1176, 0]
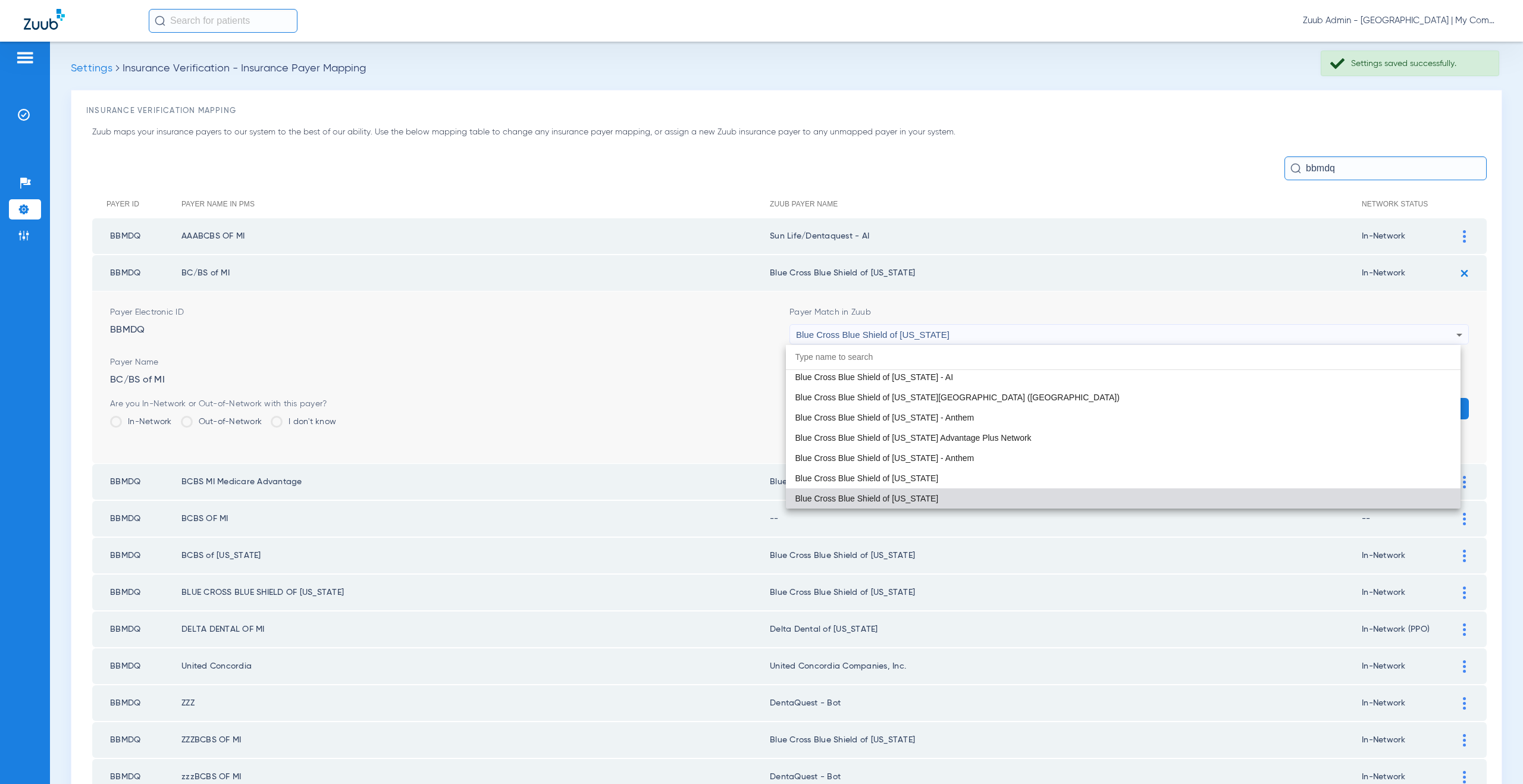
paste input "un Life/Dentaquest - AI"
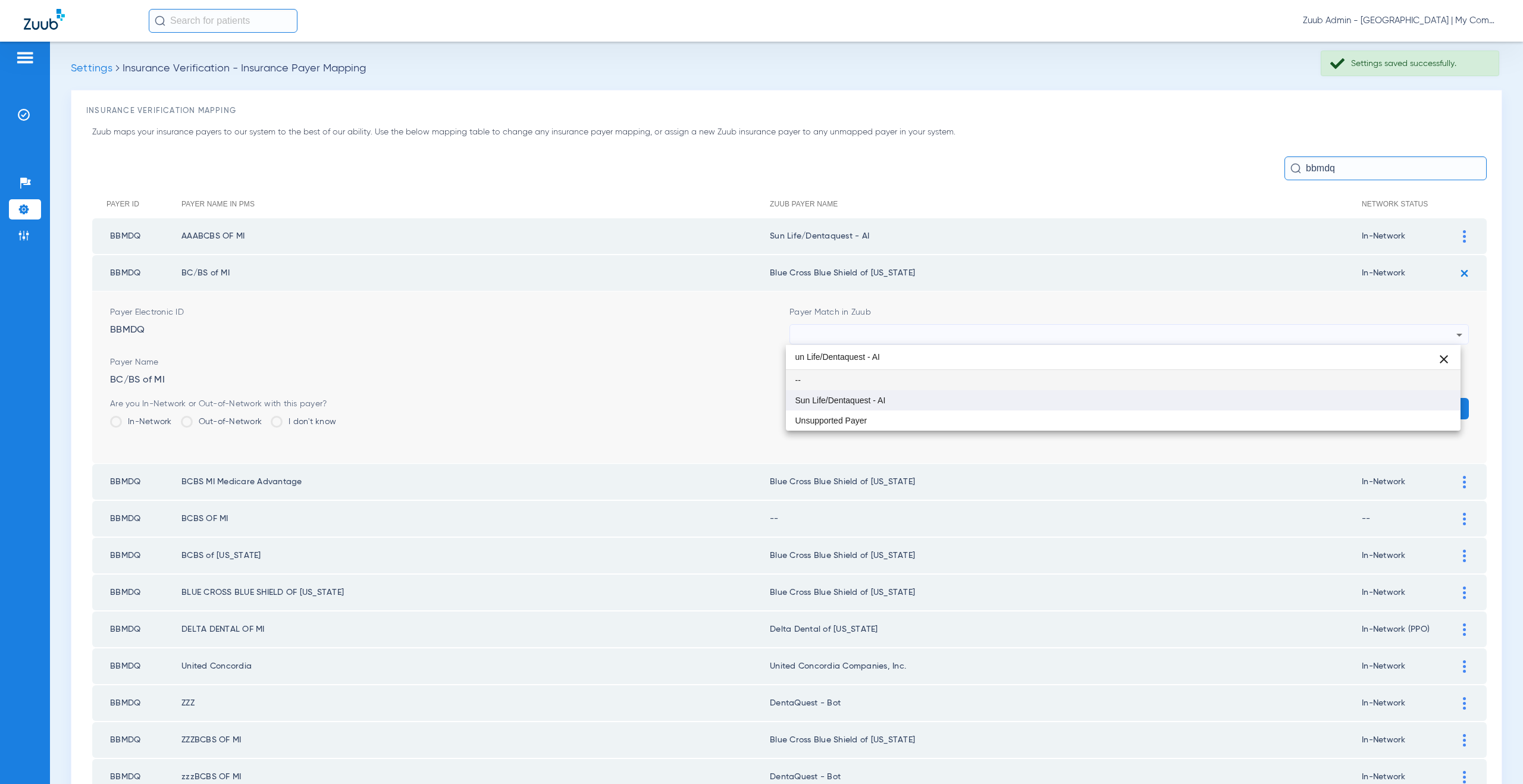
scroll to position [0, 0]
type input "un Life/Dentaquest - AI"
click at [870, 401] on span "Sun Life/Dentaquest - AI" at bounding box center [840, 400] width 90 height 8
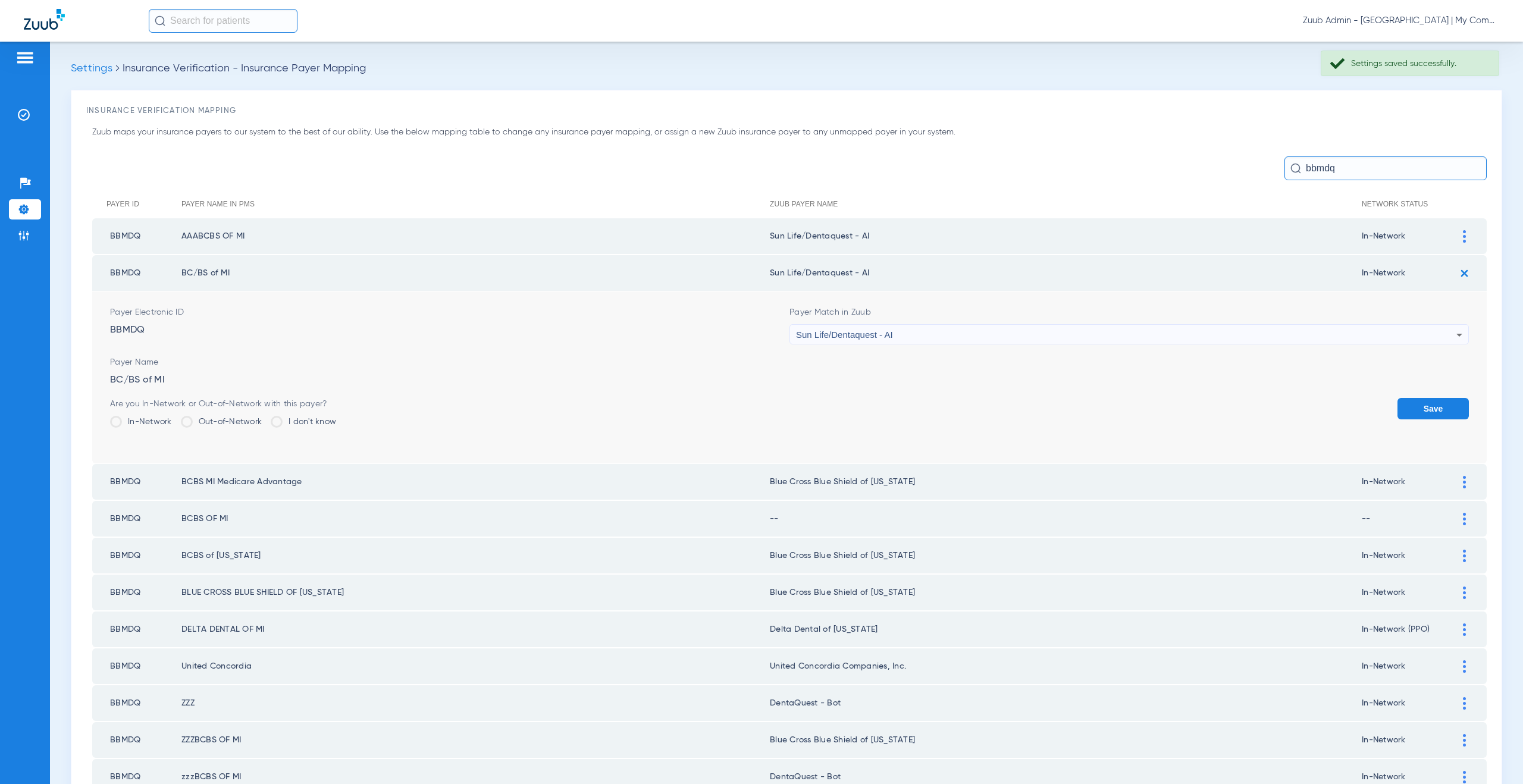
click at [1413, 409] on button "Save" at bounding box center [1433, 409] width 71 height 21
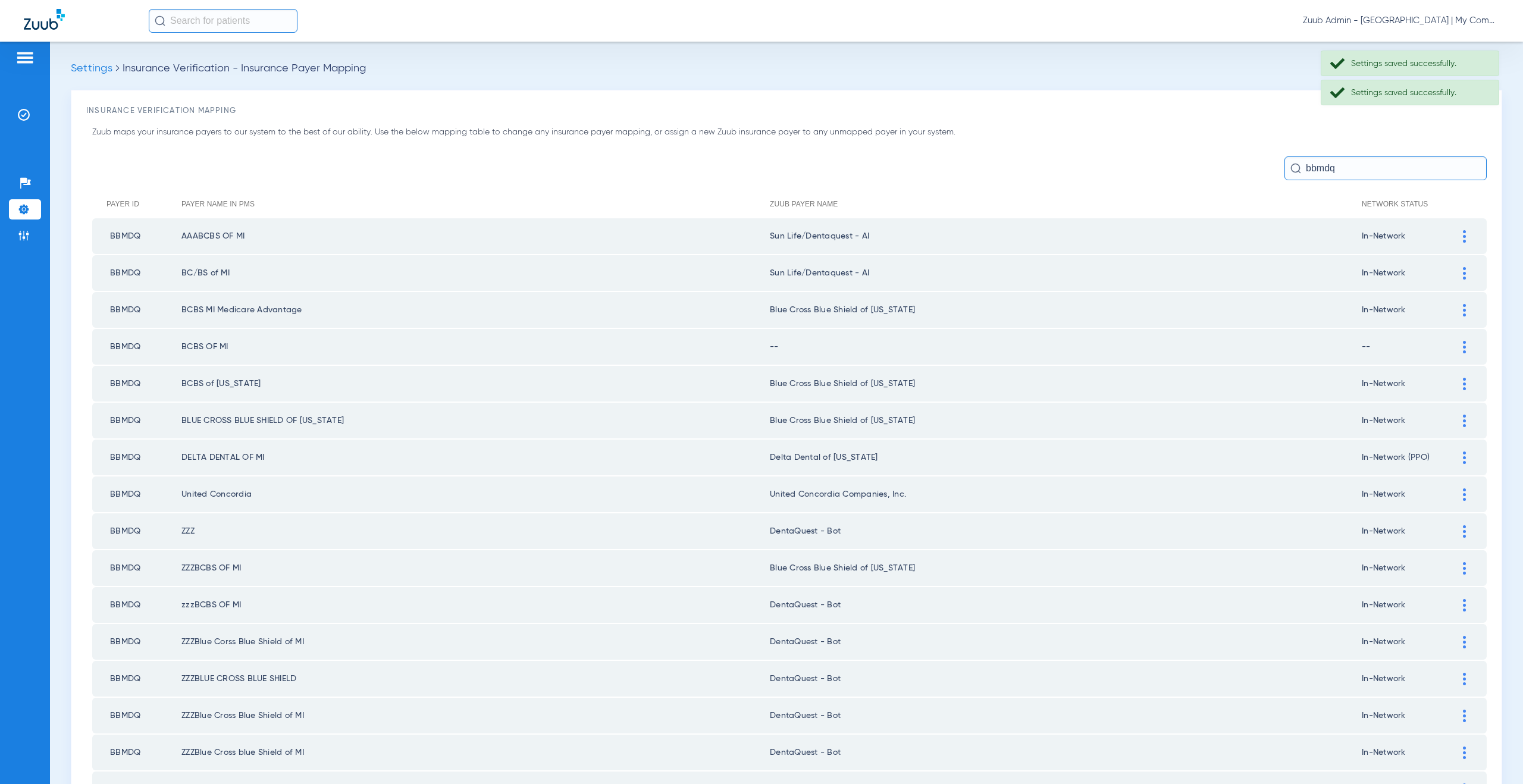
click at [1454, 310] on div at bounding box center [1464, 310] width 21 height 13
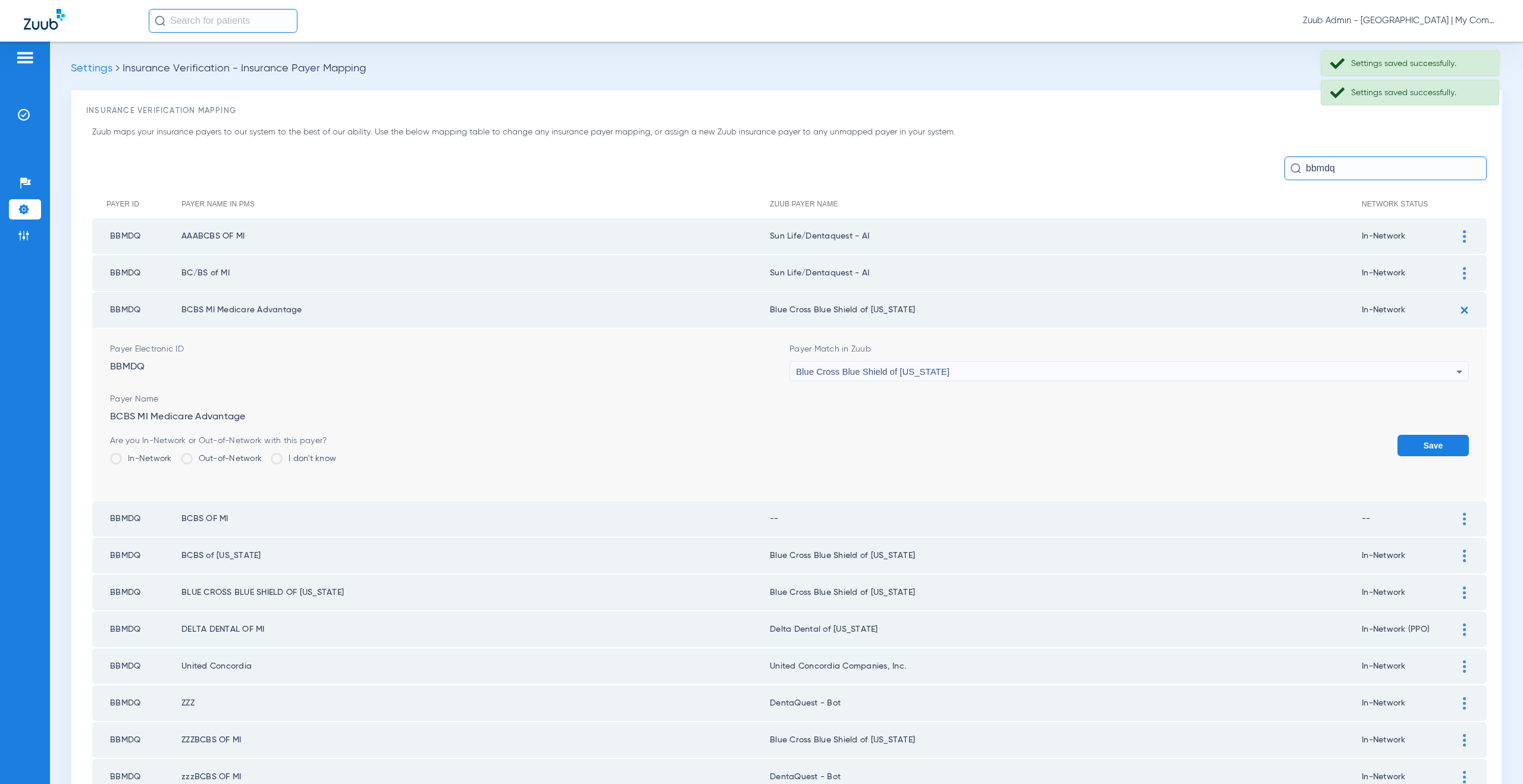
click at [866, 377] on div "Blue Cross Blue Shield of Michigan" at bounding box center [1126, 371] width 660 height 20
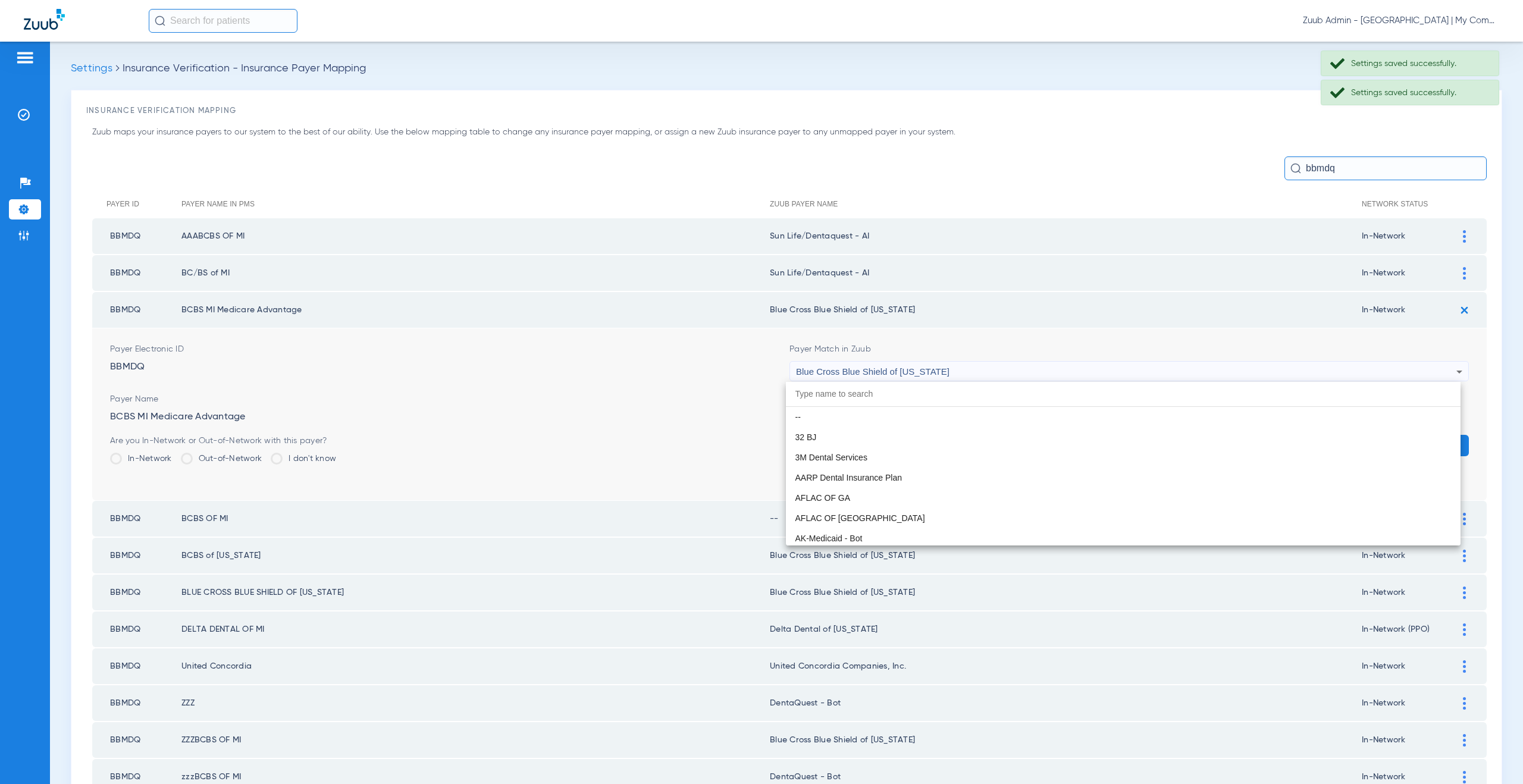
scroll to position [1176, 0]
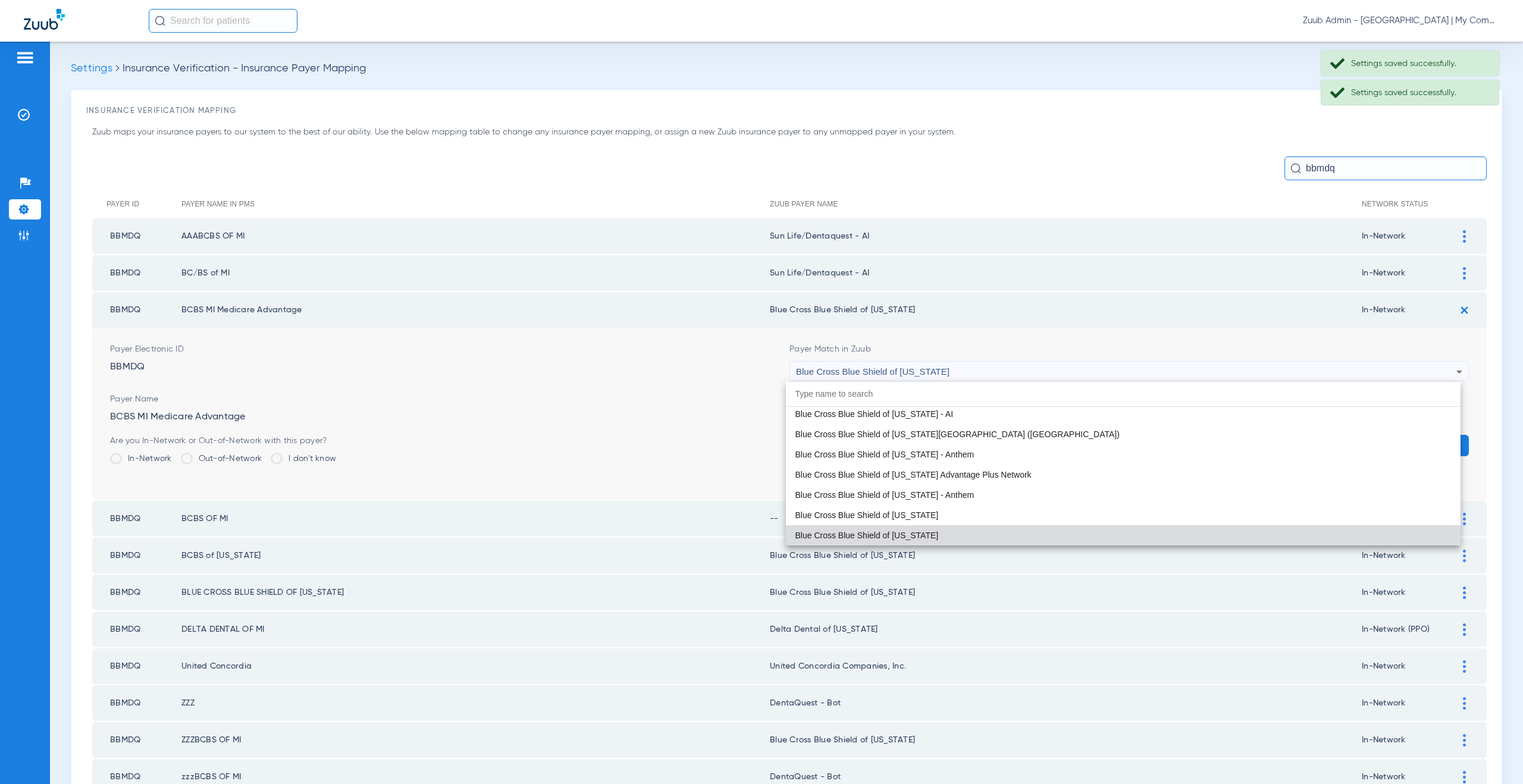
paste input "un Life/Dentaquest - AI"
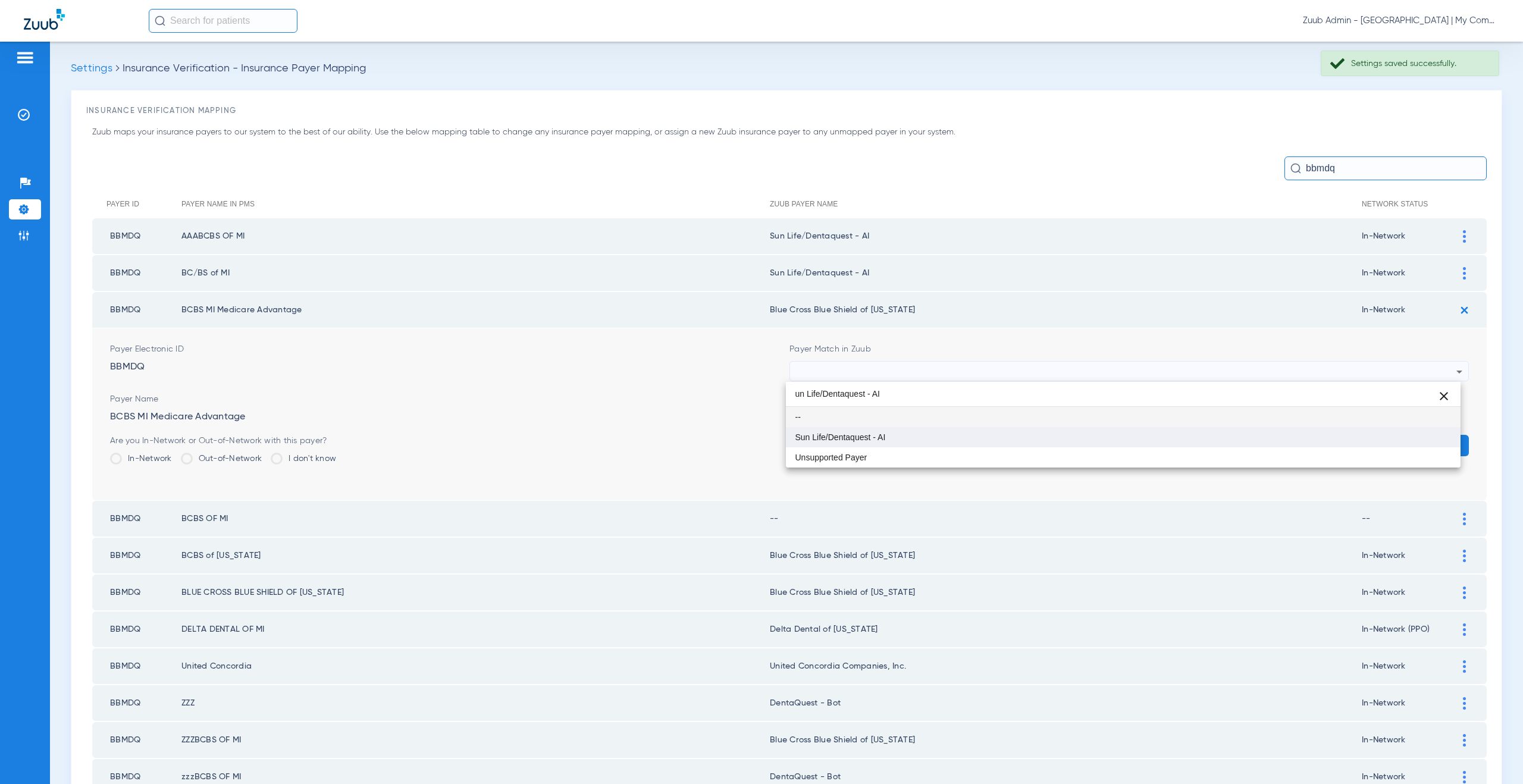
type input "un Life/Dentaquest - AI"
click at [875, 433] on span "Sun Life/Dentaquest - AI" at bounding box center [840, 437] width 90 height 8
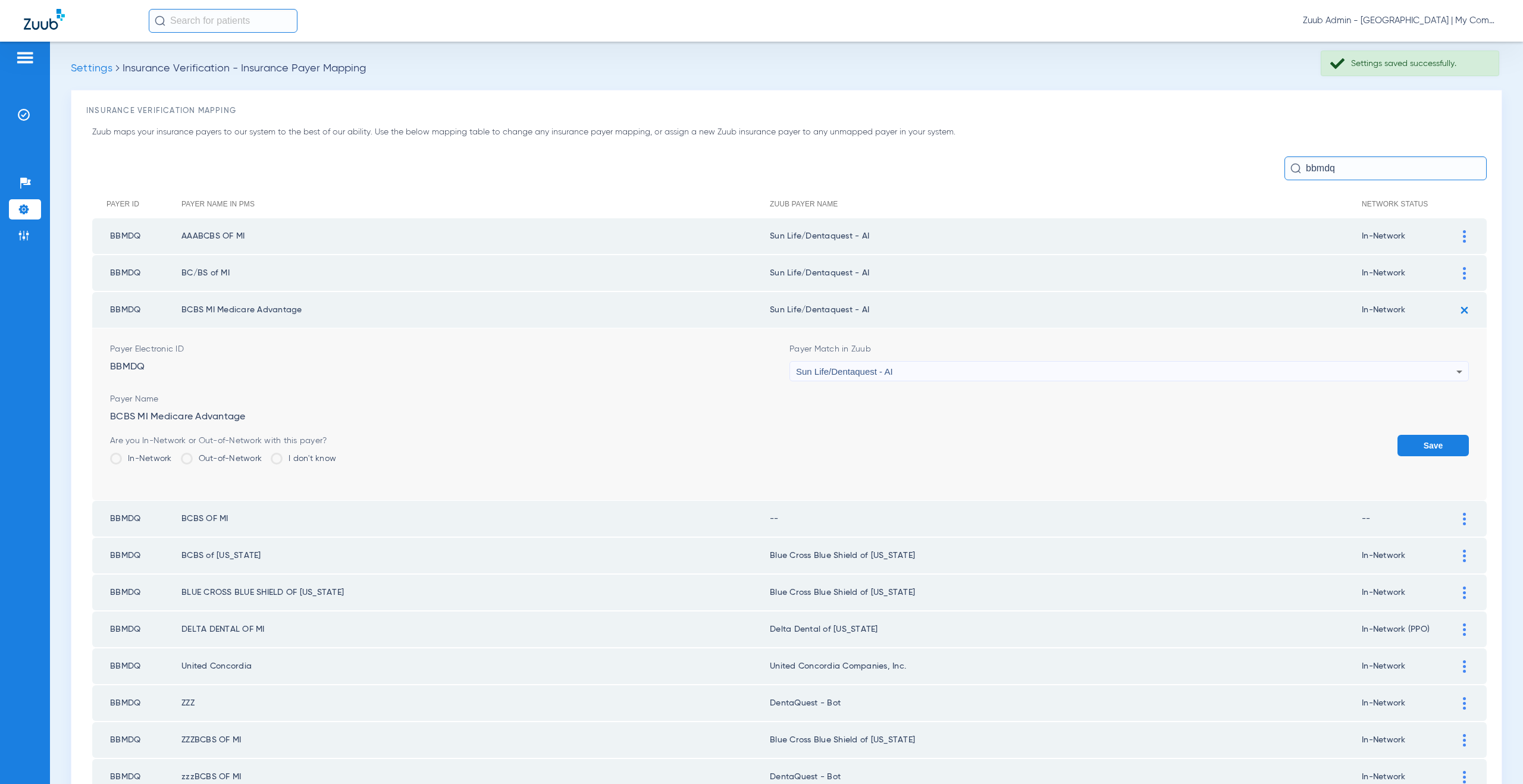
drag, startPoint x: 1413, startPoint y: 448, endPoint x: 1434, endPoint y: 419, distance: 35.8
click at [1413, 448] on button "Save" at bounding box center [1433, 445] width 71 height 21
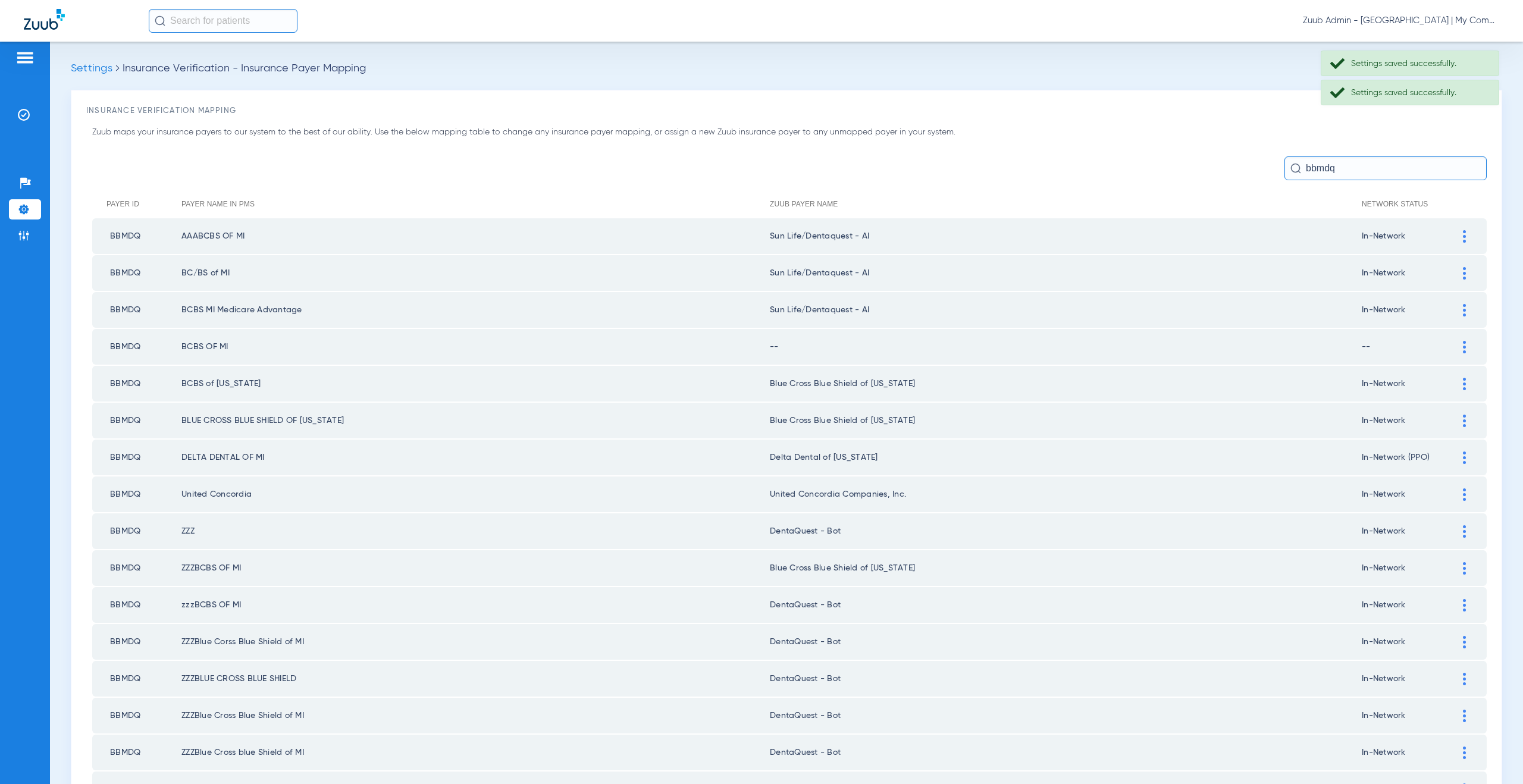
click at [1463, 347] on img at bounding box center [1464, 348] width 3 height 13
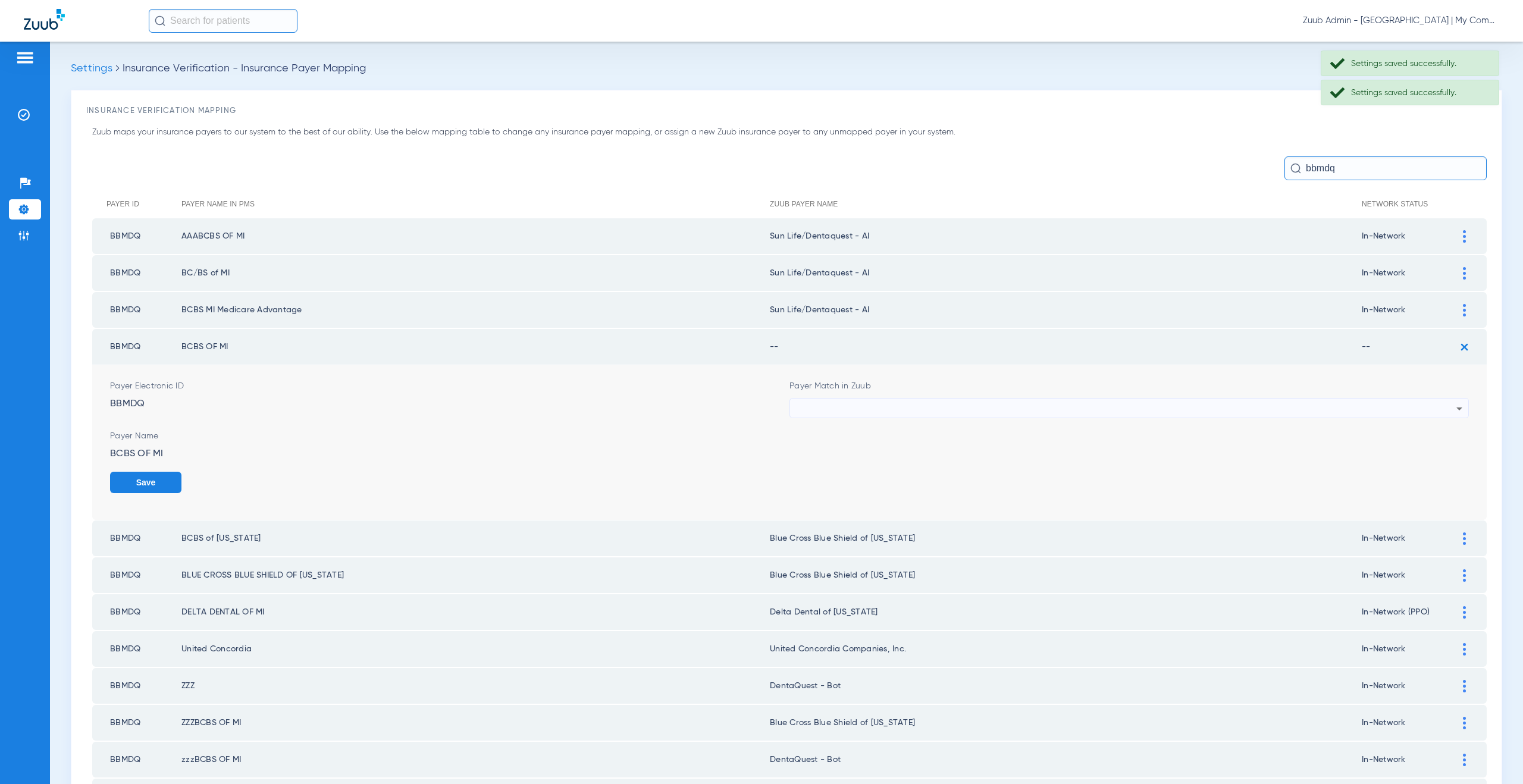
click at [865, 407] on div at bounding box center [1126, 408] width 660 height 20
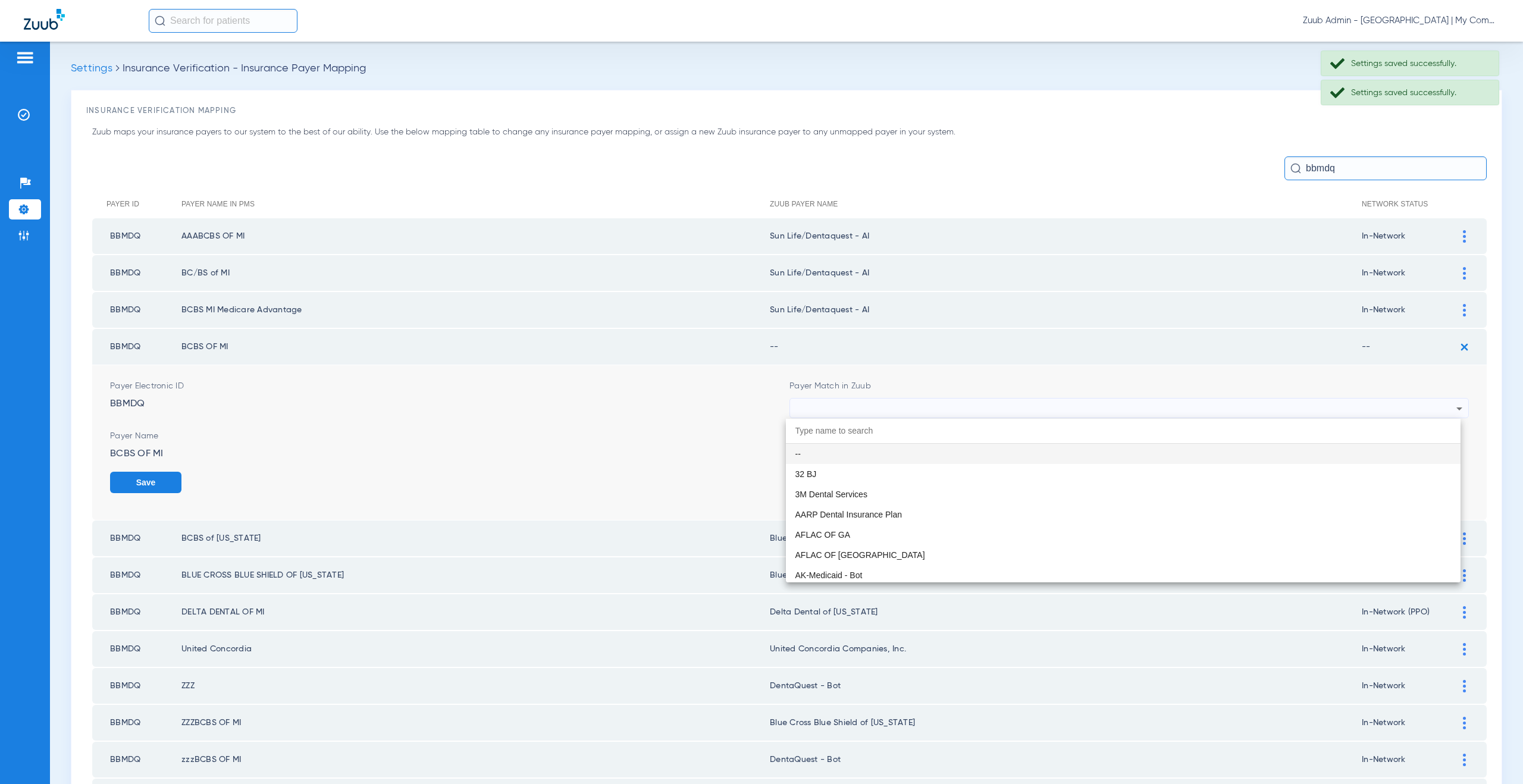
paste input "un Life/Dentaquest - AI"
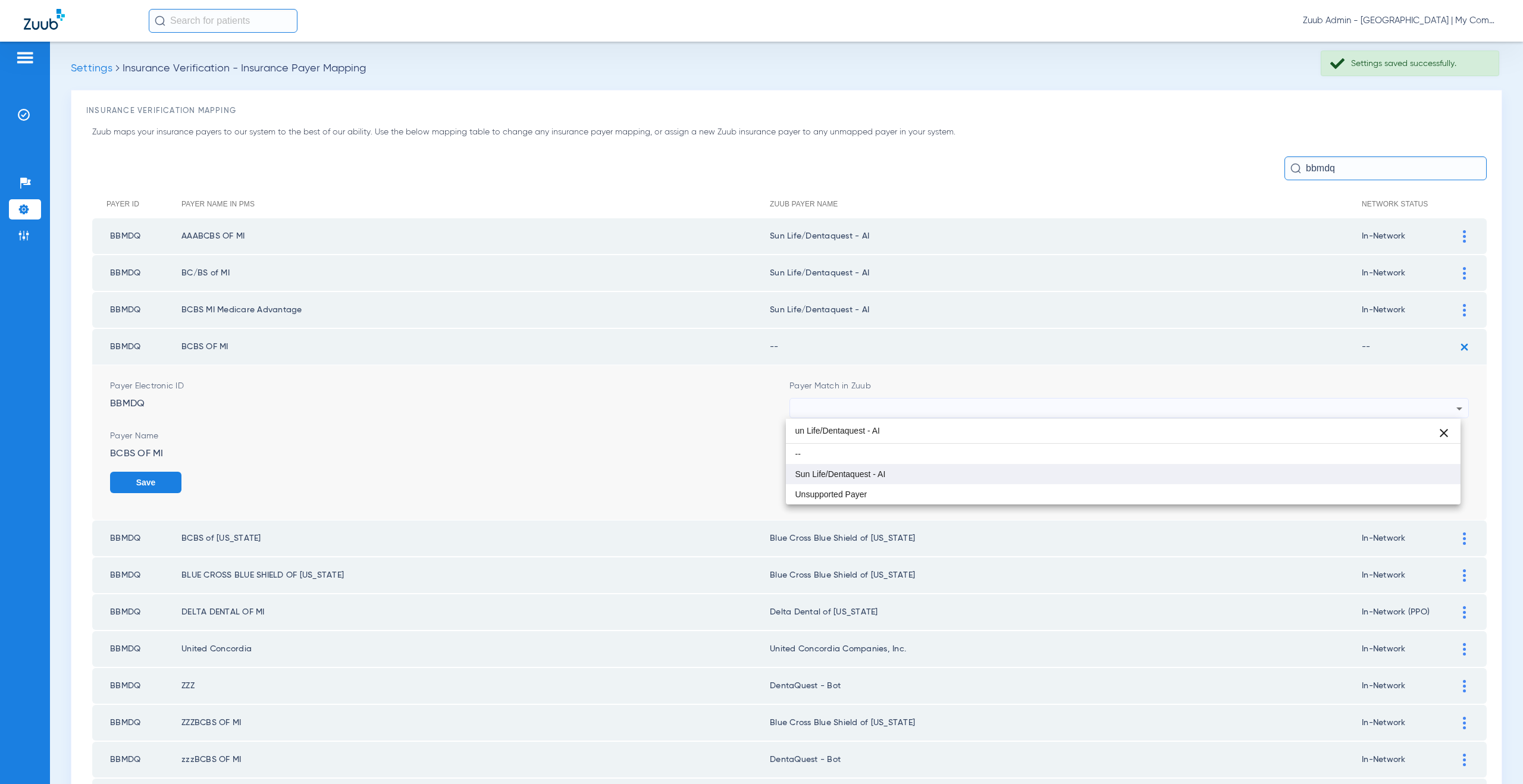
type input "un Life/Dentaquest - AI"
click at [863, 471] on span "Sun Life/Dentaquest - AI" at bounding box center [840, 474] width 90 height 8
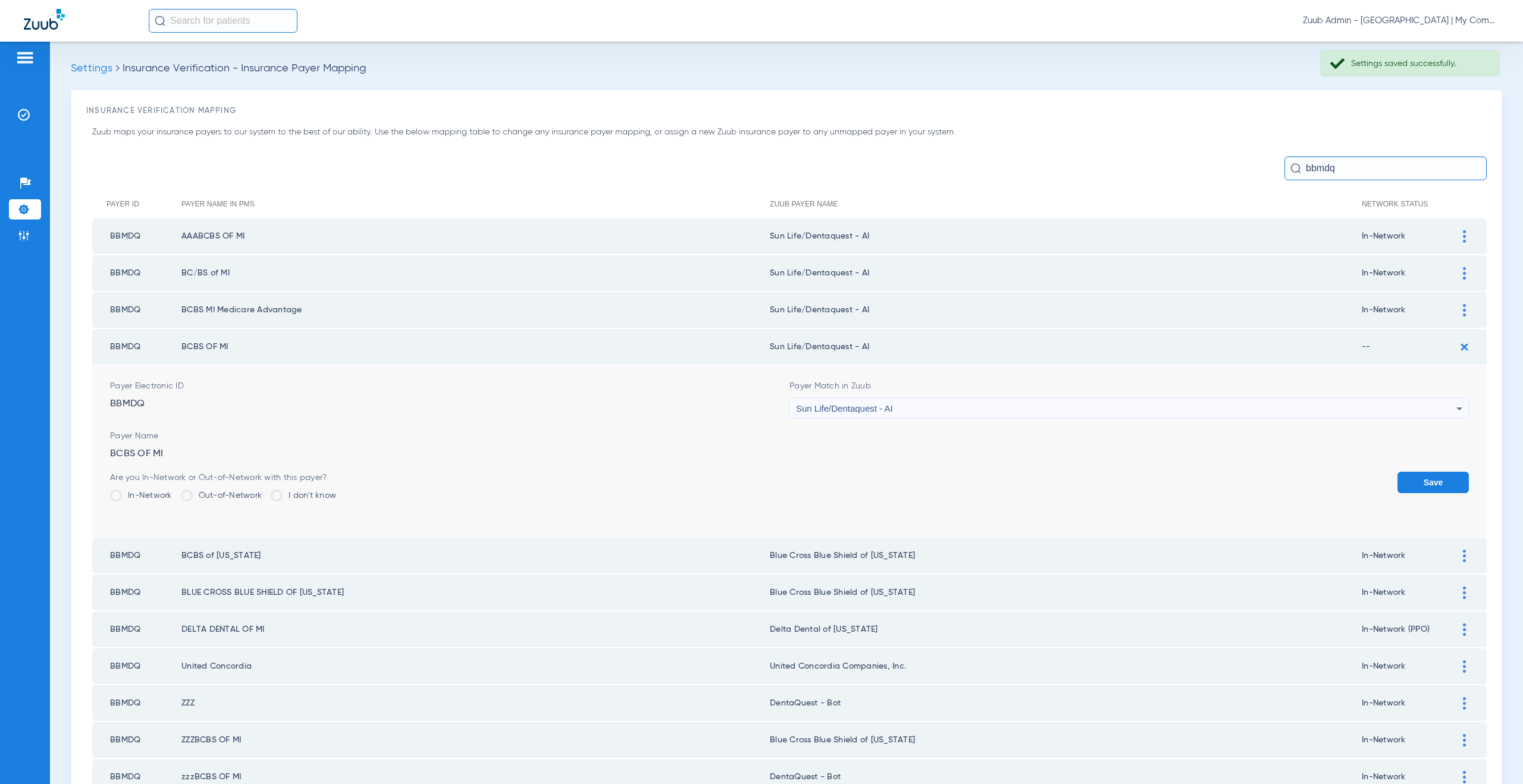
click at [154, 492] on label "In-Network" at bounding box center [141, 495] width 62 height 12
click at [175, 491] on input "In-Network" at bounding box center [175, 491] width 0 height 0
click at [1398, 477] on button "Save" at bounding box center [1433, 482] width 71 height 21
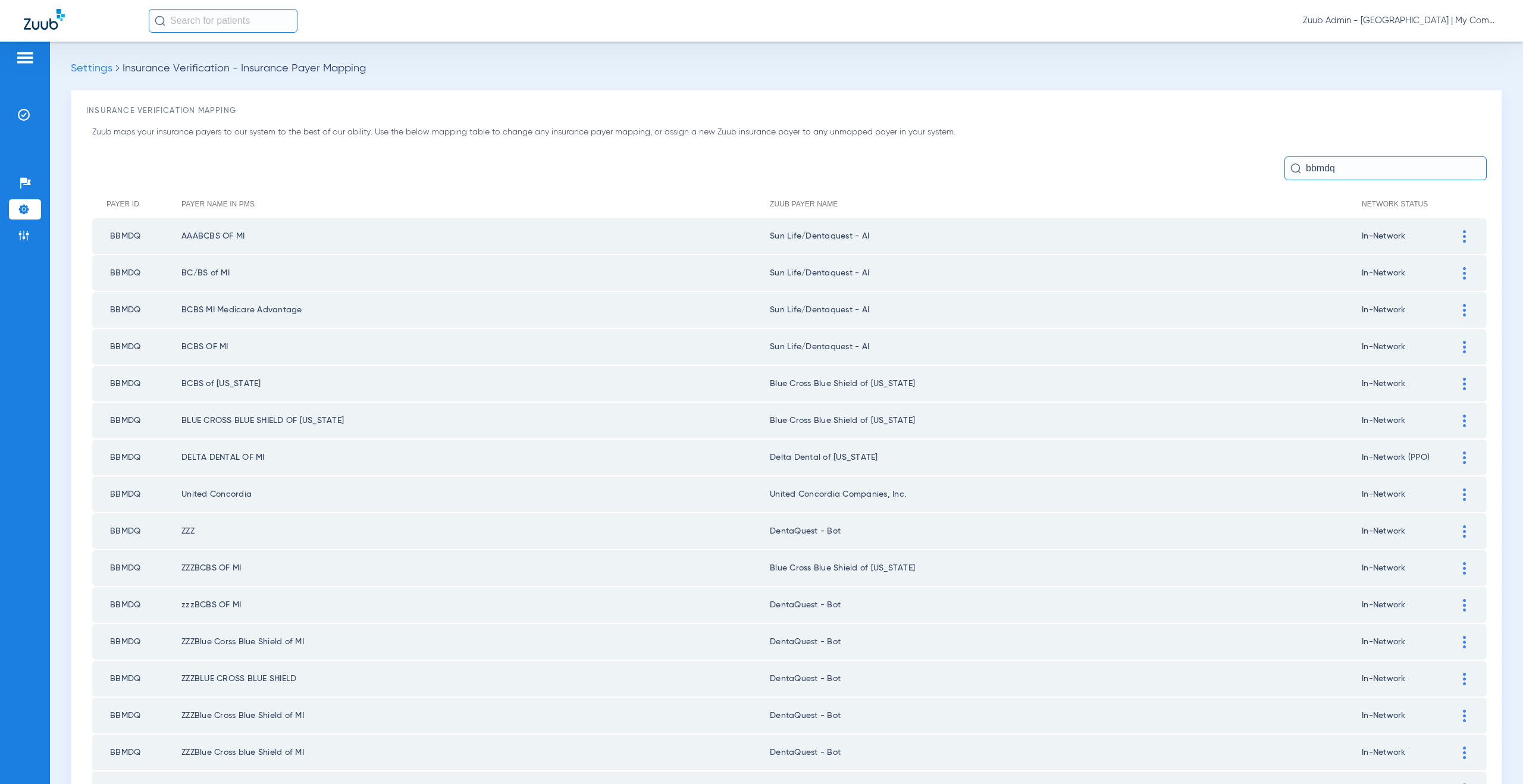
click at [1463, 384] on img at bounding box center [1464, 384] width 3 height 13
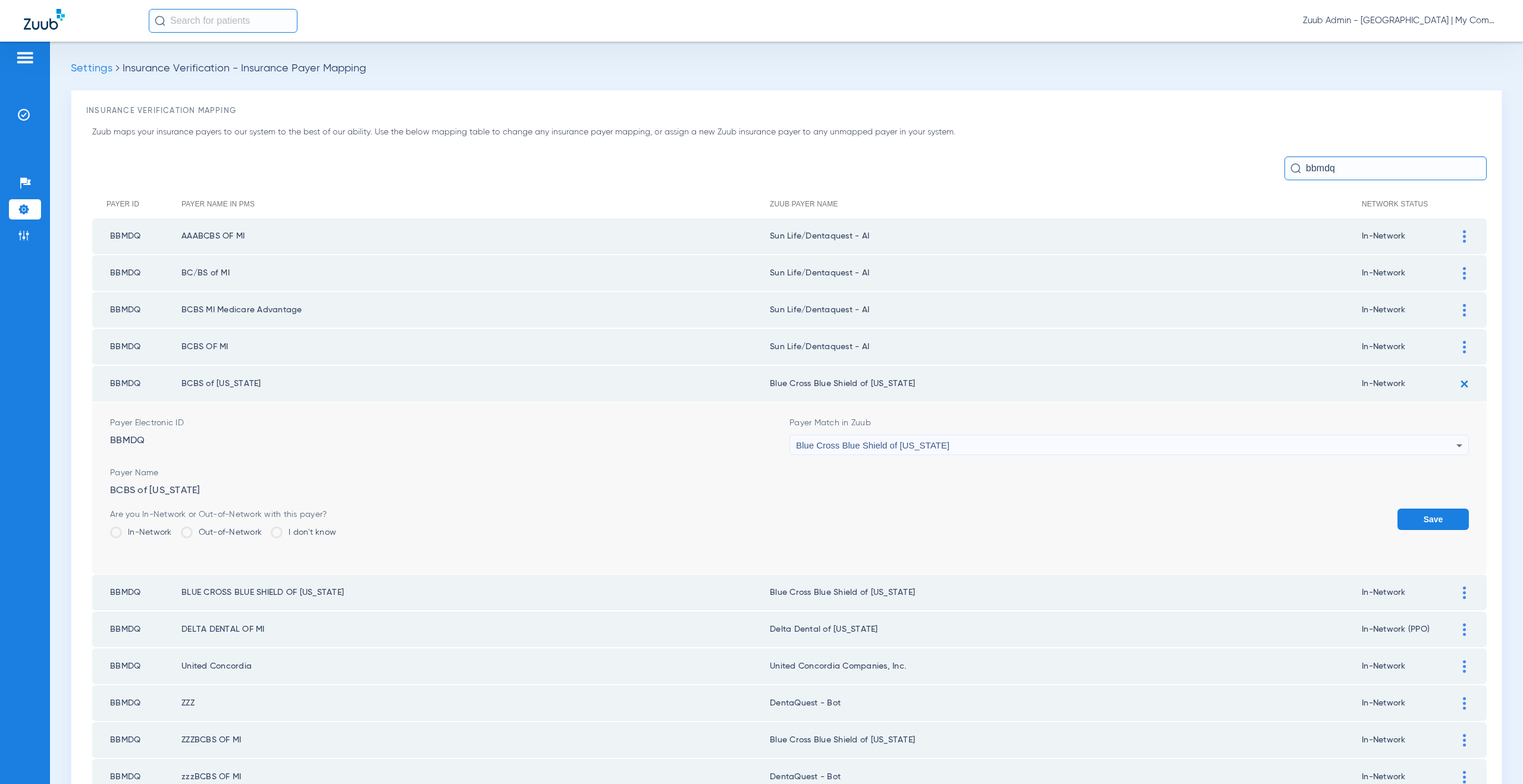
click at [898, 444] on span "Blue Cross Blue Shield of Michigan" at bounding box center [872, 445] width 153 height 10
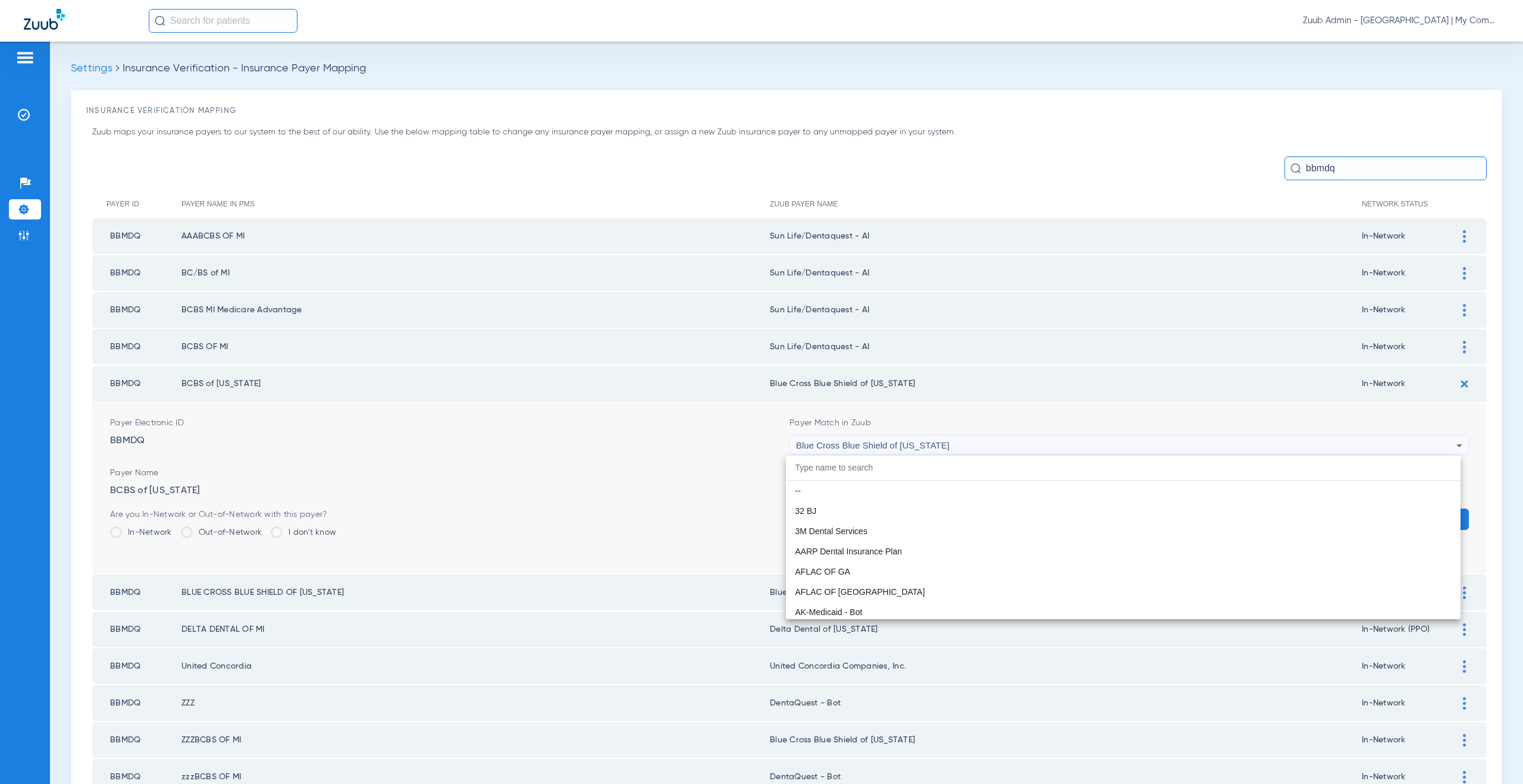
scroll to position [1176, 0]
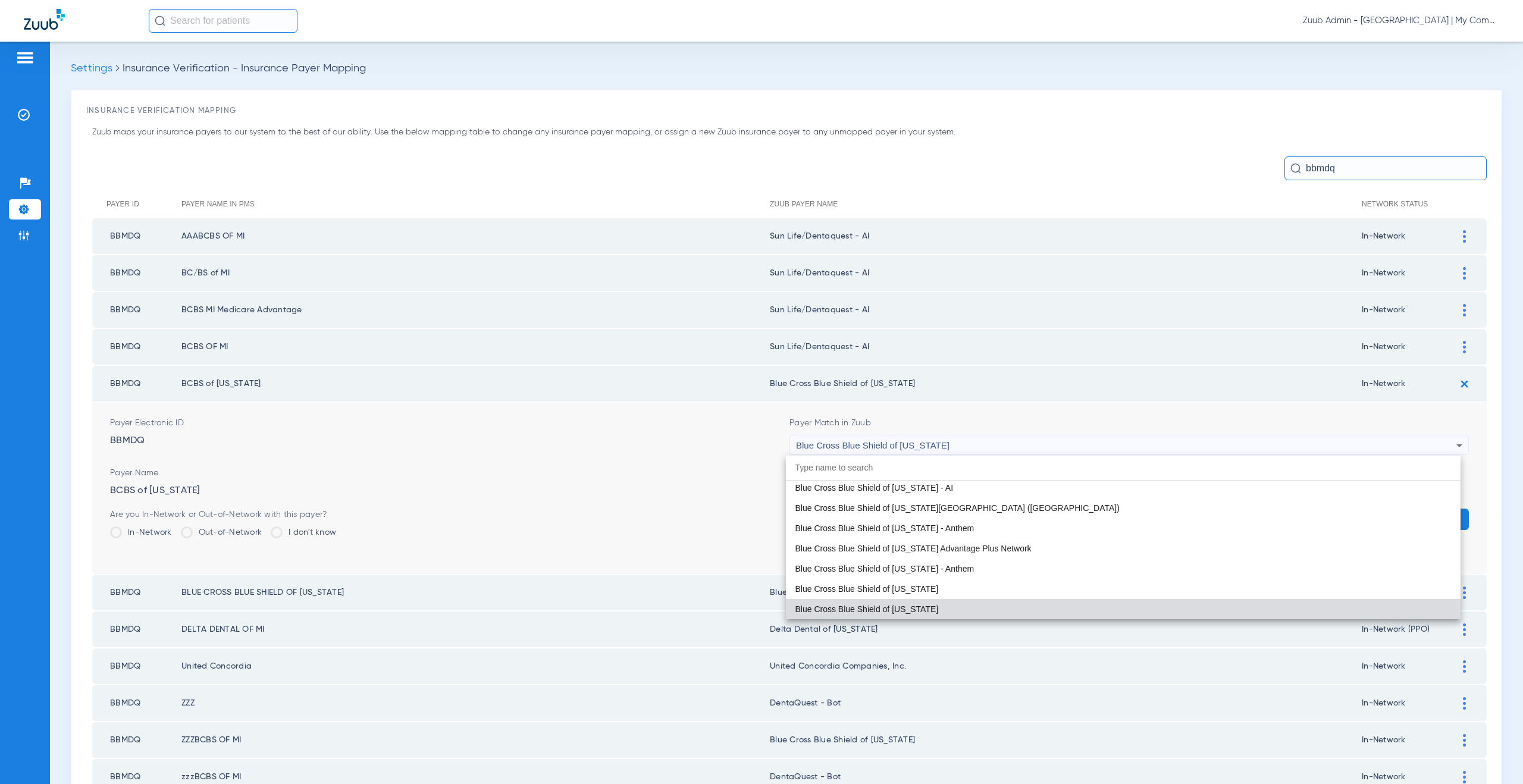
paste input "un Life/Dentaquest - AI"
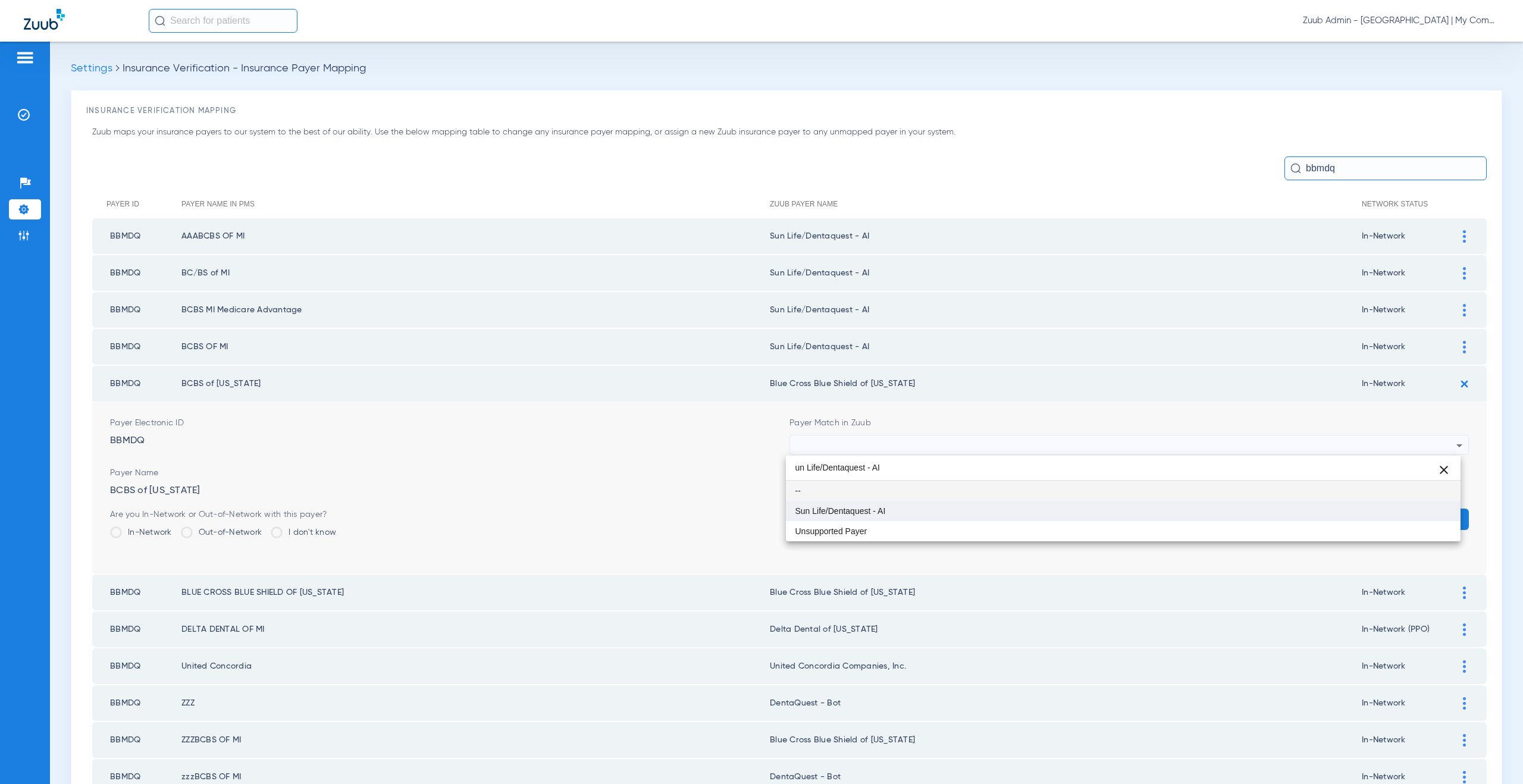
type input "un Life/Dentaquest - AI"
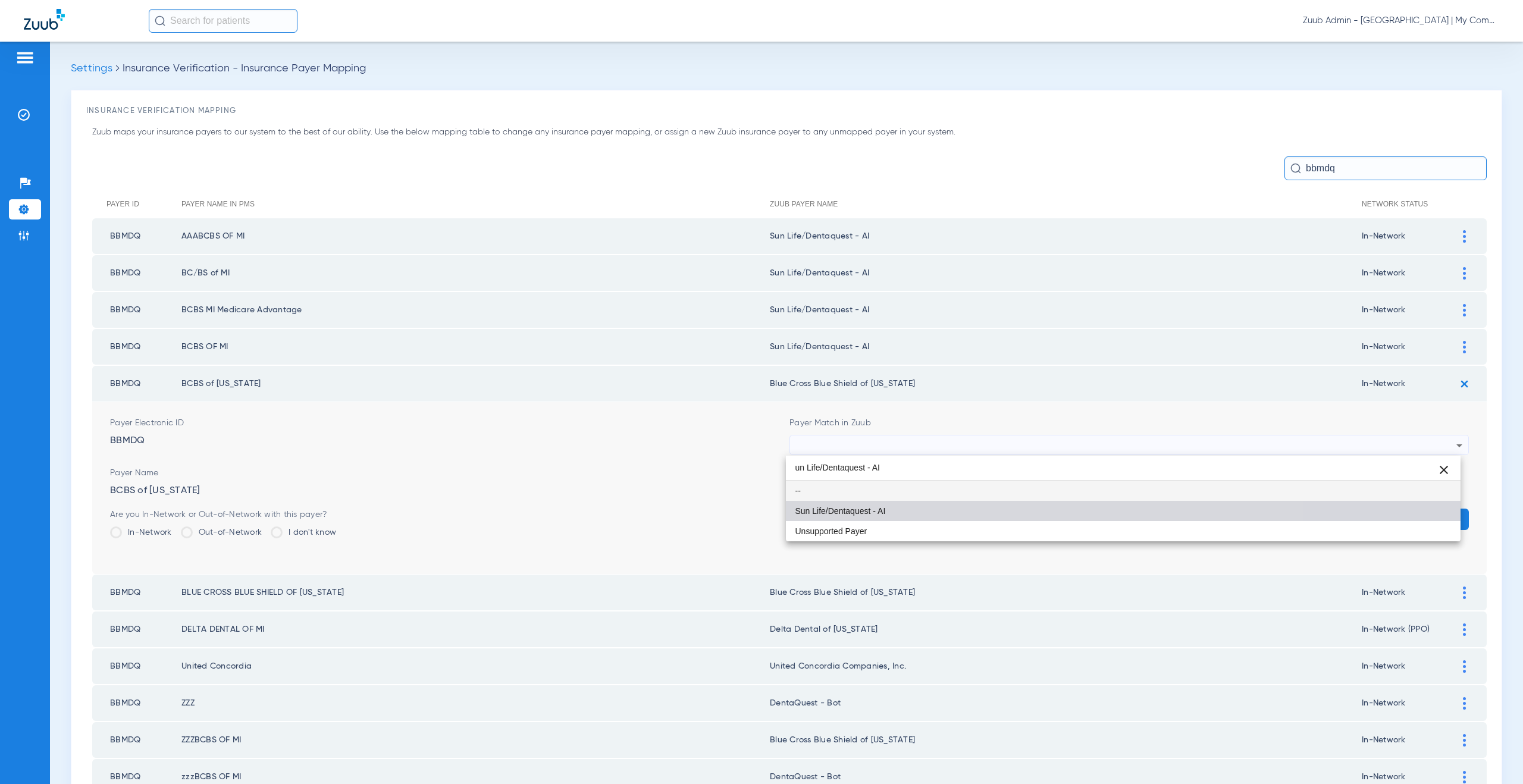
click at [852, 507] on span "Sun Life/Dentaquest - AI" at bounding box center [840, 511] width 90 height 8
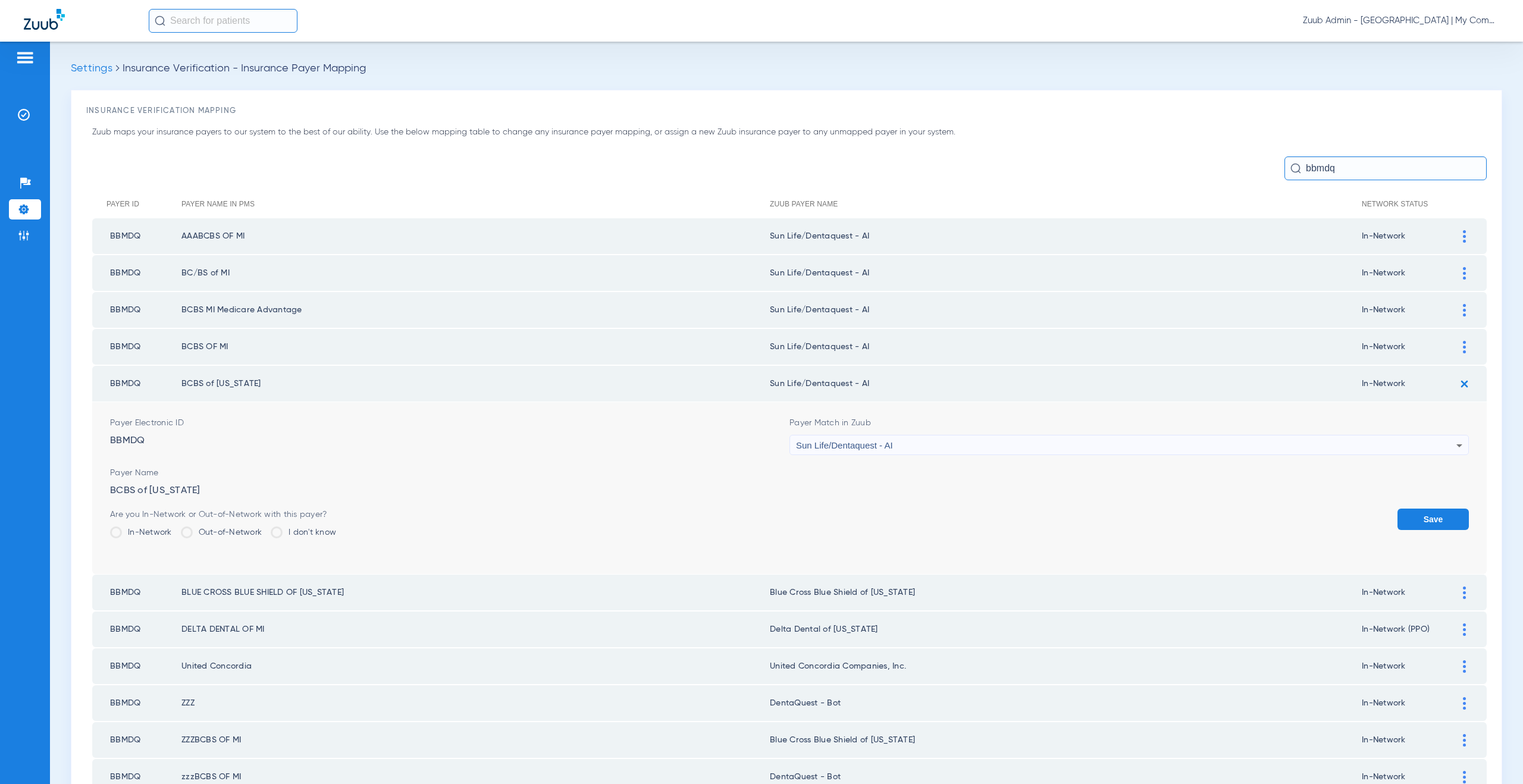
click at [1413, 520] on button "Save" at bounding box center [1433, 519] width 71 height 21
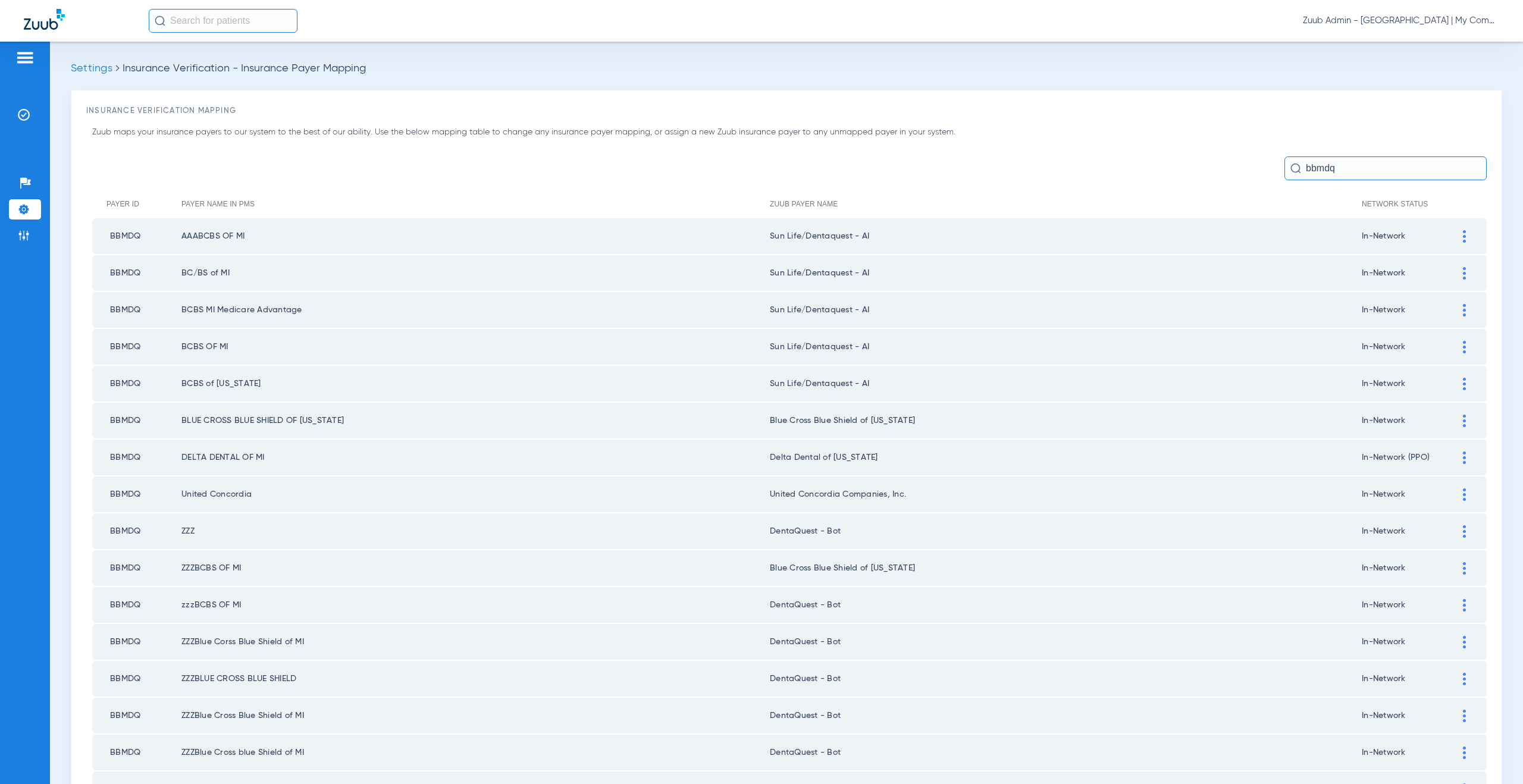
click at [1454, 421] on div at bounding box center [1464, 421] width 21 height 13
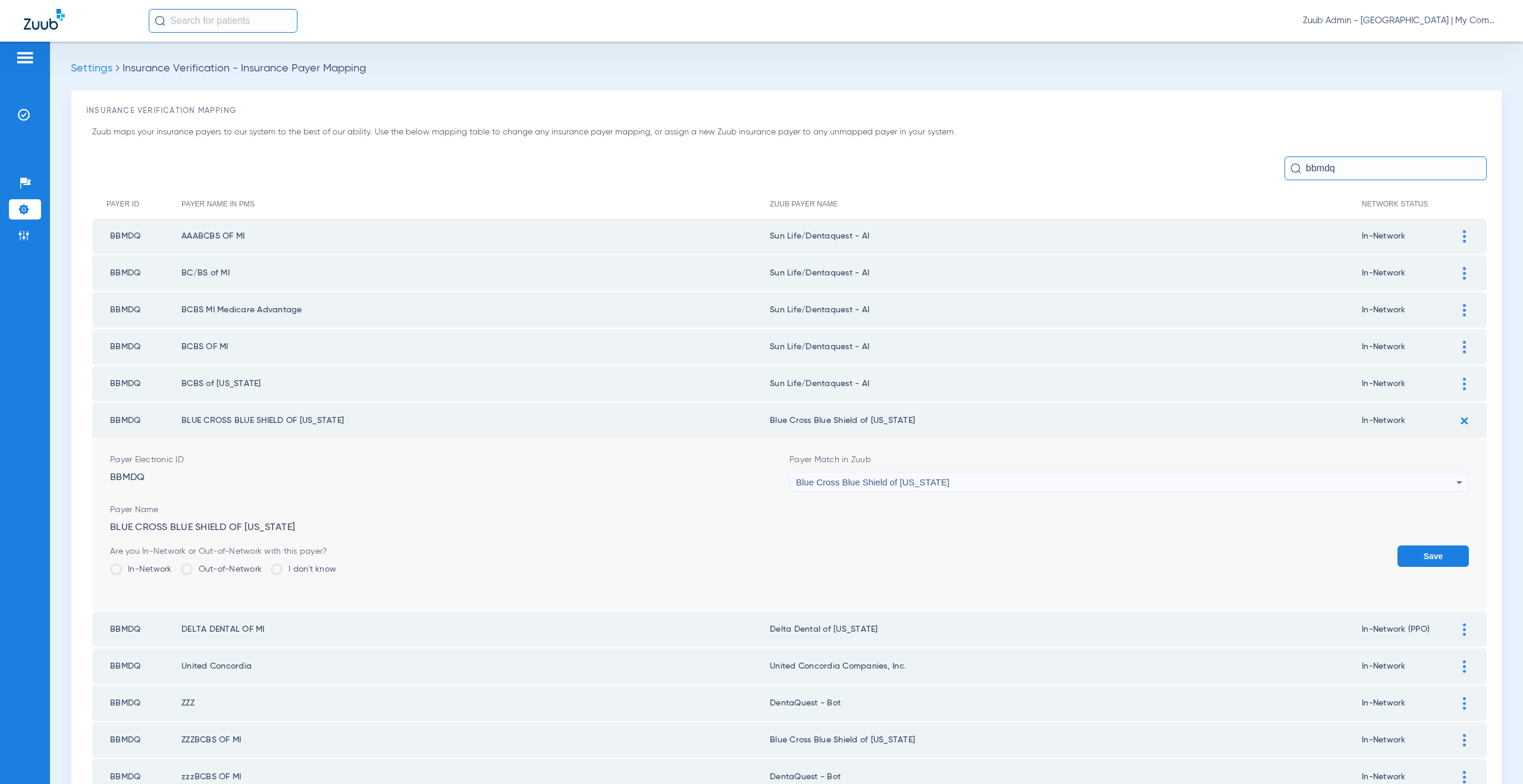
click at [921, 483] on span "Blue Cross Blue Shield of Michigan" at bounding box center [872, 482] width 153 height 10
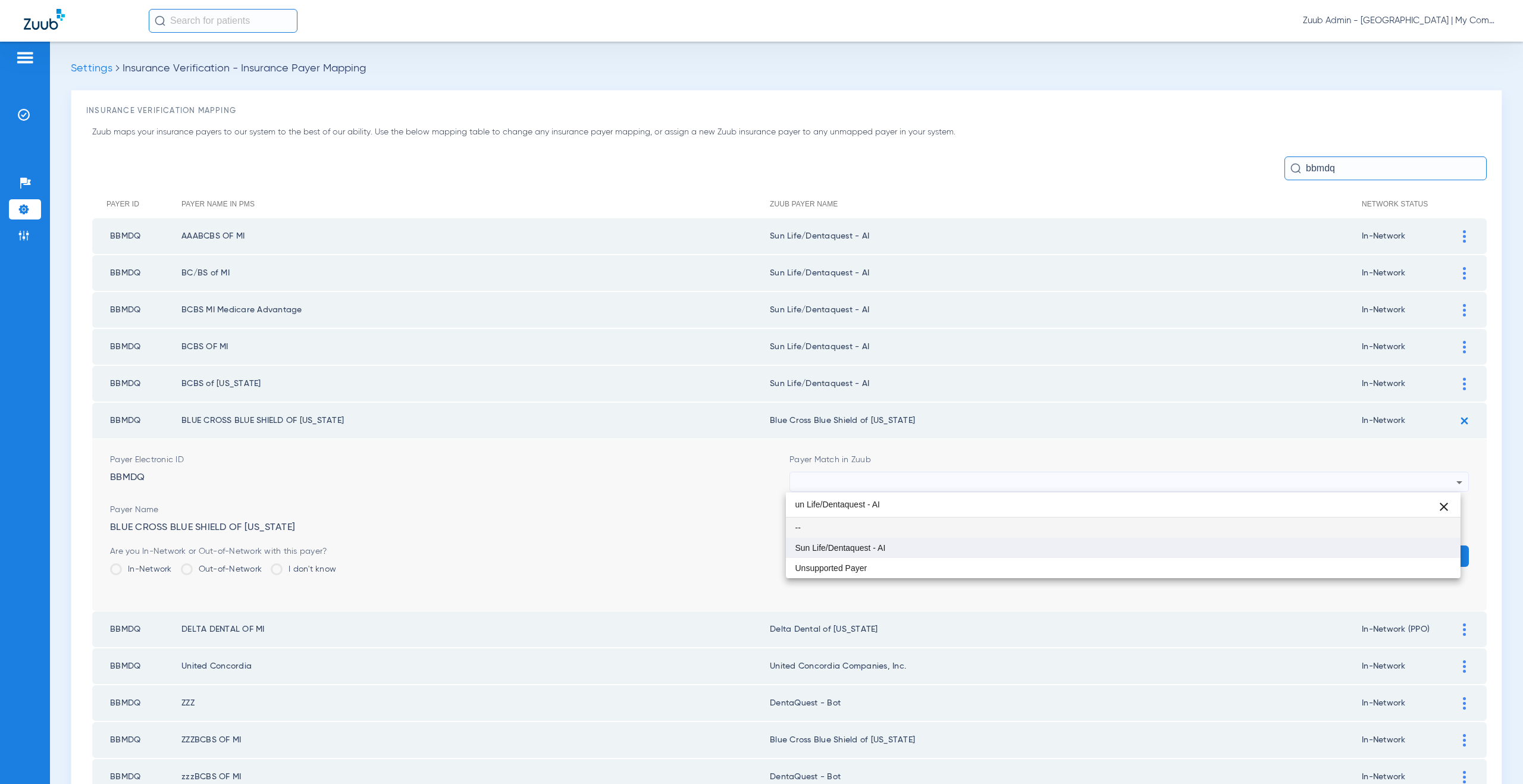
type input "un Life/Dentaquest - AI"
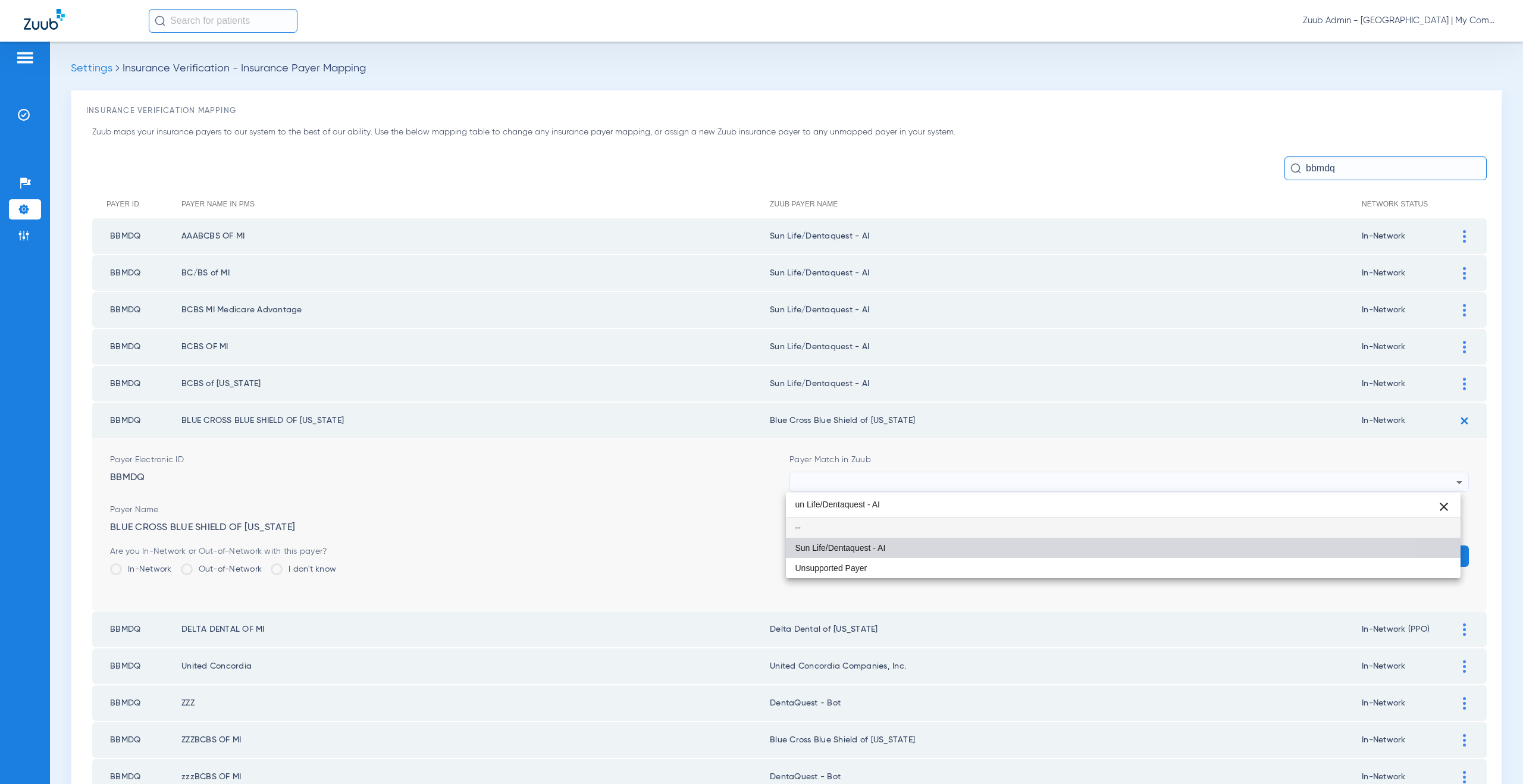
click at [909, 550] on mat-option "Sun Life/Dentaquest - AI" at bounding box center [1123, 548] width 675 height 20
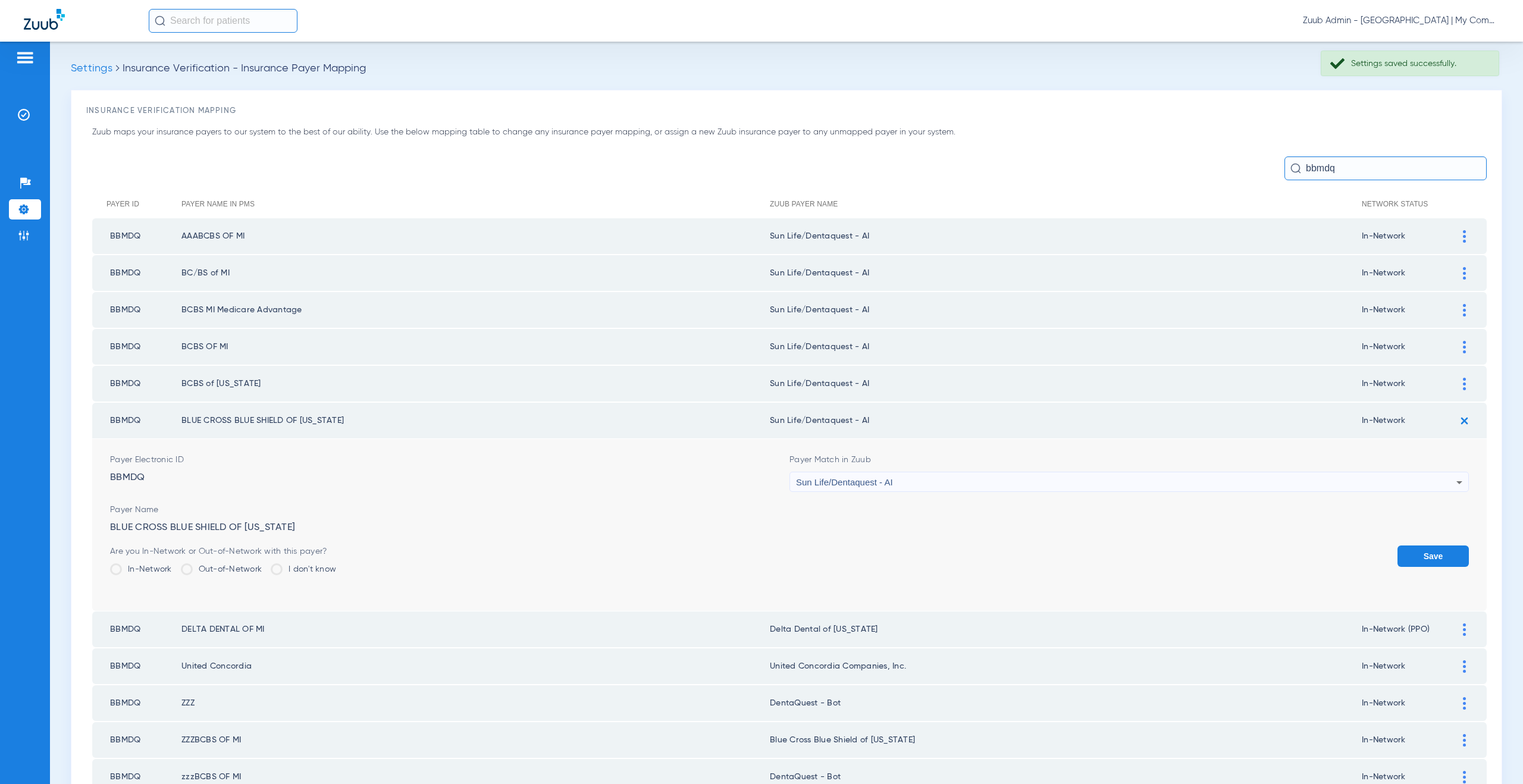
click at [1428, 551] on button "Save" at bounding box center [1433, 555] width 71 height 21
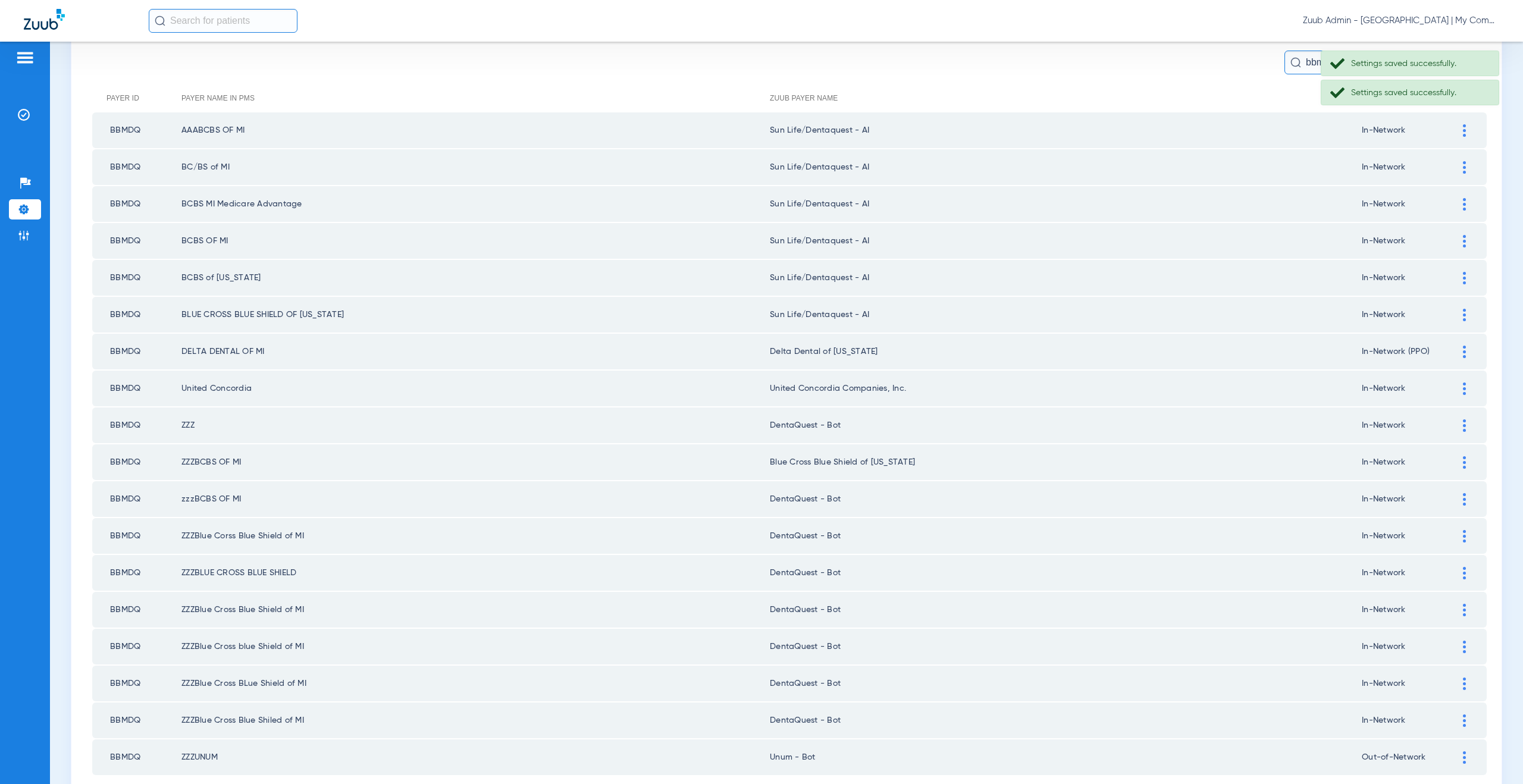
scroll to position [175, 0]
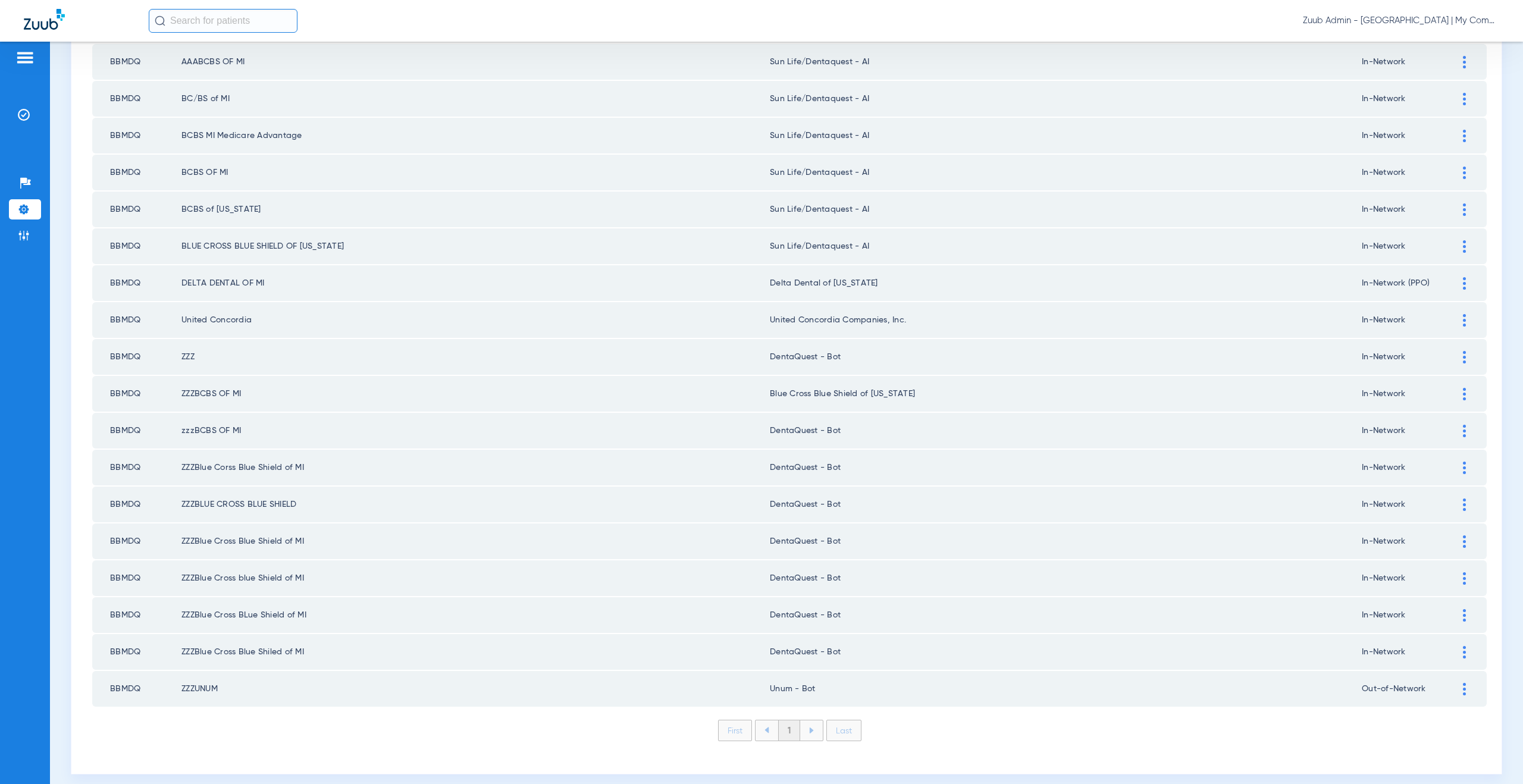
click at [1463, 282] on img at bounding box center [1464, 283] width 3 height 13
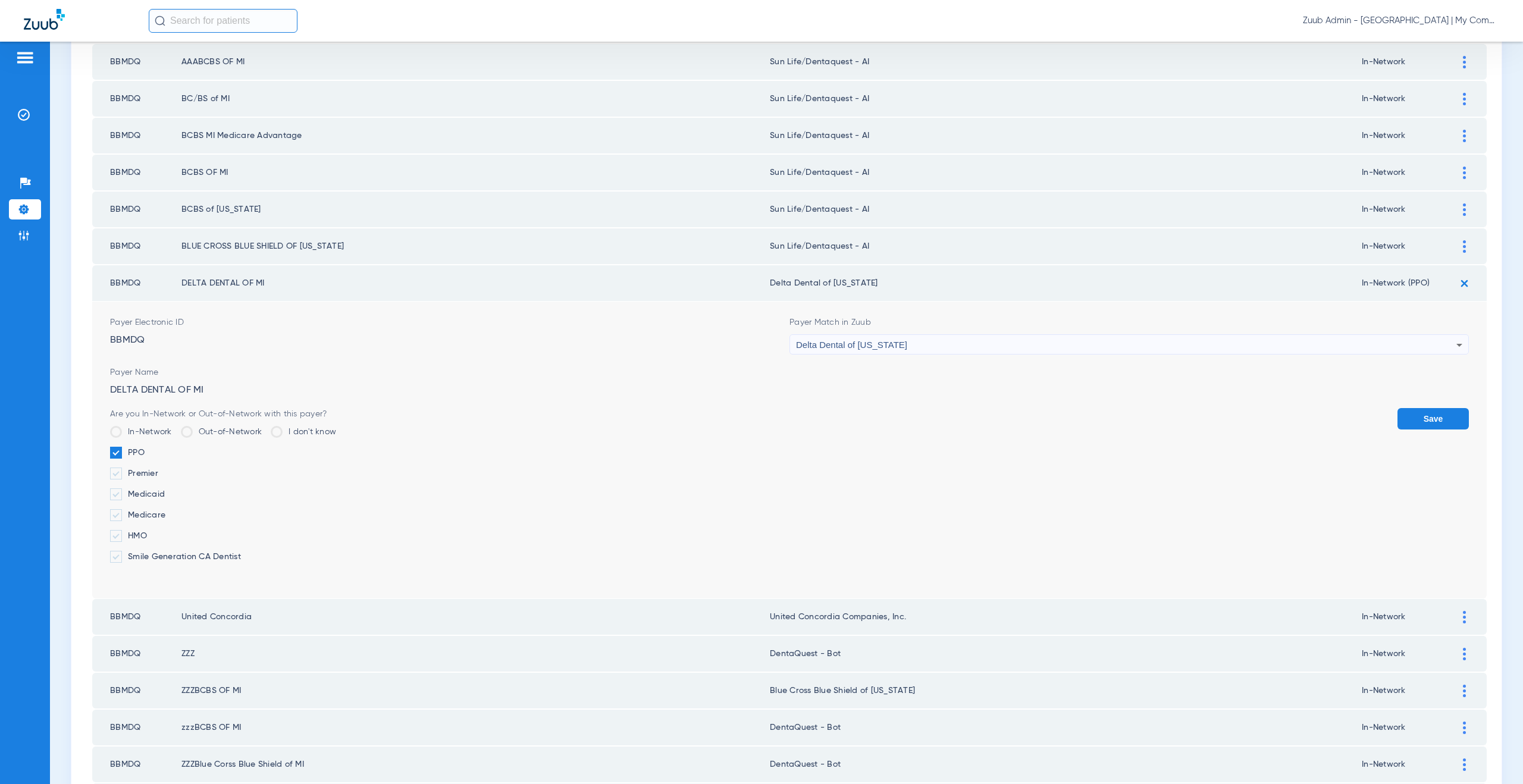
click at [902, 352] on div "Delta Dental of [US_STATE]" at bounding box center [1126, 344] width 660 height 20
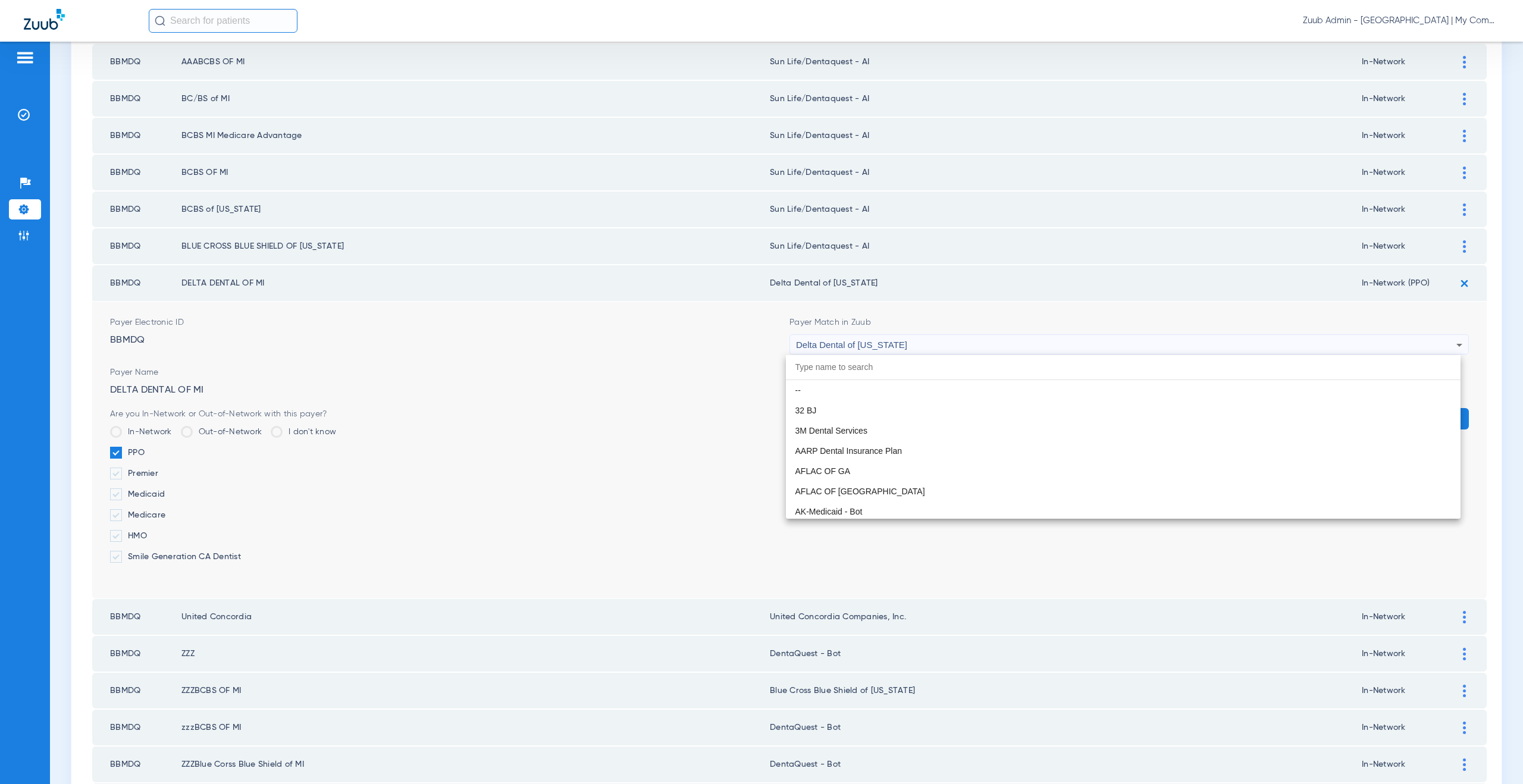
scroll to position [2875, 0]
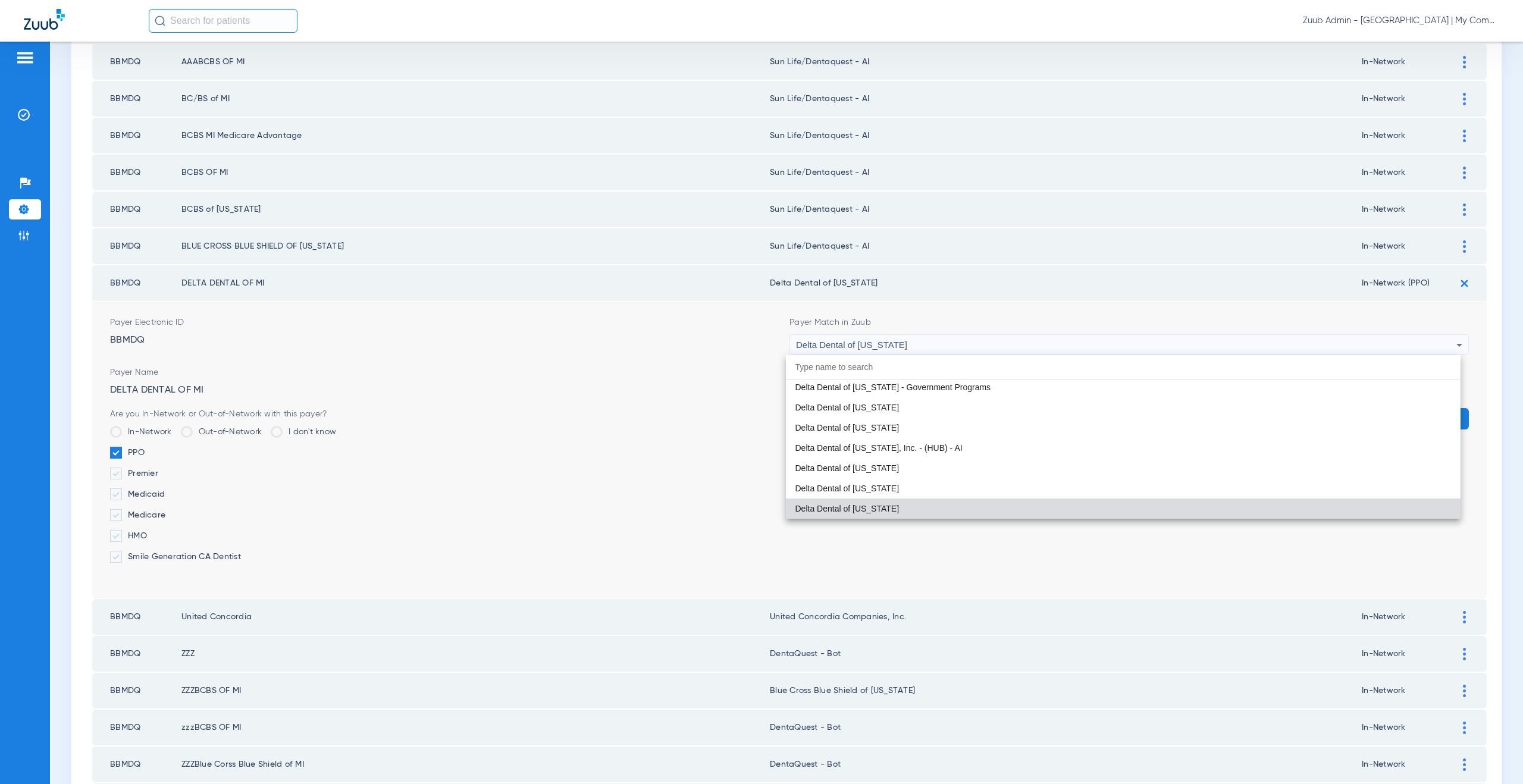
paste input "un Life/Dentaquest - AI"
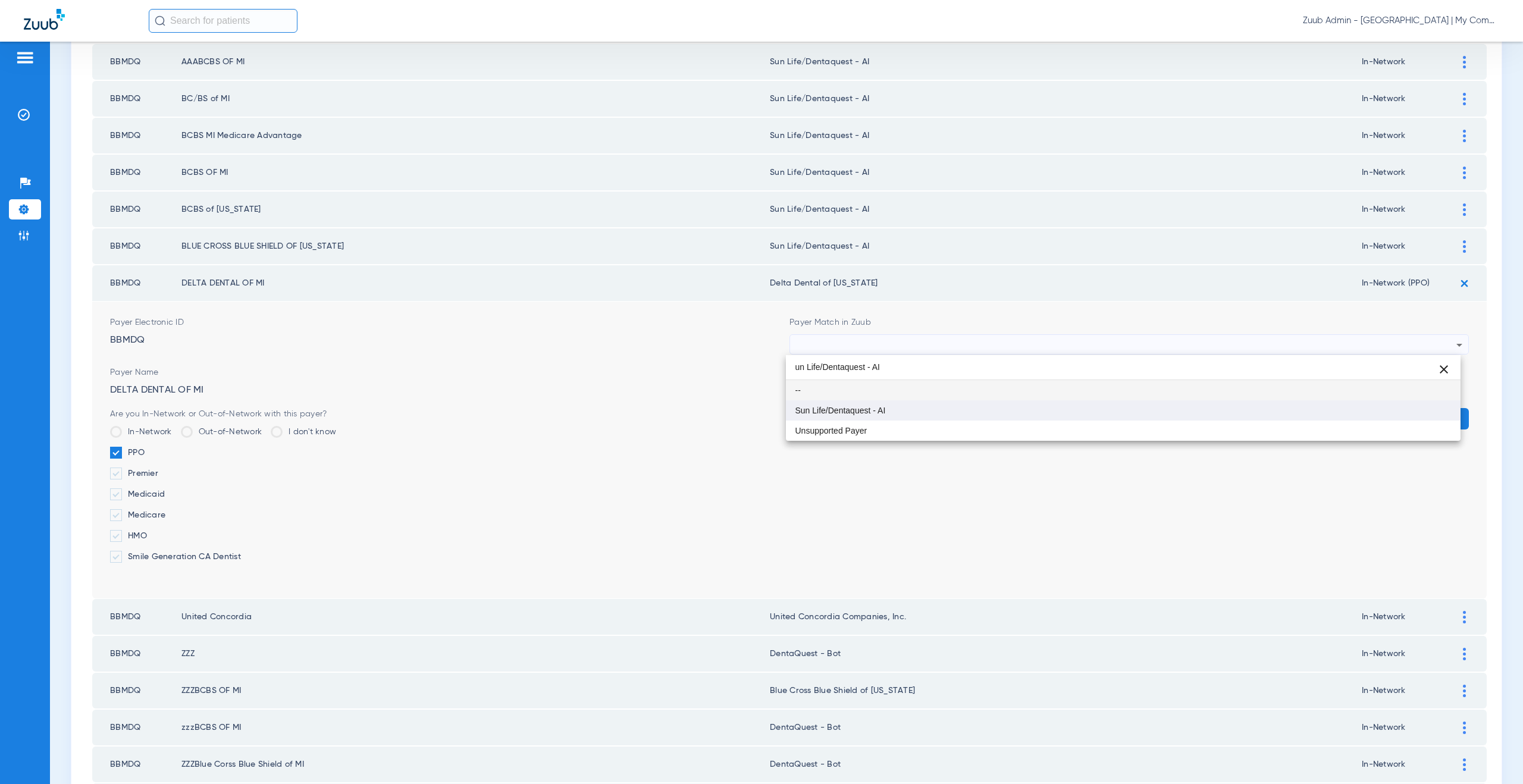
type input "un Life/Dentaquest - AI"
click at [885, 413] on span "Sun Life/Dentaquest - AI" at bounding box center [840, 410] width 90 height 8
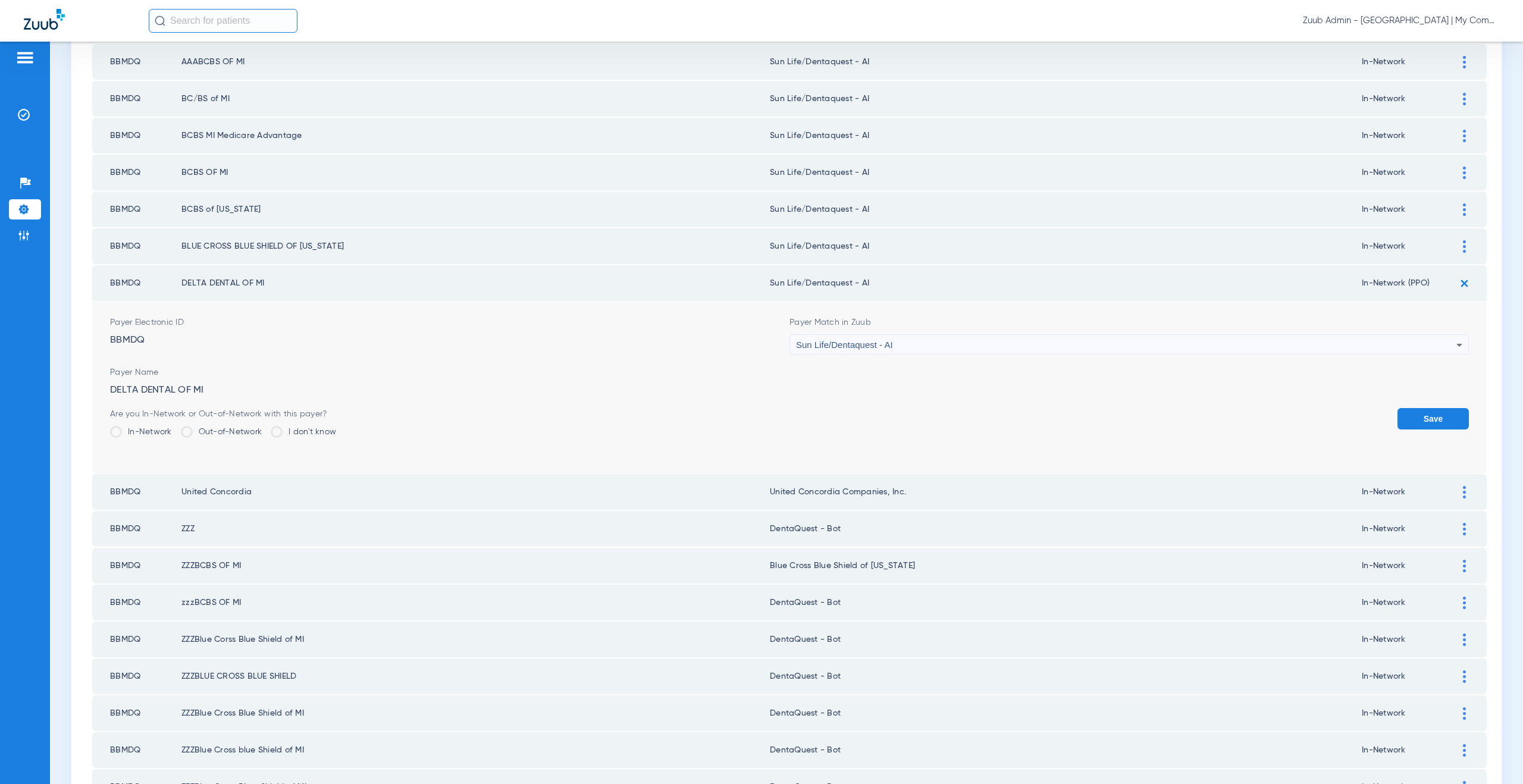
click at [1409, 413] on button "Save" at bounding box center [1433, 418] width 71 height 21
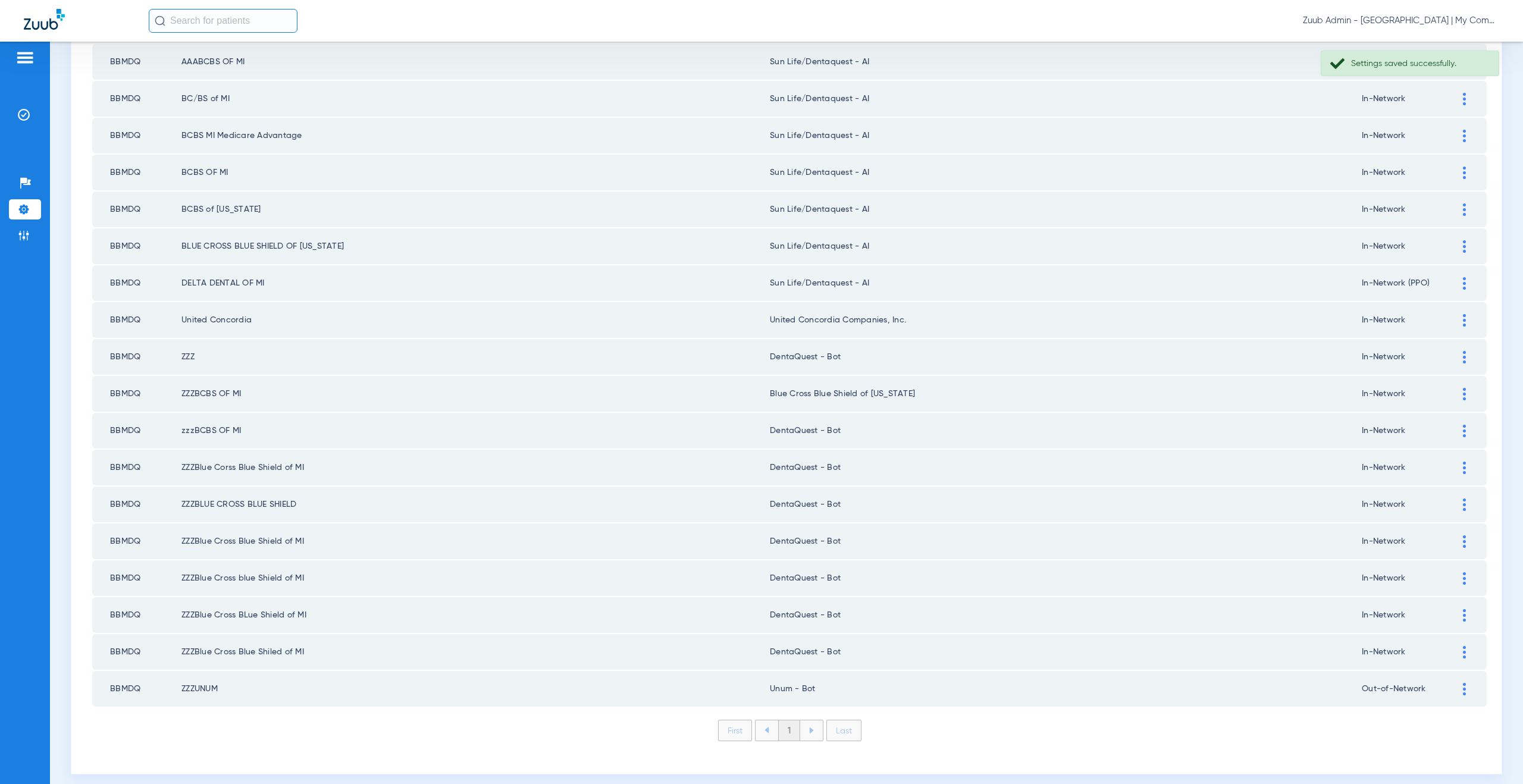
click at [1457, 322] on div at bounding box center [1464, 321] width 21 height 13
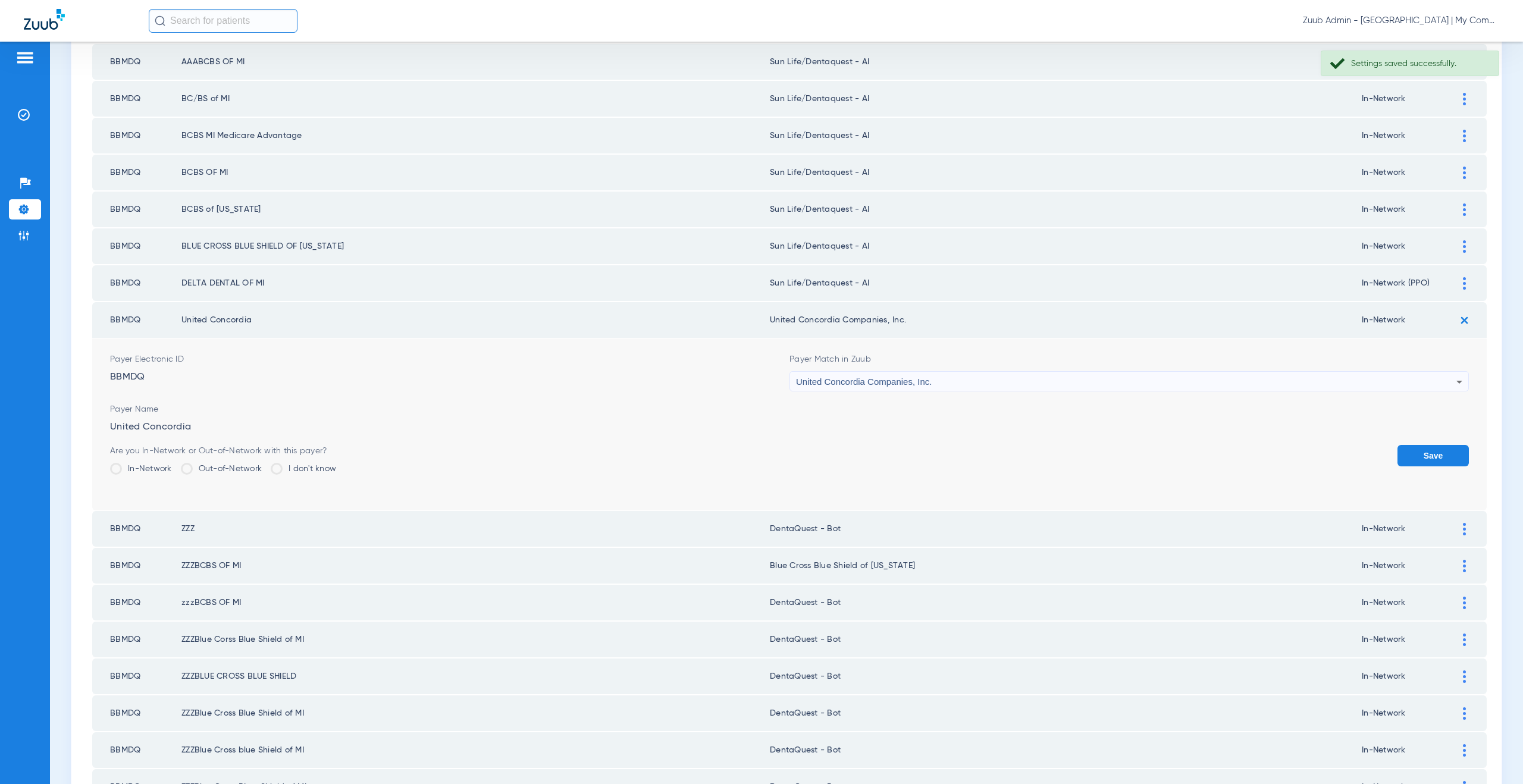
click at [887, 379] on span "United Concordia Companies, Inc." at bounding box center [863, 382] width 136 height 10
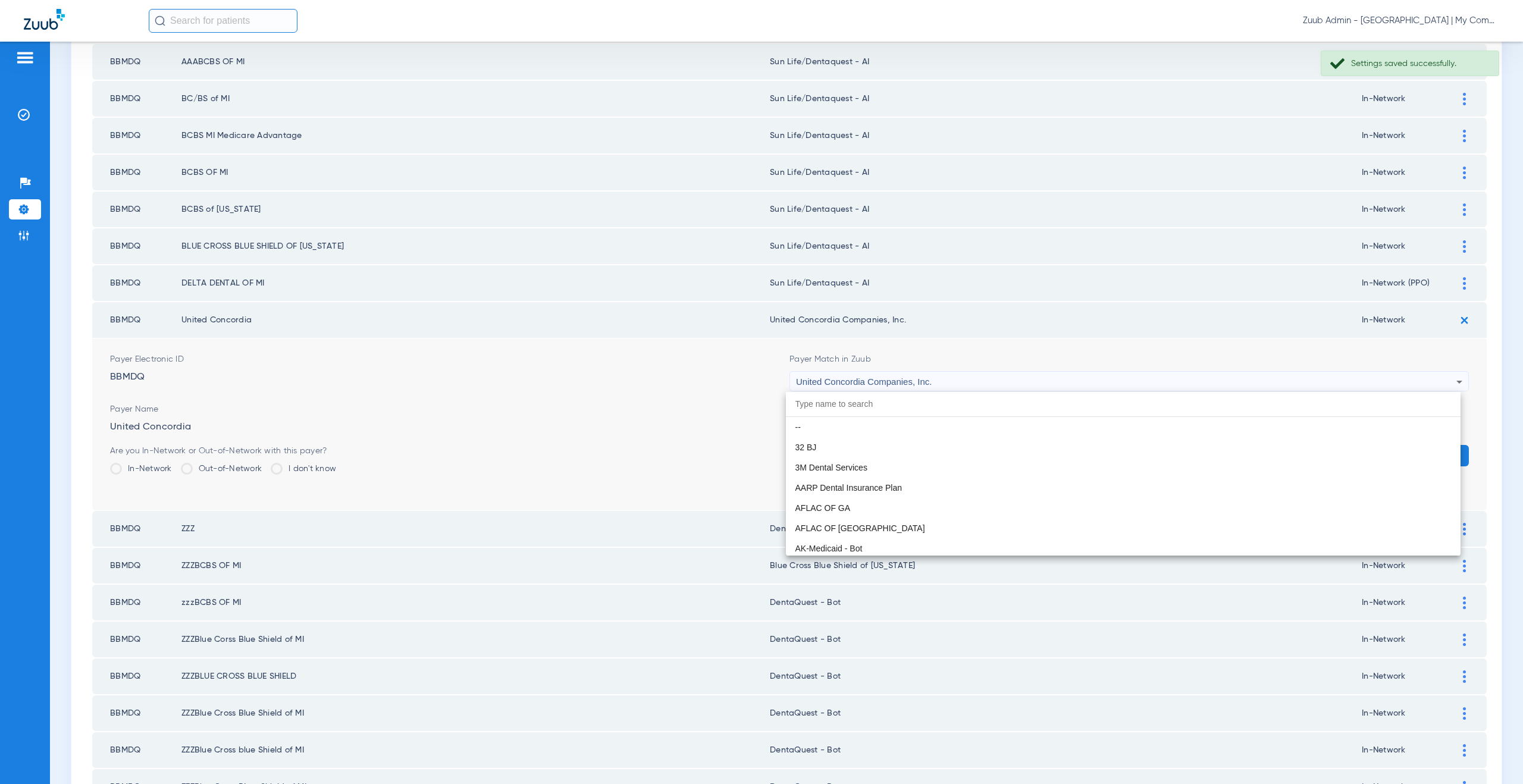
scroll to position [7567, 0]
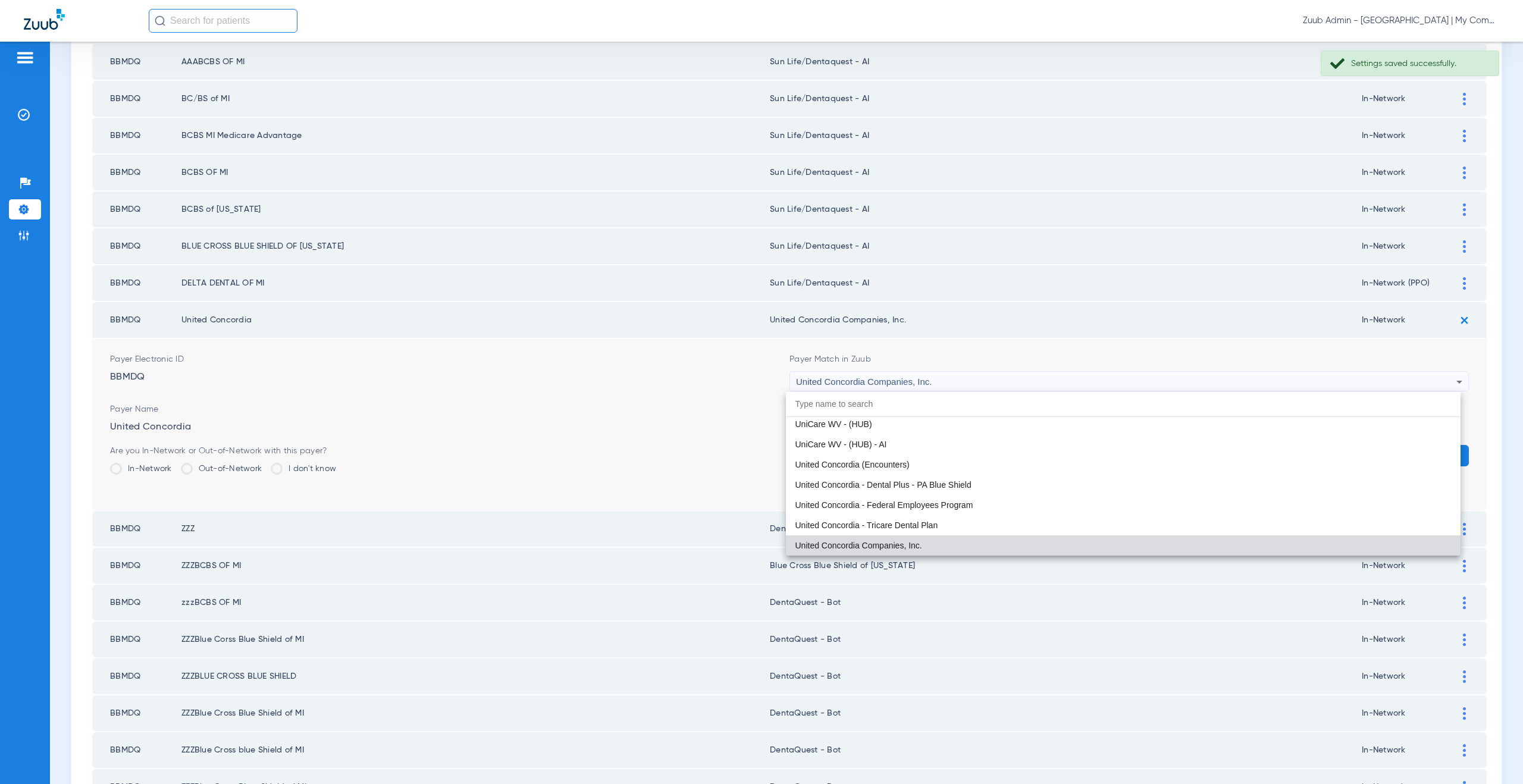
paste input "un Life/Dentaquest - AI"
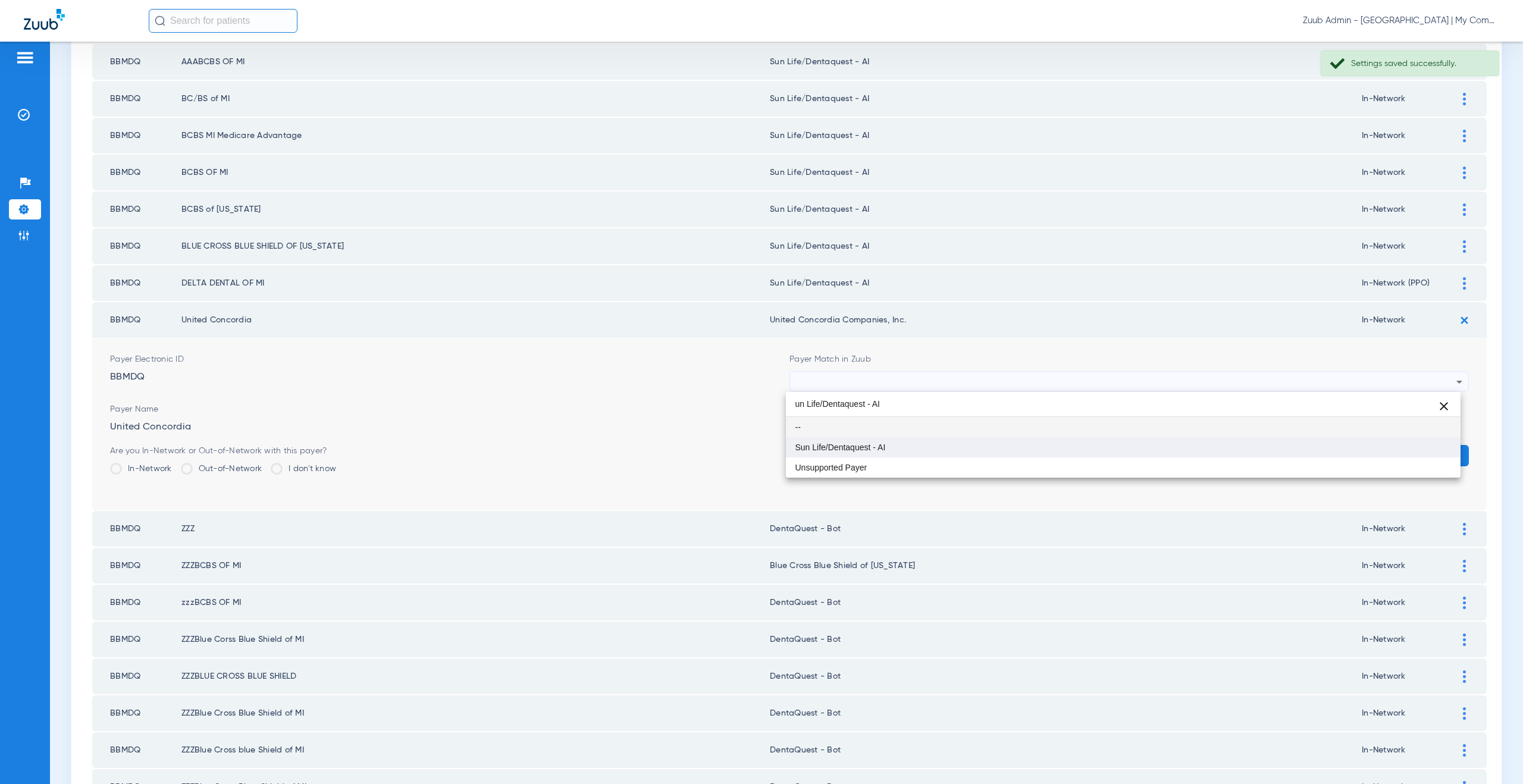
type input "un Life/Dentaquest - AI"
click at [878, 444] on span "Sun Life/Dentaquest - AI" at bounding box center [840, 447] width 90 height 8
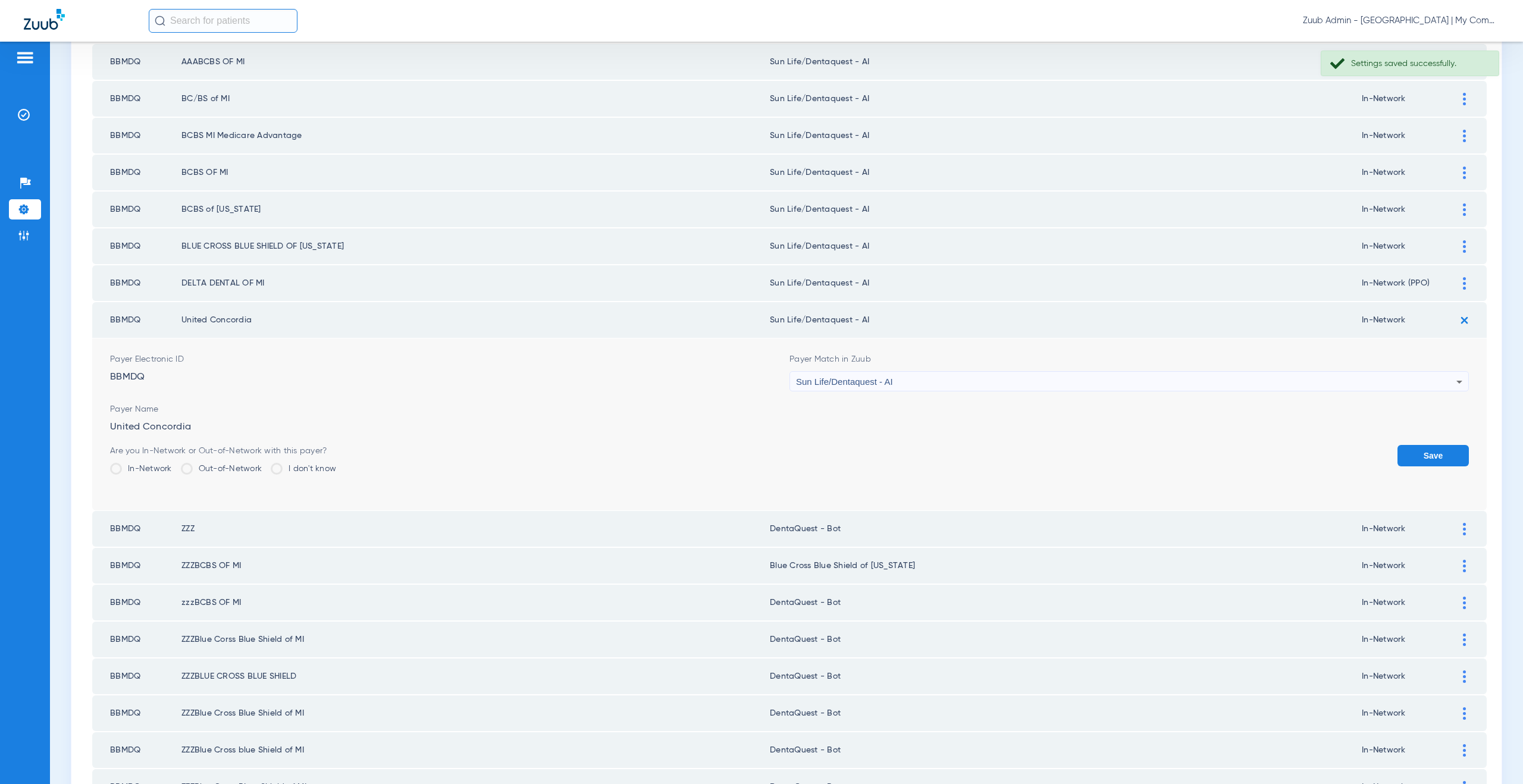
click at [1410, 455] on button "Save" at bounding box center [1433, 455] width 71 height 21
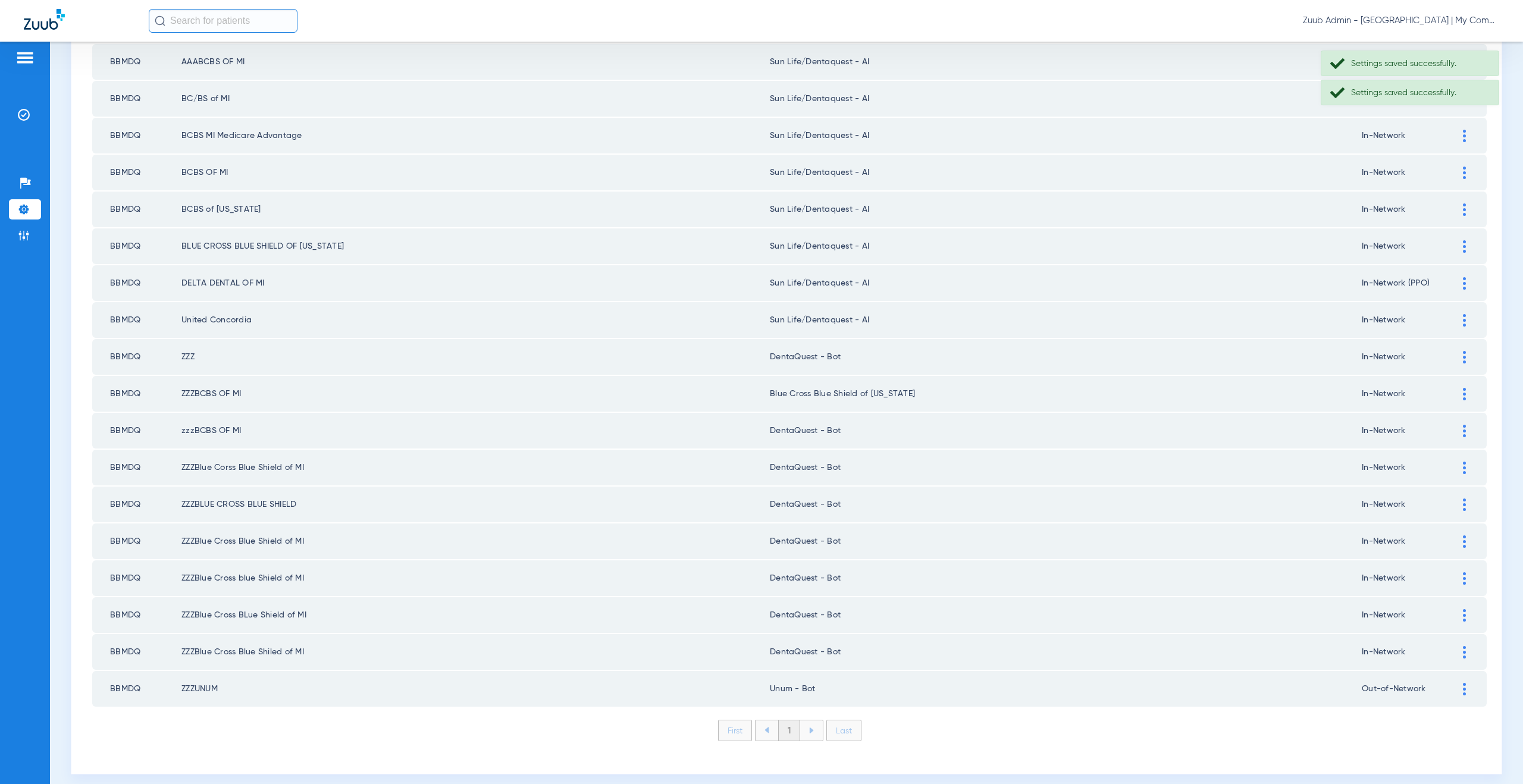
click at [1460, 354] on div at bounding box center [1464, 357] width 21 height 13
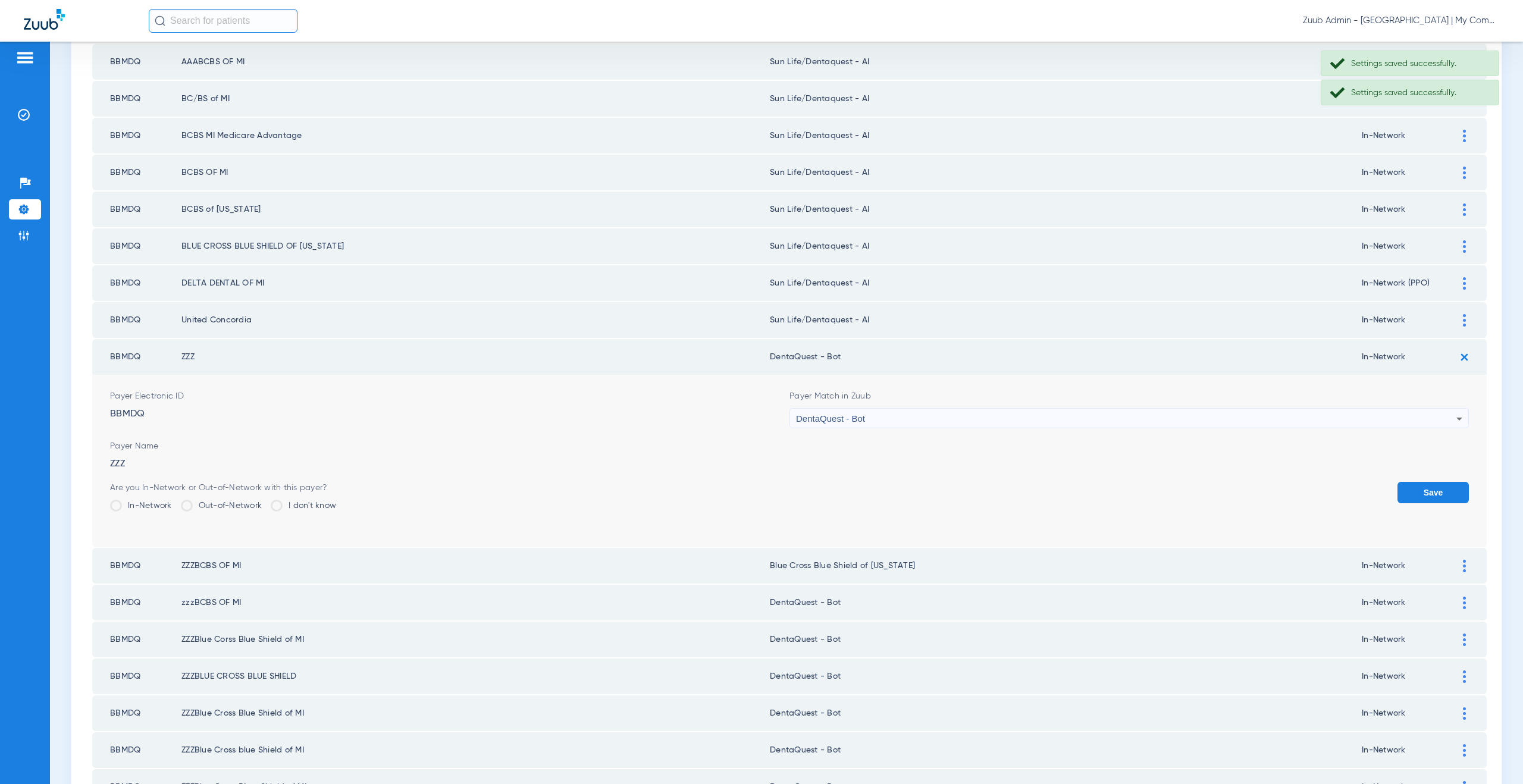
click at [871, 416] on div "DentaQuest - Bot" at bounding box center [1126, 418] width 660 height 20
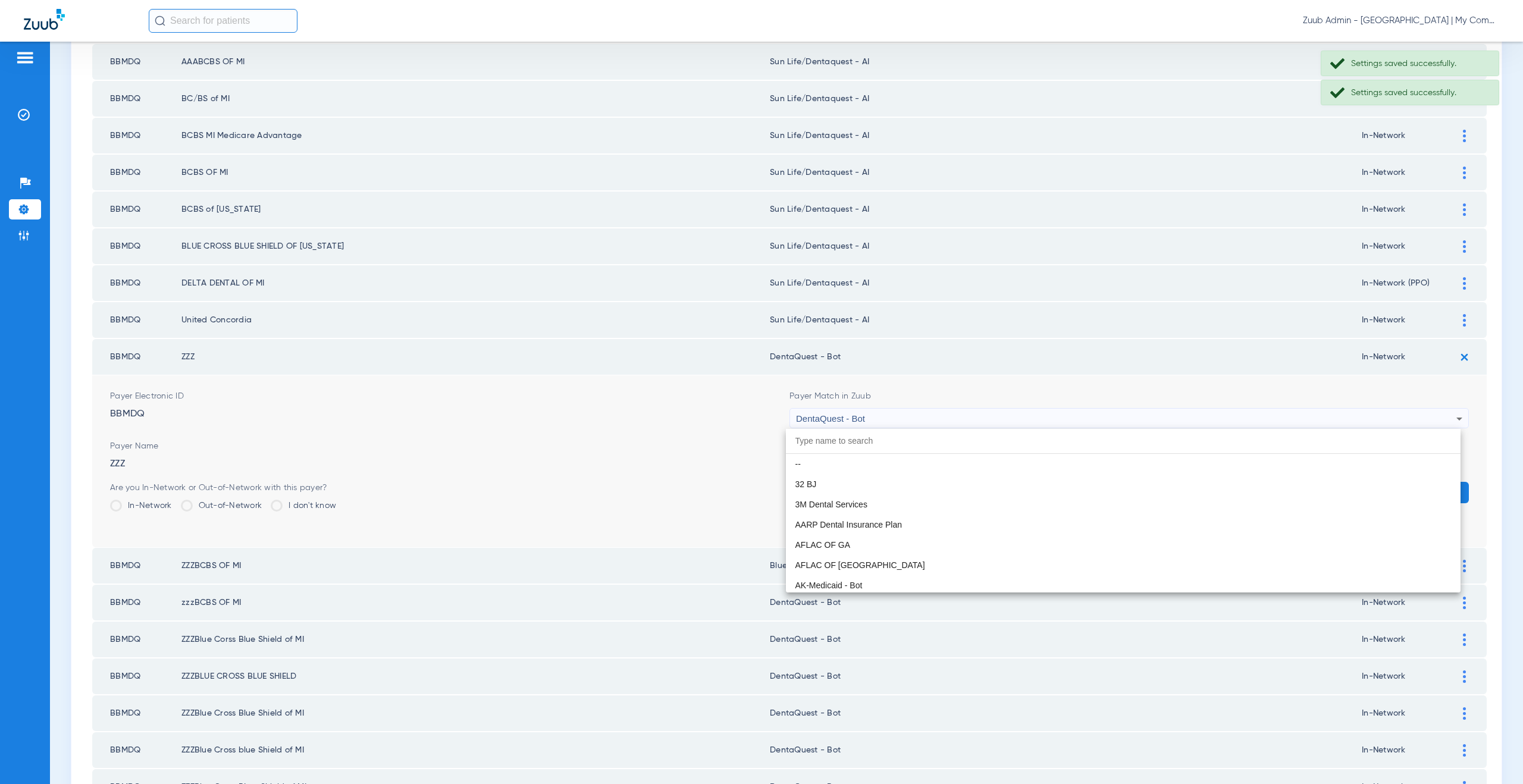
scroll to position [3684, 0]
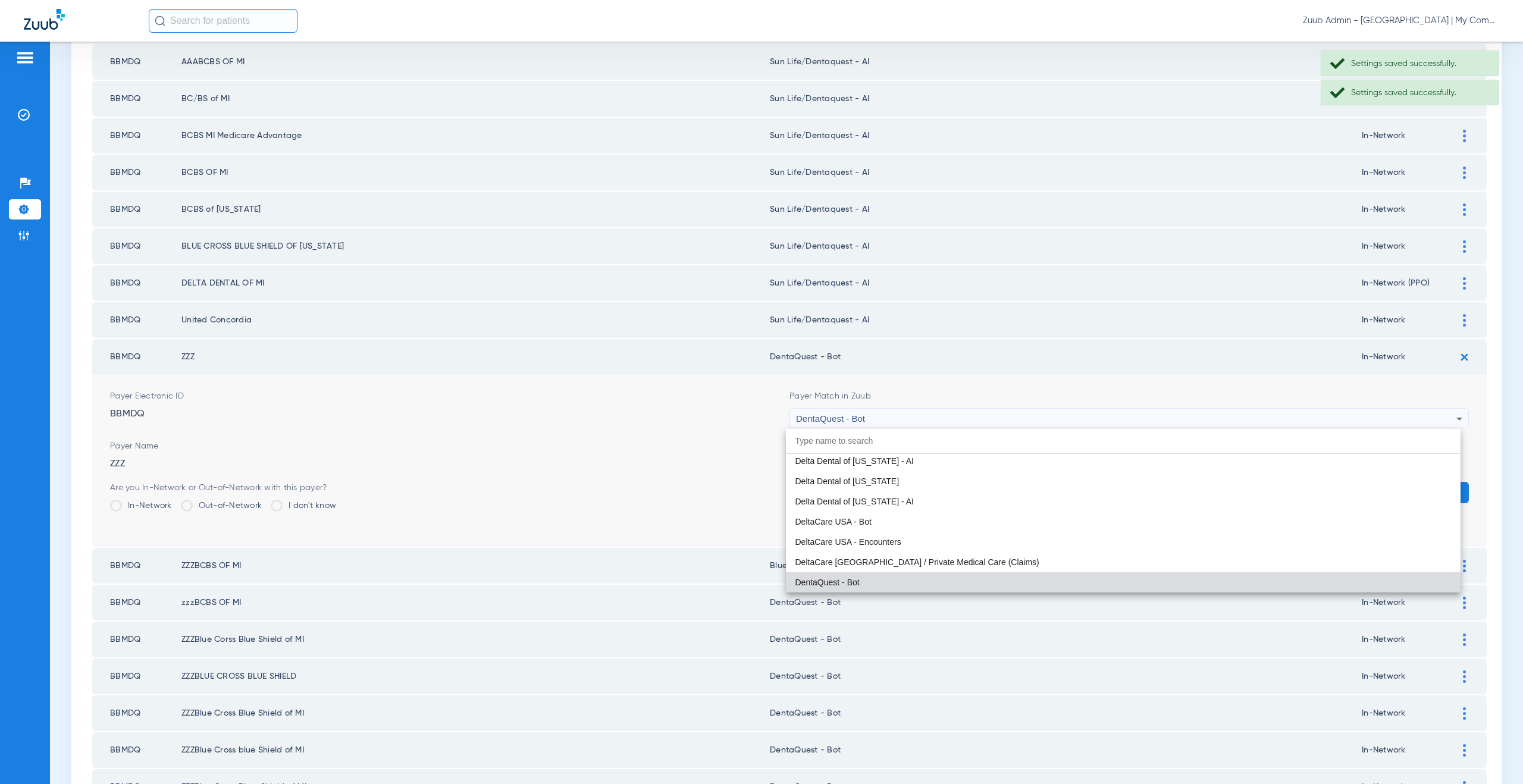
paste input "un Life/Dentaquest - AI"
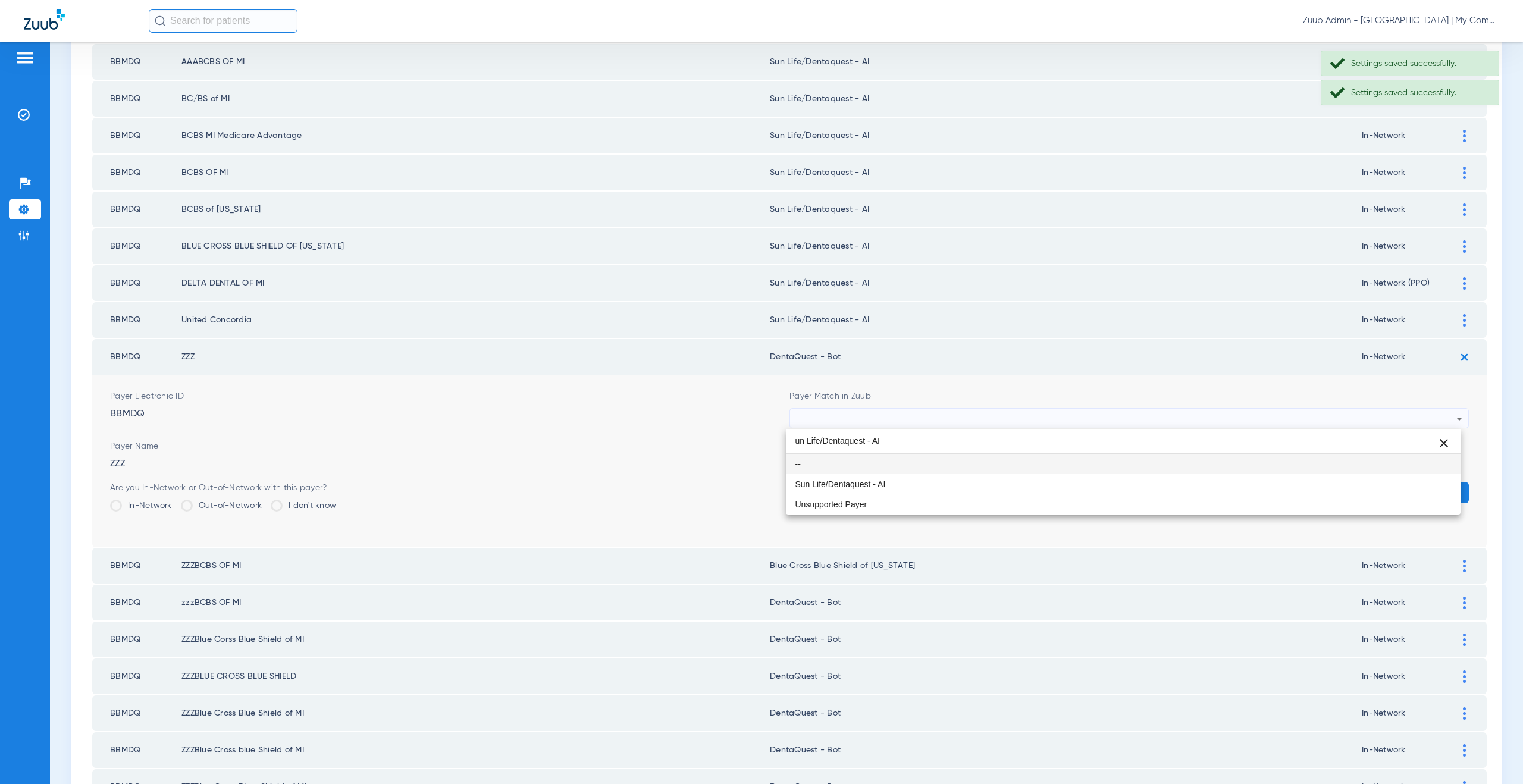
scroll to position [0, 0]
type input "un Life/Dentaquest - AI"
click at [871, 490] on mat-option "Sun Life/Dentaquest - AI" at bounding box center [1123, 483] width 675 height 20
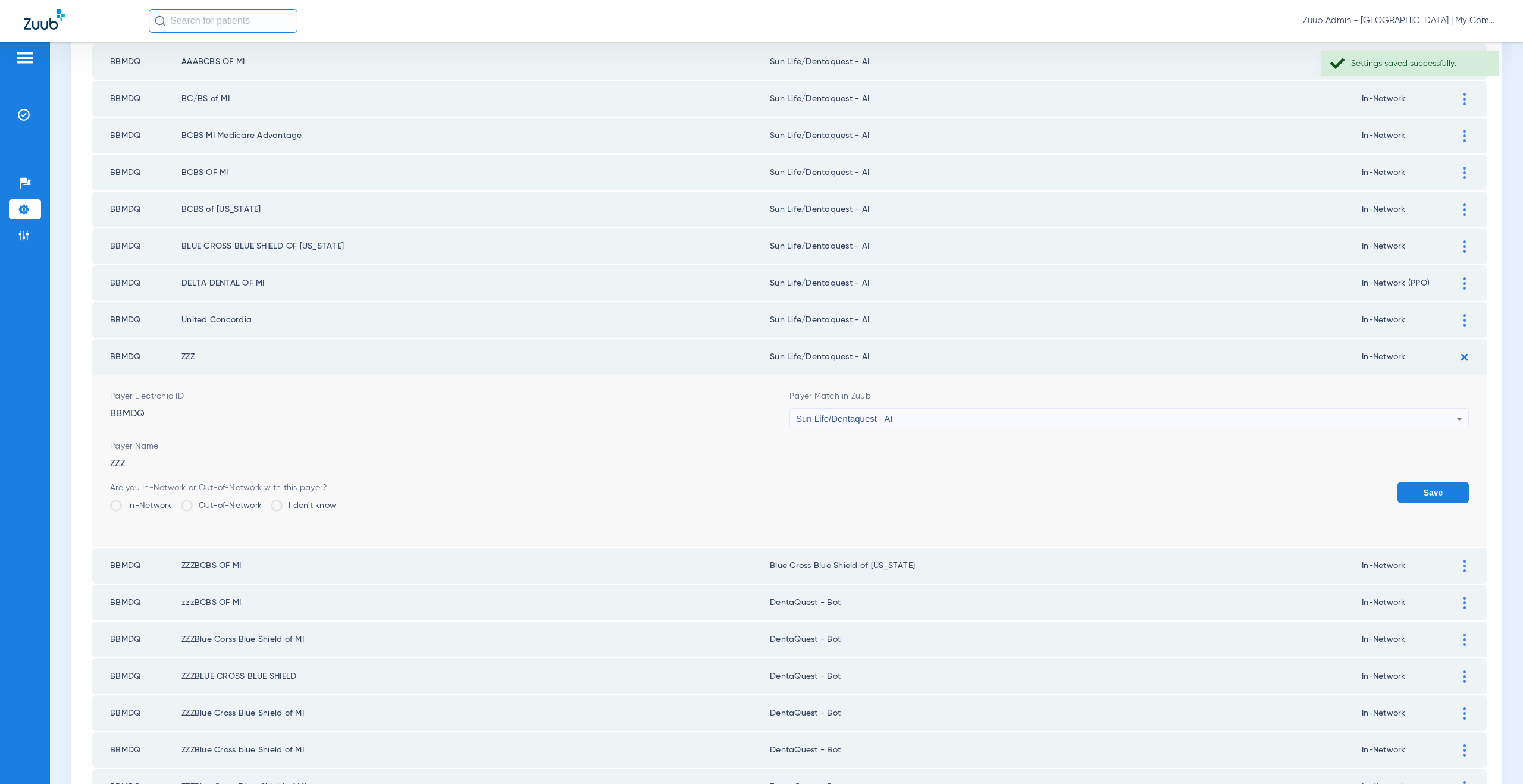
click at [1410, 494] on button "Save" at bounding box center [1433, 492] width 71 height 21
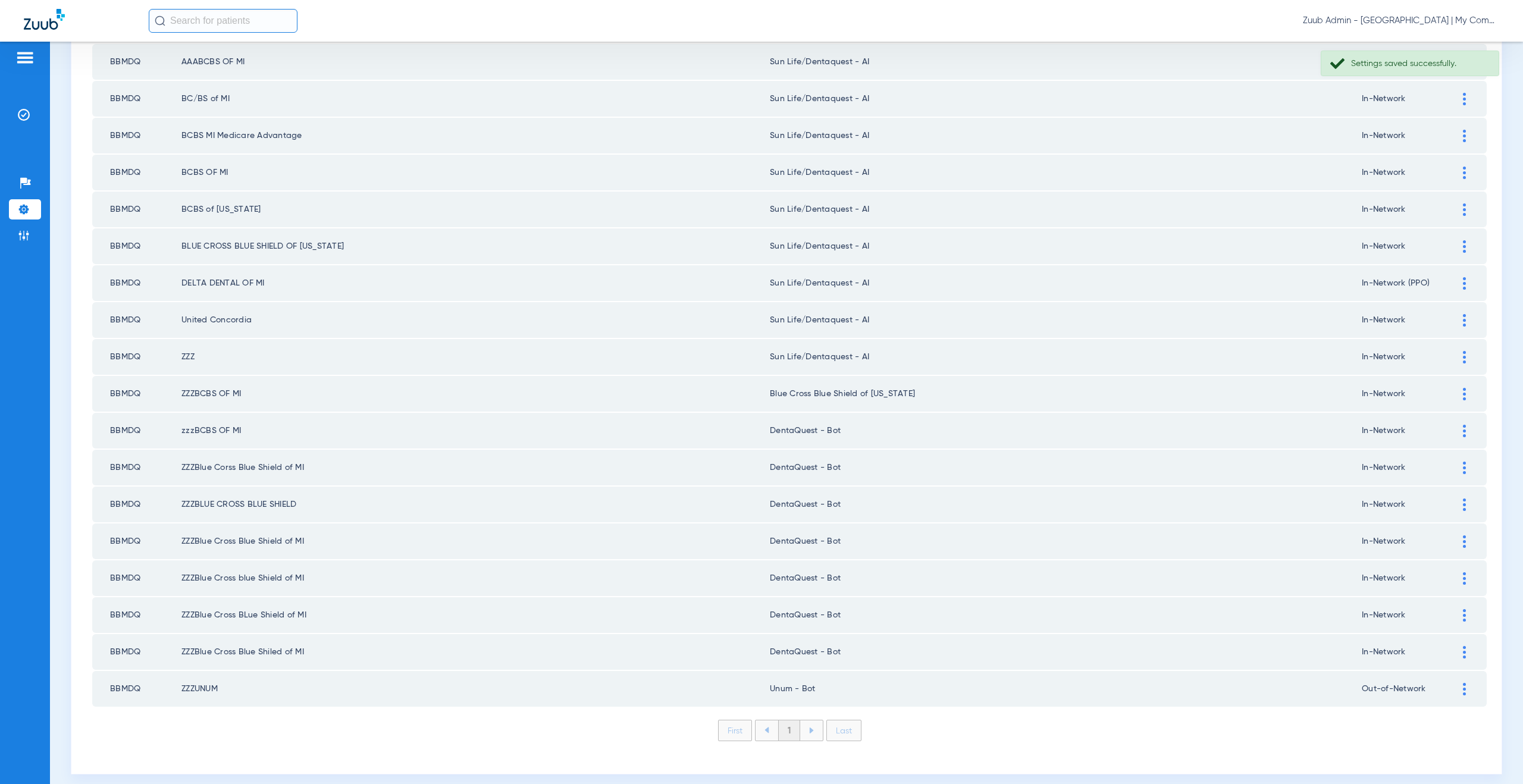
click at [1454, 398] on div at bounding box center [1464, 394] width 21 height 13
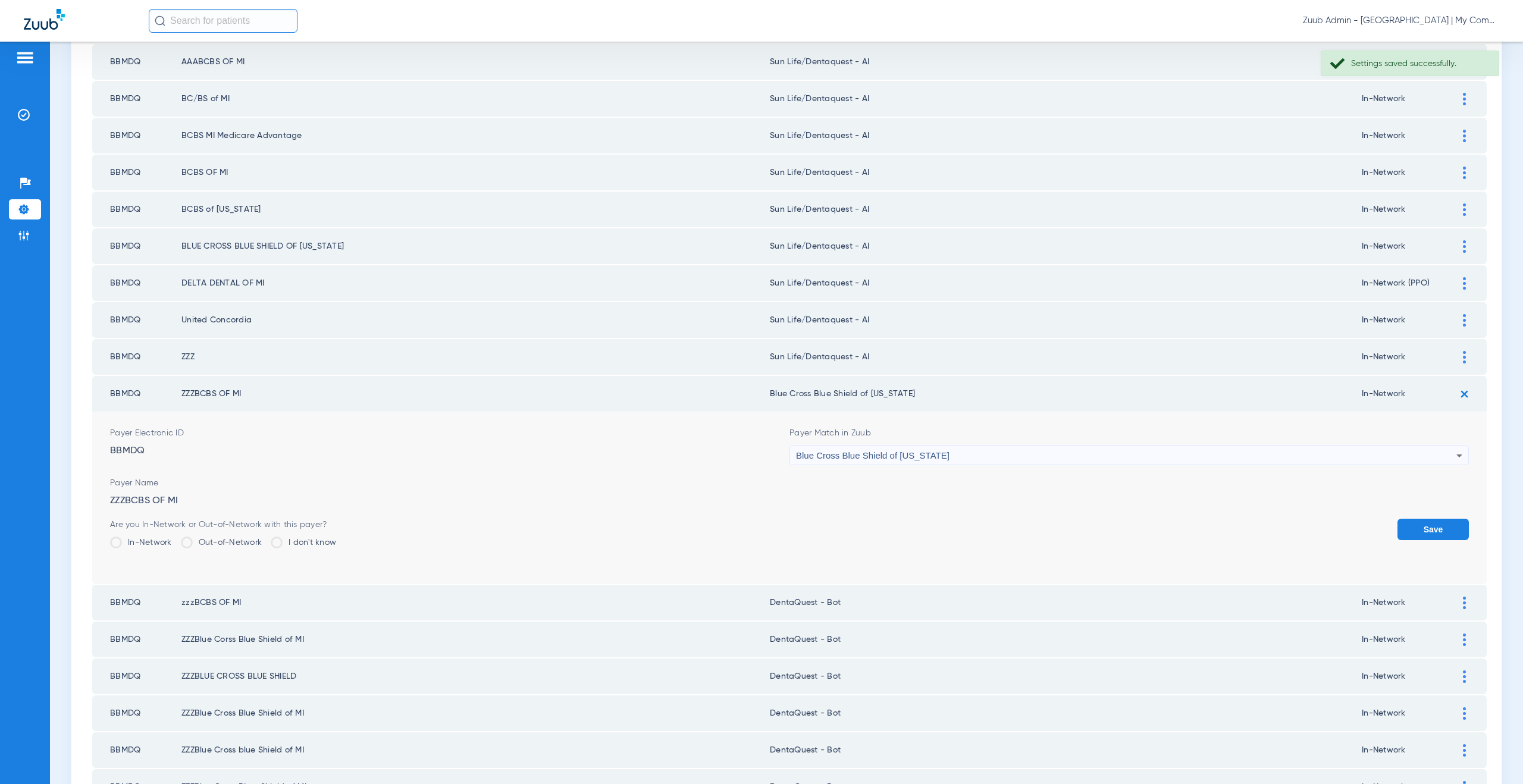
click at [863, 457] on span "Blue Cross Blue Shield of Michigan" at bounding box center [872, 455] width 153 height 10
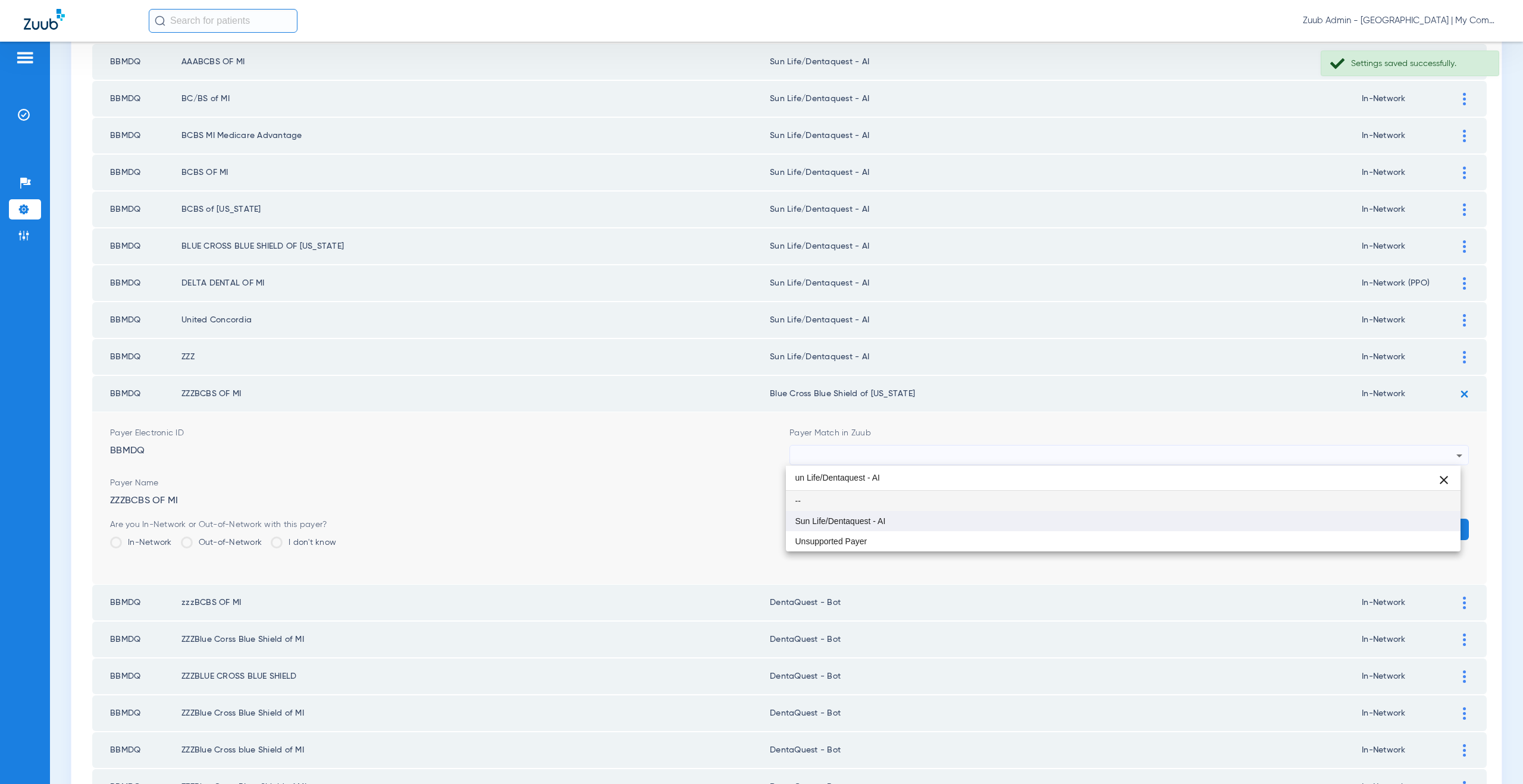
type input "un Life/Dentaquest - AI"
click at [851, 520] on span "Sun Life/Dentaquest - AI" at bounding box center [840, 521] width 90 height 8
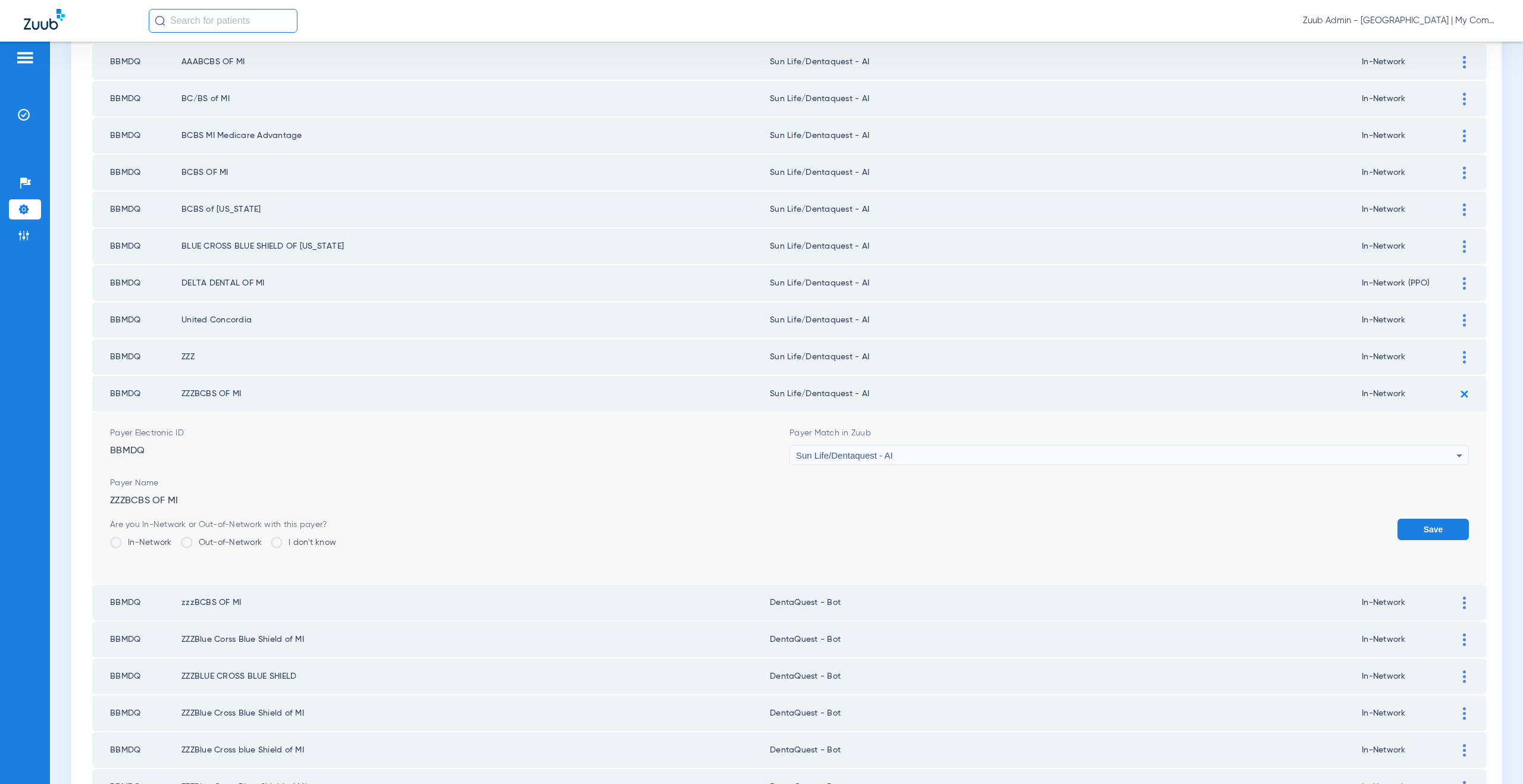
click at [1440, 536] on button "Save" at bounding box center [1433, 529] width 71 height 21
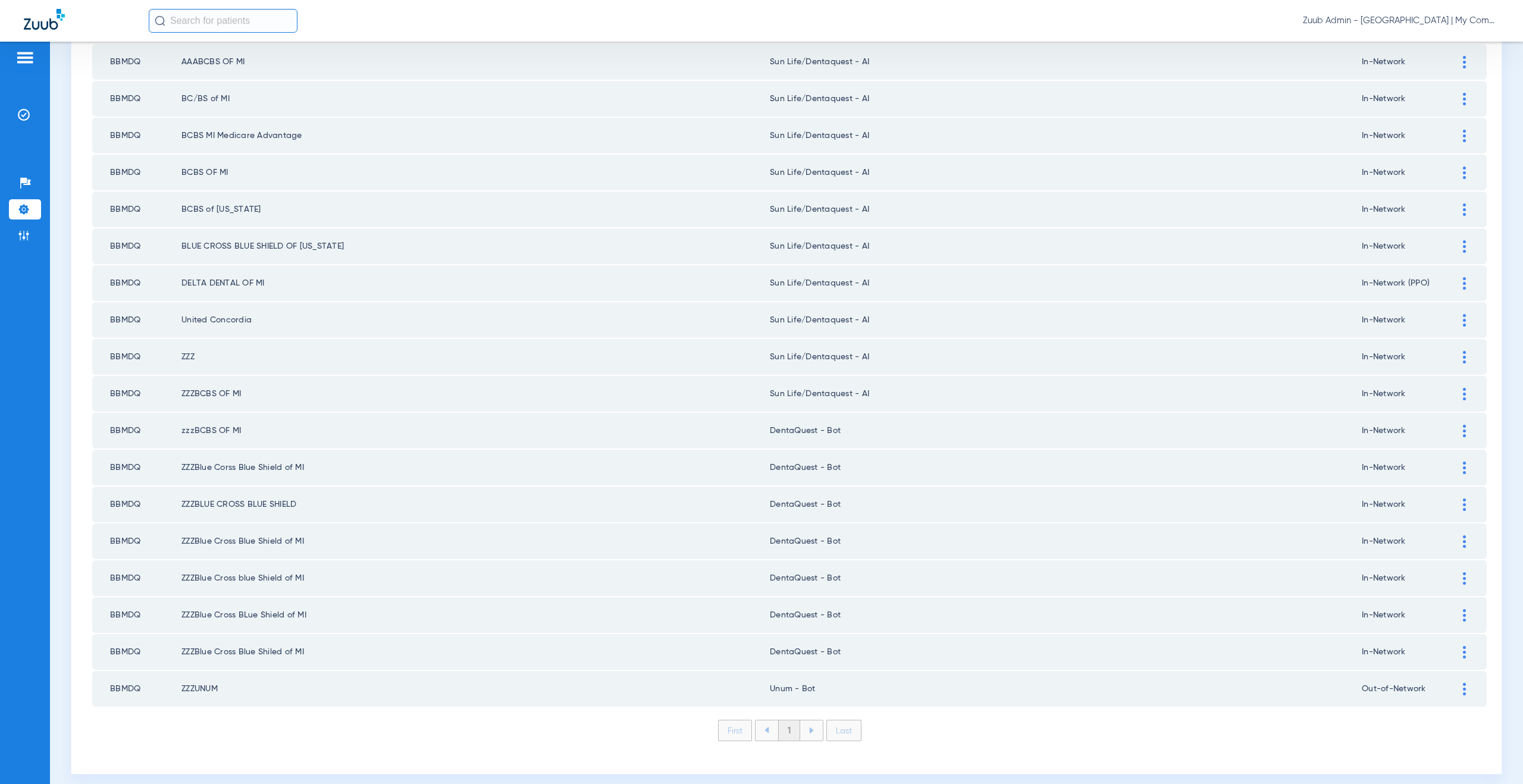
click at [1454, 429] on div at bounding box center [1464, 431] width 21 height 13
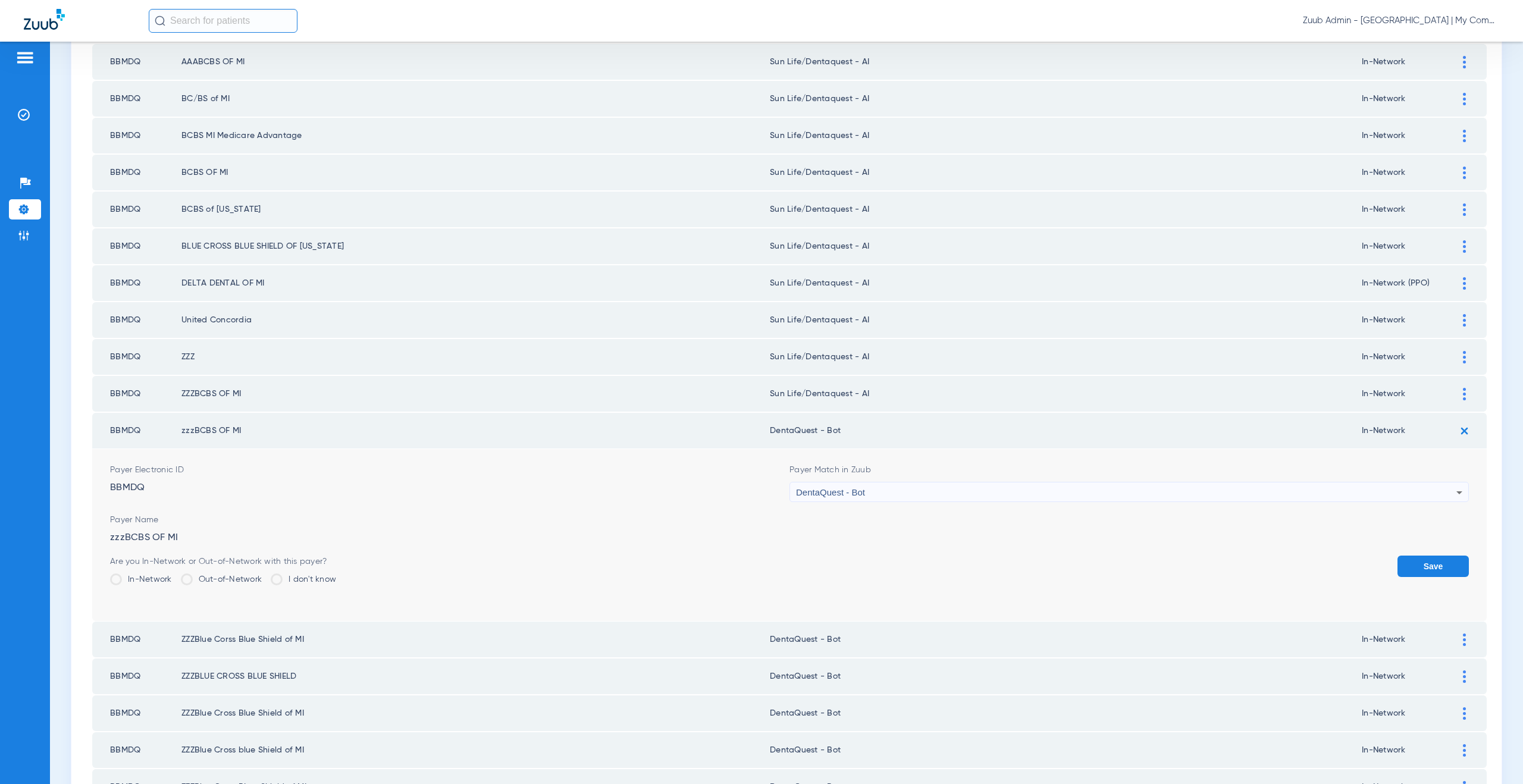
click at [830, 500] on div "DentaQuest - Bot" at bounding box center [1126, 492] width 660 height 20
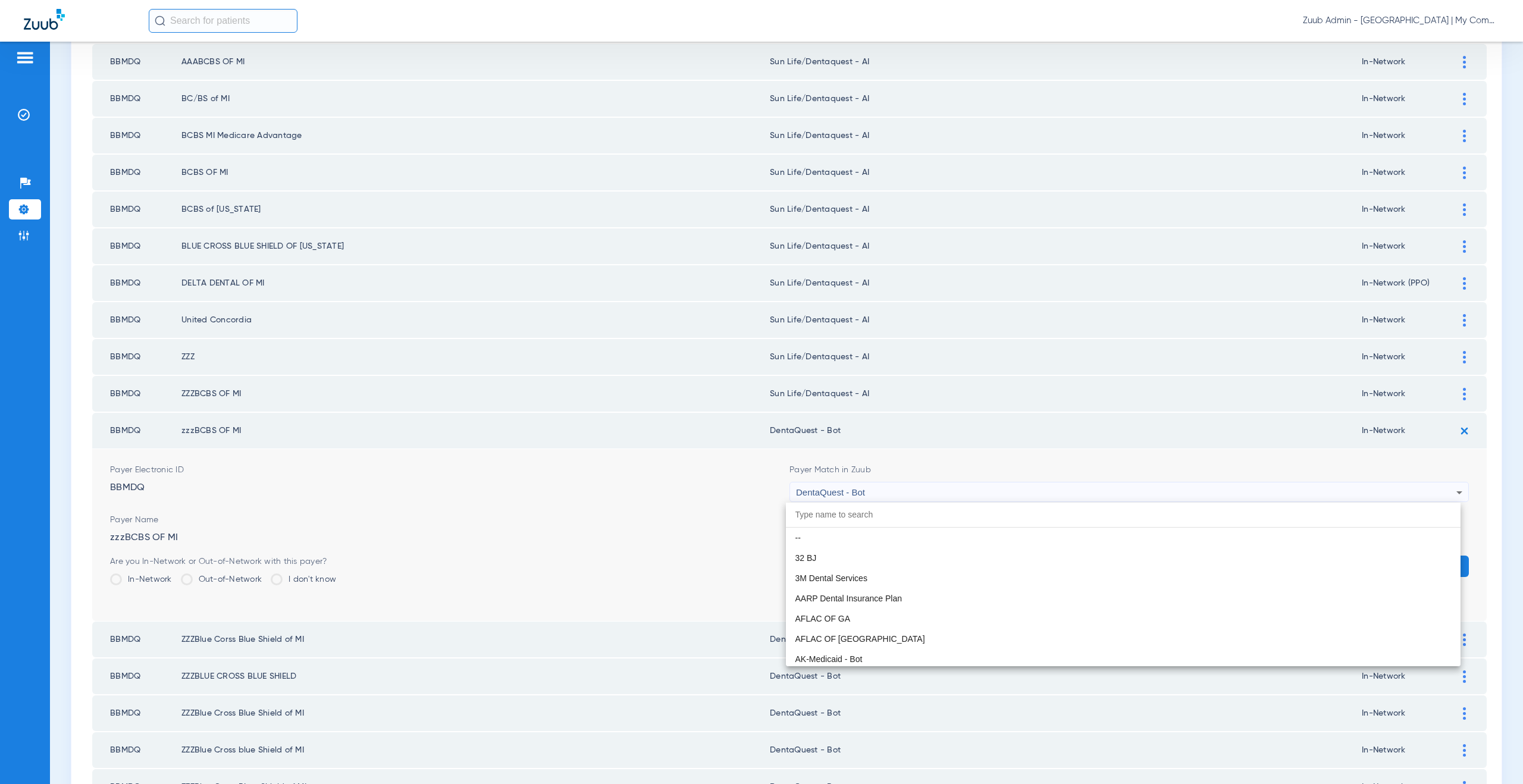
scroll to position [3684, 0]
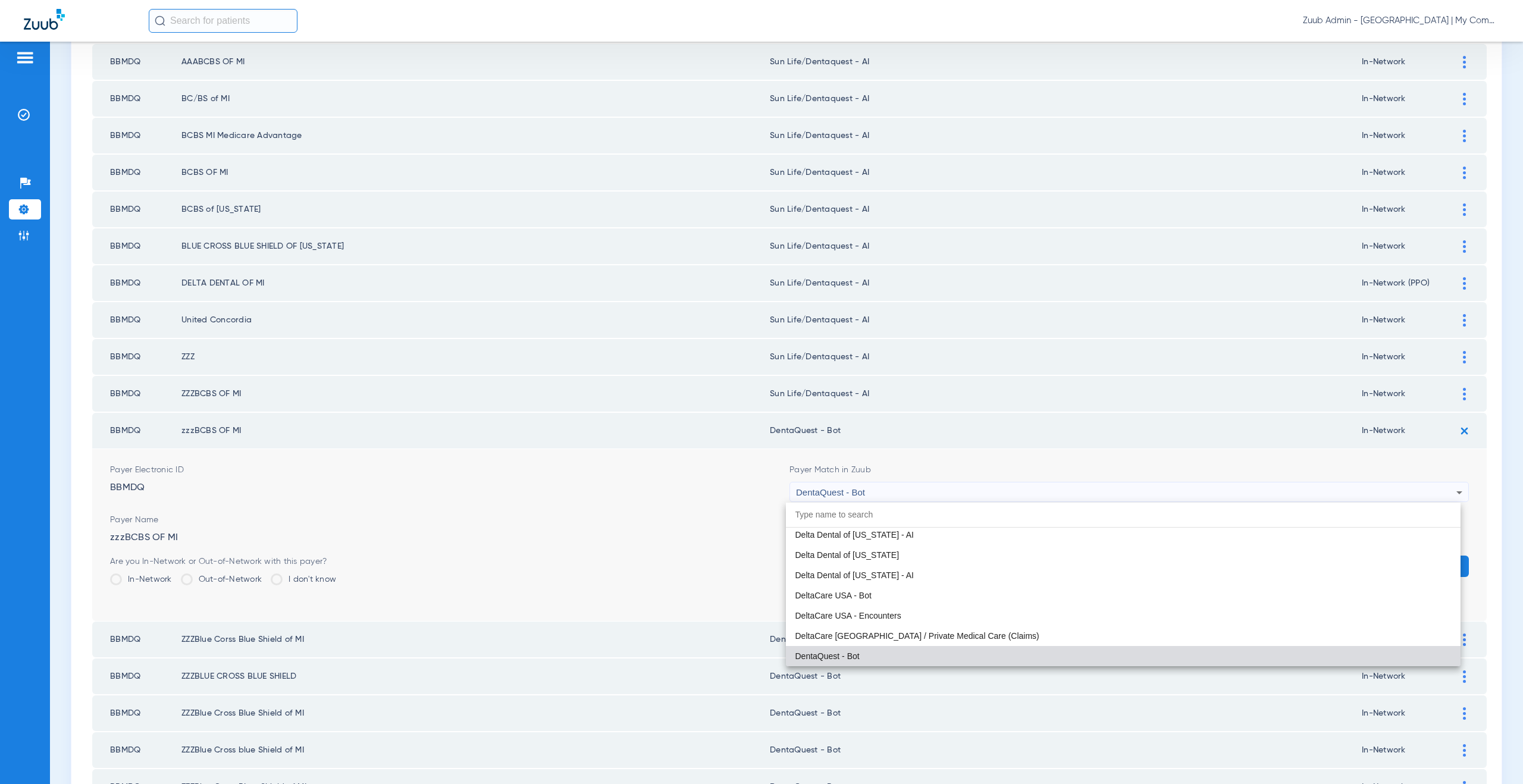
paste input "un Life/Dentaquest - AI"
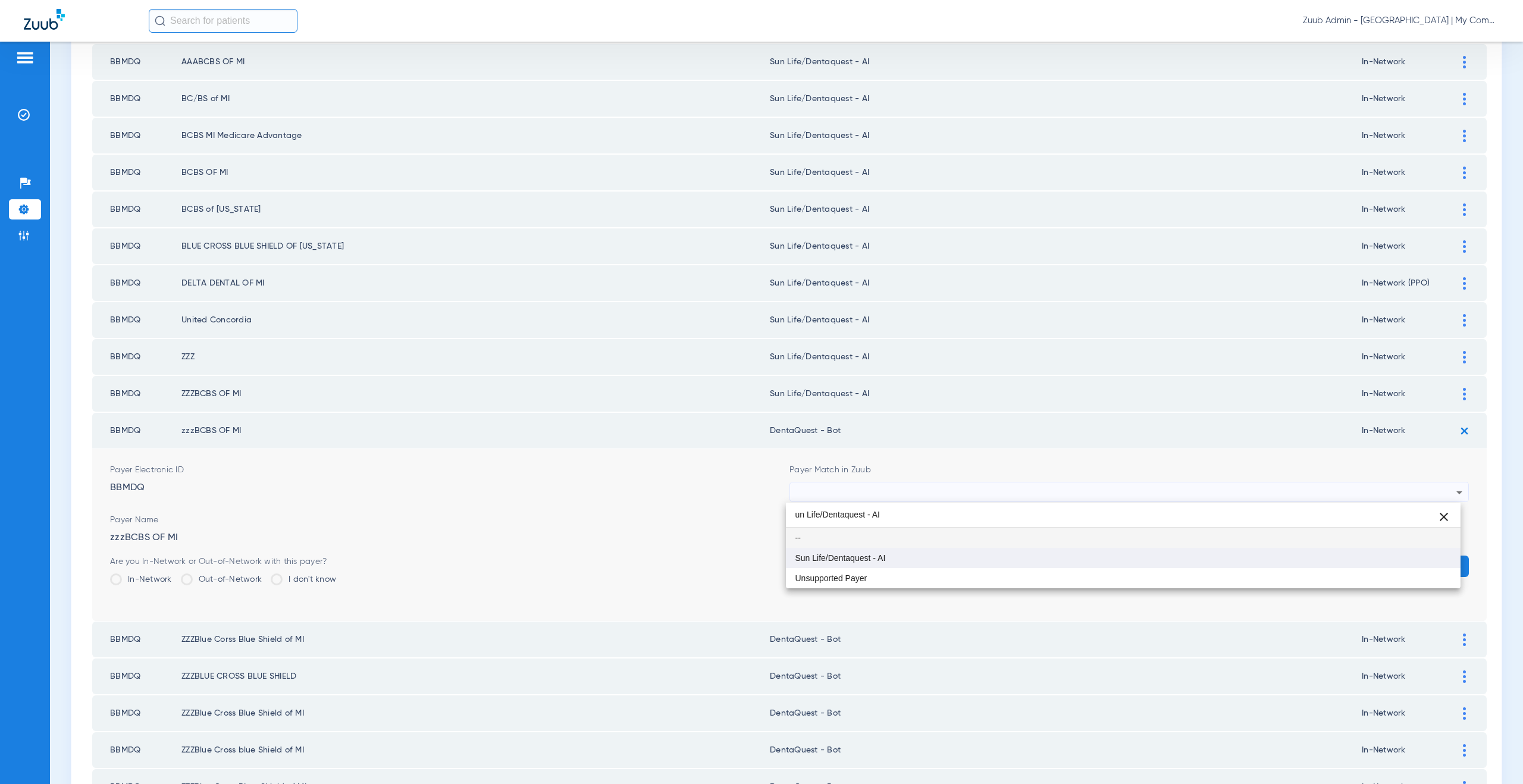
scroll to position [0, 0]
type input "un Life/Dentaquest - AI"
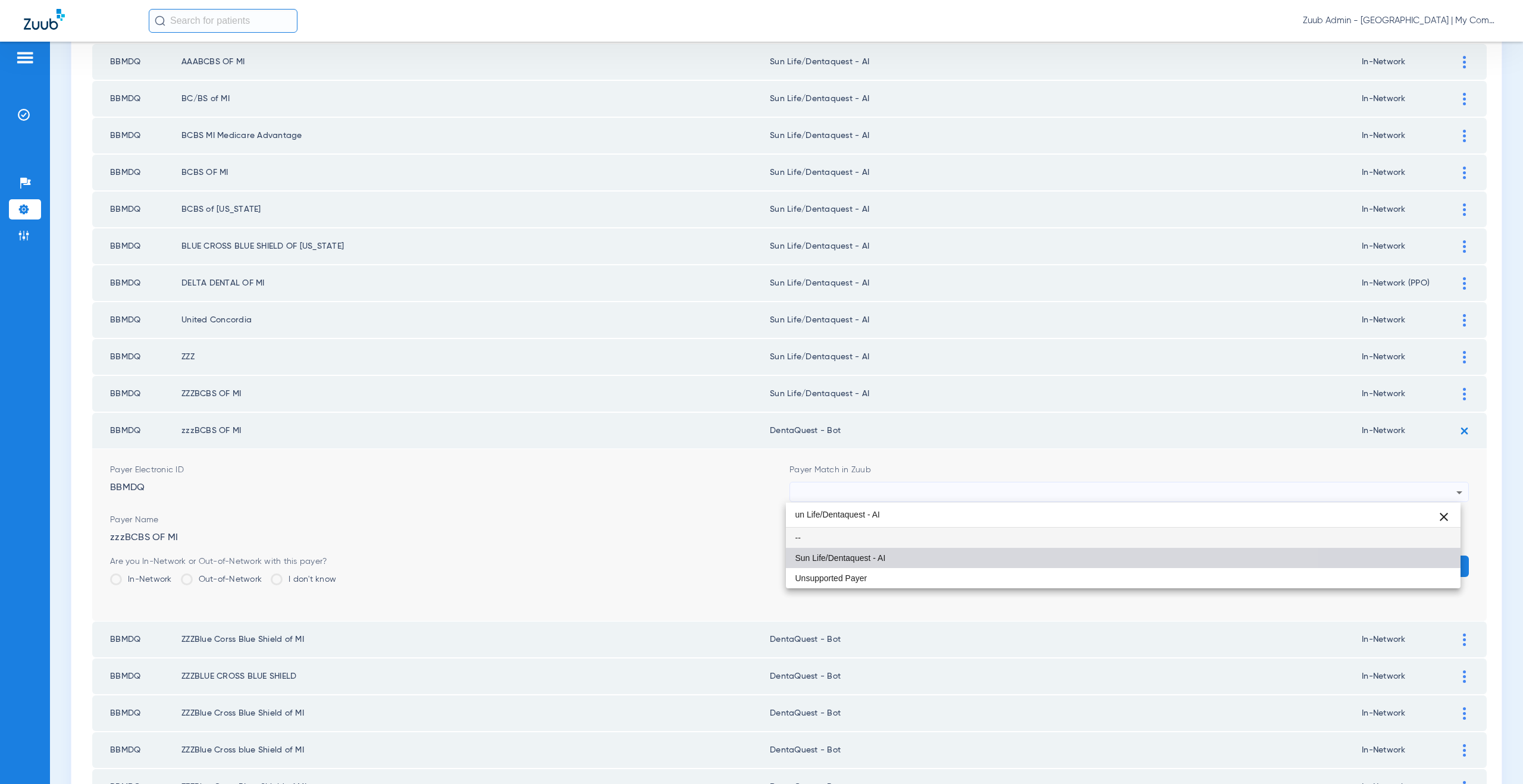
click at [860, 559] on span "Sun Life/Dentaquest - AI" at bounding box center [840, 558] width 90 height 8
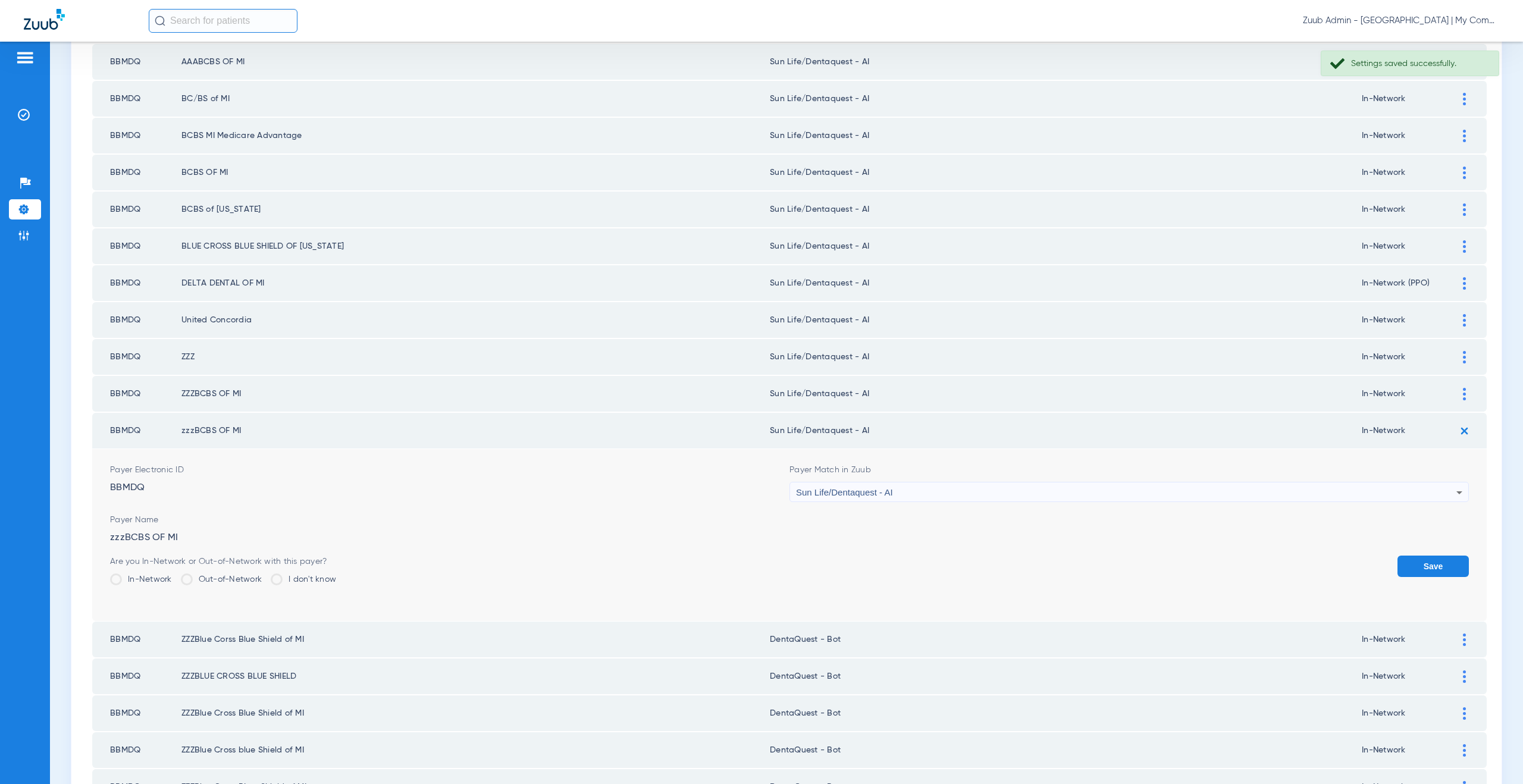
click at [1438, 563] on button "Save" at bounding box center [1433, 566] width 71 height 21
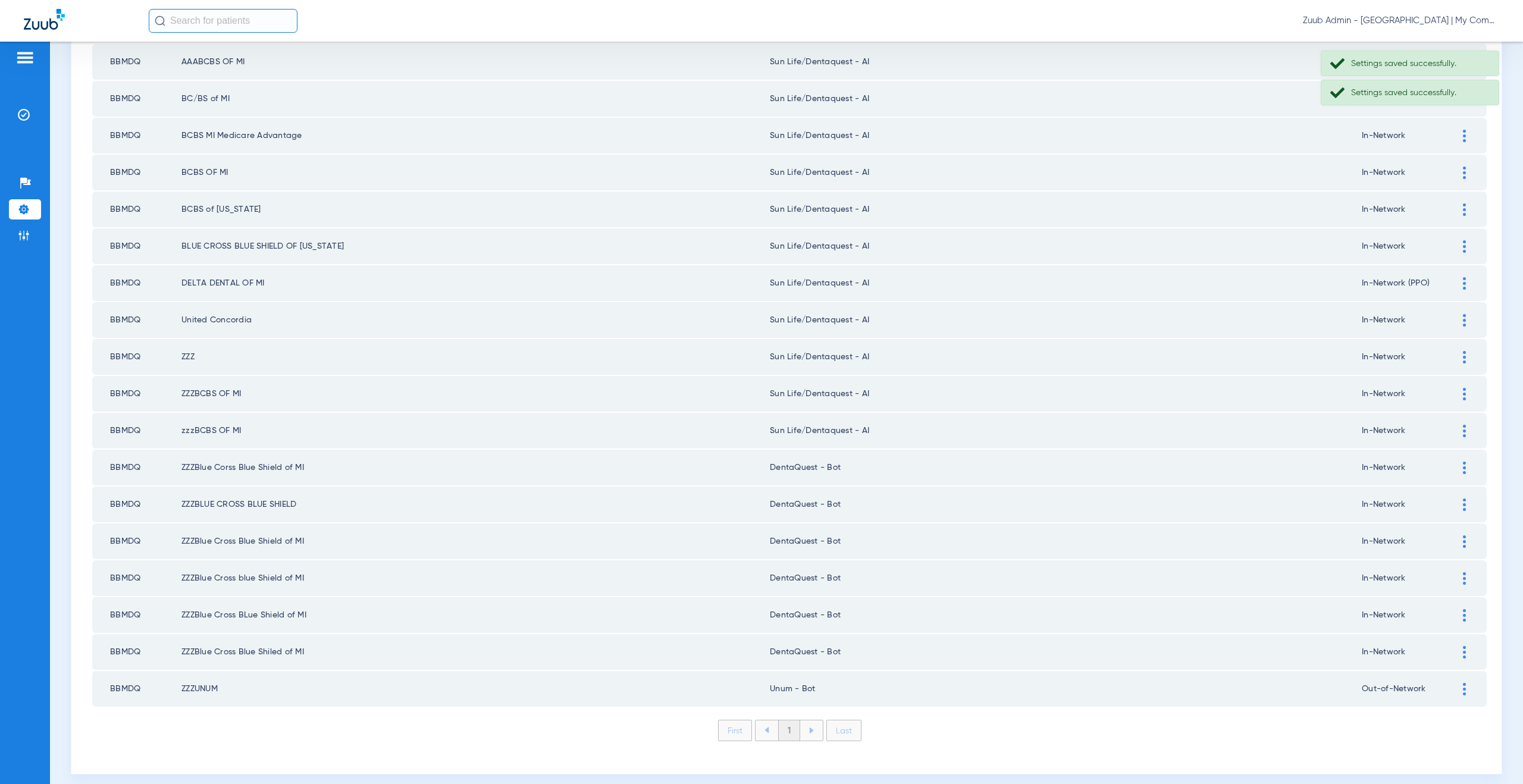
click at [1460, 471] on div at bounding box center [1464, 468] width 21 height 13
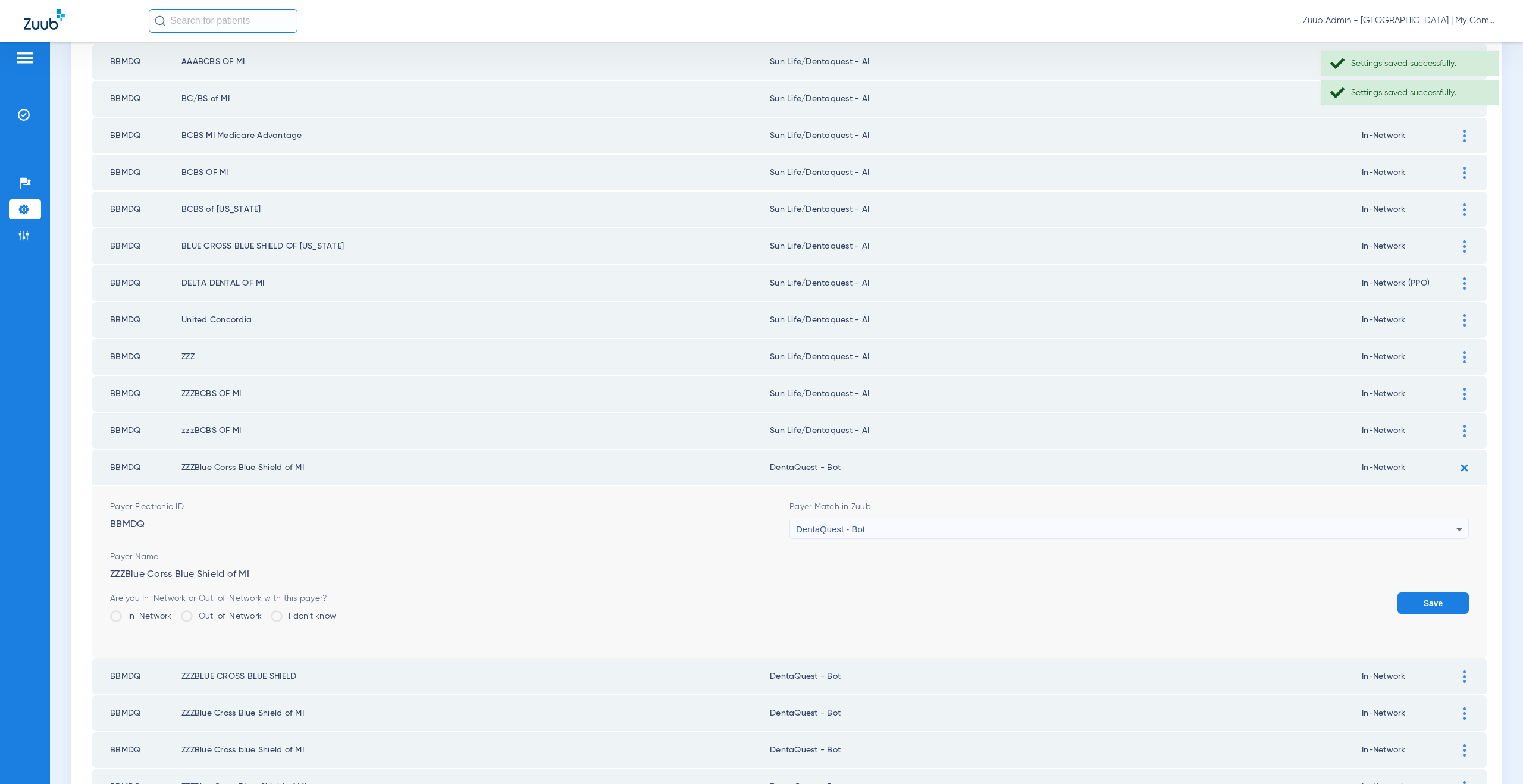
click at [842, 521] on div "DentaQuest - Bot" at bounding box center [1126, 528] width 660 height 20
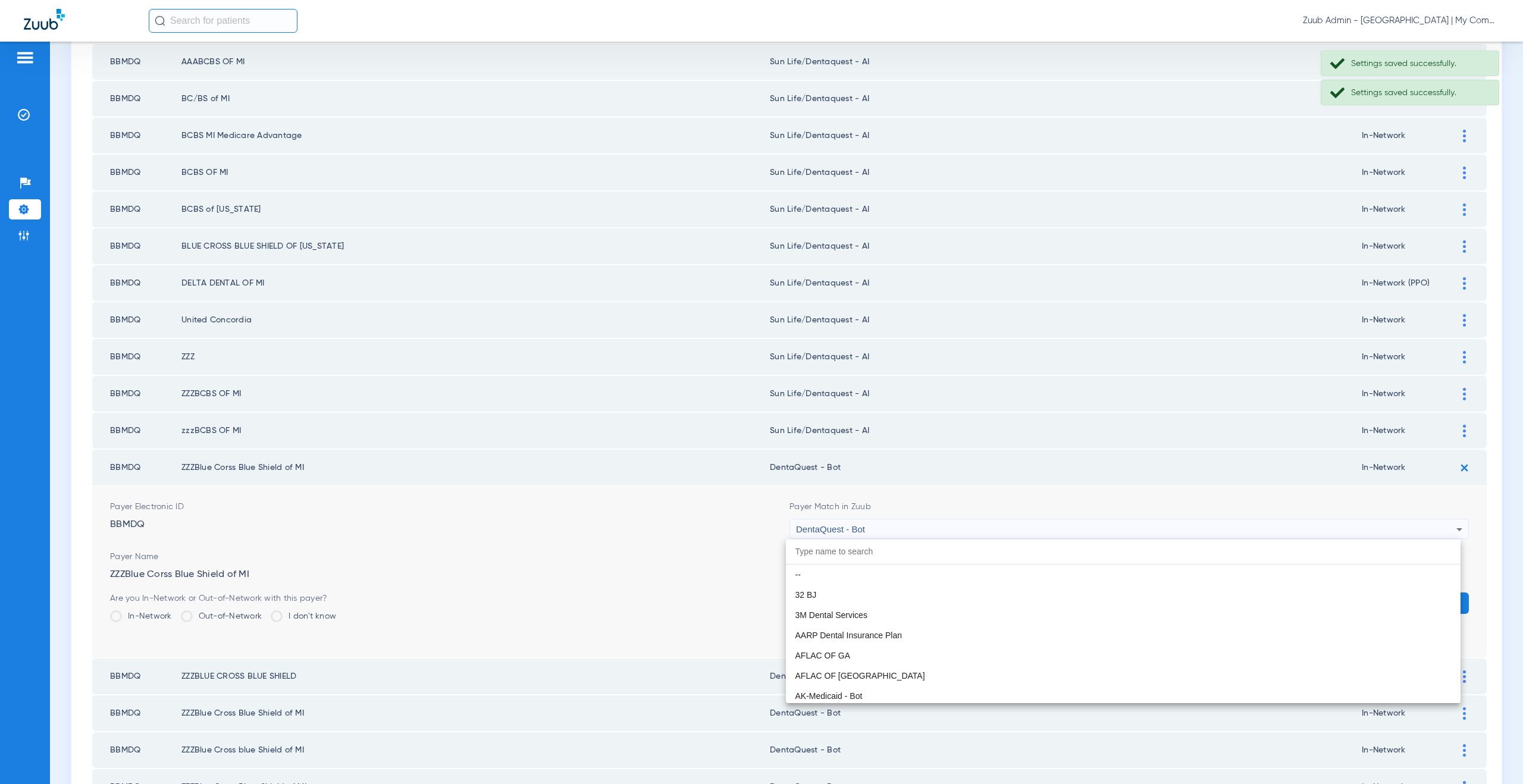
scroll to position [3684, 0]
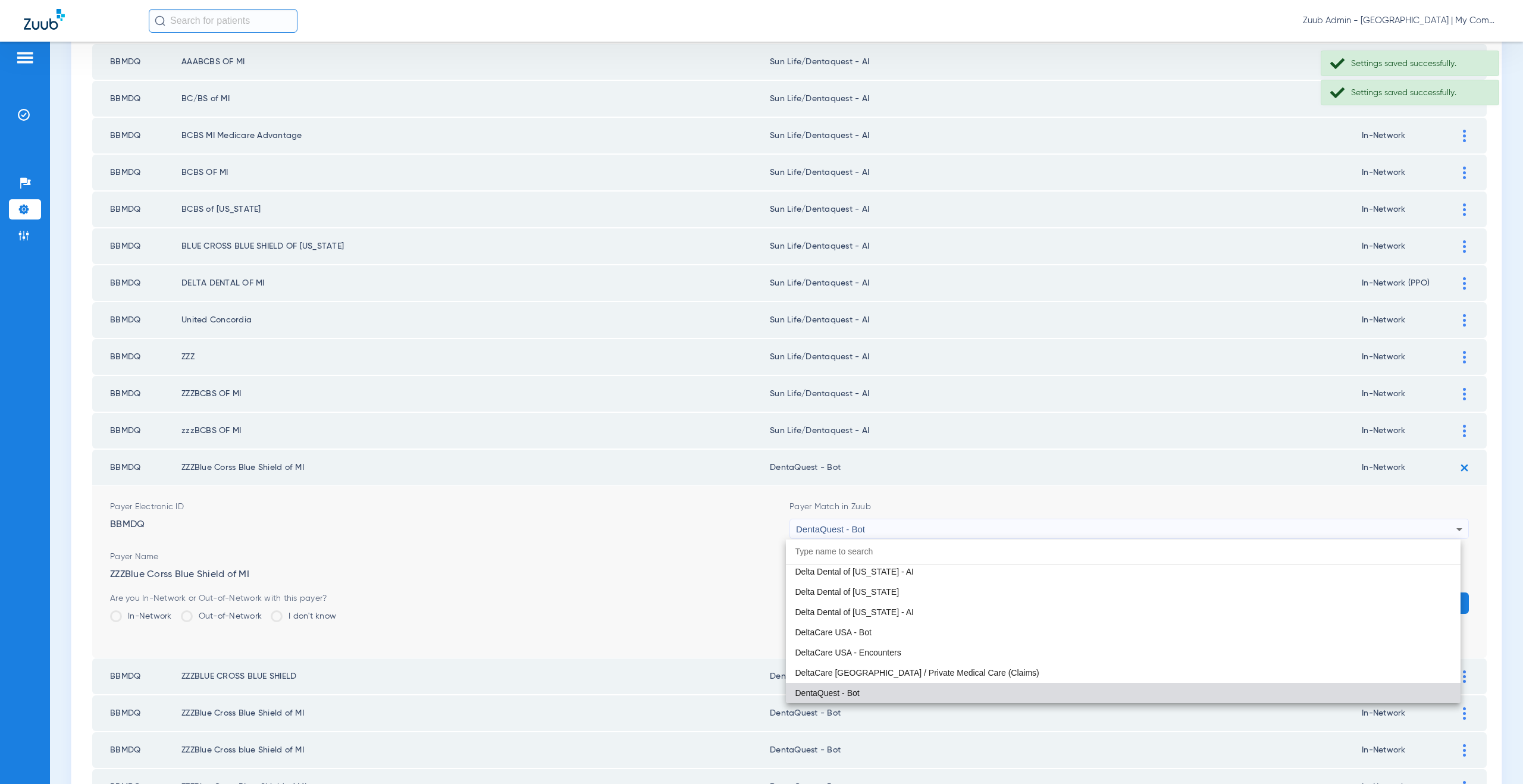
paste input "un Life/Dentaquest - AI"
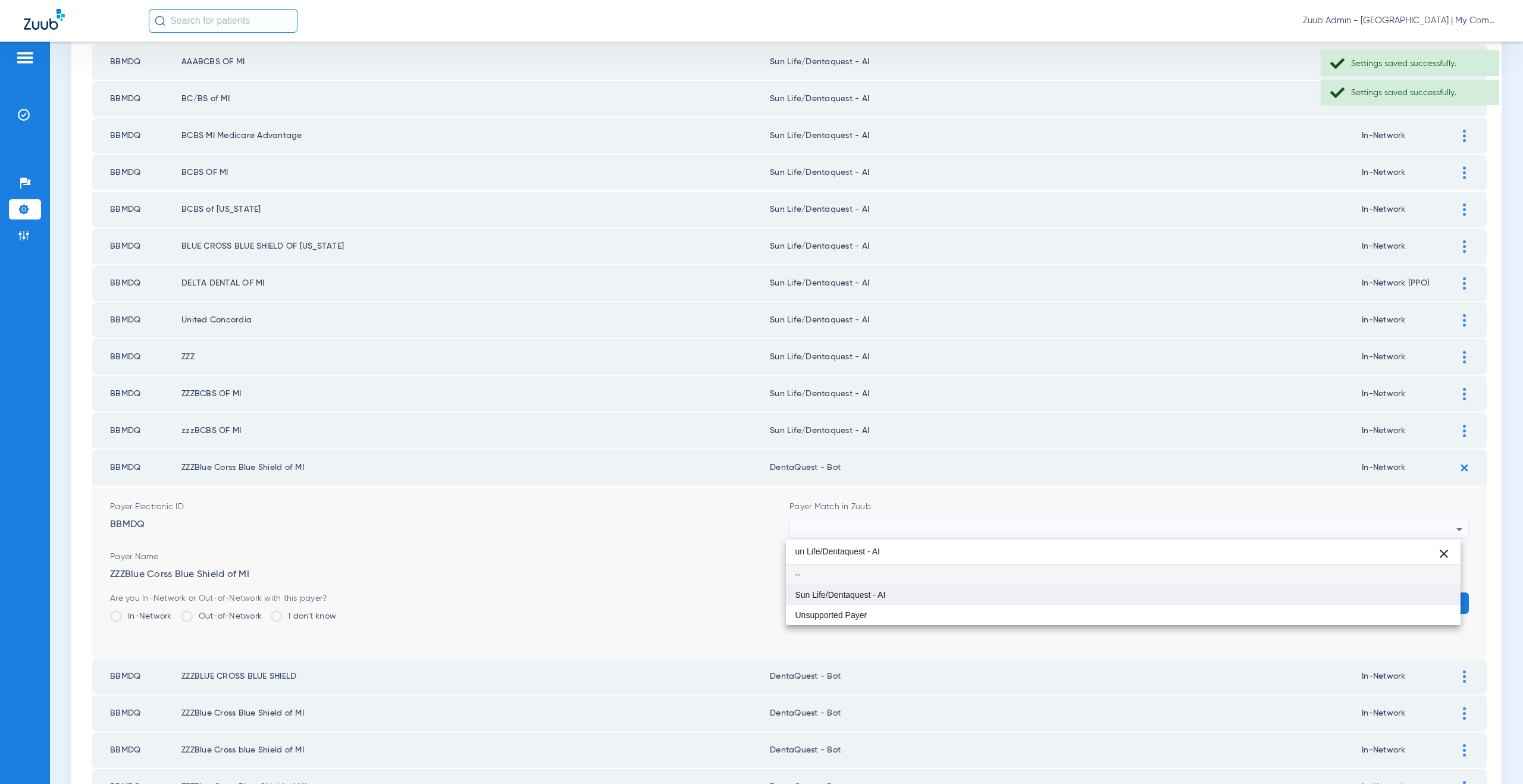
type input "un Life/Dentaquest - AI"
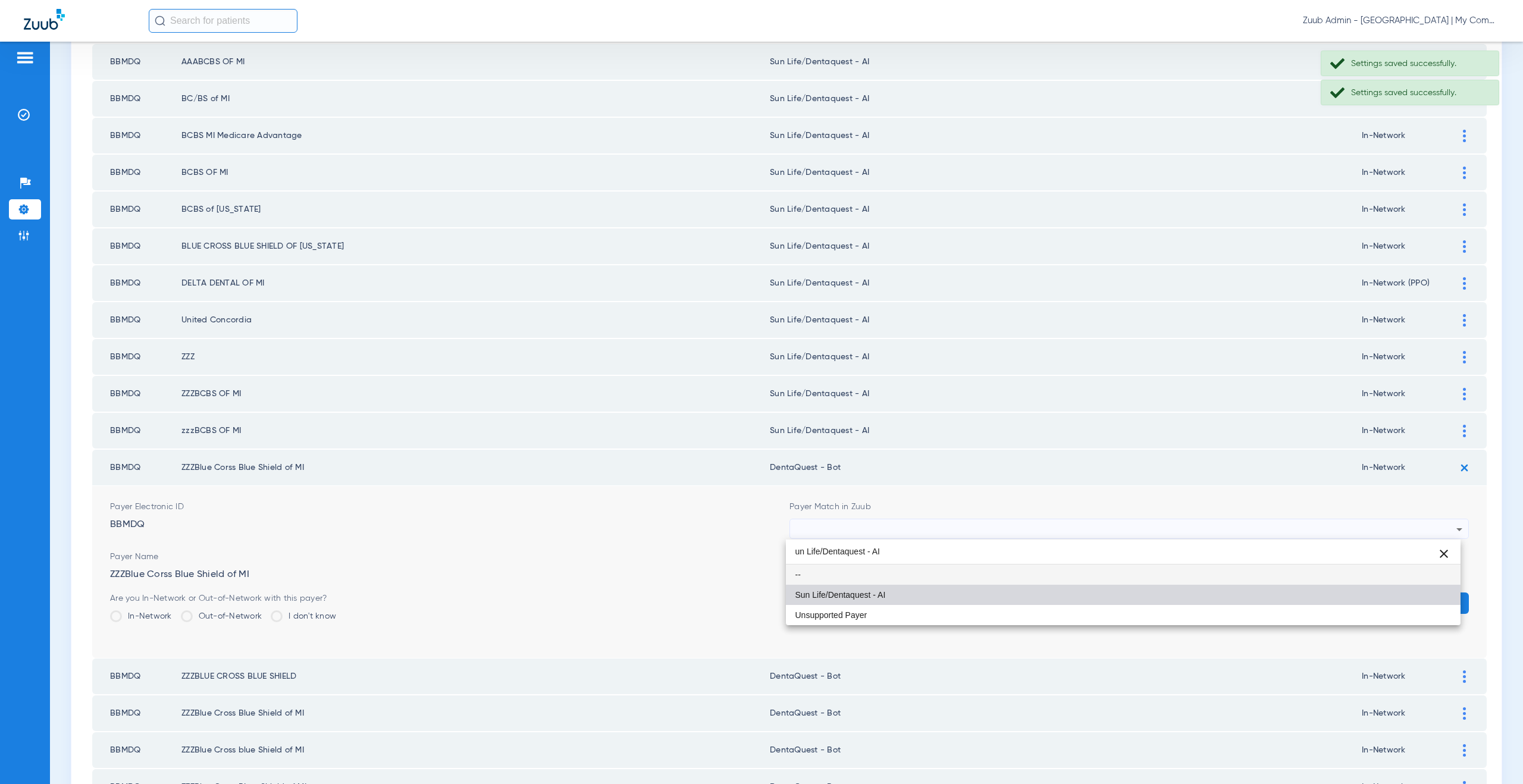
click at [881, 595] on span "Sun Life/Dentaquest - AI" at bounding box center [840, 594] width 90 height 8
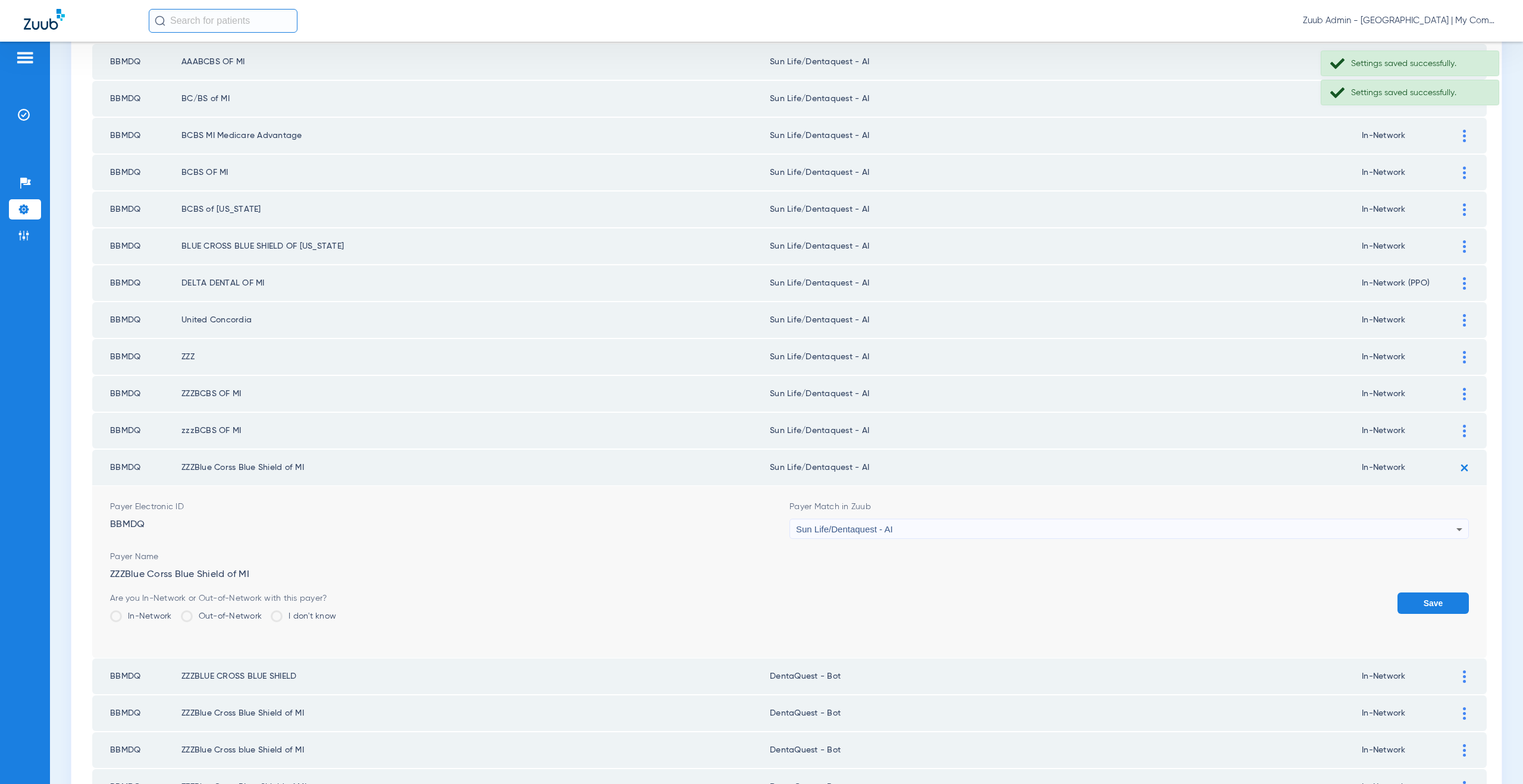
click at [1430, 600] on button "Save" at bounding box center [1433, 603] width 71 height 21
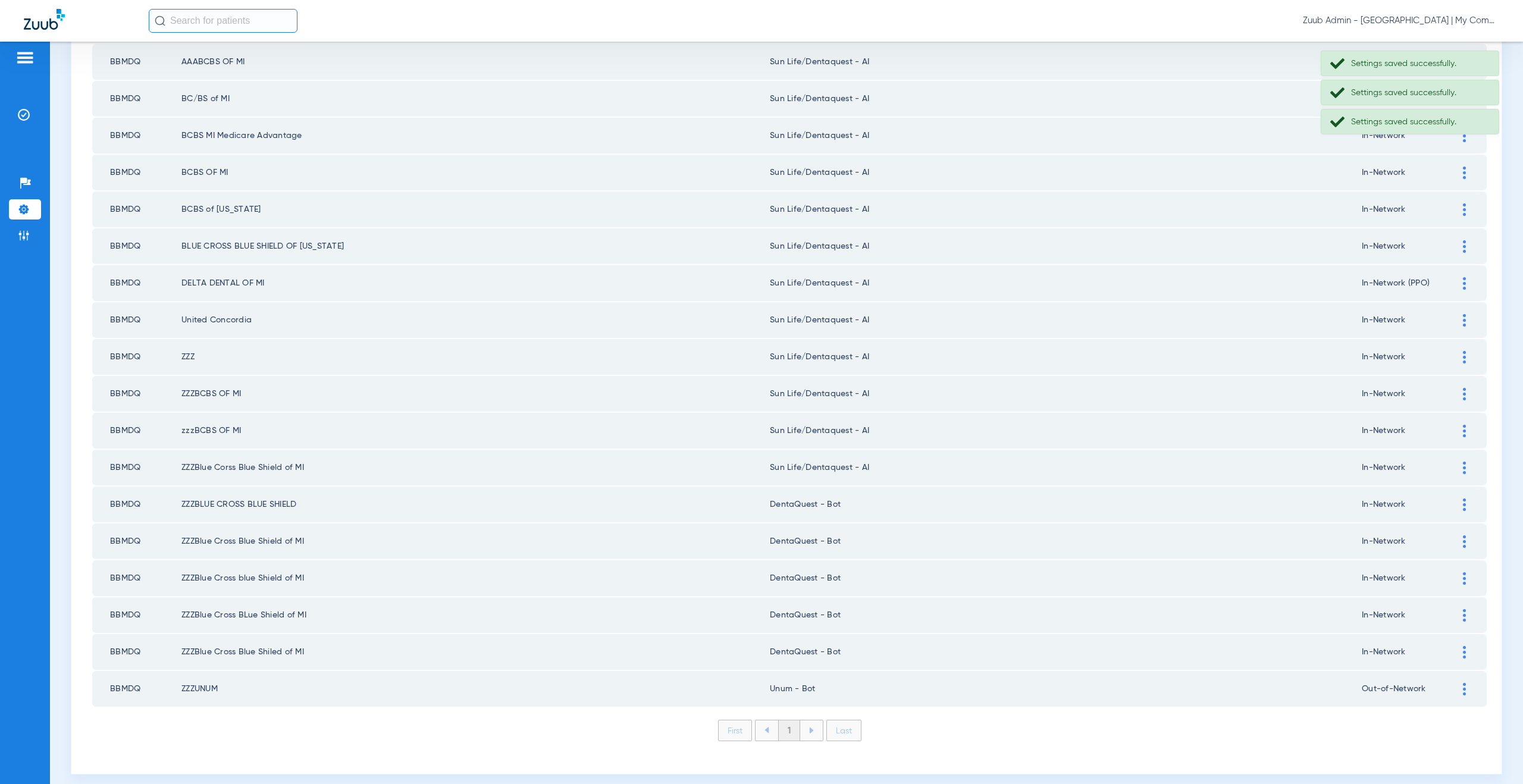
click at [1454, 501] on div at bounding box center [1464, 505] width 21 height 13
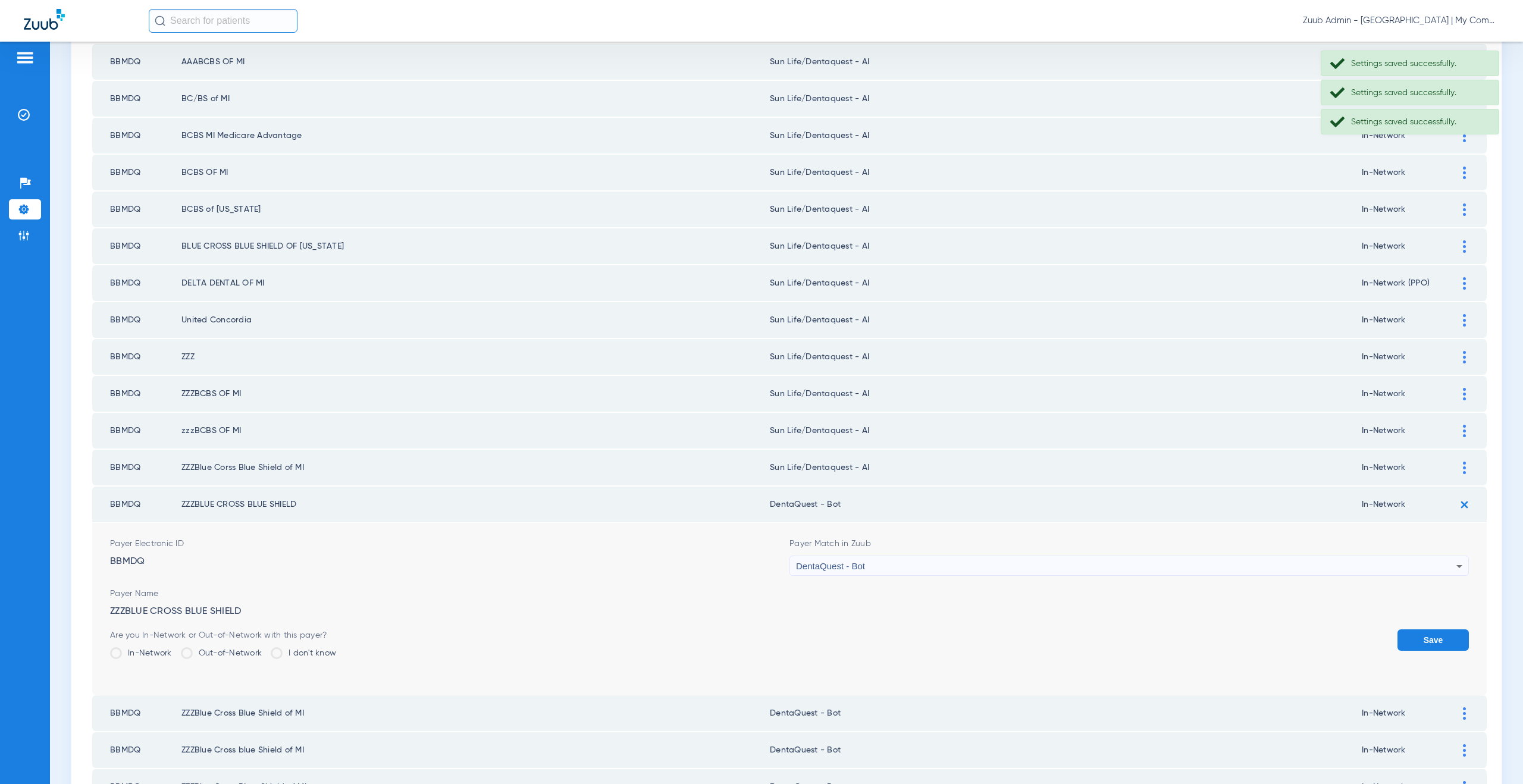
click at [845, 566] on span "DentaQuest - Bot" at bounding box center [830, 566] width 69 height 10
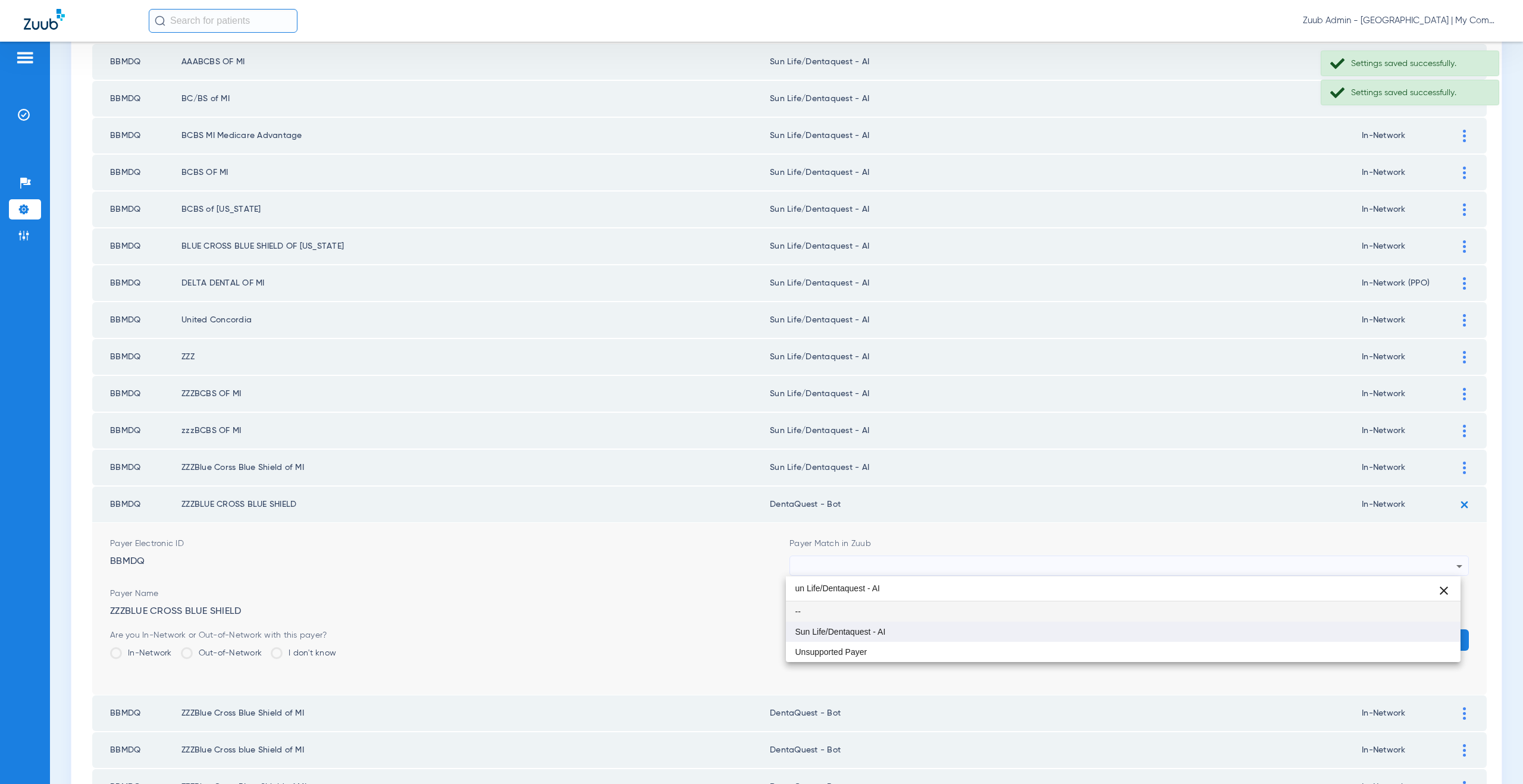
type input "un Life/Dentaquest - AI"
click at [854, 628] on span "Sun Life/Dentaquest - AI" at bounding box center [840, 632] width 90 height 8
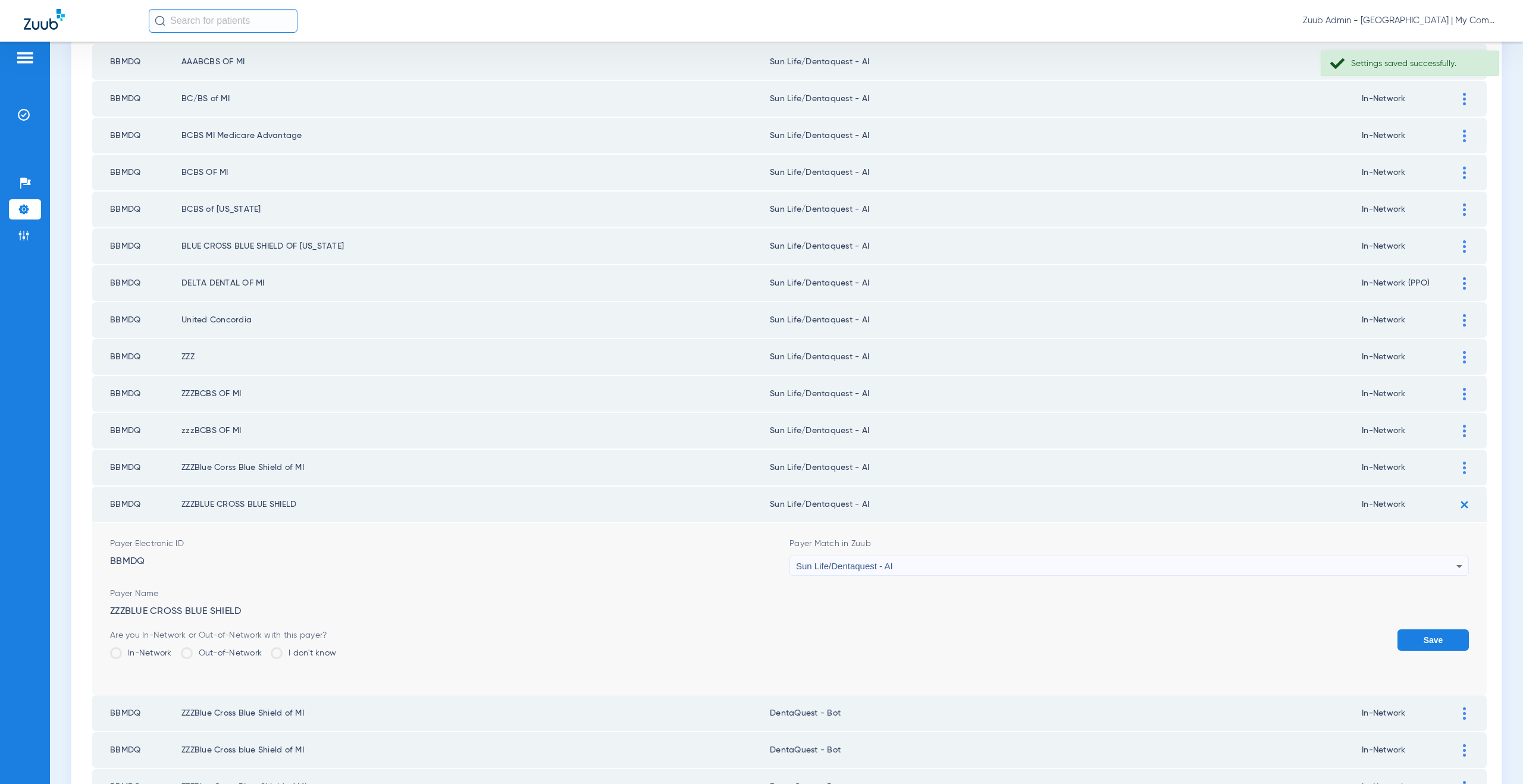
click at [1439, 630] on button "Save" at bounding box center [1433, 640] width 71 height 21
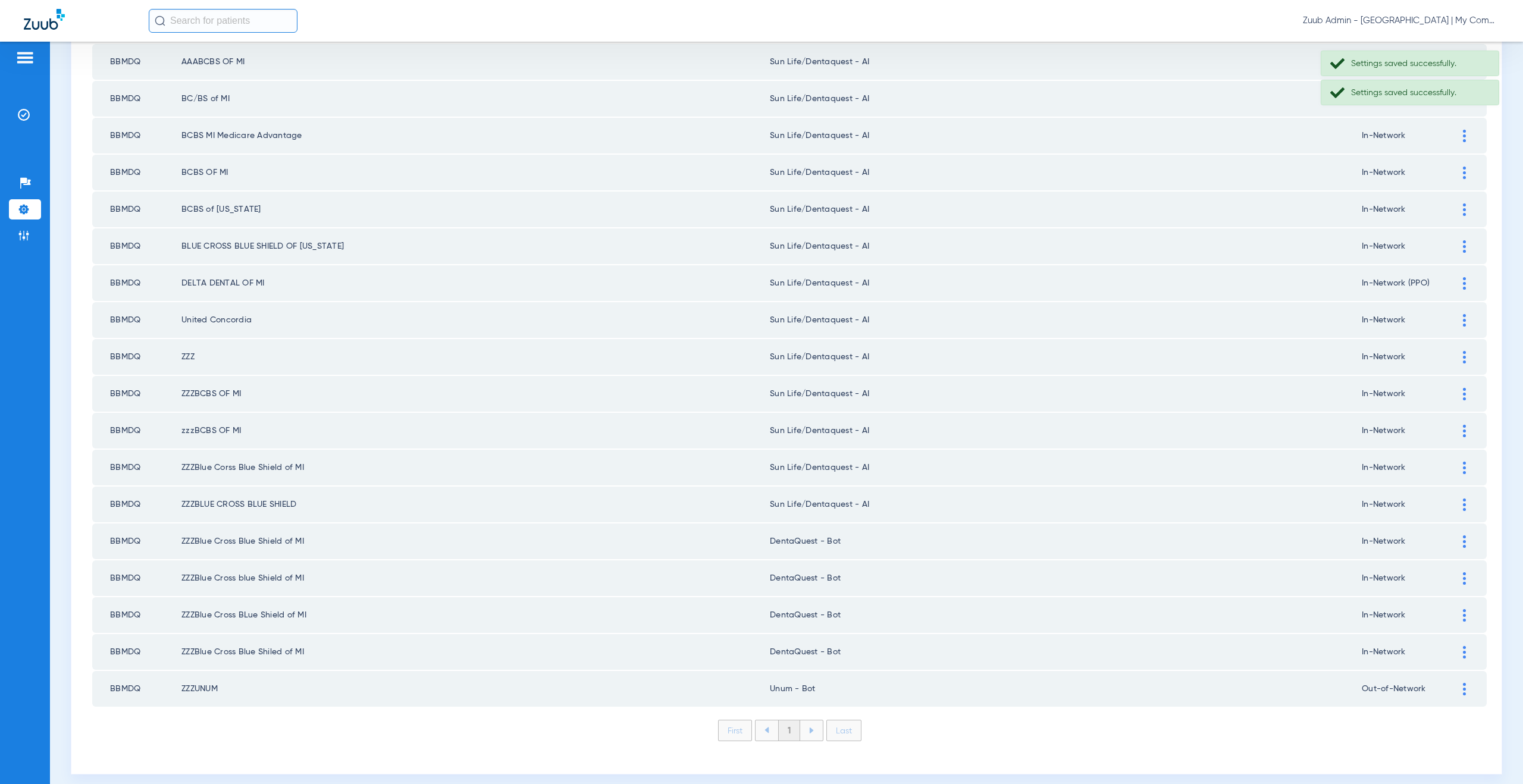
click at [1454, 545] on div at bounding box center [1464, 542] width 21 height 13
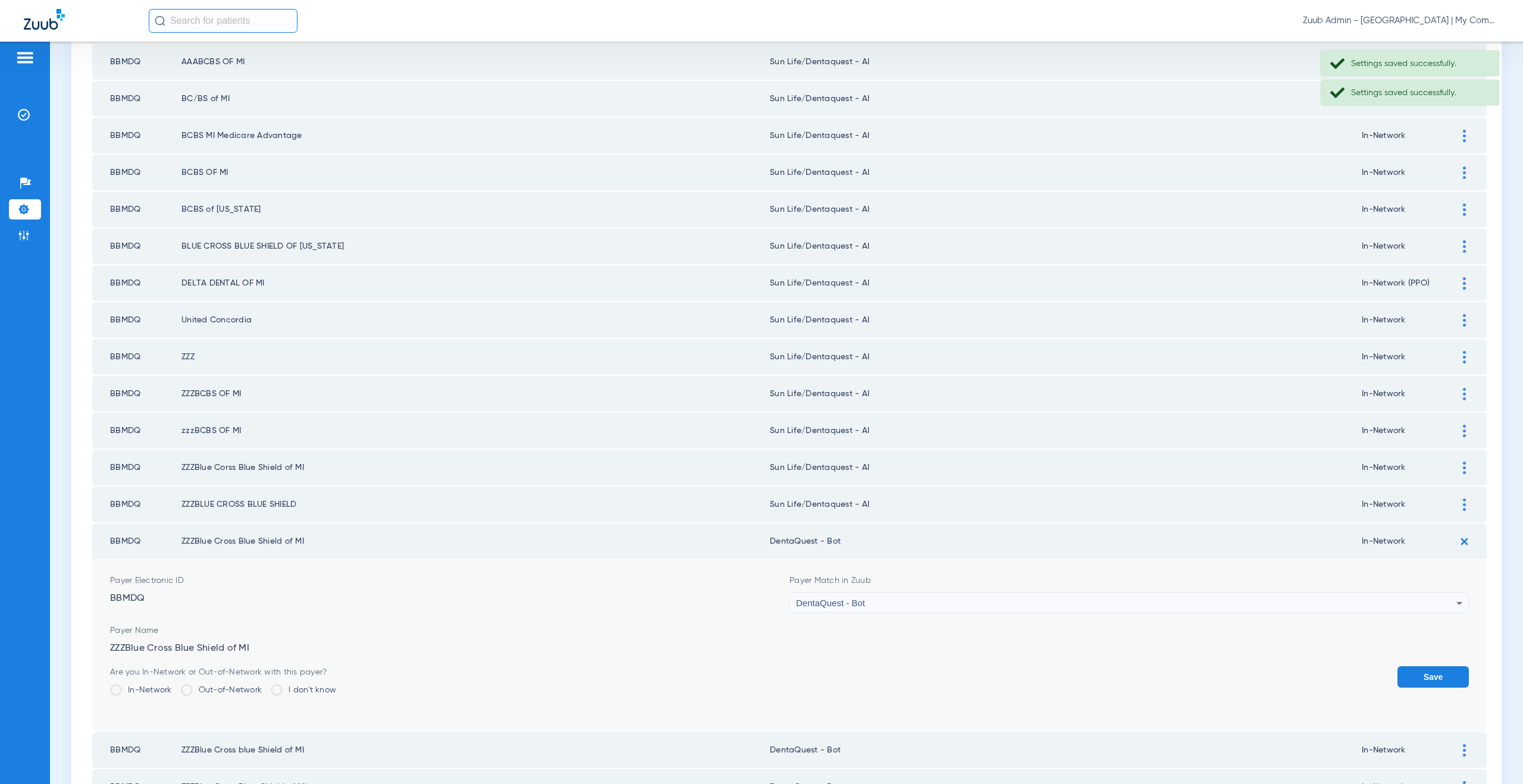
click at [896, 603] on div "DentaQuest - Bot" at bounding box center [1126, 602] width 660 height 20
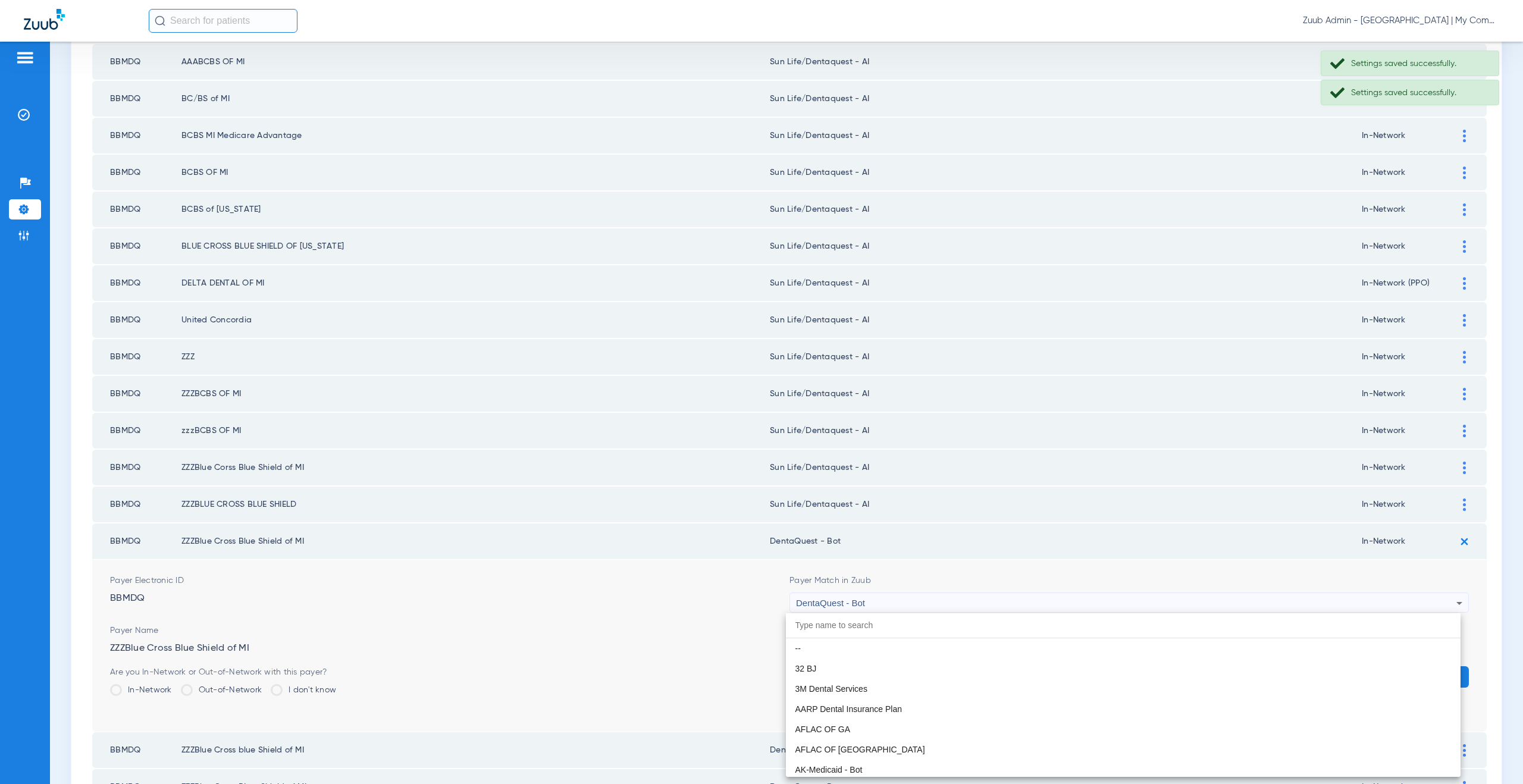
scroll to position [3684, 0]
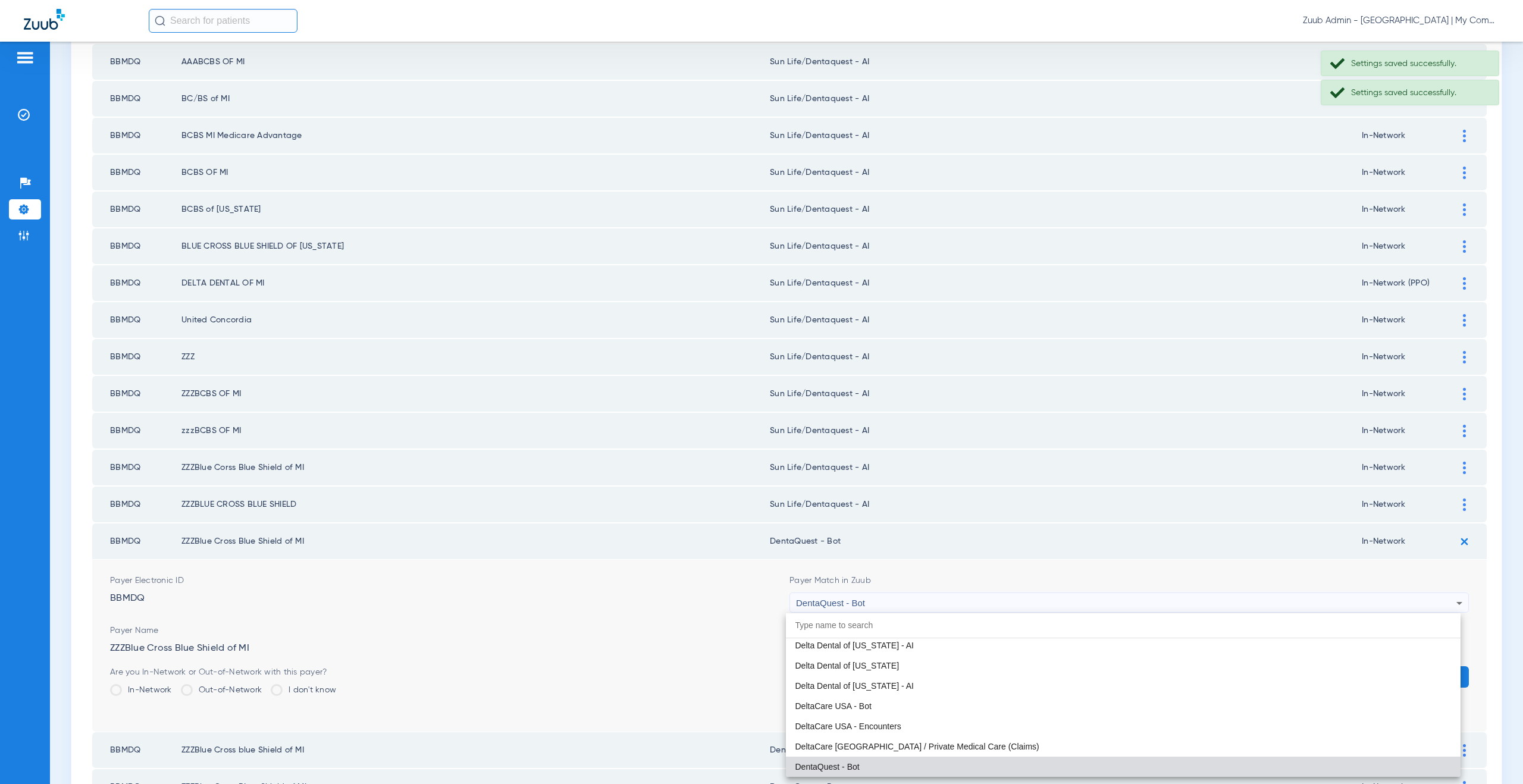
paste input "un Life/Dentaquest - AI"
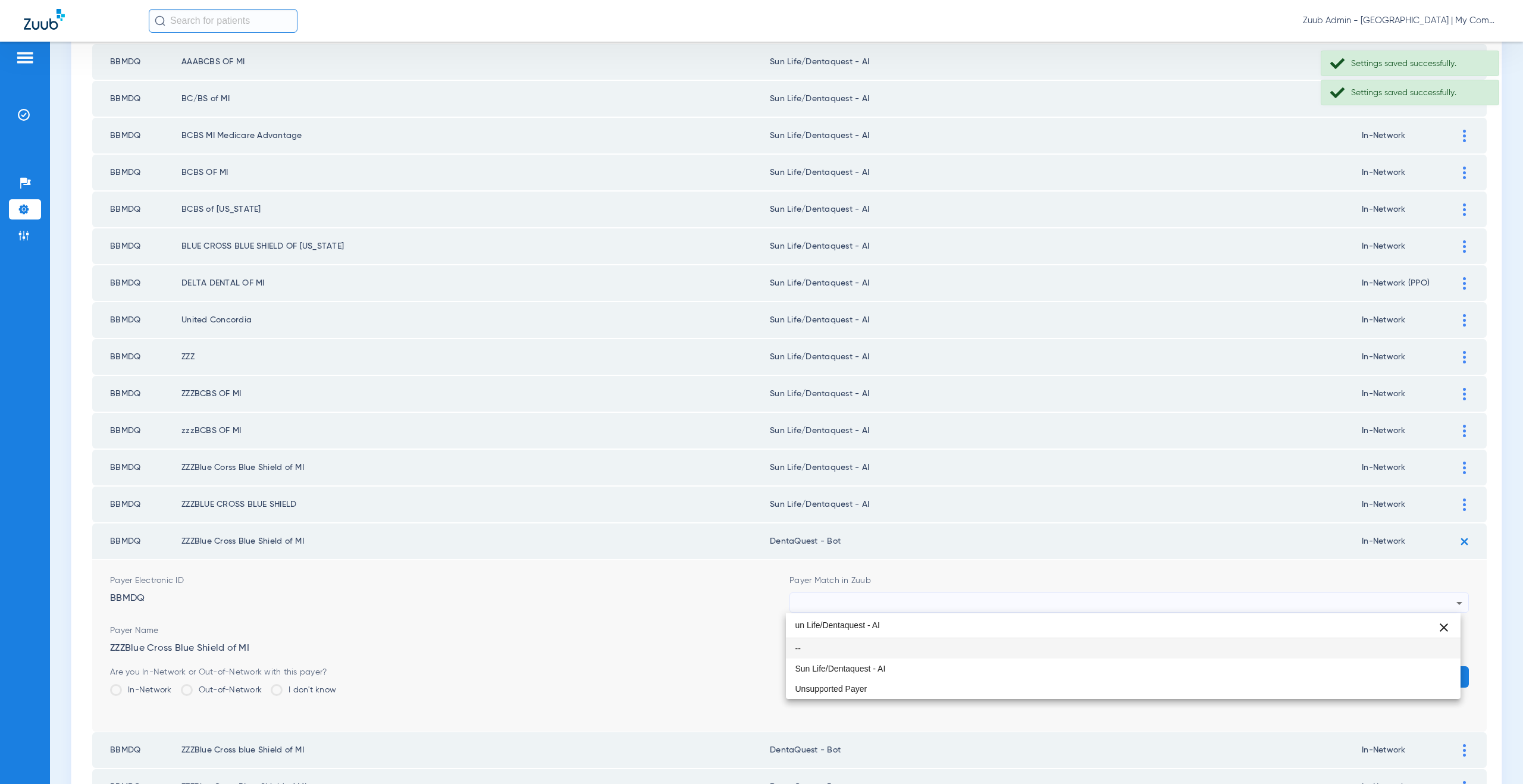
type input "un Life/Dentaquest - AI"
click at [880, 667] on span "Sun Life/Dentaquest - AI" at bounding box center [840, 668] width 90 height 8
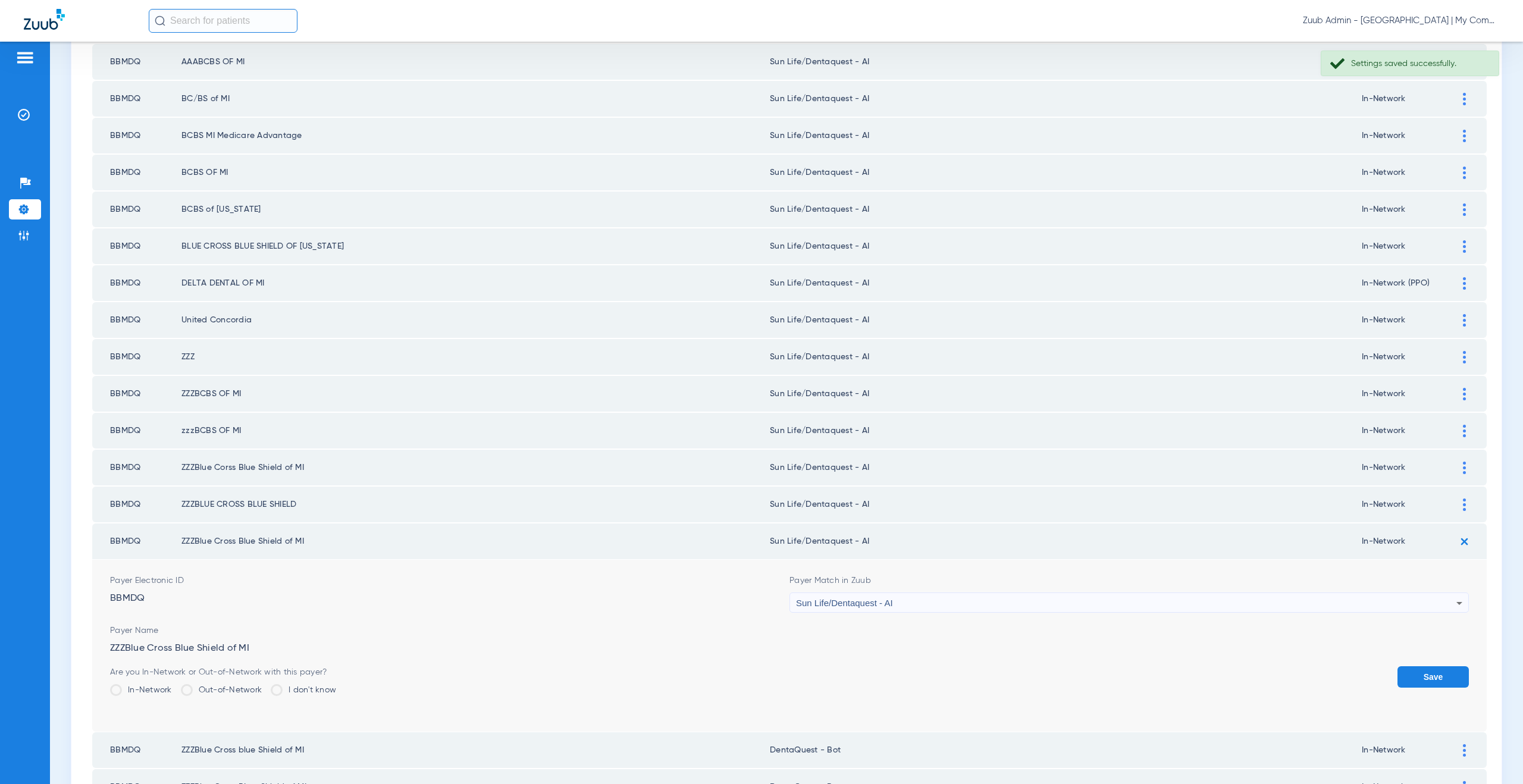
click at [1432, 673] on button "Save" at bounding box center [1433, 677] width 71 height 21
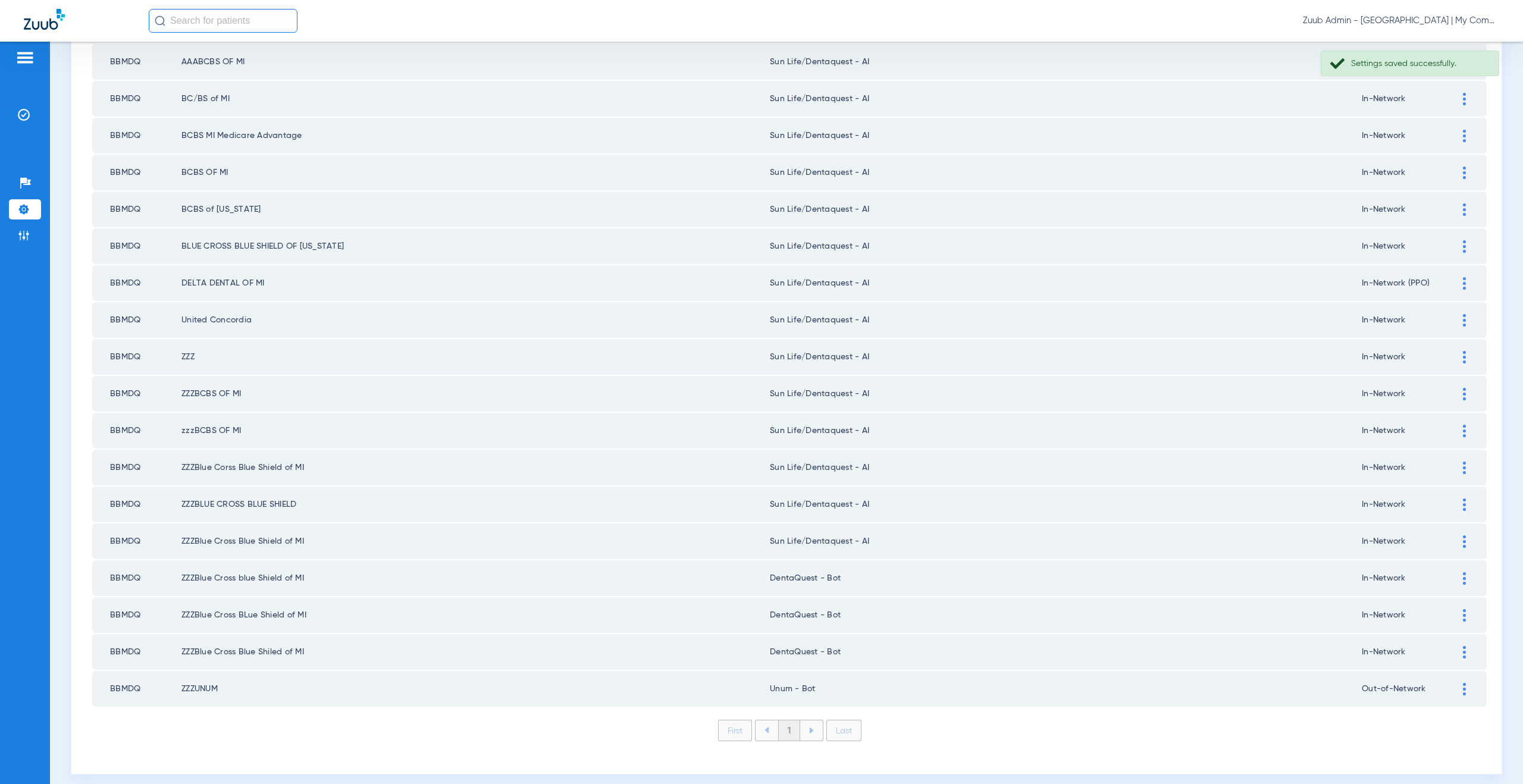
click at [1454, 578] on div at bounding box center [1464, 578] width 21 height 13
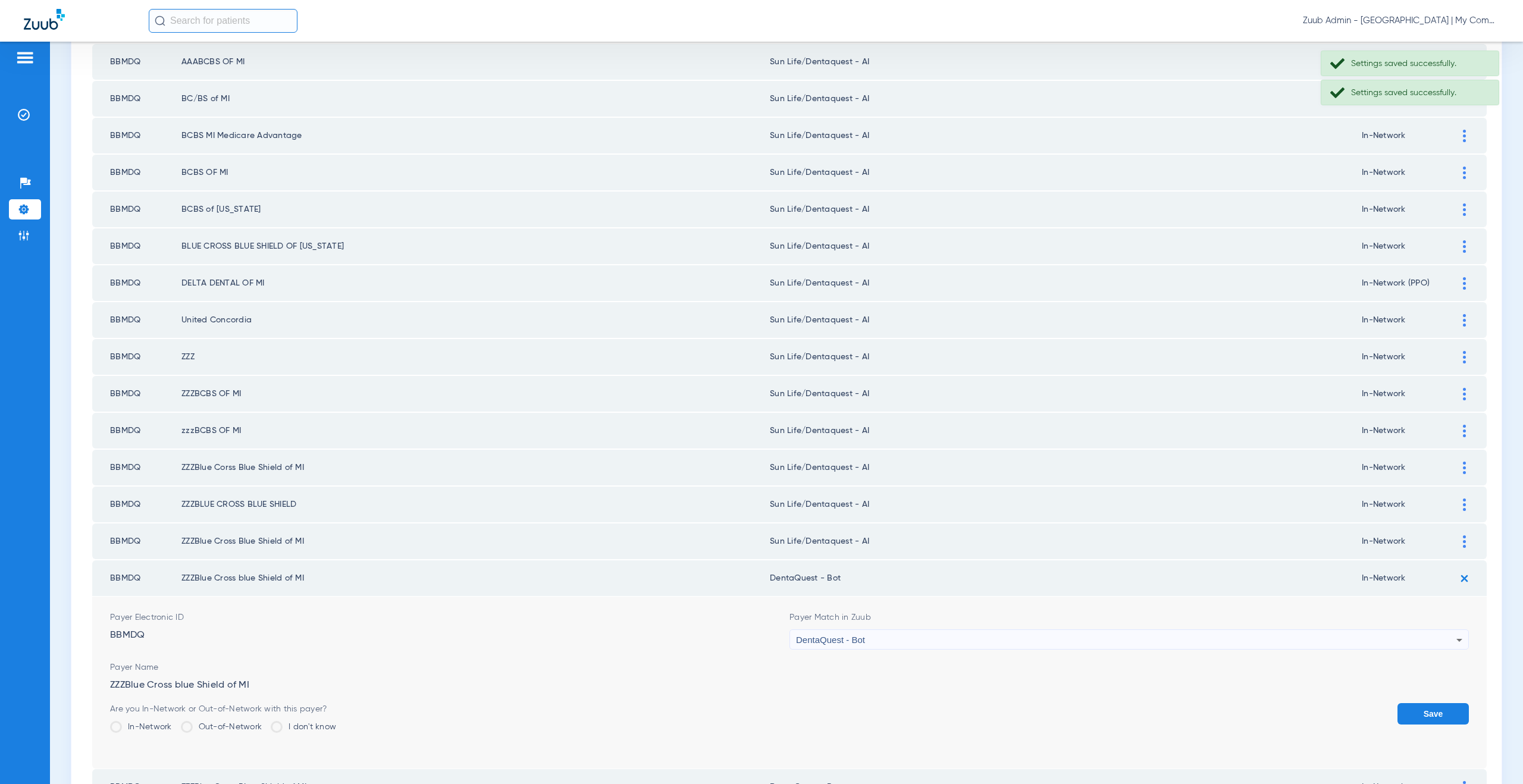
click at [896, 646] on div "DentaQuest - Bot" at bounding box center [1126, 640] width 660 height 20
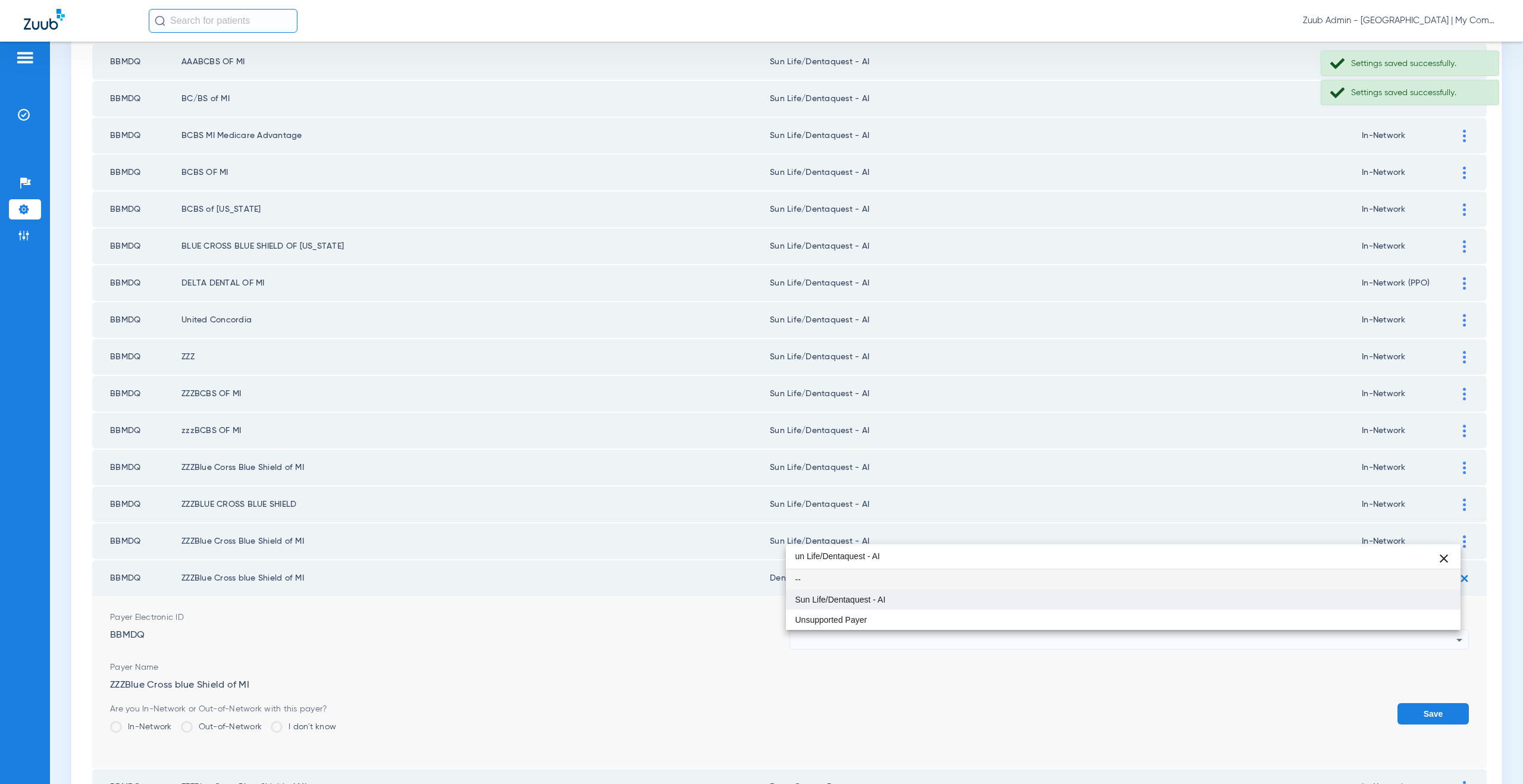
type input "un Life/Dentaquest - AI"
click at [846, 594] on mat-option "Sun Life/Dentaquest - AI" at bounding box center [1123, 599] width 675 height 20
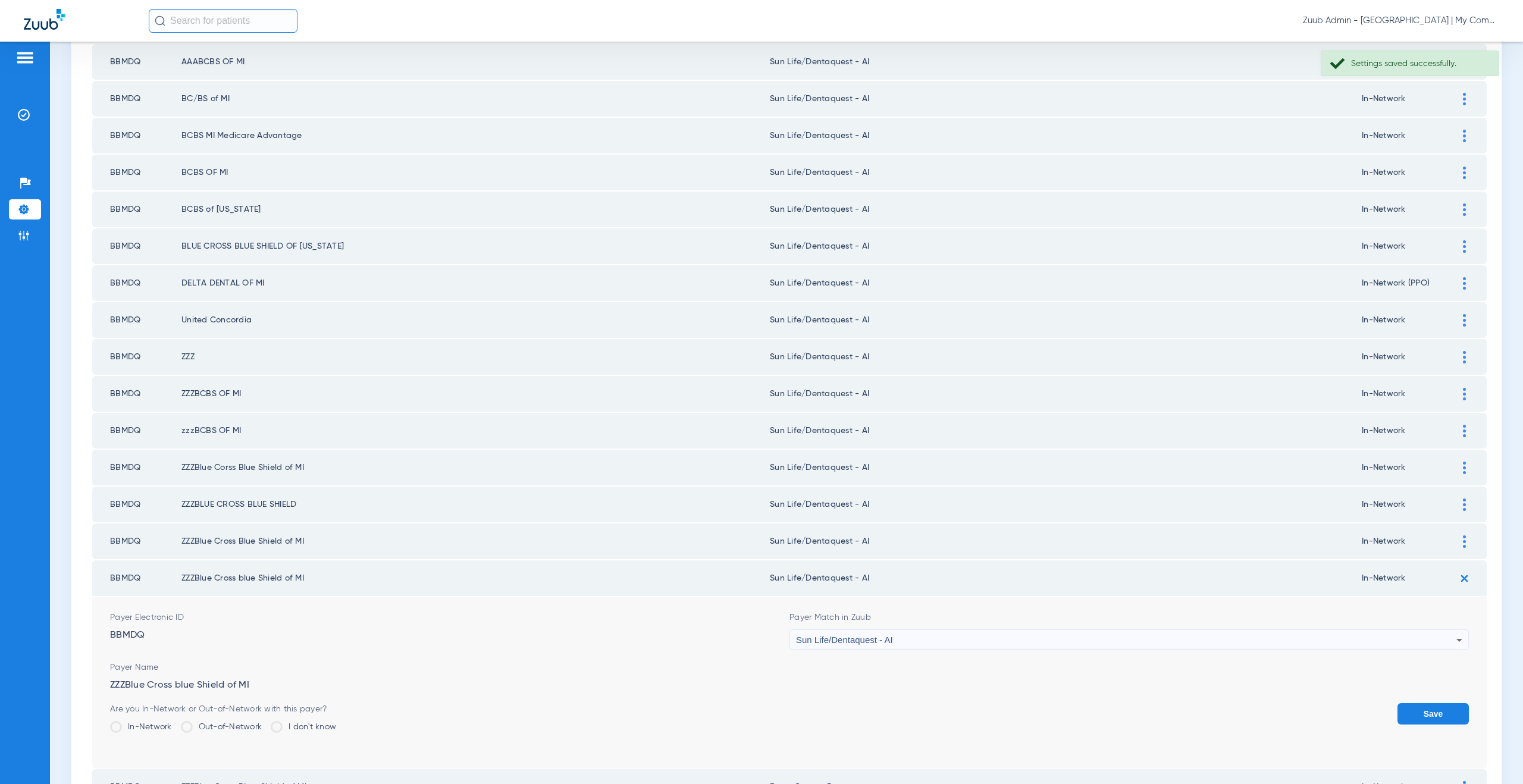
click at [1418, 704] on button "Save" at bounding box center [1433, 713] width 71 height 21
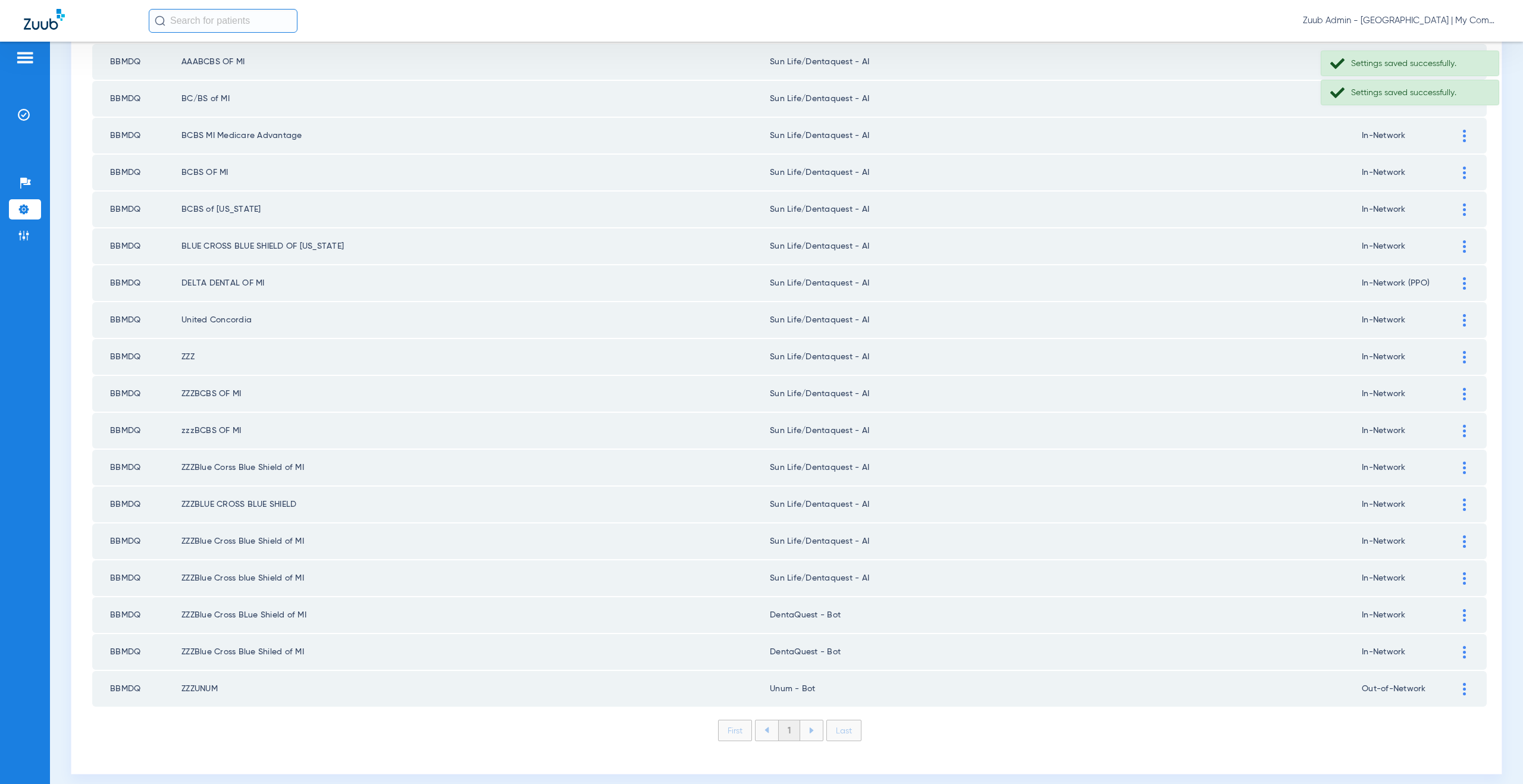
click at [1454, 615] on div at bounding box center [1464, 616] width 21 height 13
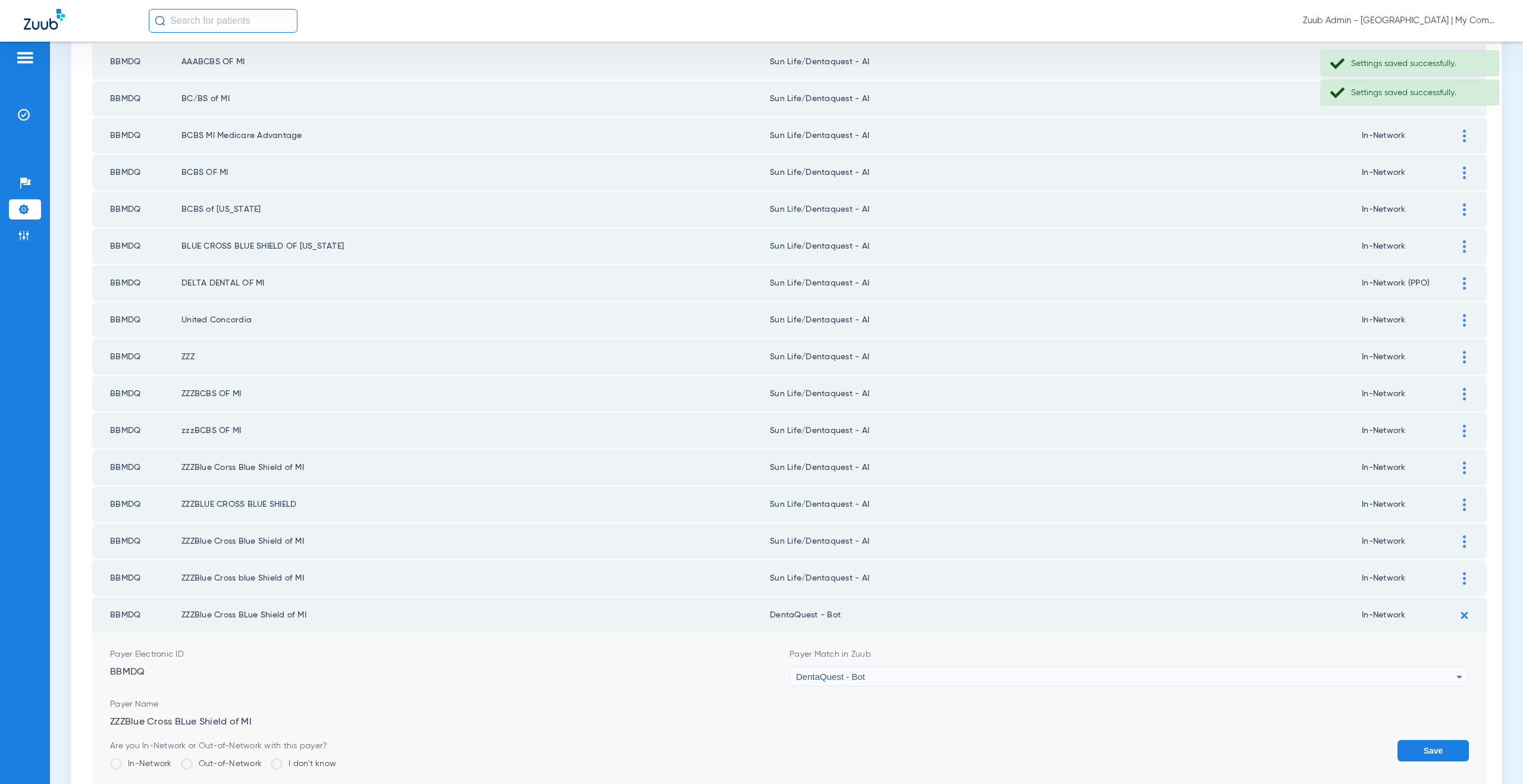
click at [880, 673] on div "DentaQuest - Bot" at bounding box center [1126, 676] width 660 height 20
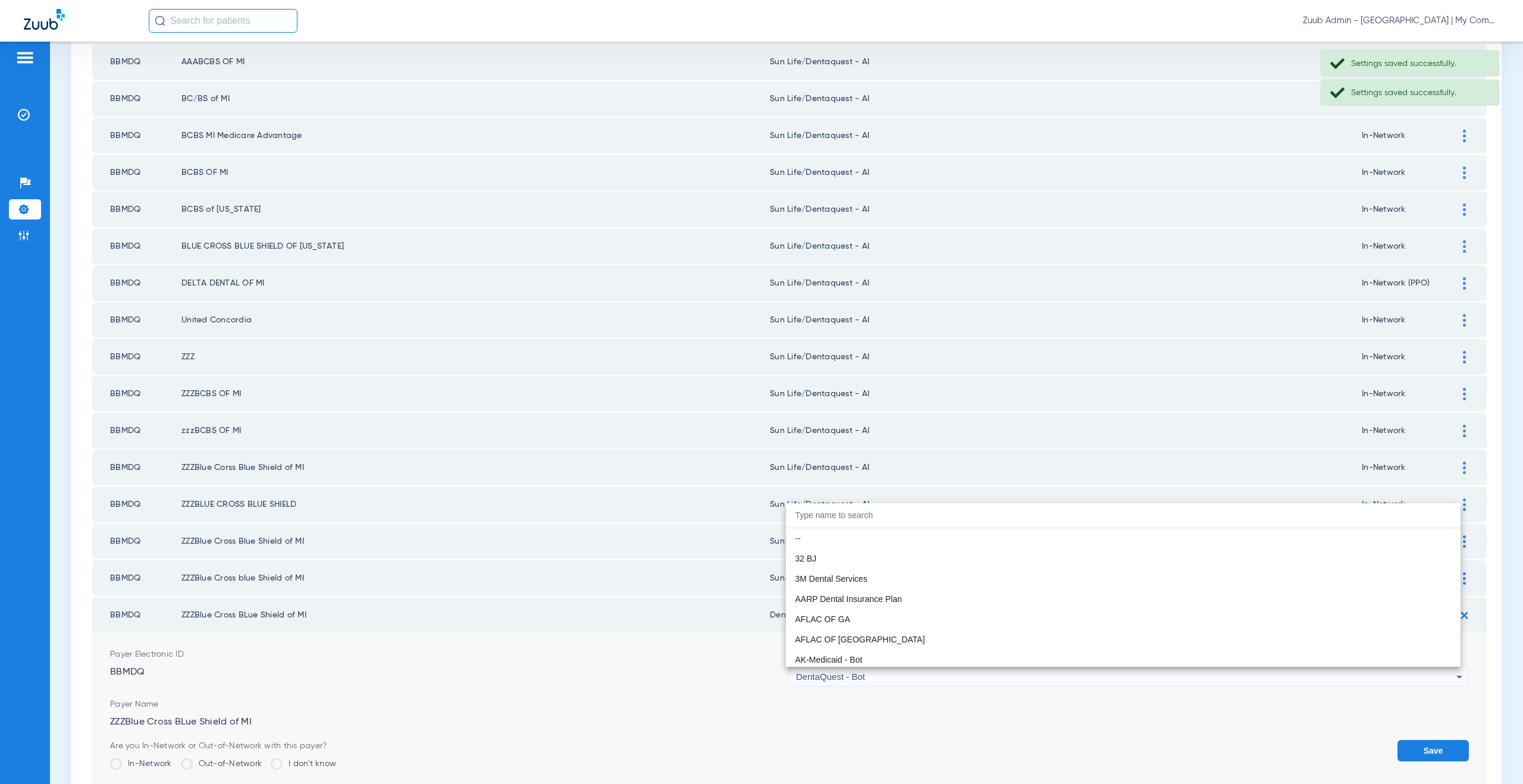
scroll to position [3684, 0]
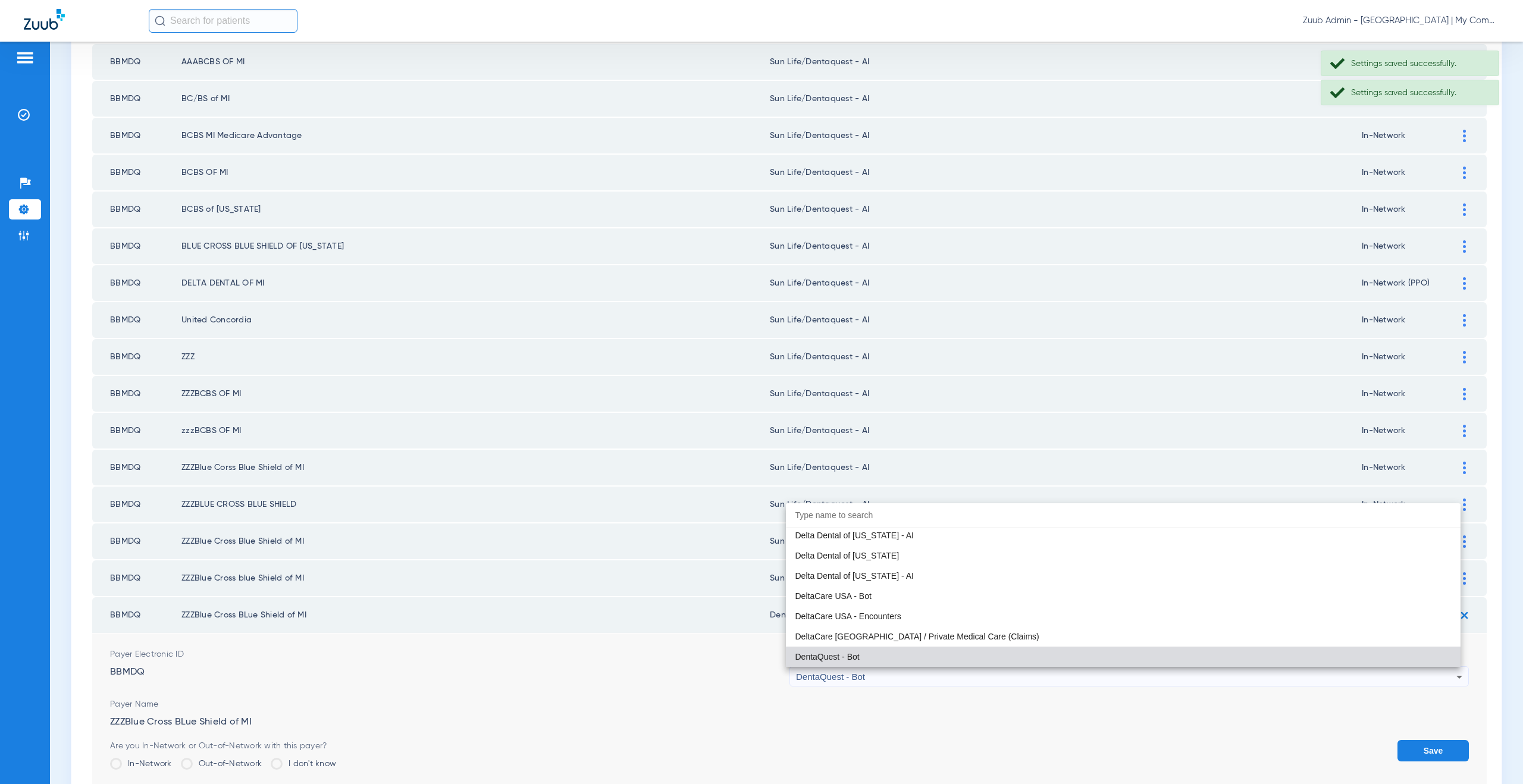
paste input "un Life/Dentaquest - AI"
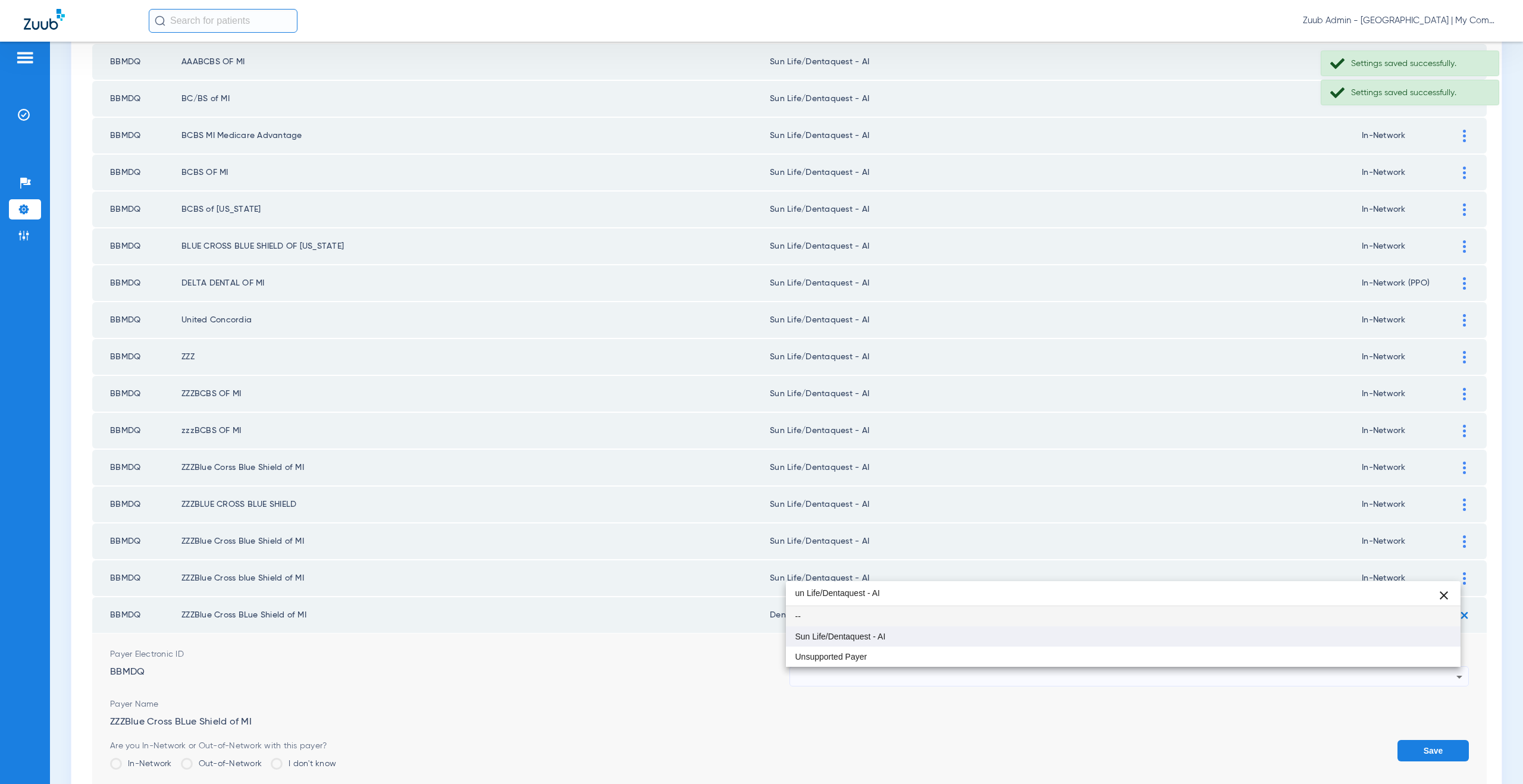
type input "un Life/Dentaquest - AI"
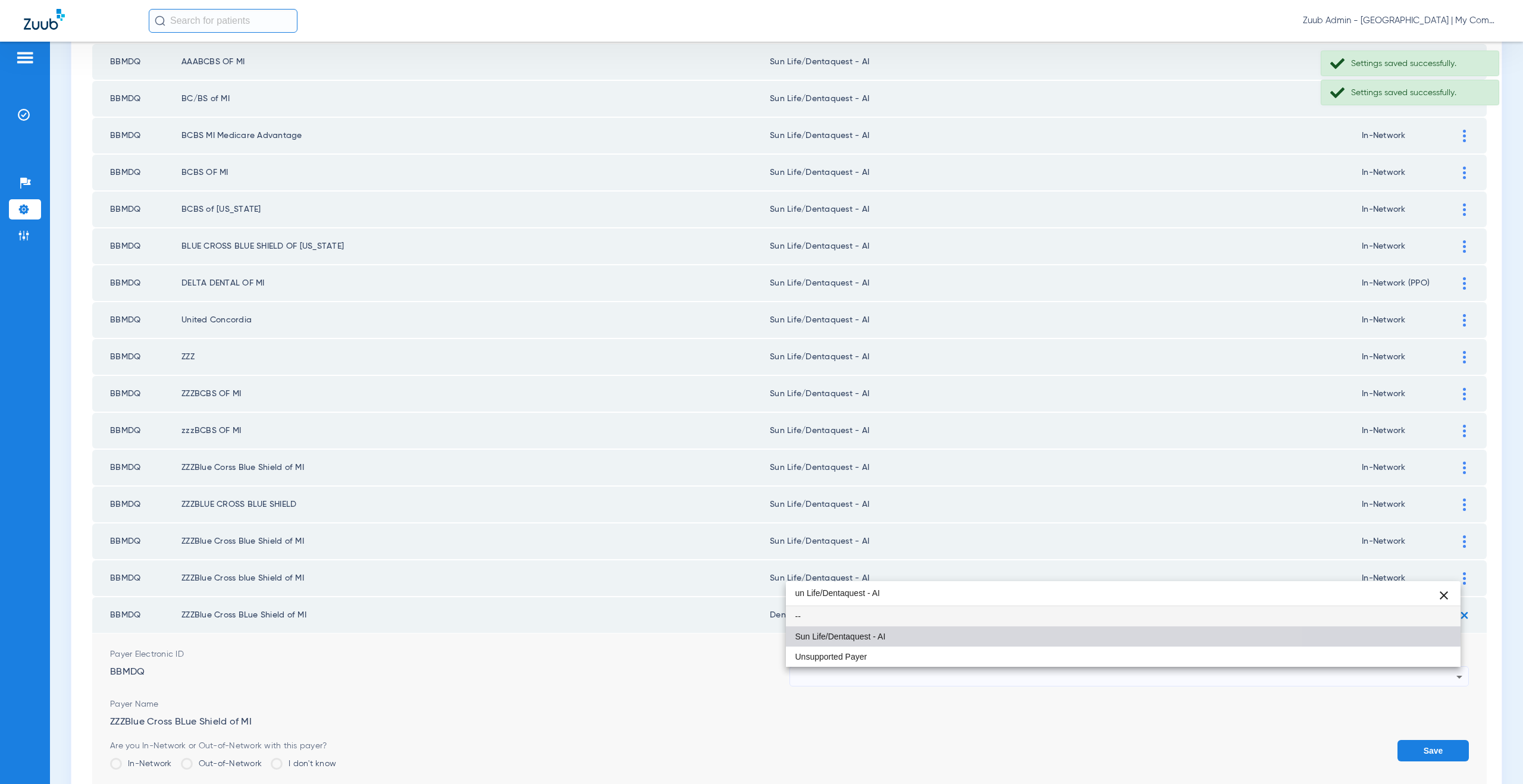
click at [852, 636] on span "Sun Life/Dentaquest - AI" at bounding box center [840, 636] width 90 height 8
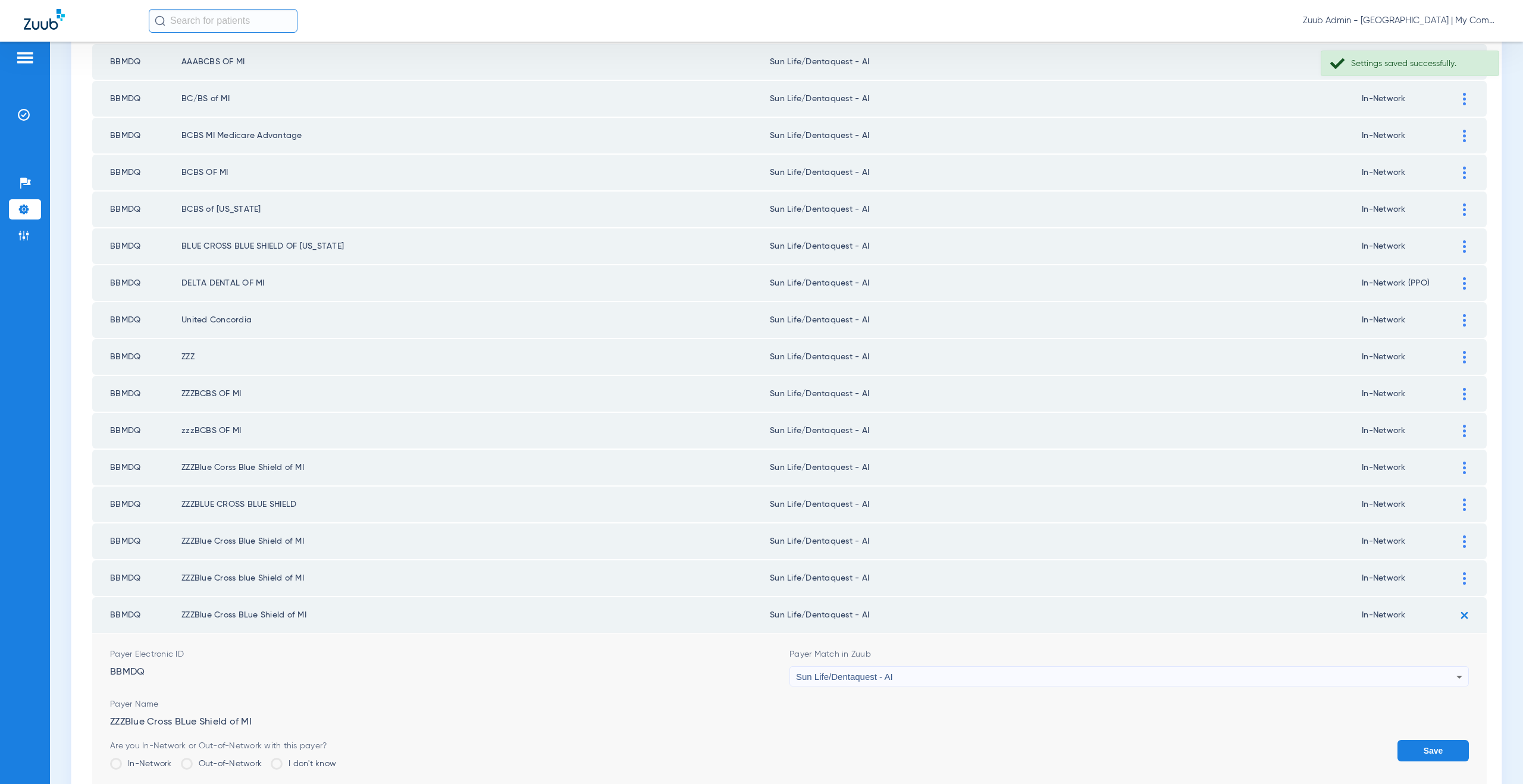
click at [1434, 744] on button "Save" at bounding box center [1433, 751] width 71 height 21
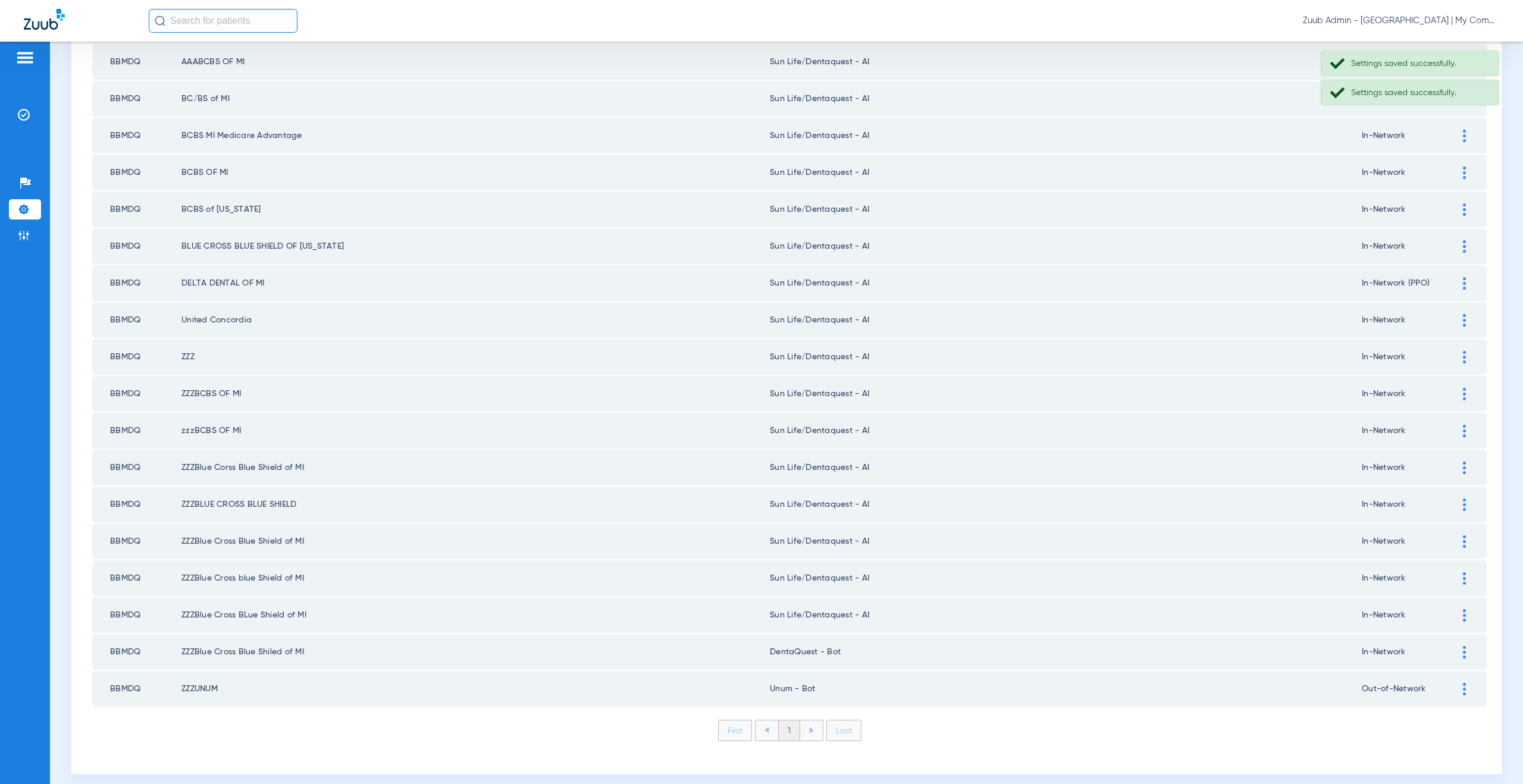
click at [1459, 652] on div at bounding box center [1464, 652] width 21 height 13
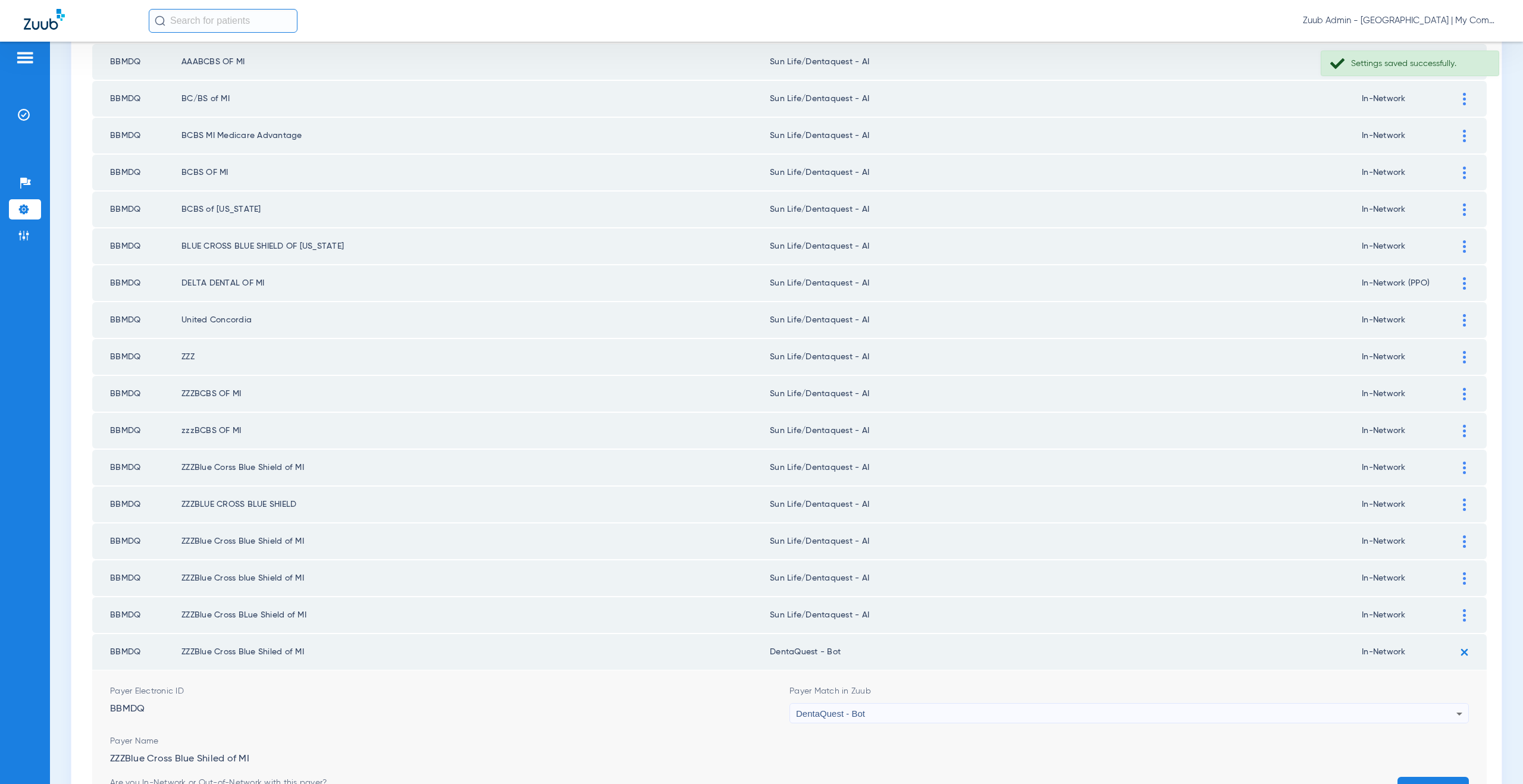
click at [844, 717] on span "DentaQuest - Bot" at bounding box center [830, 713] width 69 height 10
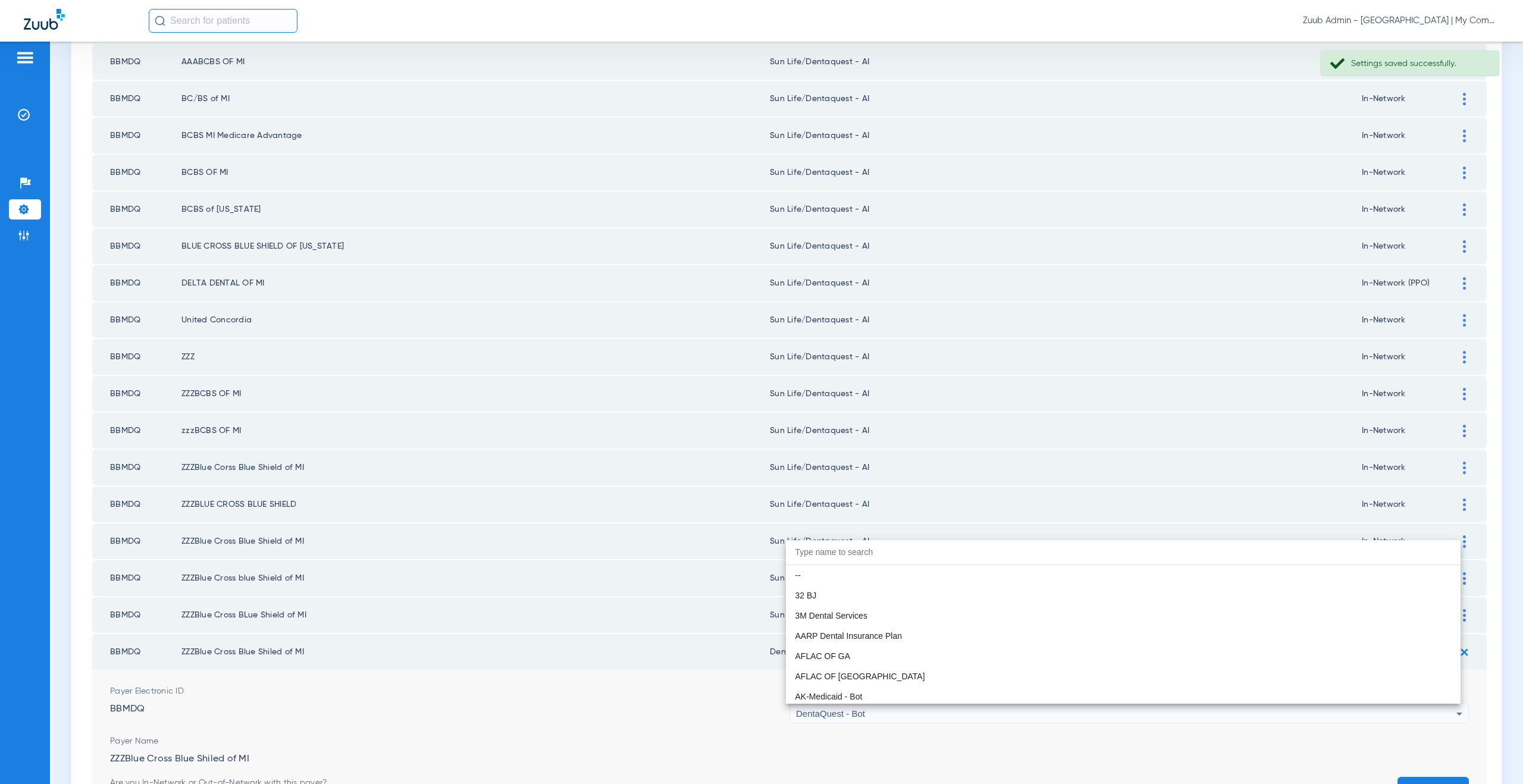
scroll to position [3684, 0]
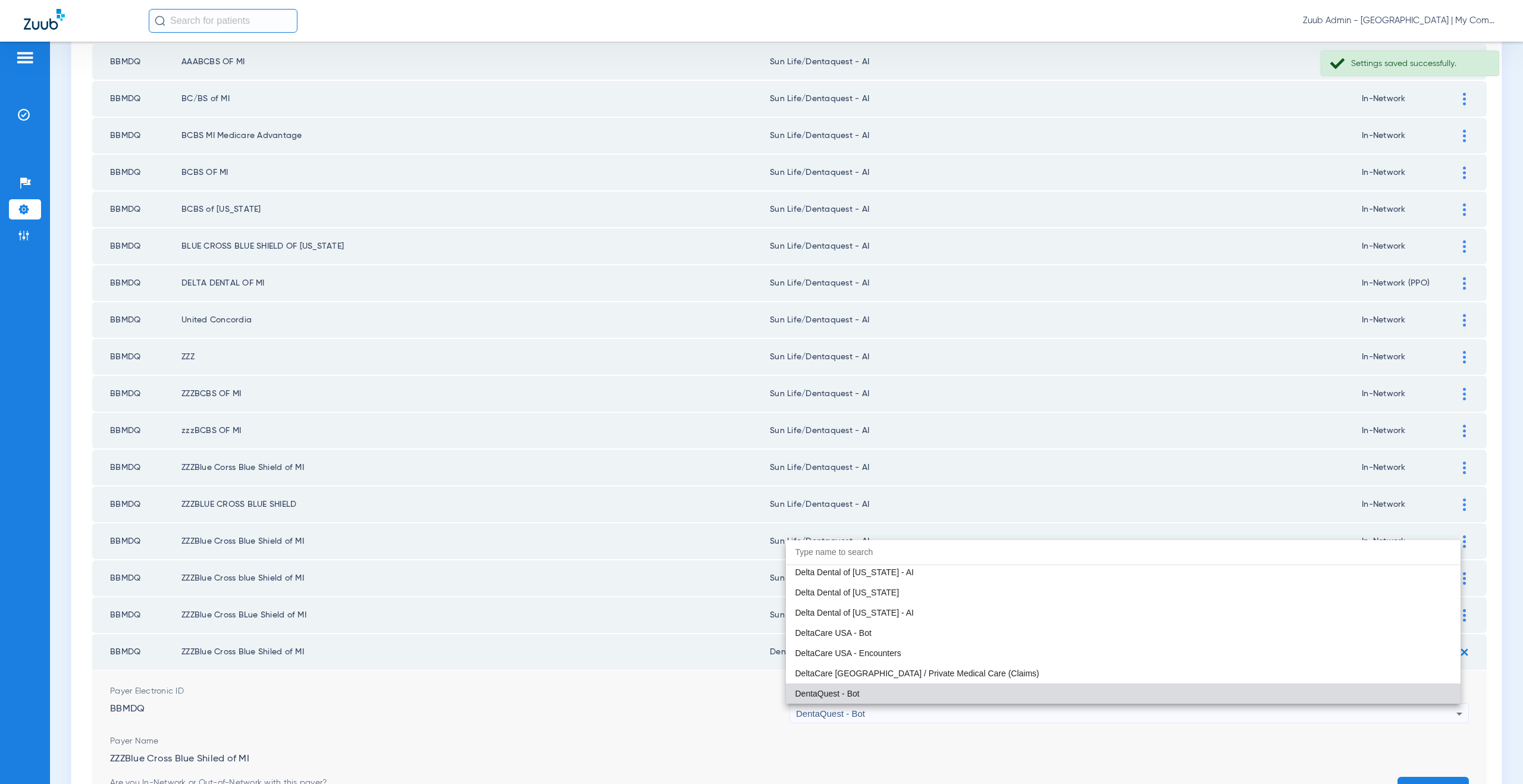
paste input "un Life/Dentaquest - AI"
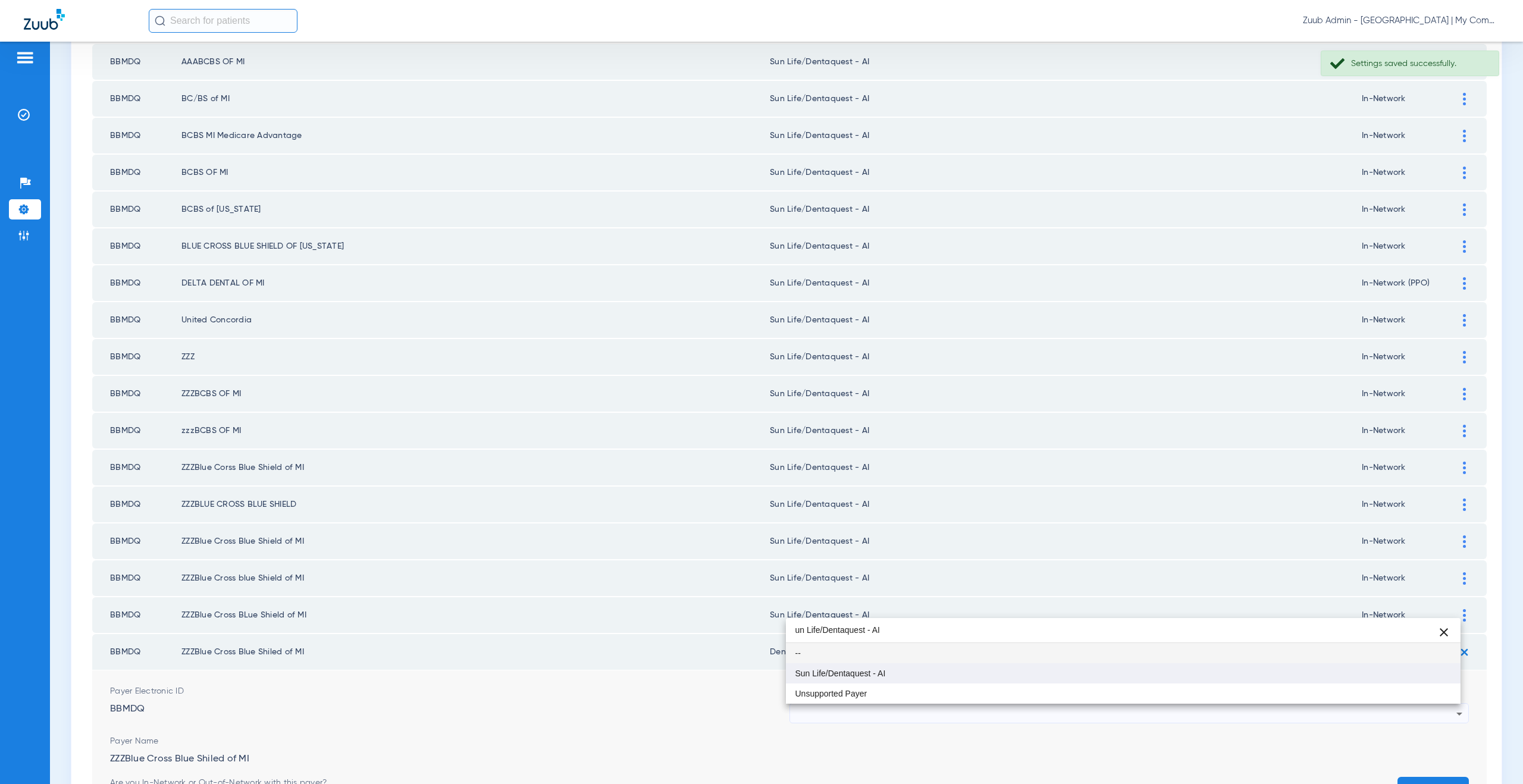
type input "un Life/Dentaquest - AI"
click at [847, 680] on mat-option "Sun Life/Dentaquest - AI" at bounding box center [1123, 673] width 675 height 20
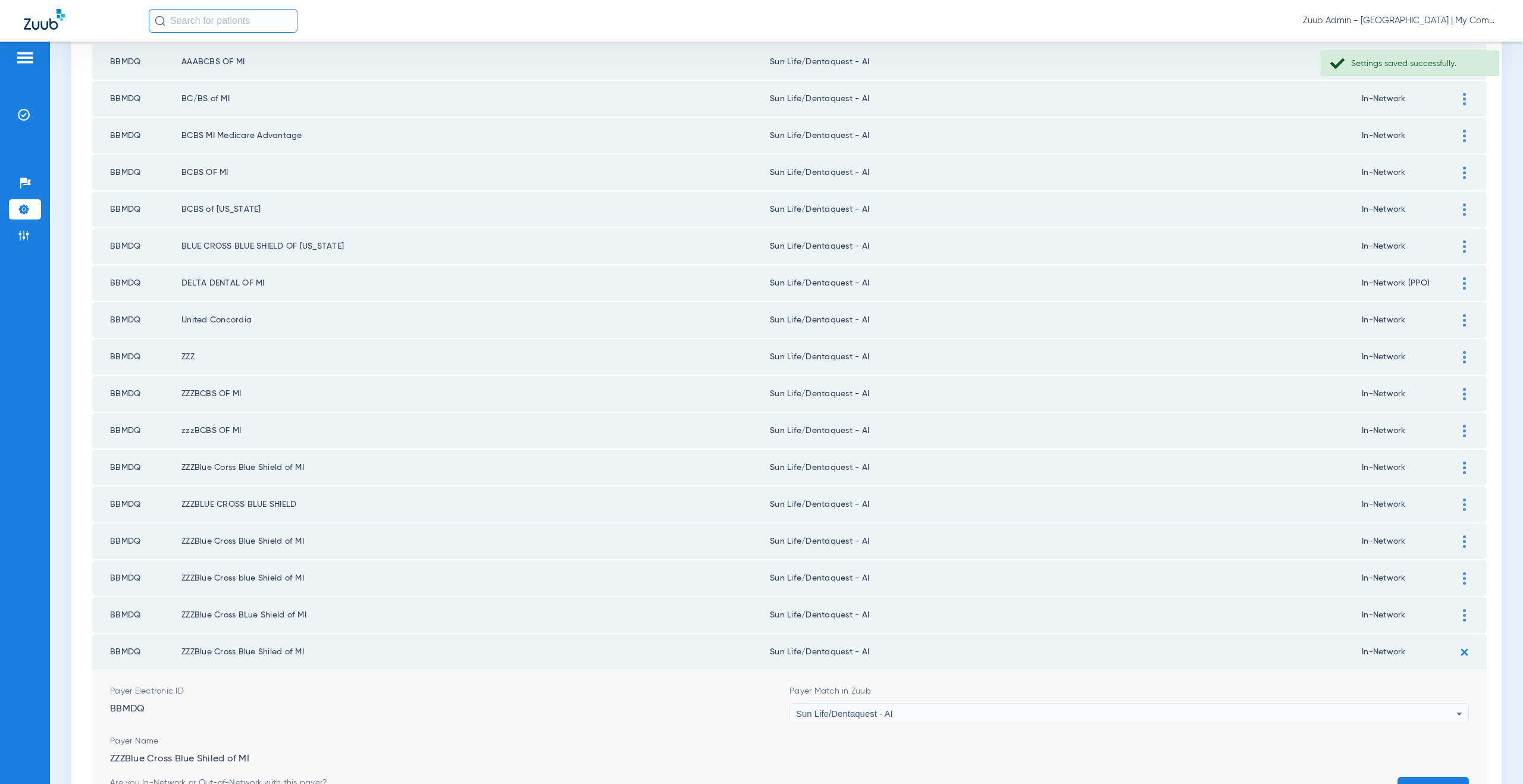
click at [1436, 781] on button "Save" at bounding box center [1433, 787] width 71 height 21
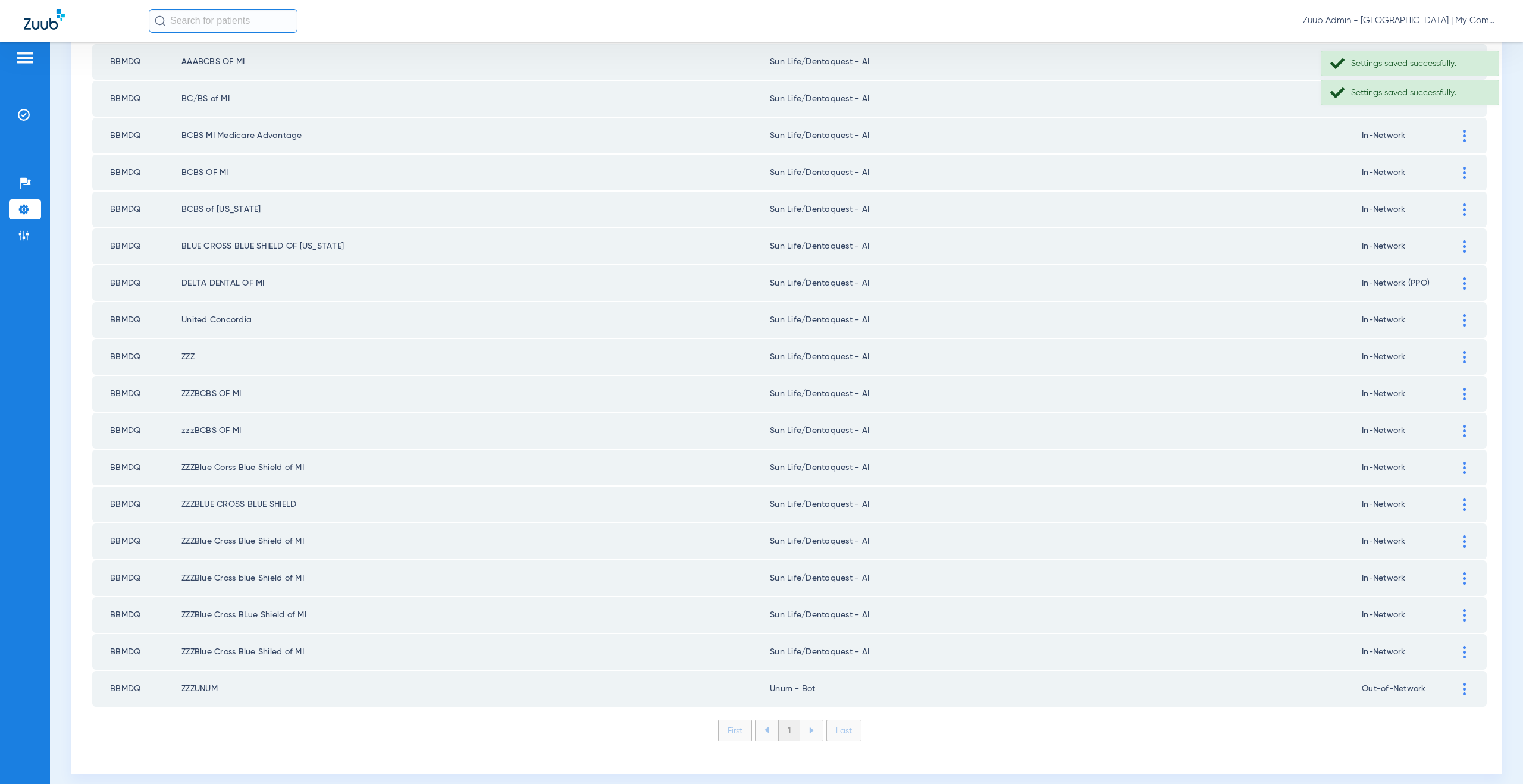
click at [1460, 688] on div at bounding box center [1464, 690] width 21 height 13
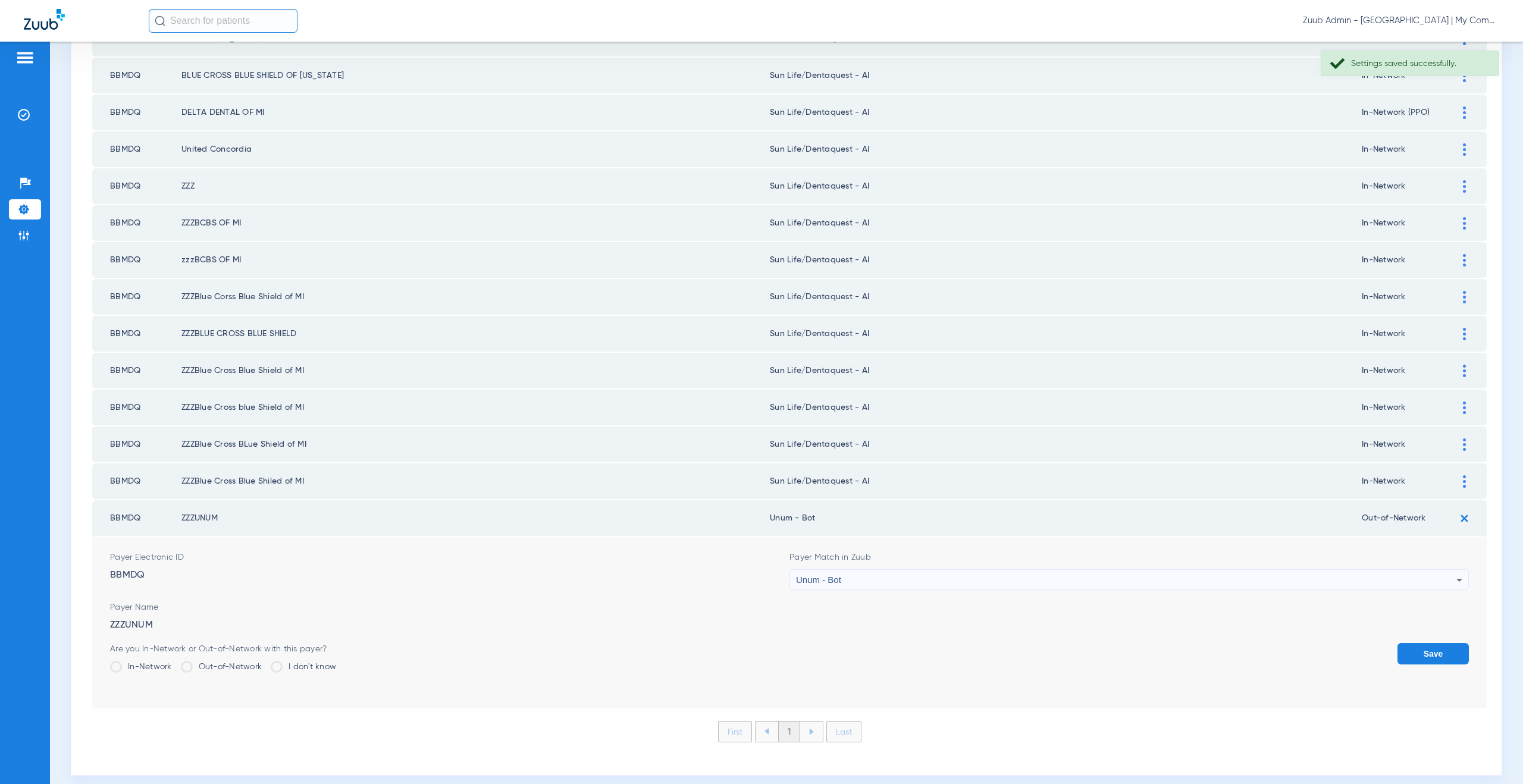
scroll to position [358, 0]
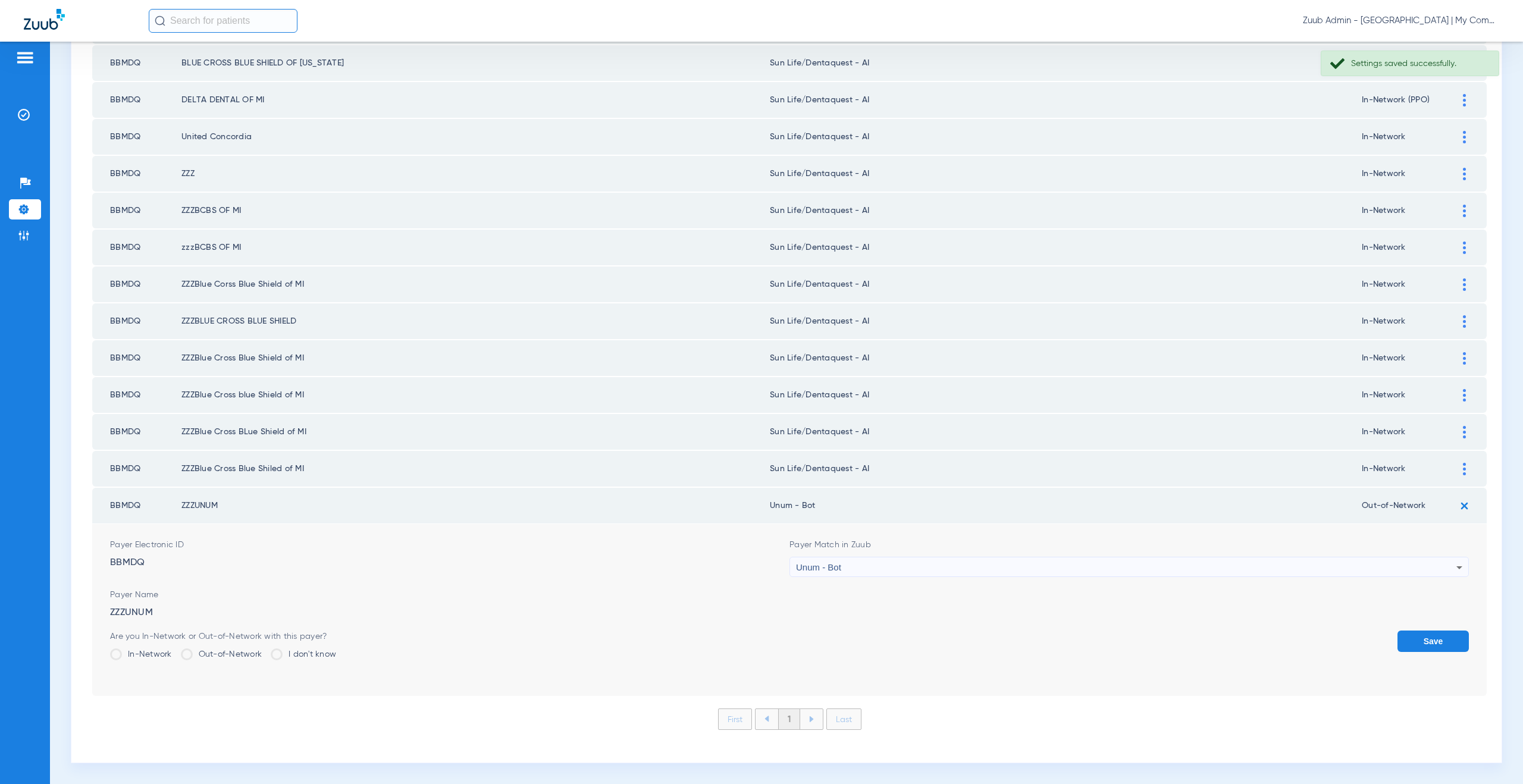
click at [813, 568] on span "Unum - Bot" at bounding box center [818, 567] width 45 height 10
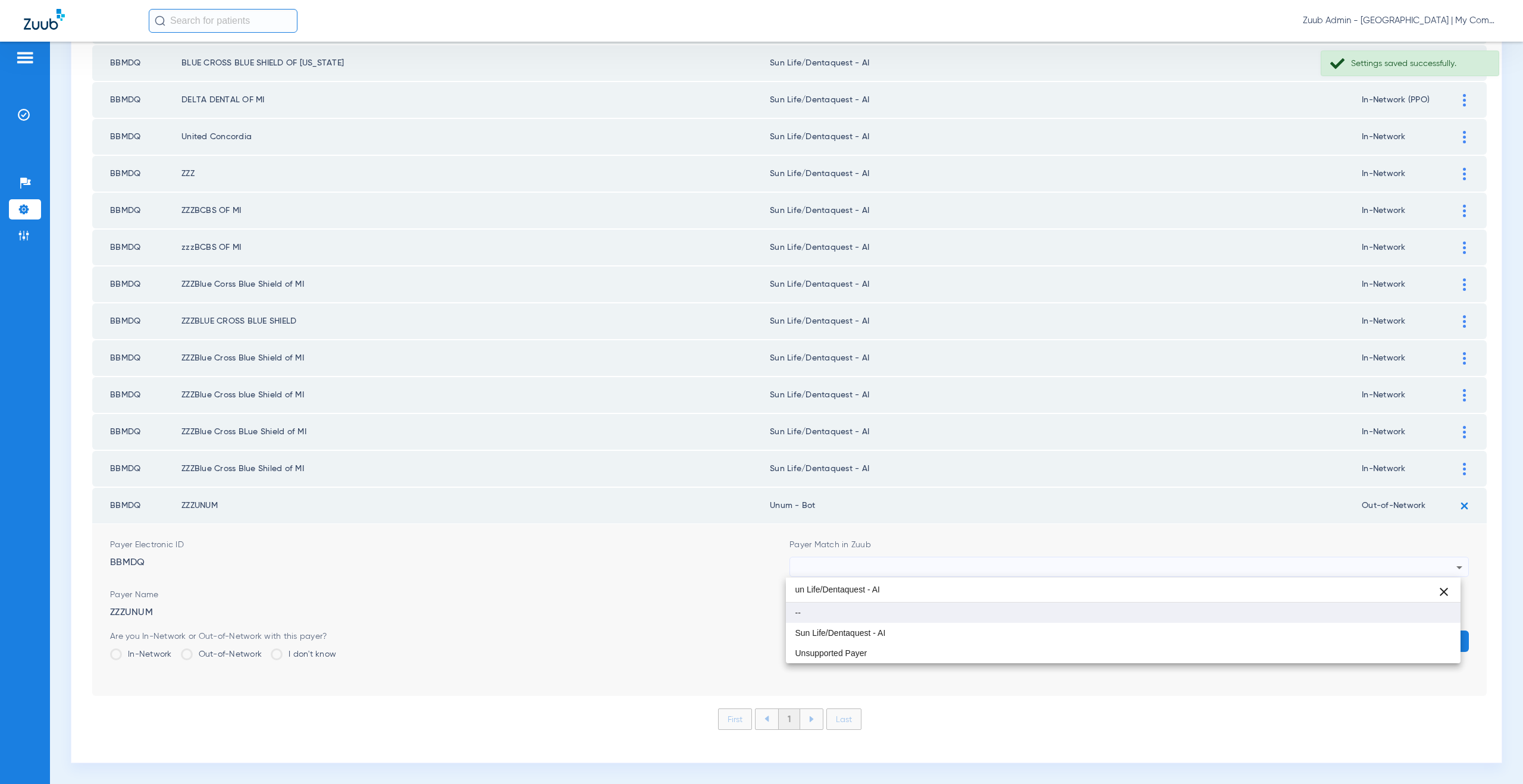
scroll to position [0, 0]
type input "un Life/Dentaquest - AI"
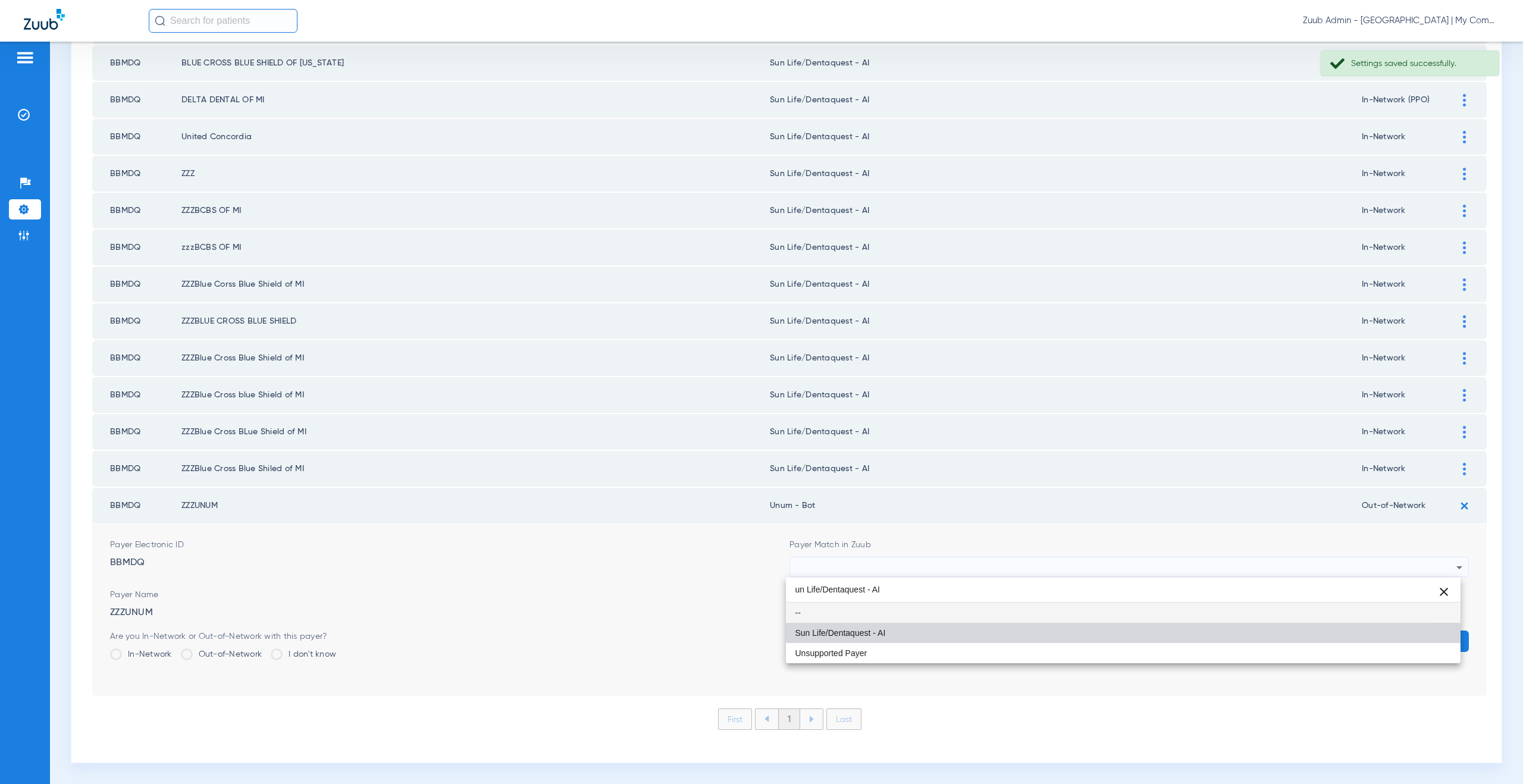
click at [841, 638] on mat-option "Sun Life/Dentaquest - AI" at bounding box center [1123, 632] width 675 height 20
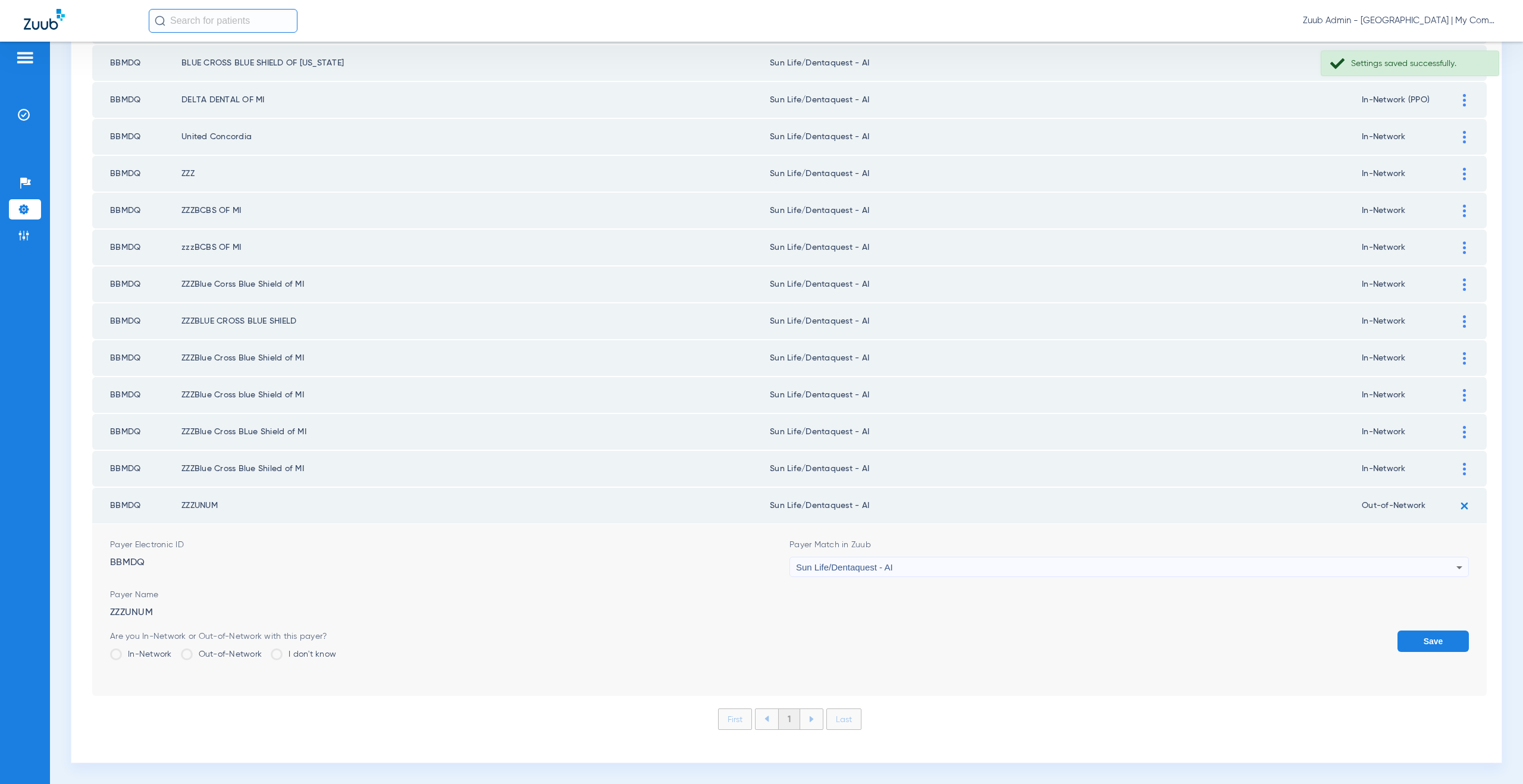
click at [1402, 645] on button "Save" at bounding box center [1433, 641] width 71 height 21
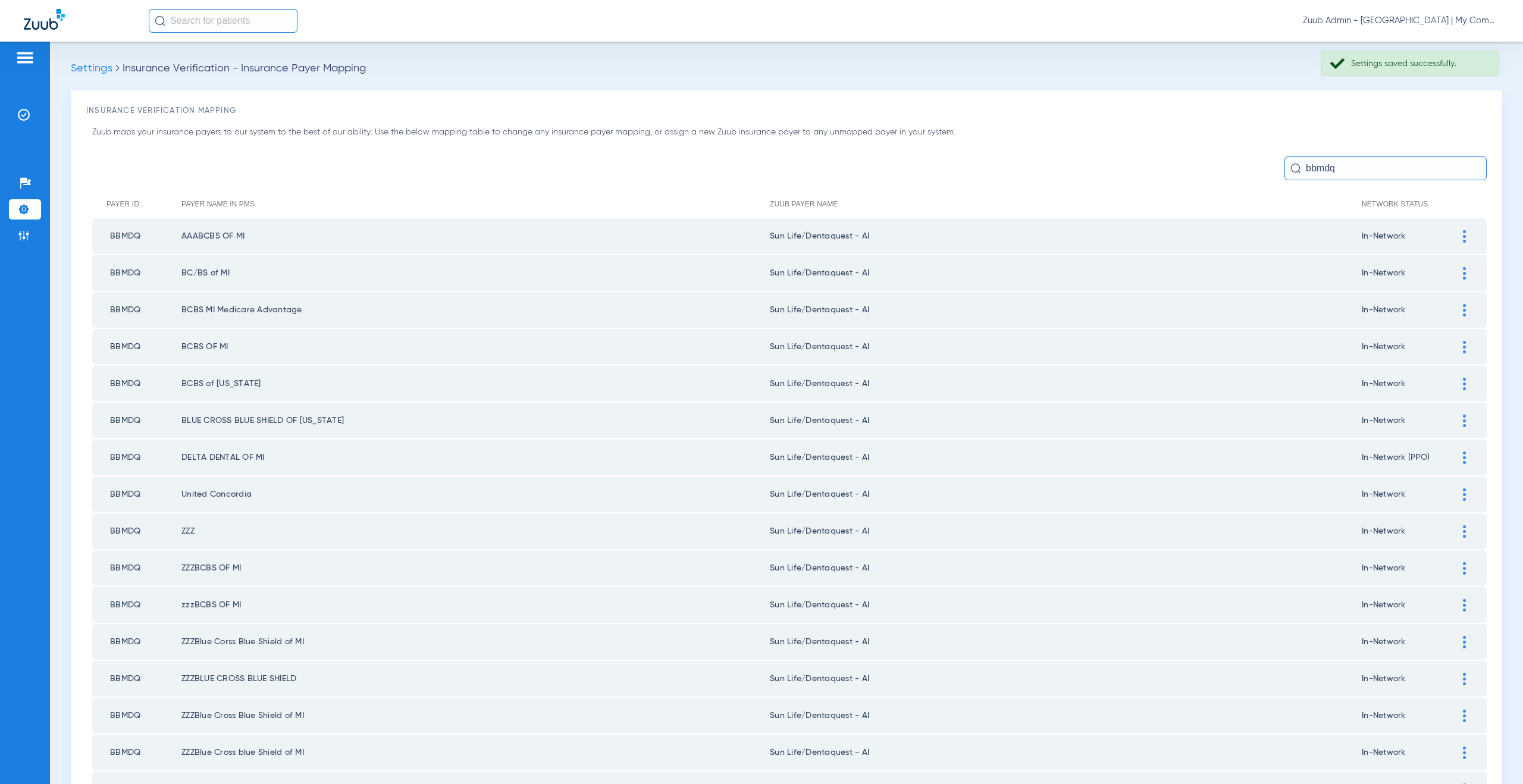
drag, startPoint x: 1329, startPoint y: 172, endPoint x: 1287, endPoint y: 168, distance: 42.2
click at [1287, 168] on div "bbmdq" at bounding box center [1385, 168] width 202 height 24
type input "b"
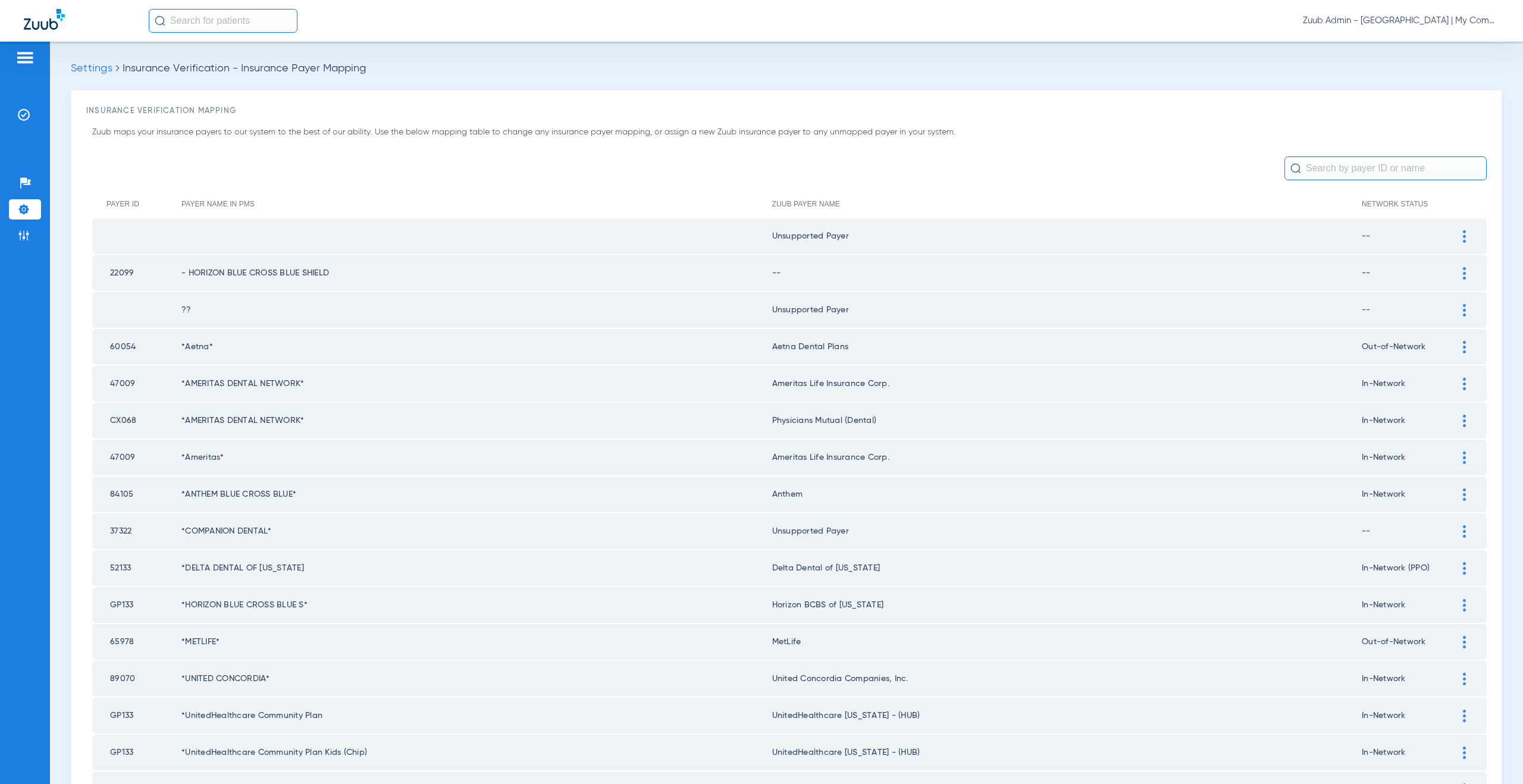
click at [1454, 270] on div at bounding box center [1464, 274] width 21 height 13
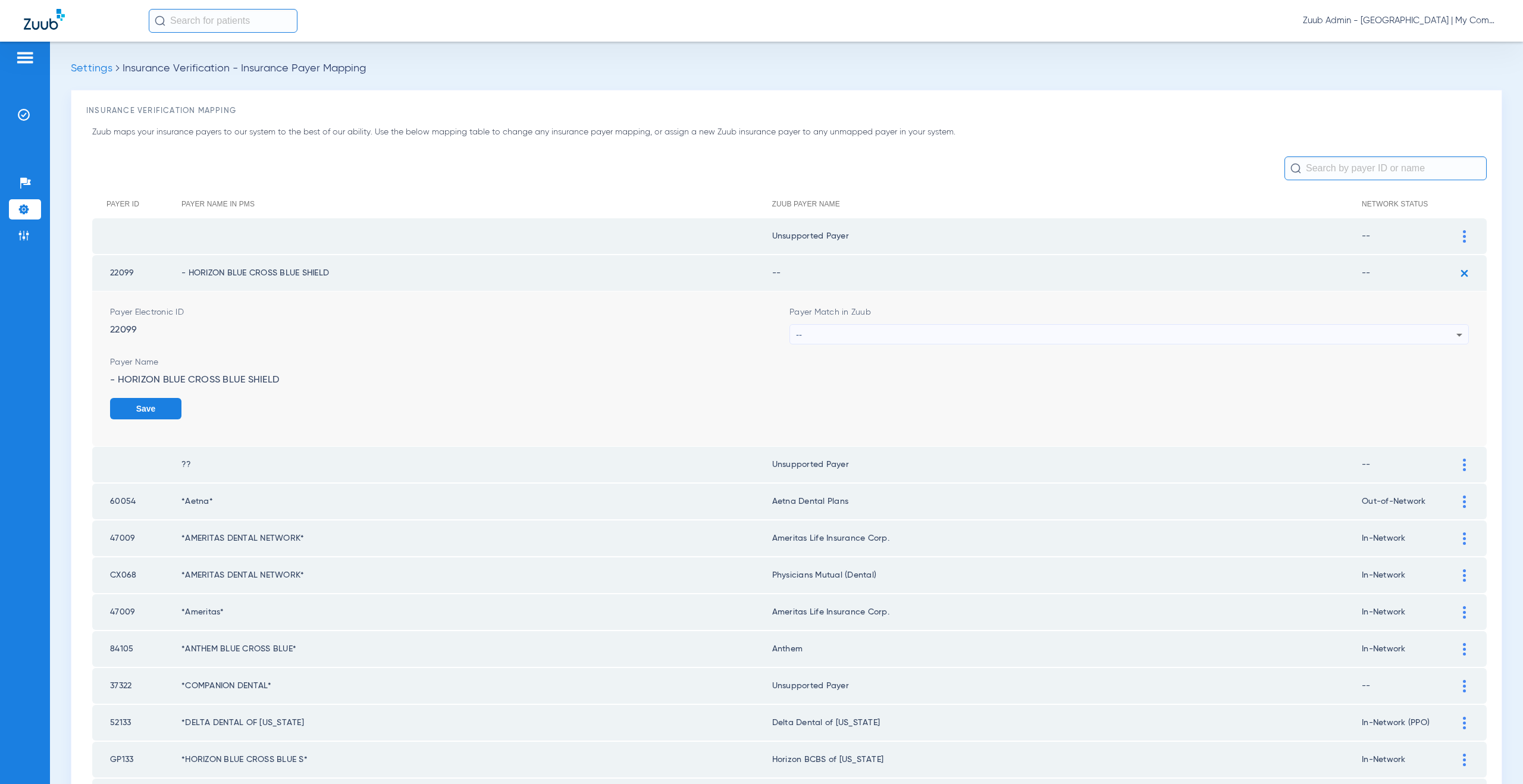
click at [813, 327] on div "--" at bounding box center [1126, 334] width 660 height 20
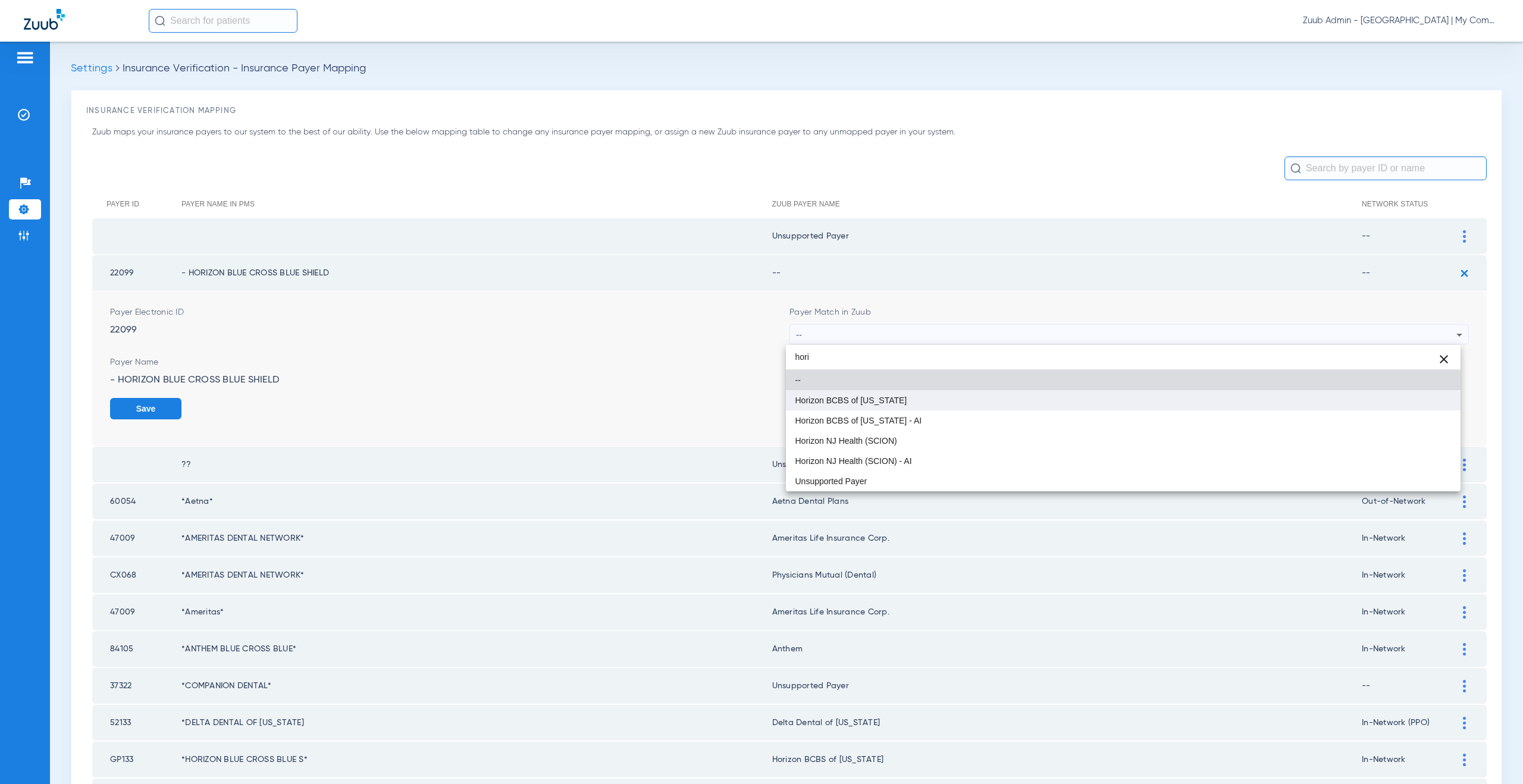
type input "hori"
click at [825, 404] on span "Horizon BCBS of [US_STATE]" at bounding box center [851, 400] width 112 height 8
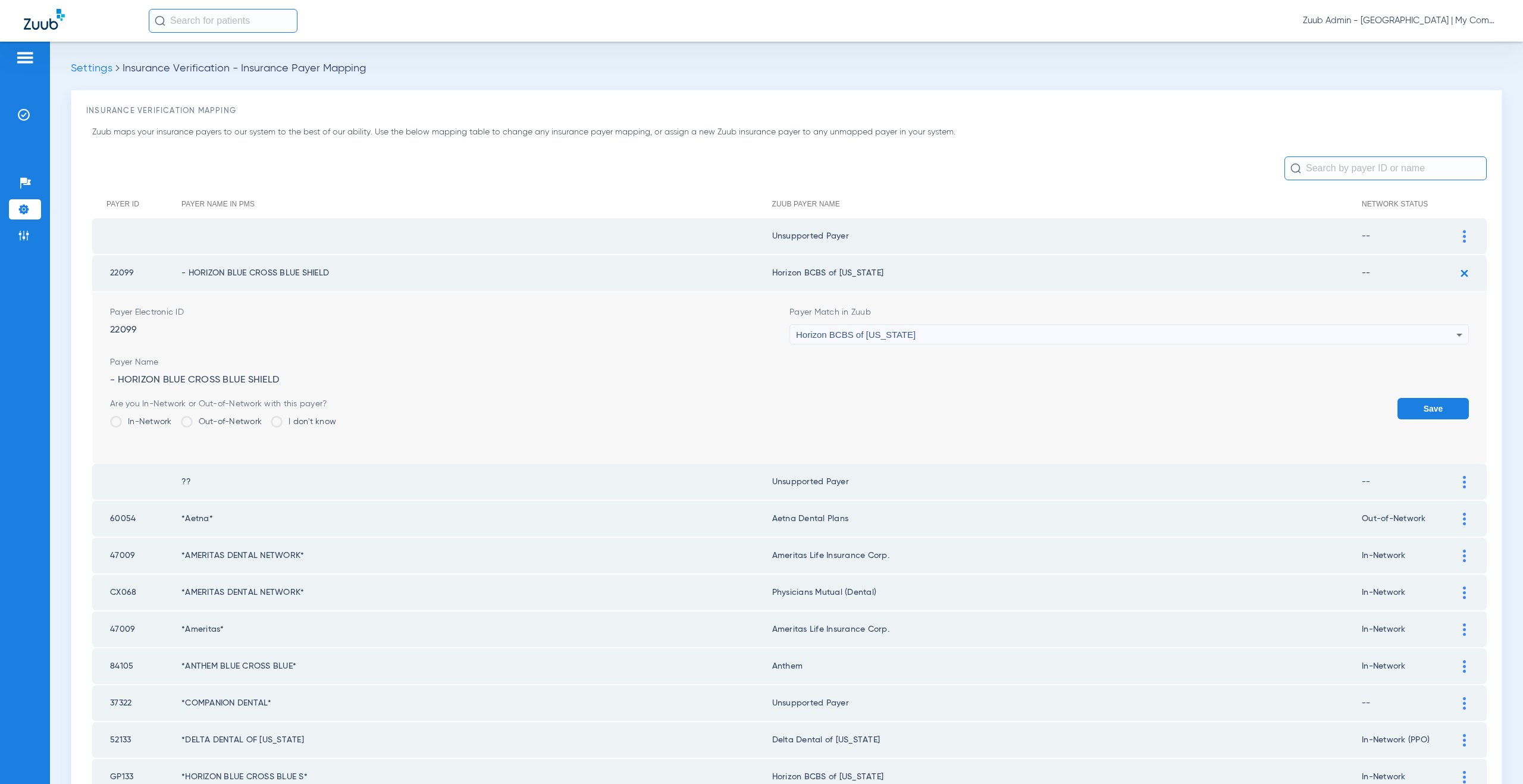
click at [1398, 400] on button "Save" at bounding box center [1433, 409] width 71 height 21
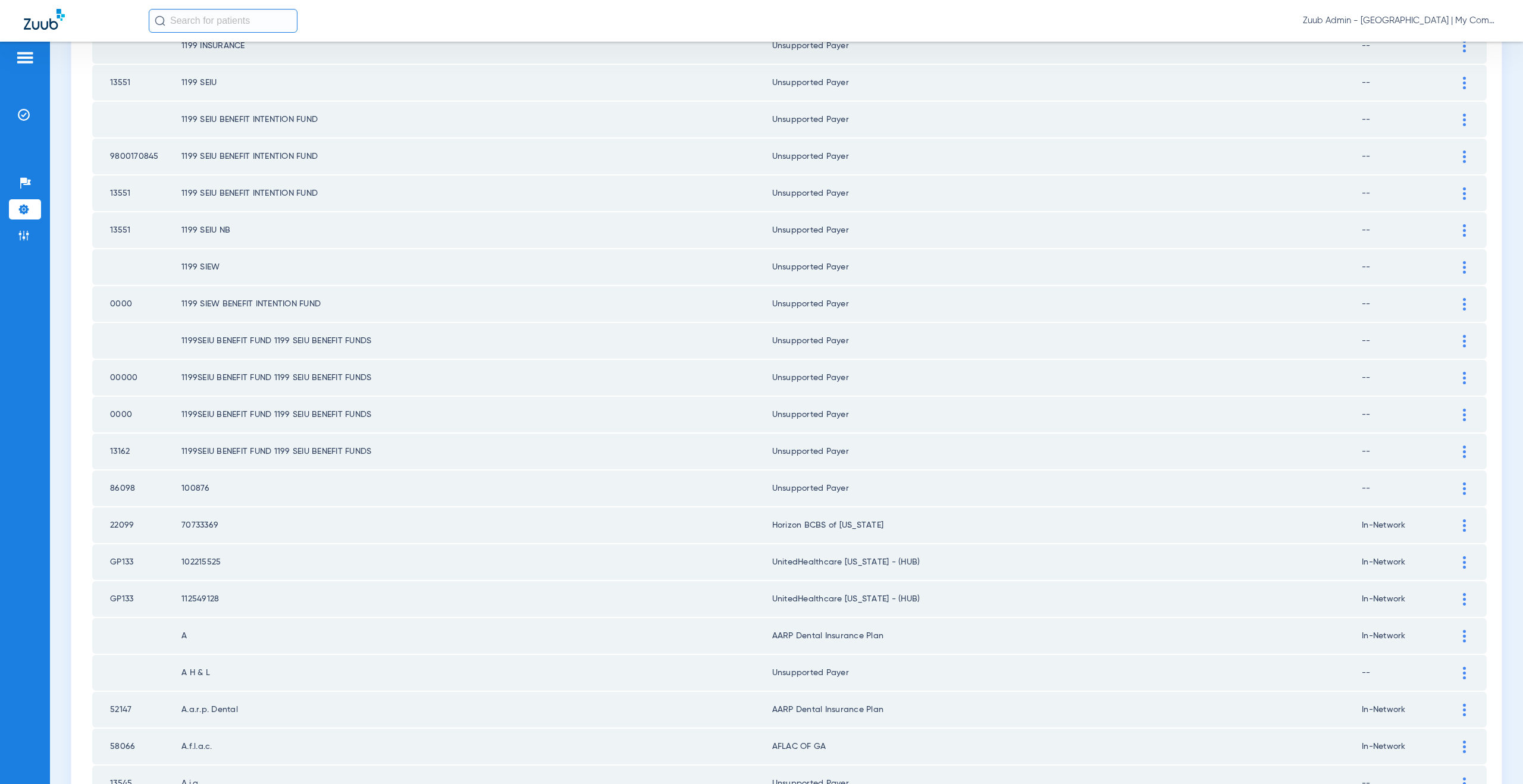
scroll to position [1366, 0]
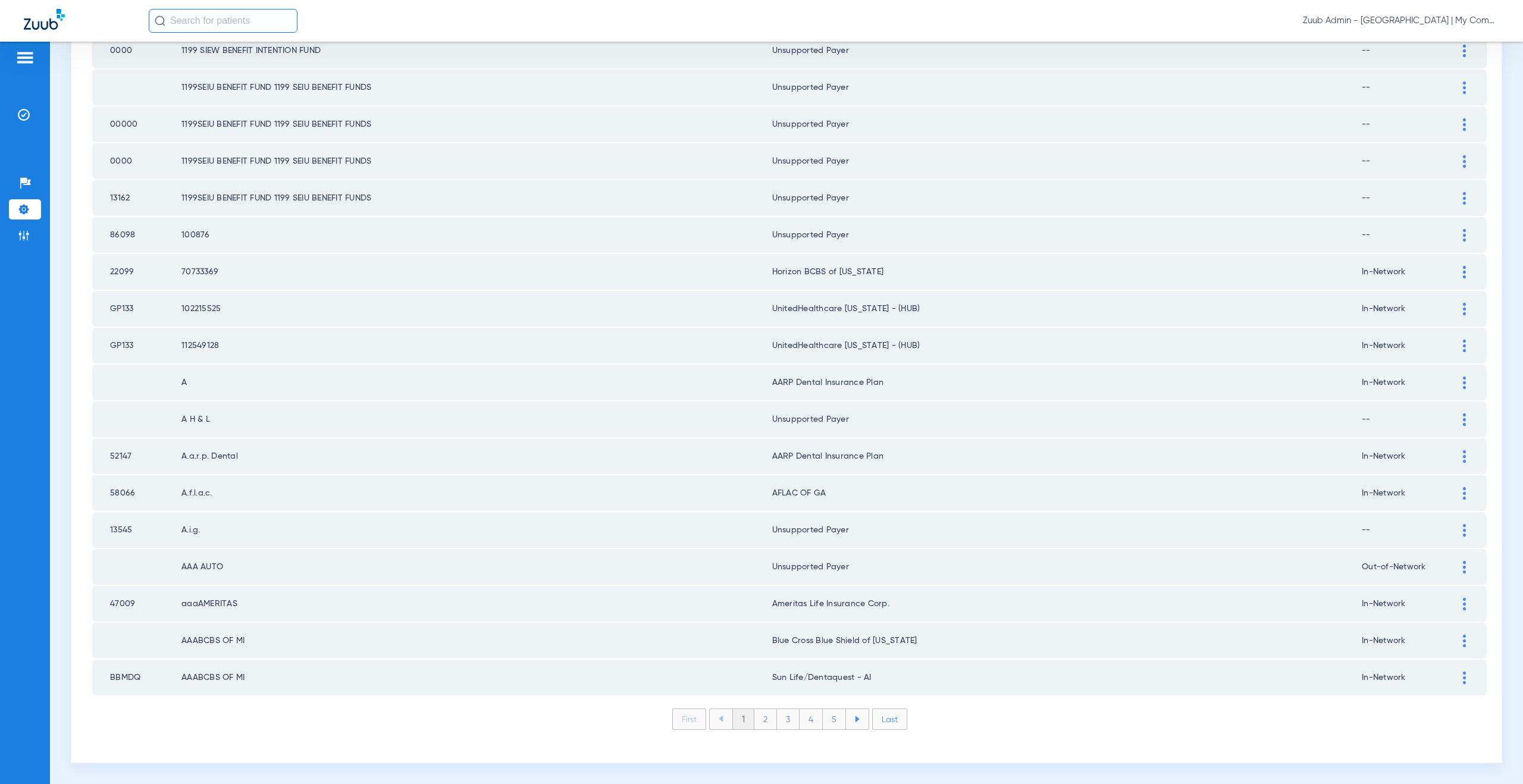
click at [757, 720] on li "2" at bounding box center [766, 719] width 22 height 20
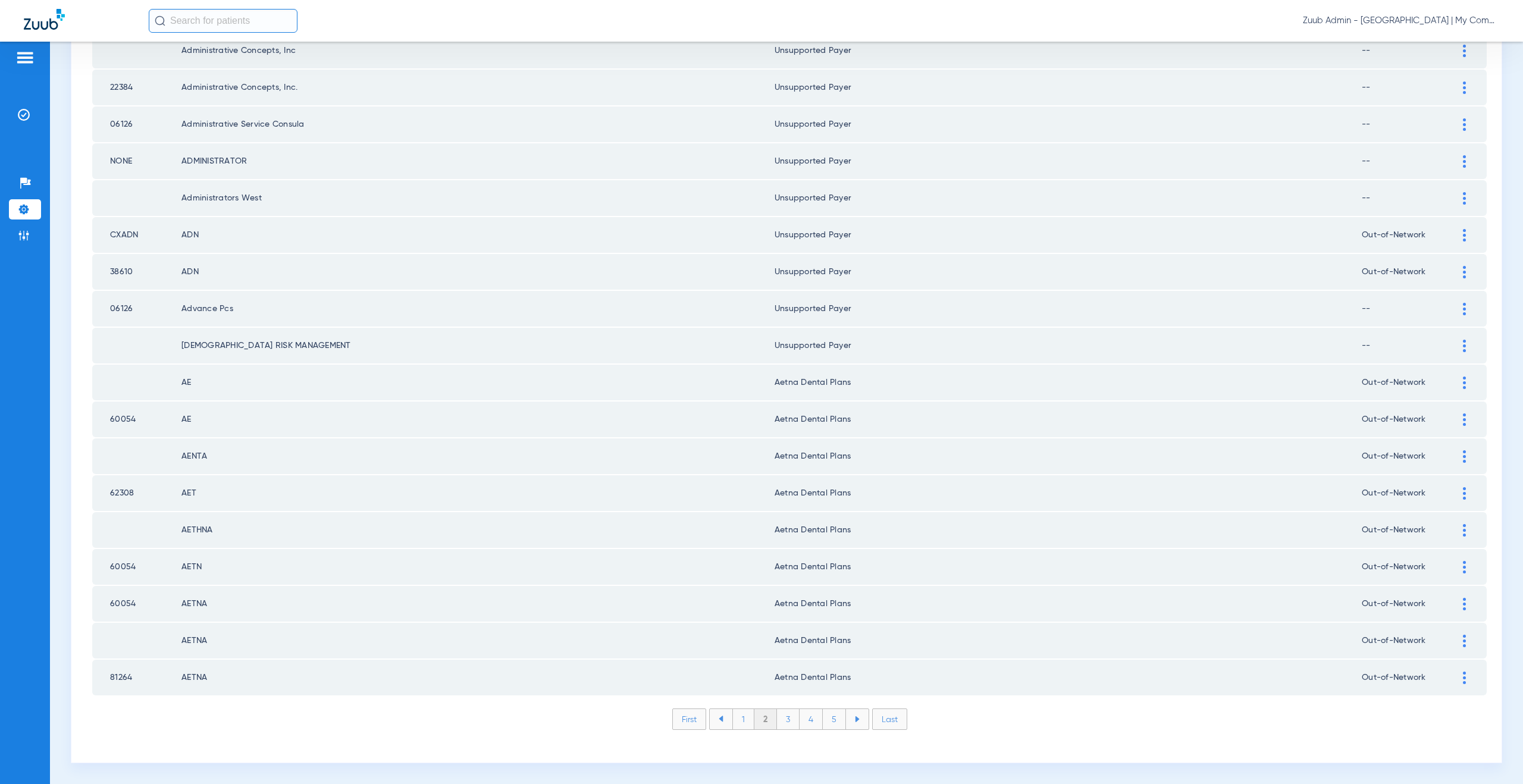
click at [784, 717] on li "3" at bounding box center [788, 719] width 22 height 20
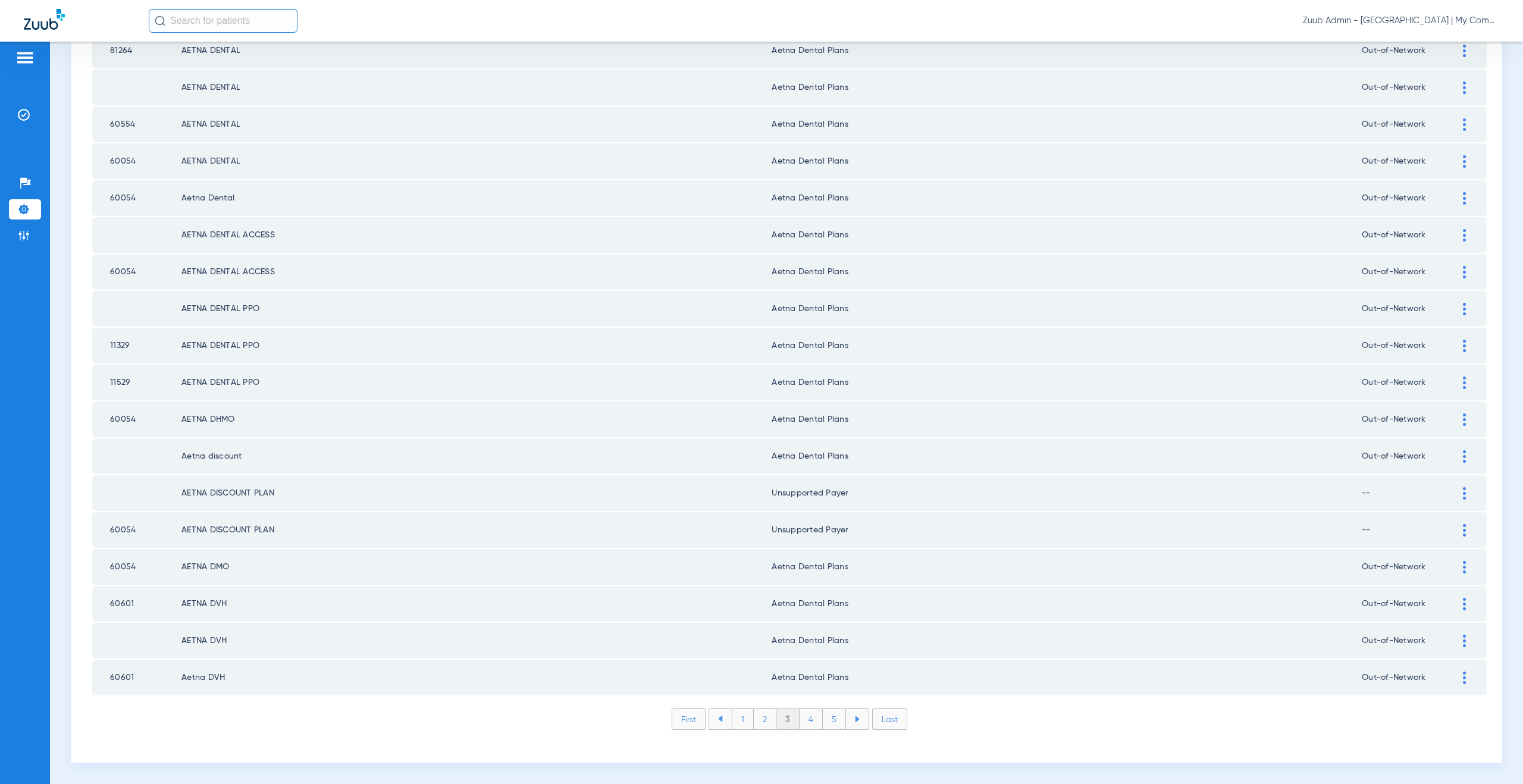
click at [812, 717] on li "4" at bounding box center [811, 719] width 23 height 20
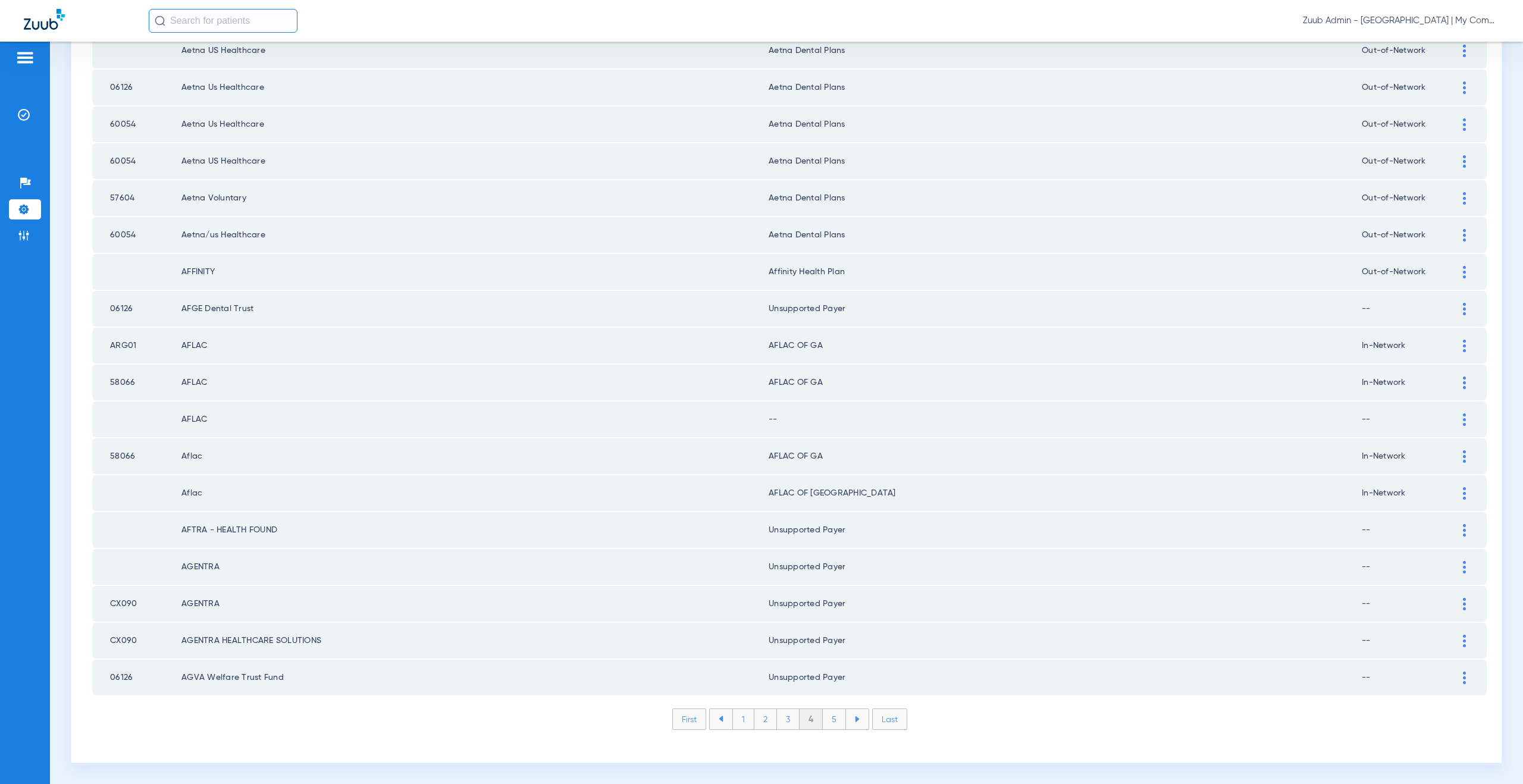
click at [833, 718] on li "5" at bounding box center [834, 719] width 23 height 20
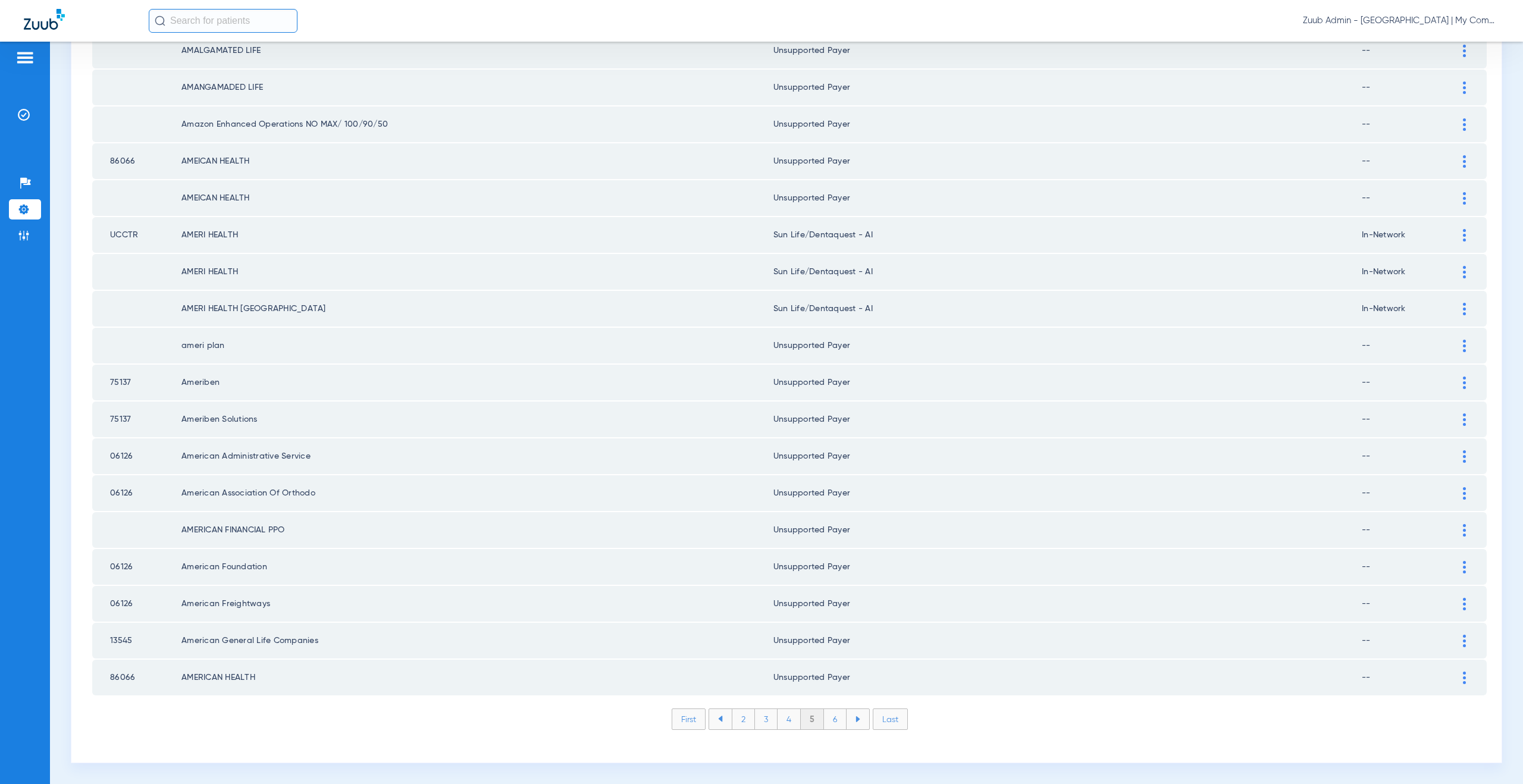
click at [824, 717] on li "6" at bounding box center [835, 719] width 22 height 20
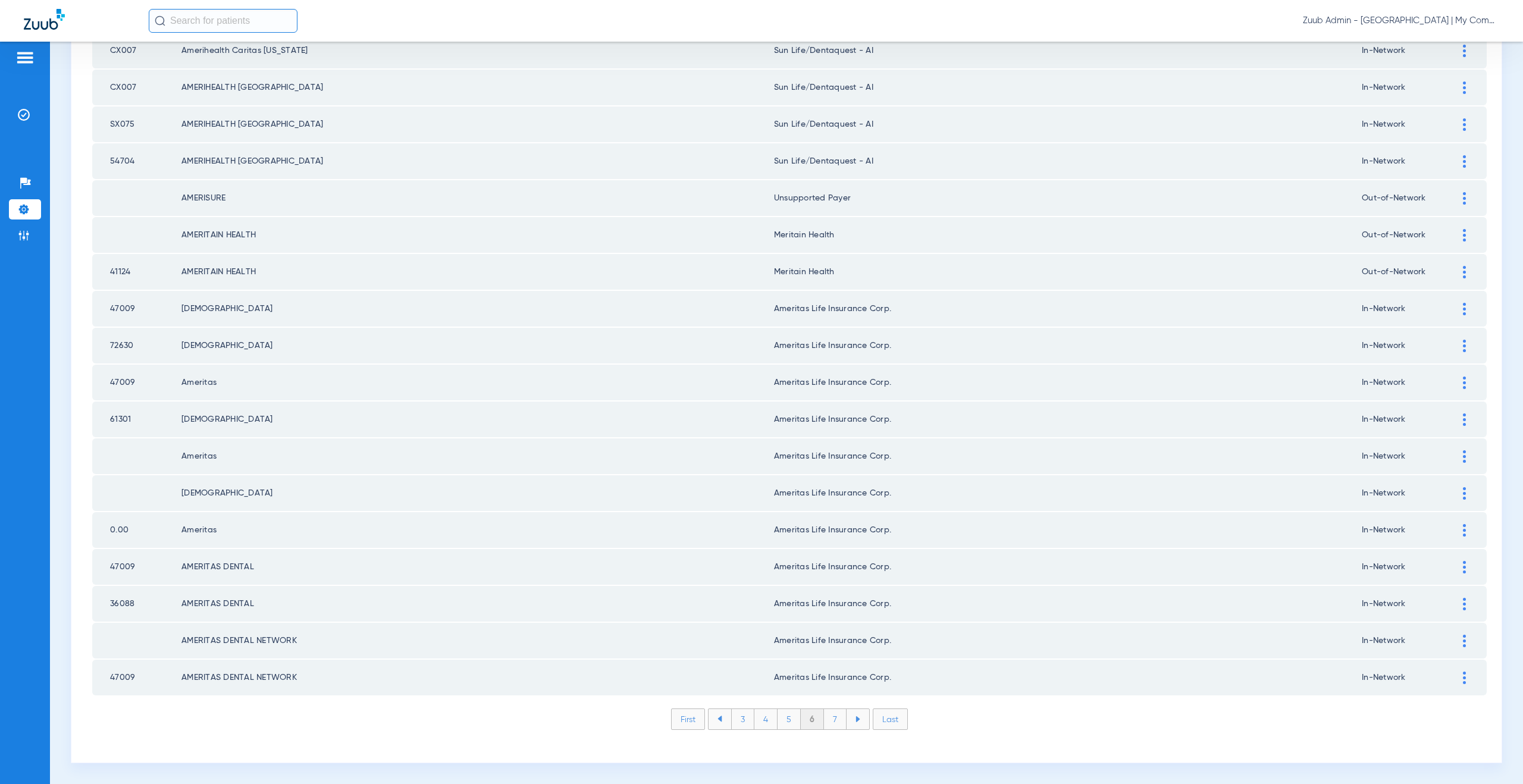
click at [841, 717] on li "7" at bounding box center [835, 719] width 22 height 20
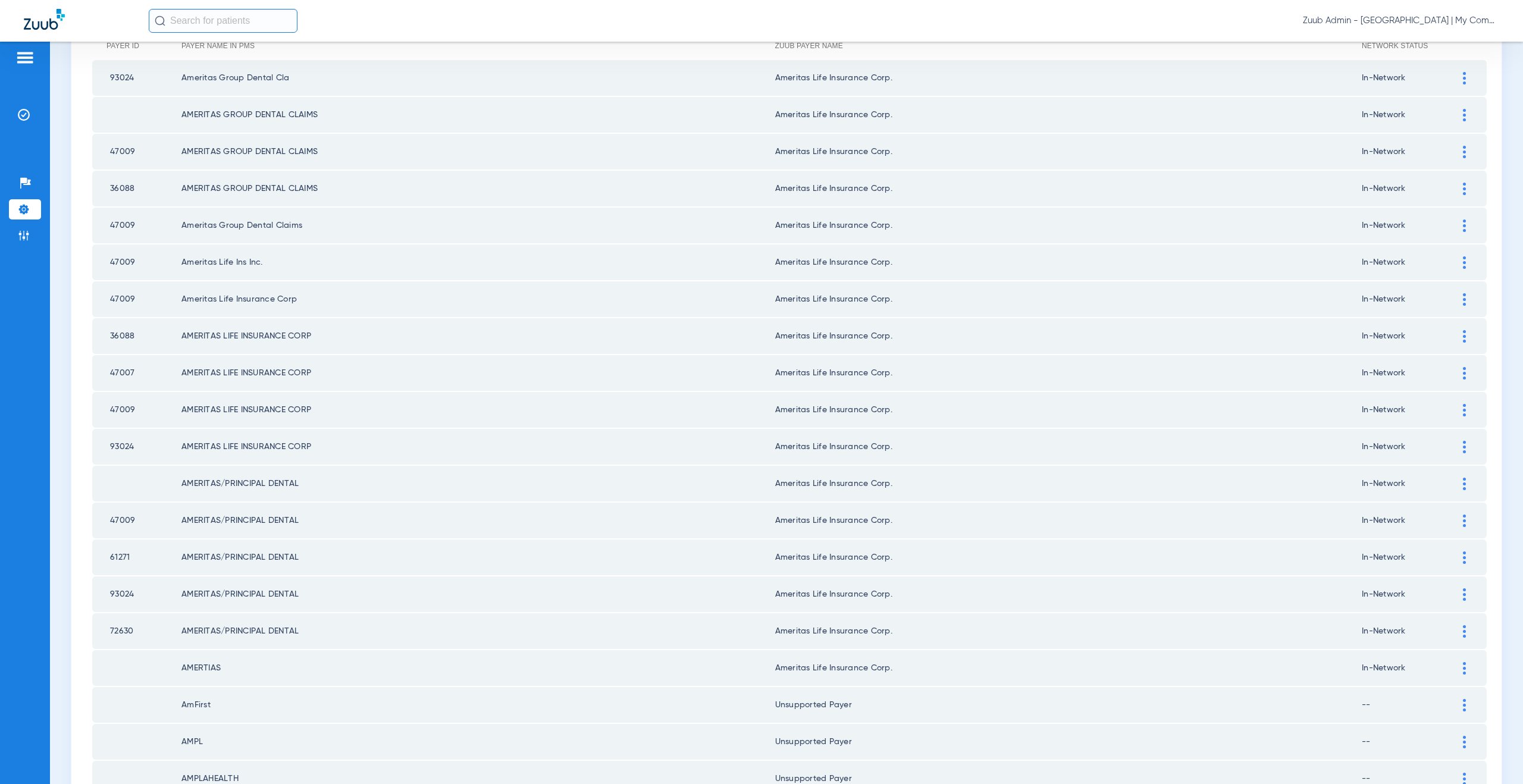
scroll to position [0, 0]
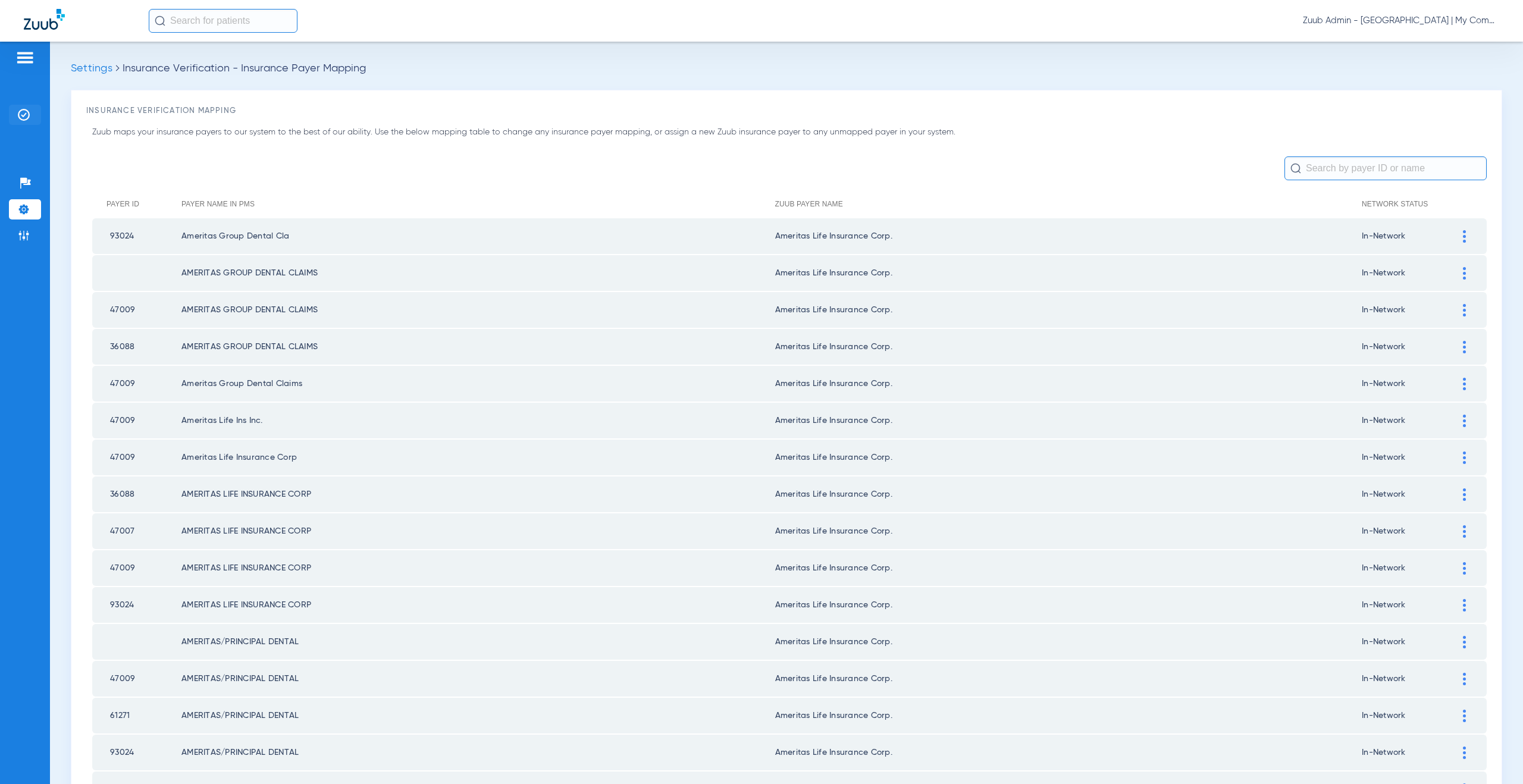
click at [21, 122] on li "Insurance Verification" at bounding box center [25, 114] width 32 height 20
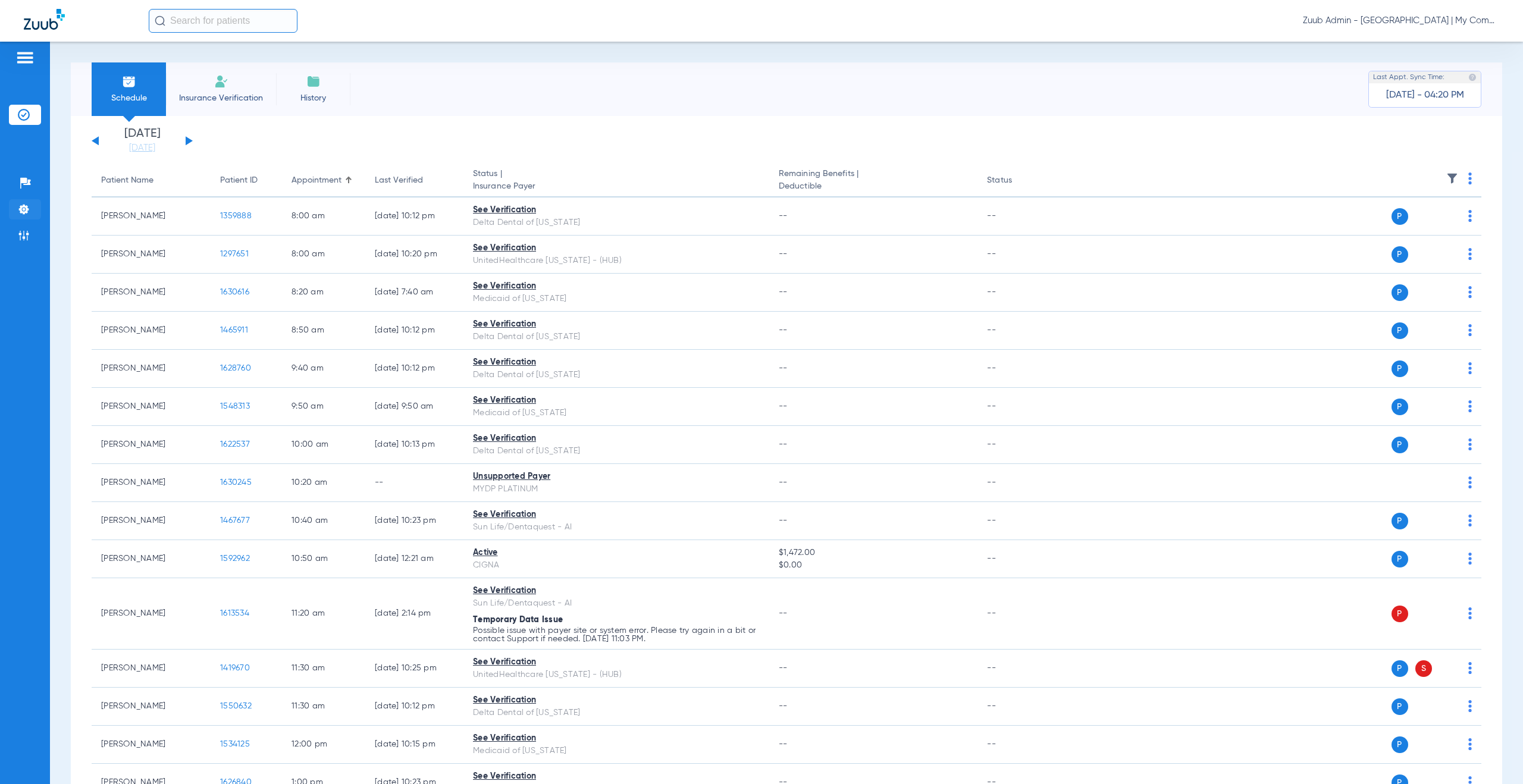
click at [33, 206] on li "Settings" at bounding box center [25, 209] width 32 height 20
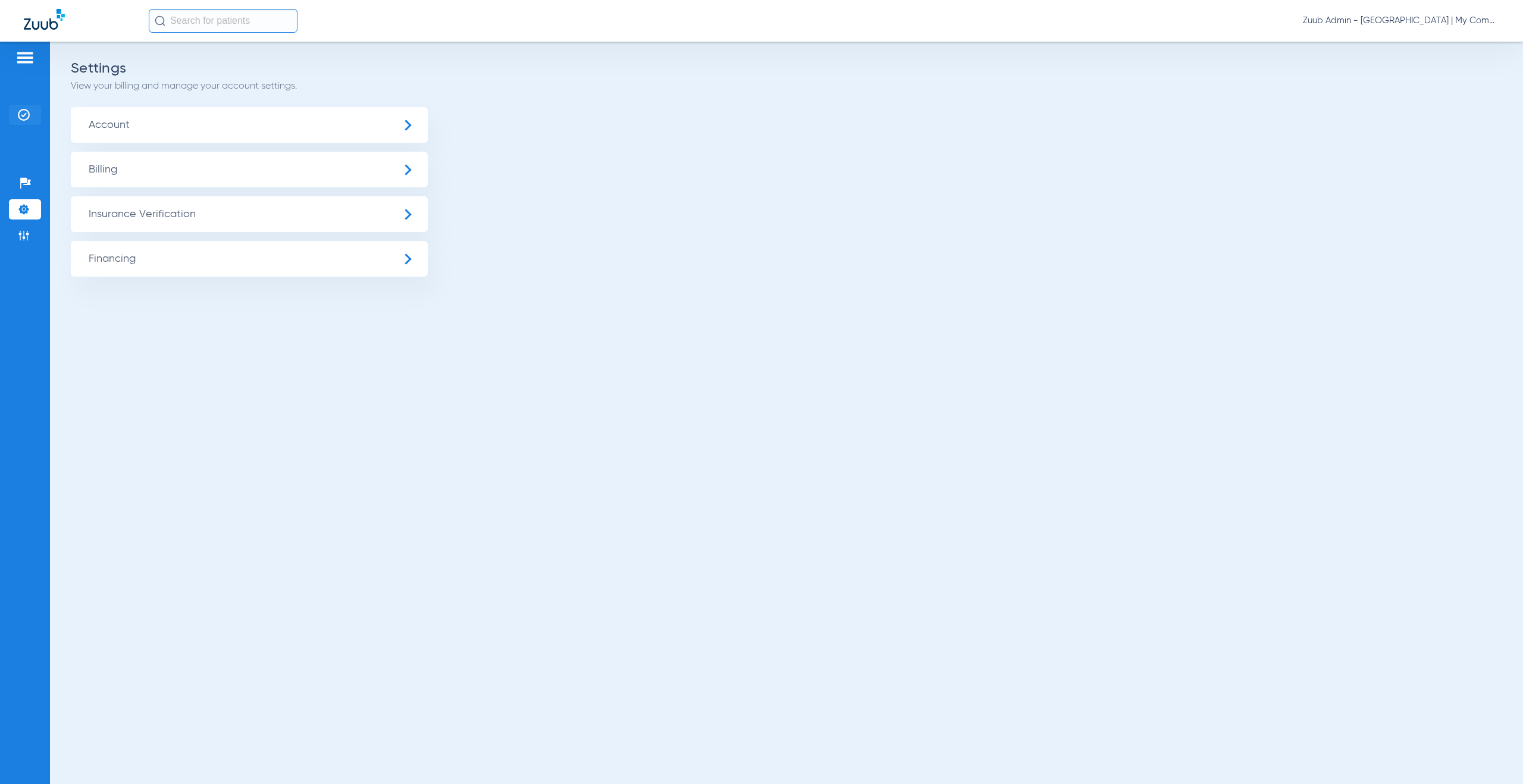
click at [23, 115] on img at bounding box center [23, 114] width 12 height 12
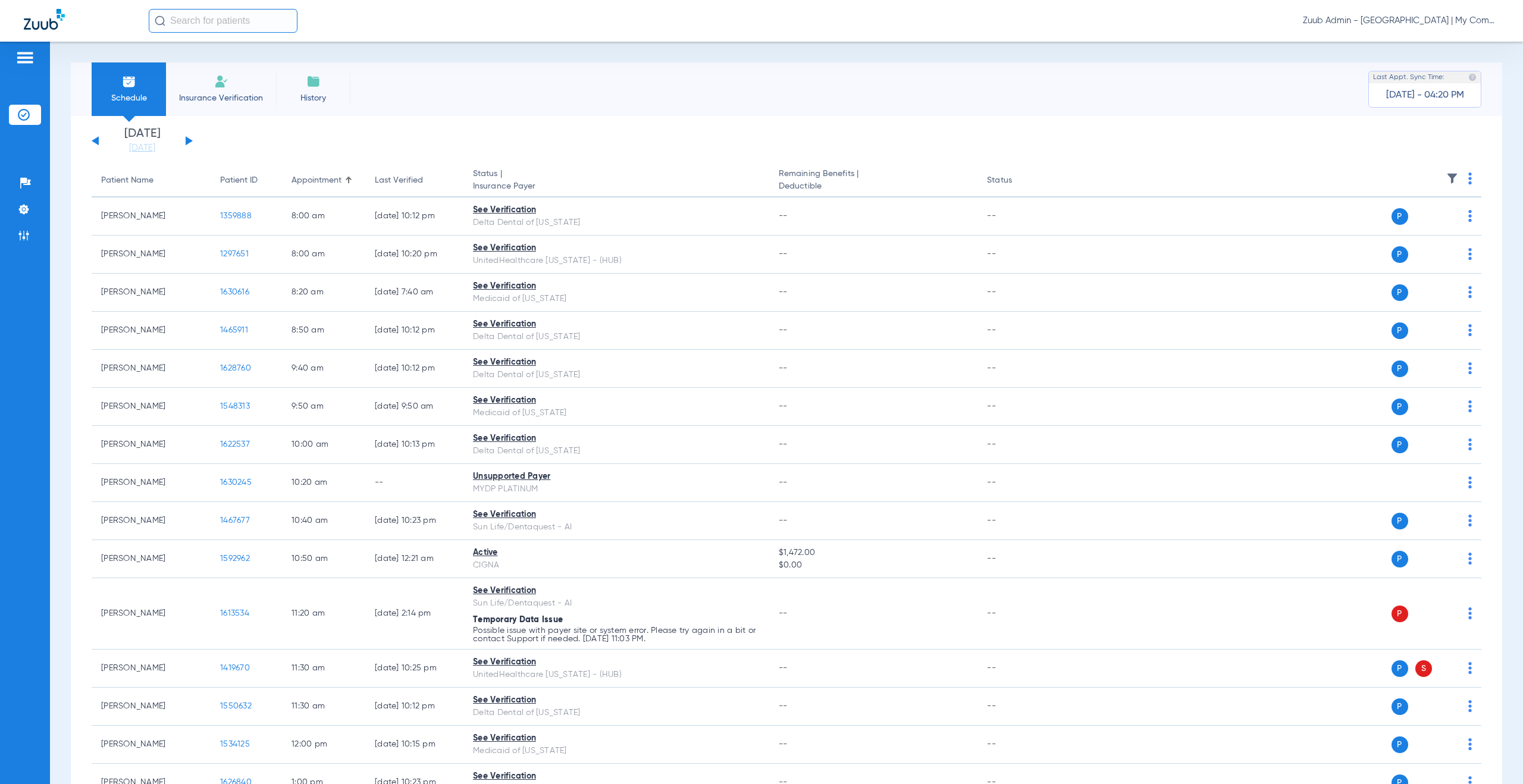
click at [1446, 177] on img at bounding box center [1452, 178] width 12 height 12
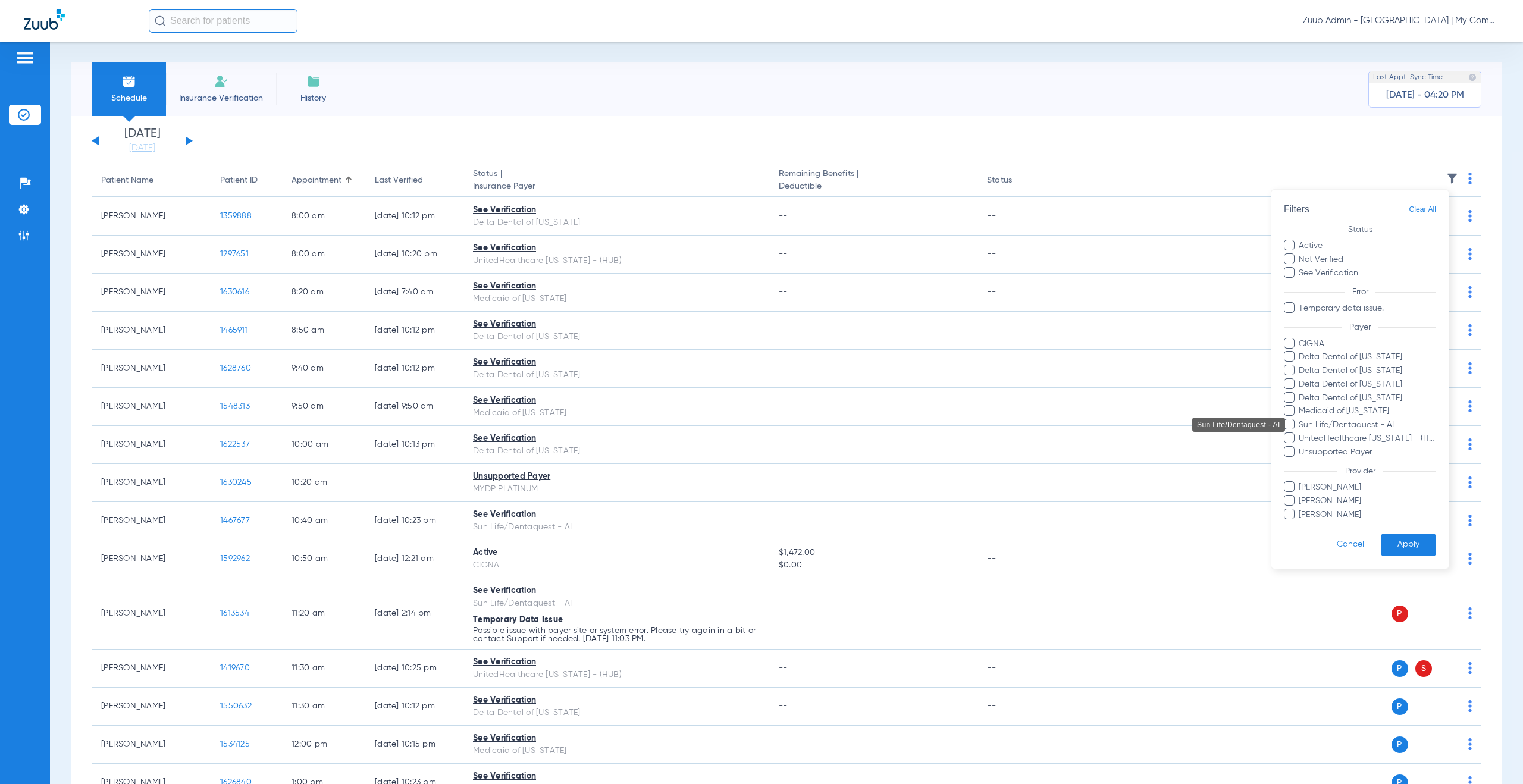
click at [1356, 425] on span "Sun Life/Dentaquest - AI" at bounding box center [1367, 425] width 138 height 13
click at [1301, 433] on input "Sun Life/Dentaquest - AI" at bounding box center [1301, 433] width 0 height 0
click at [1417, 548] on button "Apply" at bounding box center [1409, 544] width 56 height 23
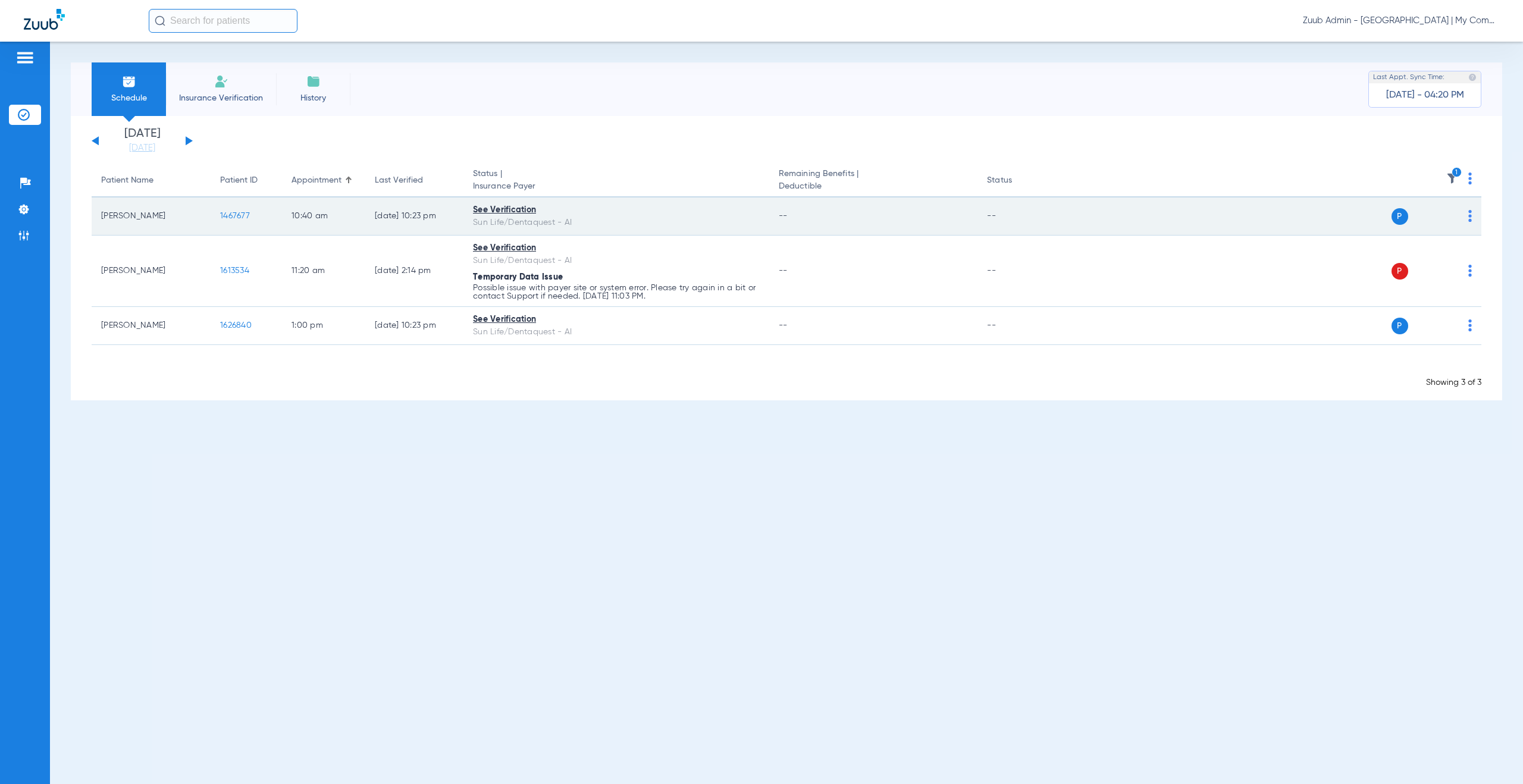
click at [237, 213] on span "1467677" at bounding box center [234, 216] width 29 height 8
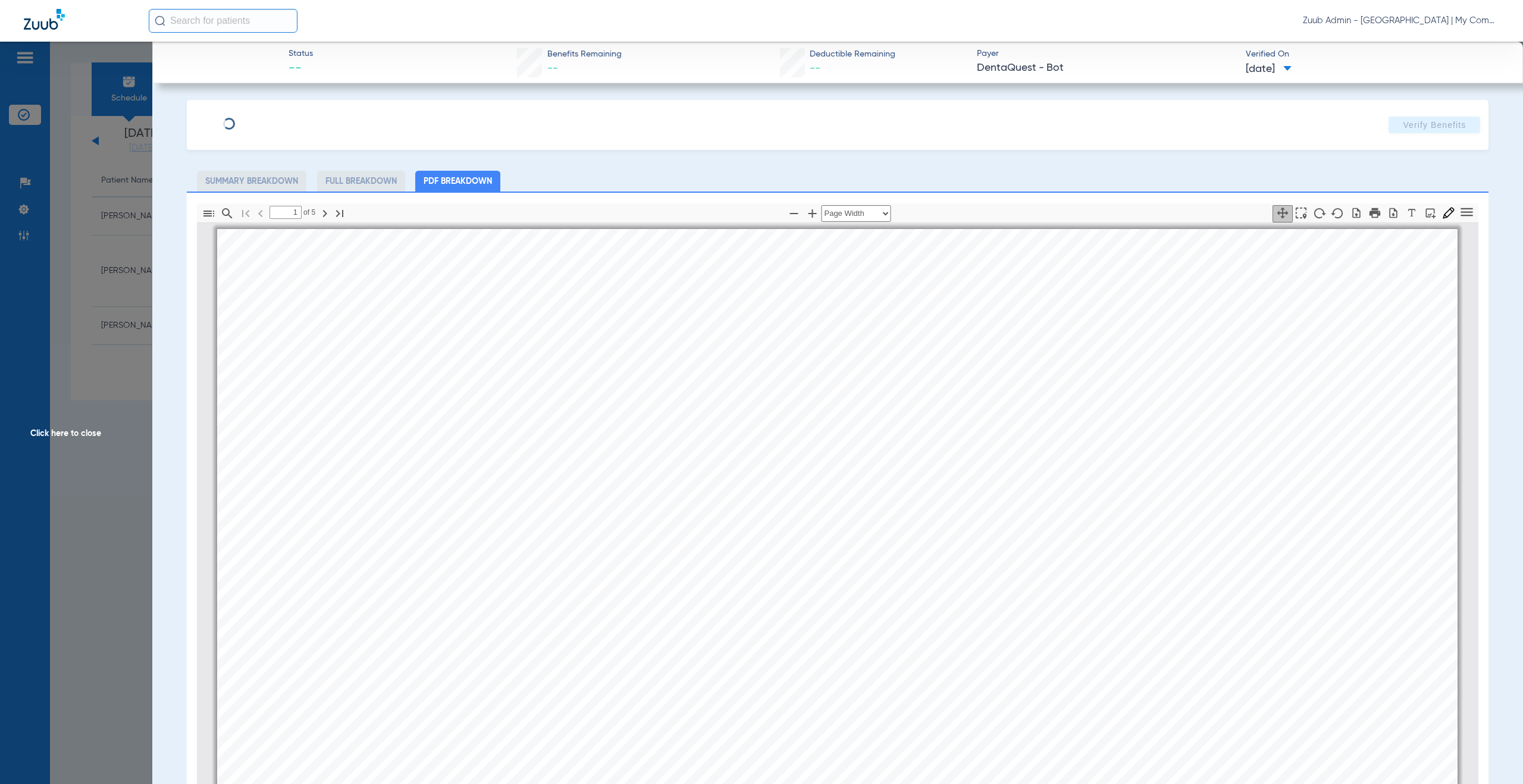
scroll to position [6, 0]
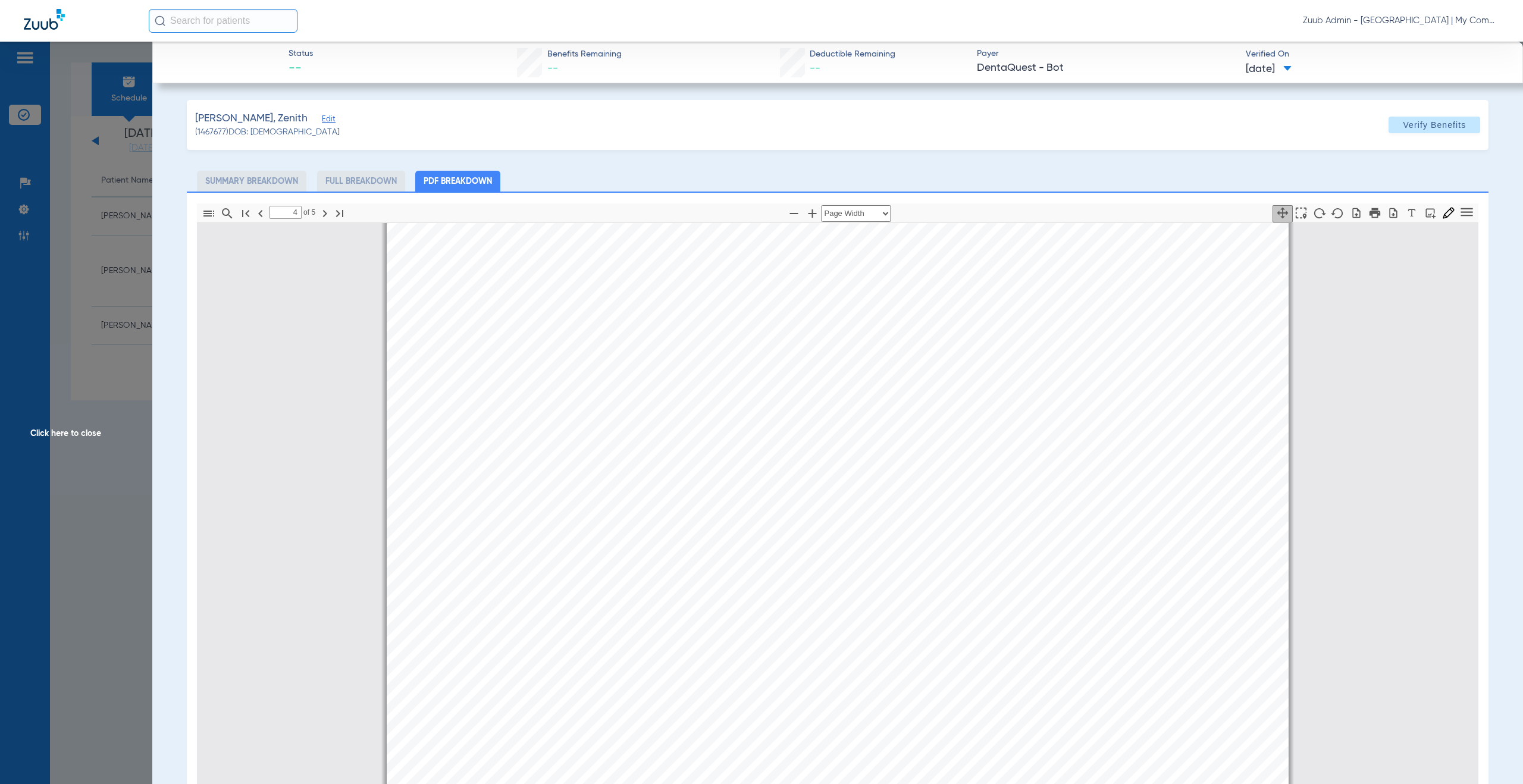
type input "5"
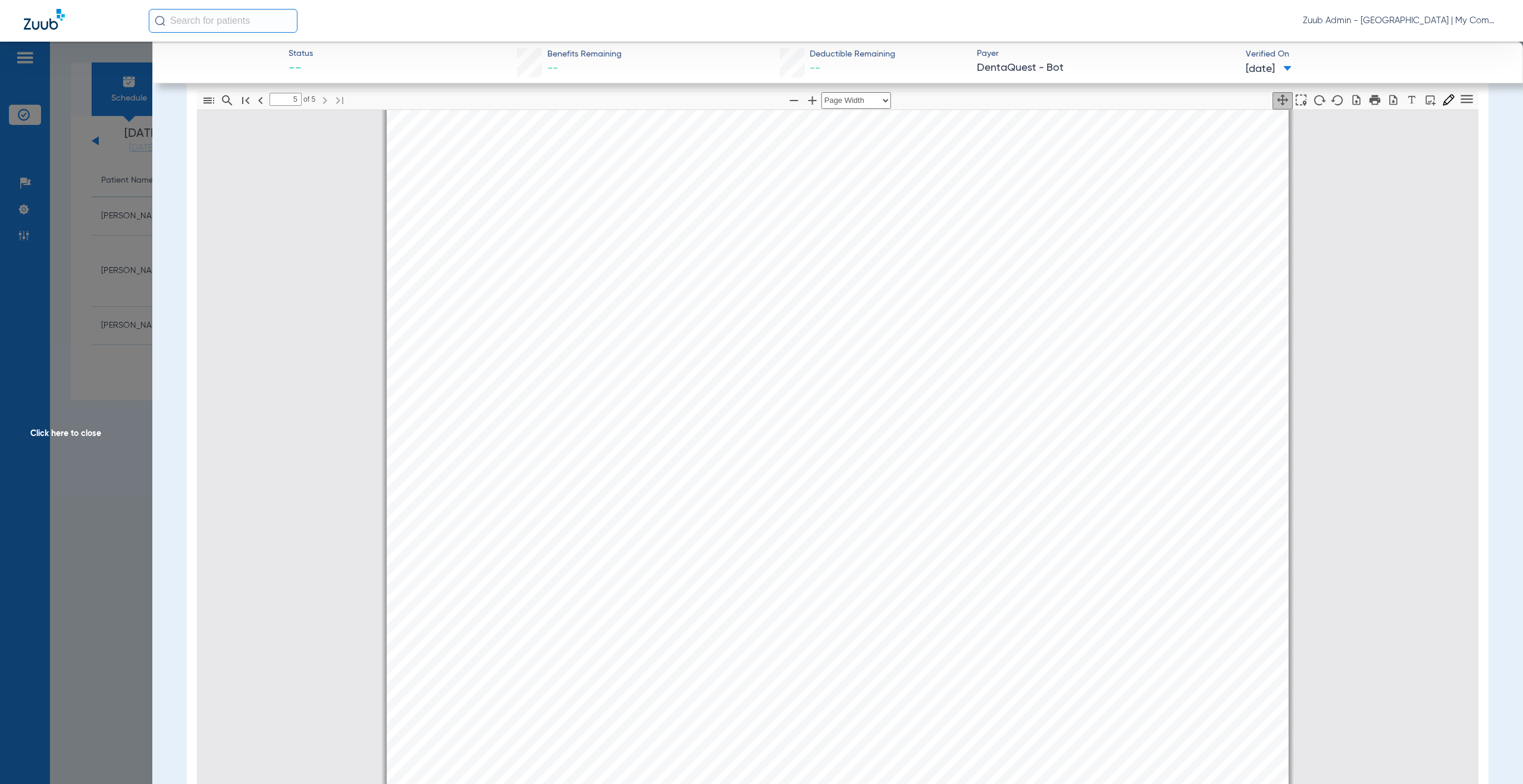
scroll to position [154, 0]
click at [87, 433] on span "Click here to close" at bounding box center [76, 433] width 152 height 784
